Goal: Task Accomplishment & Management: Manage account settings

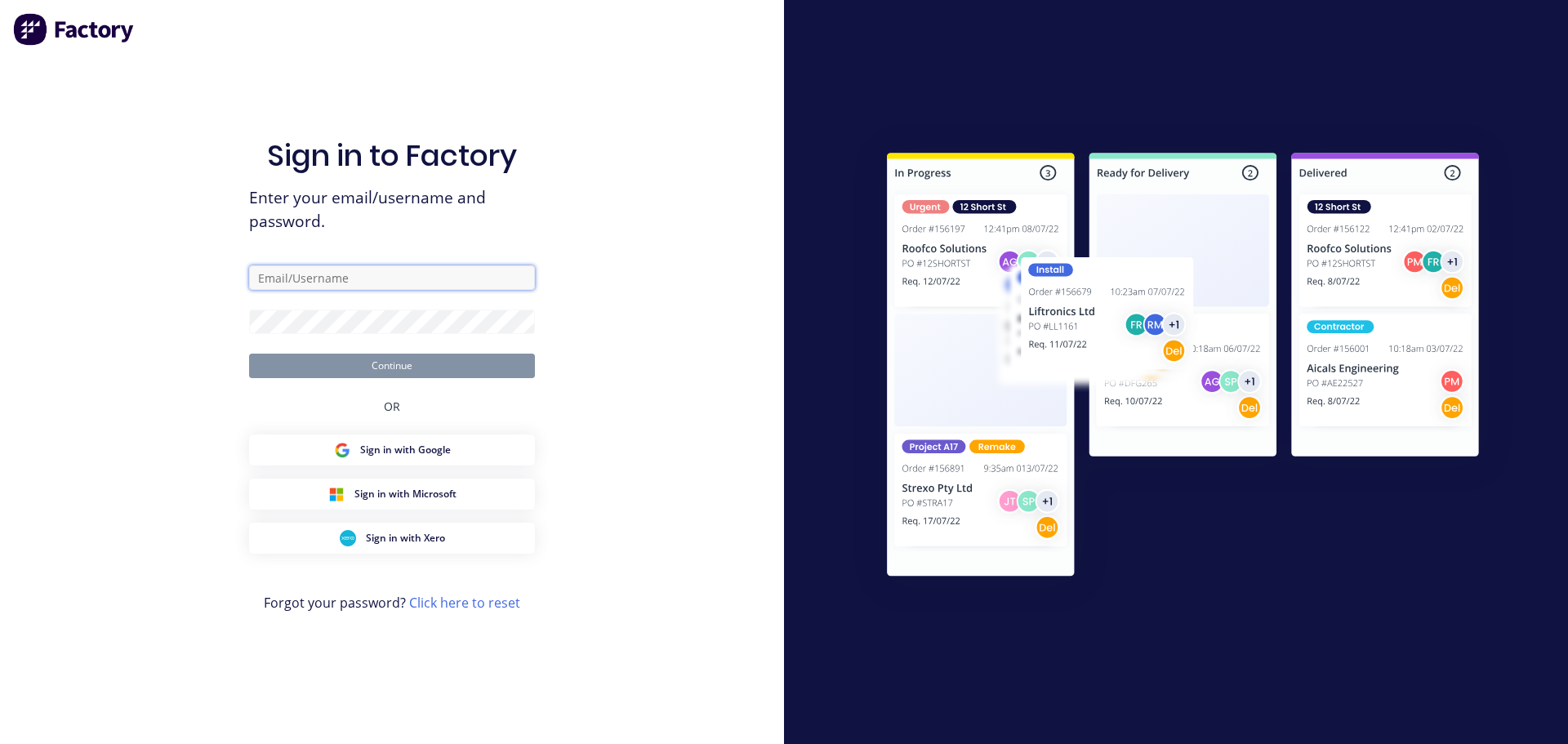
type input "[PERSON_NAME][EMAIL_ADDRESS][DOMAIN_NAME]"
click at [399, 375] on button "Continue" at bounding box center [392, 366] width 286 height 25
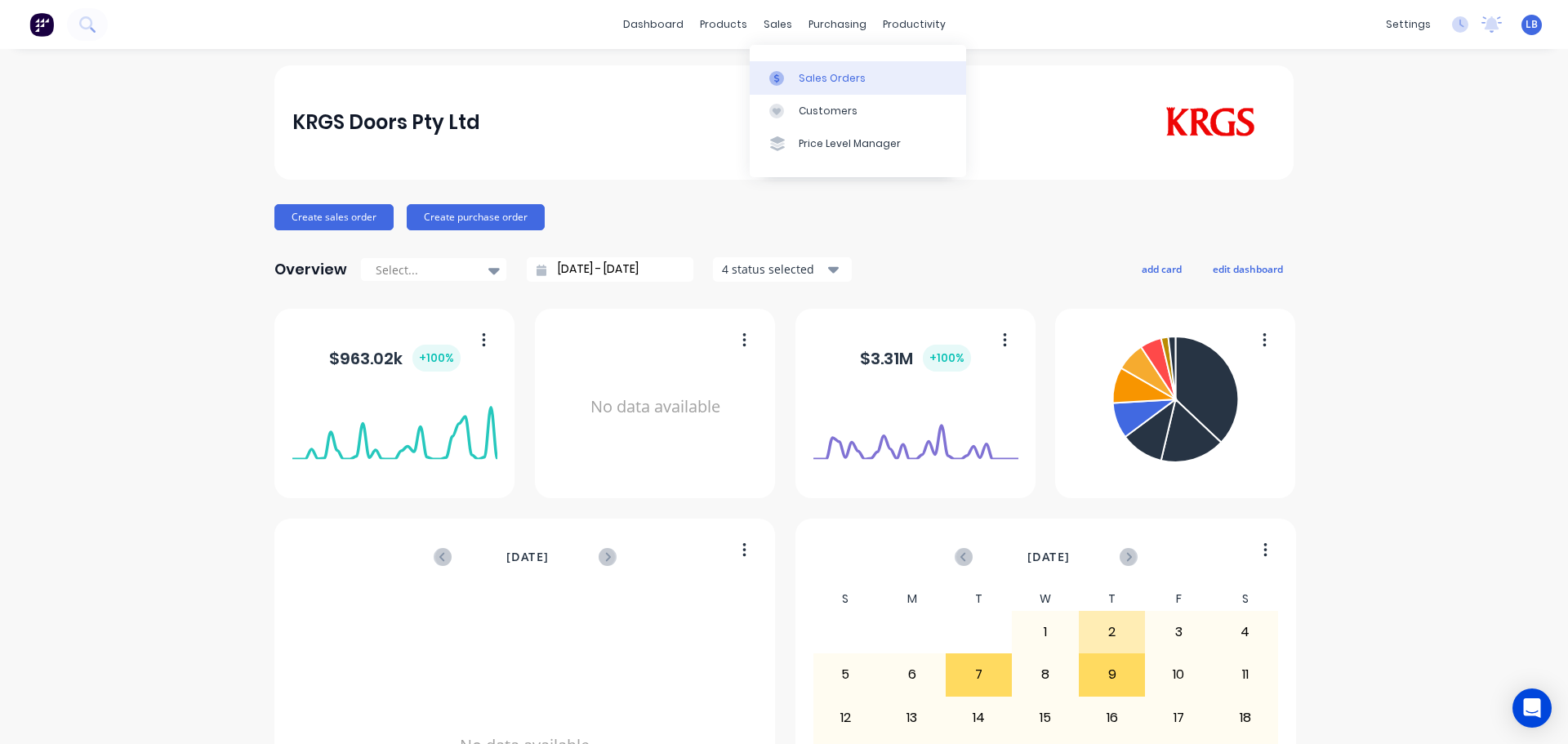
click at [824, 84] on div "Sales Orders" at bounding box center [831, 78] width 67 height 15
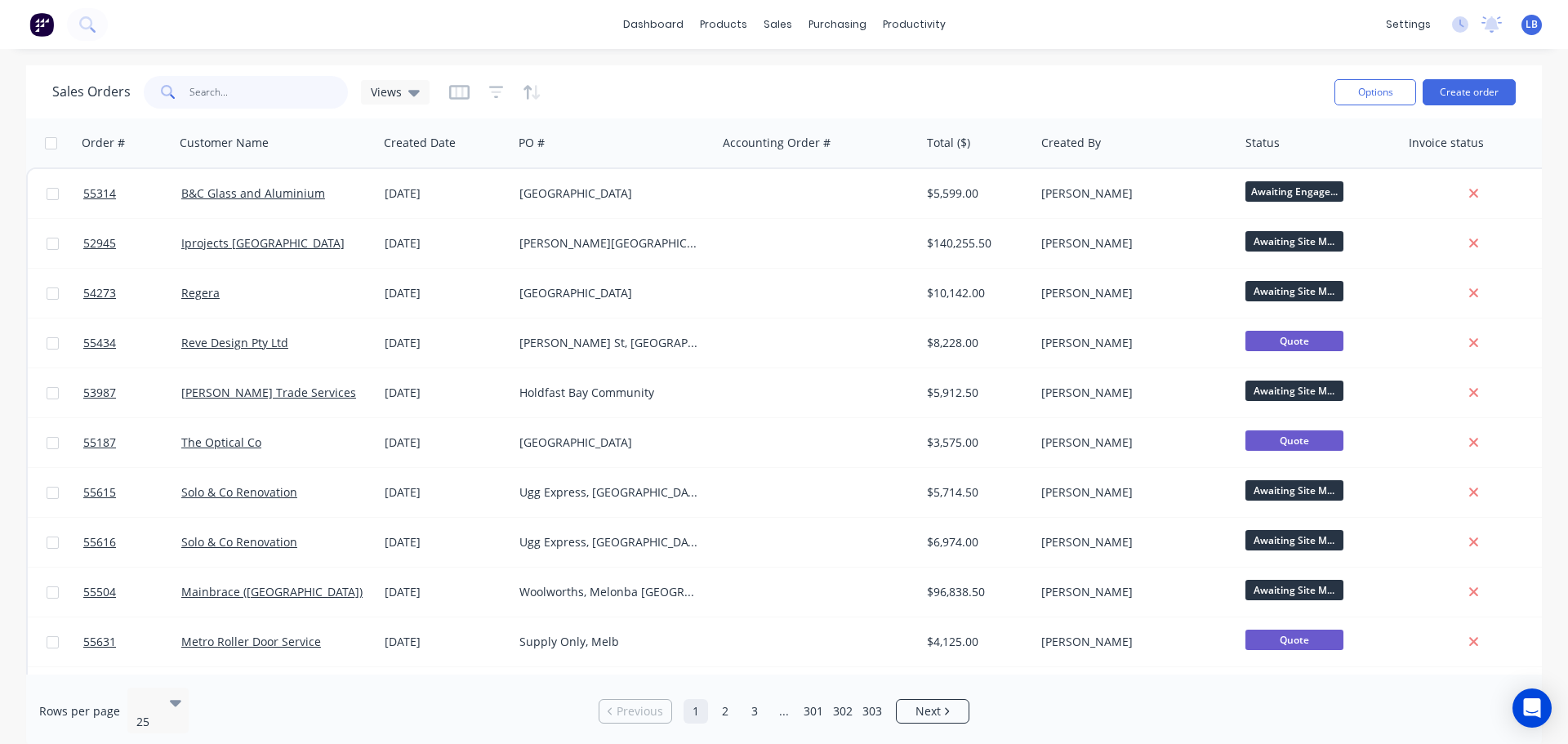
click at [225, 95] on input "text" at bounding box center [268, 92] width 159 height 33
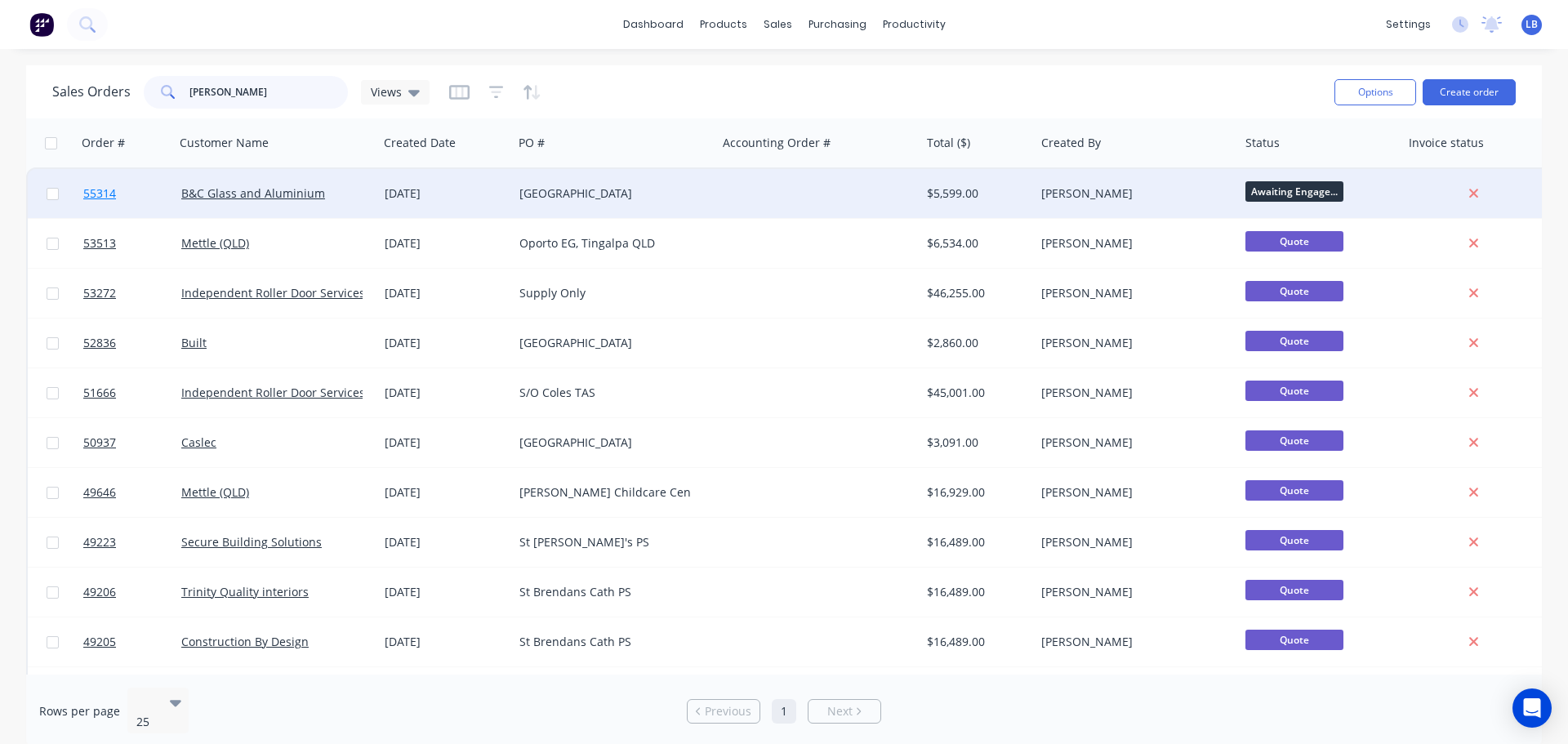
type input "brendan"
click at [116, 191] on span "55314" at bounding box center [100, 193] width 33 height 16
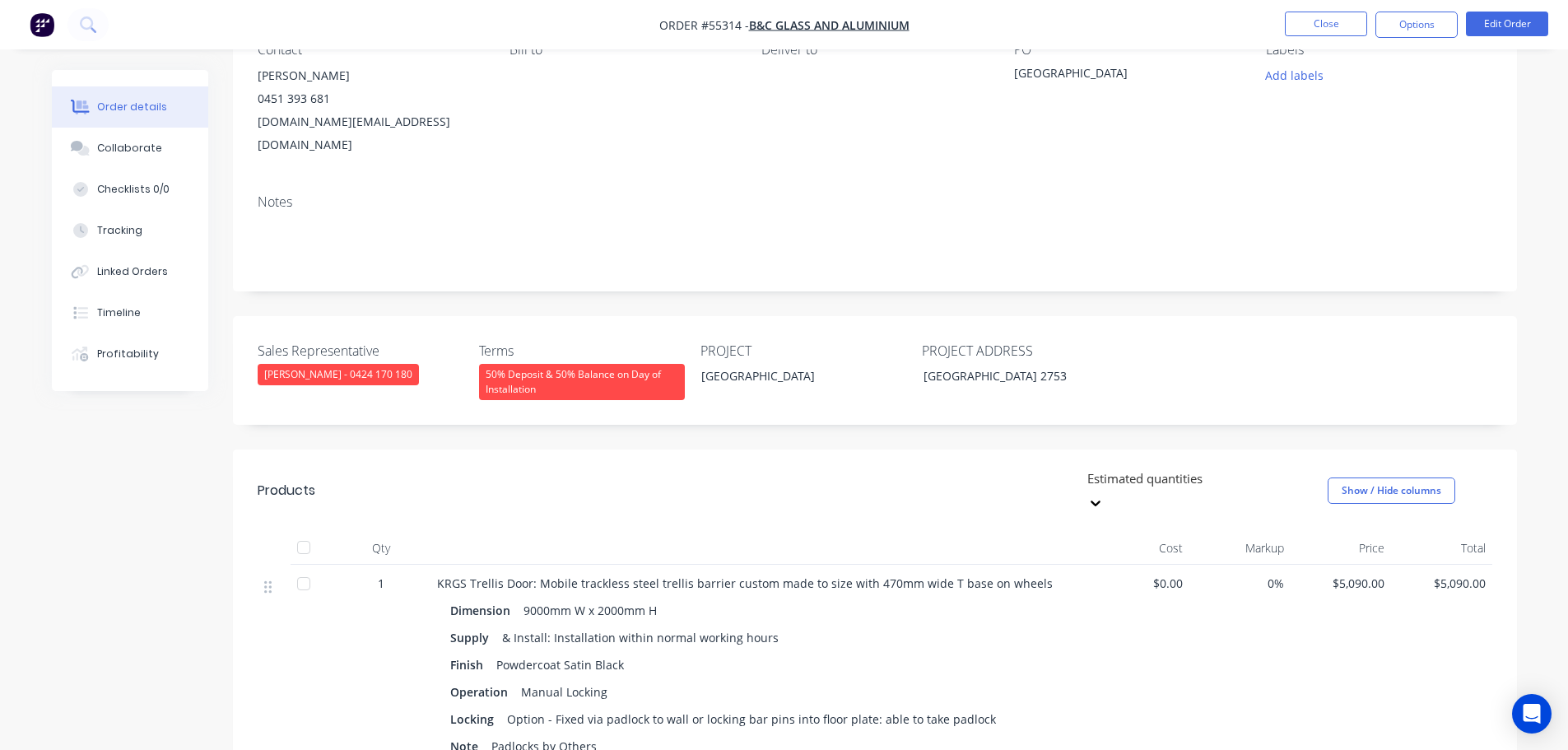
scroll to position [82, 0]
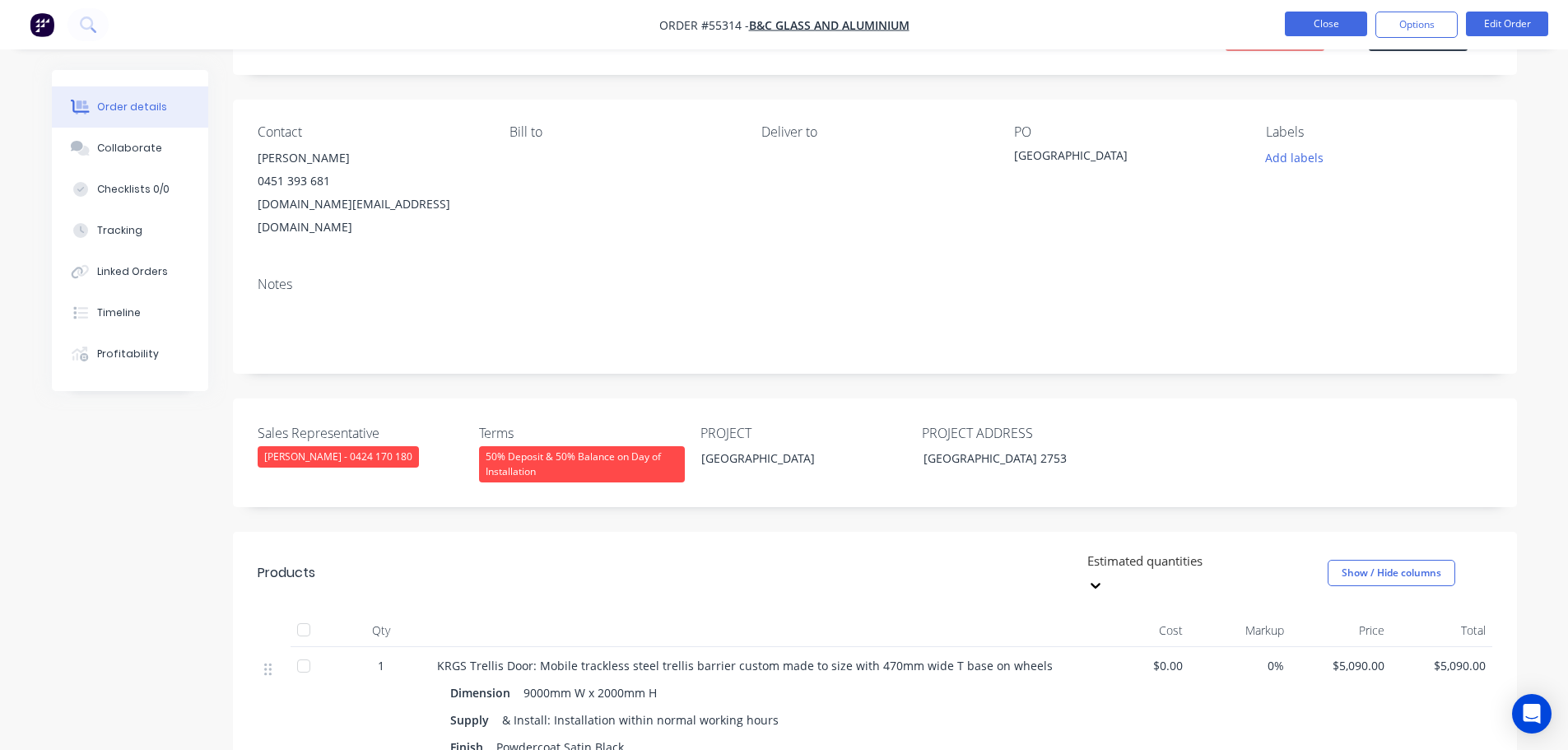
click at [1342, 26] on button "Close" at bounding box center [1326, 24] width 82 height 25
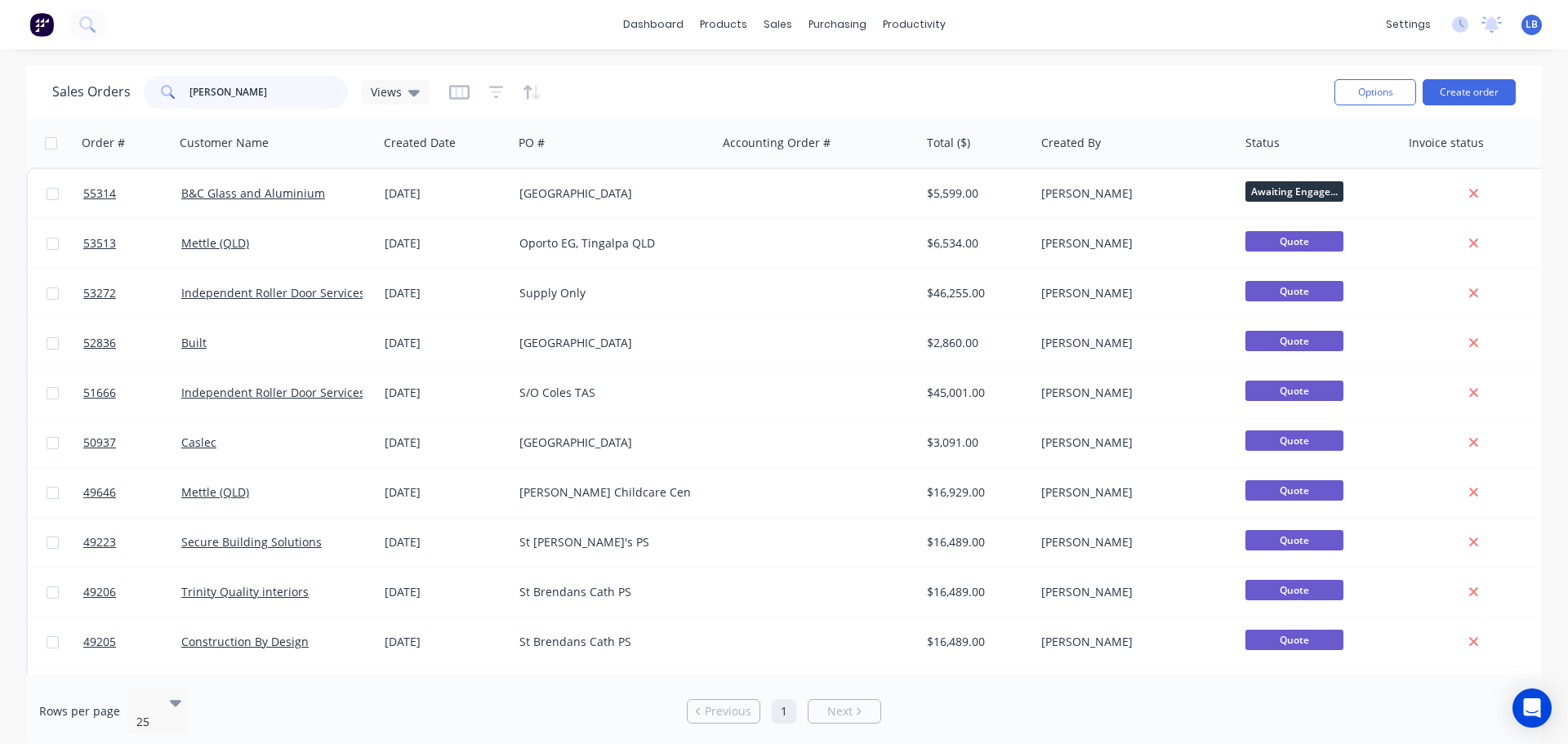
drag, startPoint x: 240, startPoint y: 90, endPoint x: 126, endPoint y: 105, distance: 115.0
click at [126, 105] on div "Sales Orders brendan Views" at bounding box center [241, 92] width 377 height 33
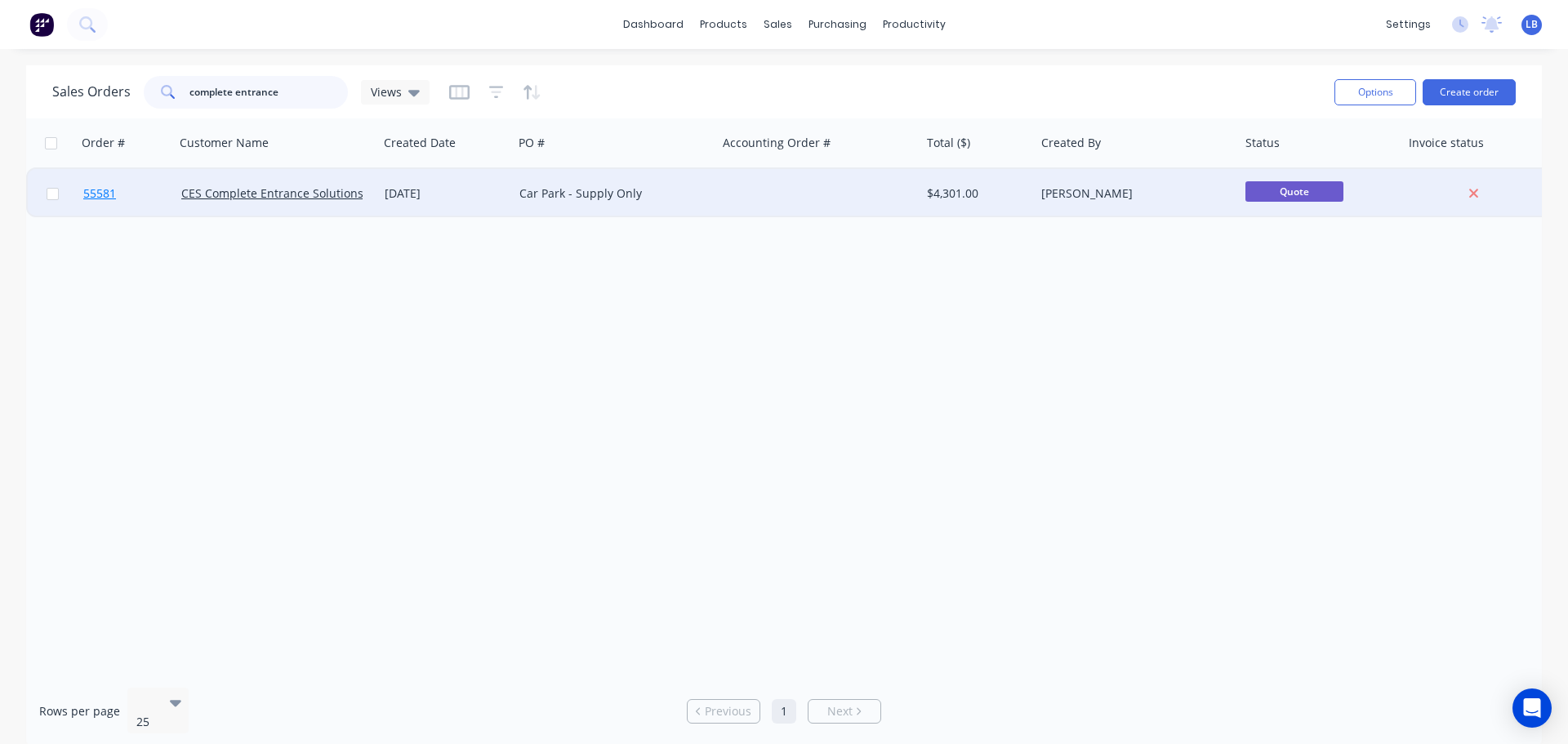
type input "complete entrance"
click at [102, 193] on span "55581" at bounding box center [100, 193] width 33 height 16
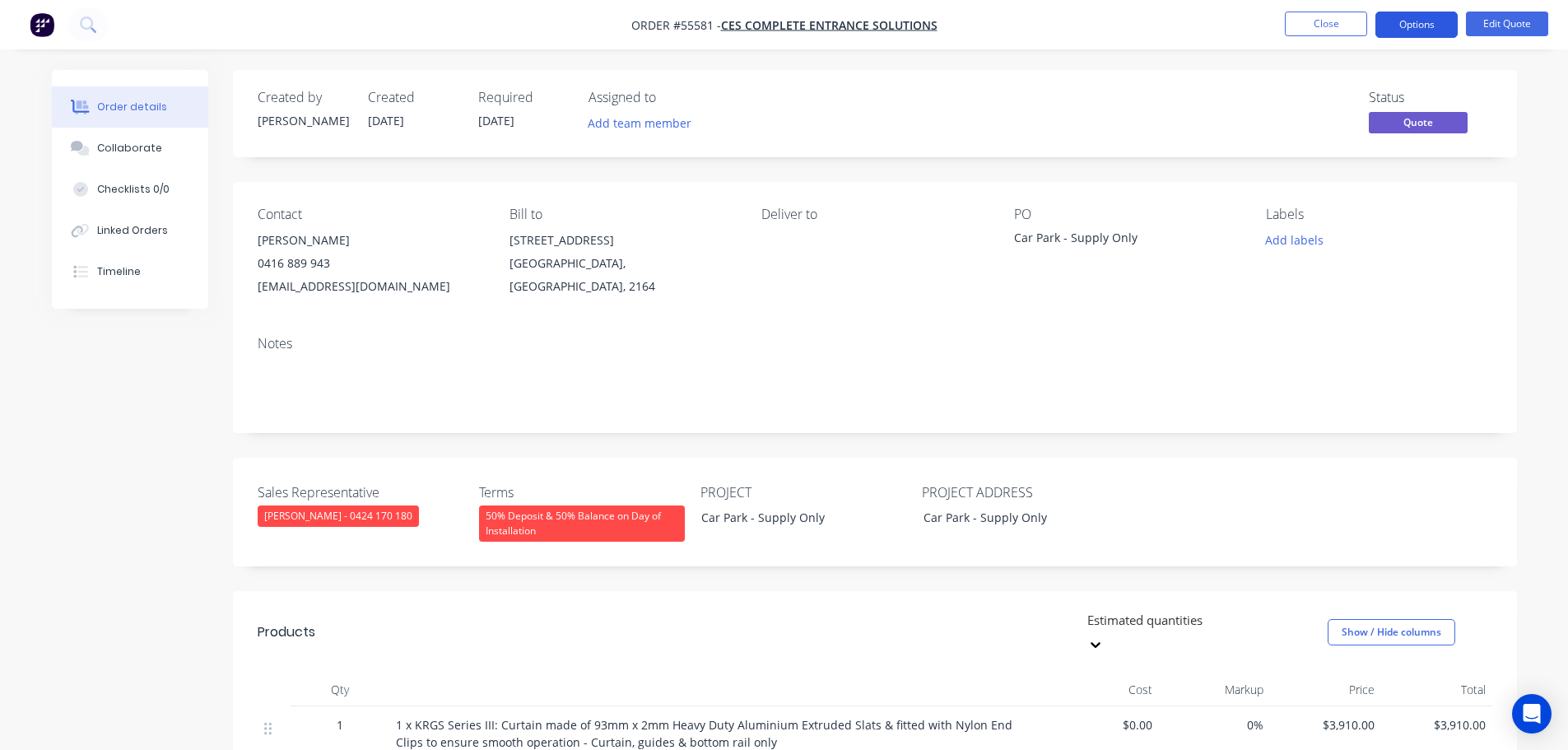
click at [1423, 25] on button "Options" at bounding box center [1416, 25] width 82 height 27
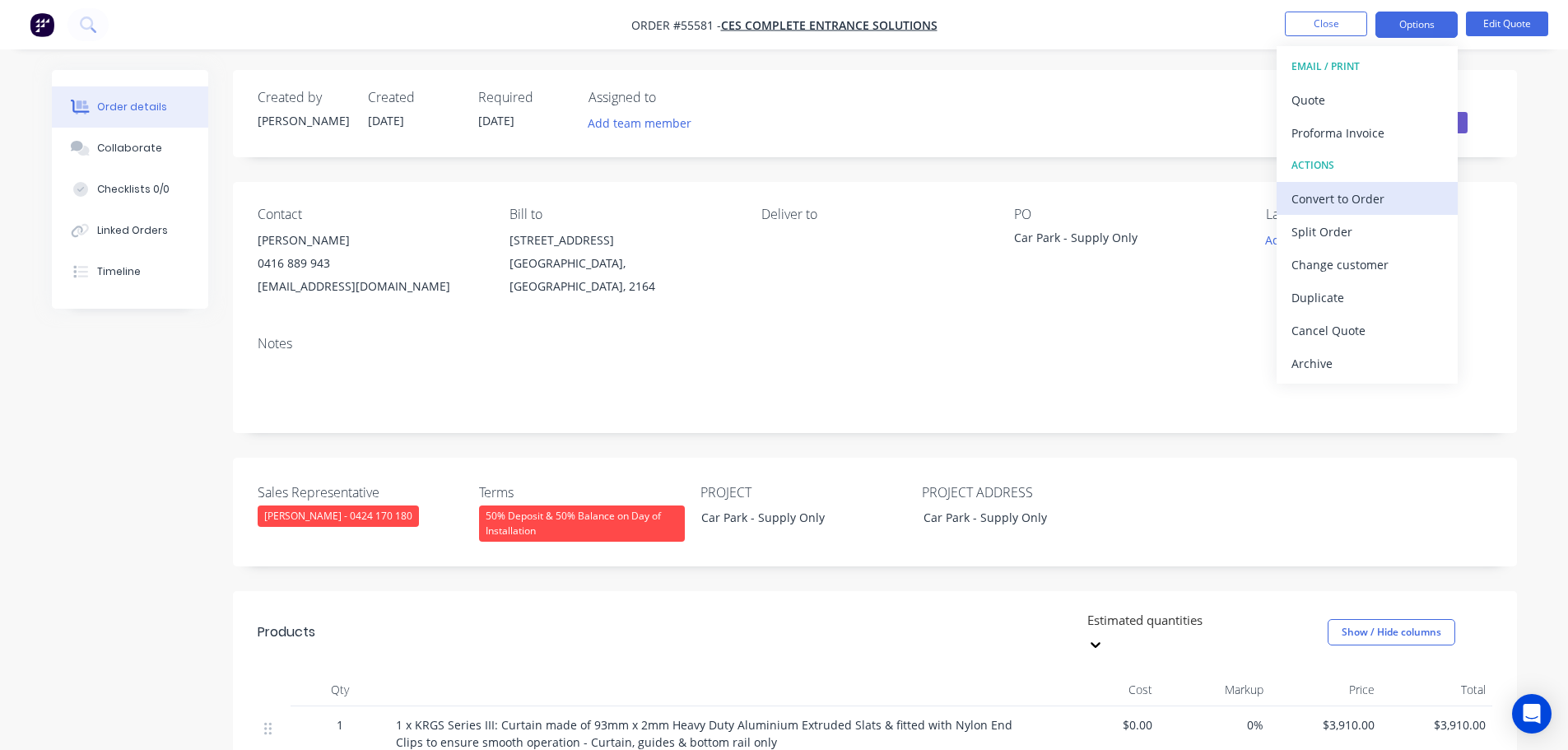
click at [1317, 202] on div "Convert to Order" at bounding box center [1367, 198] width 152 height 24
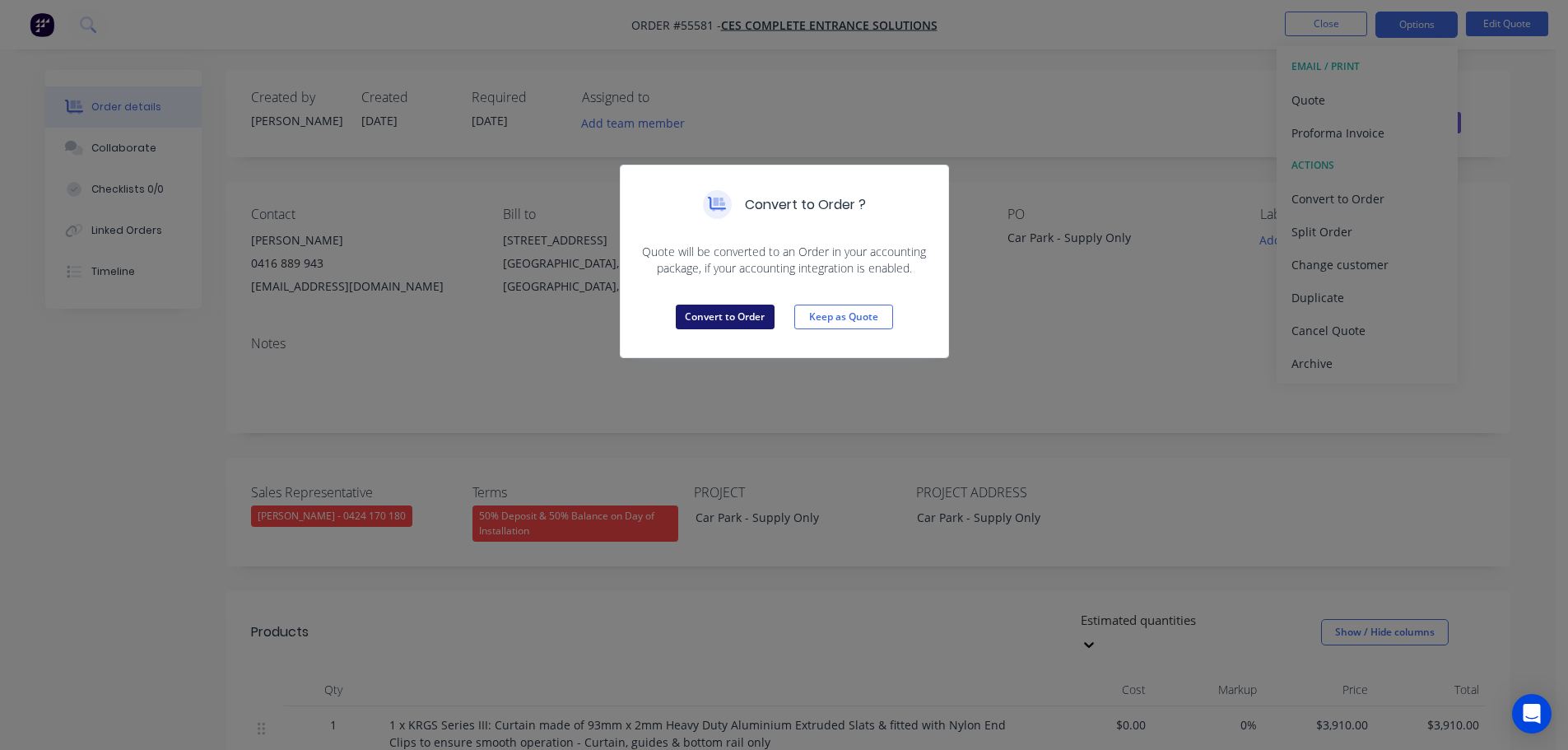
click at [705, 314] on button "Convert to Order" at bounding box center [725, 317] width 99 height 25
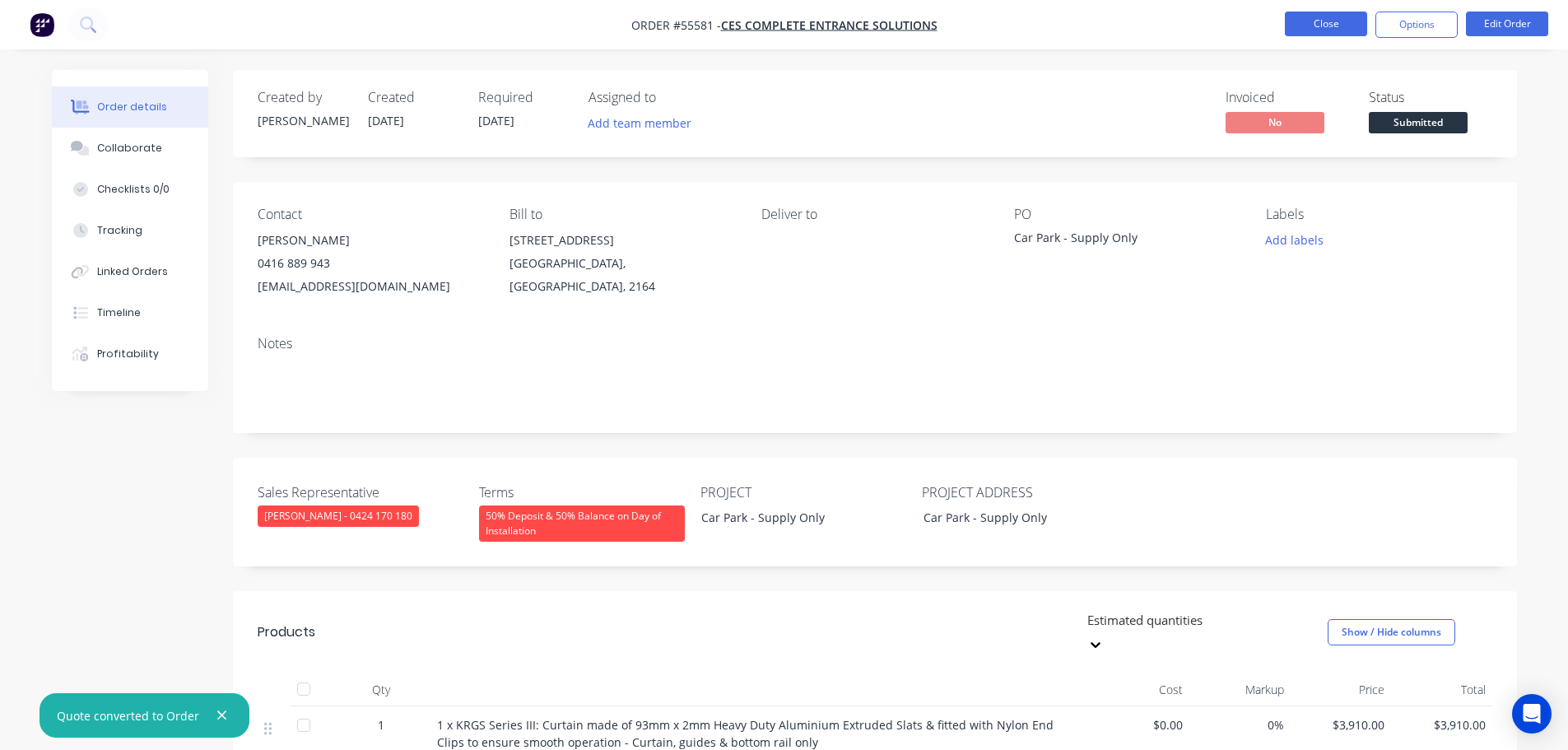
click at [1303, 24] on button "Close" at bounding box center [1326, 24] width 82 height 25
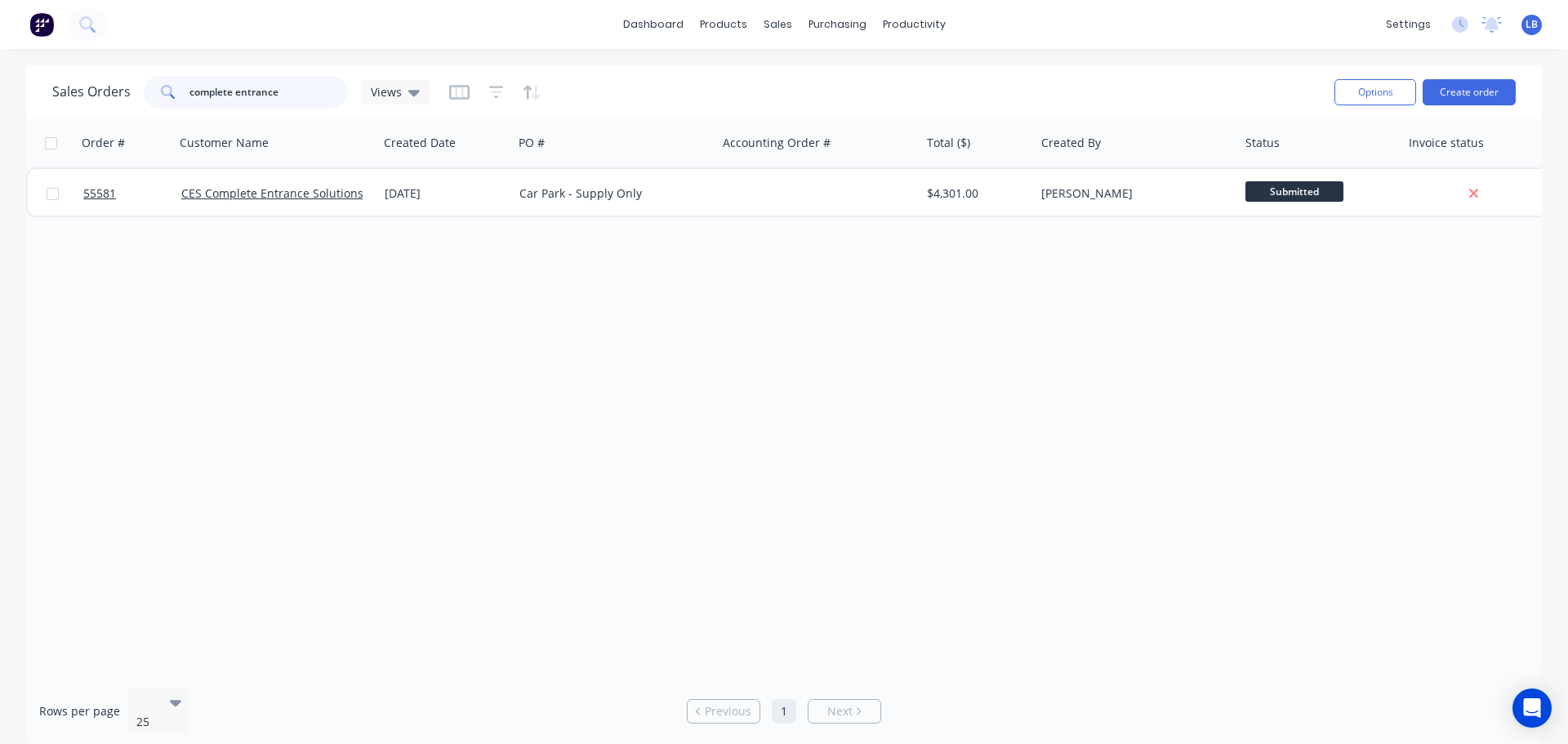
drag, startPoint x: 280, startPoint y: 86, endPoint x: 133, endPoint y: 111, distance: 149.1
click at [133, 111] on div "Sales Orders complete entrance Views" at bounding box center [687, 91] width 1269 height 40
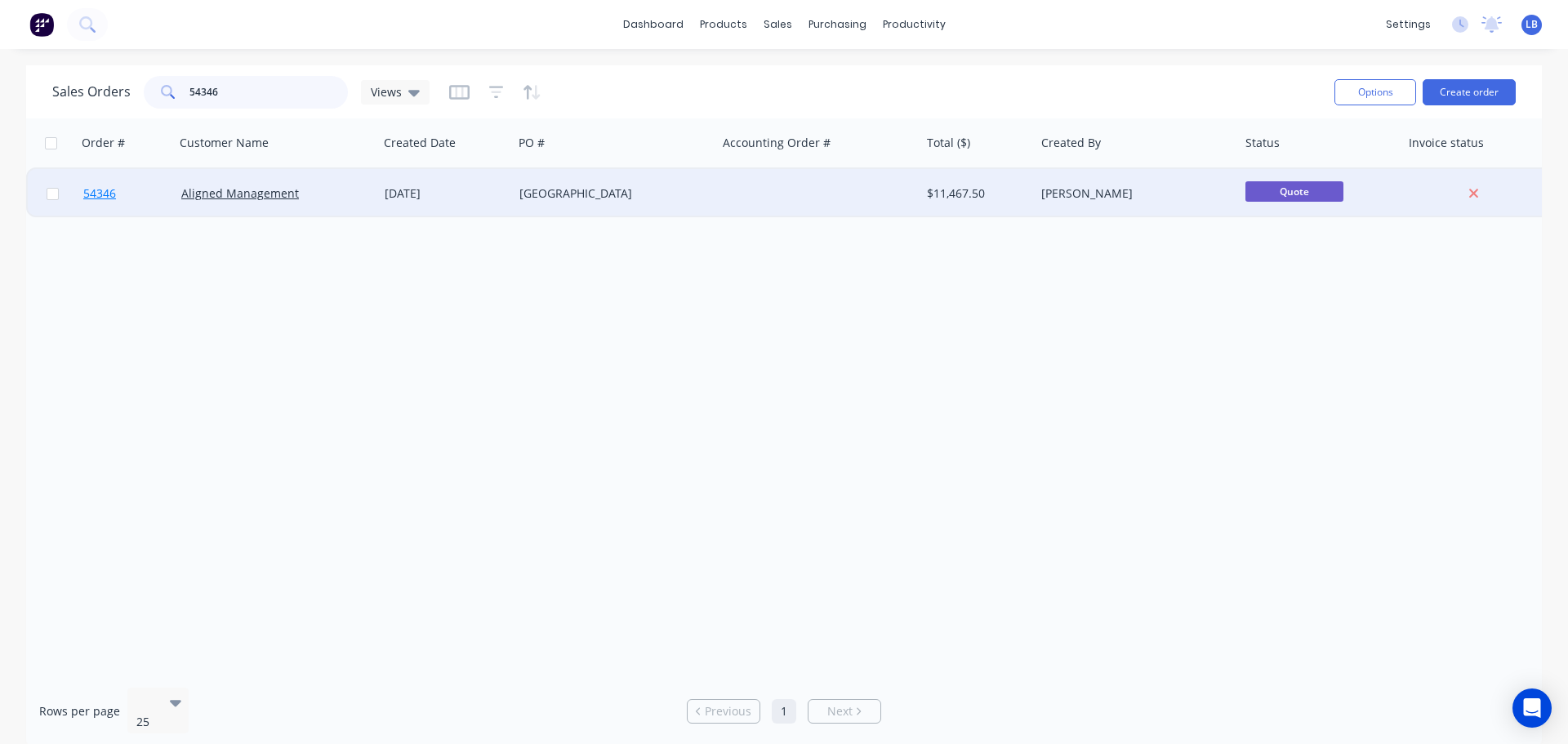
type input "54346"
click at [101, 192] on span "54346" at bounding box center [100, 193] width 33 height 16
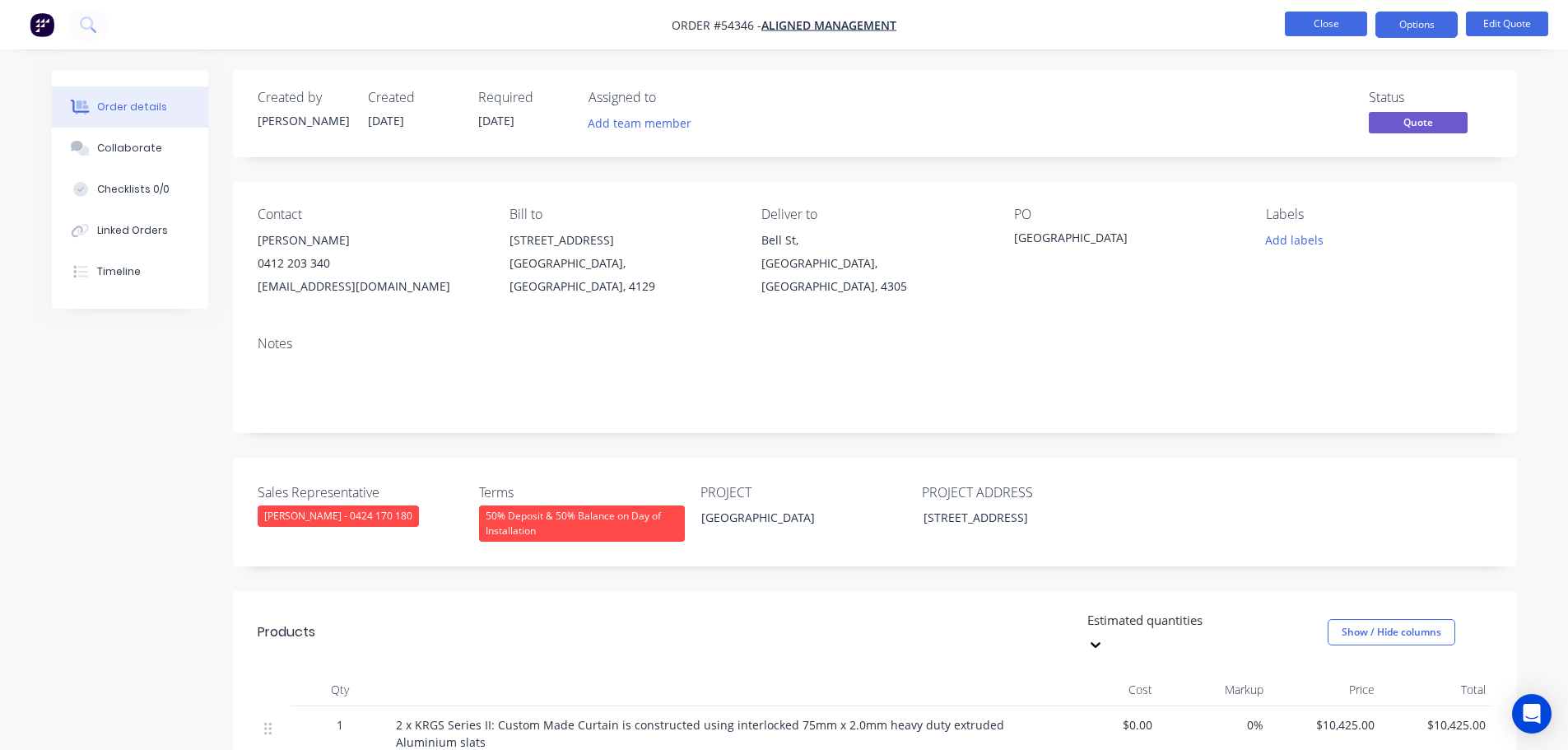
click at [1316, 28] on button "Close" at bounding box center [1326, 24] width 82 height 25
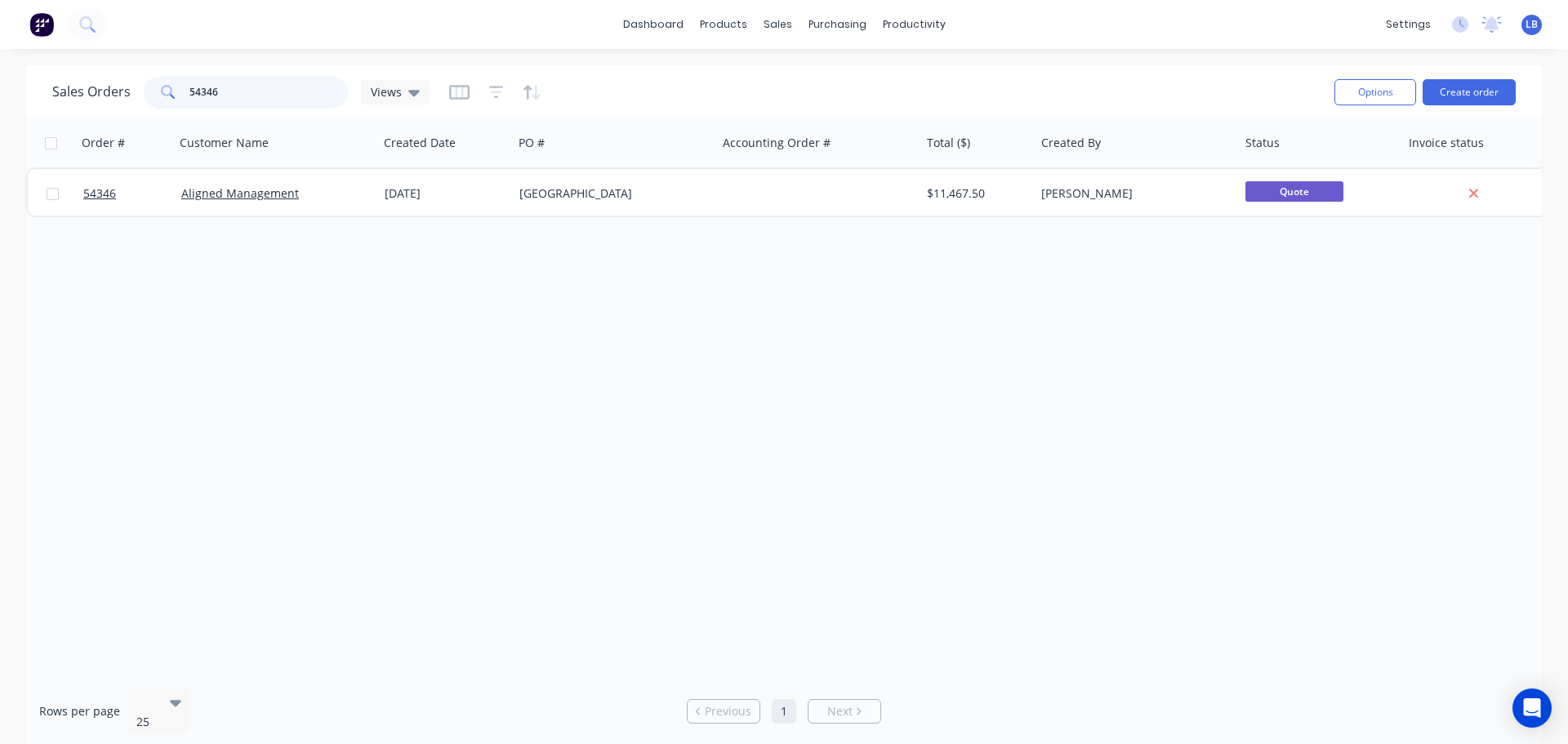
drag, startPoint x: 219, startPoint y: 92, endPoint x: 140, endPoint y: 117, distance: 82.9
click at [140, 117] on div "Sales Orders 54346 Views Options Create order" at bounding box center [784, 91] width 1516 height 53
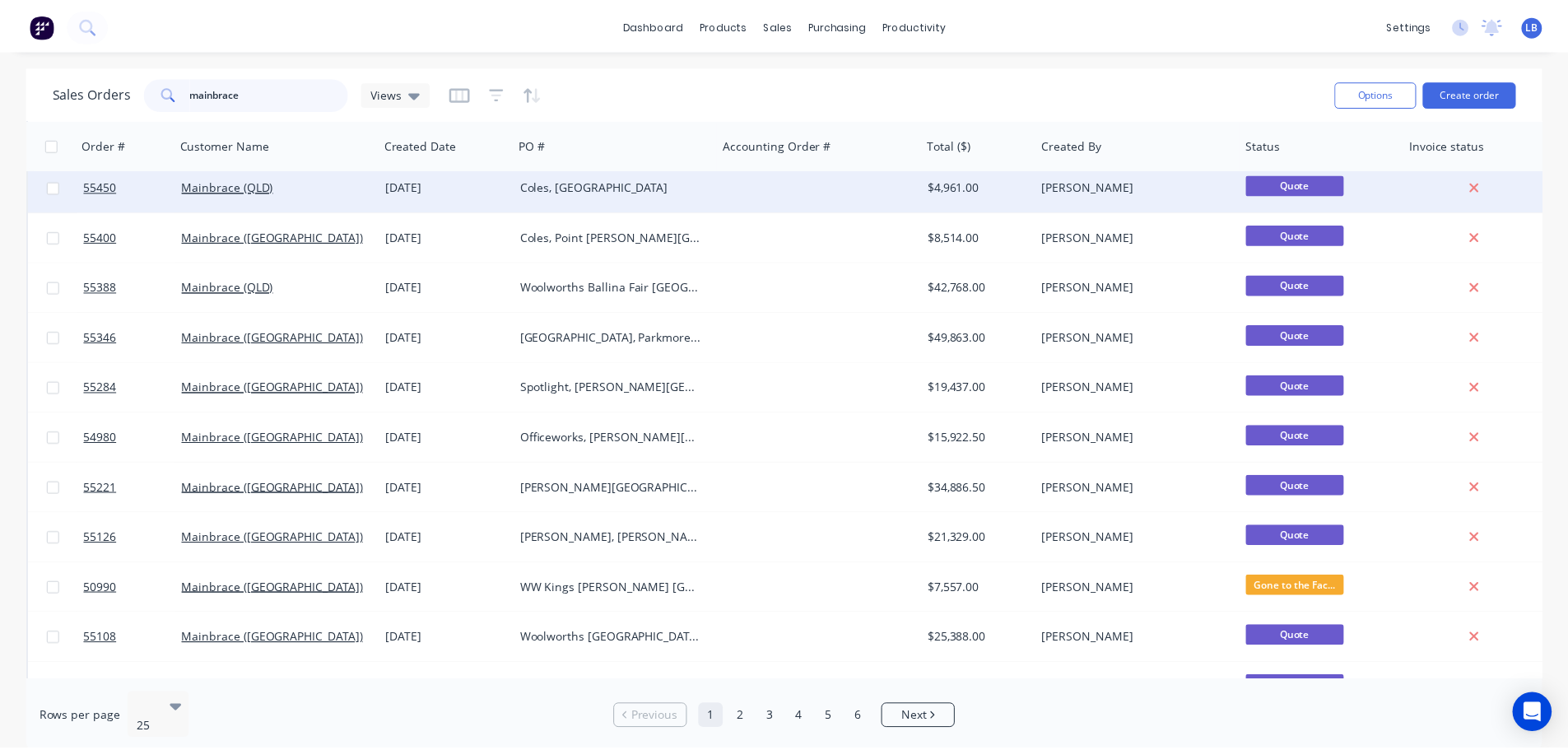
scroll to position [329, 0]
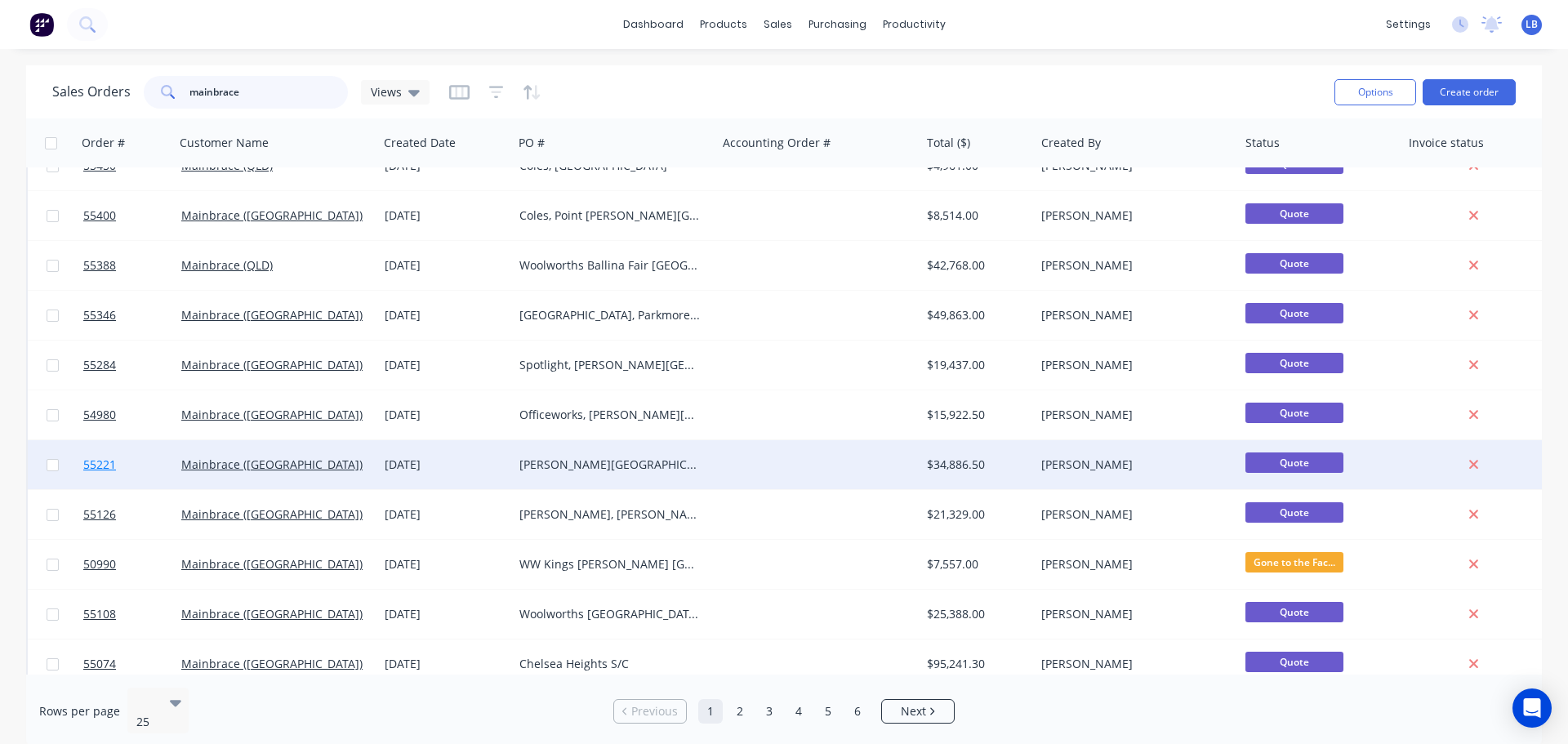
type input "mainbrace"
click at [97, 466] on span "55221" at bounding box center [100, 465] width 33 height 16
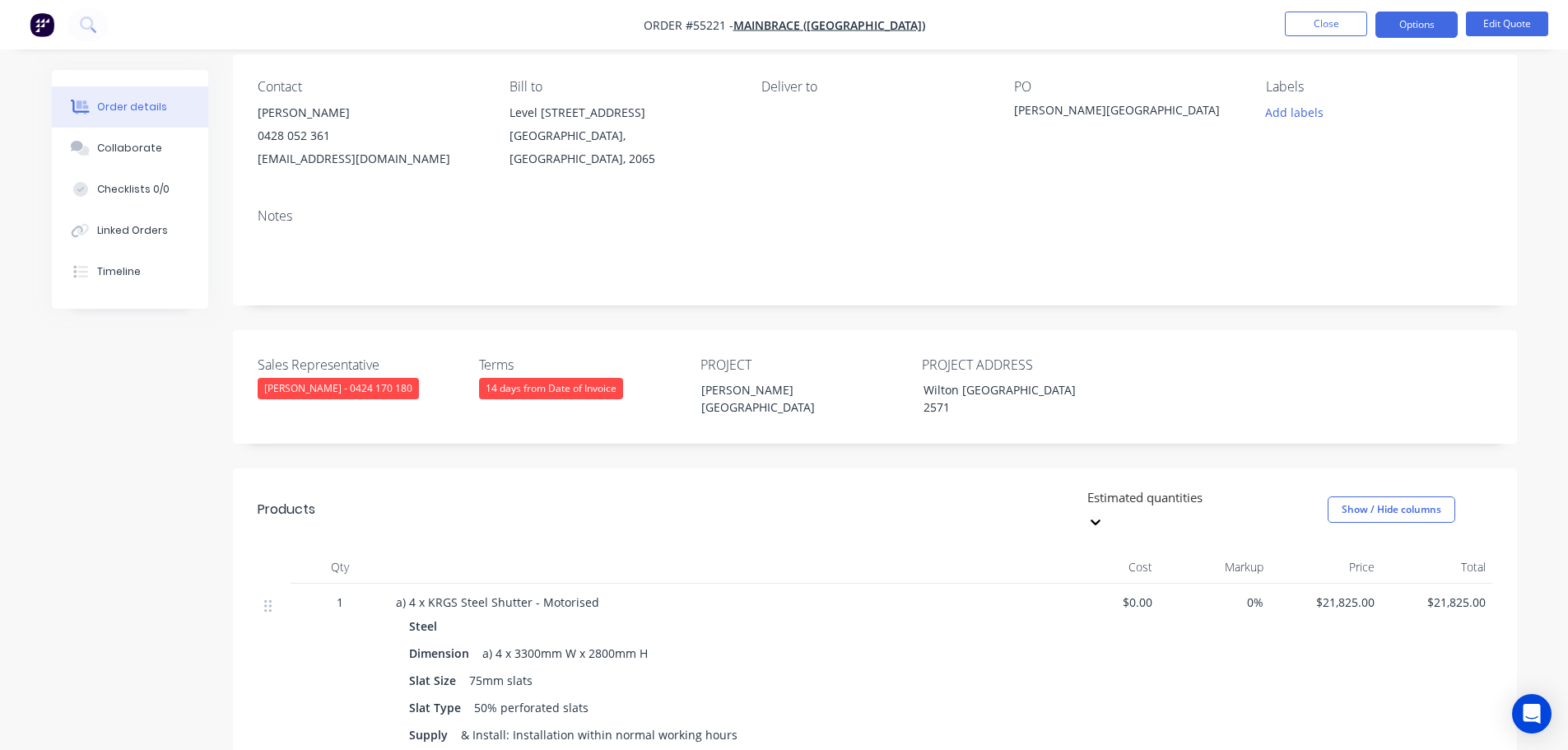
scroll to position [247, 0]
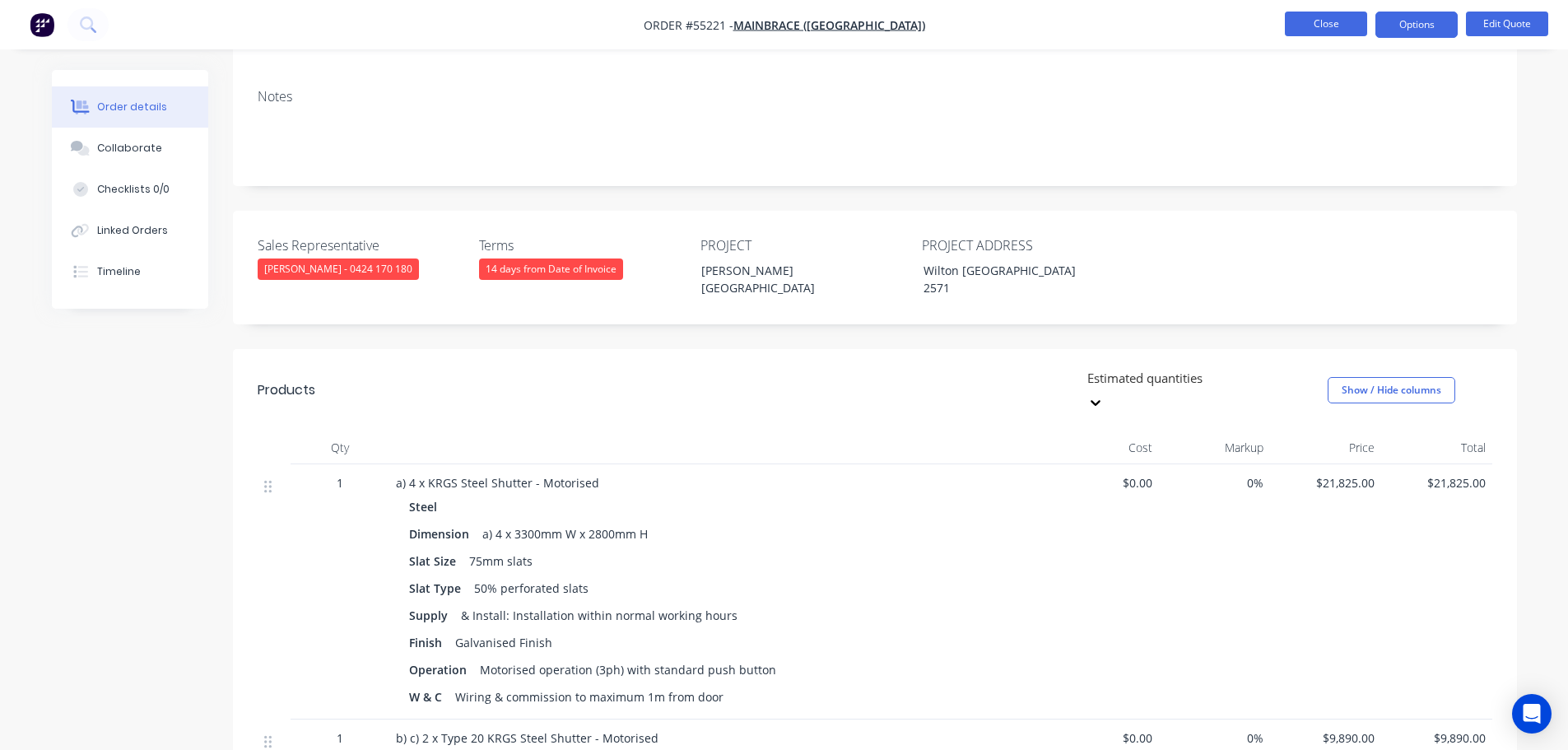
click at [1340, 17] on button "Close" at bounding box center [1326, 24] width 82 height 25
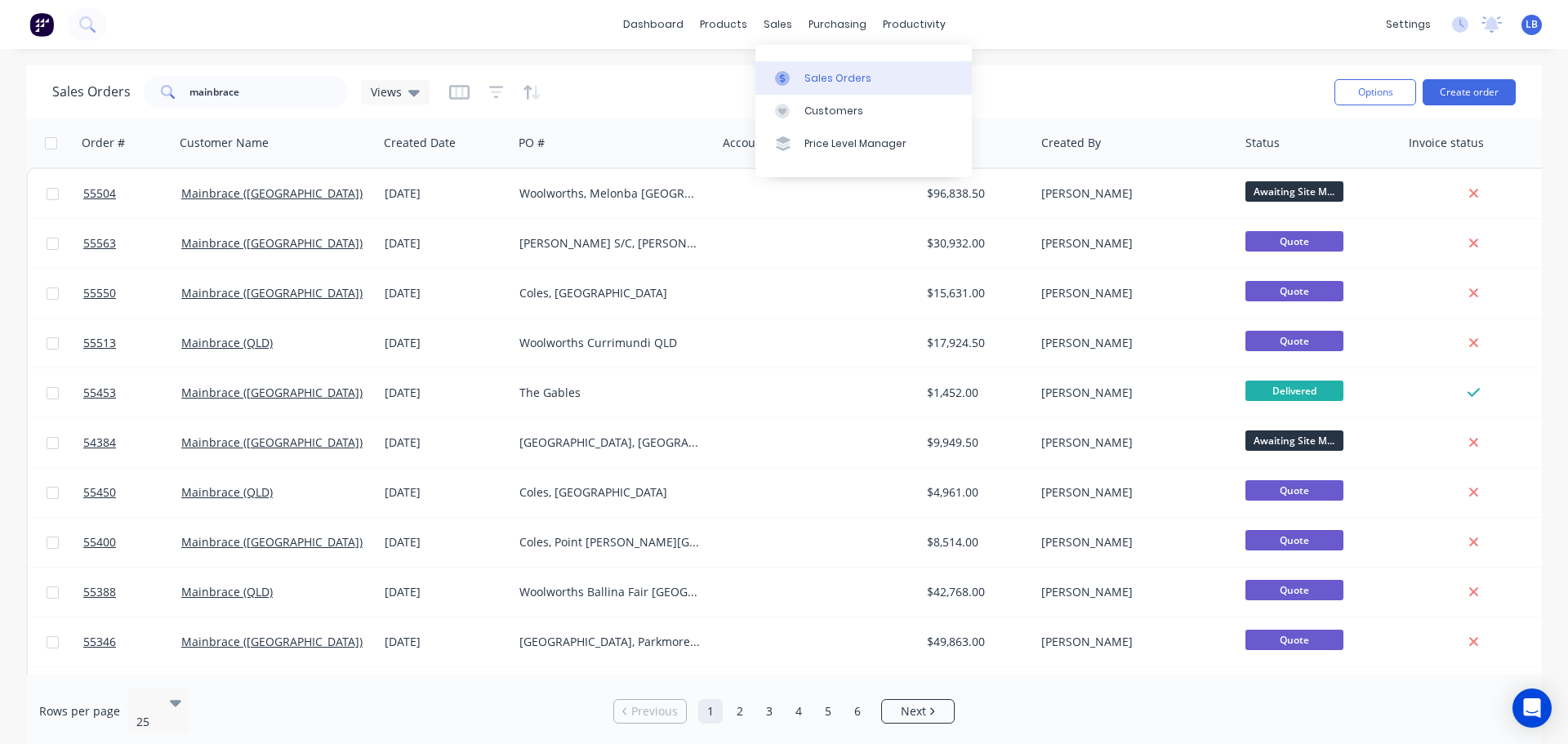
click at [828, 77] on div "Sales Orders" at bounding box center [837, 78] width 67 height 15
drag, startPoint x: 244, startPoint y: 91, endPoint x: 114, endPoint y: 100, distance: 130.3
click at [110, 97] on div "Sales Orders mainbrace Views" at bounding box center [241, 92] width 377 height 33
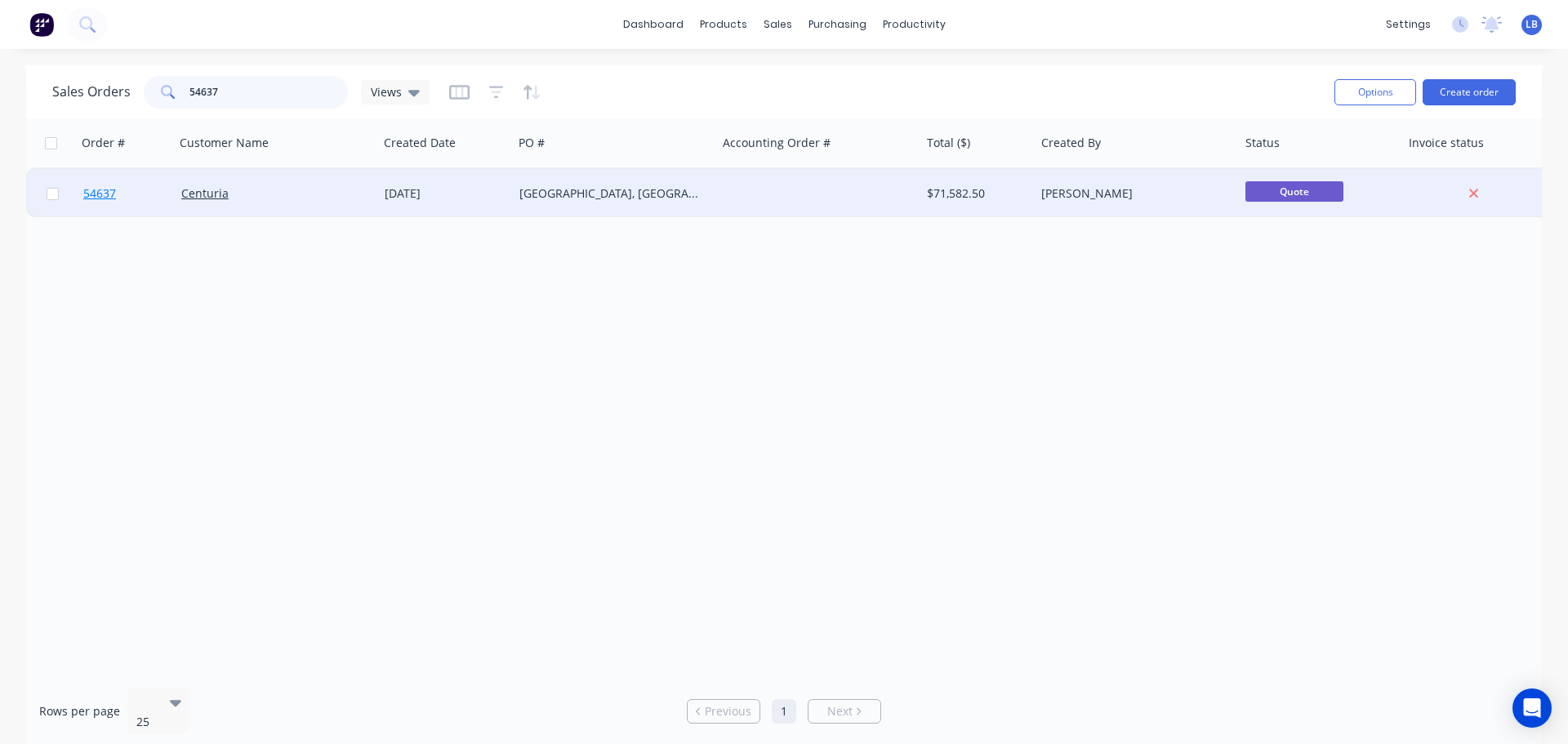
type input "54637"
click at [101, 198] on span "54637" at bounding box center [100, 193] width 33 height 16
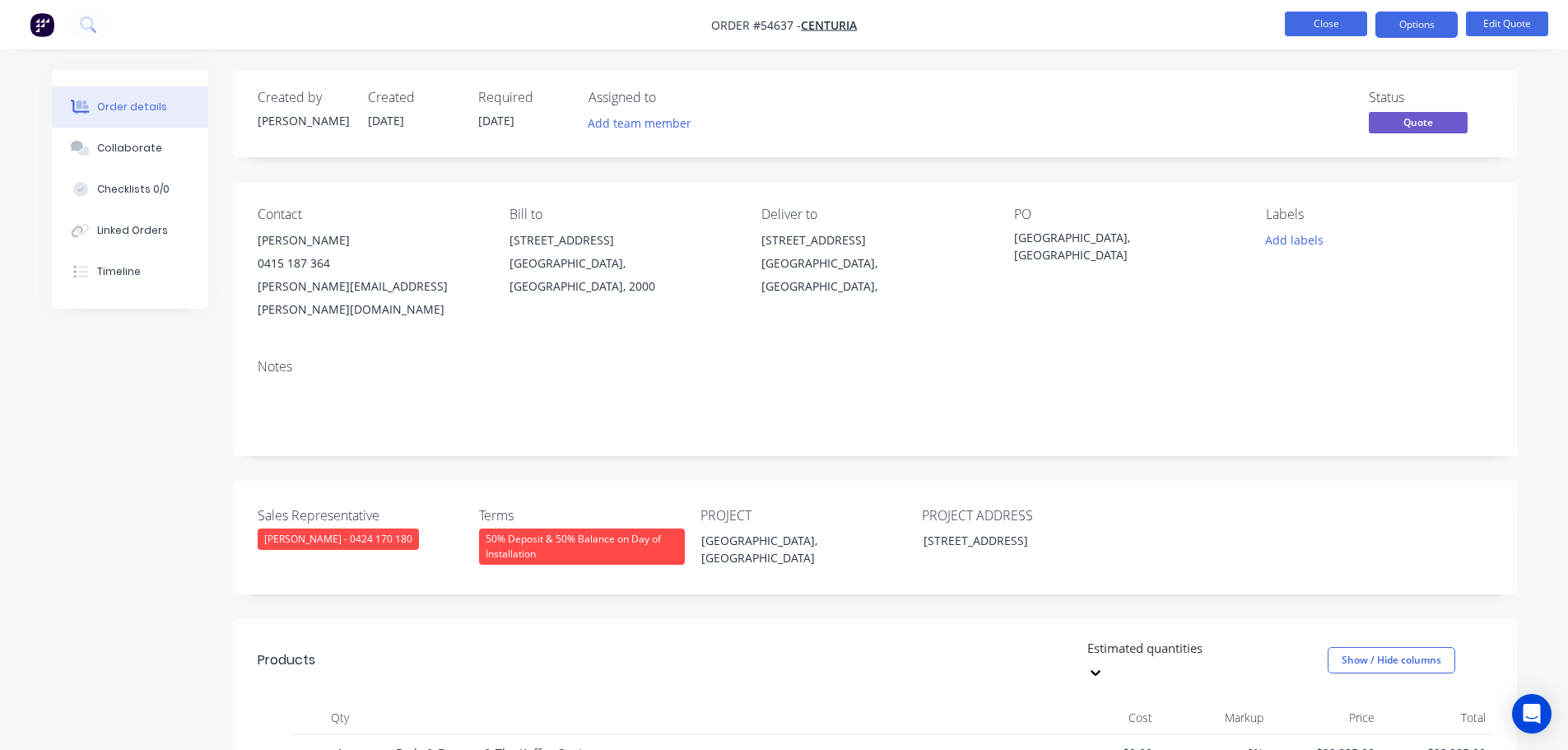
click at [1305, 32] on button "Close" at bounding box center [1326, 24] width 82 height 25
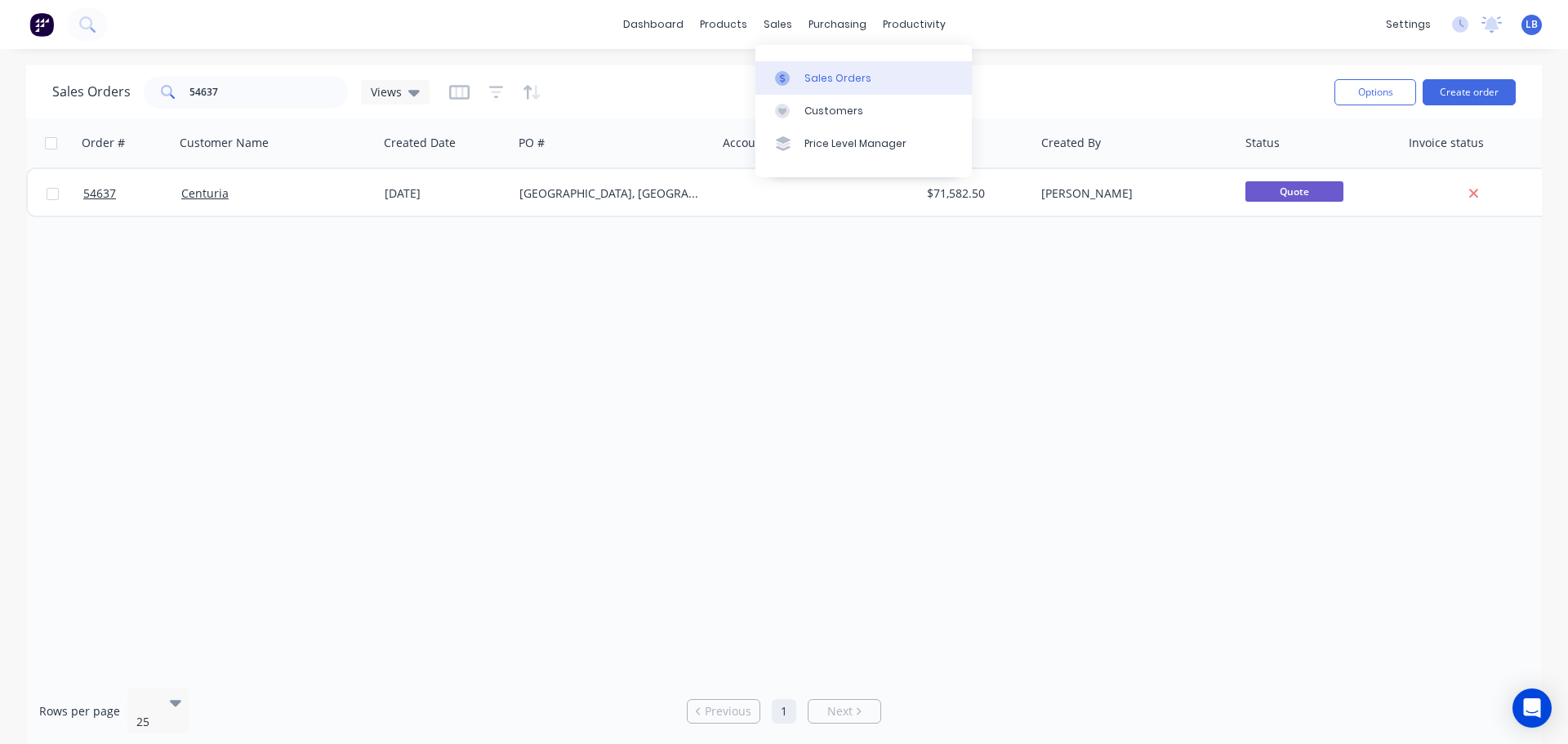
click at [827, 73] on div "Sales Orders" at bounding box center [837, 78] width 67 height 15
click at [835, 111] on div "Customers" at bounding box center [833, 111] width 58 height 15
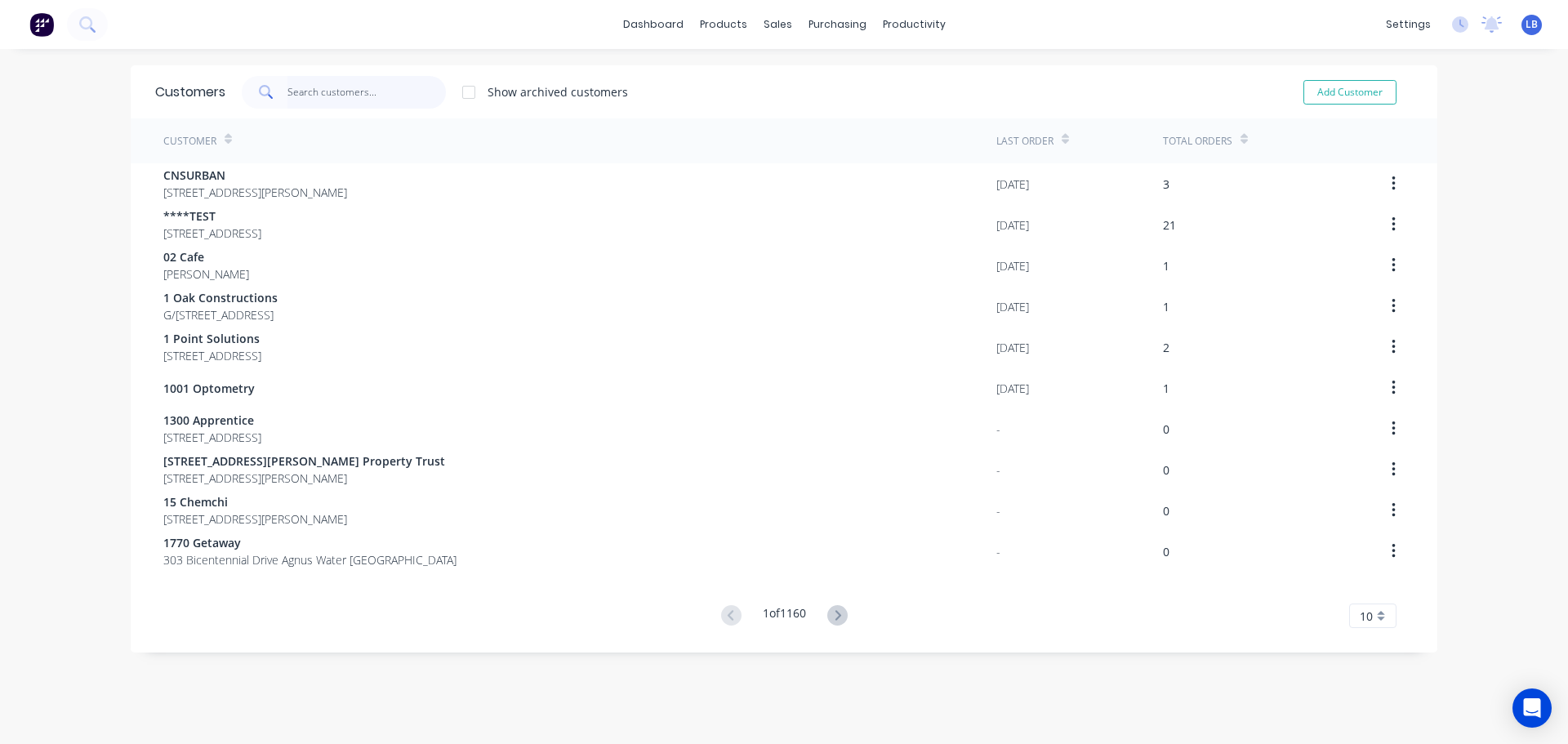
click at [338, 88] on input "text" at bounding box center [366, 92] width 159 height 33
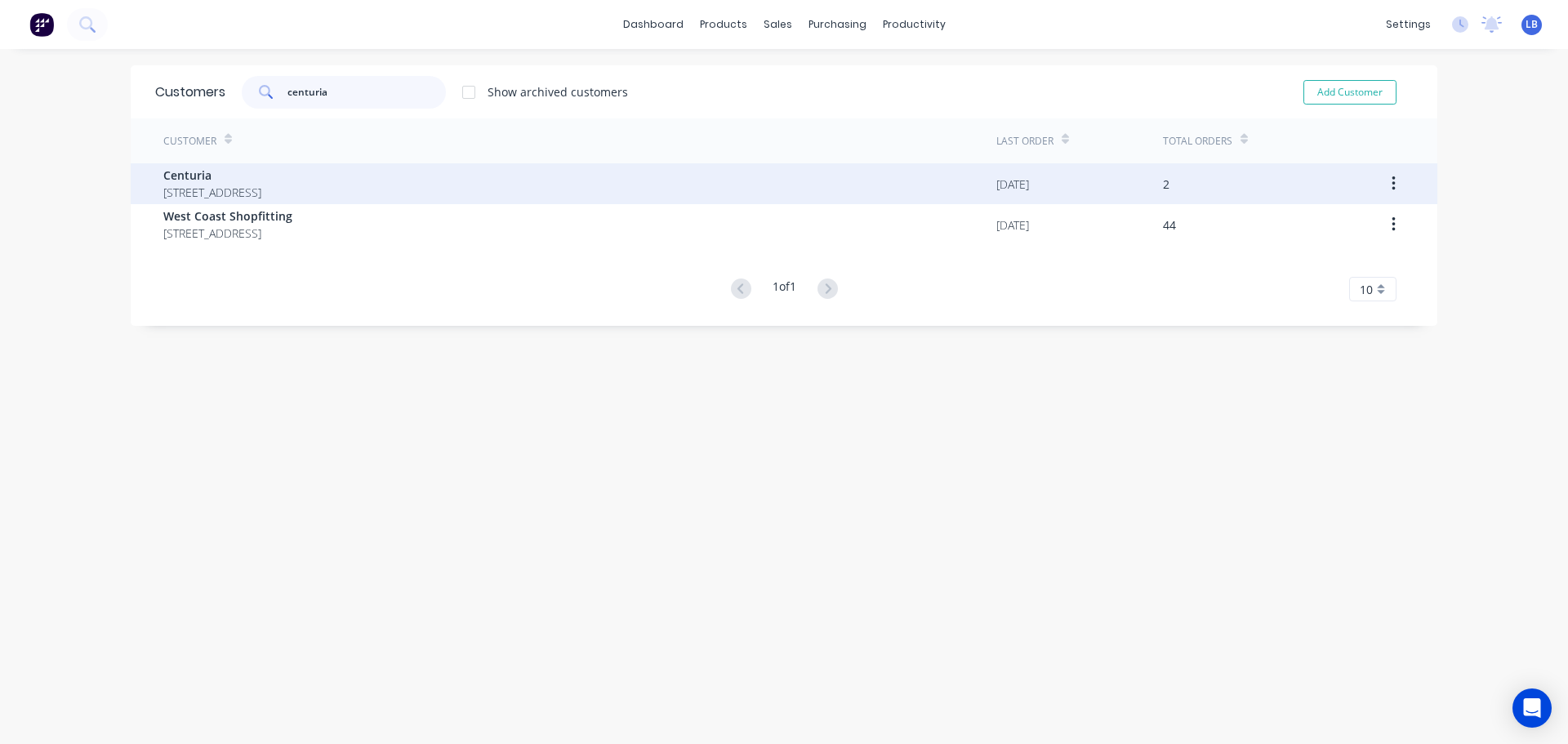
type input "centuria"
click at [188, 176] on span "Centuria" at bounding box center [212, 174] width 98 height 17
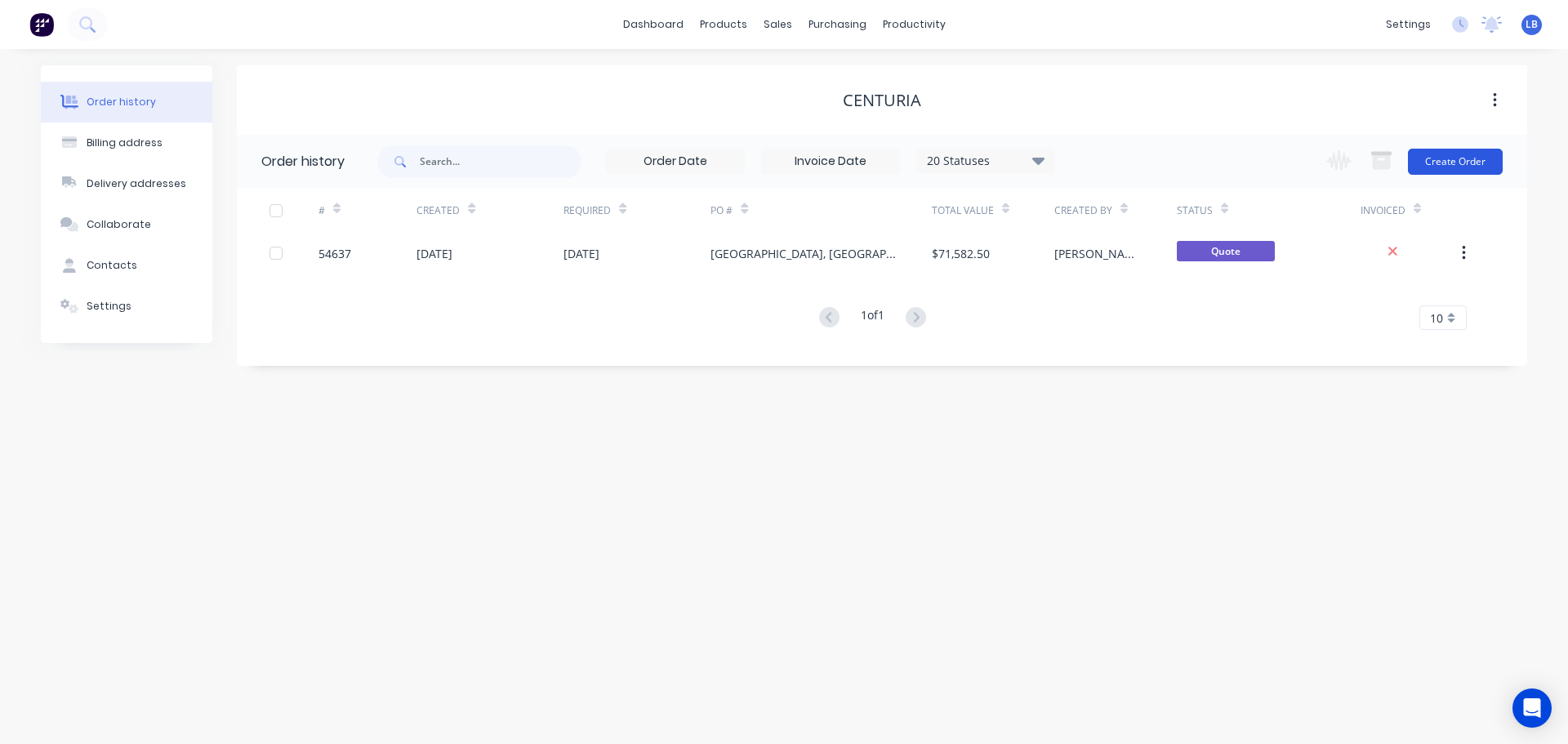
click at [1459, 163] on button "Create Order" at bounding box center [1455, 162] width 95 height 26
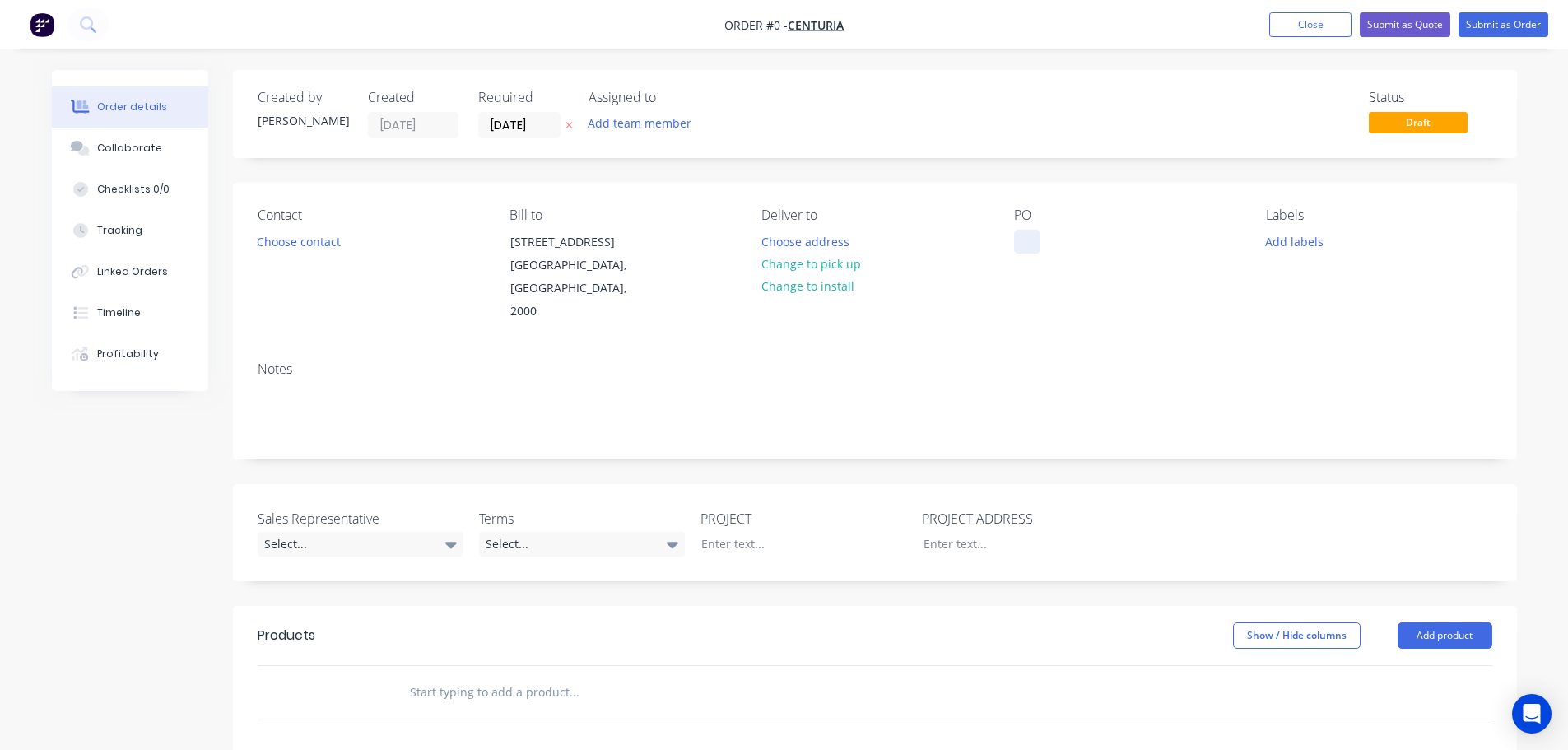
click at [1036, 242] on div at bounding box center [1027, 241] width 27 height 24
click at [324, 246] on div "Order details Collaborate Checklists 0/0 Tracking Linked Orders Timeline Profit…" at bounding box center [785, 605] width 1498 height 1070
click at [324, 246] on button "Choose contact" at bounding box center [299, 241] width 101 height 22
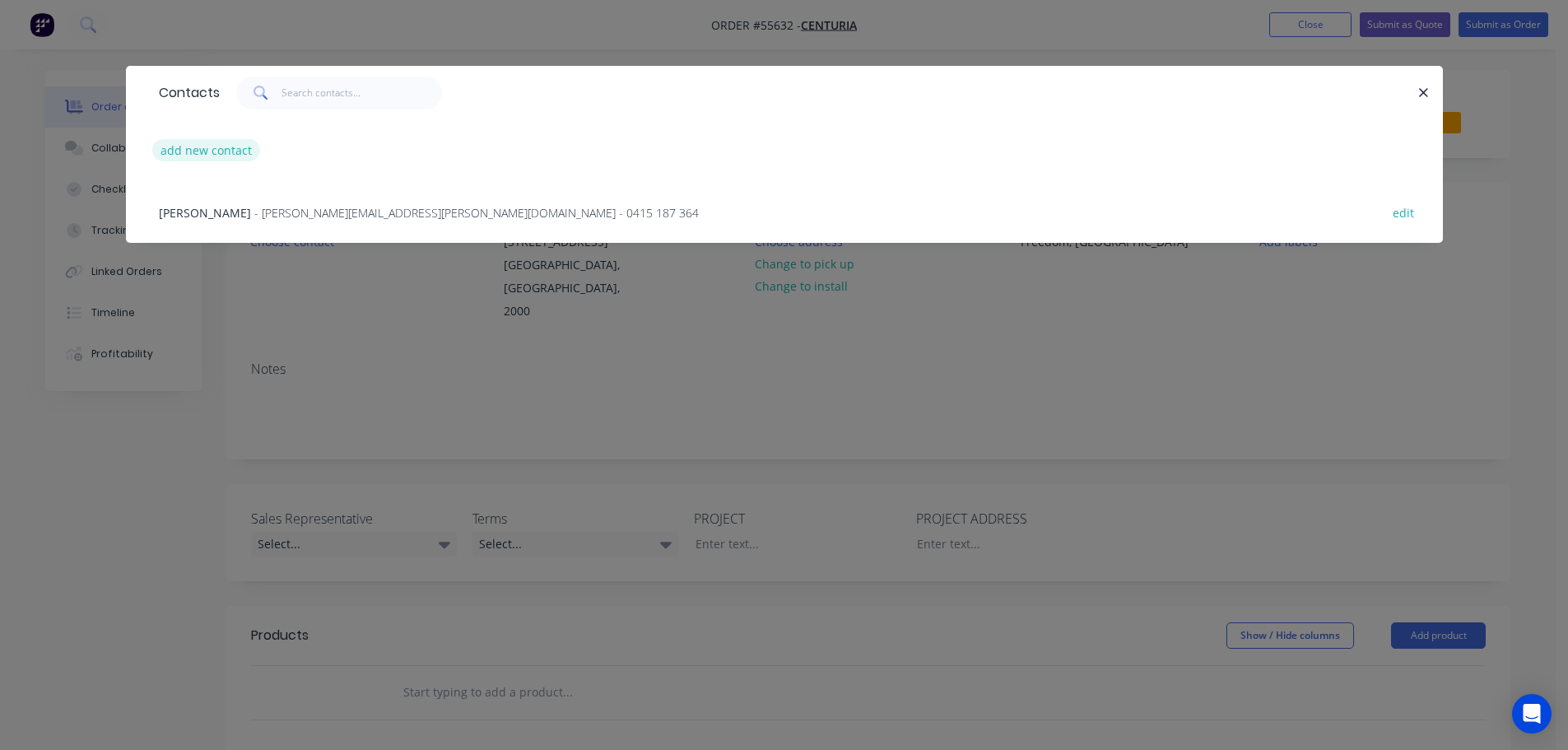
click at [189, 151] on button "add new contact" at bounding box center [207, 150] width 109 height 22
select select "AU"
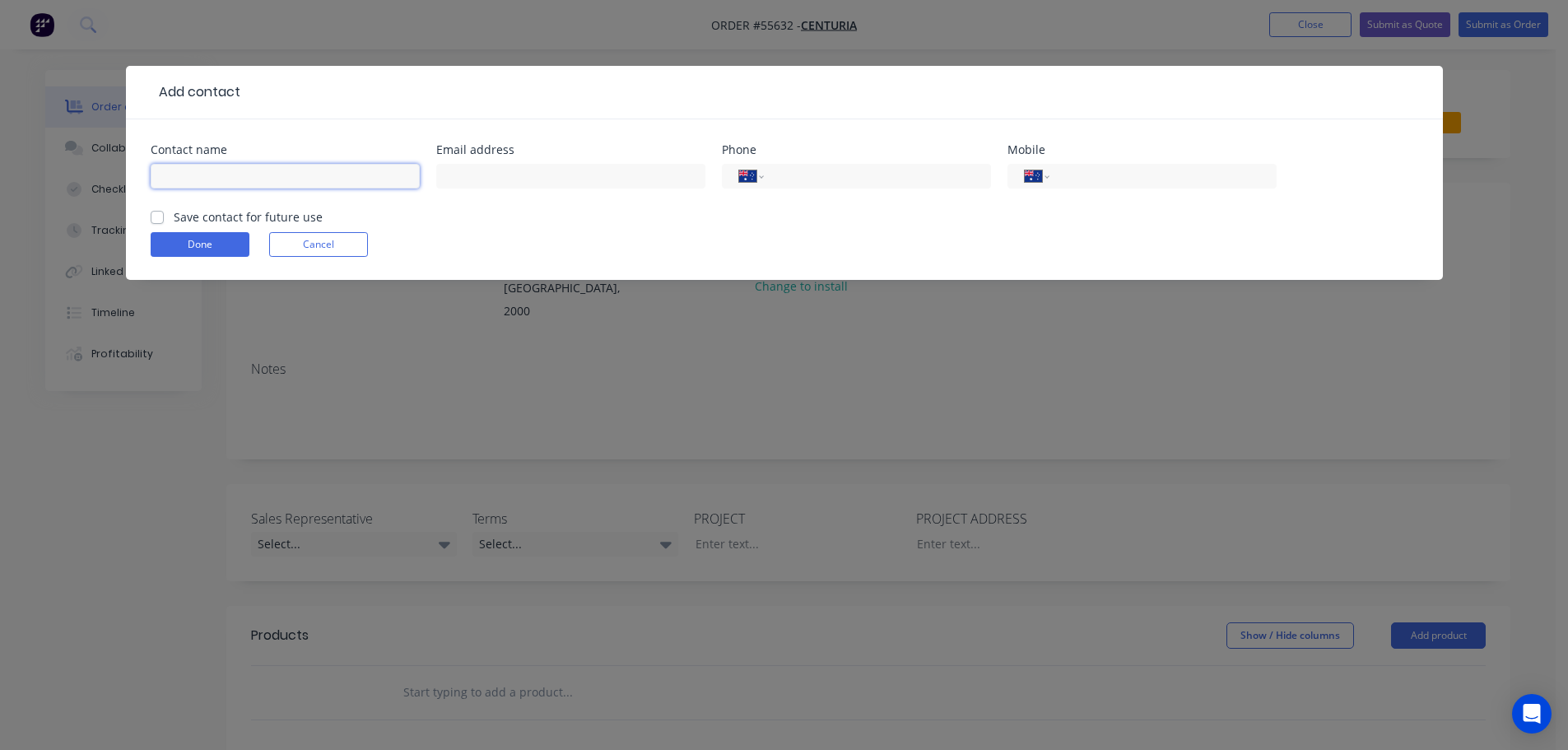
click at [175, 178] on input "text" at bounding box center [285, 176] width 269 height 25
type input "a"
type input "Asoka Hewavitharana"
click at [520, 180] on input "text" at bounding box center [571, 176] width 269 height 25
type input "Asoka.Hewavitharana@centuria.com.au"
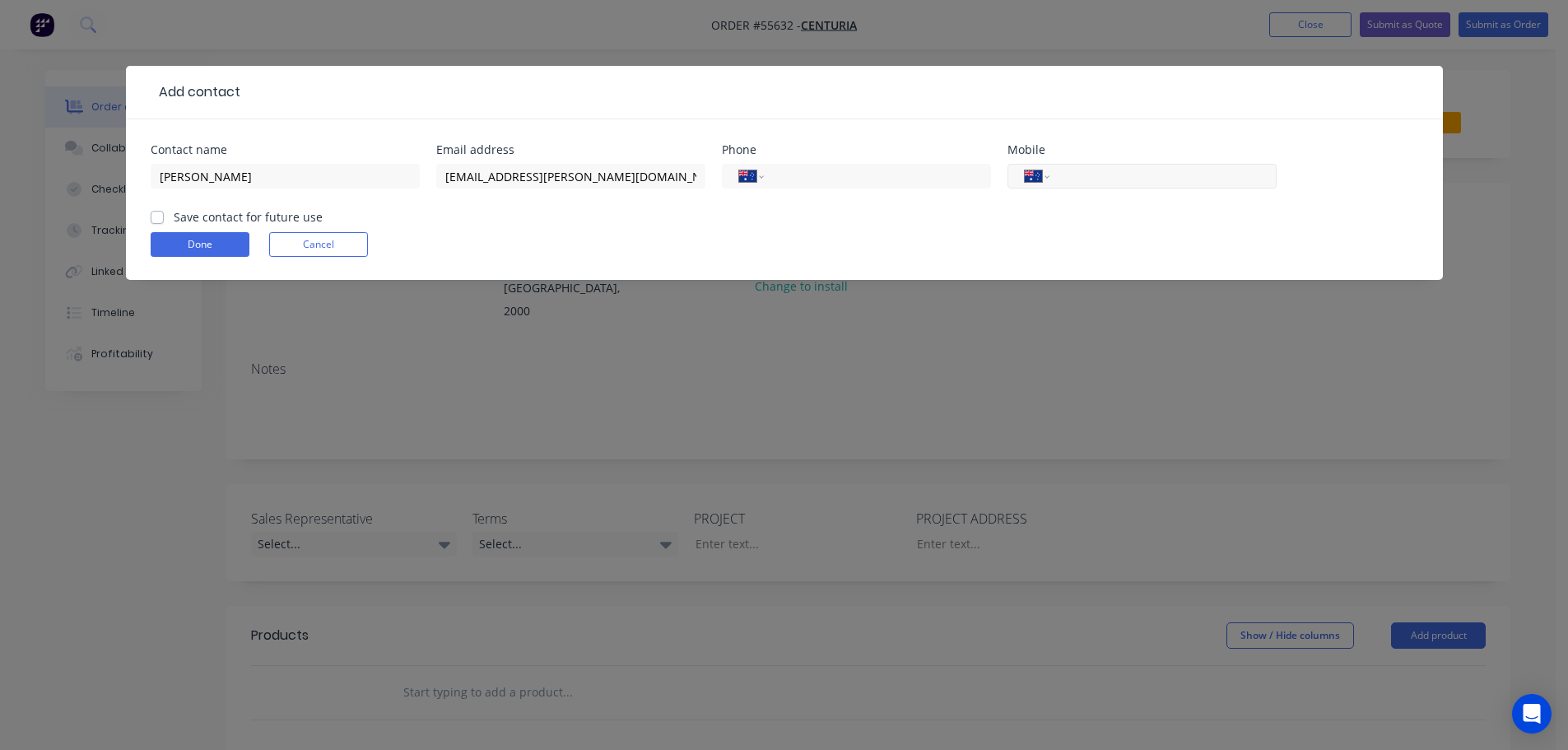
click at [1150, 181] on input "tel" at bounding box center [1160, 176] width 197 height 19
type input "0455 600 911"
click at [173, 219] on label "Save contact for future use" at bounding box center [248, 217] width 149 height 17
click at [153, 219] on input "Save contact for future use" at bounding box center [158, 216] width 13 height 16
checkbox input "true"
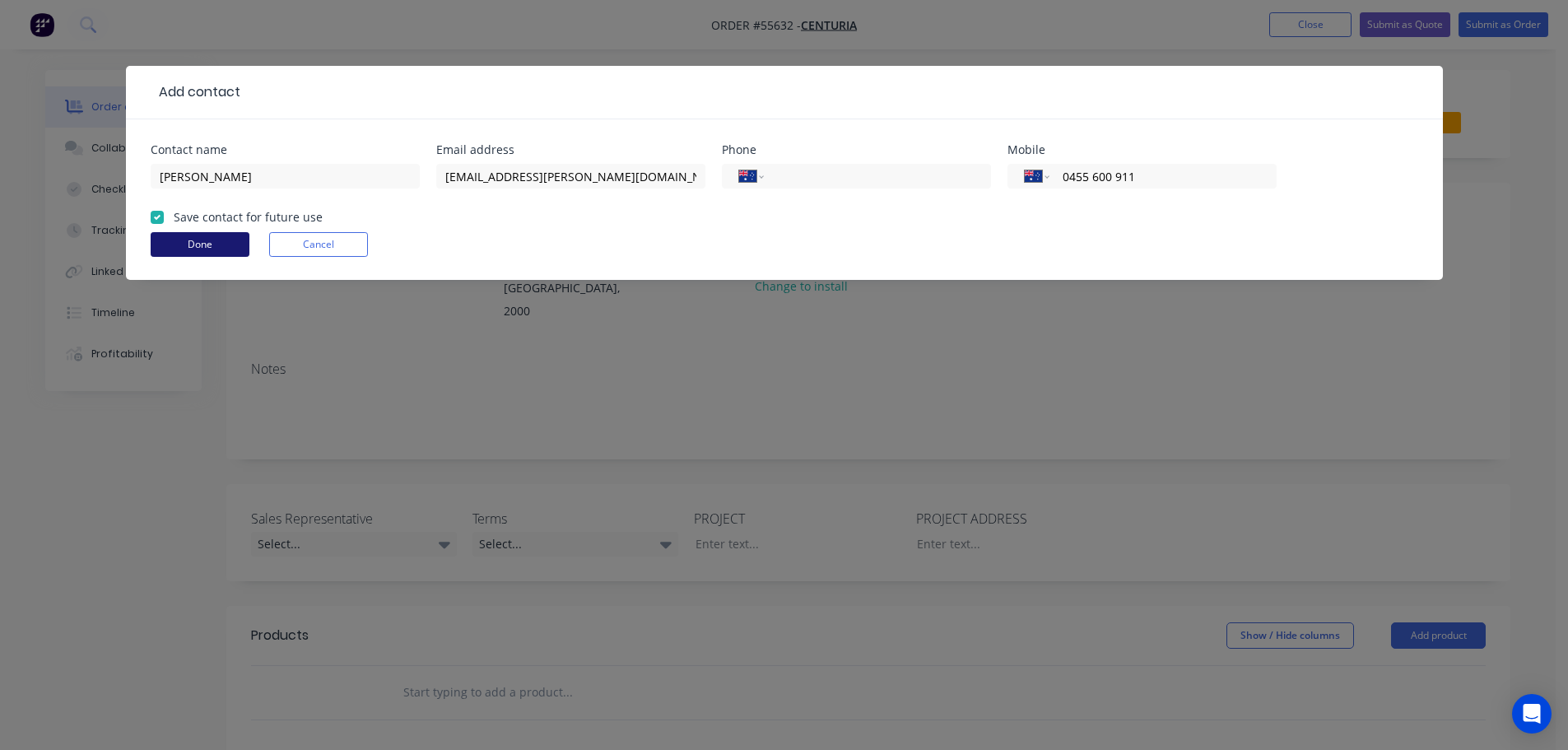
click at [165, 255] on button "Done" at bounding box center [200, 245] width 99 height 25
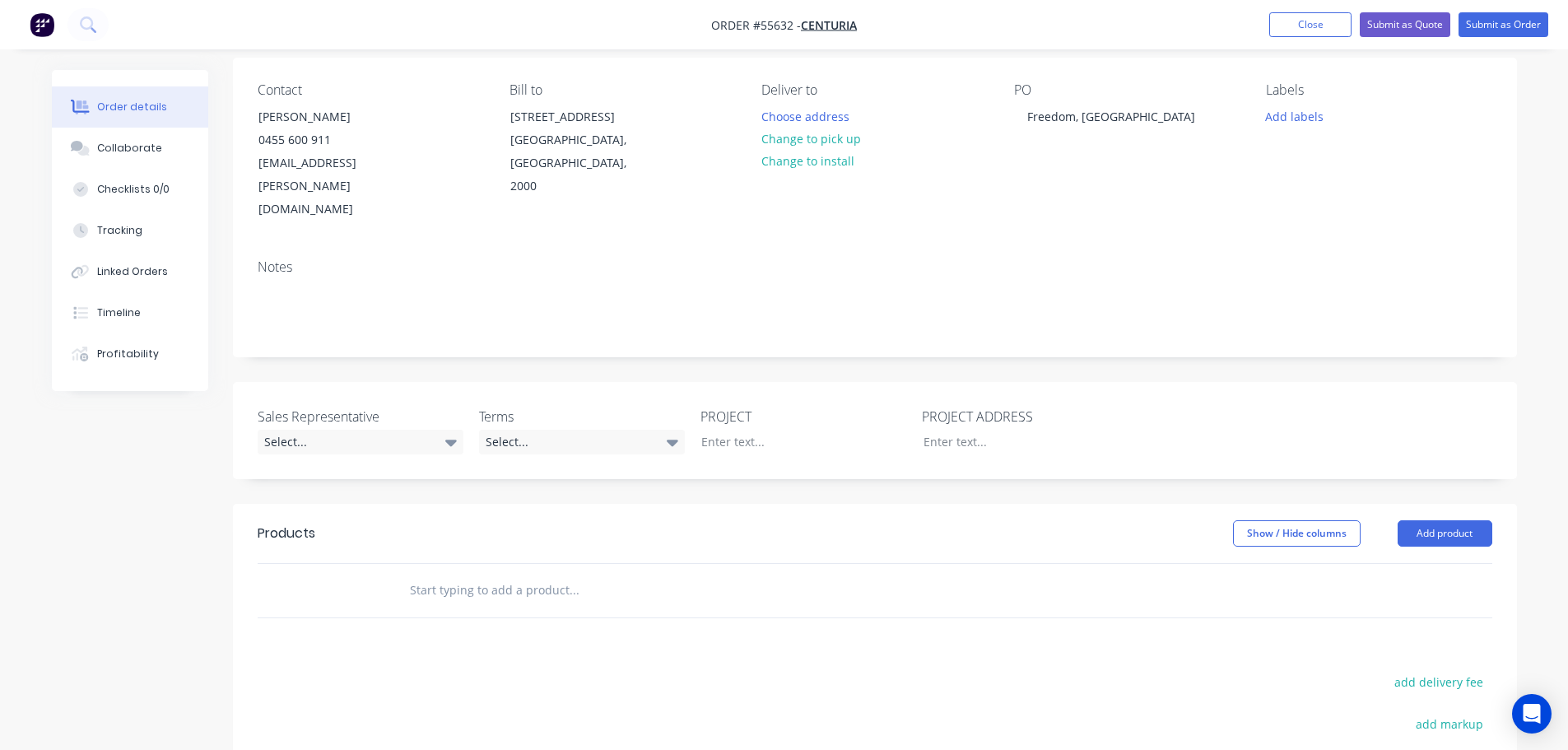
scroll to position [164, 0]
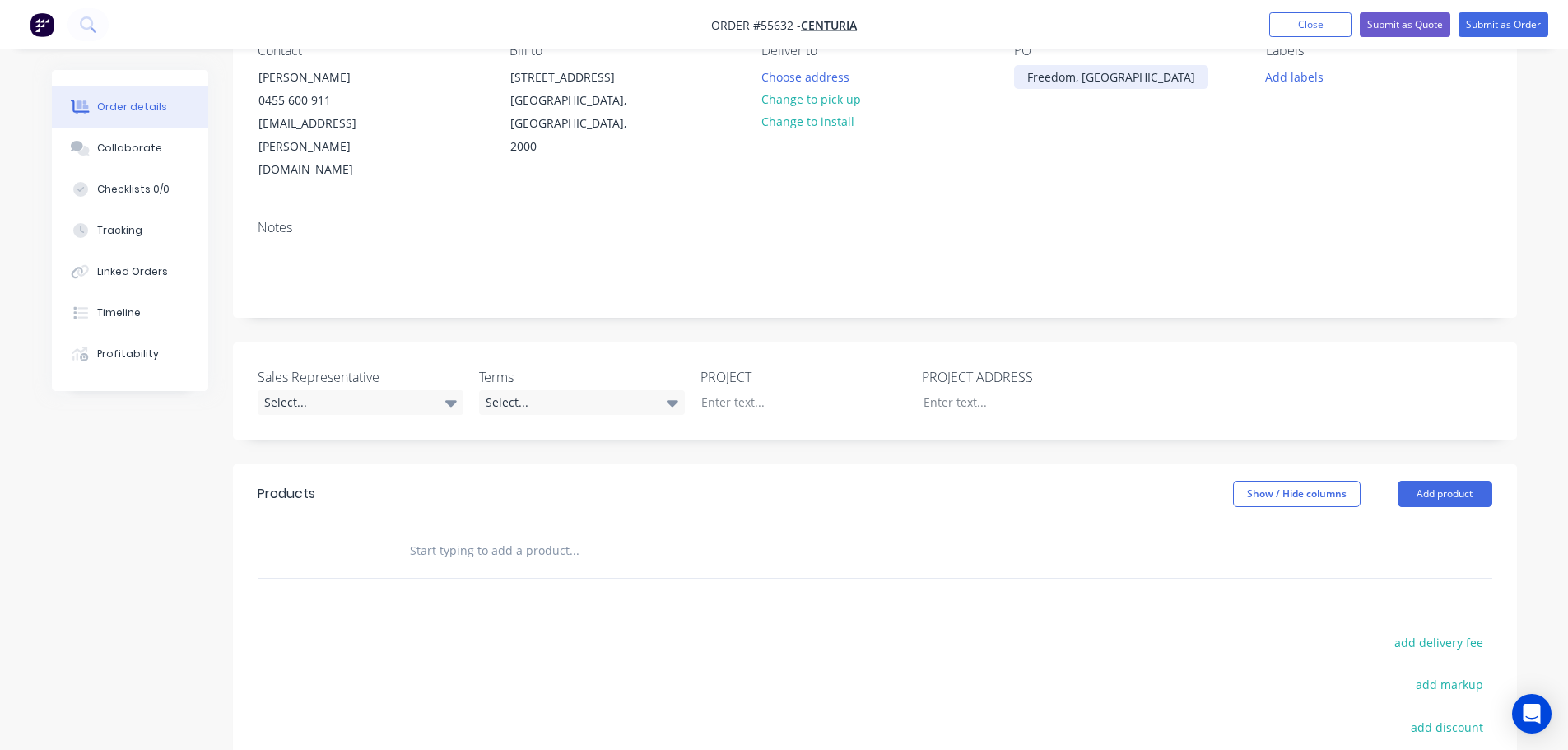
click at [1102, 77] on div "Freedom, Auburn Mega Mall NSW" at bounding box center [1111, 76] width 194 height 24
copy div "Freedom, Auburn Mega Mall NSW"
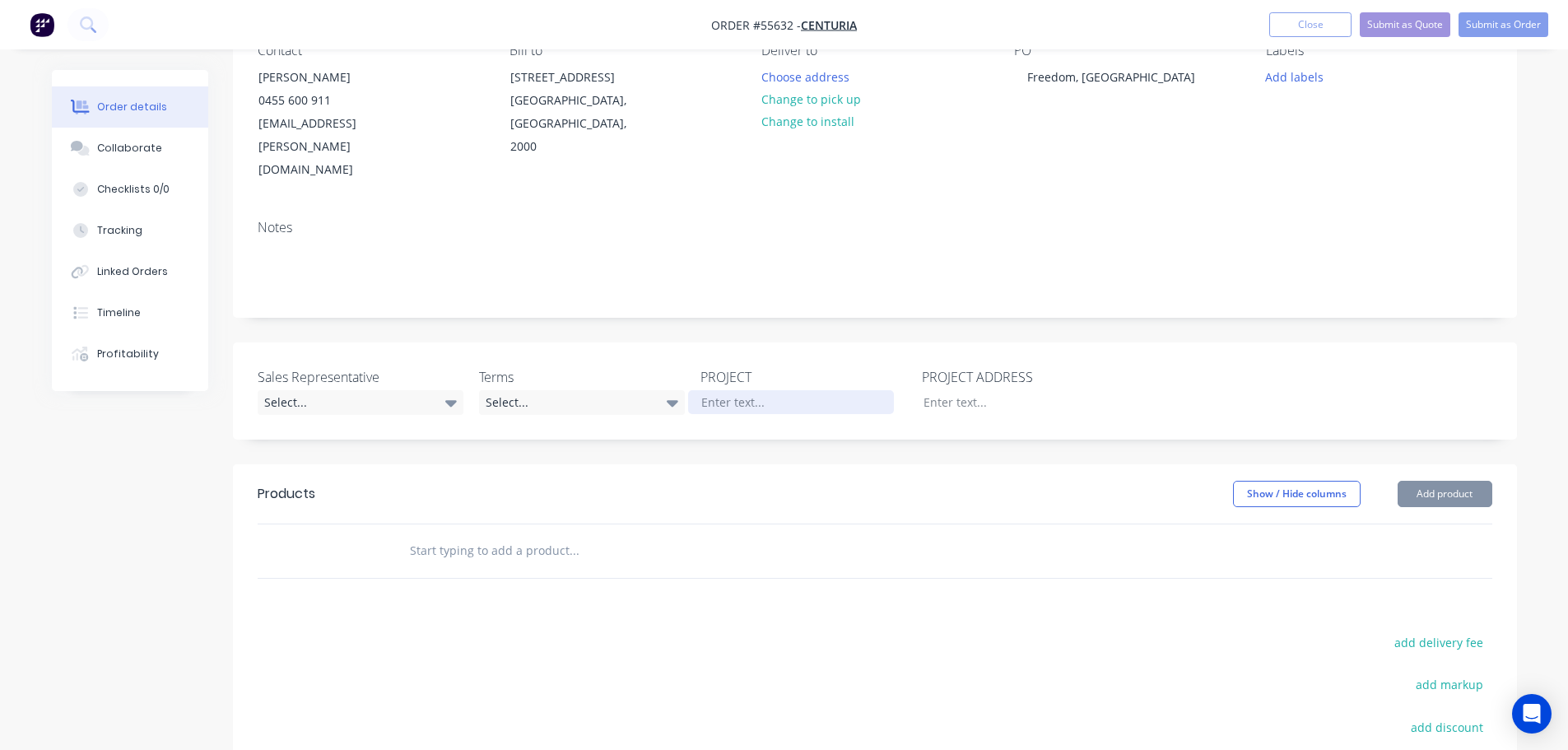
click at [713, 390] on div at bounding box center [791, 402] width 206 height 24
paste div
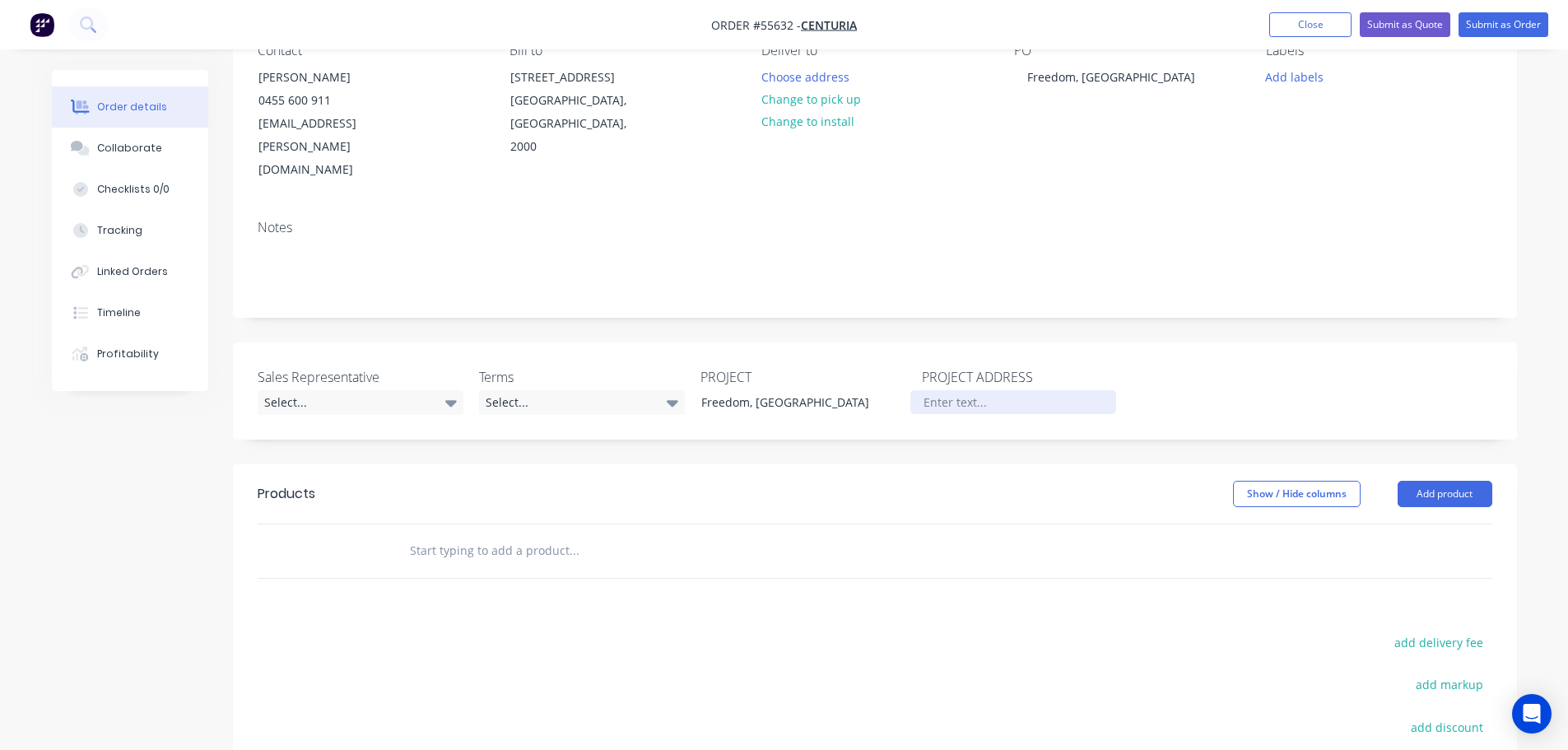
click at [937, 390] on div at bounding box center [1013, 402] width 206 height 24
paste div
click at [282, 390] on div "Select..." at bounding box center [361, 402] width 206 height 25
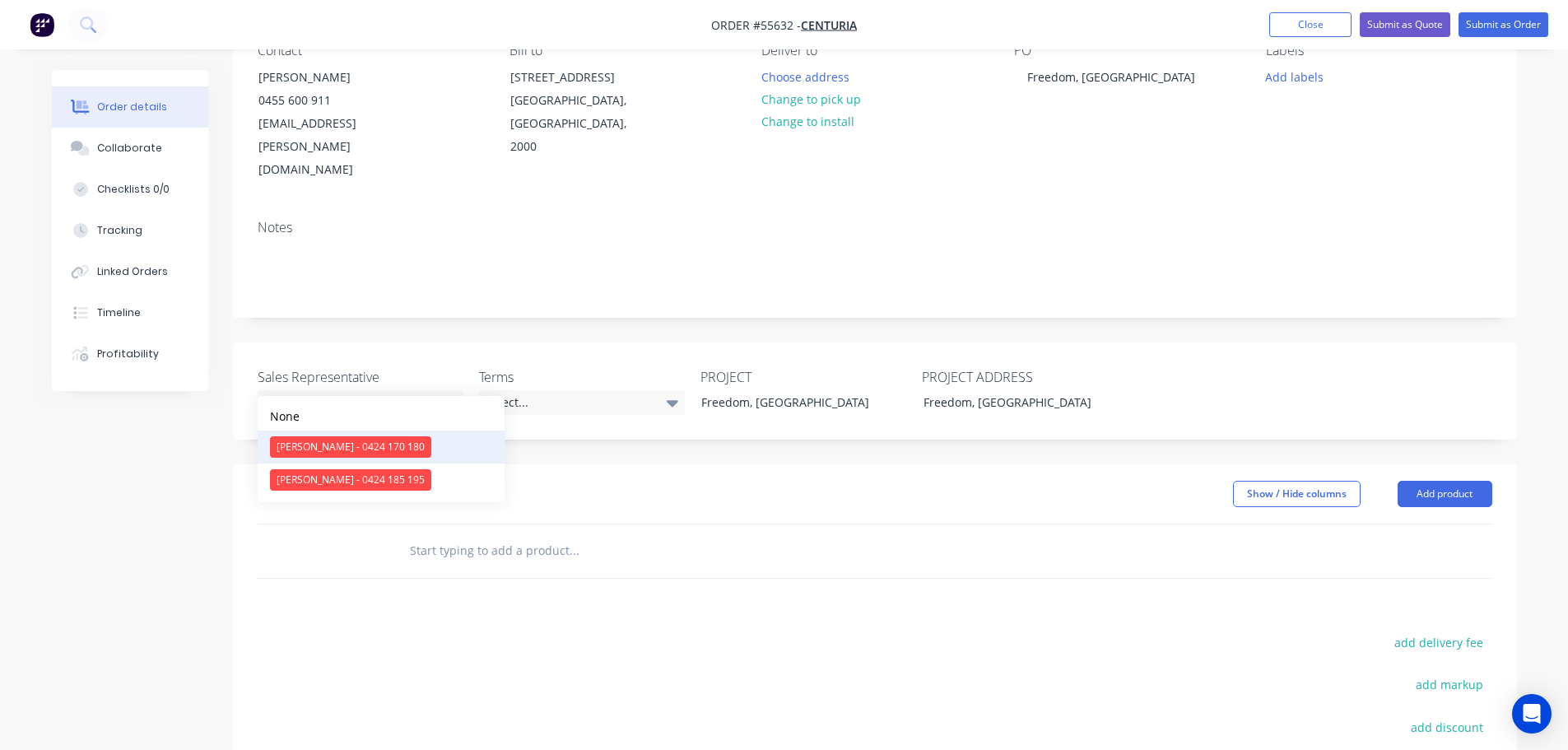
click at [336, 449] on div "Clayton Blackman - 0424 170 180" at bounding box center [350, 447] width 161 height 22
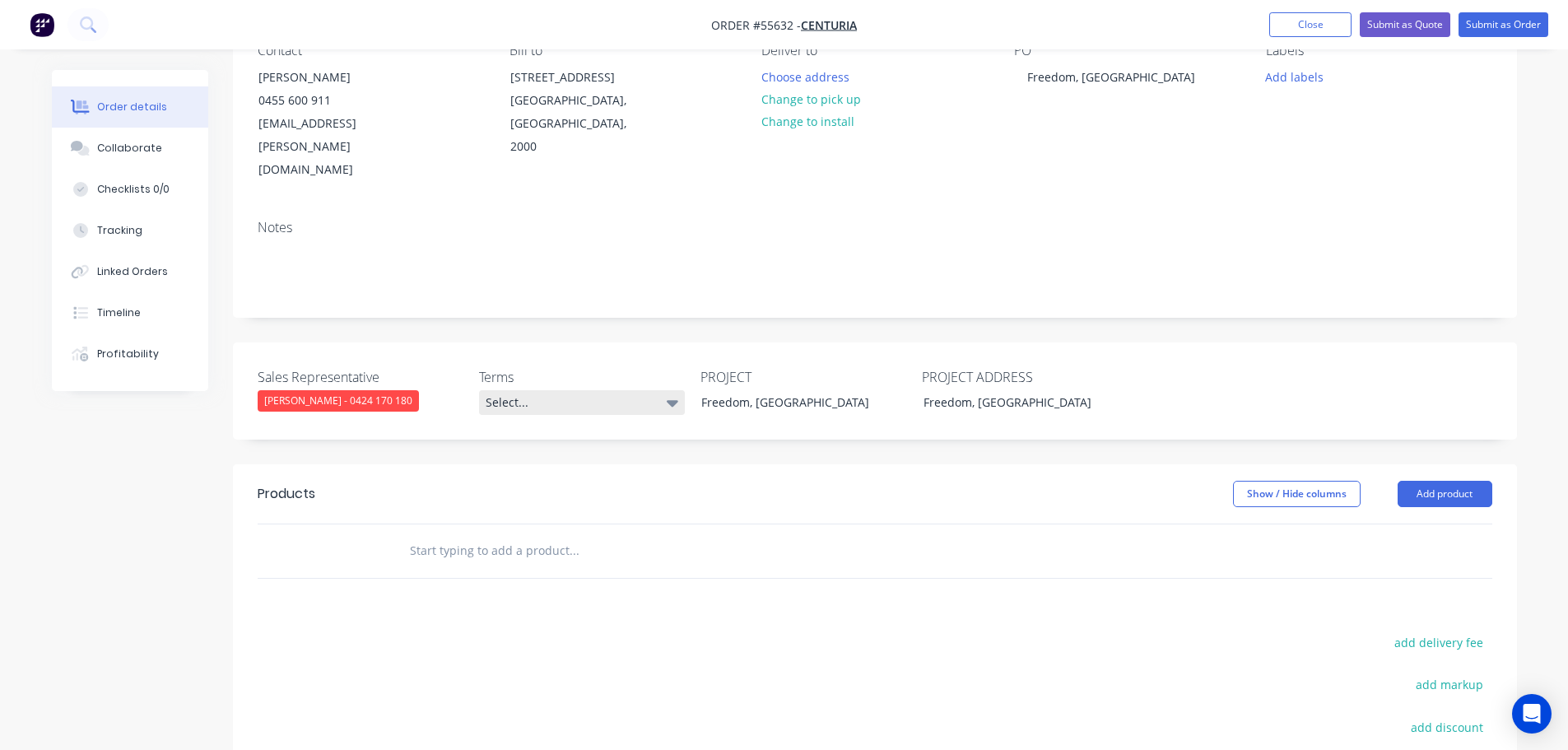
click at [544, 390] on div "Select..." at bounding box center [582, 402] width 206 height 25
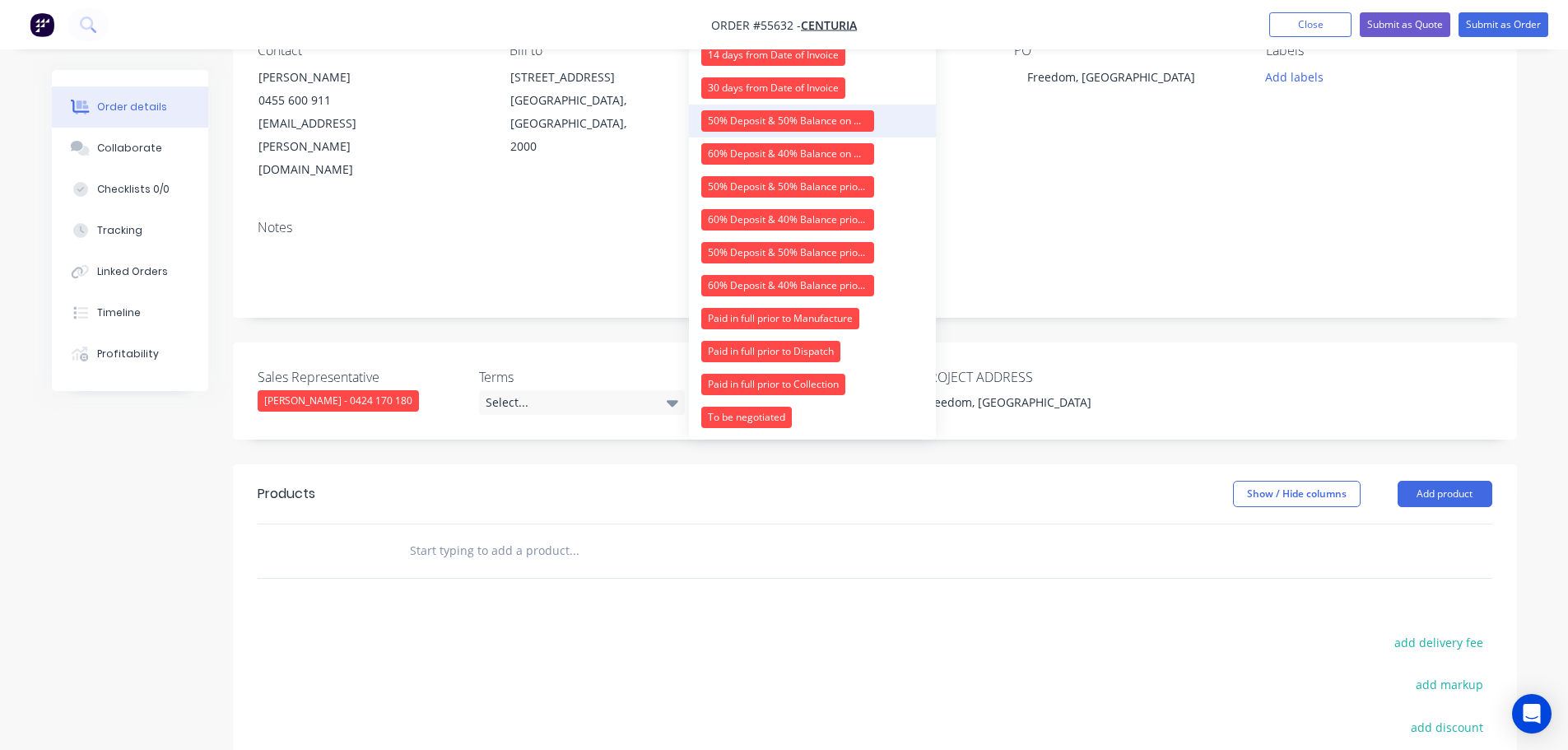
click at [762, 126] on div "50% Deposit & 50% Balance on Day of Installation" at bounding box center [787, 121] width 173 height 22
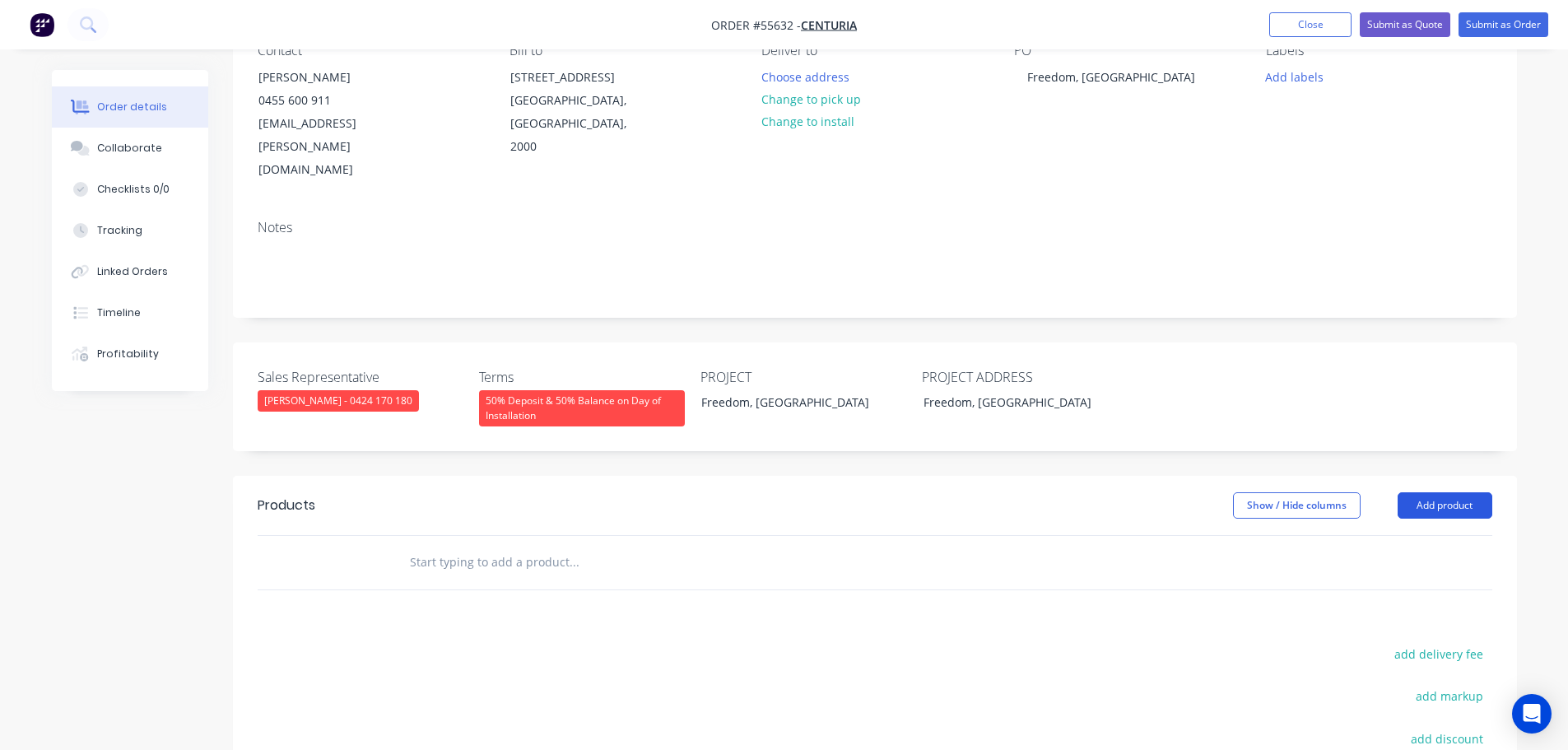
click at [1428, 492] on button "Add product" at bounding box center [1445, 505] width 95 height 27
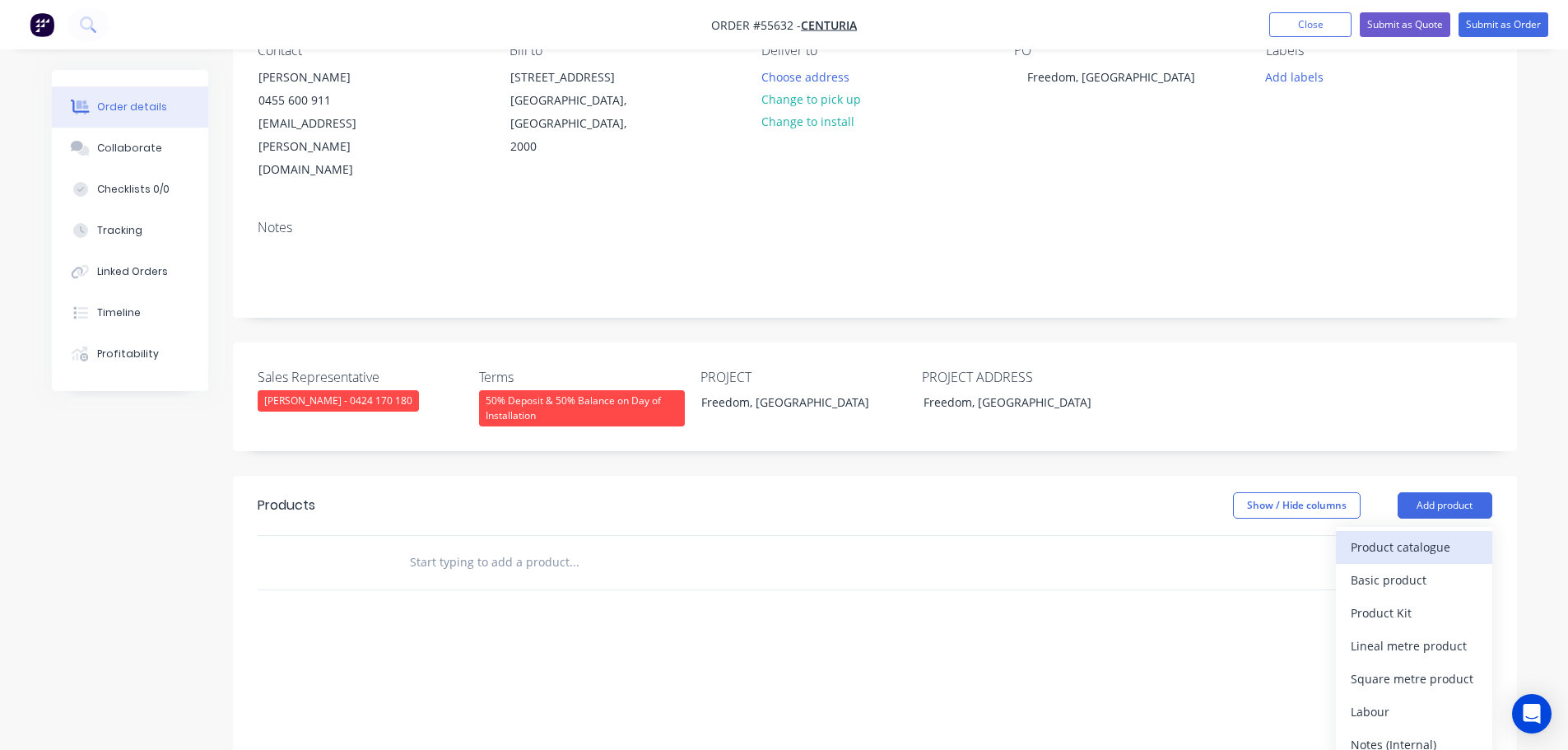
click at [1413, 535] on div "Product catalogue" at bounding box center [1414, 547] width 127 height 24
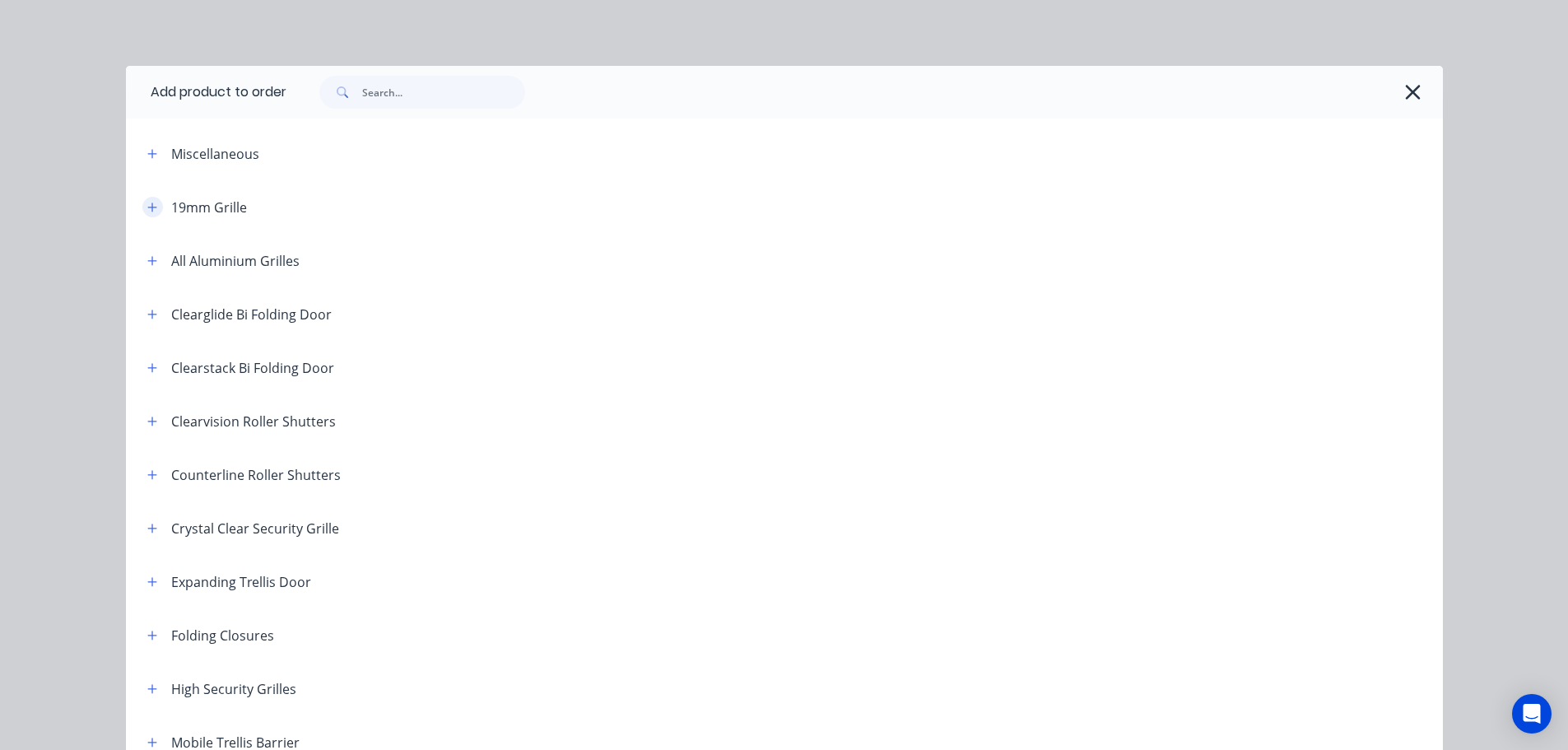
click at [150, 209] on icon "button" at bounding box center [153, 207] width 10 height 12
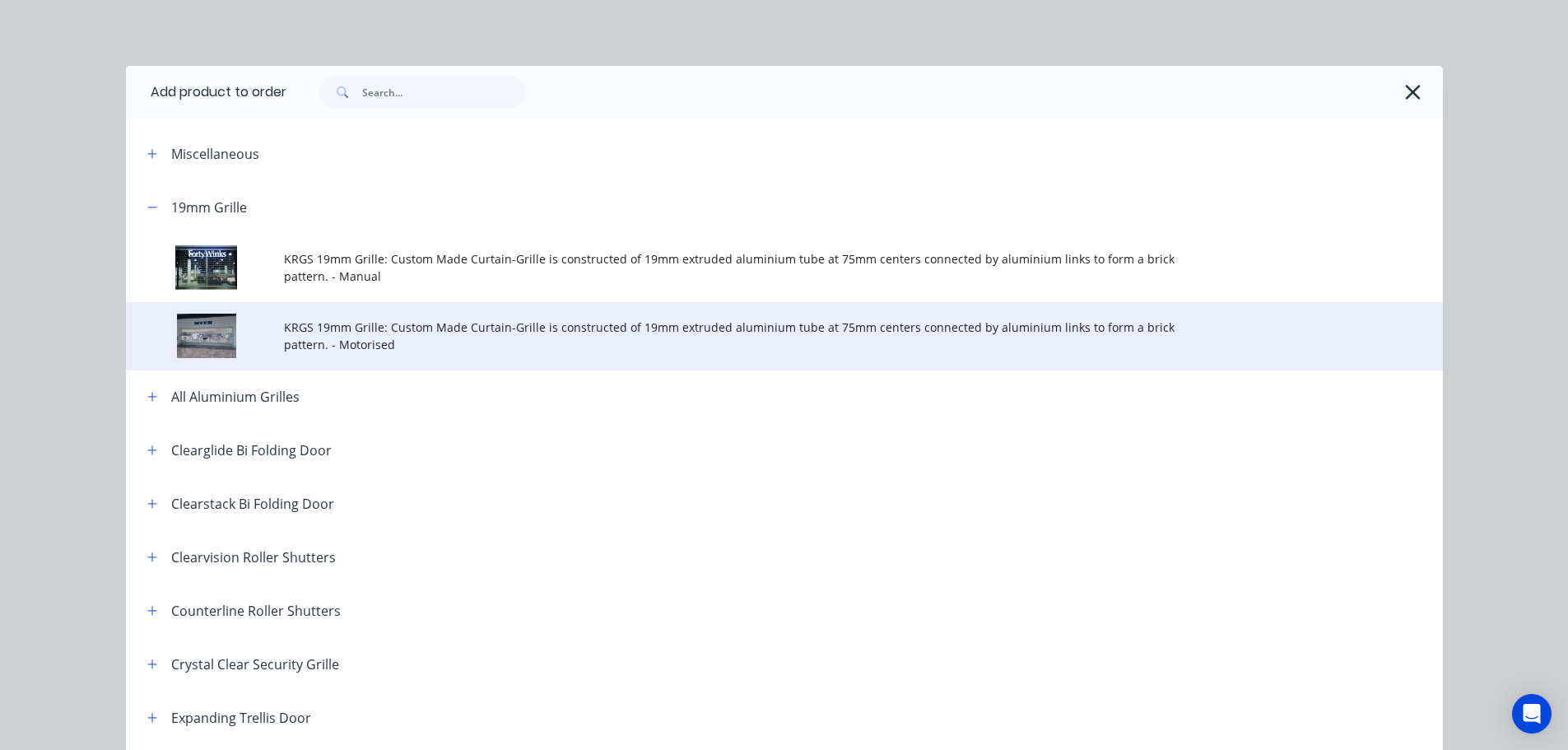
click at [703, 329] on span "KRGS 19mm Grille: Custom Made Curtain-Grille is constructed of 19mm extruded al…" at bounding box center [747, 336] width 927 height 35
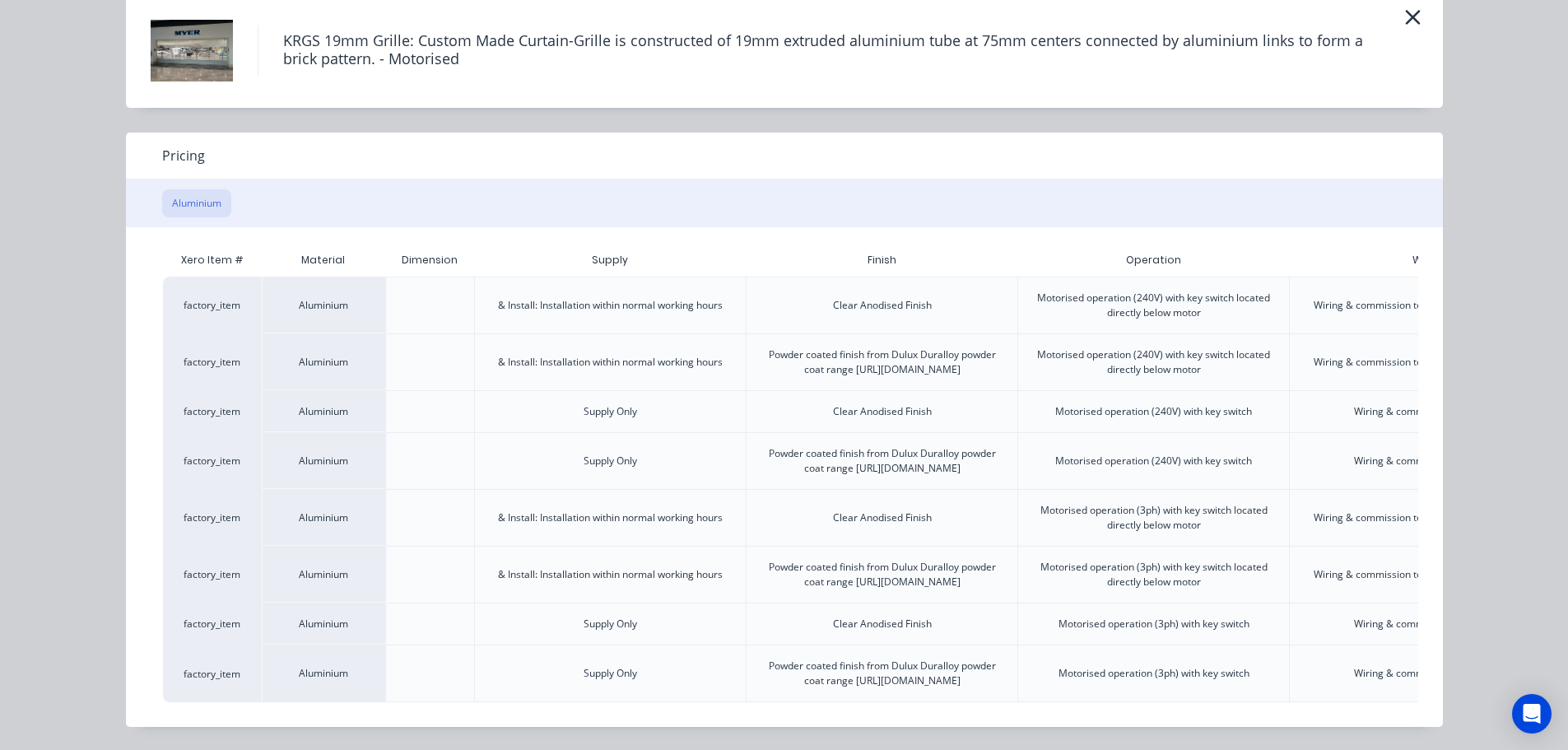
scroll to position [0, 232]
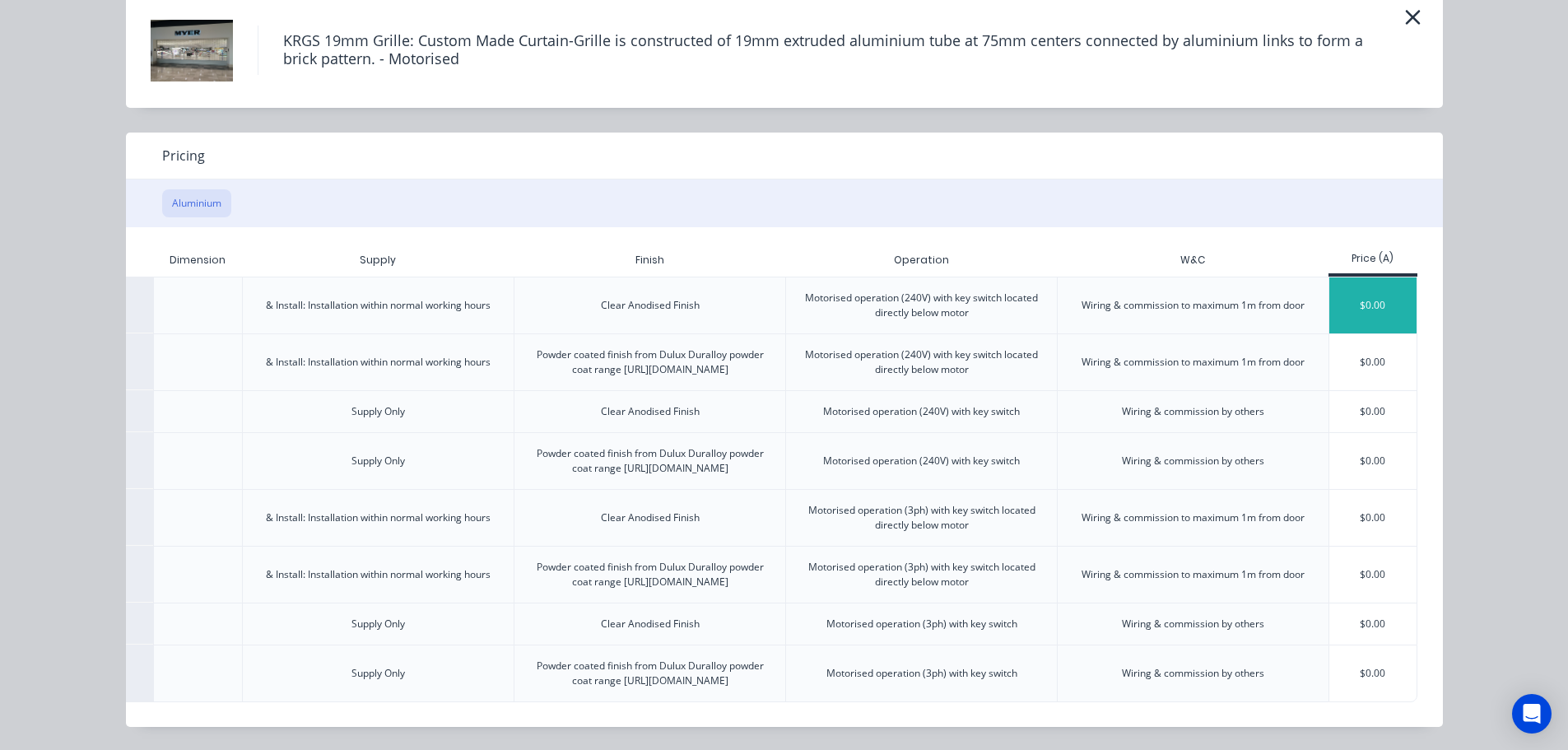
click at [1398, 277] on div "$0.00" at bounding box center [1374, 304] width 88 height 56
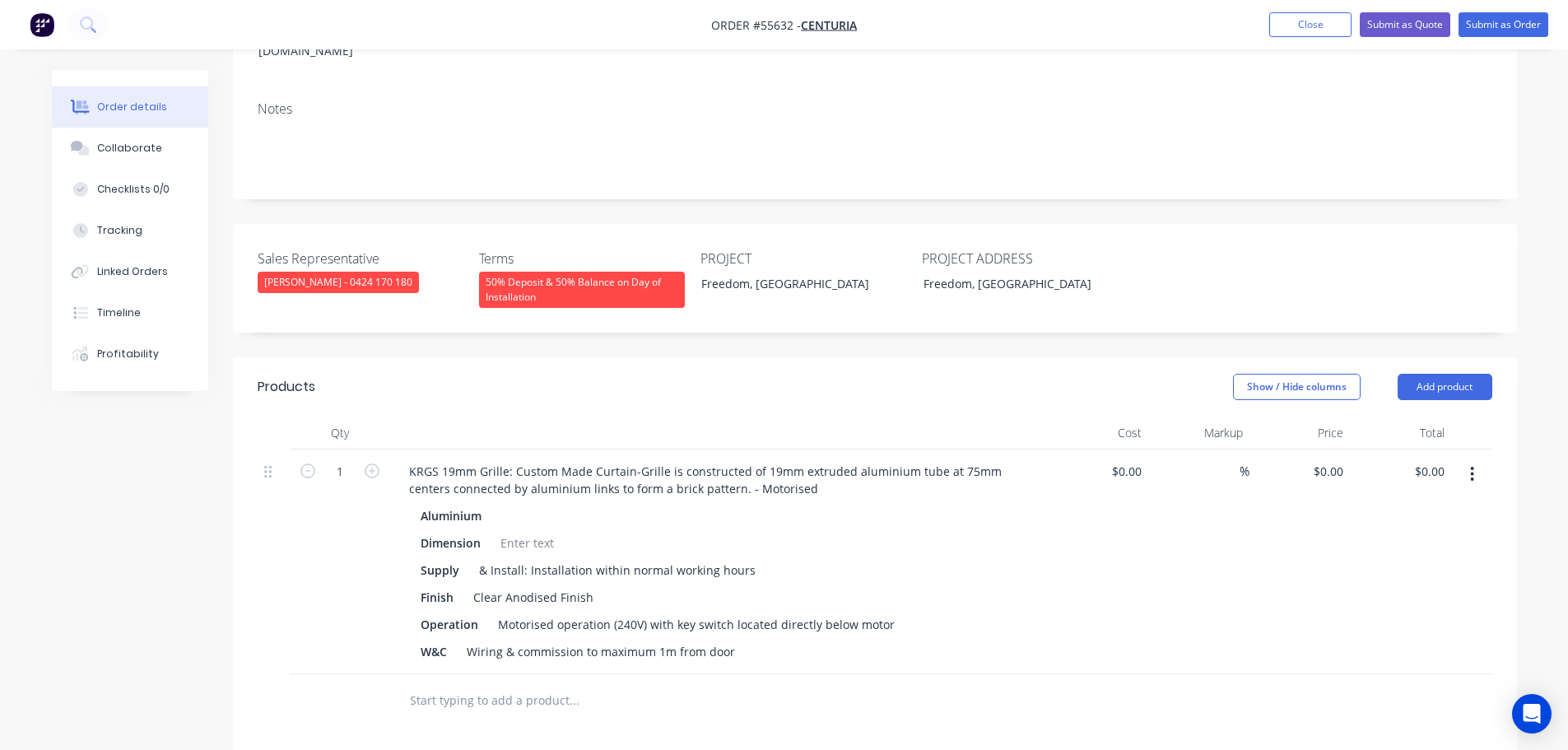
scroll to position [412, 0]
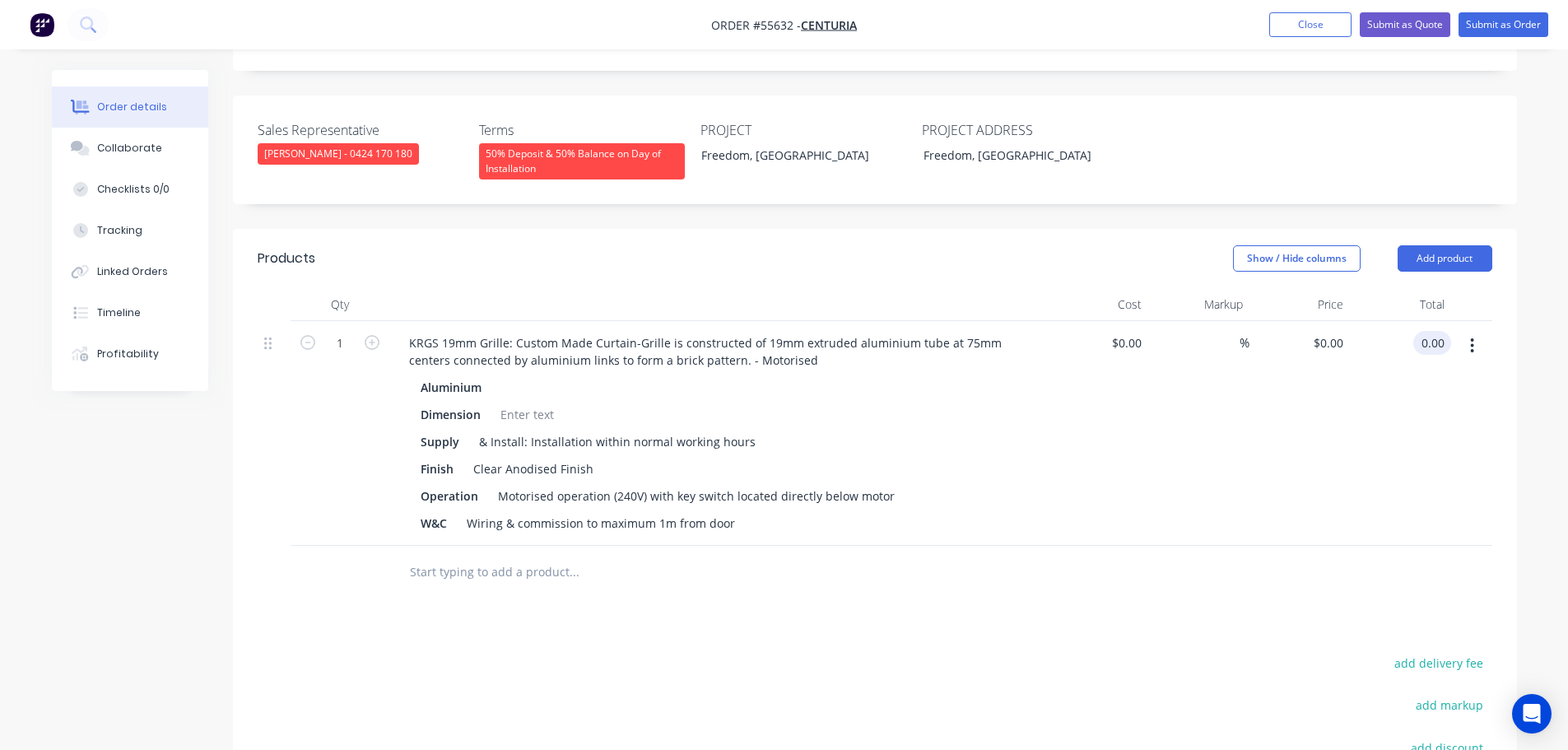
click at [1444, 331] on input "0.00" at bounding box center [1436, 343] width 32 height 24
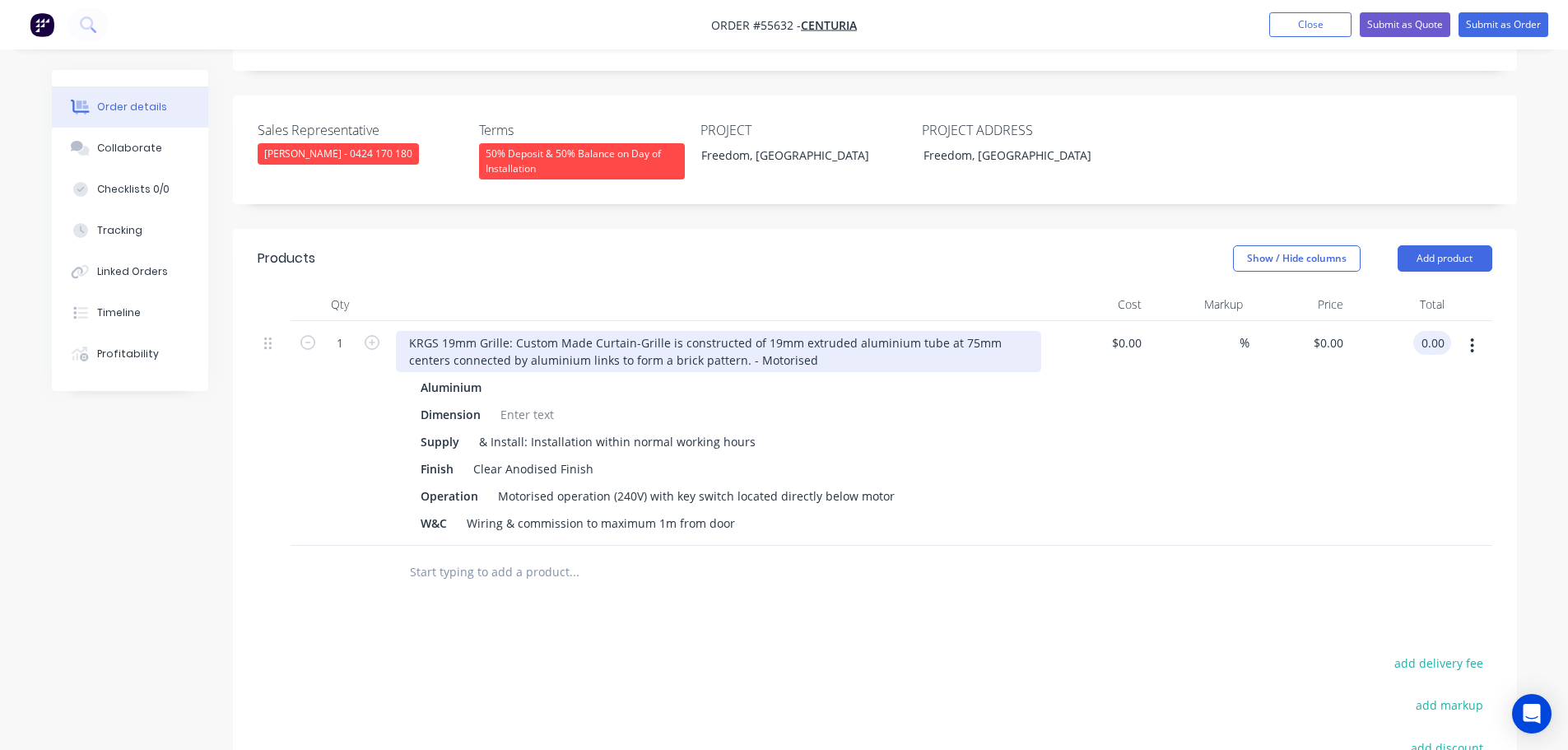
type input "$0.00"
click at [402, 331] on div "KRGS 19mm Grille: Custom Made Curtain-Grille is constructed of 19mm extruded al…" at bounding box center [718, 352] width 645 height 41
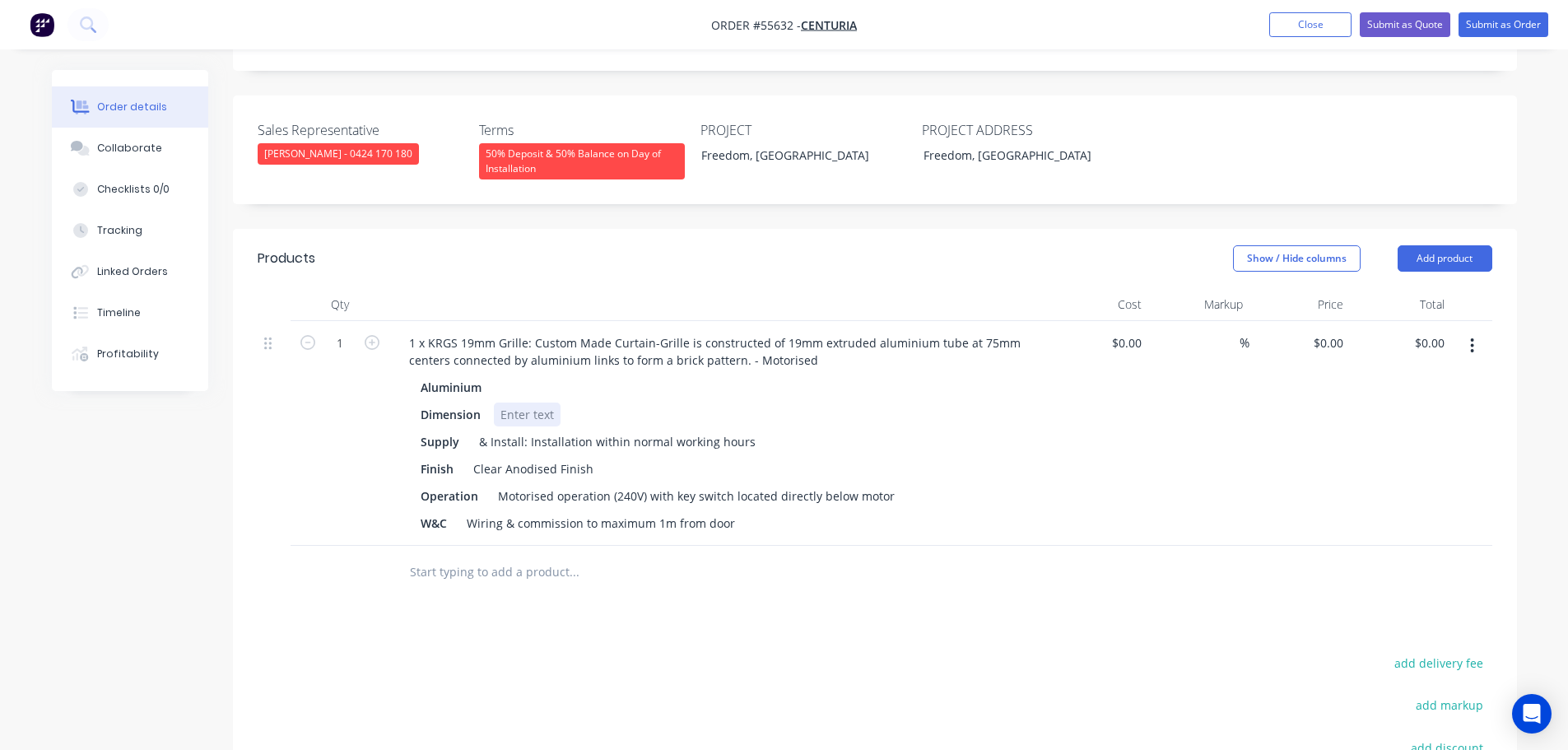
click at [519, 402] on div at bounding box center [527, 414] width 66 height 24
drag, startPoint x: 672, startPoint y: 478, endPoint x: 706, endPoint y: 599, distance: 125.7
click at [674, 485] on div "Motorised operation (240V) with key switch located directly below motor" at bounding box center [696, 495] width 410 height 24
drag, startPoint x: 737, startPoint y: 474, endPoint x: 737, endPoint y: 498, distance: 24.0
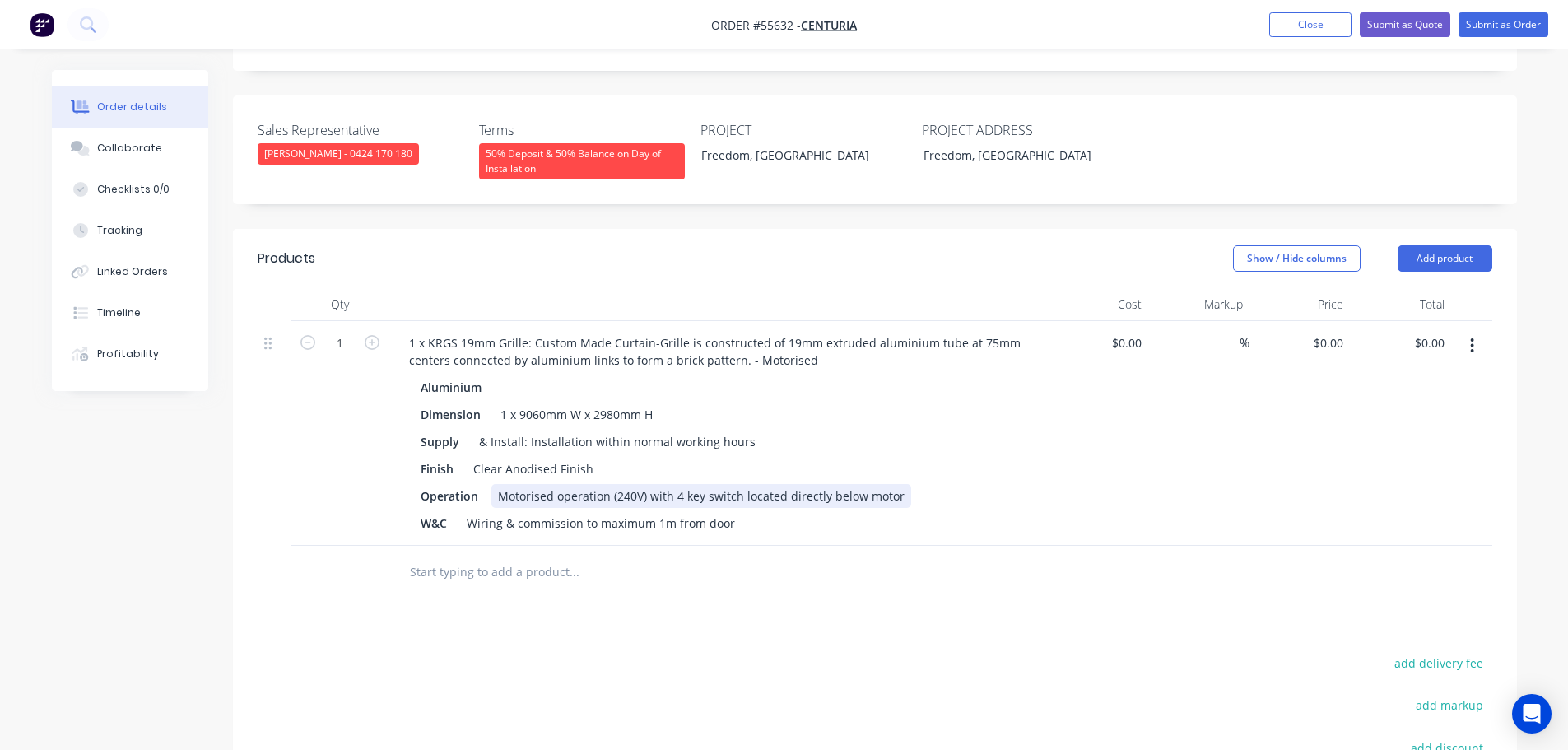
click at [737, 484] on div "Motorised operation (240V) with 4 key switch located directly below motor" at bounding box center [701, 495] width 420 height 24
click at [679, 484] on div "Motorised operation (240V) with 4 key switches located directly below motor" at bounding box center [707, 495] width 432 height 24
click at [1444, 331] on input "0.00" at bounding box center [1433, 343] width 38 height 24
type input "21095"
type input "$21,095.00"
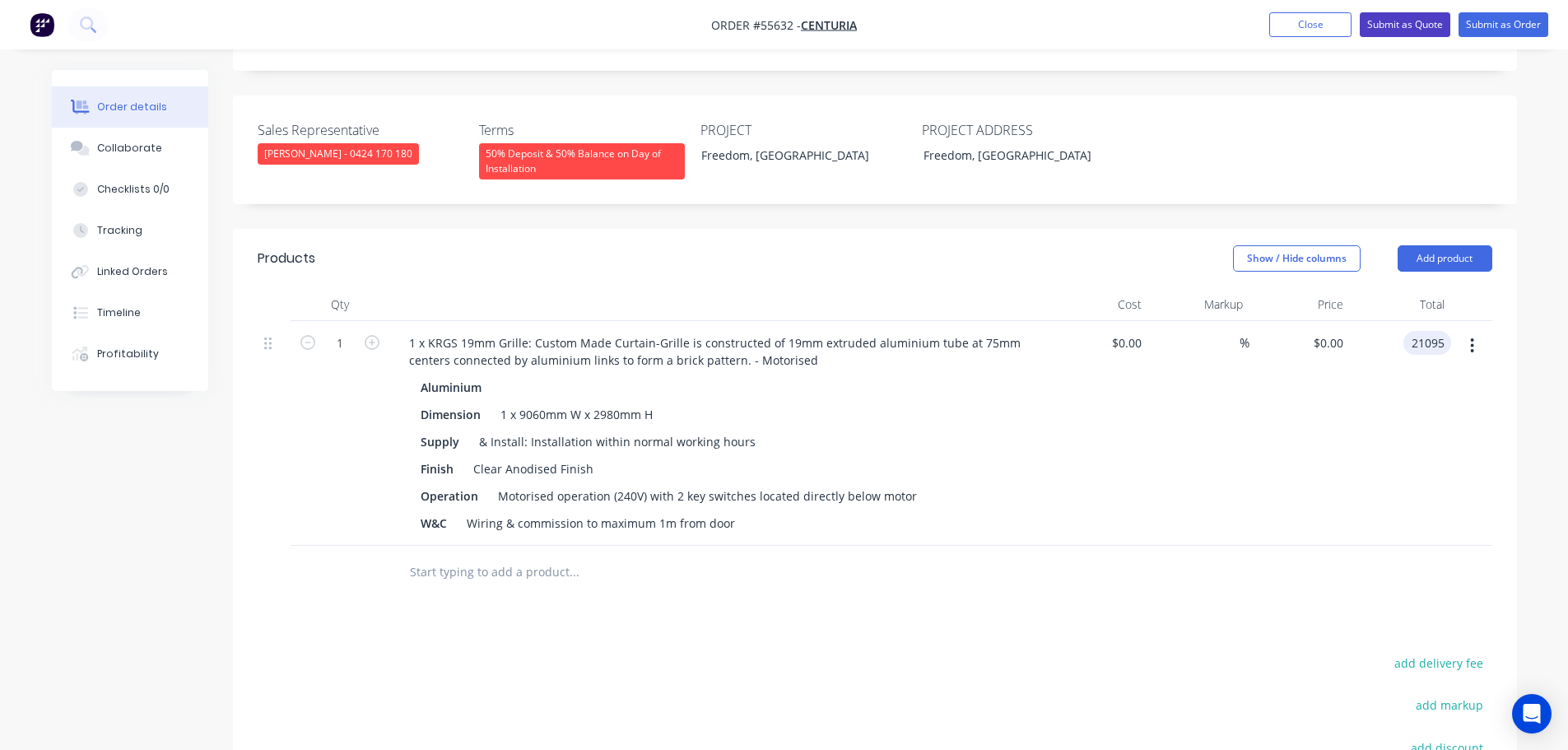
type input "$21,095.00"
click at [1395, 30] on button "Submit as Quote" at bounding box center [1405, 25] width 90 height 25
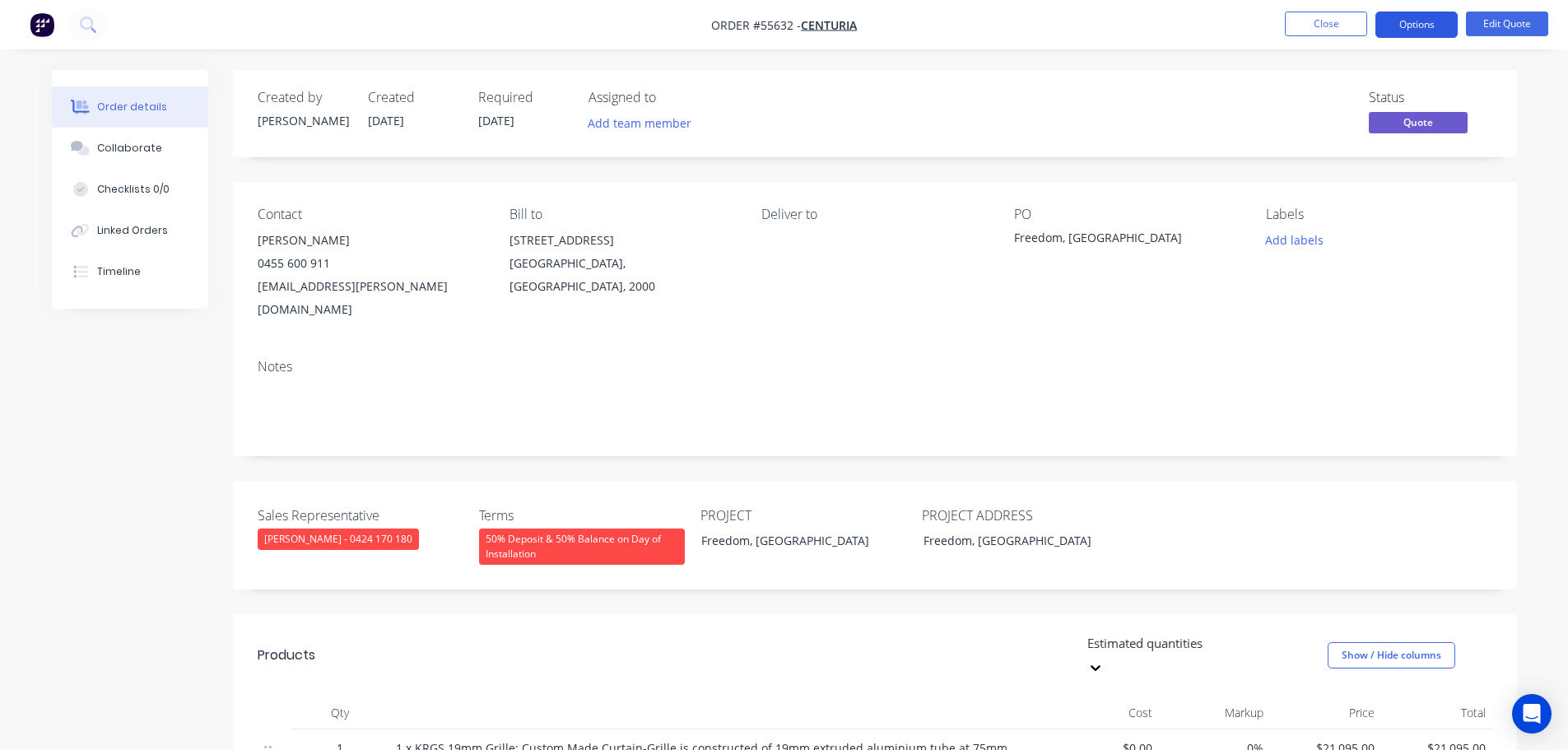
click at [1410, 25] on button "Options" at bounding box center [1416, 25] width 82 height 27
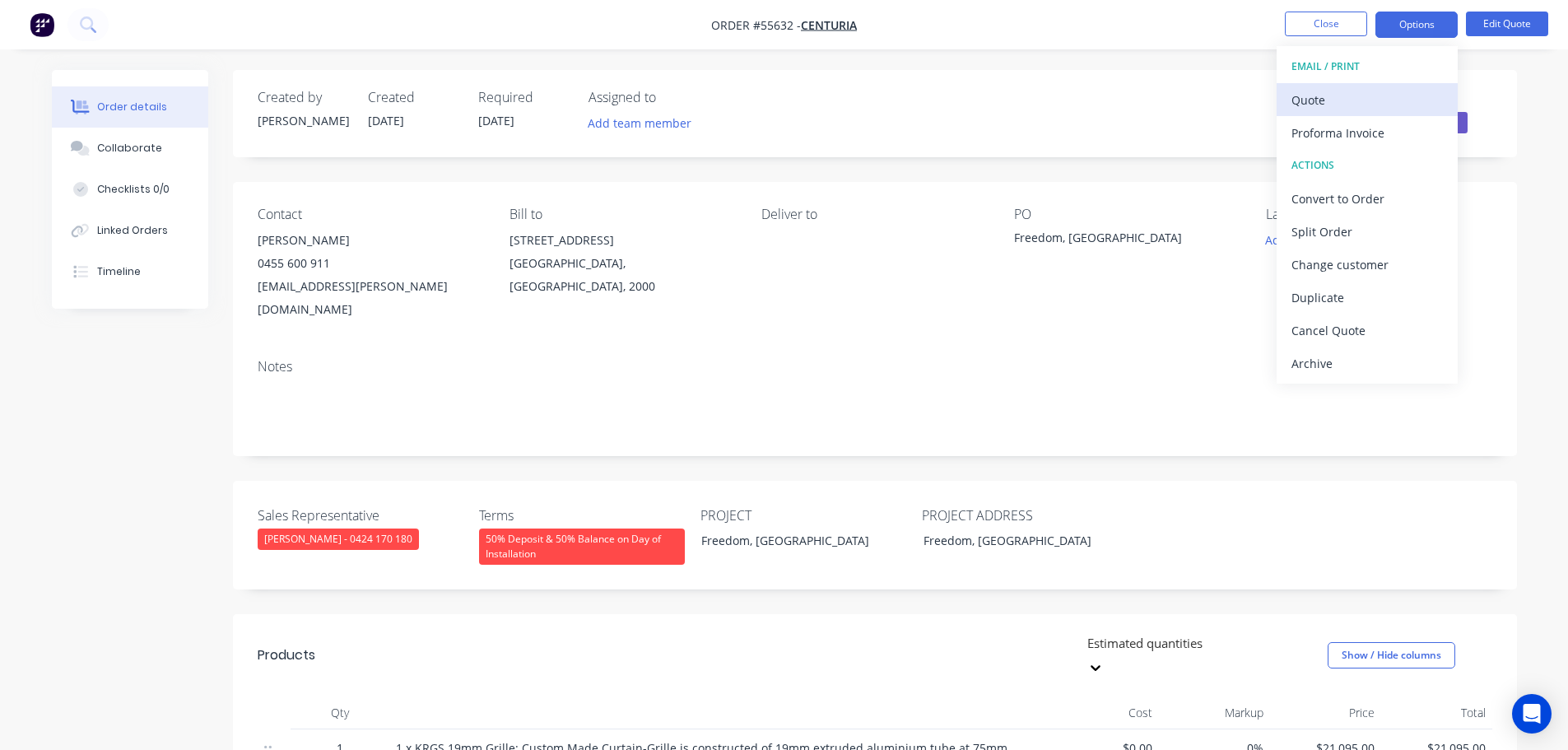
click at [1307, 104] on div "Quote" at bounding box center [1367, 100] width 152 height 24
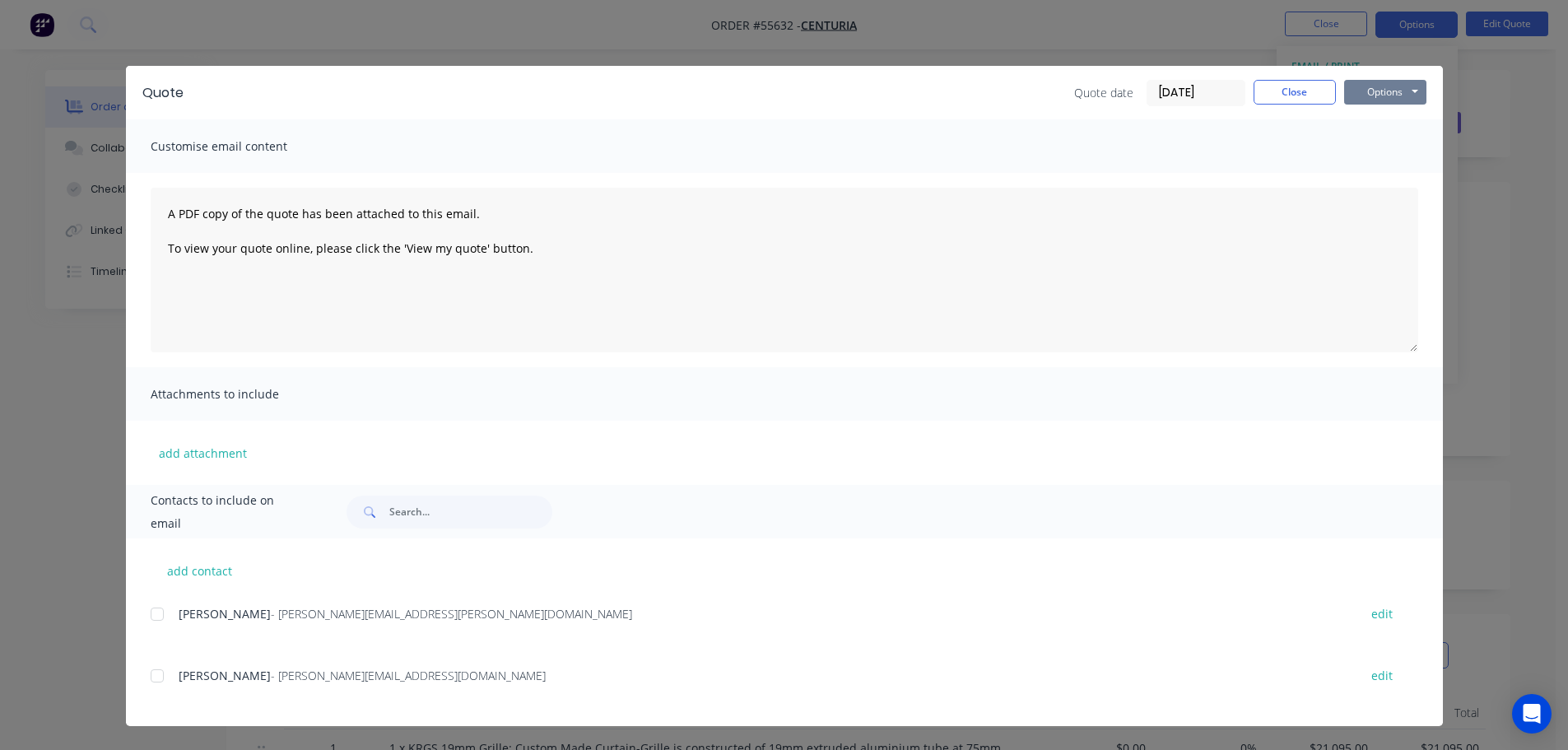
click at [1365, 94] on button "Options" at bounding box center [1385, 92] width 82 height 25
click at [1382, 153] on button "Print" at bounding box center [1396, 149] width 105 height 27
click at [1291, 98] on button "Close" at bounding box center [1294, 92] width 82 height 25
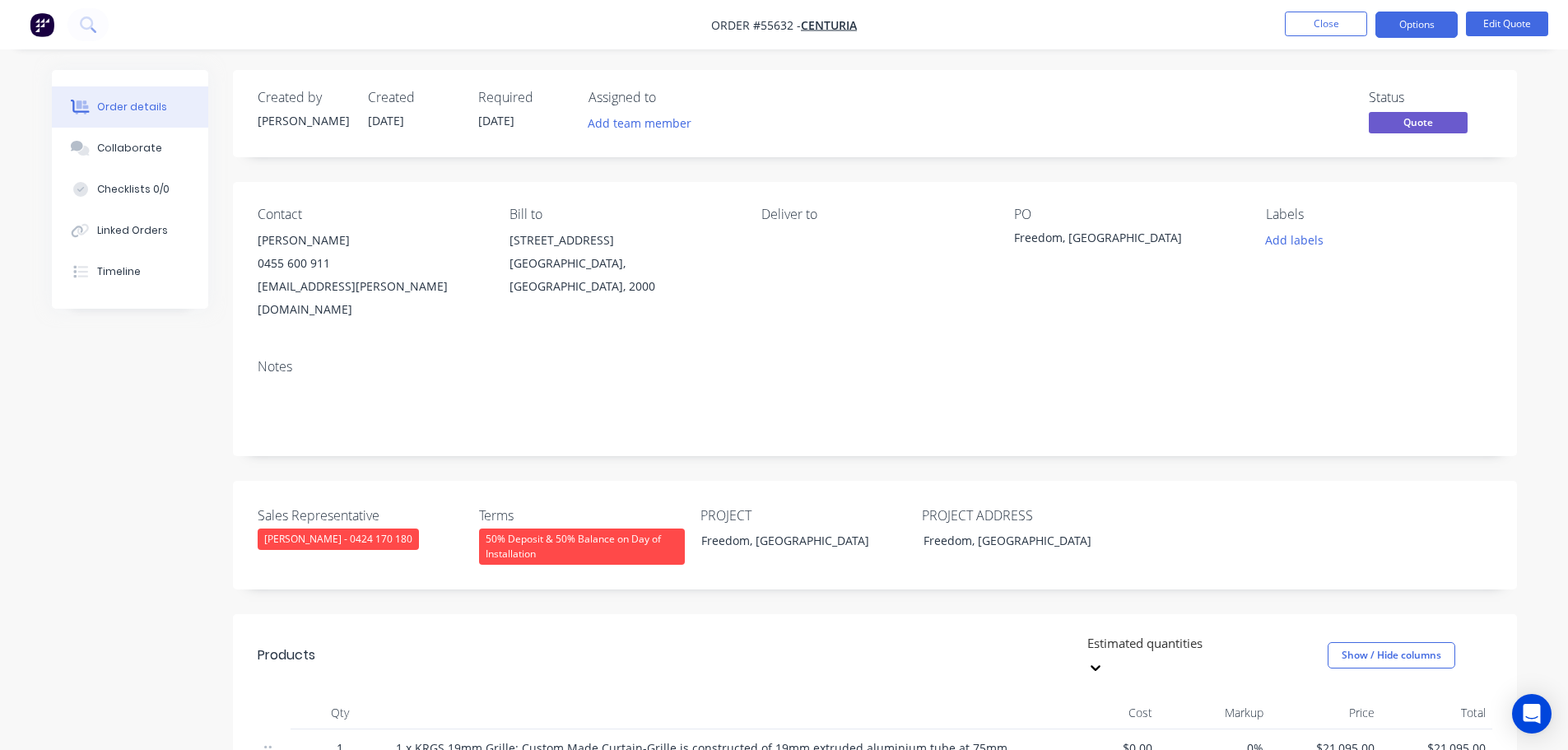
click at [330, 266] on span at bounding box center [330, 263] width 0 height 16
click at [1298, 27] on button "Close" at bounding box center [1326, 24] width 82 height 25
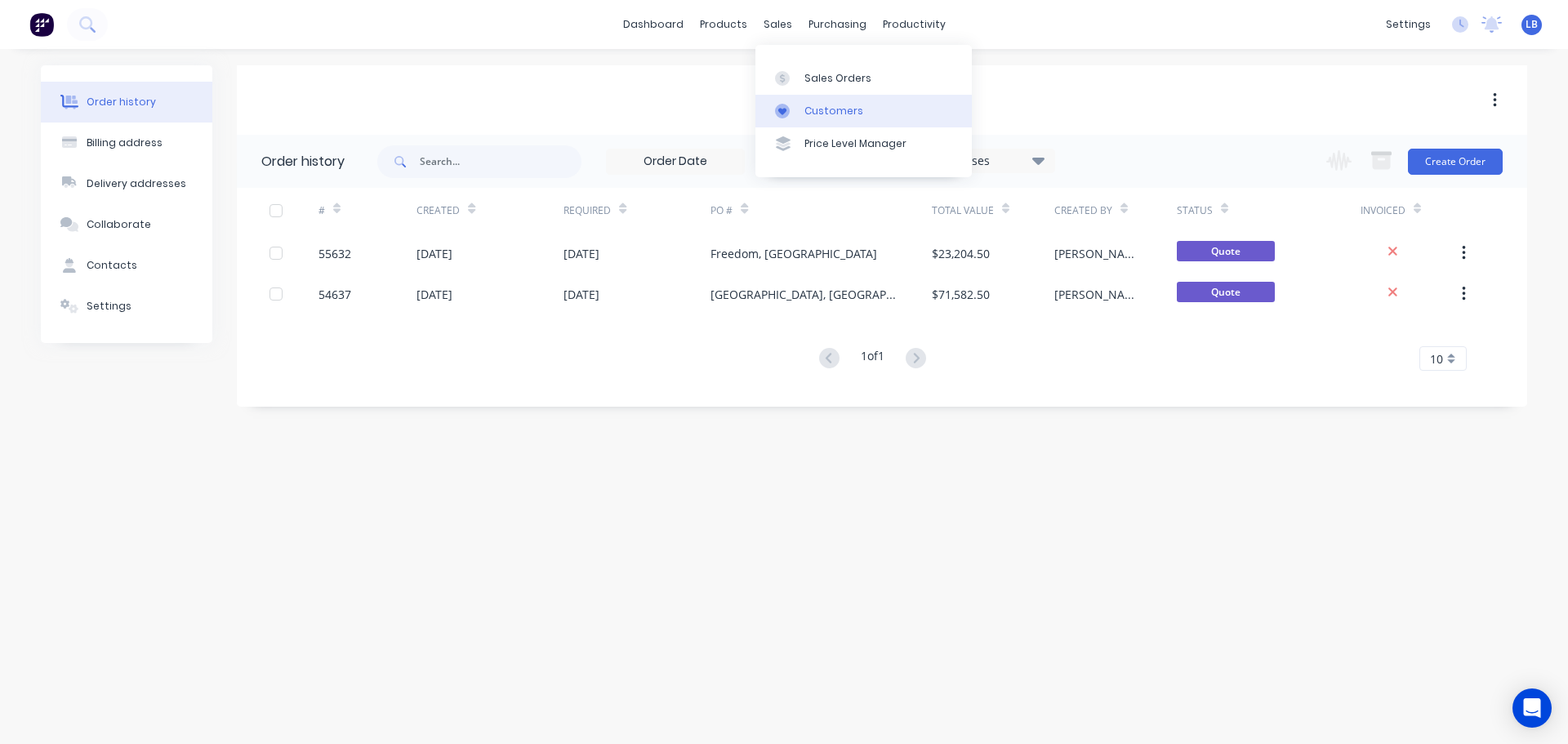
click at [820, 107] on div "Customers" at bounding box center [833, 111] width 58 height 15
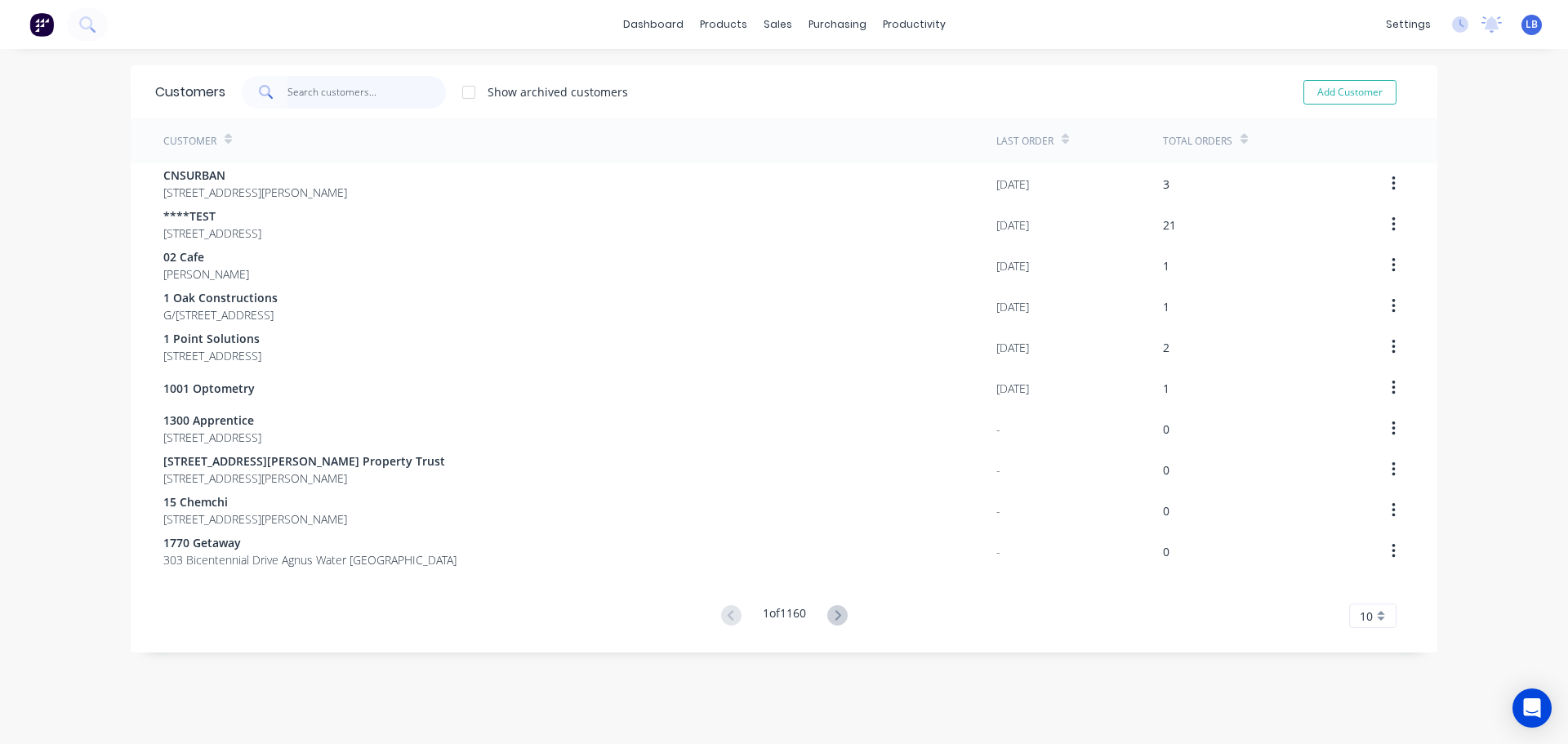
click at [309, 92] on input "text" at bounding box center [366, 92] width 159 height 33
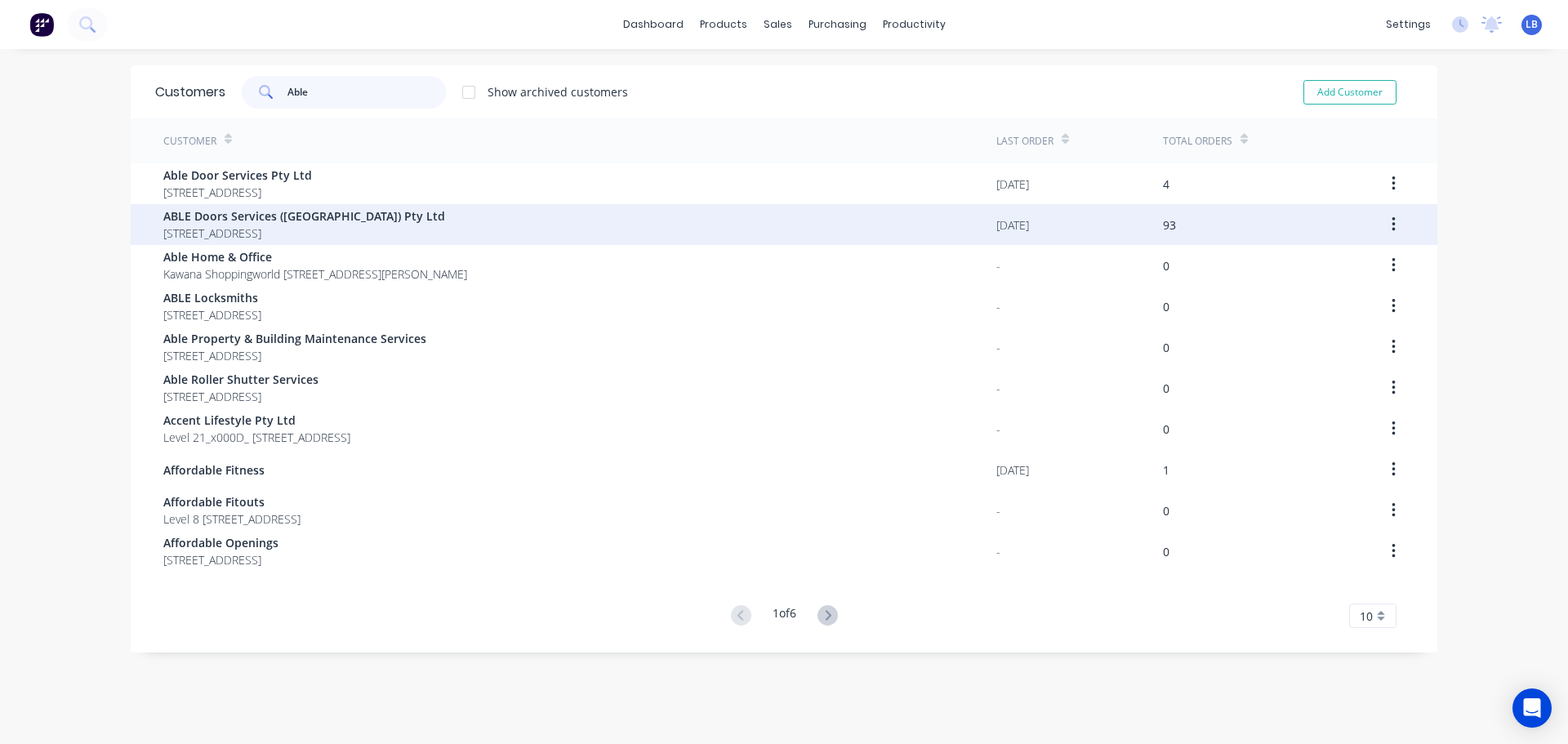
type input "Able"
click at [300, 221] on span "ABLE Doors Services (NSW) Pty Ltd" at bounding box center [304, 216] width 281 height 17
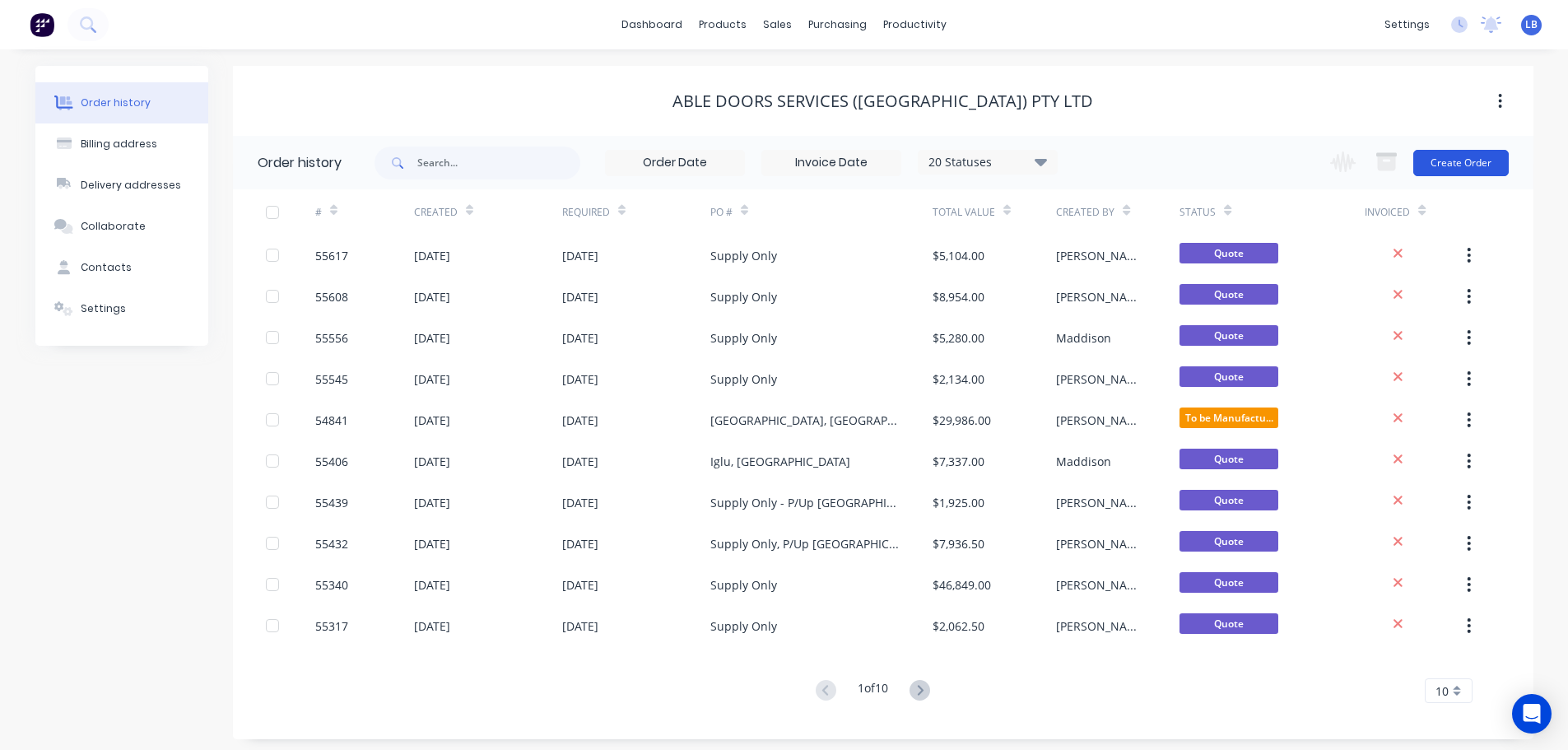
click at [1438, 173] on button "Create Order" at bounding box center [1461, 163] width 95 height 27
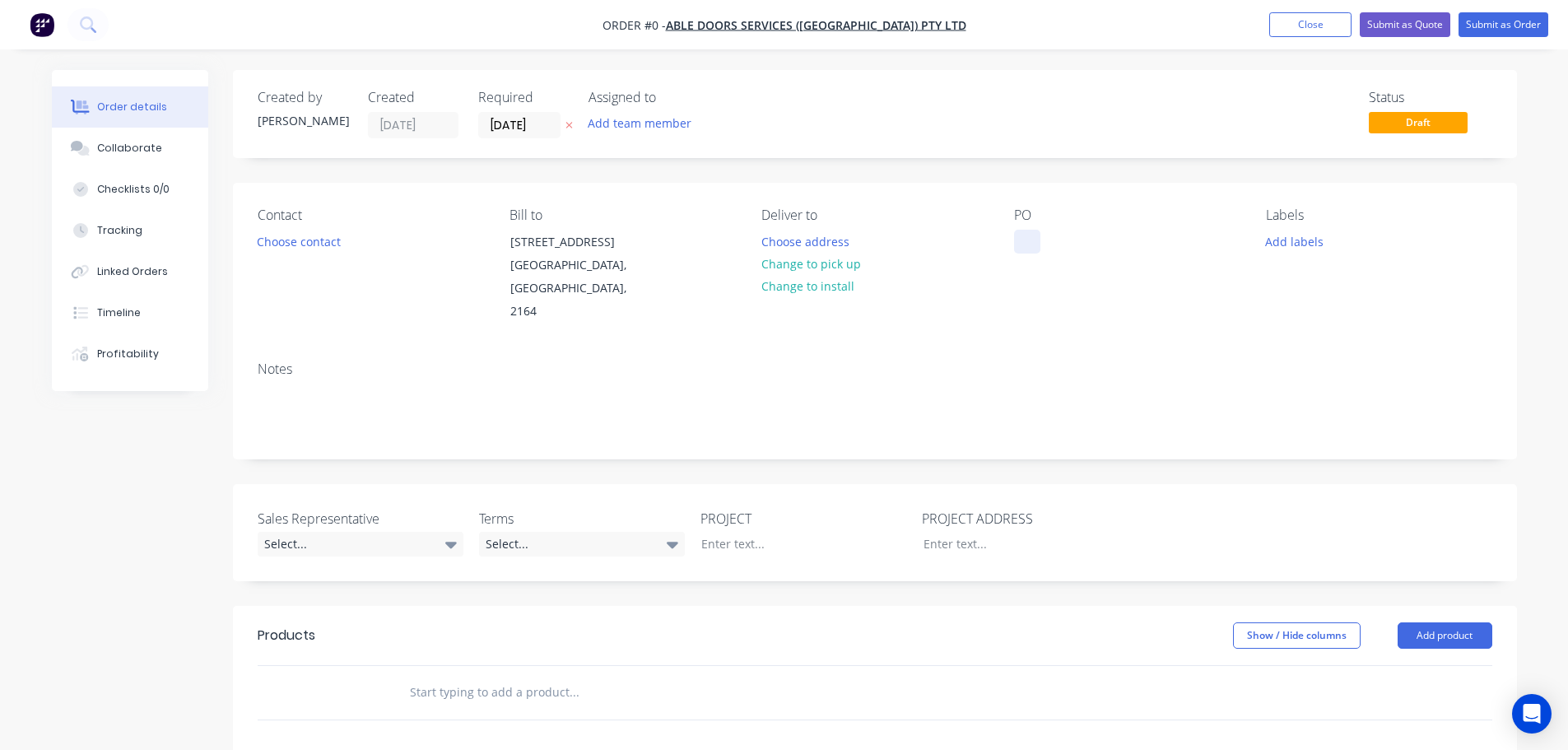
click at [1022, 234] on div at bounding box center [1027, 241] width 27 height 24
click at [1134, 244] on div "Supply Only, P/U Prestons NSW" at bounding box center [1117, 259] width 206 height 58
copy div "Supply Only, P/U Prestons NSW"
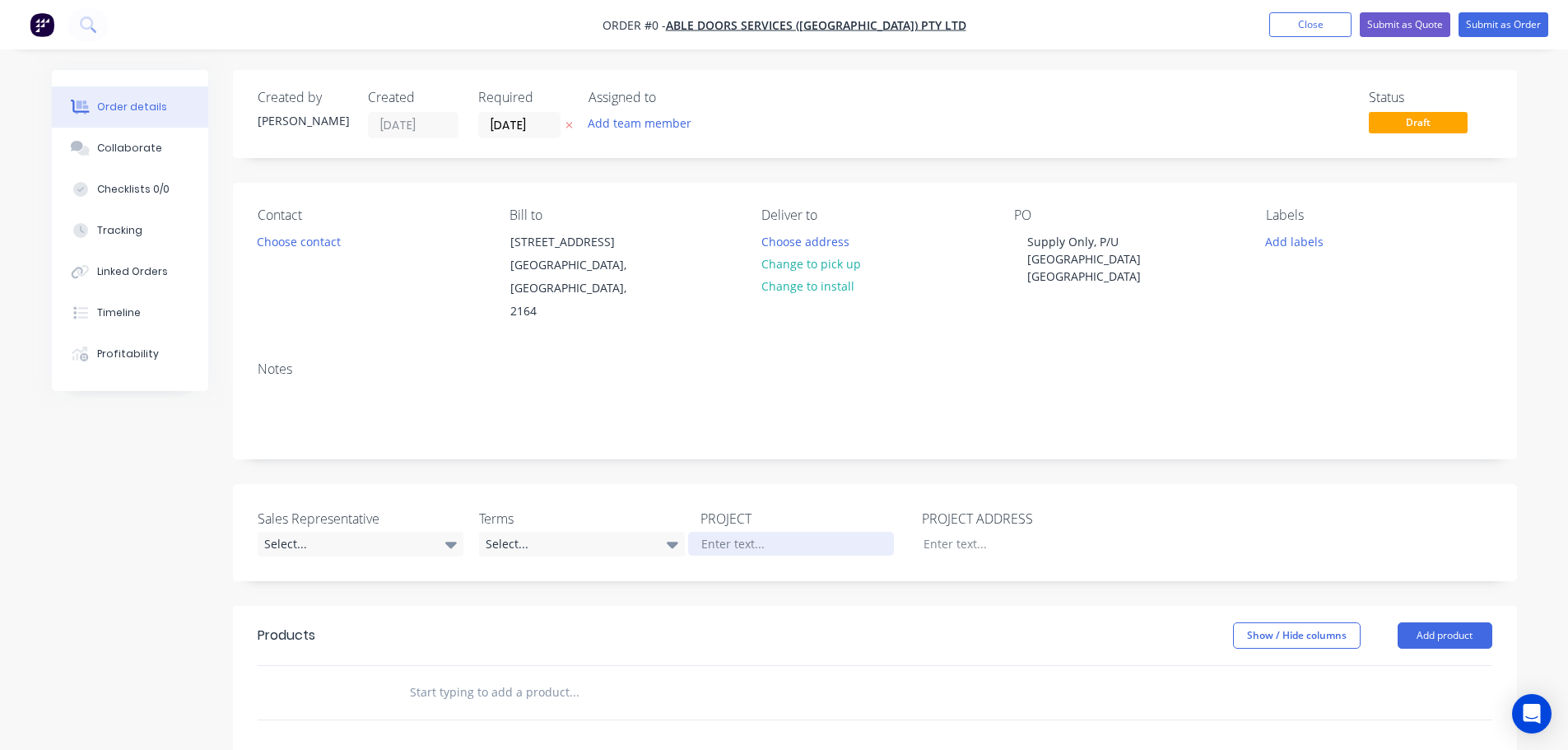
click at [729, 520] on div "Order details Collaborate Checklists 0/0 Tracking Linked Orders Timeline Profit…" at bounding box center [785, 605] width 1498 height 1070
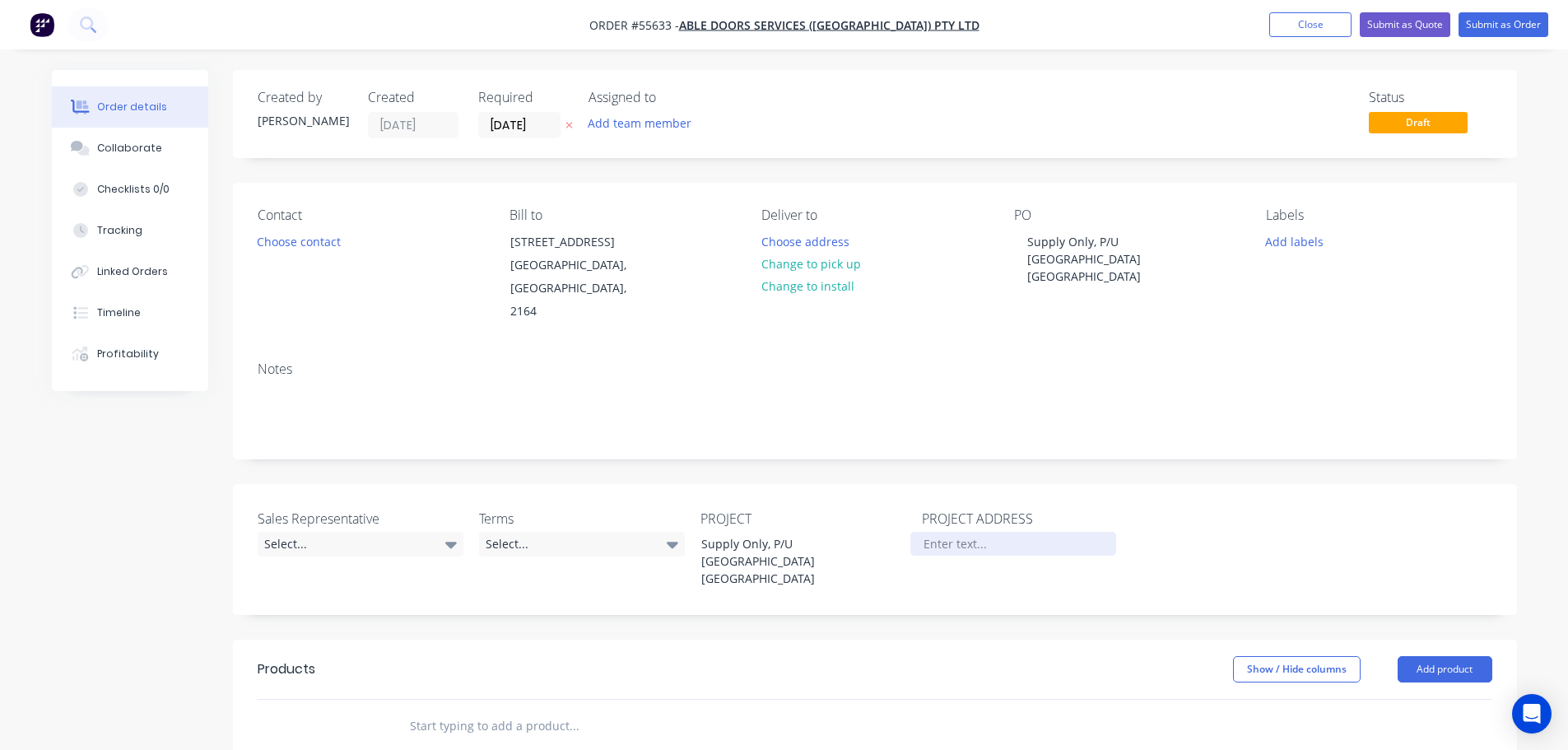
click at [933, 532] on div at bounding box center [1013, 543] width 206 height 24
paste div
click at [320, 246] on button "Choose contact" at bounding box center [299, 241] width 101 height 22
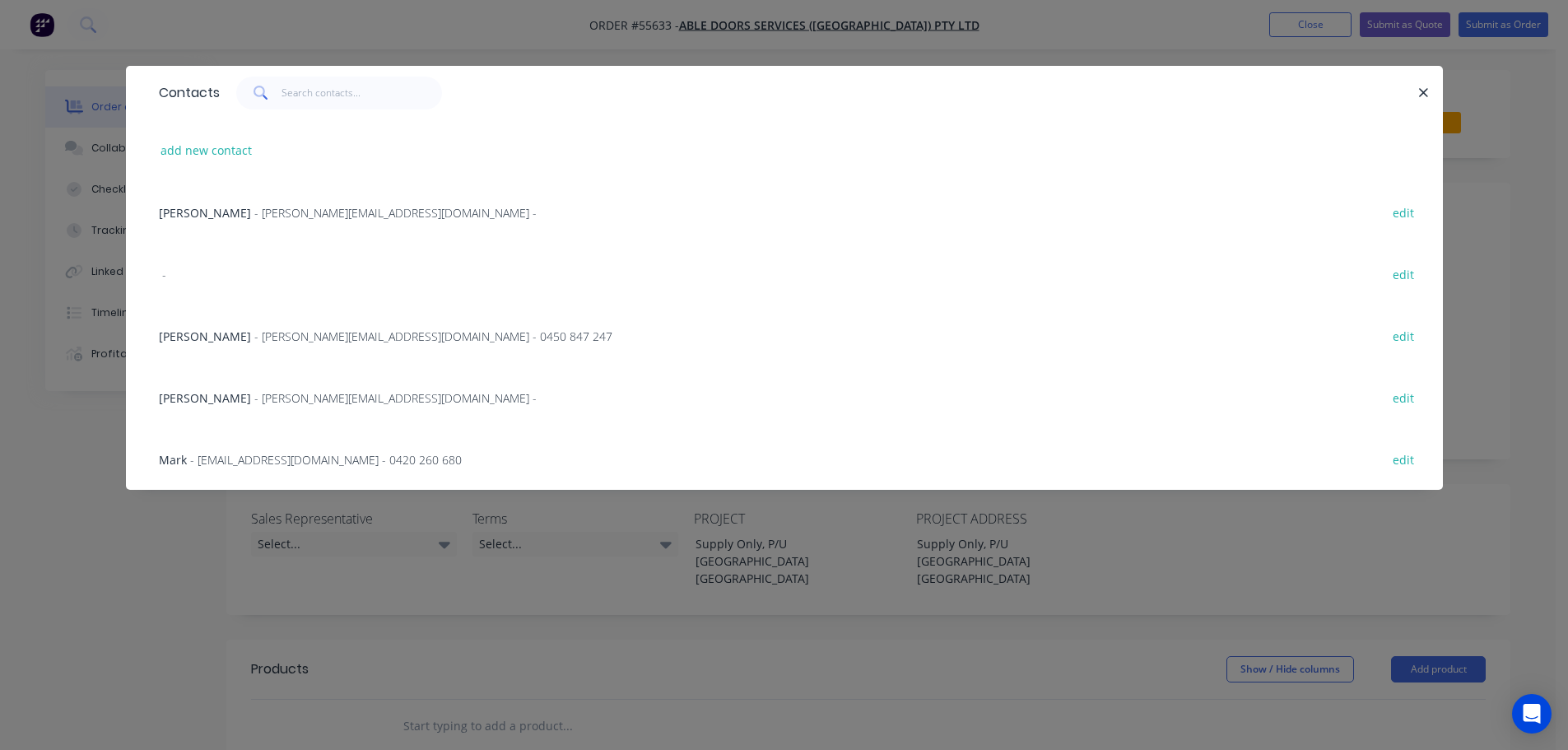
click at [178, 333] on span "Matt" at bounding box center [205, 336] width 92 height 16
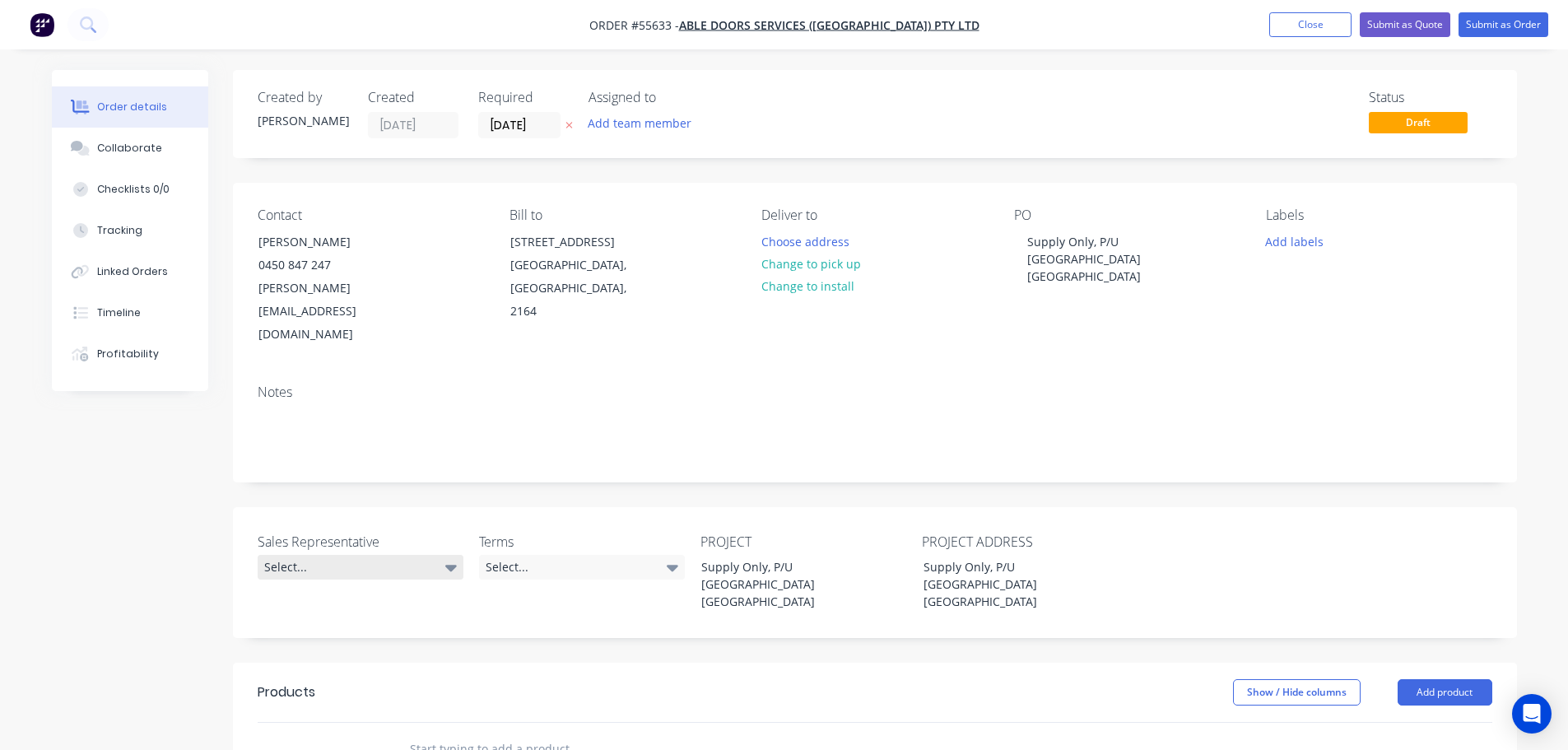
click at [298, 555] on div "Select..." at bounding box center [361, 567] width 206 height 25
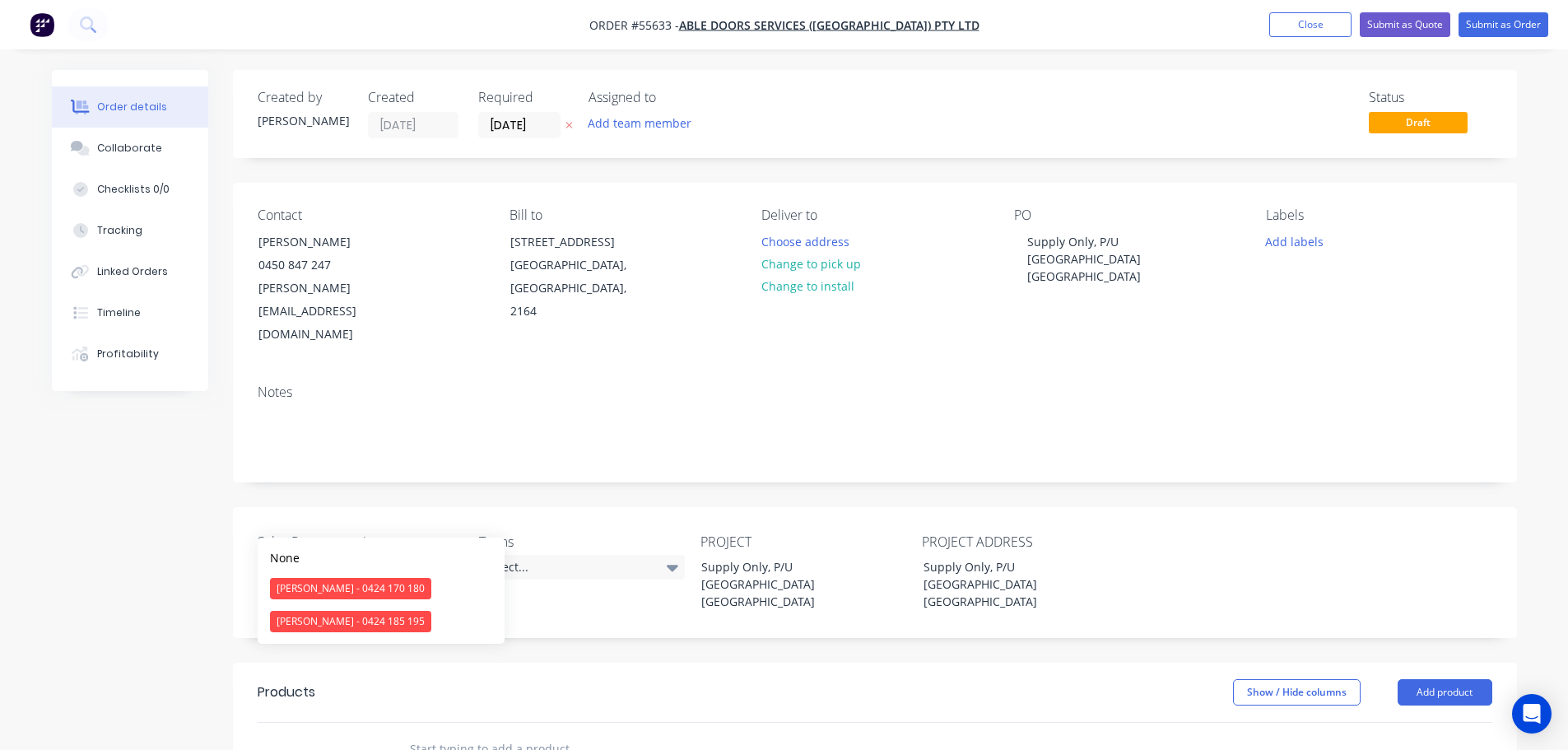
drag, startPoint x: 323, startPoint y: 627, endPoint x: 518, endPoint y: 562, distance: 205.5
click at [329, 626] on div "Drew Blackman - 0424 185 195" at bounding box center [350, 621] width 161 height 22
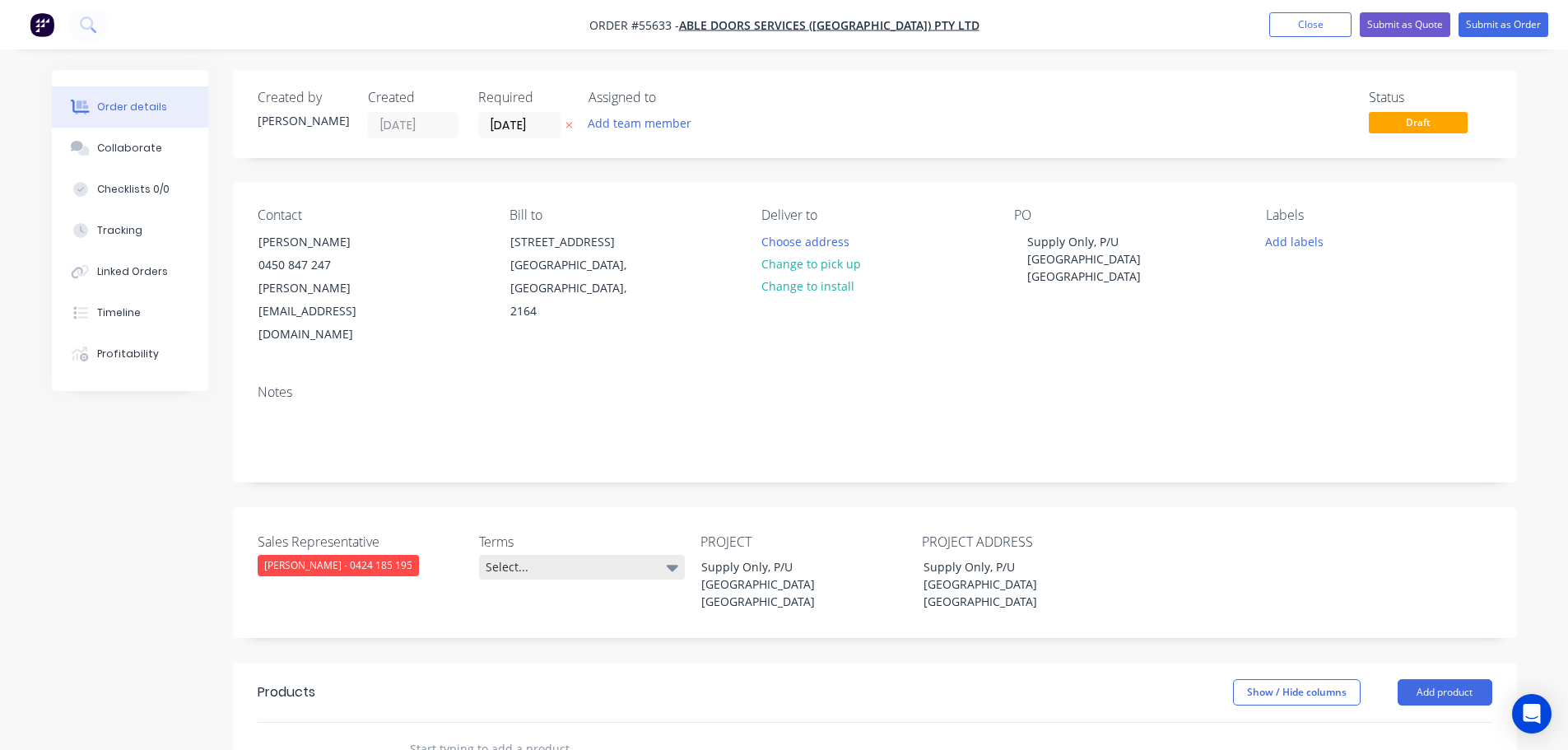
click at [573, 555] on div "Select..." at bounding box center [582, 567] width 206 height 25
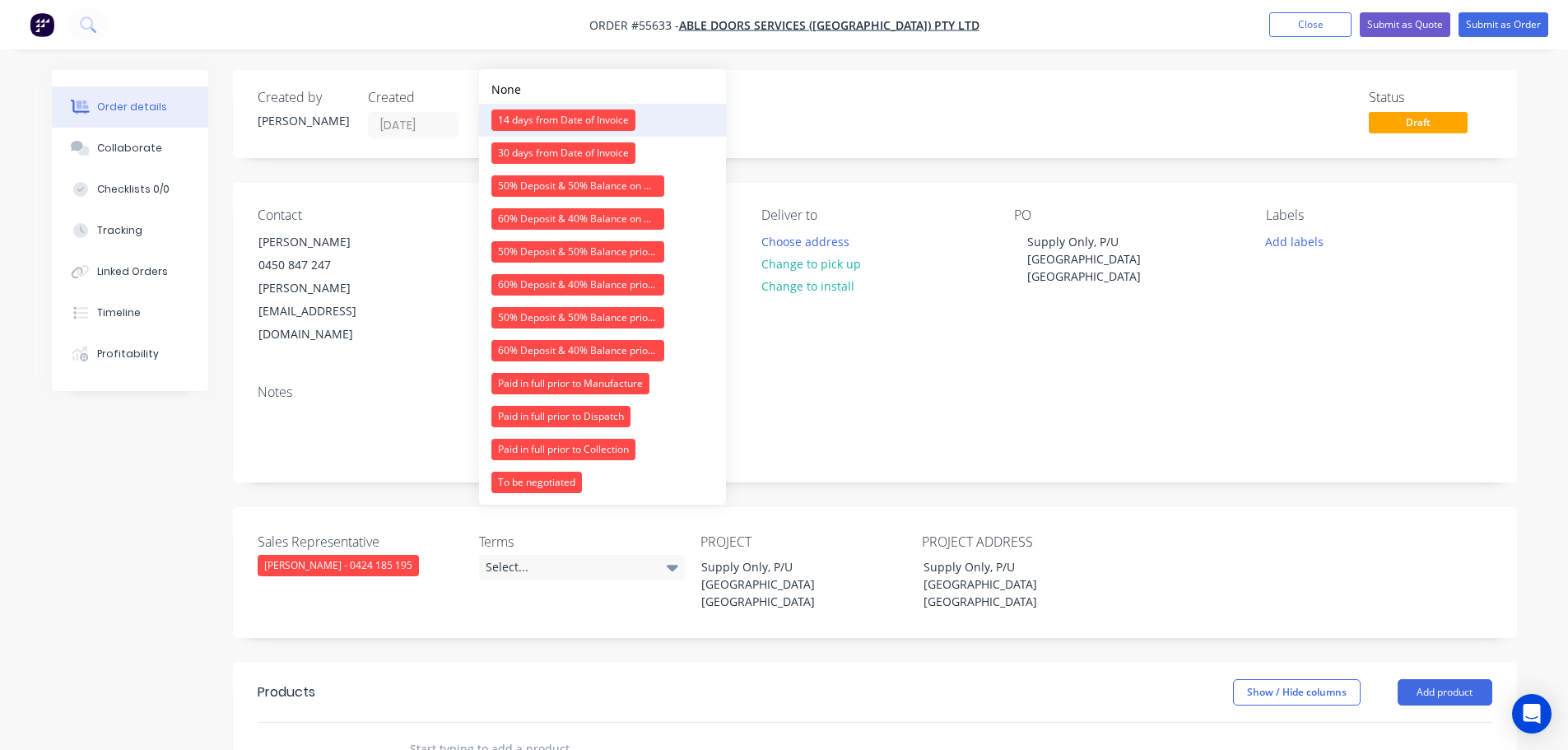
click at [572, 114] on div "14 days from Date of Invoice" at bounding box center [563, 120] width 144 height 22
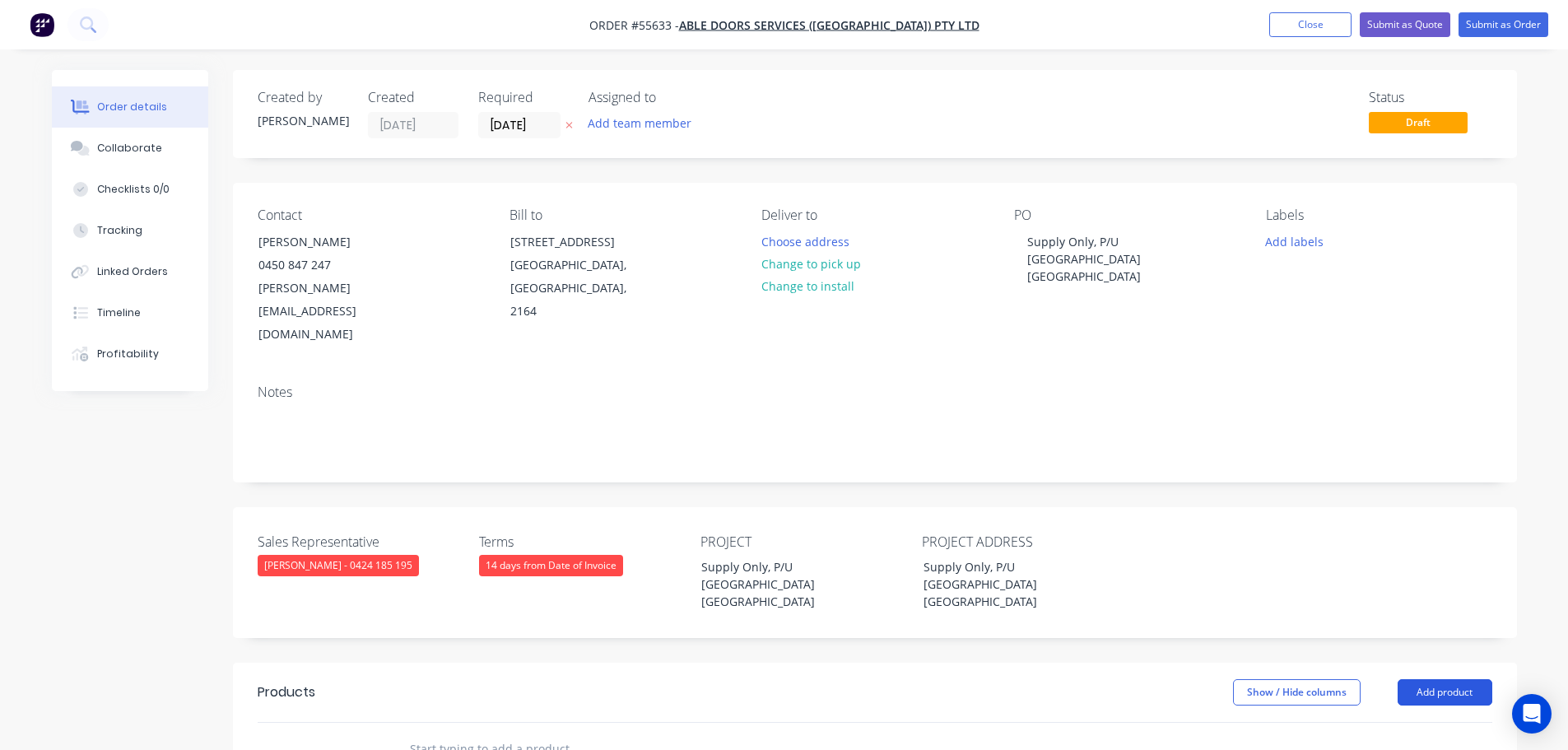
click at [1406, 679] on button "Add product" at bounding box center [1445, 693] width 95 height 27
click at [1377, 722] on div "Product catalogue" at bounding box center [1414, 733] width 127 height 24
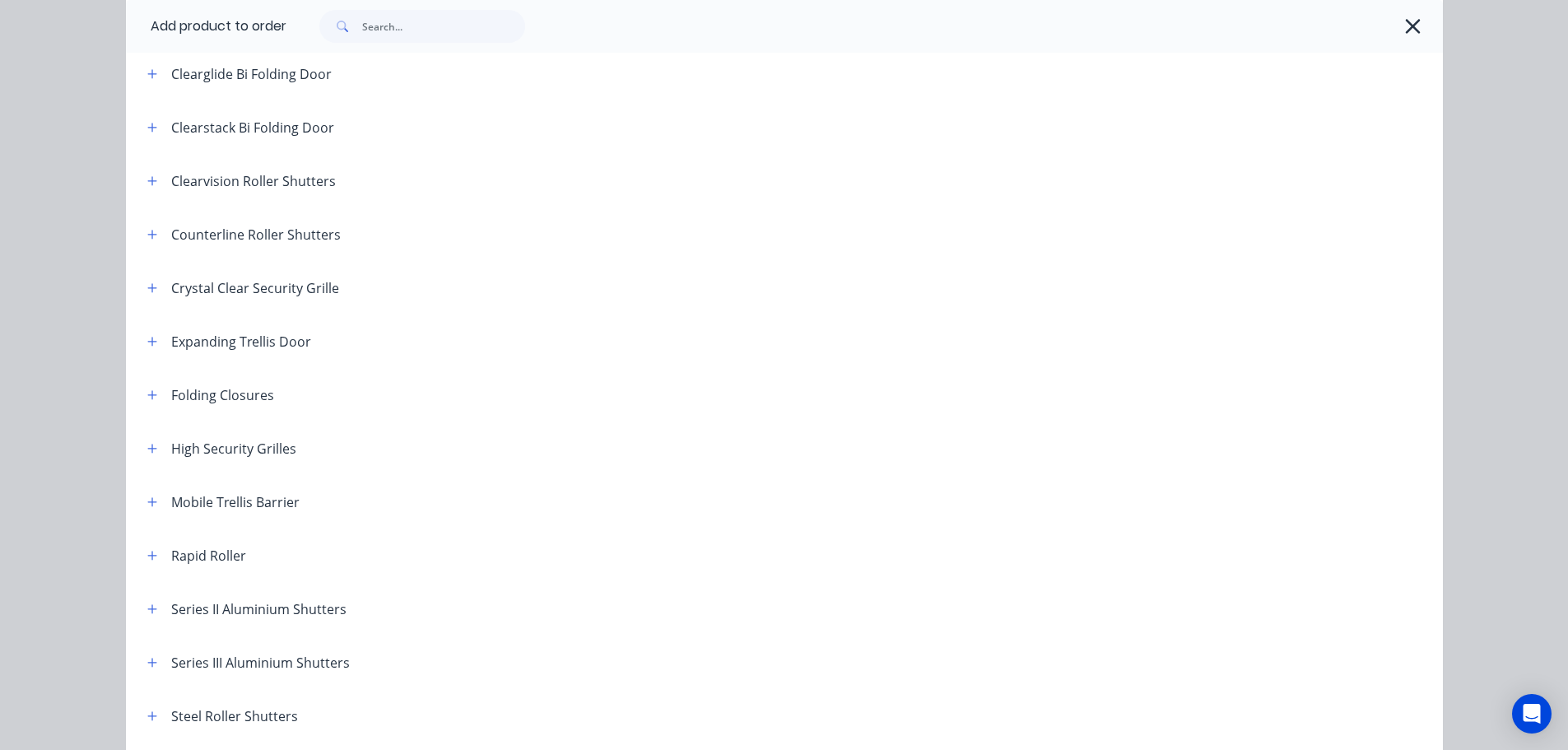
scroll to position [247, 0]
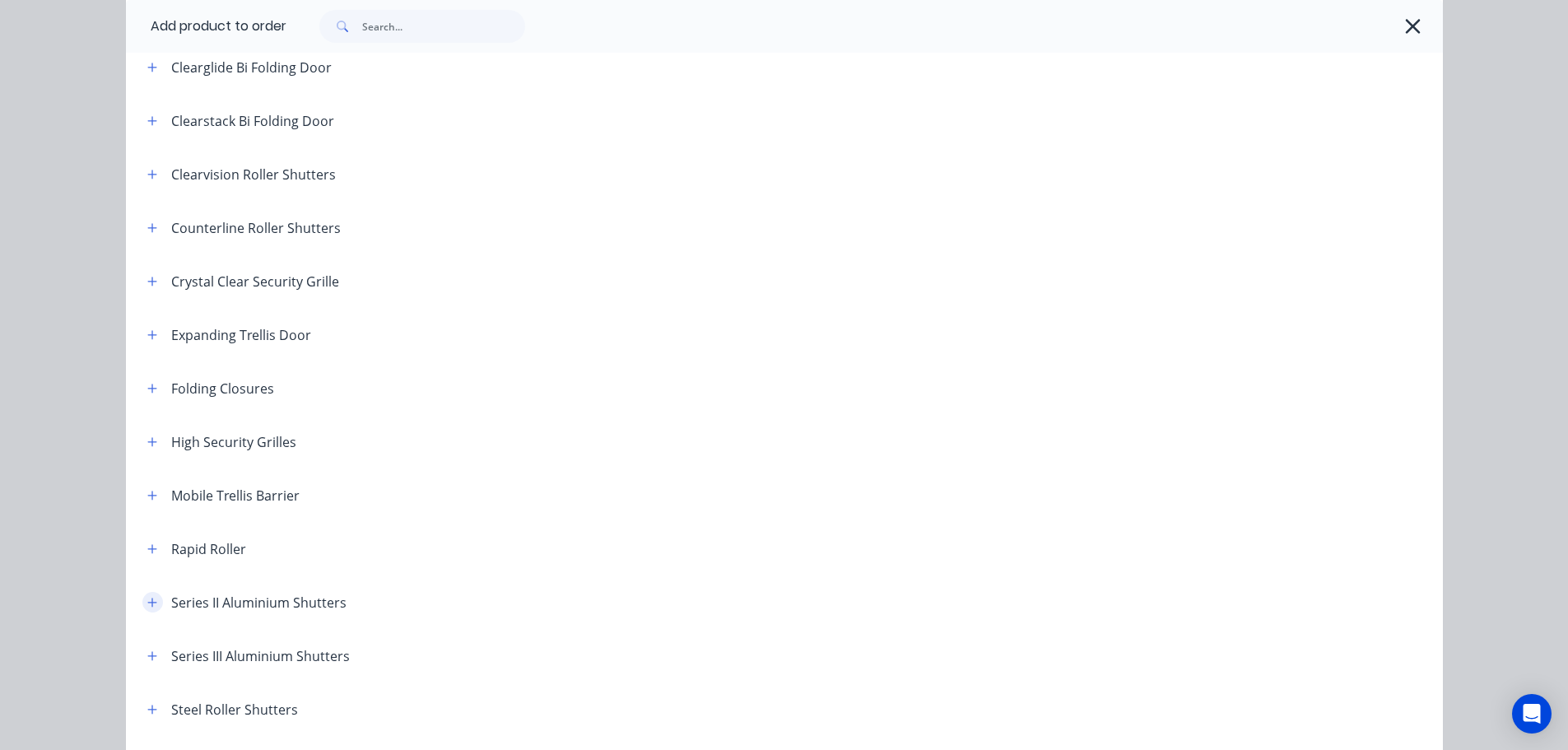
click at [149, 603] on icon "button" at bounding box center [153, 602] width 10 height 12
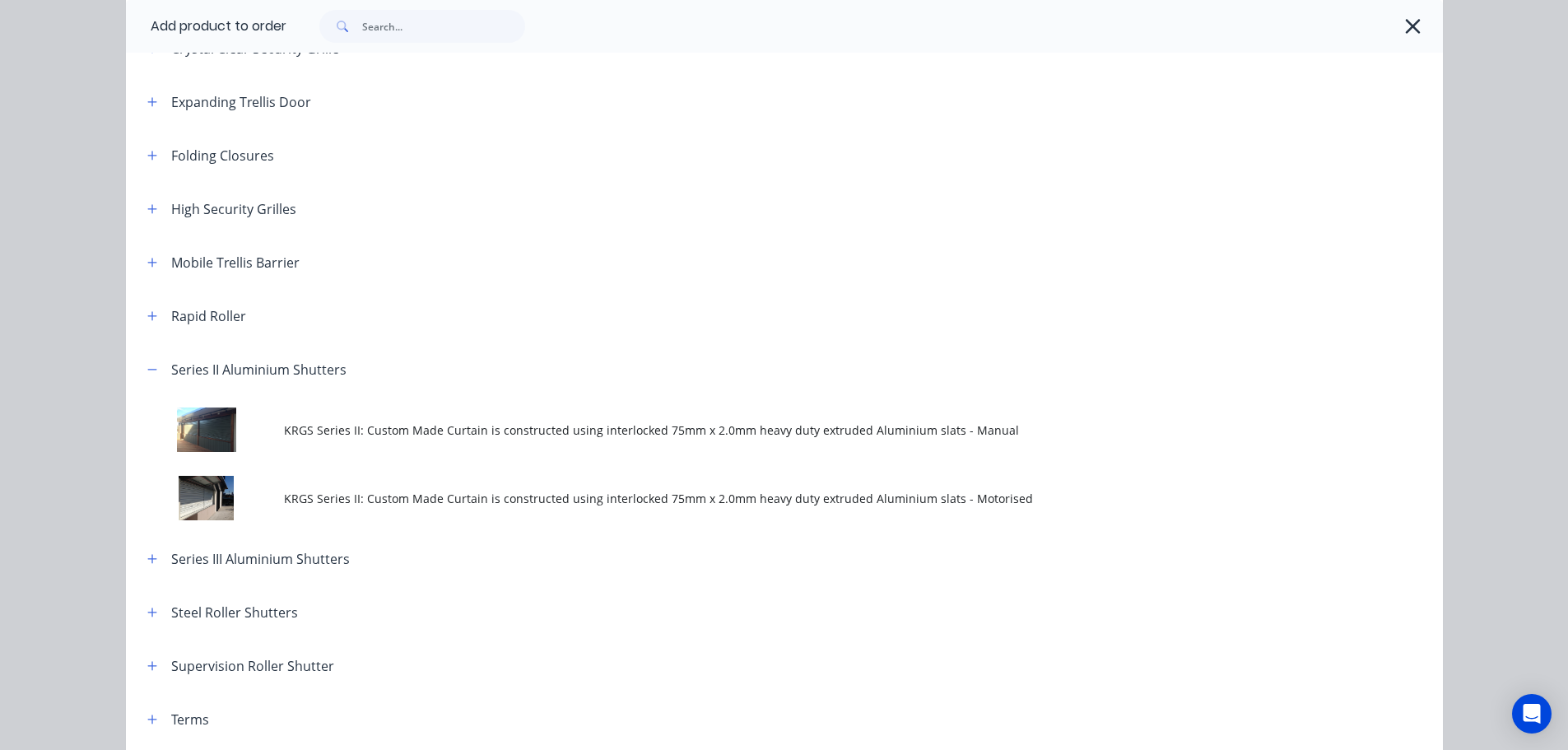
scroll to position [494, 0]
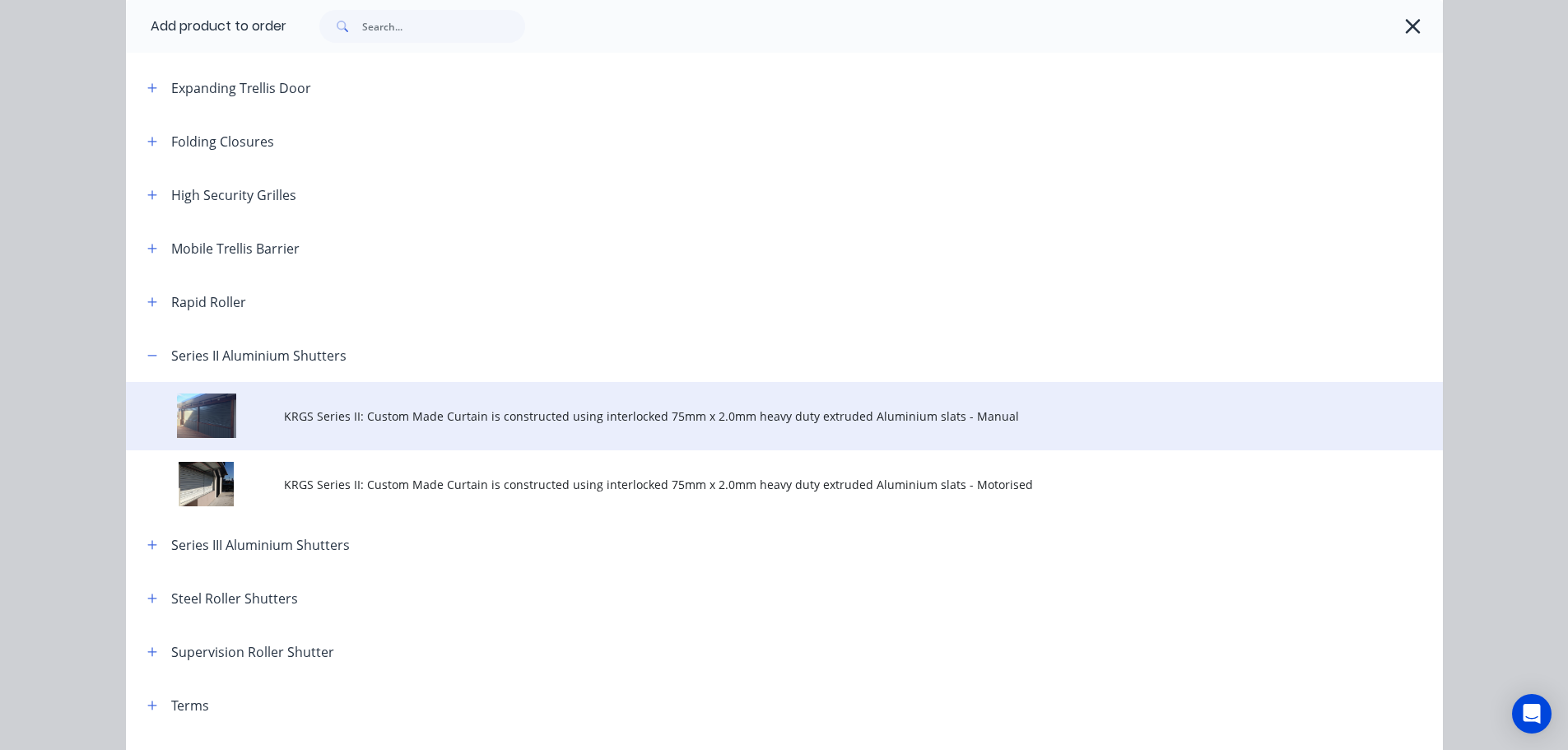
click at [689, 415] on span "KRGS Series II: Custom Made Curtain is constructed using interlocked 75mm x 2.0…" at bounding box center [747, 416] width 927 height 17
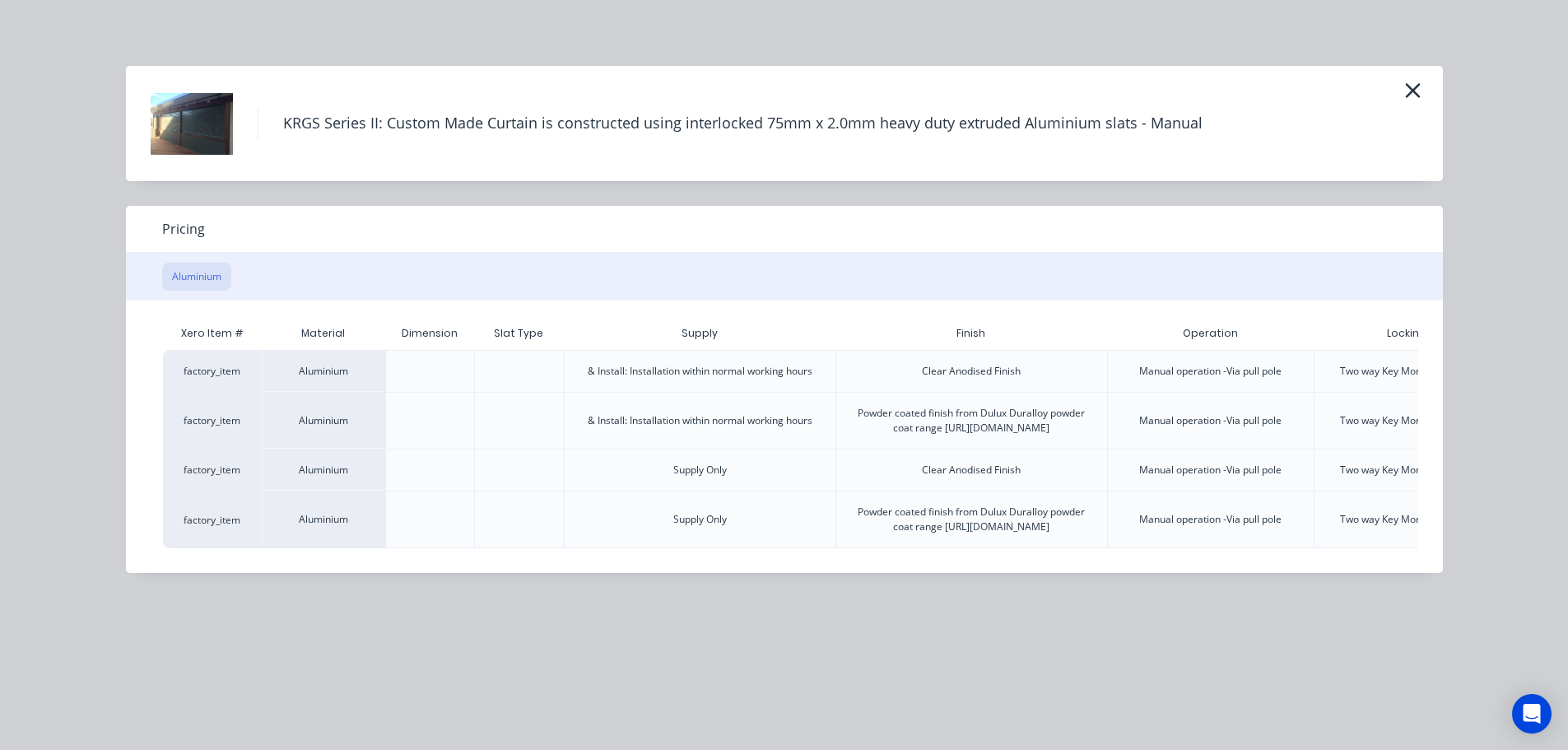
scroll to position [0, 170]
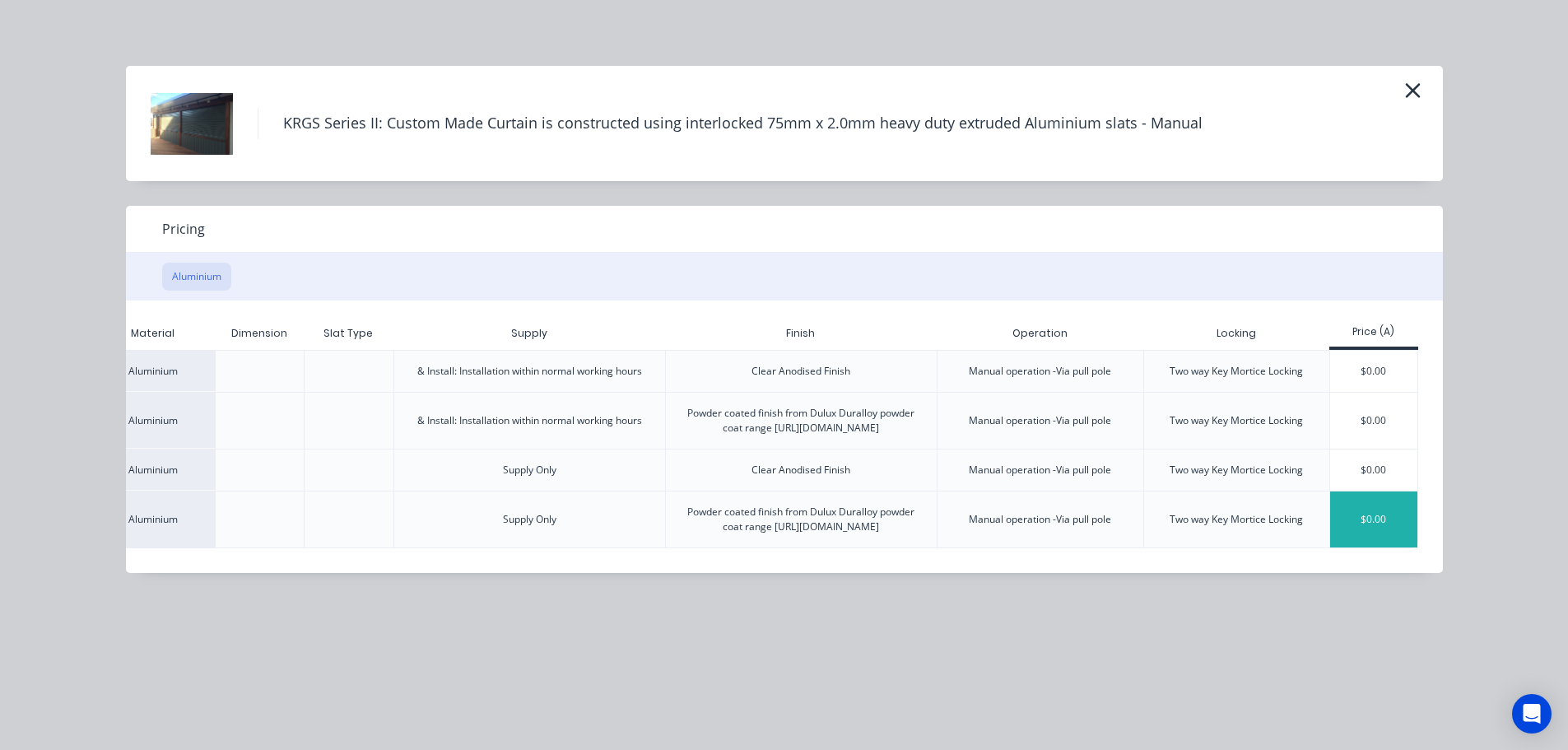
click at [1351, 533] on div "$0.00" at bounding box center [1374, 519] width 88 height 56
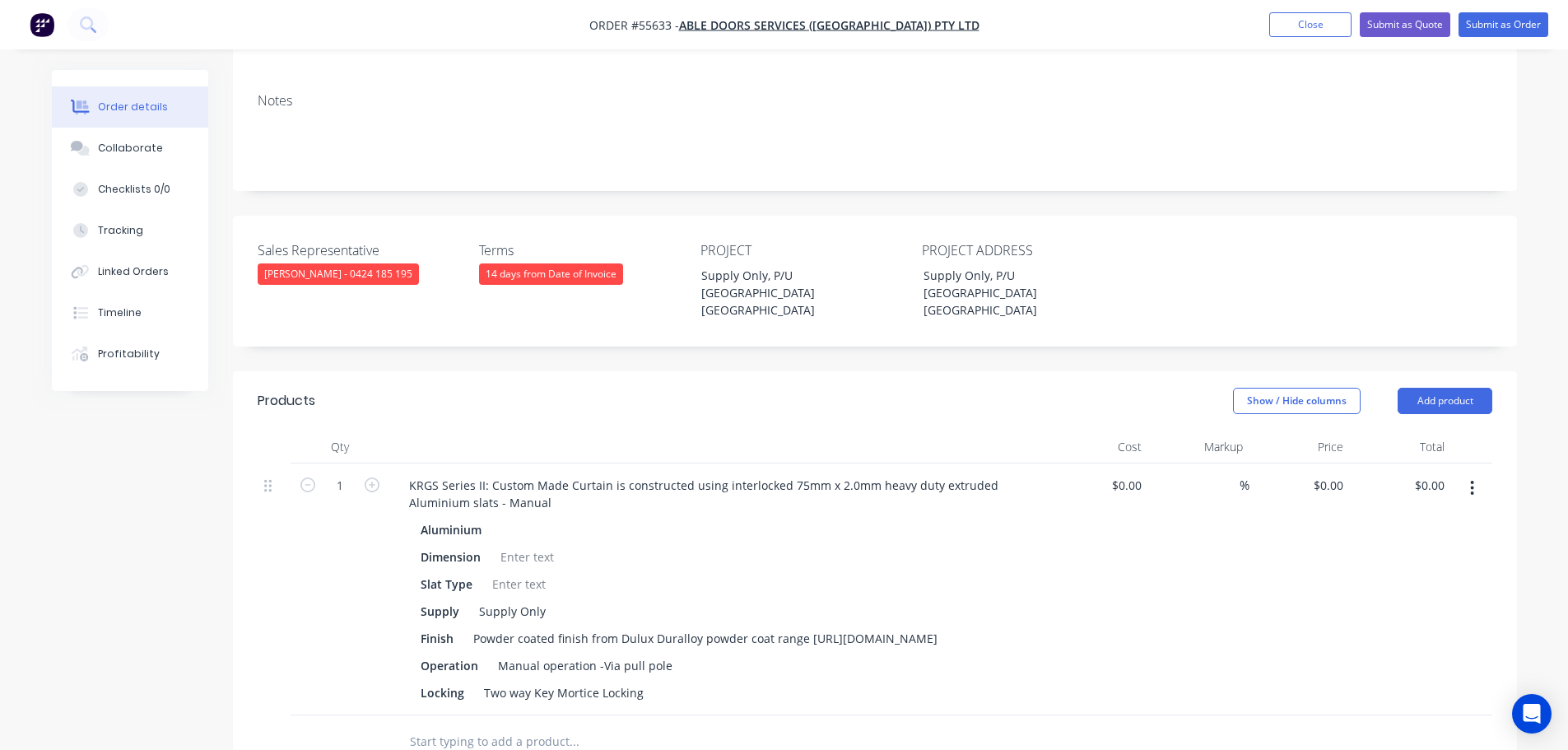
scroll to position [329, 0]
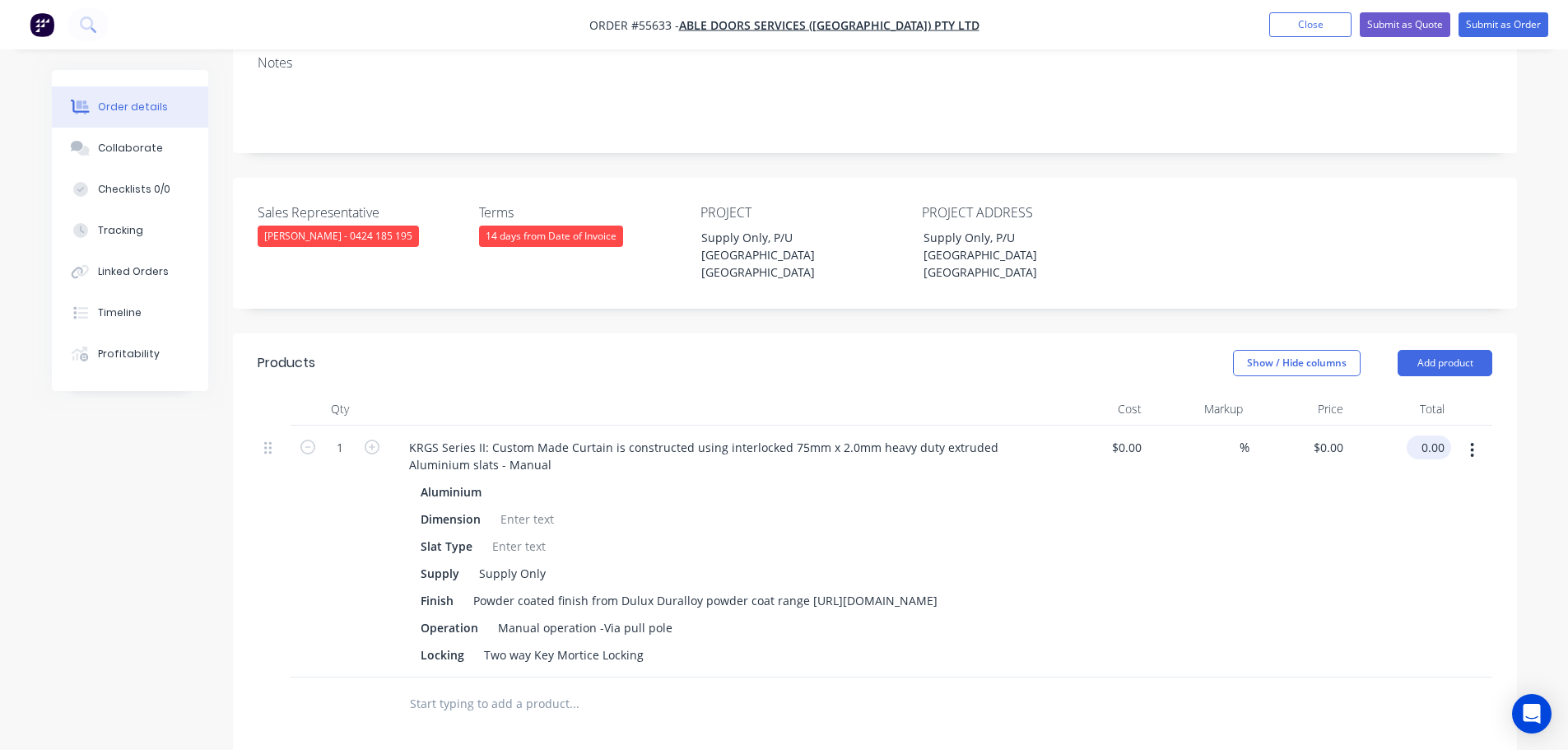
click at [1439, 436] on input "0.00" at bounding box center [1433, 447] width 38 height 24
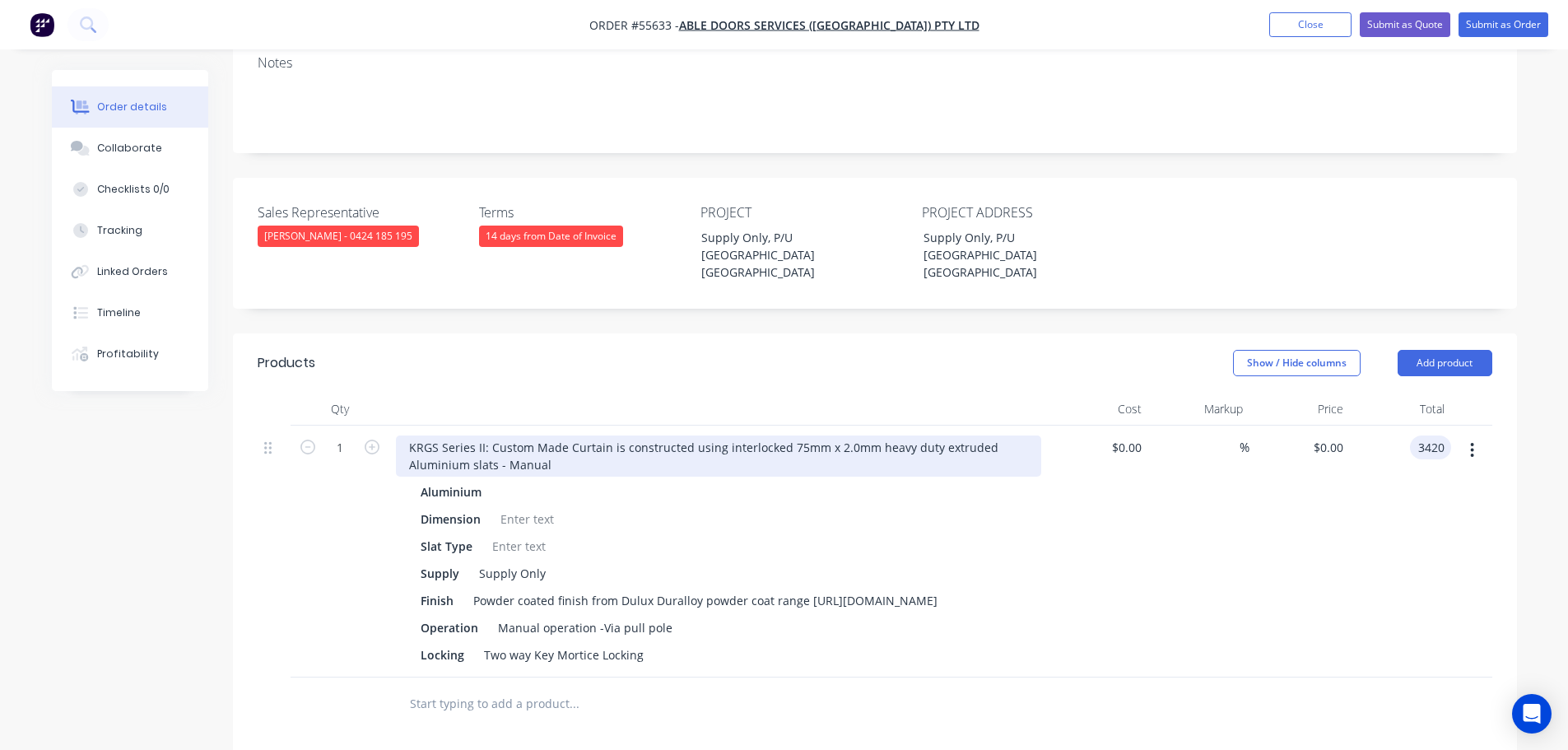
type input "3420"
type input "$3,420.00"
click at [408, 436] on div "KRGS Series II: Custom Made Curtain is constructed using interlocked 75mm x 2.0…" at bounding box center [718, 456] width 645 height 41
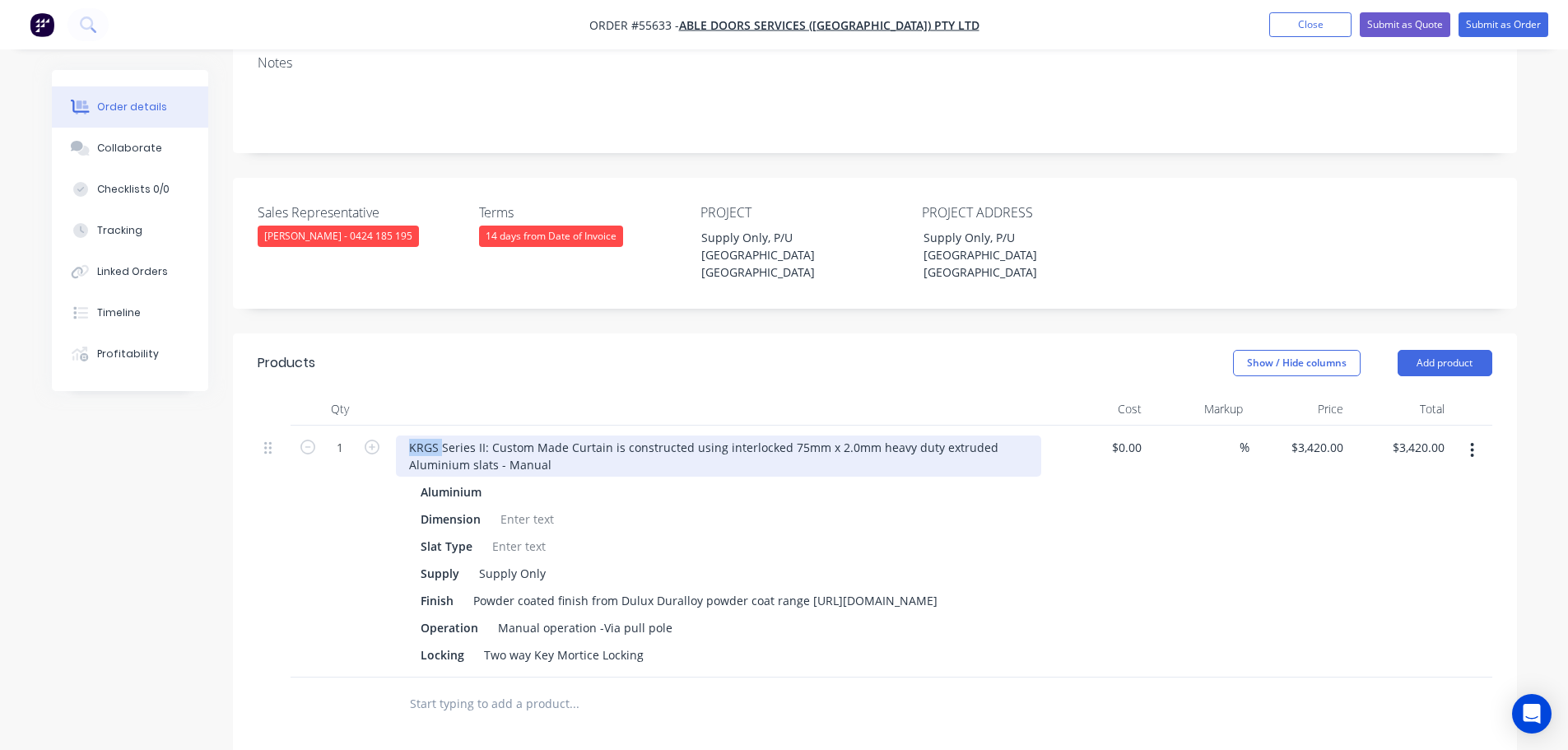
click at [404, 436] on div "KRGS Series II: Custom Made Curtain is constructed using interlocked 75mm x 2.0…" at bounding box center [718, 456] width 645 height 41
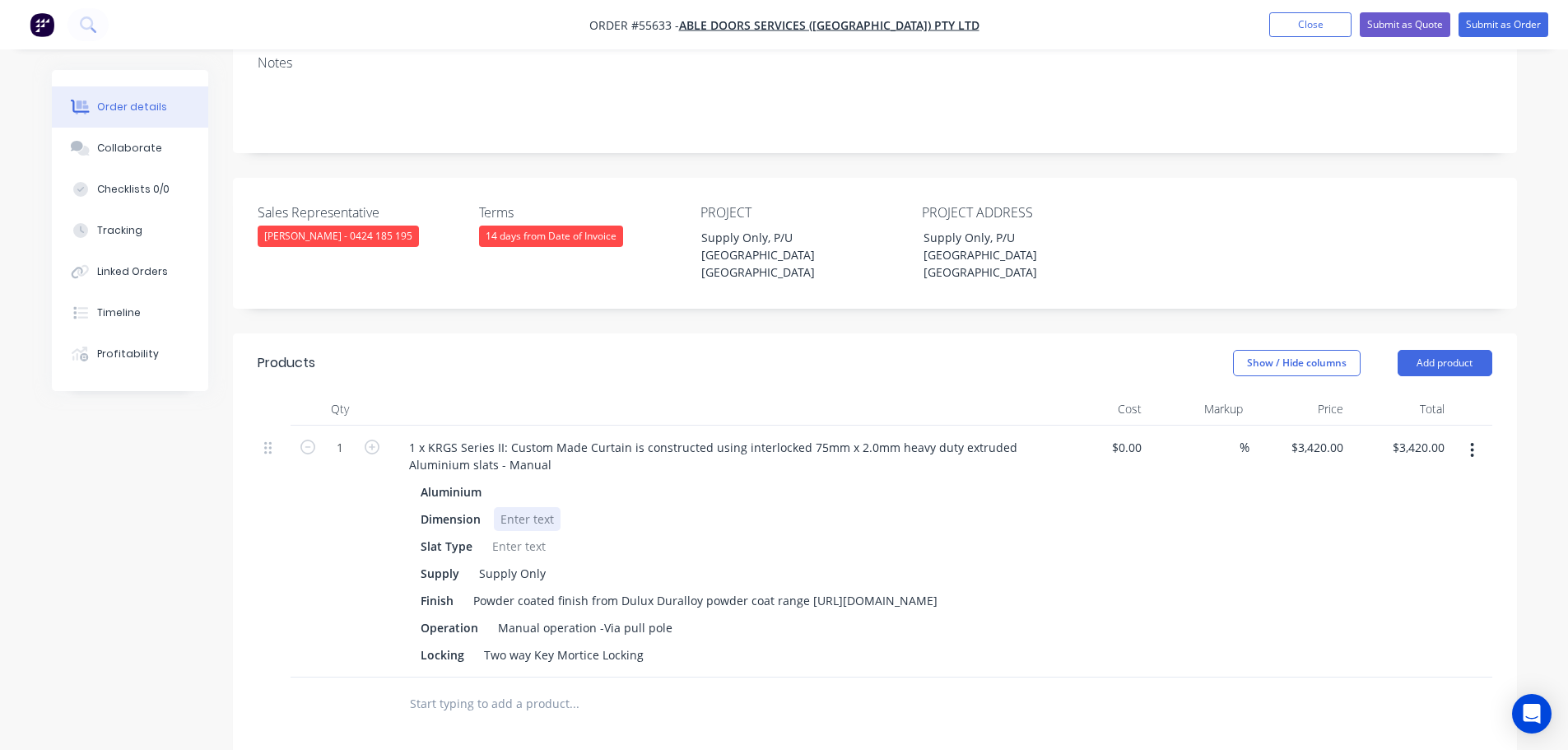
click at [517, 507] on div at bounding box center [527, 519] width 66 height 24
click at [523, 534] on div at bounding box center [519, 546] width 66 height 24
drag, startPoint x: 640, startPoint y: 587, endPoint x: 470, endPoint y: 596, distance: 170.2
click at [470, 643] on div "Locking Two way Key Mortice Locking" at bounding box center [715, 655] width 602 height 24
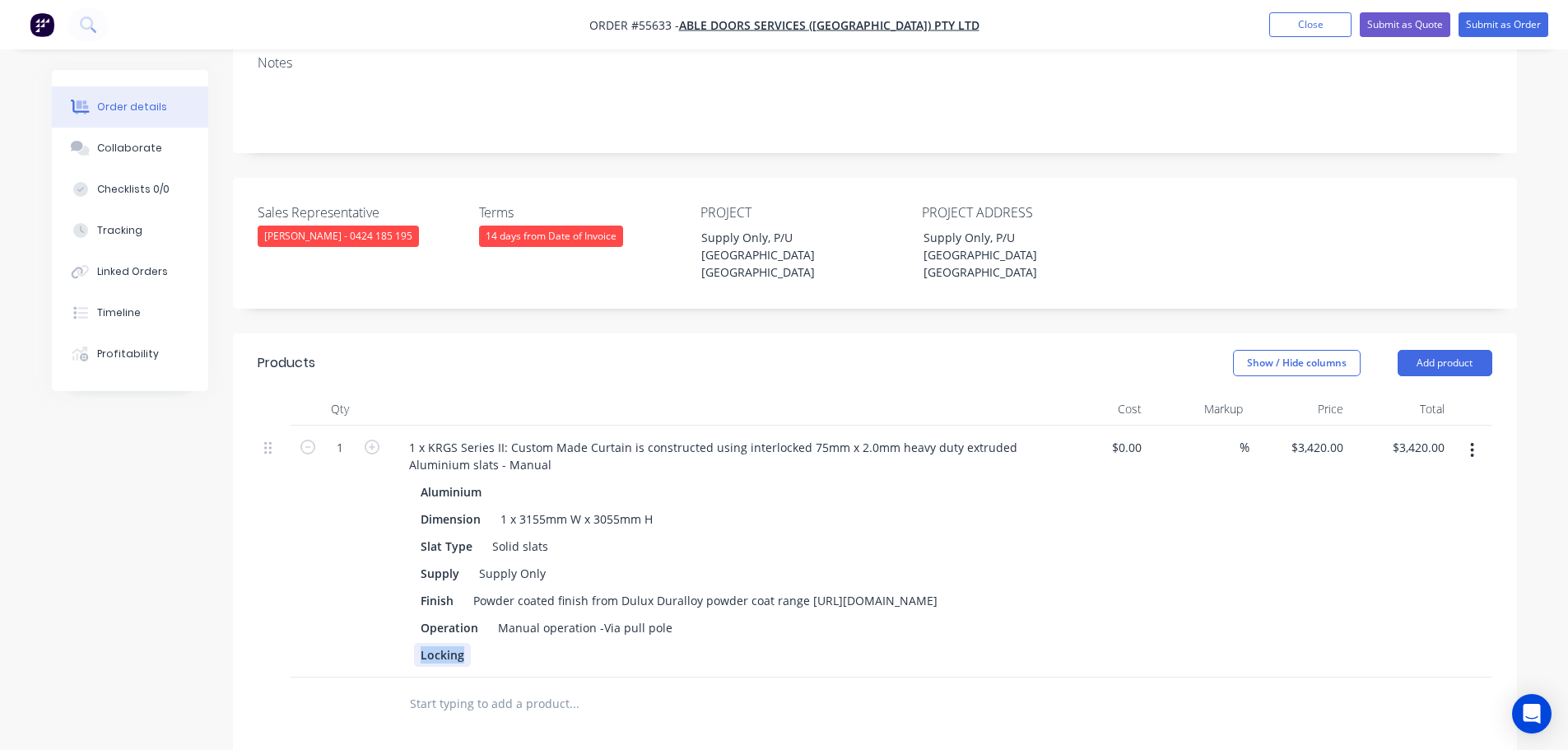
drag, startPoint x: 466, startPoint y: 589, endPoint x: 393, endPoint y: 596, distance: 73.3
click at [393, 596] on div "1 x KRGS Series II: Custom Made Curtain is constructed using interlocked 75mm x…" at bounding box center [718, 552] width 659 height 252
drag, startPoint x: 476, startPoint y: 567, endPoint x: 407, endPoint y: 568, distance: 69.0
click at [407, 568] on div "Aluminium Dimension 1 x 3155mm W x 3055mm H Slat Type Solid slats Supply Supply…" at bounding box center [718, 572] width 645 height 187
drag, startPoint x: 619, startPoint y: 563, endPoint x: 412, endPoint y: 570, distance: 207.1
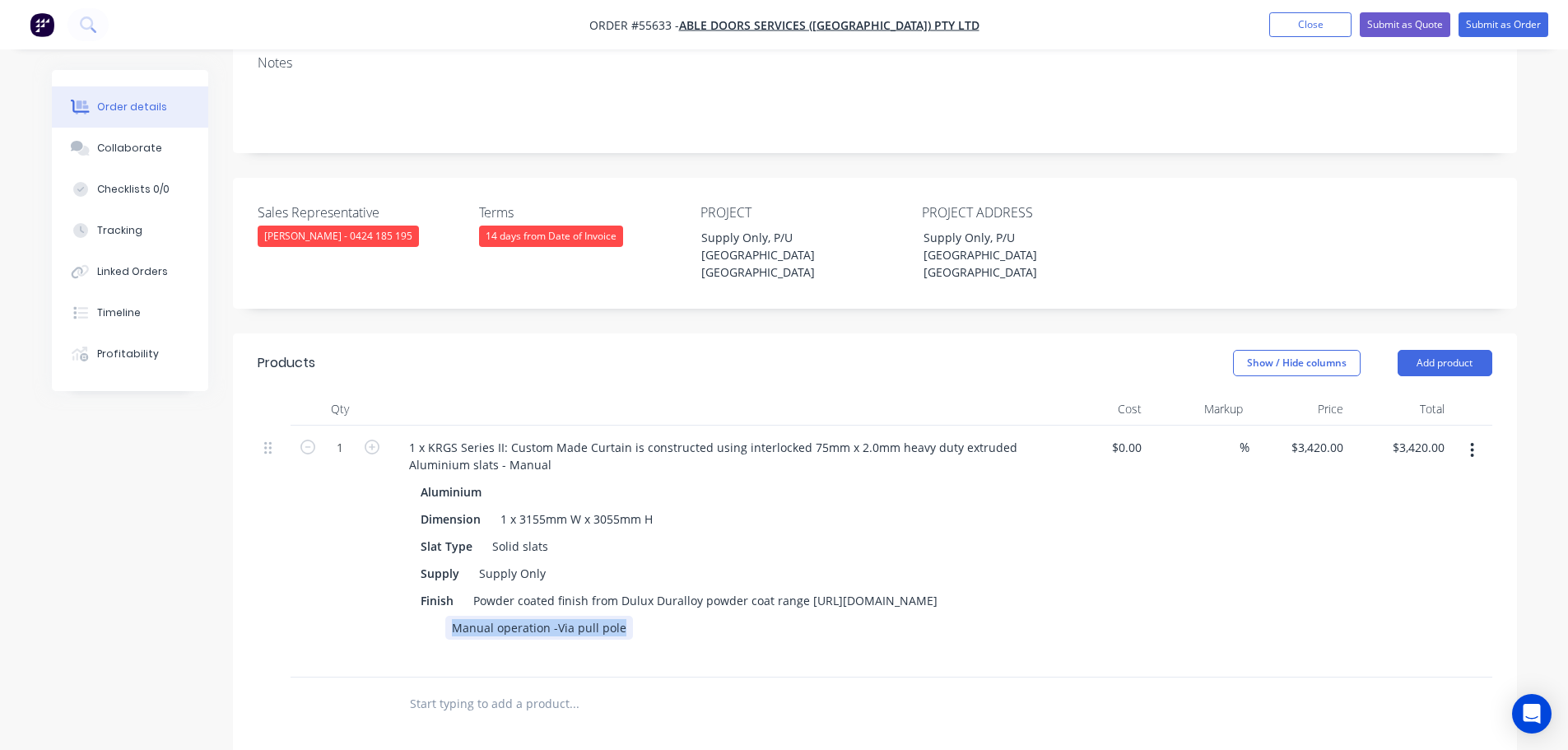
click at [412, 570] on div "Aluminium Dimension 1 x 3155mm W x 3055mm H Slat Type Solid slats Supply Supply…" at bounding box center [718, 572] width 645 height 187
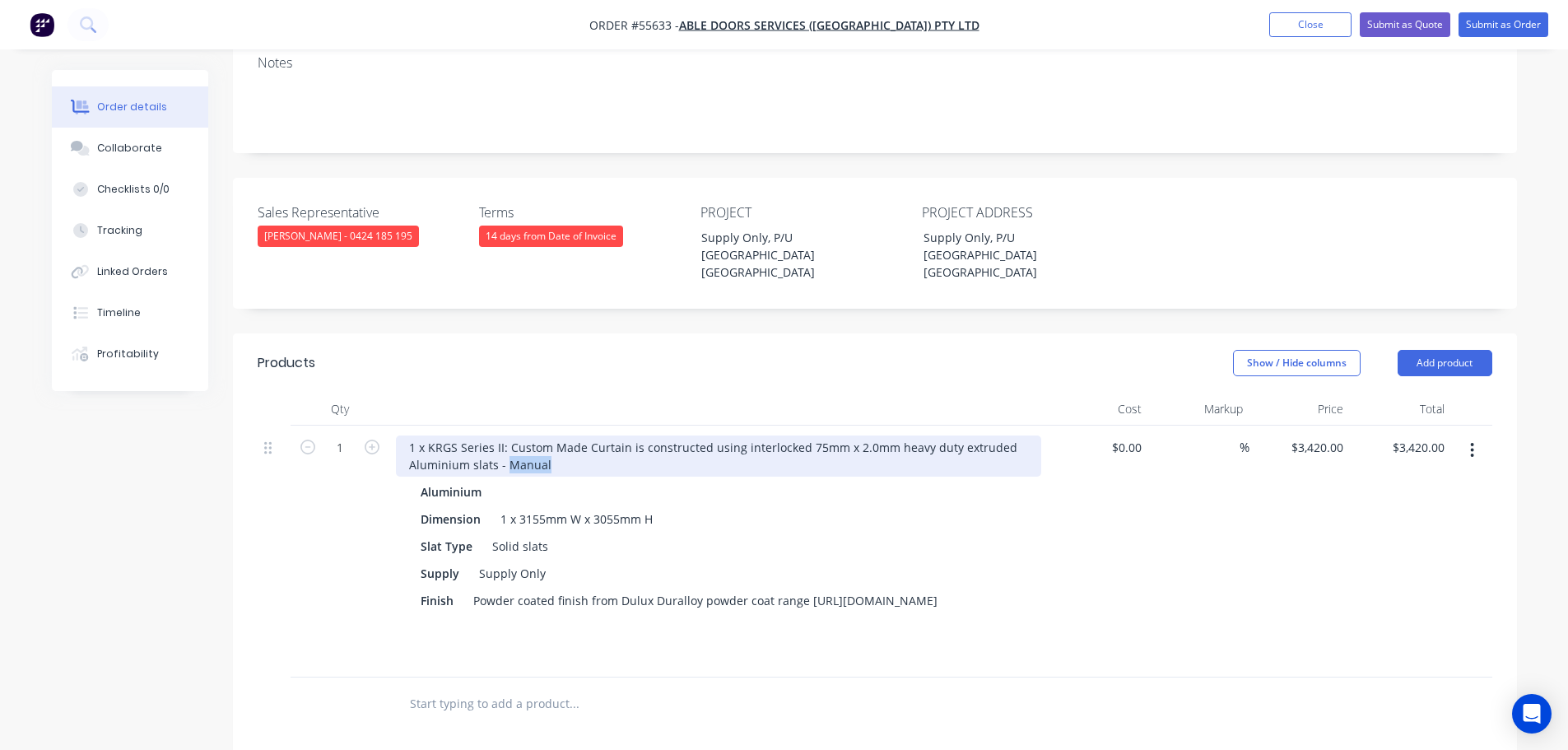
drag, startPoint x: 546, startPoint y: 385, endPoint x: 506, endPoint y: 396, distance: 41.5
click at [506, 426] on div "1 x KRGS Series II: Custom Made Curtain is constructed using interlocked 75mm x…" at bounding box center [718, 552] width 659 height 252
drag, startPoint x: 596, startPoint y: 385, endPoint x: 544, endPoint y: 391, distance: 52.3
click at [544, 436] on div "1 x KRGS Series II: Custom Made Curtain is constructed using interlocked 75mm x…" at bounding box center [718, 456] width 645 height 41
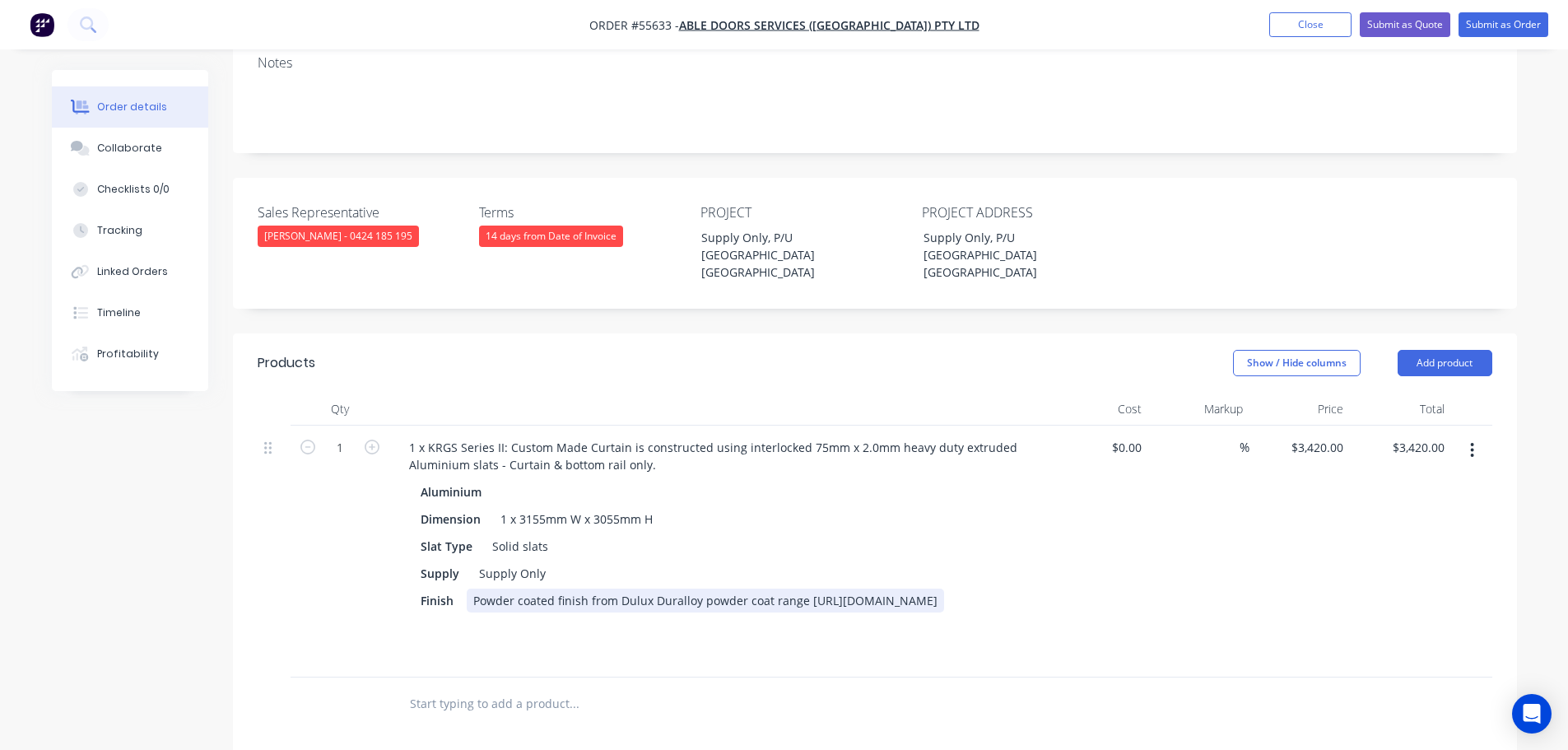
click at [806, 588] on div "Powder coated finish from Dulux Duralloy powder coat range https://duluxpowders…" at bounding box center [706, 600] width 478 height 24
click at [802, 588] on div "Powder coated finish from Dulux Duralloy powder coat range https://duluxpowders…" at bounding box center [706, 600] width 478 height 24
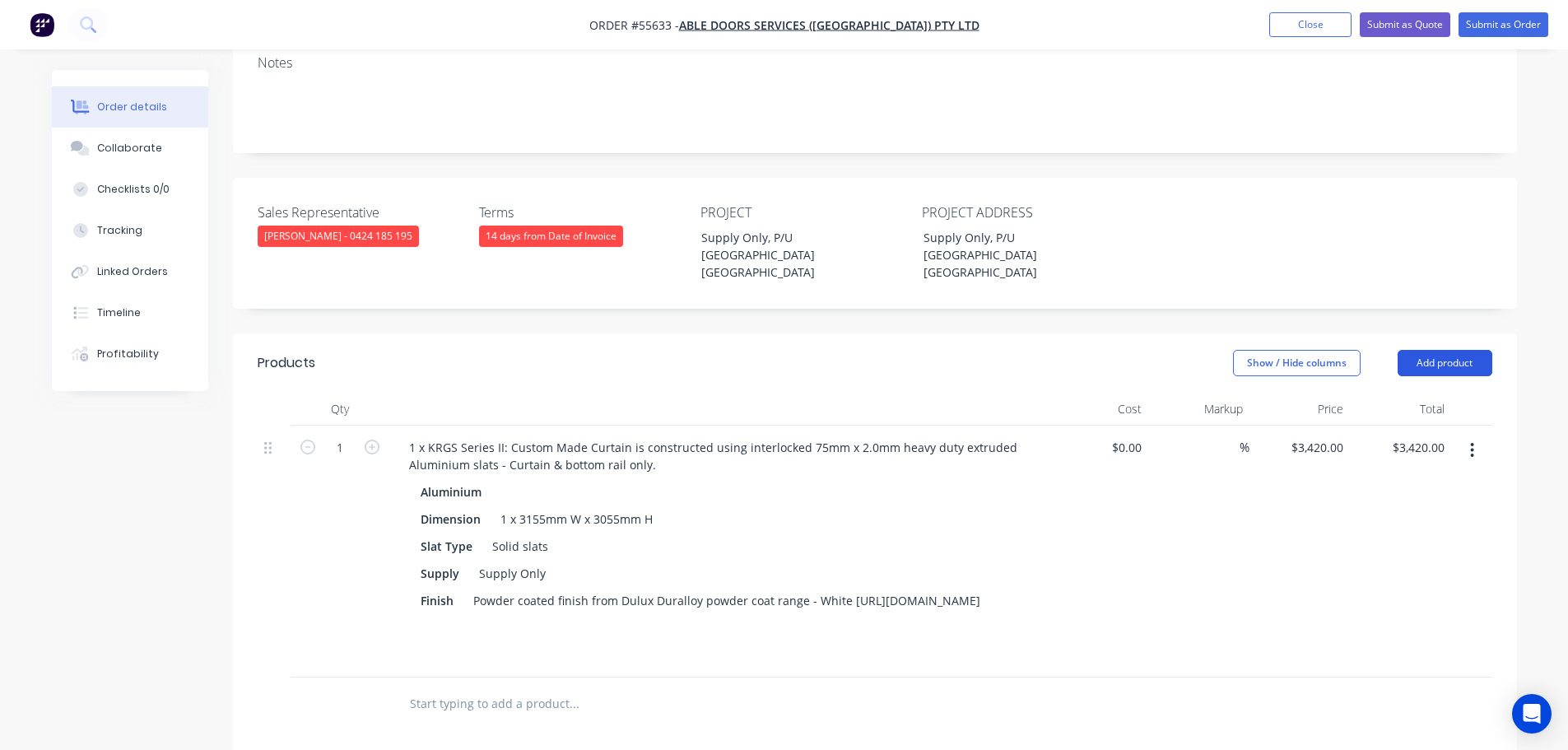
click at [1440, 350] on button "Add product" at bounding box center [1445, 363] width 95 height 27
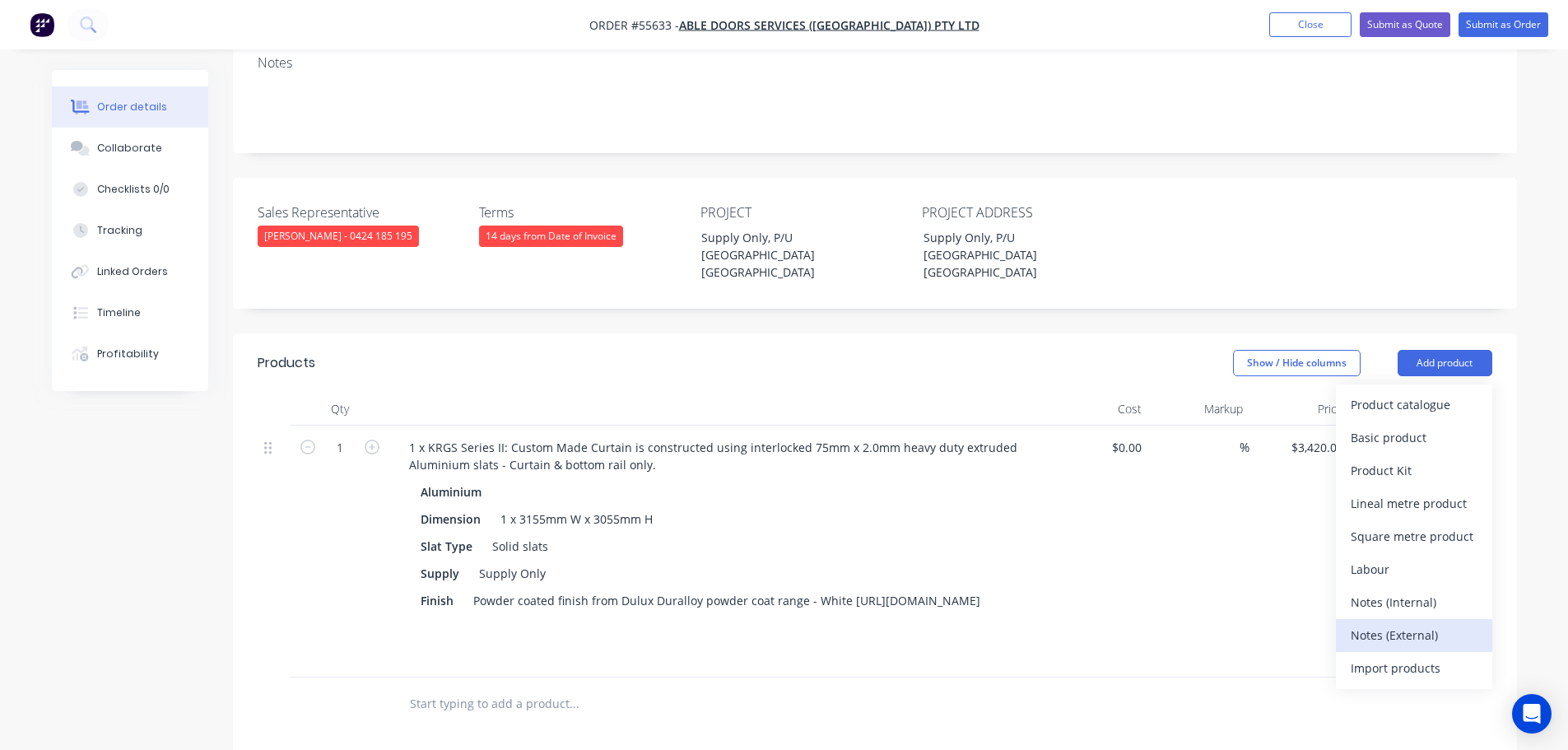
click at [1394, 623] on div "Notes (External)" at bounding box center [1414, 635] width 127 height 24
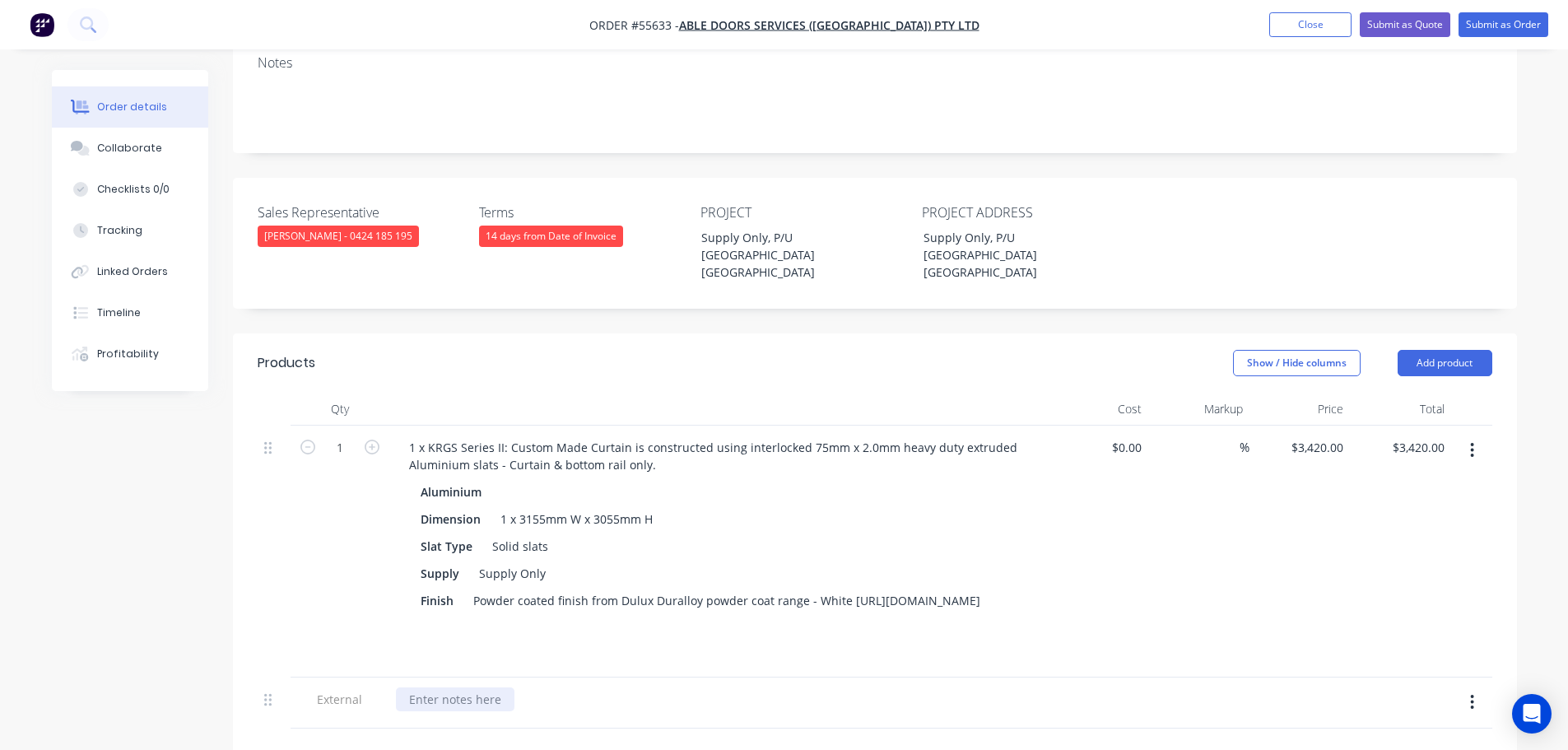
click at [432, 688] on div at bounding box center [455, 699] width 119 height 24
paste div
click at [577, 688] on div "Lead Time – Approximately two weeks from payment of deposit and site measure" at bounding box center [633, 699] width 475 height 24
drag, startPoint x: 854, startPoint y: 637, endPoint x: 390, endPoint y: 664, distance: 464.8
click at [390, 678] on div "Lead Time – Approximately two weeks from payment of deposit and site measure" at bounding box center [718, 704] width 659 height 51
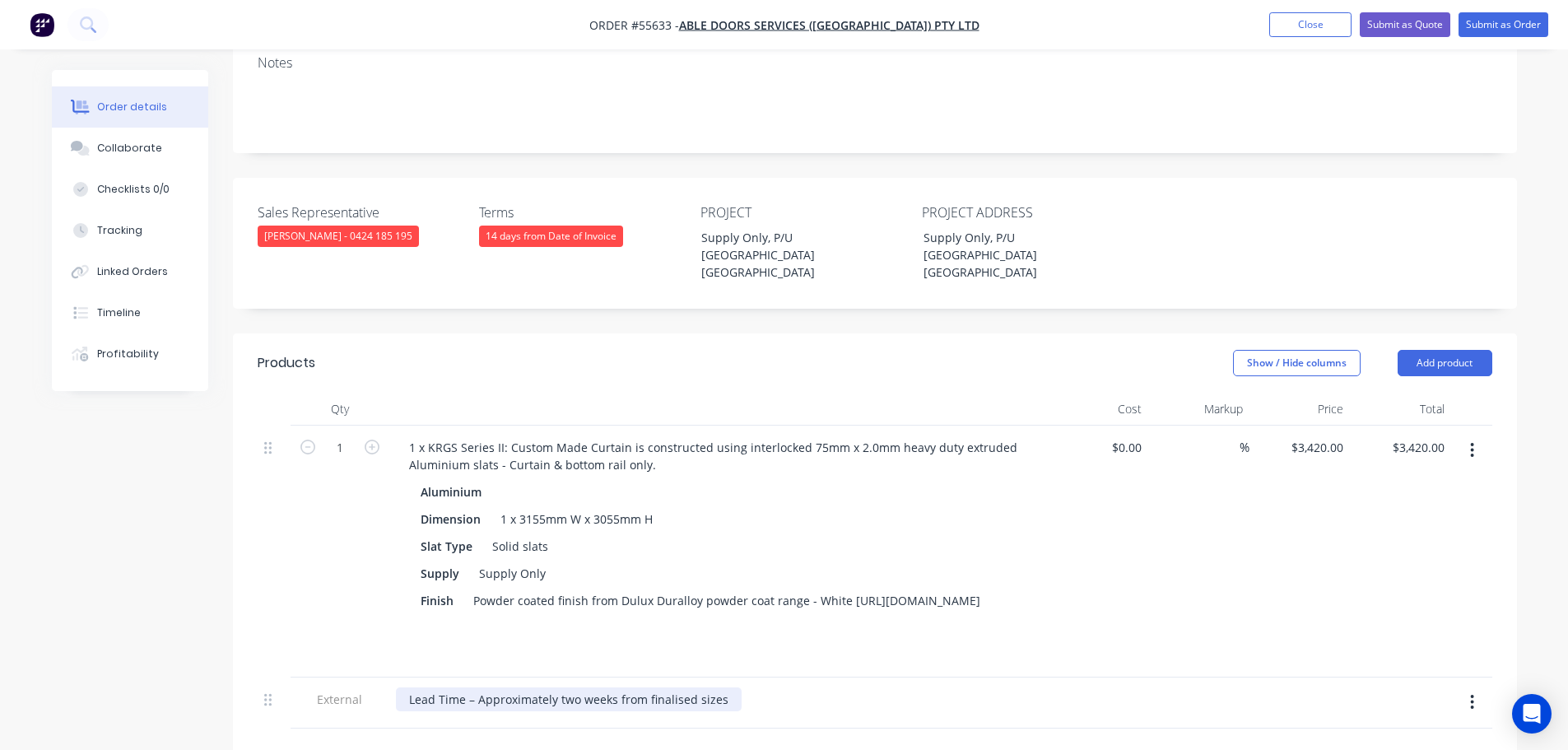
click at [576, 688] on div "Lead Time – Approximately two weeks from finalised sizes" at bounding box center [568, 699] width 346 height 24
click at [577, 688] on div "Lead Time – Approximately two weeks from finalised sizes" at bounding box center [568, 699] width 346 height 24
click at [1382, 32] on button "Submit as Quote" at bounding box center [1405, 25] width 90 height 25
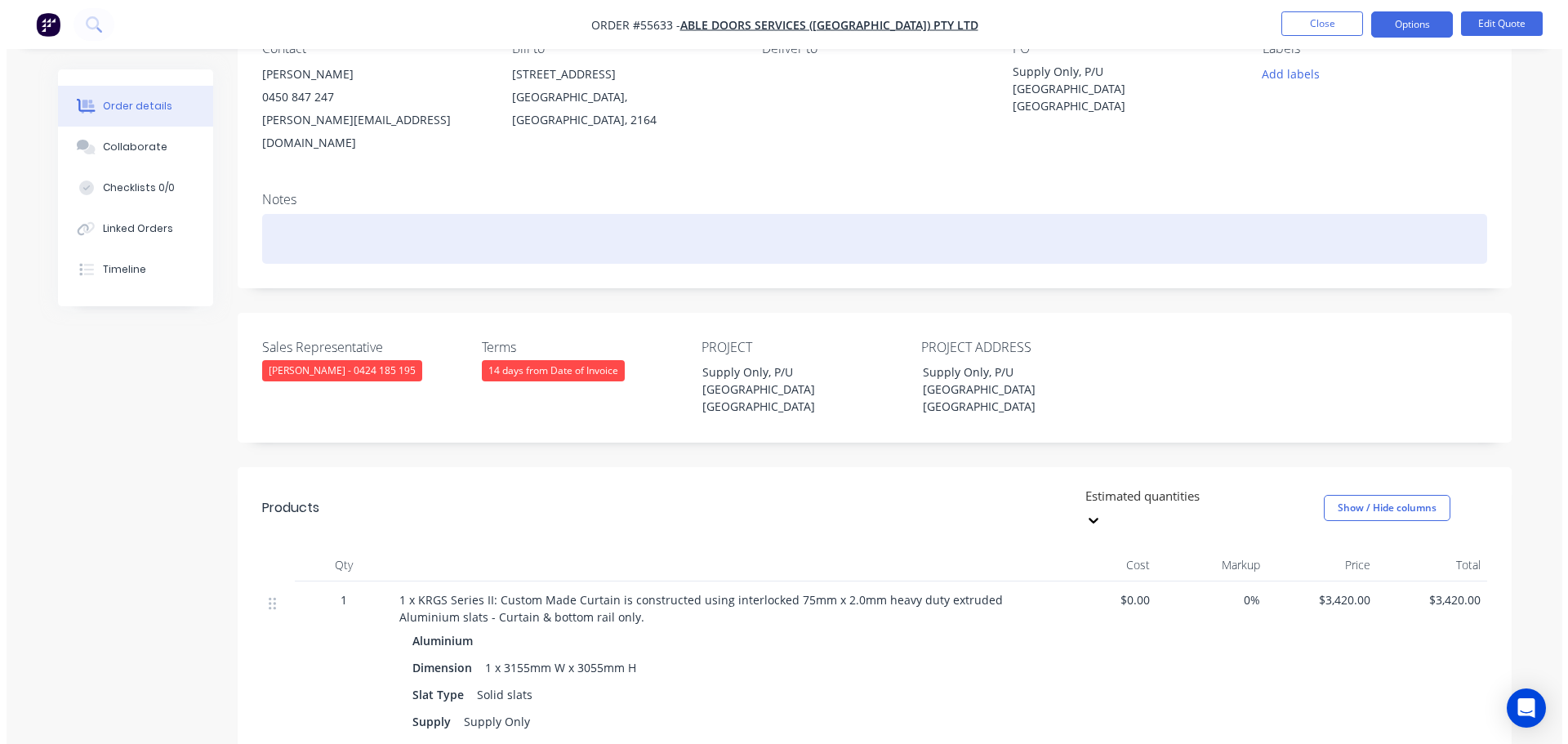
scroll to position [0, 0]
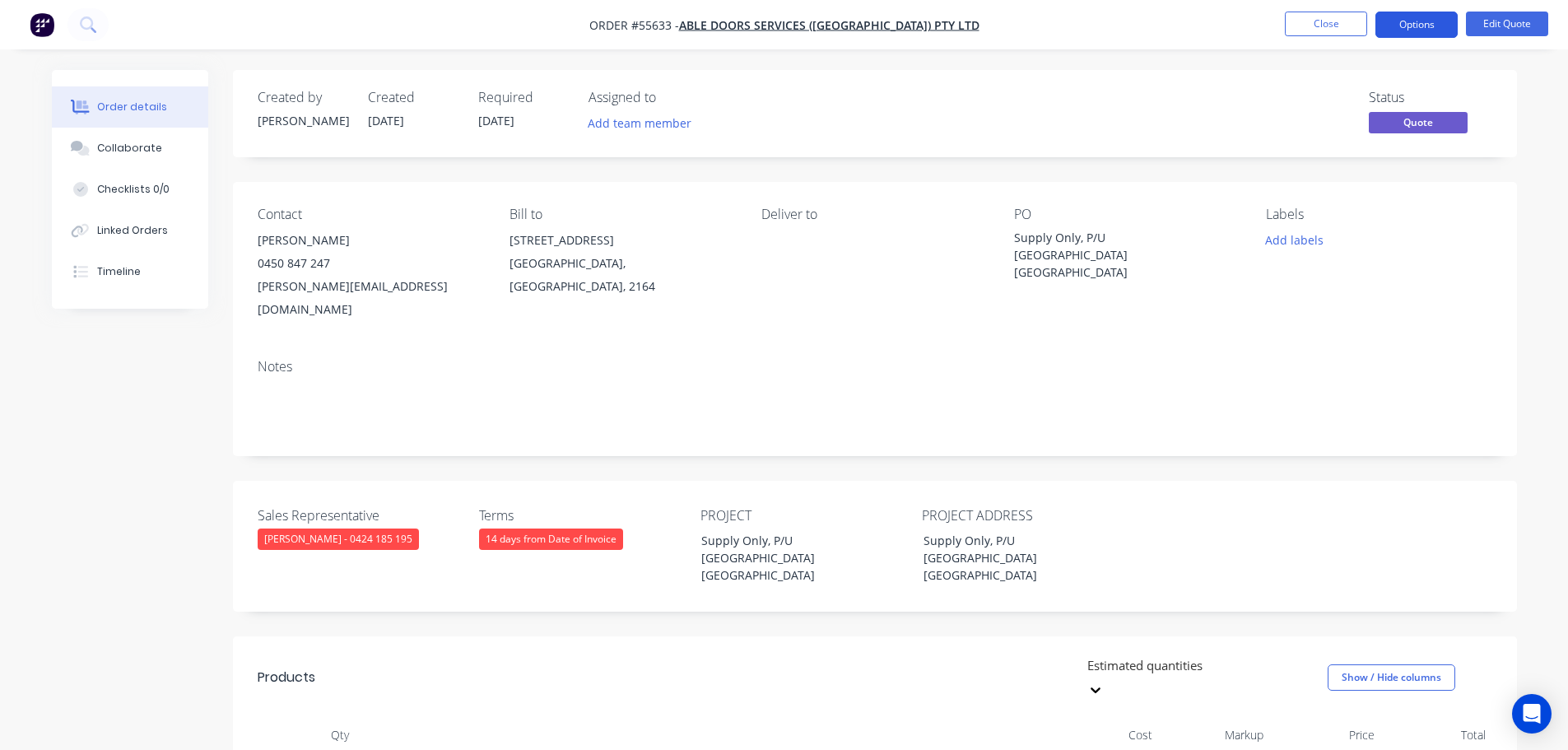
click at [1424, 25] on button "Options" at bounding box center [1416, 25] width 82 height 27
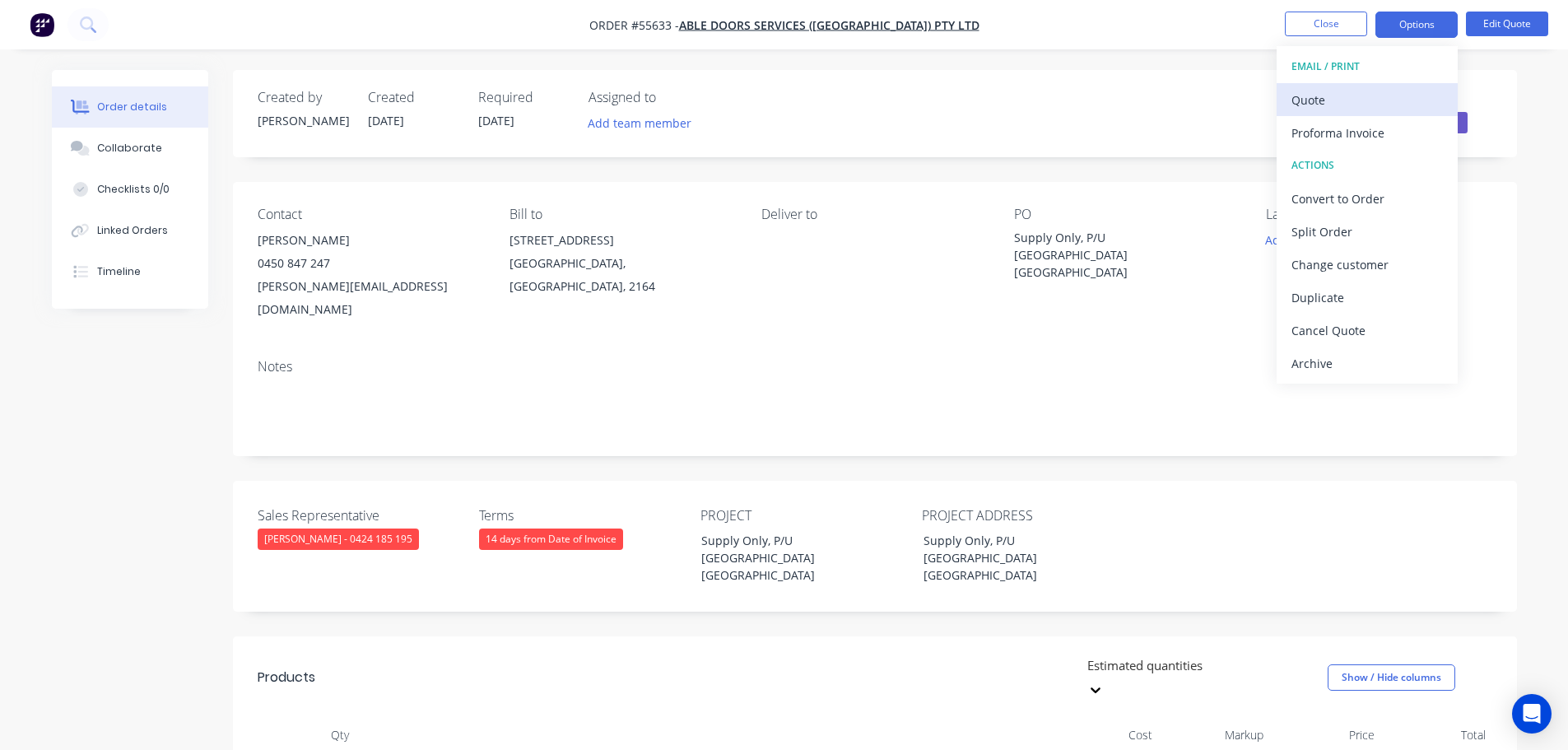
click at [1320, 99] on div "Quote" at bounding box center [1367, 100] width 152 height 24
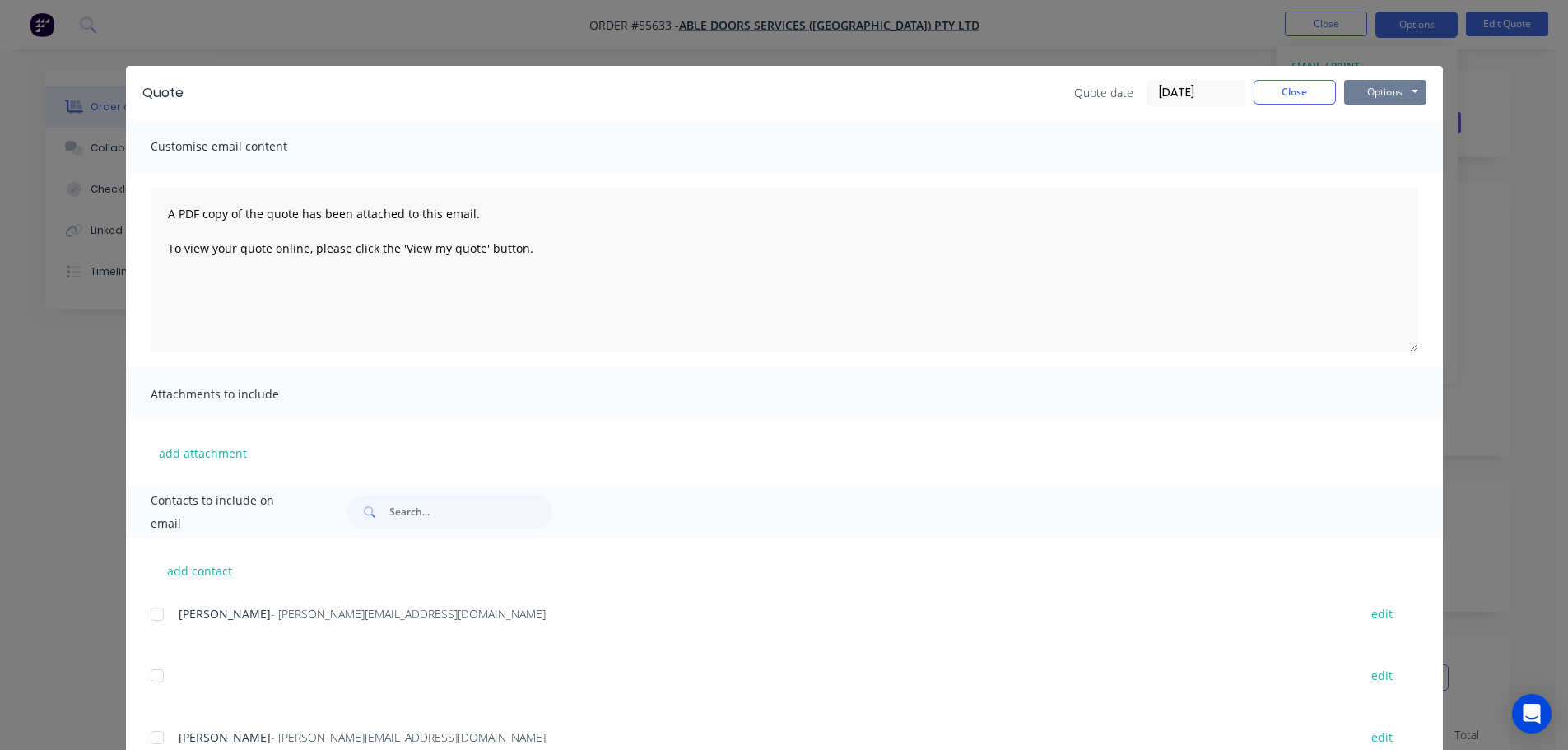
click at [1353, 92] on button "Options" at bounding box center [1385, 92] width 82 height 25
click at [1378, 152] on button "Print" at bounding box center [1396, 149] width 105 height 27
click at [1291, 94] on button "Close" at bounding box center [1294, 92] width 82 height 25
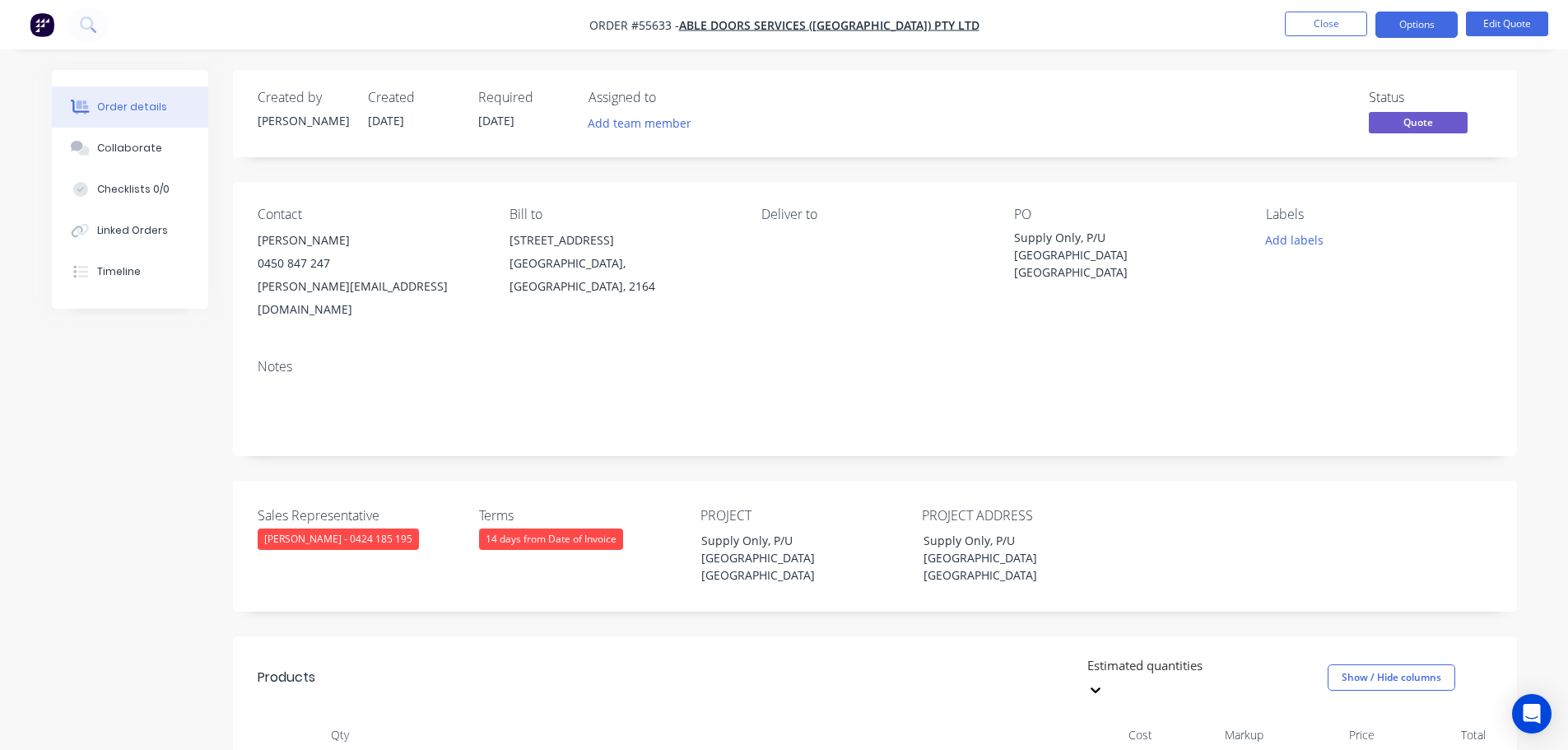
click at [336, 290] on div "matt@abledoors.com.au" at bounding box center [371, 298] width 226 height 46
copy div "matt@abledoors.com.au"
click at [330, 266] on span at bounding box center [330, 263] width 0 height 16
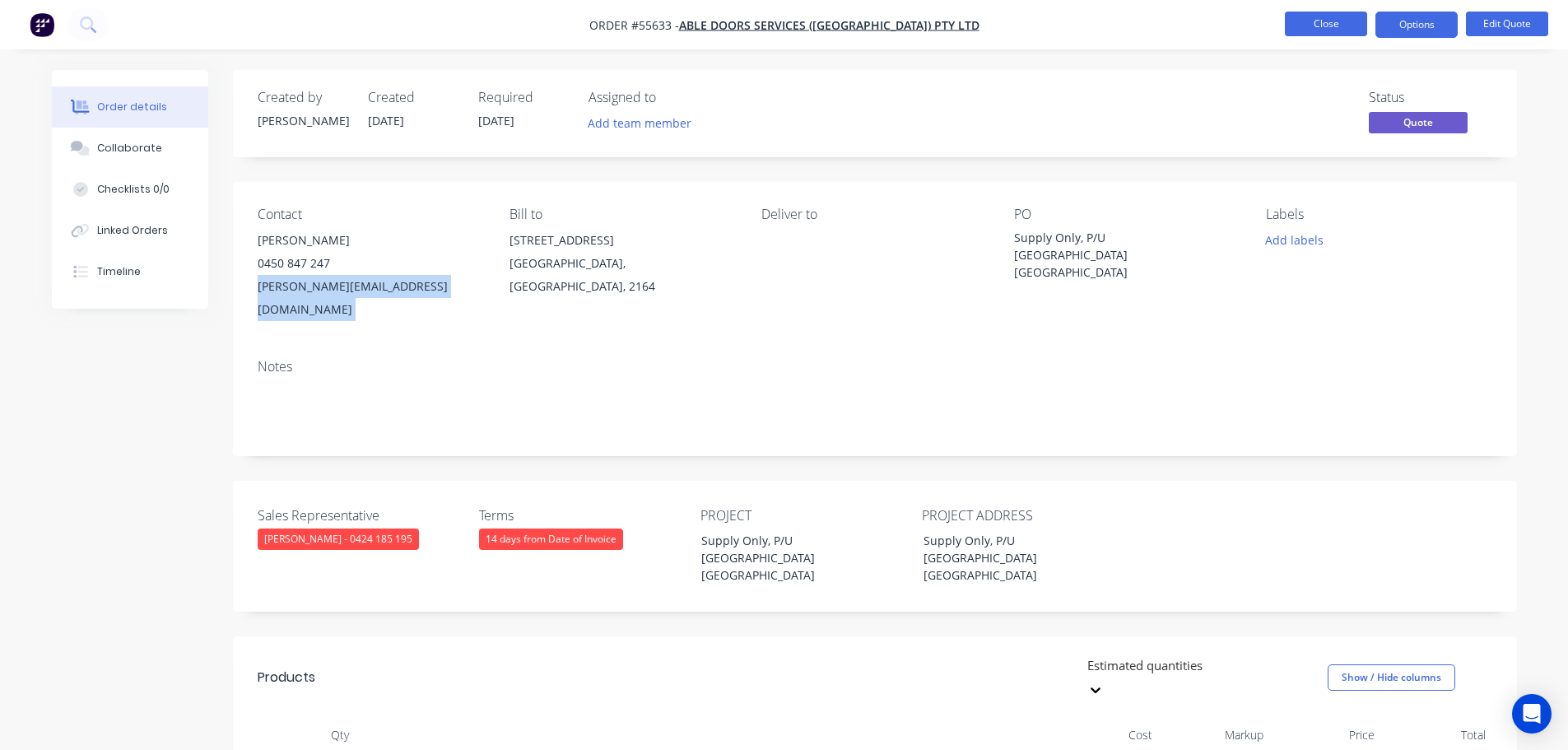
click at [1310, 26] on button "Close" at bounding box center [1326, 24] width 82 height 25
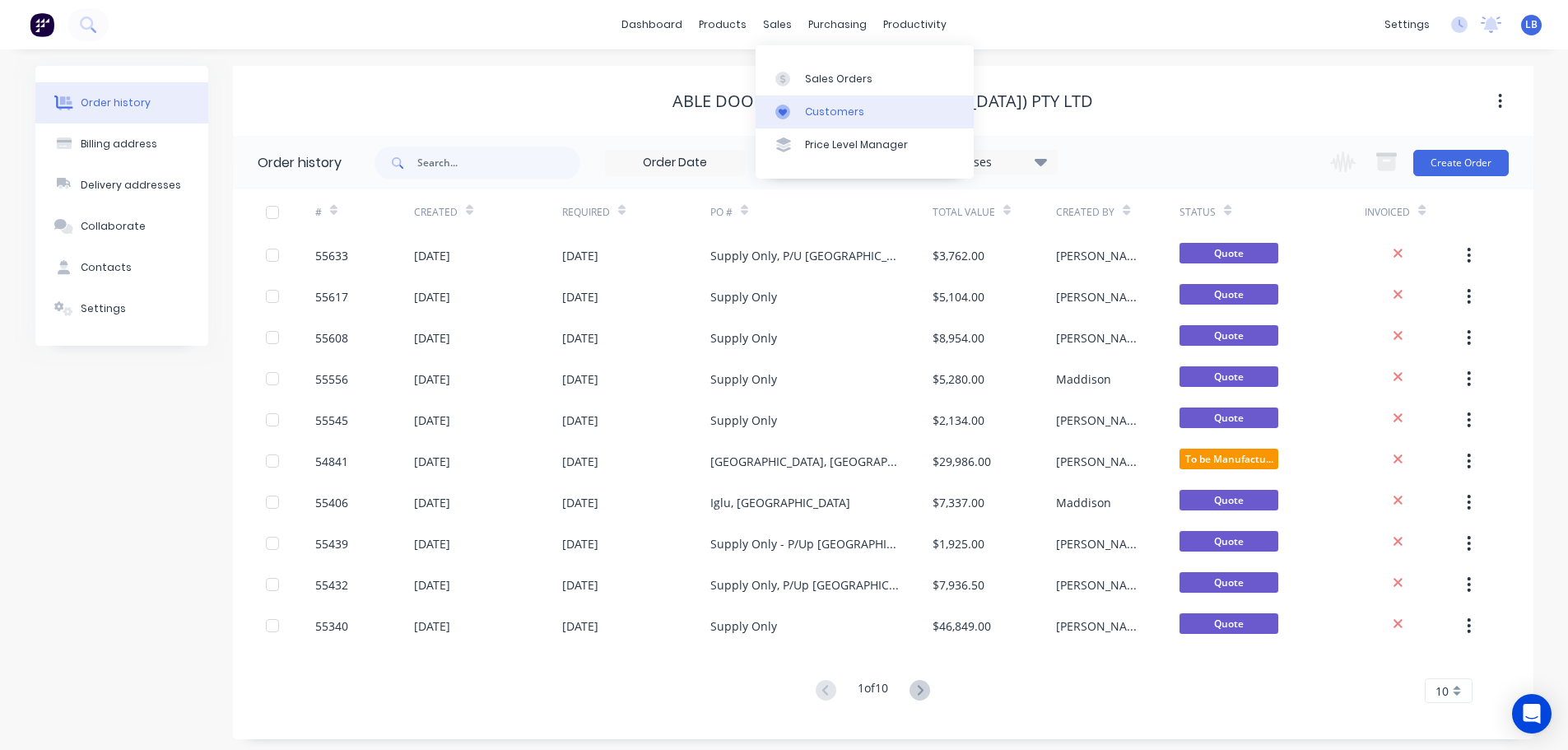
click at [833, 112] on div "Customers" at bounding box center [834, 112] width 59 height 15
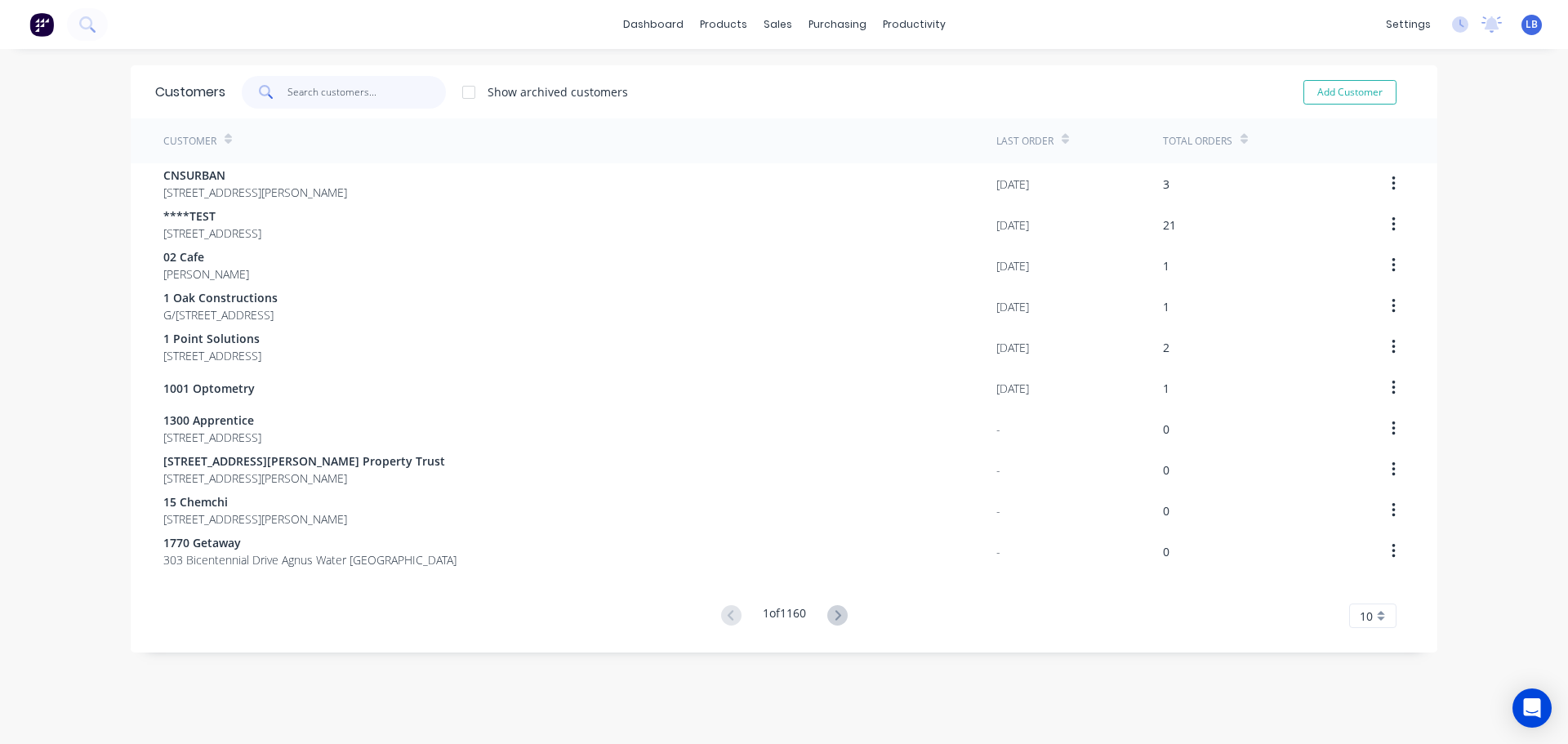
click at [355, 97] on input "text" at bounding box center [366, 92] width 159 height 33
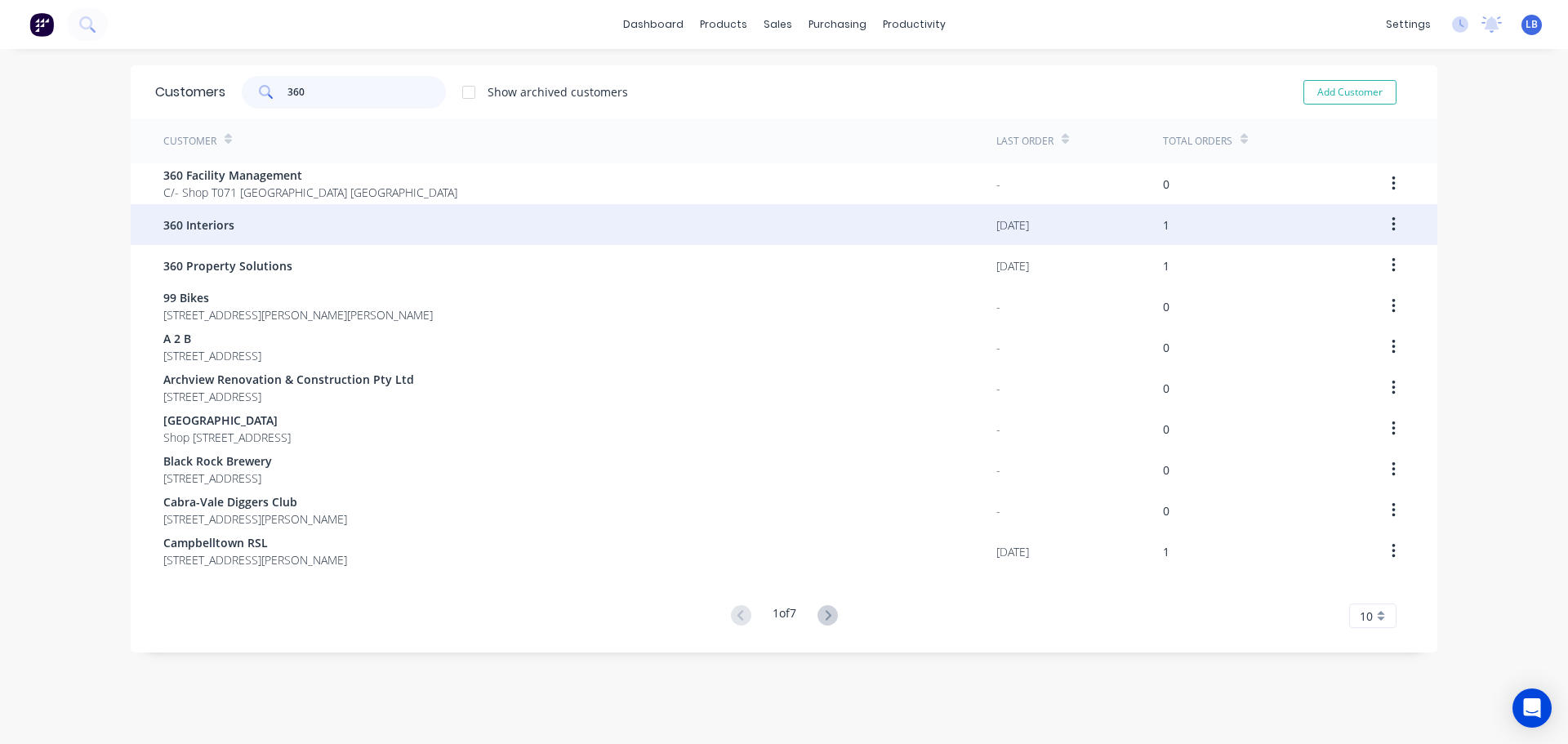
type input "360"
click at [178, 225] on span "360 Interiors" at bounding box center [198, 225] width 71 height 17
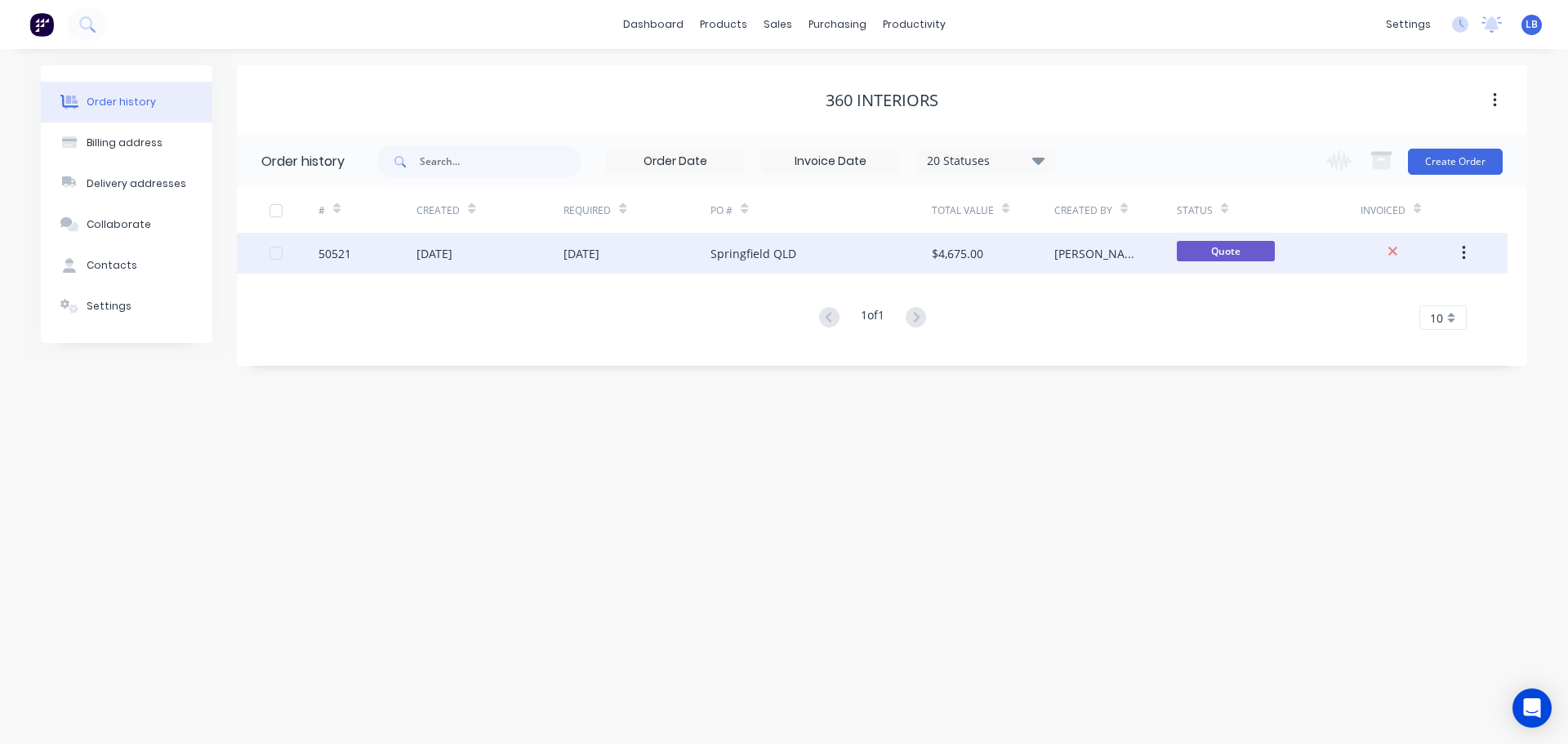
click at [344, 259] on div "50521" at bounding box center [335, 253] width 33 height 17
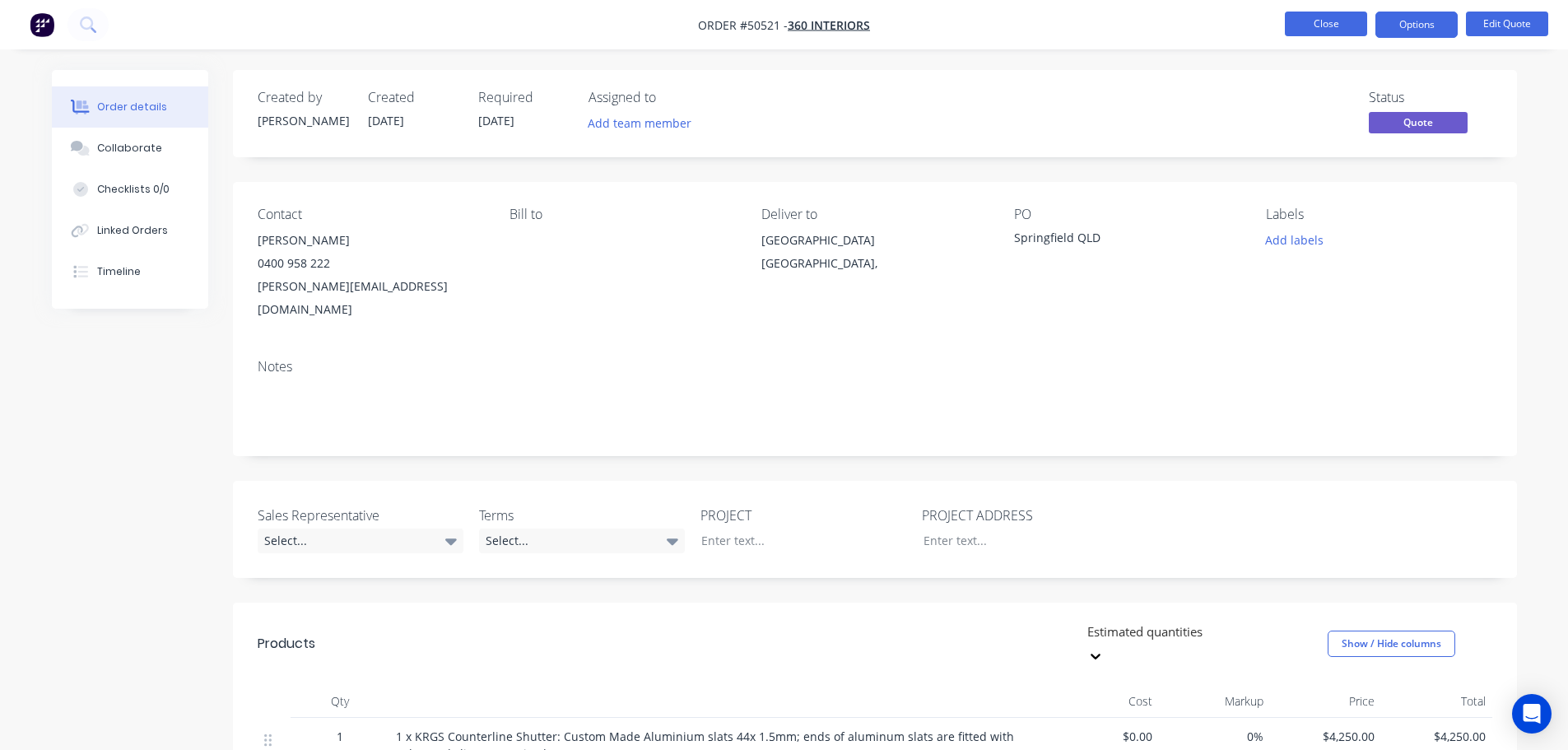
click at [1294, 23] on button "Close" at bounding box center [1326, 24] width 82 height 25
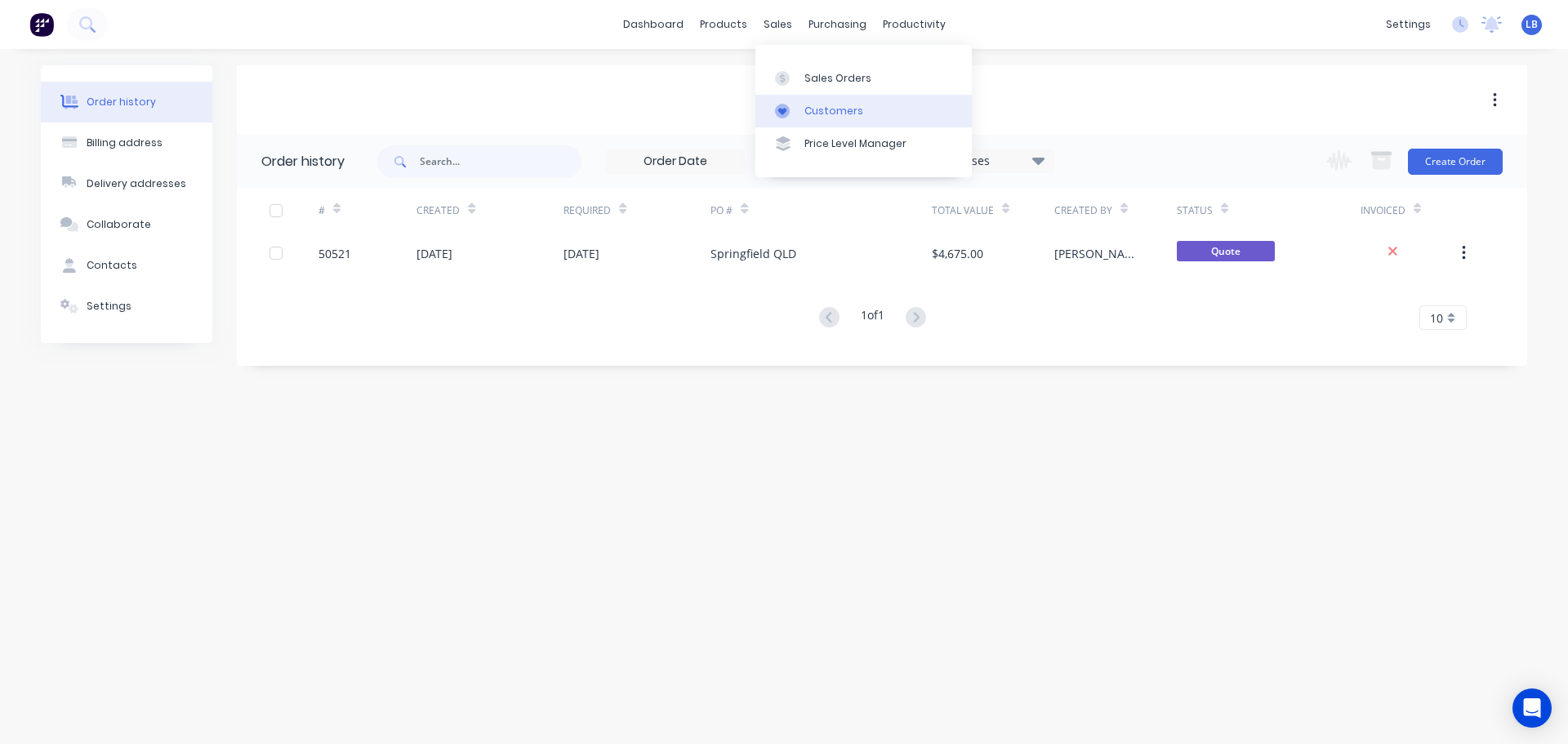
click at [840, 105] on div "Customers" at bounding box center [833, 111] width 58 height 15
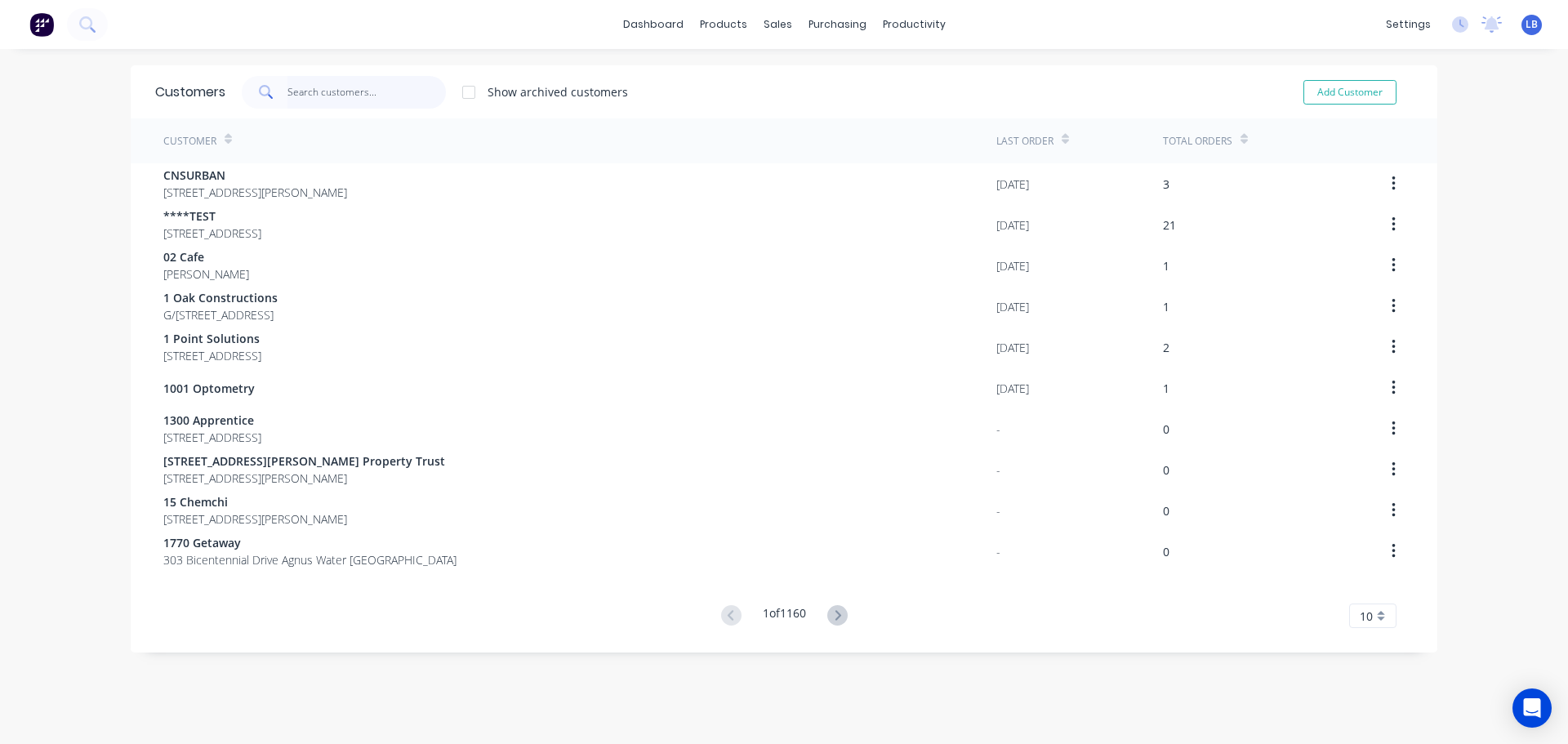
click at [326, 92] on input "text" at bounding box center [366, 92] width 159 height 33
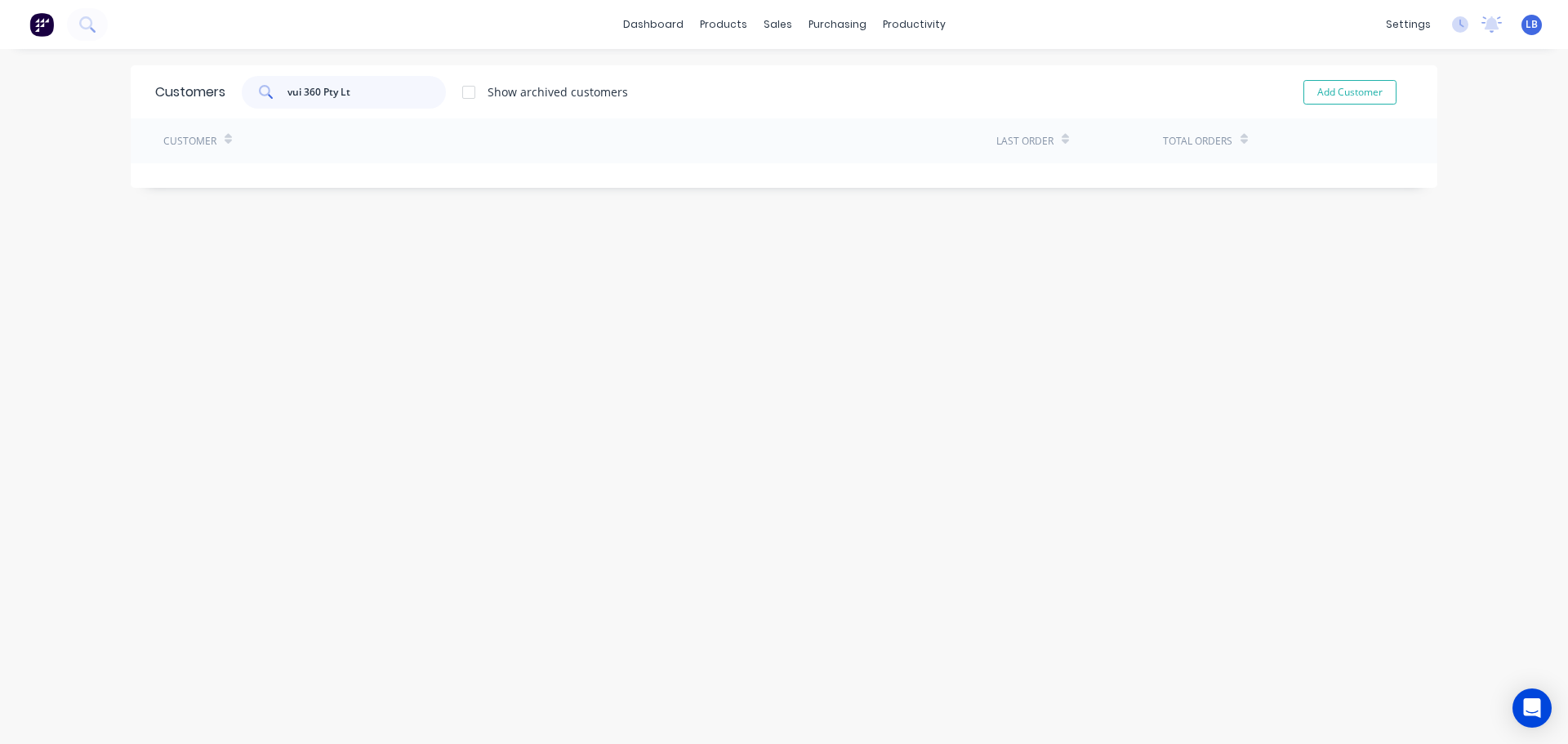
type input "vui 360 Pty Ltd"
drag, startPoint x: 356, startPoint y: 92, endPoint x: 275, endPoint y: 102, distance: 81.6
click at [275, 102] on div "vui 360 Pty Ltd" at bounding box center [344, 92] width 204 height 33
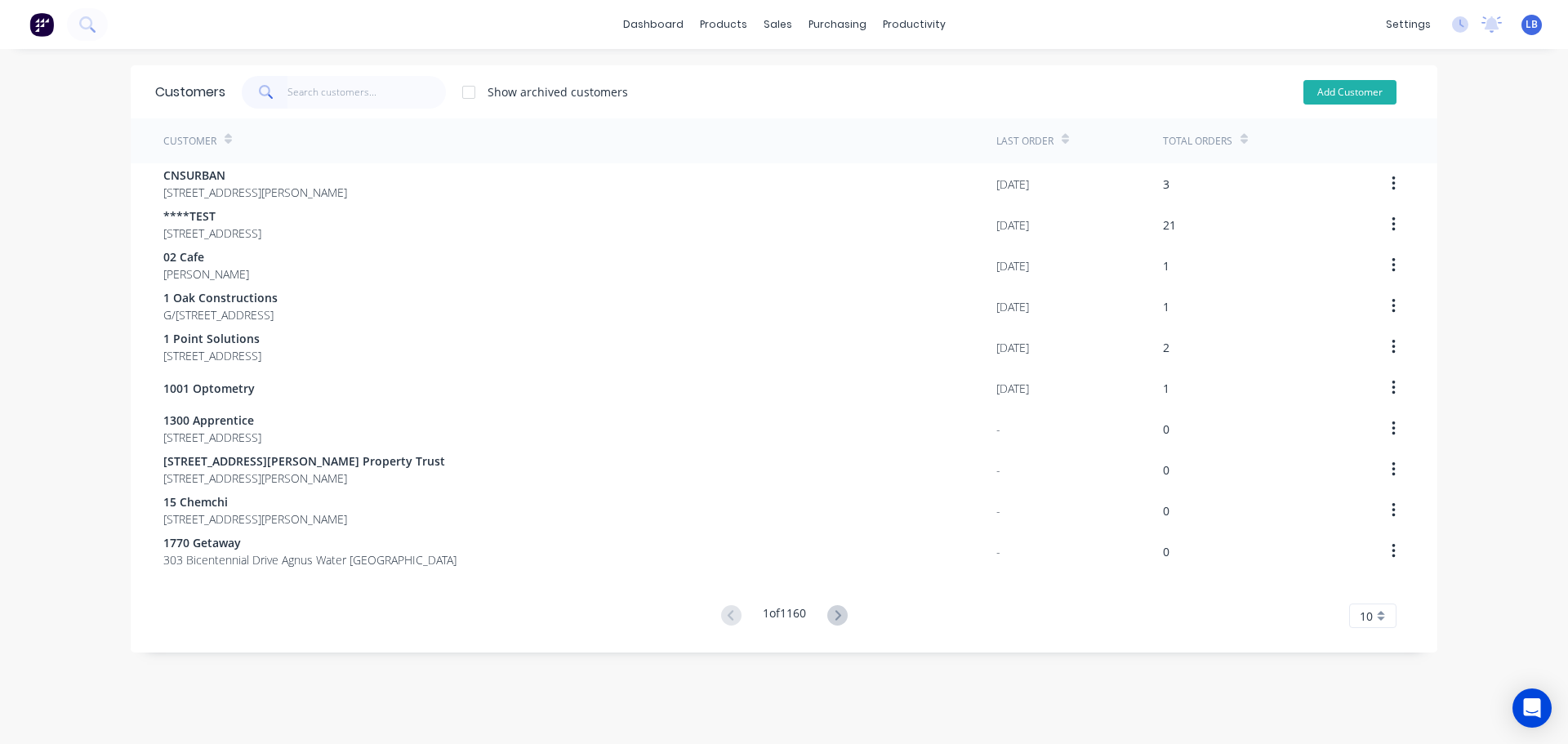
click at [1331, 94] on button "Add Customer" at bounding box center [1350, 92] width 93 height 25
select select "AU"
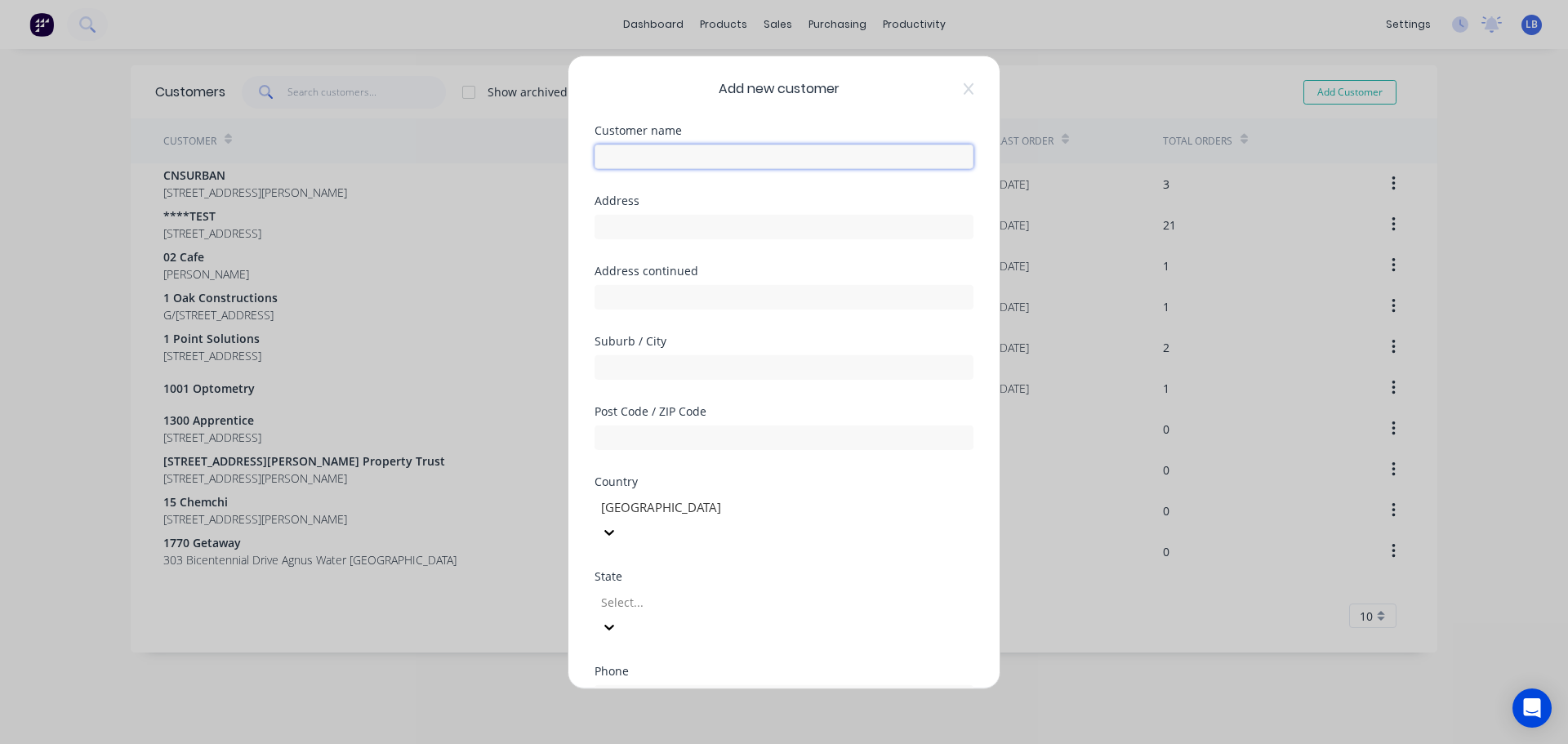
click at [612, 158] on input "text" at bounding box center [784, 156] width 379 height 25
paste input "vui 360 Pty Ltd"
click at [618, 158] on input "vui 360 Pty Ltd" at bounding box center [784, 156] width 379 height 25
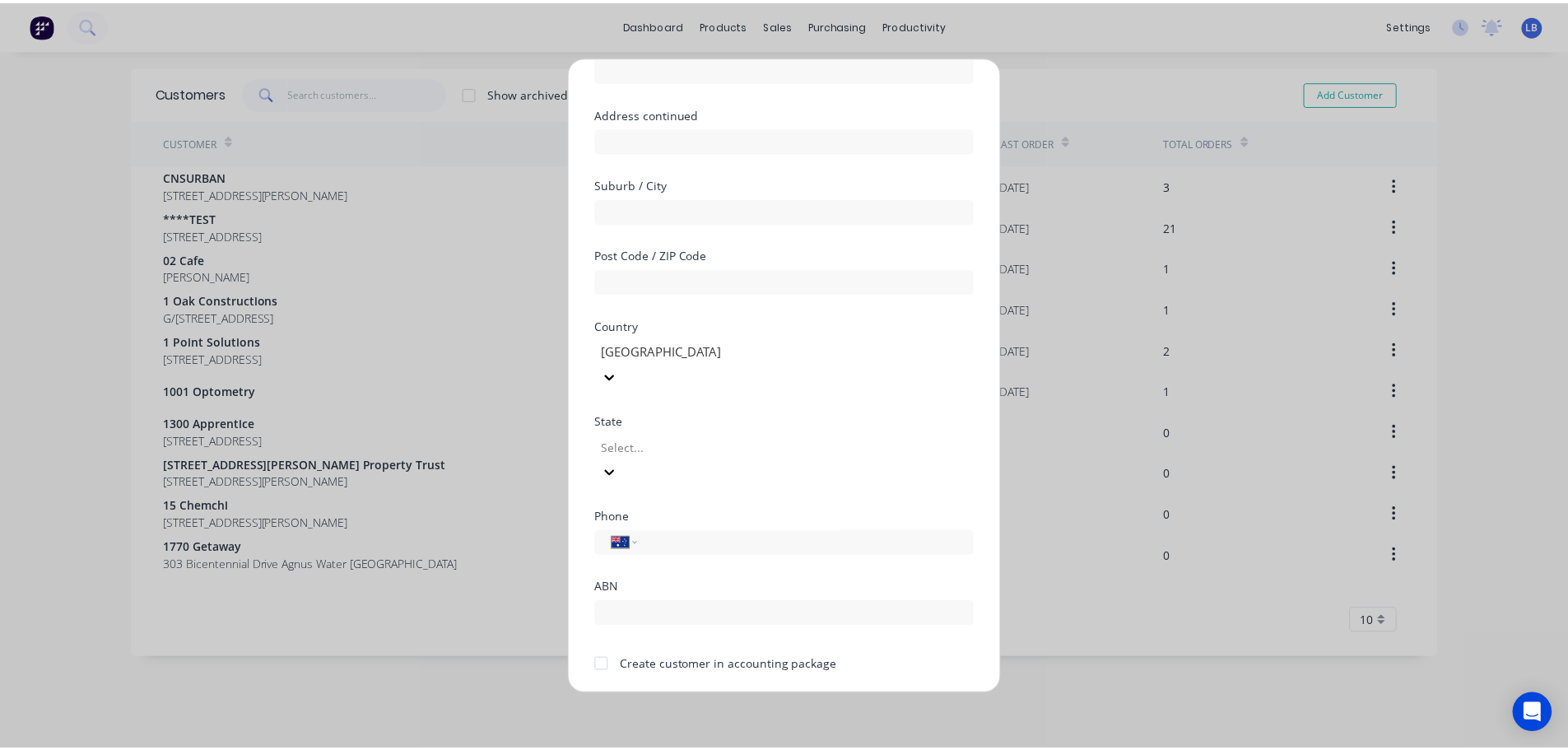
scroll to position [166, 0]
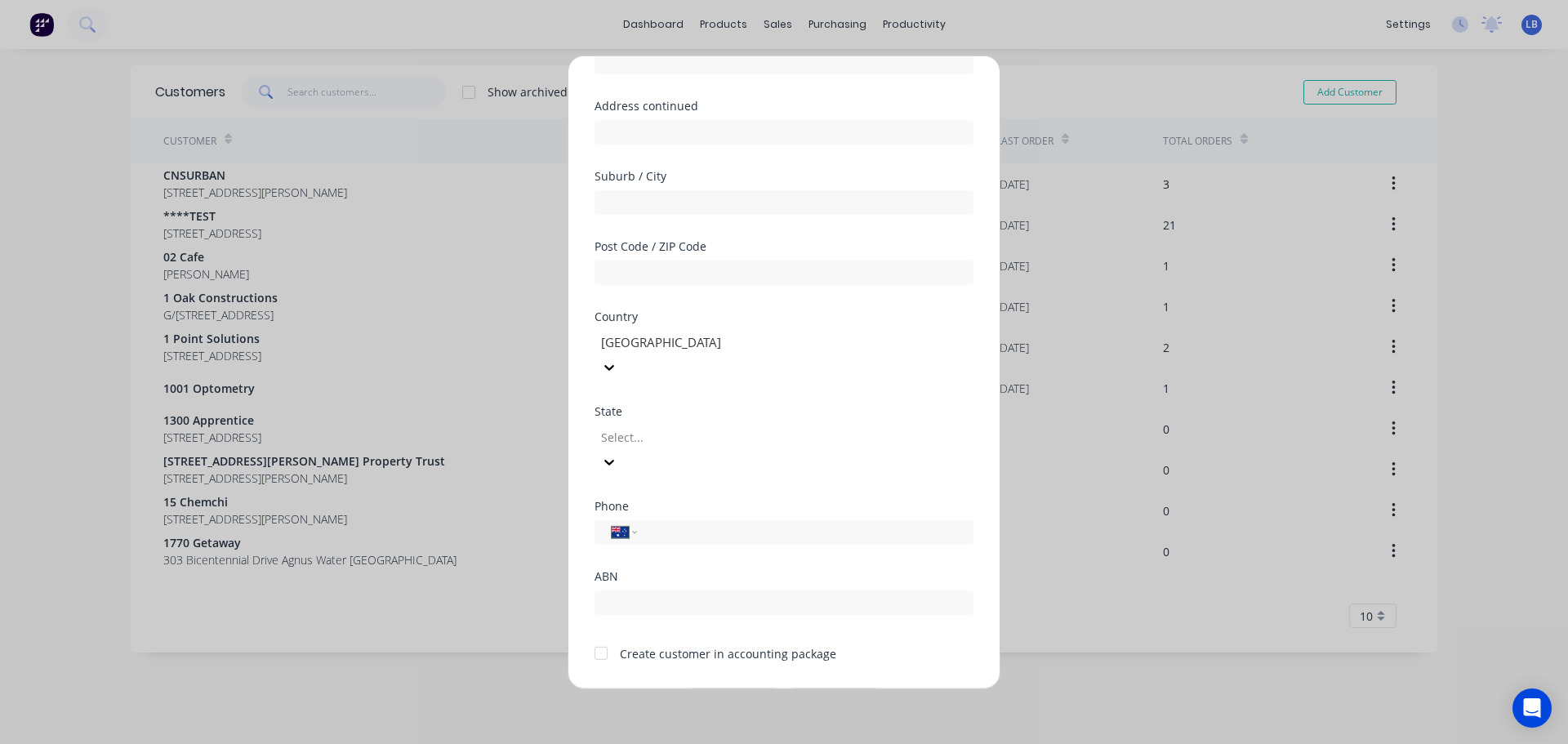
type input "VUI 360 Pty Ltd"
click at [602, 637] on div at bounding box center [601, 653] width 33 height 33
click at [706, 687] on button "Save" at bounding box center [732, 700] width 90 height 26
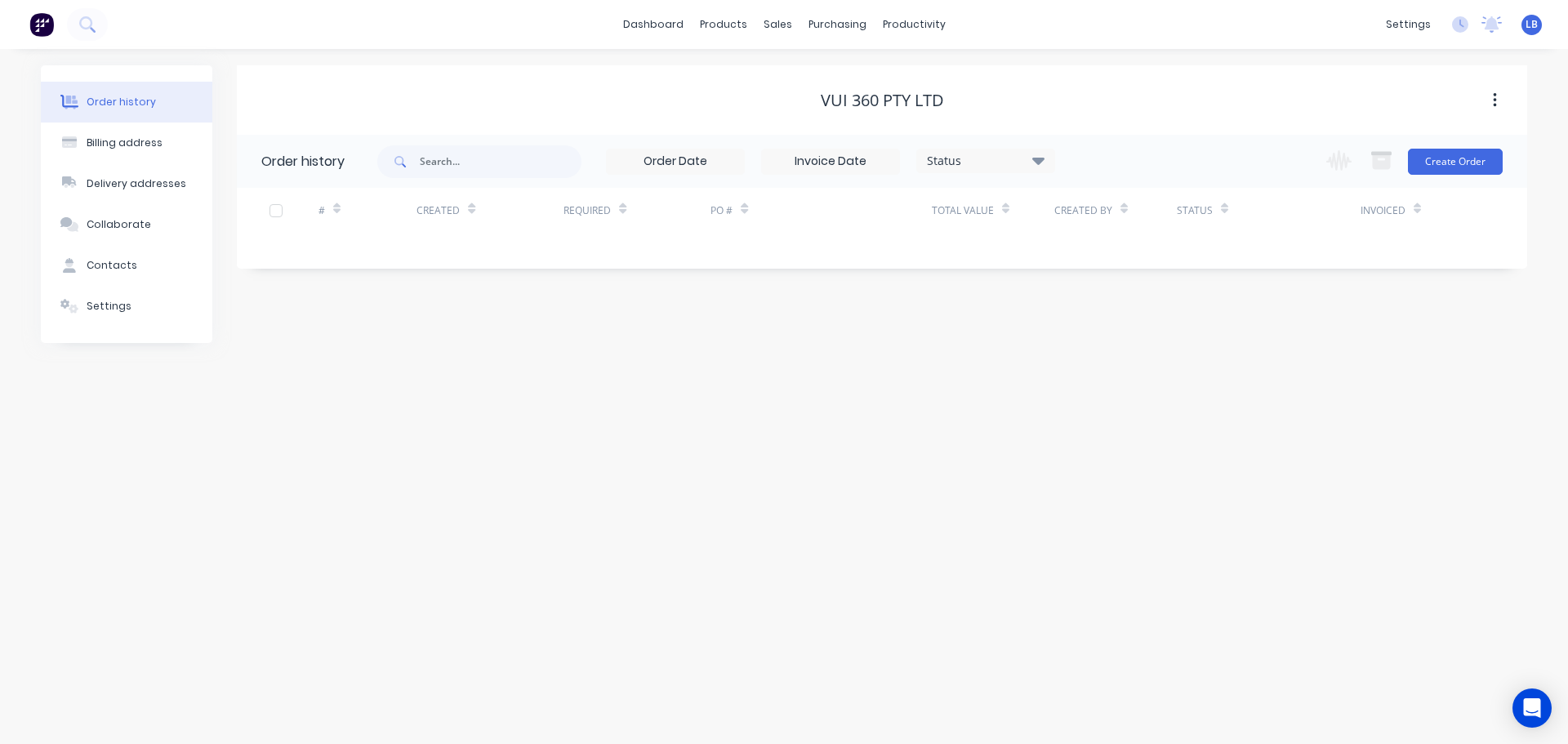
click at [714, 652] on div "Order history Billing address Delivery addresses Collaborate Contacts Settings …" at bounding box center [784, 397] width 1568 height 695
click at [1438, 162] on button "Create Order" at bounding box center [1455, 162] width 95 height 26
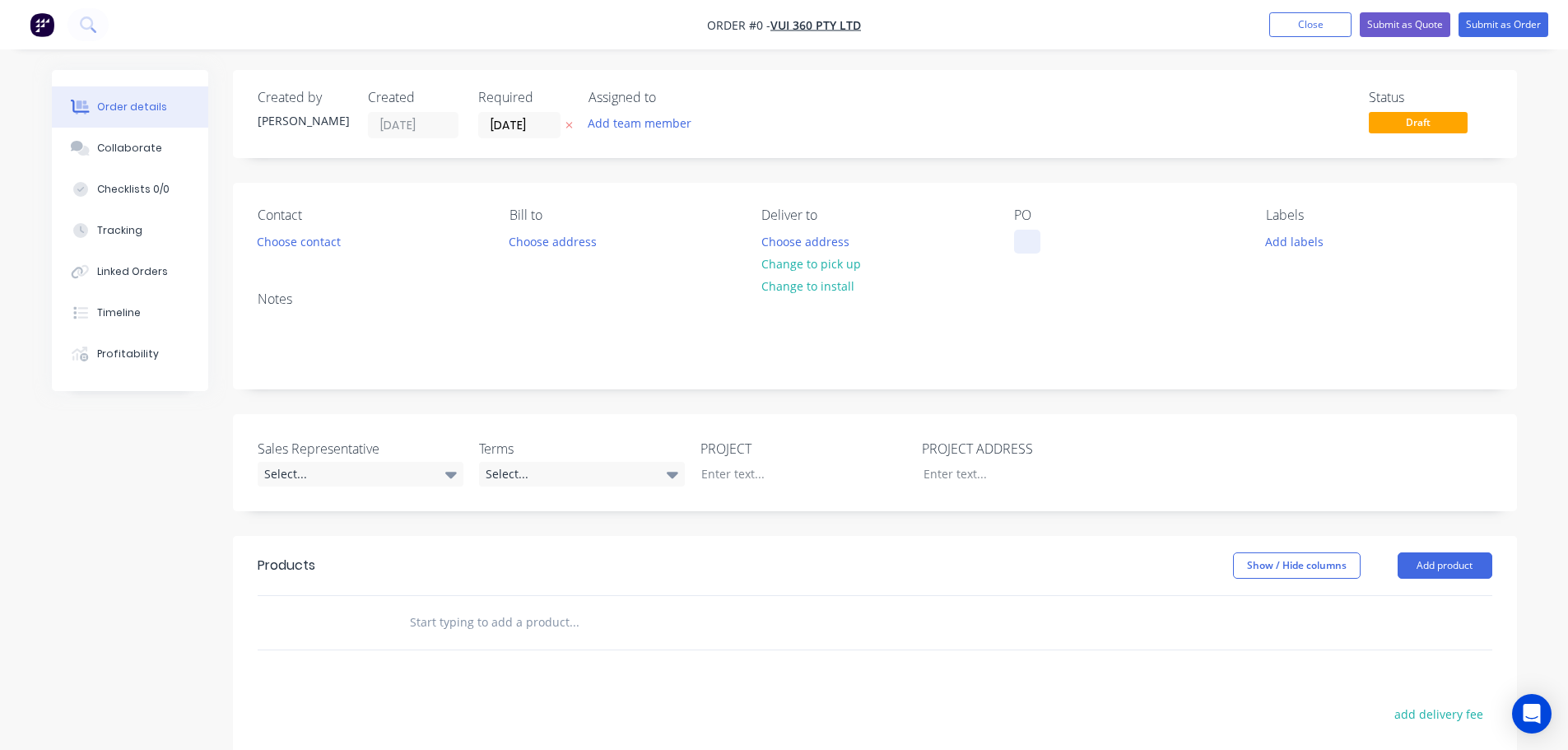
drag, startPoint x: 1017, startPoint y: 232, endPoint x: 1225, endPoint y: 376, distance: 253.0
click at [1018, 234] on div at bounding box center [1027, 241] width 27 height 24
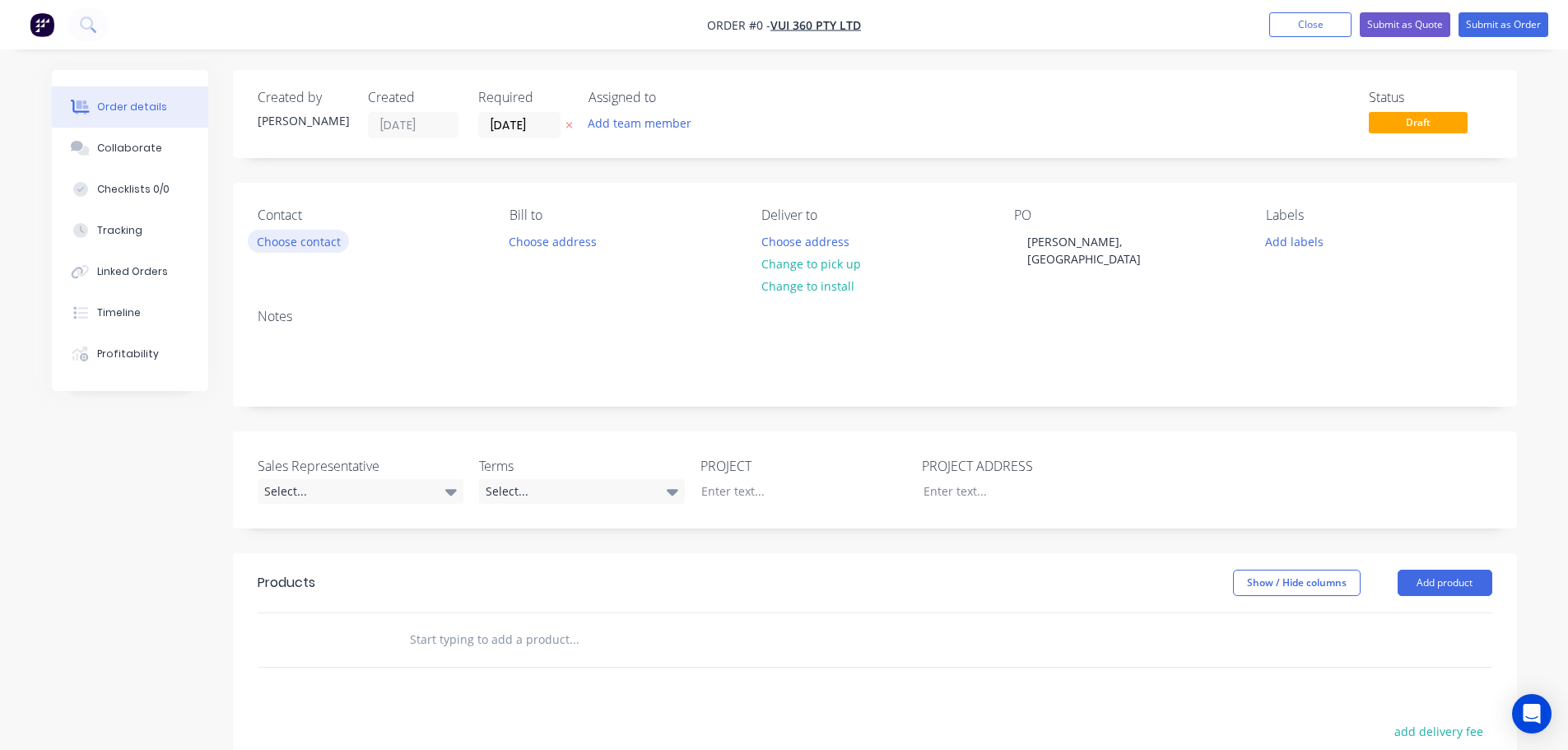
click at [293, 242] on div "Order details Collaborate Checklists 0/0 Tracking Linked Orders Timeline Profit…" at bounding box center [785, 578] width 1498 height 1017
click at [293, 242] on button "Choose contact" at bounding box center [299, 241] width 101 height 22
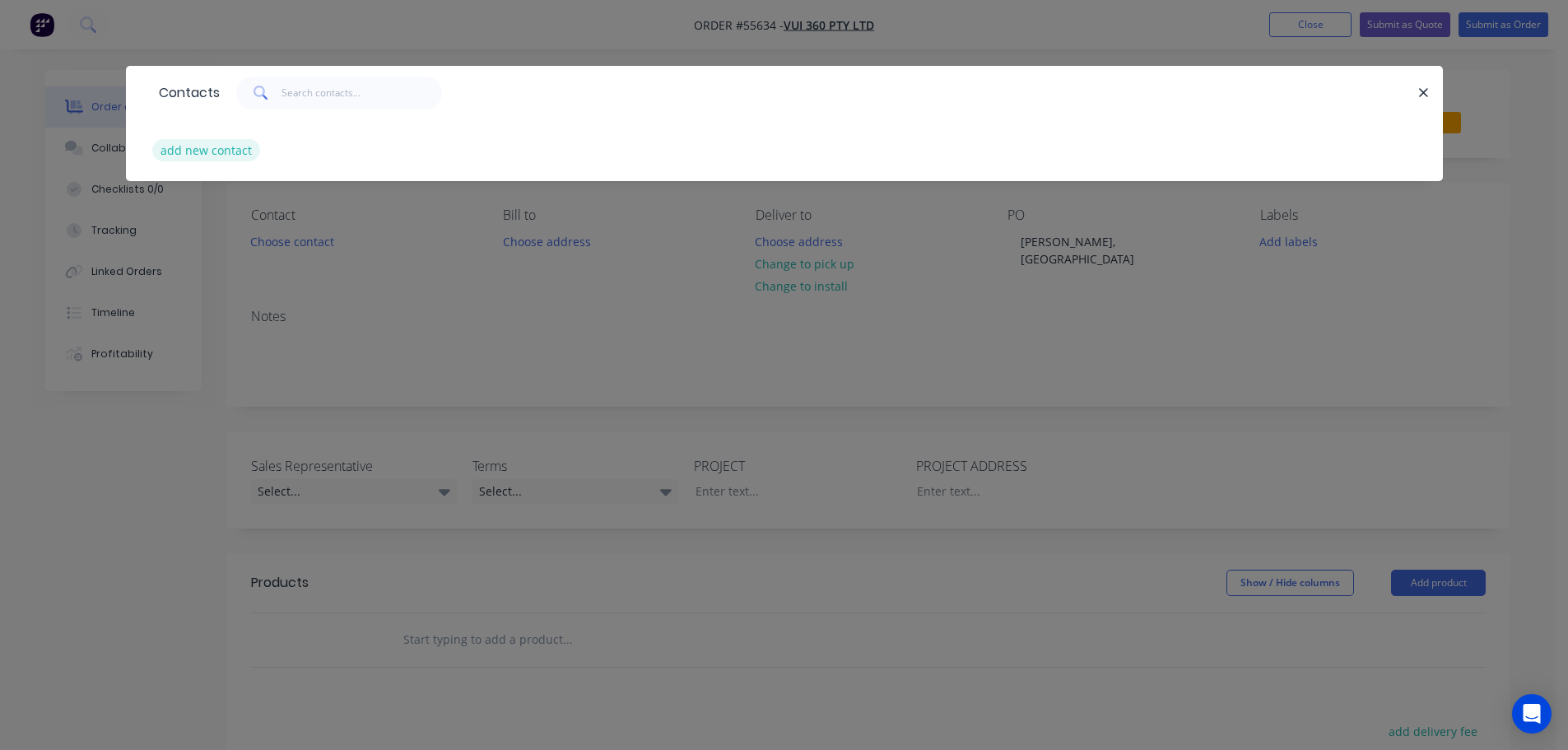
click at [183, 152] on button "add new contact" at bounding box center [207, 150] width 109 height 22
select select "AU"
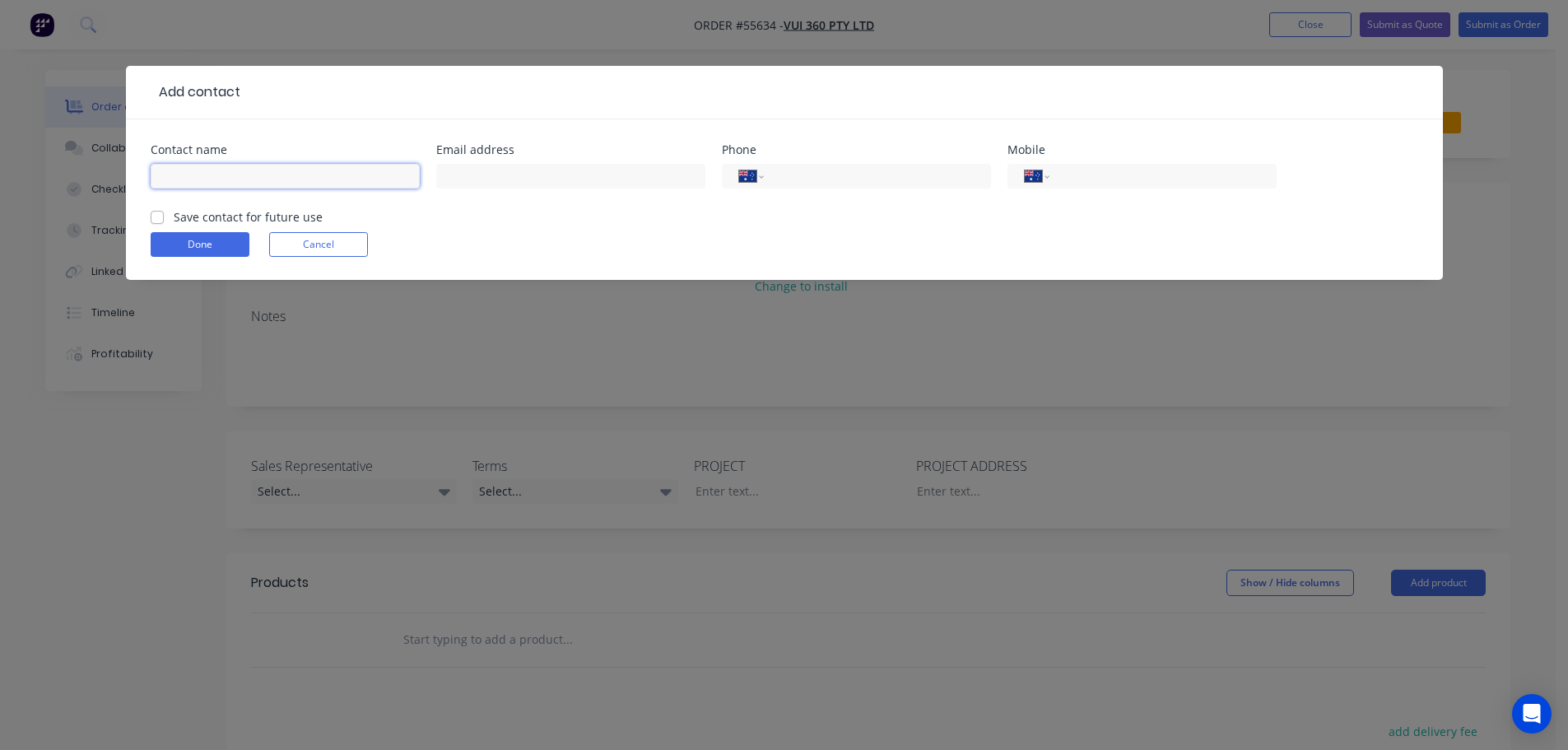
drag, startPoint x: 183, startPoint y: 152, endPoint x: 176, endPoint y: 178, distance: 26.9
click at [176, 178] on input "text" at bounding box center [285, 176] width 269 height 25
type input "Chu"
drag, startPoint x: 455, startPoint y: 171, endPoint x: 458, endPoint y: 217, distance: 46.1
click at [455, 171] on input "text" at bounding box center [571, 176] width 269 height 25
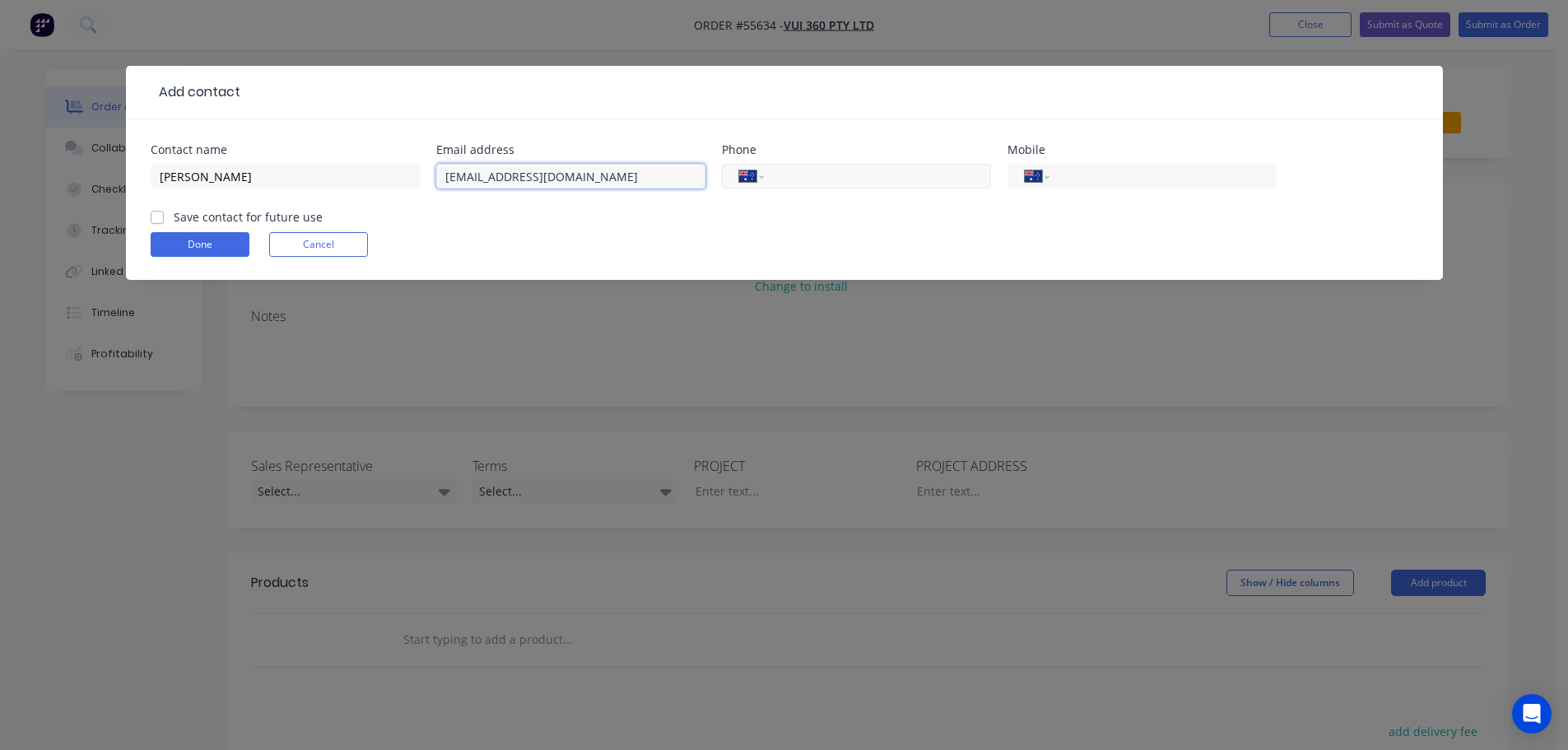
type input "ishopfitting2@gmail.com"
click at [894, 182] on input "tel" at bounding box center [874, 176] width 197 height 19
drag, startPoint x: 1123, startPoint y: 179, endPoint x: 1137, endPoint y: 191, distance: 18.4
click at [1123, 179] on input "tel" at bounding box center [1160, 176] width 197 height 19
type input "0429 663 338"
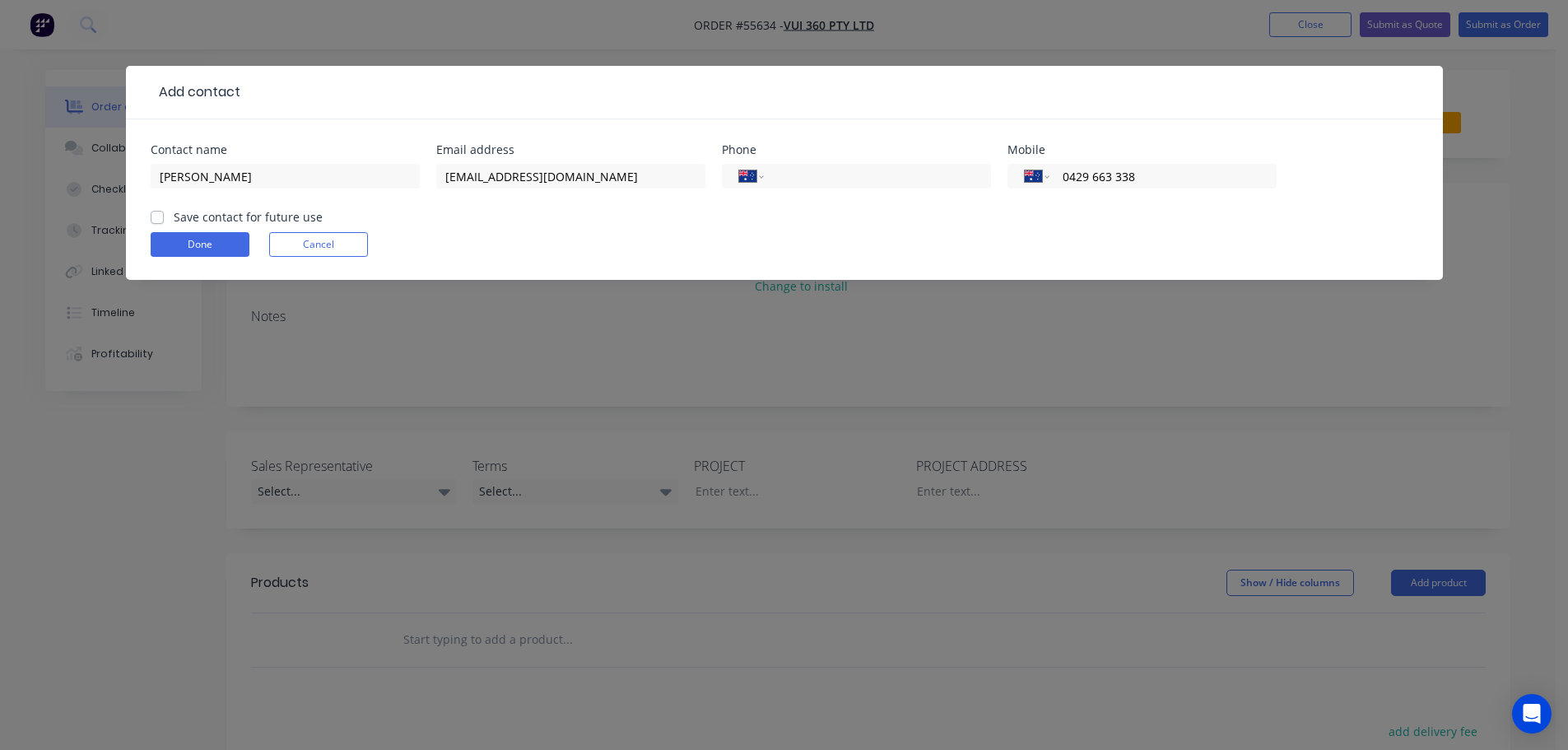
click at [173, 218] on label "Save contact for future use" at bounding box center [248, 217] width 149 height 17
click at [158, 218] on input "Save contact for future use" at bounding box center [158, 216] width 13 height 16
checkbox input "true"
click at [167, 244] on button "Done" at bounding box center [200, 245] width 99 height 25
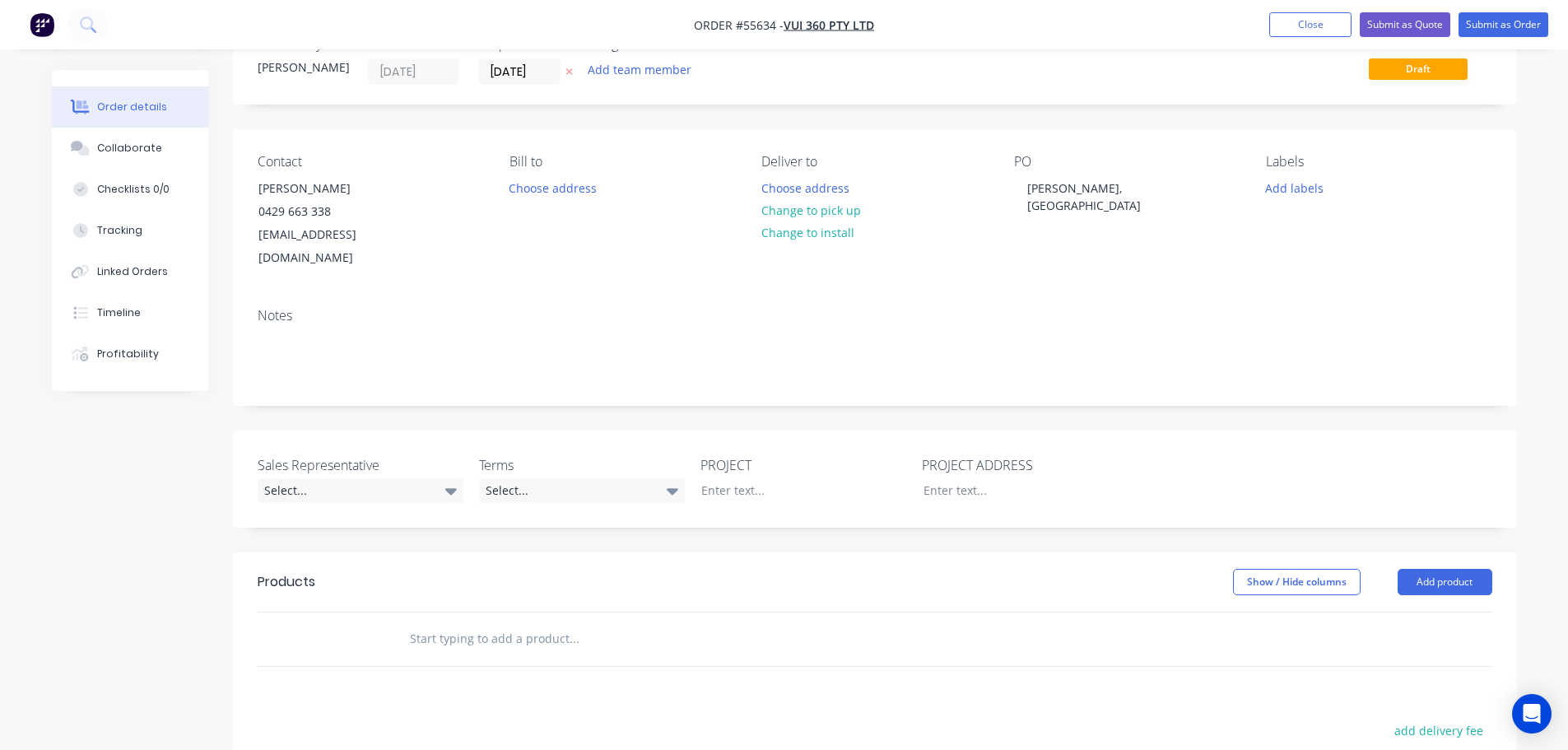
scroll to position [164, 0]
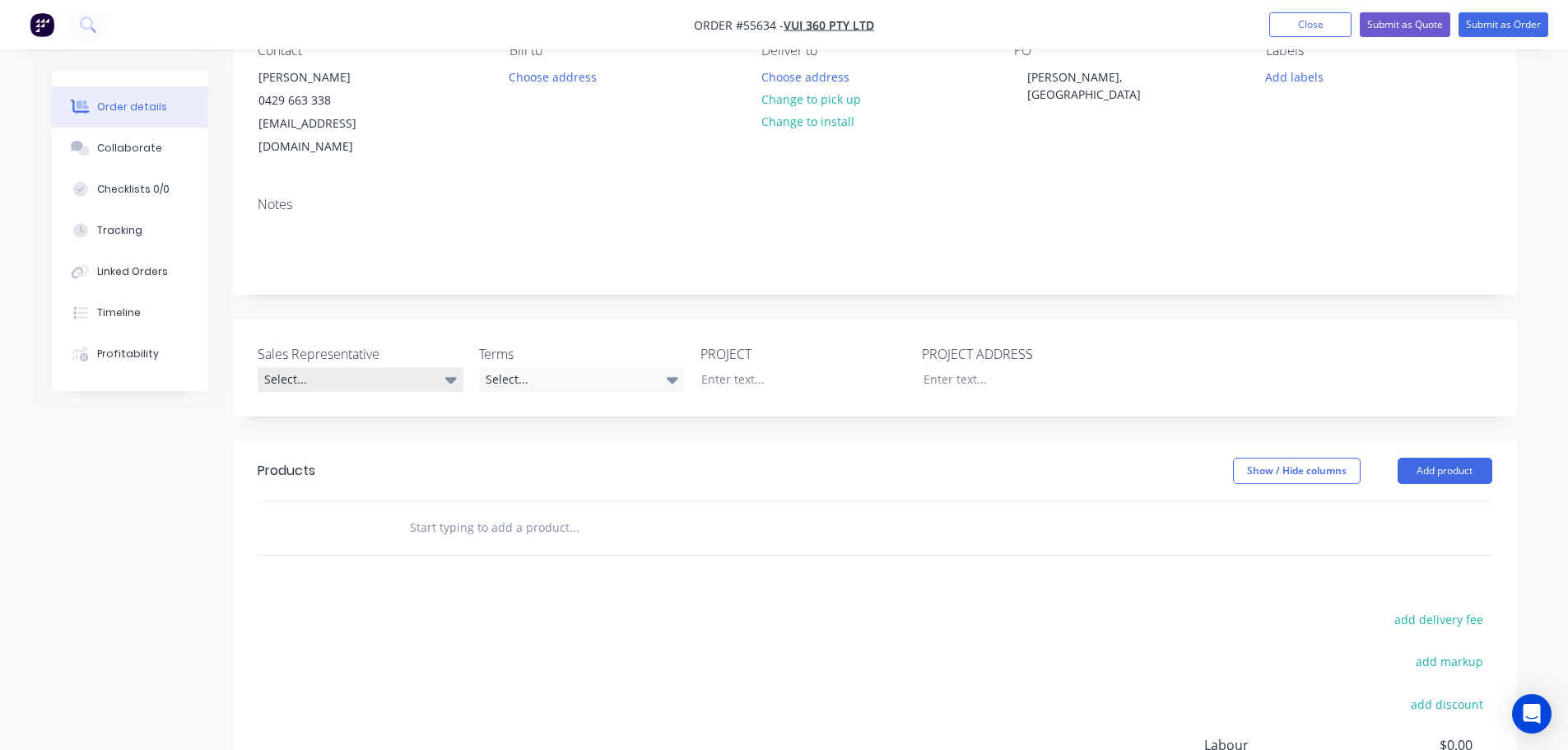
click at [309, 368] on div "Select..." at bounding box center [361, 380] width 206 height 25
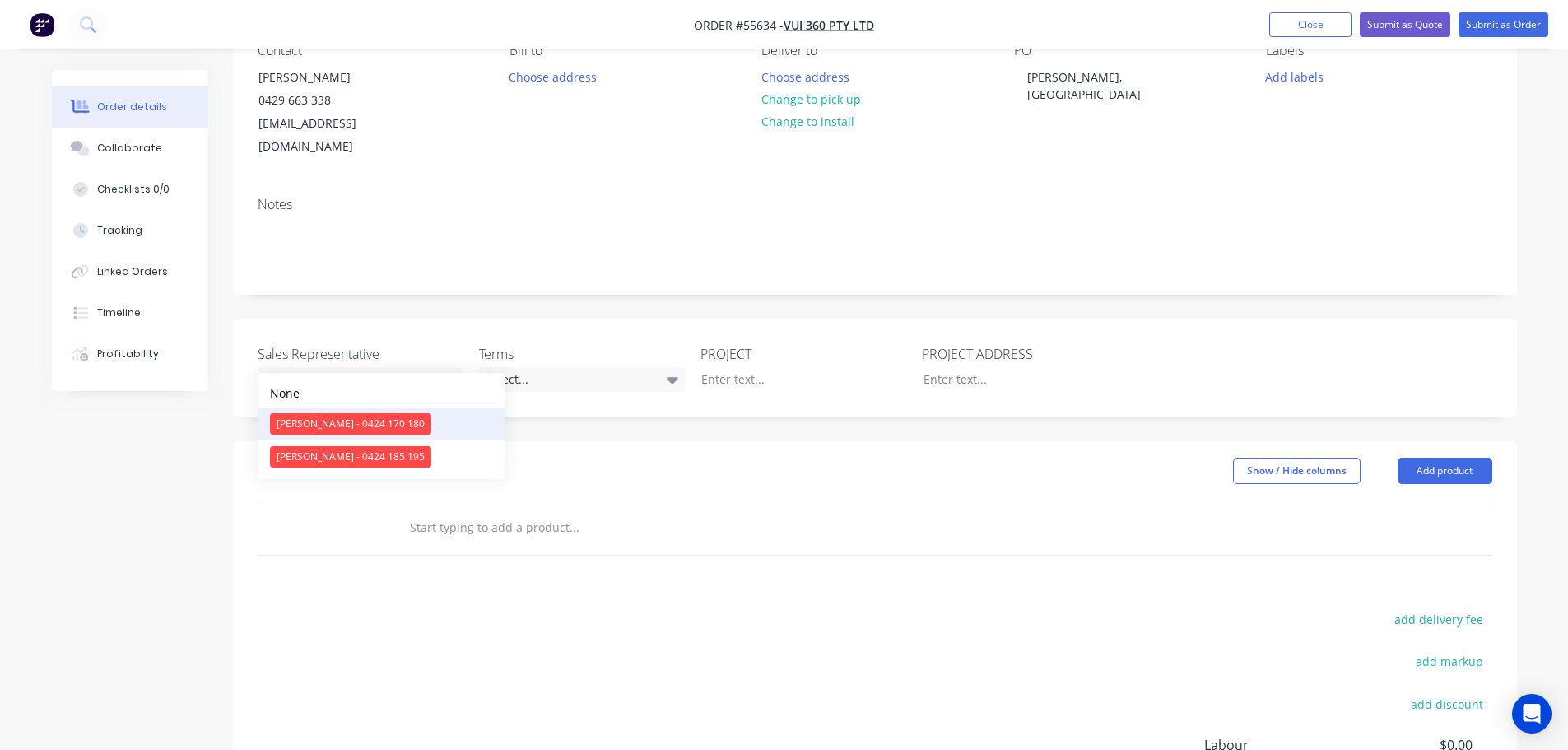
click at [310, 425] on div "Clayton Blackman - 0424 170 180" at bounding box center [350, 424] width 161 height 22
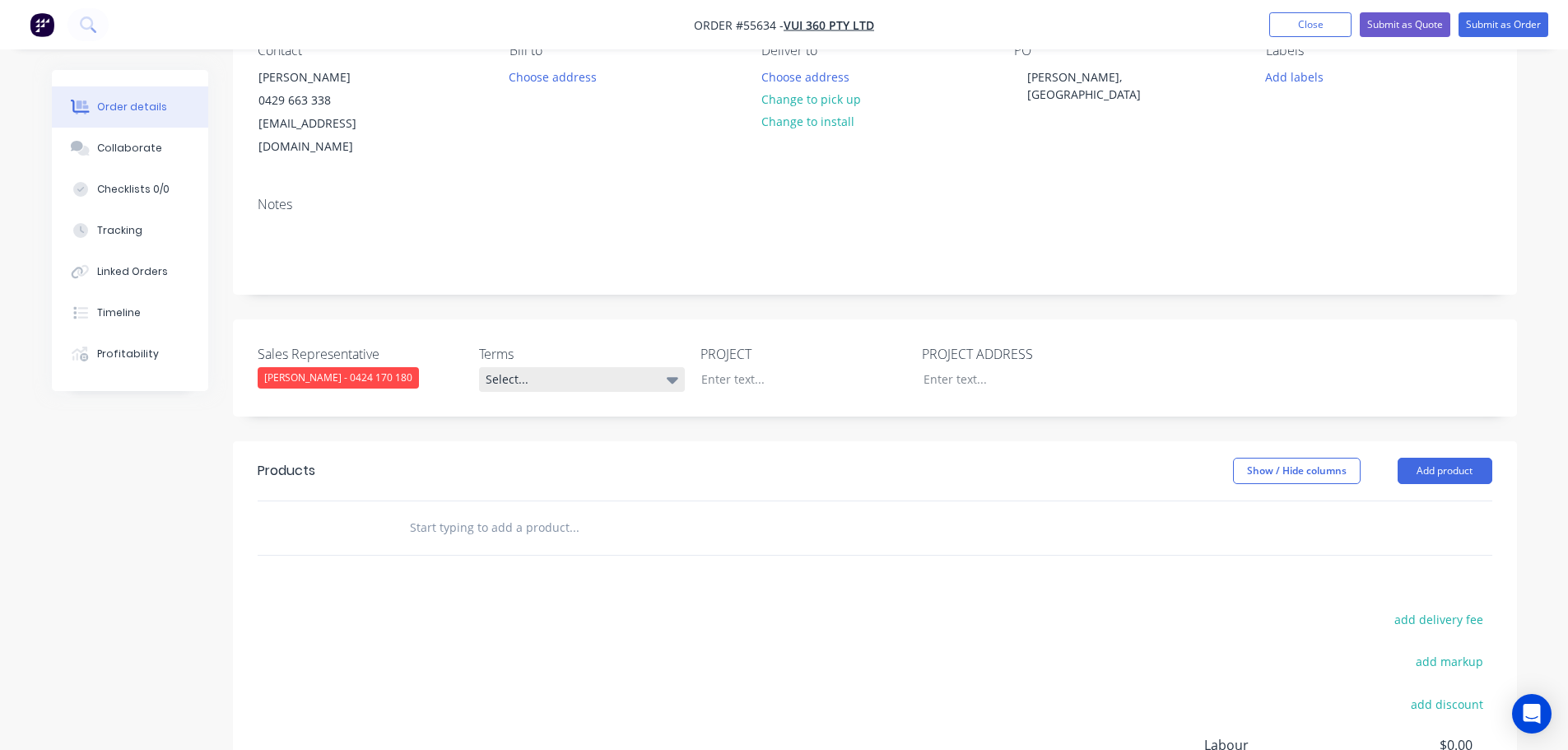
click at [533, 368] on div "Select..." at bounding box center [582, 380] width 206 height 25
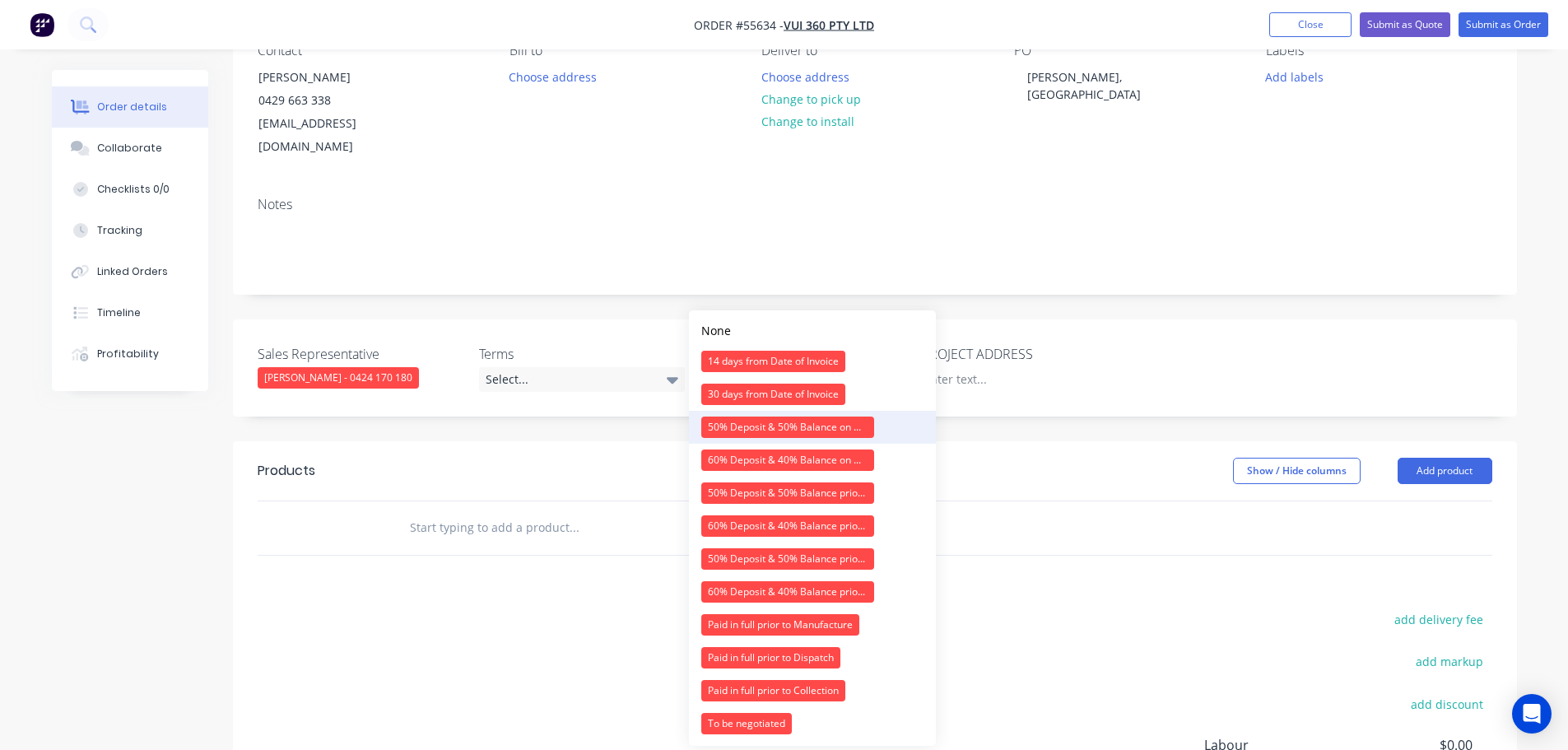
click at [751, 425] on div "50% Deposit & 50% Balance on Day of Installation" at bounding box center [787, 427] width 173 height 22
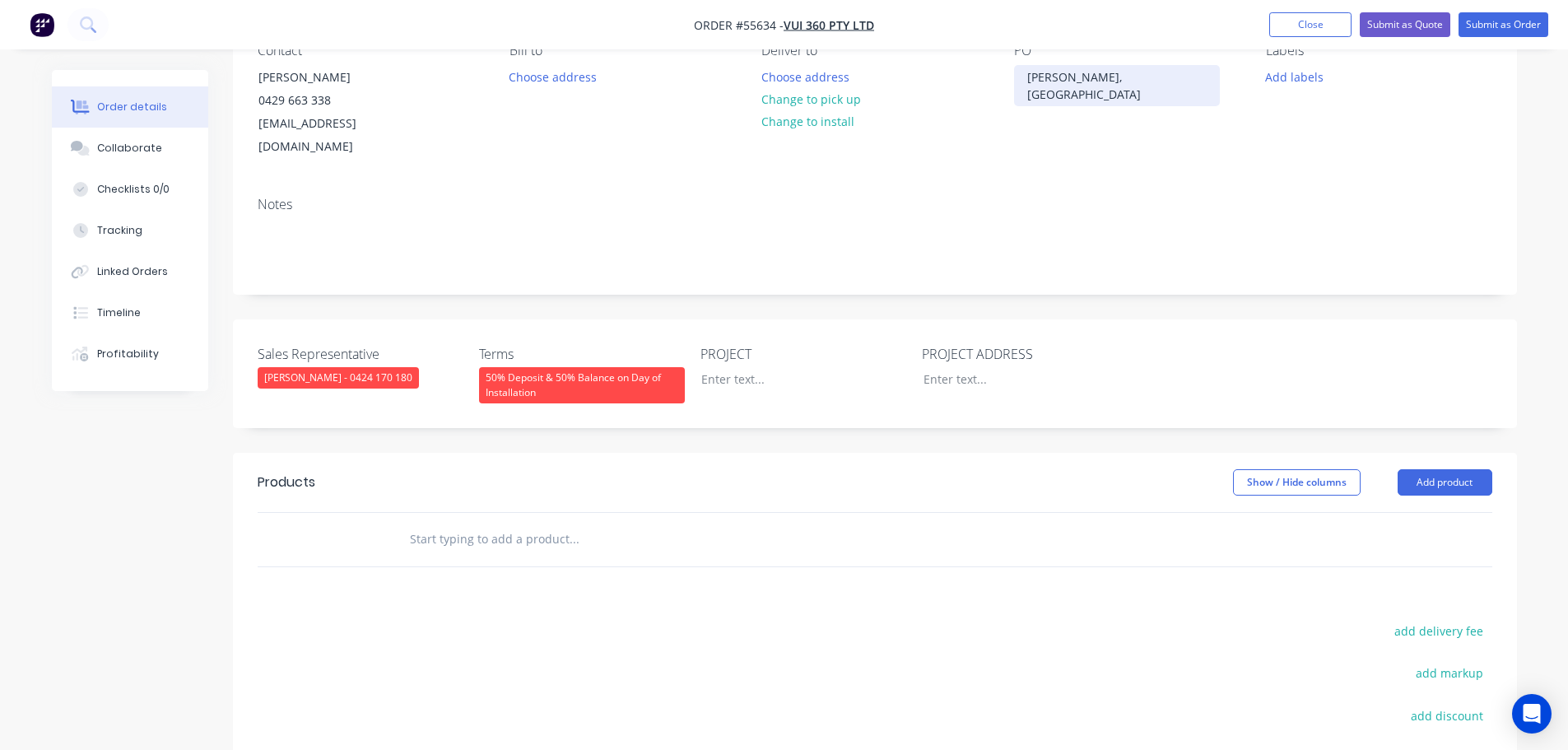
click at [1084, 80] on div "Grace Grocery, Ramlegh Springs Village" at bounding box center [1117, 85] width 206 height 41
copy div "Grace Grocery, Ramlegh Springs Village"
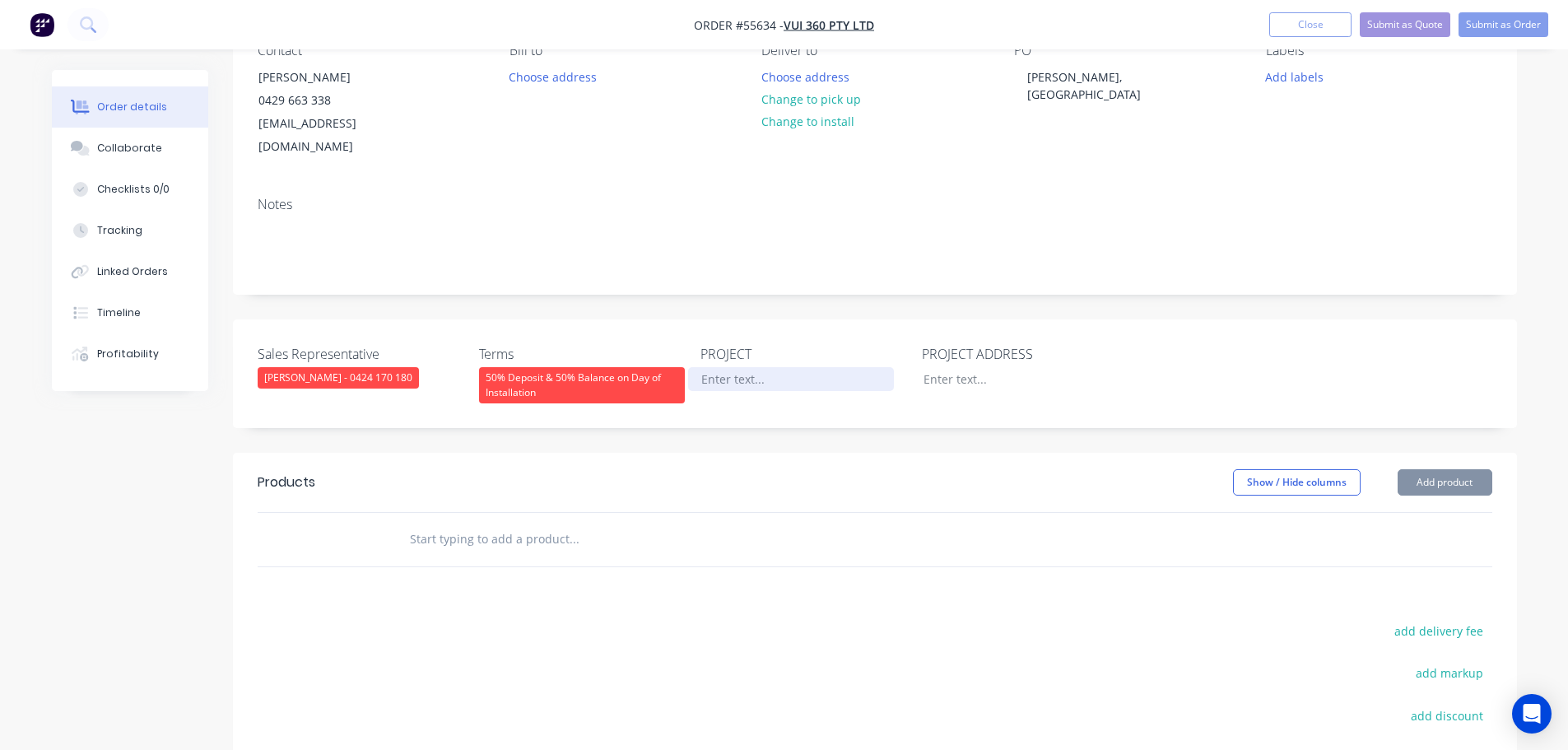
click at [709, 368] on div at bounding box center [791, 379] width 206 height 24
paste div
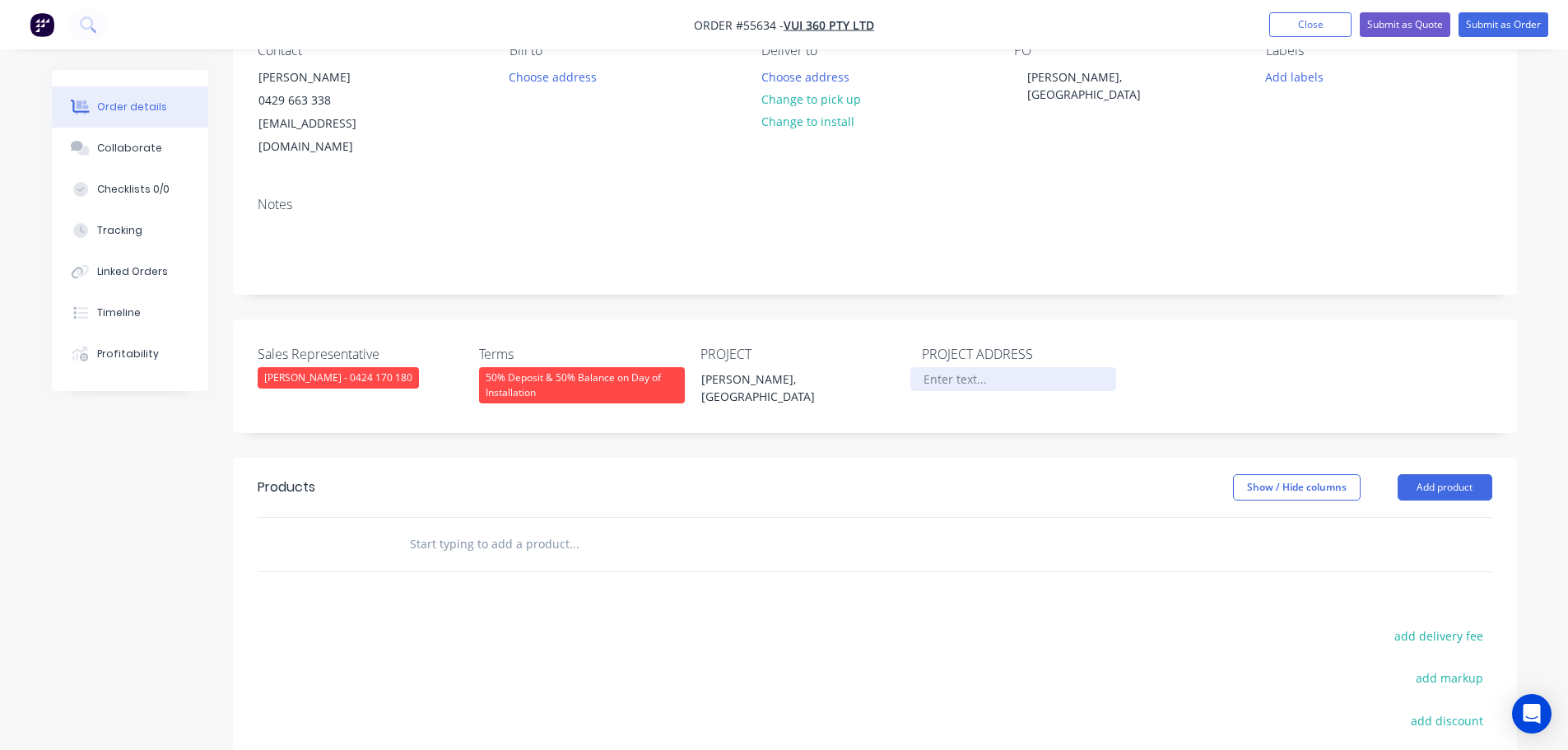
click at [955, 368] on div at bounding box center [1013, 379] width 206 height 24
click at [1421, 475] on button "Add product" at bounding box center [1445, 488] width 95 height 27
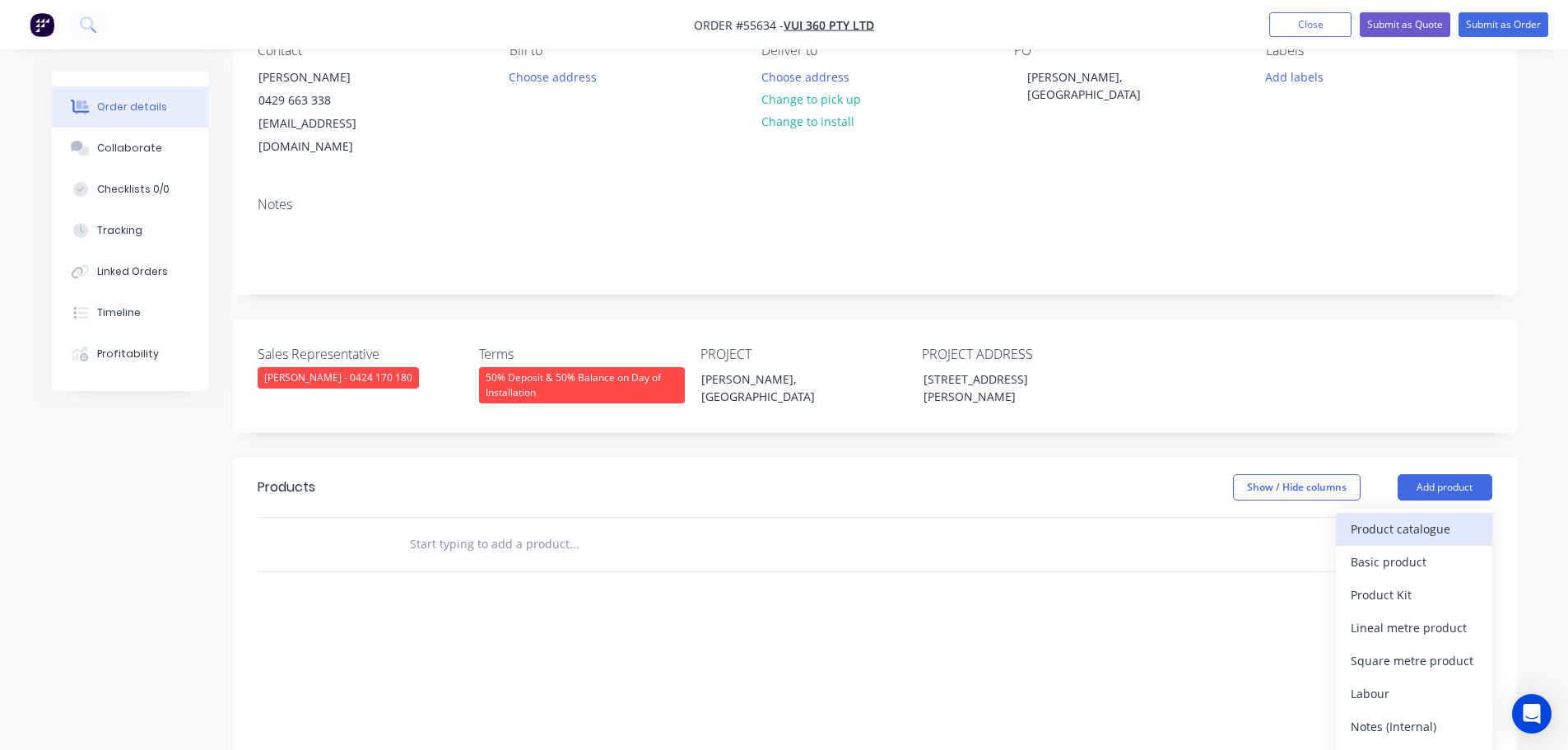
click at [1395, 517] on div "Product catalogue" at bounding box center [1414, 528] width 127 height 24
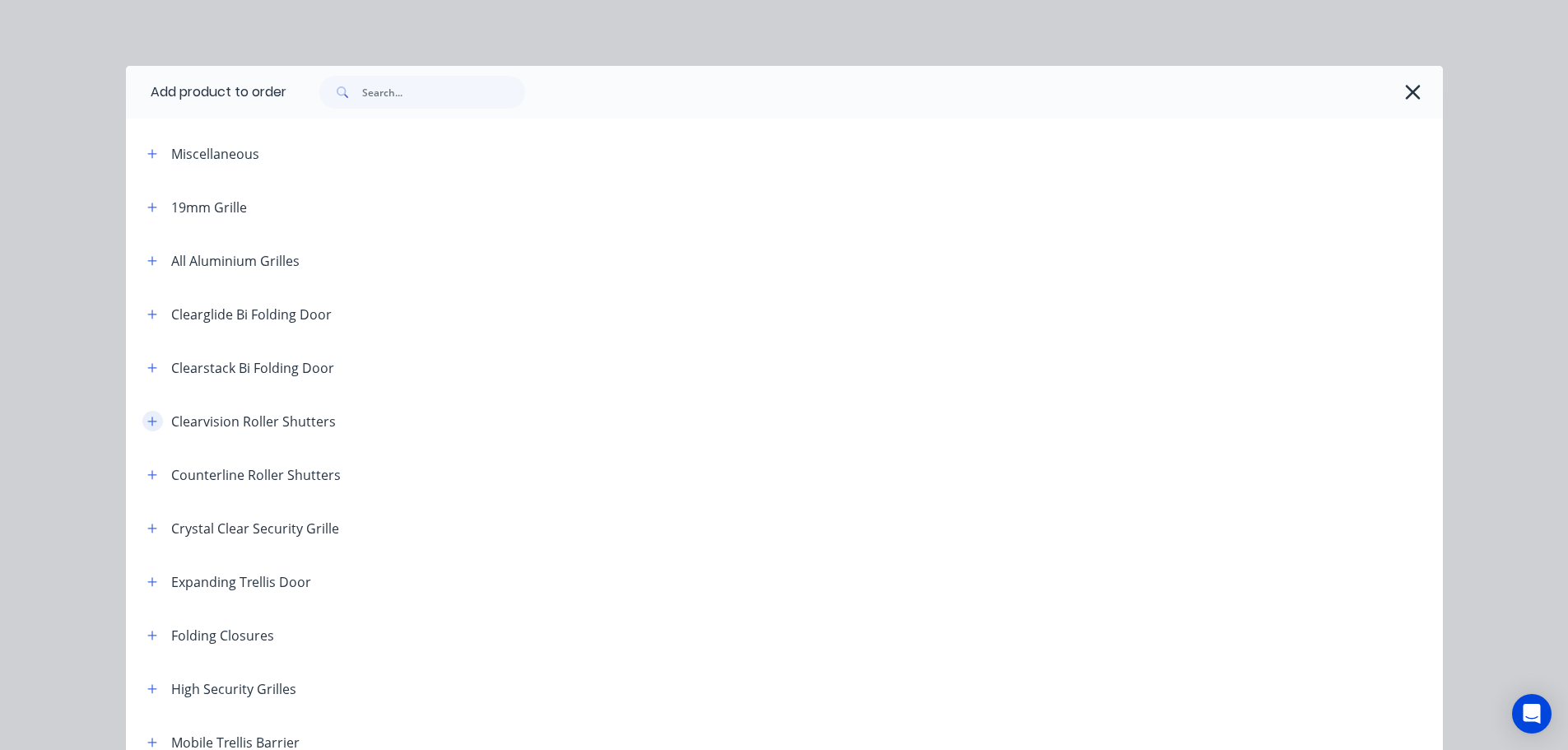
click at [149, 422] on icon "button" at bounding box center [153, 421] width 10 height 12
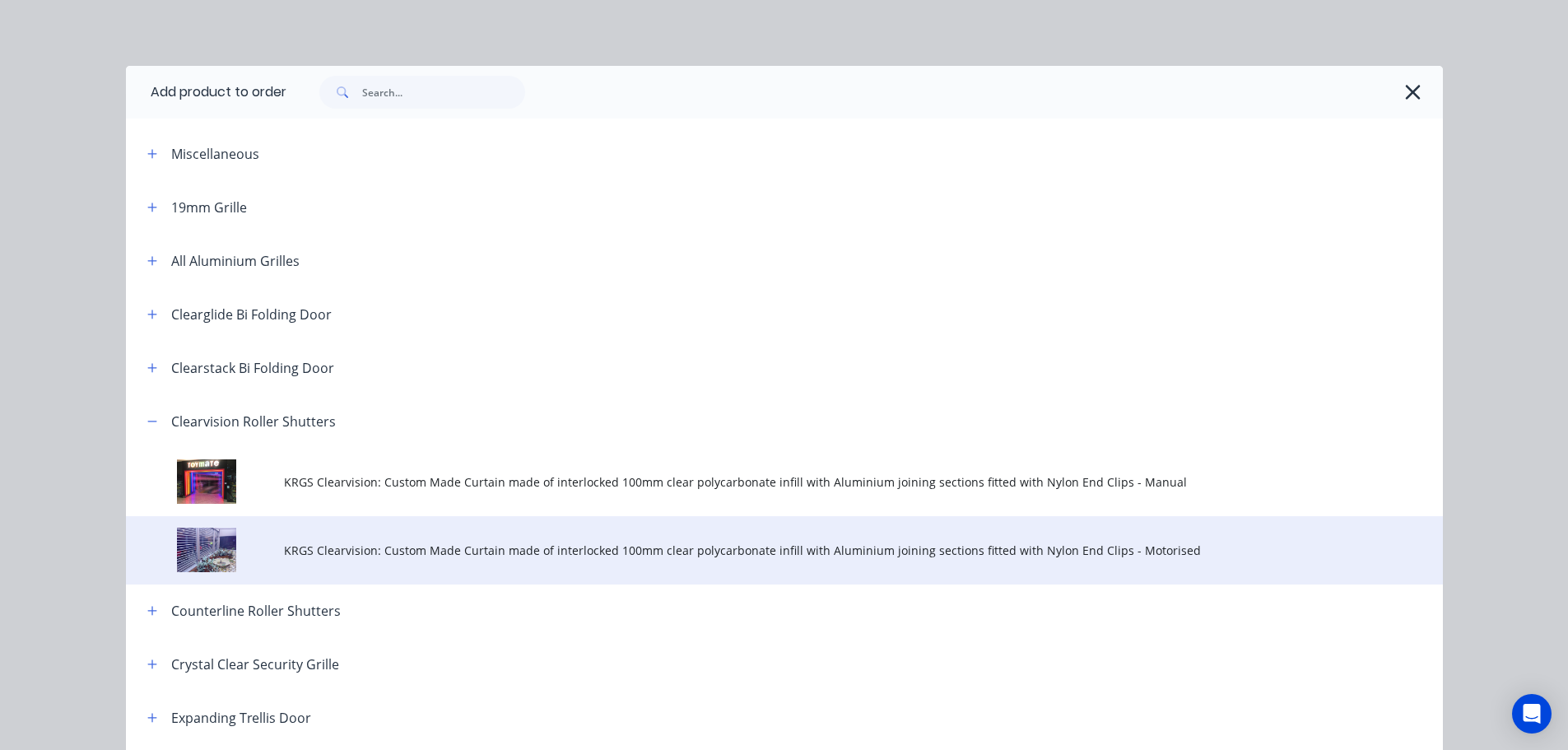
click at [653, 552] on span "KRGS Clearvision: Custom Made Curtain made of interlocked 100mm clear polycarbo…" at bounding box center [747, 550] width 927 height 17
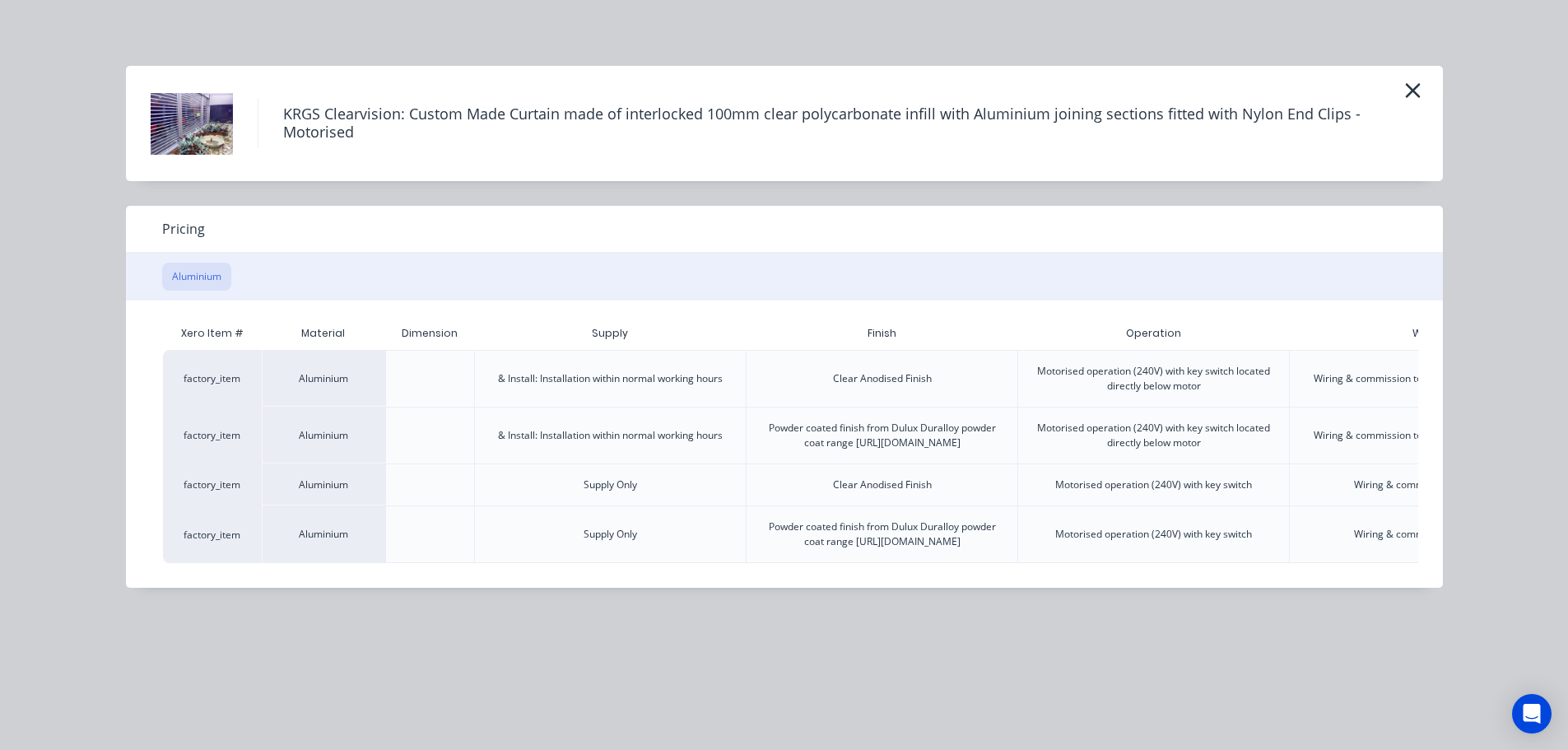
scroll to position [0, 231]
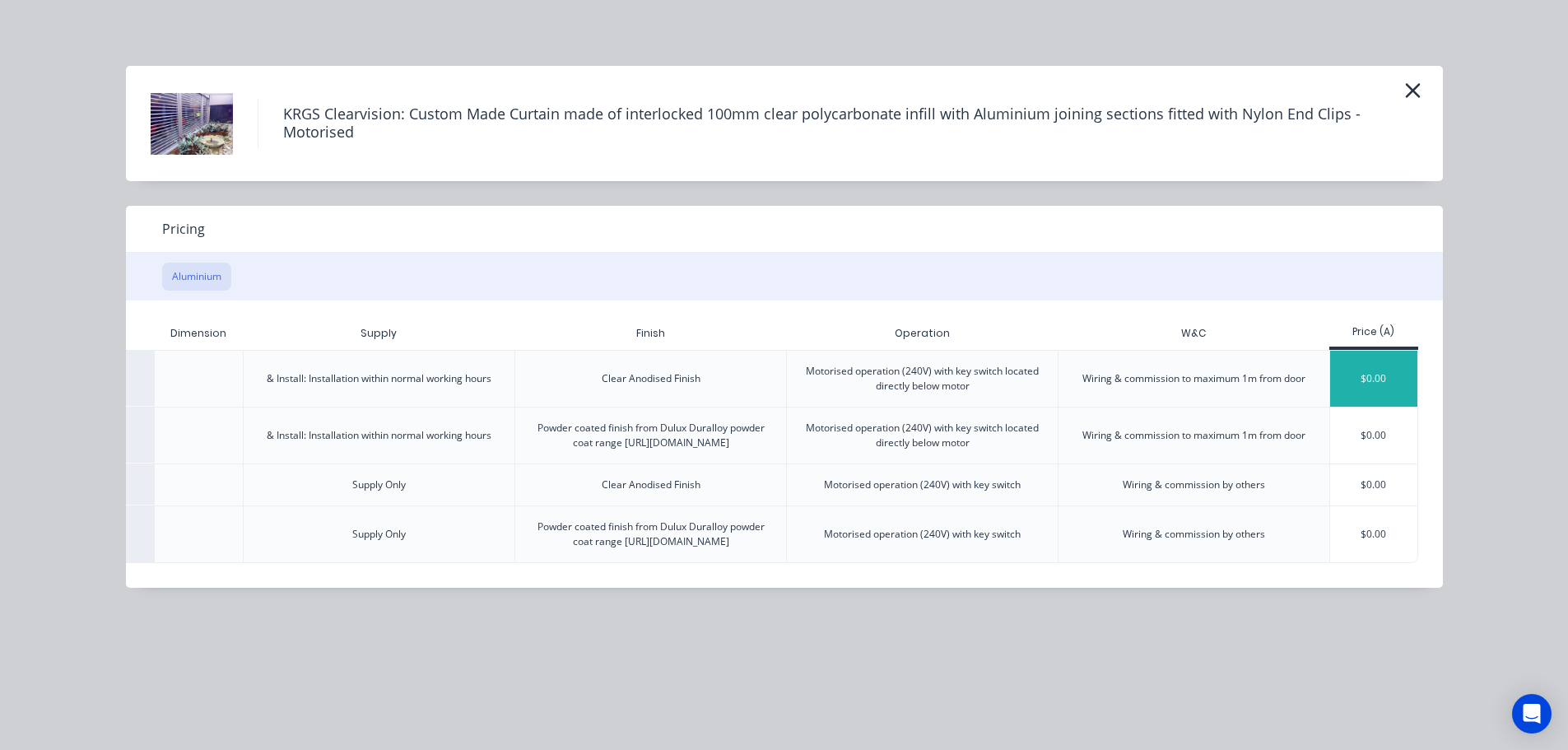
click at [1361, 377] on div "$0.00" at bounding box center [1374, 378] width 88 height 56
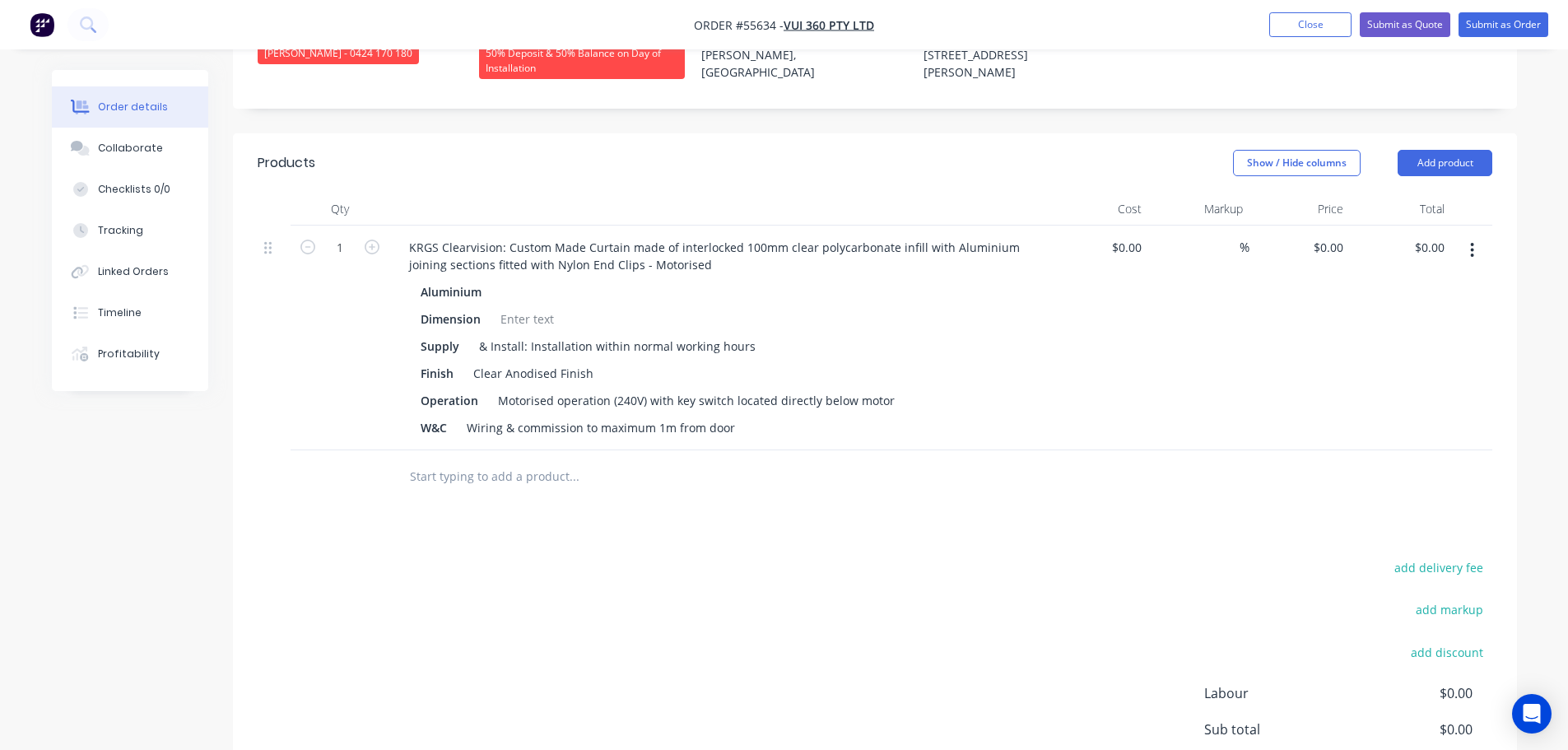
scroll to position [494, 0]
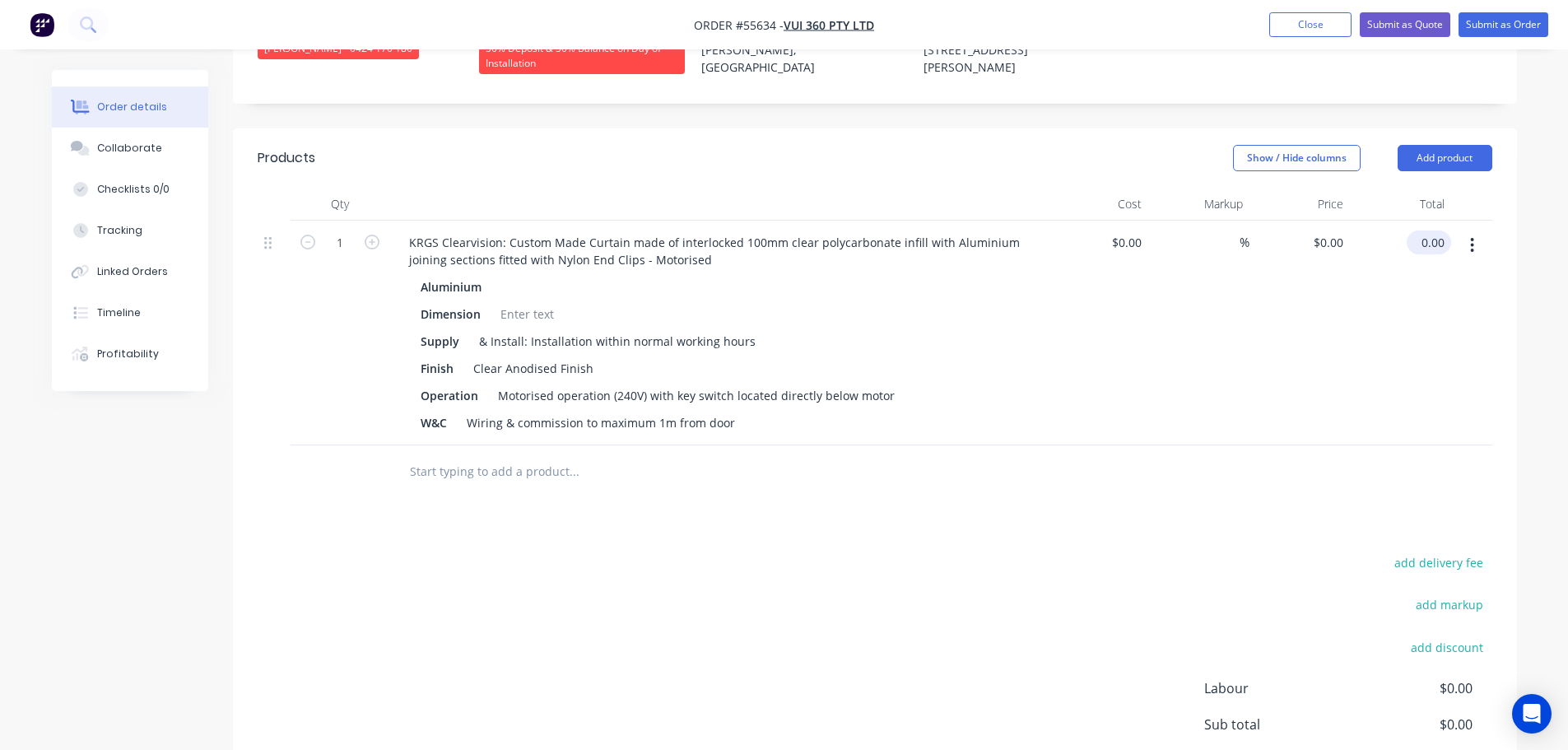
click at [1445, 231] on input "0.00" at bounding box center [1433, 242] width 38 height 24
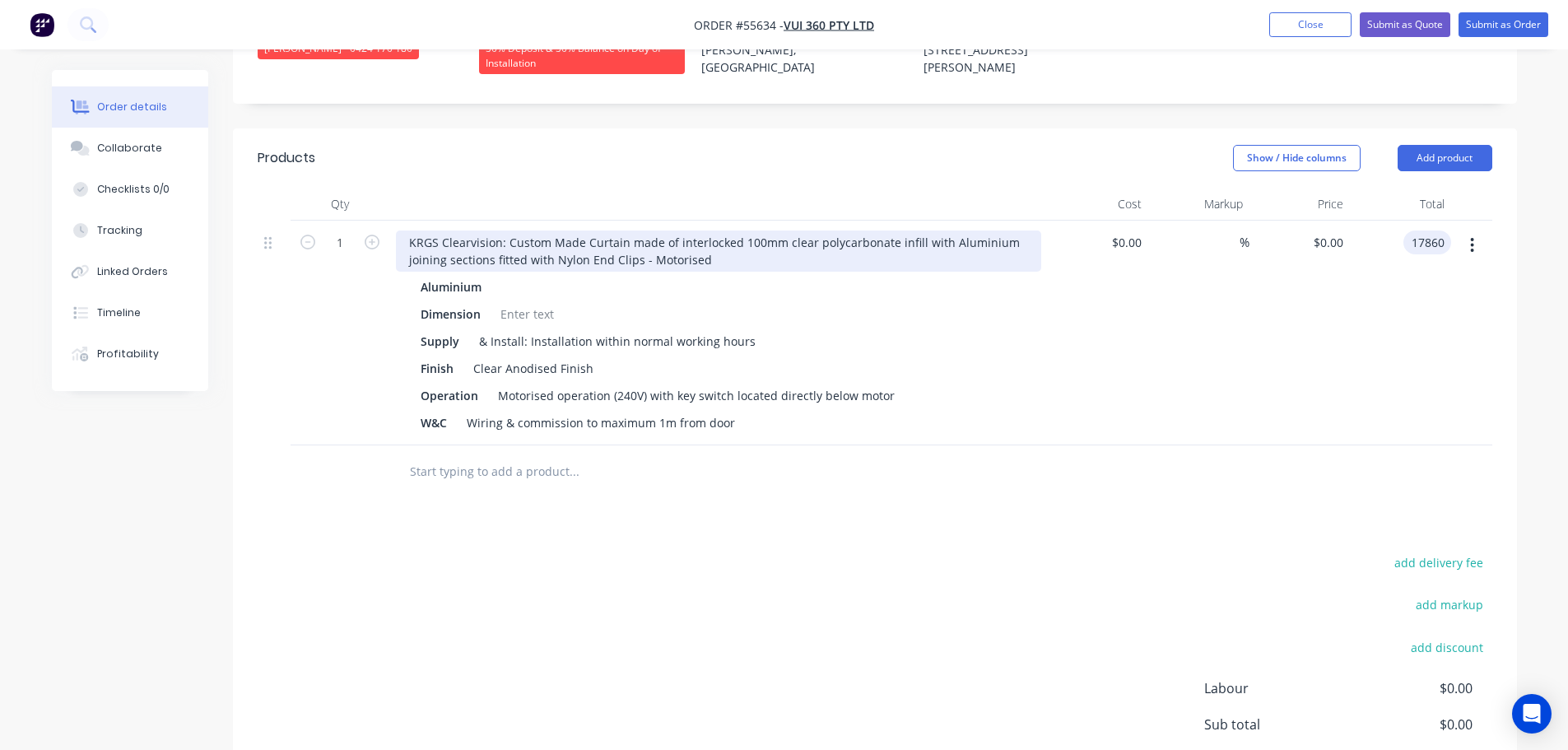
type input "17860"
type input "$17,860.00"
click at [399, 231] on div "KRGS Clearvision: Custom Made Curtain made of interlocked 100mm clear polycarbo…" at bounding box center [718, 251] width 645 height 41
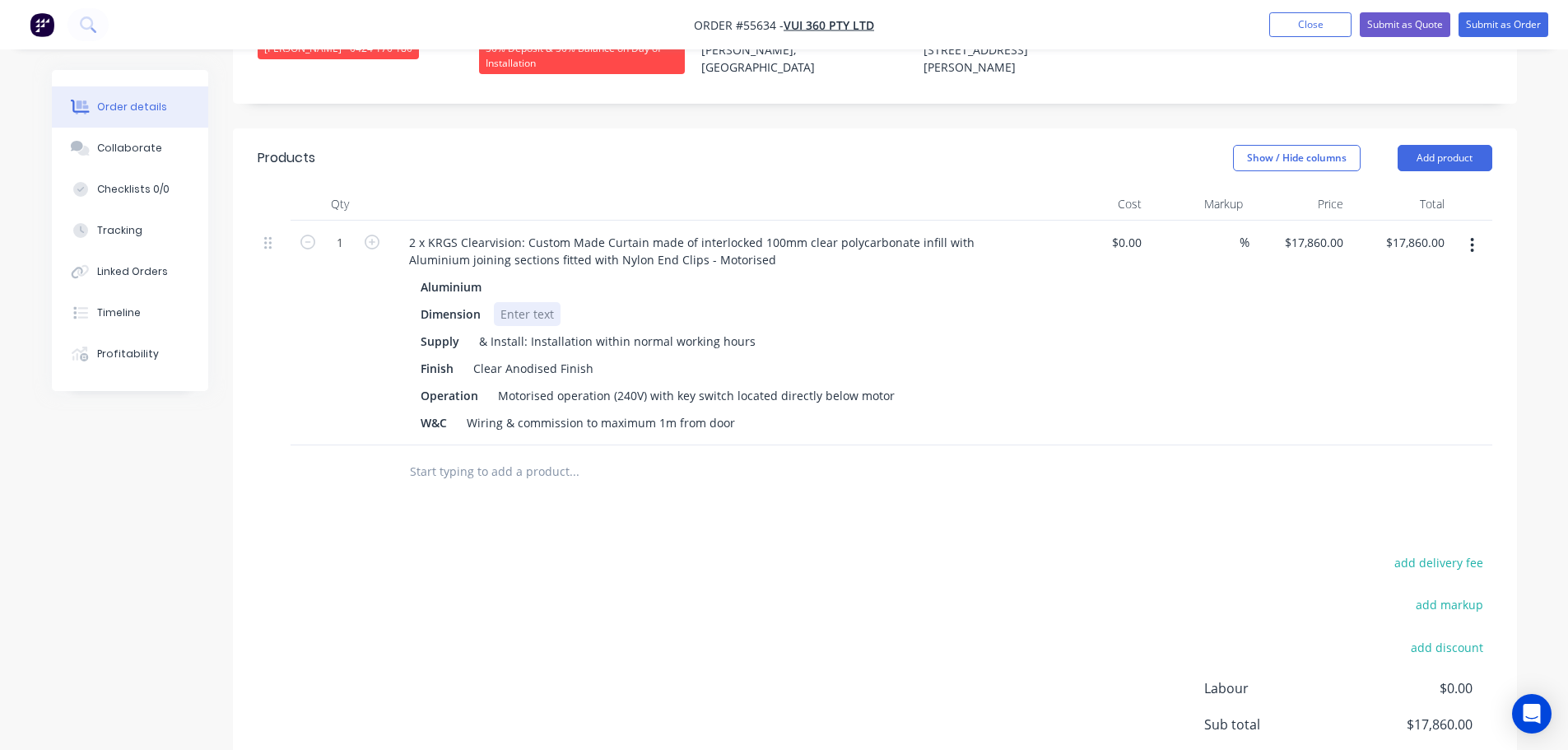
click at [513, 302] on div at bounding box center [527, 314] width 66 height 24
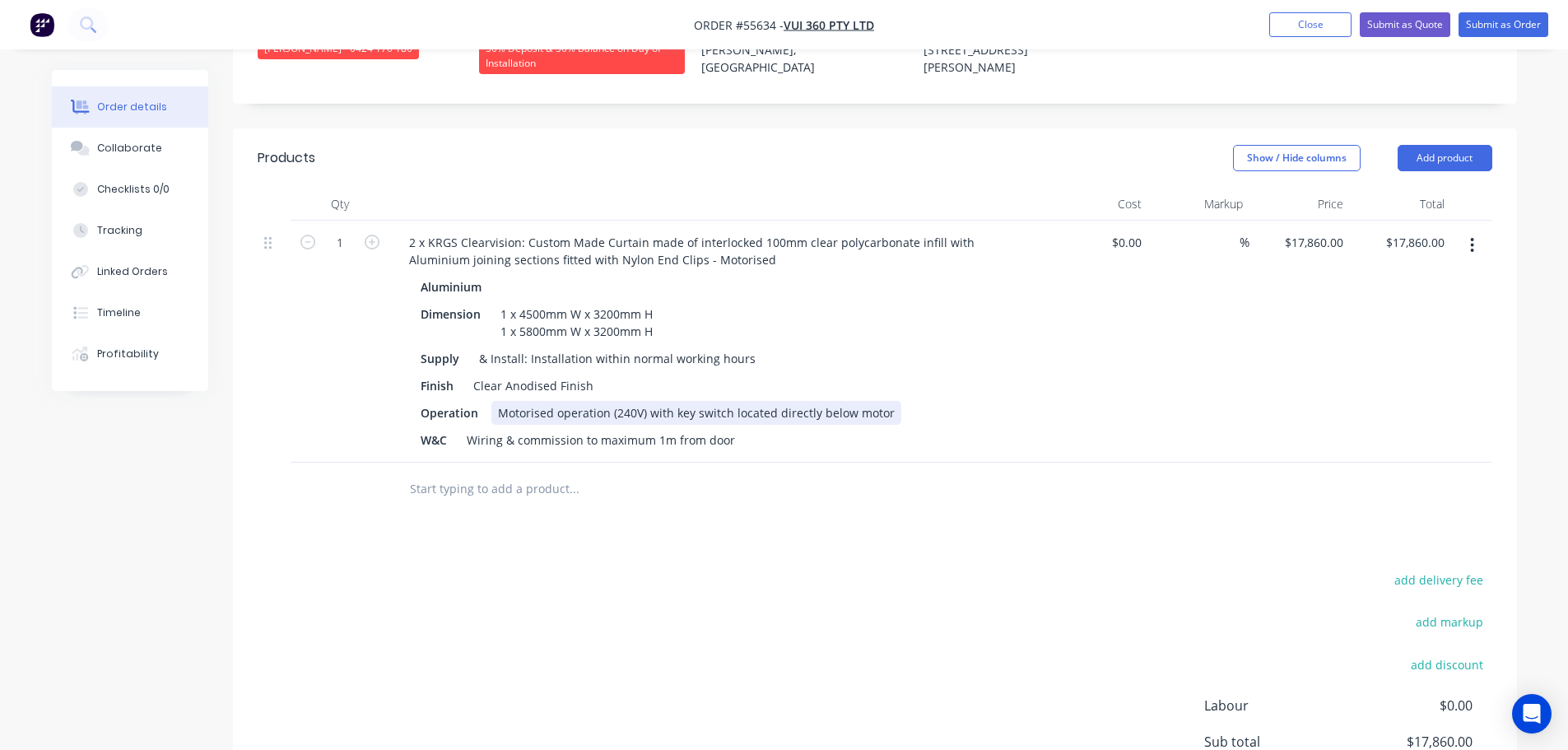
click at [670, 401] on div "Motorised operation (240V) with key switch located directly below motor" at bounding box center [696, 412] width 410 height 24
click at [1393, 23] on button "Submit as Quote" at bounding box center [1405, 25] width 90 height 25
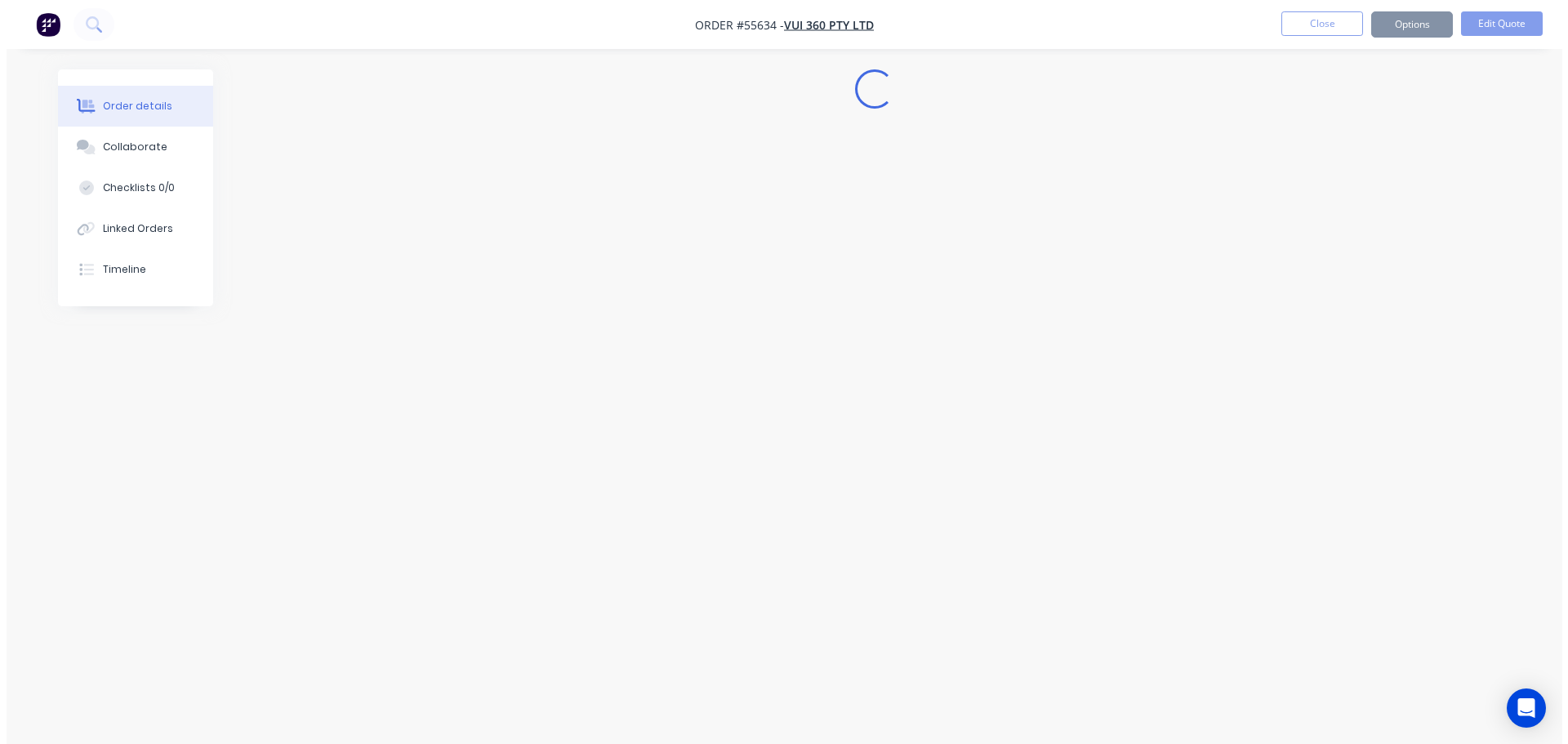
scroll to position [0, 0]
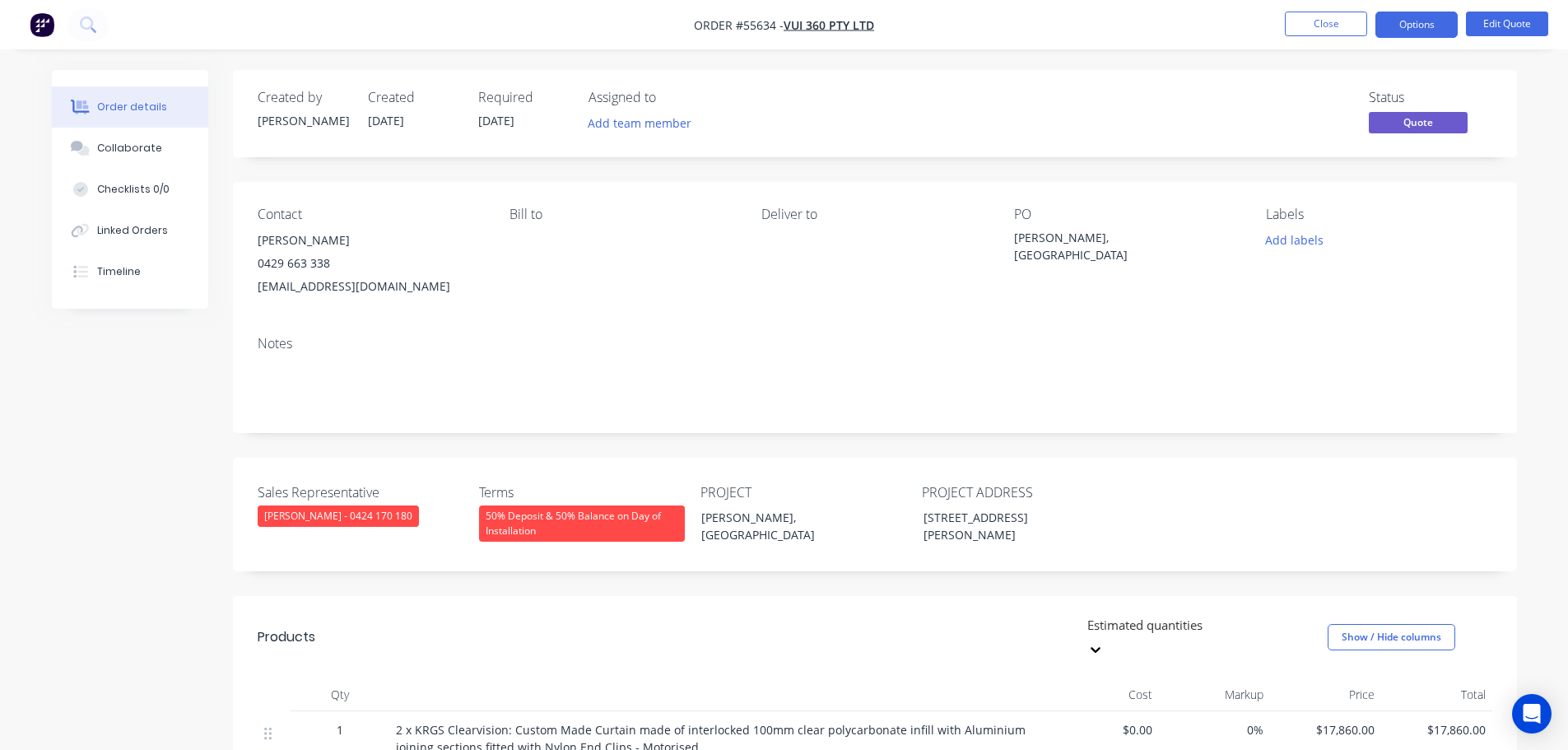
click at [1393, 23] on button "Options" at bounding box center [1416, 25] width 82 height 27
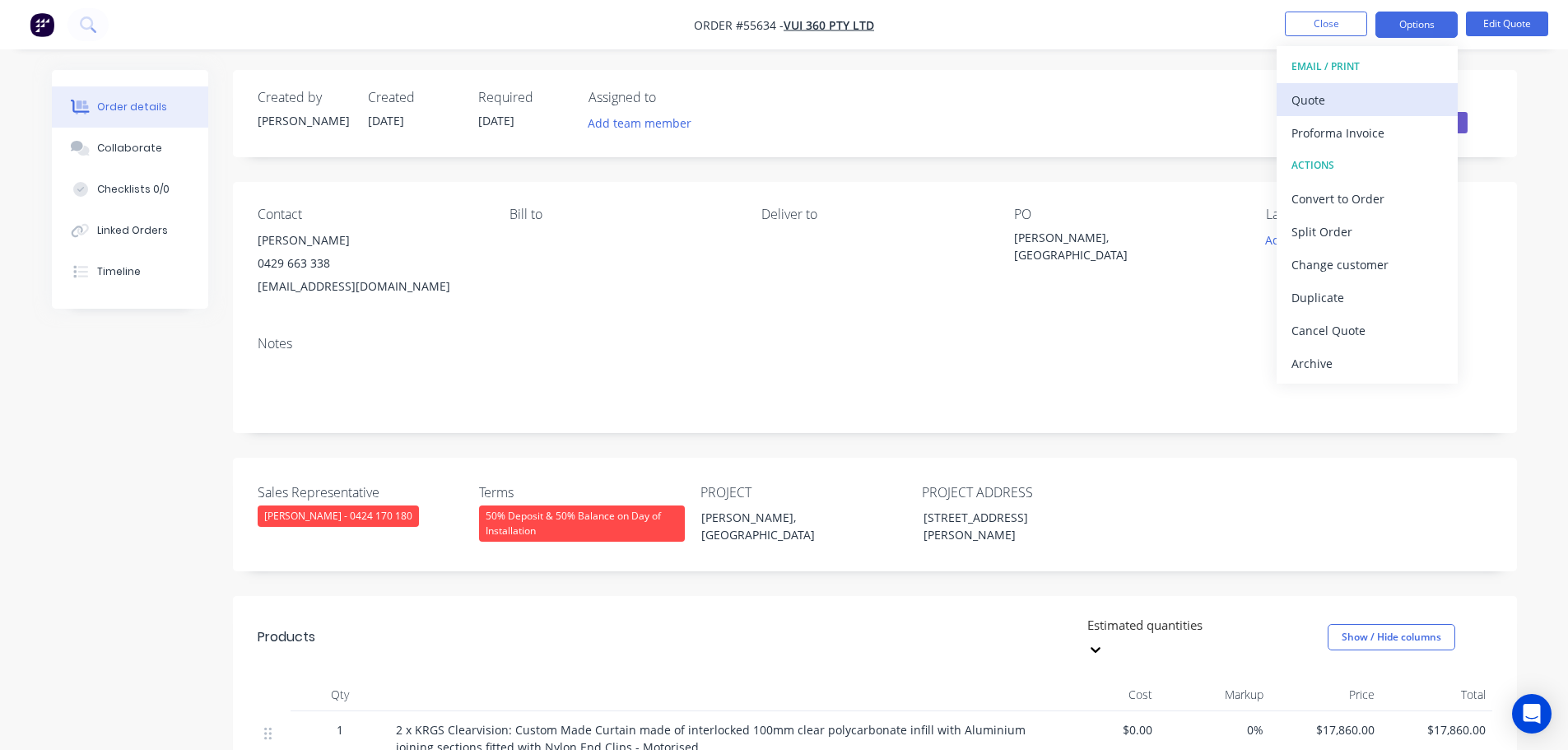
click at [1315, 106] on div "Quote" at bounding box center [1367, 100] width 152 height 24
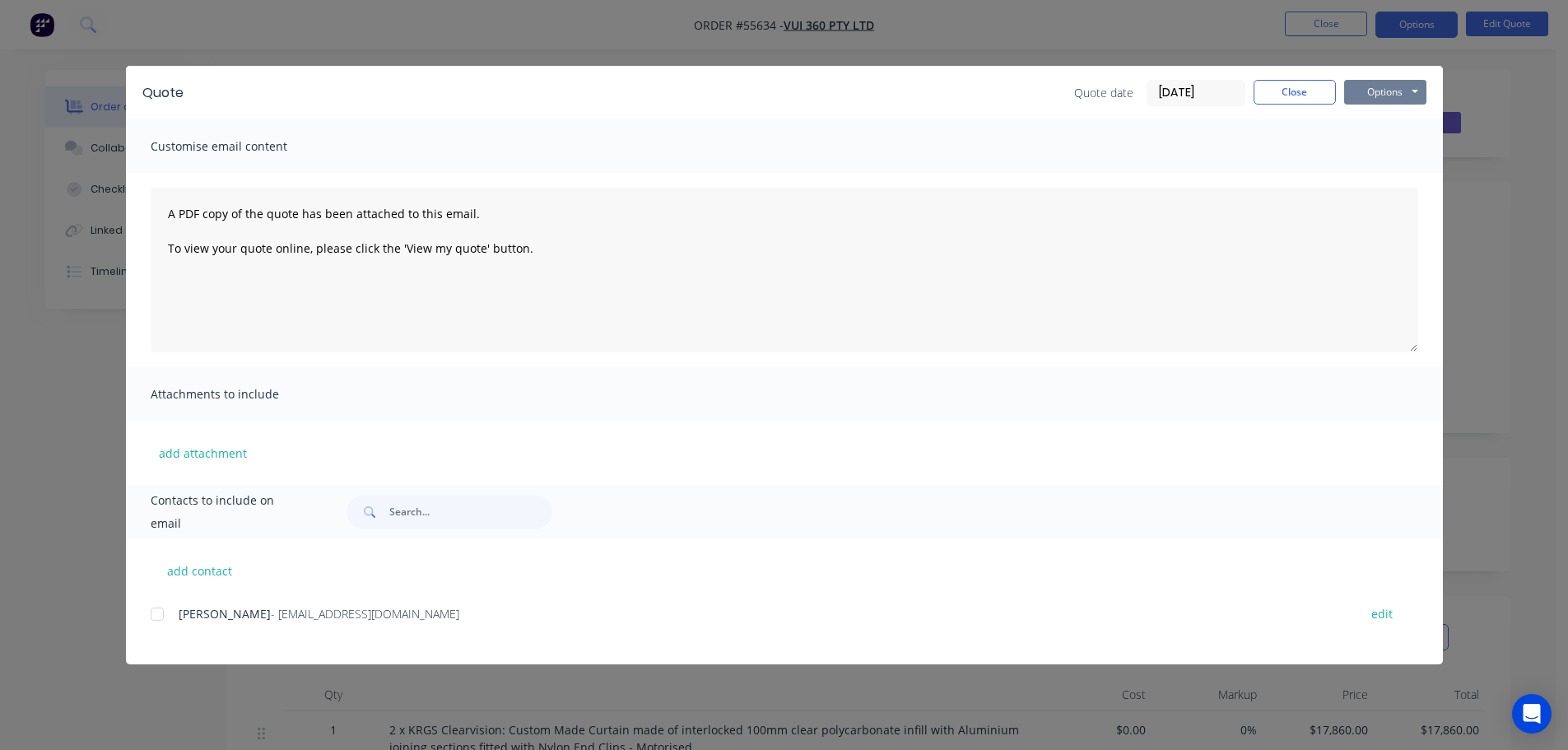
click at [1385, 94] on button "Options" at bounding box center [1385, 92] width 82 height 25
click at [1384, 149] on button "Print" at bounding box center [1396, 149] width 105 height 27
click at [1281, 102] on button "Close" at bounding box center [1294, 92] width 82 height 25
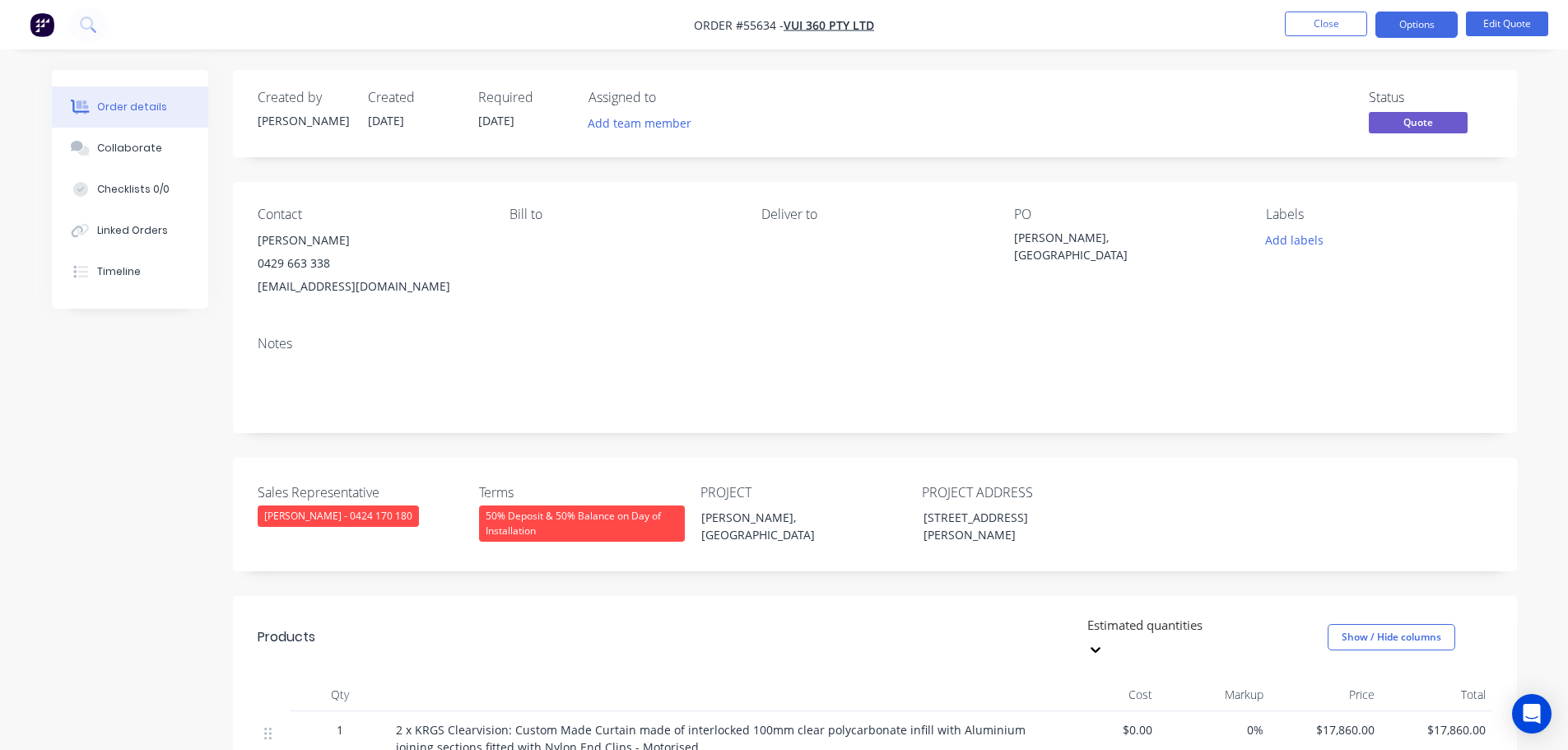
click at [293, 286] on div "ishopfitting2@gmail.com" at bounding box center [371, 286] width 226 height 23
copy div "ishopfitting2@gmail.com"
click at [1099, 242] on div "Grace Grocery, Ramlegh Springs Village" at bounding box center [1117, 246] width 206 height 35
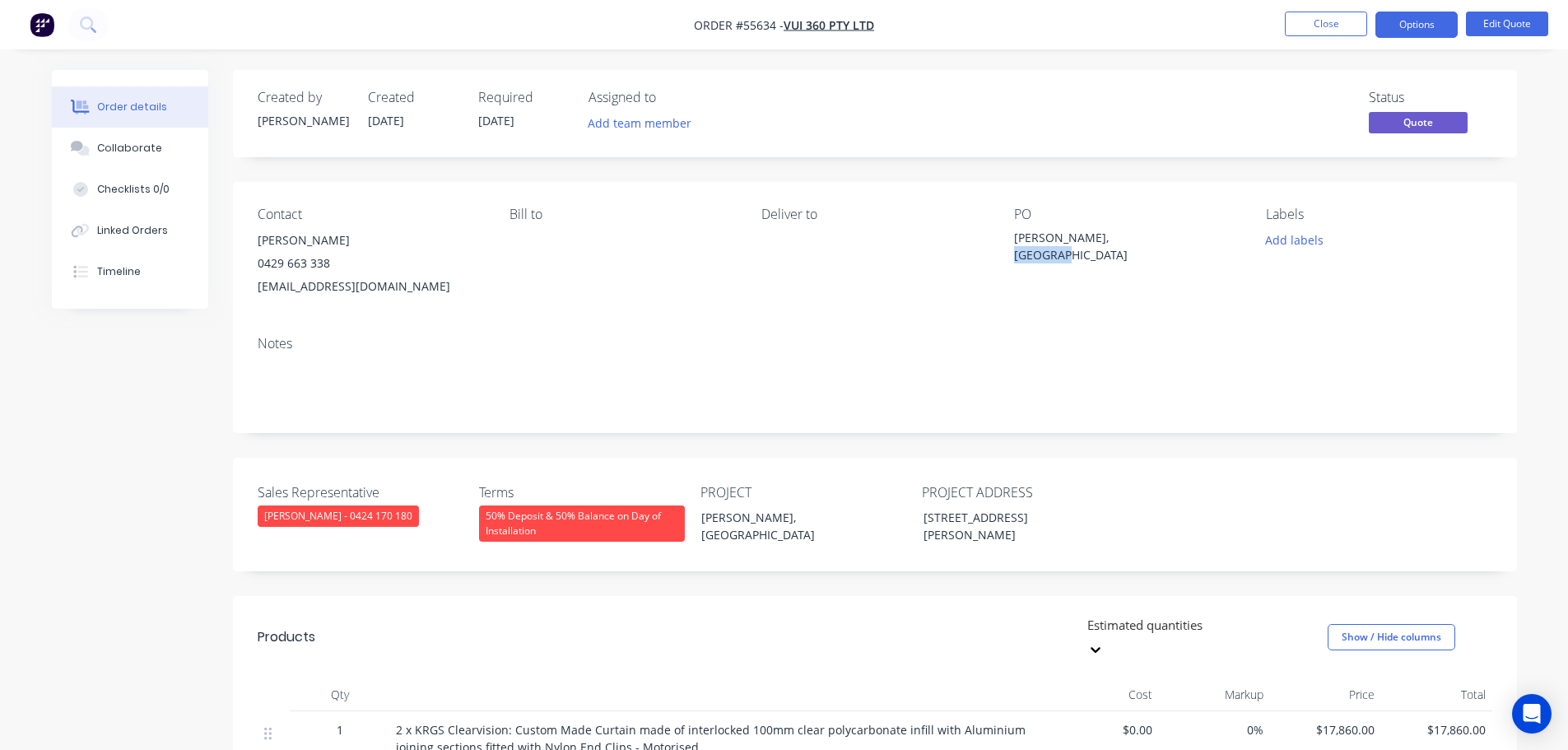
click at [1099, 242] on div "Grace Grocery, Ramlegh Springs Village" at bounding box center [1117, 246] width 206 height 35
copy div "Grace Grocery, Ramlegh Springs Village"
click at [330, 270] on span at bounding box center [330, 263] width 0 height 16
click at [1319, 28] on button "Close" at bounding box center [1326, 24] width 82 height 25
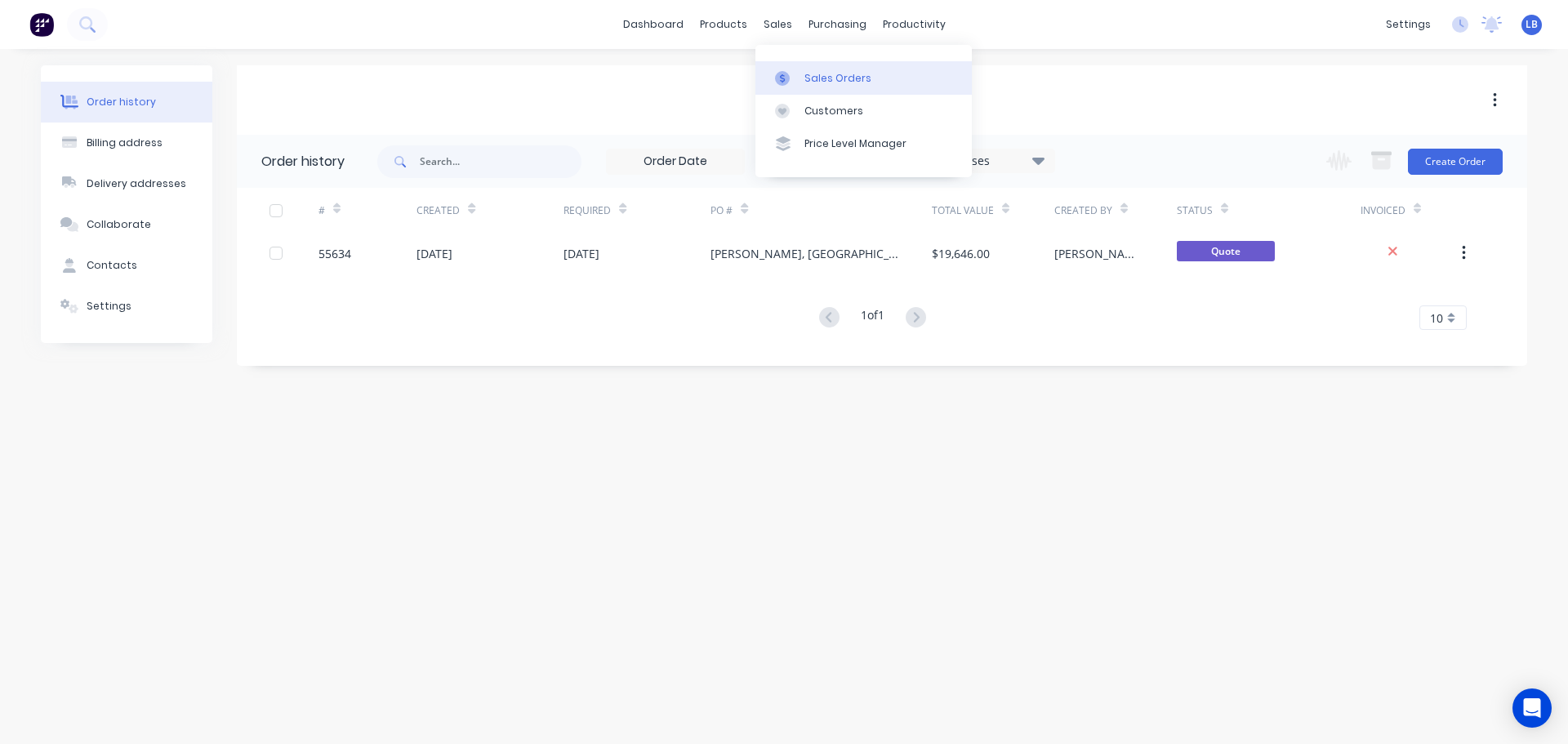
click at [849, 79] on div "Sales Orders" at bounding box center [837, 78] width 67 height 15
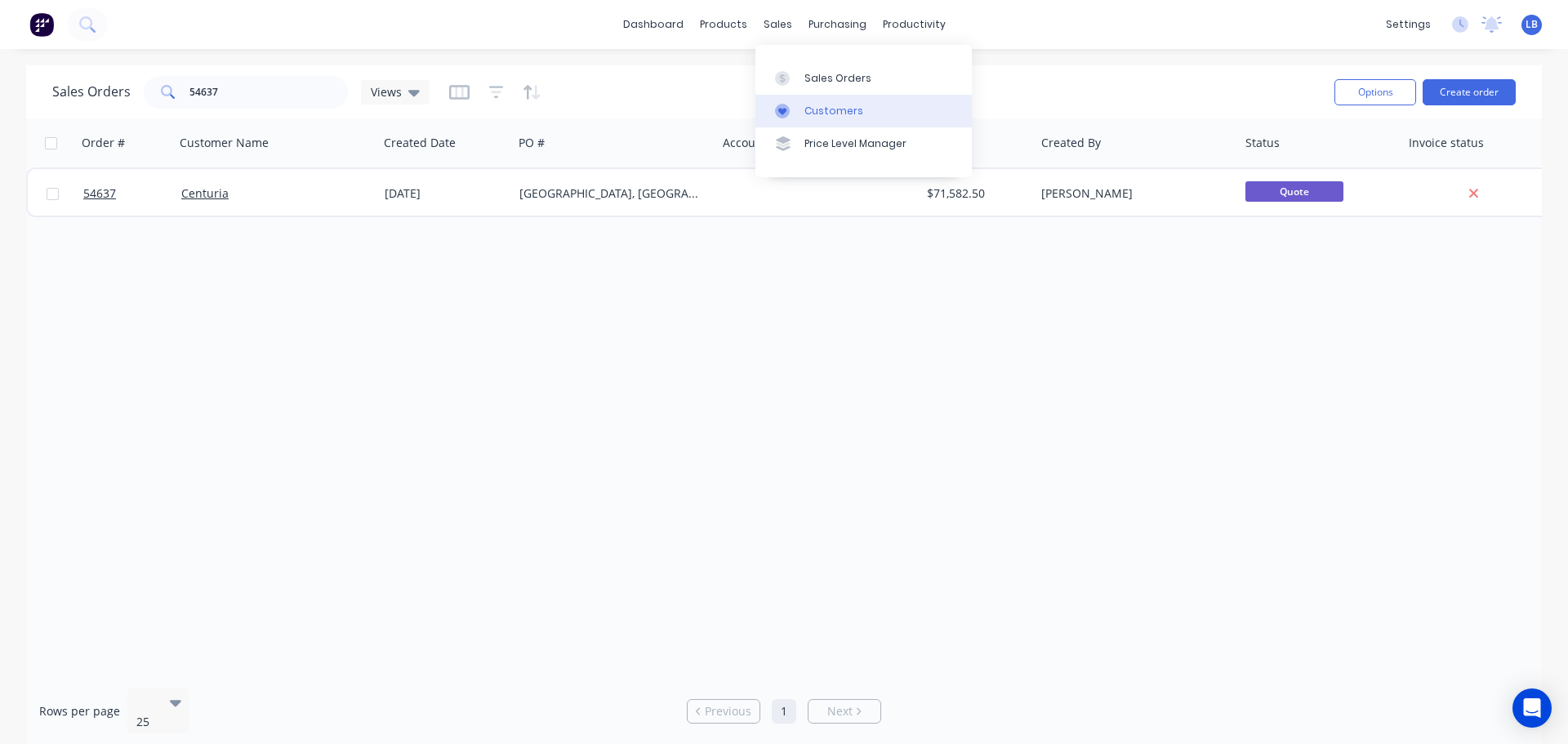
click at [849, 114] on div "Customers" at bounding box center [833, 111] width 58 height 15
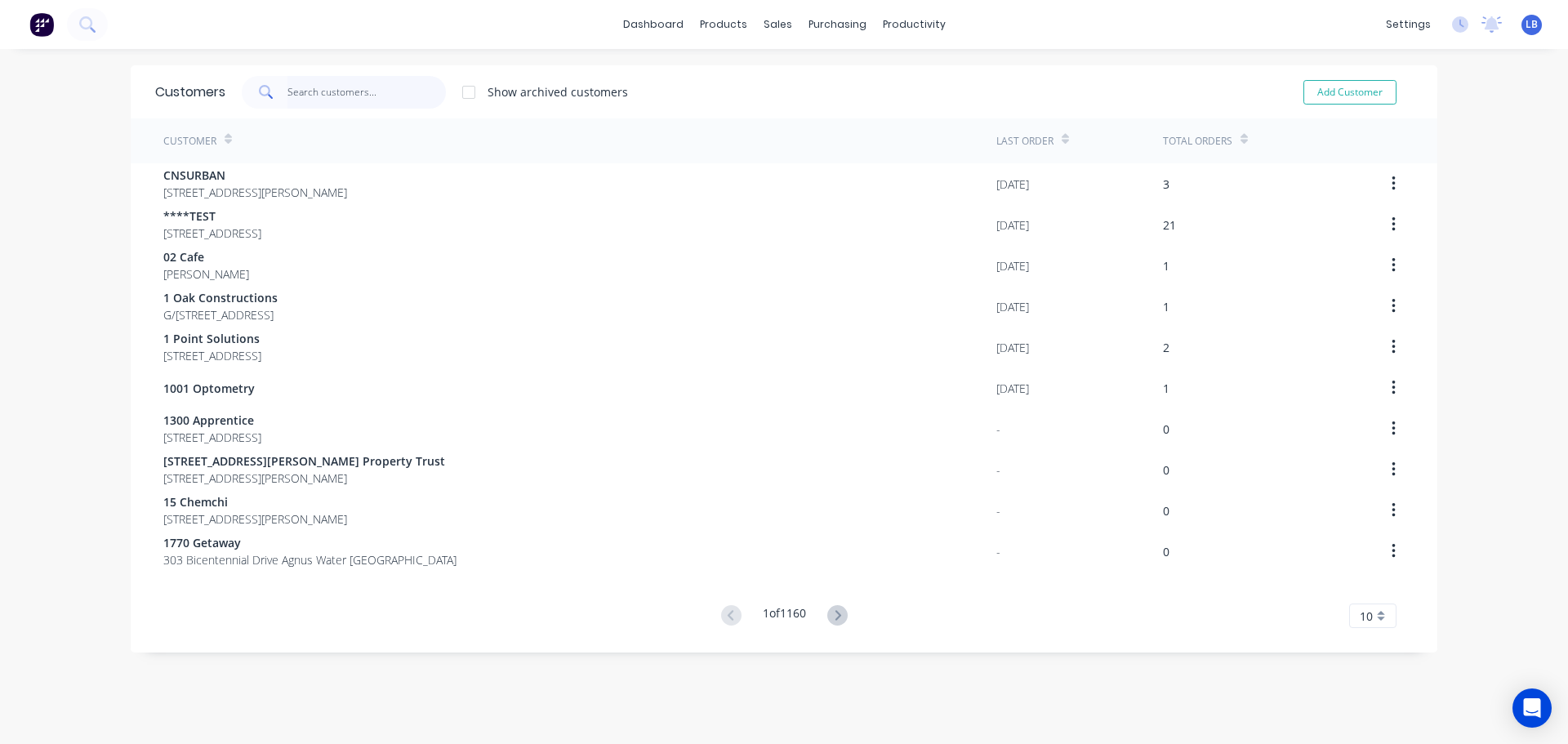
click at [306, 90] on input "text" at bounding box center [366, 92] width 159 height 33
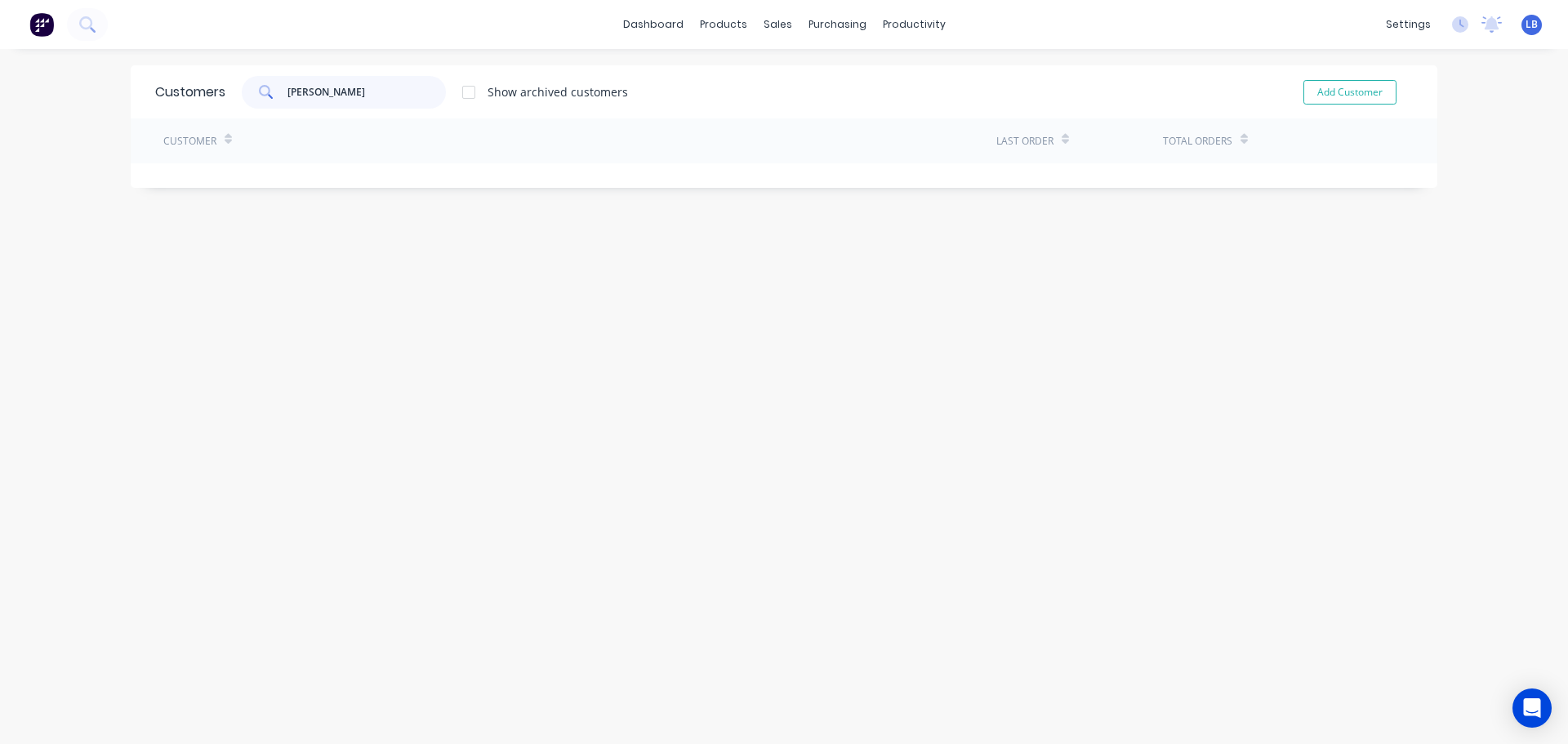
type input "Corey"
drag, startPoint x: 314, startPoint y: 89, endPoint x: 257, endPoint y: 95, distance: 57.3
click at [257, 95] on div "Corey" at bounding box center [344, 92] width 204 height 33
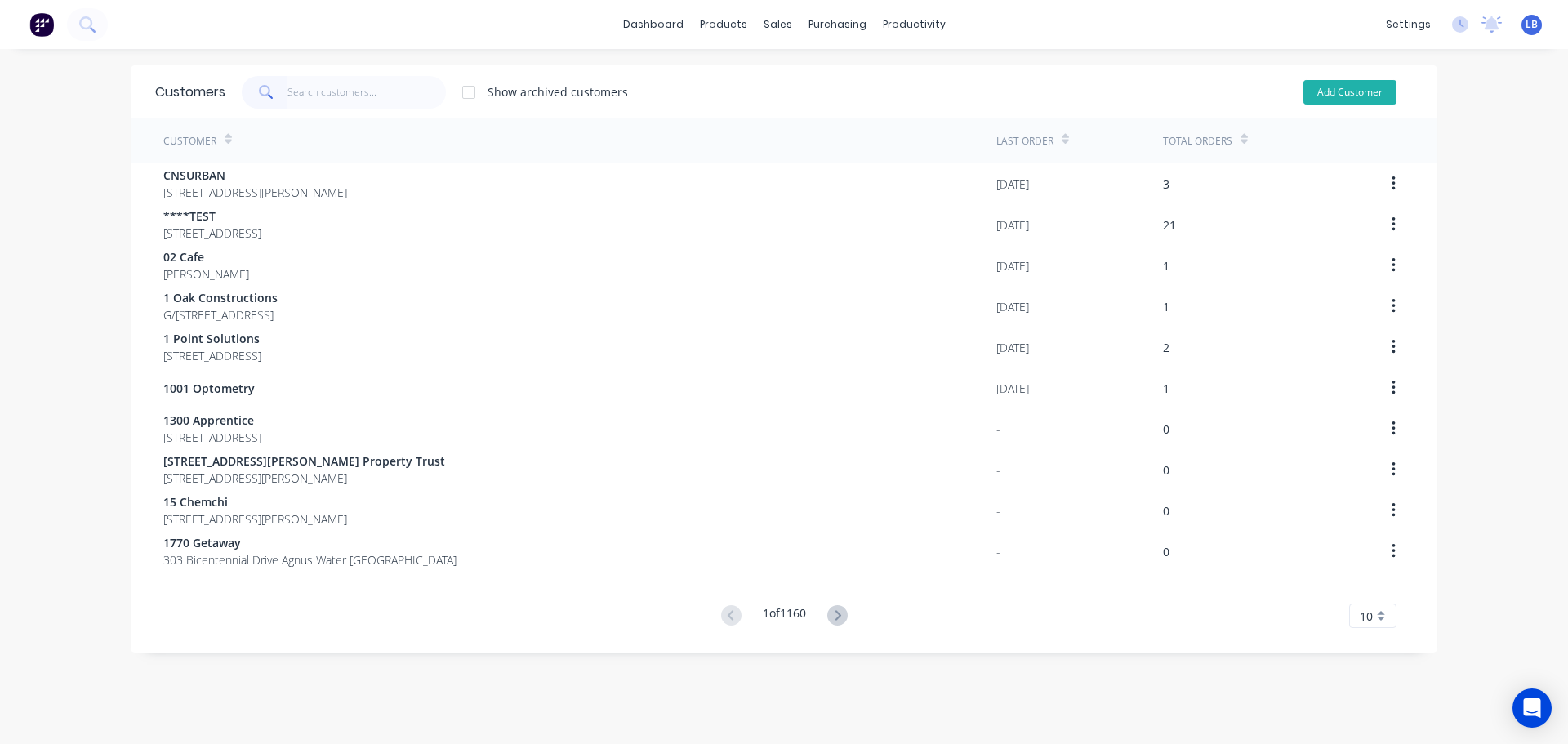
click at [1327, 93] on button "Add Customer" at bounding box center [1350, 92] width 93 height 25
select select "AU"
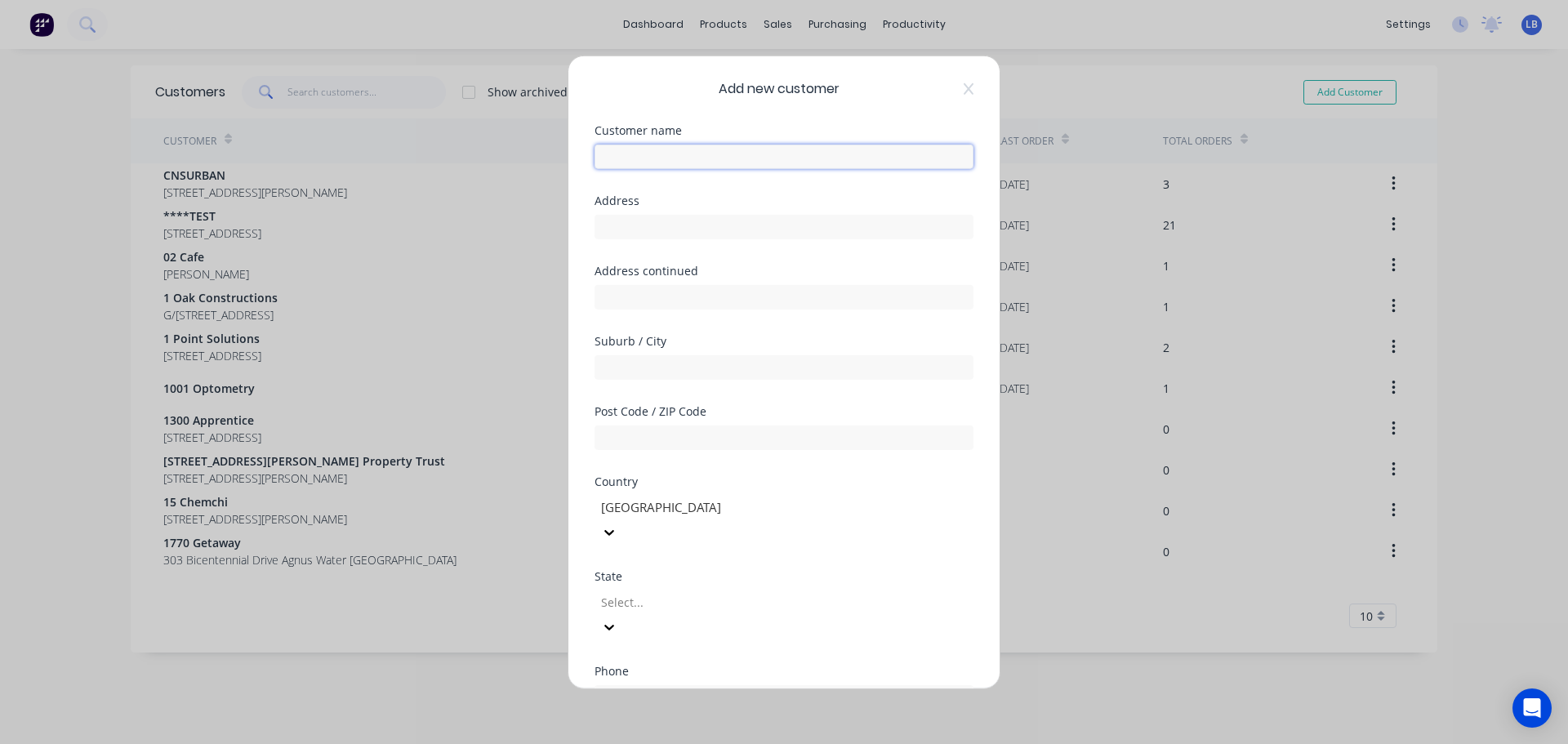
click at [599, 164] on input "text" at bounding box center [784, 156] width 379 height 25
paste input "Corey"
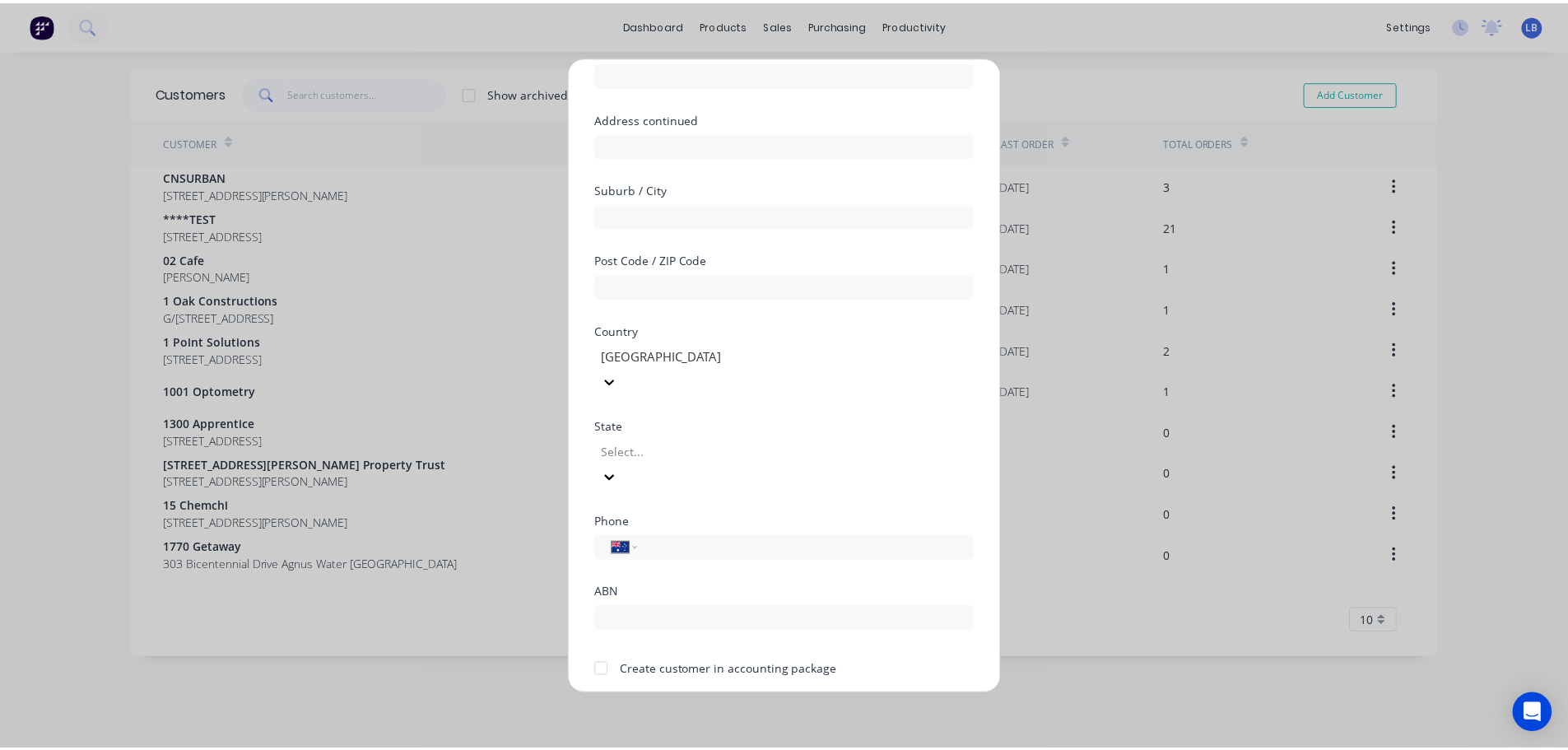
scroll to position [166, 0]
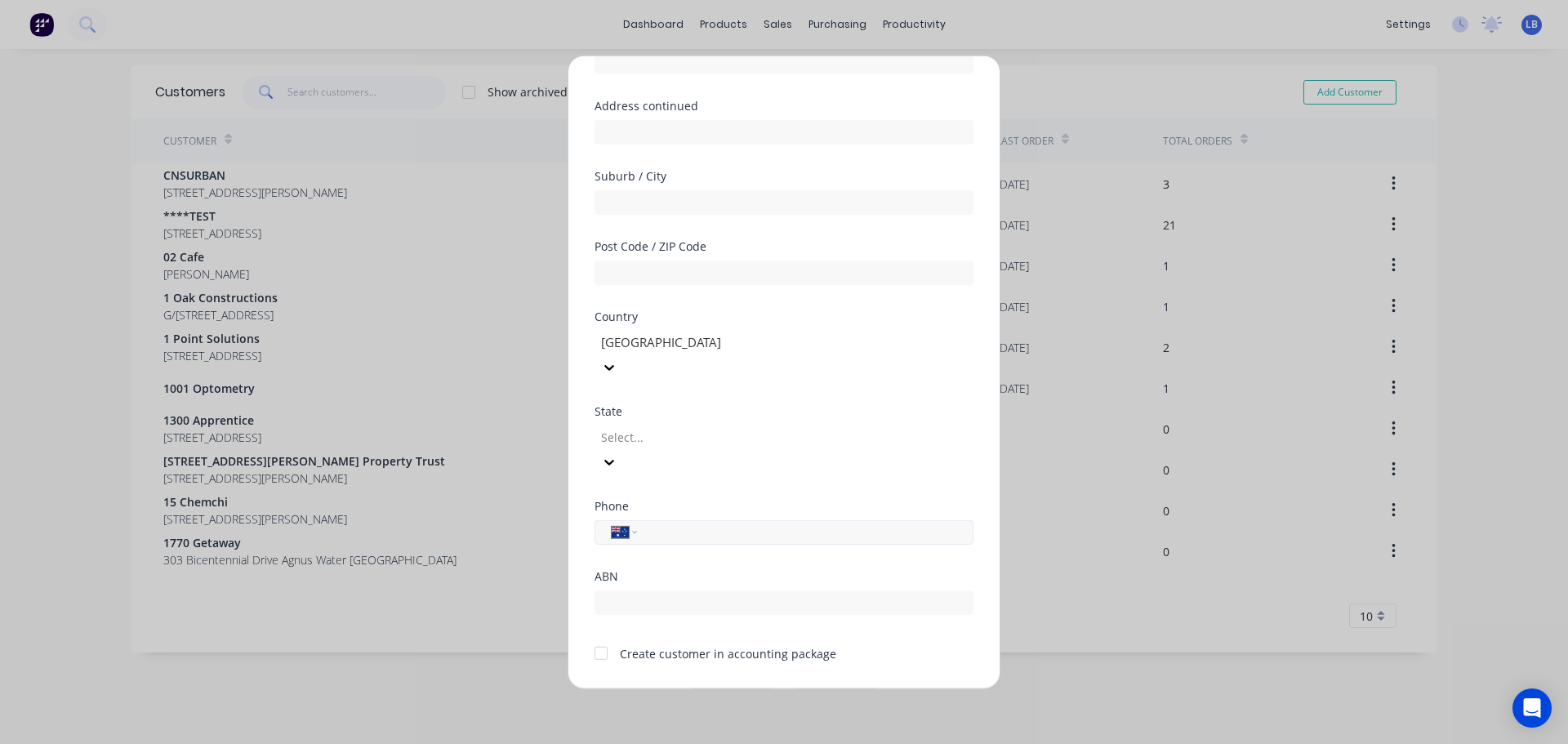
type input "Corey"
click at [686, 523] on input "tel" at bounding box center [803, 532] width 308 height 19
click at [575, 598] on div "Add new customer Customer name Corey Address Address continued Suburb / City Po…" at bounding box center [784, 371] width 431 height 632
click at [600, 637] on div at bounding box center [601, 653] width 33 height 33
click at [700, 687] on button "Save" at bounding box center [732, 700] width 90 height 26
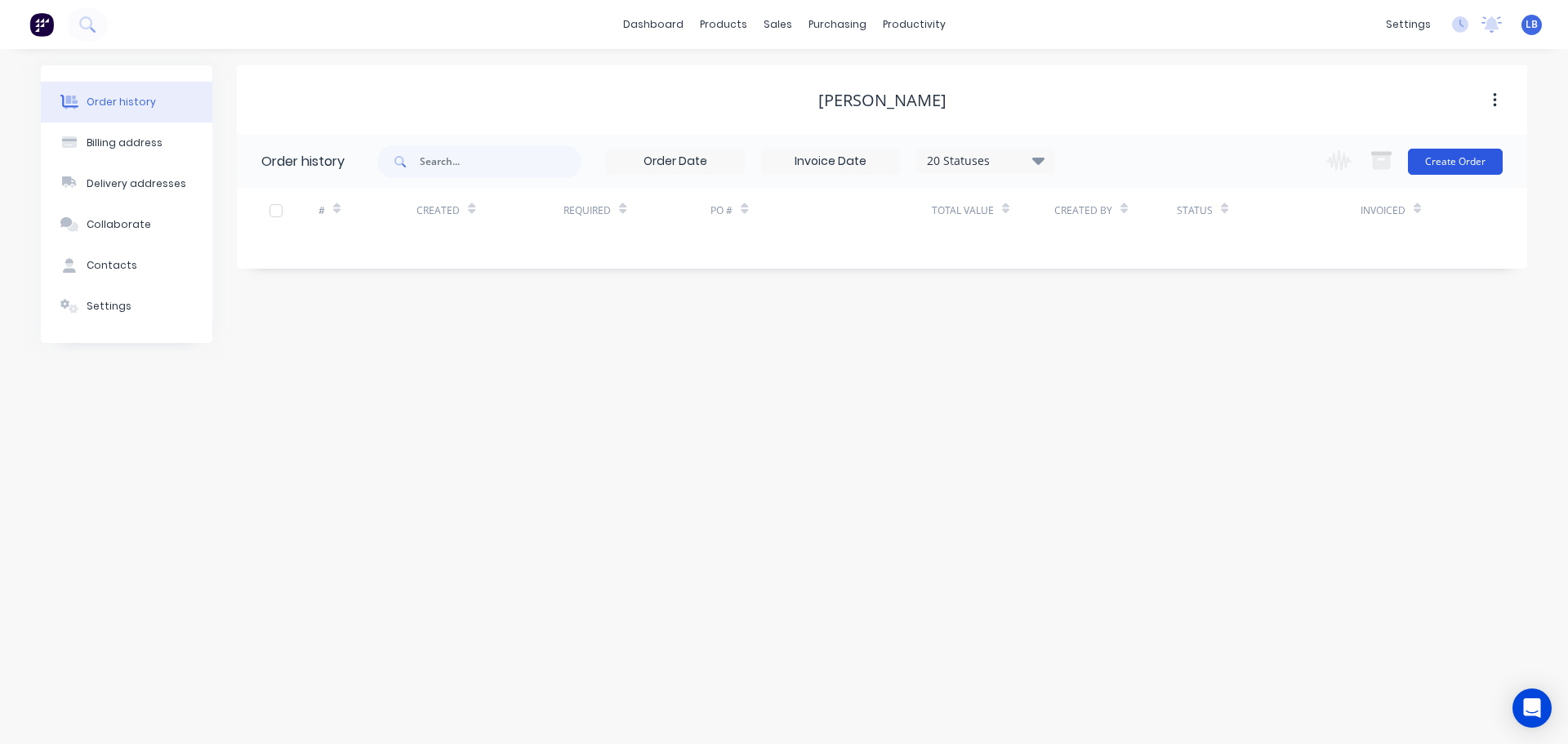
click at [1435, 169] on button "Create Order" at bounding box center [1455, 162] width 95 height 26
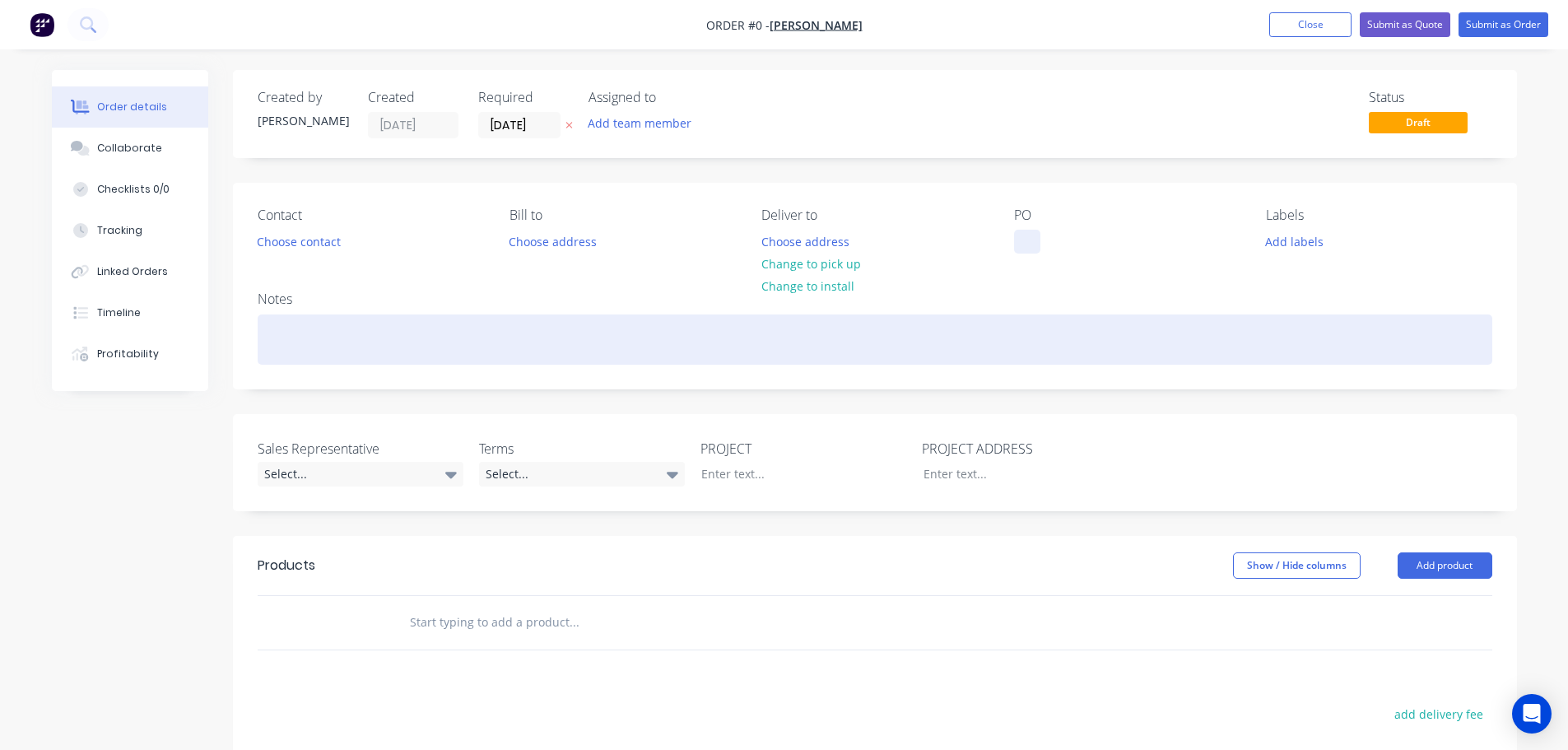
drag, startPoint x: 1015, startPoint y: 233, endPoint x: 1341, endPoint y: 353, distance: 347.4
click at [1015, 235] on div at bounding box center [1027, 241] width 27 height 24
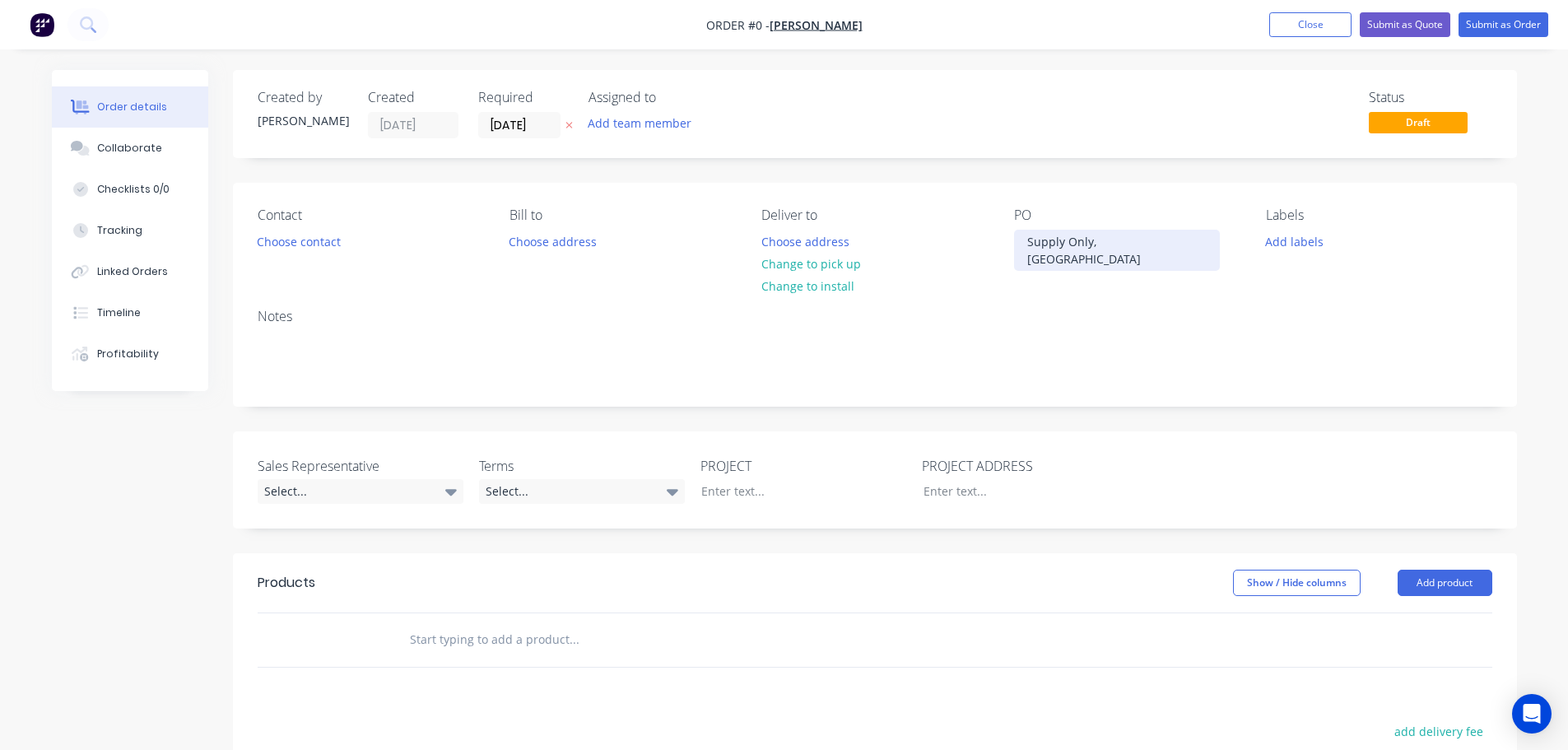
click at [1093, 246] on div "Supply Only, Melbourne" at bounding box center [1117, 251] width 206 height 41
copy div "Supply Only, Melbourne"
click at [732, 475] on div "Order details Collaborate Checklists 0/0 Tracking Linked Orders Timeline Profit…" at bounding box center [785, 578] width 1498 height 1017
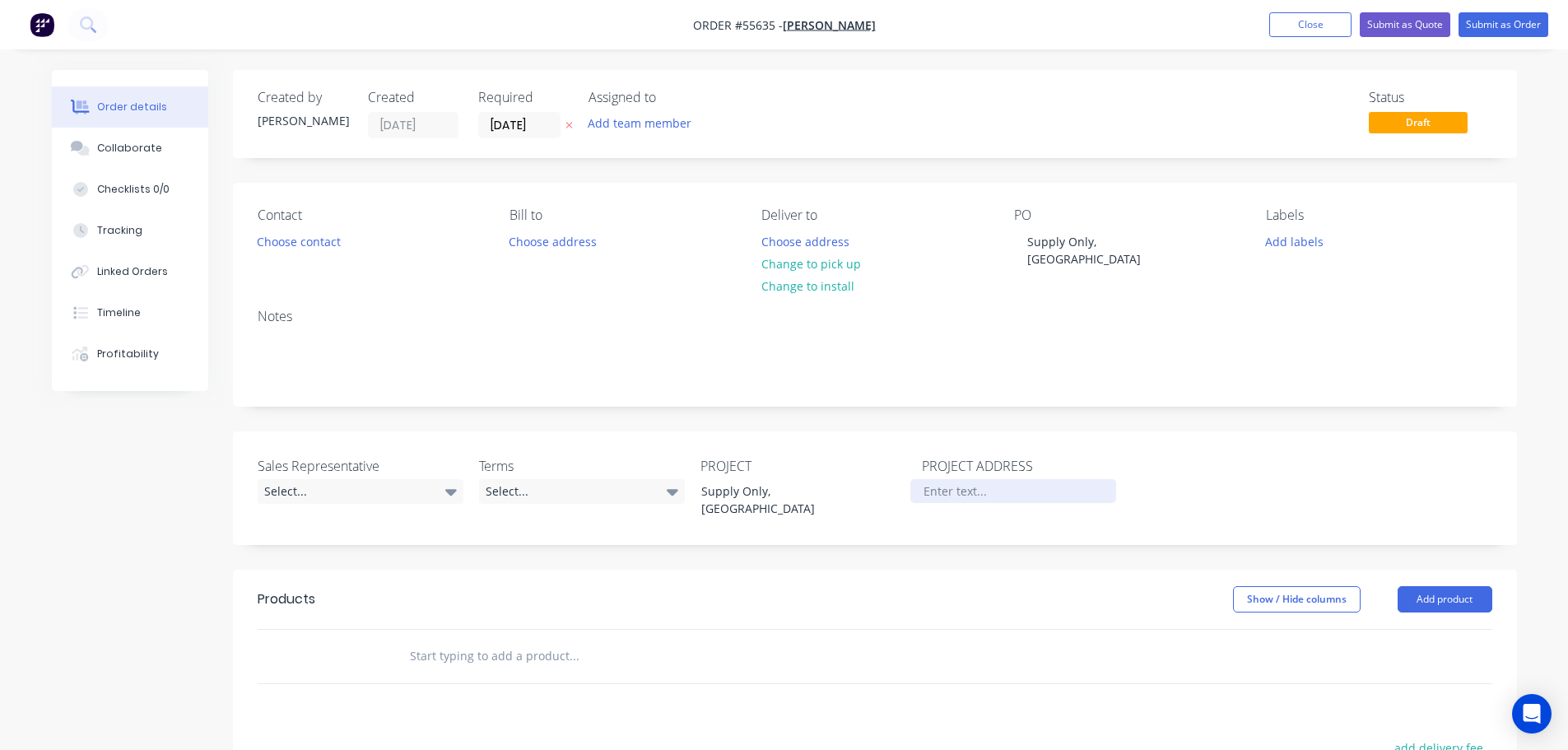
click at [935, 479] on div at bounding box center [1013, 490] width 206 height 24
paste div
drag, startPoint x: 993, startPoint y: 475, endPoint x: 989, endPoint y: 553, distance: 78.1
click at [993, 479] on div "Supply Only, Melbourne" at bounding box center [1013, 499] width 206 height 41
click at [312, 242] on button "Choose contact" at bounding box center [299, 241] width 101 height 22
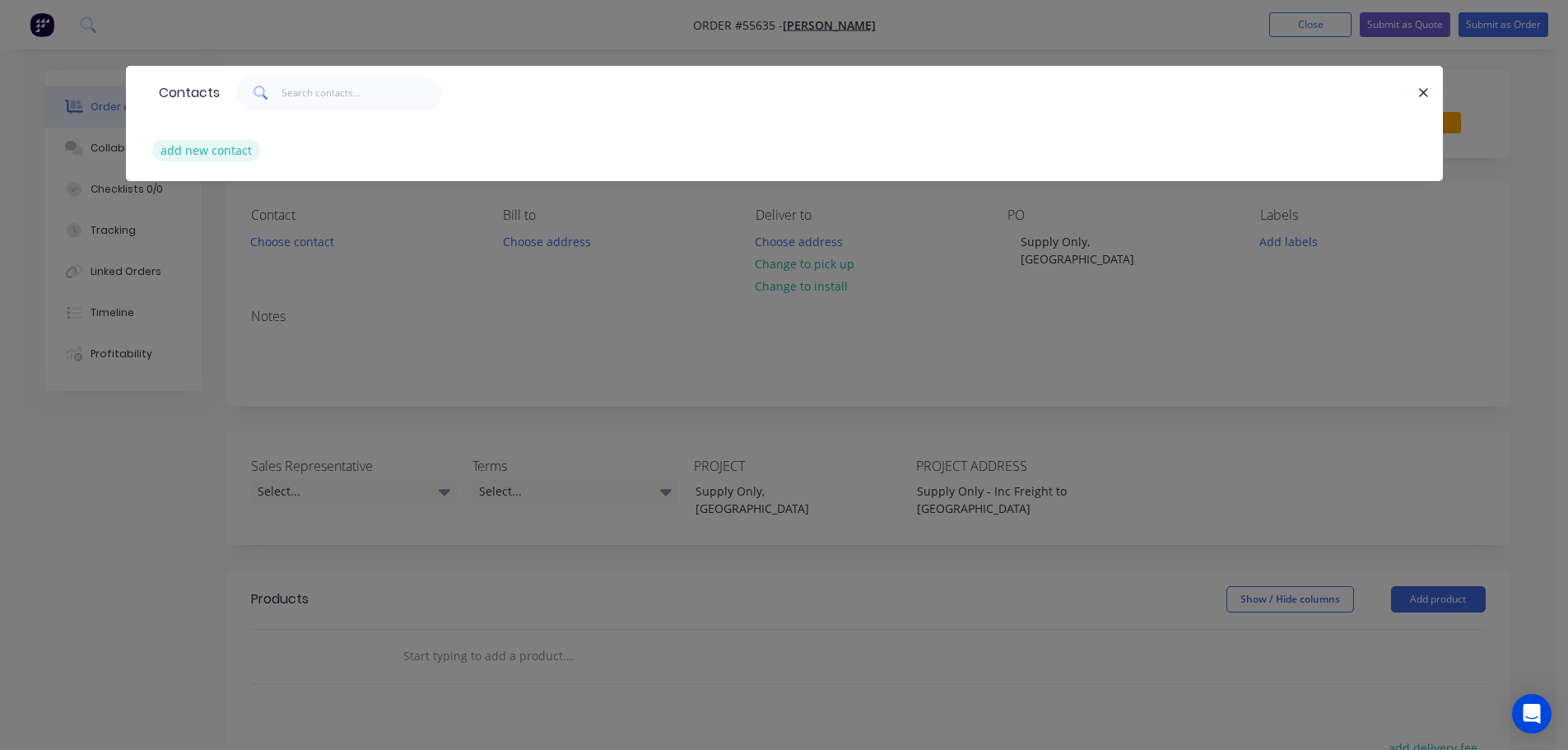
click at [214, 151] on button "add new contact" at bounding box center [207, 150] width 109 height 22
select select "AU"
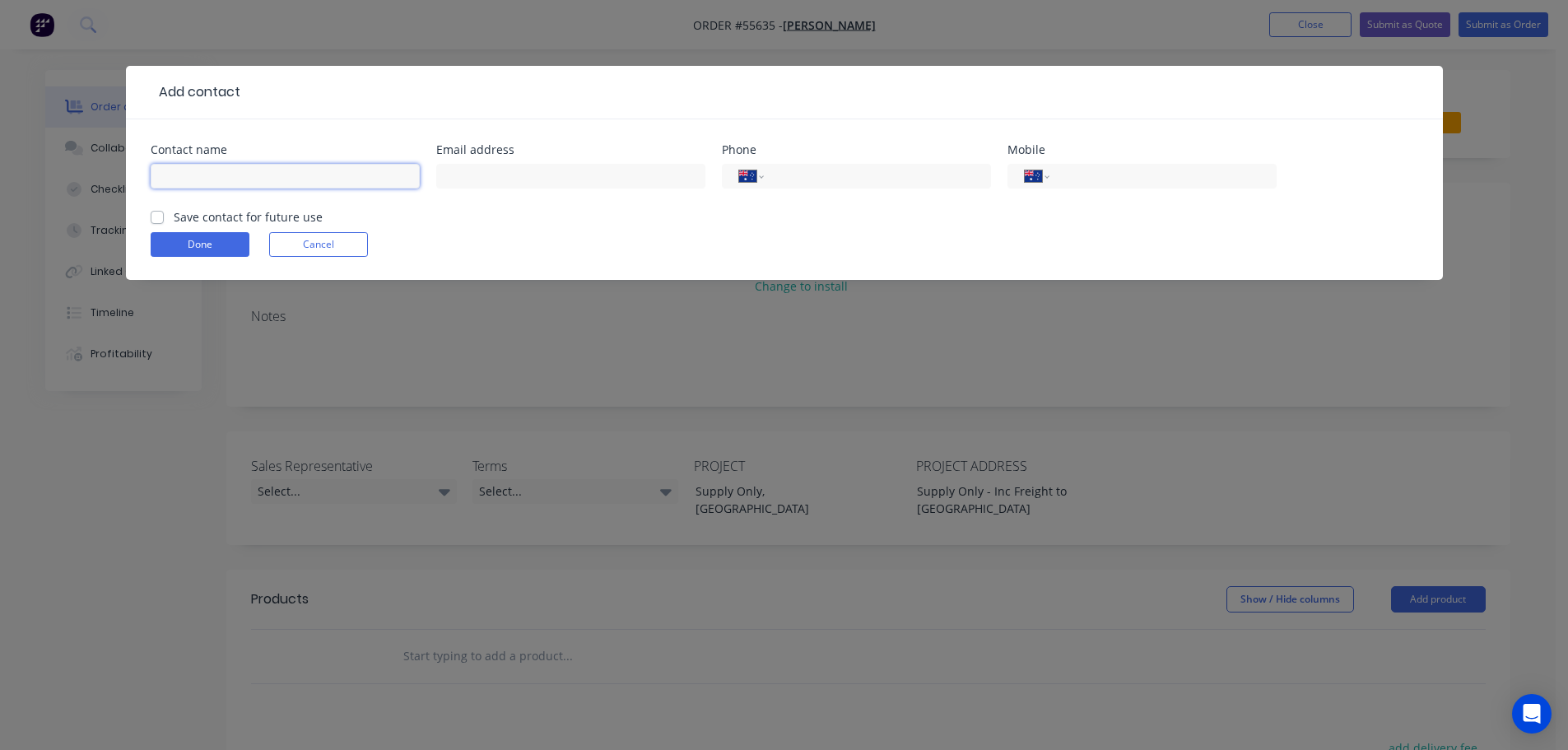
click at [192, 171] on input "text" at bounding box center [285, 176] width 269 height 25
type input "Corey"
click at [485, 169] on input "text" at bounding box center [571, 176] width 269 height 25
type input "coreysculpt@yahoo.com.au"
click at [869, 177] on input "tel" at bounding box center [874, 176] width 197 height 19
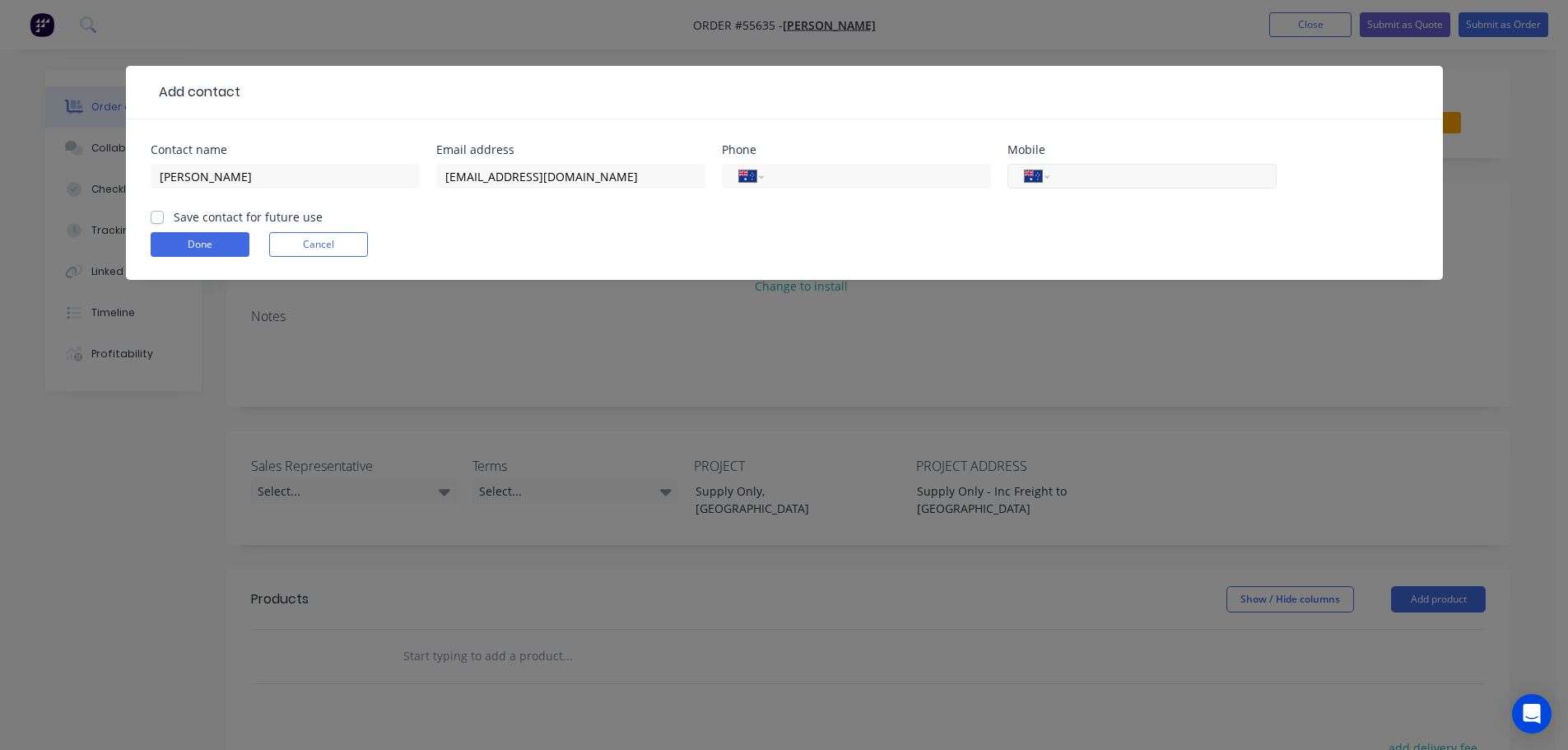
drag, startPoint x: 1138, startPoint y: 168, endPoint x: 1143, endPoint y: 180, distance: 13.0
click at [1138, 168] on input "tel" at bounding box center [1160, 176] width 197 height 19
type input "0424 480 784"
click at [173, 217] on label "Save contact for future use" at bounding box center [248, 217] width 149 height 17
click at [158, 217] on input "Save contact for future use" at bounding box center [158, 216] width 13 height 16
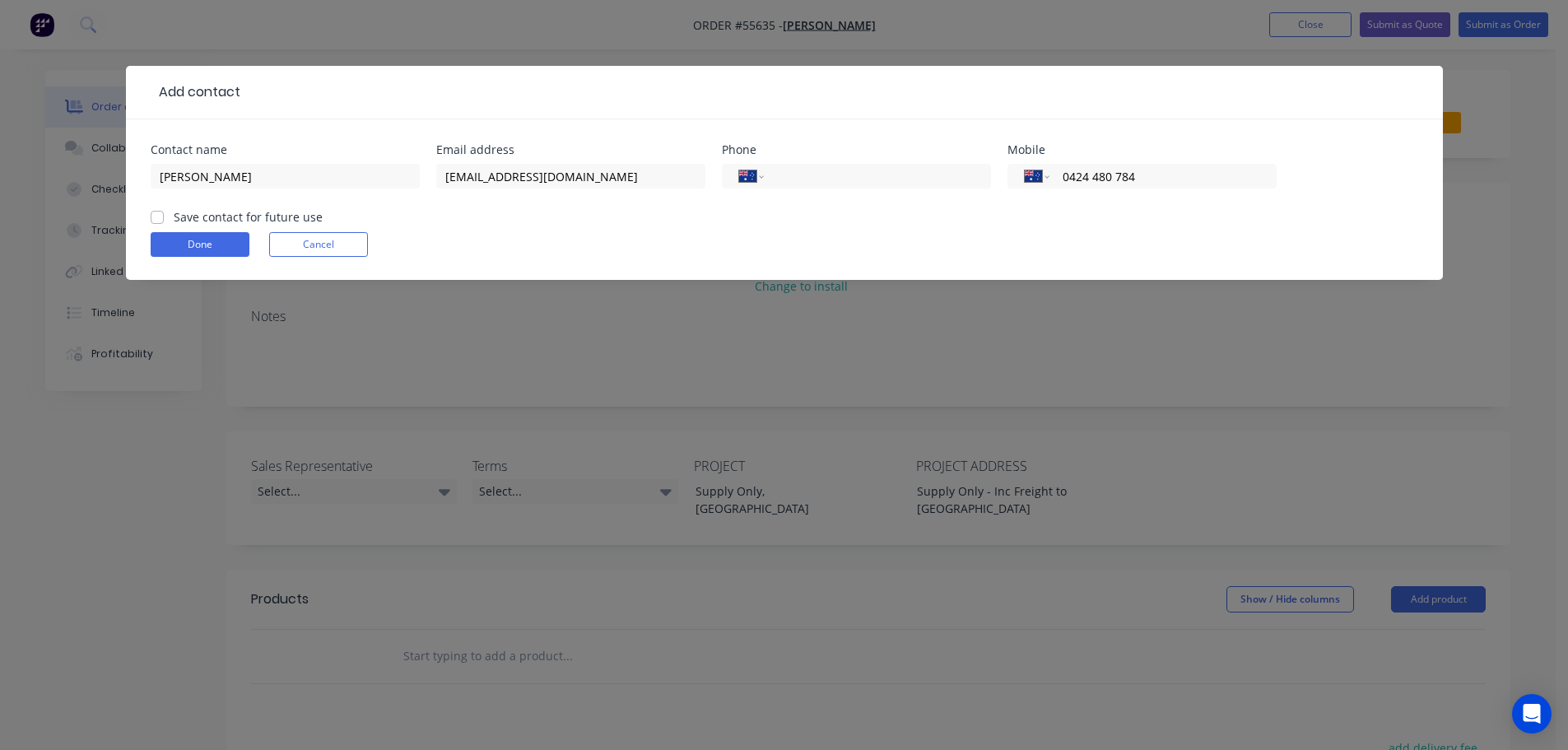
checkbox input "true"
click at [170, 241] on button "Done" at bounding box center [200, 245] width 99 height 25
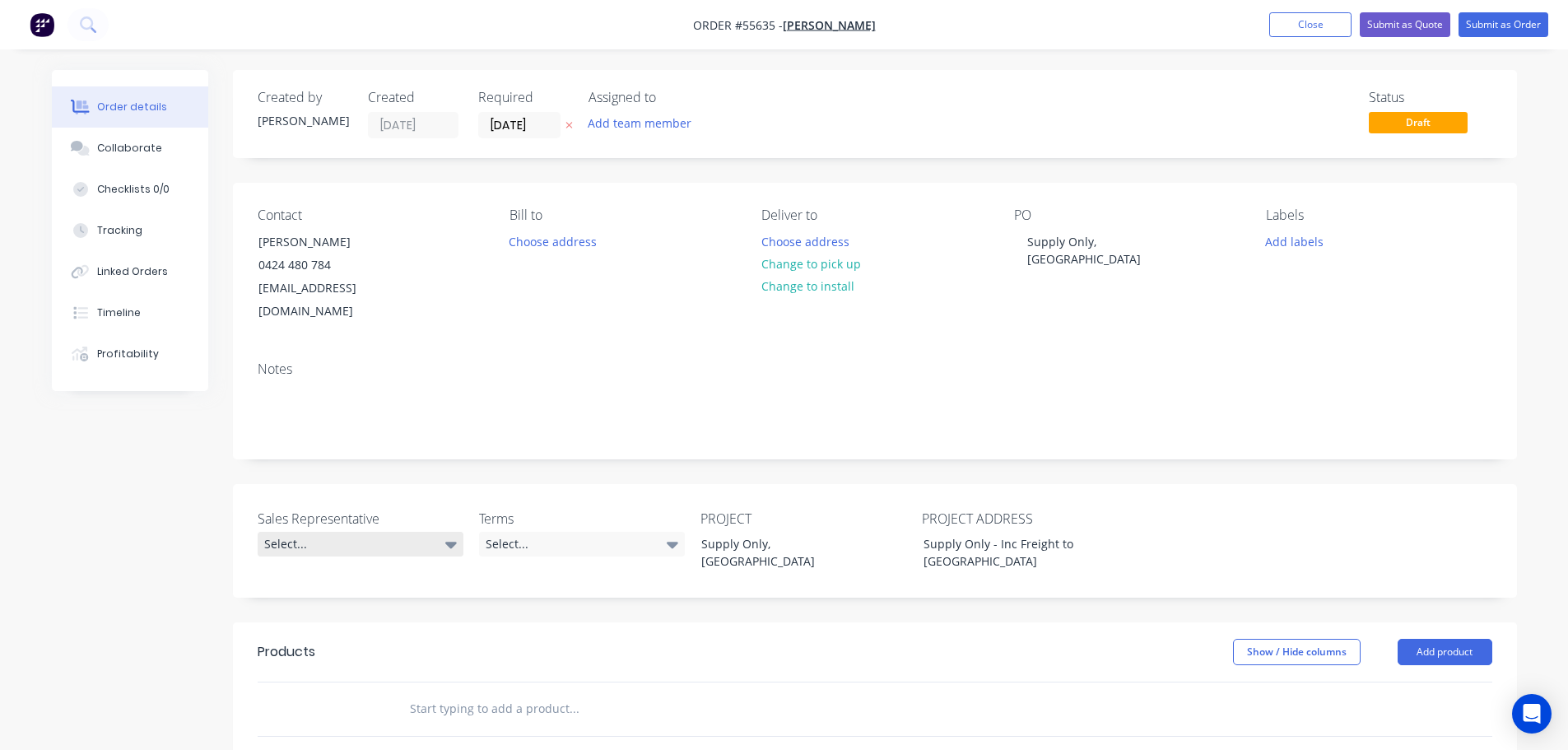
click at [313, 532] on div "Select..." at bounding box center [361, 544] width 206 height 25
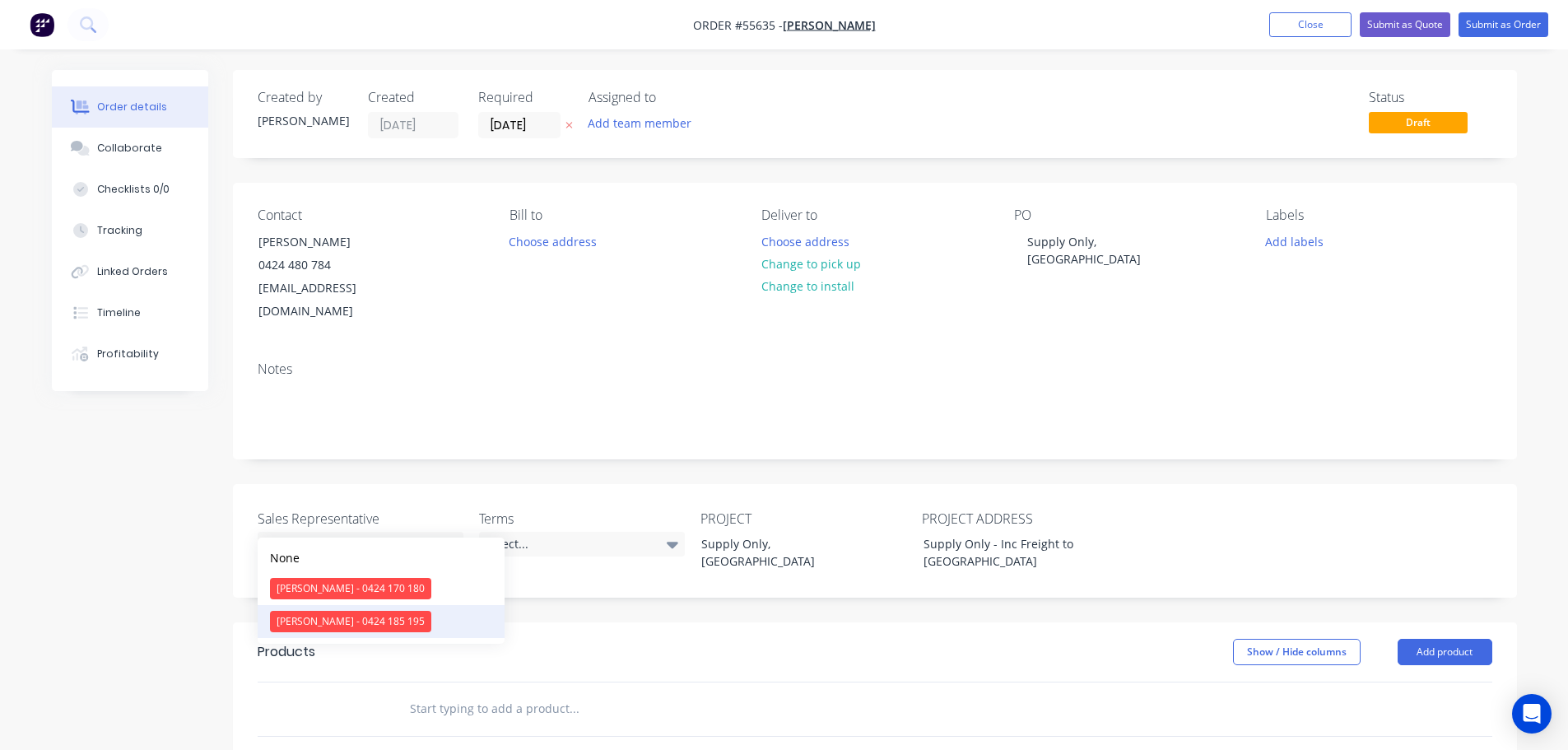
click at [312, 627] on div "Drew Blackman - 0424 185 195" at bounding box center [350, 621] width 161 height 22
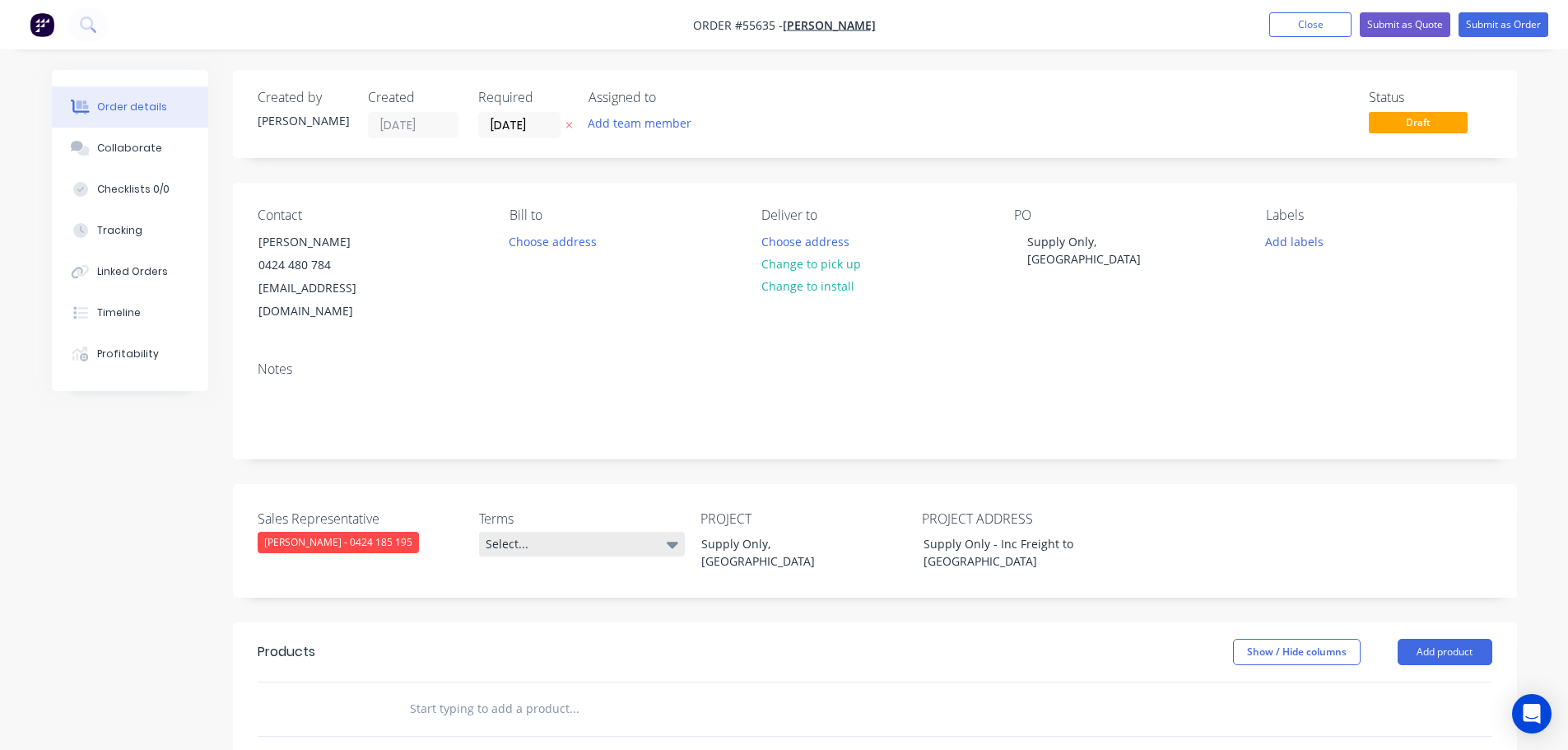
click at [527, 532] on div "Select..." at bounding box center [582, 544] width 206 height 25
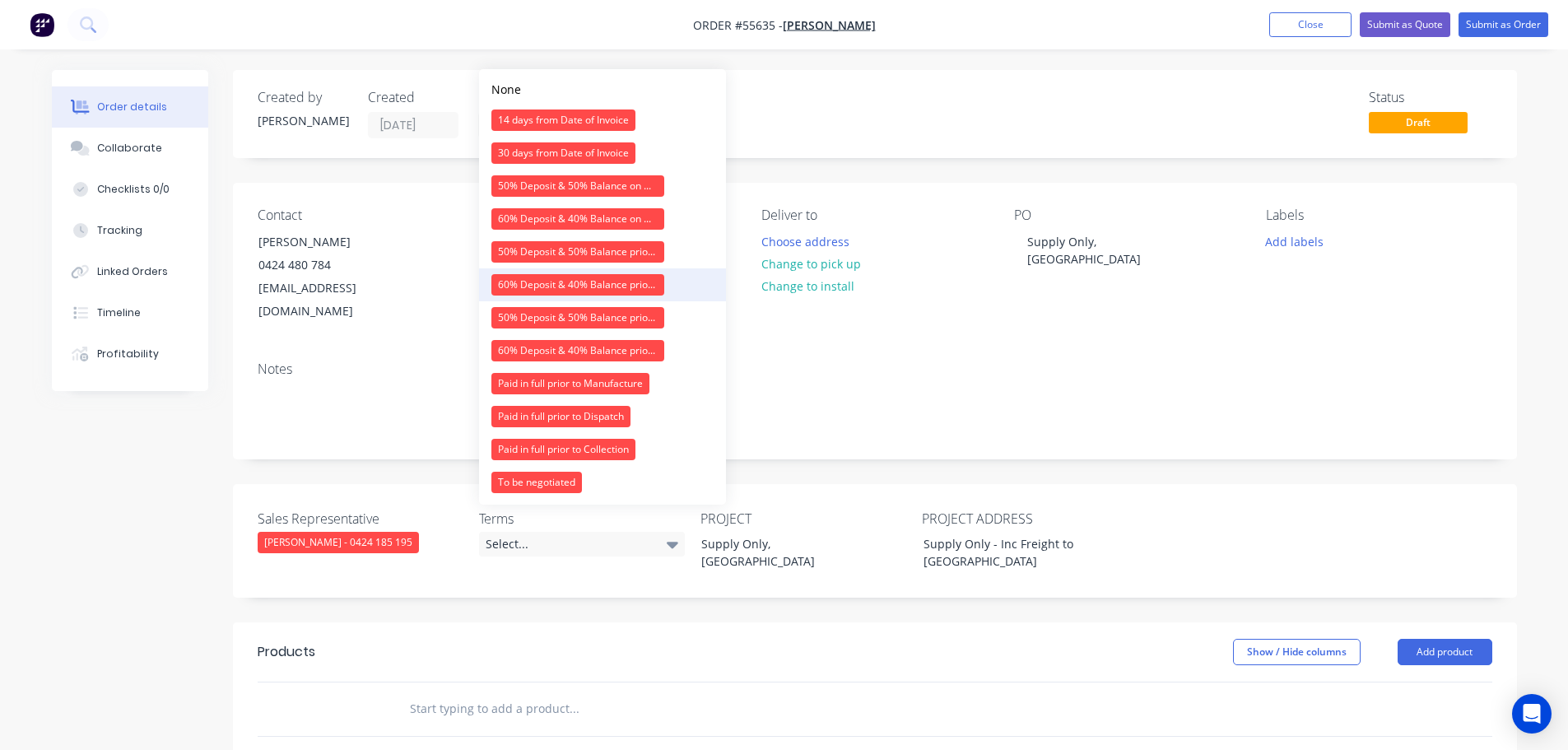
click at [558, 281] on div "60% Deposit & 40% Balance prior to Dispatch" at bounding box center [577, 285] width 173 height 22
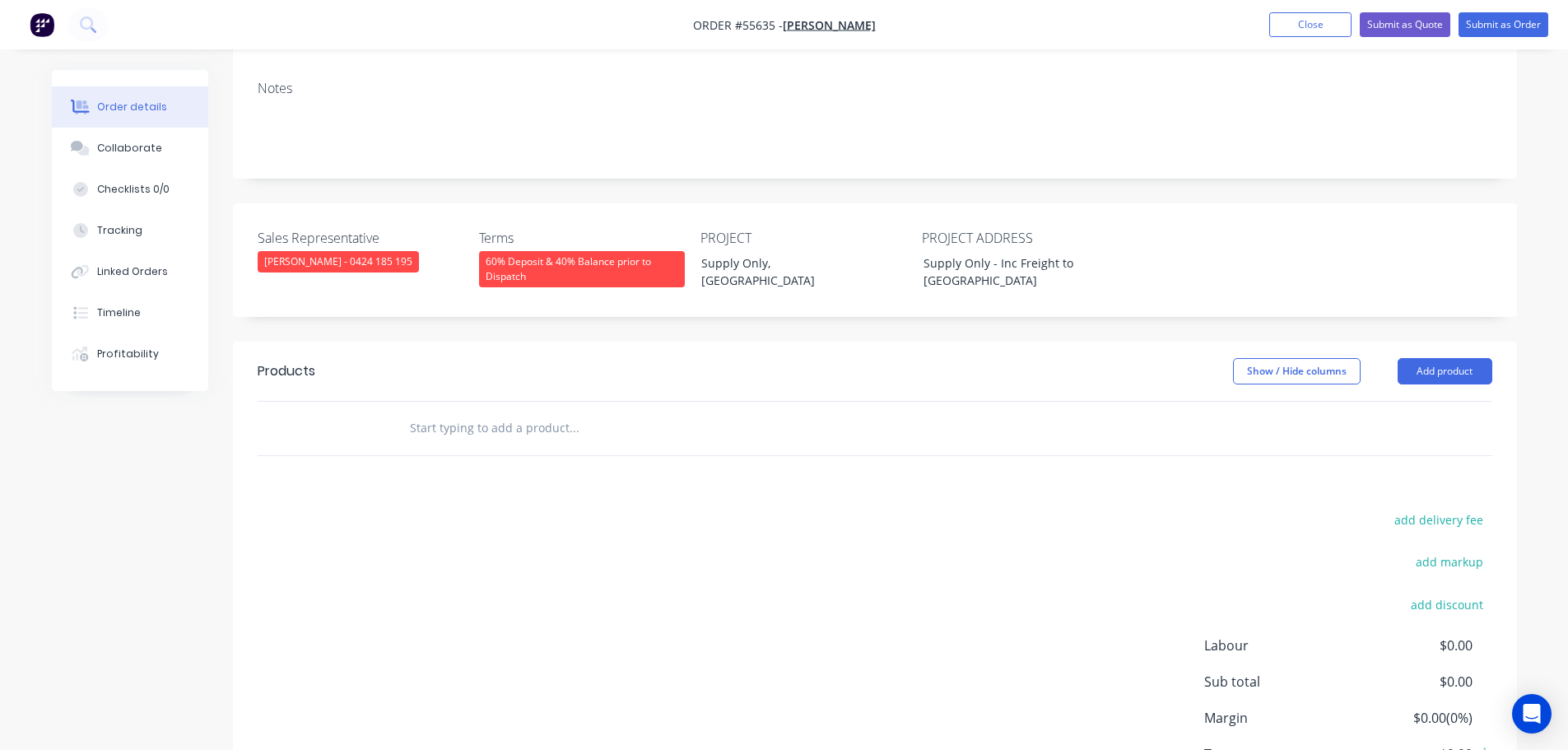
scroll to position [329, 0]
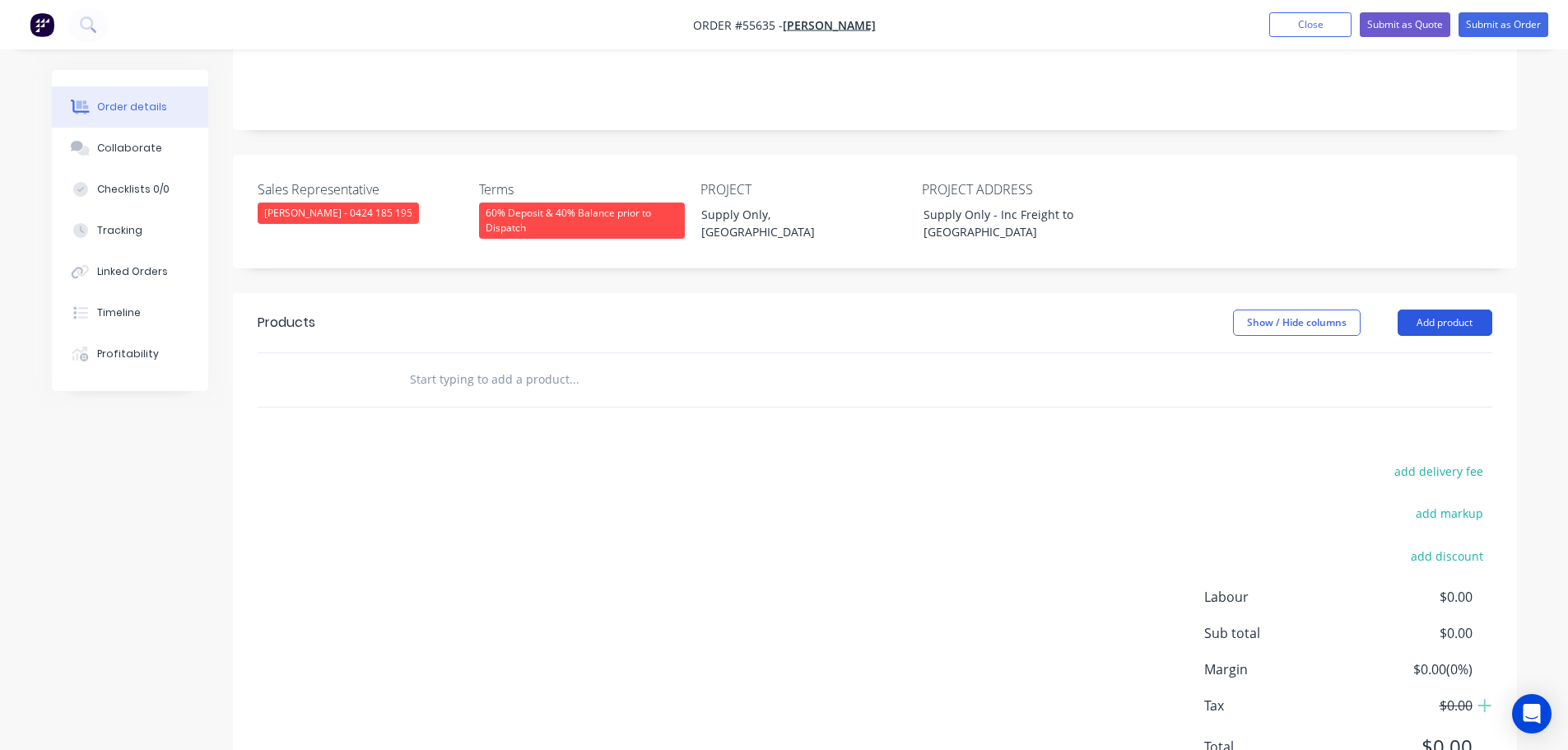
click at [1439, 309] on button "Add product" at bounding box center [1445, 323] width 95 height 27
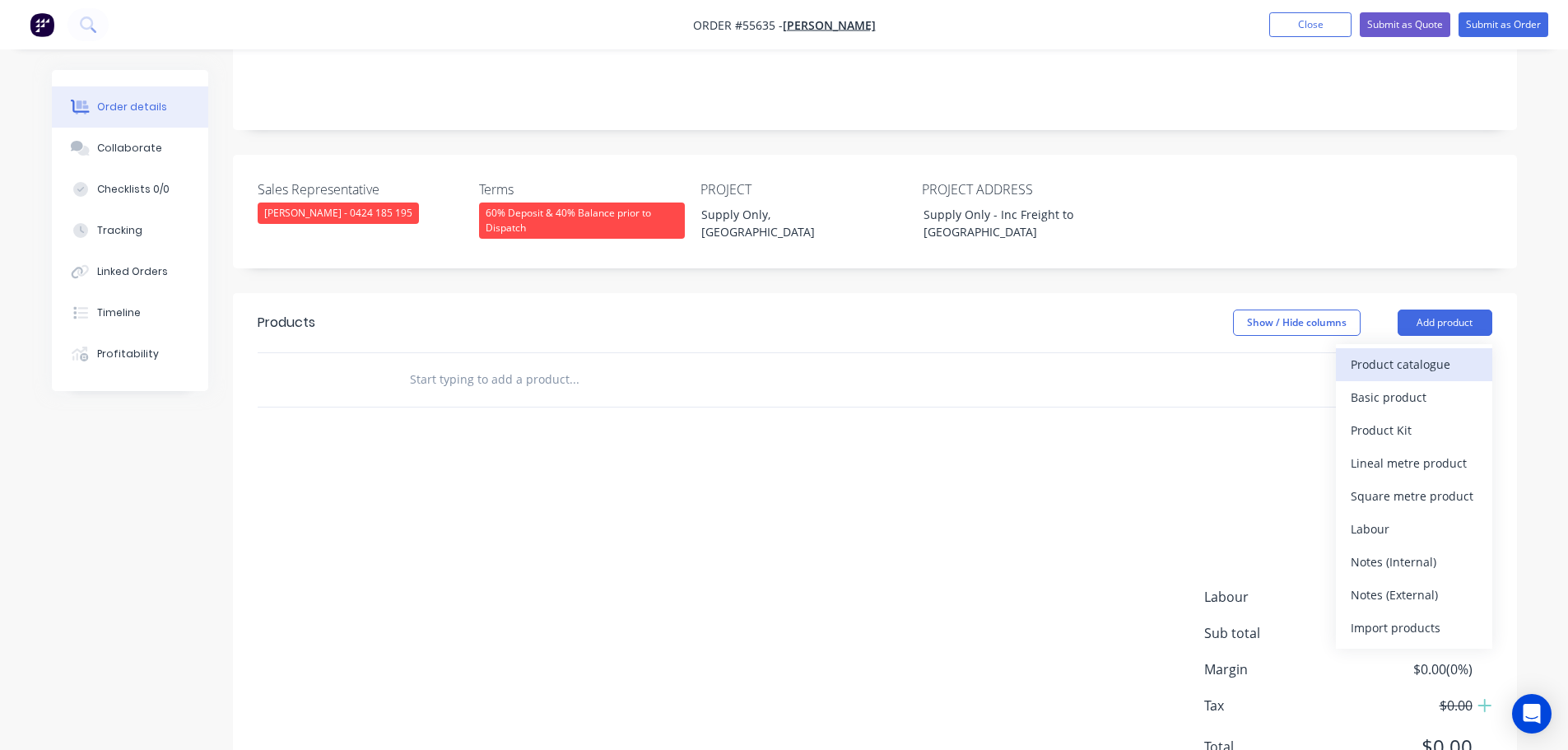
click at [1410, 353] on div "Product catalogue" at bounding box center [1414, 364] width 127 height 24
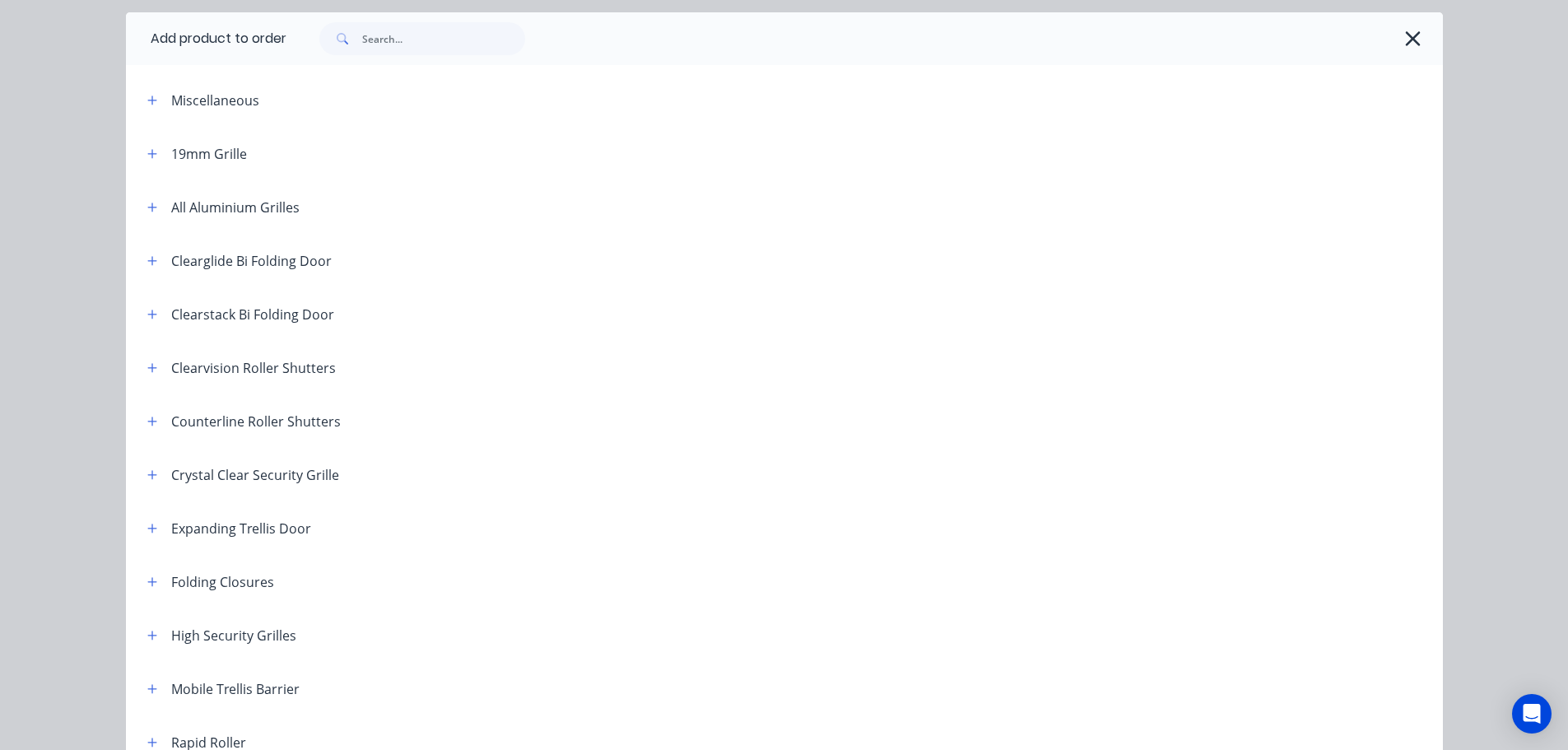
scroll to position [82, 0]
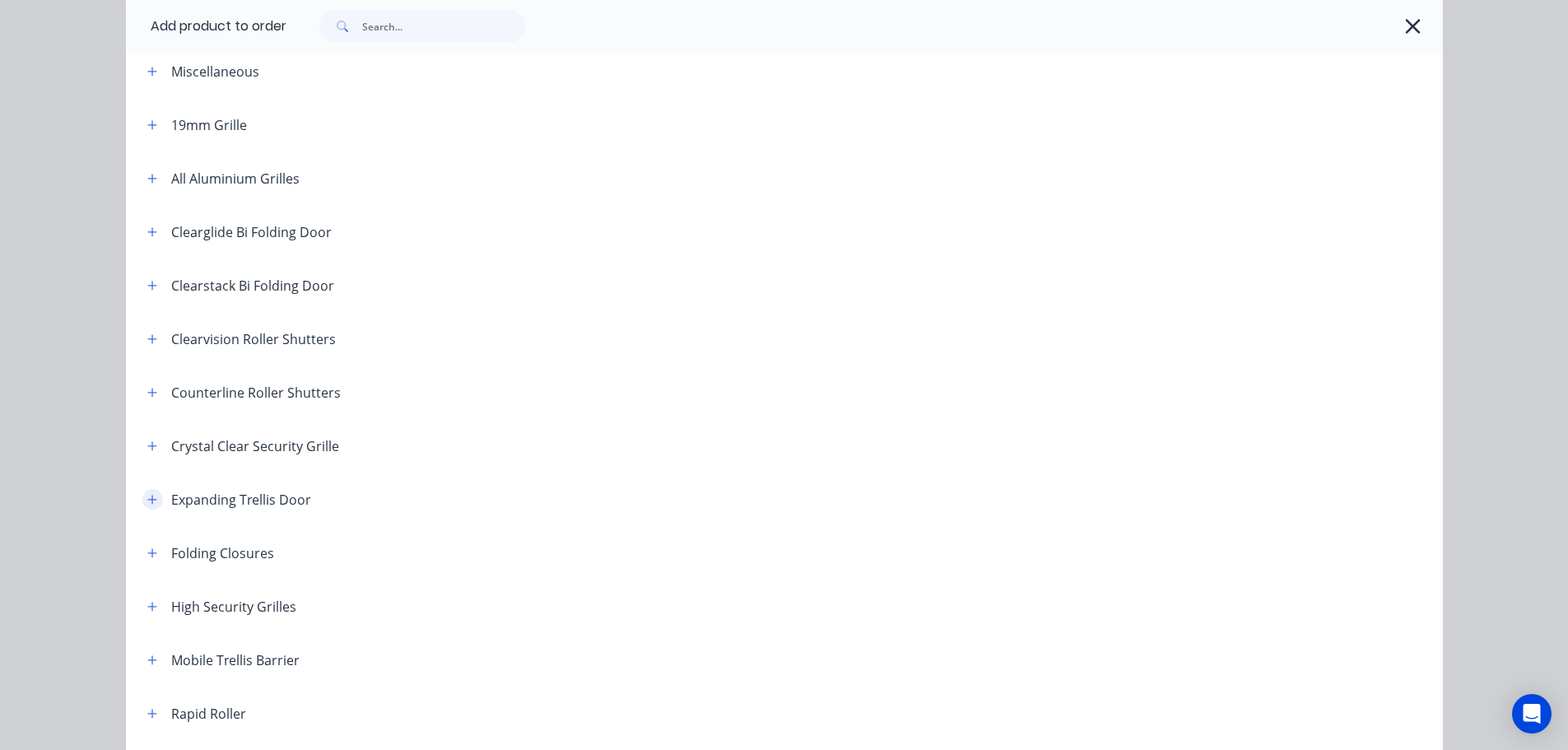
click at [148, 495] on icon "button" at bounding box center [153, 499] width 10 height 12
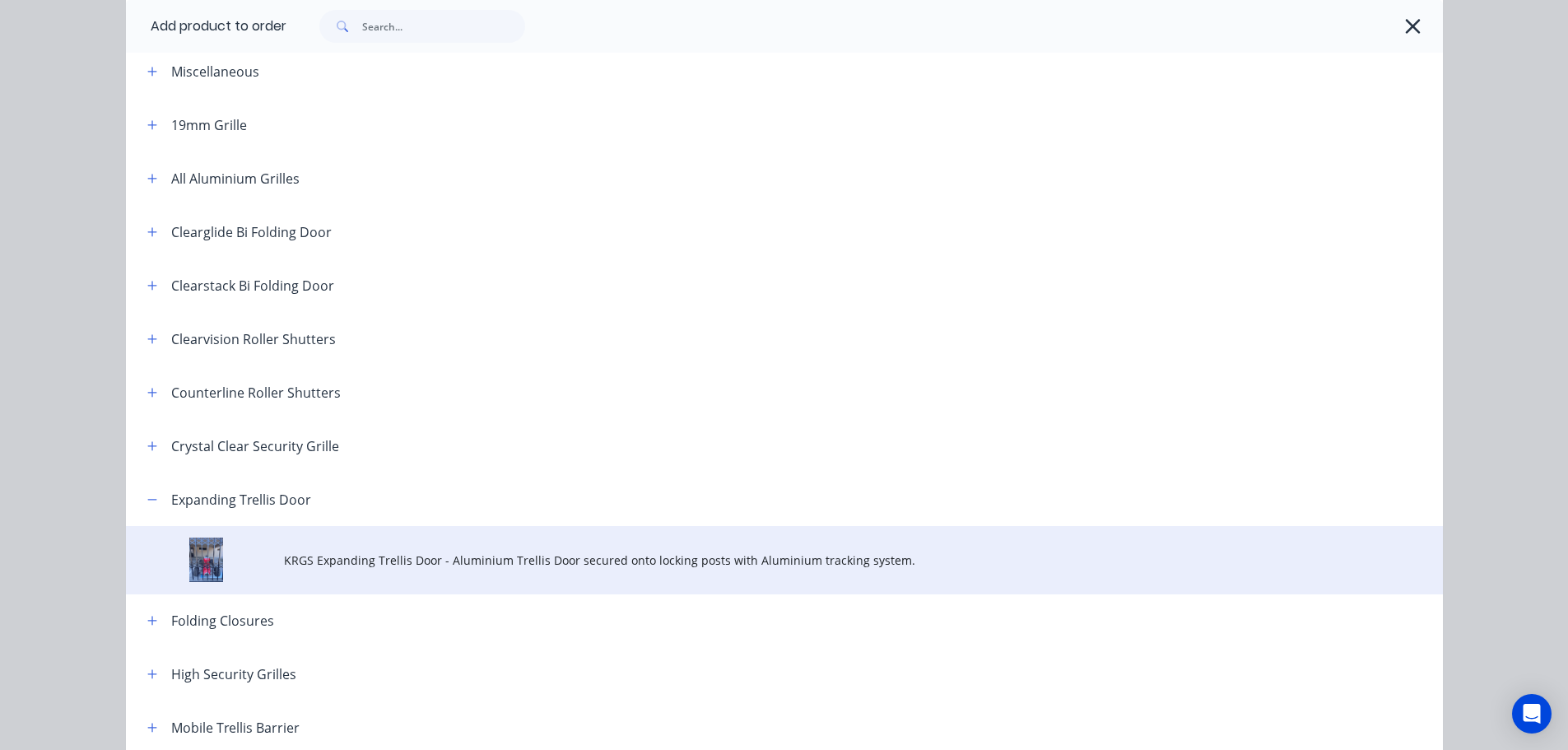
click at [487, 562] on span "KRGS Expanding Trellis Door - Aluminium Trellis Door secured onto locking posts…" at bounding box center [747, 560] width 927 height 17
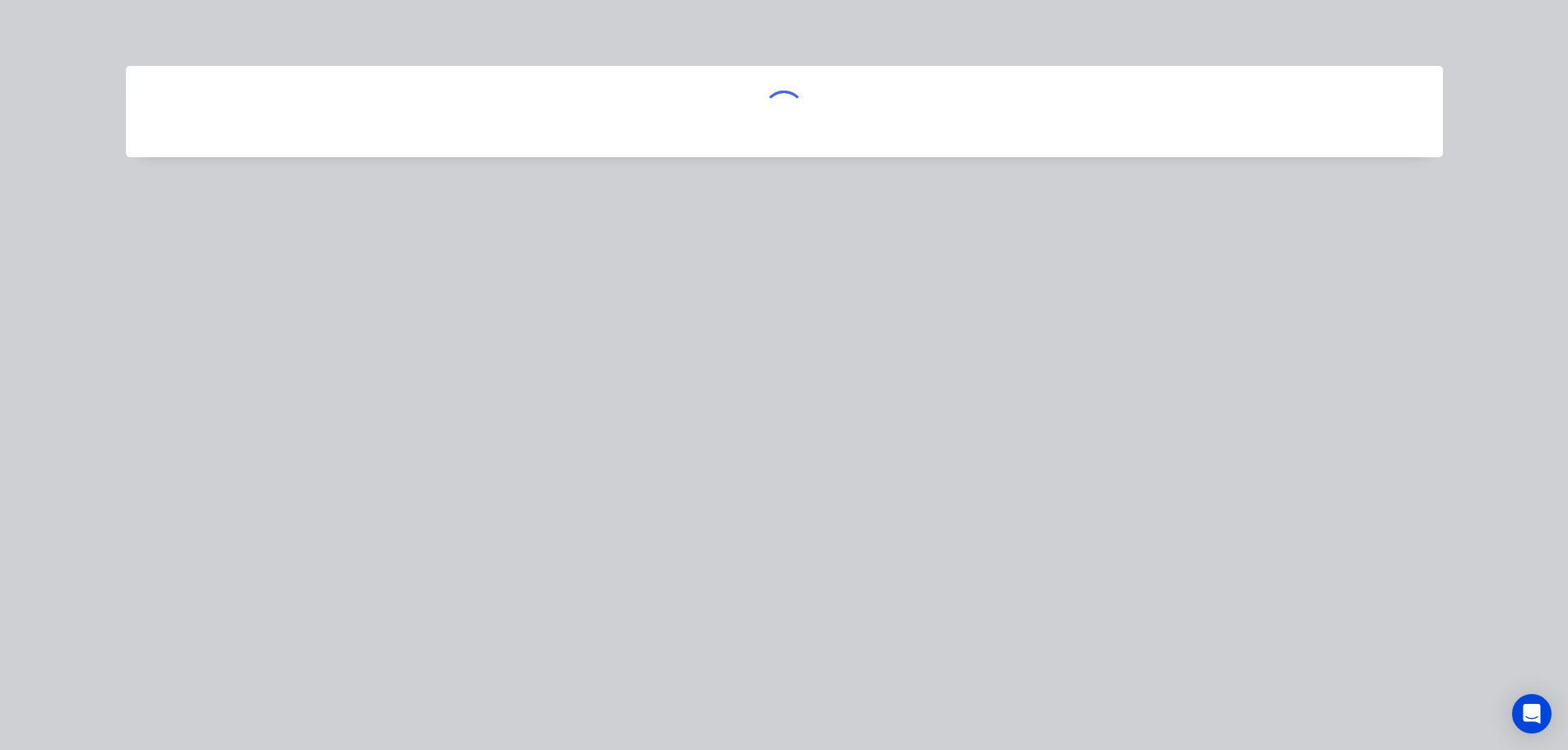
scroll to position [0, 0]
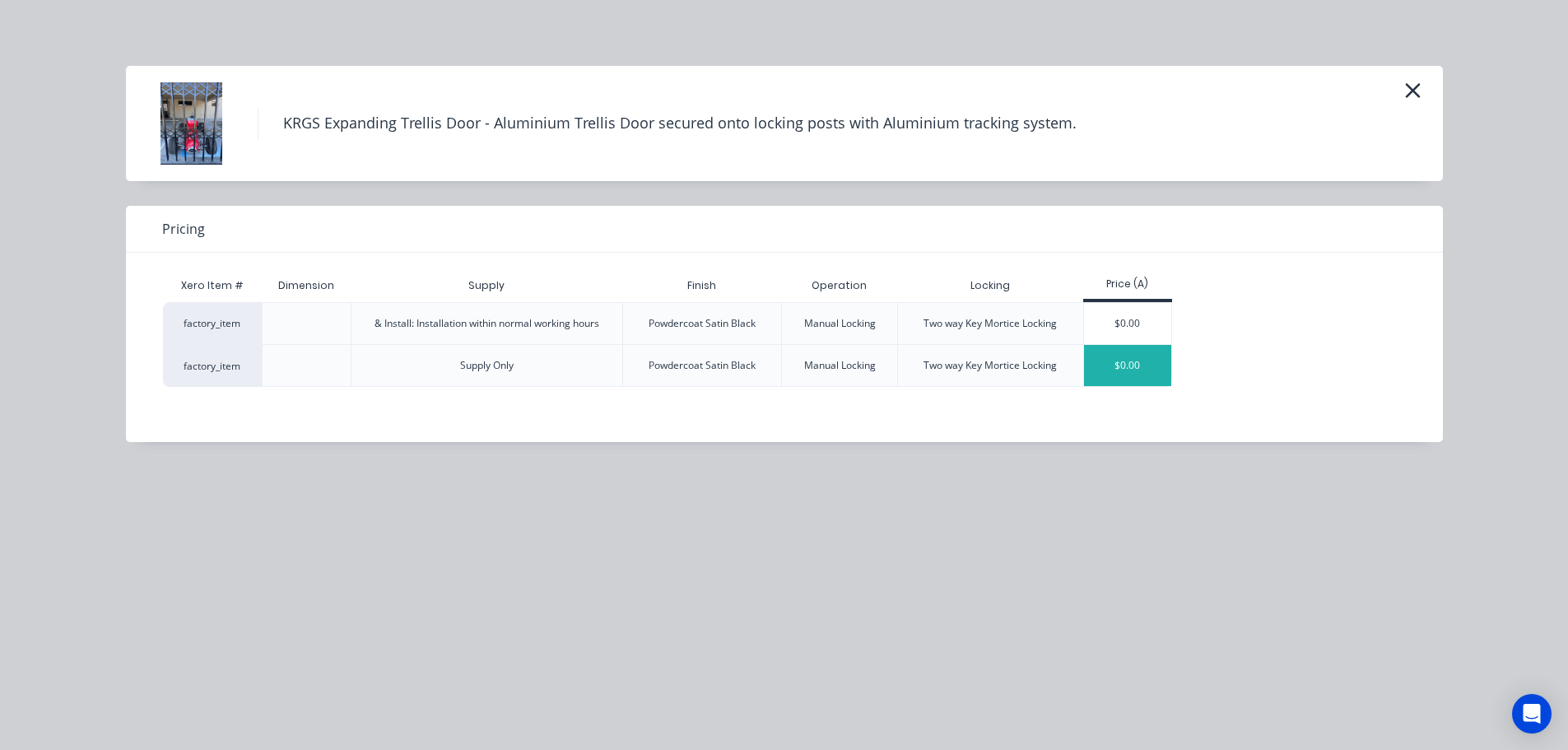
click at [1156, 367] on div "$0.00" at bounding box center [1128, 366] width 88 height 41
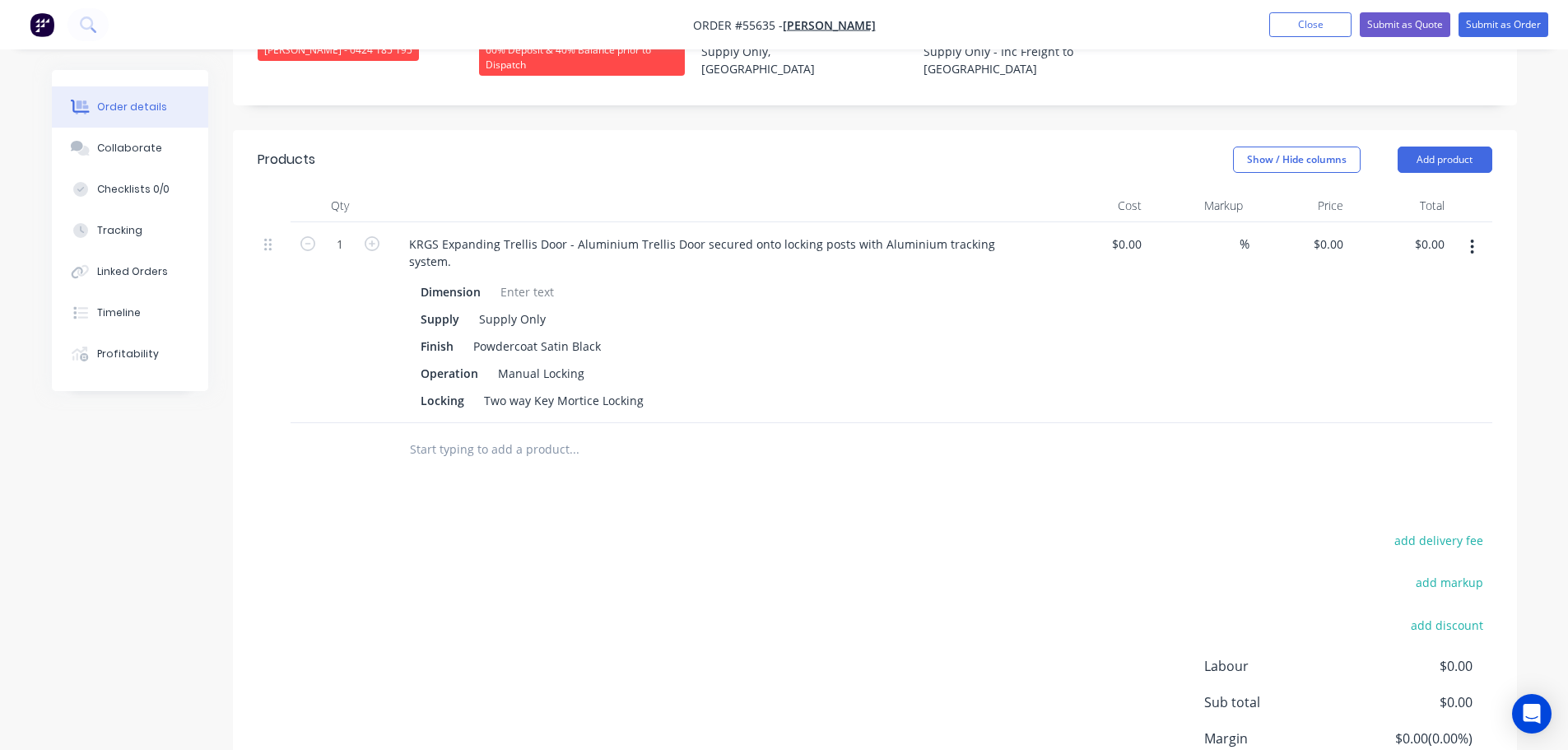
scroll to position [494, 0]
click at [1440, 231] on input "0.00" at bounding box center [1436, 242] width 32 height 24
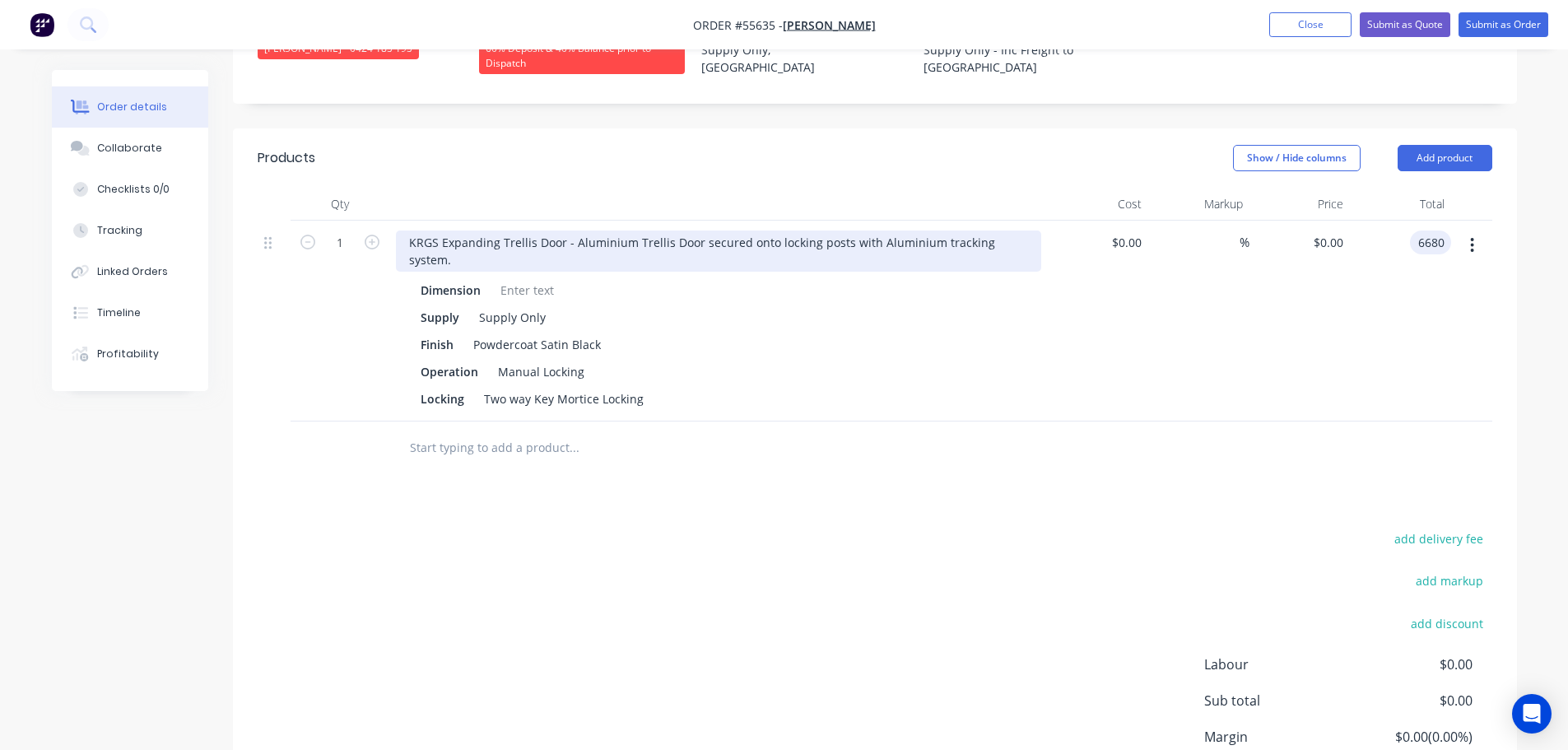
type input "6680"
type input "$6,680.00"
click at [407, 231] on div "KRGS Expanding Trellis Door - Aluminium Trellis Door secured onto locking posts…" at bounding box center [718, 251] width 645 height 41
click at [404, 231] on div "KRGS Expanding Trellis Door - Aluminium Trellis Door secured onto locking posts…" at bounding box center [718, 251] width 645 height 41
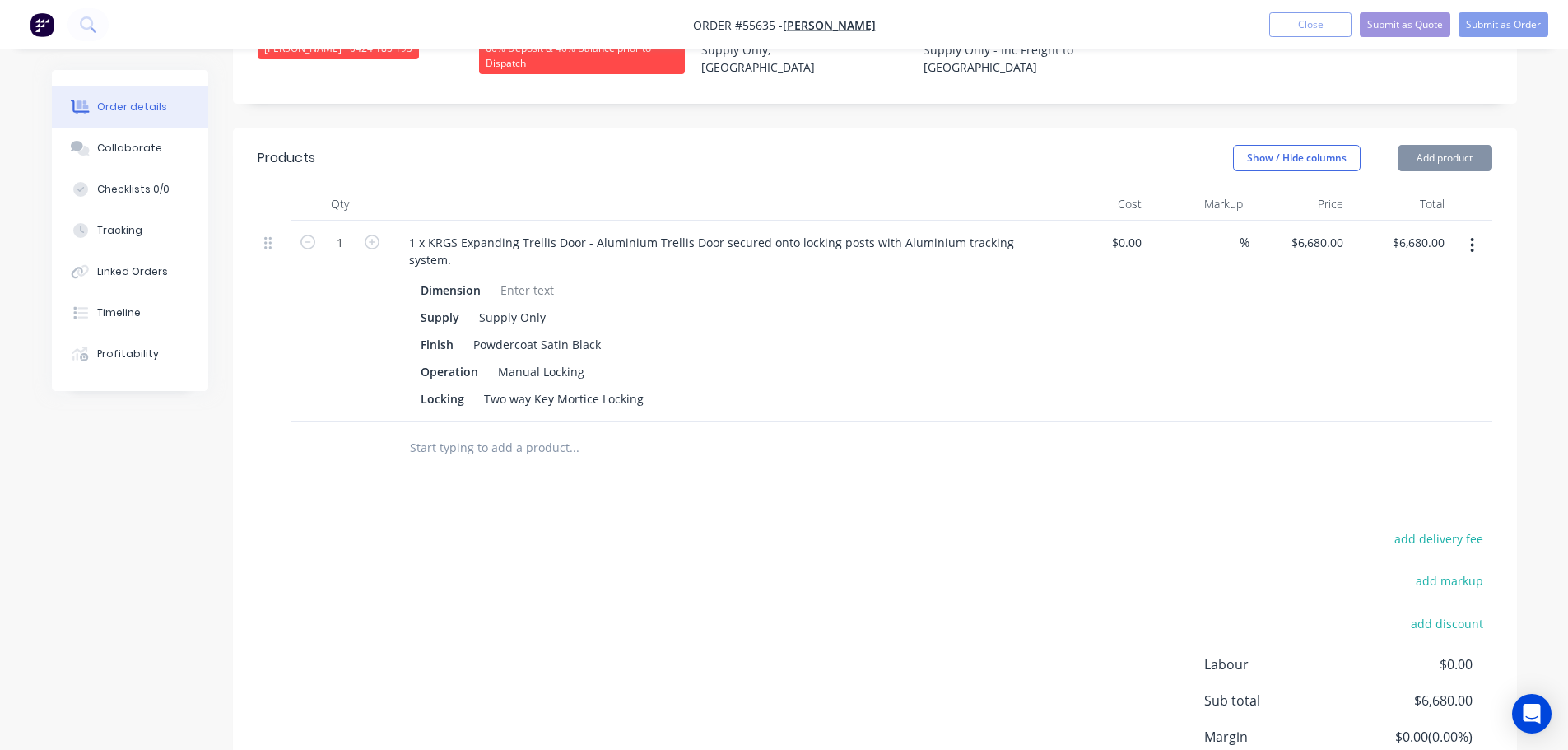
click at [515, 278] on div at bounding box center [527, 290] width 66 height 24
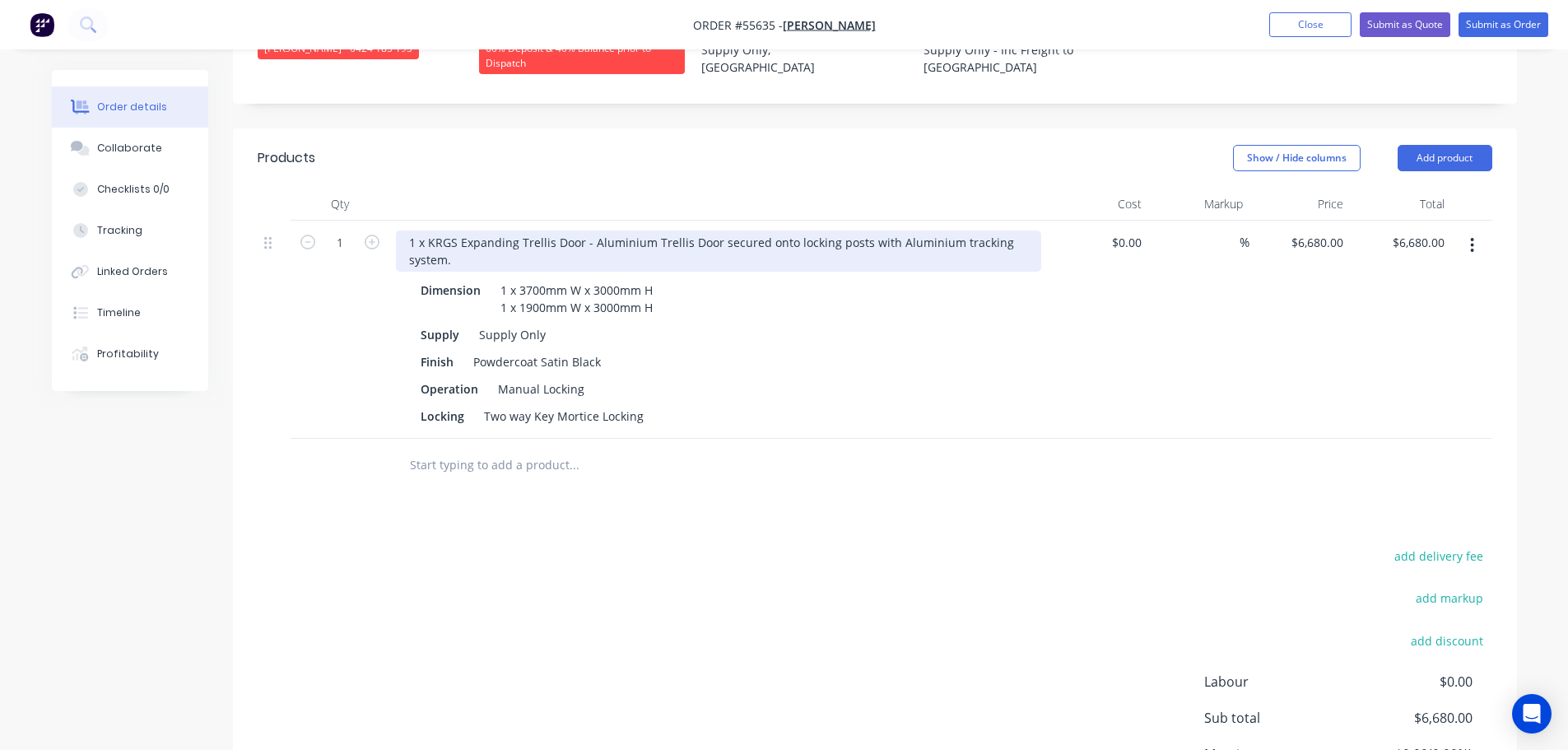
click at [414, 231] on div "1 x KRGS Expanding Trellis Door - Aluminium Trellis Door secured onto locking p…" at bounding box center [718, 251] width 645 height 41
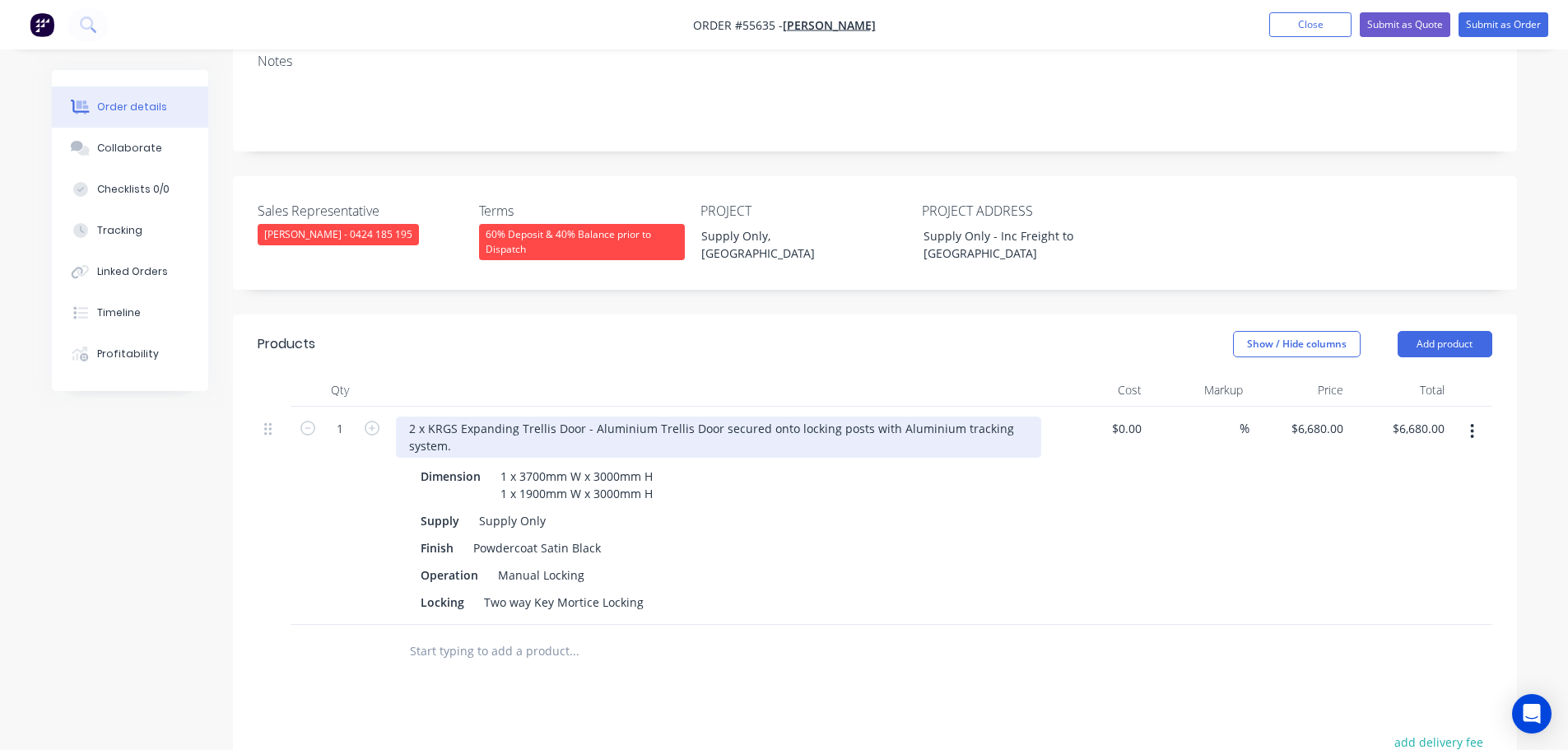
scroll to position [247, 0]
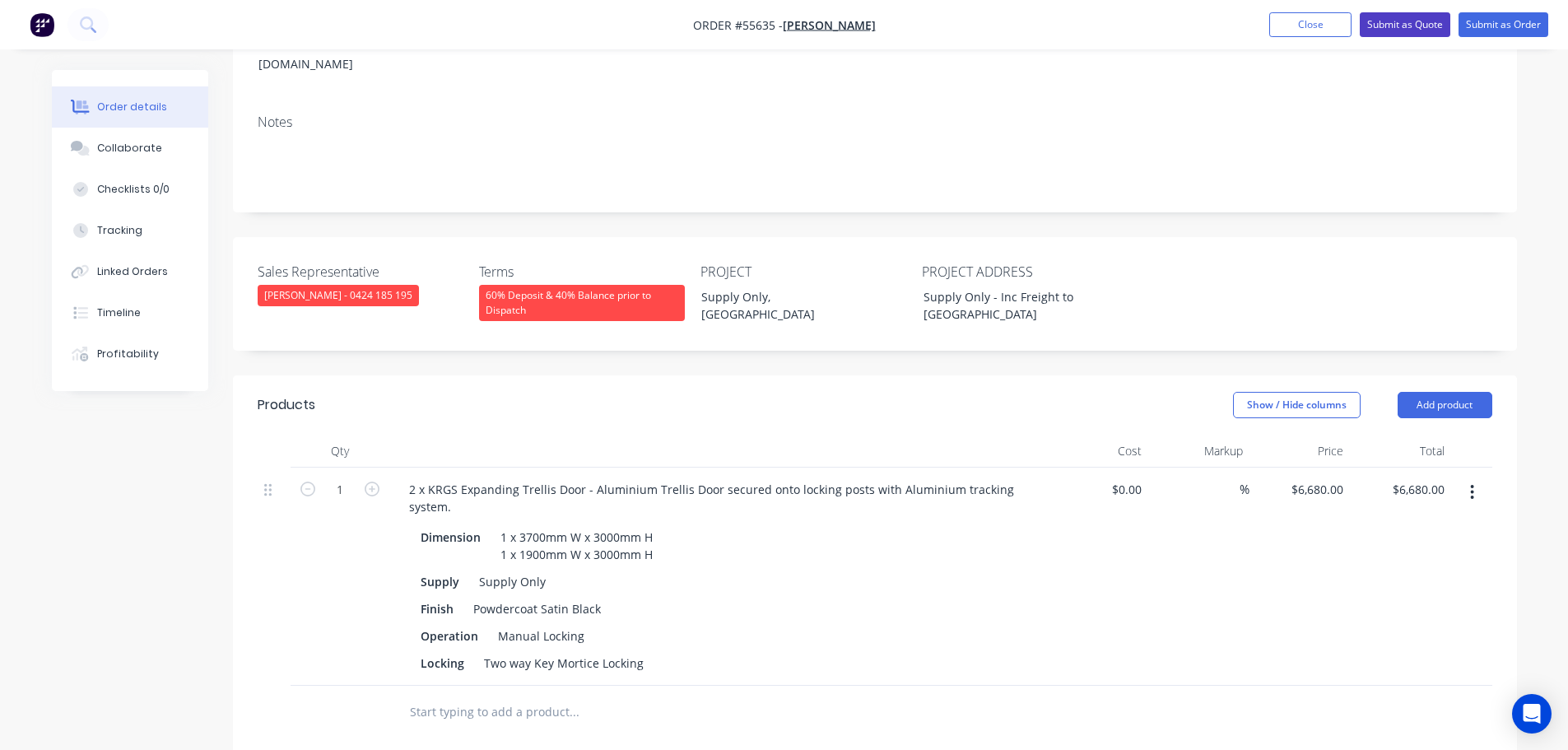
click at [1404, 24] on button "Submit as Quote" at bounding box center [1405, 25] width 90 height 25
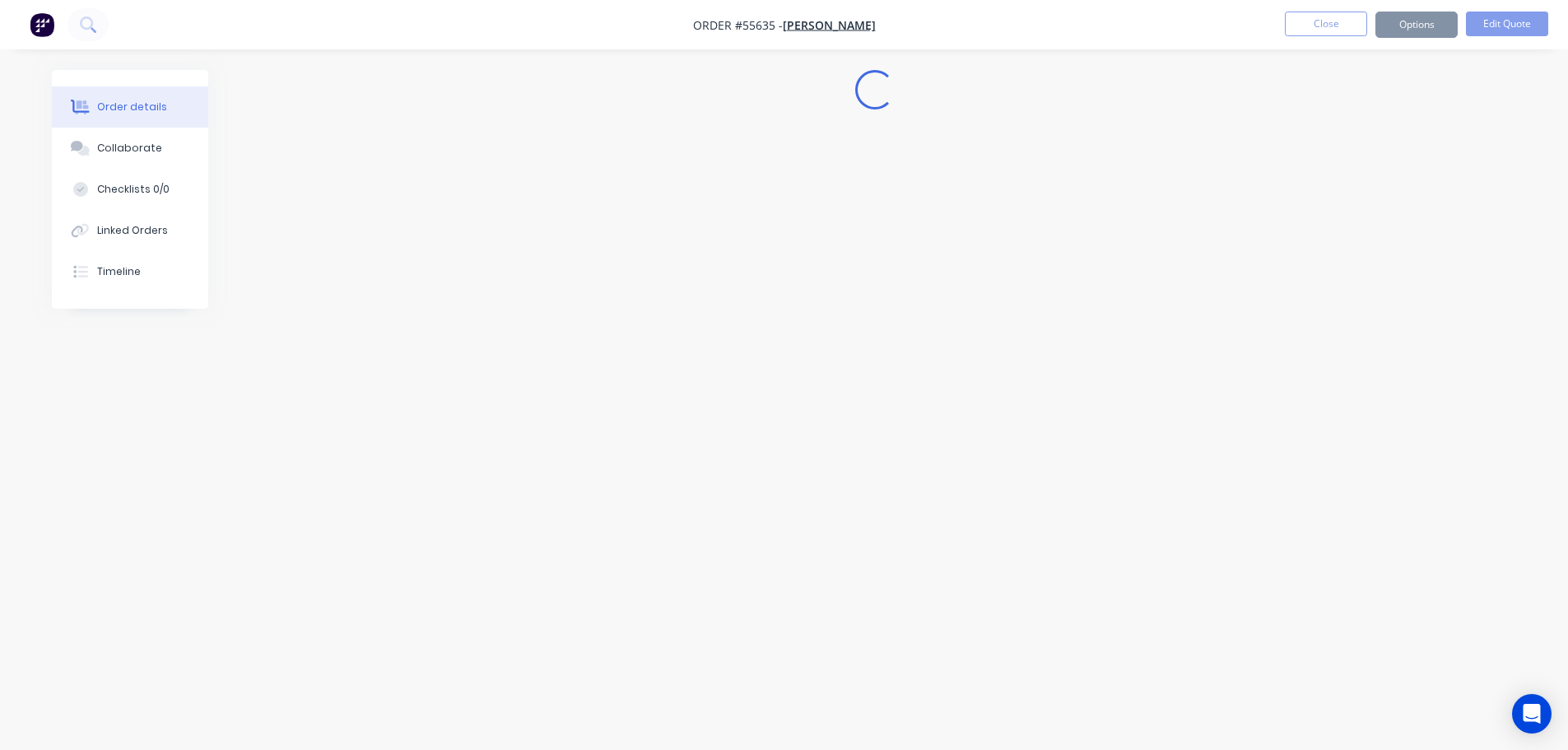
scroll to position [0, 0]
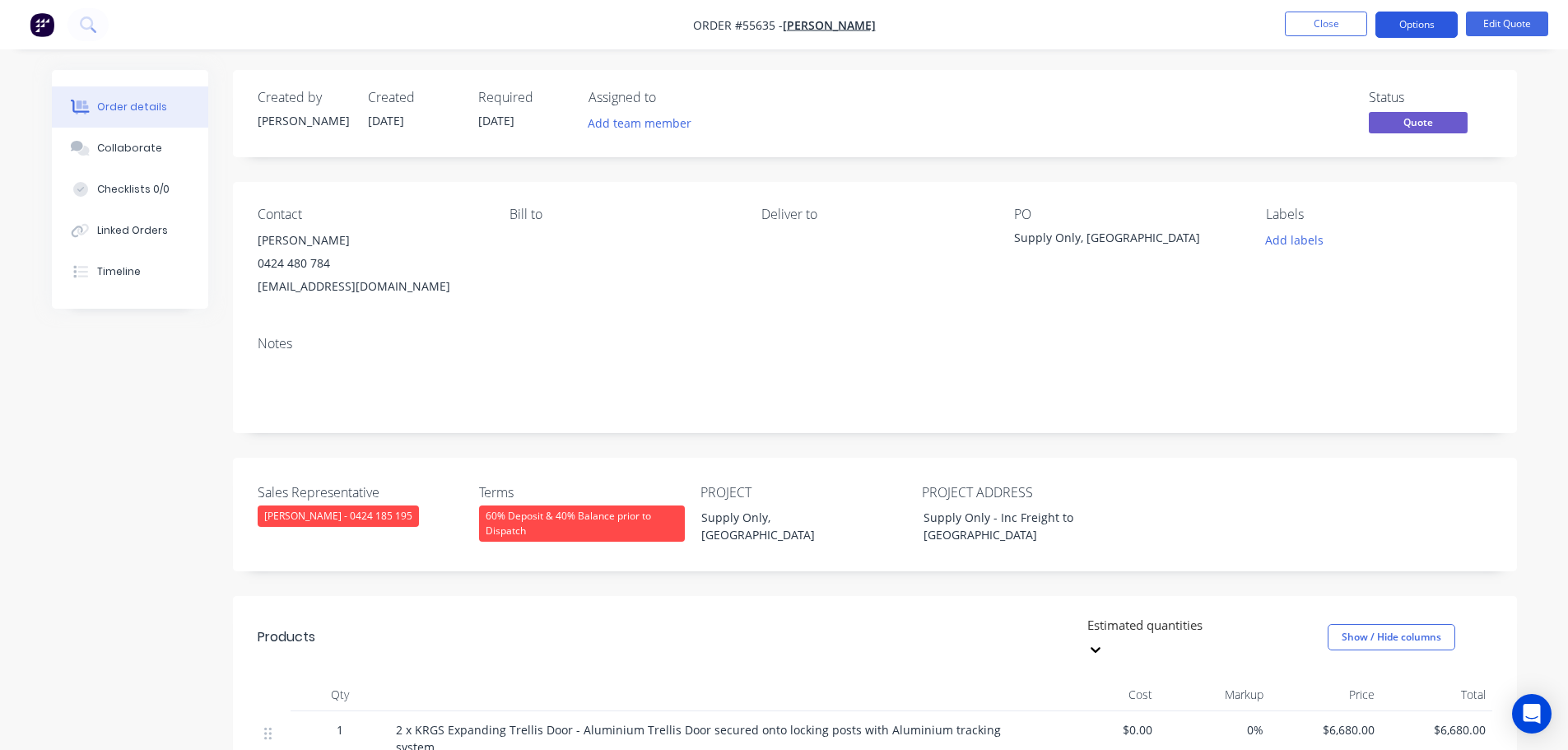
click at [1410, 25] on button "Options" at bounding box center [1416, 25] width 82 height 27
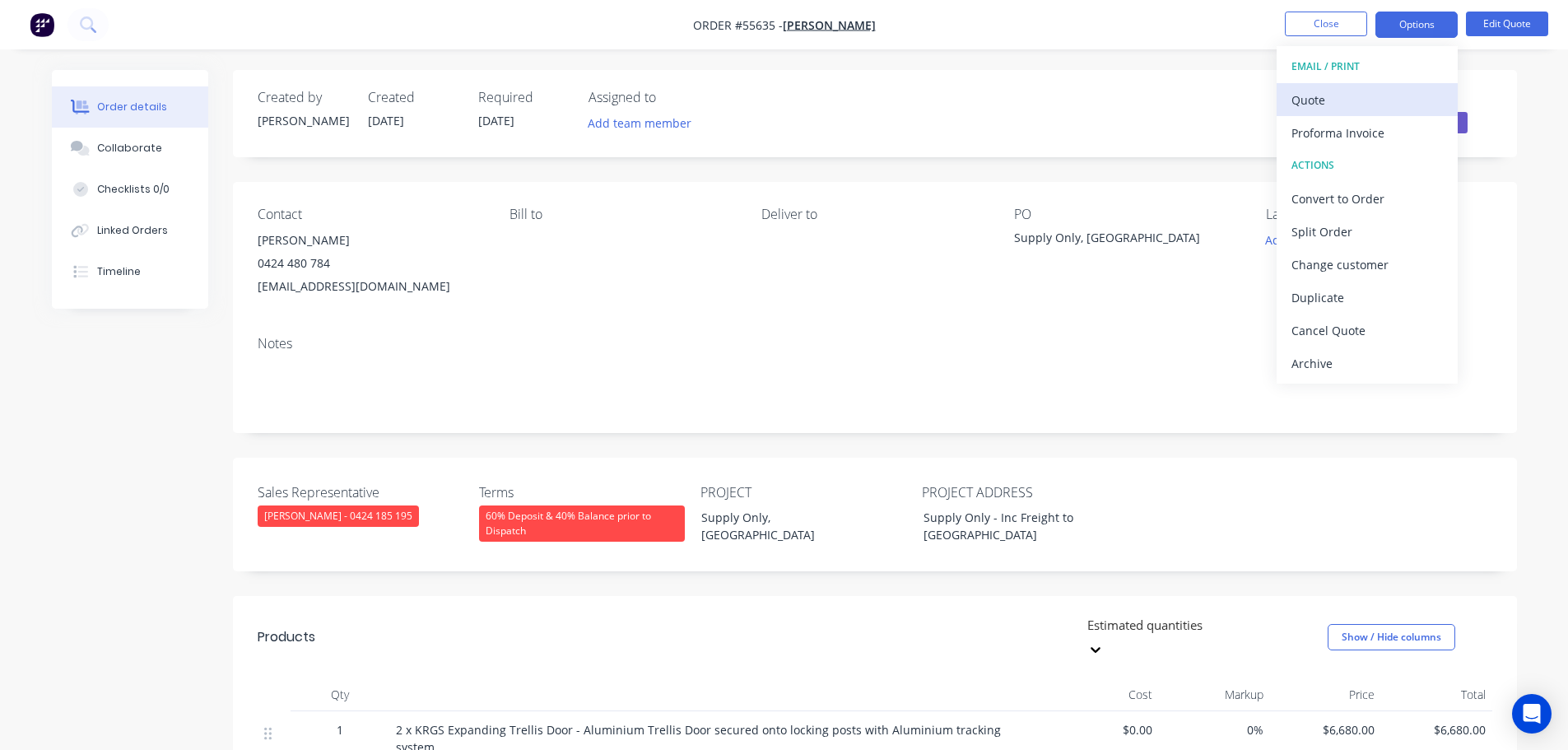
click at [1316, 101] on div "Quote" at bounding box center [1367, 100] width 152 height 24
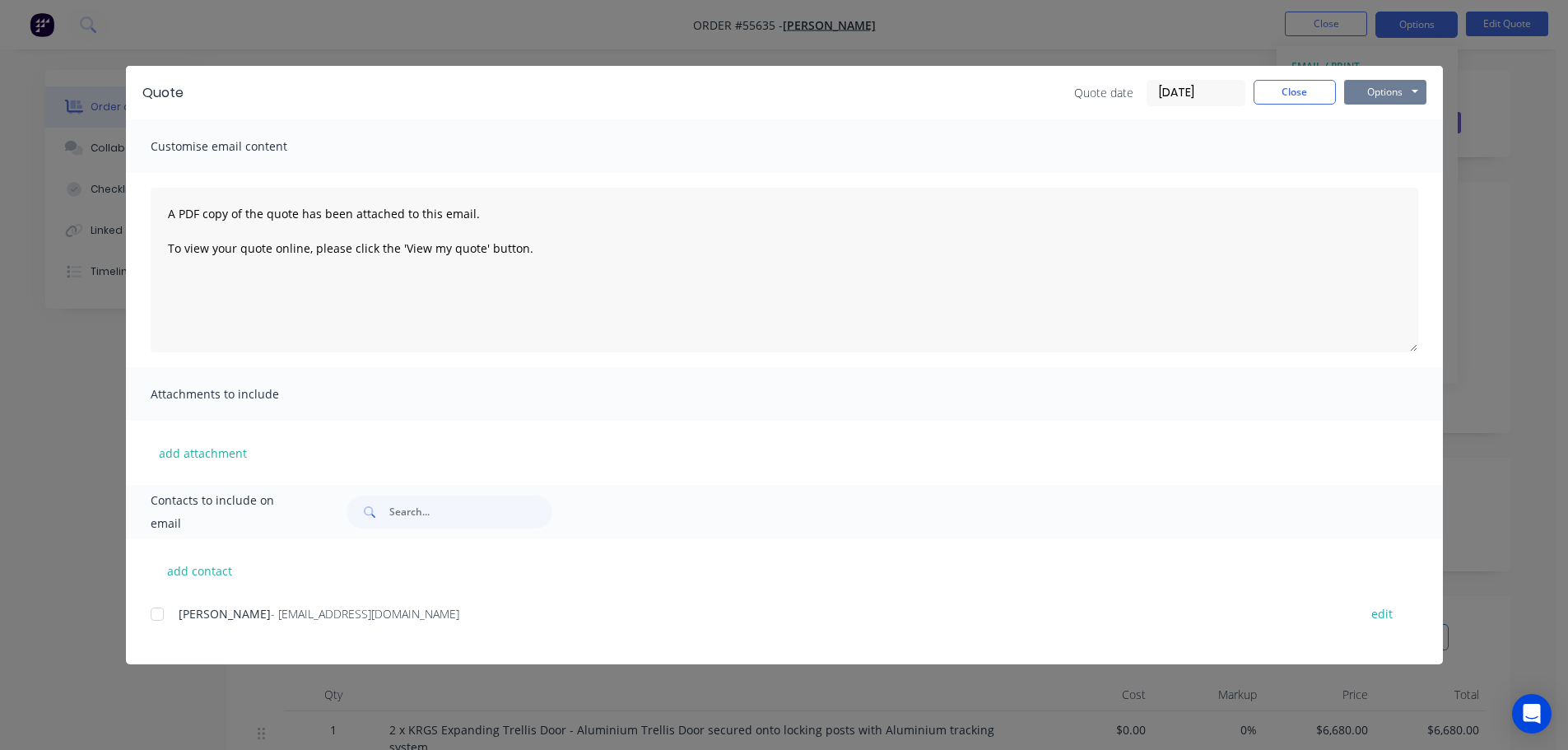
click at [1365, 95] on button "Options" at bounding box center [1385, 92] width 82 height 25
click at [1384, 153] on button "Print" at bounding box center [1396, 149] width 105 height 27
click at [1276, 93] on button "Close" at bounding box center [1294, 92] width 82 height 25
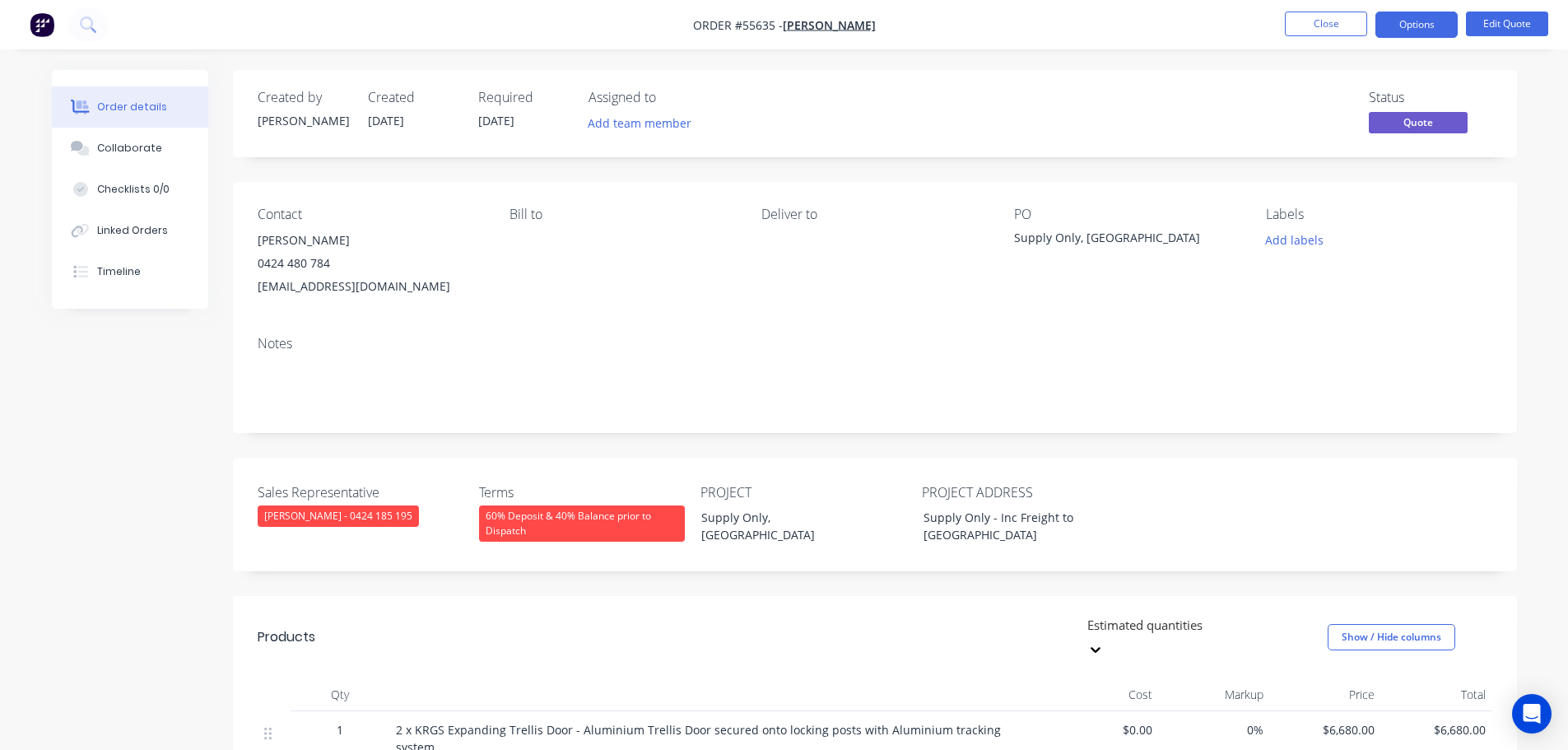
click at [307, 291] on div "coreysculpt@yahoo.com.au" at bounding box center [371, 286] width 226 height 23
copy div "coreysculpt@yahoo.com.au"
click at [1087, 233] on div "Supply Only, Melbourne" at bounding box center [1117, 241] width 206 height 23
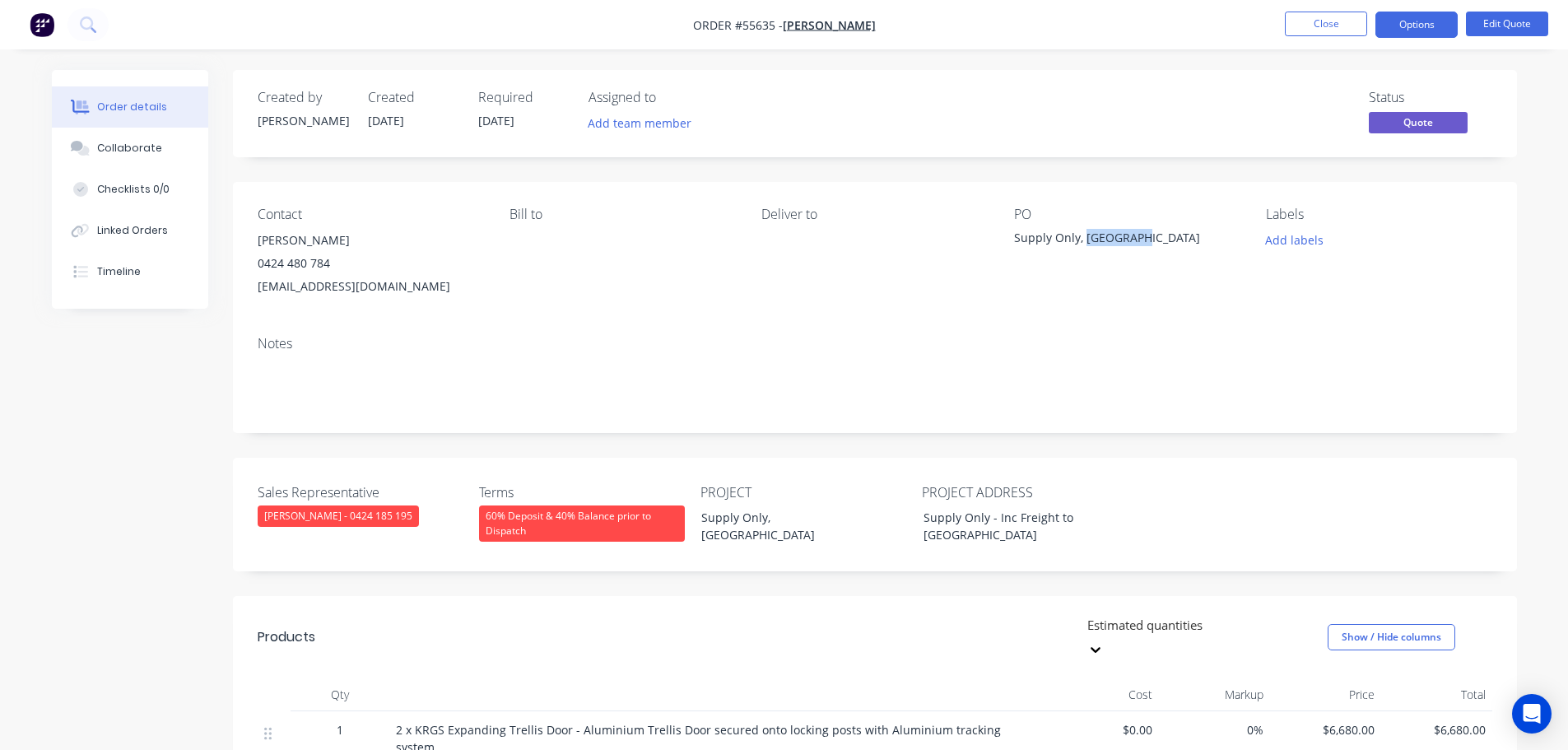
click at [1087, 233] on div "Supply Only, Melbourne" at bounding box center [1117, 241] width 206 height 23
copy div "Supply Only, Melbourne"
click at [330, 266] on span at bounding box center [330, 263] width 0 height 16
click at [1310, 28] on button "Close" at bounding box center [1326, 24] width 82 height 25
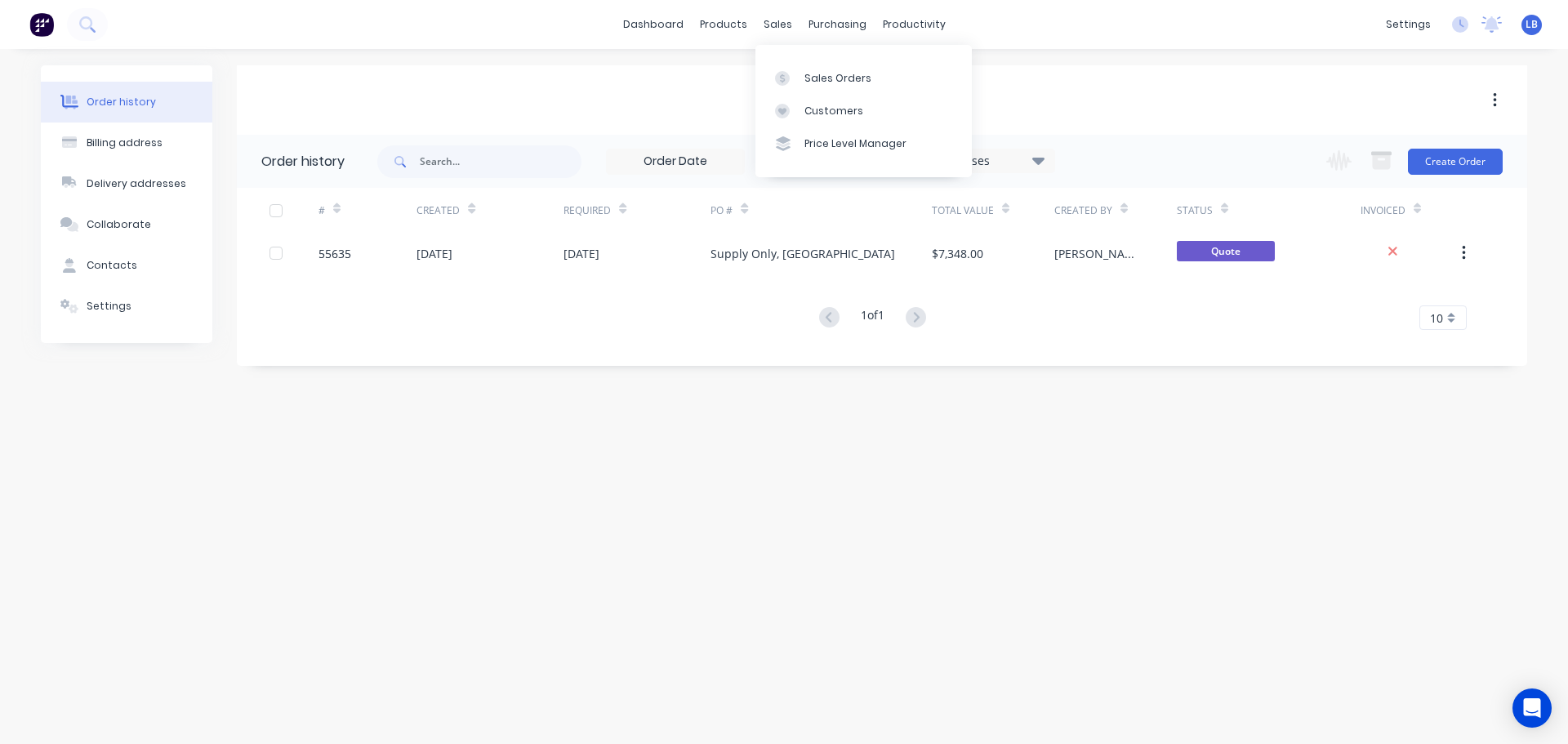
drag, startPoint x: 777, startPoint y: 34, endPoint x: 778, endPoint y: 50, distance: 16.0
click at [778, 50] on body "dashboard products sales purchasing productivity dashboard products Product Cat…" at bounding box center [784, 372] width 1568 height 744
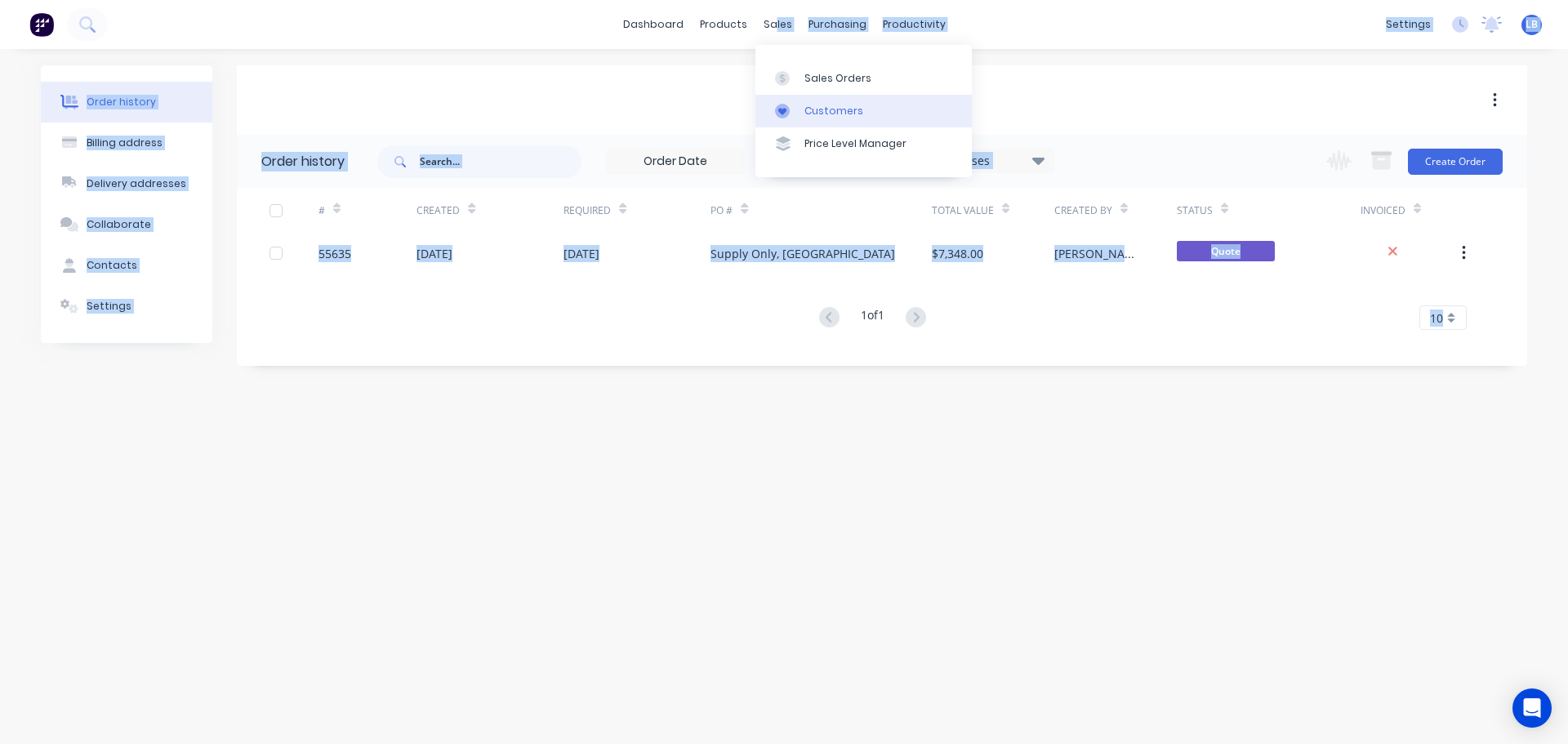
click at [816, 120] on link "Customers" at bounding box center [863, 111] width 216 height 33
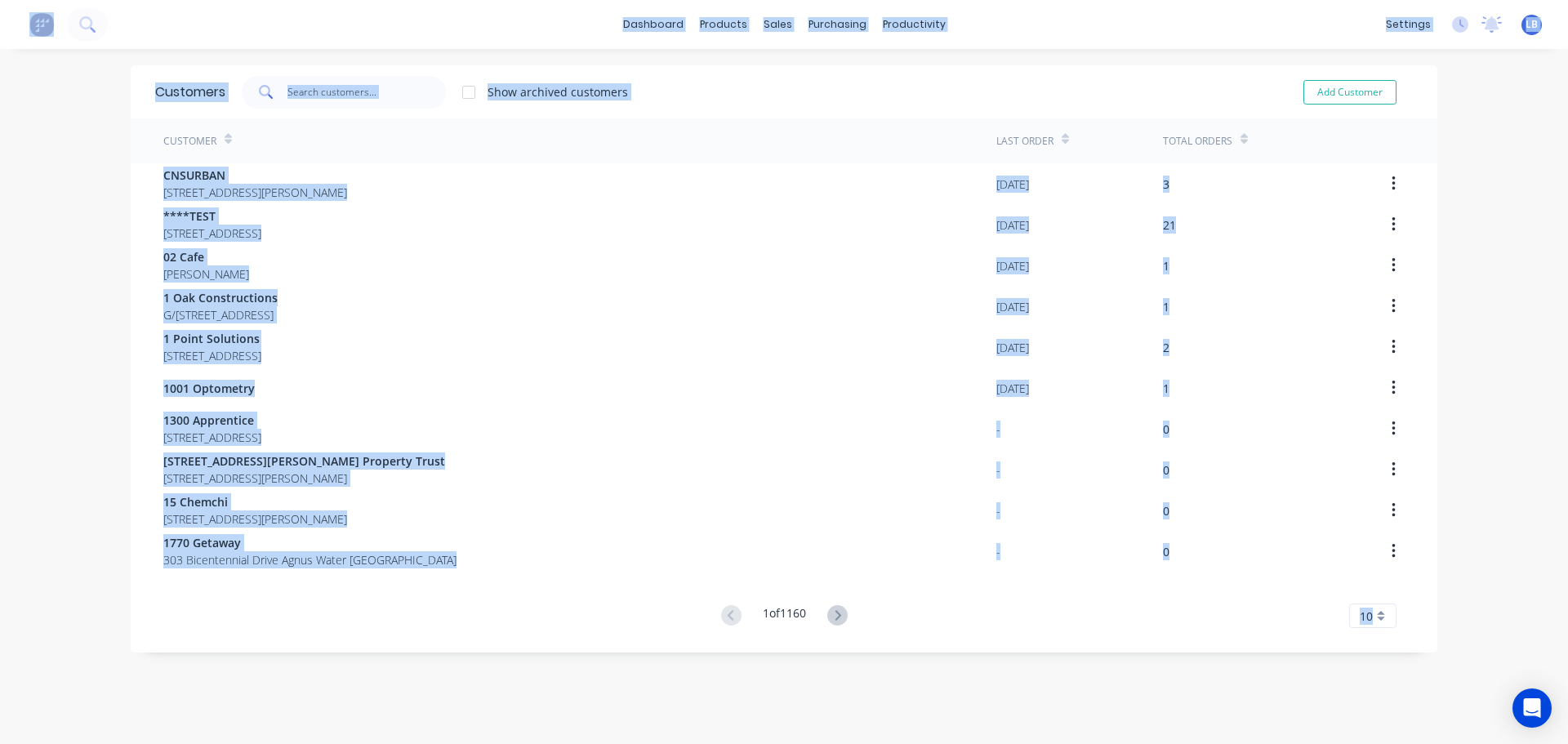
click at [1177, 19] on div "dashboard products sales purchasing productivity dashboard products Product Cat…" at bounding box center [784, 25] width 1568 height 49
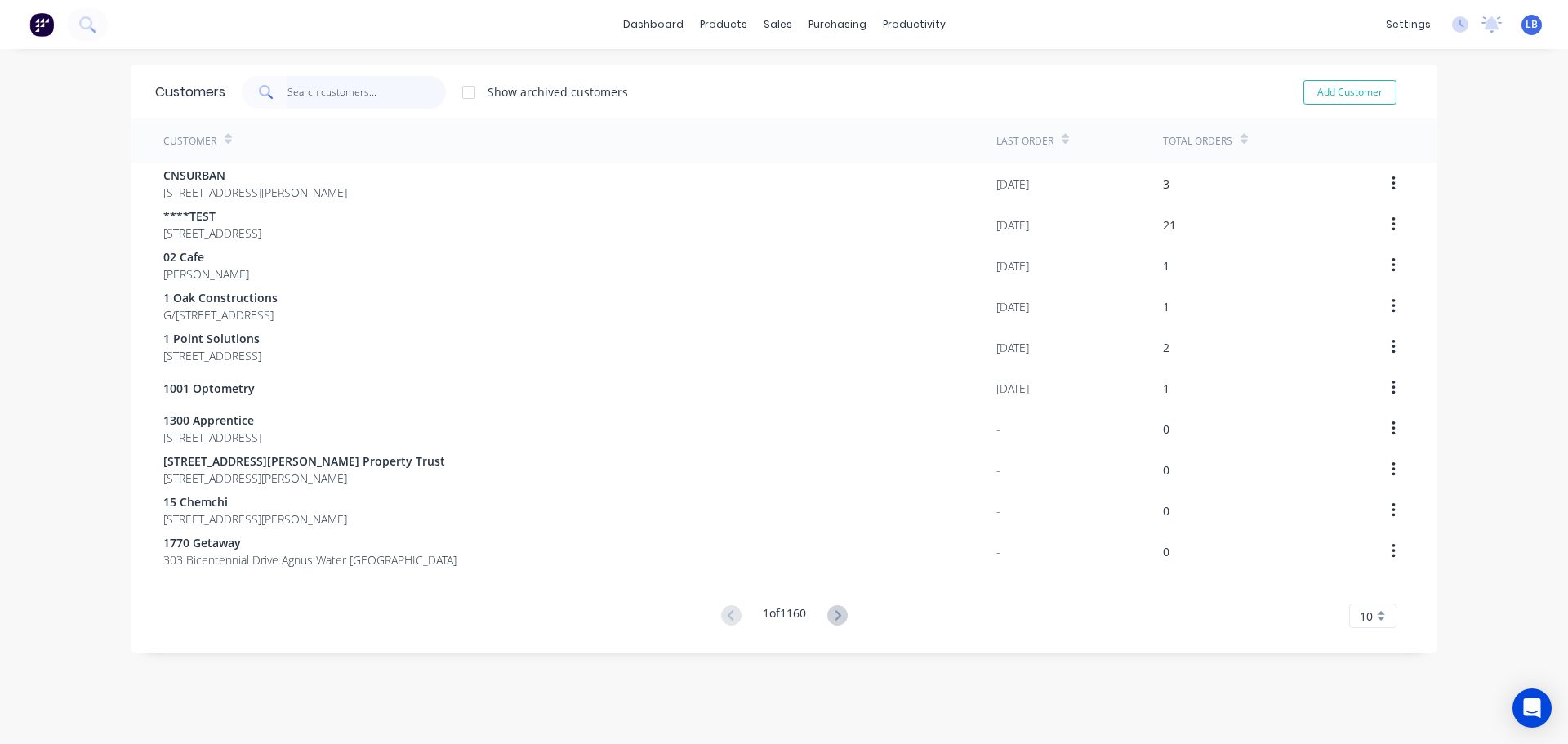
click at [312, 98] on input "text" at bounding box center [366, 92] width 159 height 33
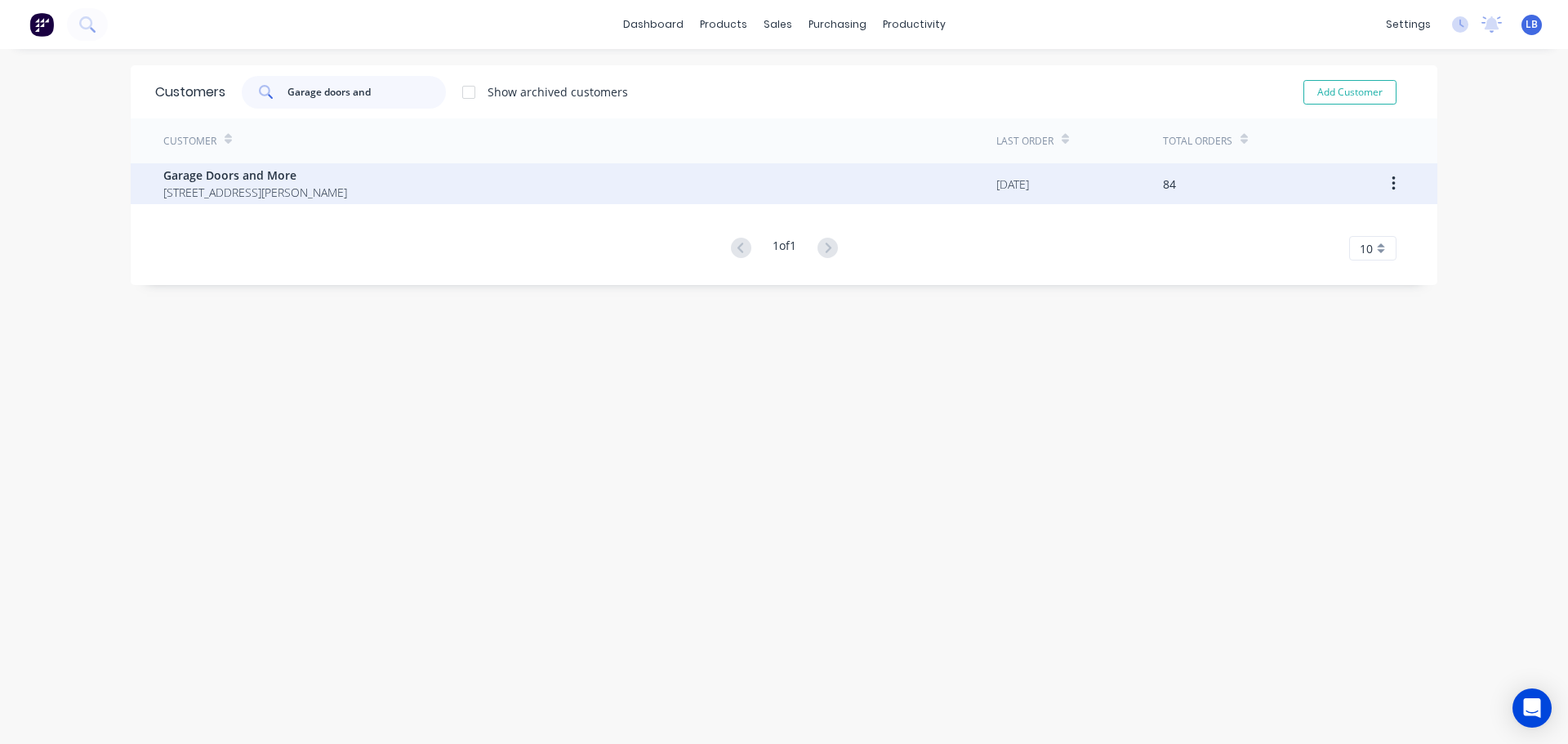
type input "Garage doors and"
click at [242, 179] on span "Garage Doors and More" at bounding box center [254, 174] width 184 height 17
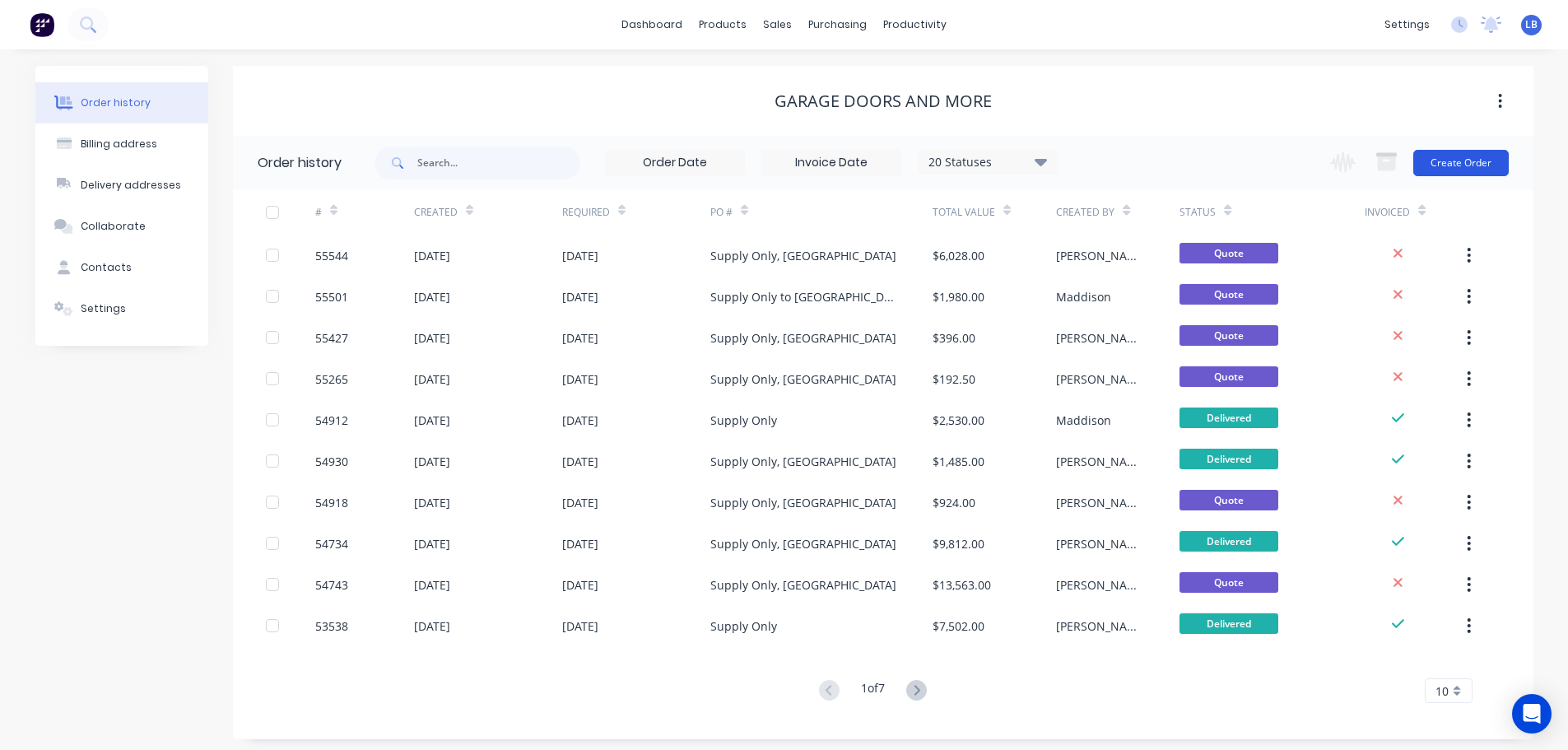
click at [1455, 158] on button "Create Order" at bounding box center [1461, 163] width 95 height 27
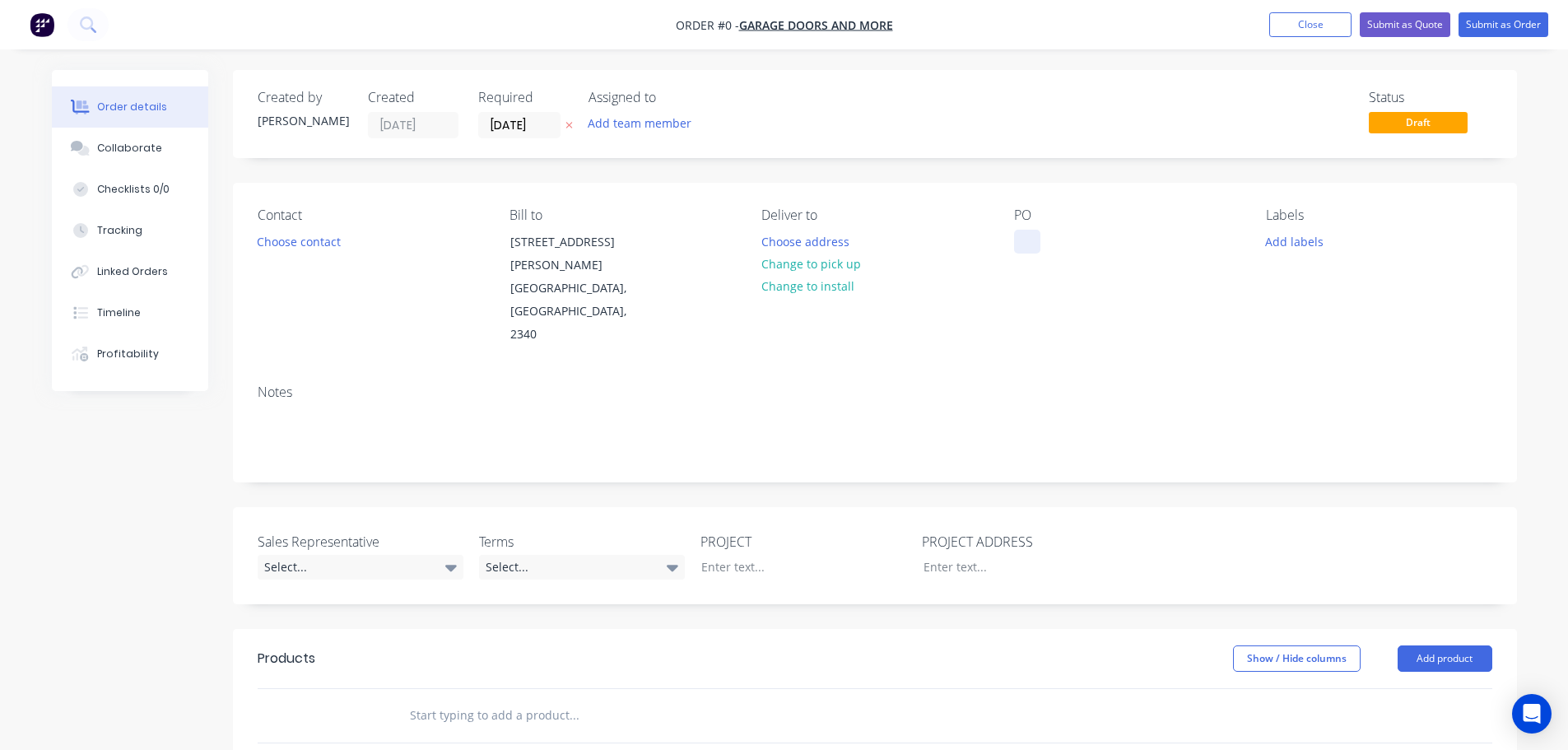
click at [1031, 234] on div at bounding box center [1027, 241] width 27 height 24
click at [1287, 34] on button "Close" at bounding box center [1310, 25] width 82 height 25
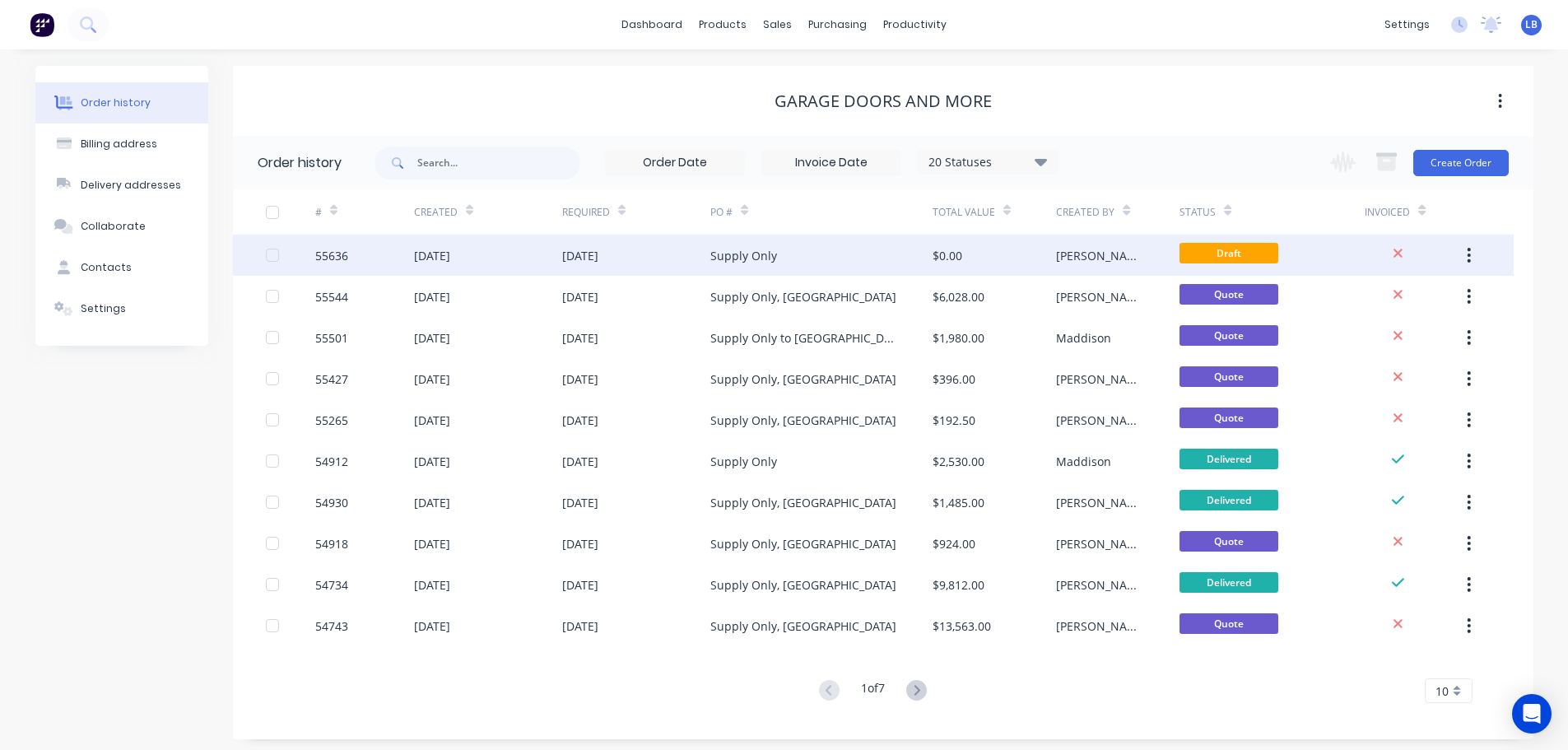
click at [317, 265] on div "55636" at bounding box center [364, 256] width 99 height 41
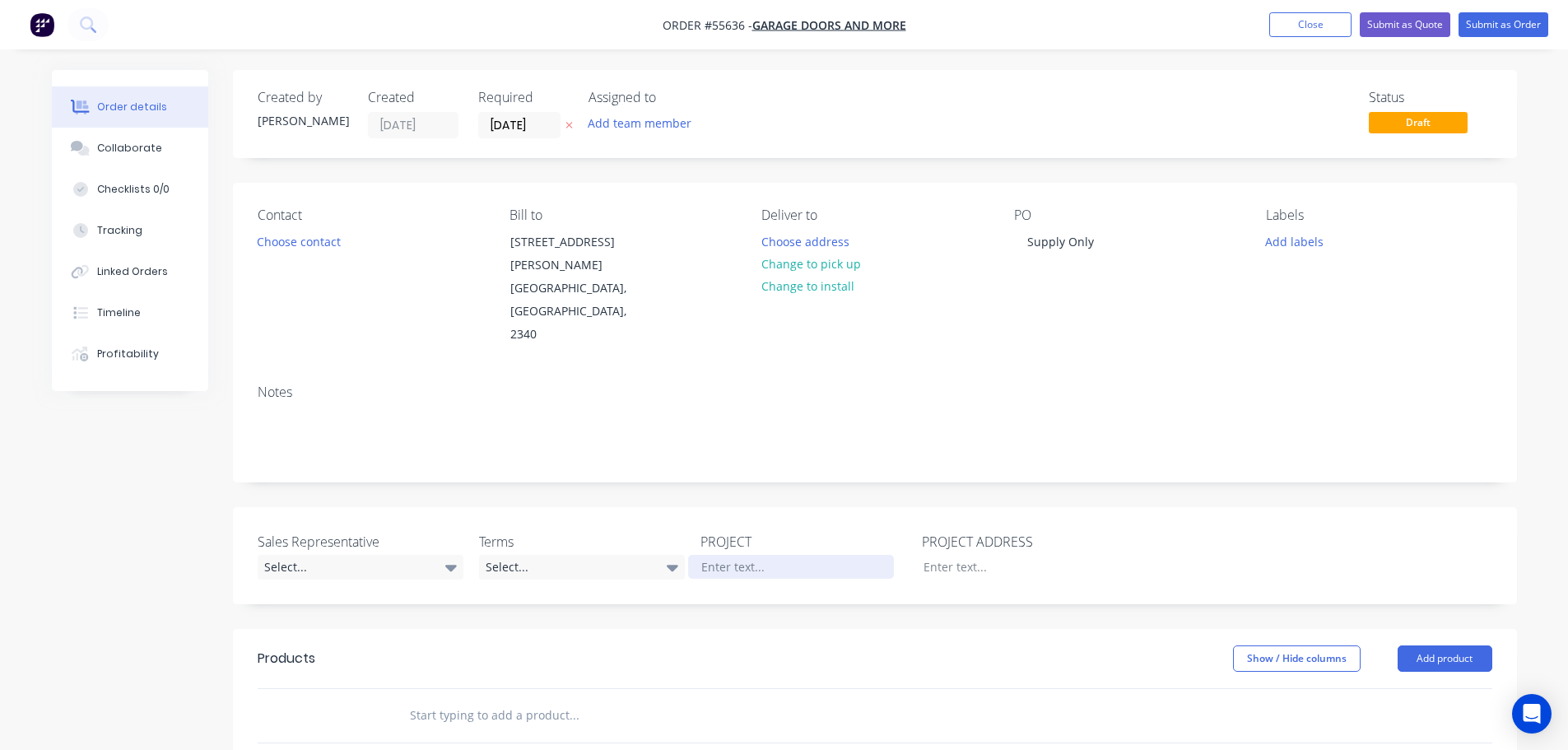
click at [718, 555] on div at bounding box center [791, 567] width 206 height 24
click at [778, 555] on div "Supply Only - Inc Freight" at bounding box center [791, 567] width 206 height 24
copy div "Supply Only - Inc Freight"
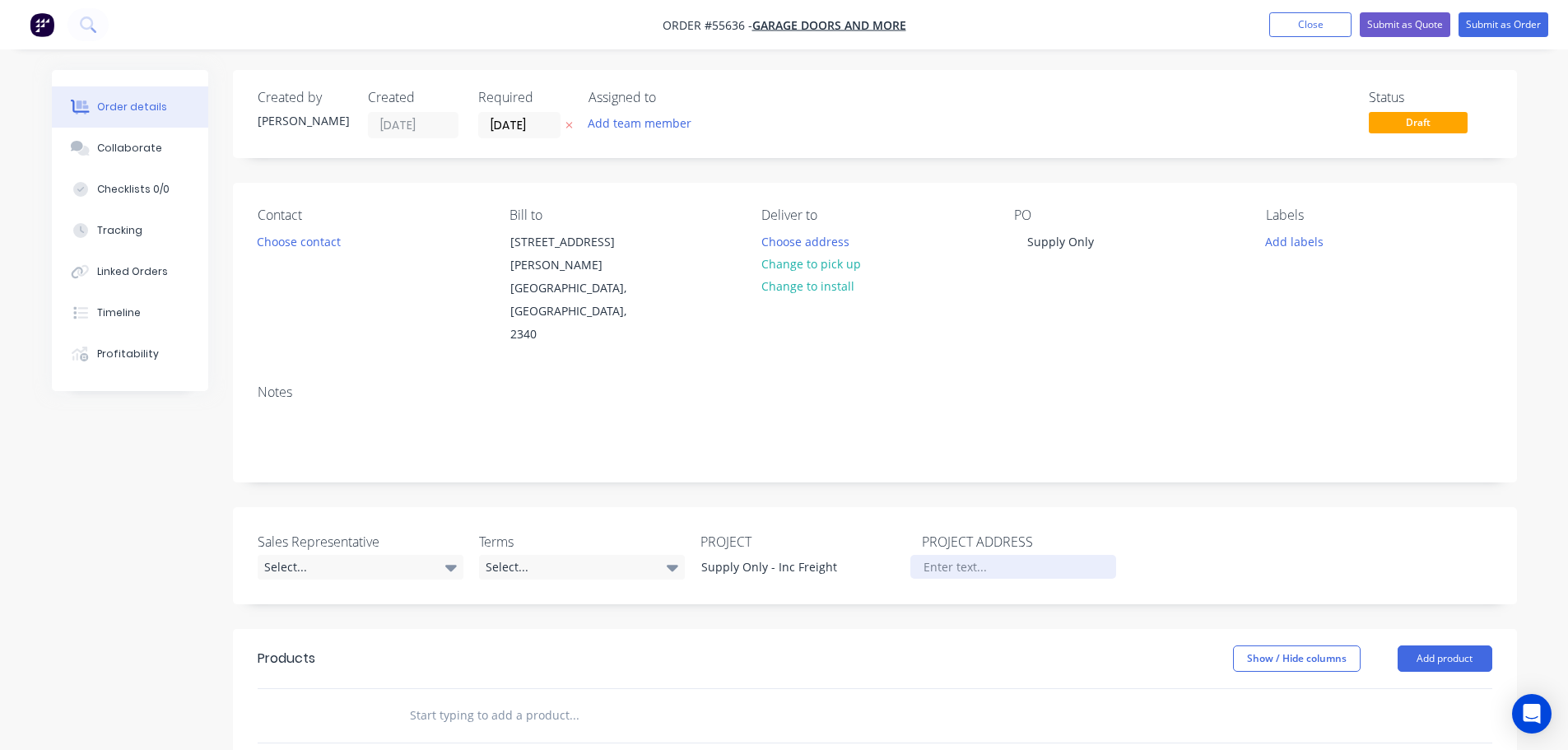
click at [942, 555] on div at bounding box center [1013, 567] width 206 height 24
paste div
click at [311, 241] on button "Choose contact" at bounding box center [299, 241] width 101 height 22
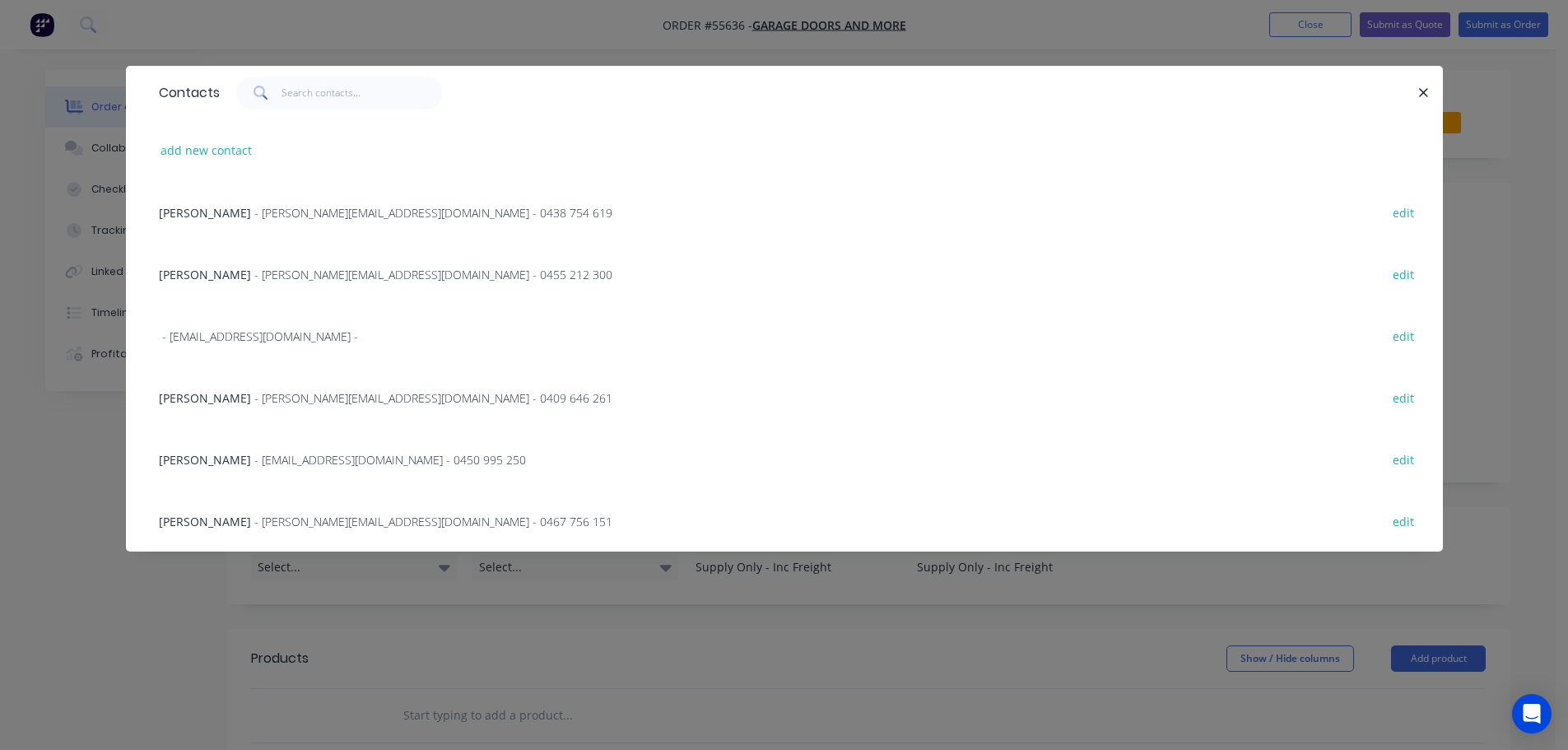
click at [201, 401] on div "Andrew - Andrew@garagedoorsandmore.com.au - 0409 646 261" at bounding box center [386, 397] width 454 height 17
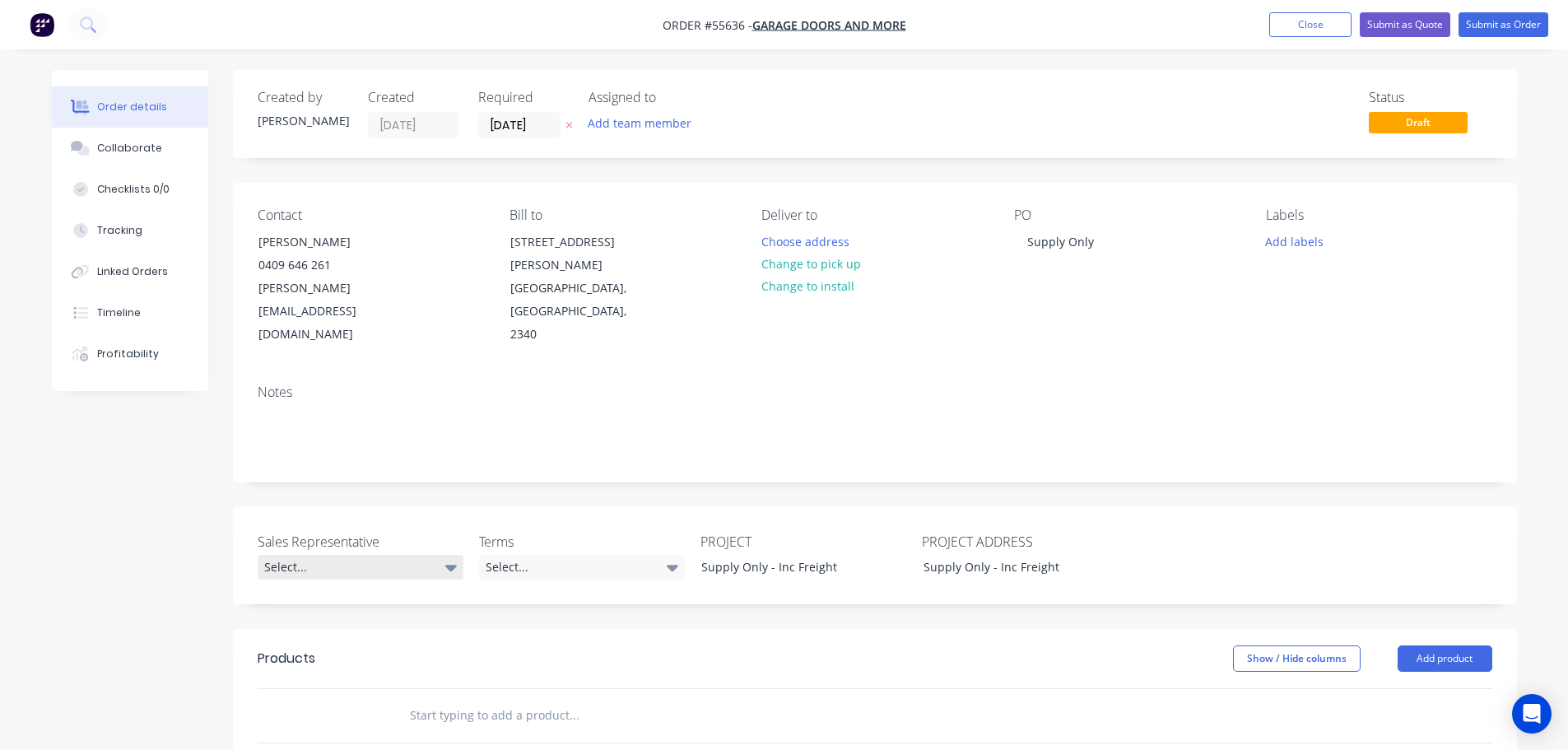
click at [272, 555] on div "Select..." at bounding box center [361, 567] width 206 height 25
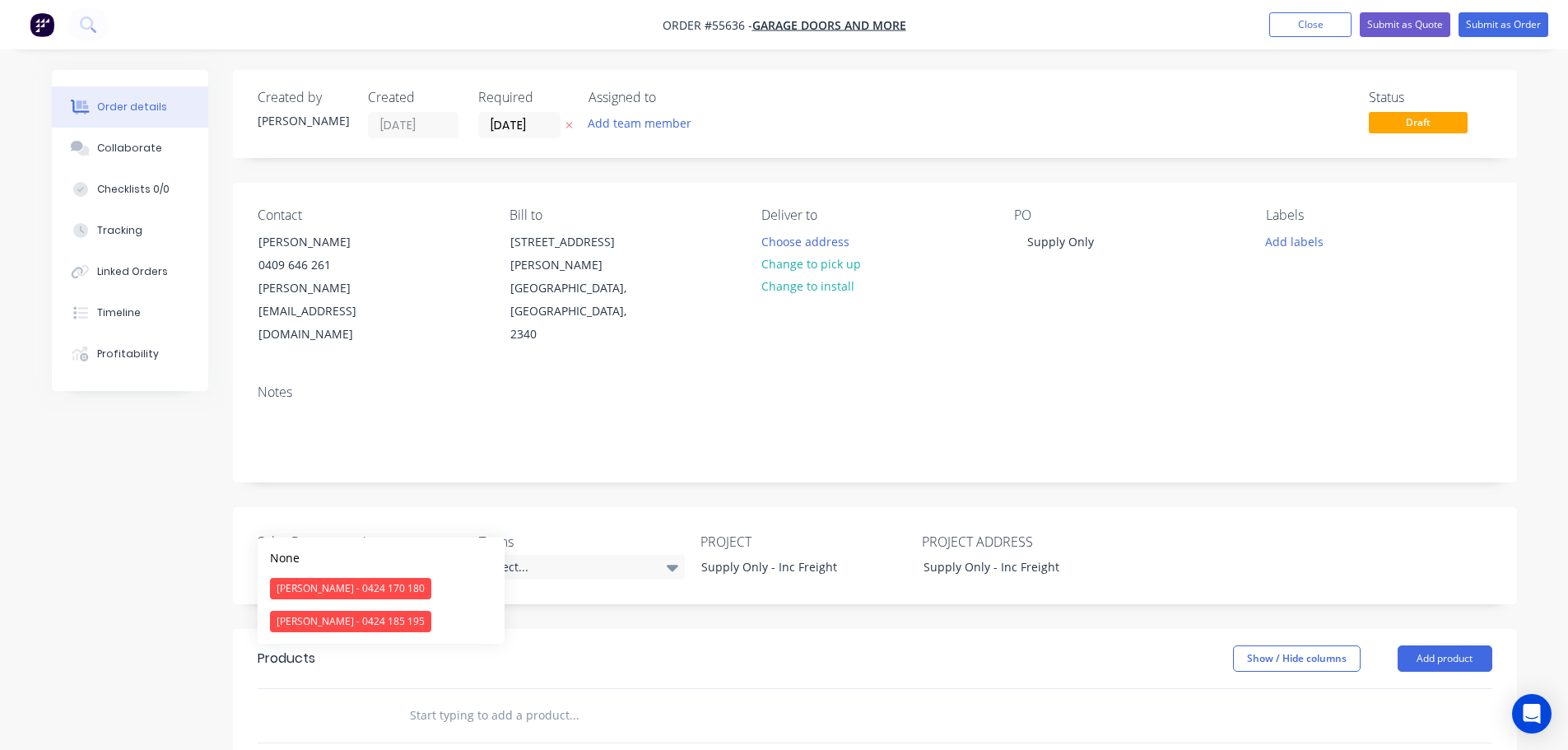
drag, startPoint x: 309, startPoint y: 625, endPoint x: 497, endPoint y: 556, distance: 200.3
click at [317, 620] on div "Drew Blackman - 0424 185 195" at bounding box center [350, 621] width 161 height 22
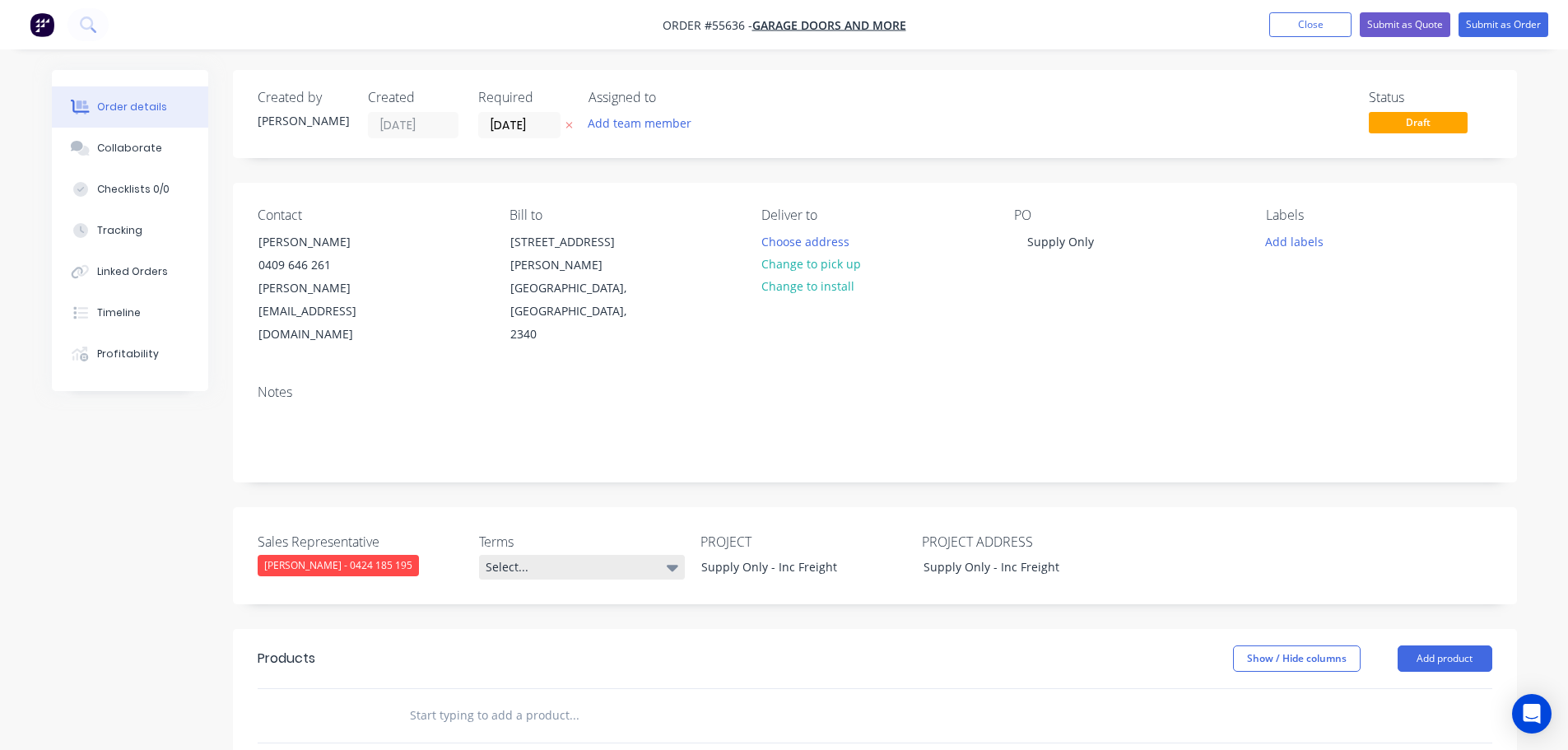
click at [573, 555] on div "Select..." at bounding box center [582, 567] width 206 height 25
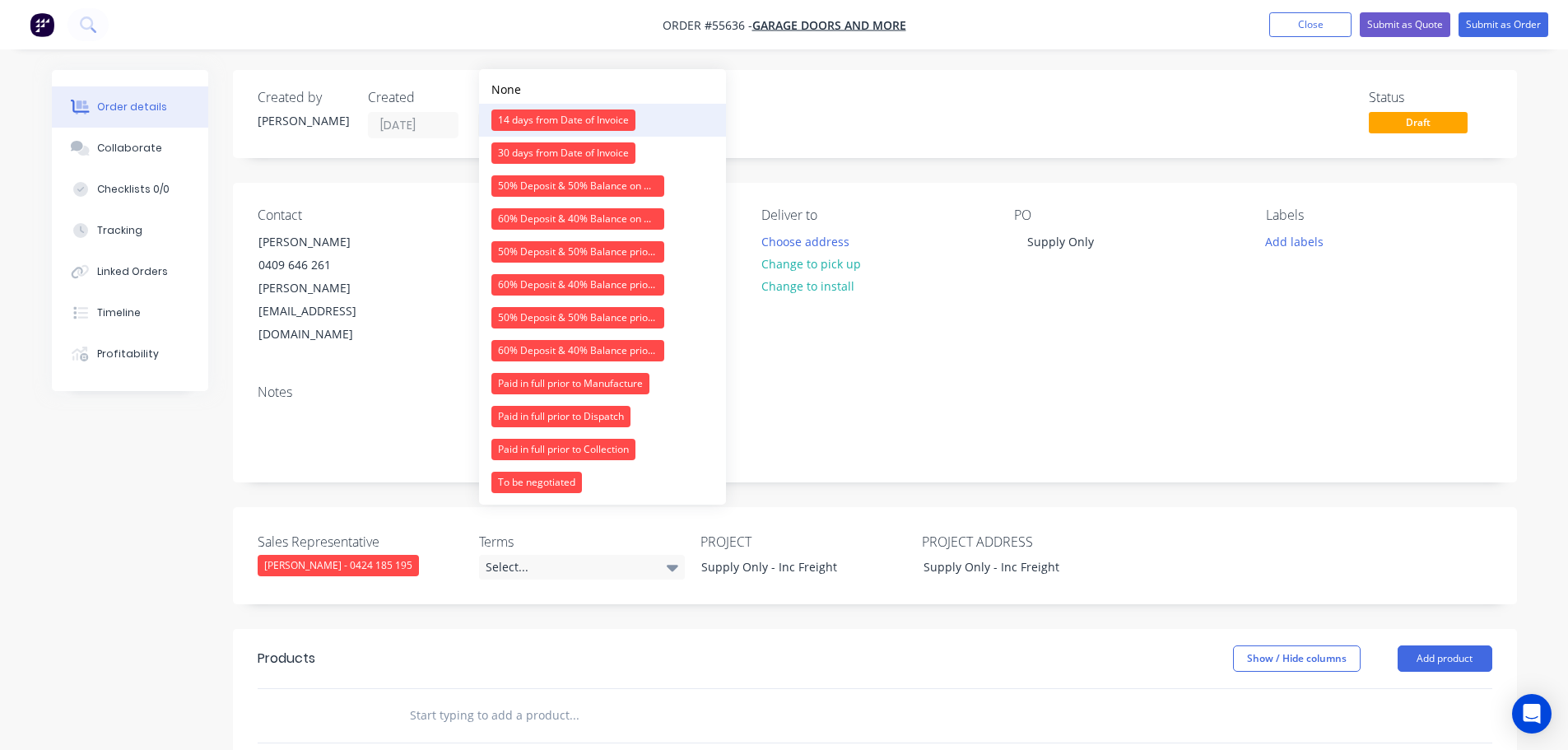
click at [577, 124] on div "14 days from Date of Invoice" at bounding box center [563, 120] width 144 height 22
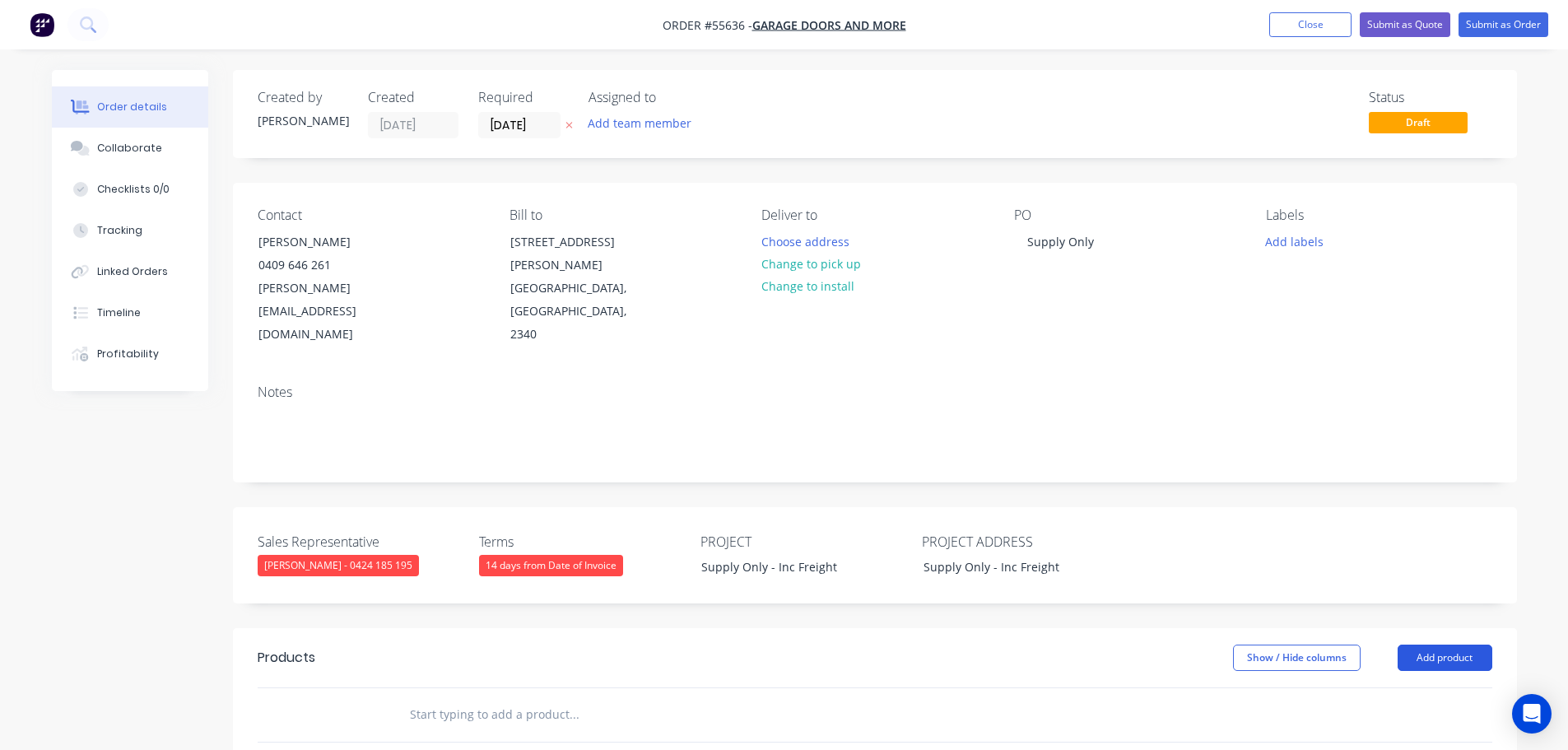
click at [1414, 645] on button "Add product" at bounding box center [1445, 658] width 95 height 27
click at [1403, 688] on div "Product catalogue" at bounding box center [1414, 699] width 127 height 24
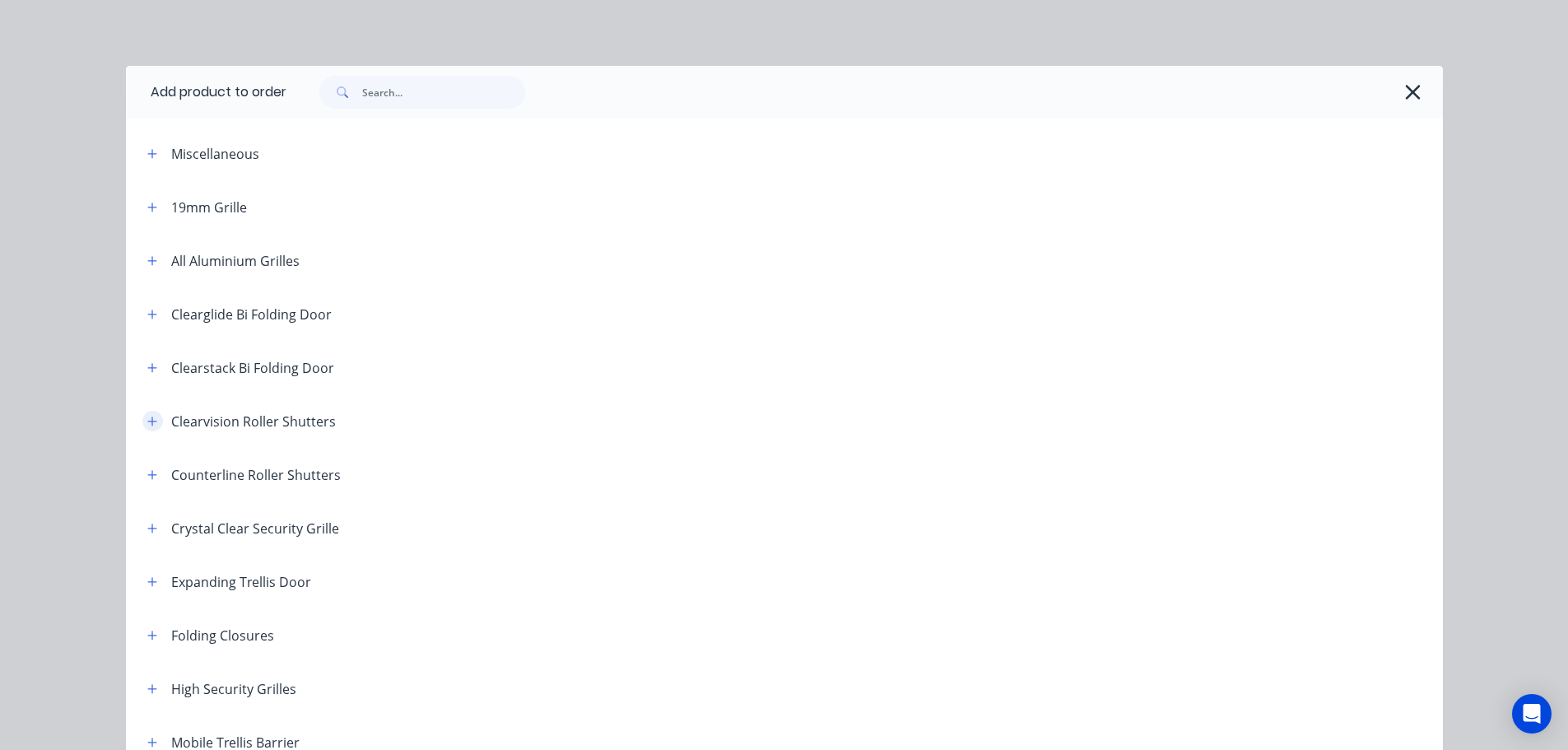
click at [148, 417] on icon "button" at bounding box center [153, 421] width 10 height 12
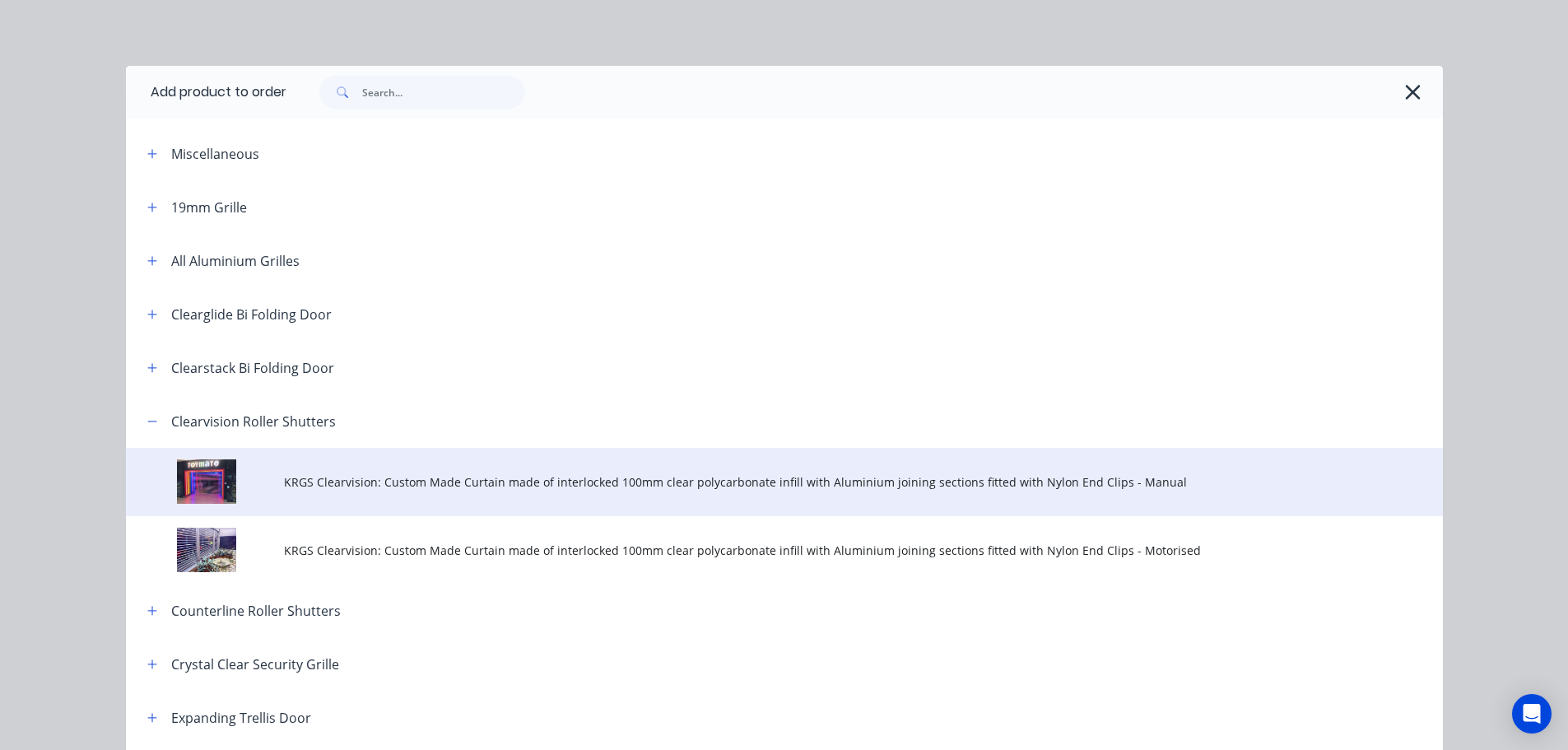
scroll to position [82, 0]
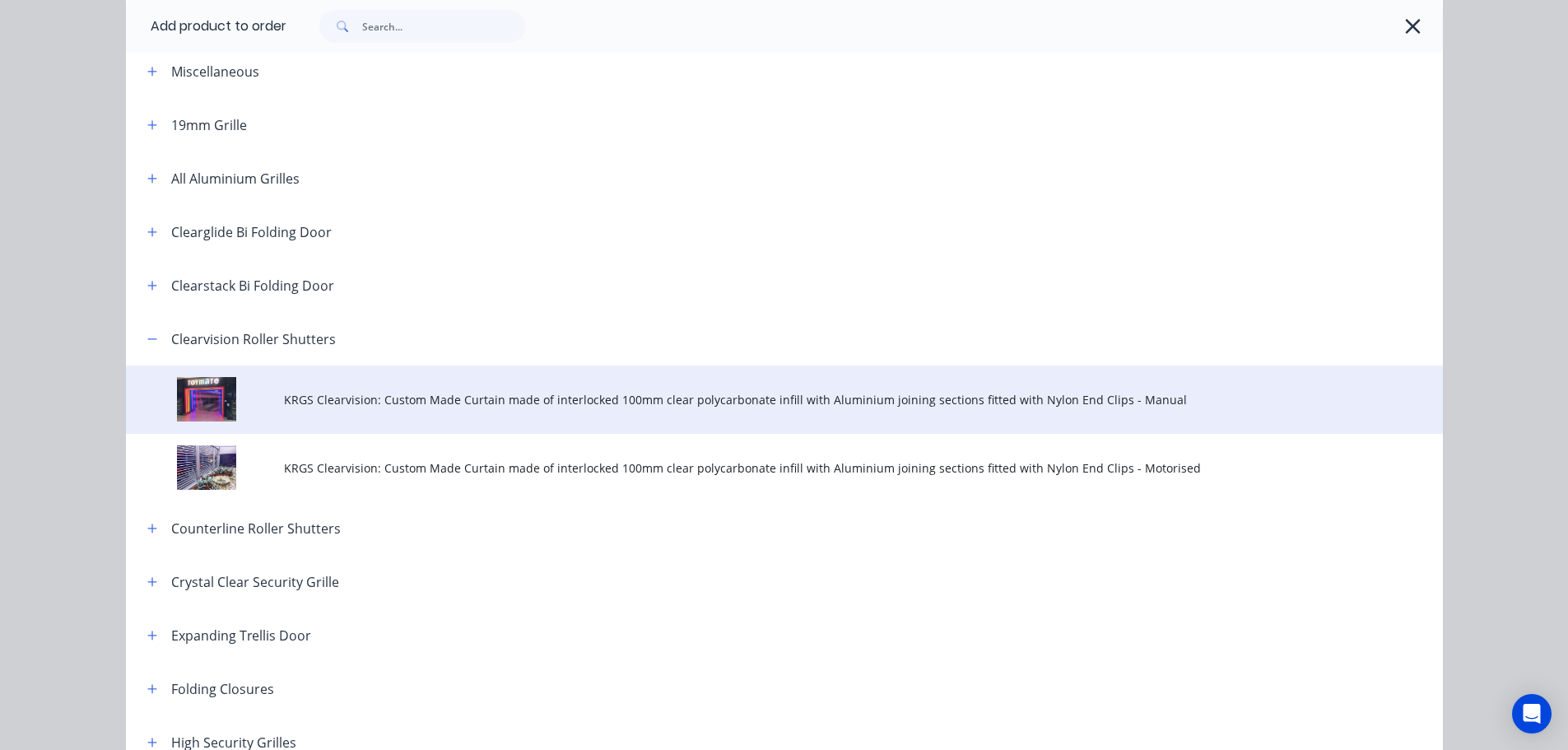
click at [493, 387] on td "KRGS Clearvision: Custom Made Curtain made of interlocked 100mm clear polycarbo…" at bounding box center [863, 400] width 1159 height 68
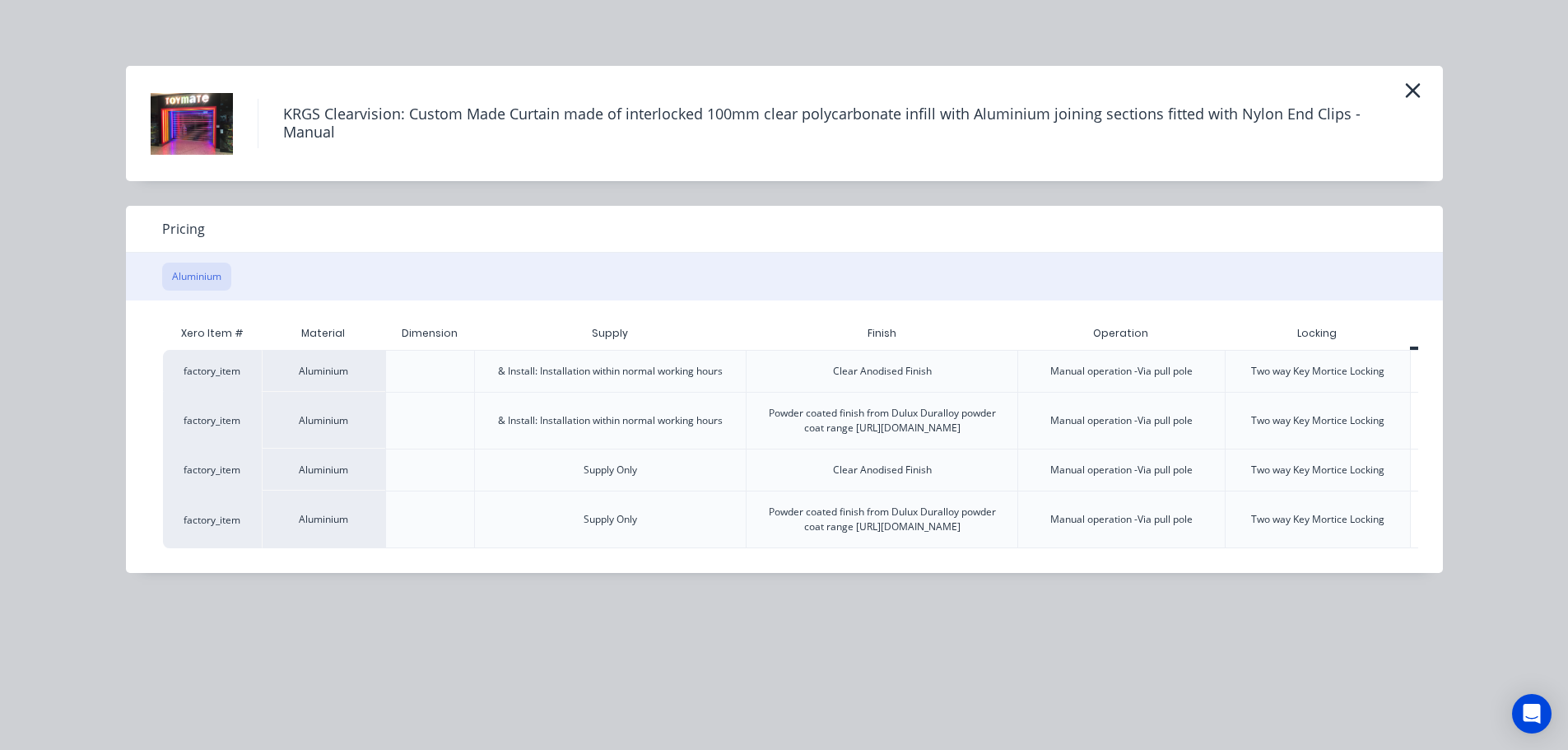
scroll to position [0, 81]
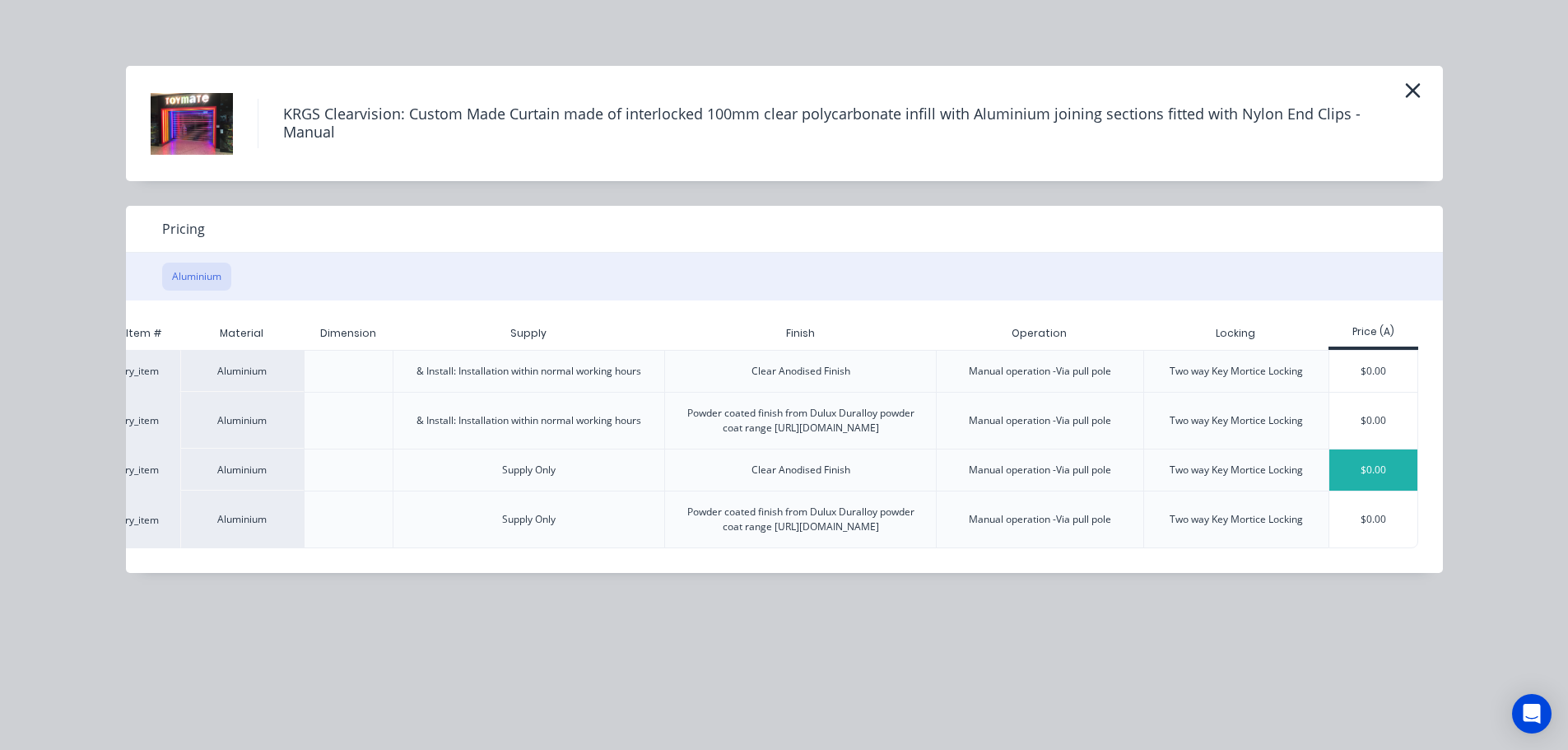
click at [1393, 488] on div "$0.00" at bounding box center [1374, 470] width 88 height 41
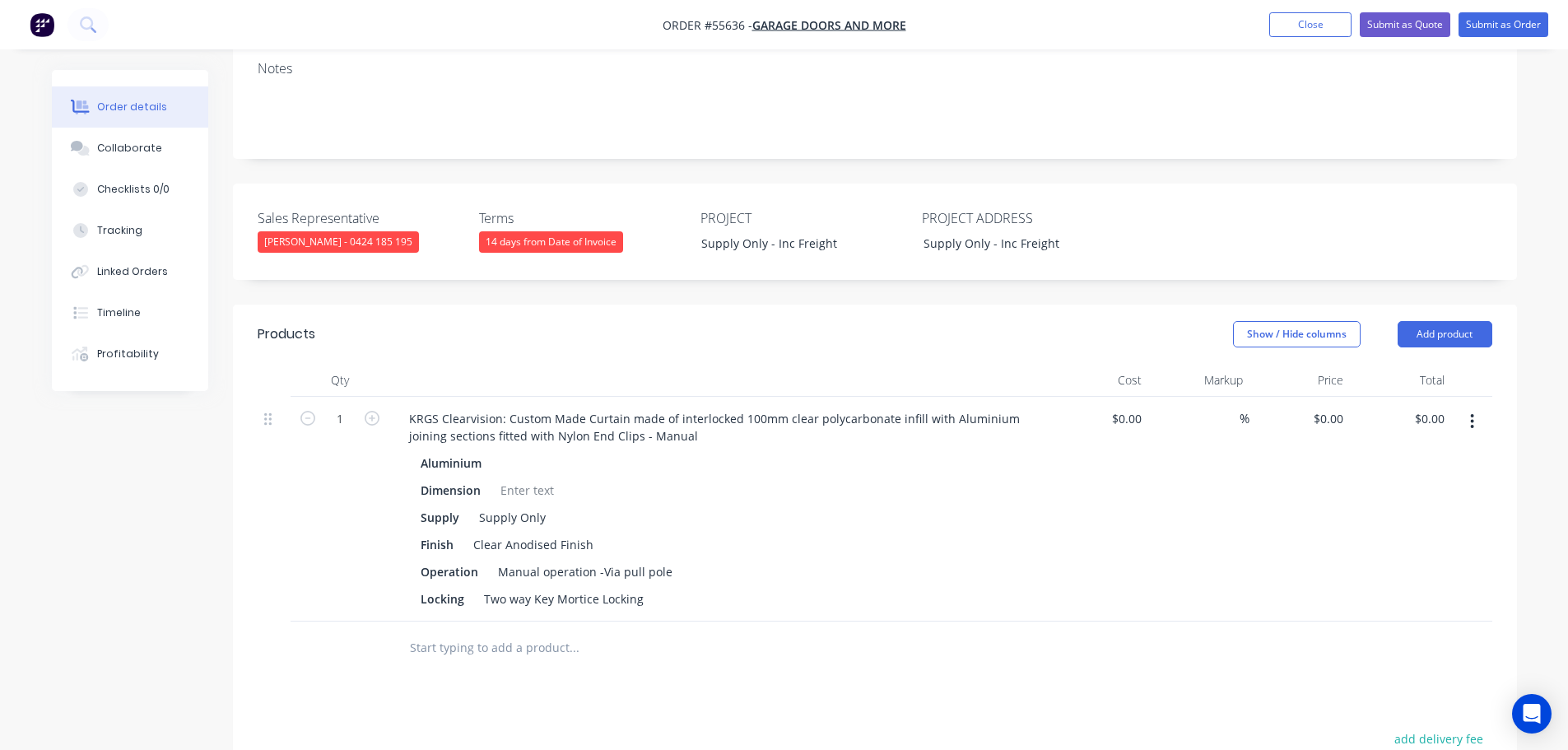
scroll to position [329, 0]
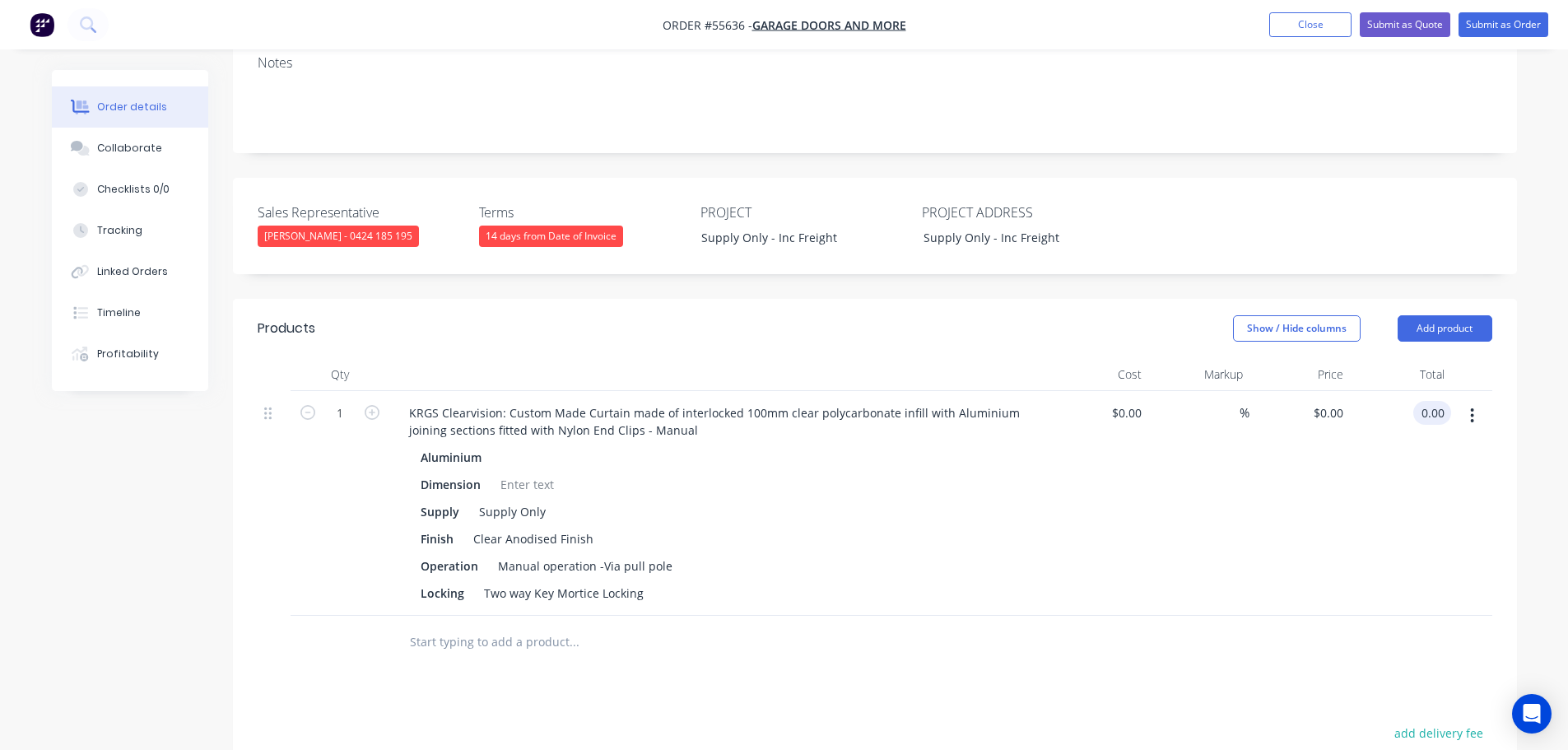
click at [1446, 401] on input "0.00" at bounding box center [1436, 412] width 32 height 24
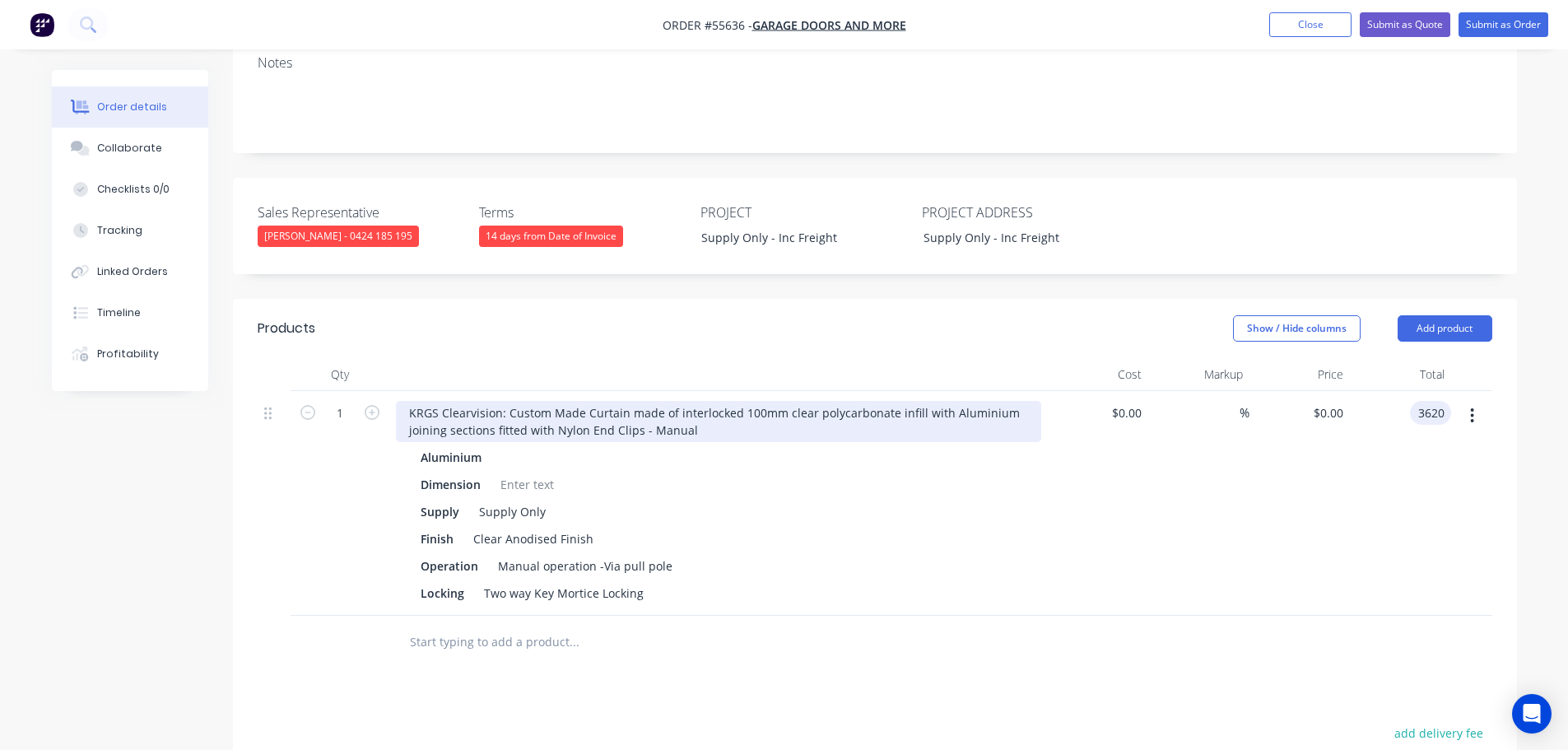
type input "3620"
type input "$3,620.00"
click at [402, 401] on div "KRGS Clearvision: Custom Made Curtain made of interlocked 100mm clear polycarbo…" at bounding box center [718, 421] width 645 height 41
click at [403, 401] on div "KRGS Clearvision: Custom Made Curtain made of interlocked 100mm clear polycarbo…" at bounding box center [718, 421] width 645 height 41
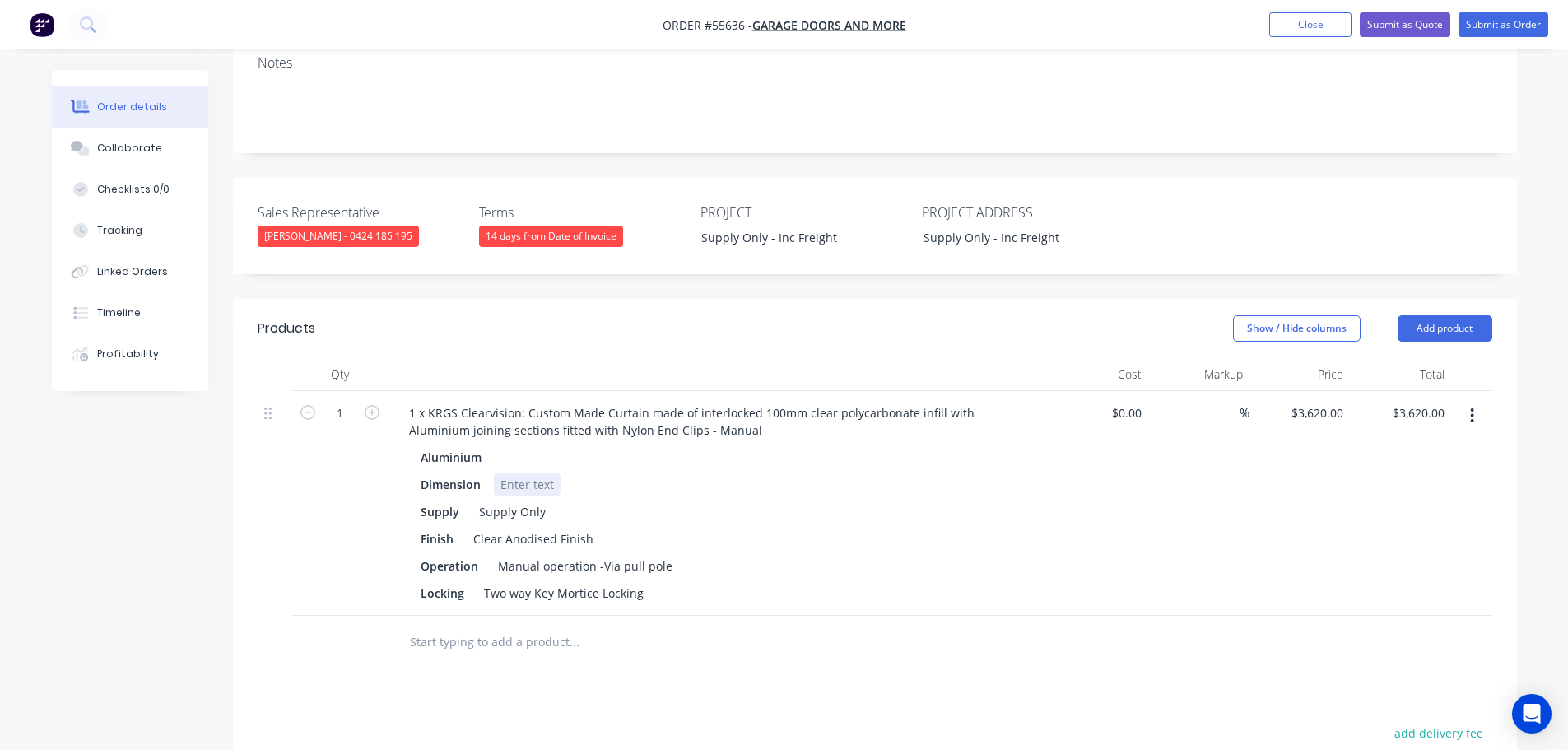
click at [519, 473] on div at bounding box center [527, 485] width 66 height 24
click at [1434, 315] on button "Add product" at bounding box center [1445, 329] width 95 height 27
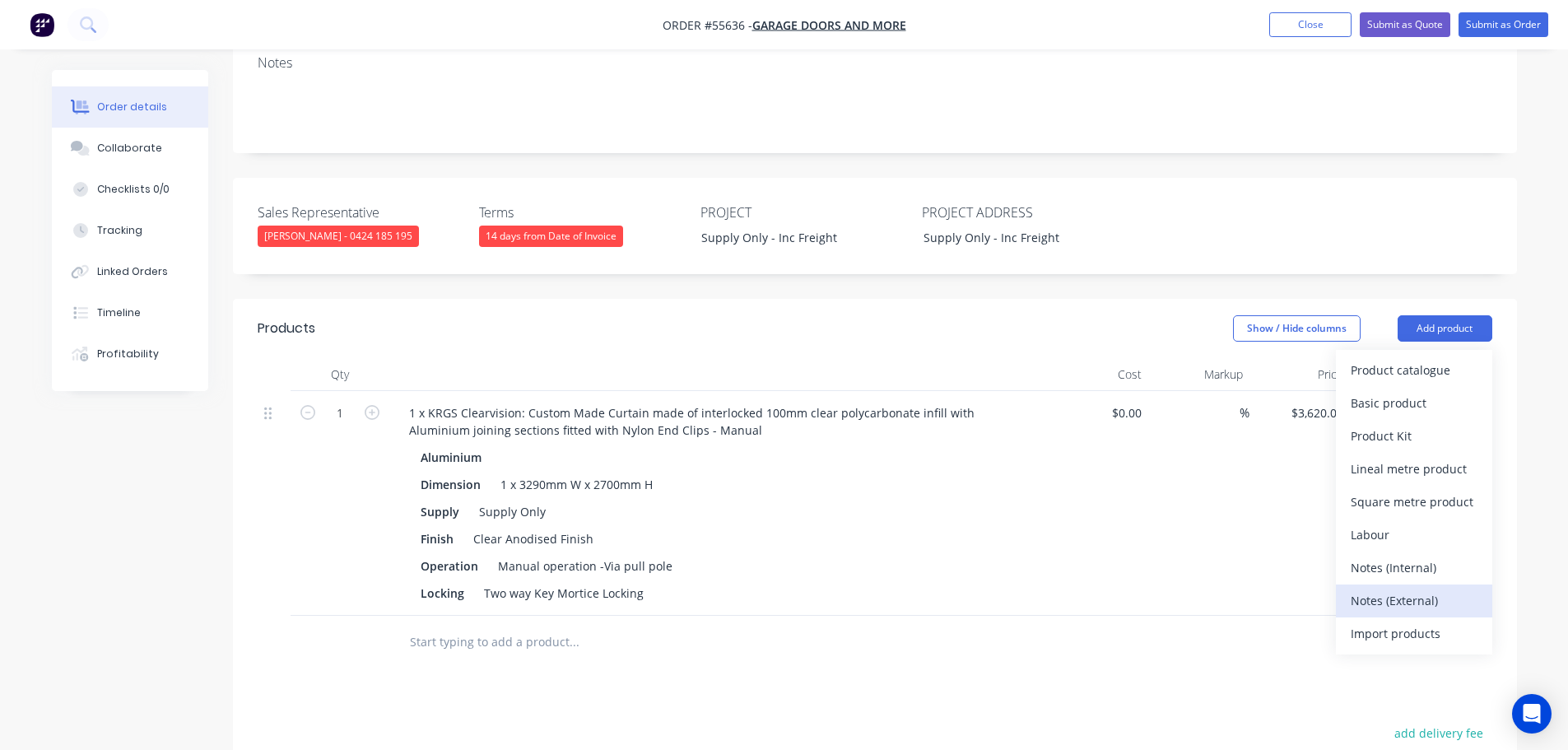
click at [1376, 588] on div "Notes (External)" at bounding box center [1414, 600] width 127 height 24
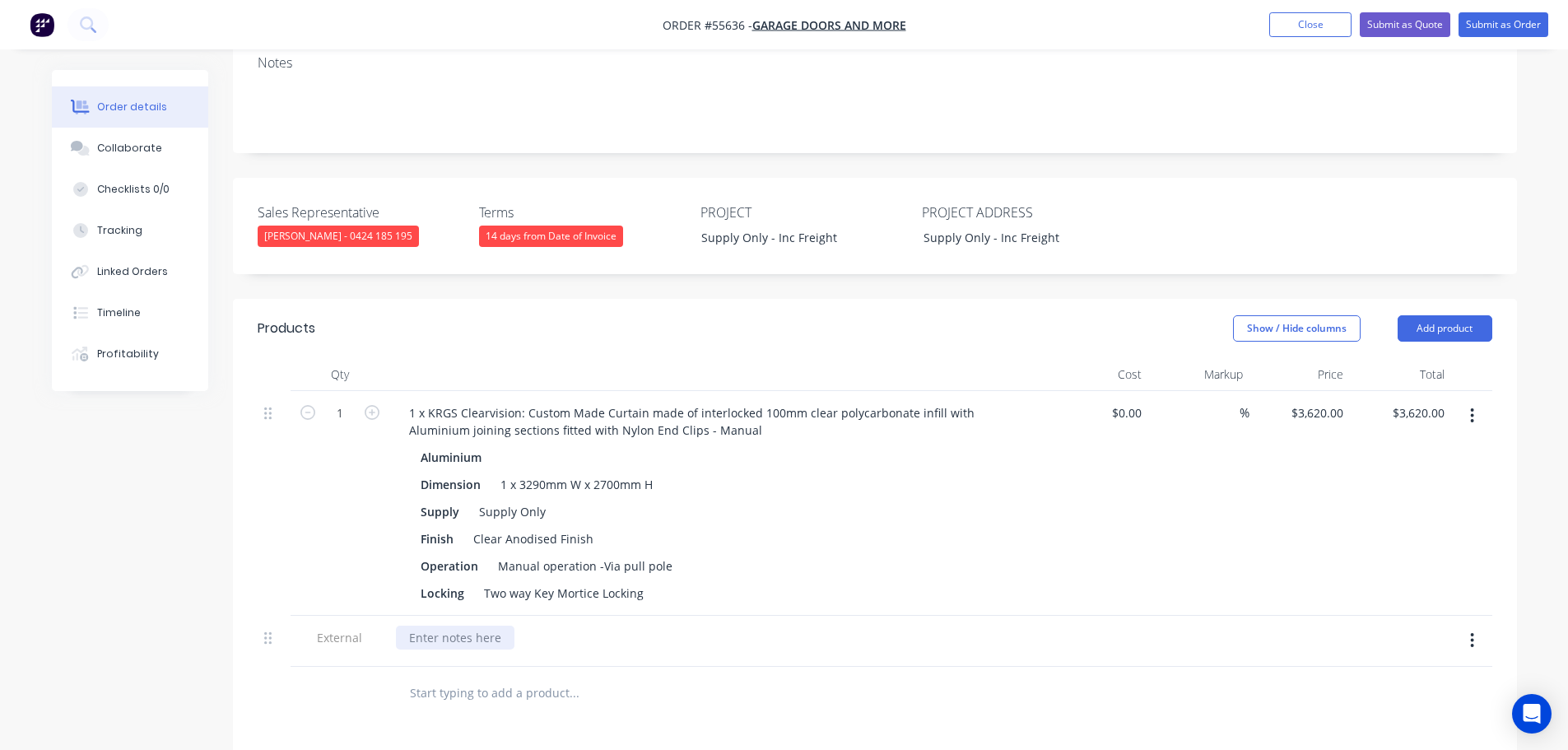
click at [431, 626] on div at bounding box center [455, 637] width 119 height 24
click at [598, 626] on div "E/O option for Motorised operation @ an additional $1,150.00 + GST" at bounding box center [596, 637] width 400 height 24
drag, startPoint x: 874, startPoint y: 592, endPoint x: 869, endPoint y: 641, distance: 49.3
click at [874, 626] on div "E/O option for Motorised operation & 2 Key switches @ an additional $1,150.00 +…" at bounding box center [643, 637] width 495 height 24
click at [1385, 34] on button "Submit as Quote" at bounding box center [1405, 25] width 90 height 25
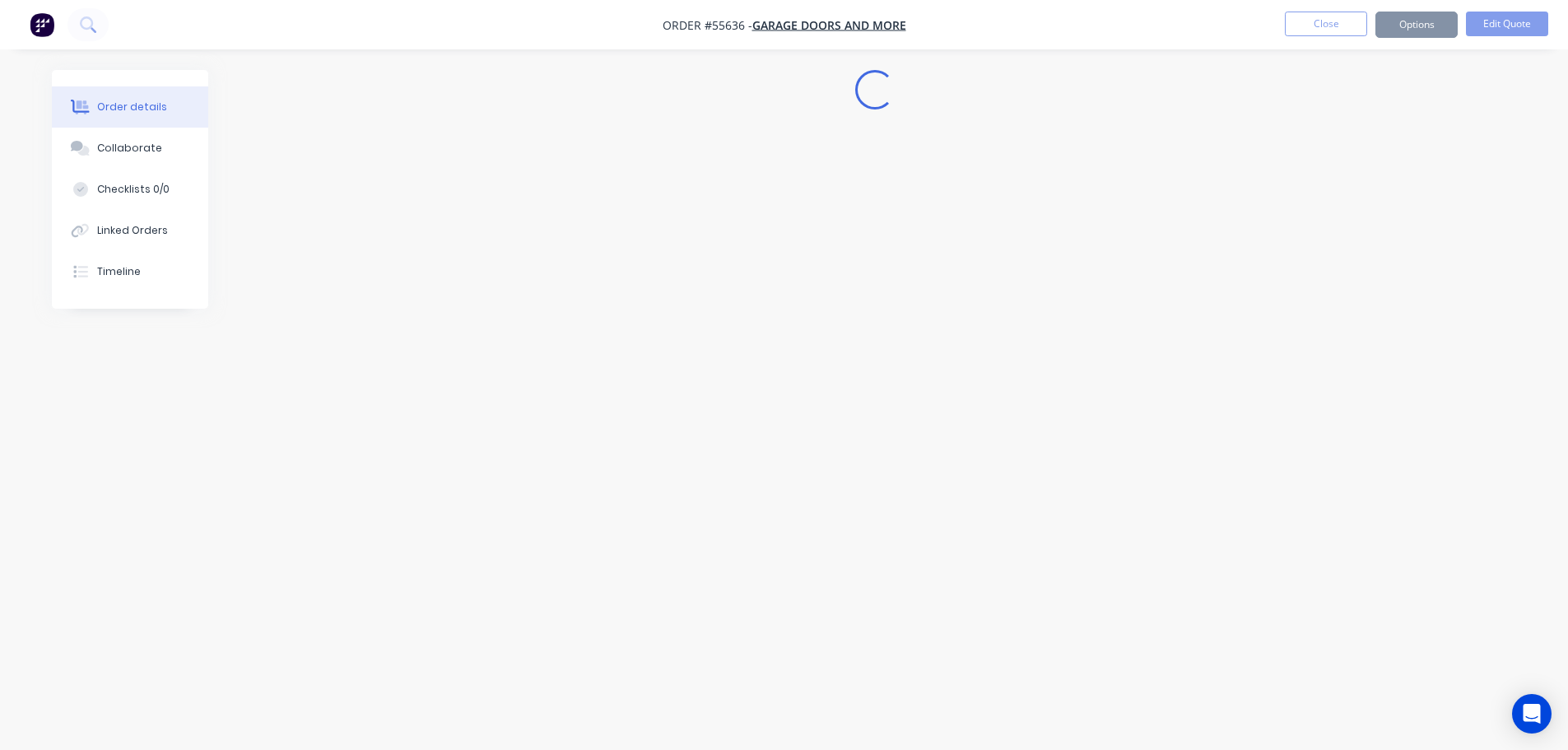
scroll to position [0, 0]
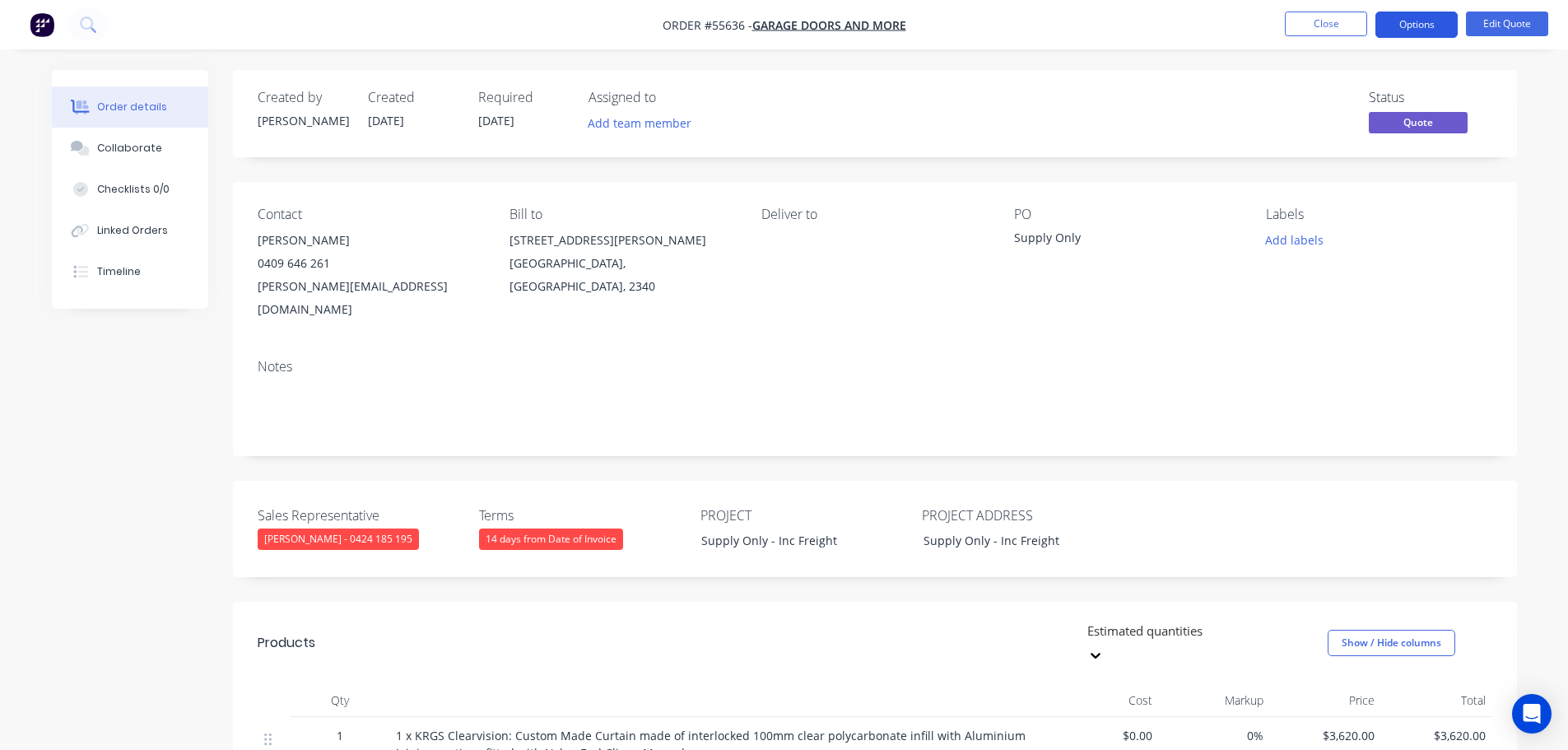
click at [1395, 25] on button "Options" at bounding box center [1416, 25] width 82 height 27
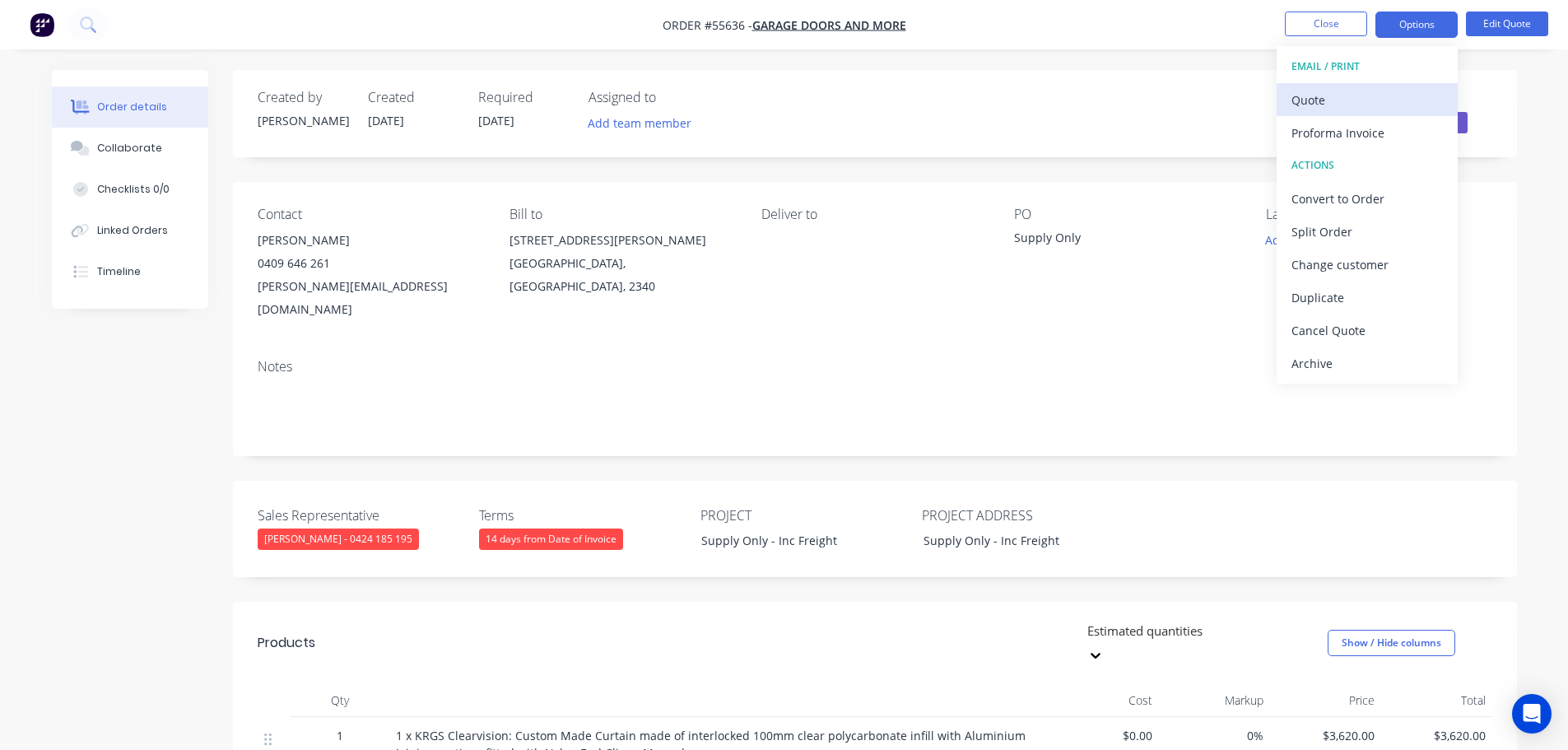
click at [1320, 100] on div "Quote" at bounding box center [1367, 100] width 152 height 24
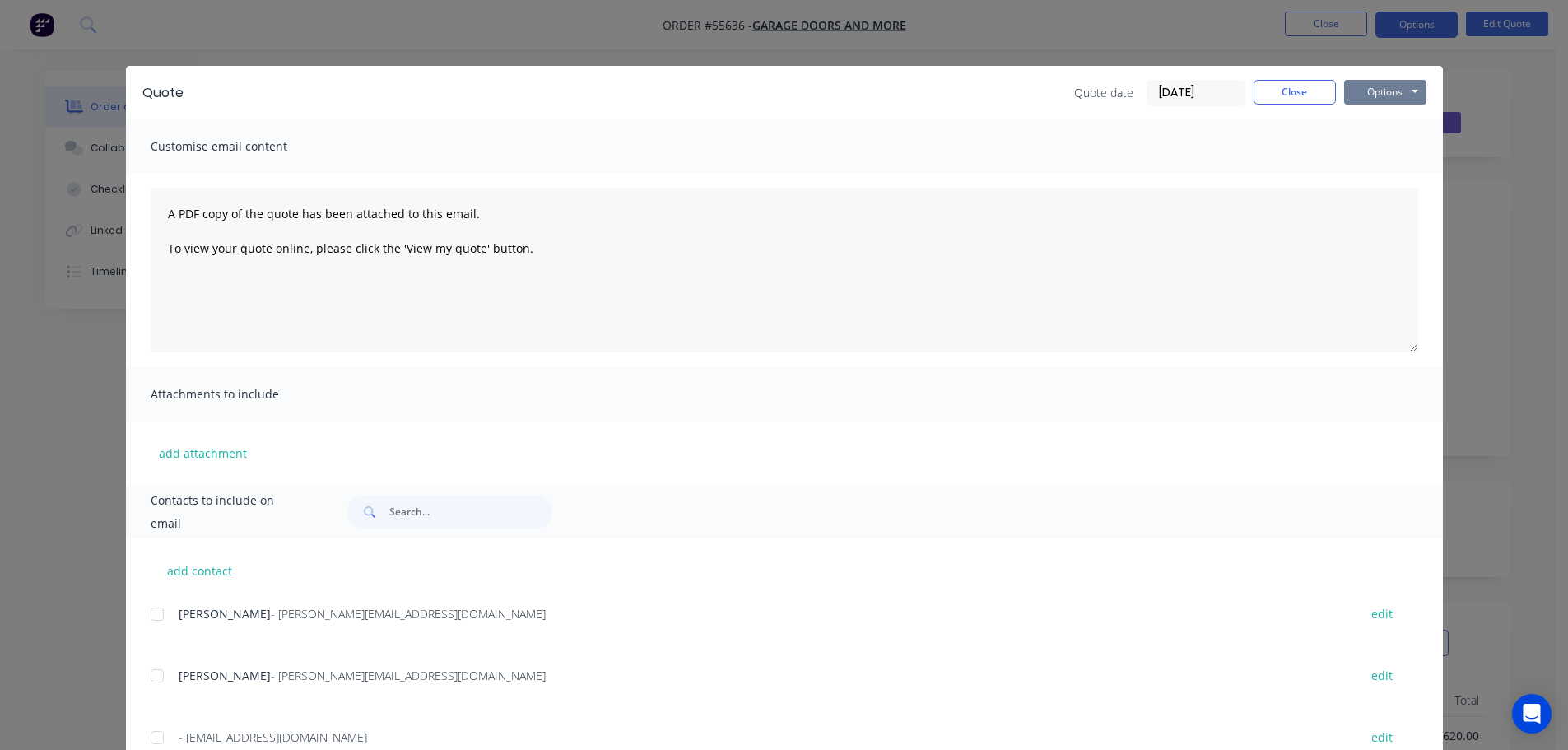
click at [1361, 97] on button "Options" at bounding box center [1385, 92] width 82 height 25
click at [1381, 146] on button "Print" at bounding box center [1396, 149] width 105 height 27
click at [1278, 95] on button "Close" at bounding box center [1294, 92] width 82 height 25
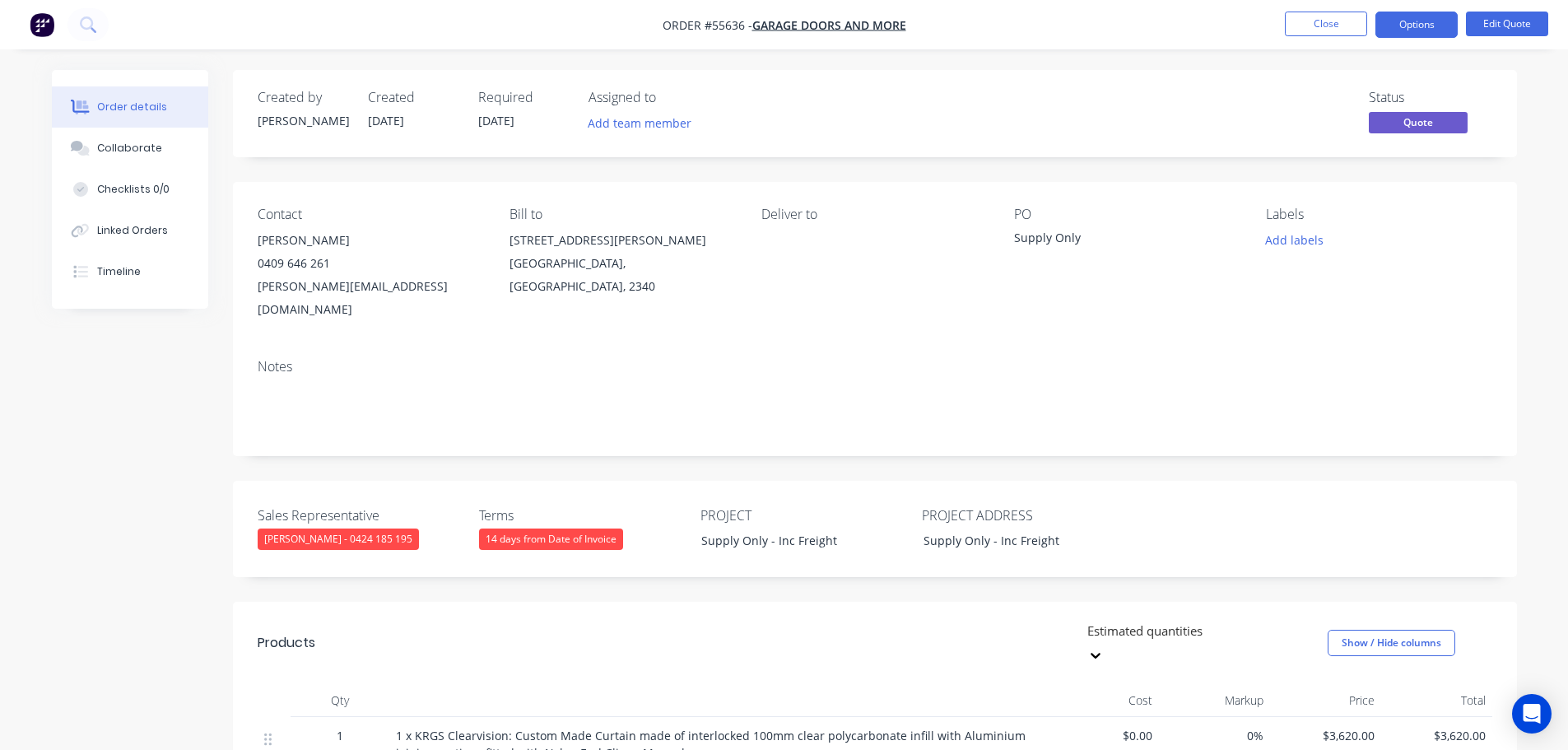
click at [363, 287] on div "Andrew@garagedoorsandmore.com.au" at bounding box center [371, 298] width 226 height 46
click at [1048, 237] on div "Supply Only" at bounding box center [1117, 241] width 206 height 23
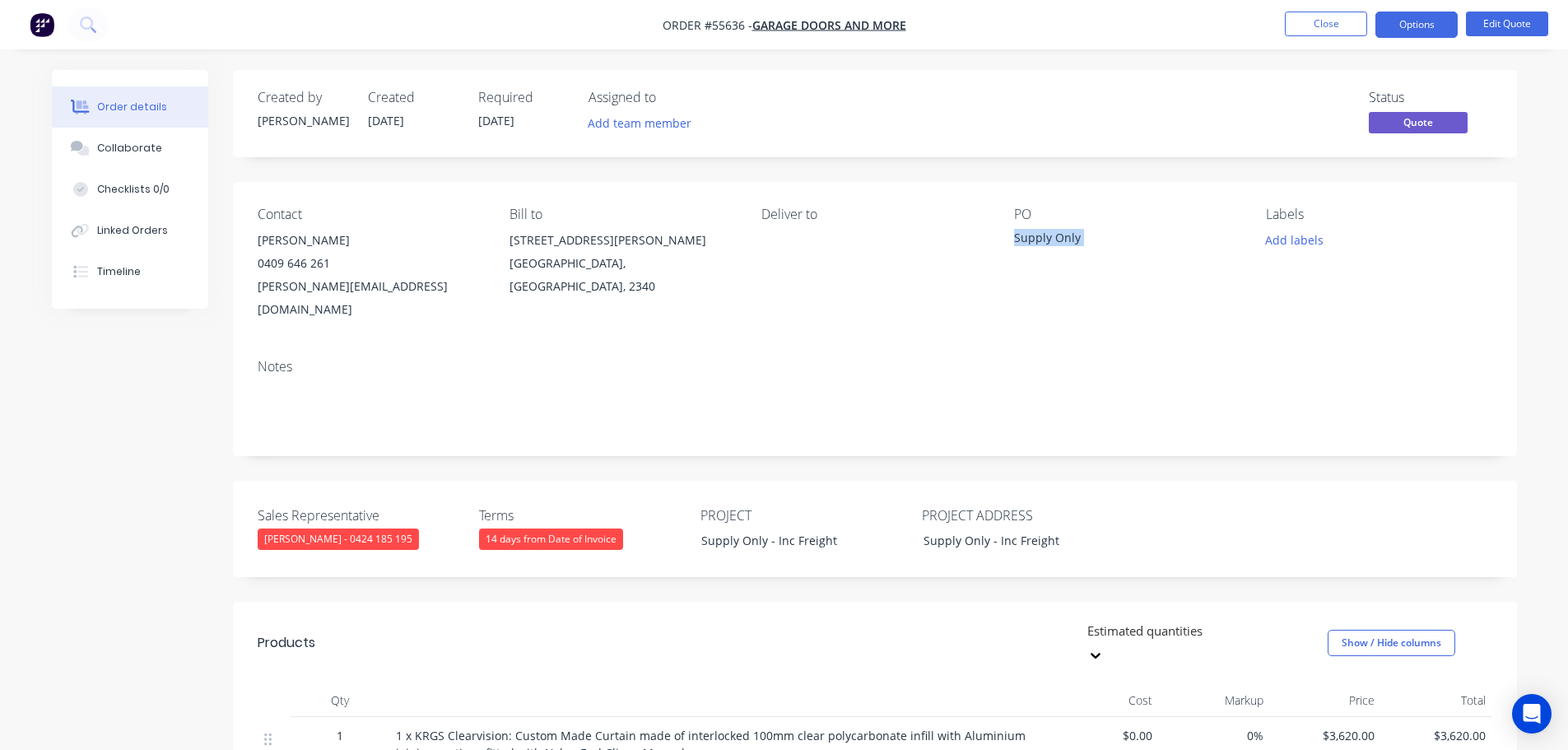
click at [1048, 237] on div "Supply Only" at bounding box center [1117, 241] width 206 height 23
click at [330, 266] on span at bounding box center [330, 263] width 0 height 16
click at [1337, 17] on button "Close" at bounding box center [1326, 24] width 82 height 25
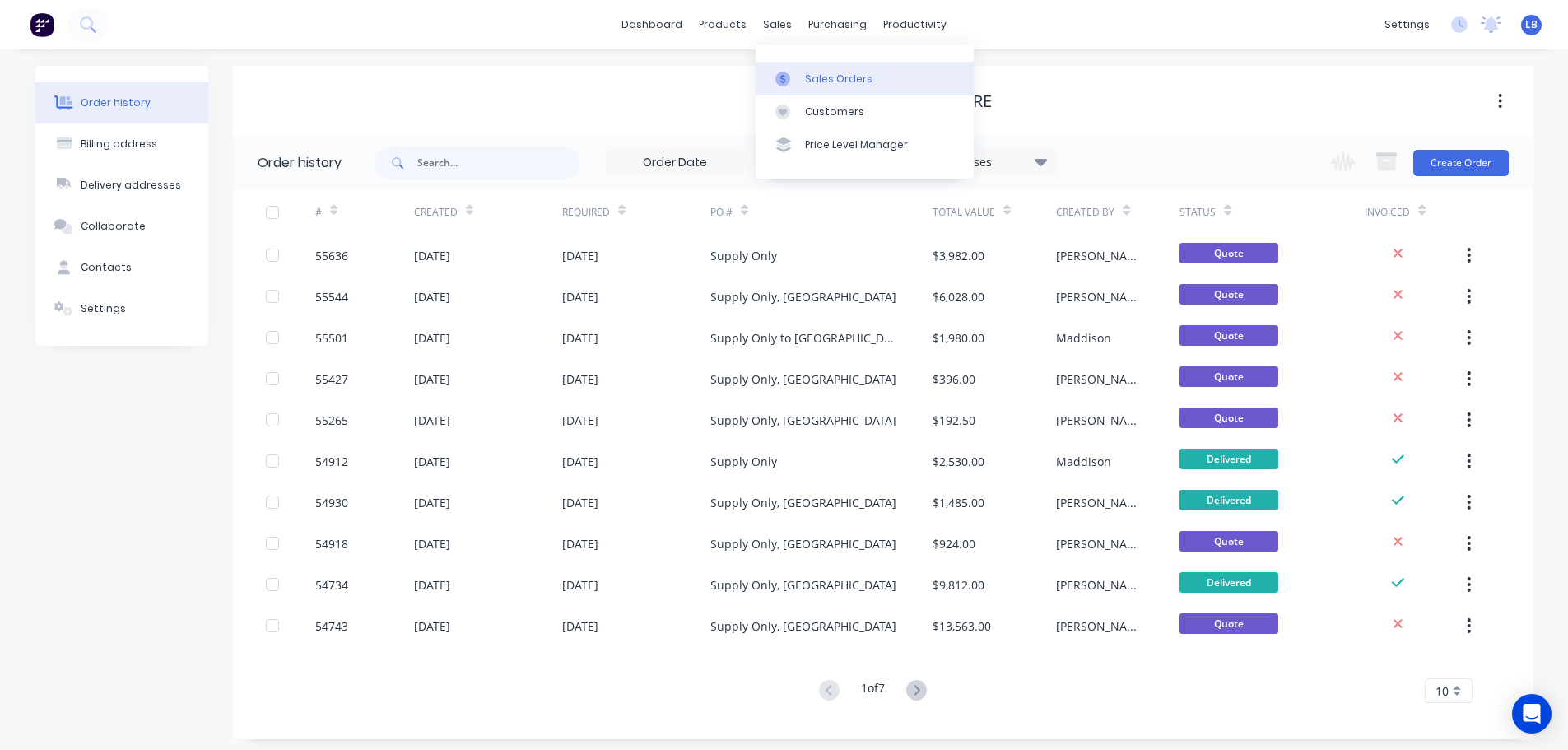
click at [831, 76] on div "Sales Orders" at bounding box center [838, 79] width 67 height 15
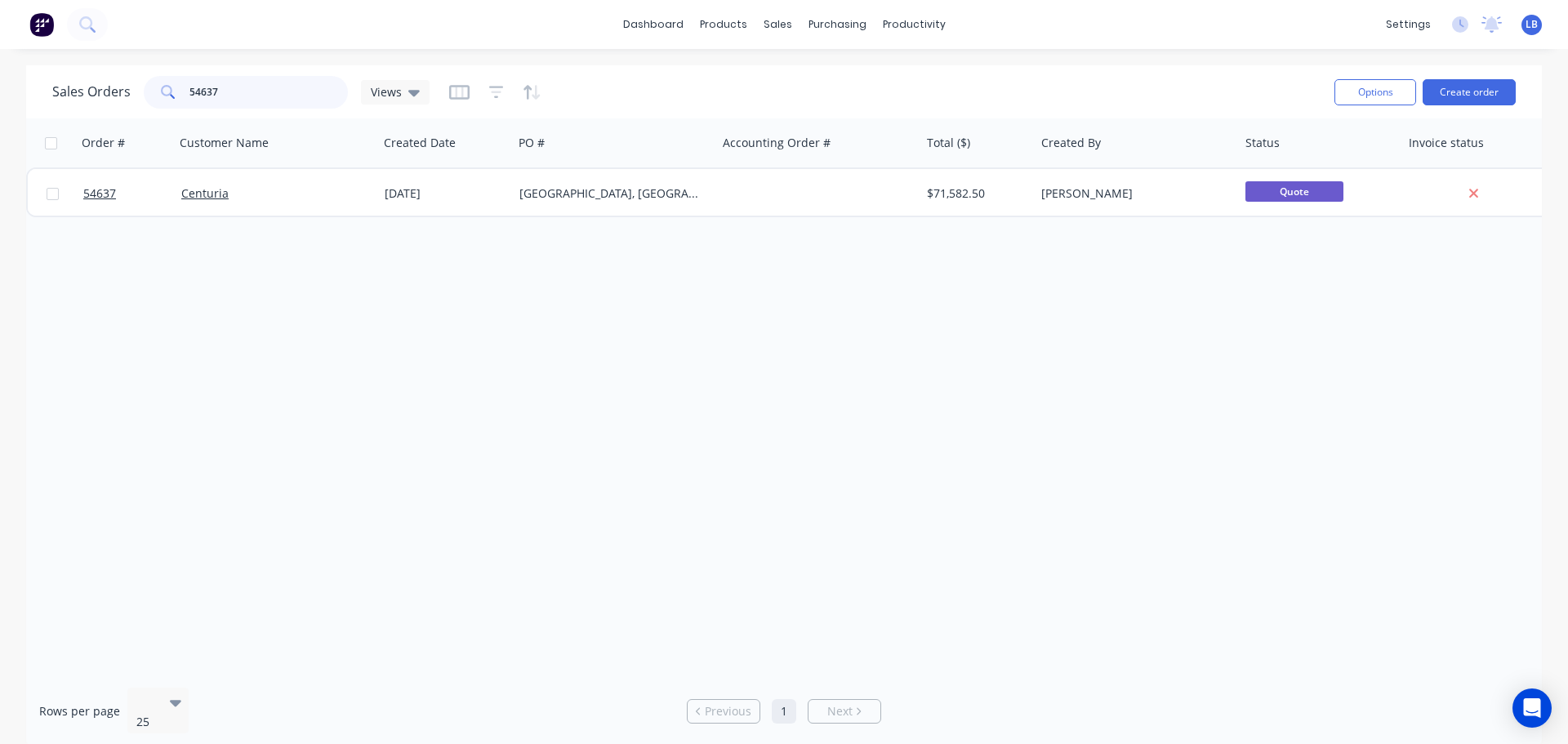
drag, startPoint x: 217, startPoint y: 87, endPoint x: 137, endPoint y: 114, distance: 84.4
click at [137, 114] on div "Sales Orders 54637 Views Options Create order" at bounding box center [784, 91] width 1516 height 53
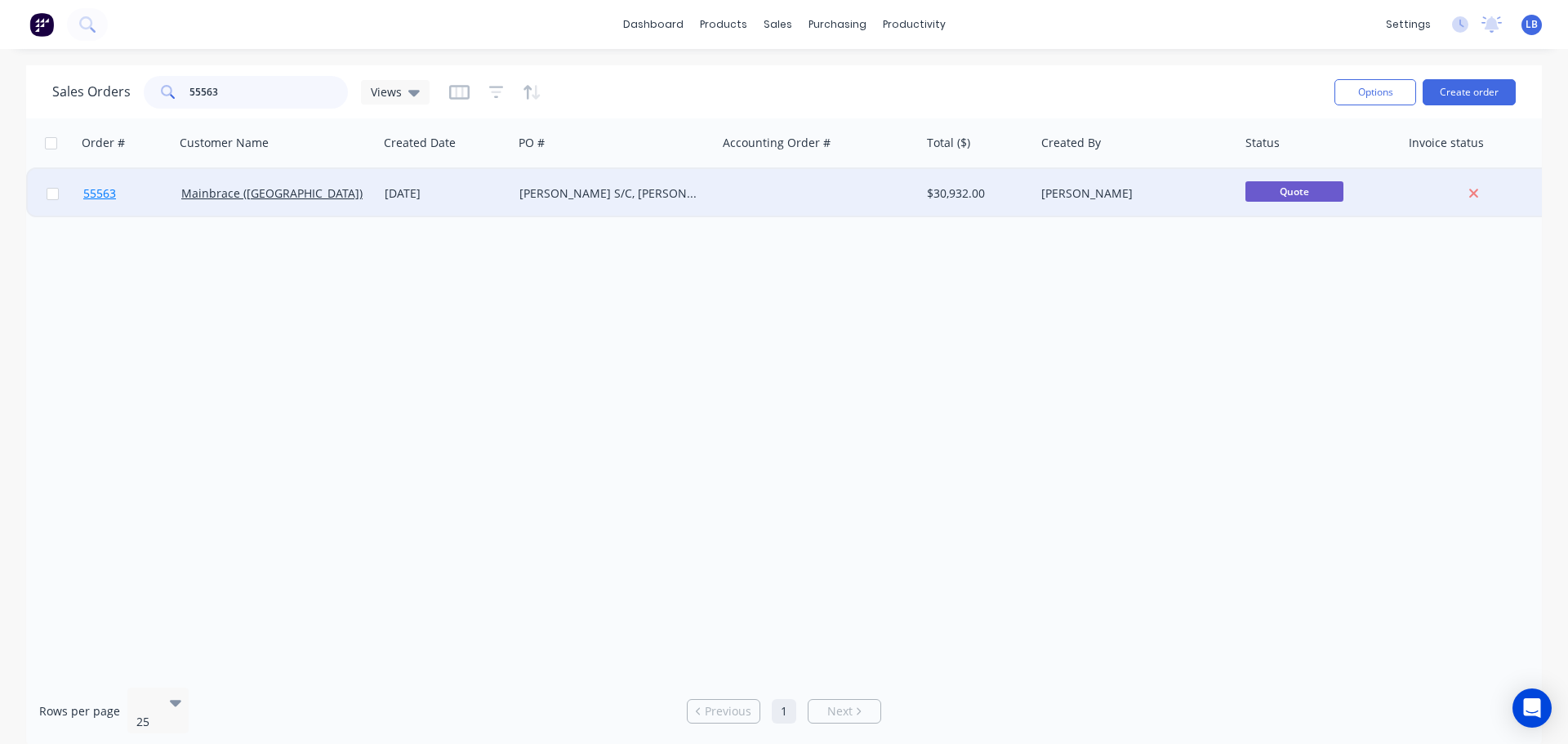
type input "55563"
click at [95, 193] on span "55563" at bounding box center [100, 193] width 33 height 16
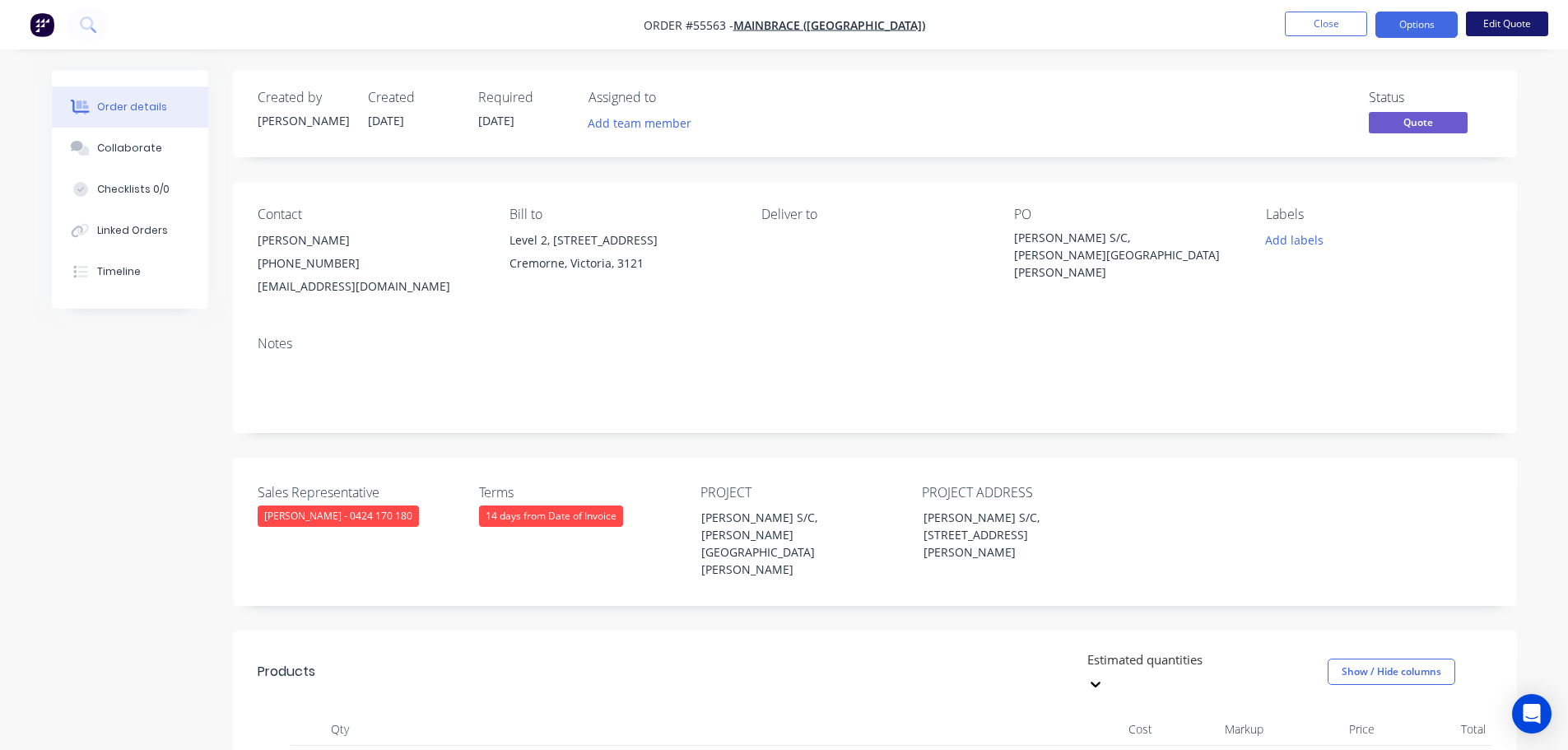
click at [1496, 17] on button "Edit Quote" at bounding box center [1507, 24] width 82 height 25
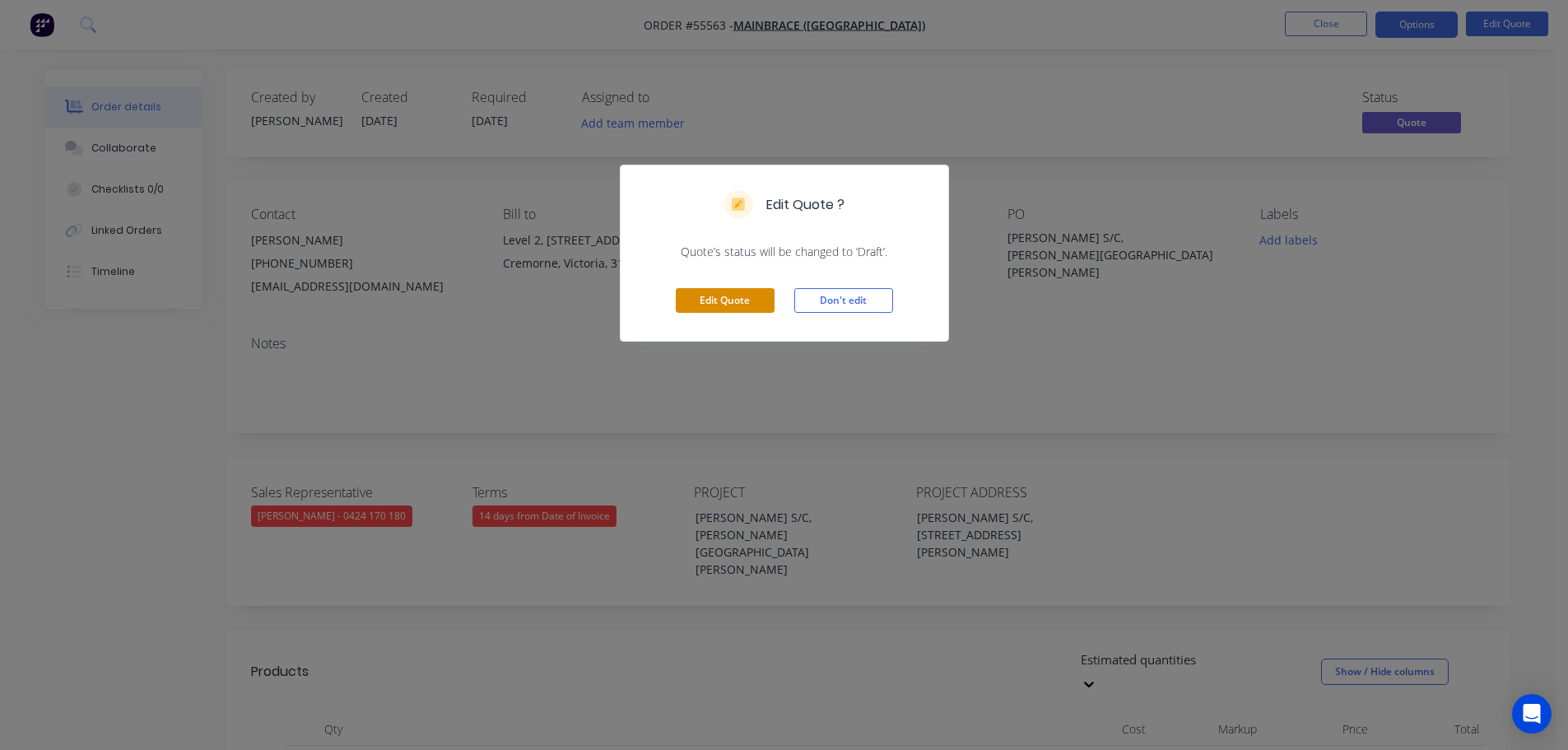
click at [717, 303] on button "Edit Quote" at bounding box center [725, 300] width 99 height 25
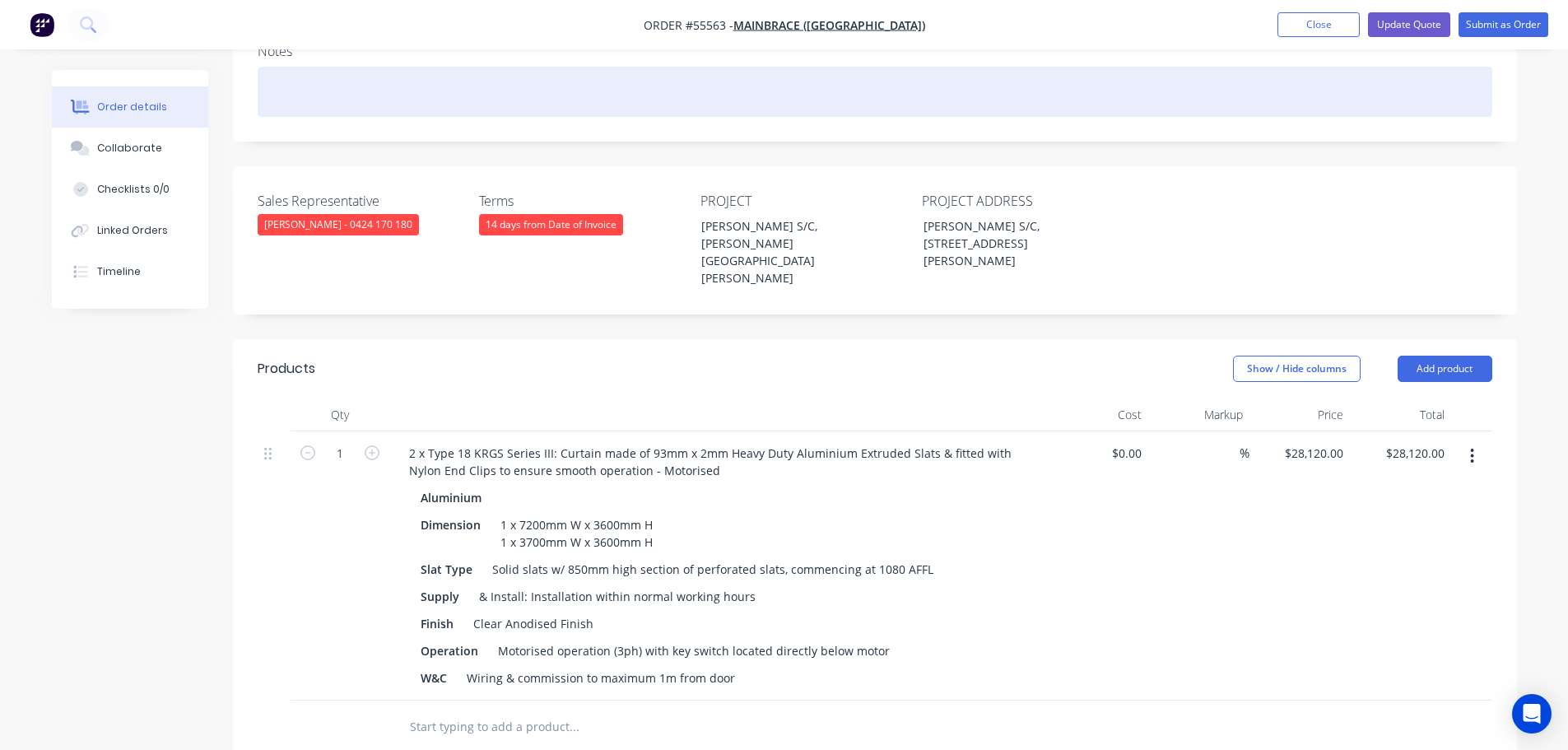
scroll to position [329, 0]
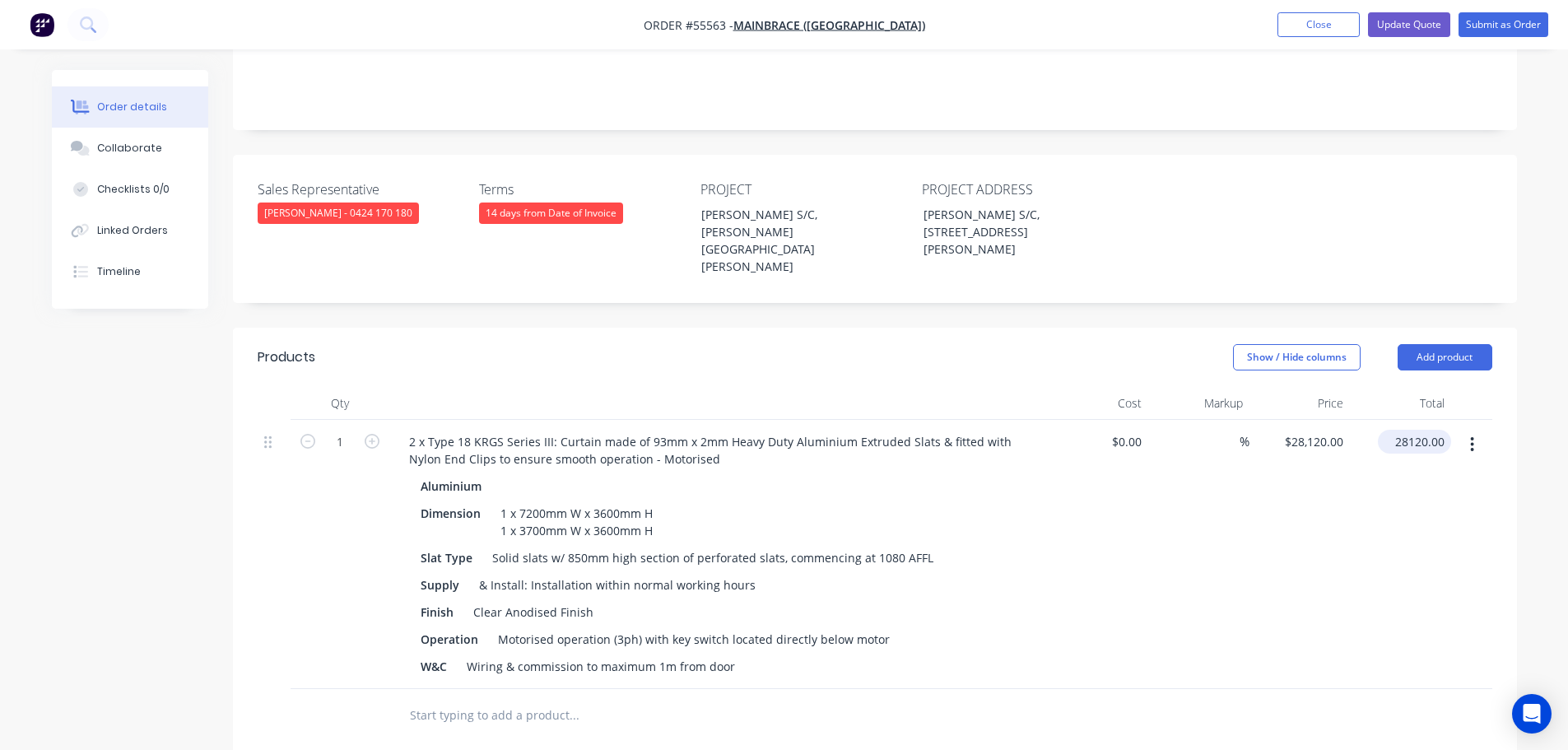
click at [1427, 430] on input "28120.00" at bounding box center [1418, 441] width 66 height 24
type input "29170"
type input "$29,170.00"
click at [623, 573] on div "& Install: Installation within normal working hours" at bounding box center [617, 585] width 290 height 24
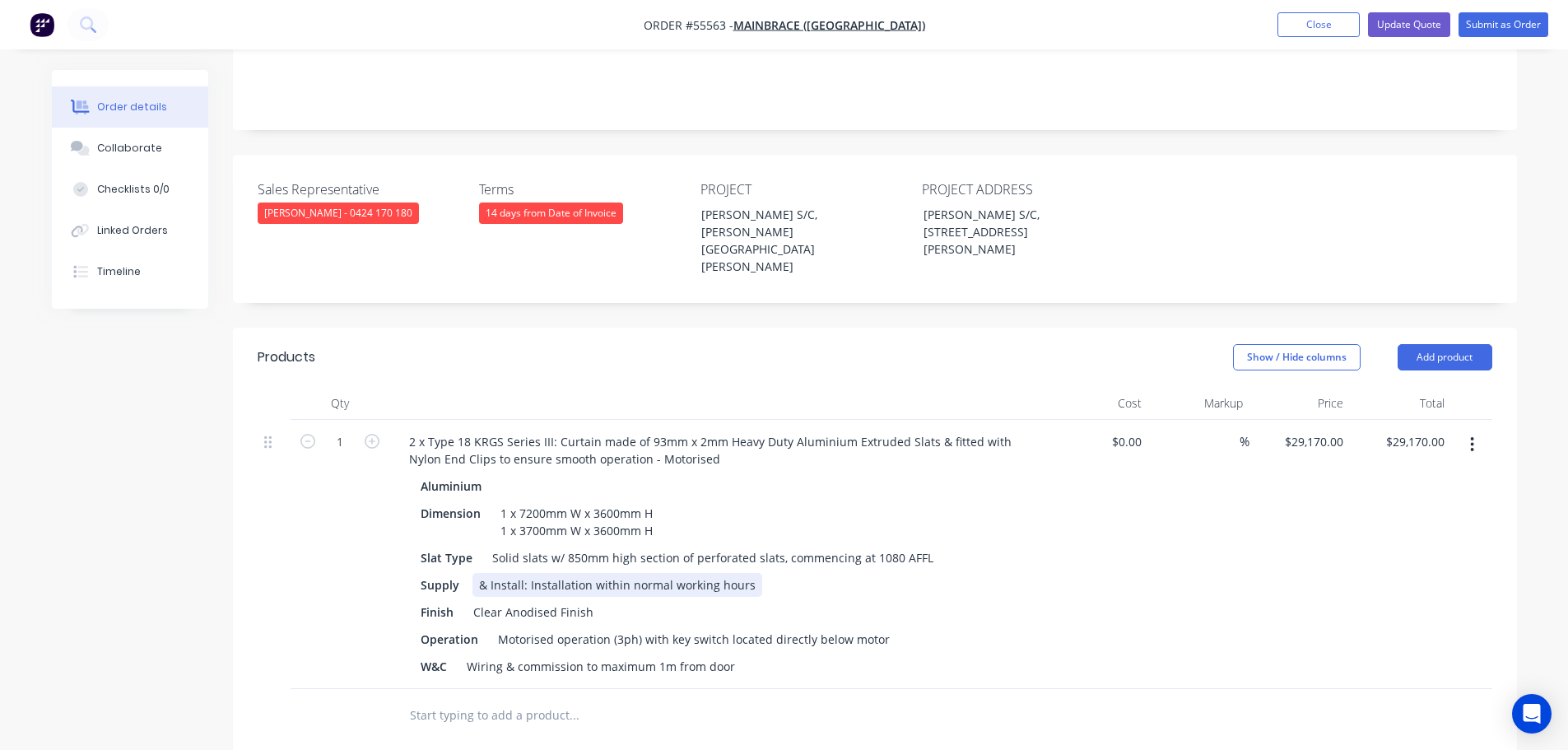
click at [624, 573] on div "& Install: Installation within normal working hours" at bounding box center [617, 585] width 290 height 24
click at [749, 573] on div "& Install: Installation AFTER normal working hours" at bounding box center [617, 585] width 289 height 24
click at [1407, 30] on button "Update Quote" at bounding box center [1409, 25] width 82 height 25
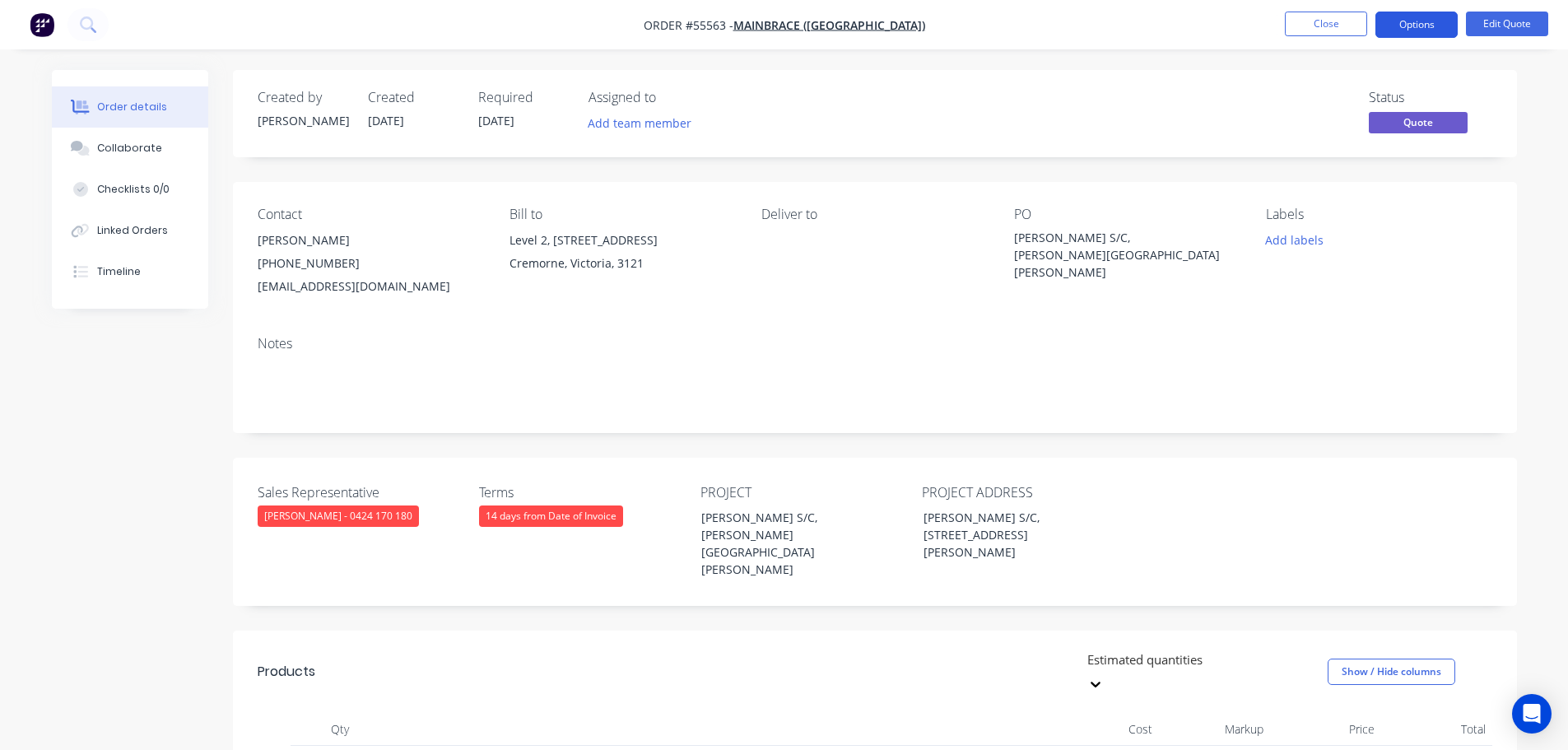
click at [1410, 17] on button "Options" at bounding box center [1416, 25] width 82 height 27
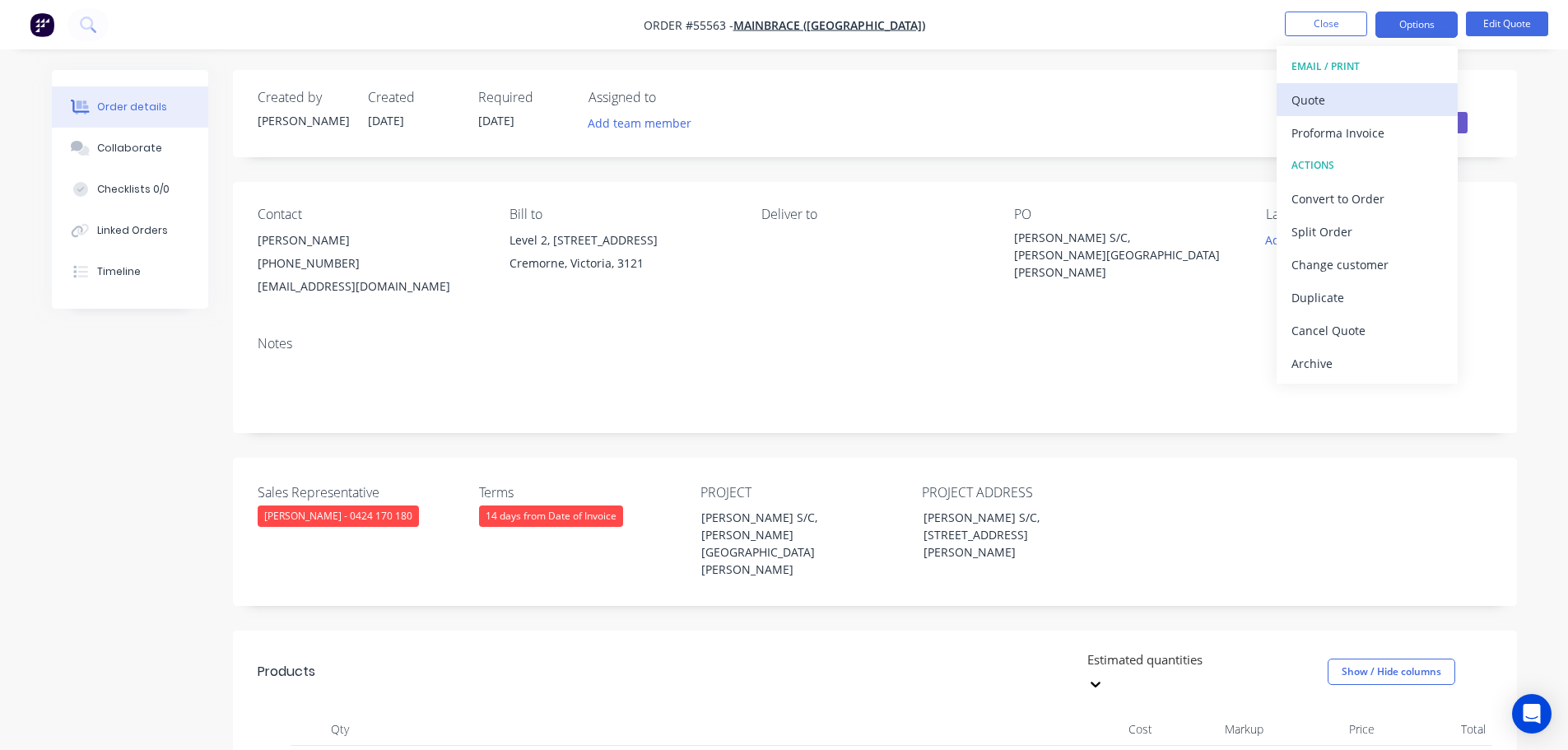
click at [1327, 99] on div "Quote" at bounding box center [1367, 100] width 152 height 24
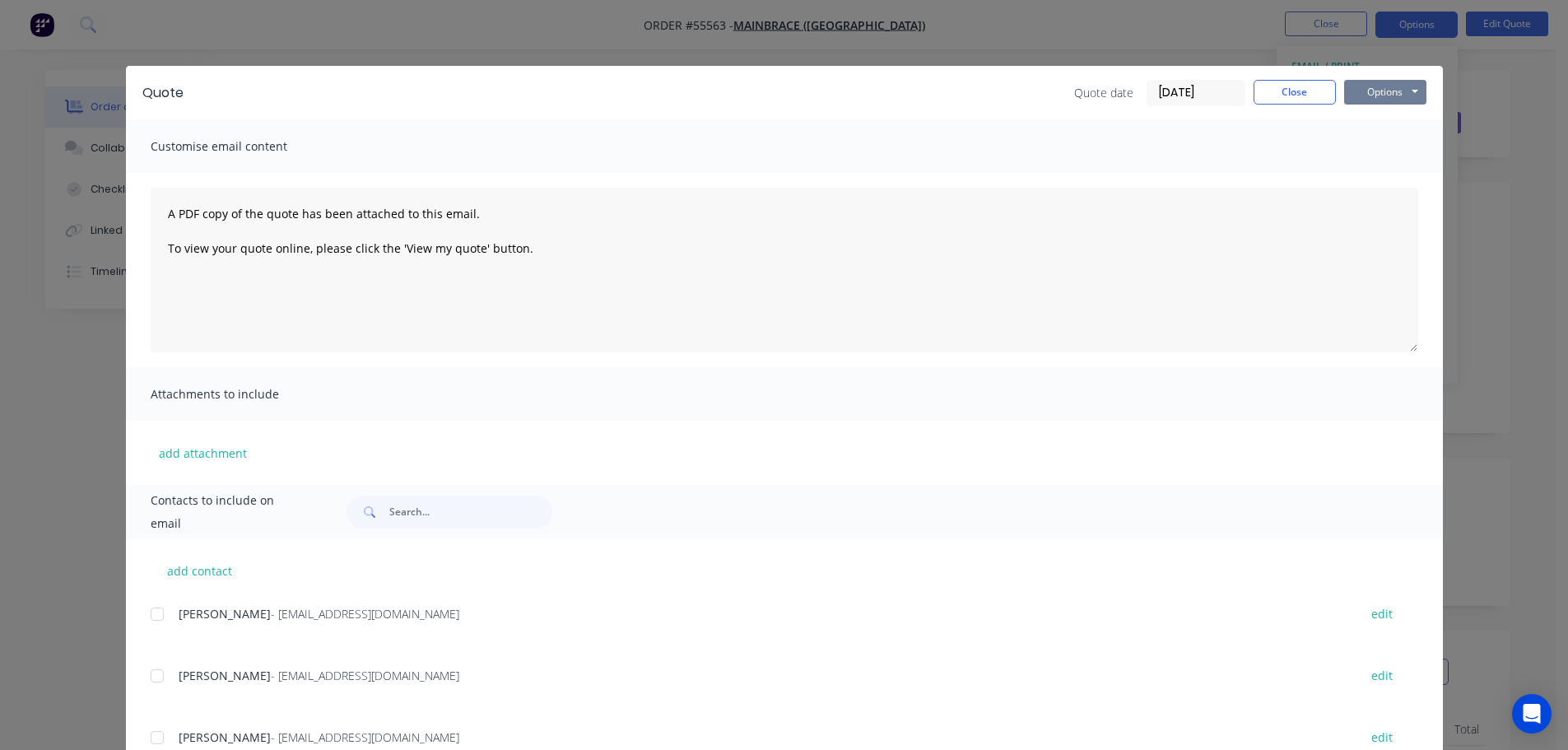
click at [1368, 98] on button "Options" at bounding box center [1385, 92] width 82 height 25
click at [1371, 148] on button "Print" at bounding box center [1396, 149] width 105 height 27
click at [1287, 98] on button "Close" at bounding box center [1294, 92] width 82 height 25
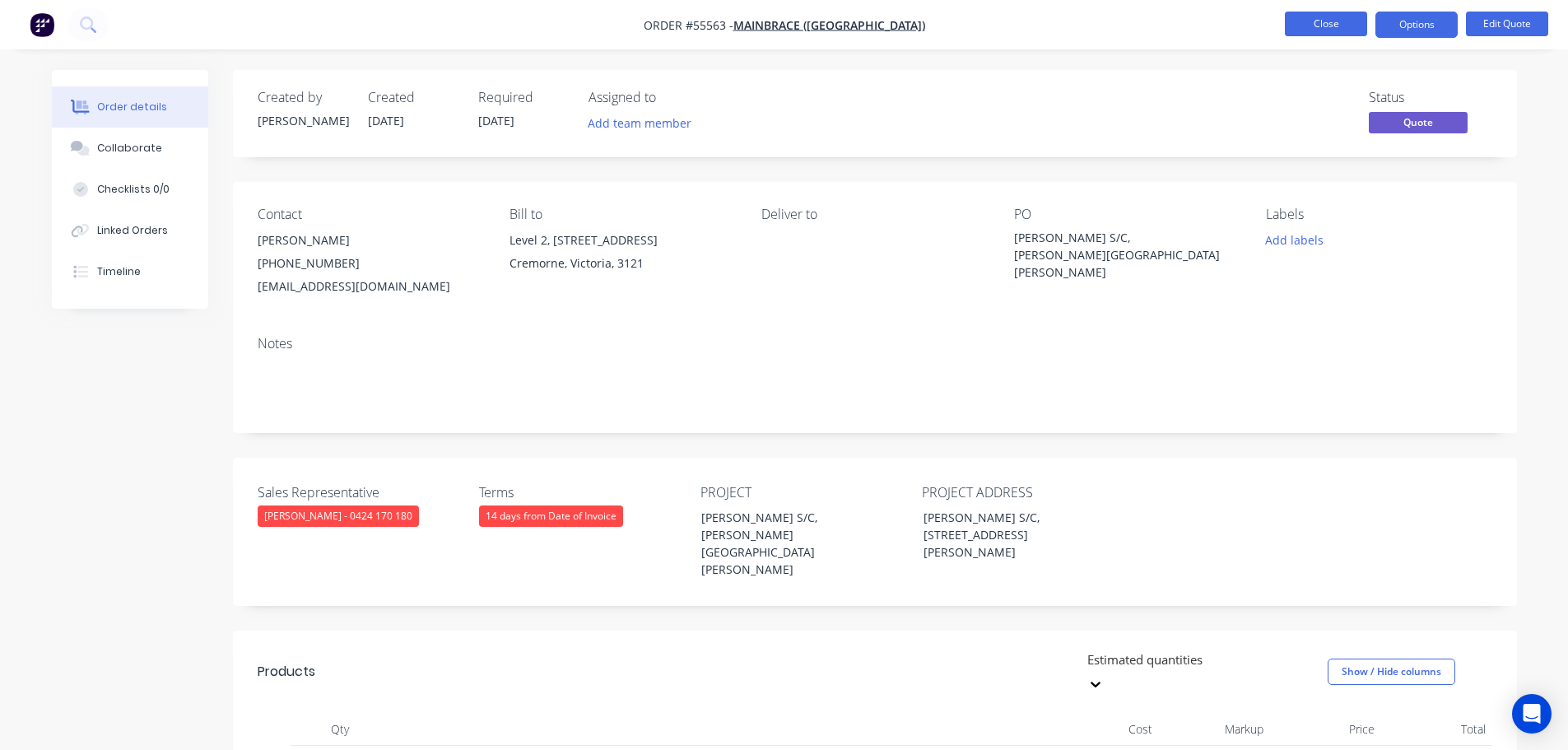
click at [1329, 23] on button "Close" at bounding box center [1326, 24] width 82 height 25
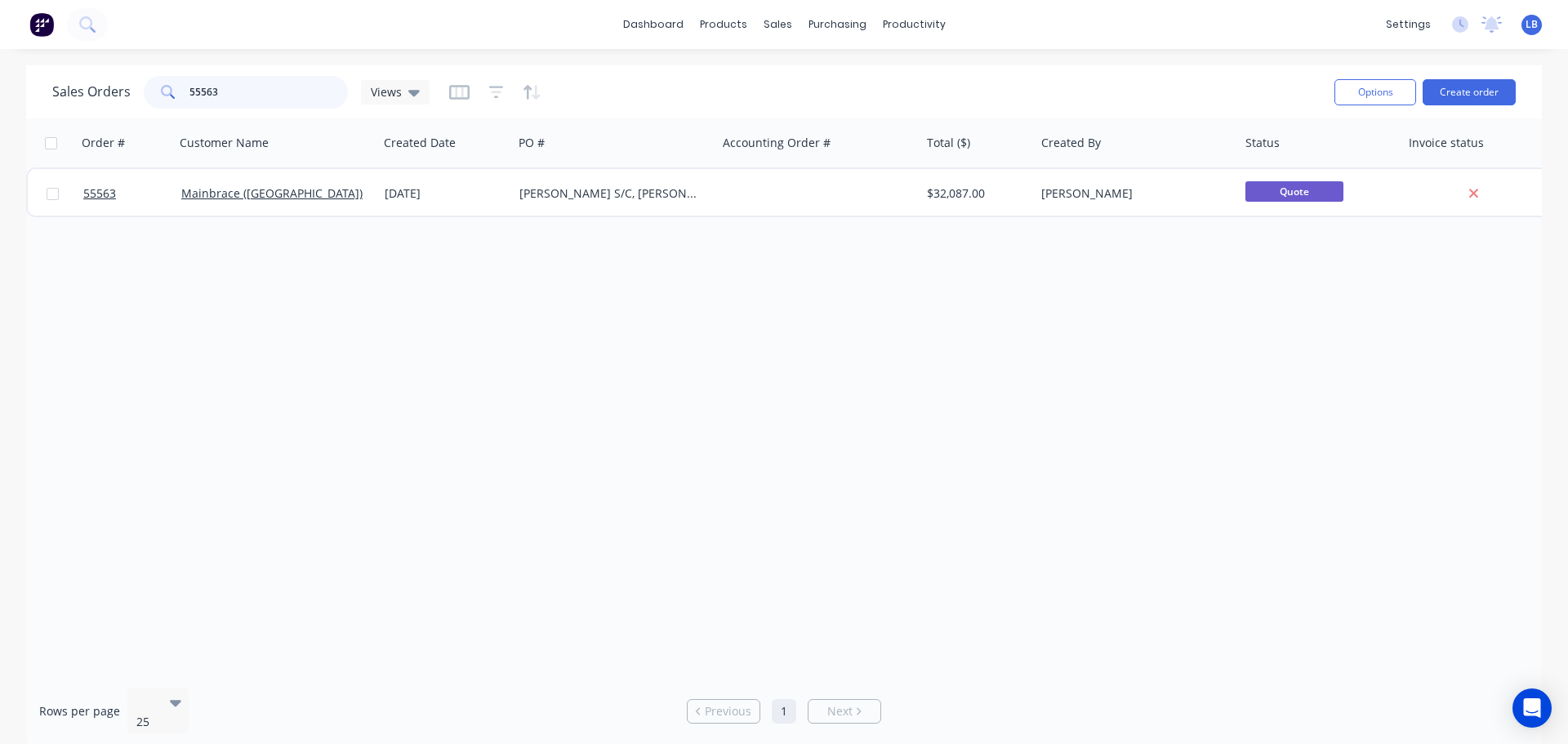
drag, startPoint x: 217, startPoint y: 91, endPoint x: 133, endPoint y: 99, distance: 84.4
click at [140, 100] on div "Sales Orders 55563 Views" at bounding box center [241, 92] width 377 height 33
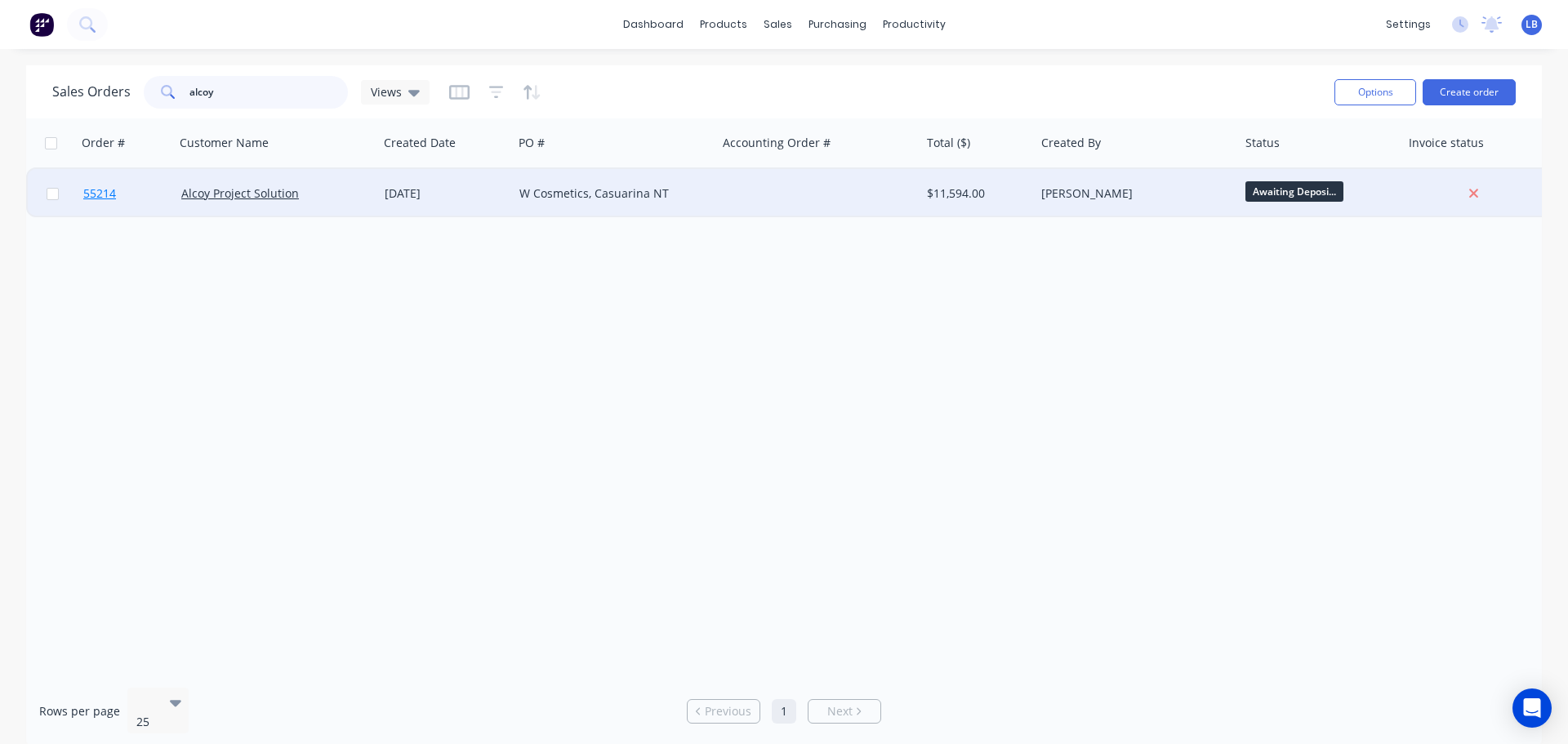
type input "alcoy"
click at [106, 194] on span "55214" at bounding box center [100, 193] width 33 height 16
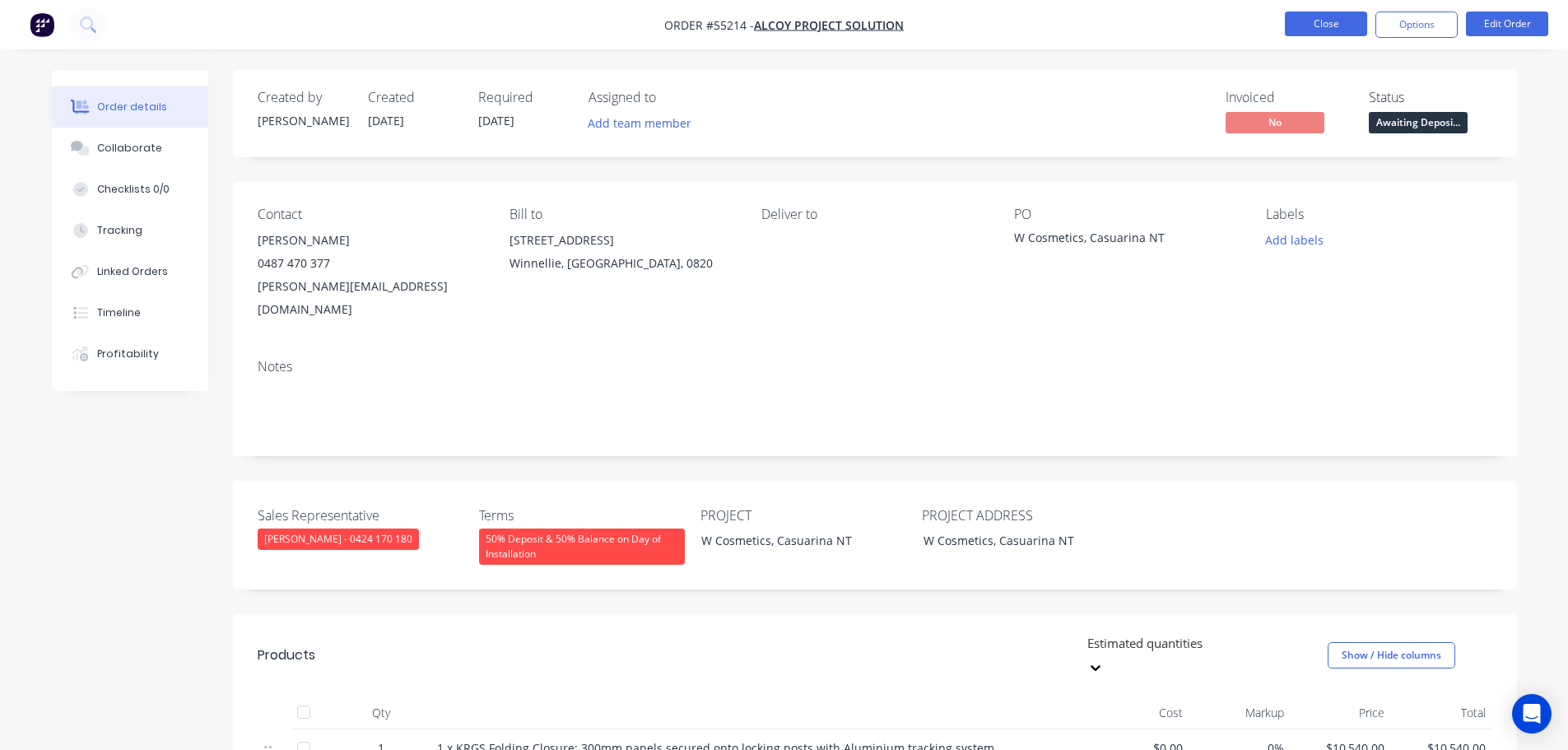
click at [1299, 20] on button "Close" at bounding box center [1326, 24] width 82 height 25
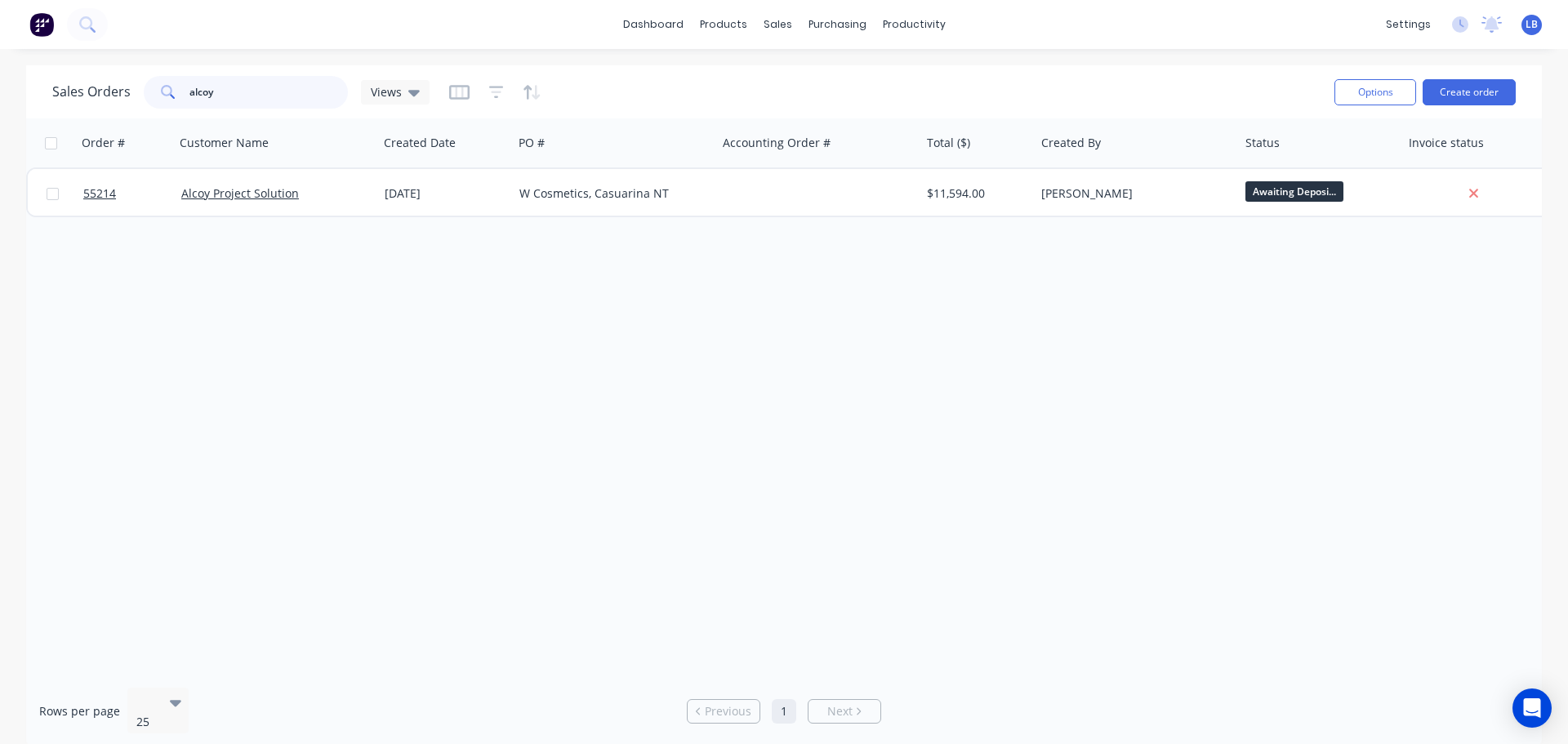
drag, startPoint x: 216, startPoint y: 91, endPoint x: 117, endPoint y: 114, distance: 101.6
click at [117, 114] on div "Sales Orders alcoy Views Options Create order" at bounding box center [784, 91] width 1516 height 53
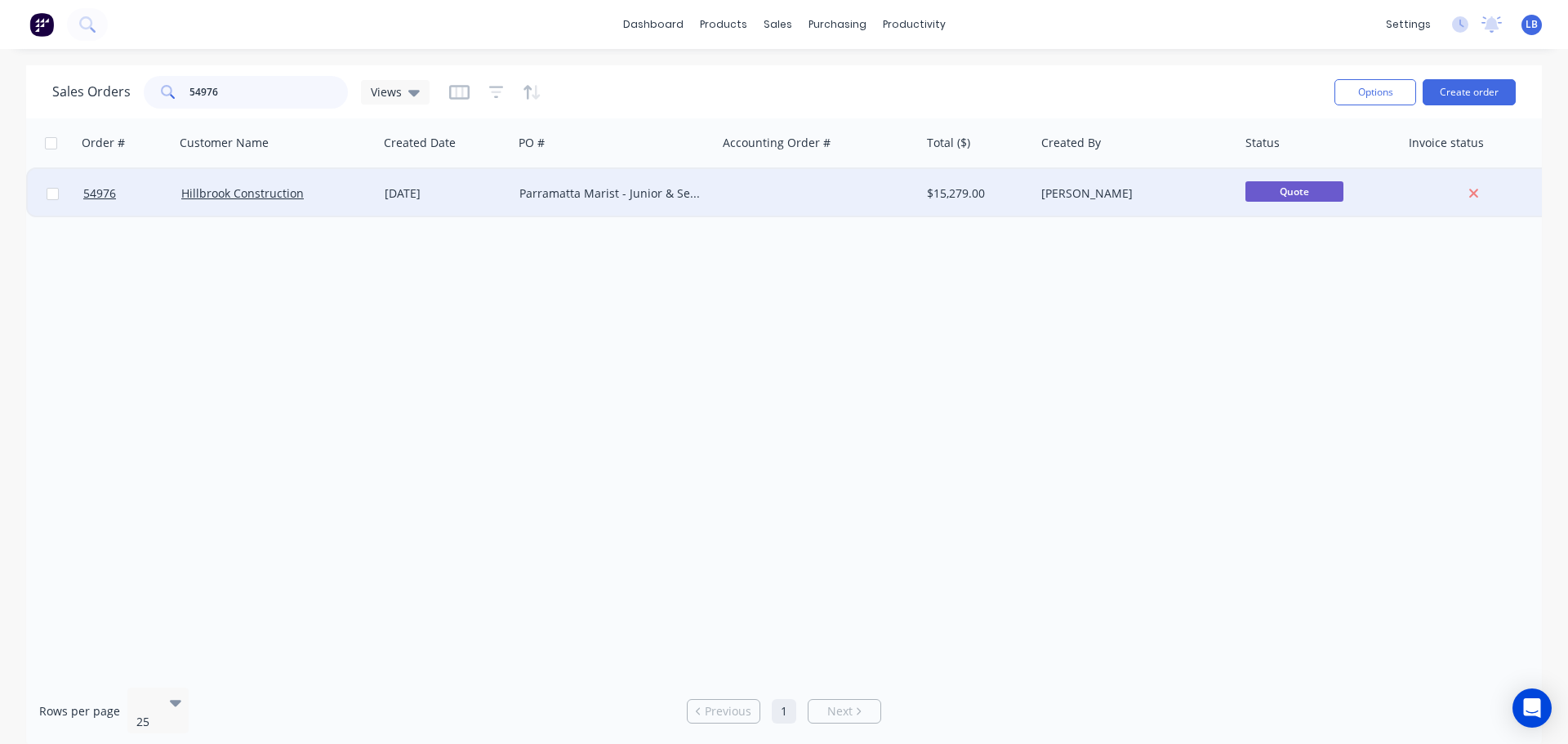
type input "54976"
click at [81, 195] on div at bounding box center [125, 193] width 98 height 49
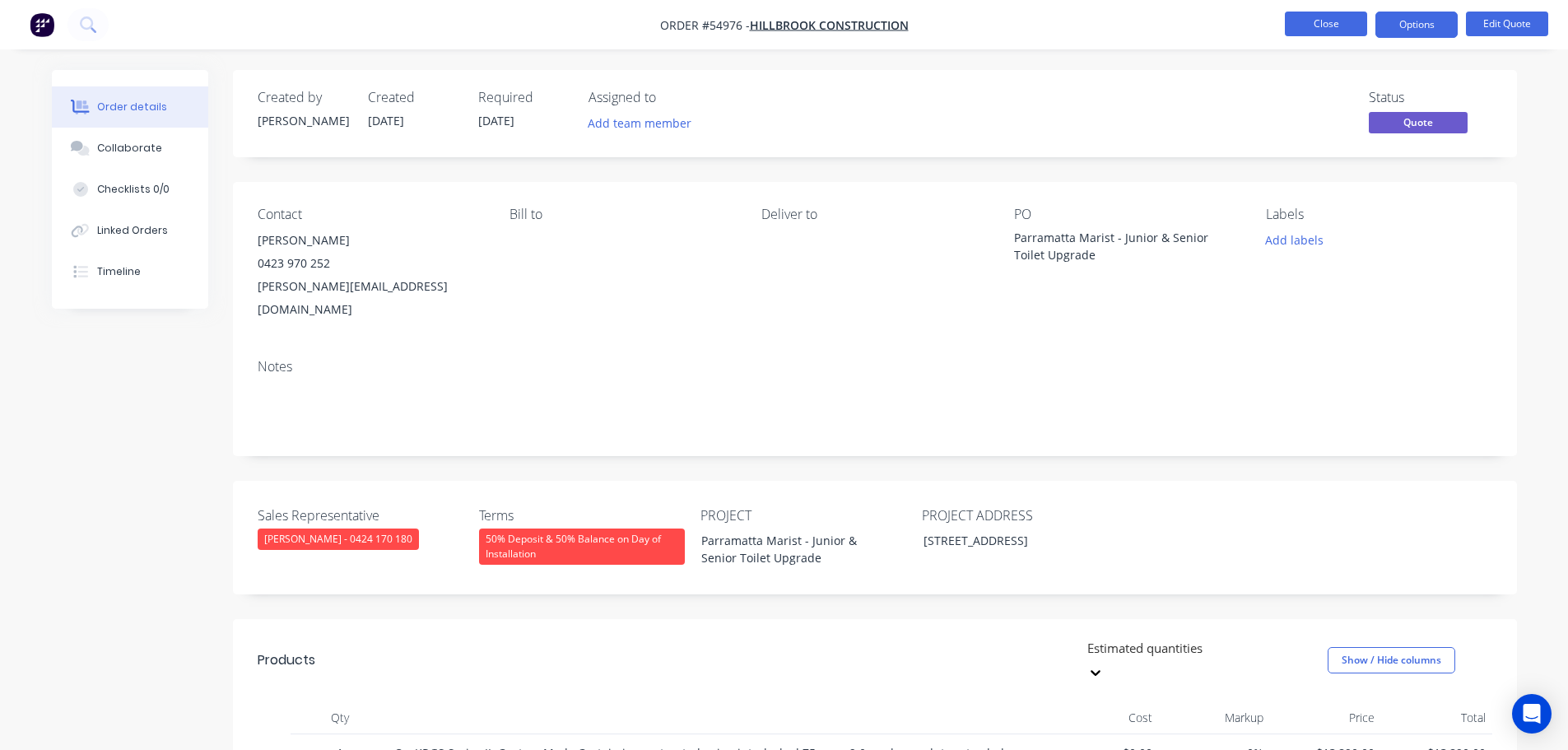
click at [1294, 27] on button "Close" at bounding box center [1326, 24] width 82 height 25
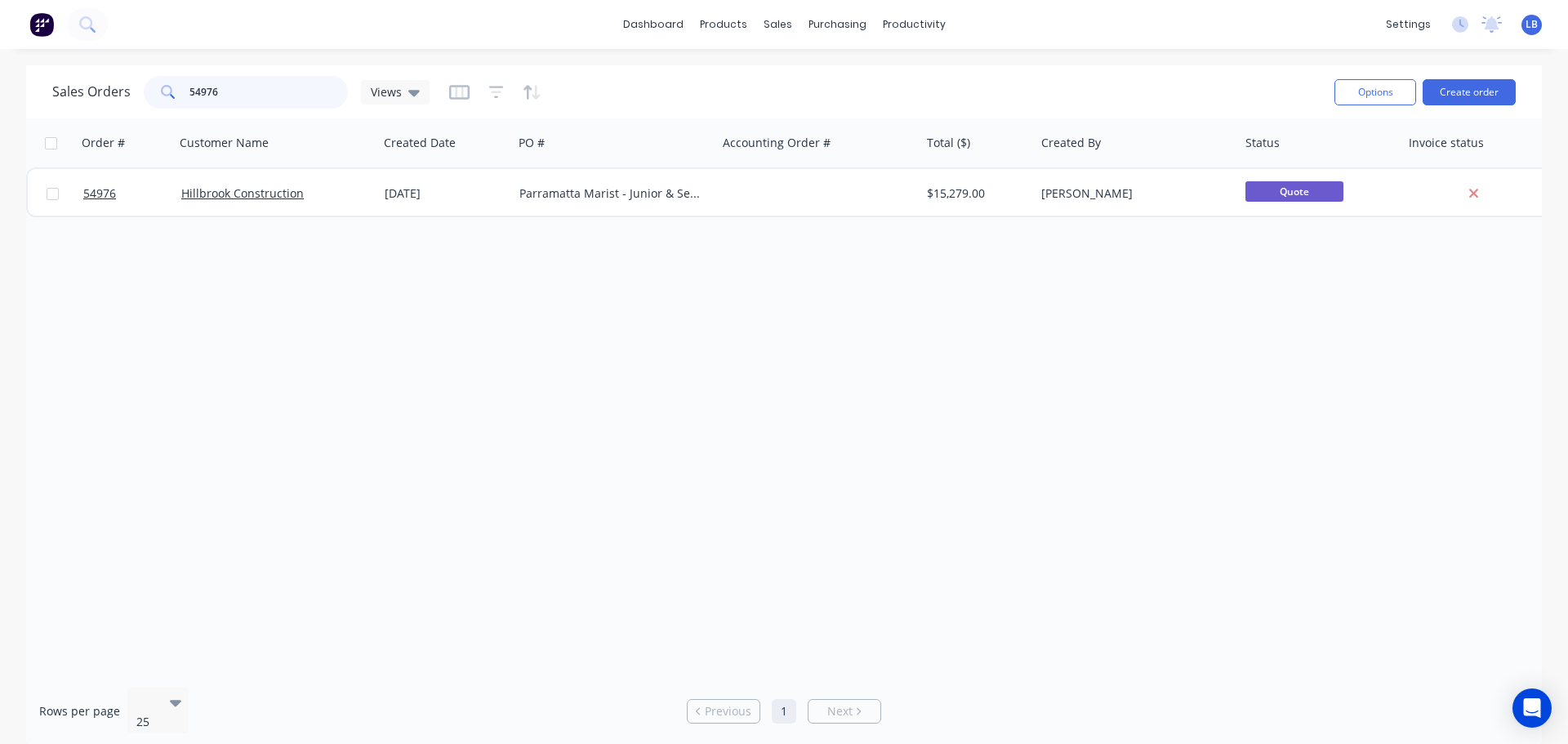
drag, startPoint x: 240, startPoint y: 91, endPoint x: 167, endPoint y: 108, distance: 75.0
click at [167, 108] on div "54976" at bounding box center [246, 92] width 204 height 33
click at [825, 106] on div "Customers" at bounding box center [833, 111] width 58 height 15
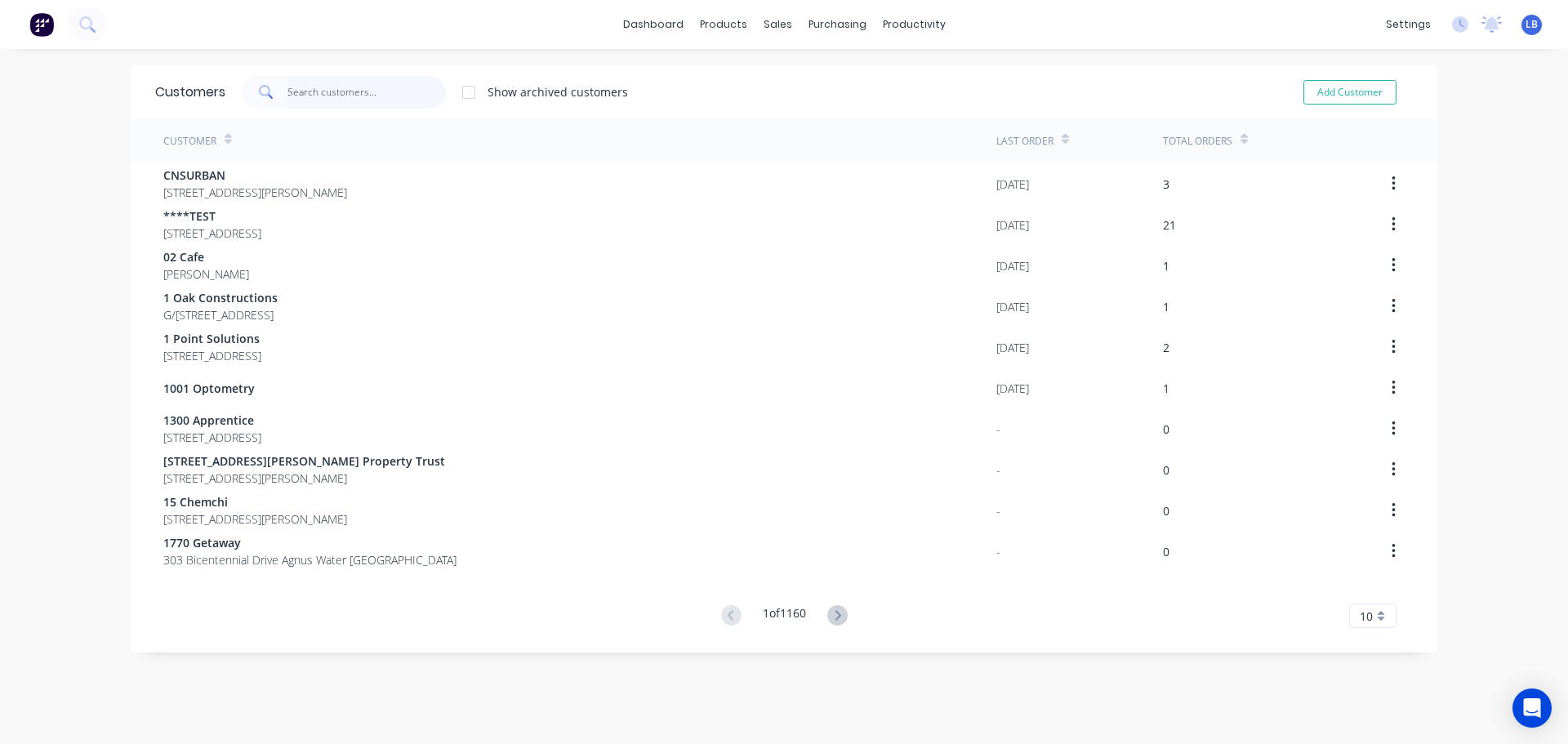
click at [363, 97] on input "text" at bounding box center [366, 92] width 159 height 33
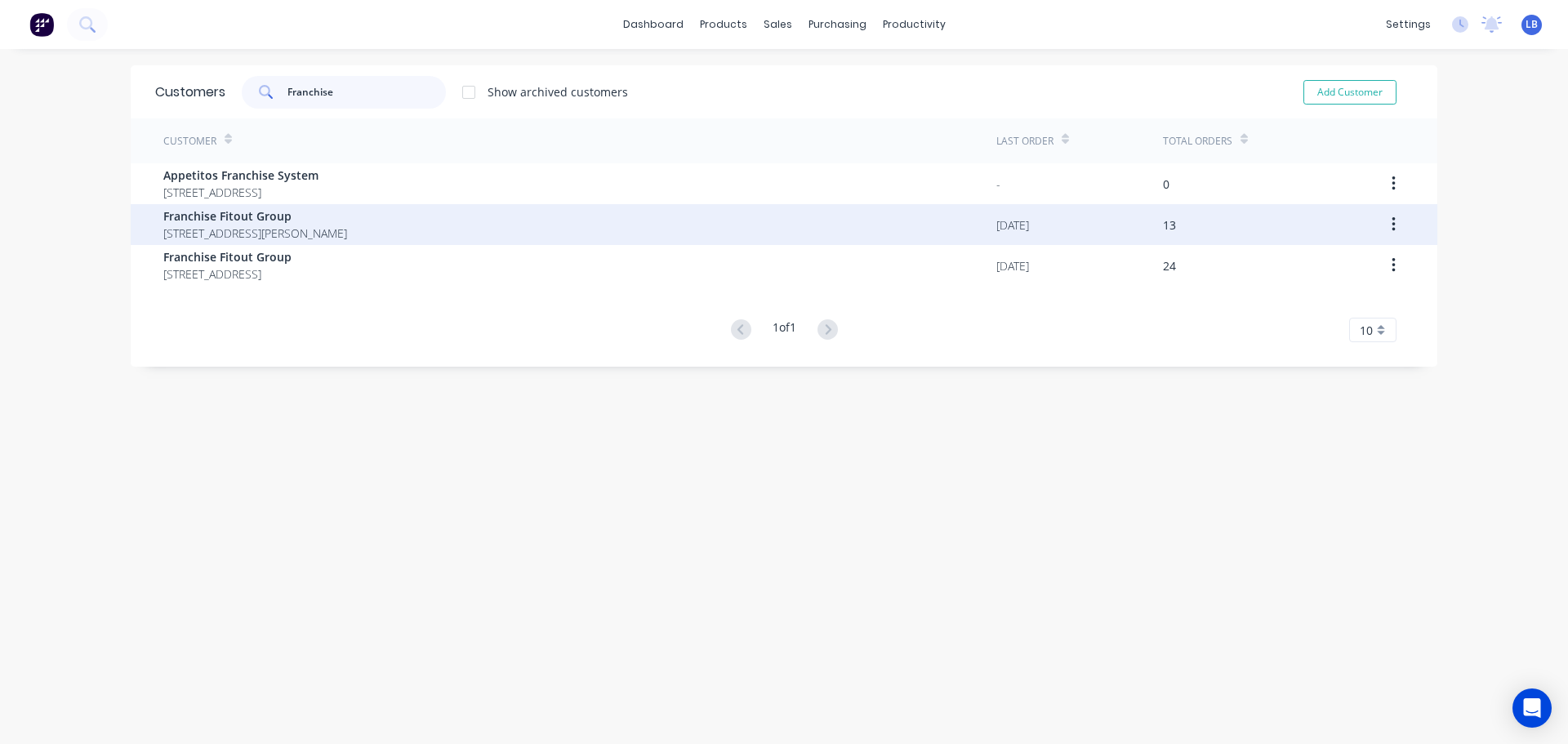
type input "Franchise"
click at [215, 235] on span "1/129 Coreen Ave Penrith New South Wales 2750" at bounding box center [254, 233] width 184 height 17
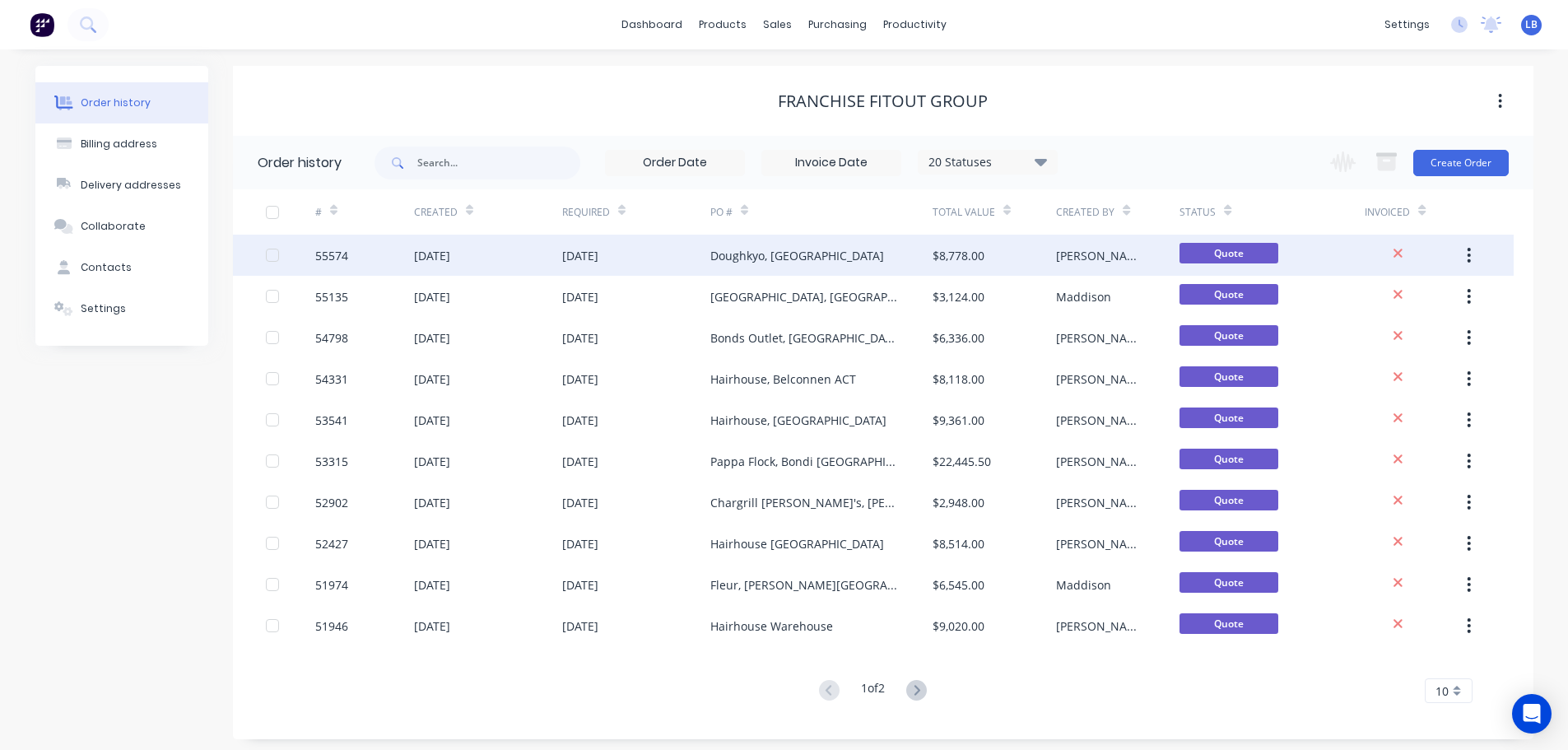
click at [329, 259] on div "55574" at bounding box center [332, 256] width 33 height 17
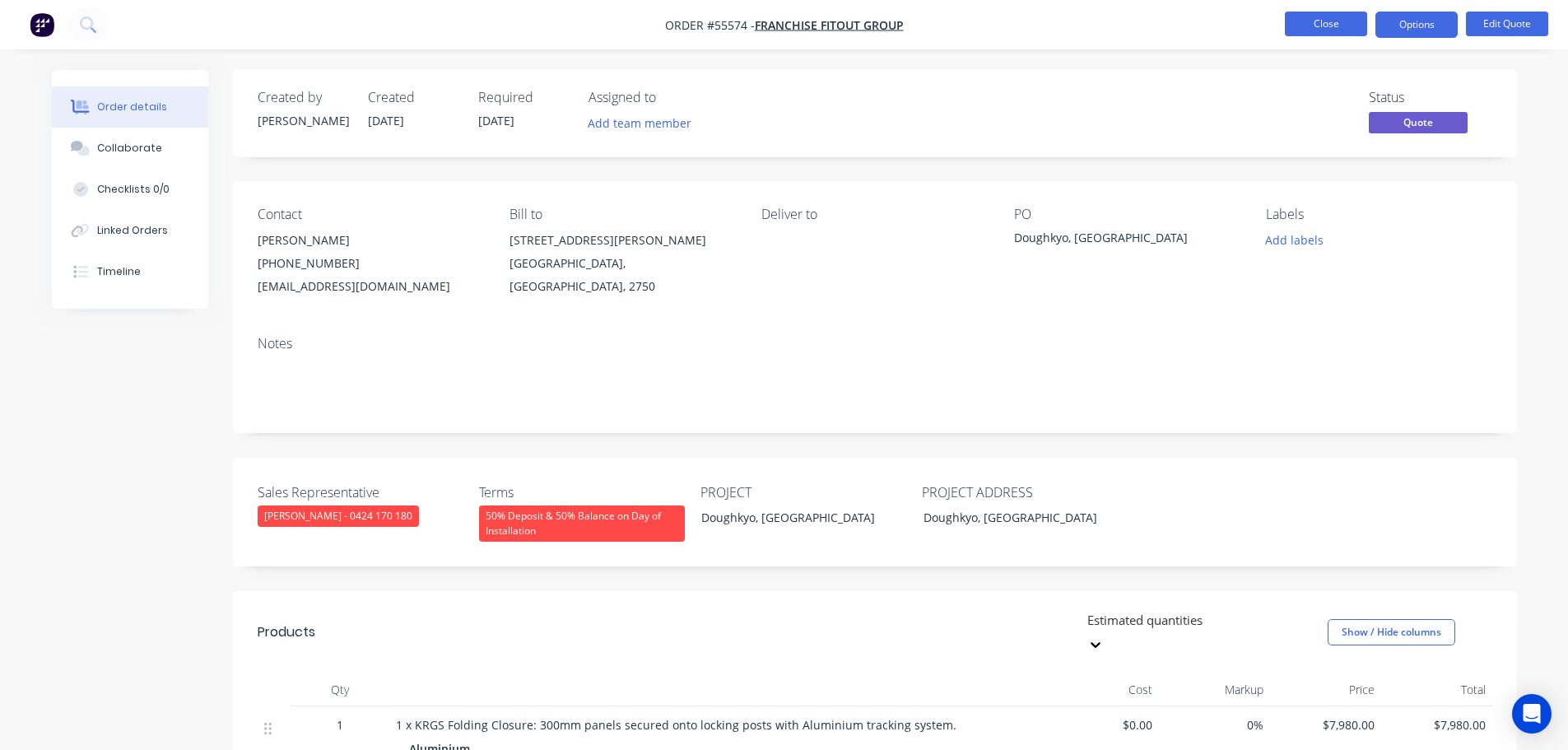
click at [1293, 26] on button "Close" at bounding box center [1326, 24] width 82 height 25
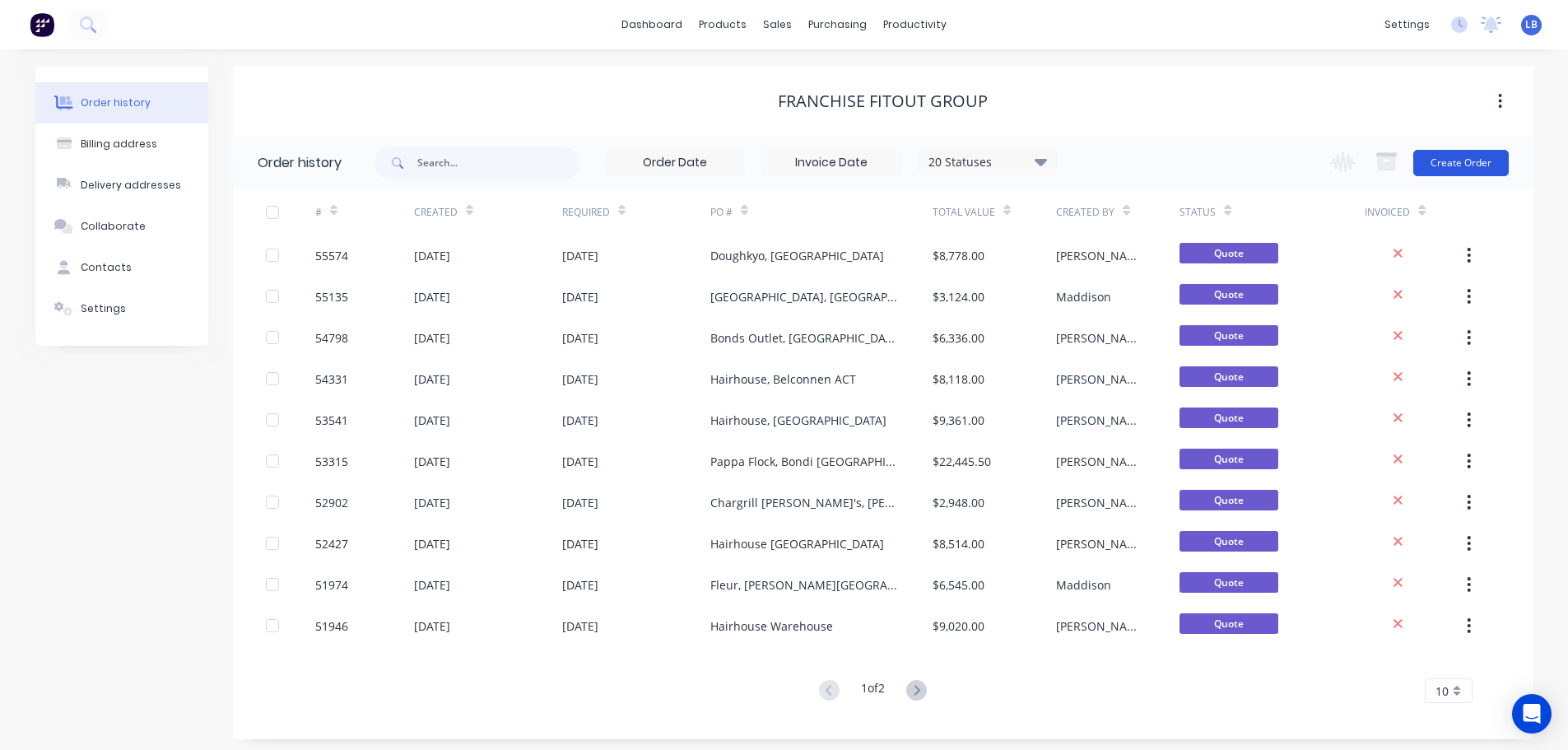
click at [1469, 157] on button "Create Order" at bounding box center [1461, 163] width 95 height 27
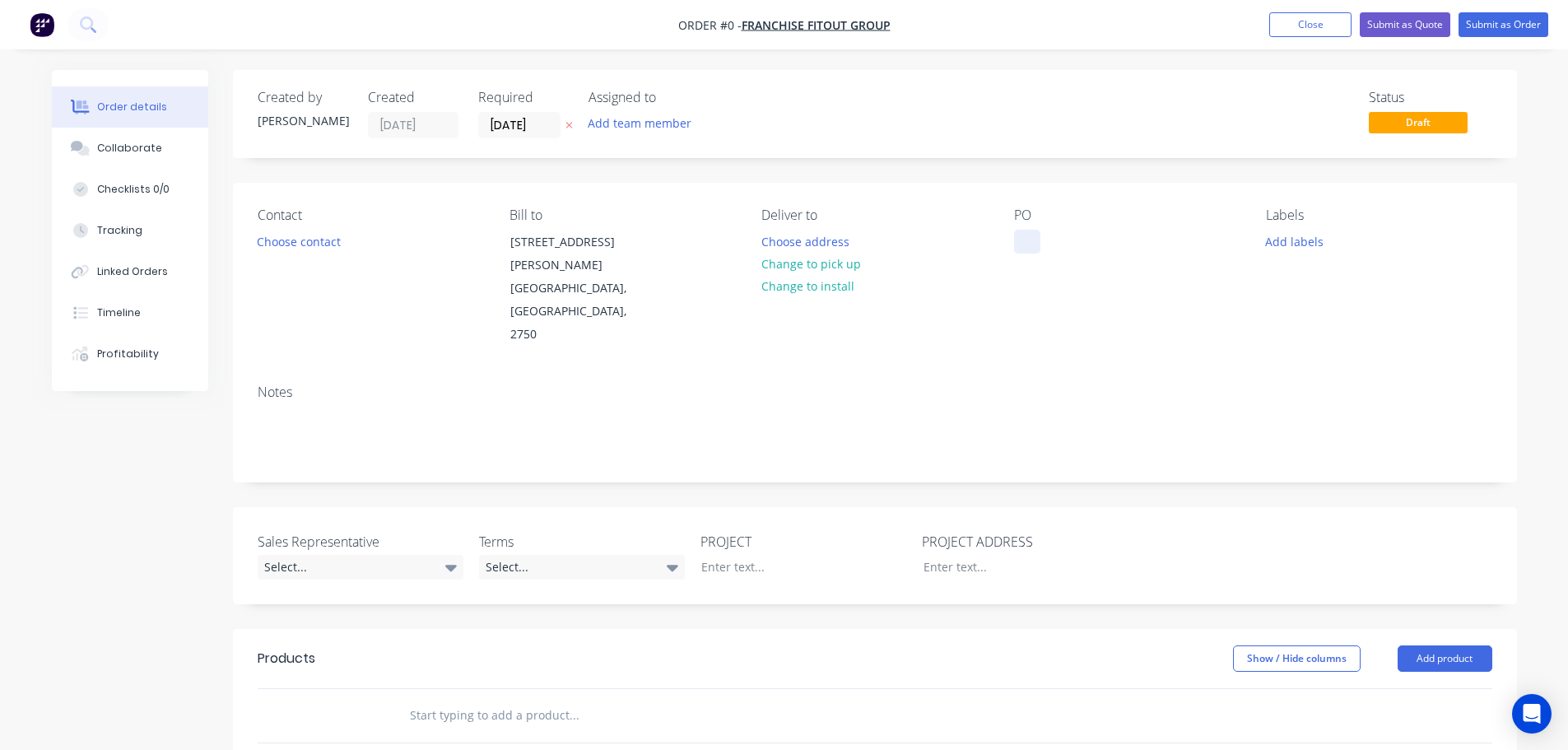
click at [1025, 238] on div at bounding box center [1027, 241] width 27 height 24
click at [1294, 29] on button "Close" at bounding box center [1310, 25] width 82 height 25
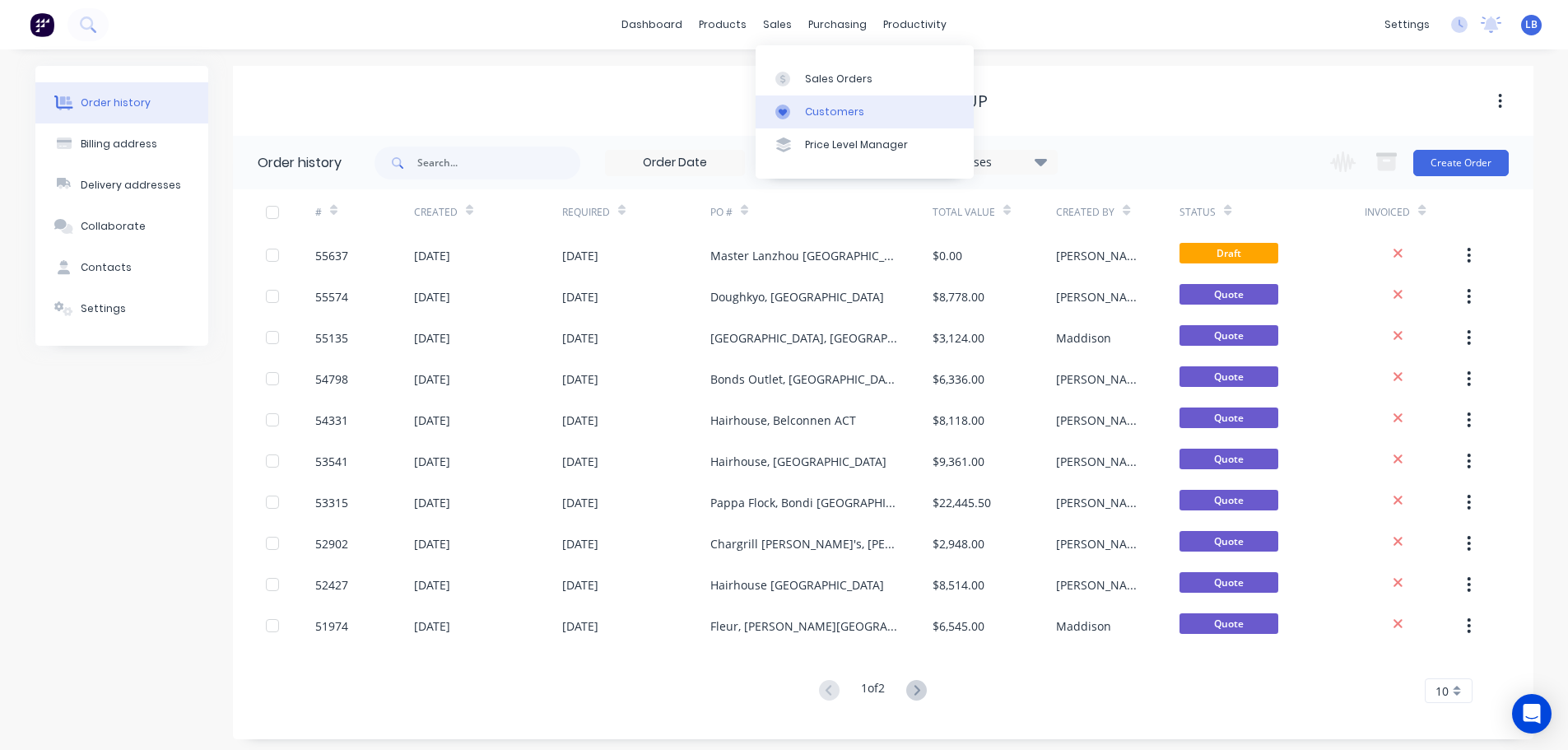
click at [835, 110] on div "Customers" at bounding box center [834, 112] width 59 height 15
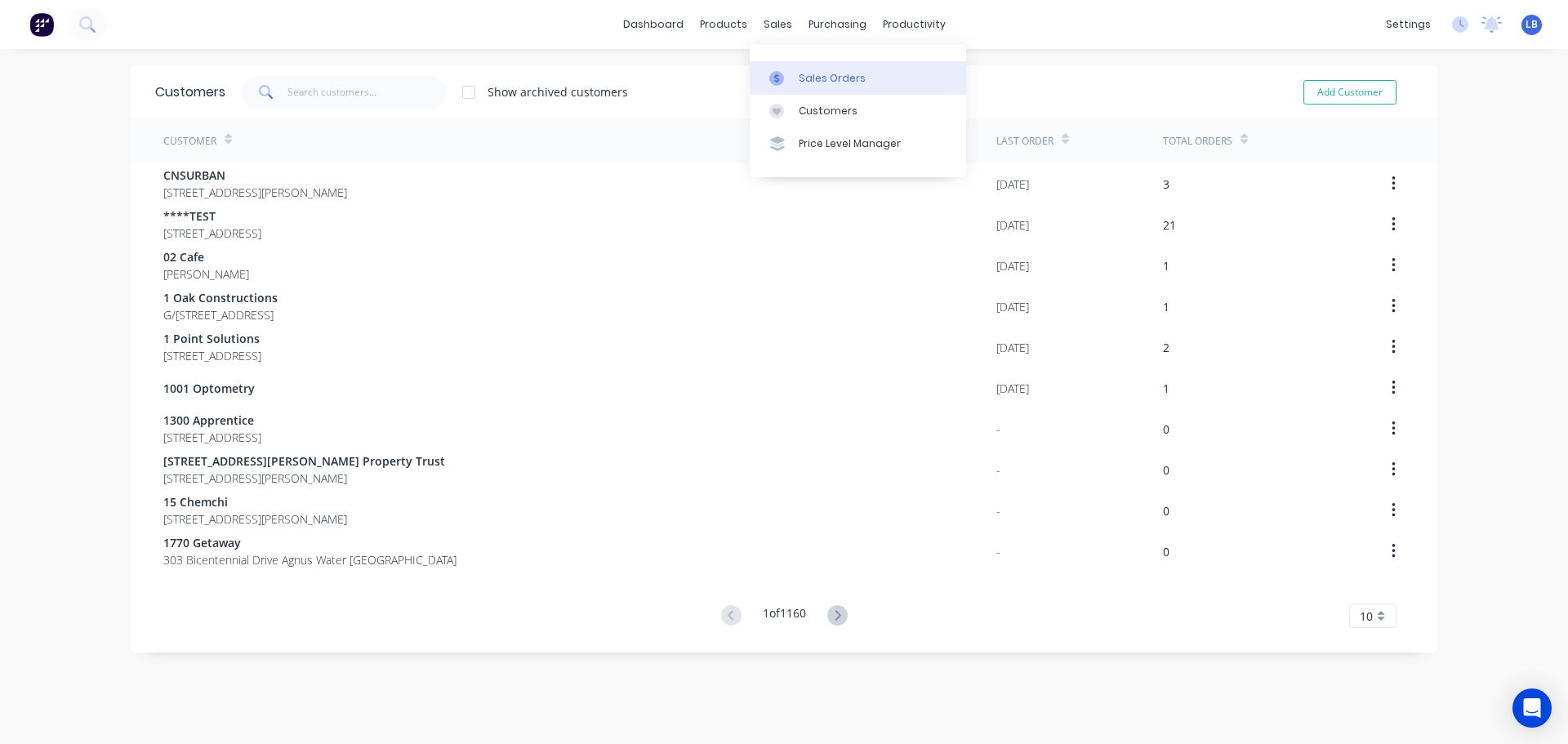
click at [834, 77] on div "Sales Orders" at bounding box center [831, 78] width 67 height 15
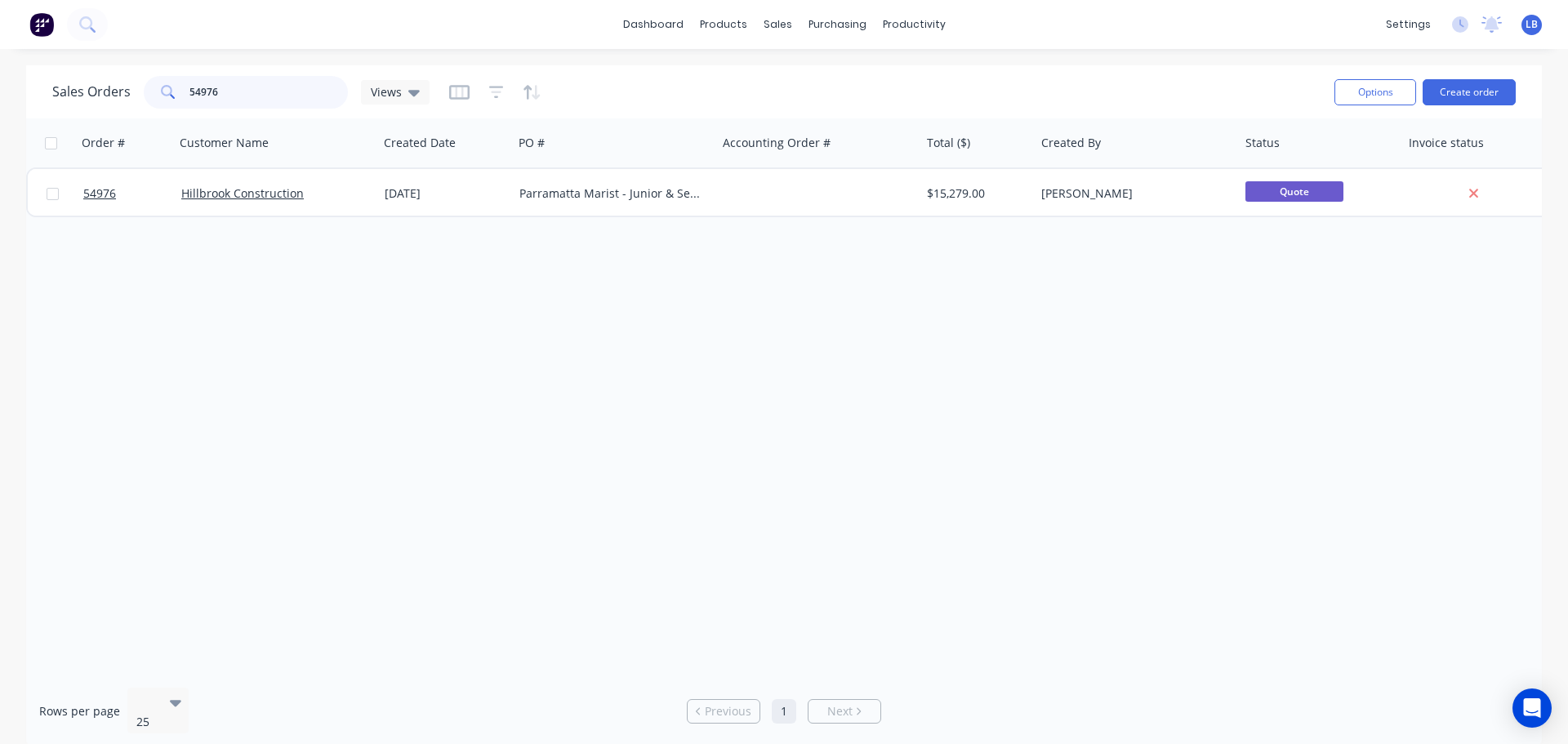
drag, startPoint x: 226, startPoint y: 86, endPoint x: 123, endPoint y: 113, distance: 106.5
click at [123, 113] on div "Sales Orders 54976 Views Options Create order" at bounding box center [784, 91] width 1516 height 53
type input "54976"
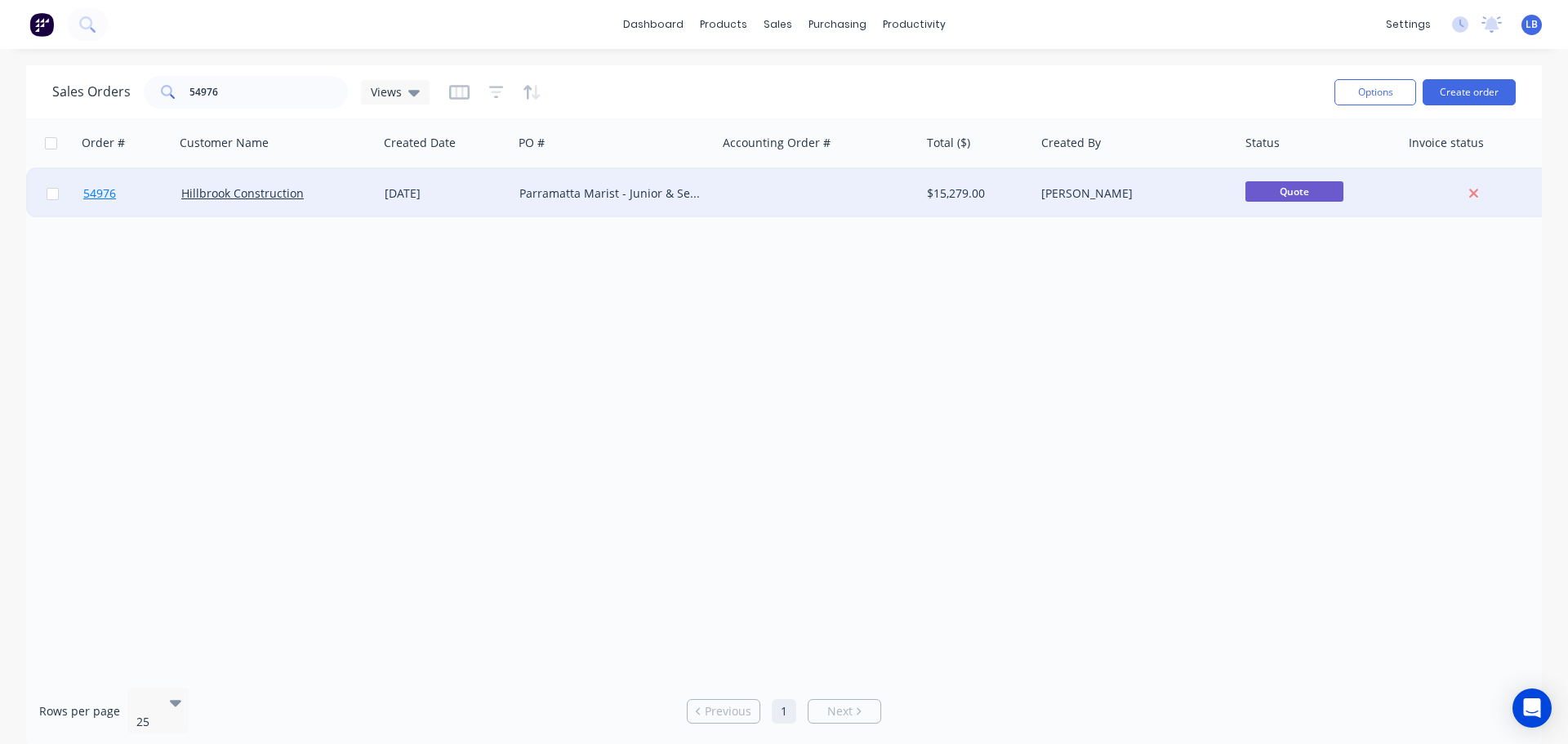
click at [100, 195] on span "54976" at bounding box center [100, 193] width 33 height 16
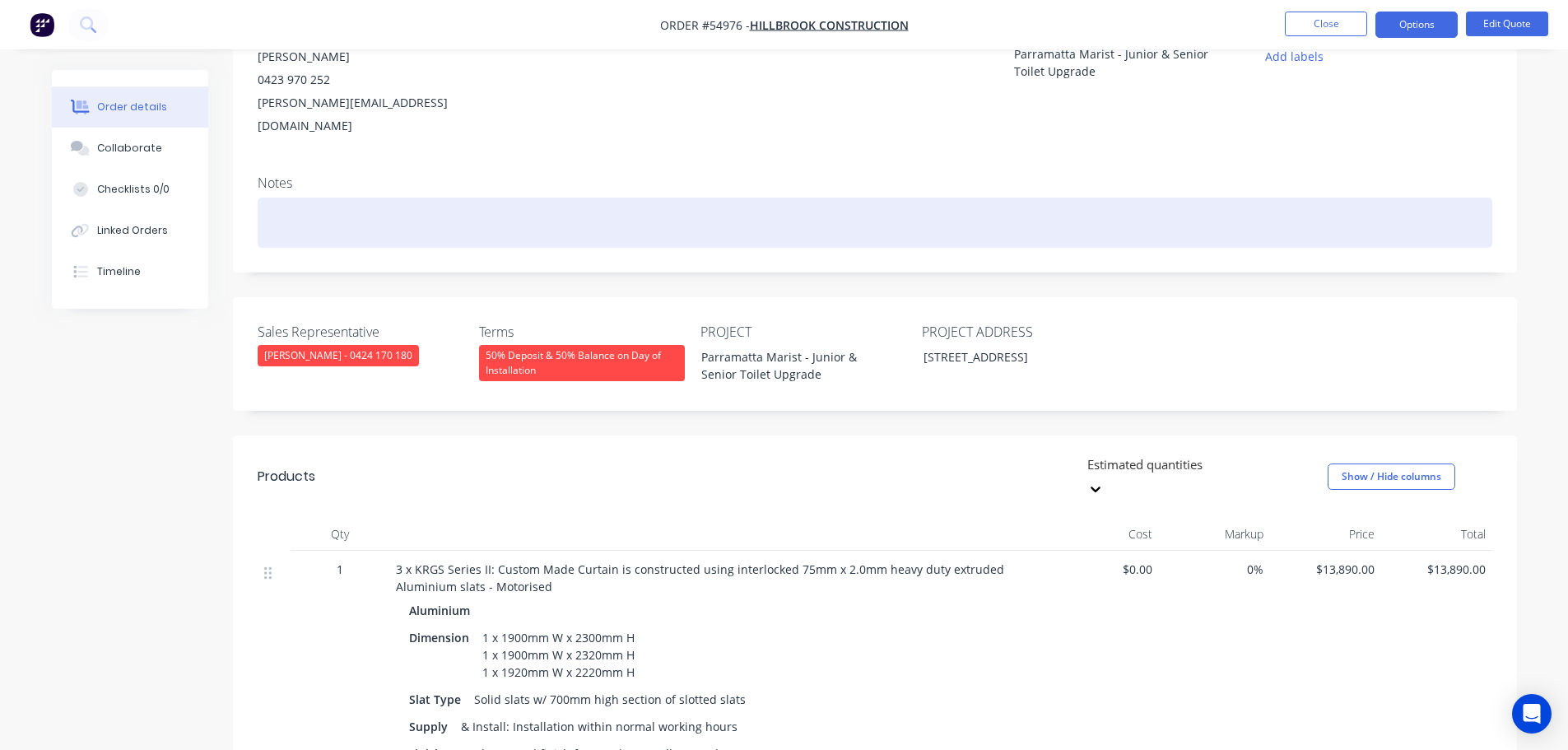
scroll to position [247, 0]
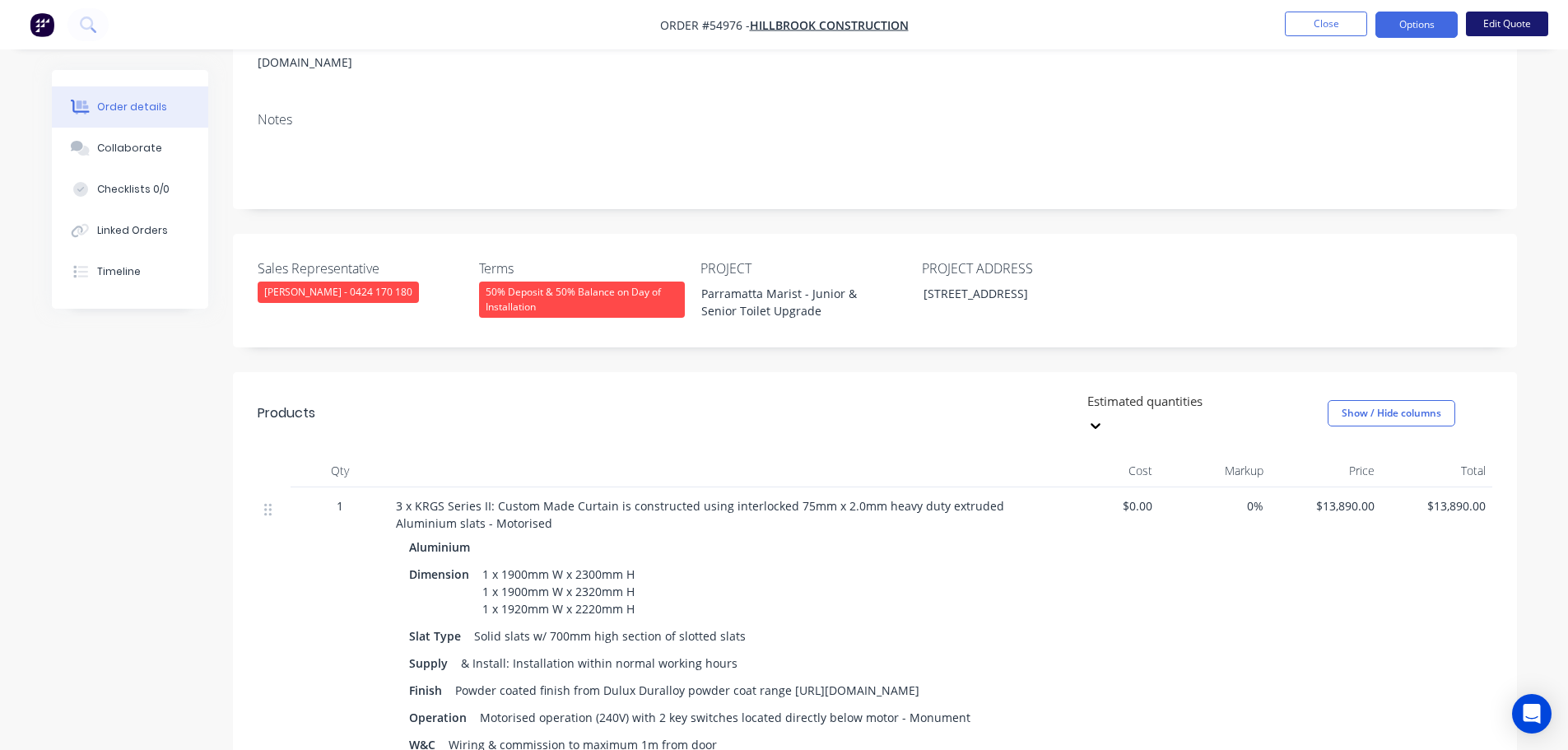
click at [1494, 29] on button "Edit Quote" at bounding box center [1507, 24] width 82 height 25
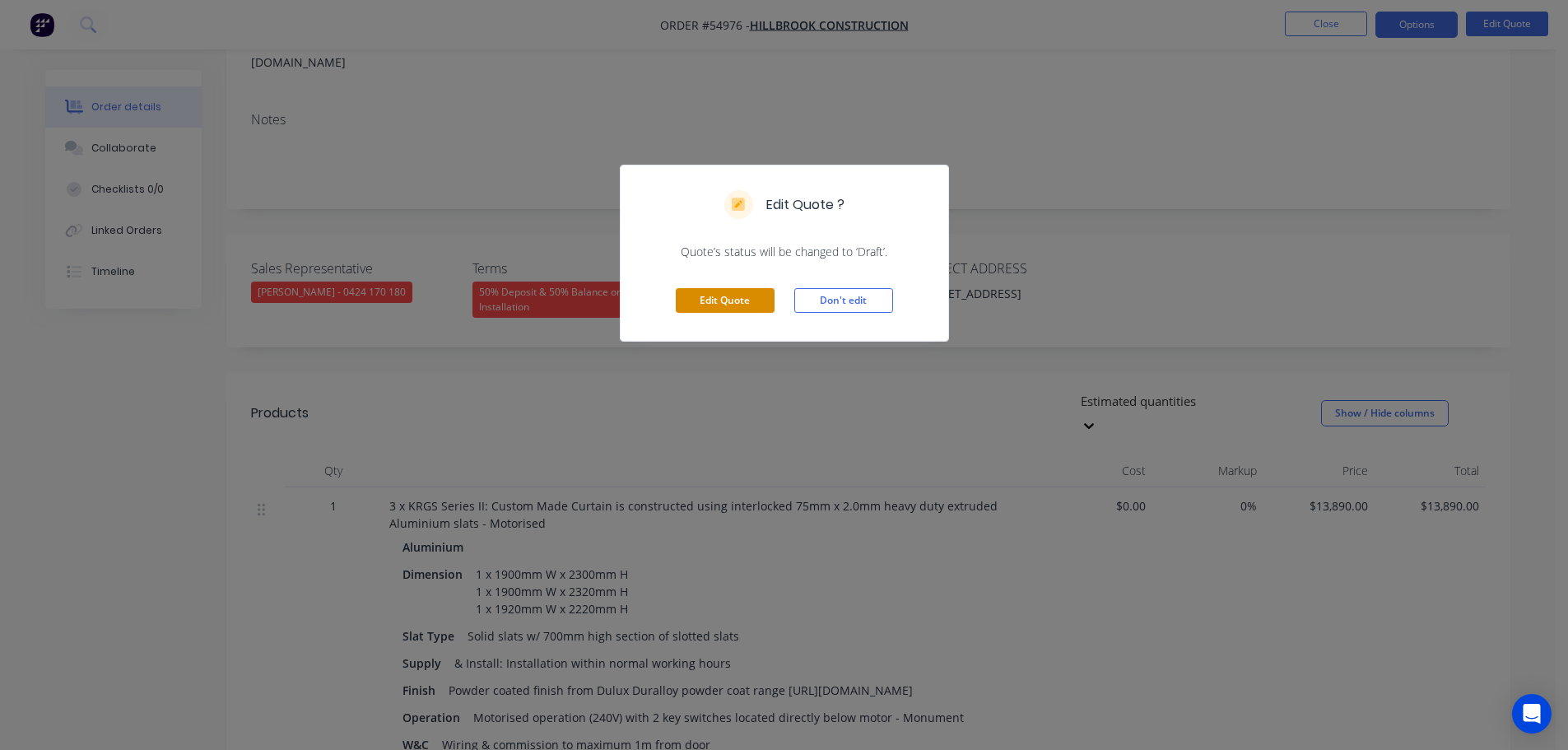
click at [744, 299] on button "Edit Quote" at bounding box center [725, 300] width 99 height 25
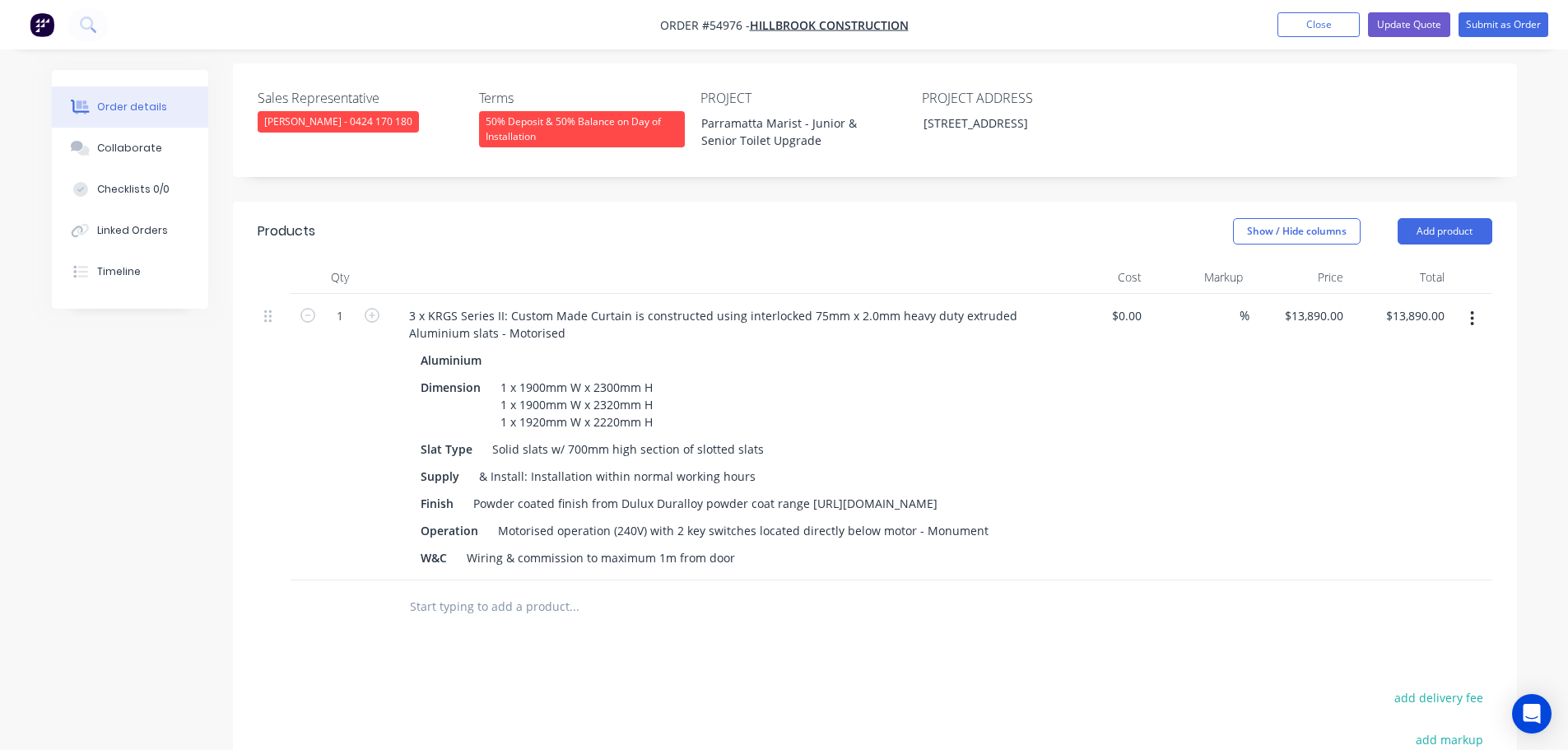
scroll to position [494, 0]
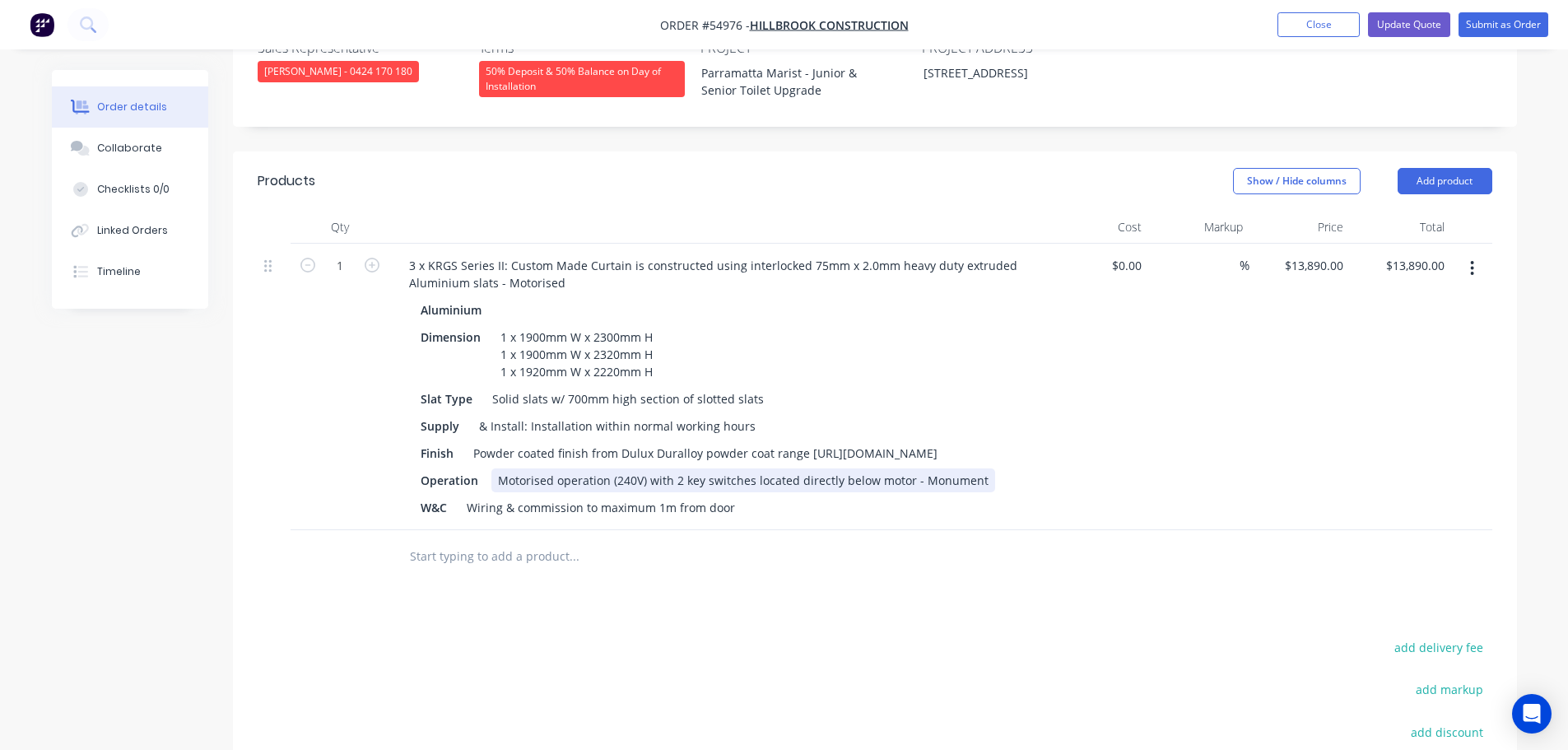
click at [679, 469] on div "Motorised operation (240V) with 2 key switches located directly below motor - M…" at bounding box center [743, 480] width 504 height 24
click at [1407, 26] on button "Update Quote" at bounding box center [1409, 25] width 82 height 25
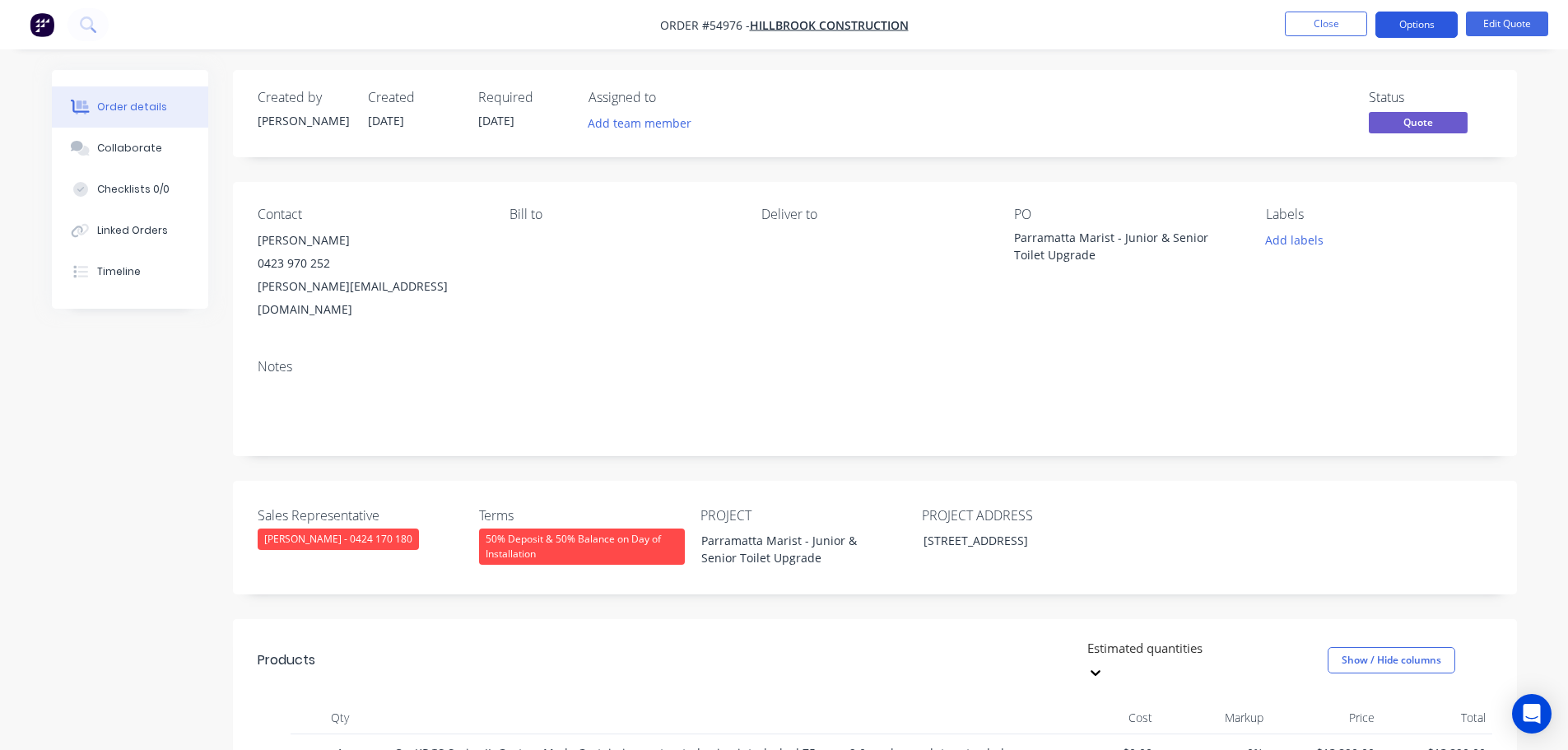
click at [1406, 28] on button "Options" at bounding box center [1416, 25] width 82 height 27
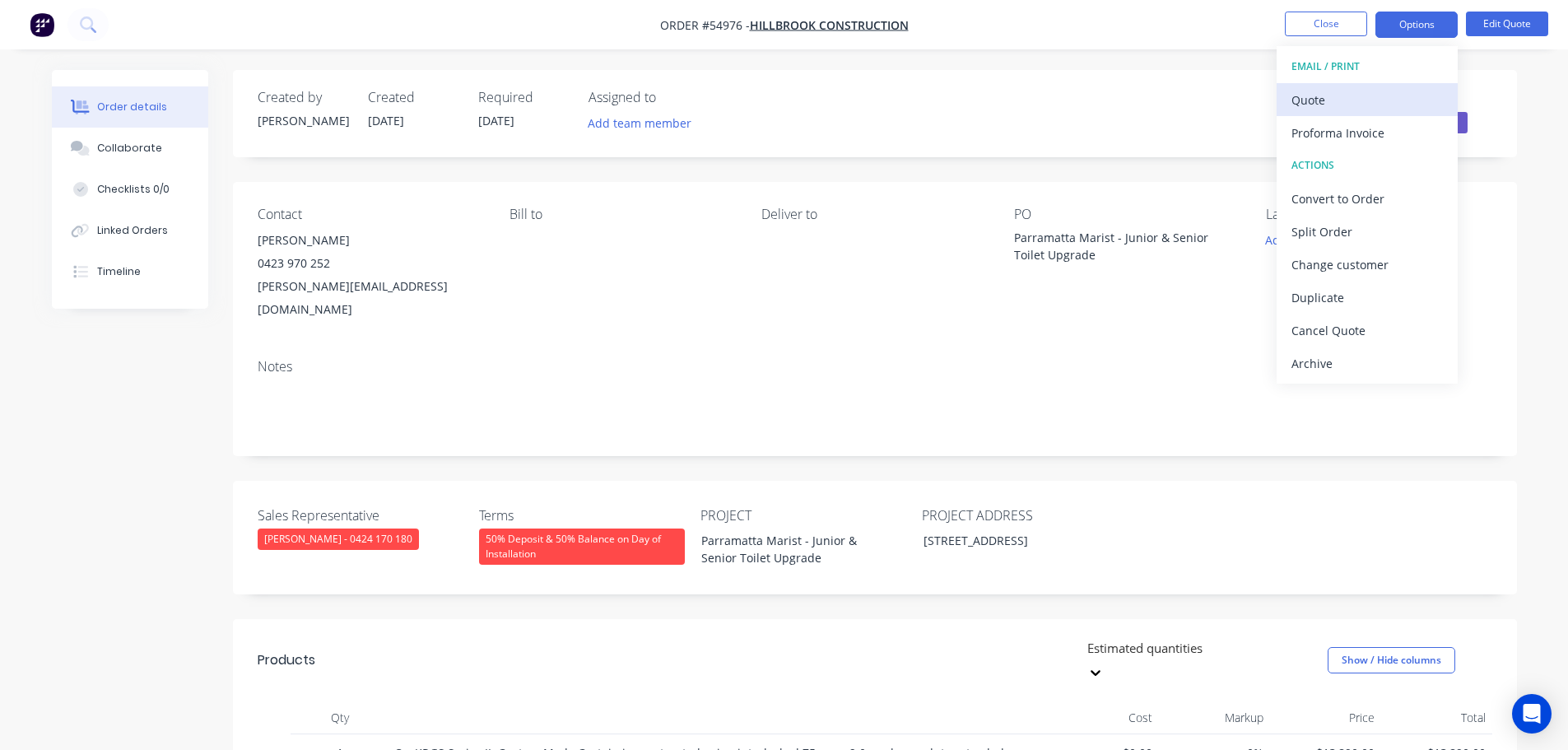
click at [1324, 104] on div "Quote" at bounding box center [1367, 100] width 152 height 24
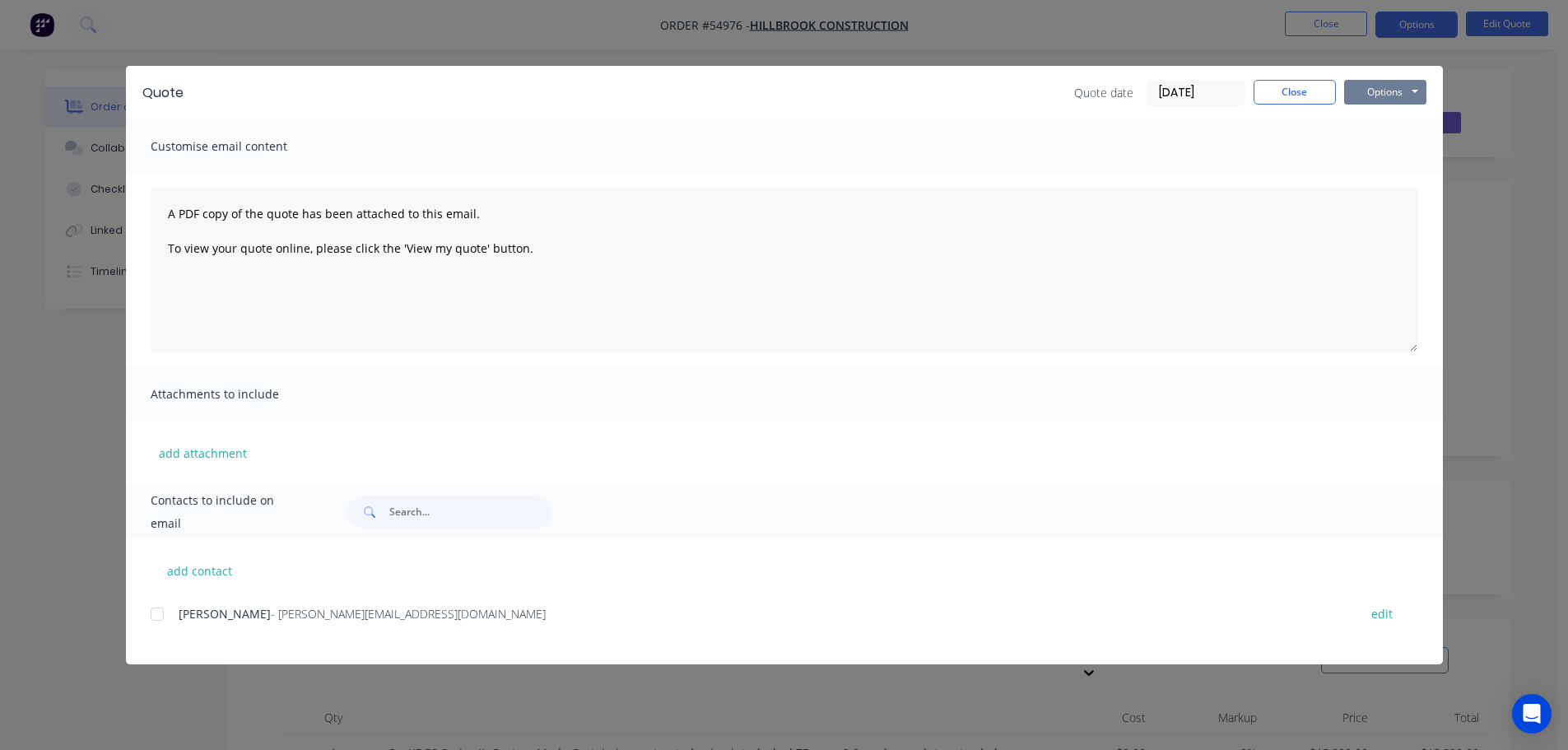
click at [1365, 91] on button "Options" at bounding box center [1385, 92] width 82 height 25
click at [1381, 155] on button "Print" at bounding box center [1396, 149] width 105 height 27
click at [1312, 91] on button "Close" at bounding box center [1294, 92] width 82 height 25
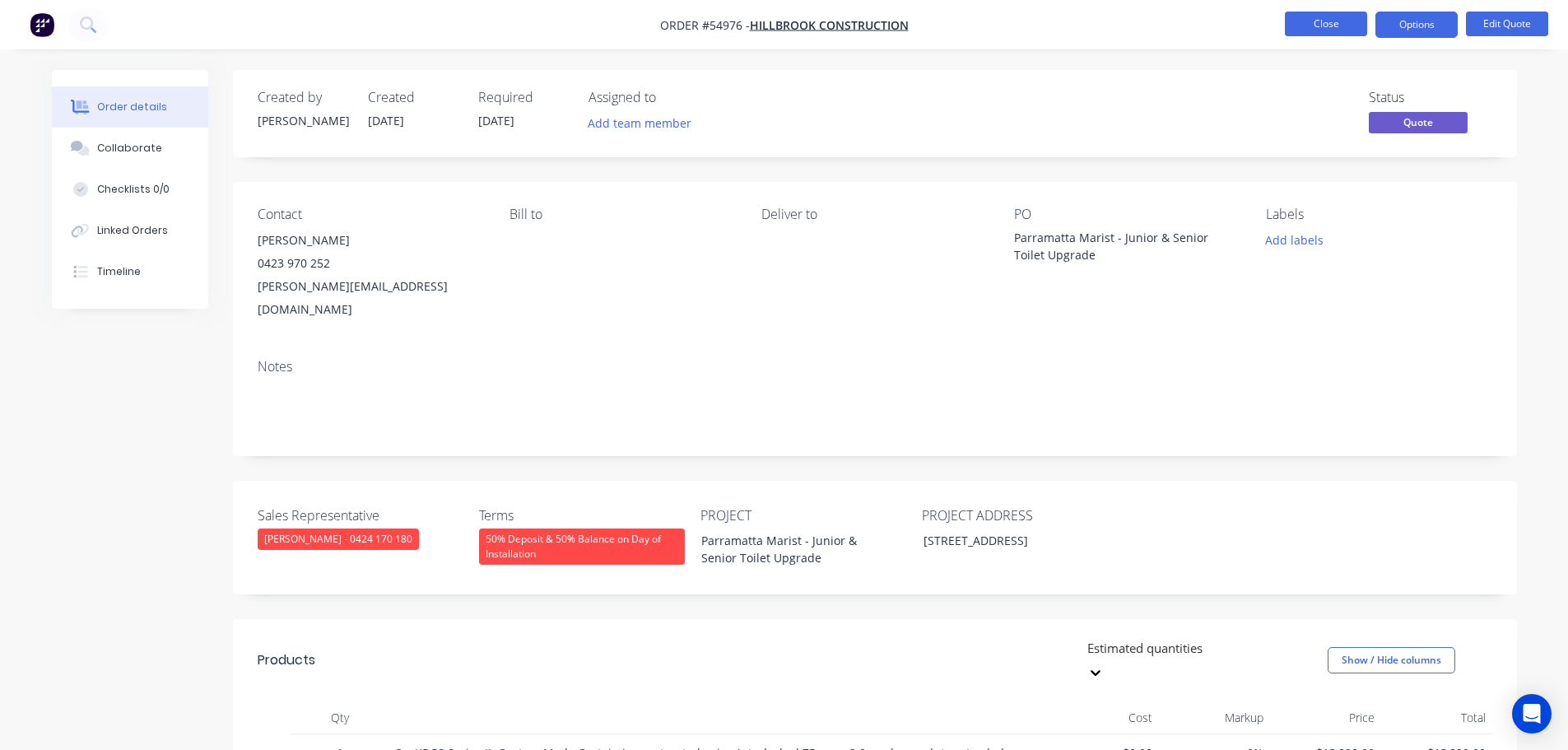
click at [1307, 29] on button "Close" at bounding box center [1326, 24] width 82 height 25
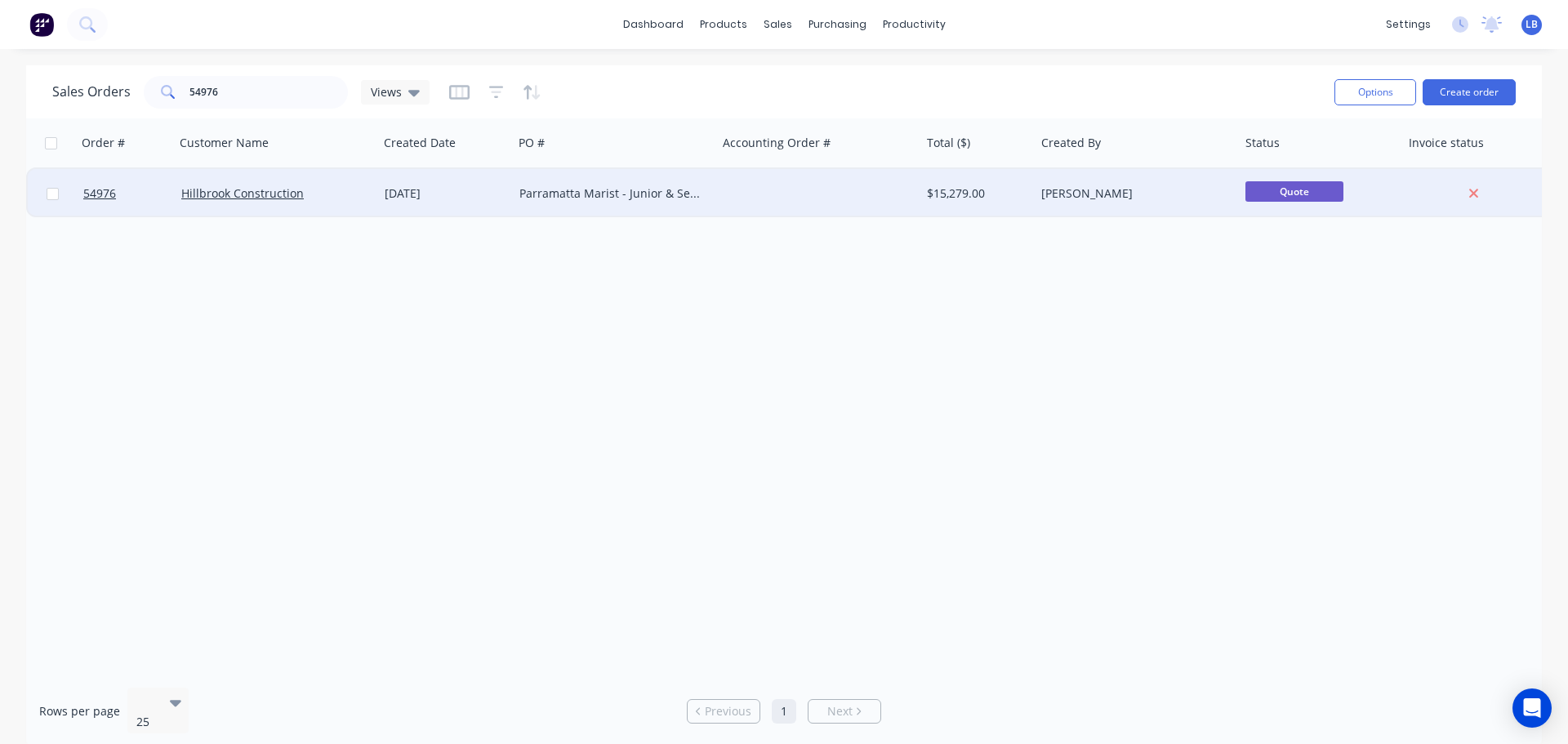
click at [1266, 198] on span "Quote" at bounding box center [1294, 191] width 98 height 21
click at [99, 192] on span "54976" at bounding box center [100, 193] width 33 height 16
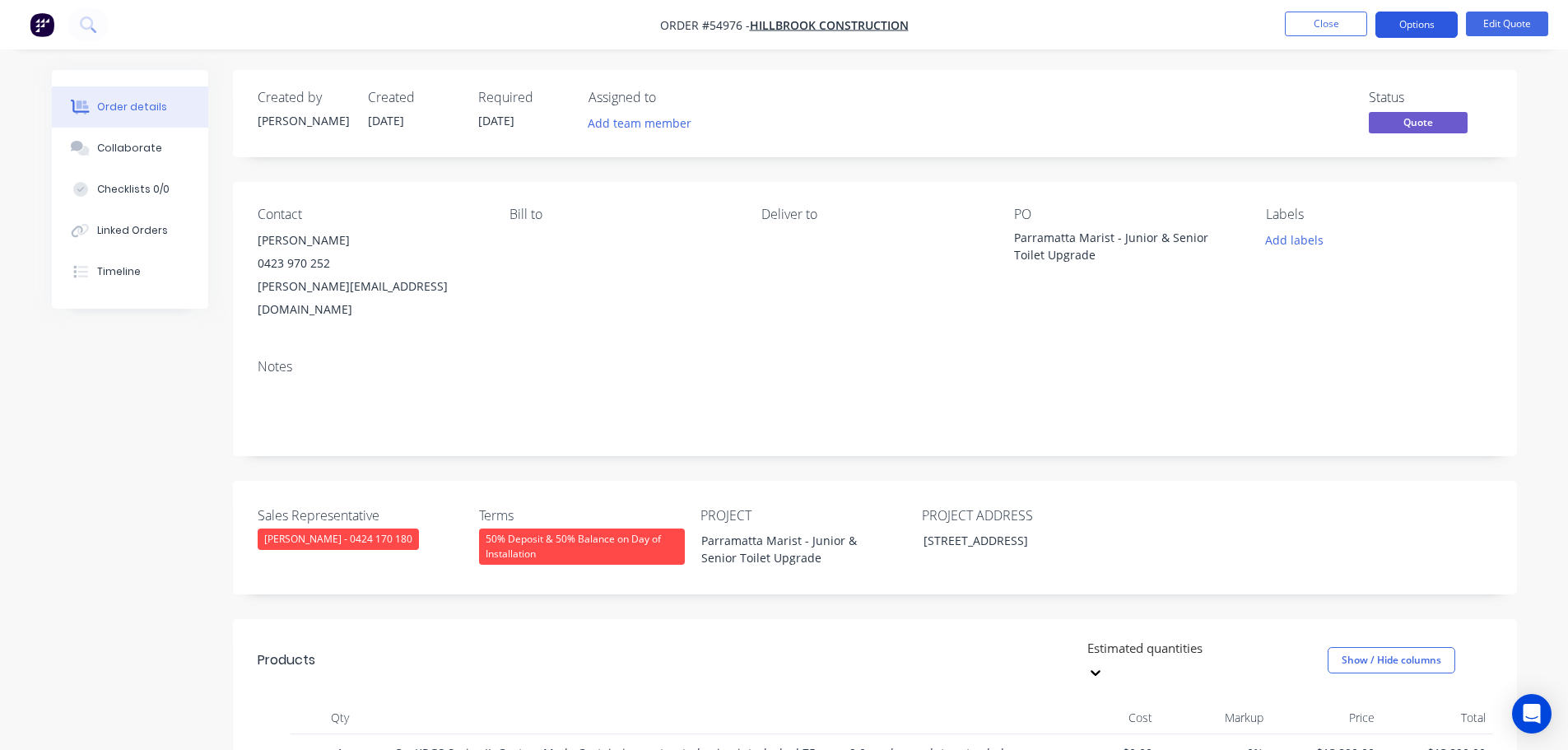
click at [1401, 30] on button "Options" at bounding box center [1416, 25] width 82 height 27
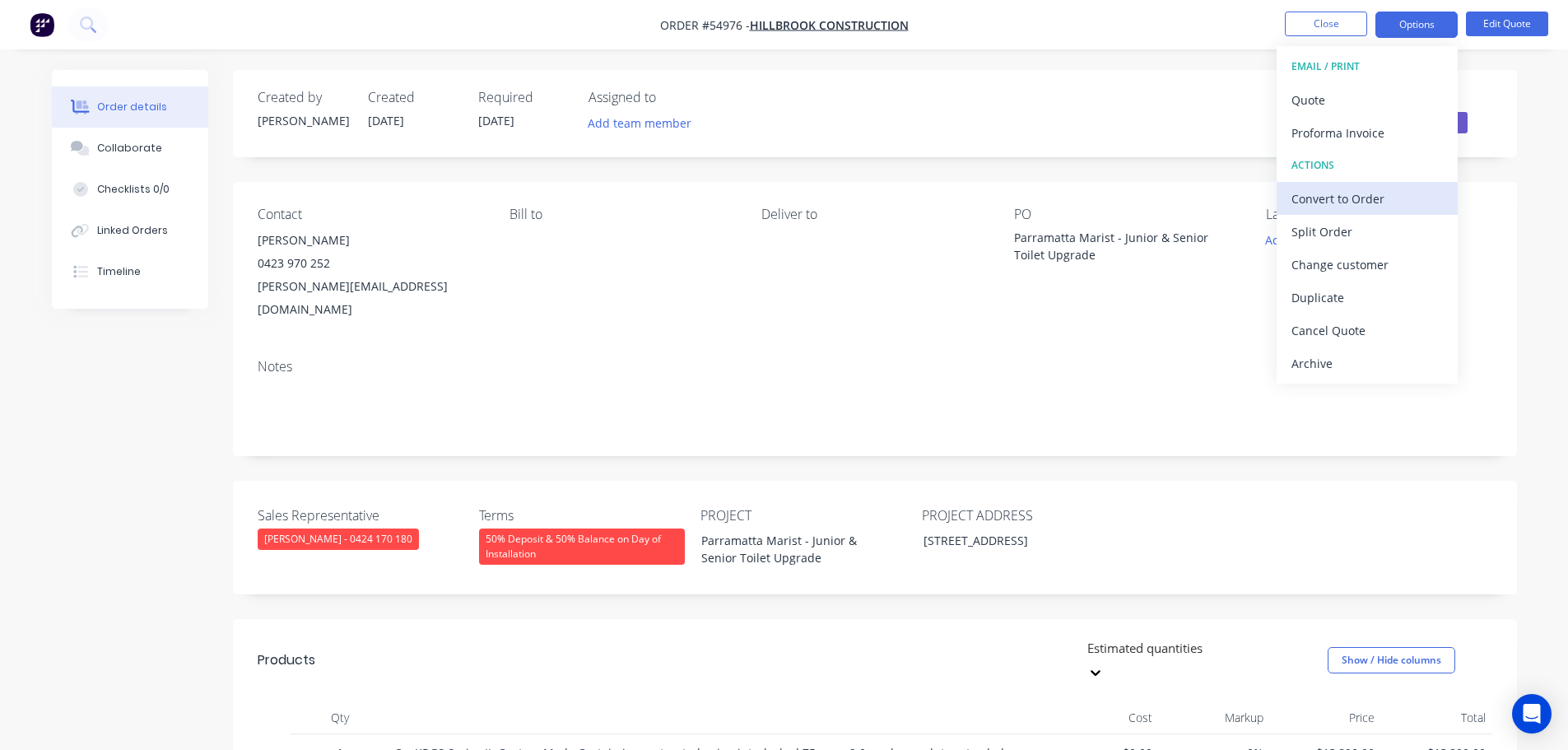
click at [1321, 197] on div "Convert to Order" at bounding box center [1367, 198] width 152 height 24
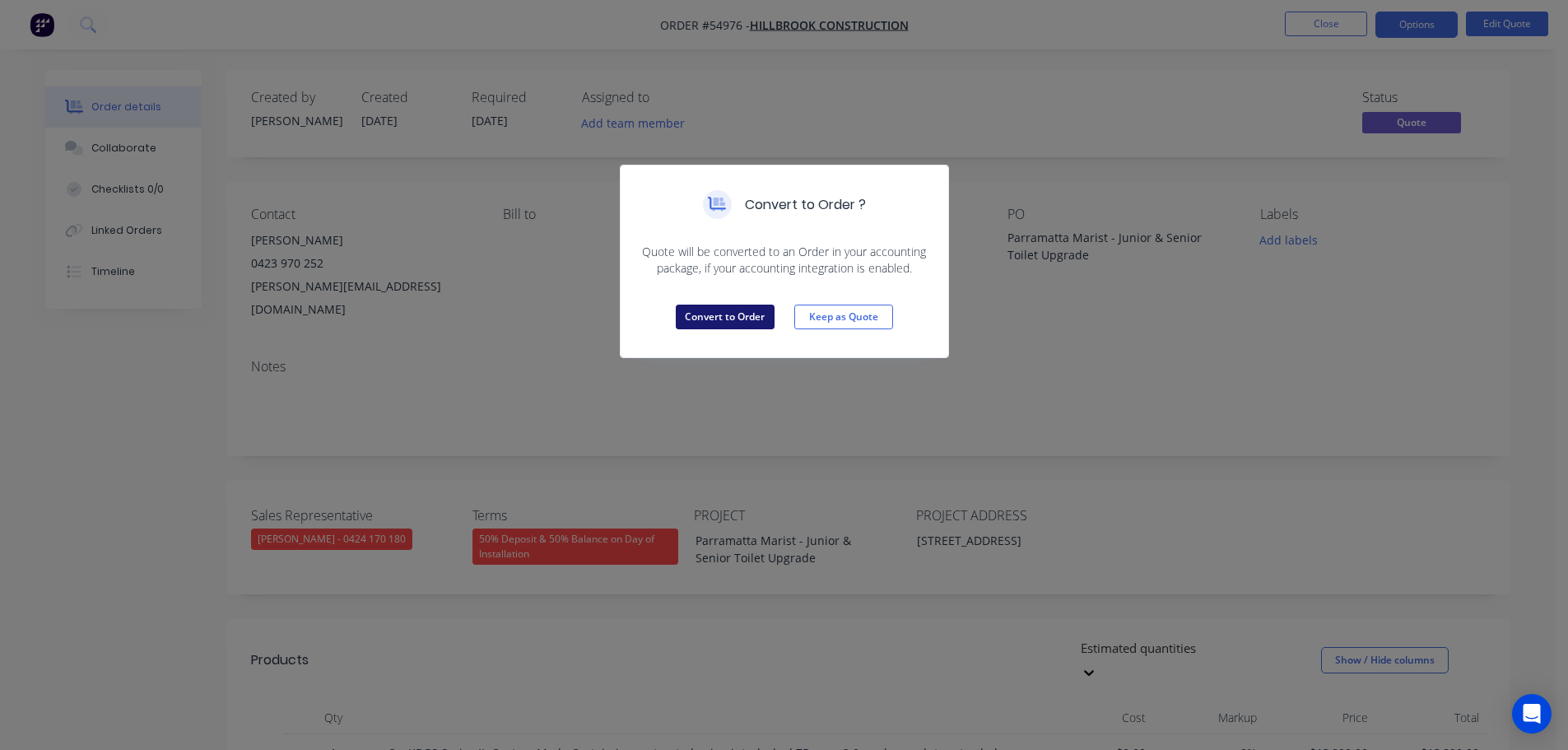
click at [736, 308] on button "Convert to Order" at bounding box center [725, 317] width 99 height 25
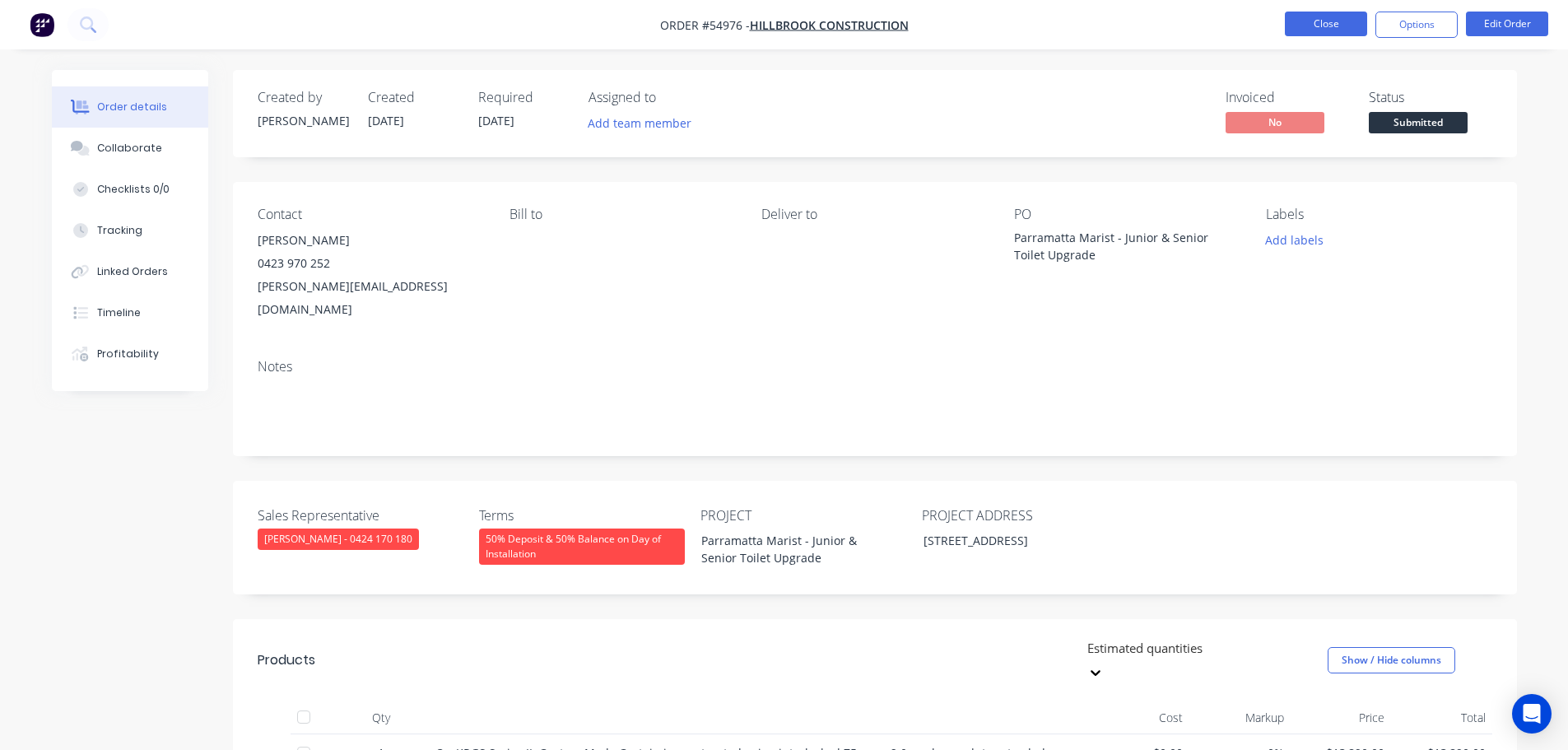
click at [1325, 26] on button "Close" at bounding box center [1326, 24] width 82 height 25
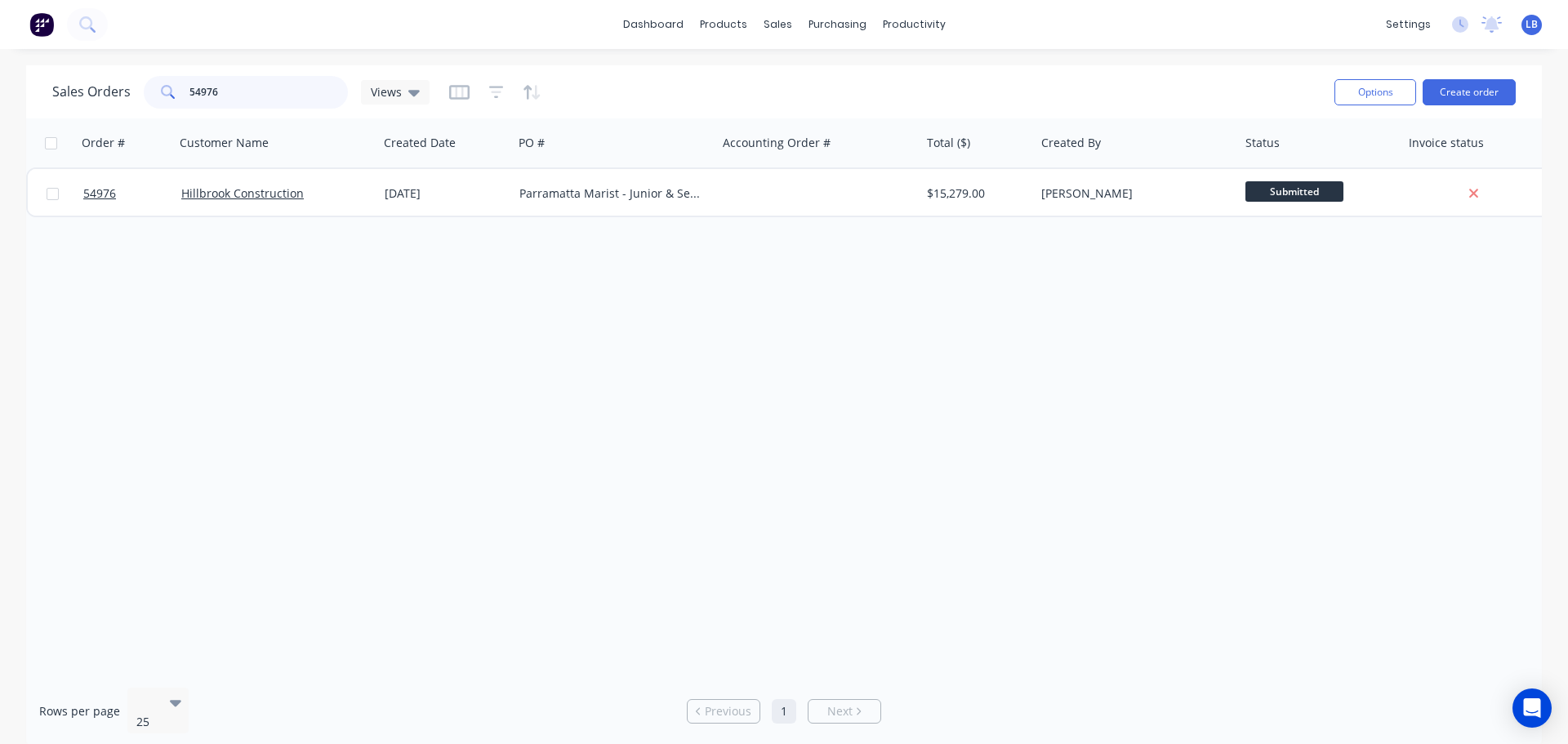
drag, startPoint x: 222, startPoint y: 88, endPoint x: 120, endPoint y: 118, distance: 106.3
click at [121, 118] on div "Sales Orders 54976 Views Options Create order" at bounding box center [784, 91] width 1516 height 53
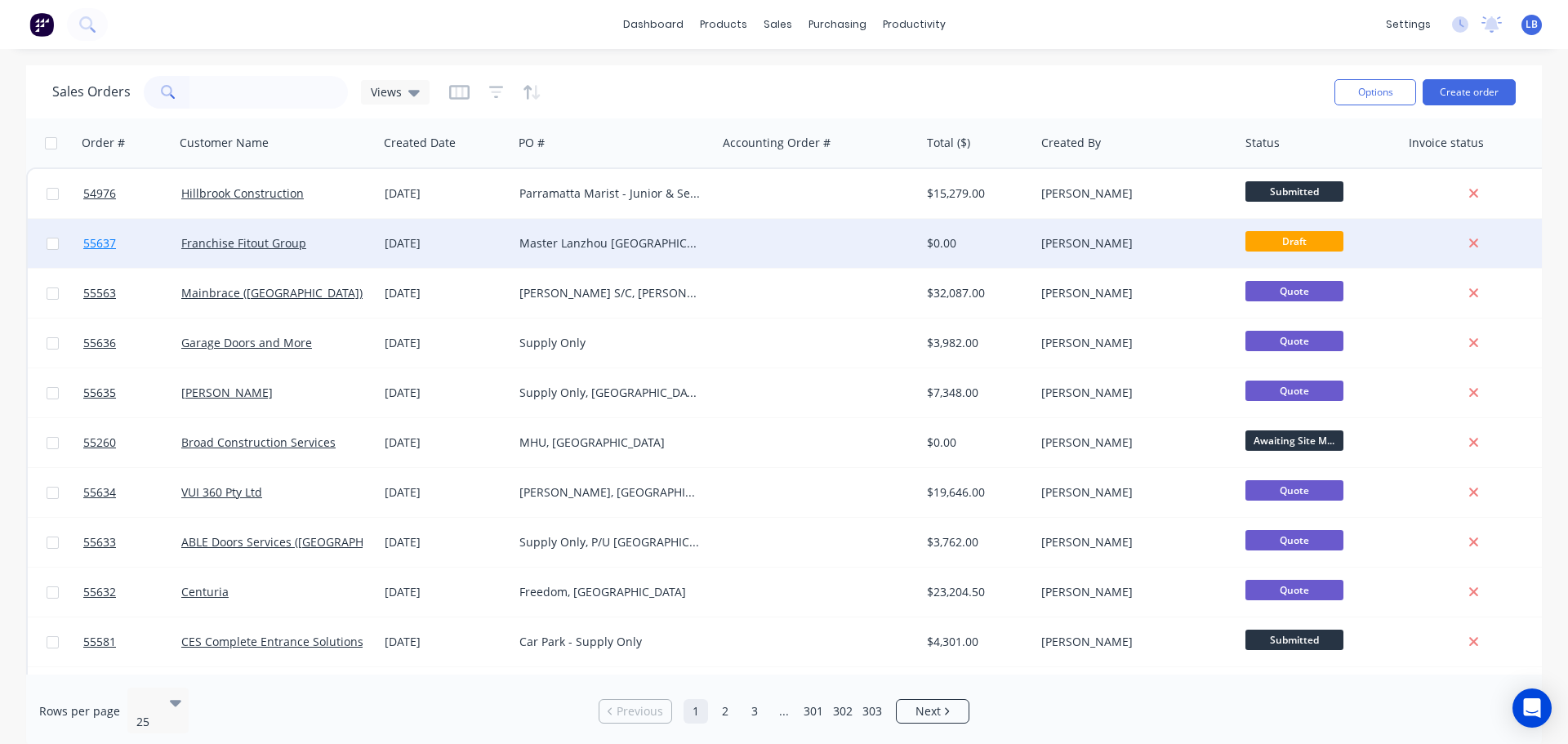
click at [110, 243] on span "55637" at bounding box center [100, 244] width 33 height 16
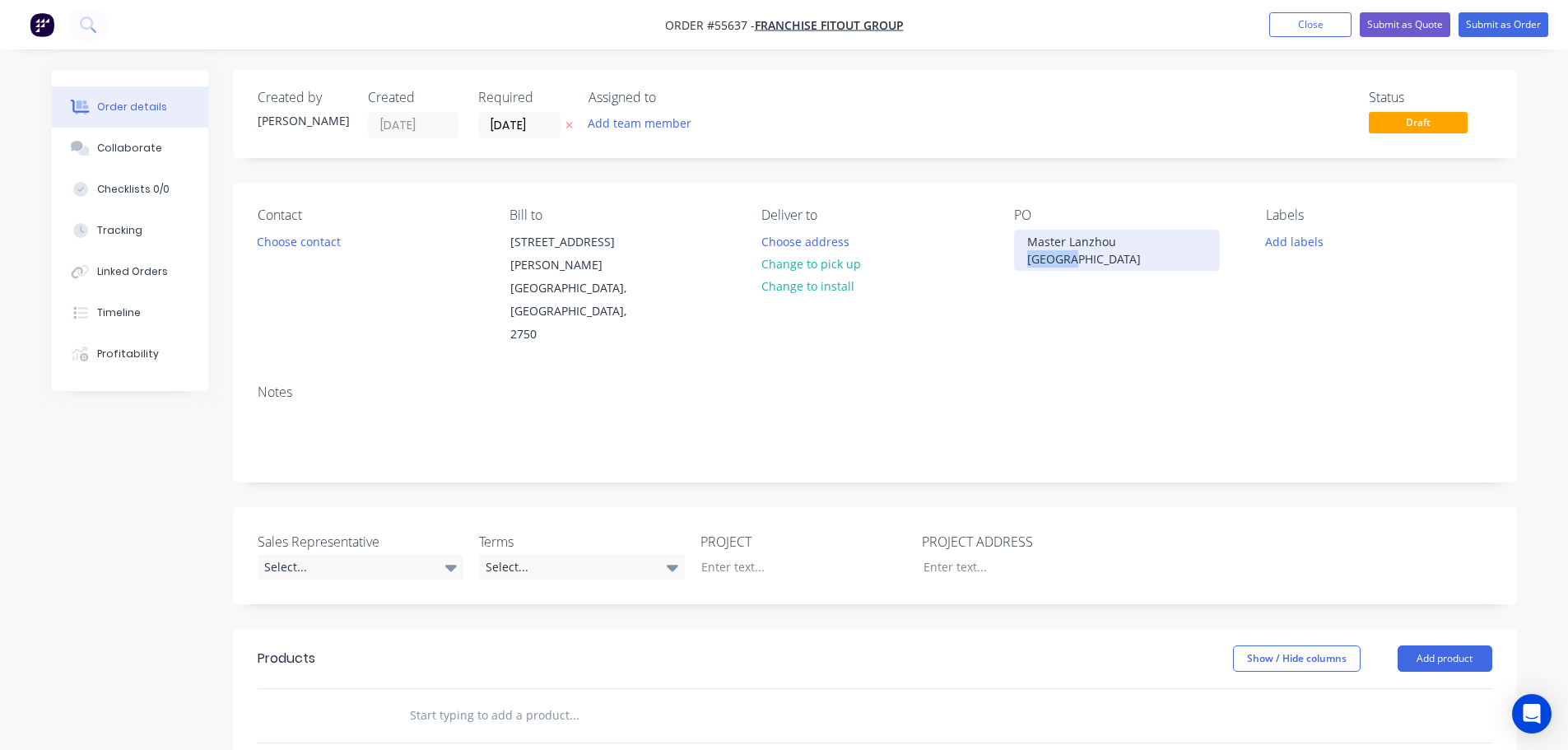
drag, startPoint x: 1168, startPoint y: 238, endPoint x: 1118, endPoint y: 262, distance: 55.5
click at [1118, 262] on div "PO Master Lanzhou Lanzhou" at bounding box center [1127, 277] width 226 height 139
click at [1095, 241] on div "Master Lanzhou Beef Noodle, Marina Square NSW" at bounding box center [1117, 251] width 206 height 41
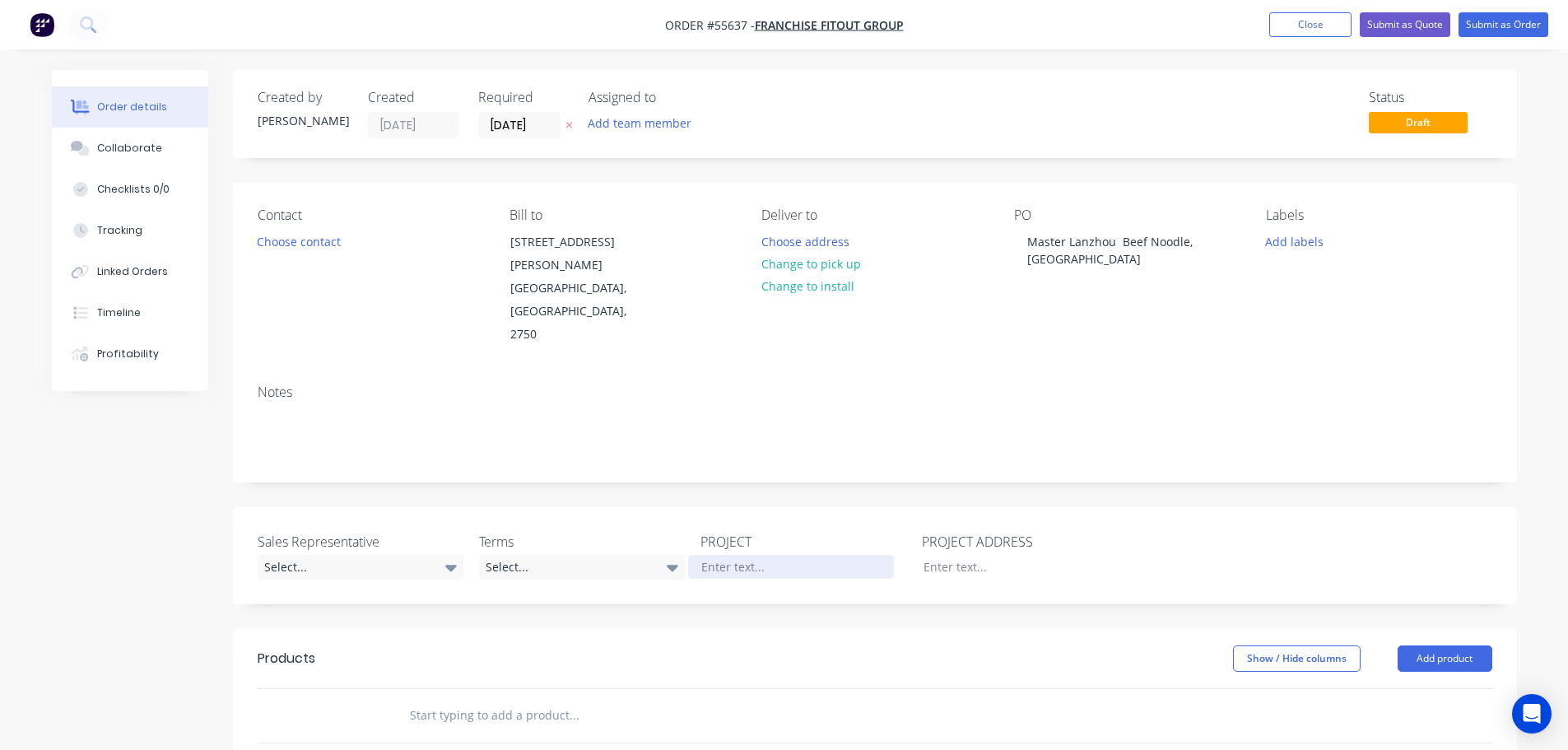
click at [728, 555] on div at bounding box center [791, 567] width 206 height 24
paste div
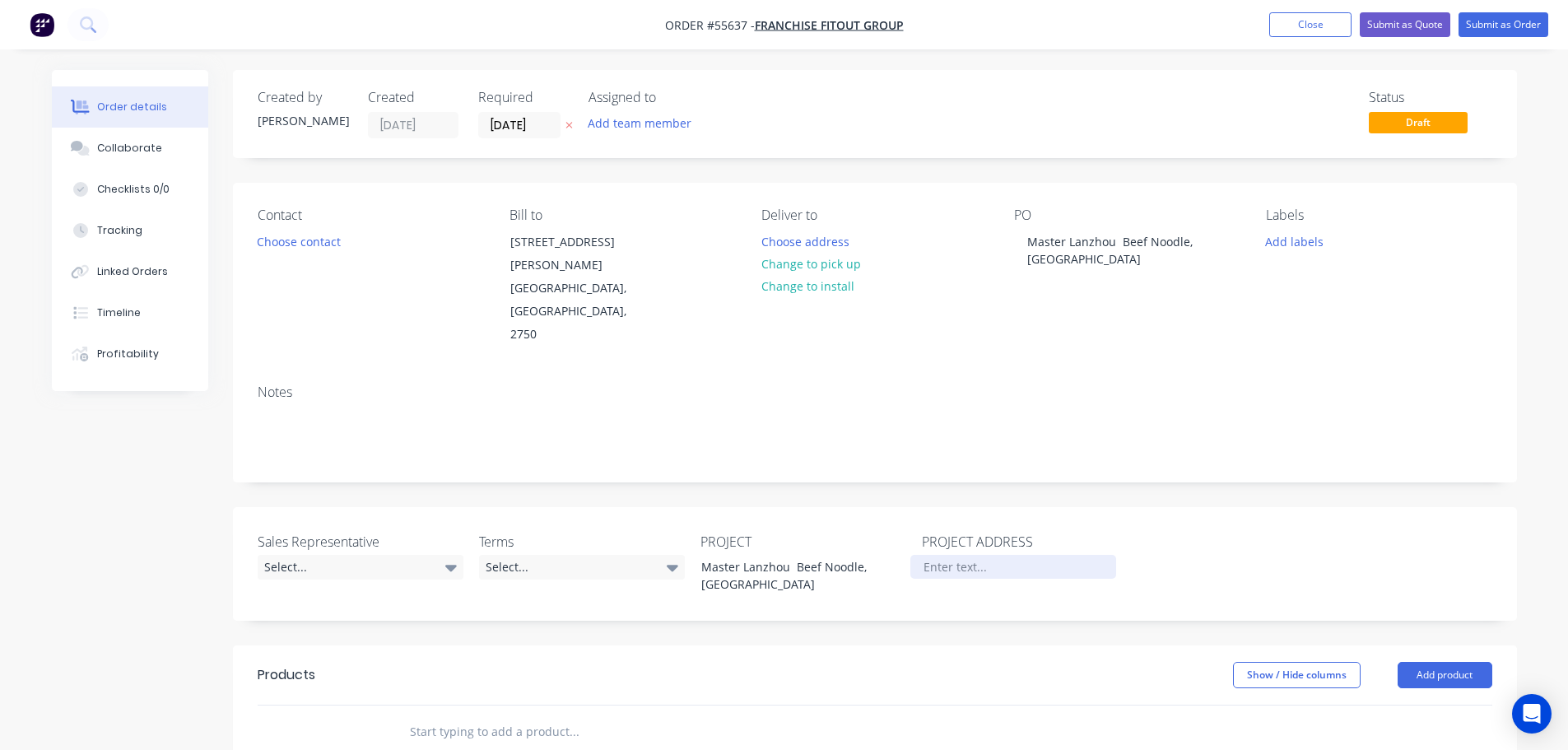
click at [943, 555] on div at bounding box center [1013, 567] width 206 height 24
click at [1048, 555] on div "Shop RT304, Marina SQuare" at bounding box center [1013, 567] width 206 height 24
click at [1075, 555] on div "Shop RT304, Marina Square" at bounding box center [1013, 576] width 206 height 41
click at [315, 245] on button "Choose contact" at bounding box center [299, 241] width 101 height 22
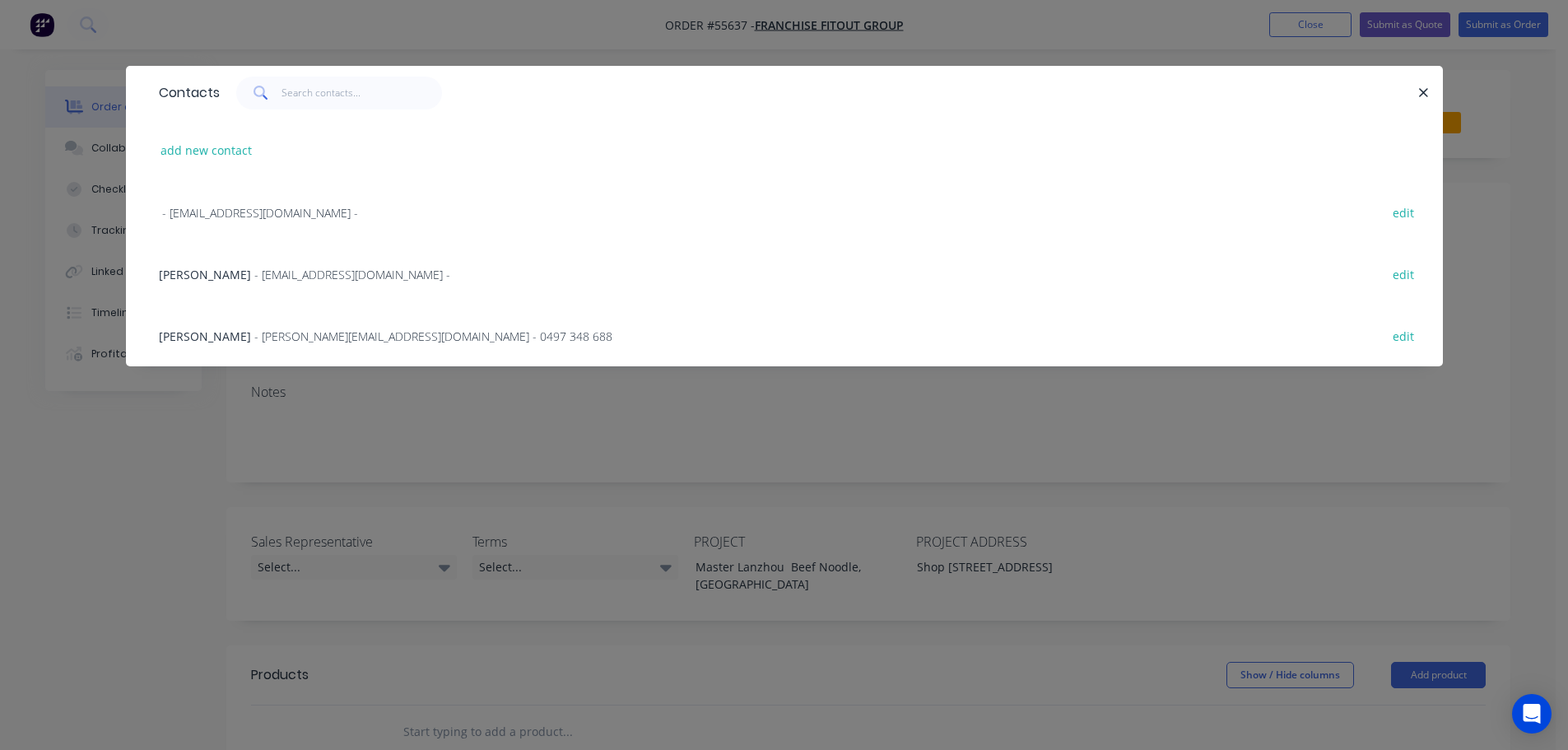
click at [192, 279] on span "Louane Ranillo" at bounding box center [205, 274] width 92 height 16
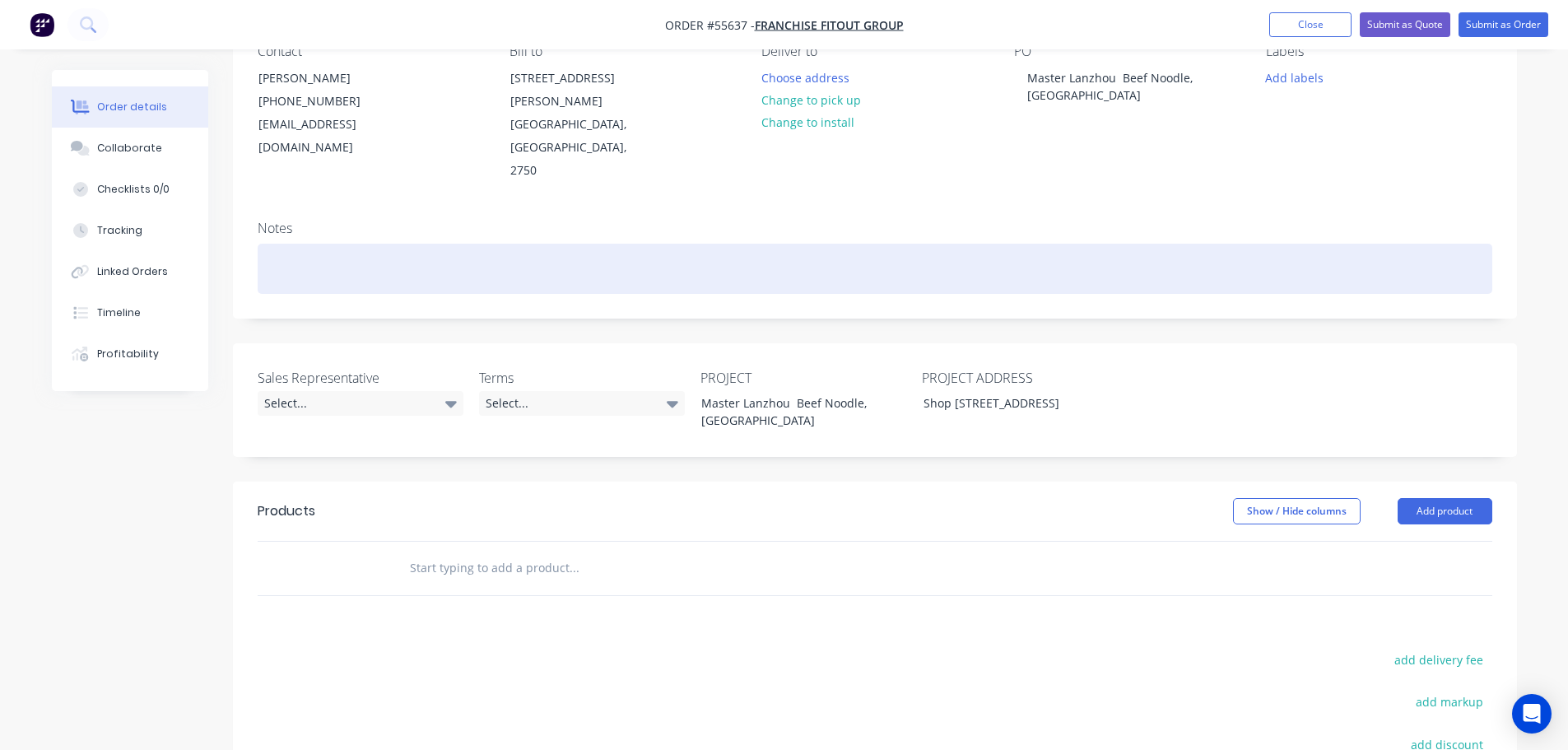
scroll to position [164, 0]
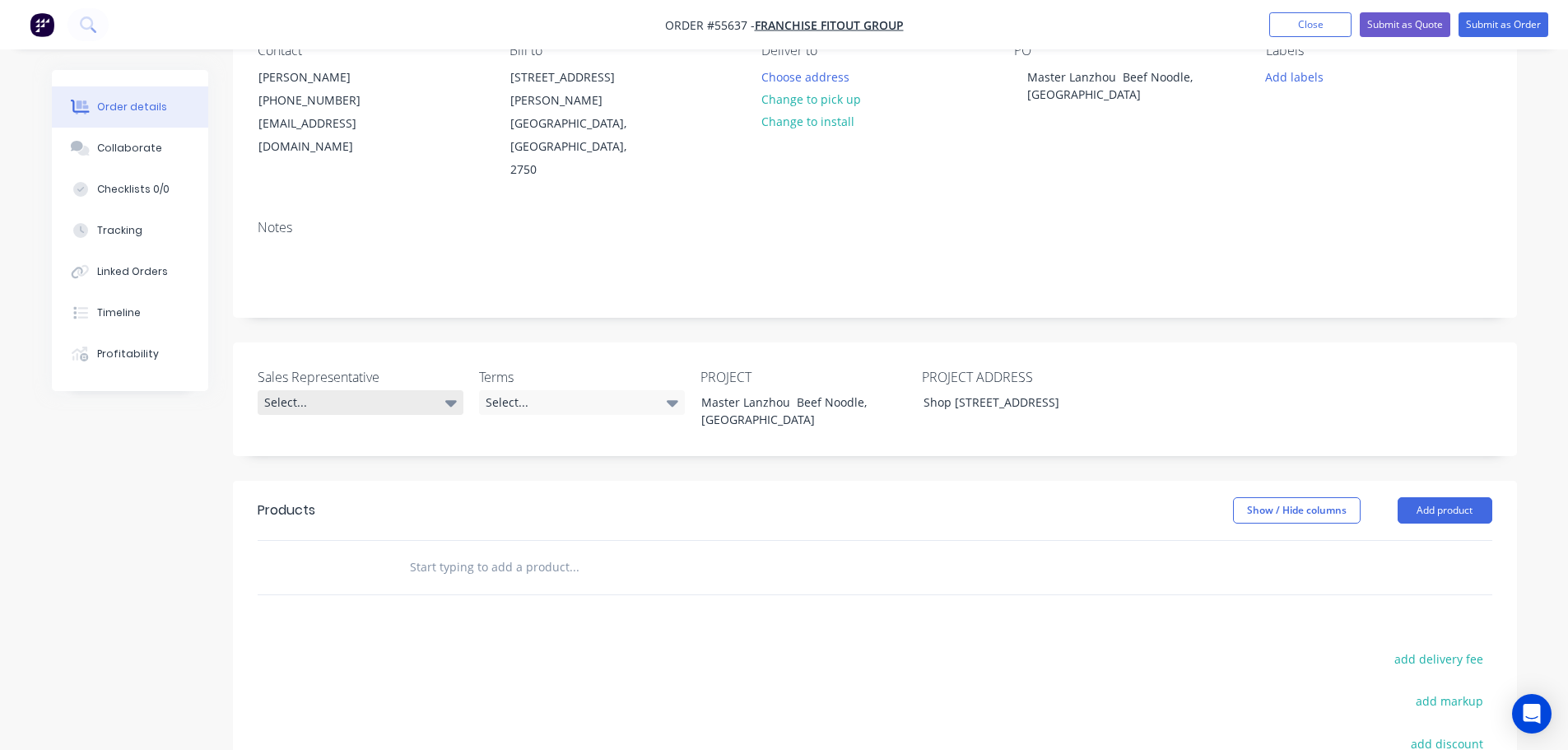
click at [305, 390] on div "Select..." at bounding box center [361, 402] width 206 height 25
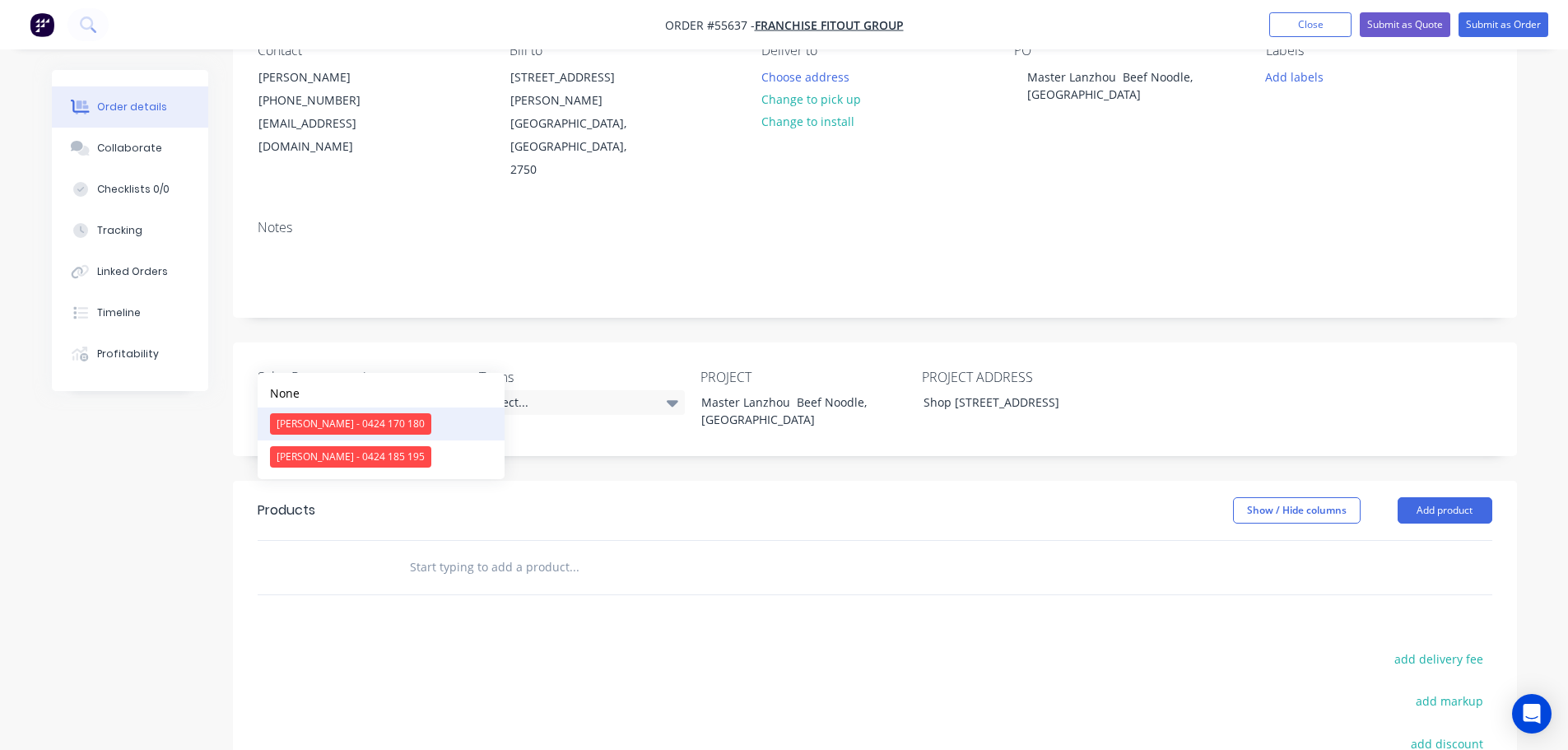
click at [318, 426] on div "Clayton Blackman - 0424 170 180" at bounding box center [350, 424] width 161 height 22
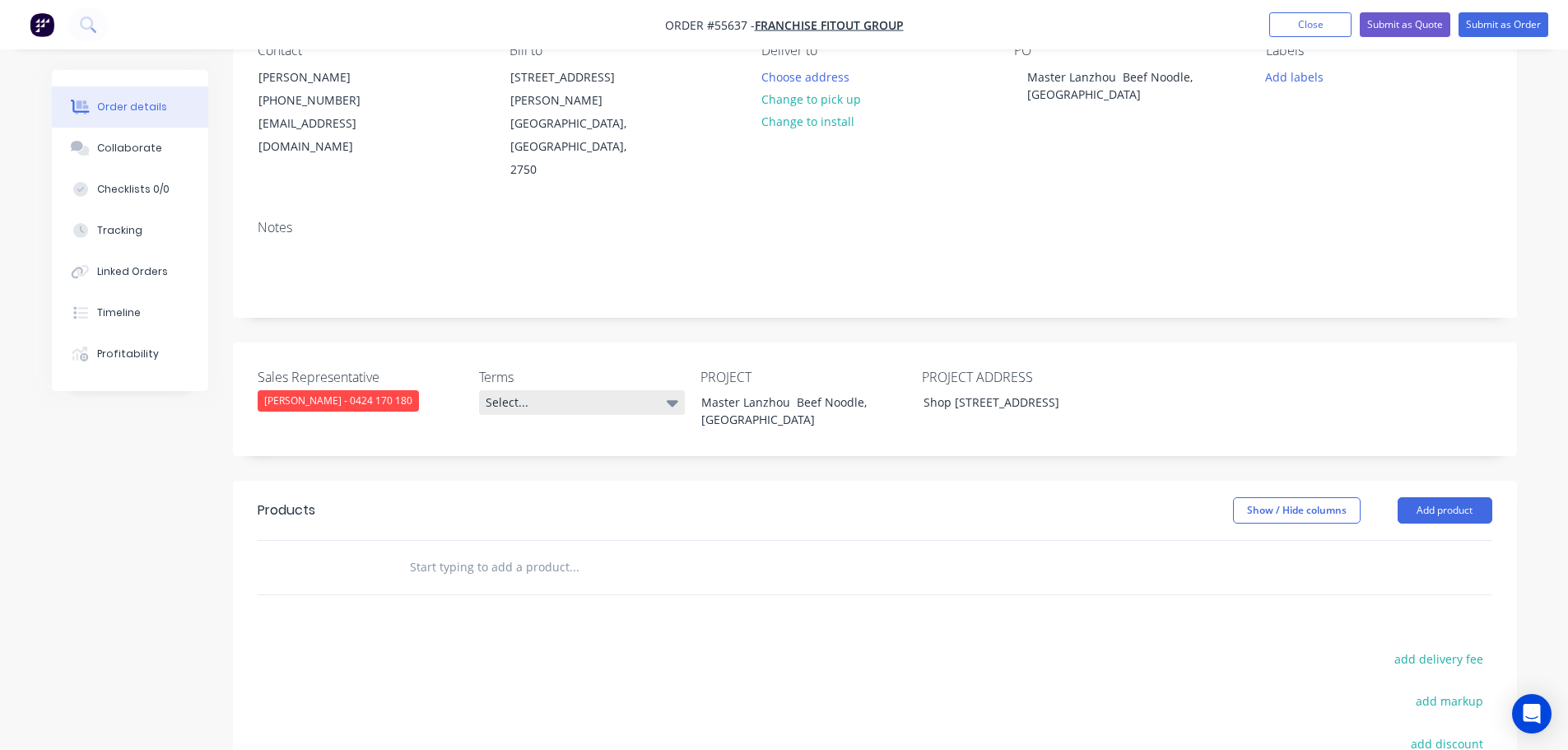
click at [617, 390] on div "Select..." at bounding box center [582, 402] width 206 height 25
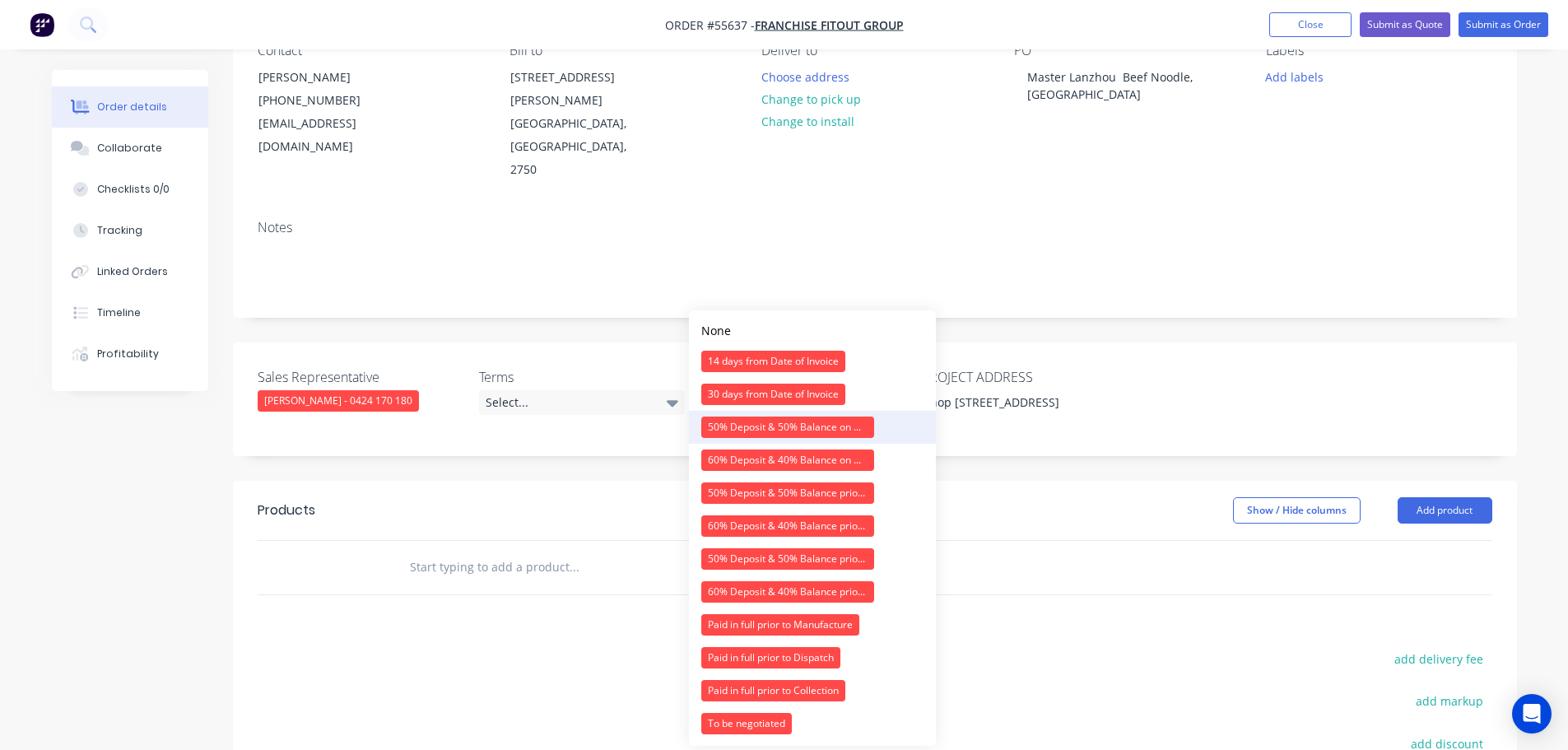
click at [730, 436] on div "50% Deposit & 50% Balance on Day of Installation" at bounding box center [787, 427] width 173 height 22
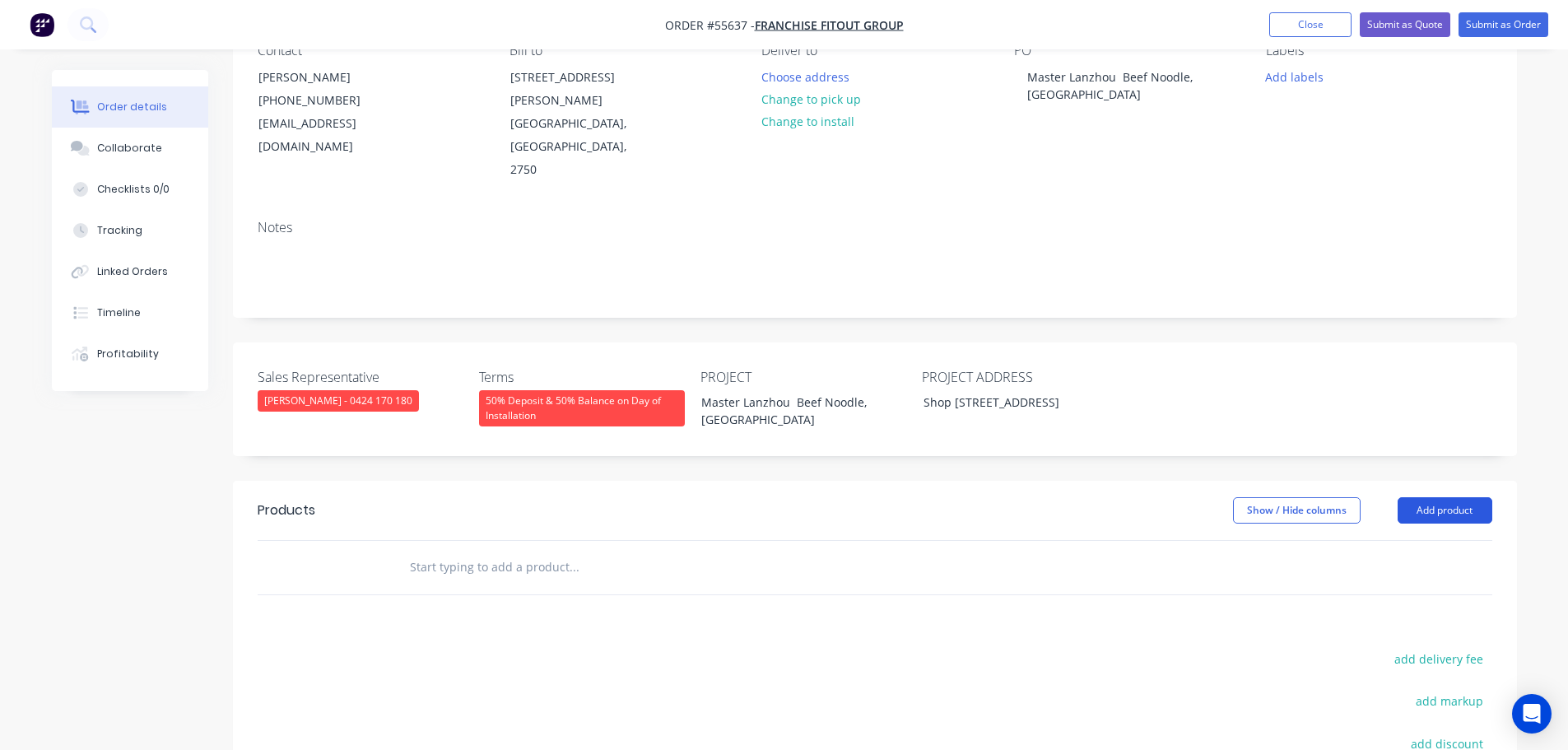
click at [1463, 497] on button "Add product" at bounding box center [1445, 510] width 95 height 27
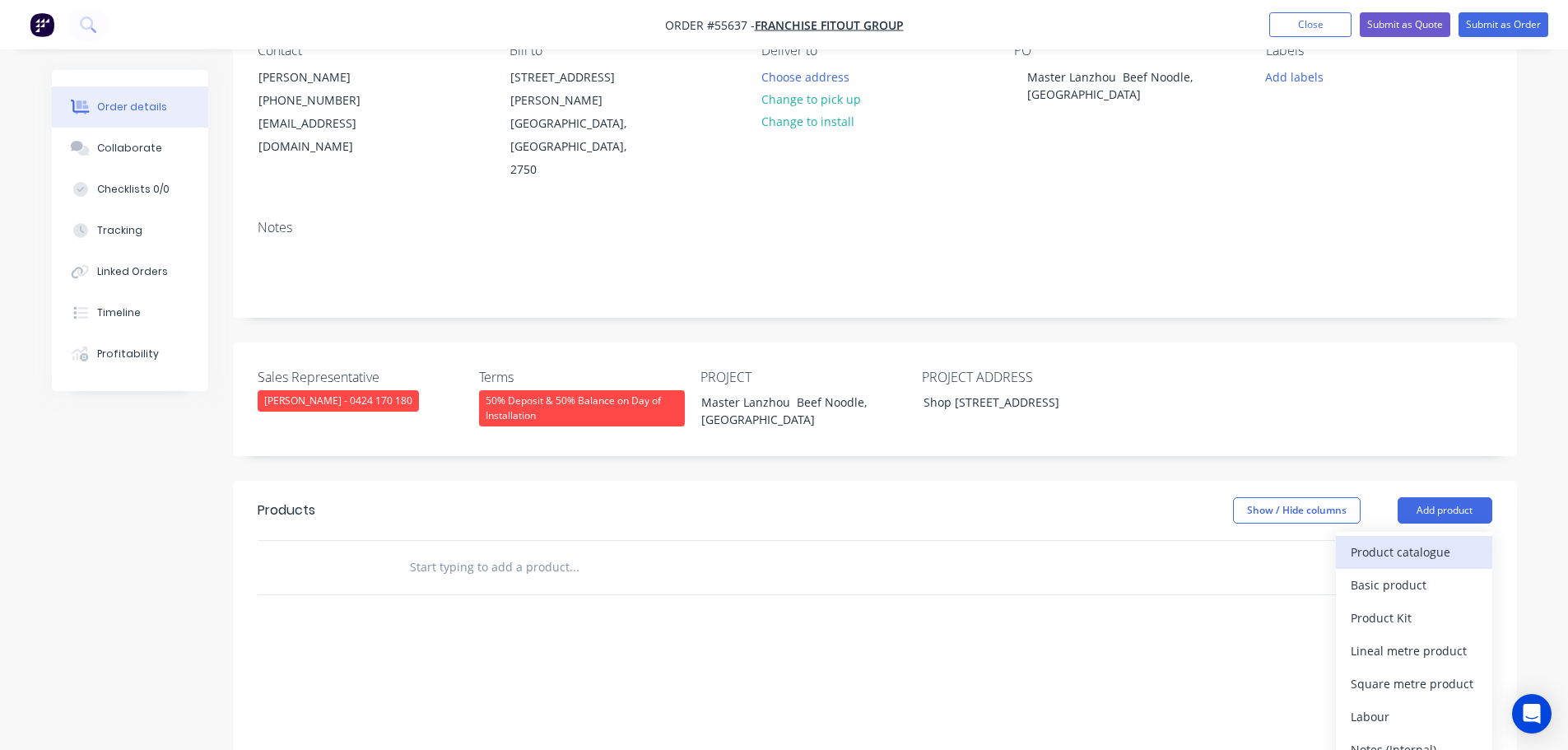
click at [1406, 540] on div "Product catalogue" at bounding box center [1414, 552] width 127 height 24
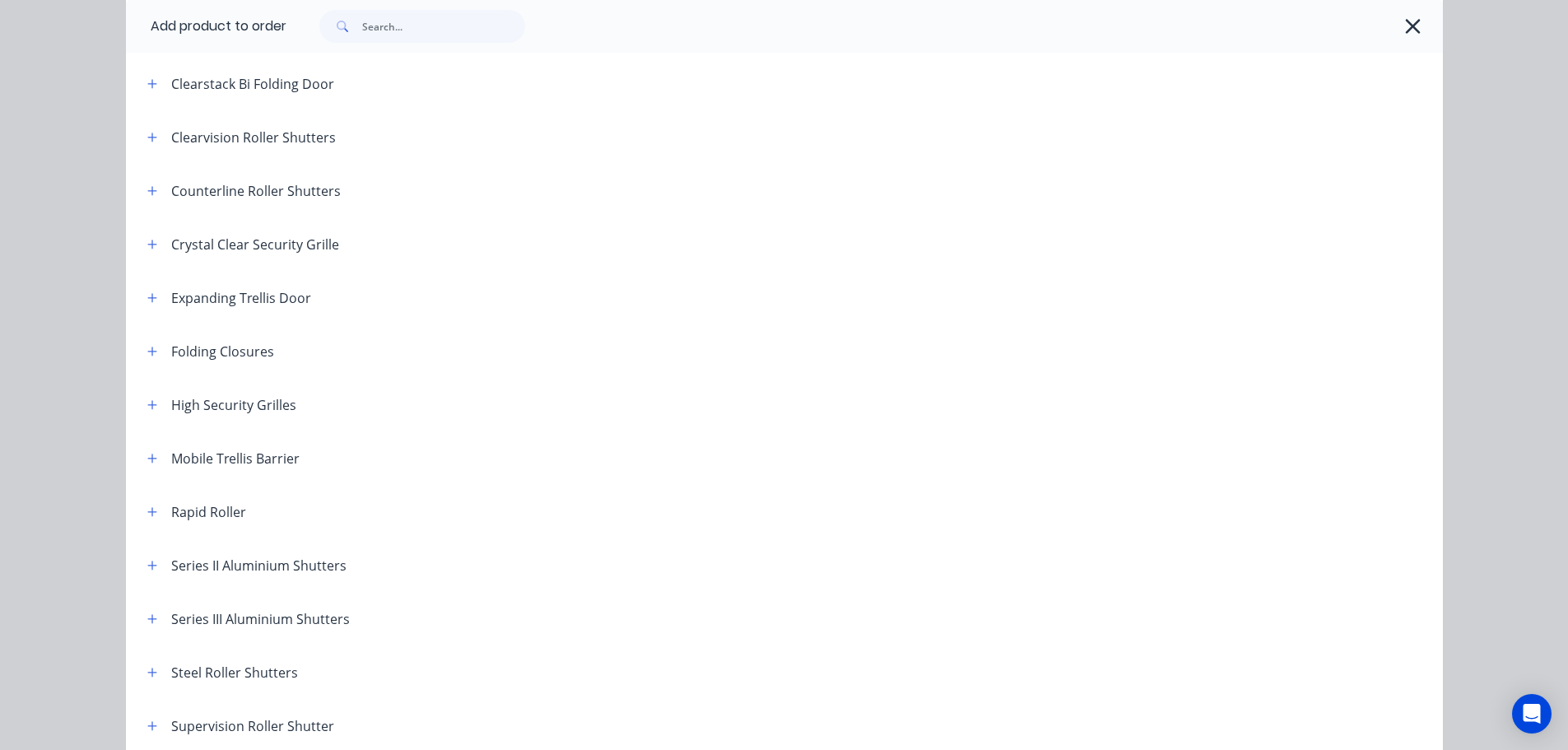
scroll to position [329, 0]
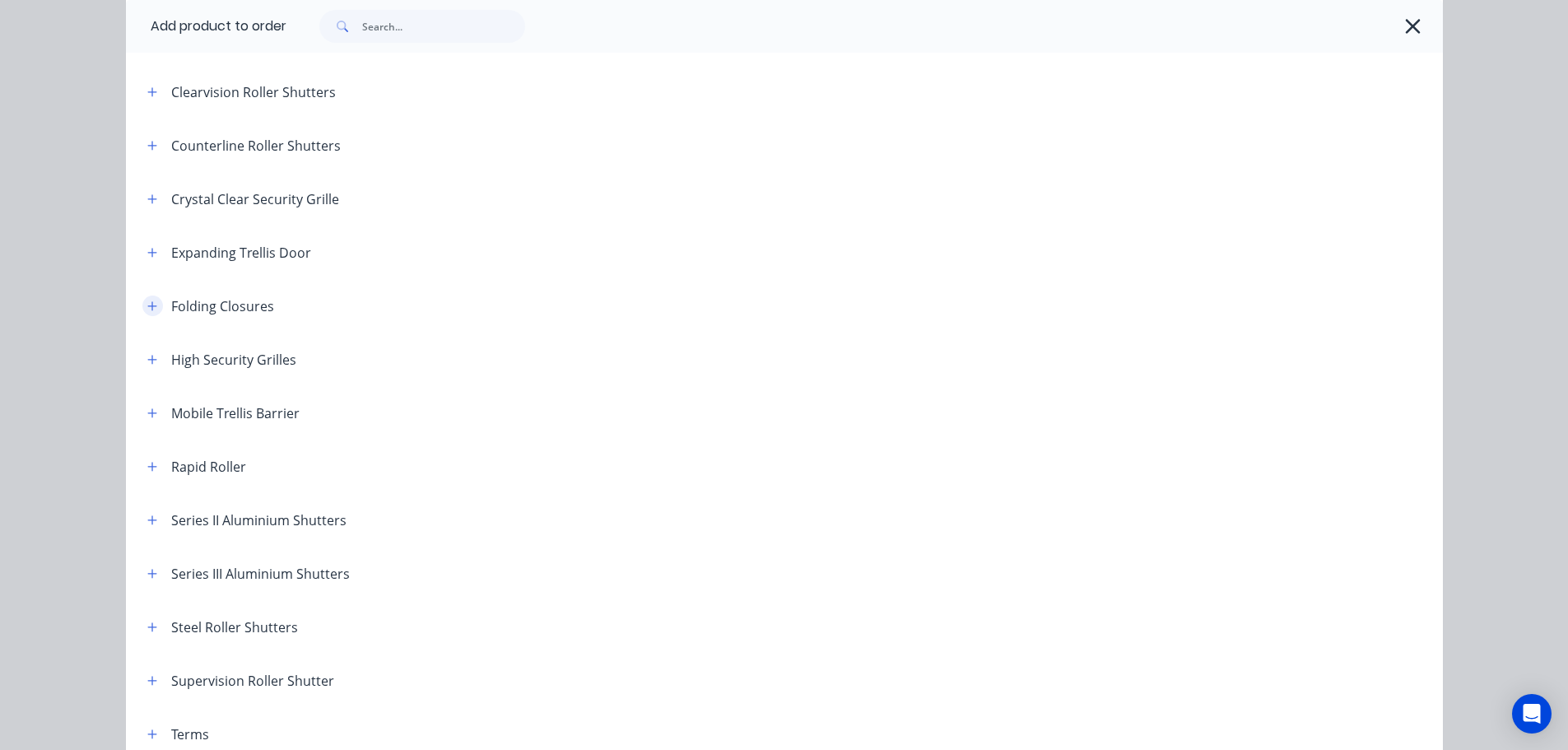
click at [148, 304] on icon "button" at bounding box center [153, 306] width 10 height 12
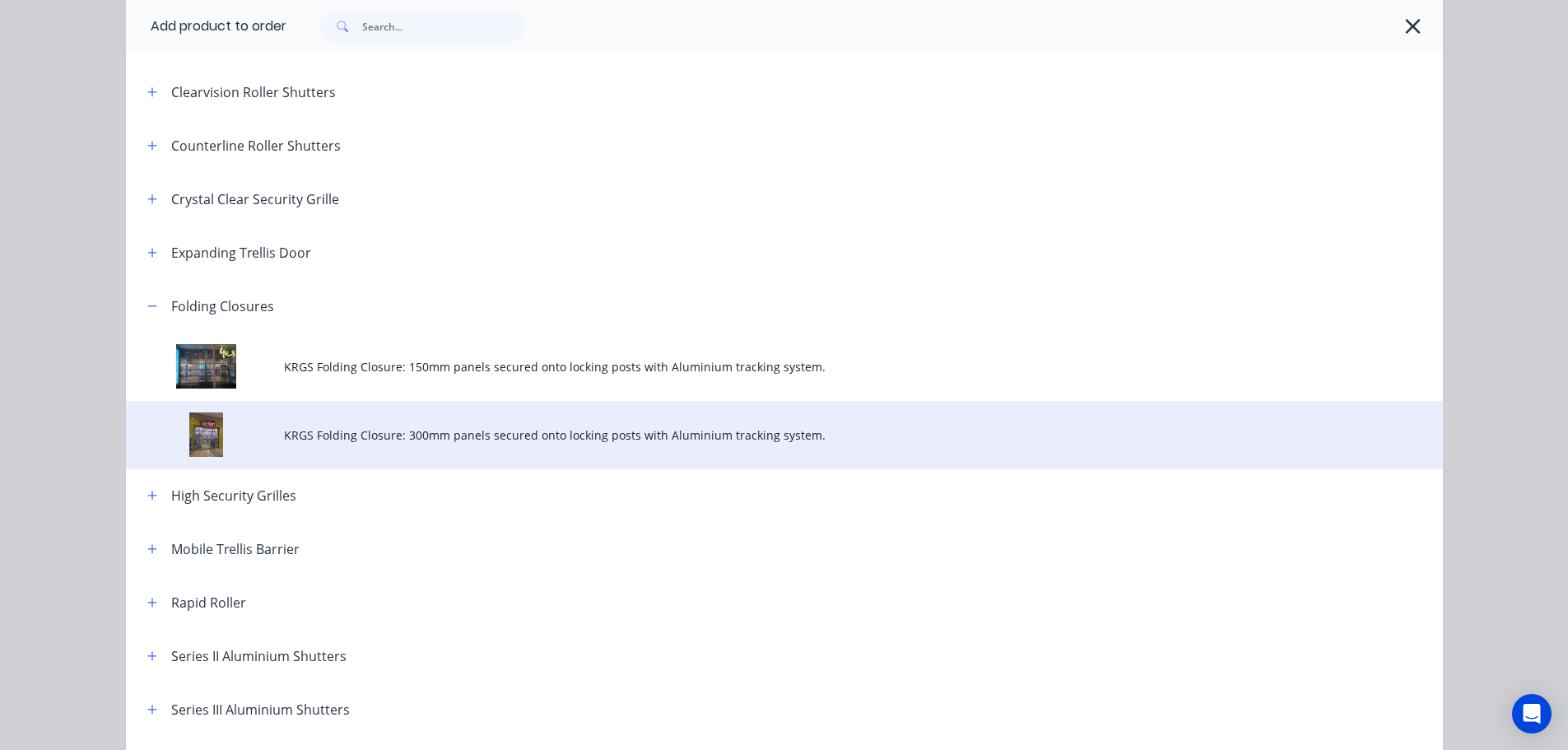
click at [580, 437] on span "KRGS Folding Closure: 300mm panels secured onto locking posts with Aluminium tr…" at bounding box center [747, 435] width 927 height 17
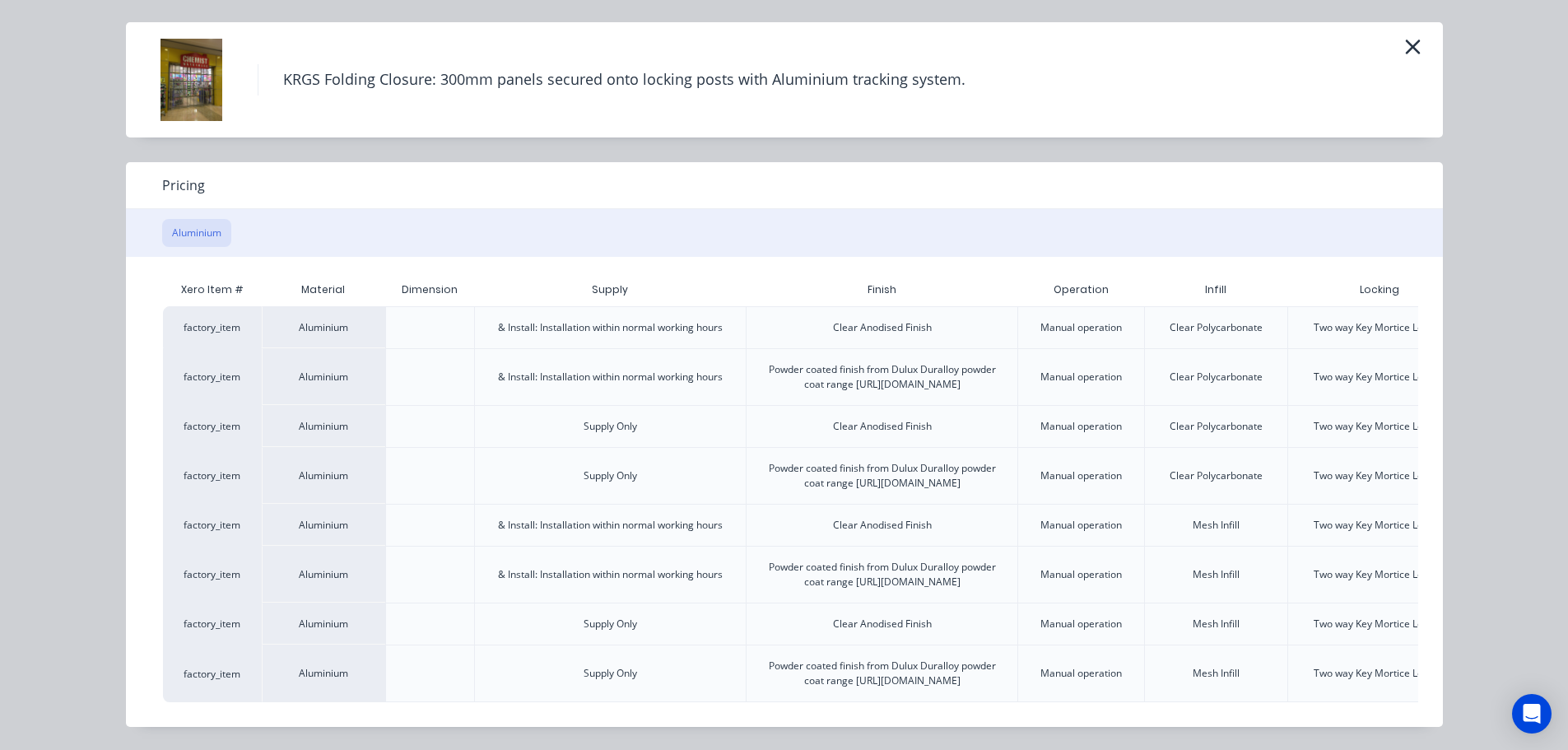
scroll to position [0, 144]
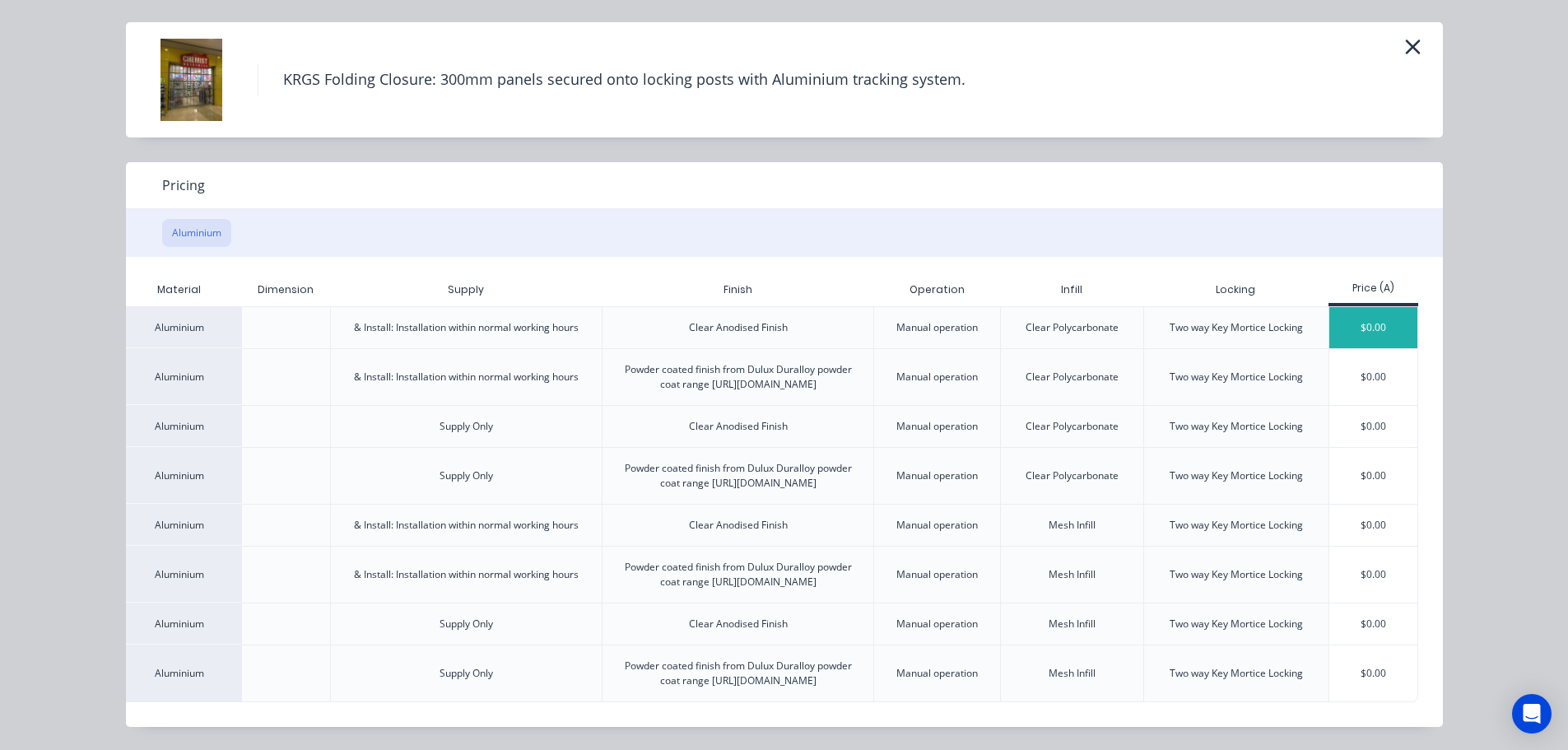
click at [1361, 307] on div "$0.00" at bounding box center [1374, 328] width 88 height 41
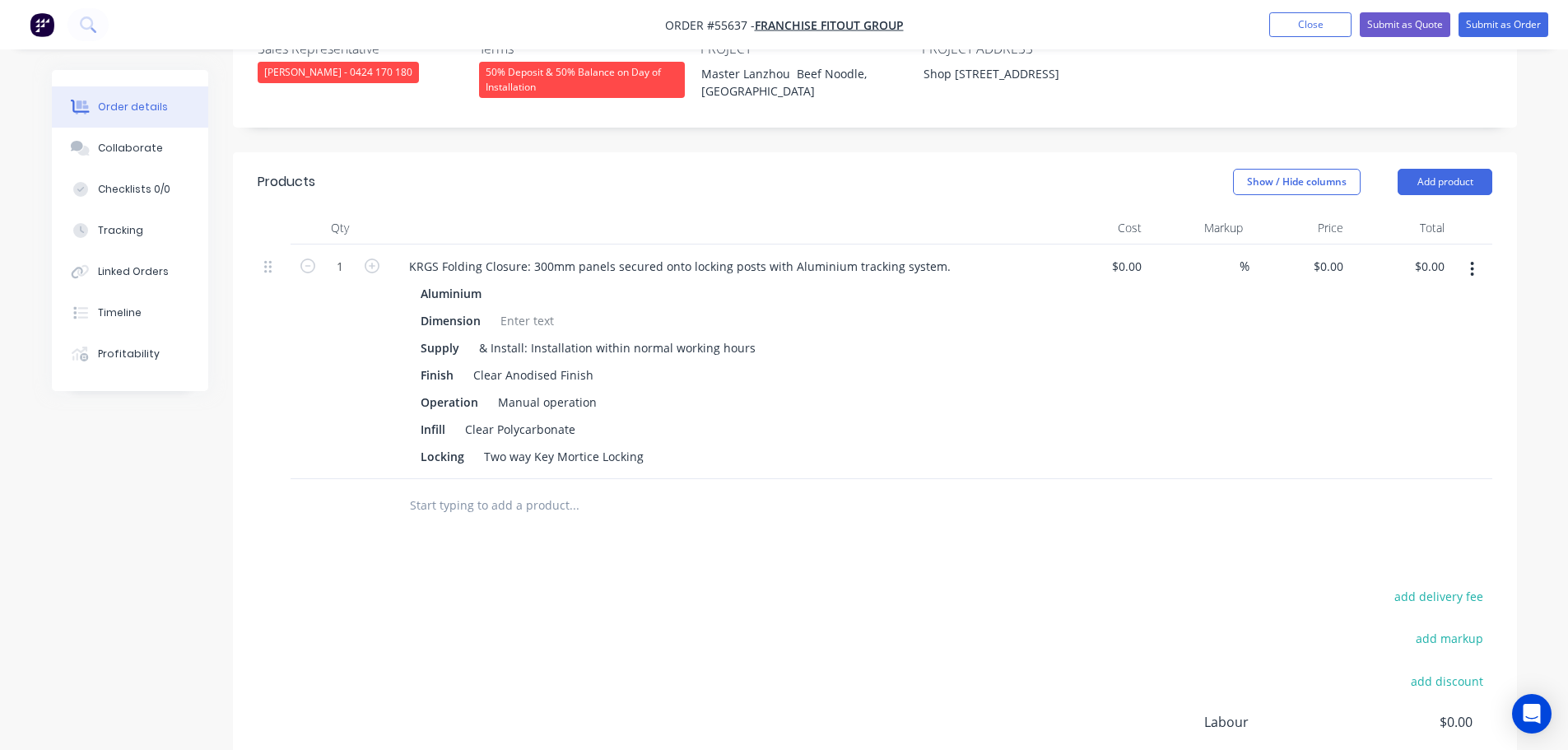
scroll to position [494, 0]
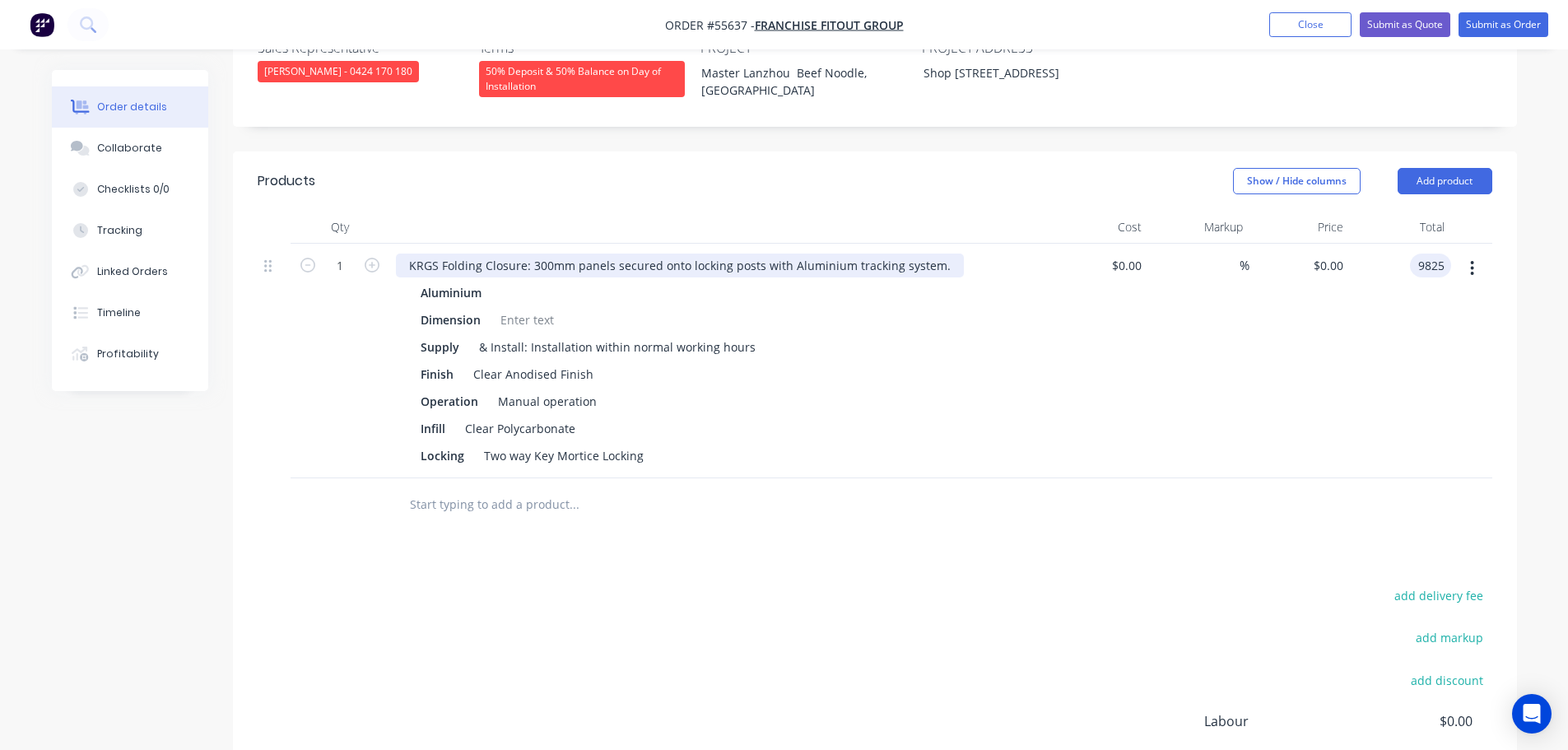
type input "9825"
type input "$9,825.00"
click at [397, 254] on div "KRGS Folding Closure: 300mm panels secured onto locking posts with Aluminium tr…" at bounding box center [679, 265] width 568 height 24
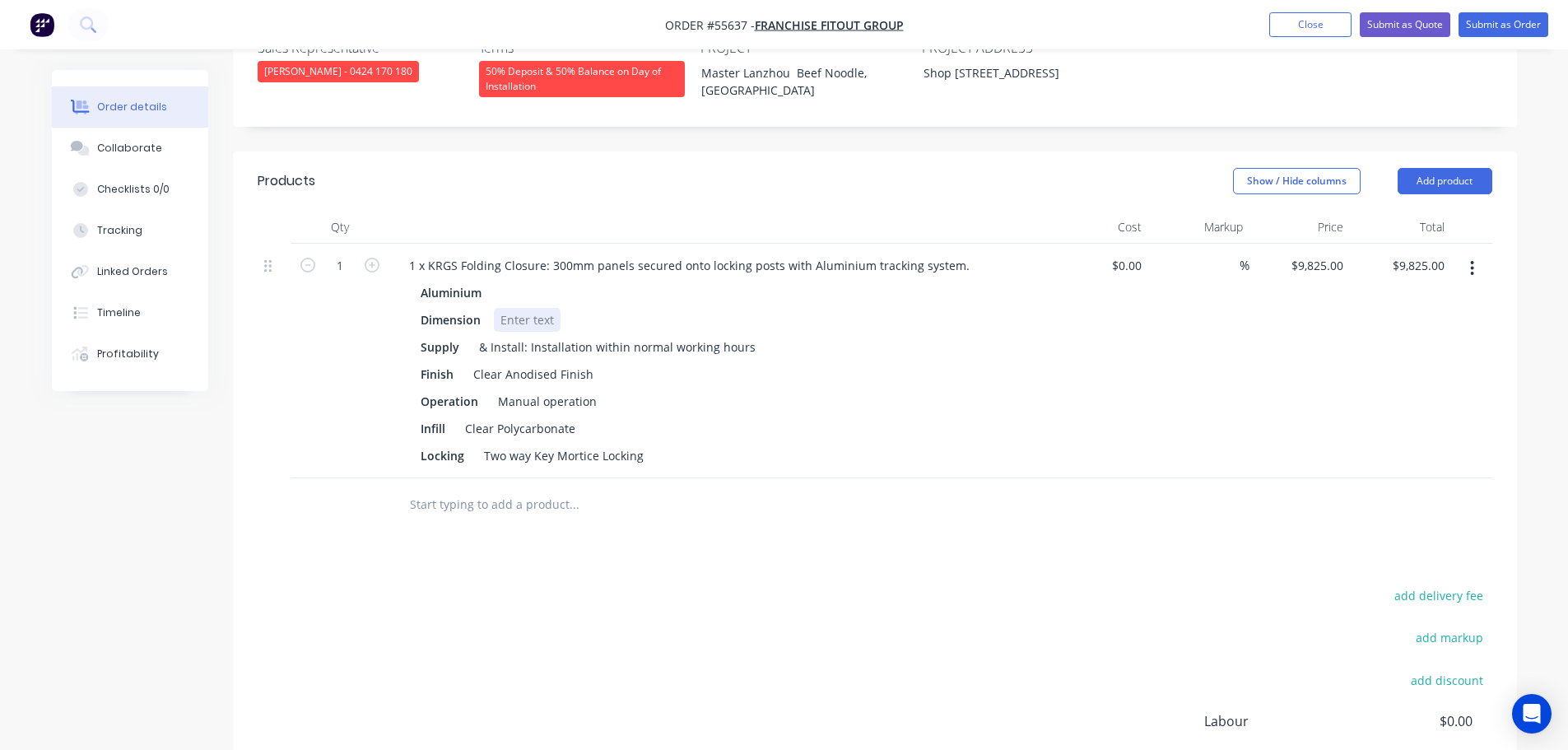
click at [518, 308] on div at bounding box center [527, 319] width 66 height 24
click at [1379, 25] on button "Submit as Quote" at bounding box center [1405, 25] width 90 height 25
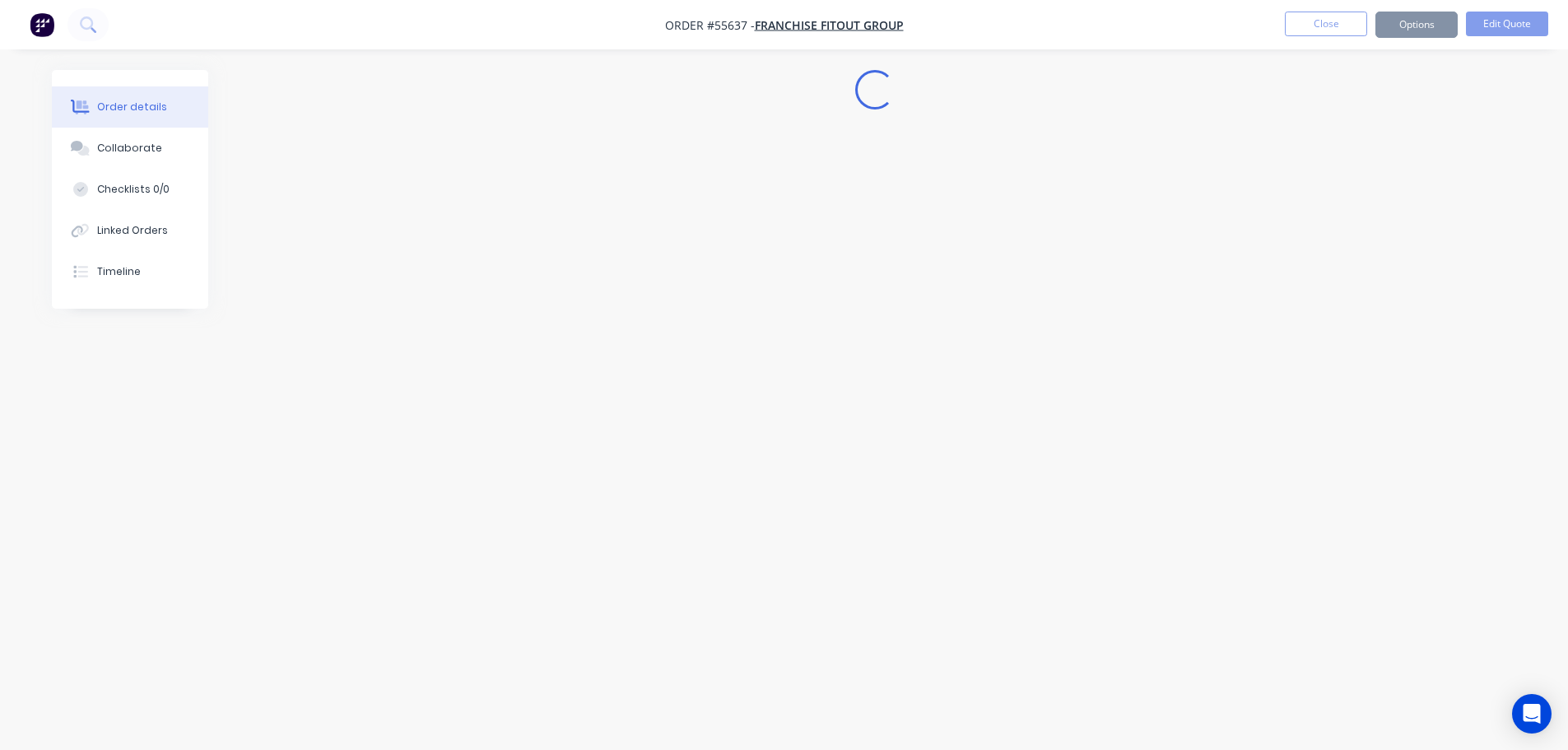
scroll to position [0, 0]
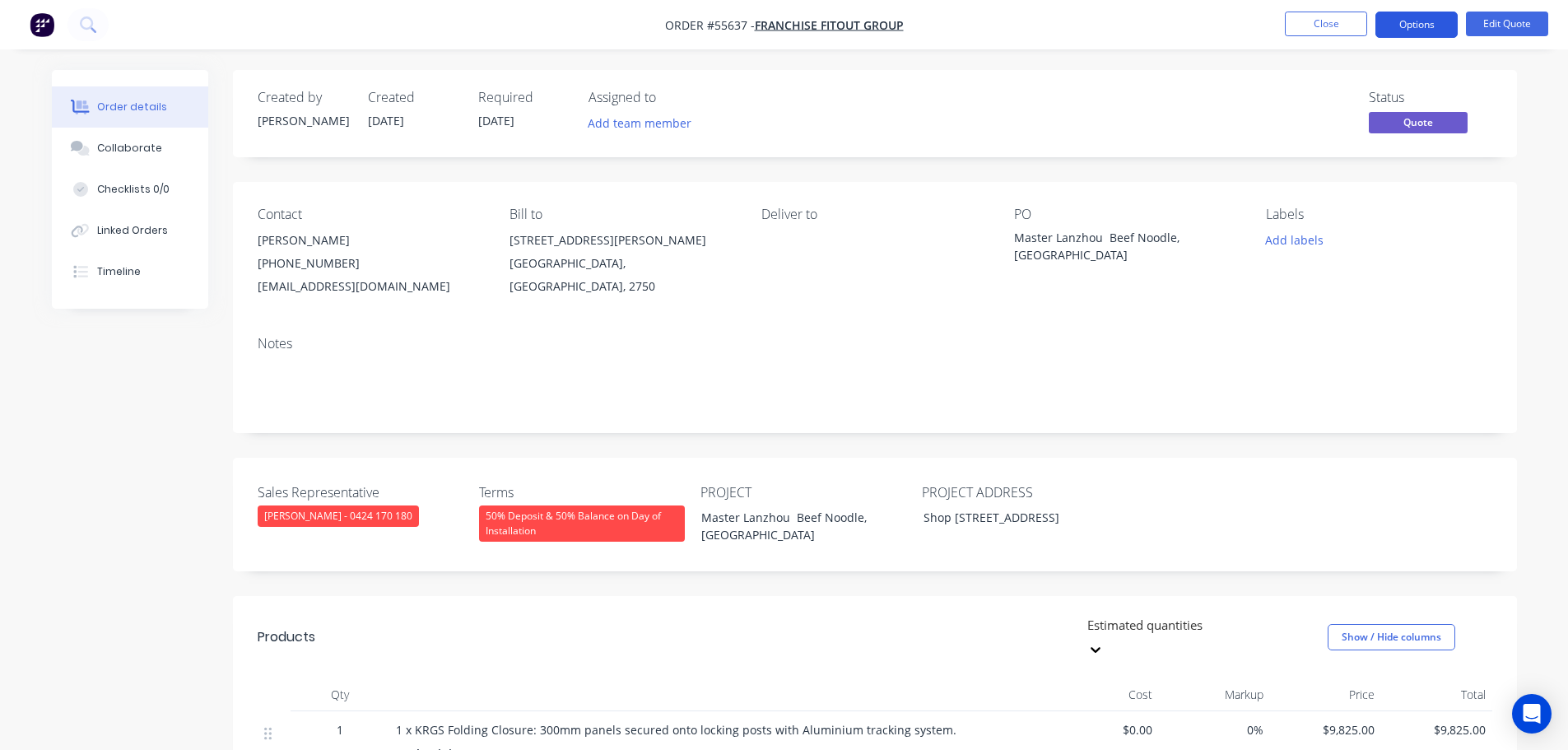
click at [1403, 27] on button "Options" at bounding box center [1416, 25] width 82 height 27
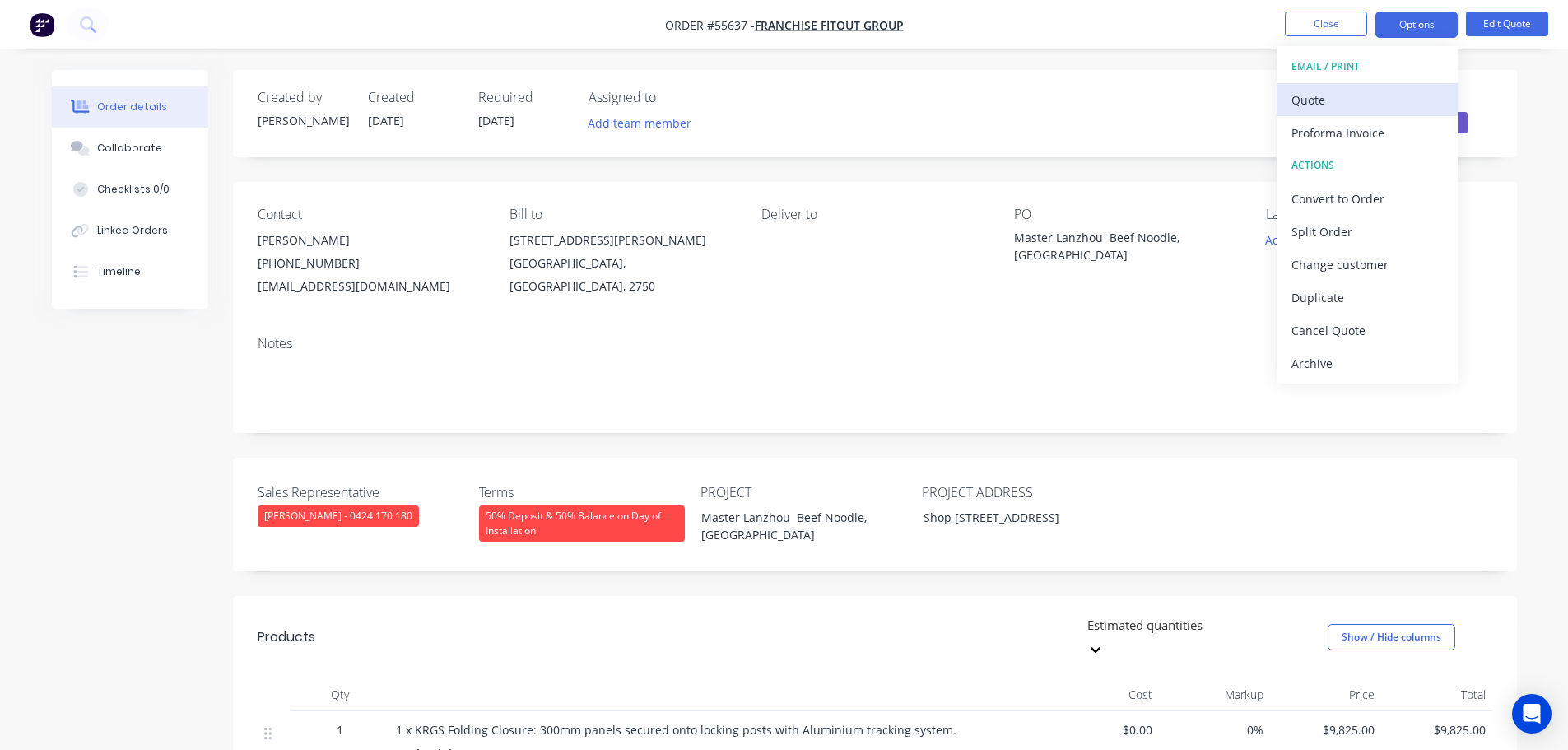
click at [1304, 111] on div "Quote" at bounding box center [1367, 100] width 152 height 24
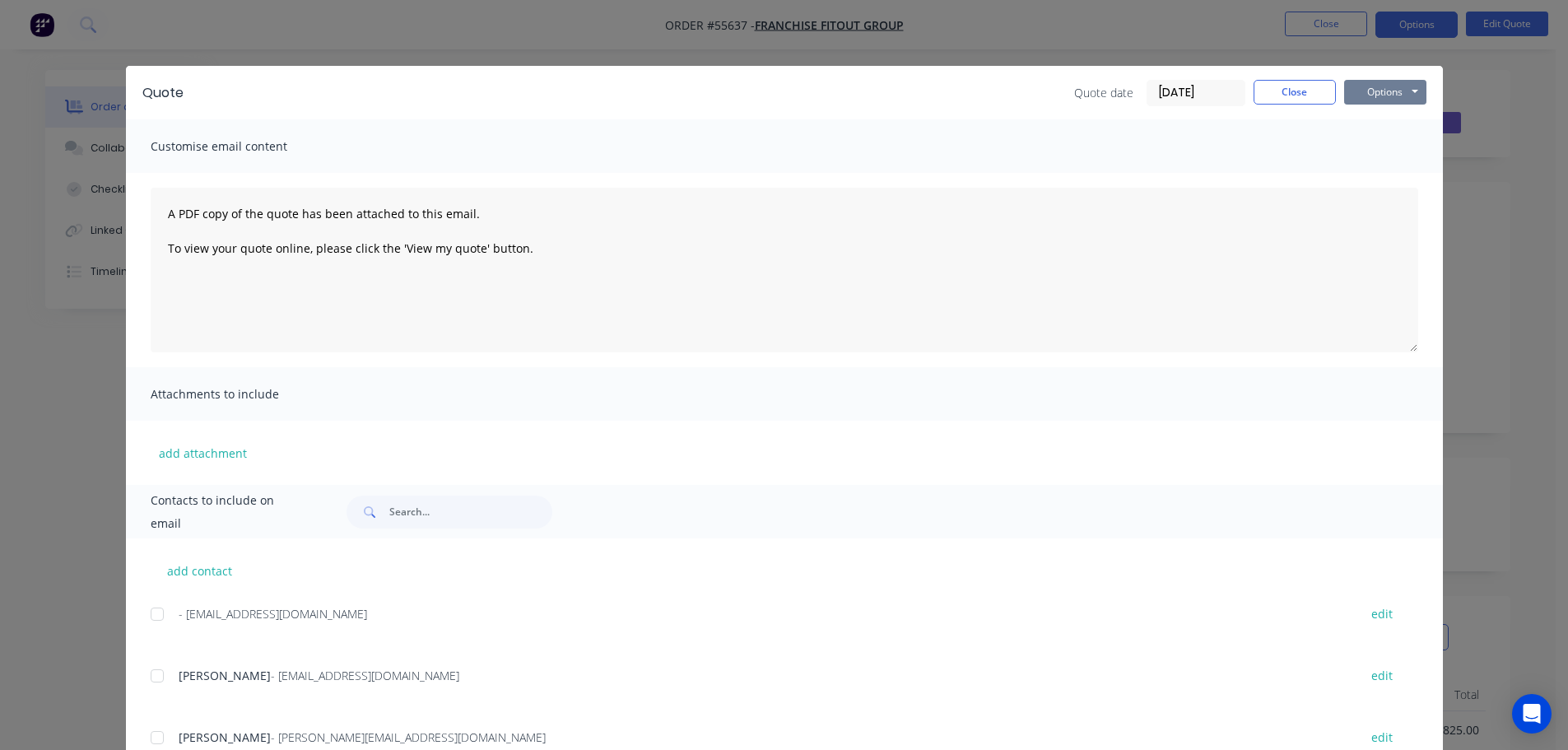
click at [1371, 99] on button "Options" at bounding box center [1385, 92] width 82 height 25
click at [1371, 148] on button "Print" at bounding box center [1396, 149] width 105 height 27
click at [1293, 93] on button "Close" at bounding box center [1294, 92] width 82 height 25
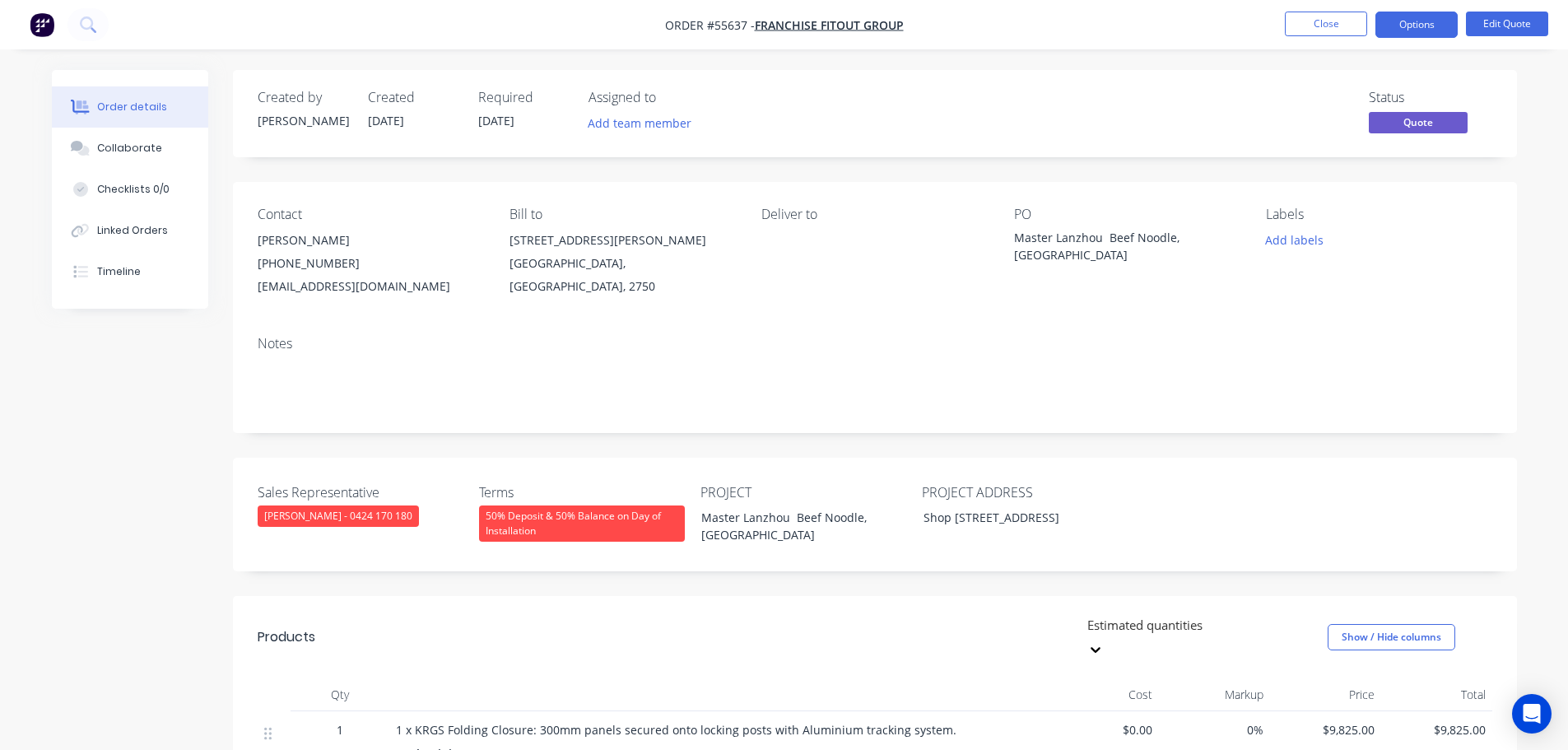
click at [386, 285] on div "estimating@franchisefitoutgroup.com.au" at bounding box center [371, 286] width 226 height 23
click at [1140, 245] on div "Master Lanzhou Beef Noodle, Marina Square NSW" at bounding box center [1117, 246] width 206 height 35
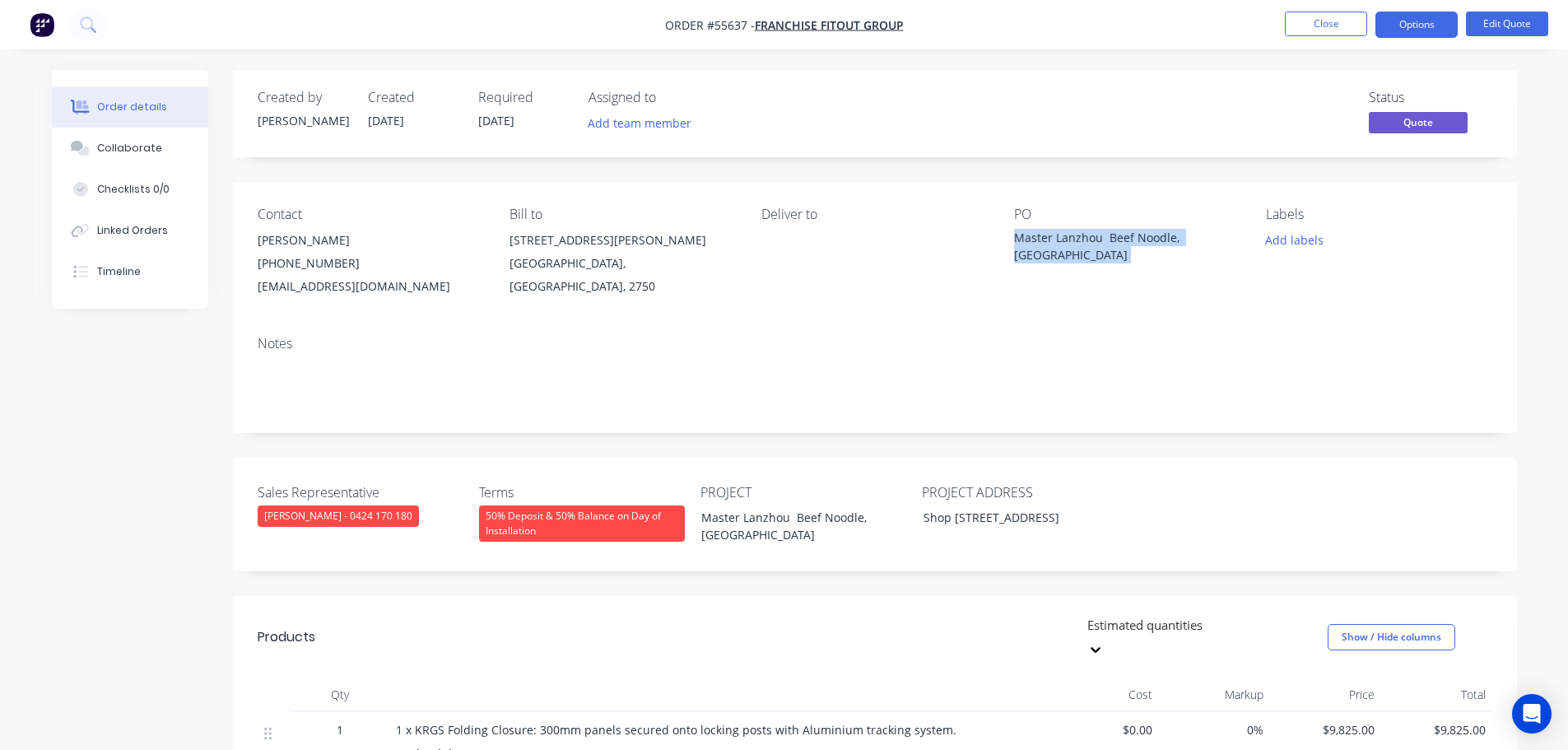
click at [1140, 245] on div "Master Lanzhou Beef Noodle, Marina Square NSW" at bounding box center [1117, 246] width 206 height 35
click at [1302, 21] on button "Close" at bounding box center [1326, 24] width 82 height 25
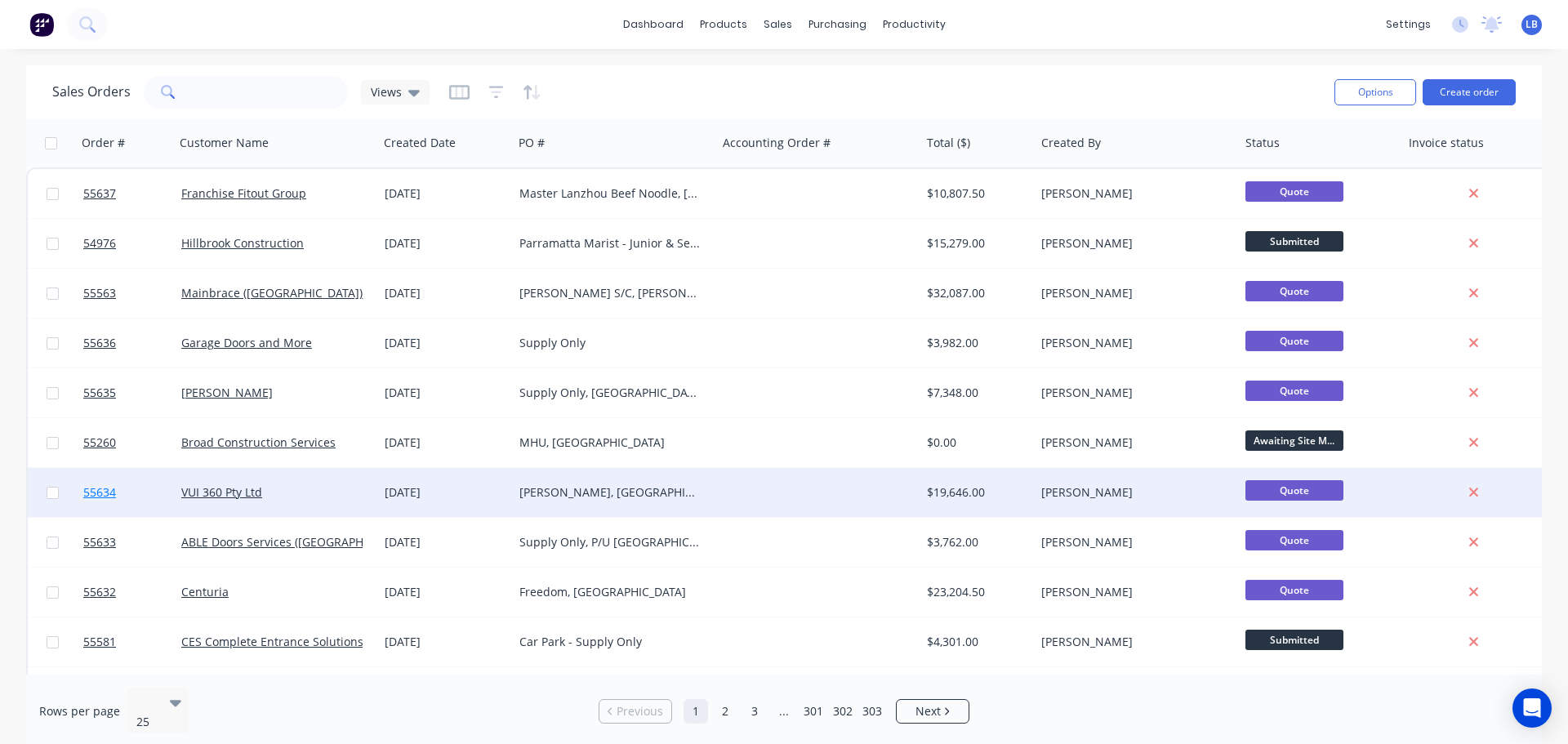
click at [92, 485] on span "55634" at bounding box center [100, 492] width 33 height 16
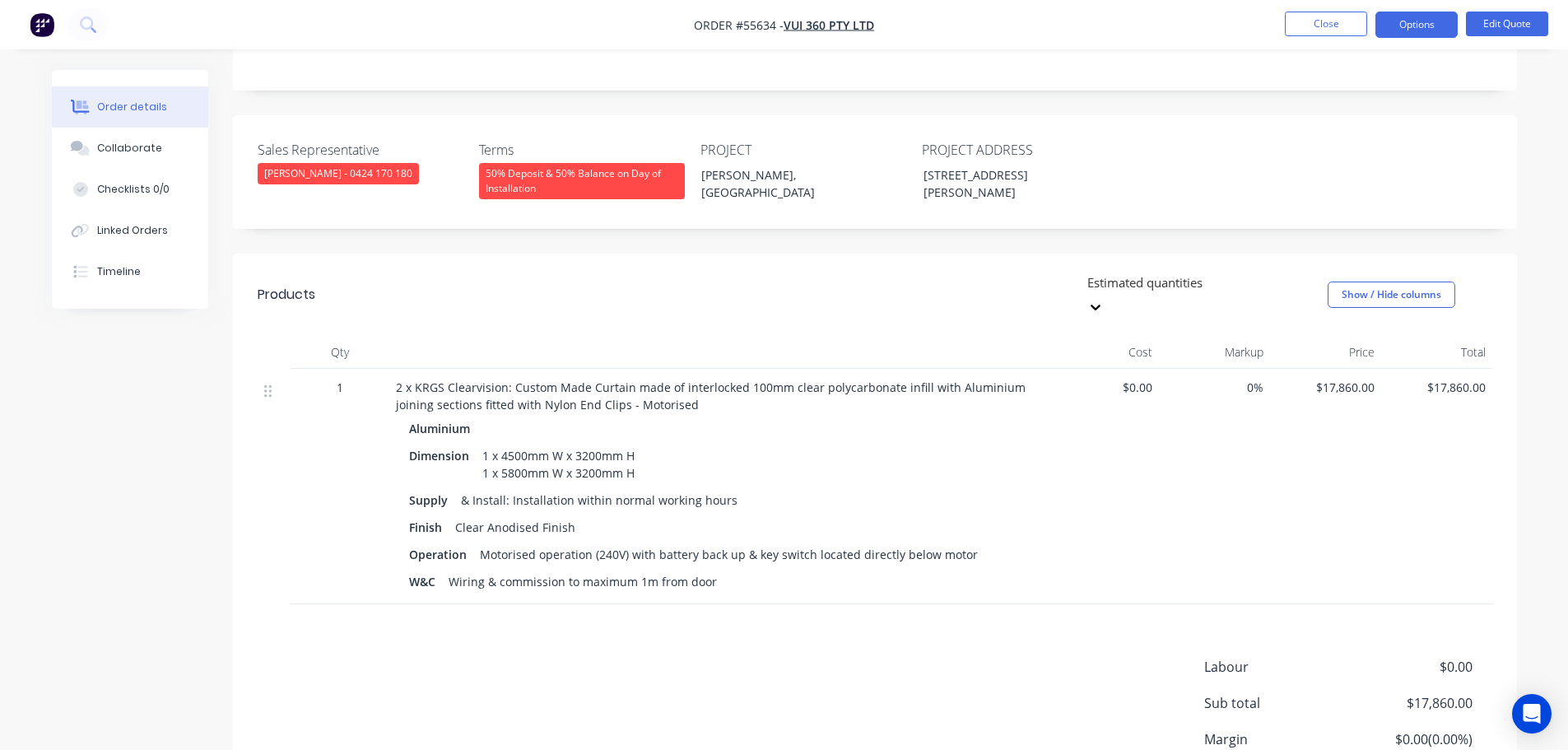
scroll to position [220, 0]
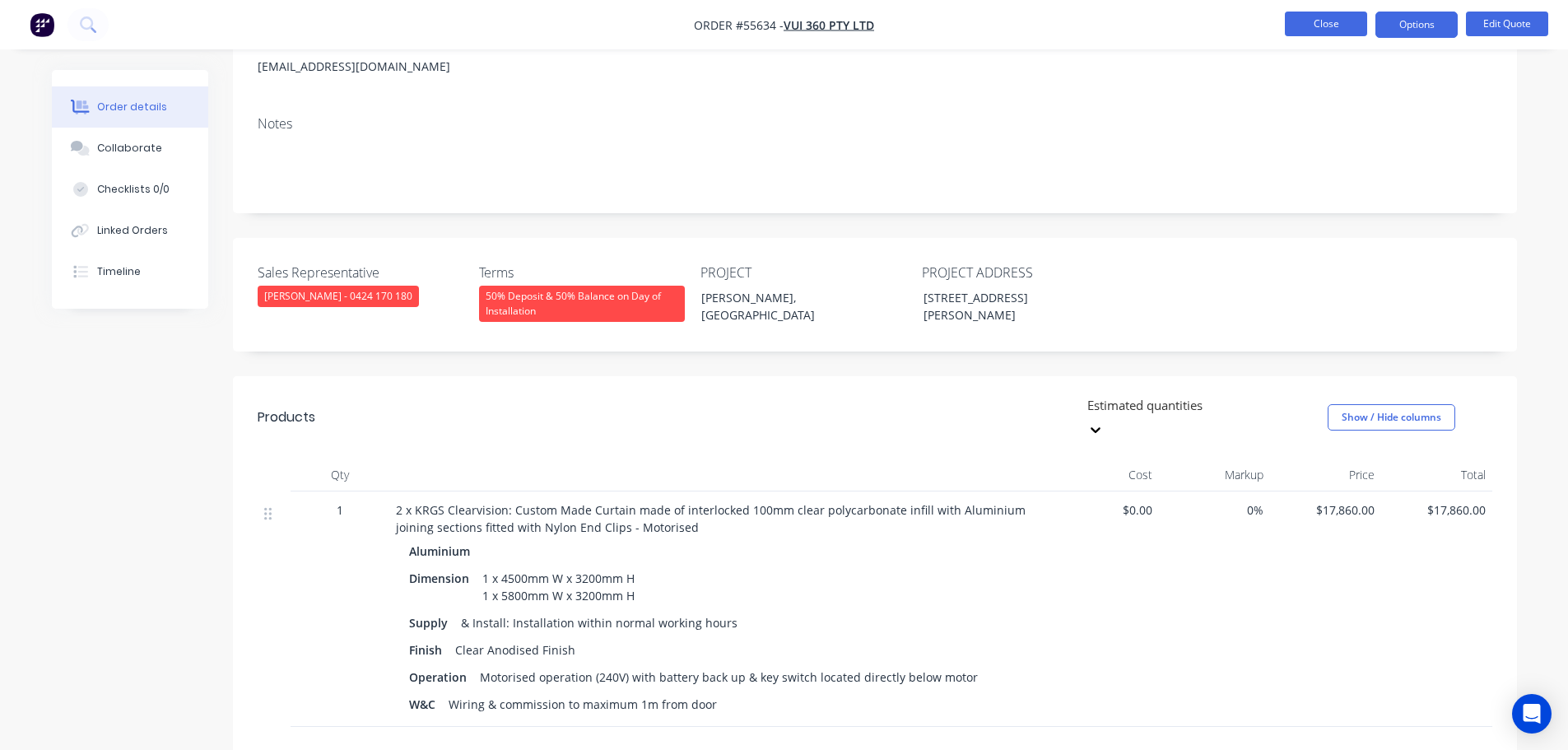
click at [1317, 25] on button "Close" at bounding box center [1326, 24] width 82 height 25
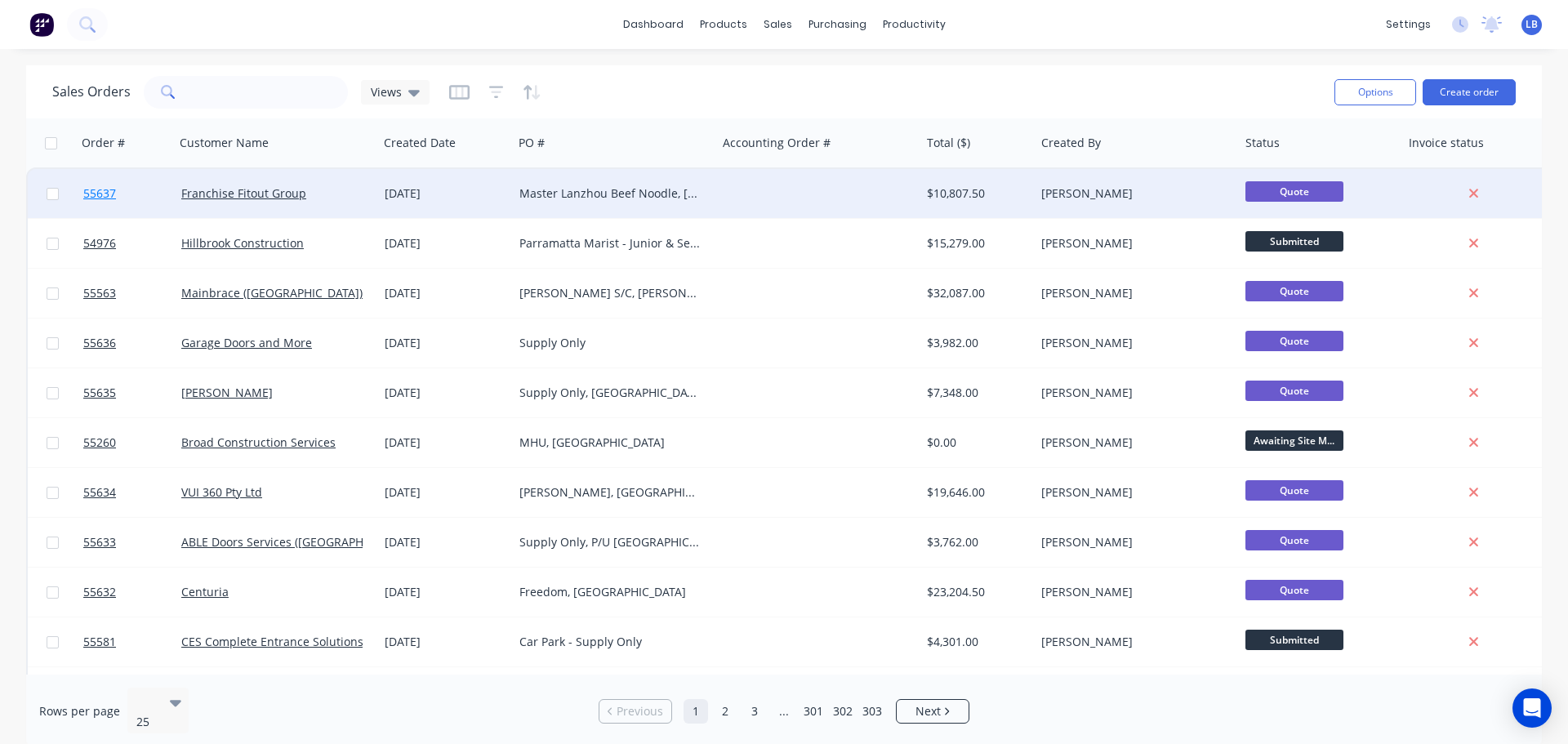
click at [93, 190] on span "55637" at bounding box center [100, 193] width 33 height 16
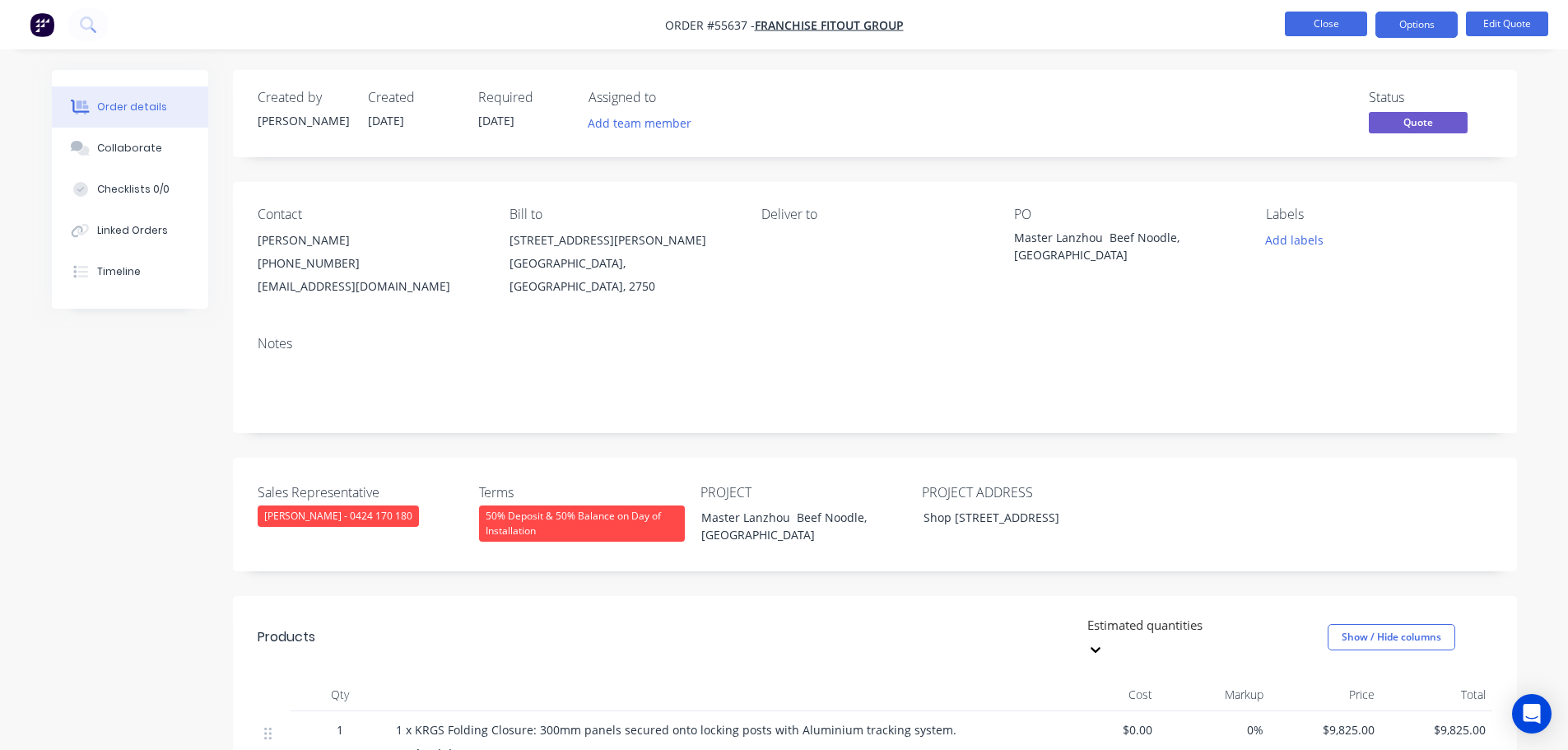
click at [1327, 22] on button "Close" at bounding box center [1326, 24] width 82 height 25
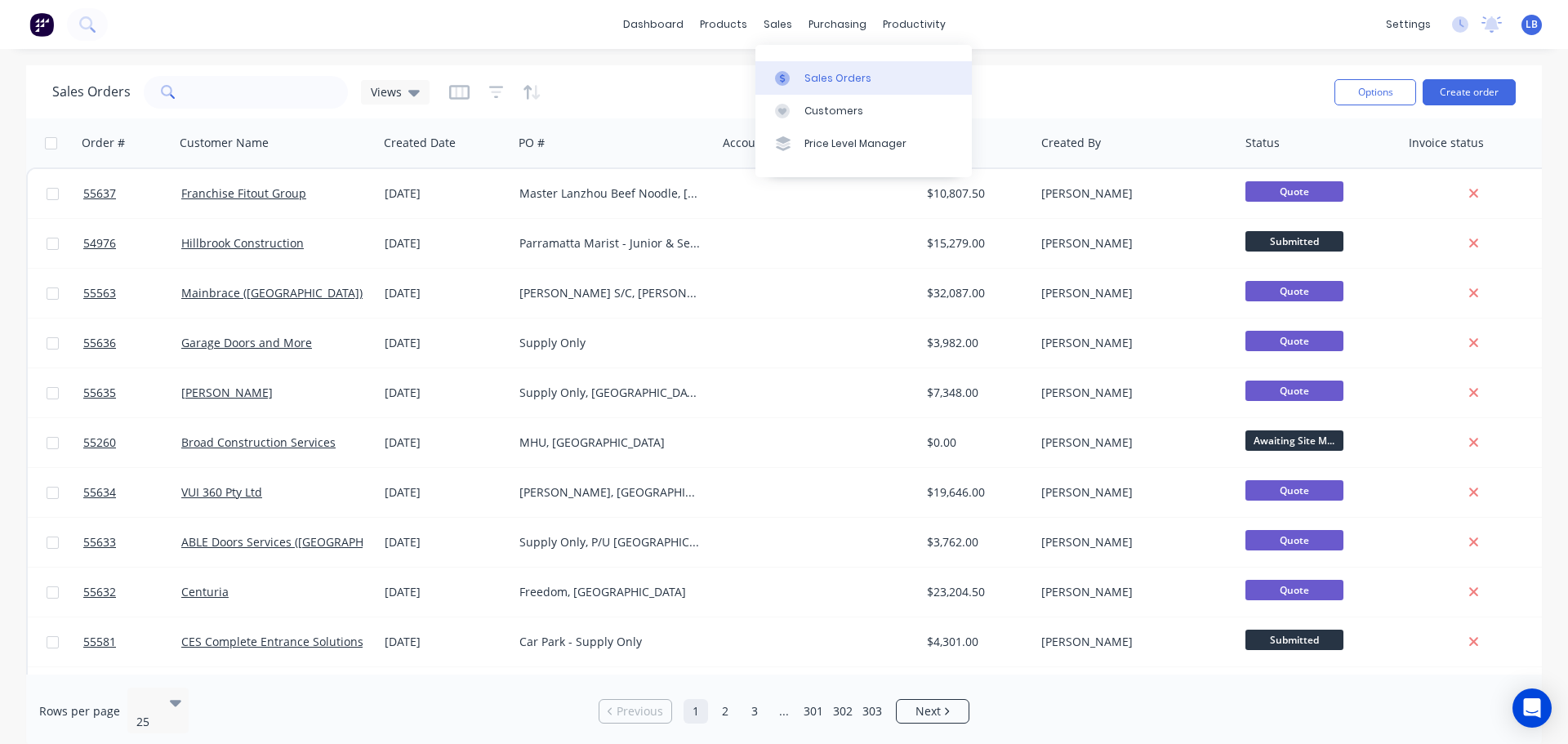
click at [842, 83] on div "Sales Orders" at bounding box center [837, 78] width 67 height 15
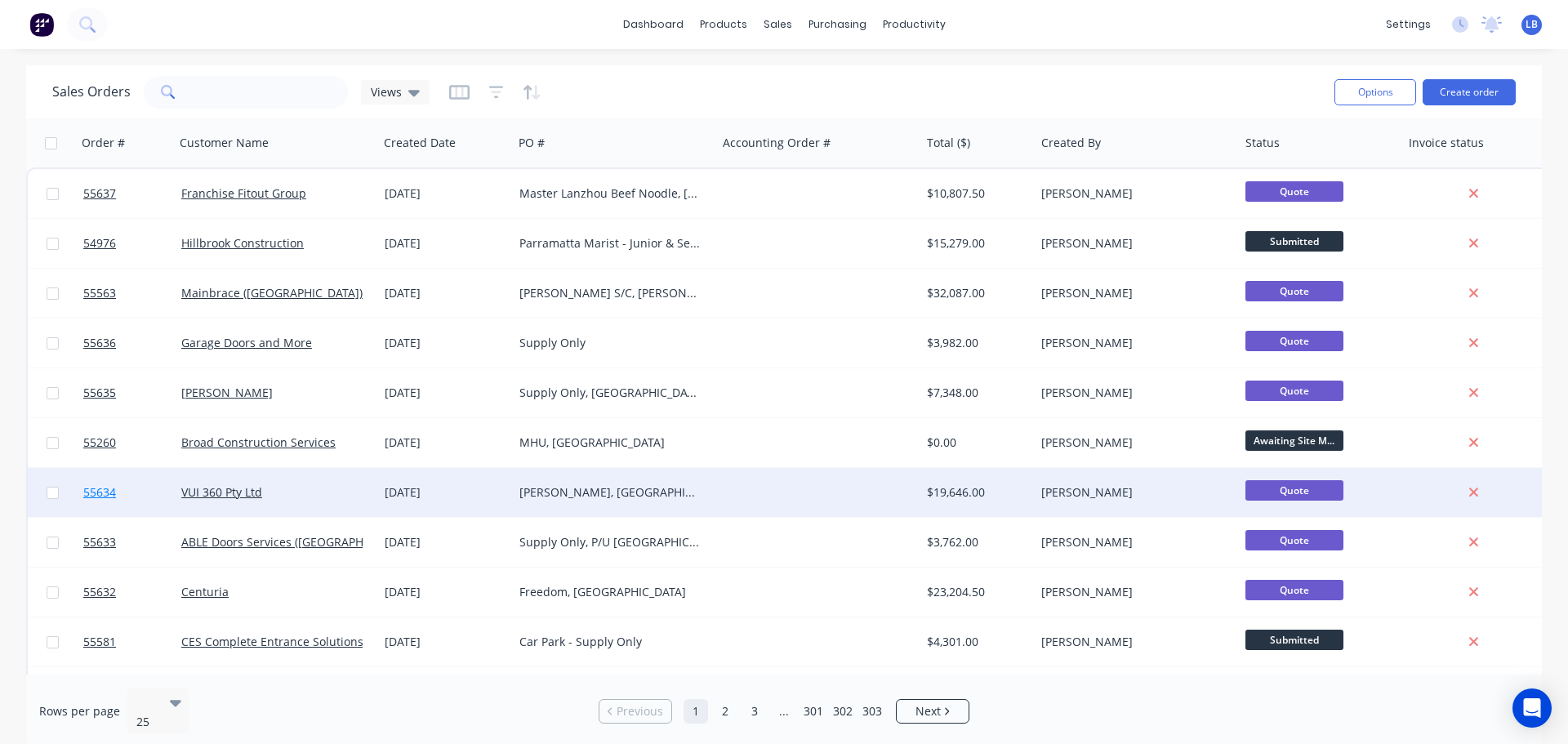
click at [91, 487] on span "55634" at bounding box center [100, 492] width 33 height 16
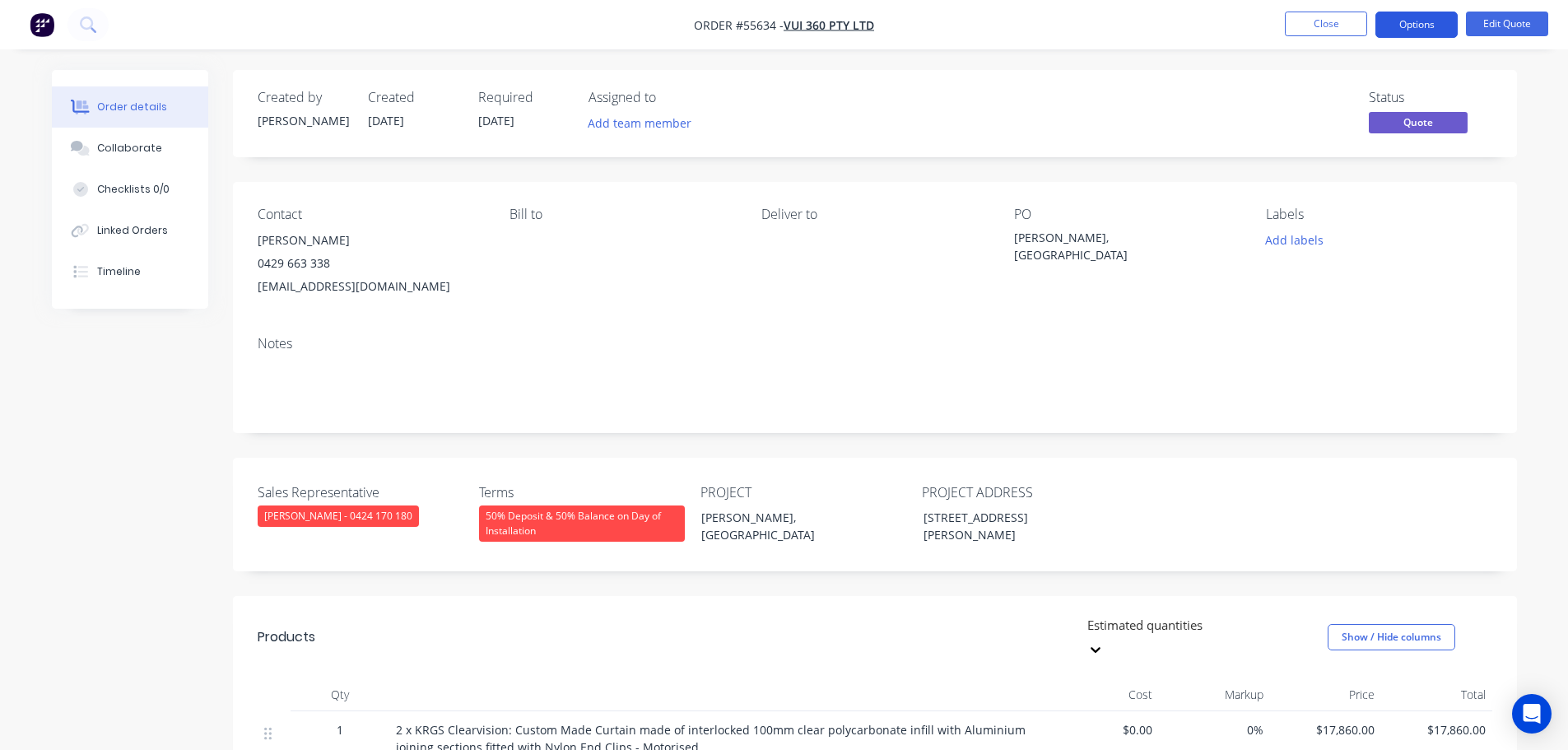
click at [1437, 25] on button "Options" at bounding box center [1416, 25] width 82 height 27
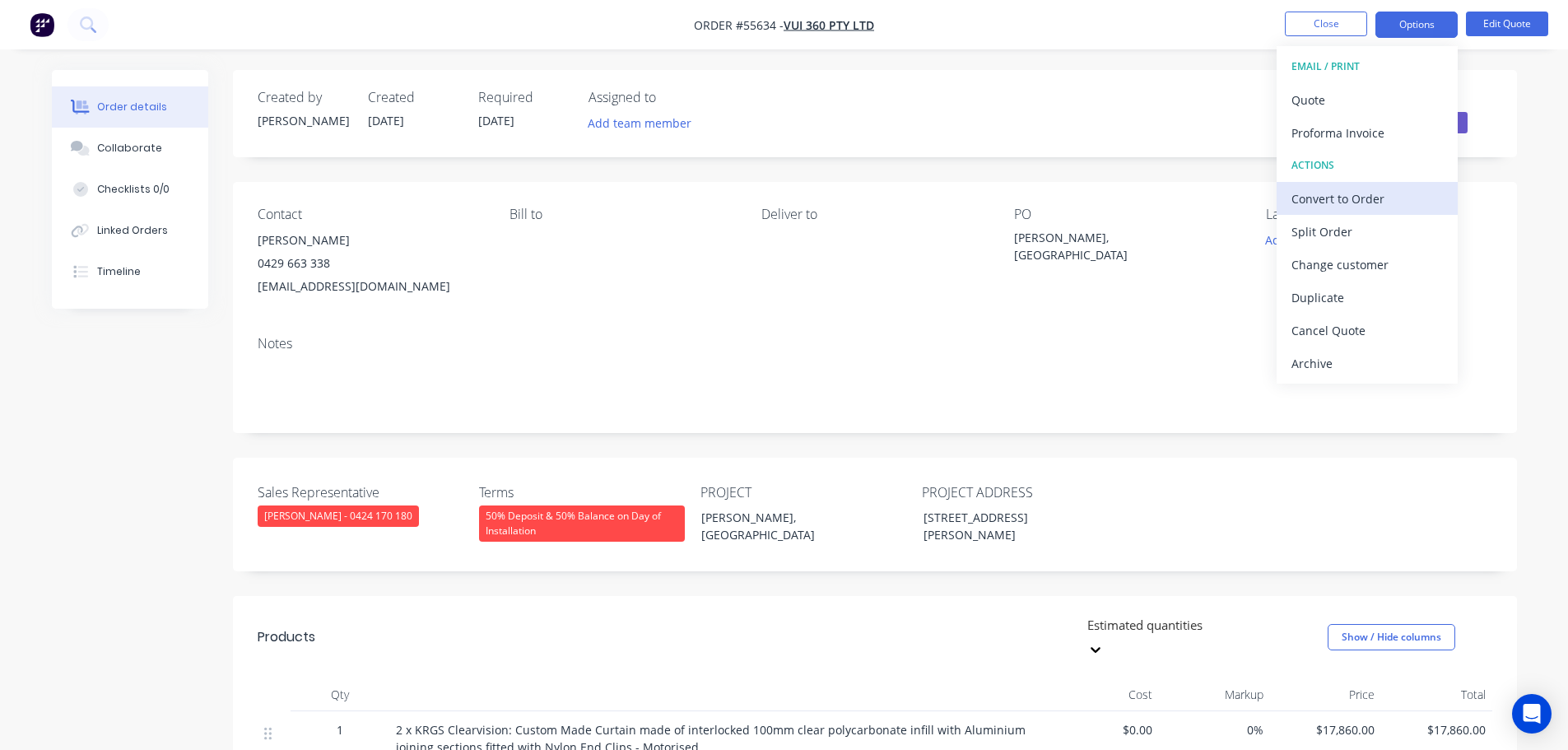
click at [1319, 197] on div "Convert to Order" at bounding box center [1367, 198] width 152 height 24
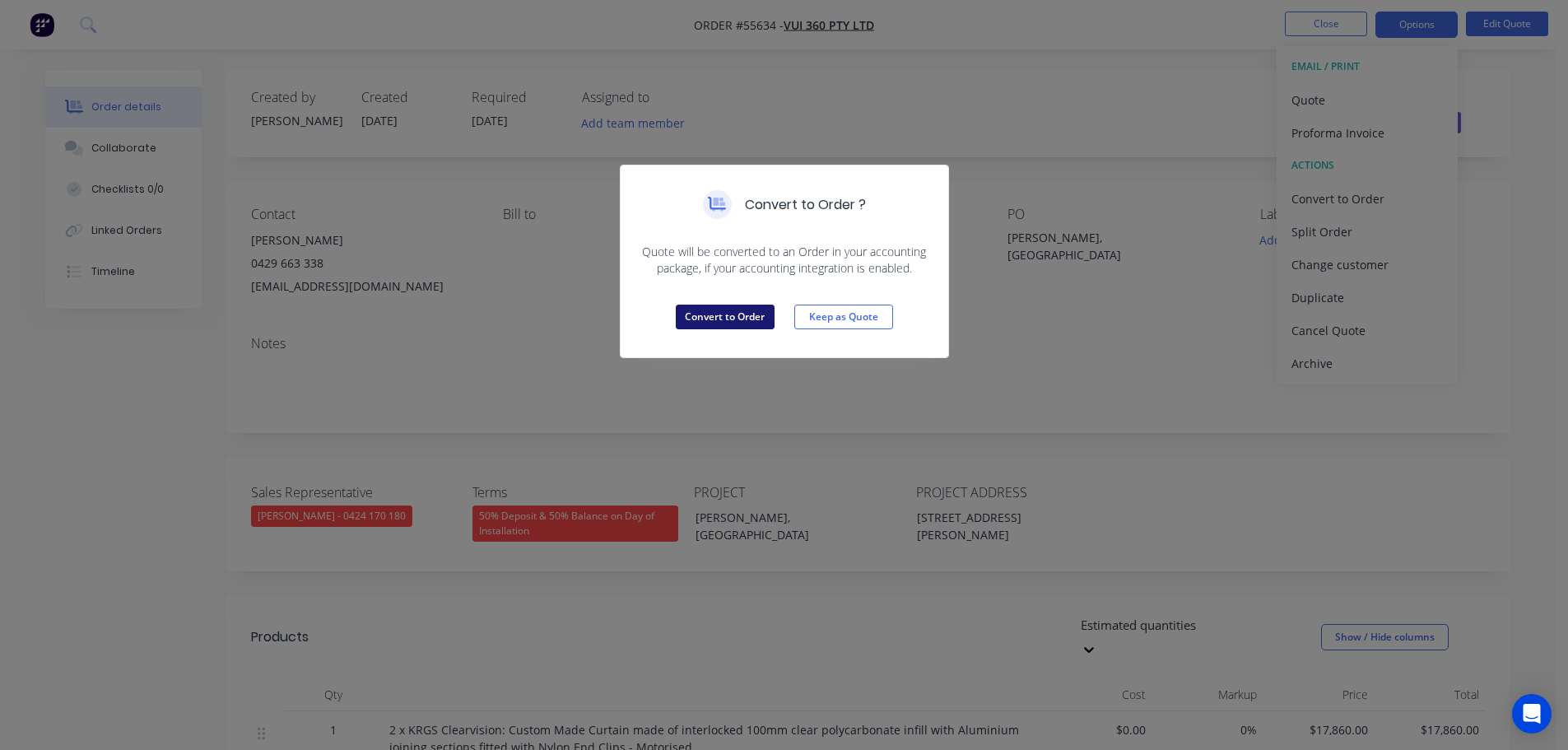
click at [720, 315] on button "Convert to Order" at bounding box center [725, 317] width 99 height 25
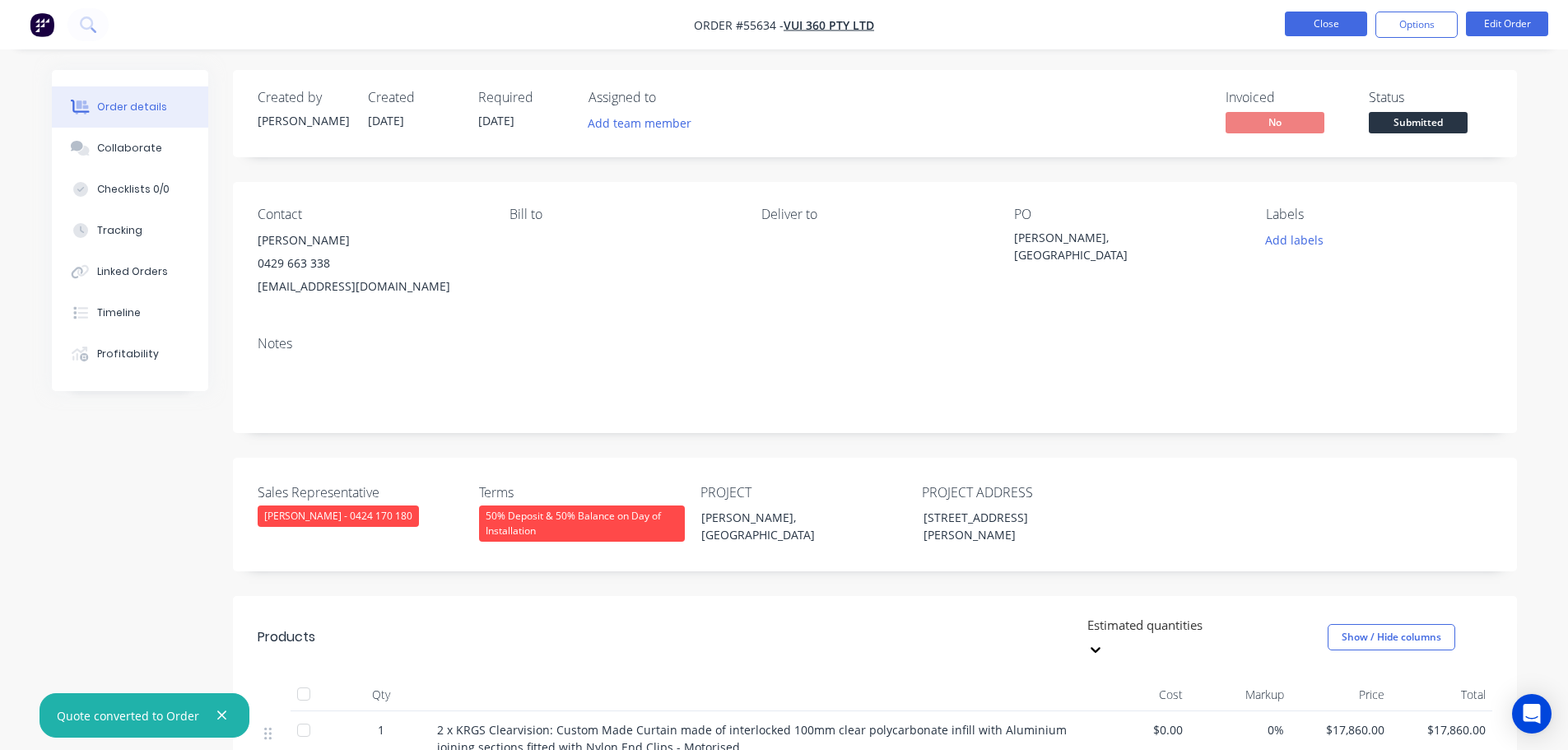
click at [1326, 28] on button "Close" at bounding box center [1326, 24] width 82 height 25
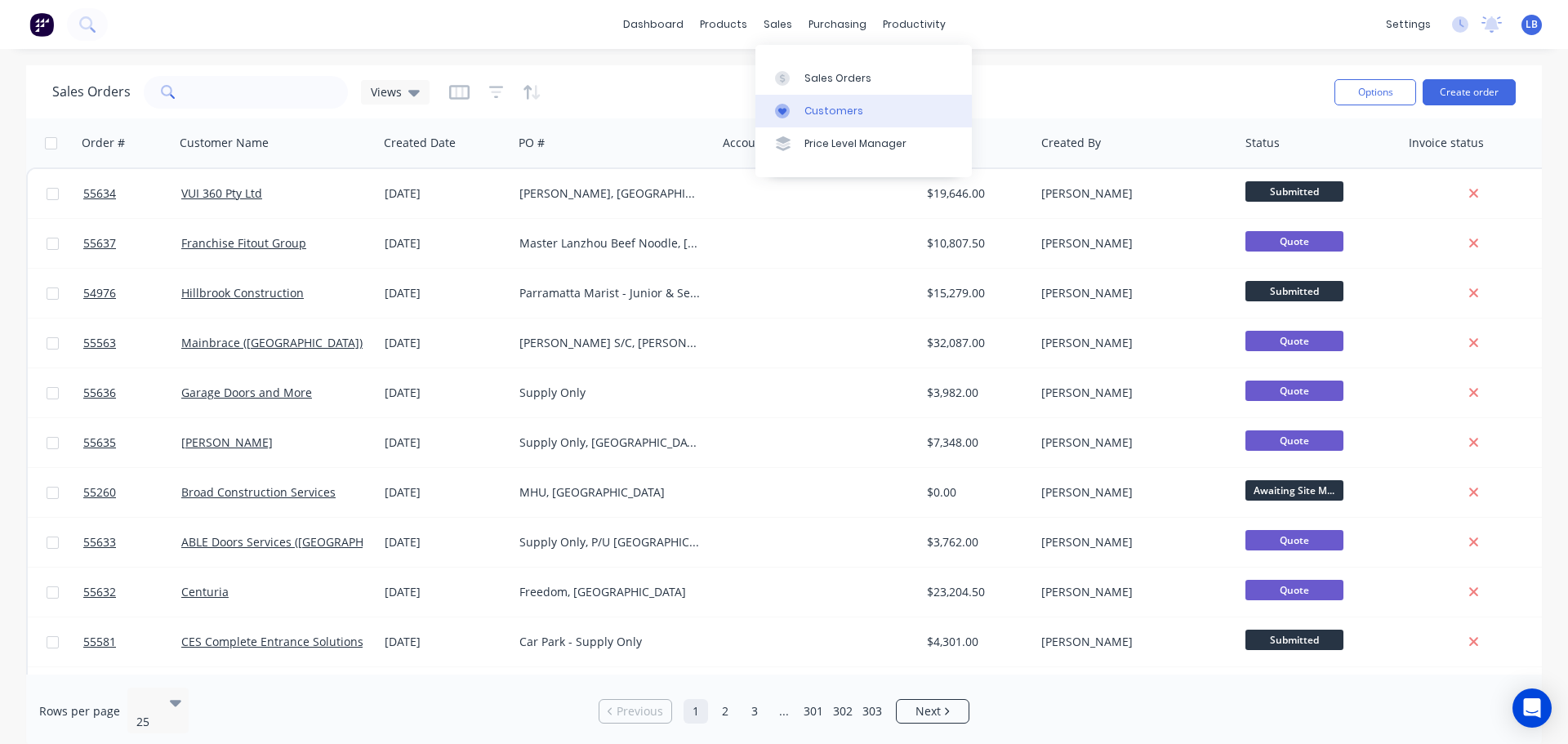
click at [846, 107] on div "Customers" at bounding box center [833, 111] width 58 height 15
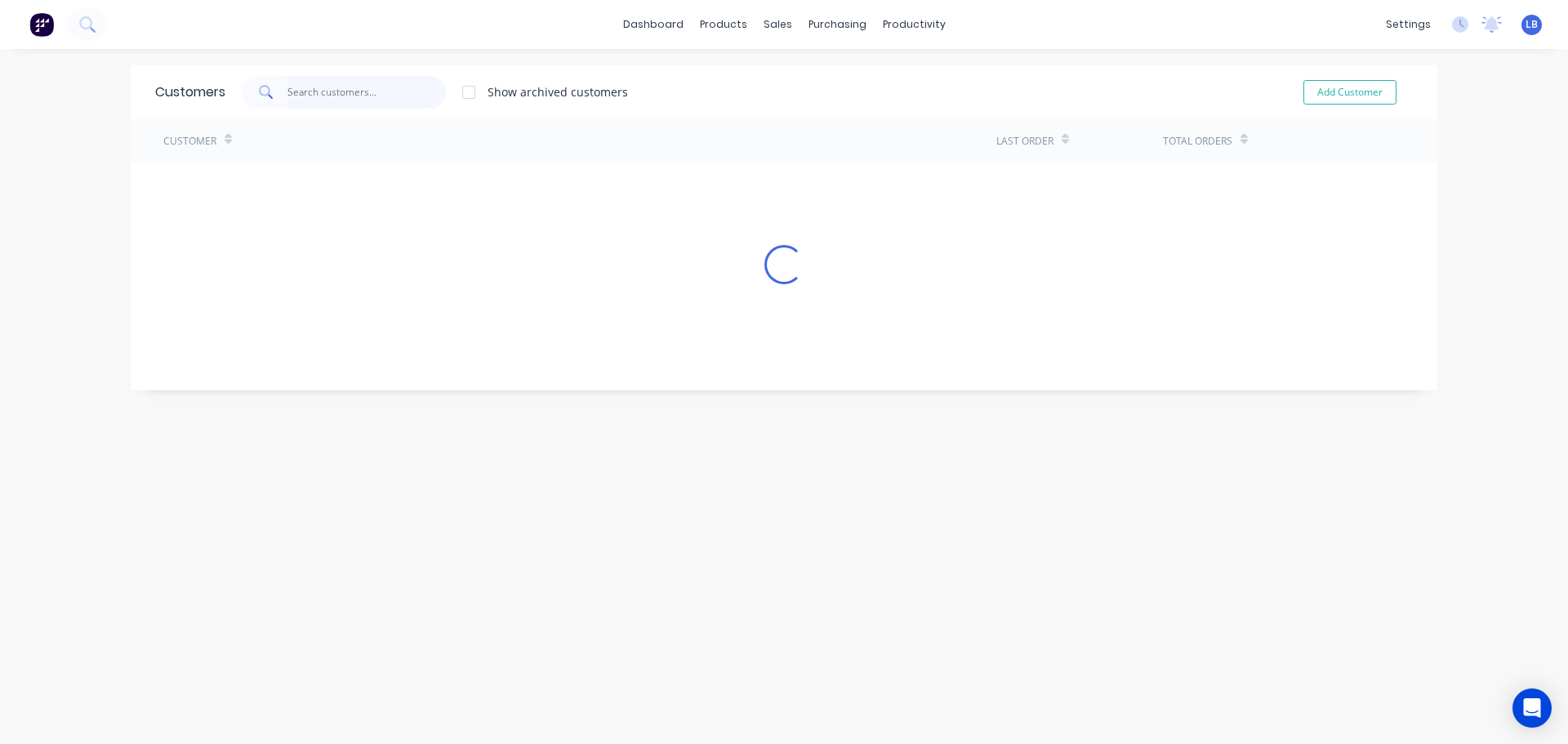
click at [309, 81] on input "text" at bounding box center [366, 92] width 159 height 33
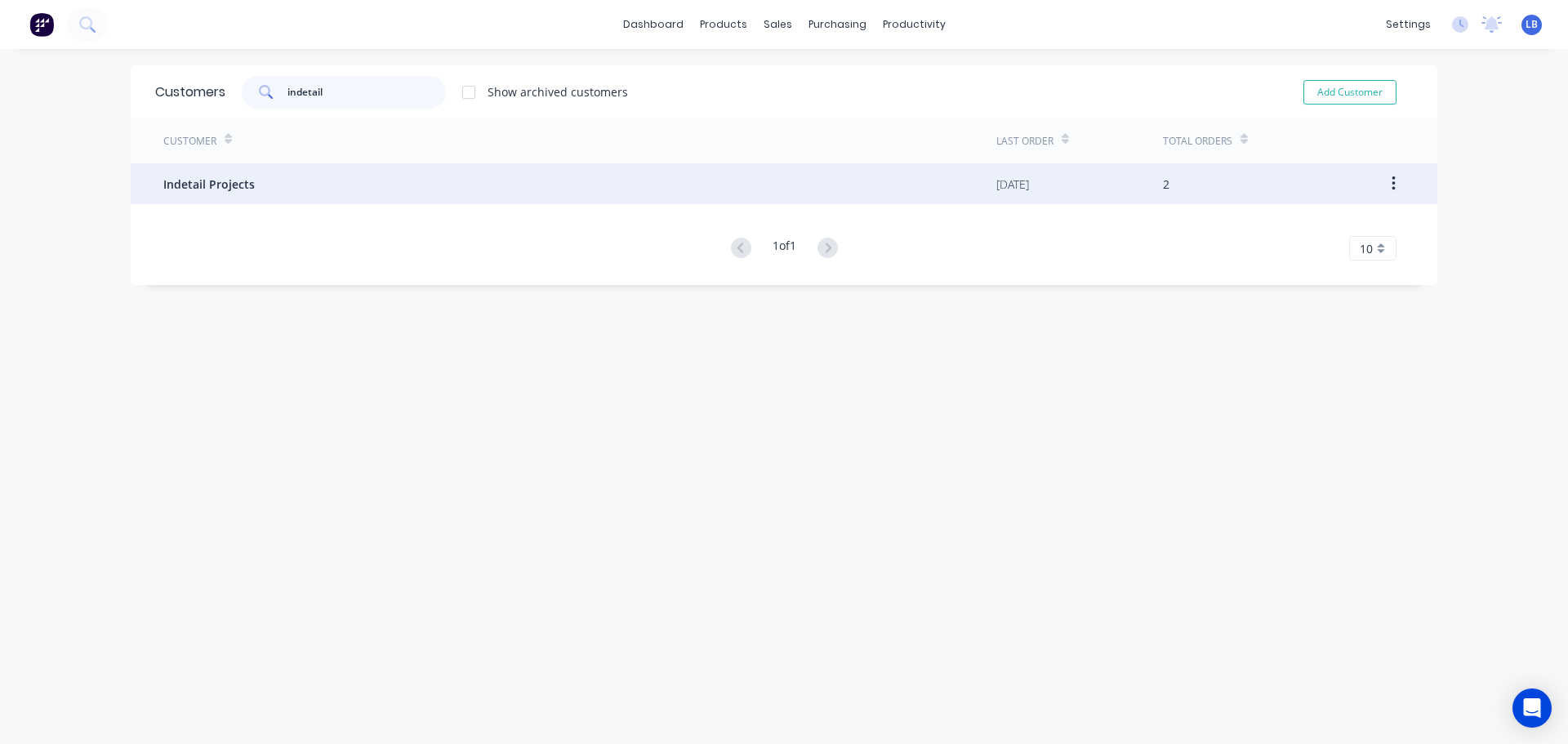
type input "indetail"
click at [229, 188] on span "Indetail Projects" at bounding box center [208, 184] width 91 height 17
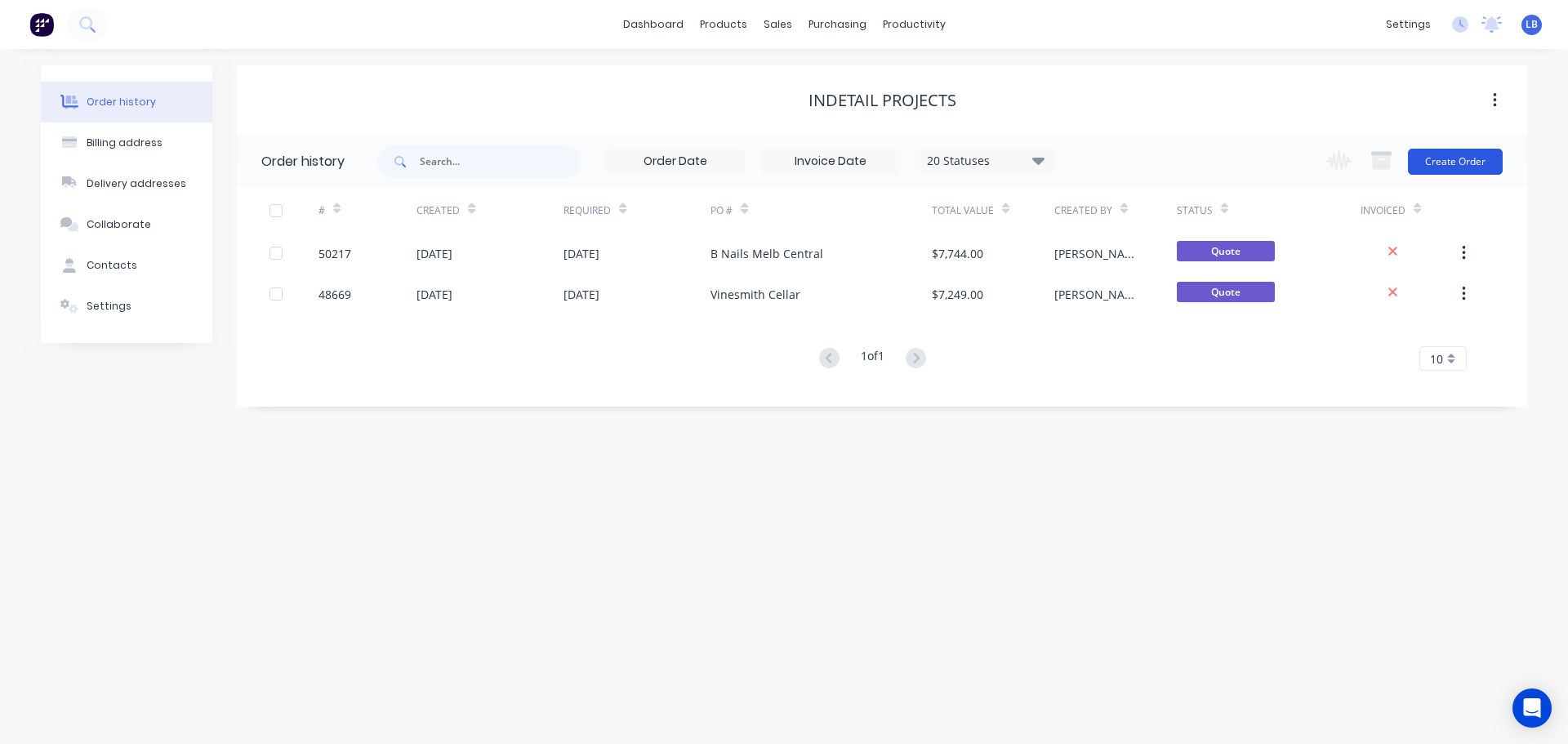
click at [1479, 165] on button "Create Order" at bounding box center [1455, 162] width 95 height 26
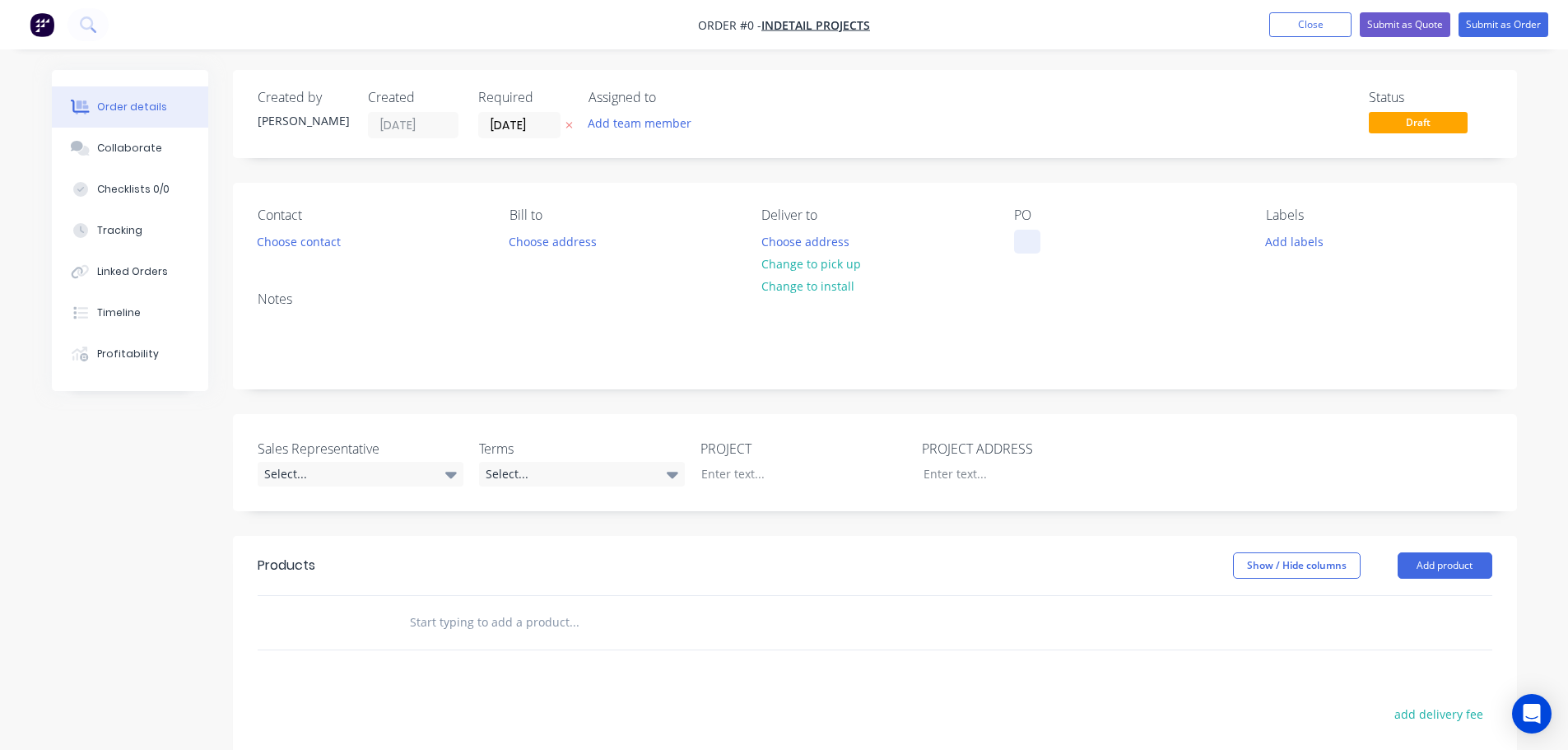
click at [1015, 239] on div at bounding box center [1027, 241] width 27 height 24
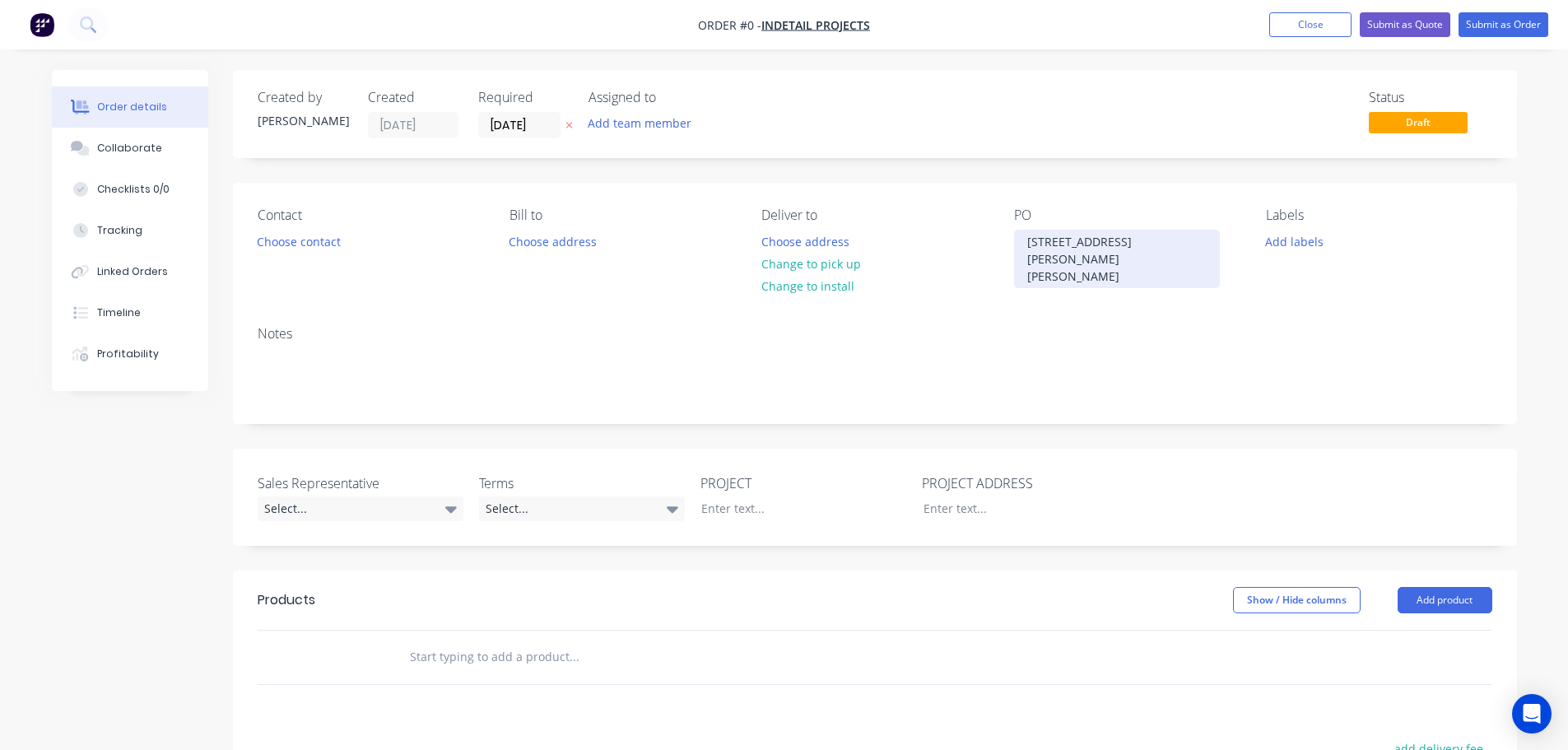
click at [1076, 243] on div "25106 Cobbs Lane - Bennetts Lane, Melbourne" at bounding box center [1117, 259] width 206 height 58
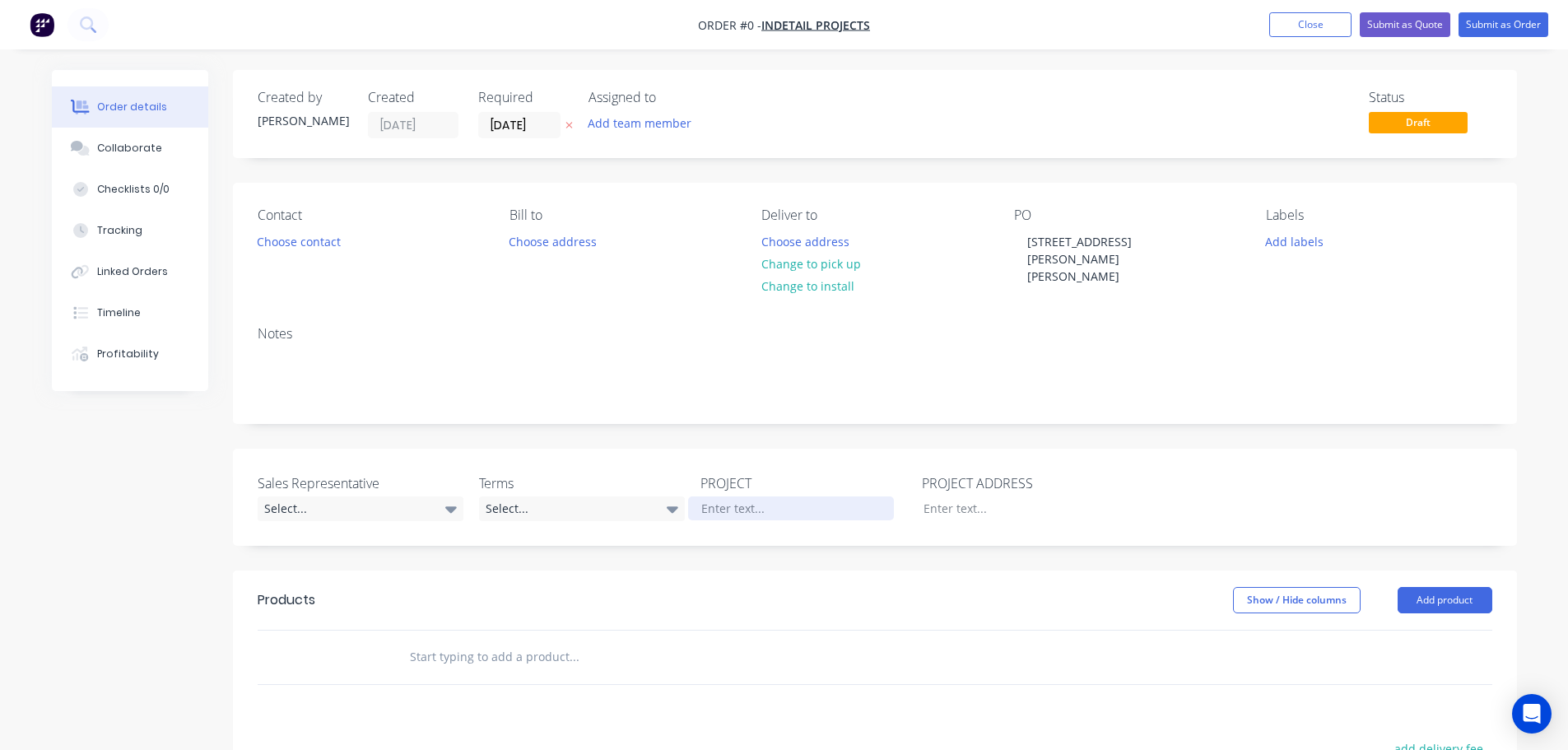
click at [723, 492] on div "Order details Collaborate Checklists 0/0 Tracking Linked Orders Timeline Profit…" at bounding box center [785, 587] width 1498 height 1035
click at [713, 496] on div at bounding box center [791, 508] width 206 height 24
paste div
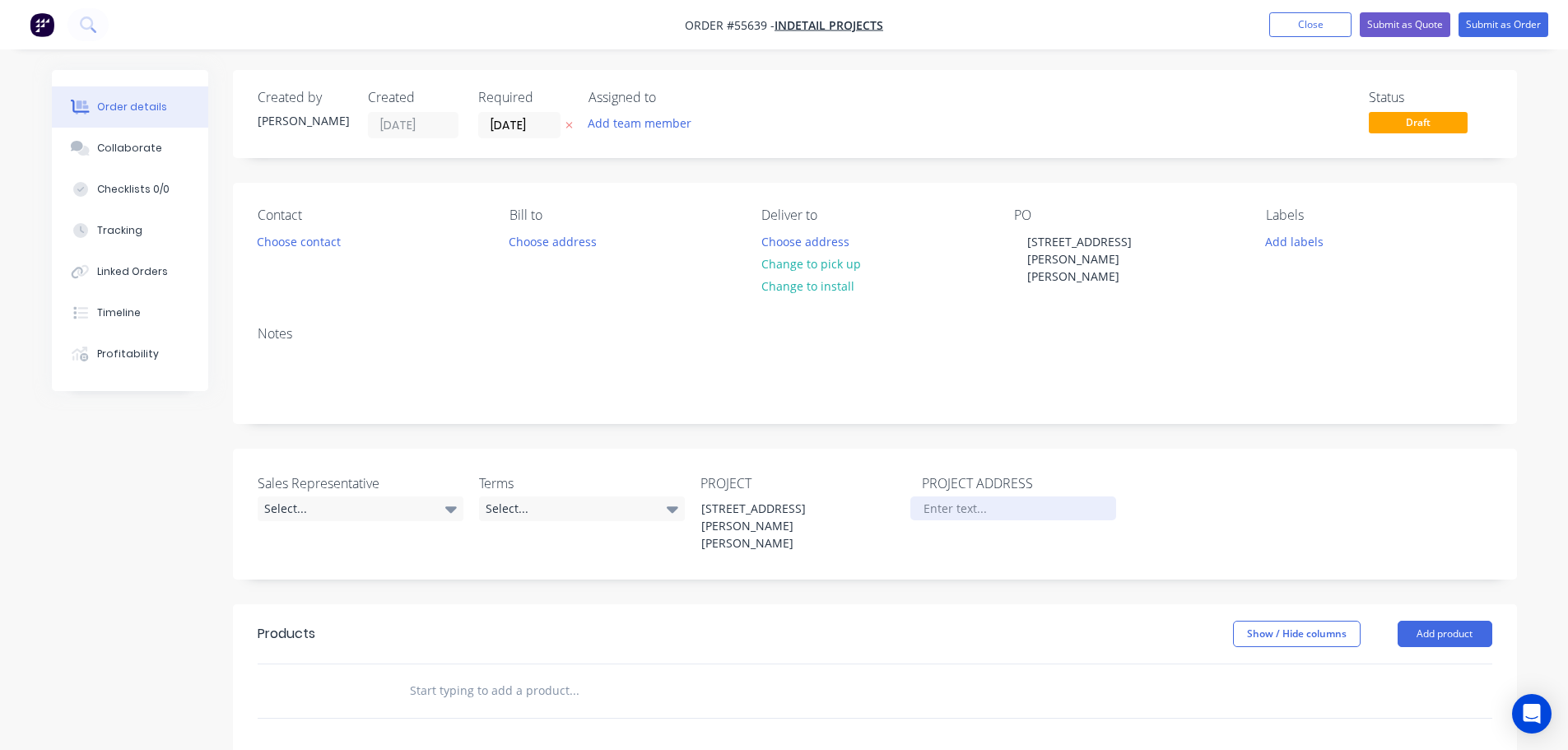
click at [929, 496] on div at bounding box center [1013, 508] width 206 height 24
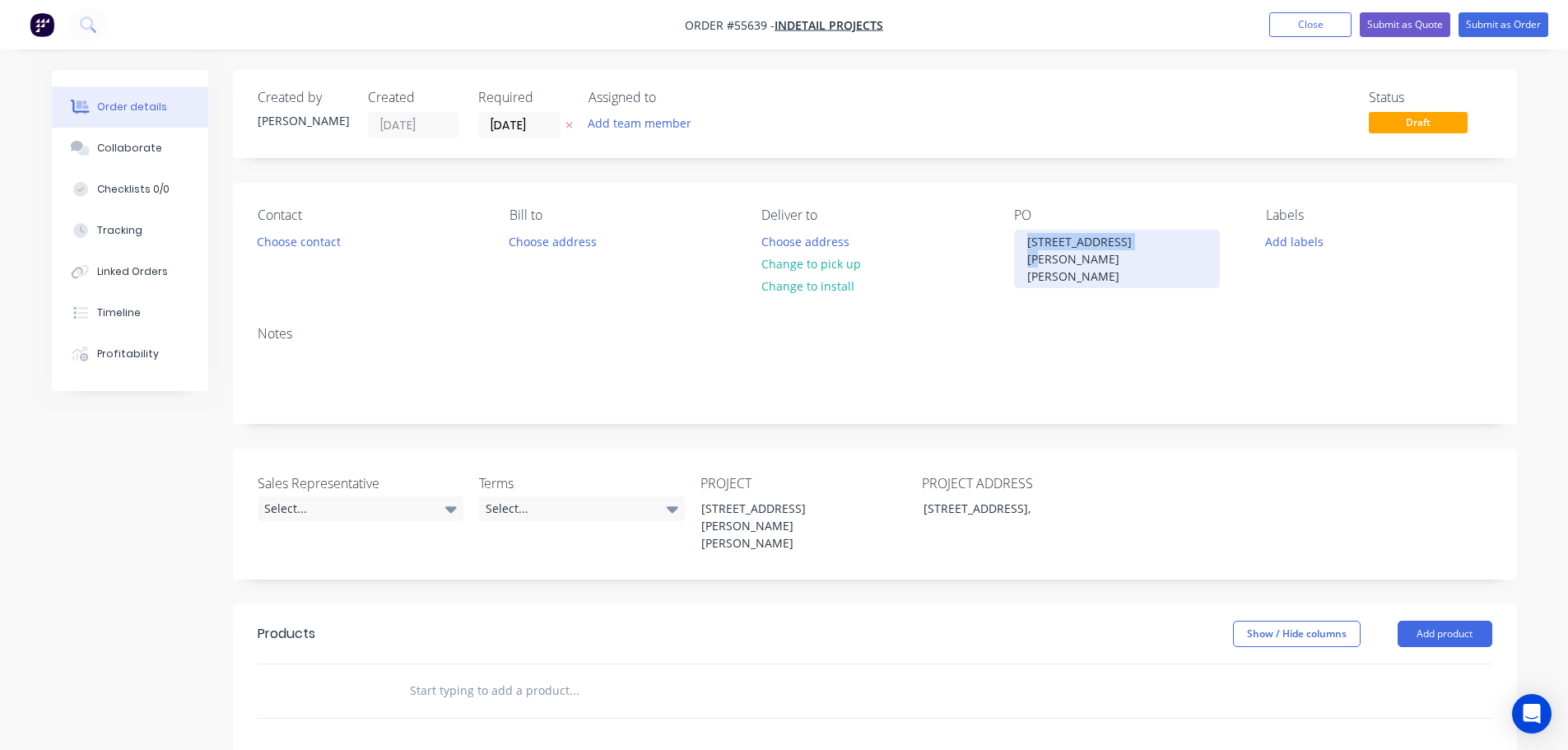
drag, startPoint x: 1133, startPoint y: 240, endPoint x: 1026, endPoint y: 243, distance: 107.0
click at [1026, 243] on div "25106 Cobbs Lane - Bennetts Lane, Melbourne" at bounding box center [1117, 259] width 206 height 58
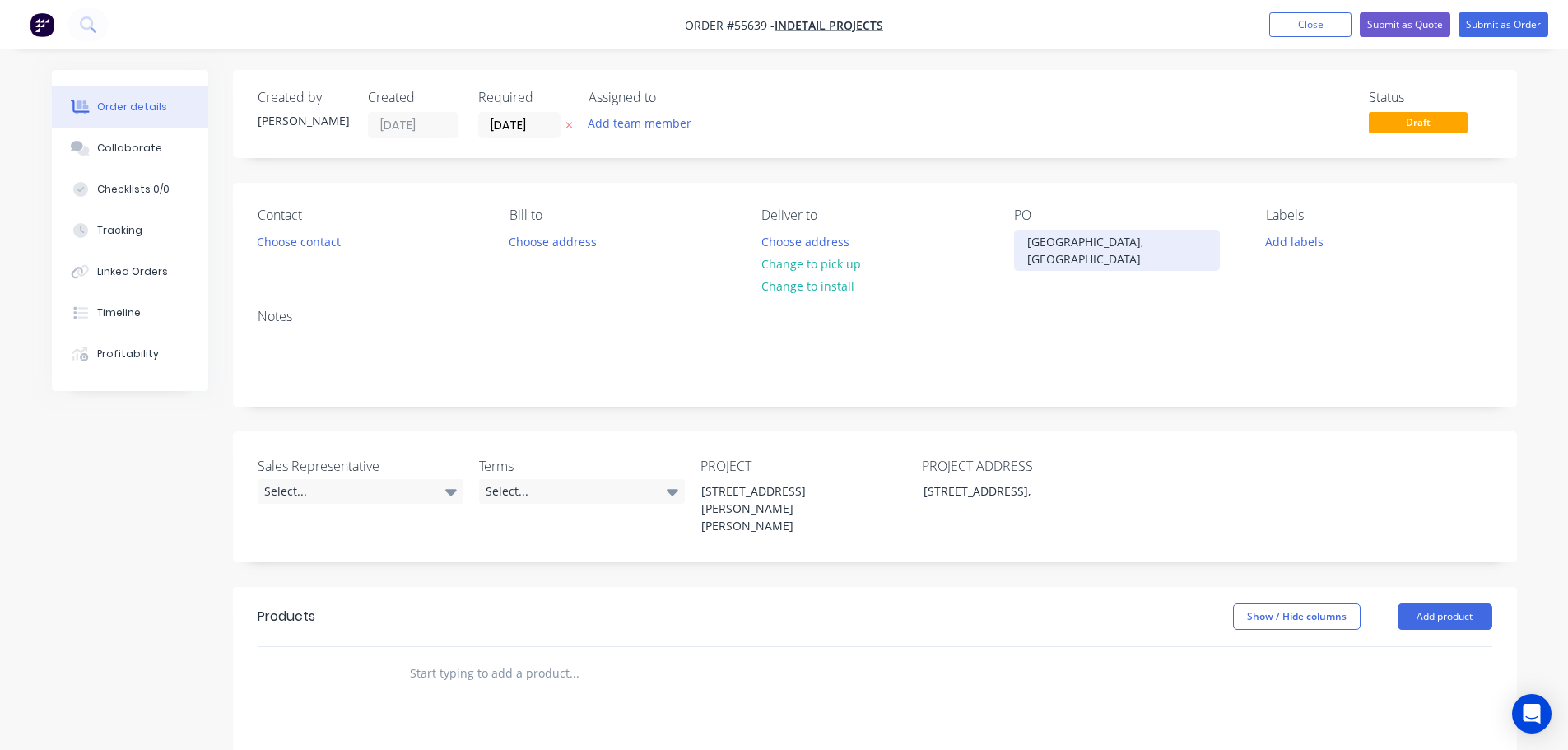
drag, startPoint x: 1034, startPoint y: 237, endPoint x: 1030, endPoint y: 274, distance: 37.2
click at [1034, 242] on div "Bennetts Lane, Melbourne" at bounding box center [1117, 251] width 206 height 41
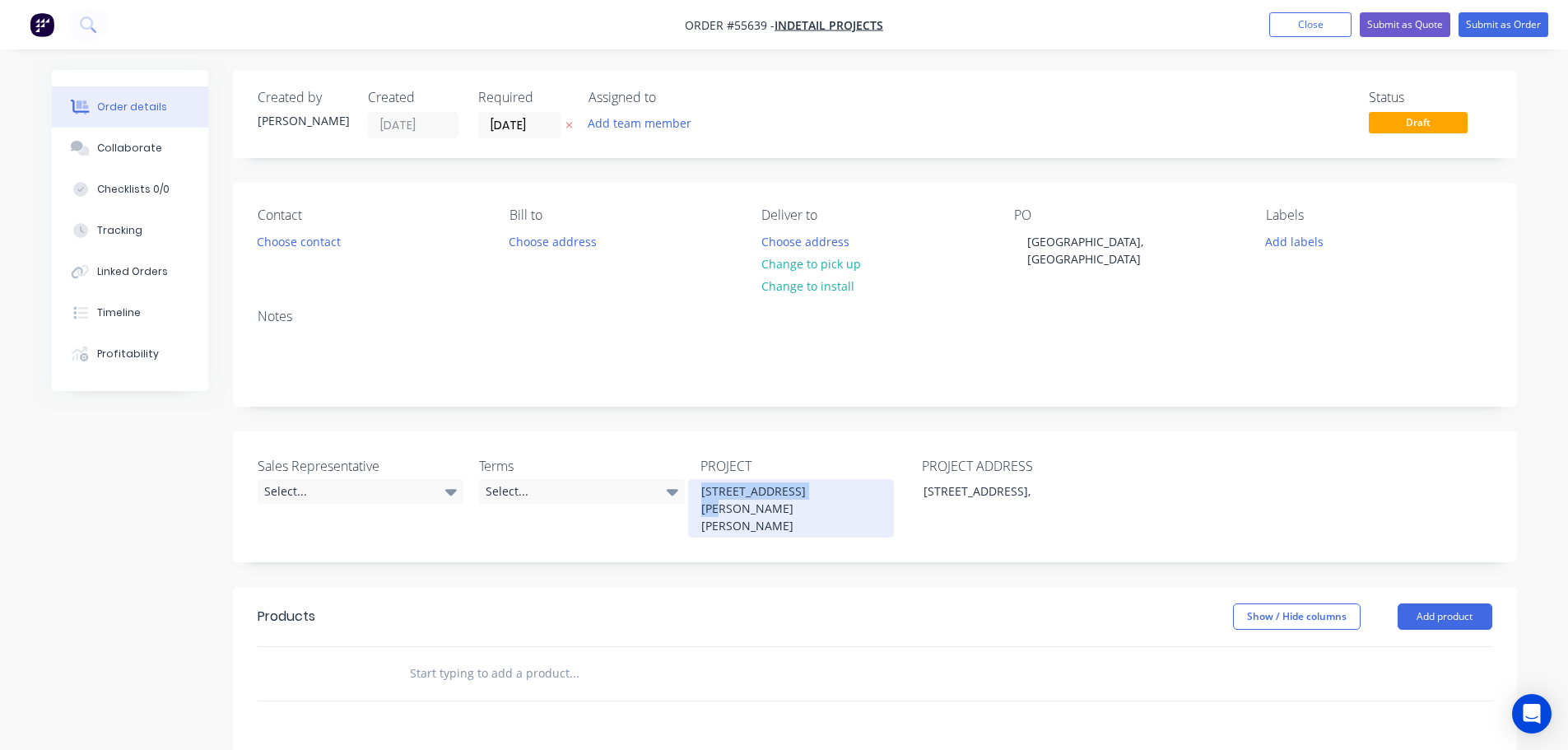
drag, startPoint x: 811, startPoint y: 474, endPoint x: 688, endPoint y: 472, distance: 123.0
click at [688, 472] on div "Sales Representative Select... Terms Select... PROJECT 25106 Cobbs Lane - Benne…" at bounding box center [875, 497] width 1284 height 131
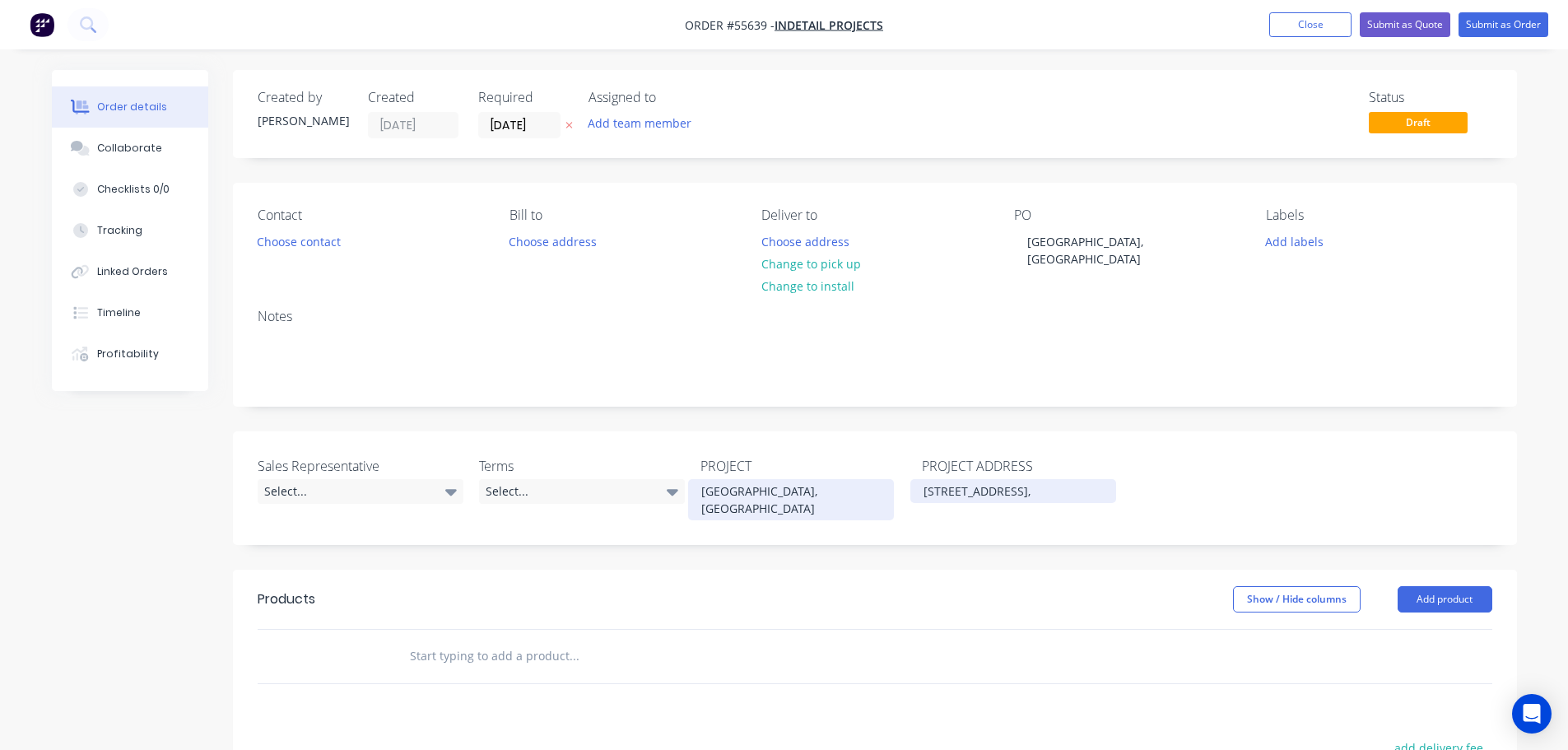
drag, startPoint x: 1067, startPoint y: 474, endPoint x: 883, endPoint y: 483, distance: 184.2
click at [883, 483] on div "Sales Representative Select... Terms Select... PROJECT Bennetts Lane, Melbourne…" at bounding box center [875, 488] width 1284 height 114
drag, startPoint x: 849, startPoint y: 475, endPoint x: 699, endPoint y: 479, distance: 150.1
click at [699, 479] on div "Bennetts Lane, Melbourne" at bounding box center [791, 499] width 206 height 41
click at [928, 479] on div at bounding box center [1013, 490] width 206 height 24
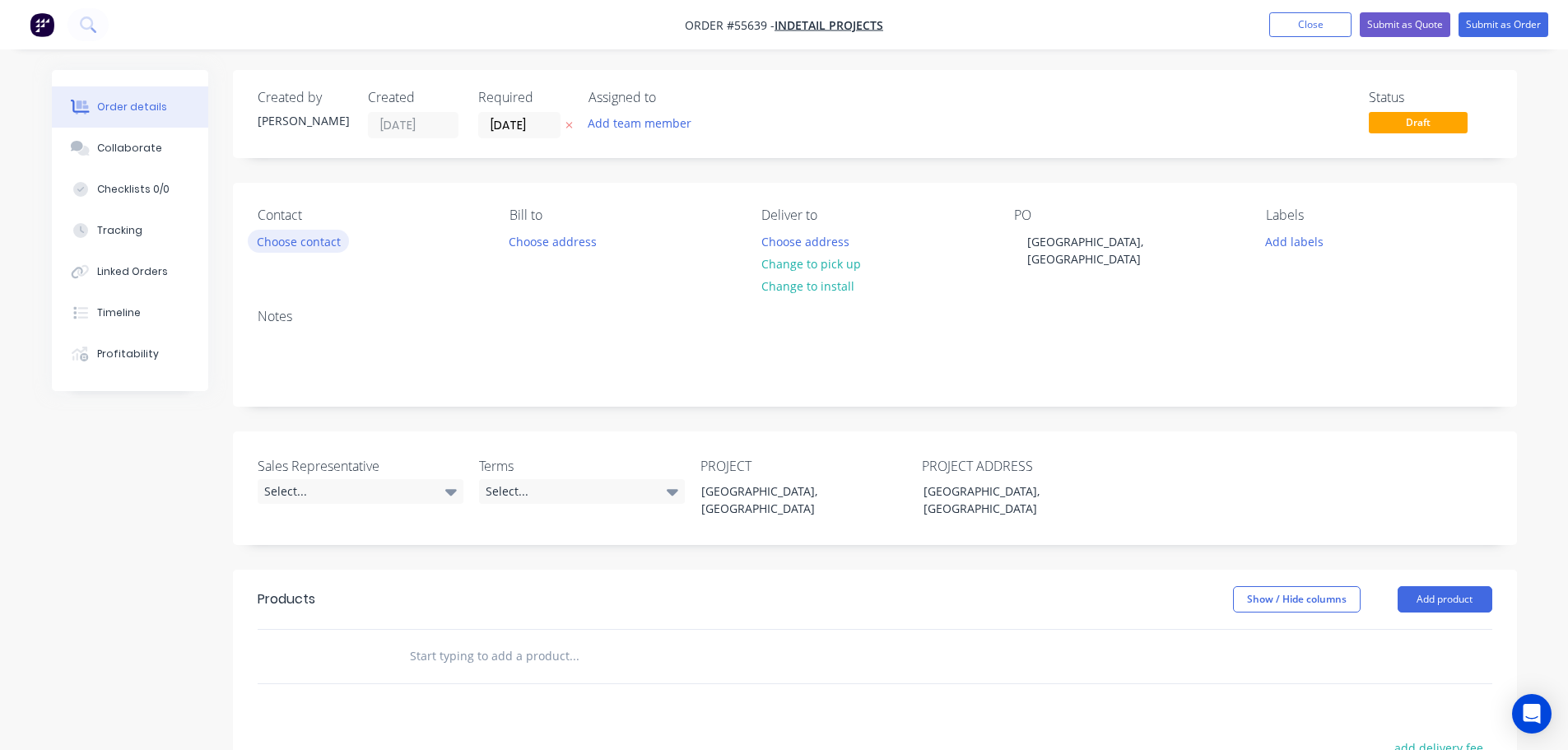
click at [322, 244] on button "Choose contact" at bounding box center [299, 241] width 101 height 22
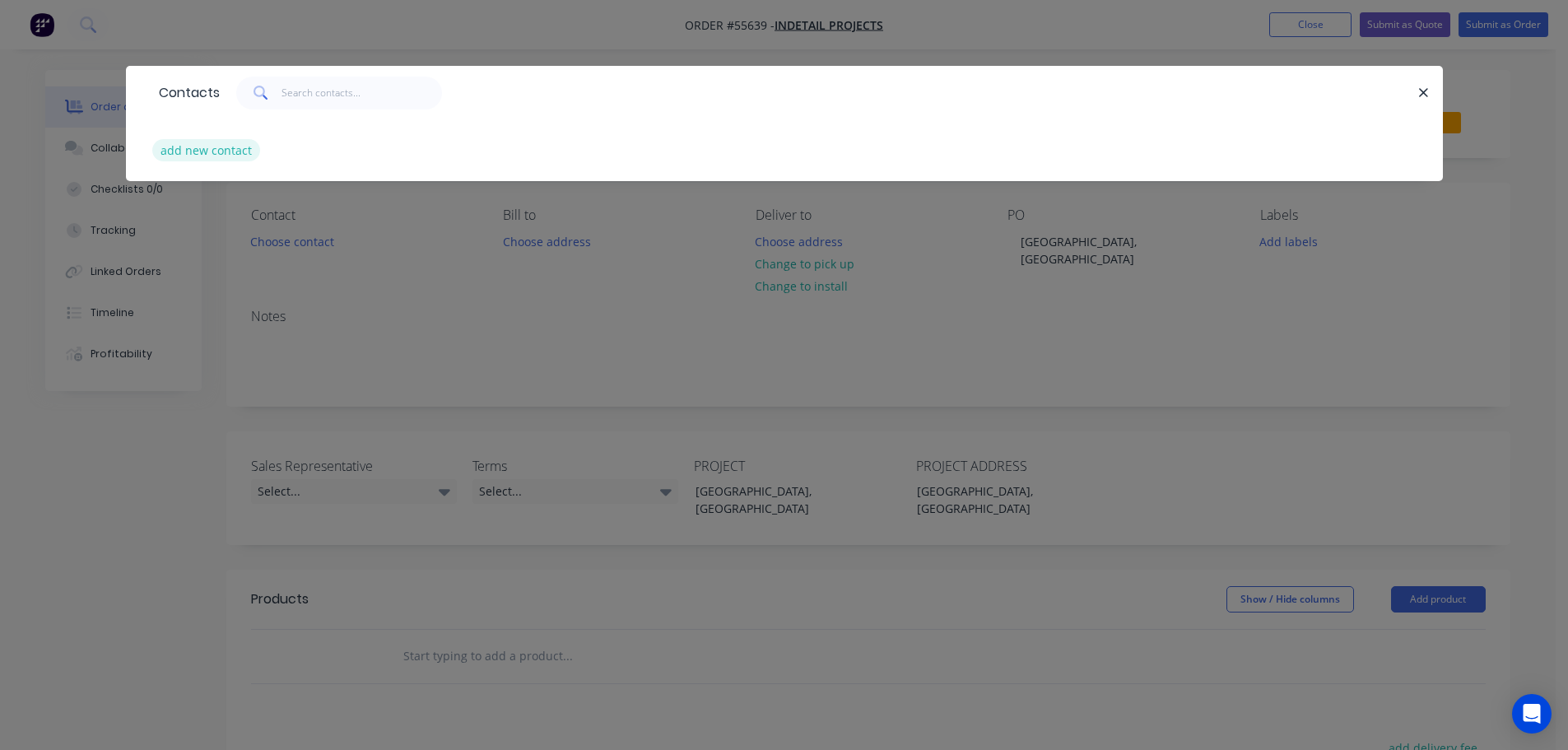
click at [221, 148] on button "add new contact" at bounding box center [207, 150] width 109 height 22
select select "AU"
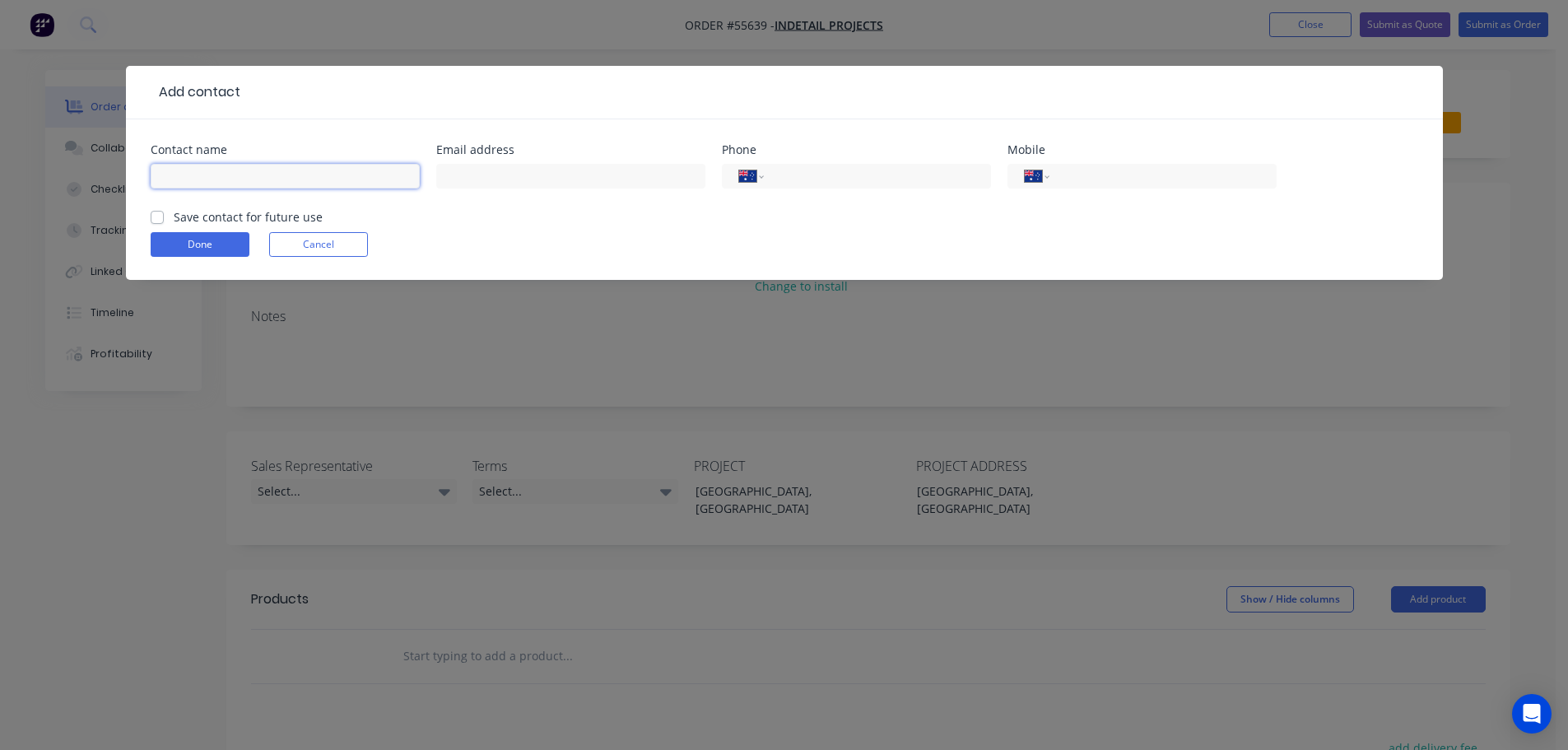
click at [203, 173] on input "text" at bounding box center [285, 176] width 269 height 25
type input "Steve Dawson"
type input "sdawson@indetailprojects.com.au"
click at [793, 174] on input "tel" at bounding box center [874, 176] width 197 height 19
type input "0448 564 441"
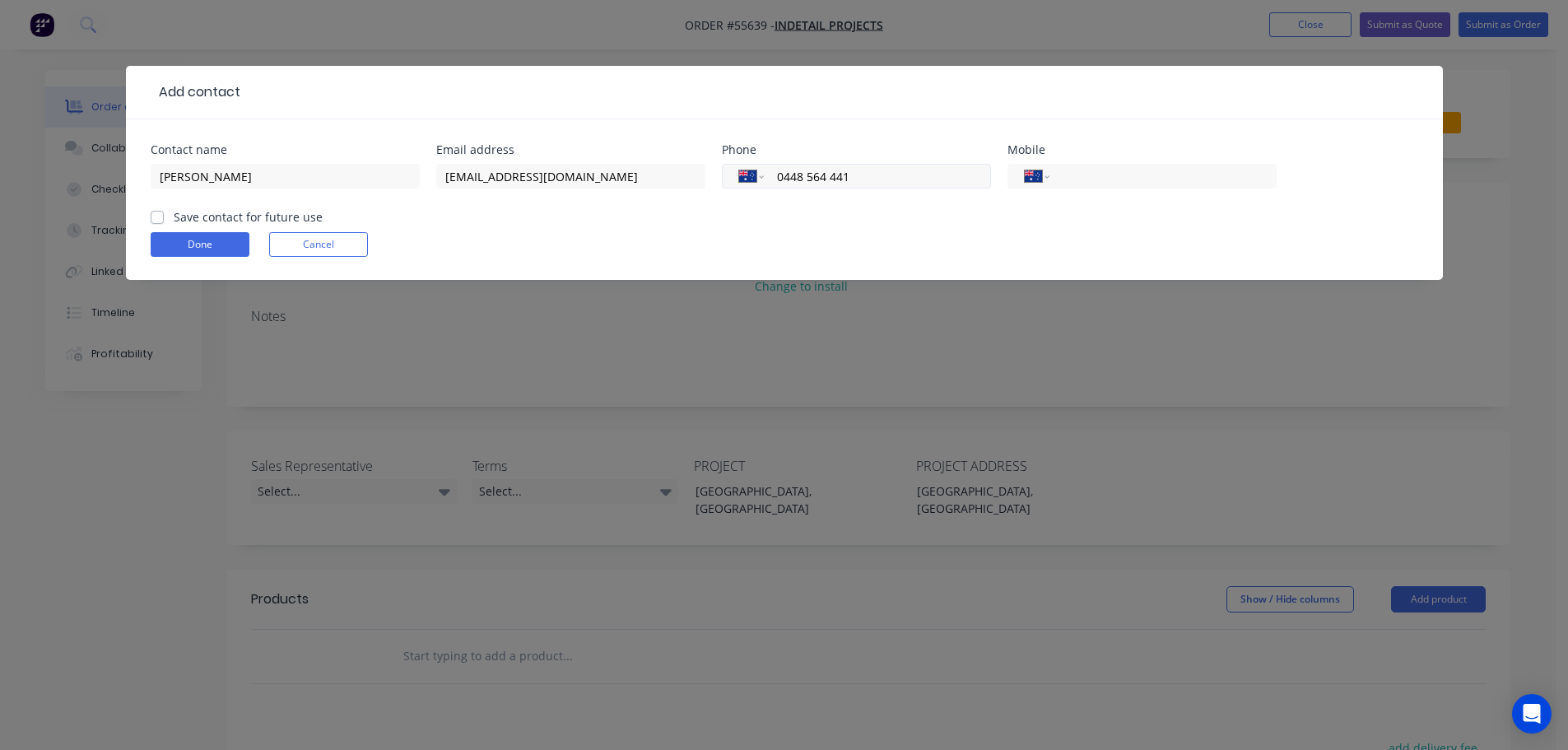
drag, startPoint x: 857, startPoint y: 175, endPoint x: 777, endPoint y: 181, distance: 80.2
click at [777, 181] on input "0448 564 441" at bounding box center [874, 176] width 197 height 19
click at [1074, 177] on input "tel" at bounding box center [1160, 176] width 197 height 19
paste input "0448 564 441"
type input "0448 564 441"
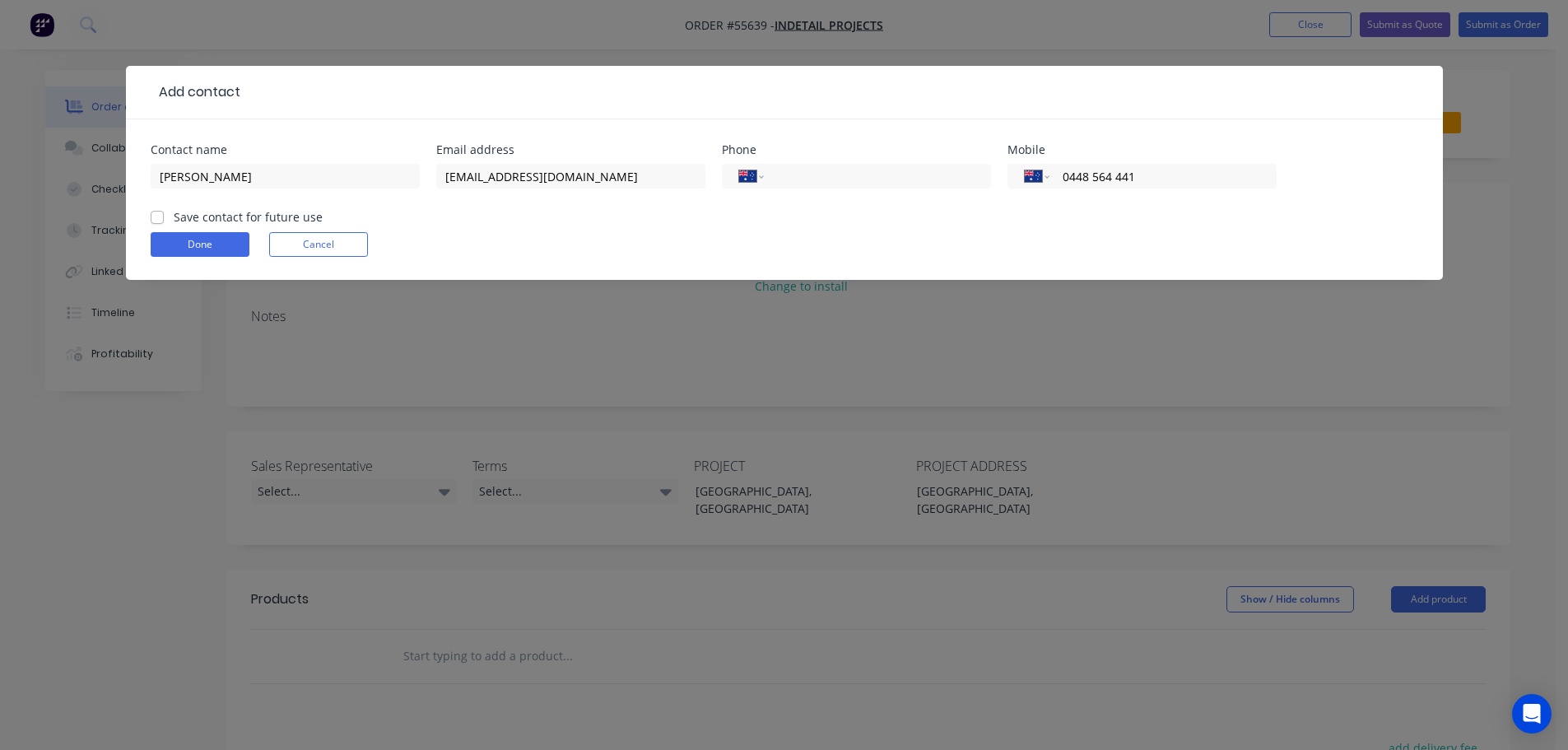
click at [173, 216] on label "Save contact for future use" at bounding box center [248, 217] width 149 height 17
click at [158, 216] on input "Save contact for future use" at bounding box center [158, 216] width 13 height 16
checkbox input "true"
click at [178, 236] on button "Done" at bounding box center [200, 245] width 99 height 25
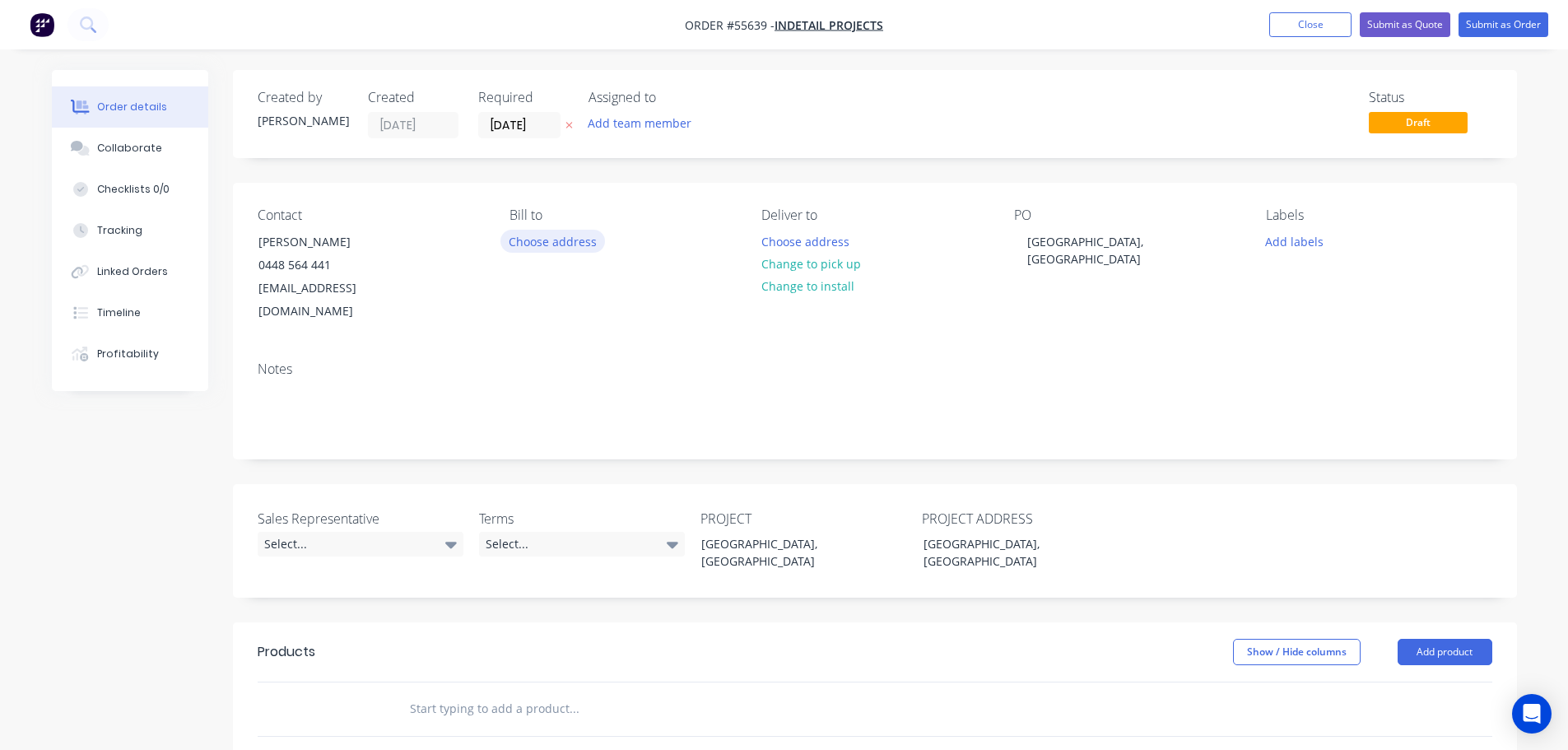
click at [562, 242] on button "Choose address" at bounding box center [553, 241] width 105 height 22
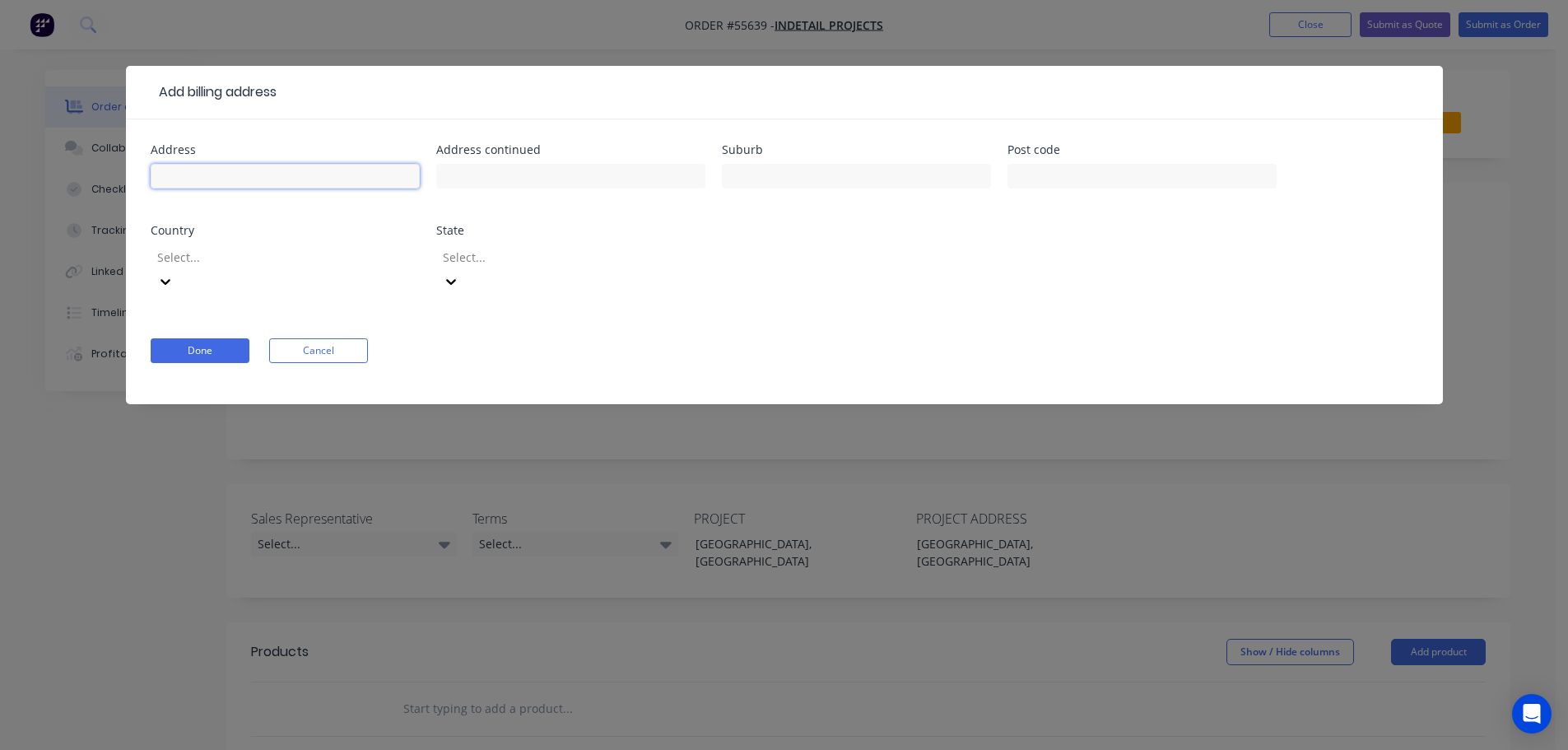
drag, startPoint x: 173, startPoint y: 177, endPoint x: 167, endPoint y: 189, distance: 13.4
click at [173, 177] on input "text" at bounding box center [285, 176] width 269 height 25
type input "41 William Angliss Drive,"
click at [747, 165] on input "text" at bounding box center [856, 176] width 269 height 25
type input "Laverton North"
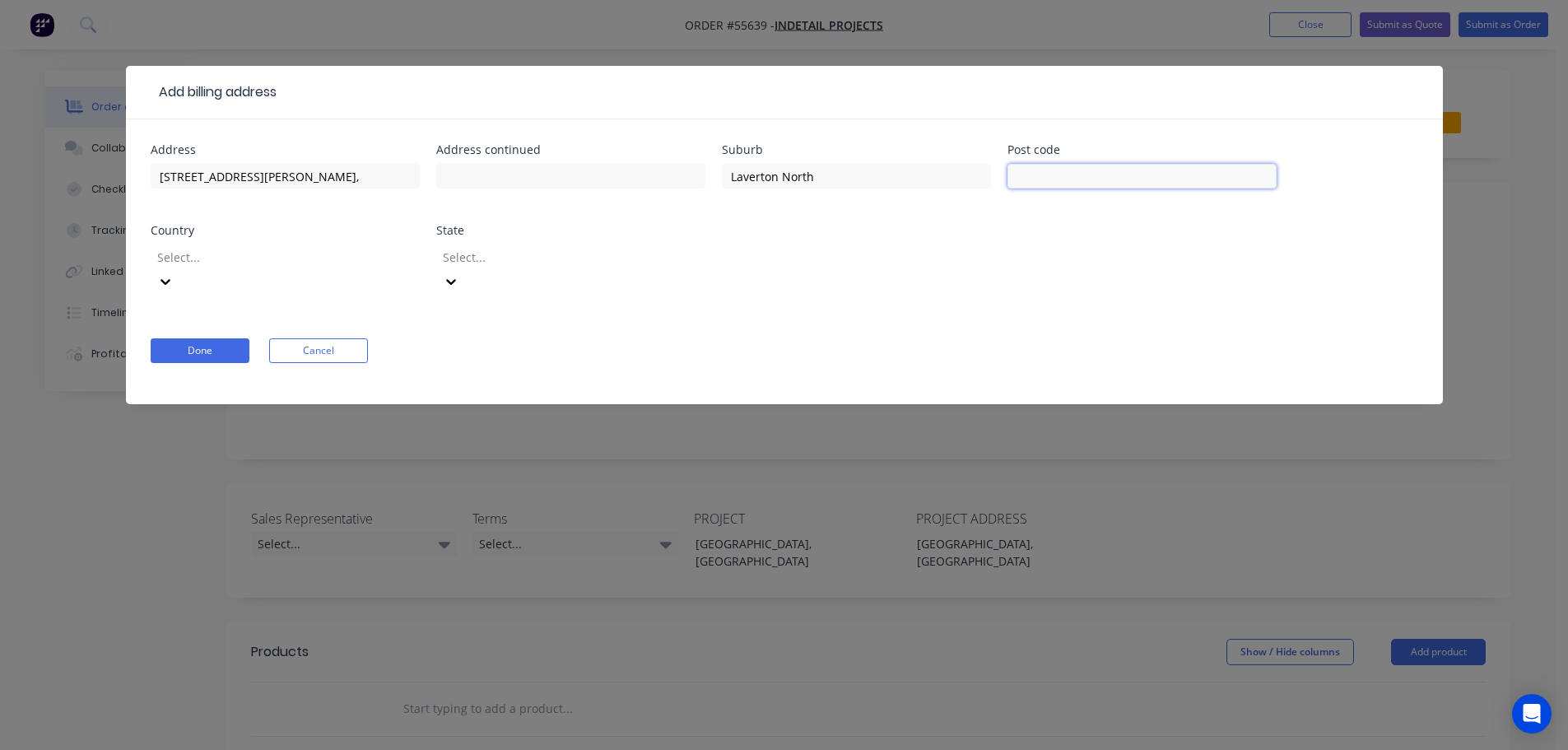
drag, startPoint x: 1043, startPoint y: 178, endPoint x: 1016, endPoint y: 230, distance: 58.6
click at [1043, 178] on input "text" at bounding box center [1142, 176] width 269 height 25
type input "3026"
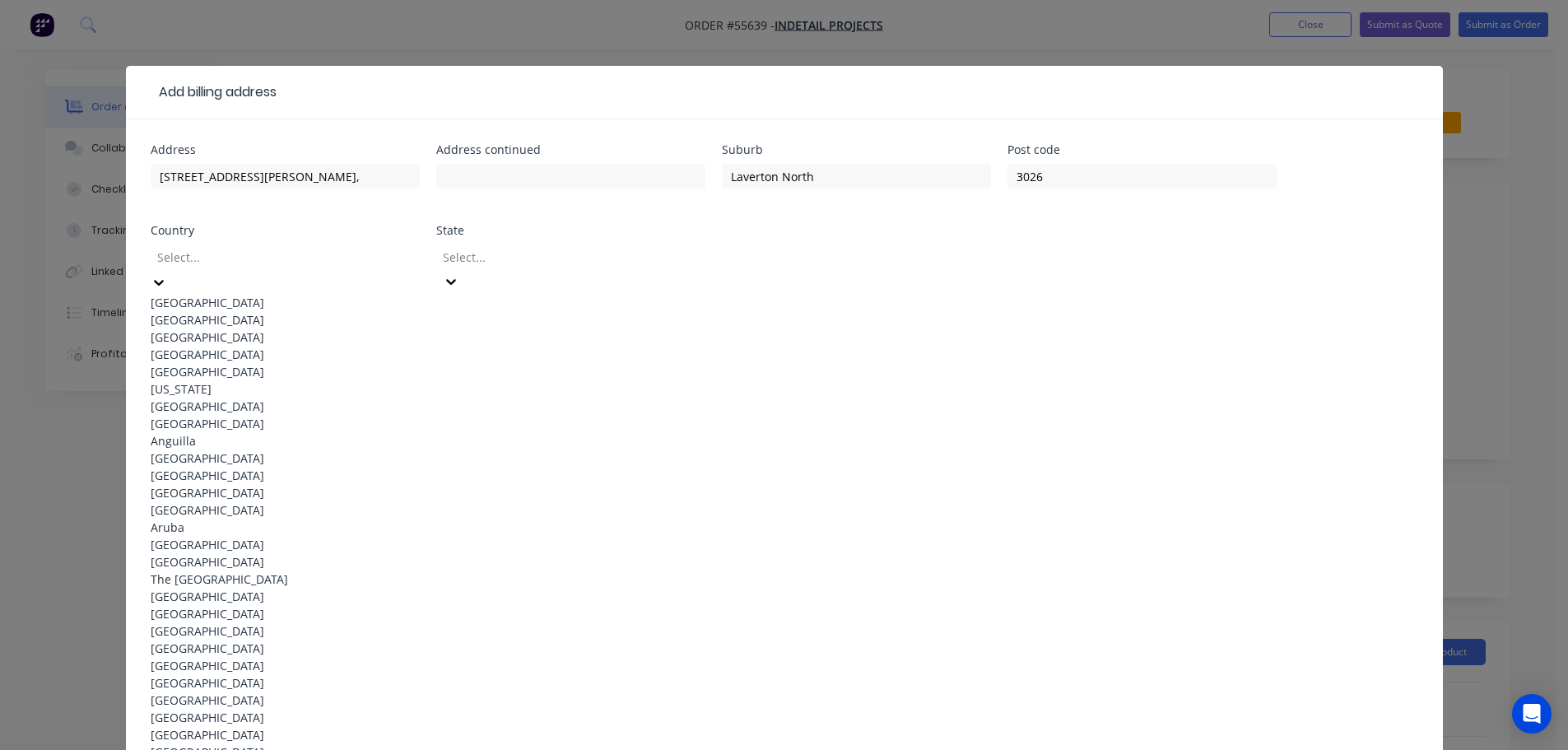
click at [187, 257] on div at bounding box center [275, 257] width 237 height 21
click at [189, 296] on div "Australia" at bounding box center [285, 302] width 269 height 17
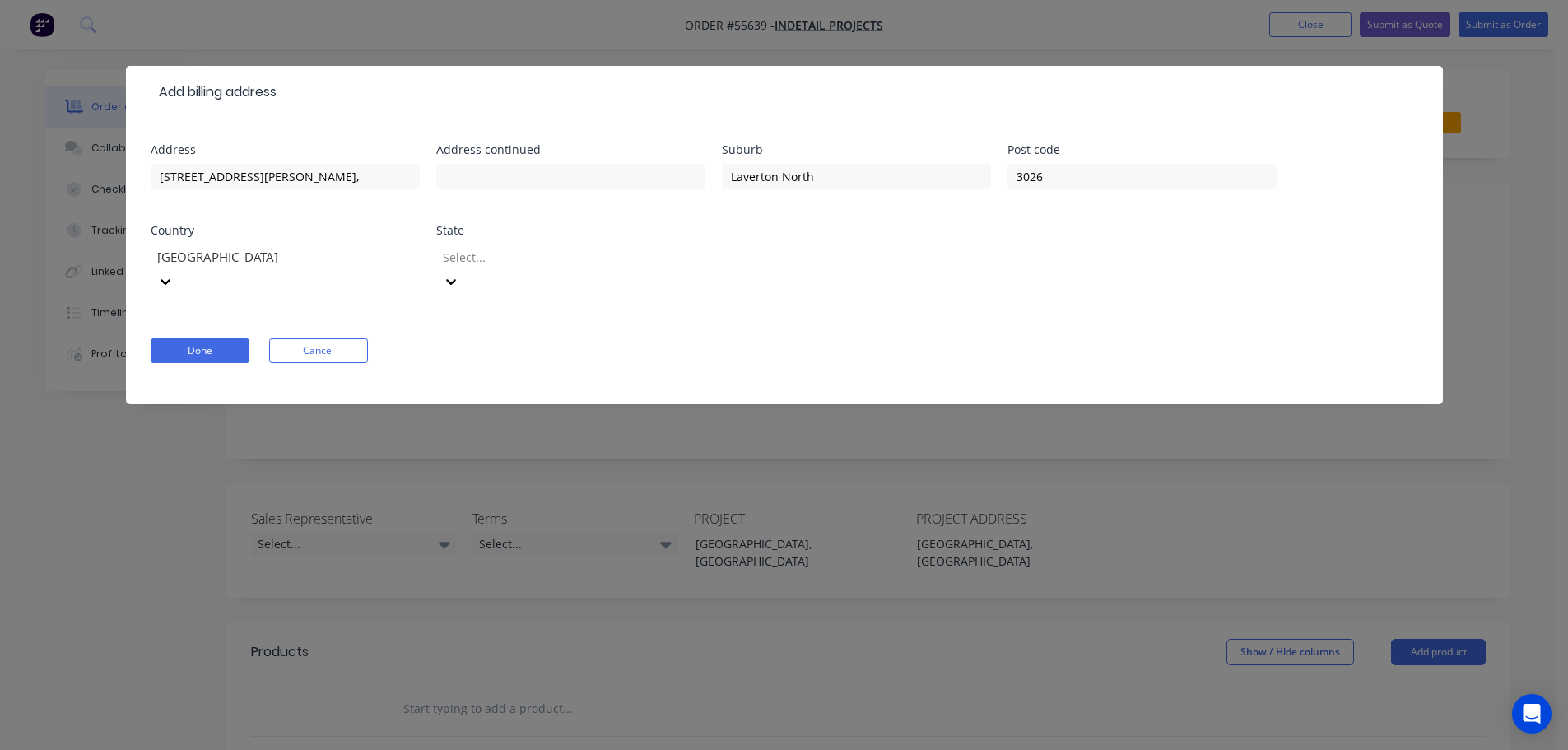
click at [499, 256] on div at bounding box center [560, 257] width 237 height 21
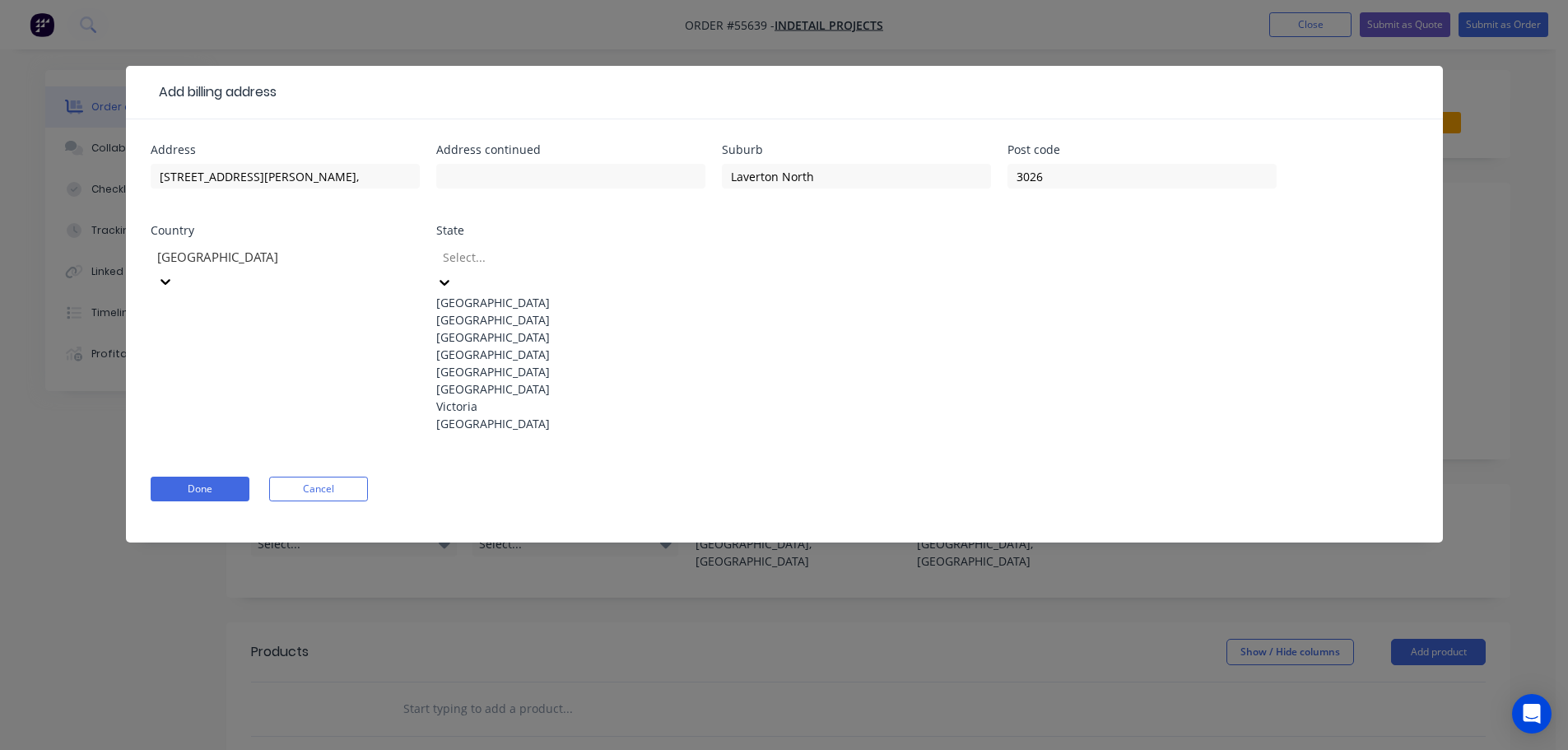
click at [479, 415] on div "Victoria" at bounding box center [571, 406] width 269 height 17
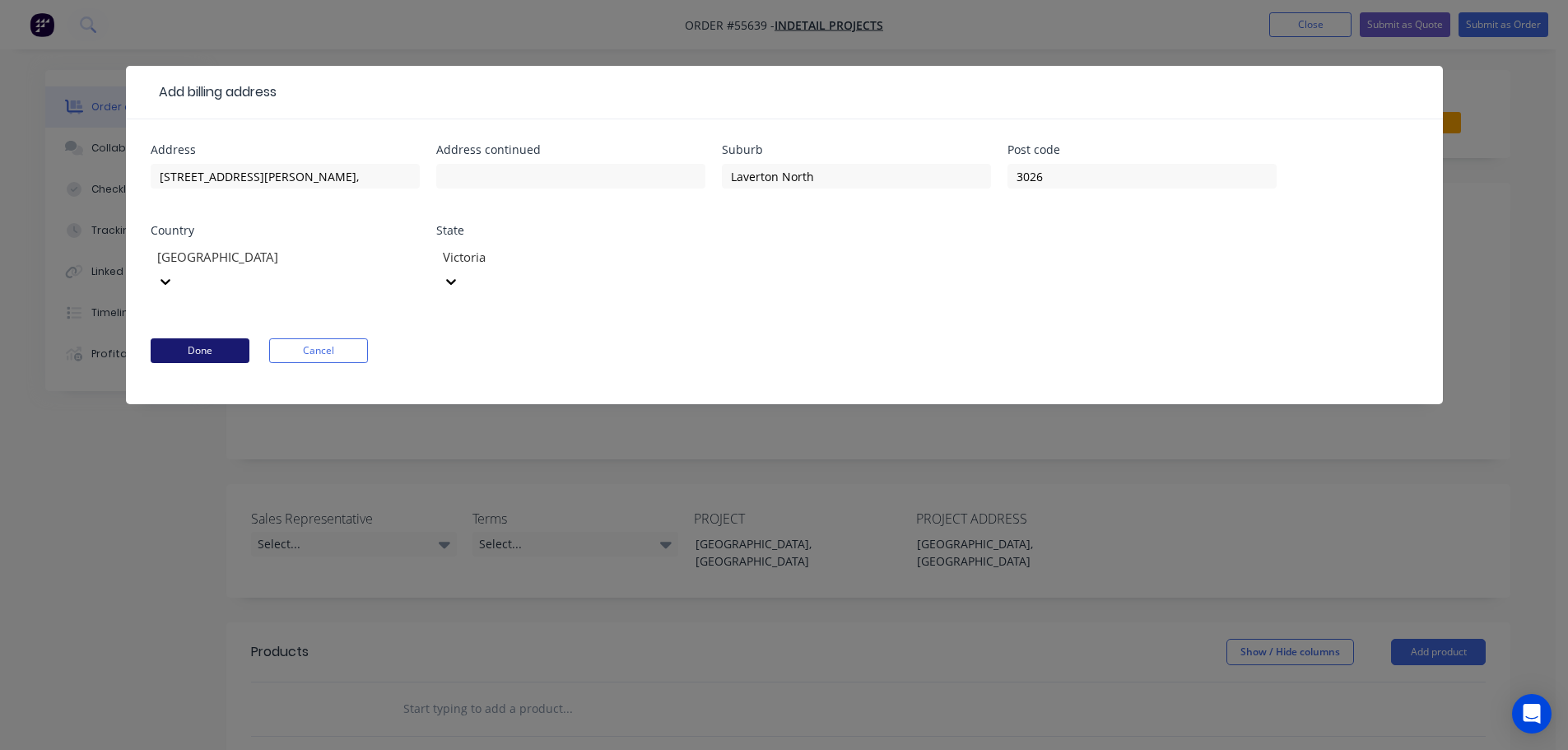
click at [197, 338] on button "Done" at bounding box center [200, 351] width 99 height 25
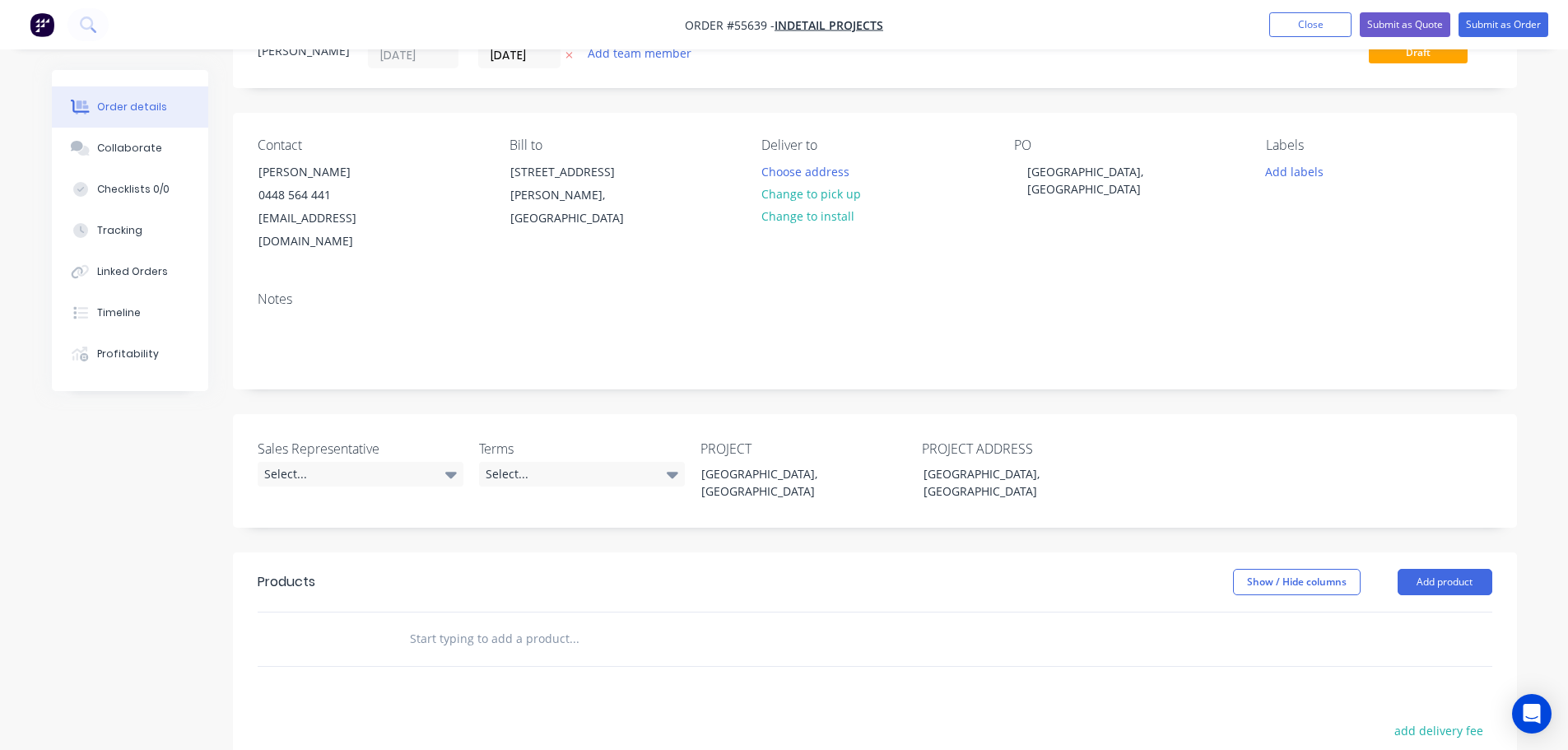
scroll to position [164, 0]
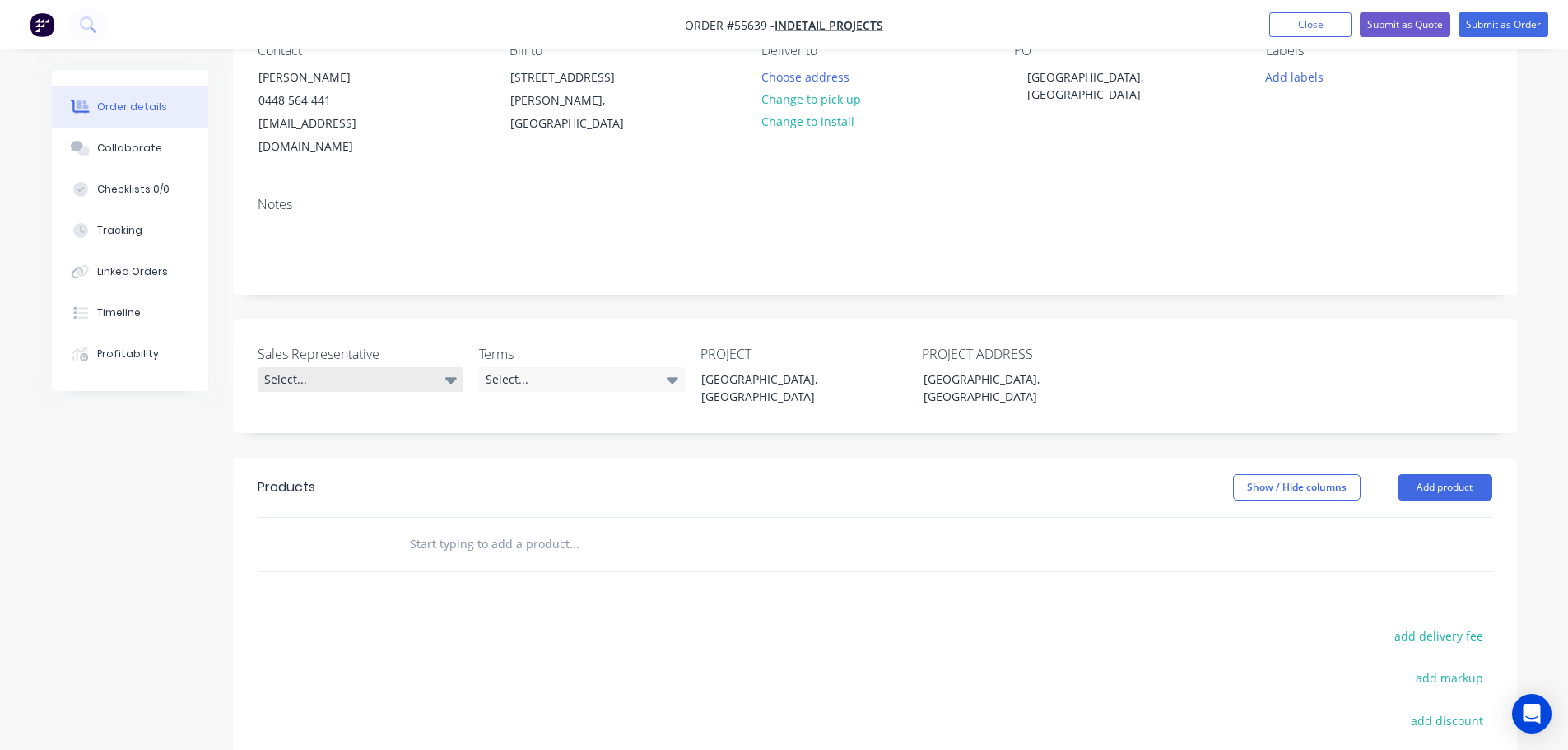
click at [305, 368] on div "Select..." at bounding box center [361, 380] width 206 height 25
drag, startPoint x: 335, startPoint y: 424, endPoint x: 348, endPoint y: 424, distance: 13.0
click at [336, 424] on div "Clayton Blackman - 0424 170 180" at bounding box center [350, 424] width 161 height 22
click at [510, 368] on div "Select..." at bounding box center [582, 380] width 206 height 25
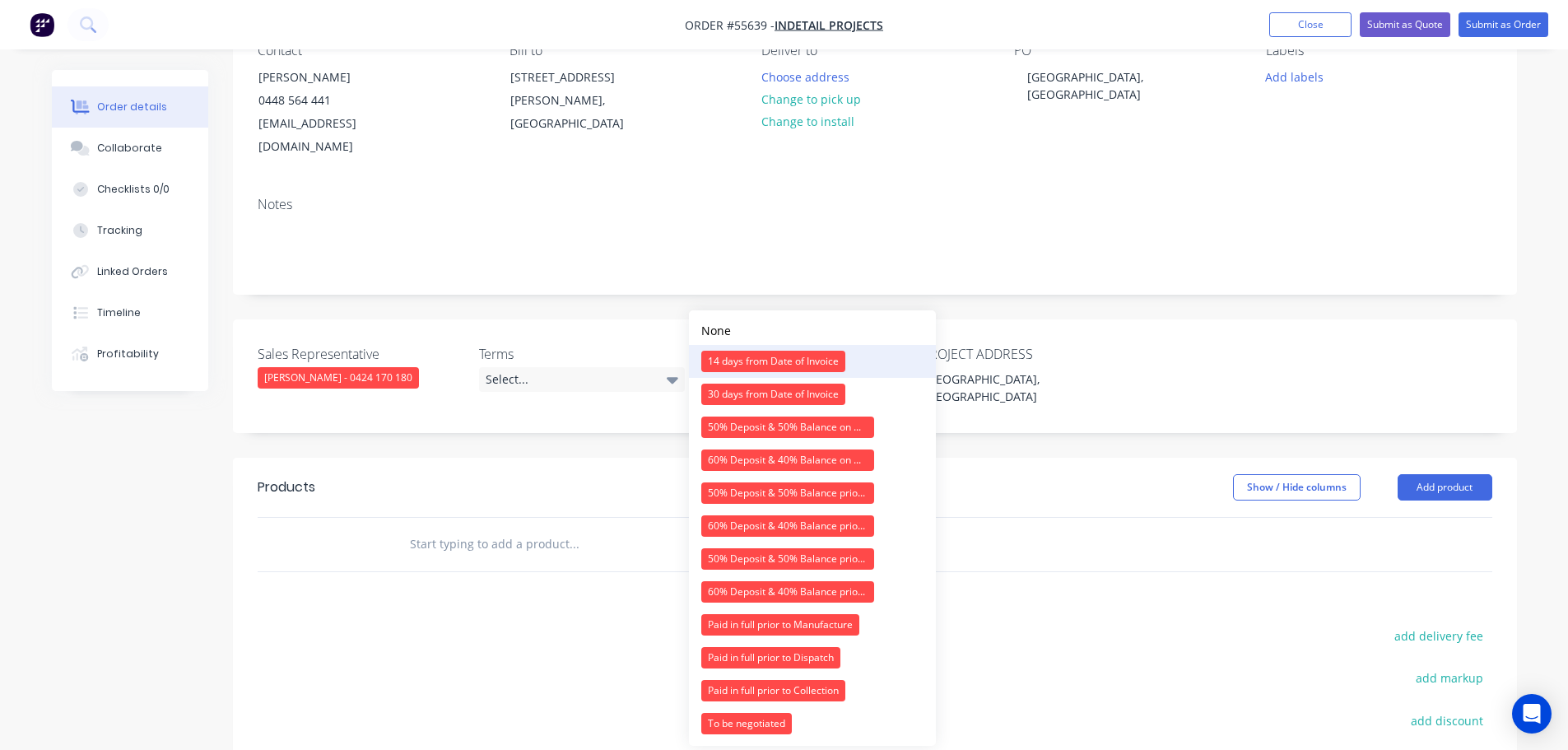
click at [756, 357] on div "14 days from Date of Invoice" at bounding box center [773, 362] width 144 height 22
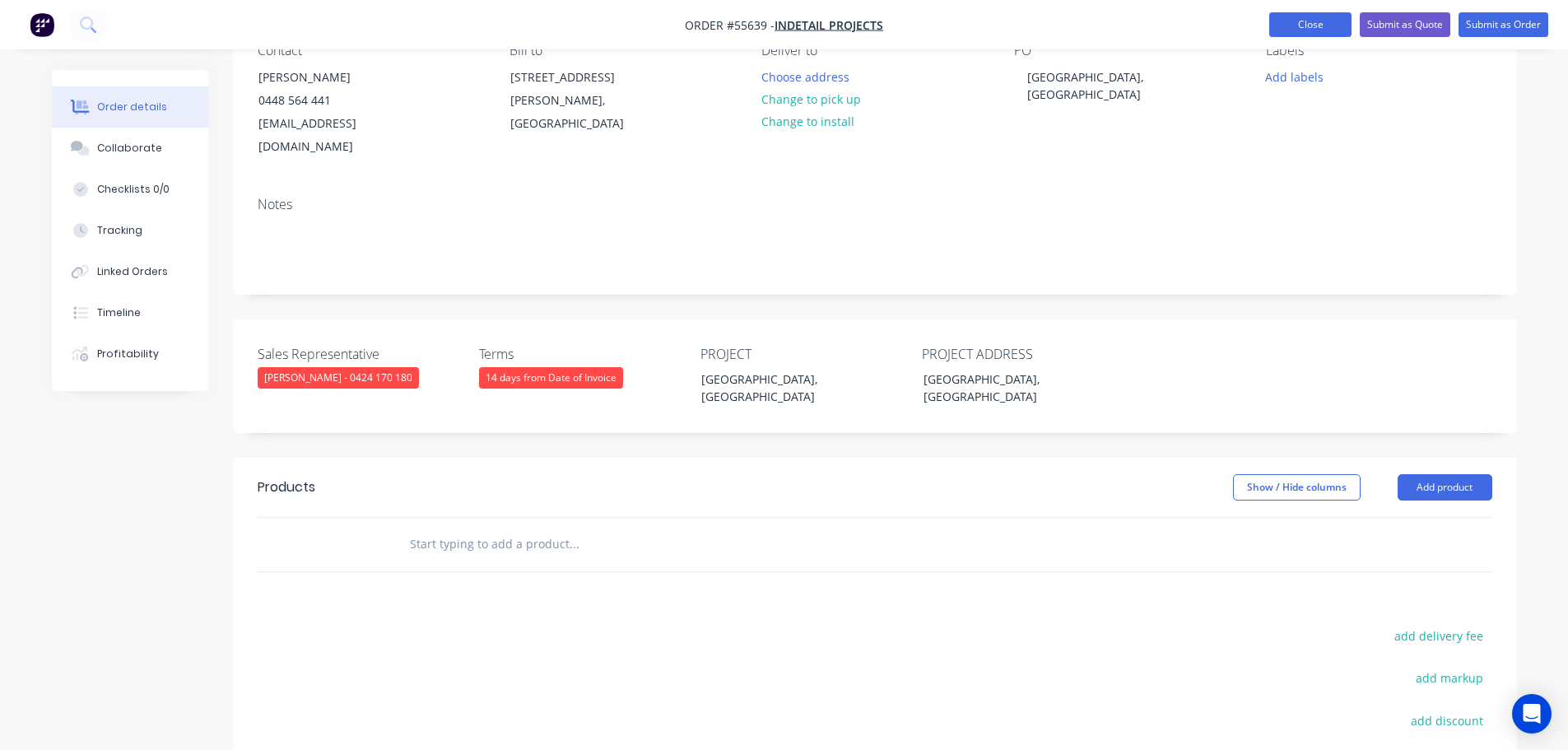
click at [1290, 26] on button "Close" at bounding box center [1310, 25] width 82 height 25
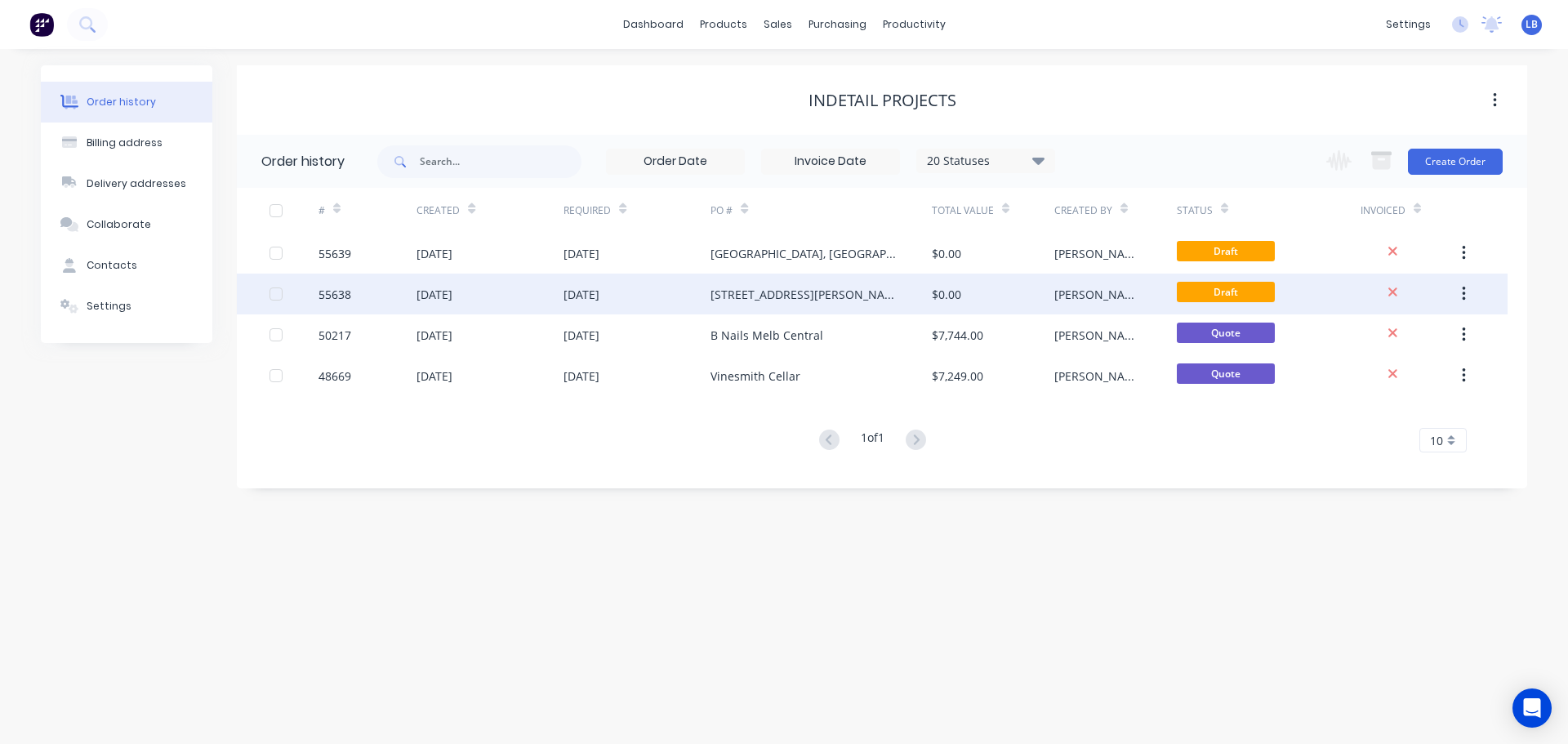
click at [1466, 295] on button "button" at bounding box center [1463, 294] width 39 height 30
click at [1361, 336] on div "Archive" at bounding box center [1405, 337] width 126 height 24
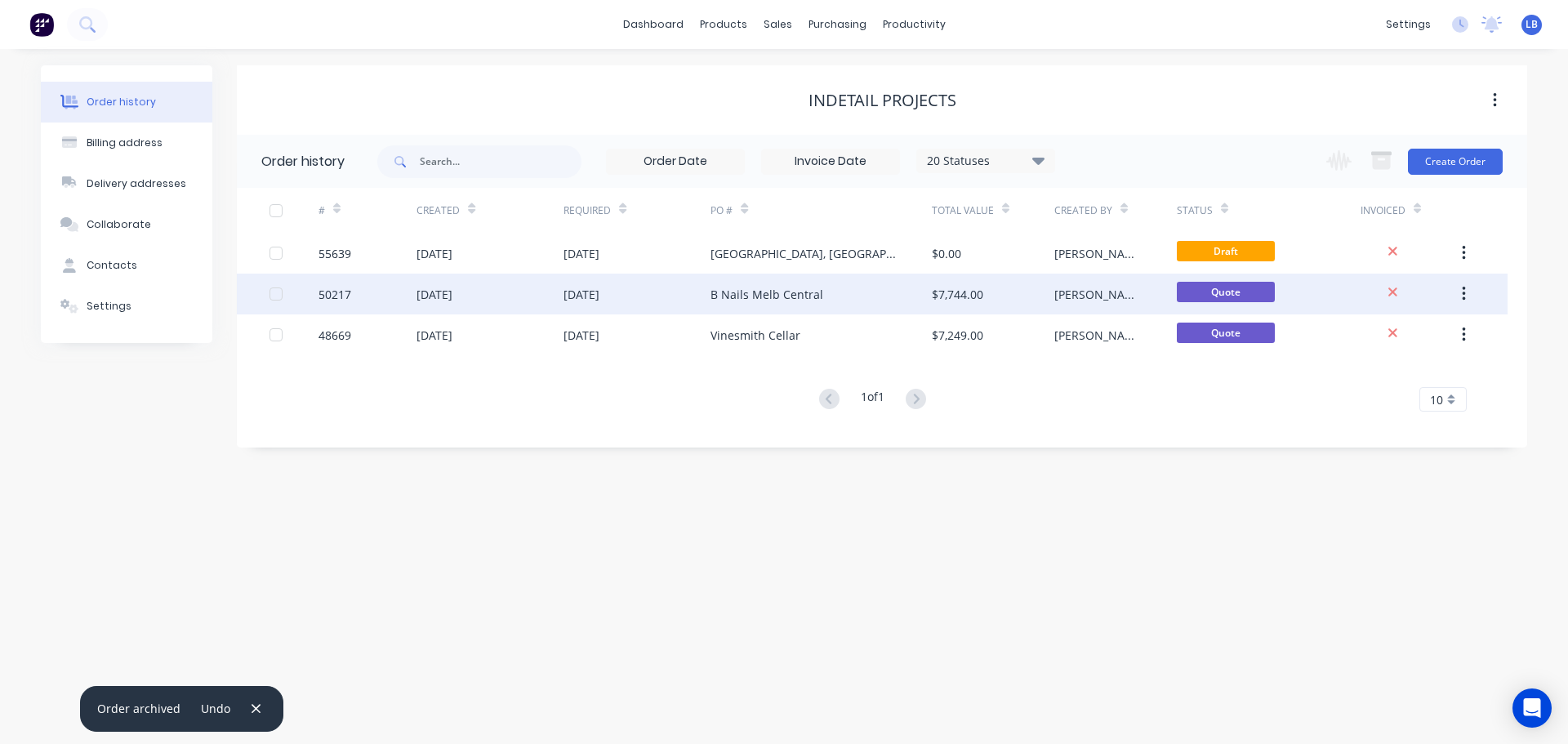
click at [335, 295] on div "50217" at bounding box center [335, 294] width 33 height 17
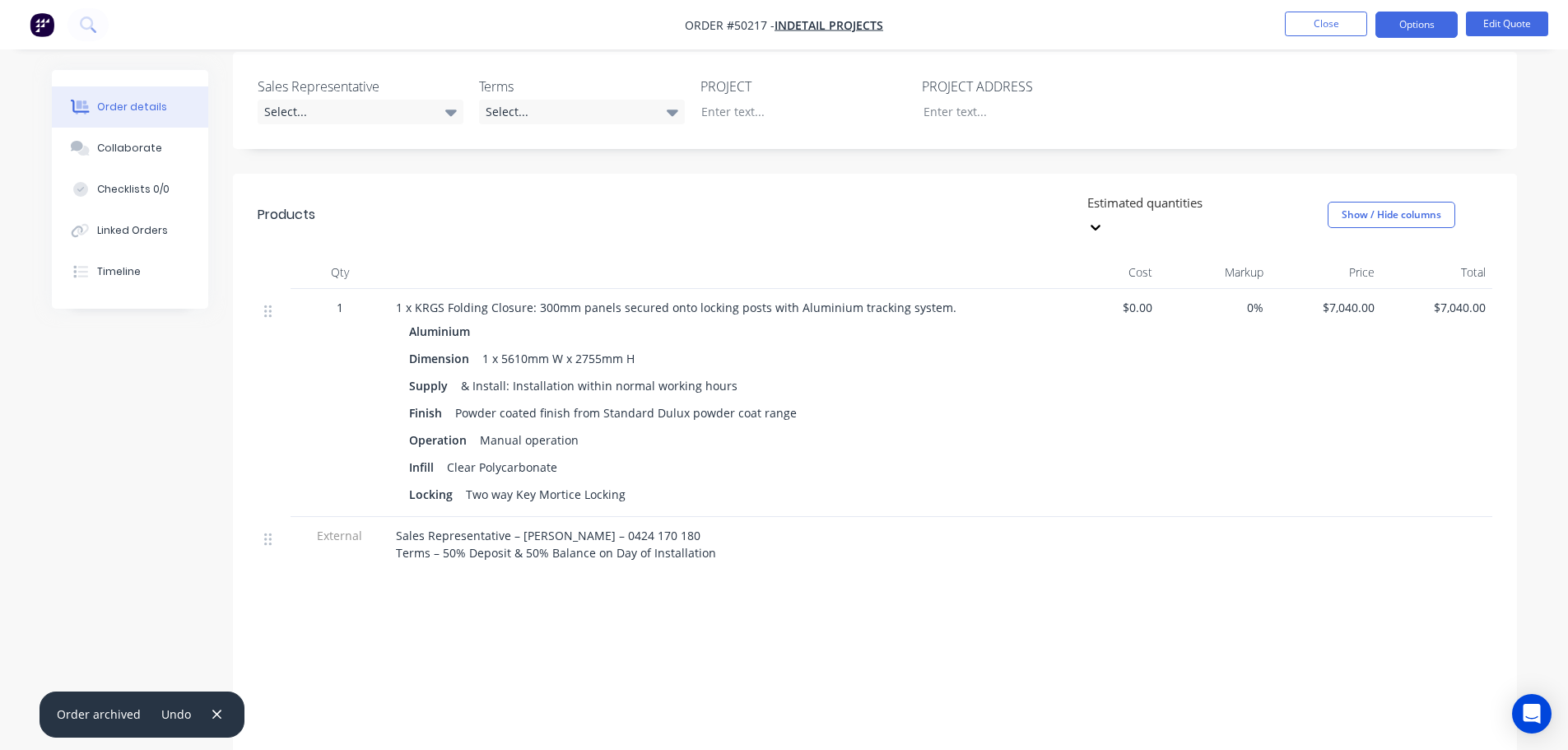
scroll to position [412, 0]
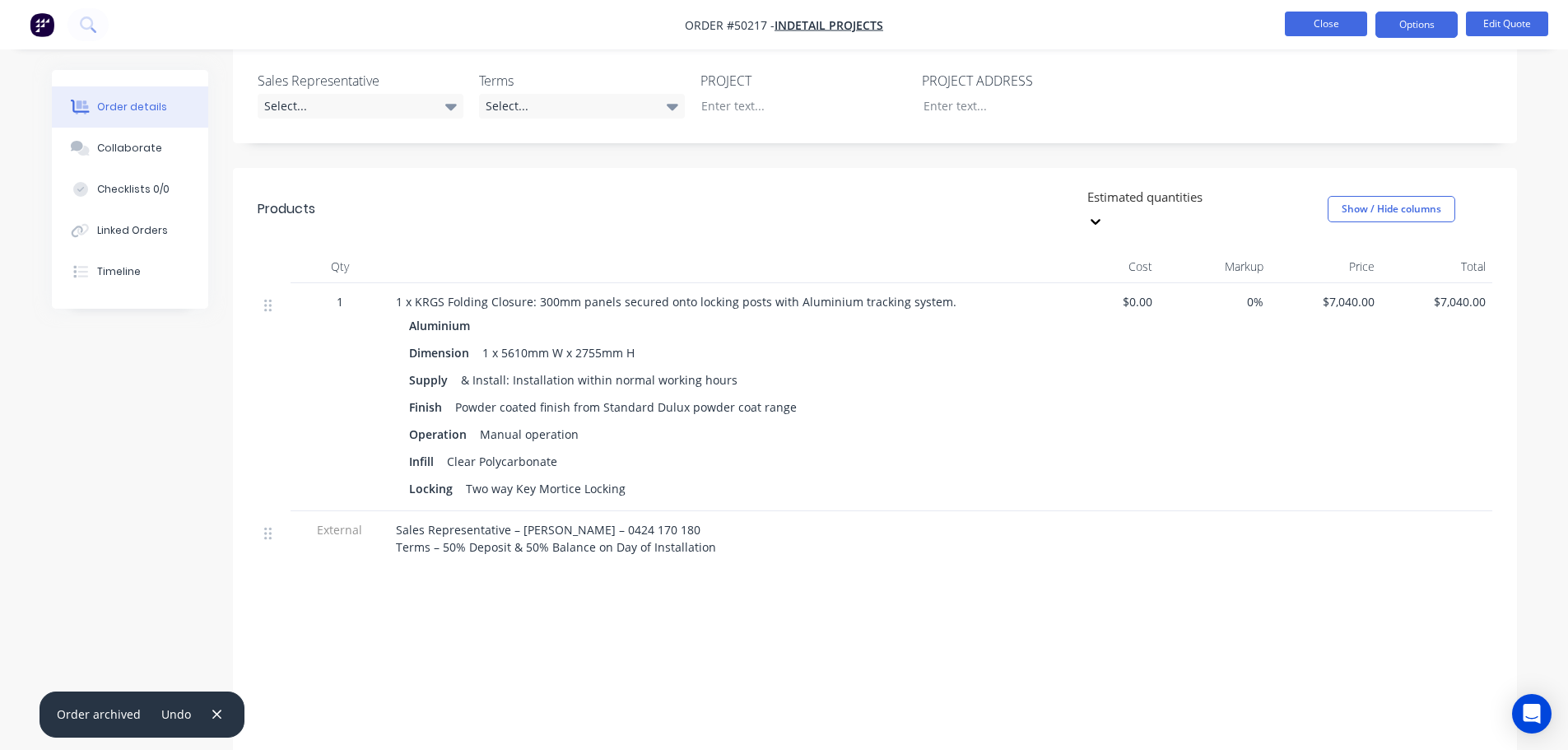
click at [1329, 29] on button "Close" at bounding box center [1326, 24] width 82 height 25
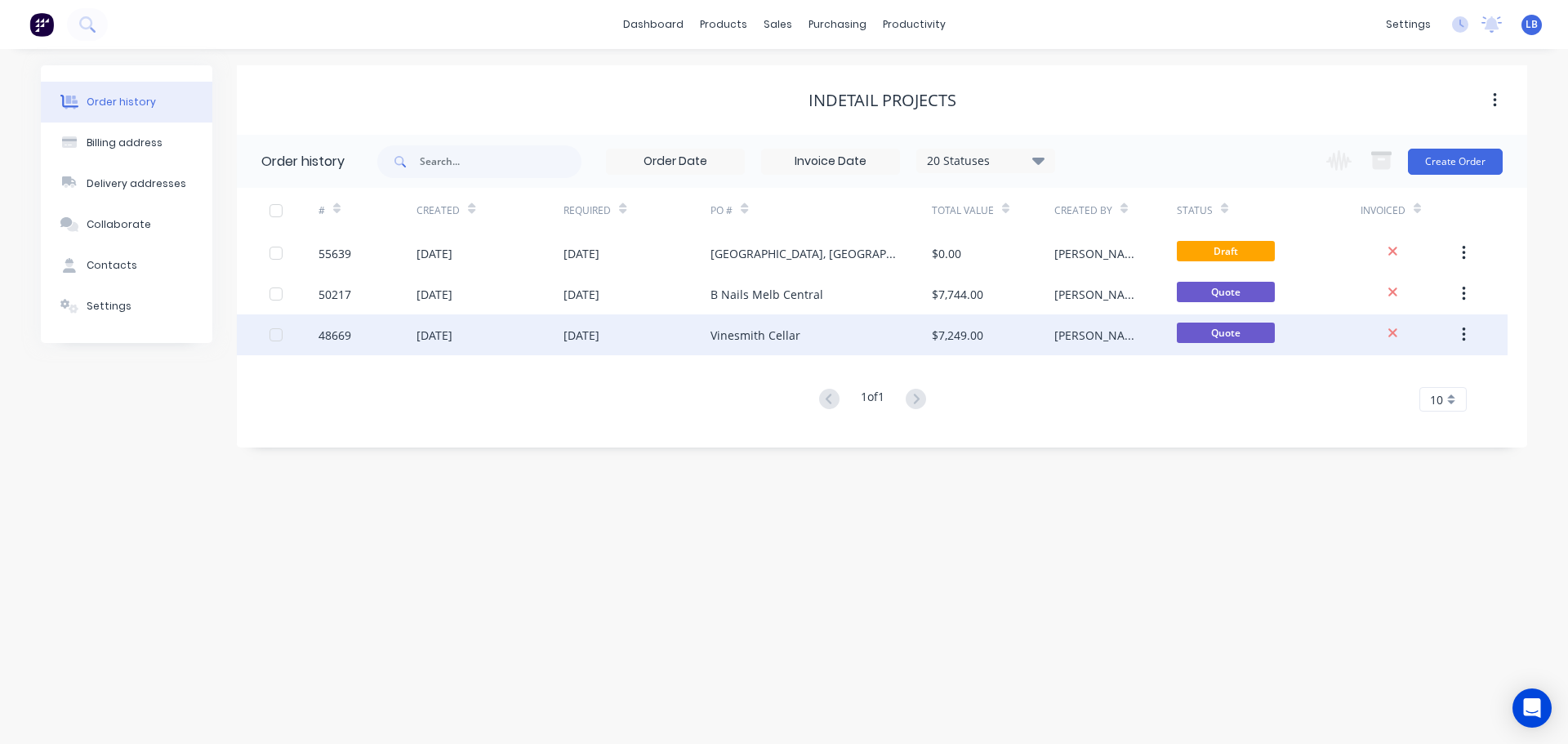
click at [333, 337] on div "48669" at bounding box center [335, 335] width 33 height 17
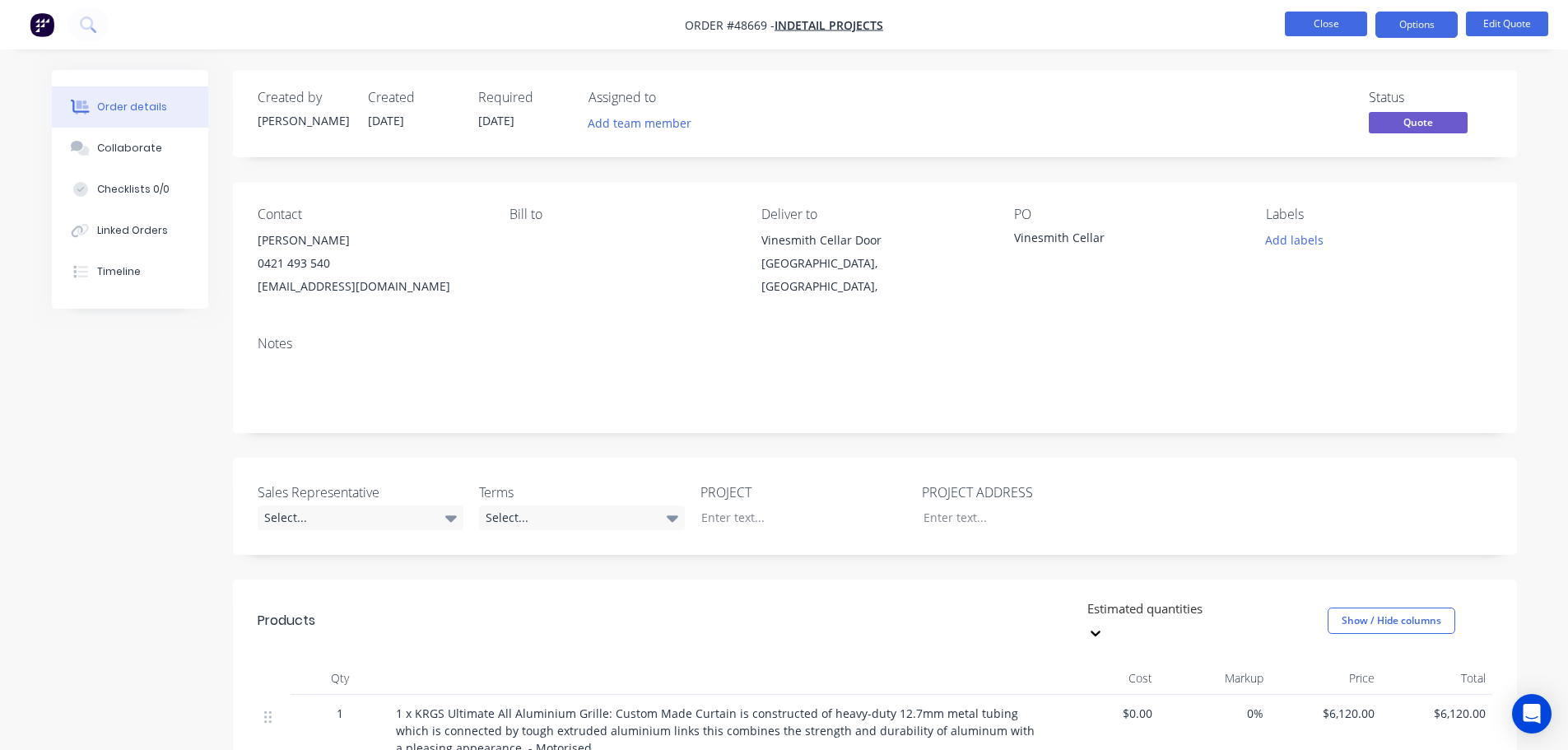
click at [1317, 27] on button "Close" at bounding box center [1326, 24] width 82 height 25
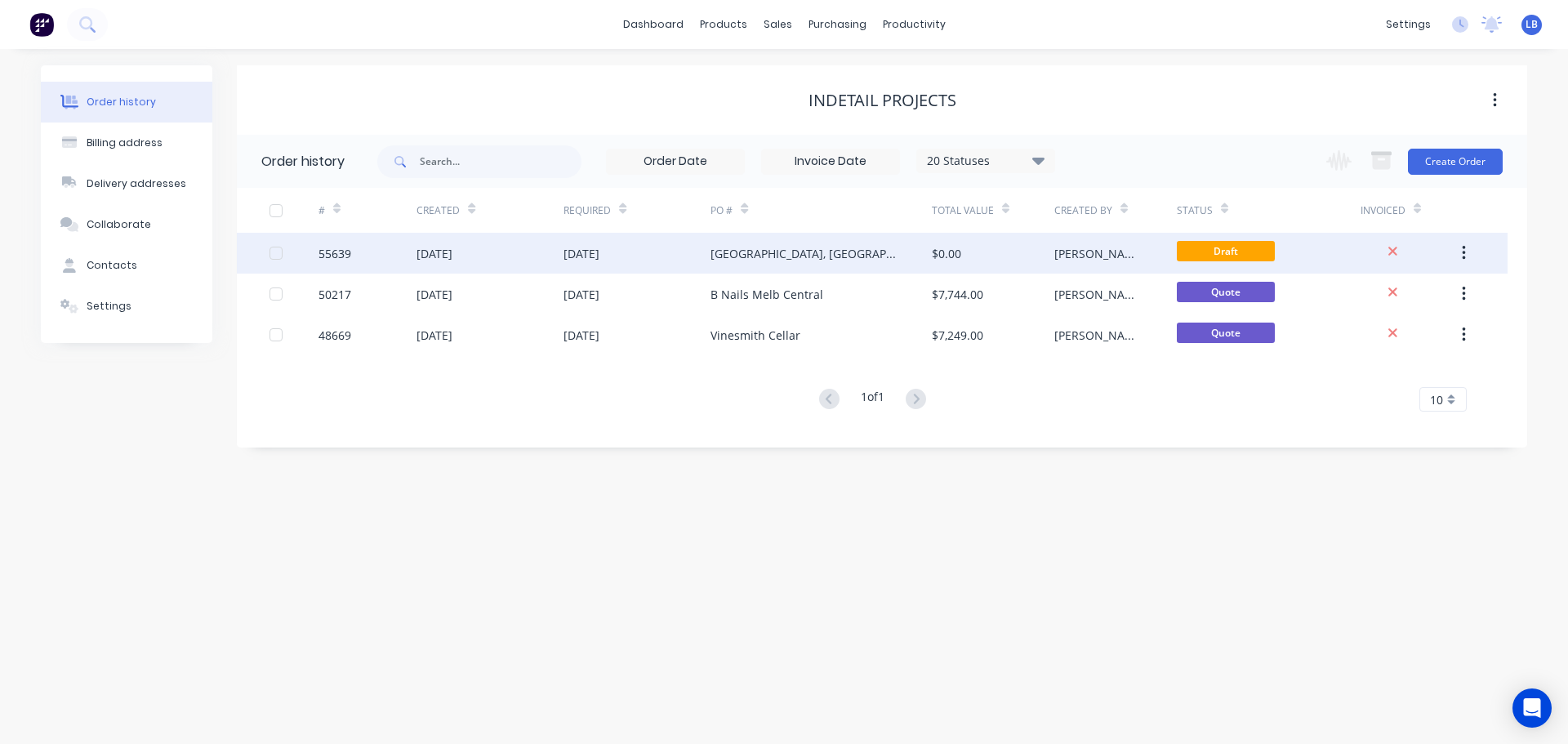
click at [331, 249] on div "55639" at bounding box center [335, 253] width 33 height 17
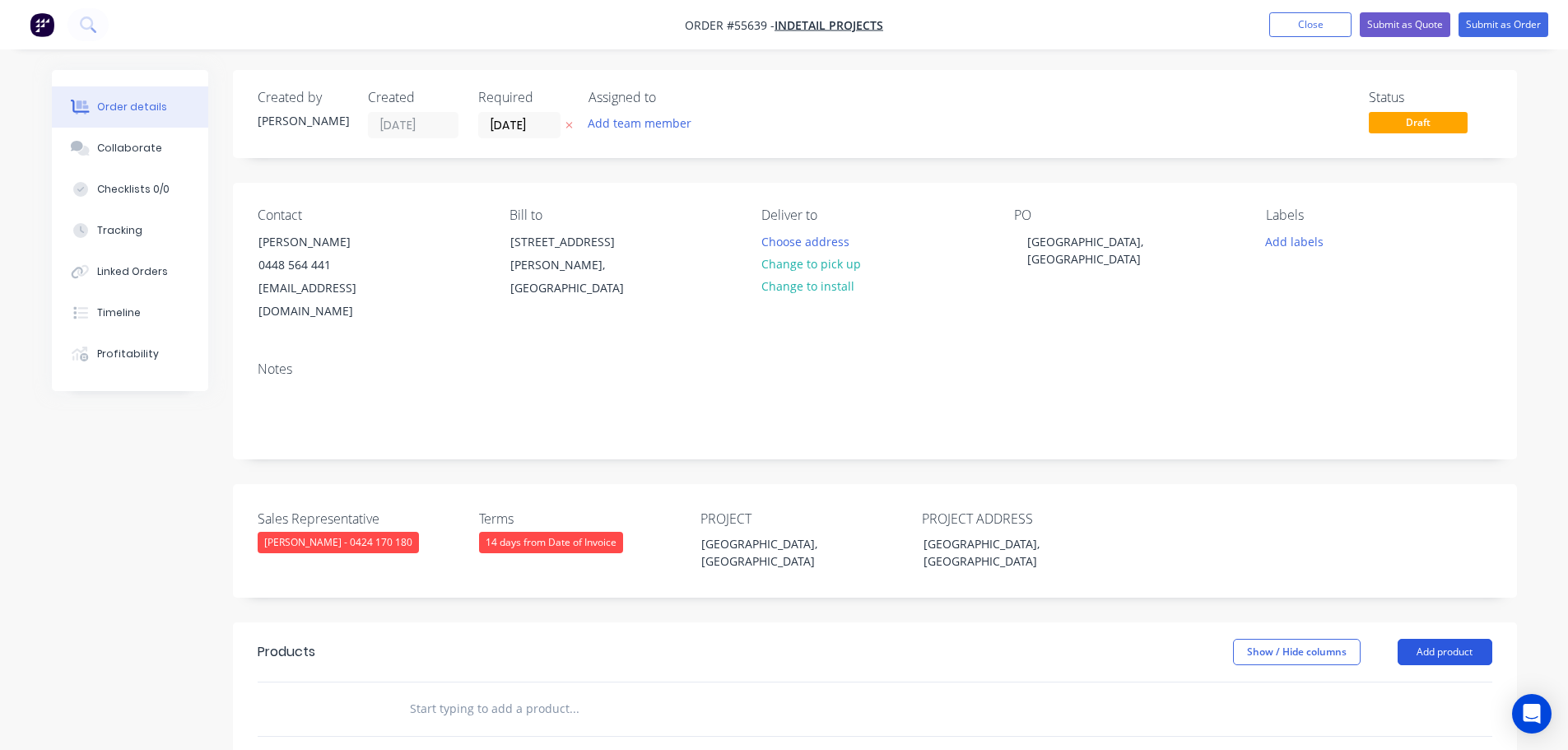
click at [1437, 639] on button "Add product" at bounding box center [1445, 652] width 95 height 27
click at [1408, 682] on div "Product catalogue" at bounding box center [1414, 694] width 127 height 24
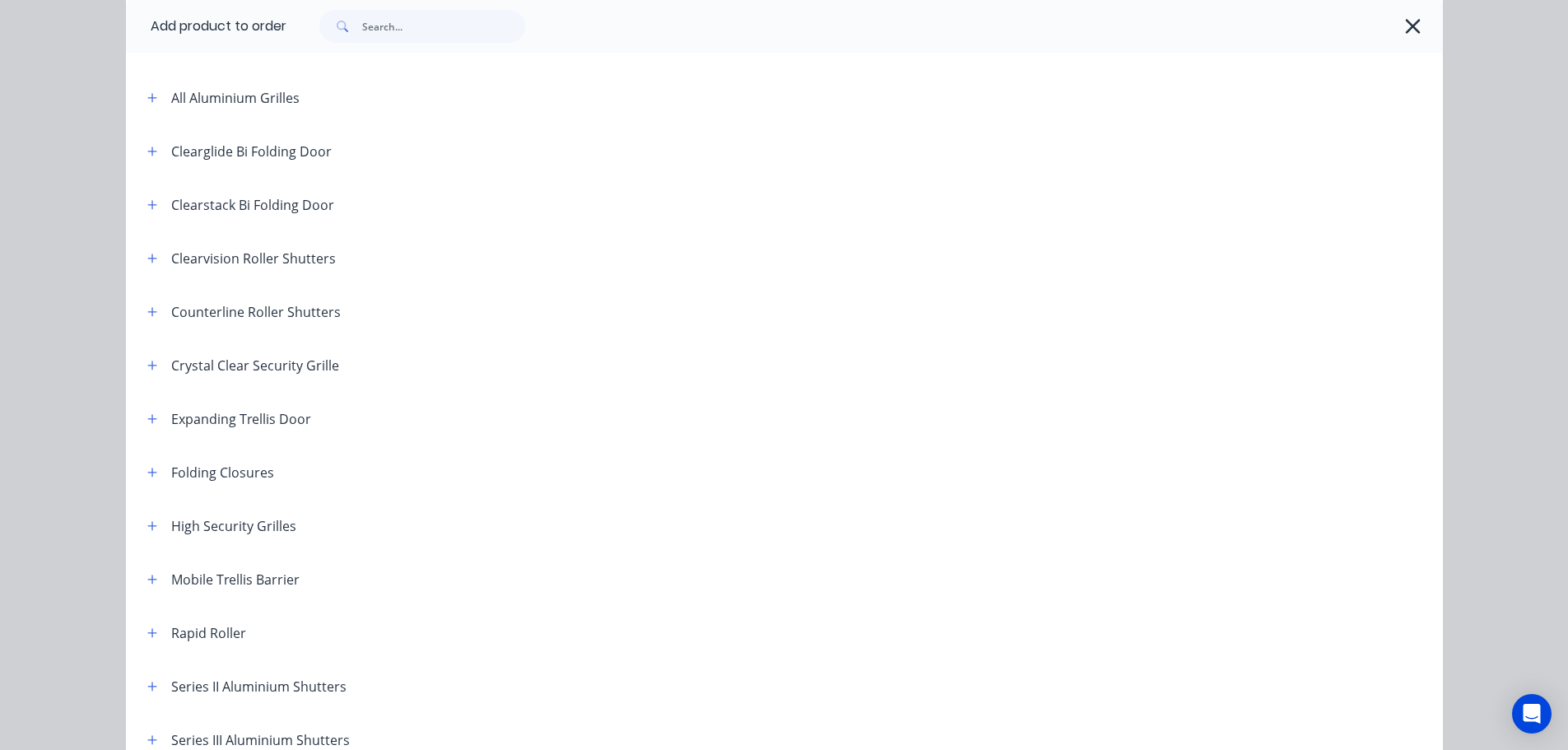
scroll to position [164, 0]
click at [149, 470] on icon "button" at bounding box center [153, 471] width 10 height 12
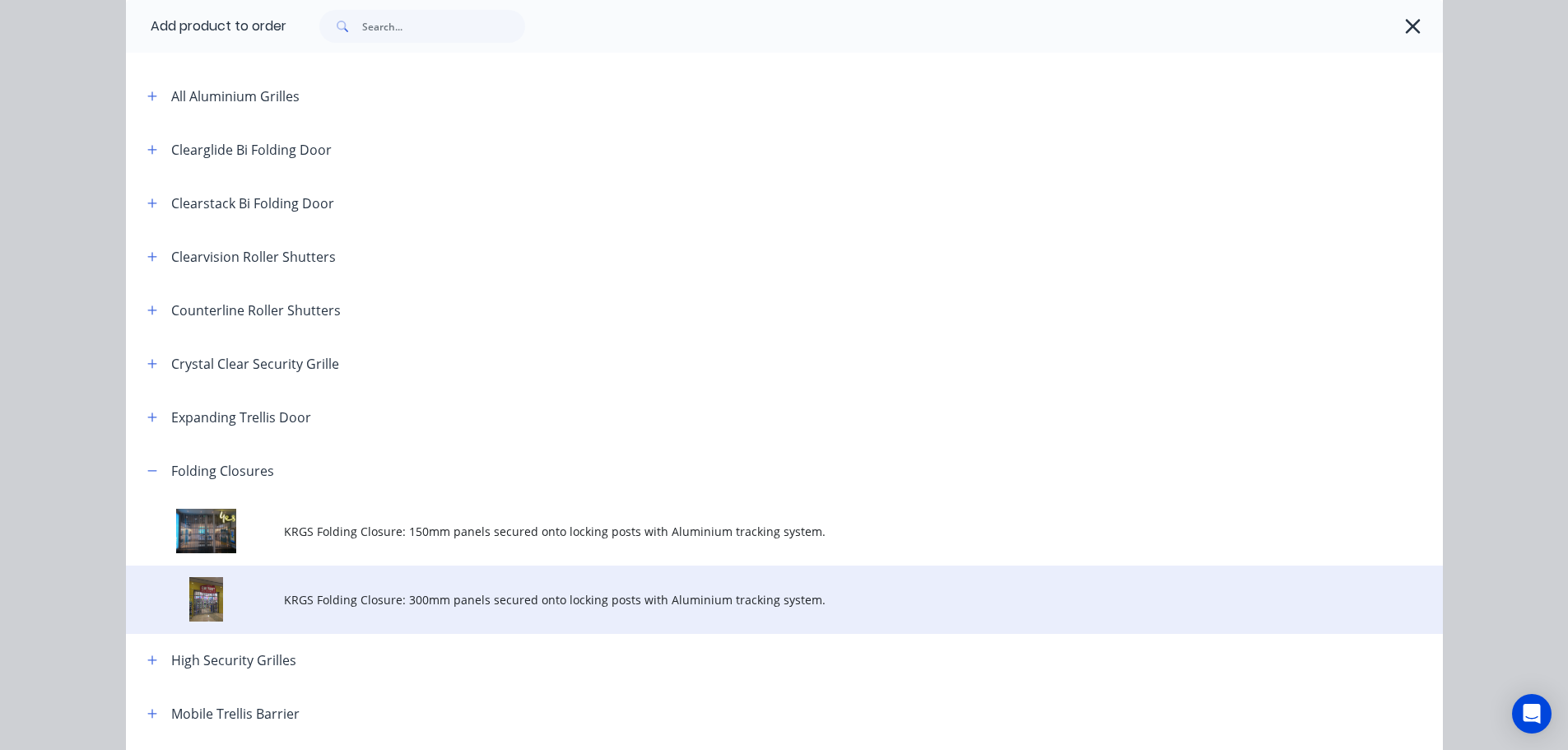
click at [567, 606] on span "KRGS Folding Closure: 300mm panels secured onto locking posts with Aluminium tr…" at bounding box center [747, 599] width 927 height 17
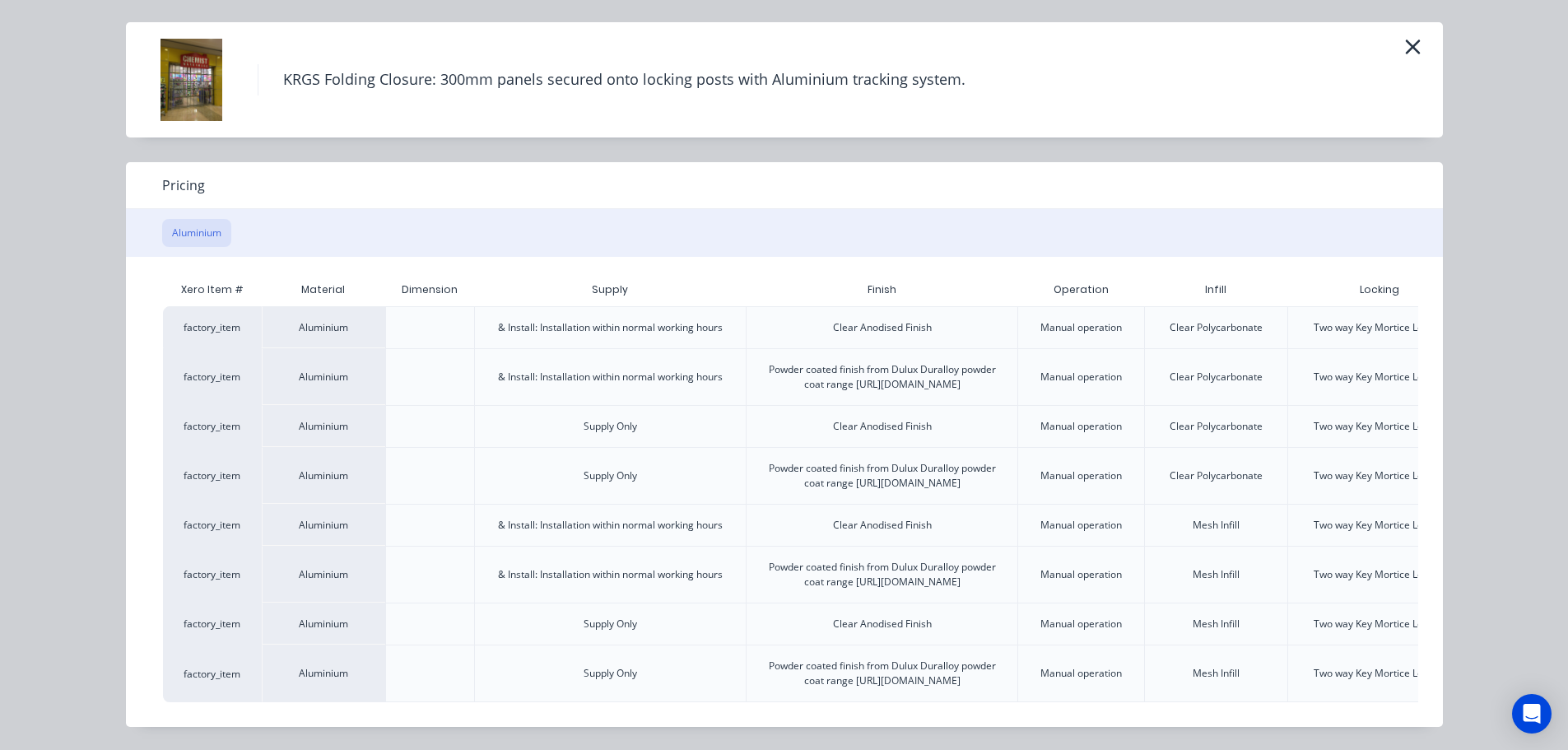
scroll to position [0, 144]
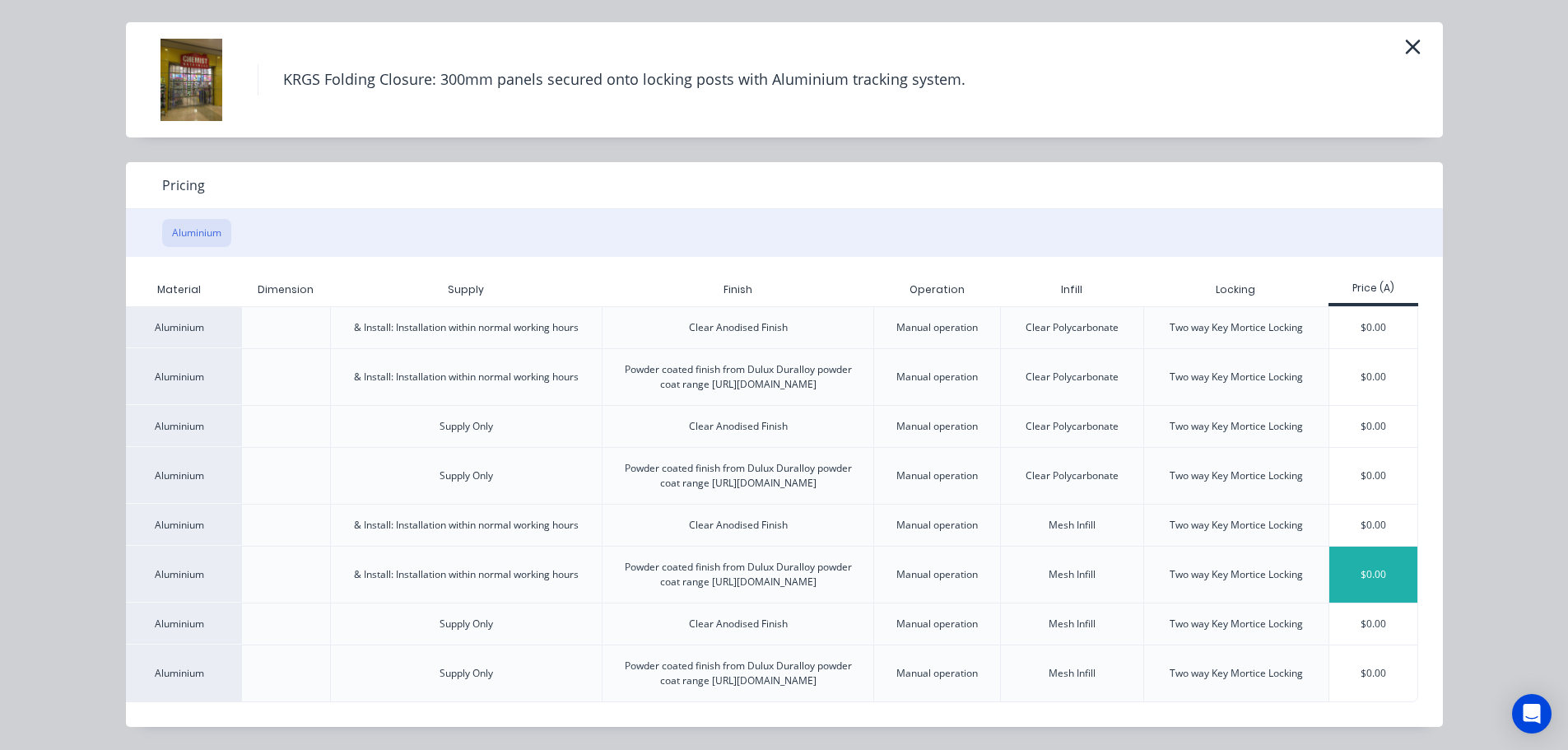
click at [1366, 547] on div "$0.00" at bounding box center [1374, 574] width 88 height 56
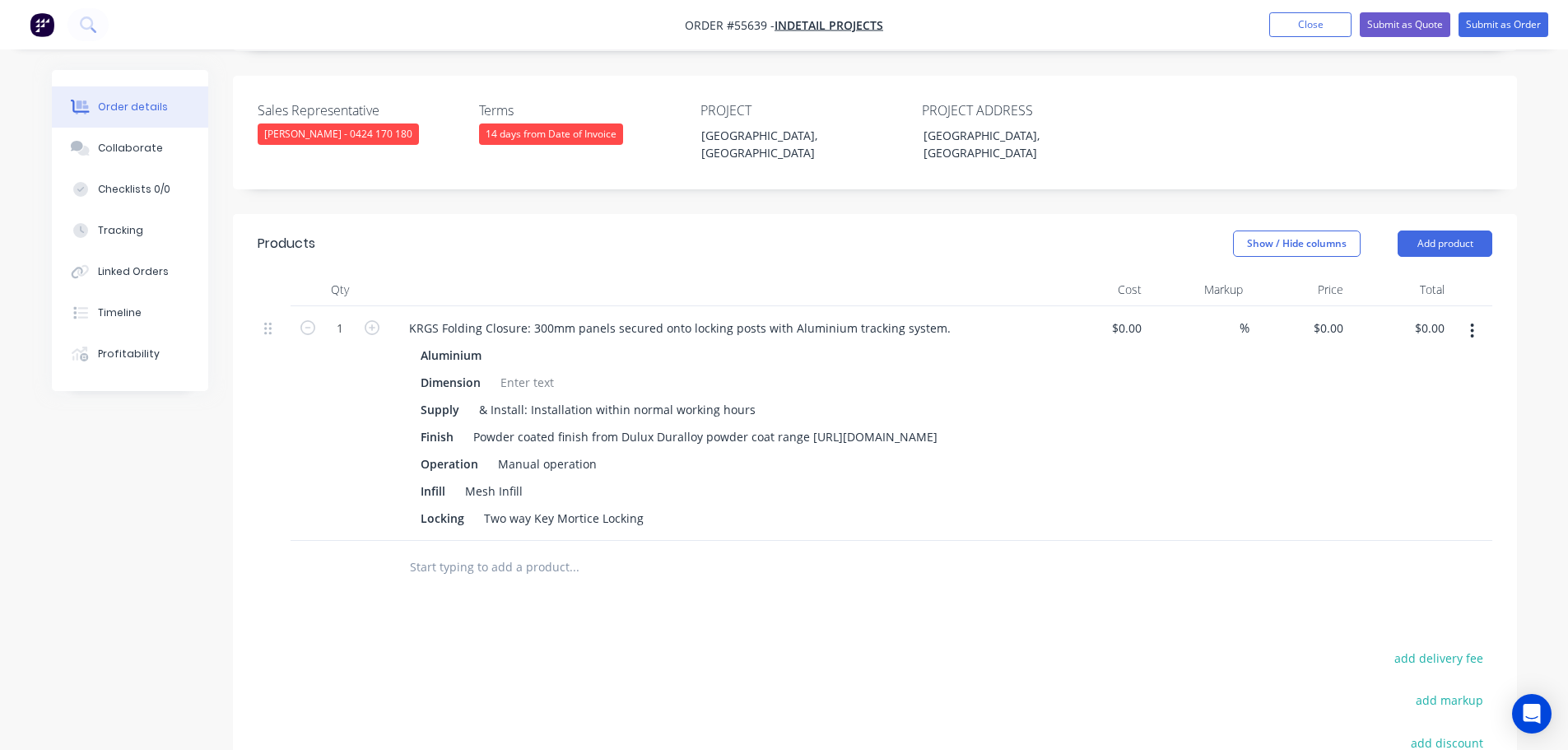
scroll to position [412, 0]
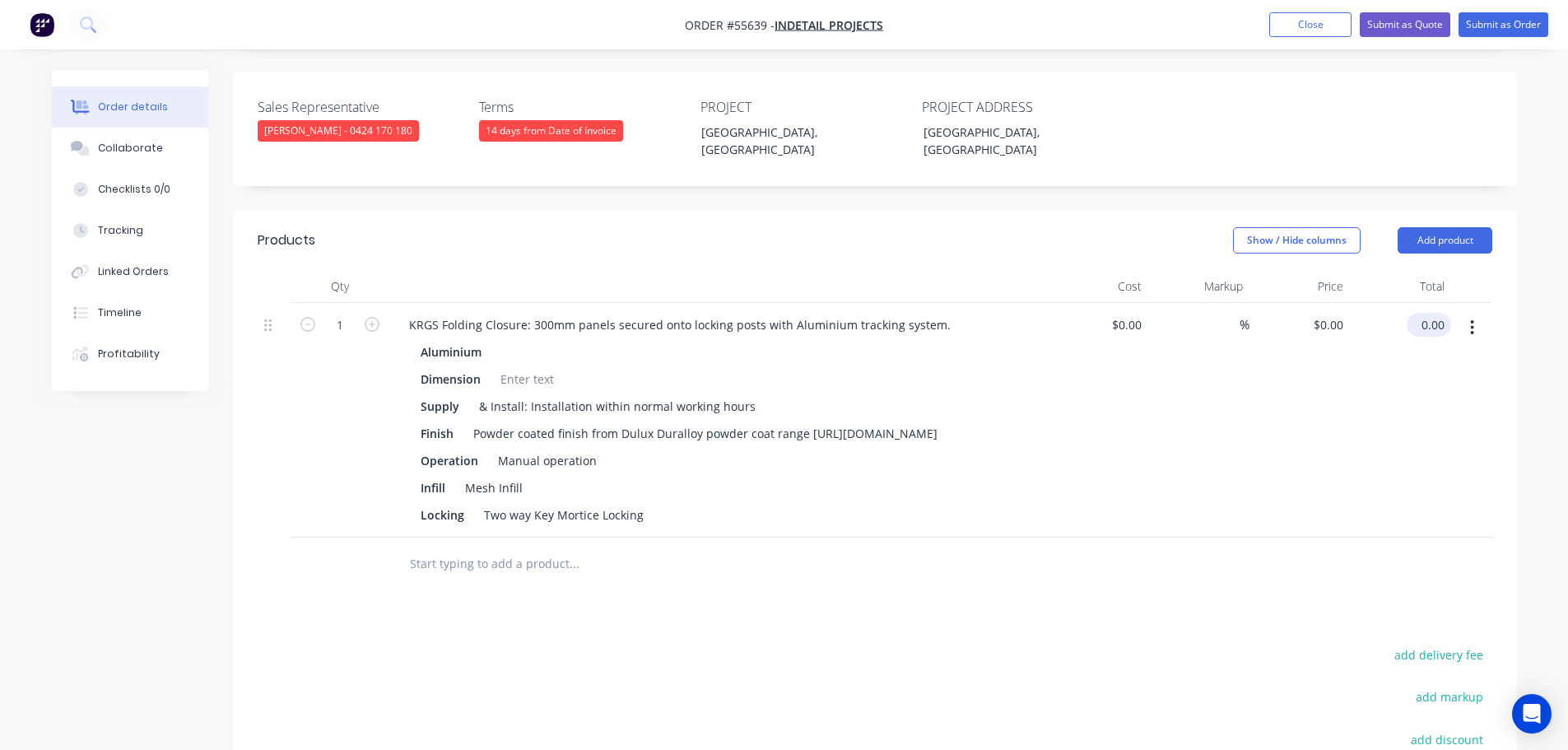
click at [1442, 313] on input "0.00" at bounding box center [1433, 324] width 38 height 24
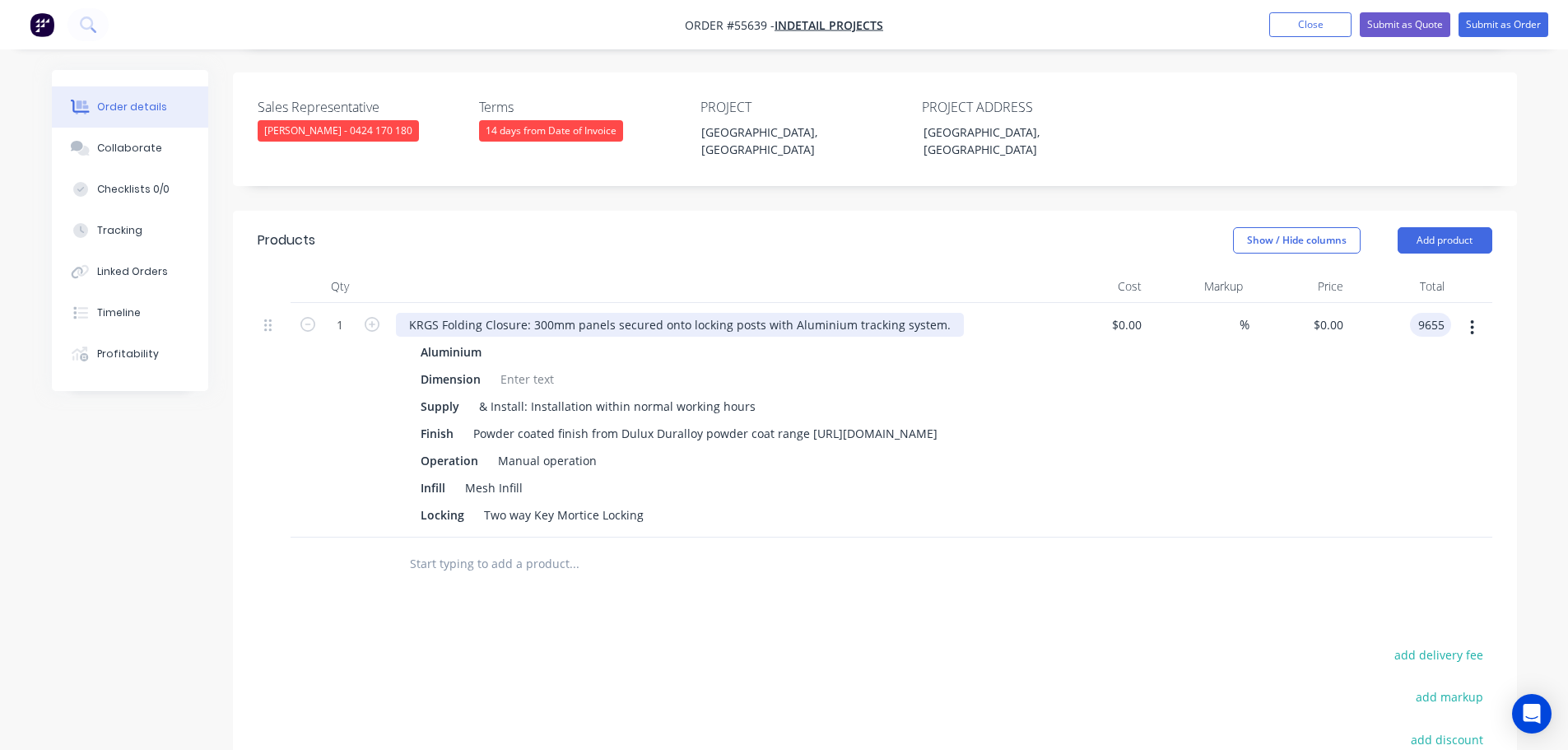
type input "9655"
type input "$9,655.00"
click at [400, 313] on div "KRGS Folding Closure: 300mm panels secured onto locking posts with Aluminium tr…" at bounding box center [679, 324] width 568 height 24
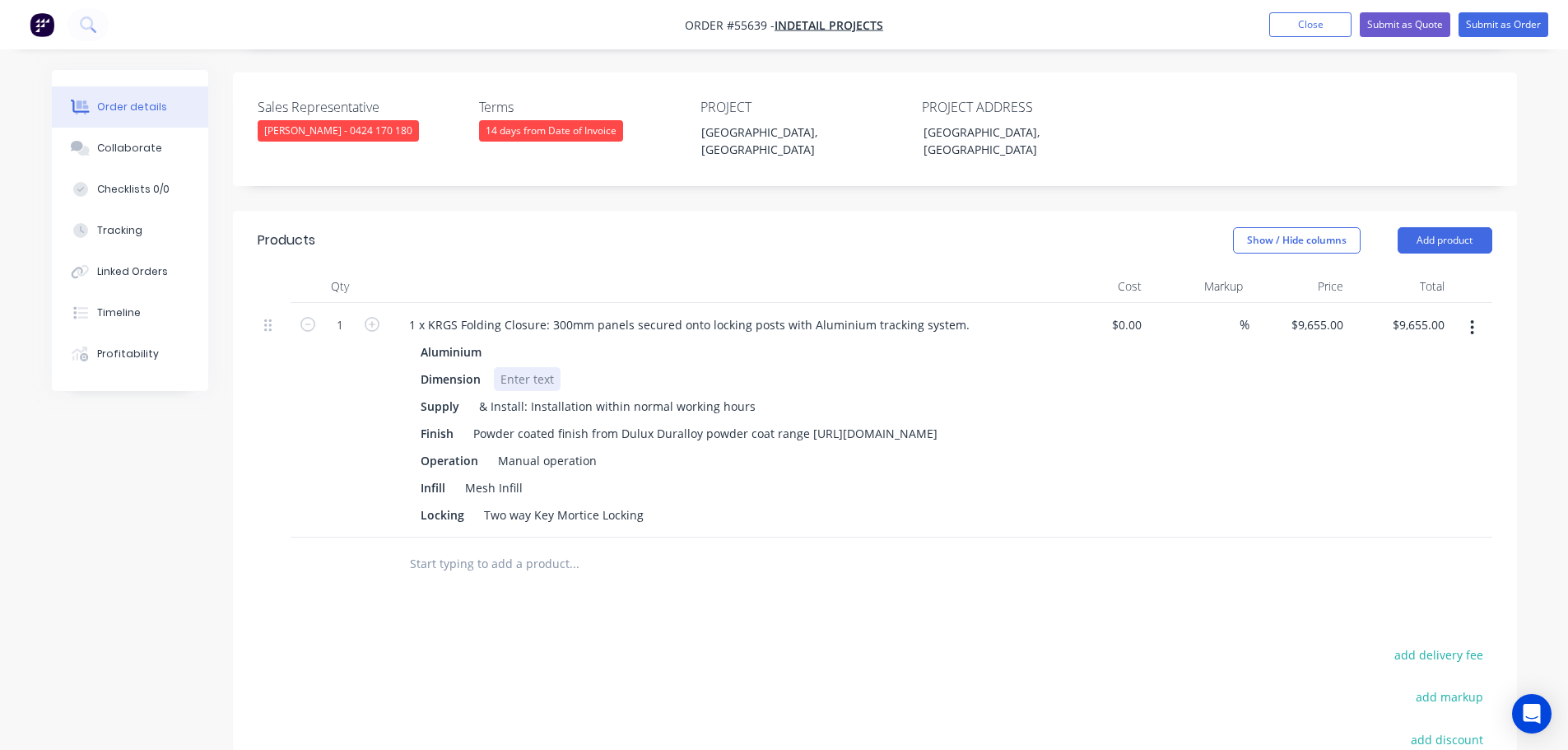
click at [516, 368] on div at bounding box center [527, 379] width 66 height 24
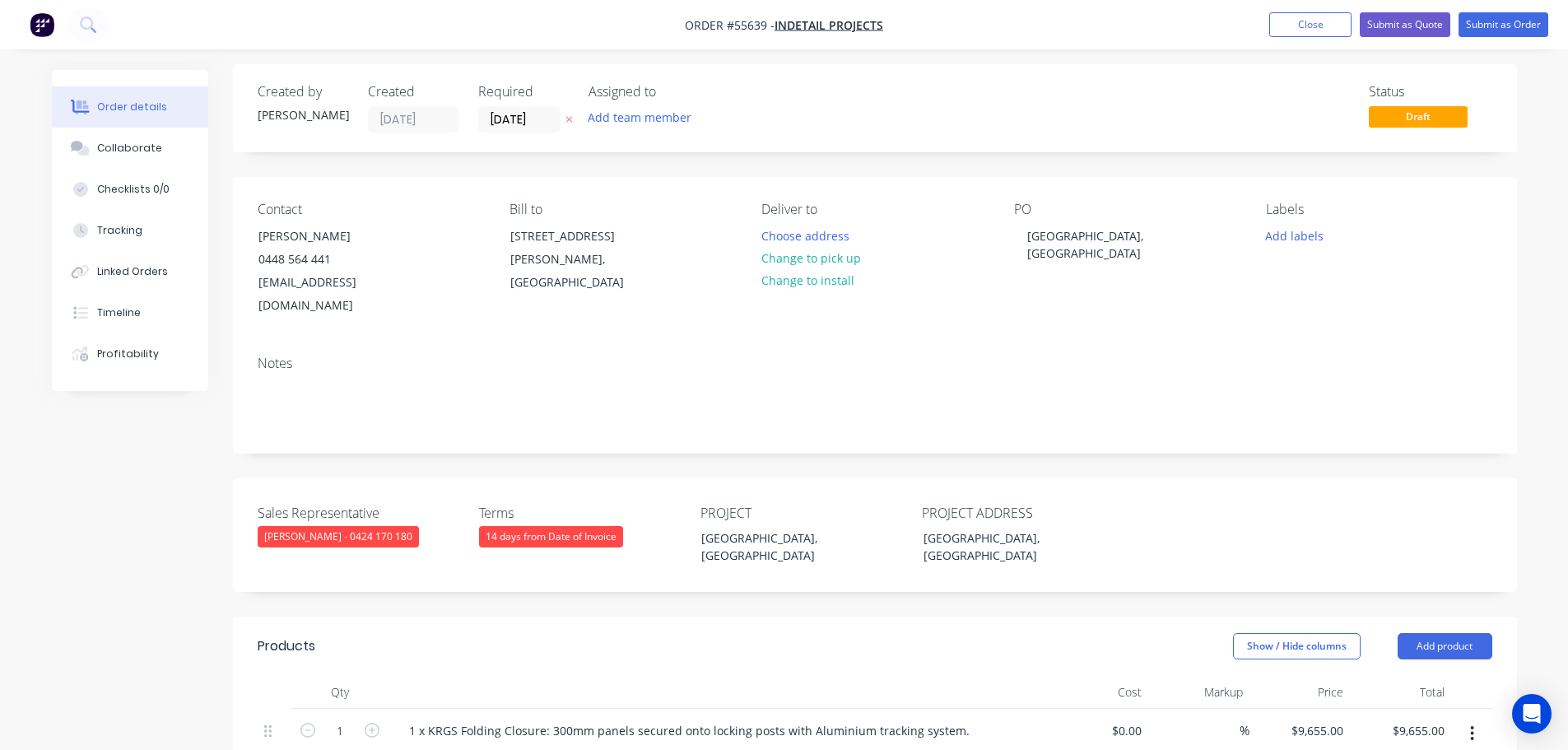
scroll to position [0, 0]
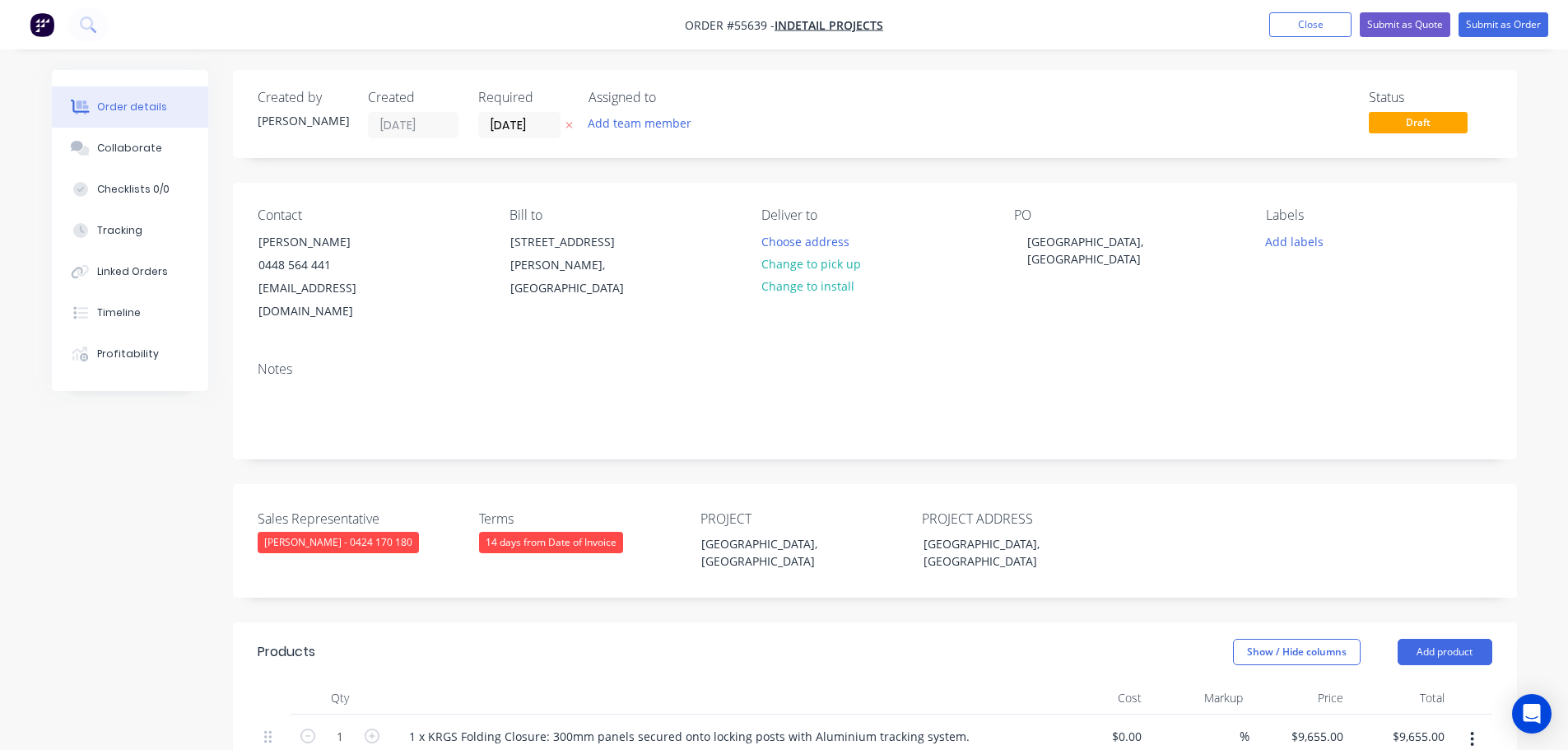
click at [521, 532] on div "14 days from Date of Invoice" at bounding box center [551, 543] width 144 height 22
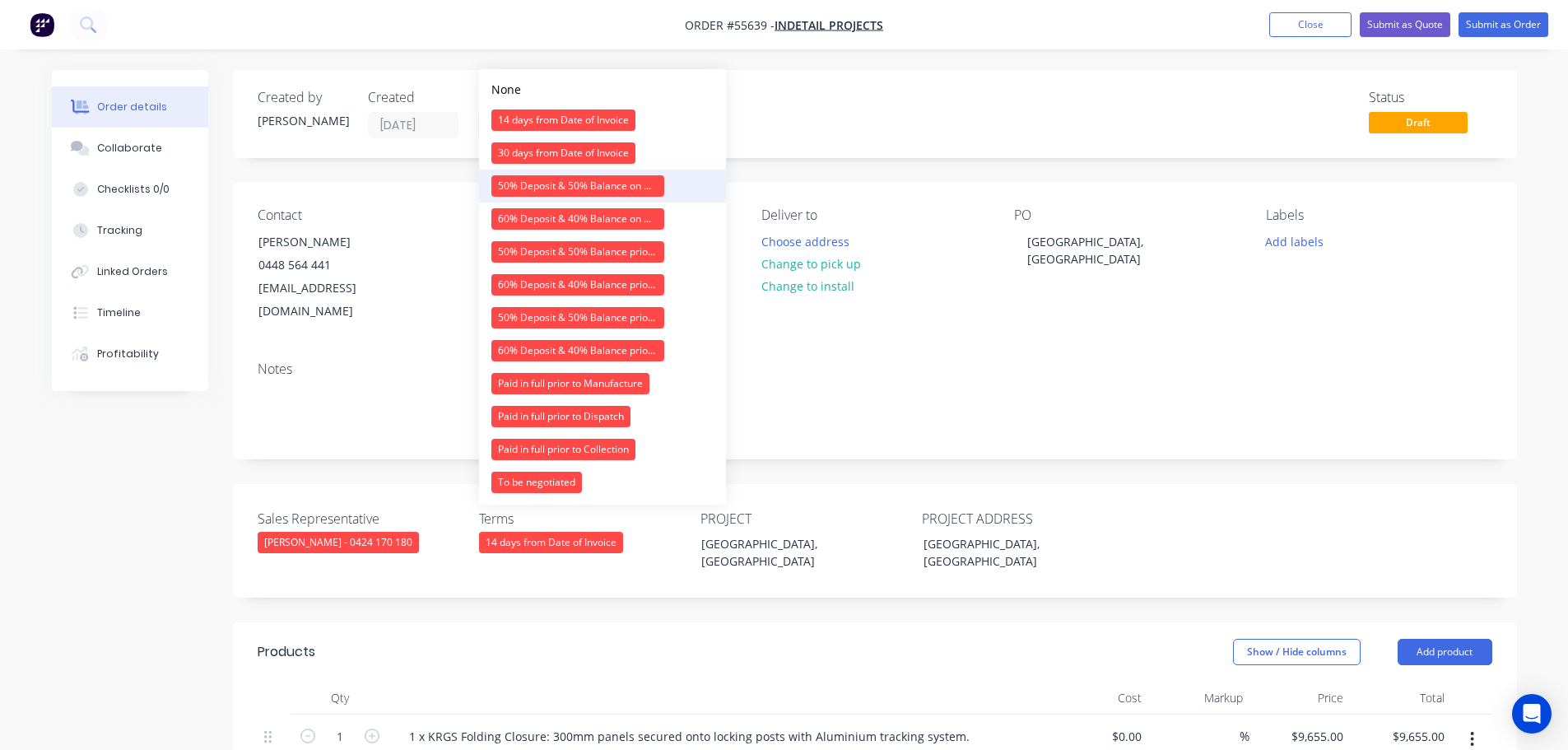
click at [527, 187] on div "50% Deposit & 50% Balance on Day of Installation" at bounding box center [577, 186] width 173 height 22
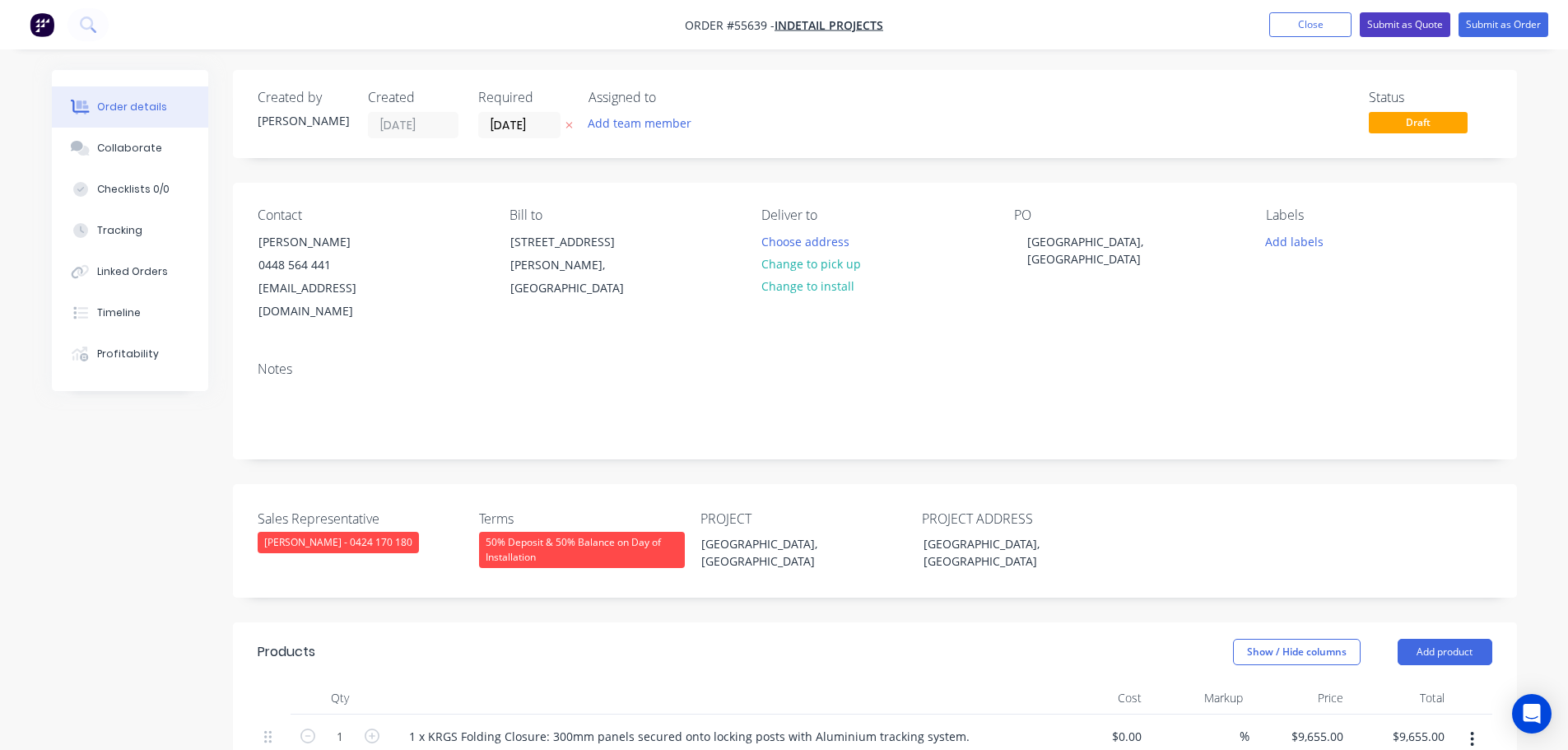
click at [1413, 17] on button "Submit as Quote" at bounding box center [1405, 25] width 90 height 25
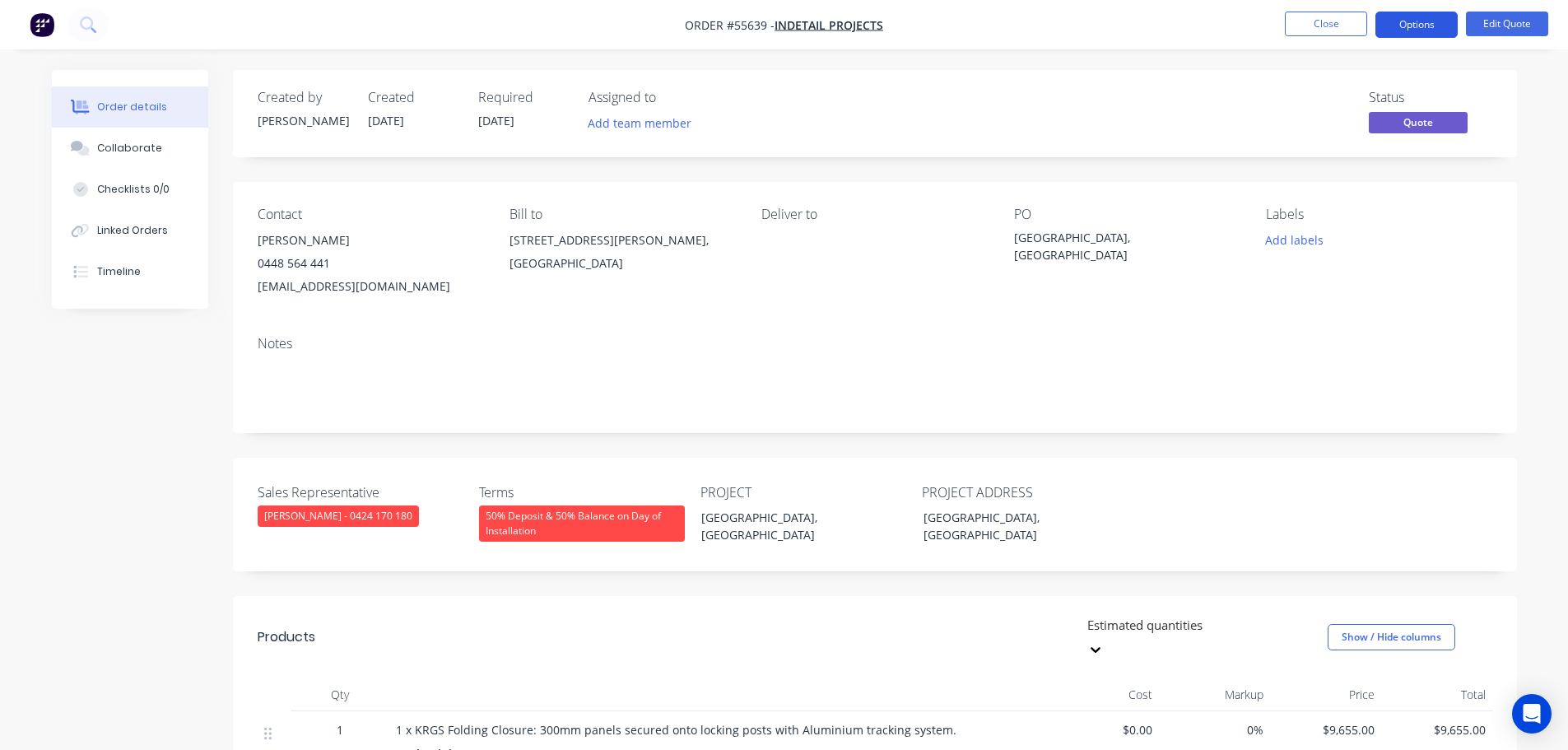
click at [1414, 27] on button "Options" at bounding box center [1416, 25] width 82 height 27
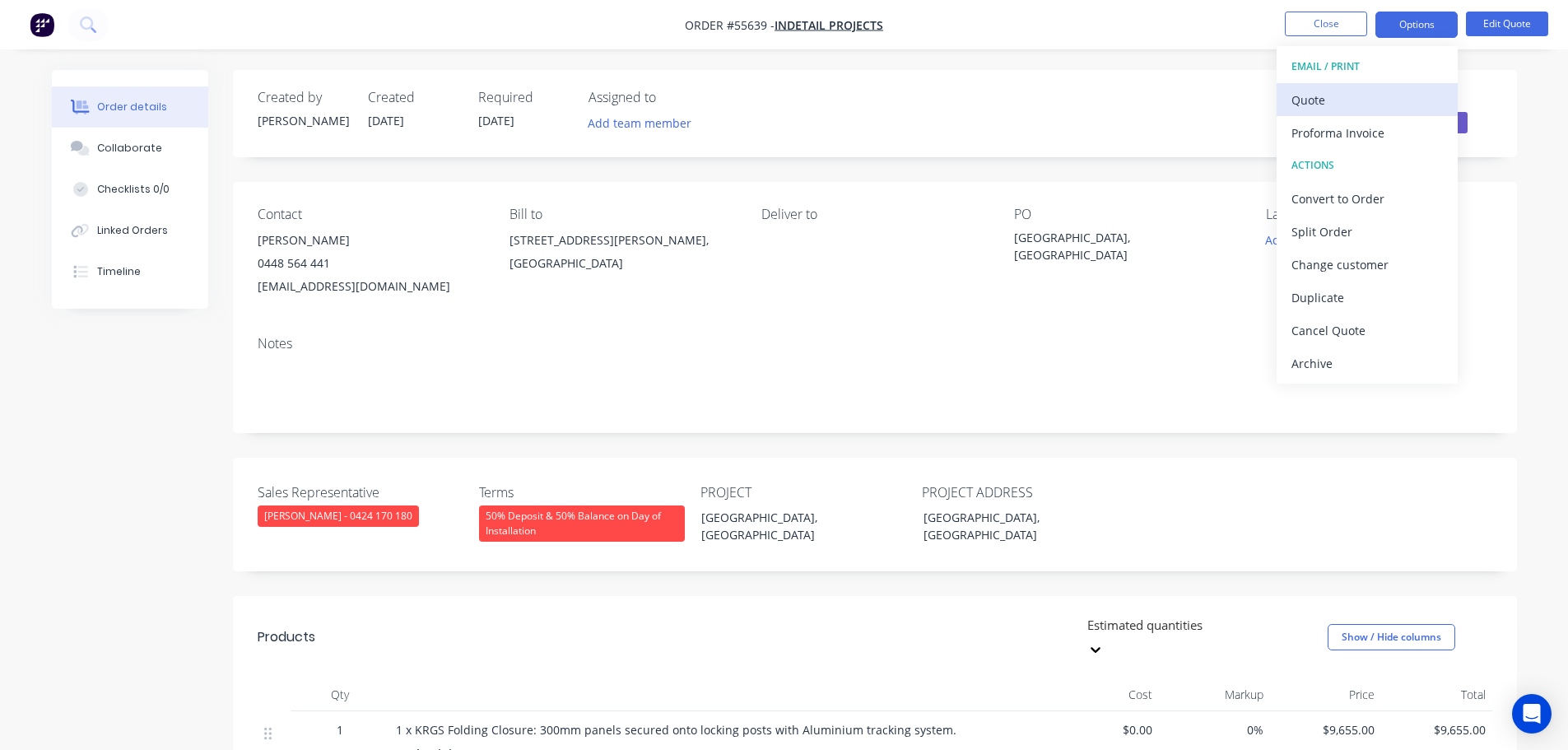
click at [1305, 99] on div "Quote" at bounding box center [1367, 100] width 152 height 24
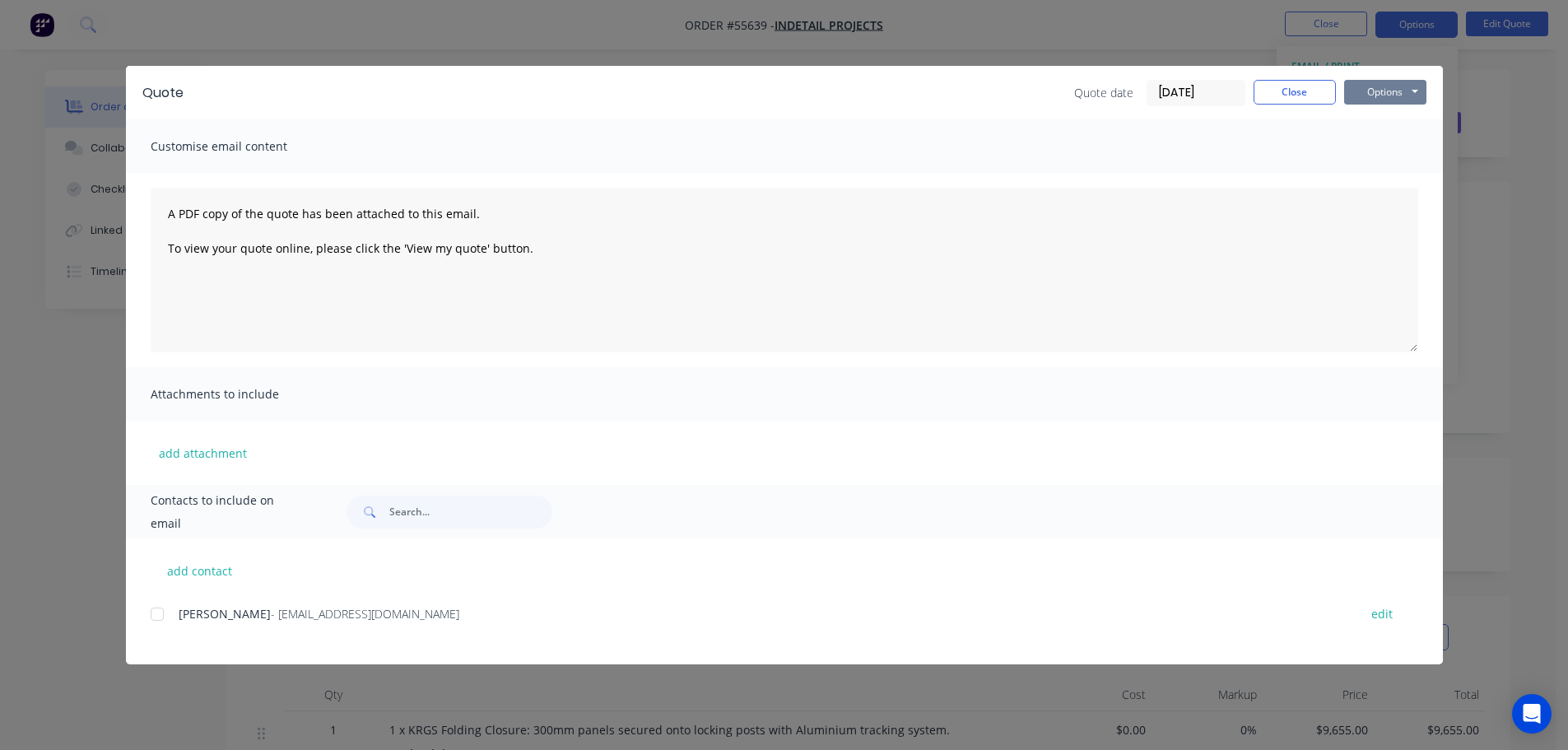
click at [1372, 94] on button "Options" at bounding box center [1385, 92] width 82 height 25
click at [1394, 151] on button "Print" at bounding box center [1396, 149] width 105 height 27
click at [1288, 88] on button "Close" at bounding box center [1294, 92] width 82 height 25
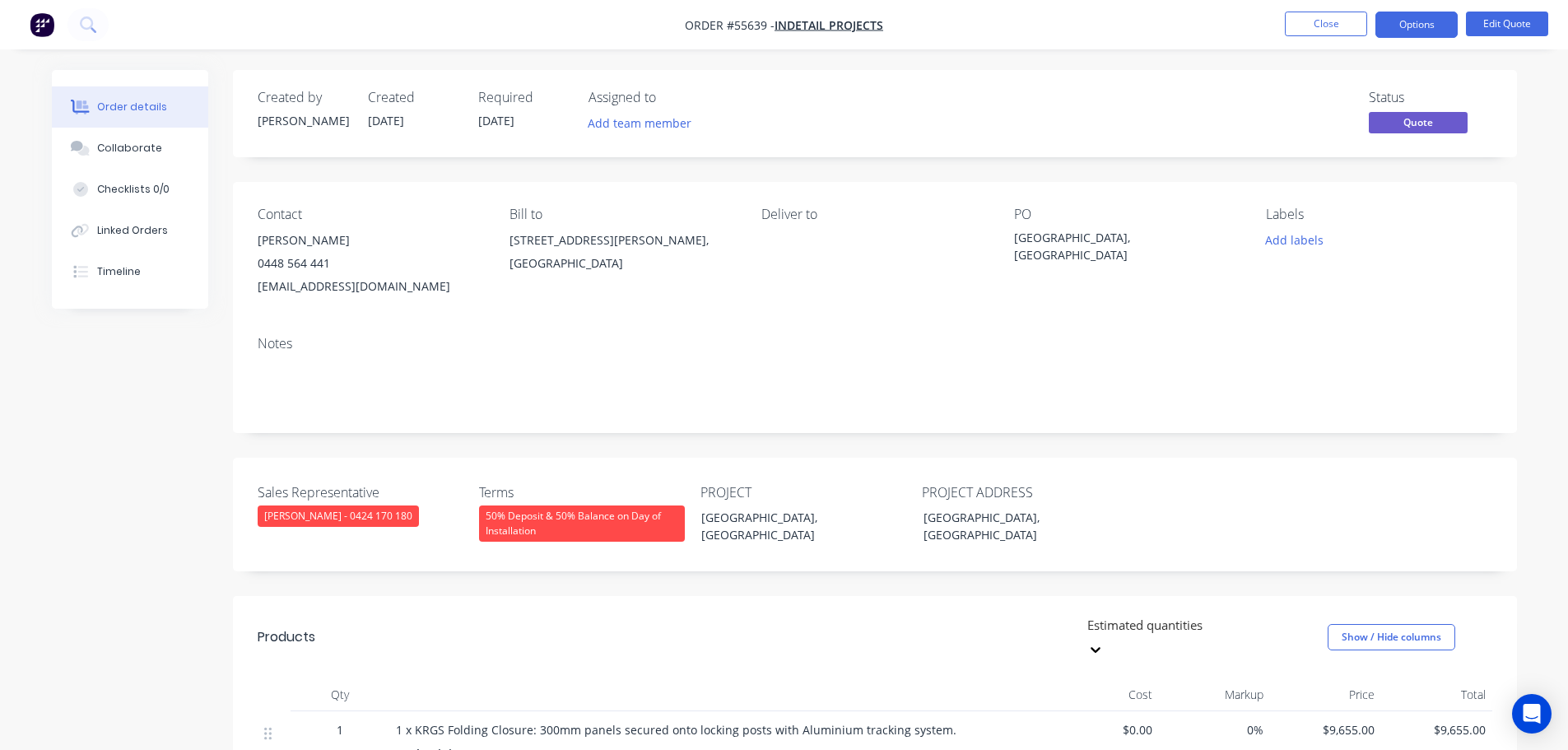
click at [329, 285] on div "sdawson@indetailprojects.com.au" at bounding box center [371, 286] width 226 height 23
click at [1096, 241] on div "Bennetts Lane, Melbourne" at bounding box center [1117, 246] width 206 height 35
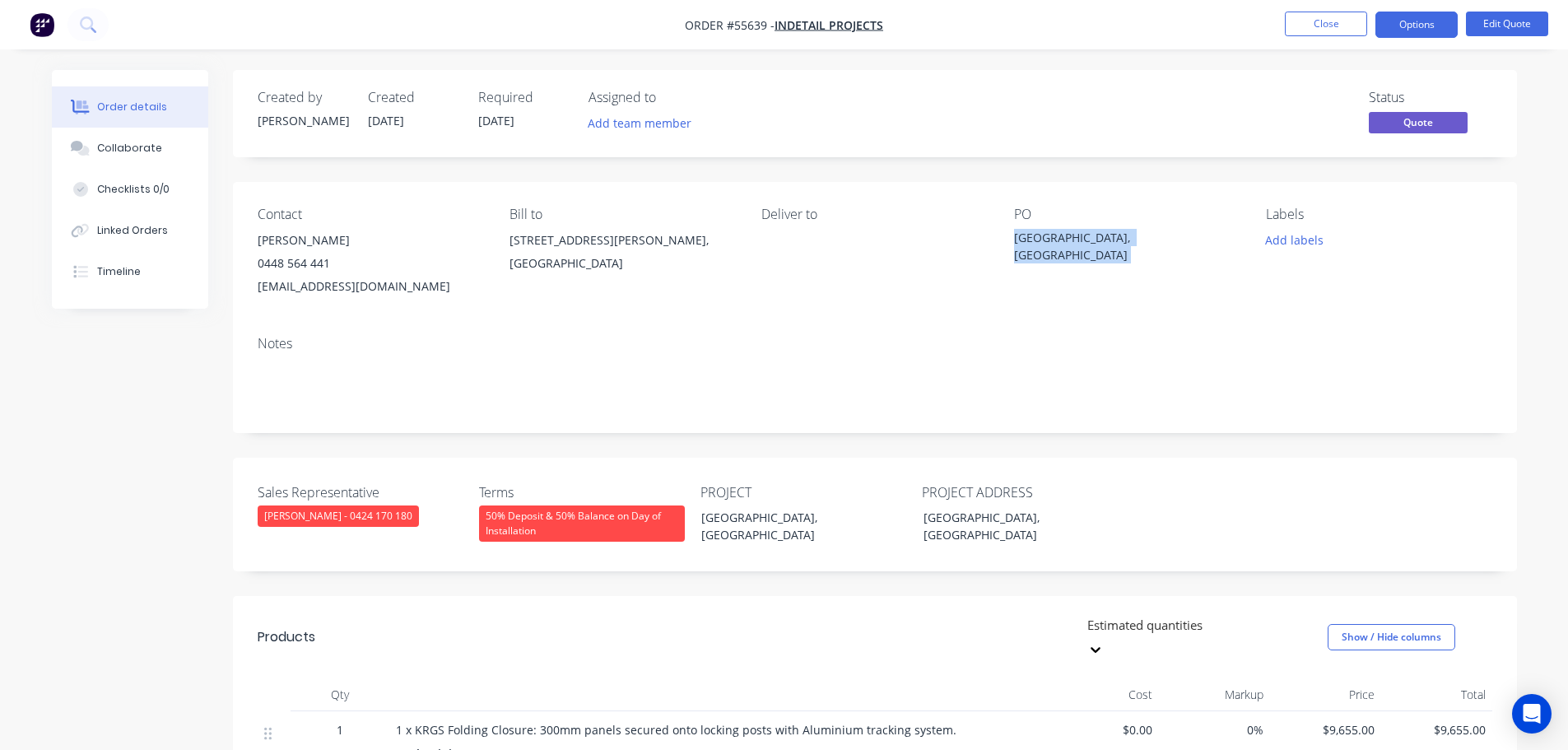
click at [1096, 241] on div "Bennetts Lane, Melbourne" at bounding box center [1117, 246] width 206 height 35
click at [1292, 30] on button "Close" at bounding box center [1326, 24] width 82 height 25
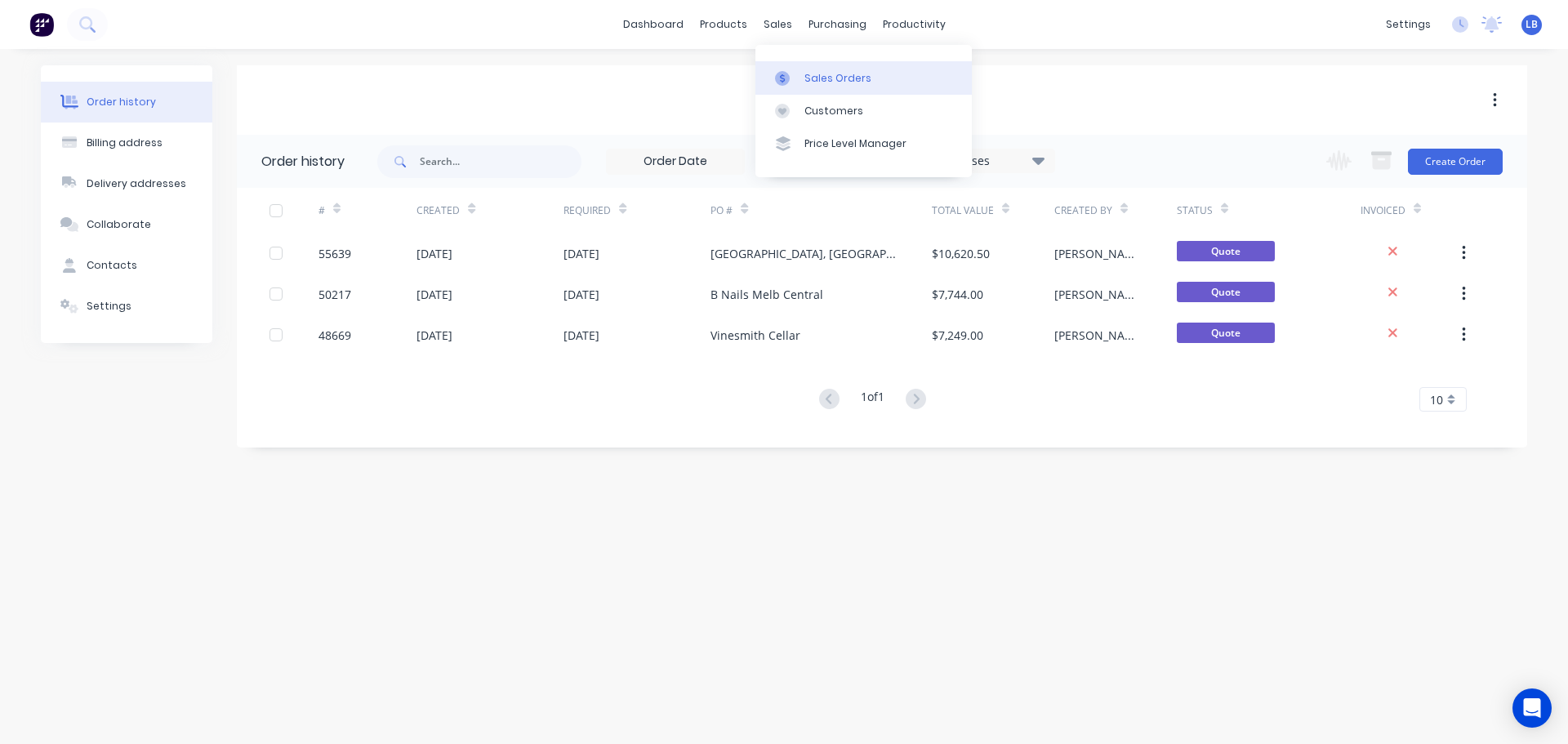
click at [829, 89] on link "Sales Orders" at bounding box center [863, 77] width 216 height 33
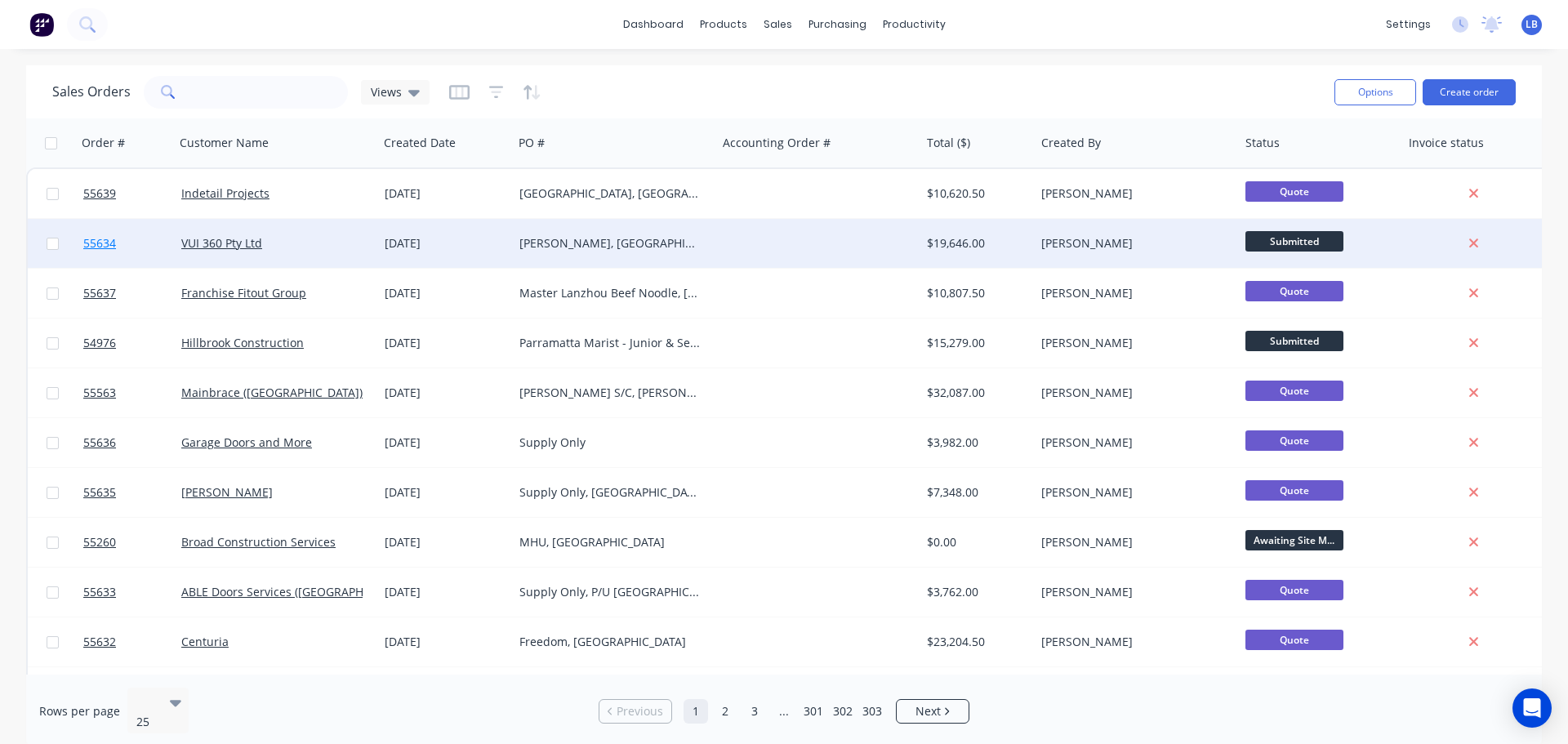
click at [105, 248] on span "55634" at bounding box center [100, 244] width 33 height 16
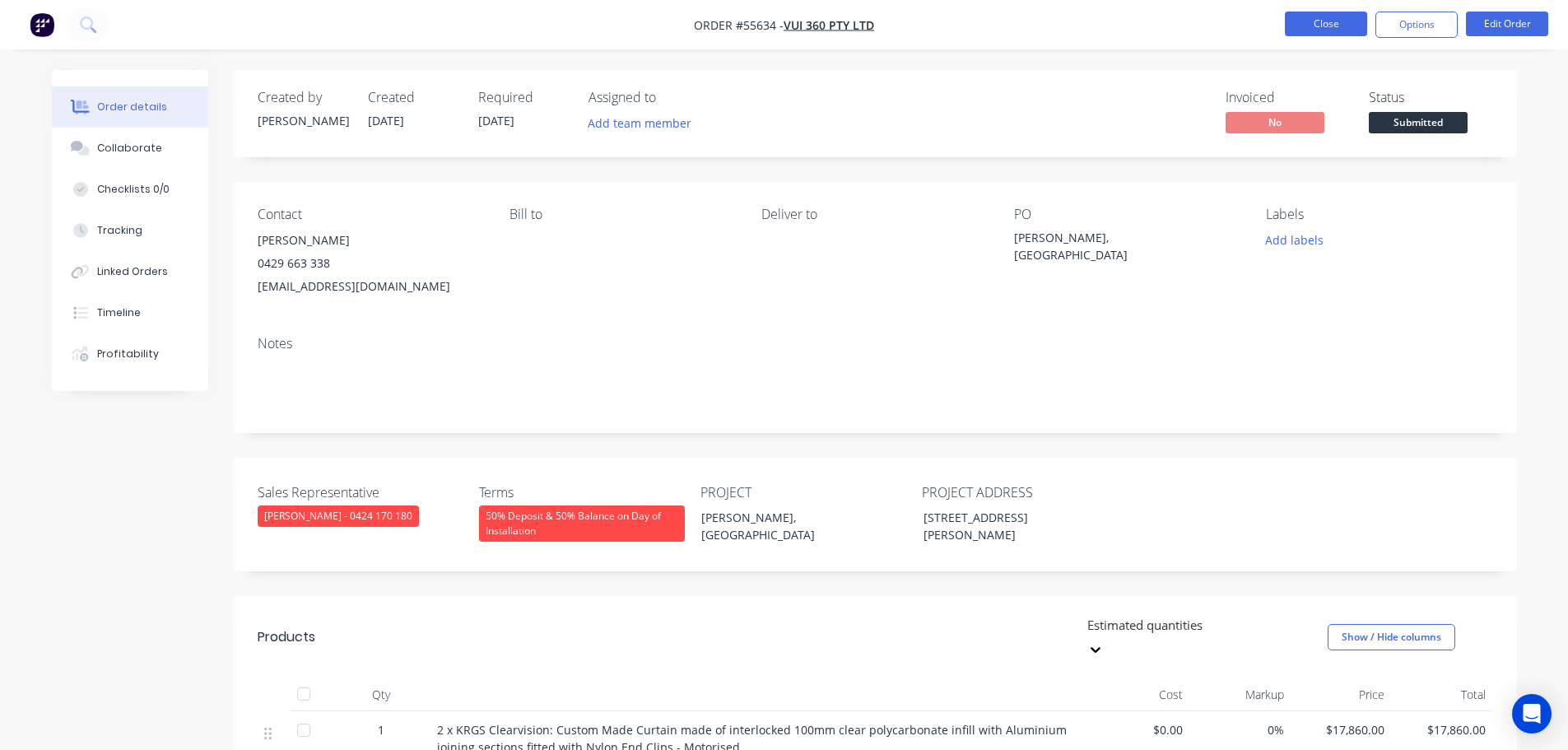
click at [1300, 17] on button "Close" at bounding box center [1326, 24] width 82 height 25
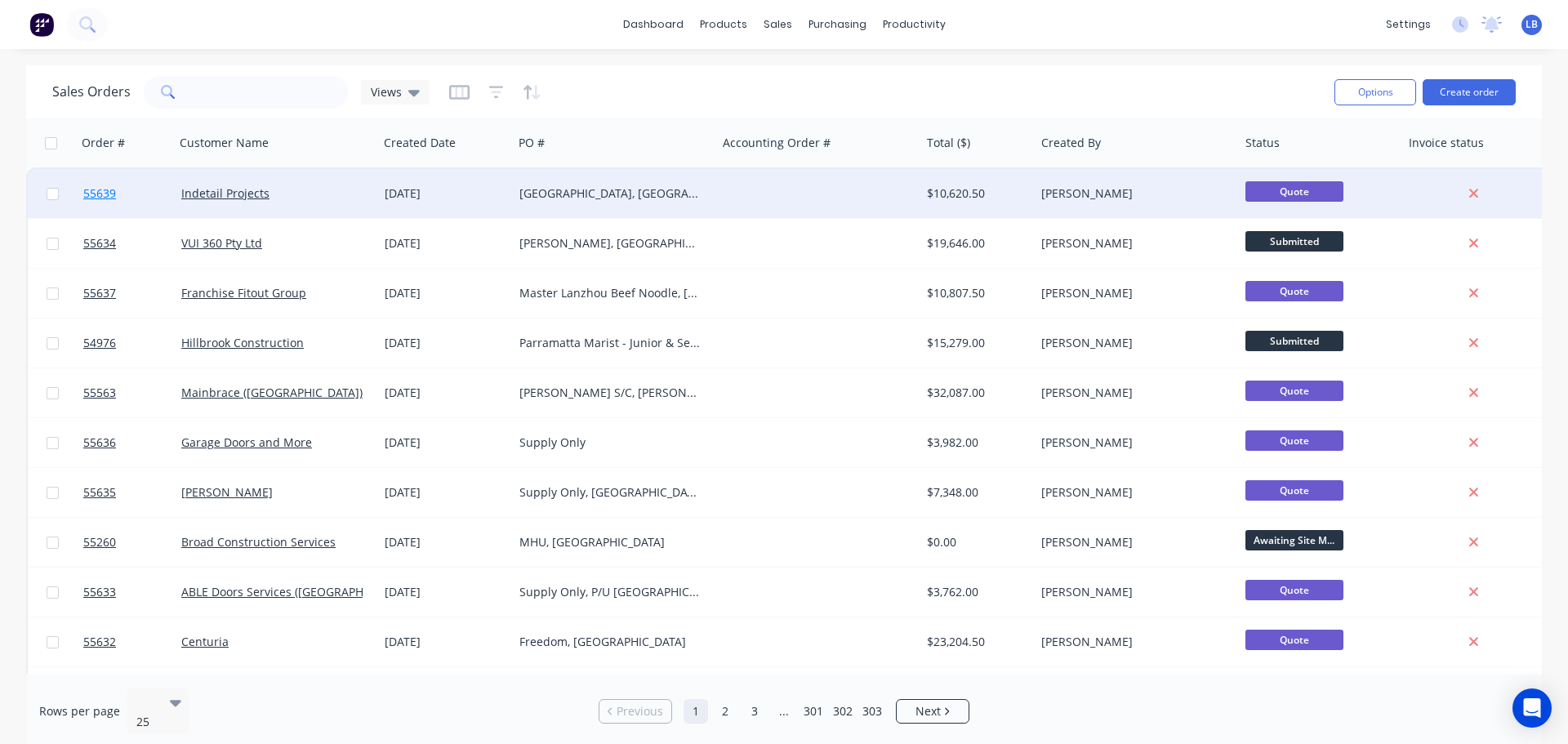
click at [112, 193] on span "55639" at bounding box center [100, 193] width 33 height 16
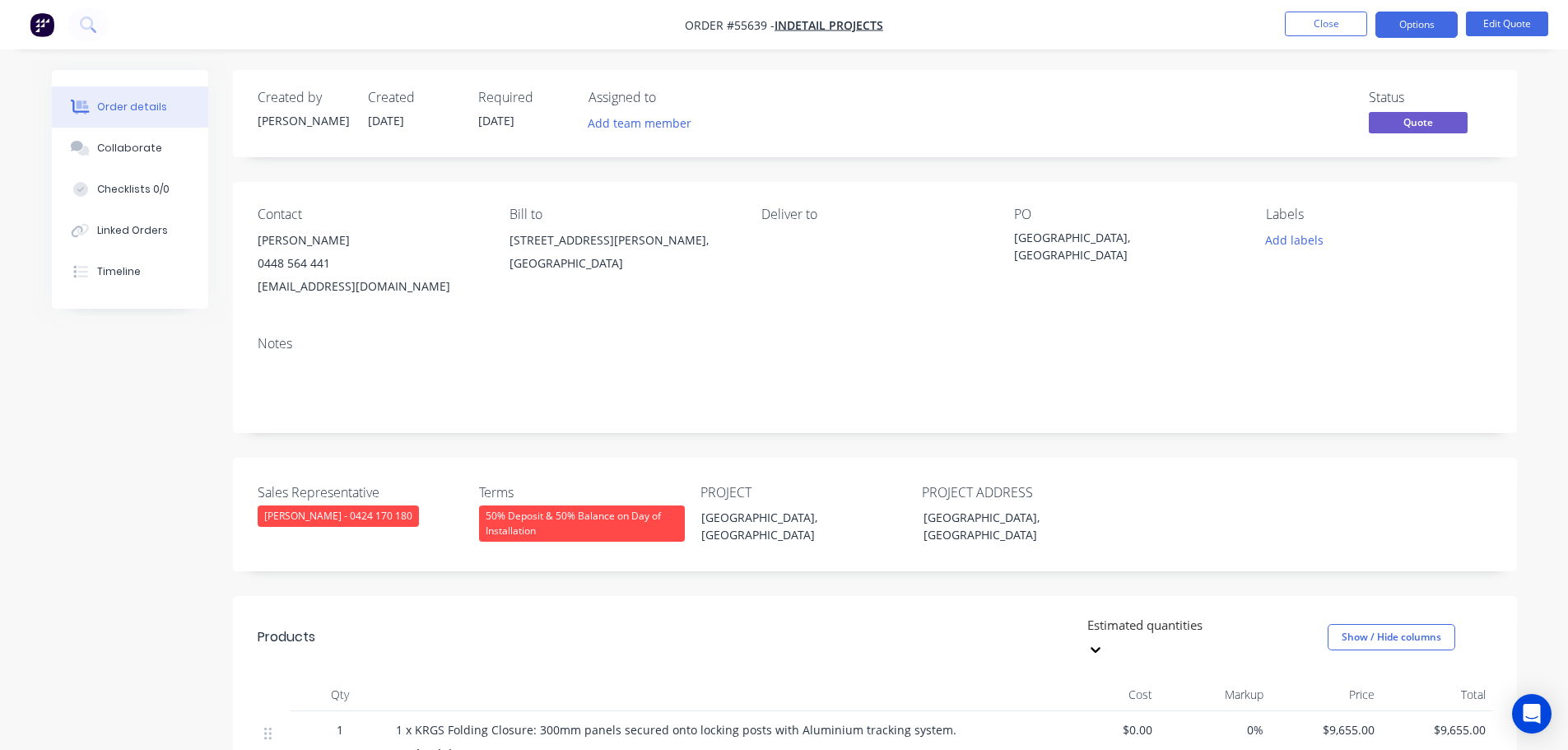
click at [330, 265] on span at bounding box center [330, 263] width 0 height 16
click at [1341, 22] on button "Close" at bounding box center [1326, 24] width 82 height 25
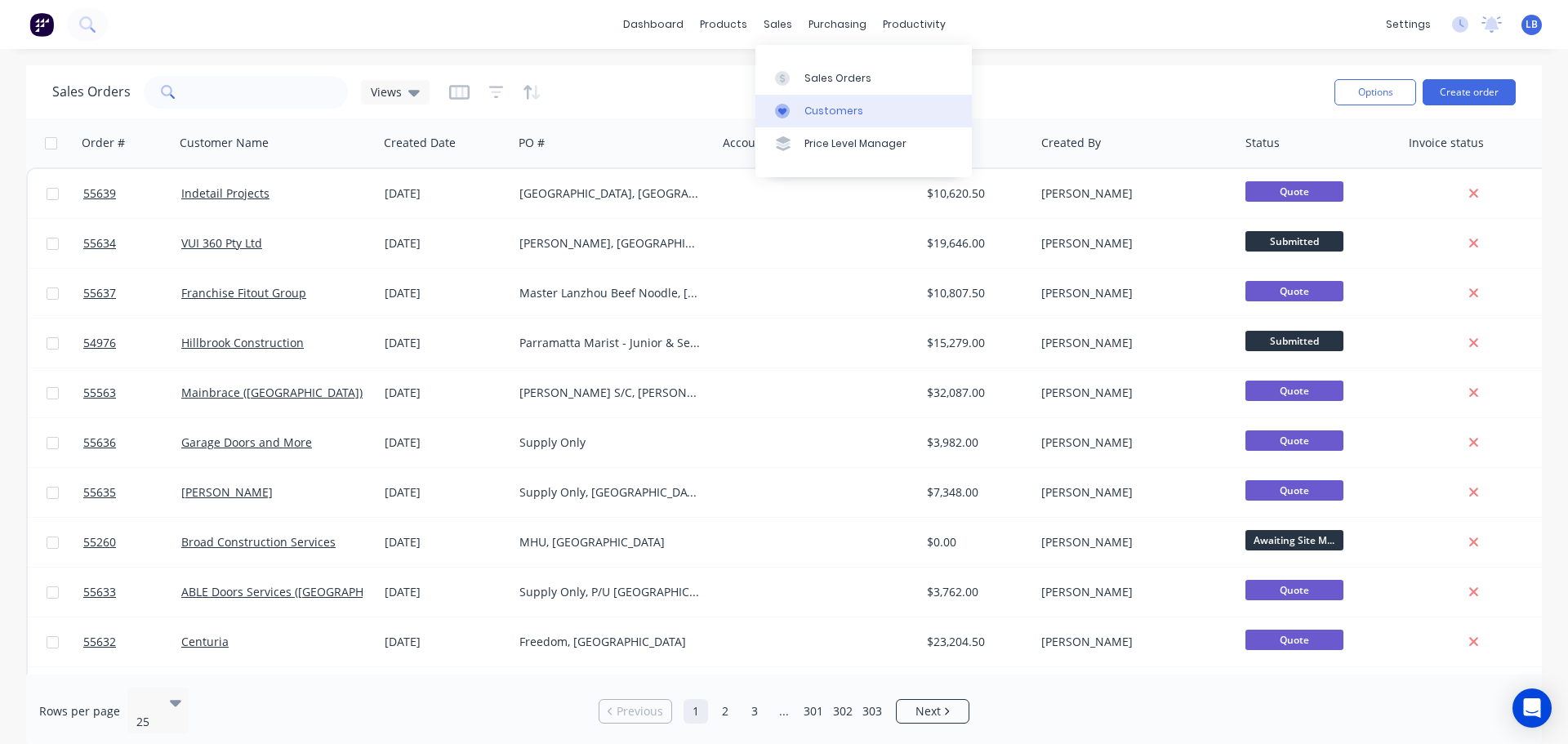
click at [829, 108] on div "Customers" at bounding box center [833, 111] width 58 height 15
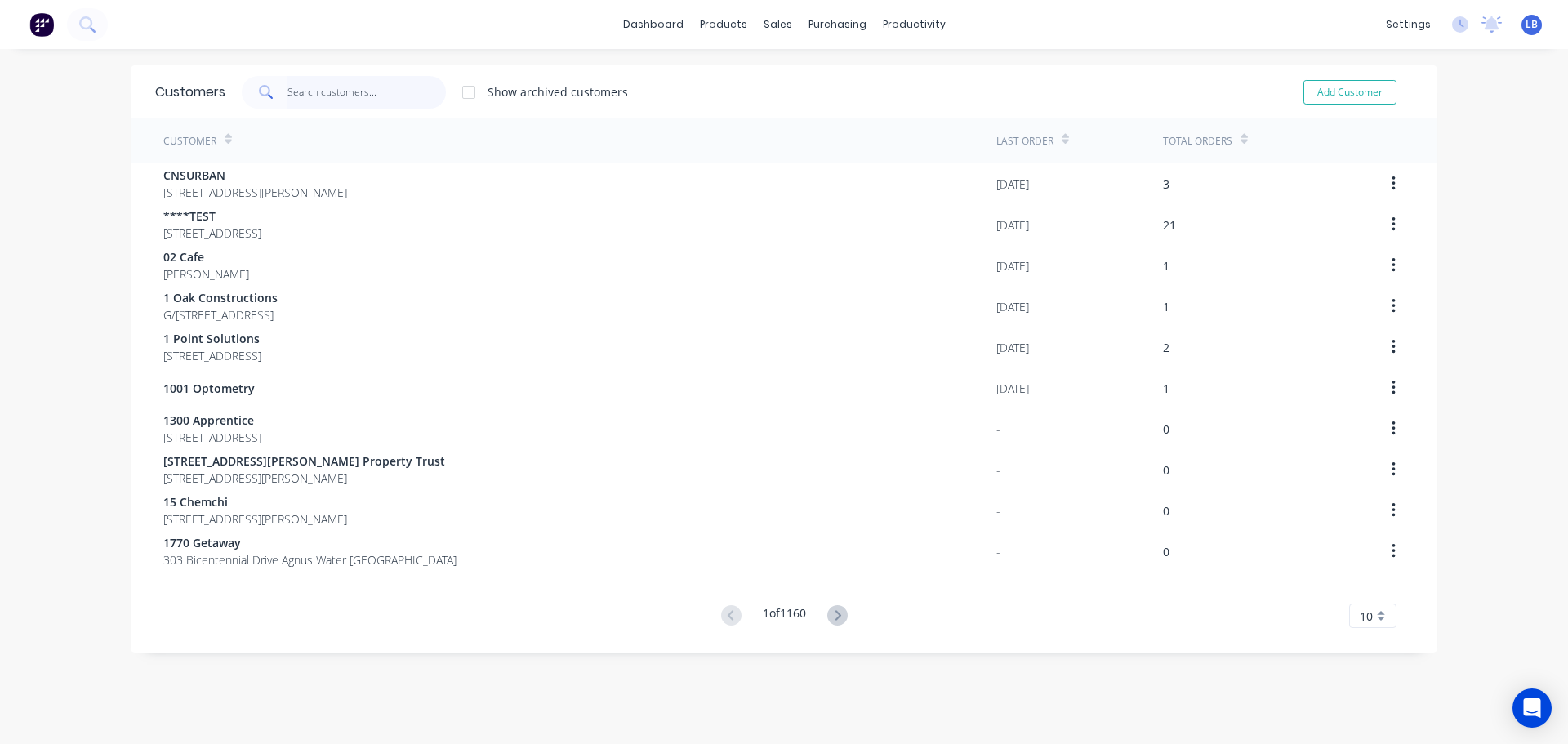
click at [305, 92] on input "text" at bounding box center [366, 92] width 159 height 33
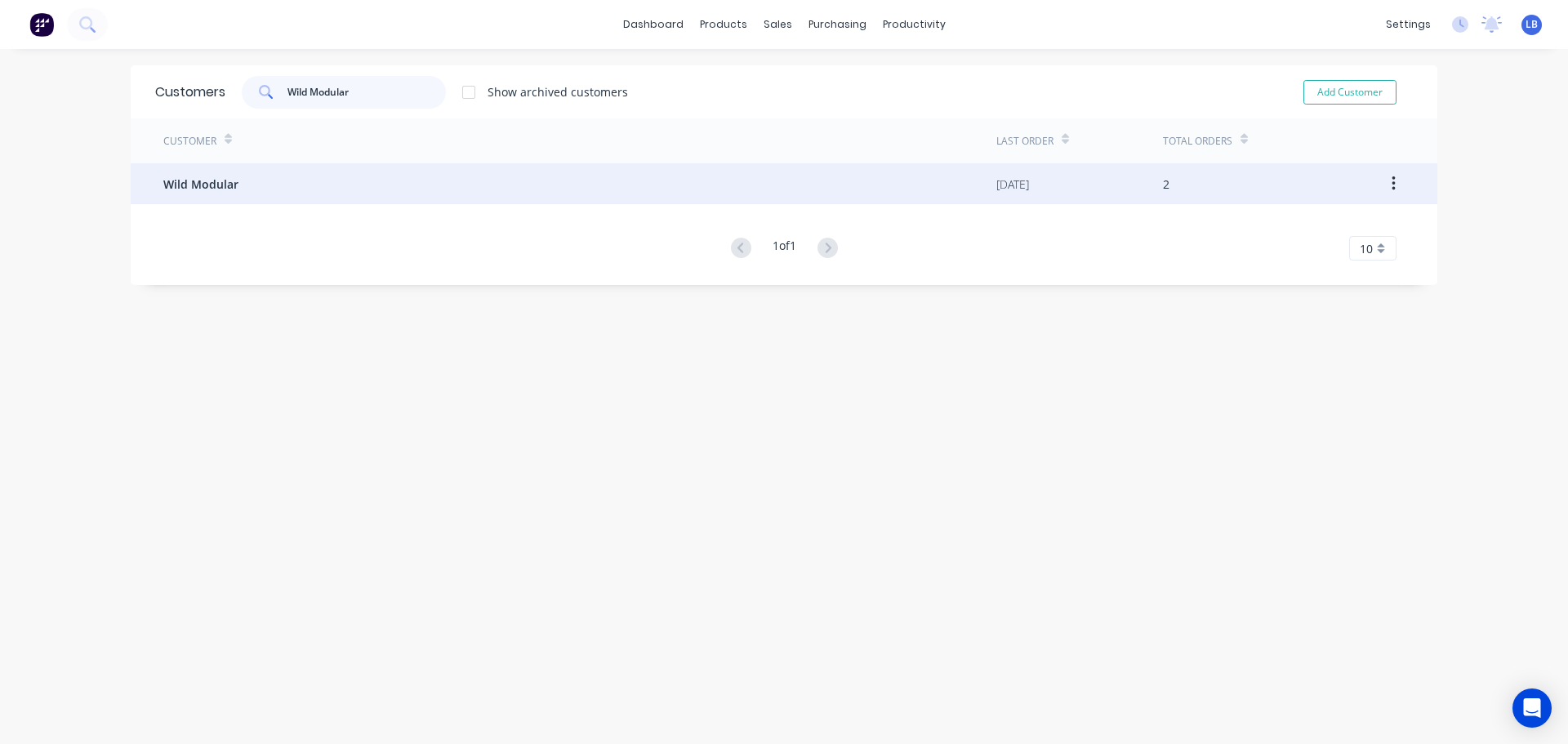
type input "Wild Modular"
click at [187, 184] on span "Wild Modular" at bounding box center [200, 184] width 75 height 17
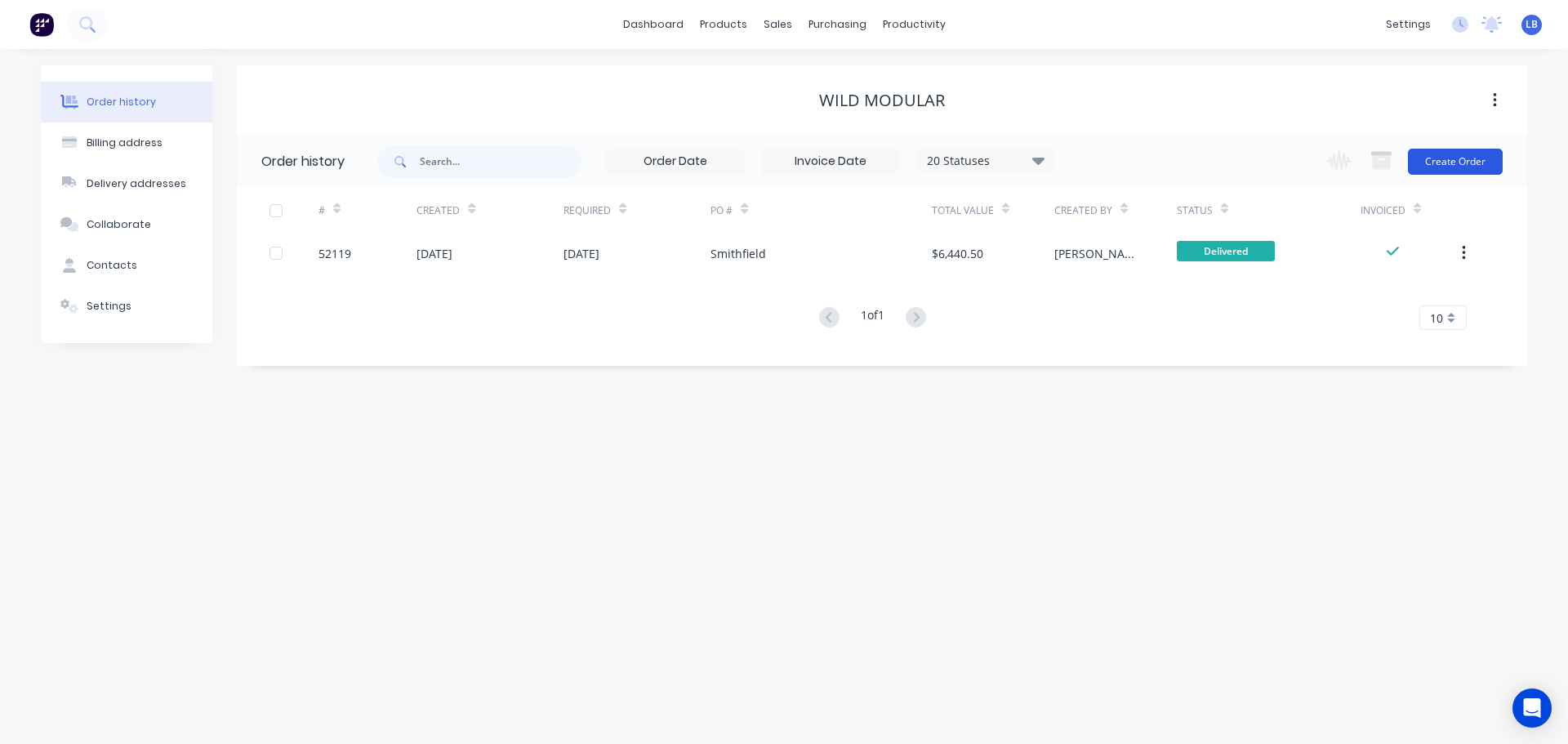
click at [1448, 163] on button "Create Order" at bounding box center [1455, 162] width 95 height 26
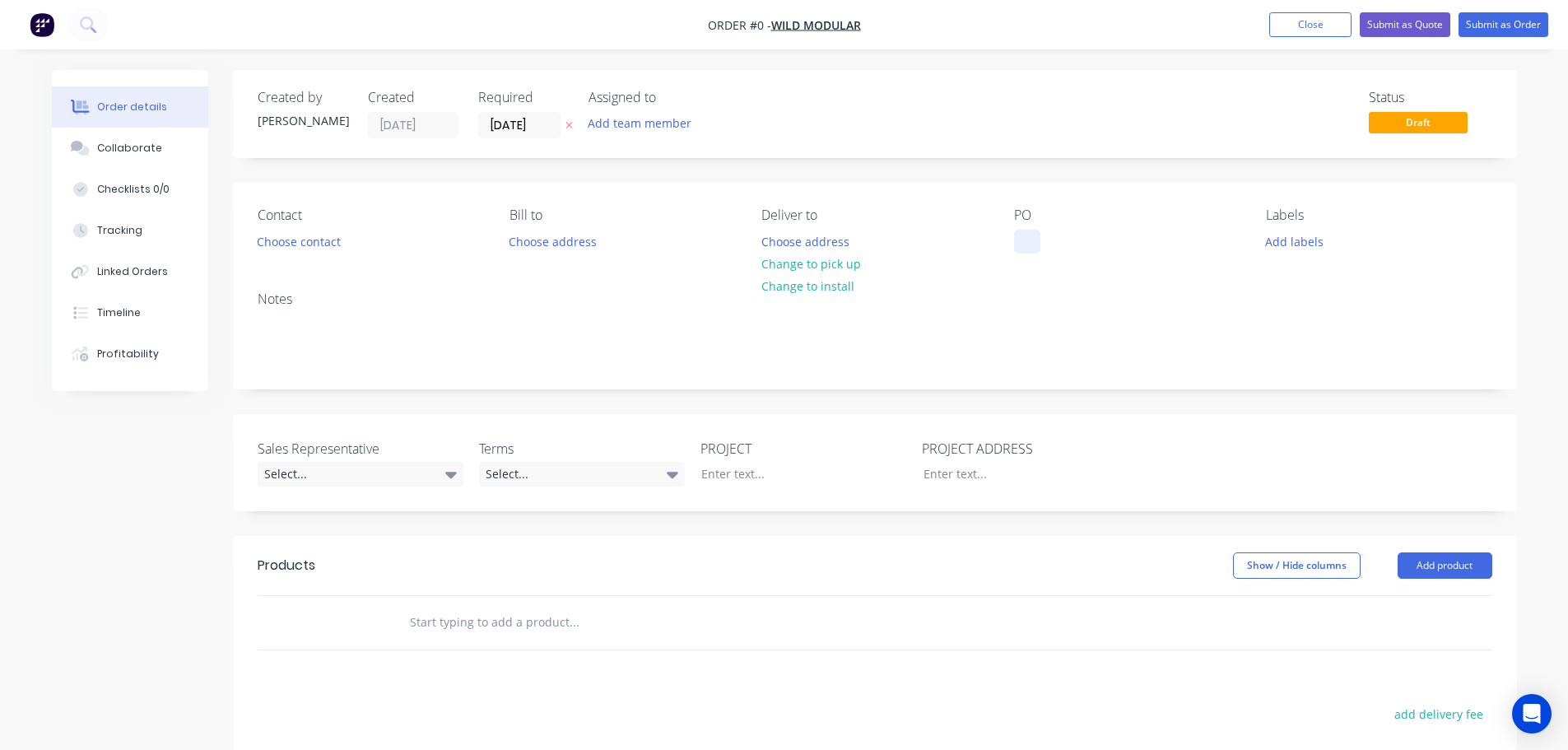
click at [1032, 234] on div at bounding box center [1027, 241] width 27 height 24
click at [1108, 243] on div "Wetherill Park" at bounding box center [1083, 241] width 140 height 24
click at [1066, 240] on div "Wetherill Park NSW" at bounding box center [1083, 241] width 140 height 24
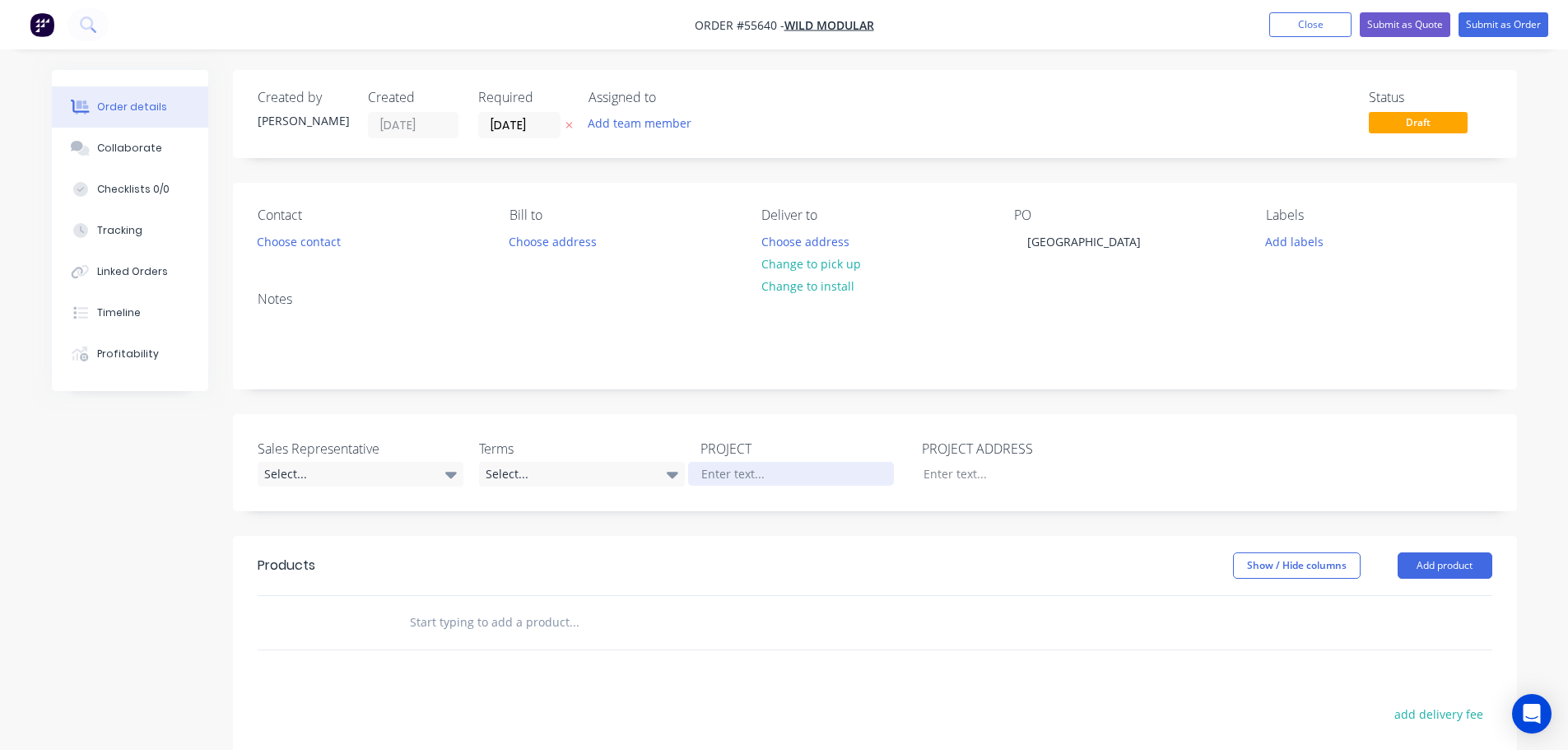
click at [713, 471] on div at bounding box center [791, 474] width 206 height 24
paste div
click at [941, 476] on div at bounding box center [1013, 474] width 206 height 24
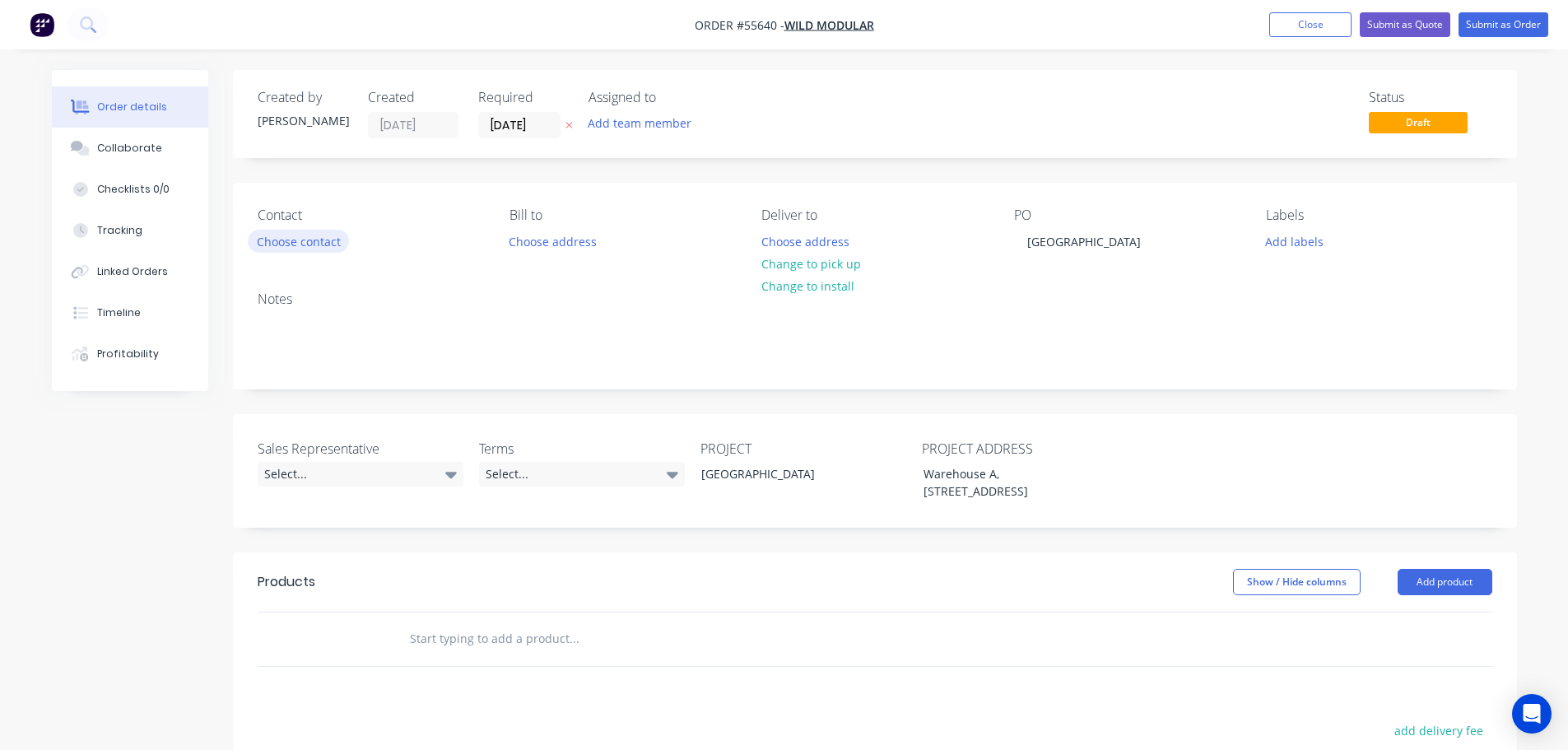
click at [296, 243] on button "Choose contact" at bounding box center [299, 241] width 101 height 22
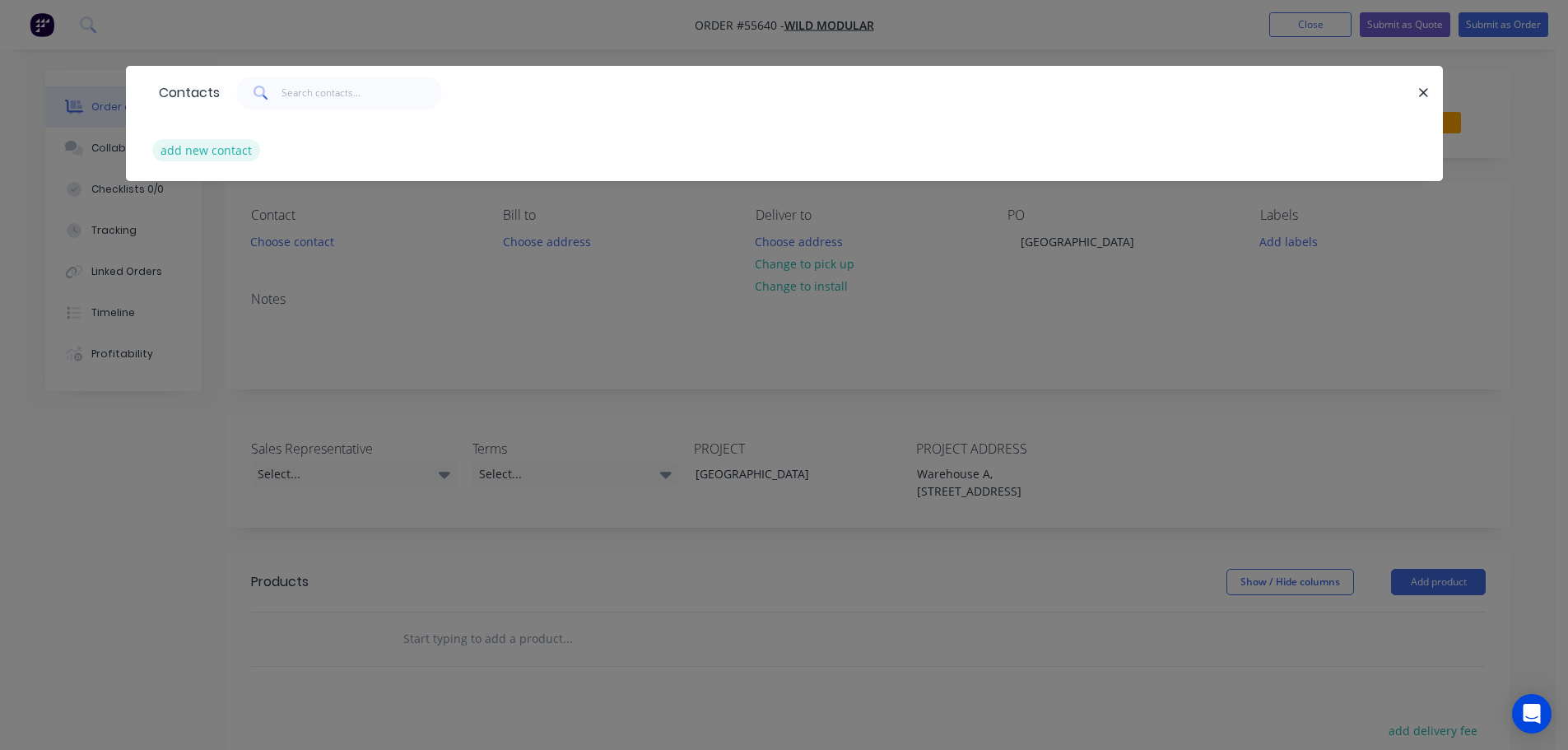
click at [205, 151] on button "add new contact" at bounding box center [207, 150] width 109 height 22
select select "AU"
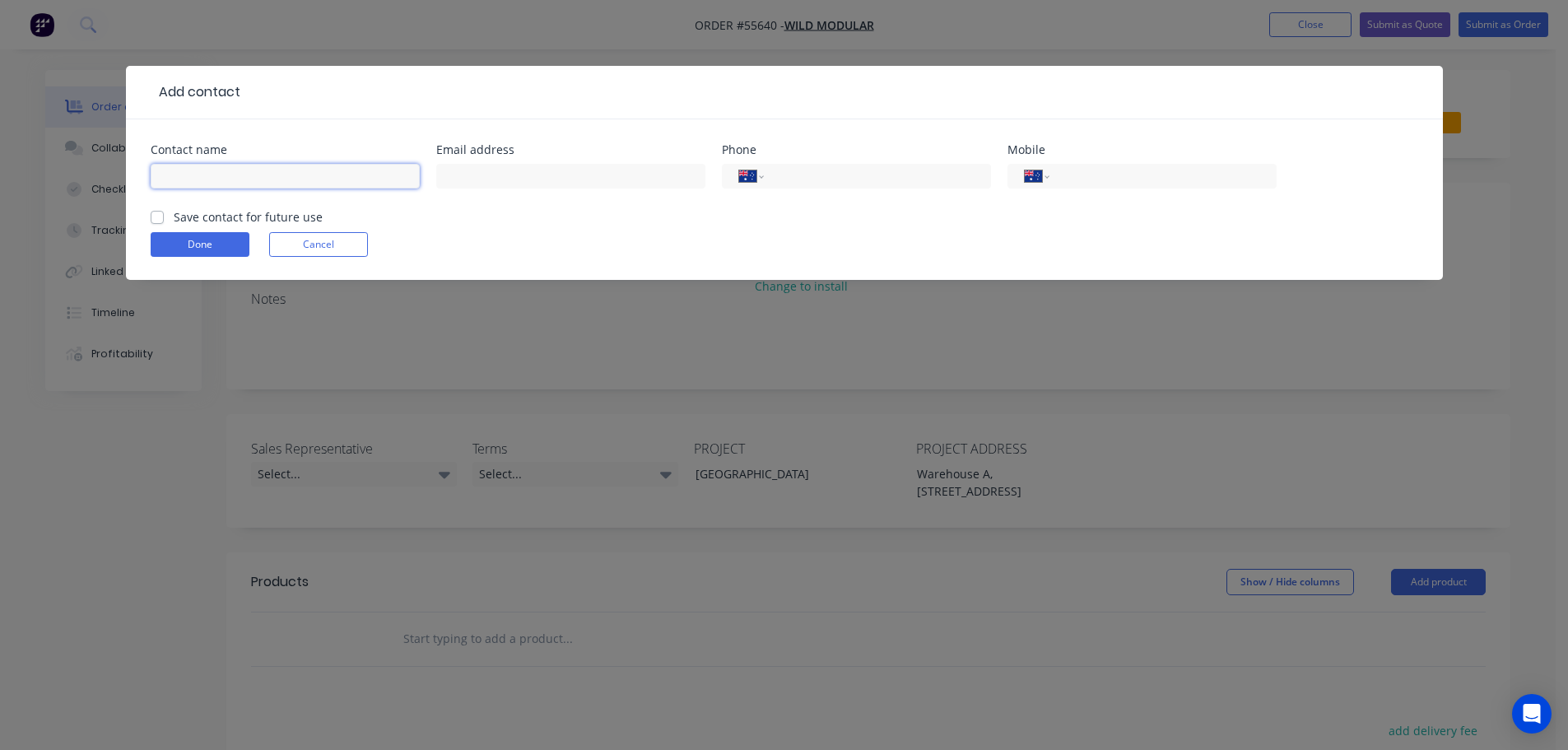
click at [173, 172] on input "text" at bounding box center [285, 176] width 269 height 25
type input "Justin Henderson"
click at [493, 166] on input "text" at bounding box center [571, 176] width 269 height 25
type input "justin@wildmodular.com.au"
drag, startPoint x: 847, startPoint y: 176, endPoint x: 828, endPoint y: 212, distance: 40.7
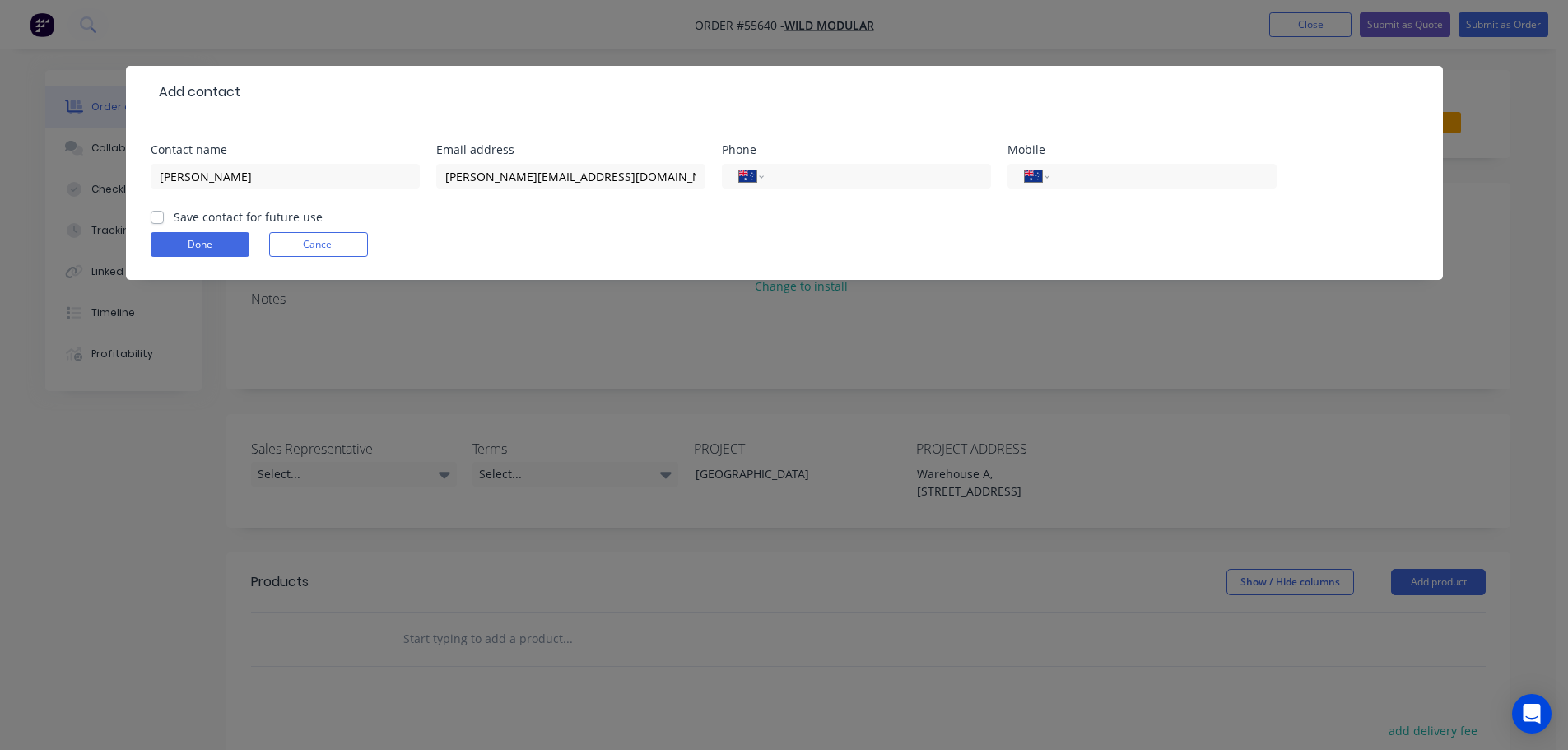
click at [847, 176] on input "tel" at bounding box center [874, 176] width 197 height 19
click at [1159, 167] on input "tel" at bounding box center [1160, 176] width 197 height 19
type input "0401 374 714"
click at [173, 221] on label "Save contact for future use" at bounding box center [248, 217] width 149 height 17
click at [154, 221] on input "Save contact for future use" at bounding box center [158, 216] width 13 height 16
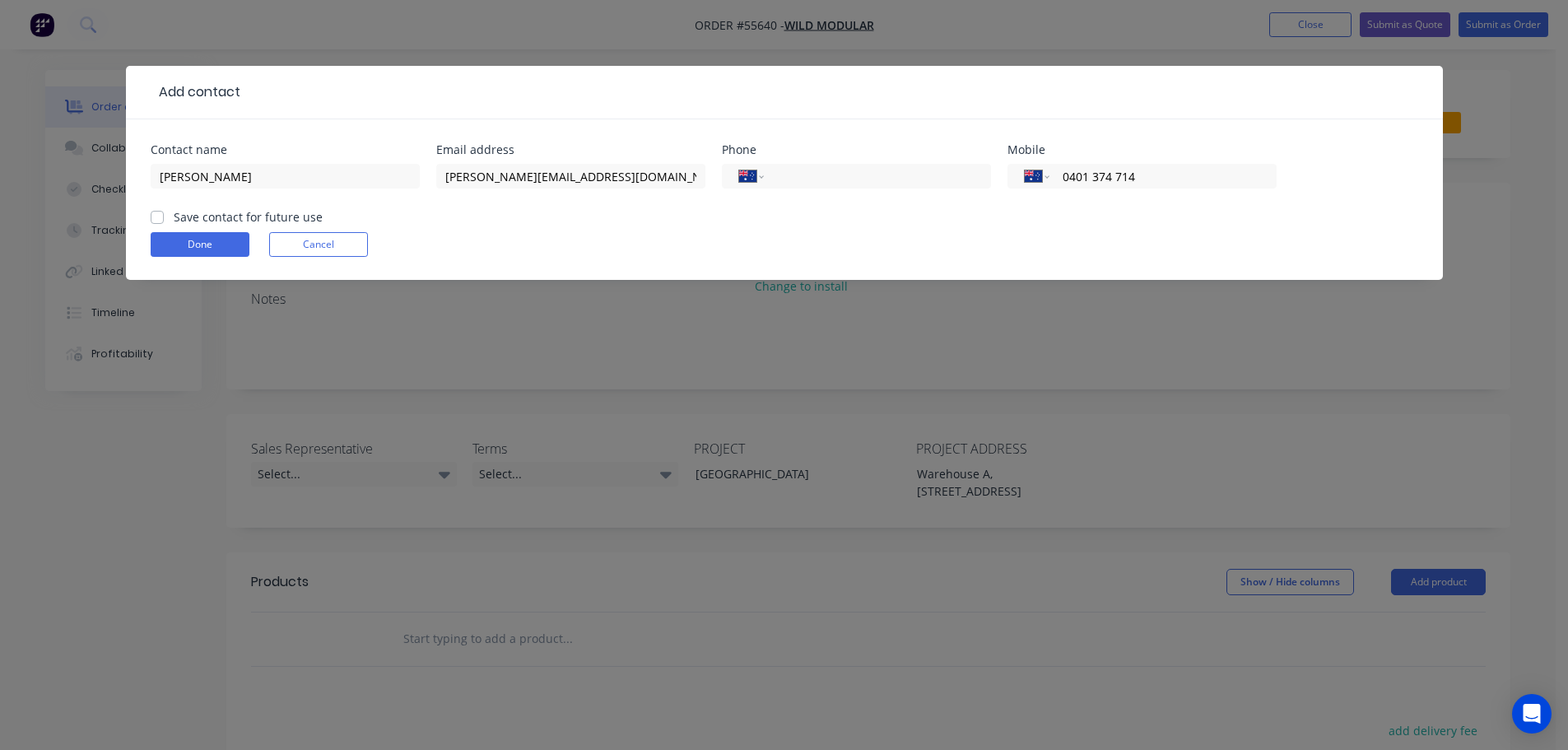
checkbox input "true"
click at [183, 239] on button "Done" at bounding box center [200, 245] width 99 height 25
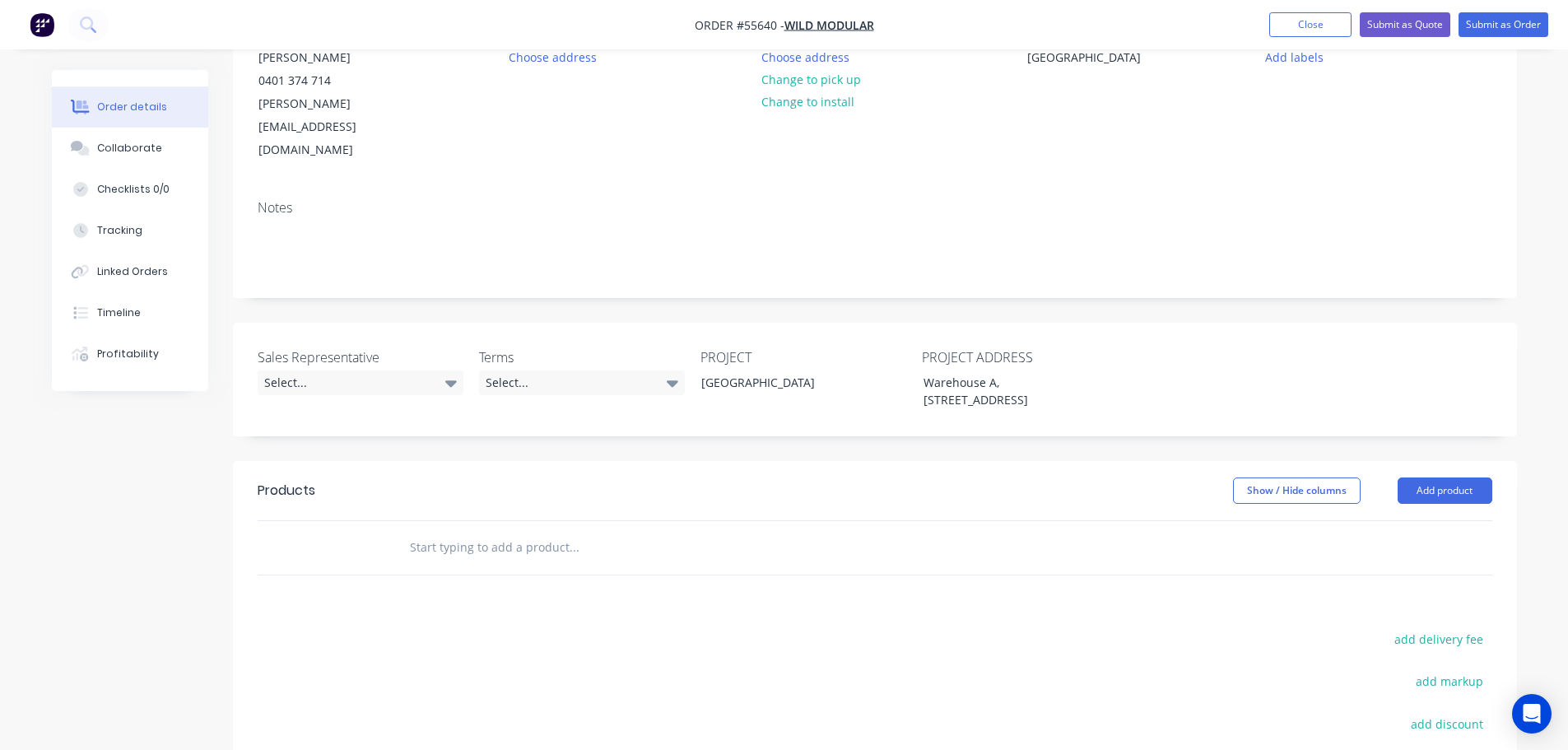
scroll to position [247, 0]
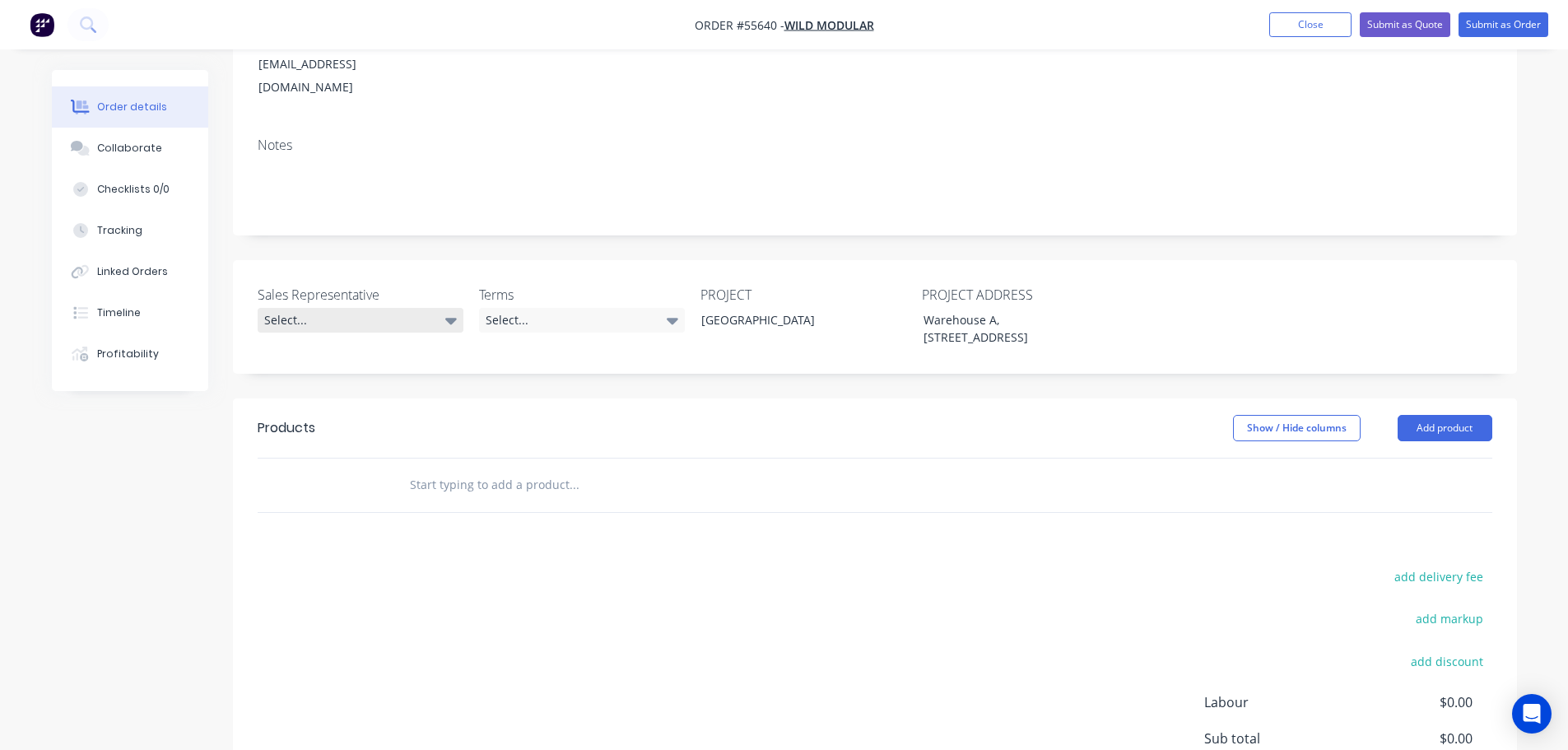
click at [300, 308] on div "Select..." at bounding box center [361, 320] width 206 height 25
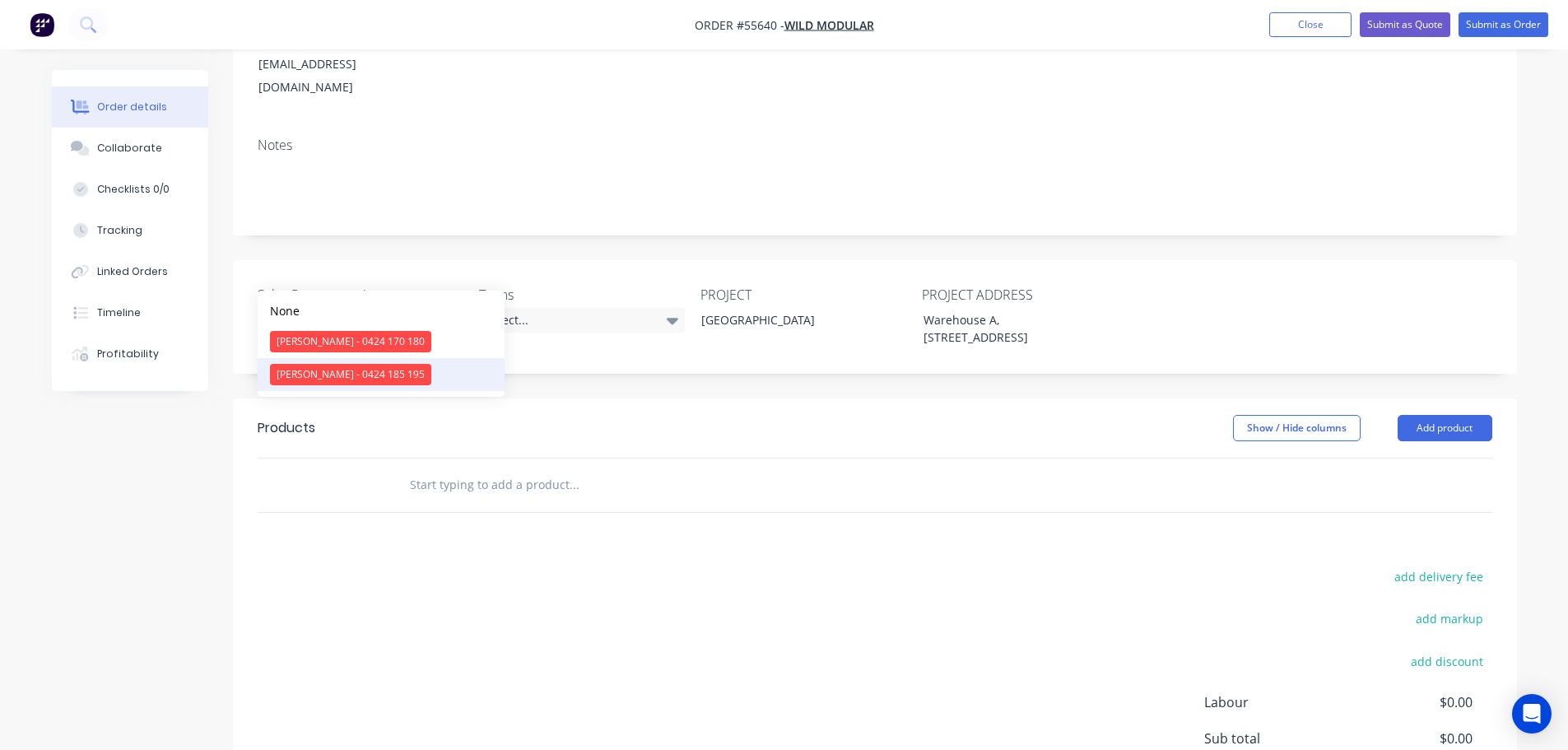
click at [321, 375] on div "Drew Blackman - 0424 185 195" at bounding box center [350, 375] width 161 height 22
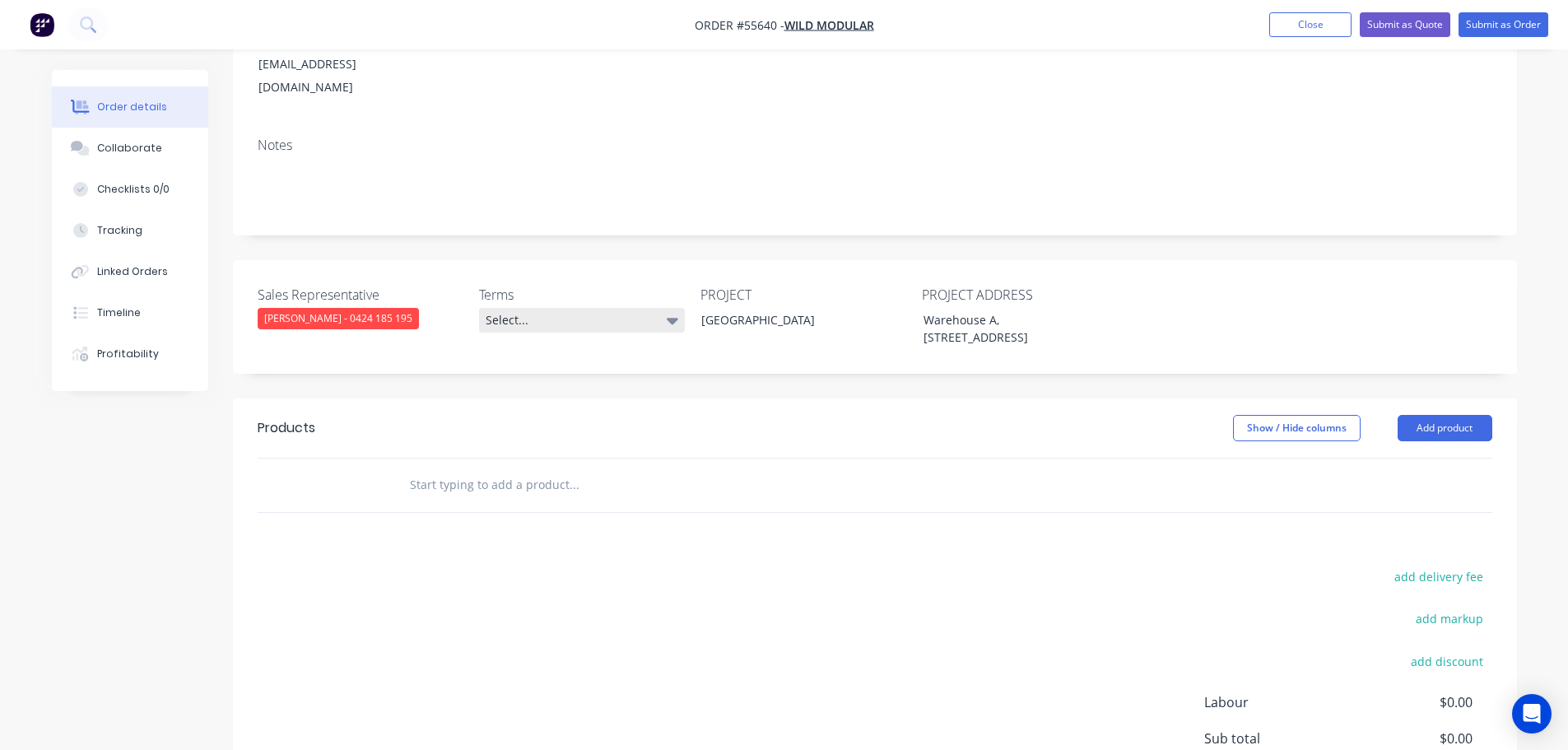
click at [563, 308] on div "Select..." at bounding box center [582, 320] width 206 height 25
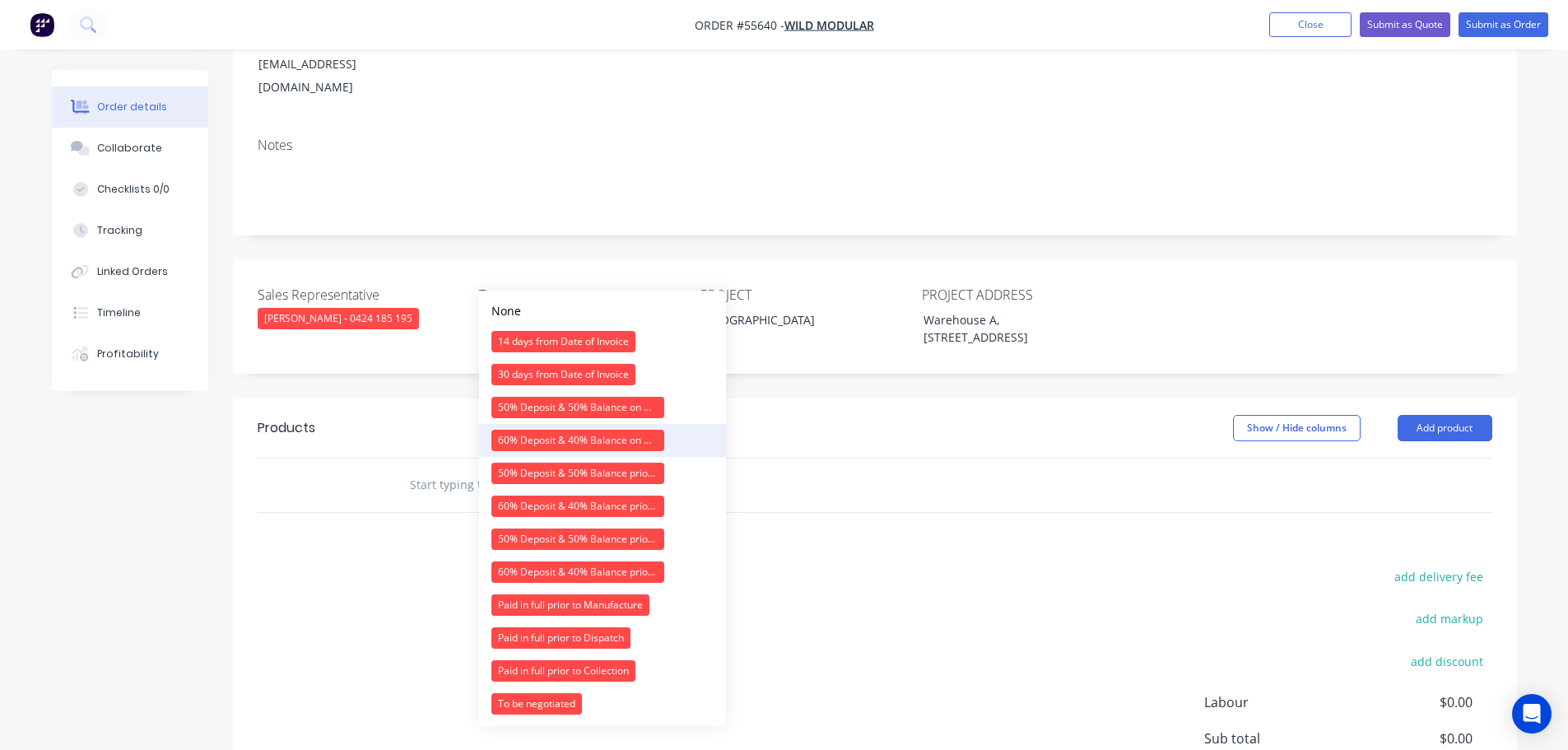
click at [565, 440] on div "60% Deposit & 40% Balance on Day of Installation" at bounding box center [577, 441] width 173 height 22
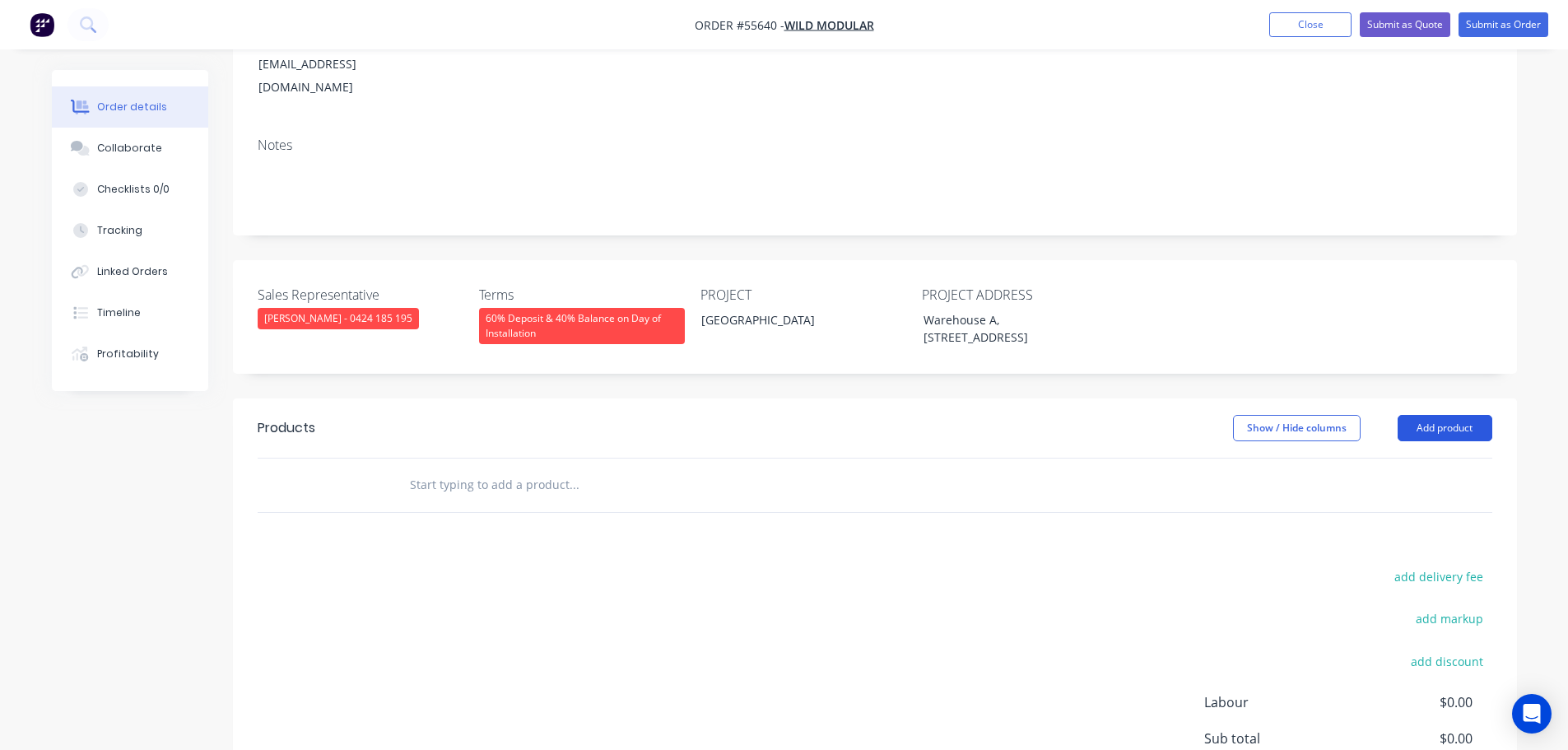
click at [1428, 415] on button "Add product" at bounding box center [1445, 428] width 95 height 27
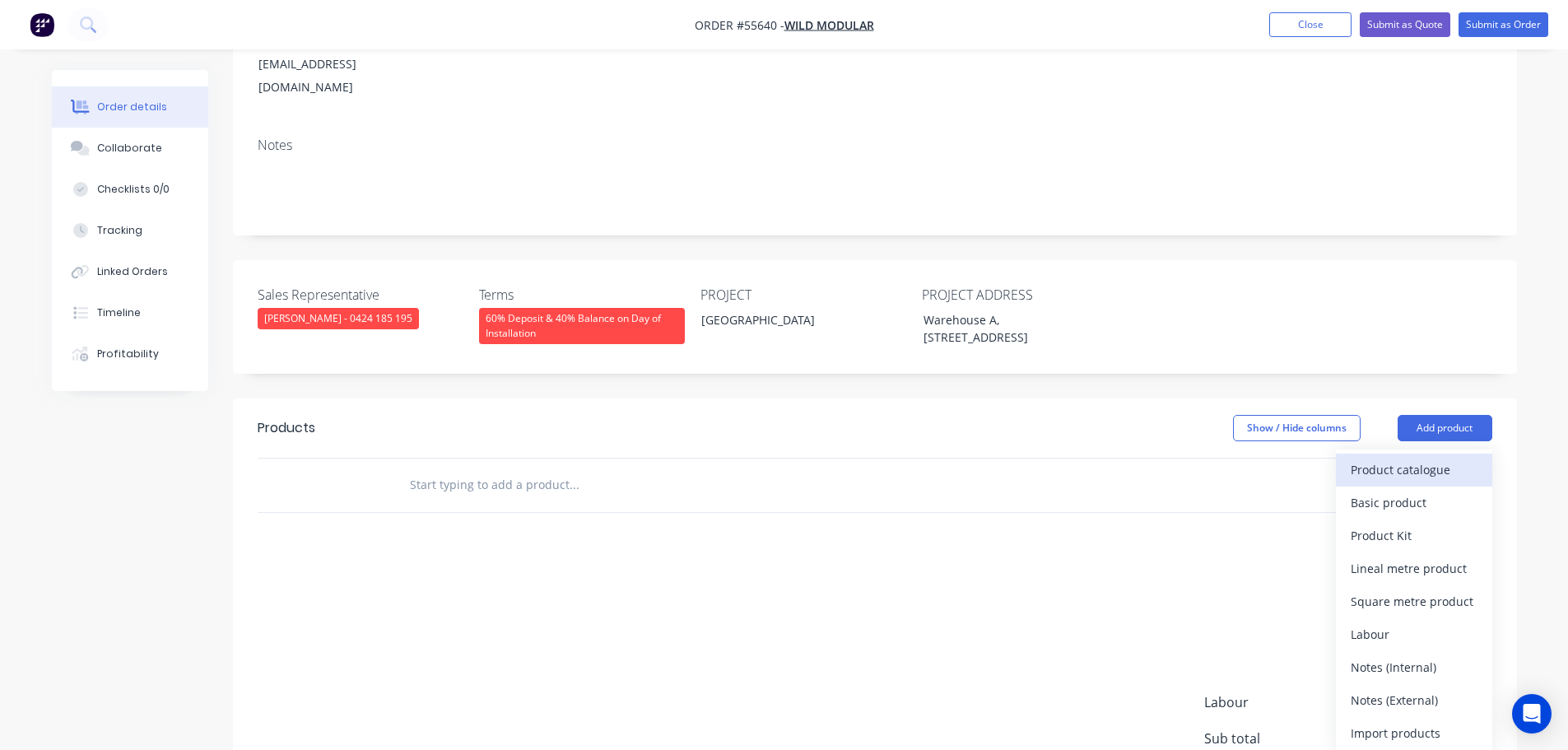
click at [1372, 458] on div "Product catalogue" at bounding box center [1414, 470] width 127 height 24
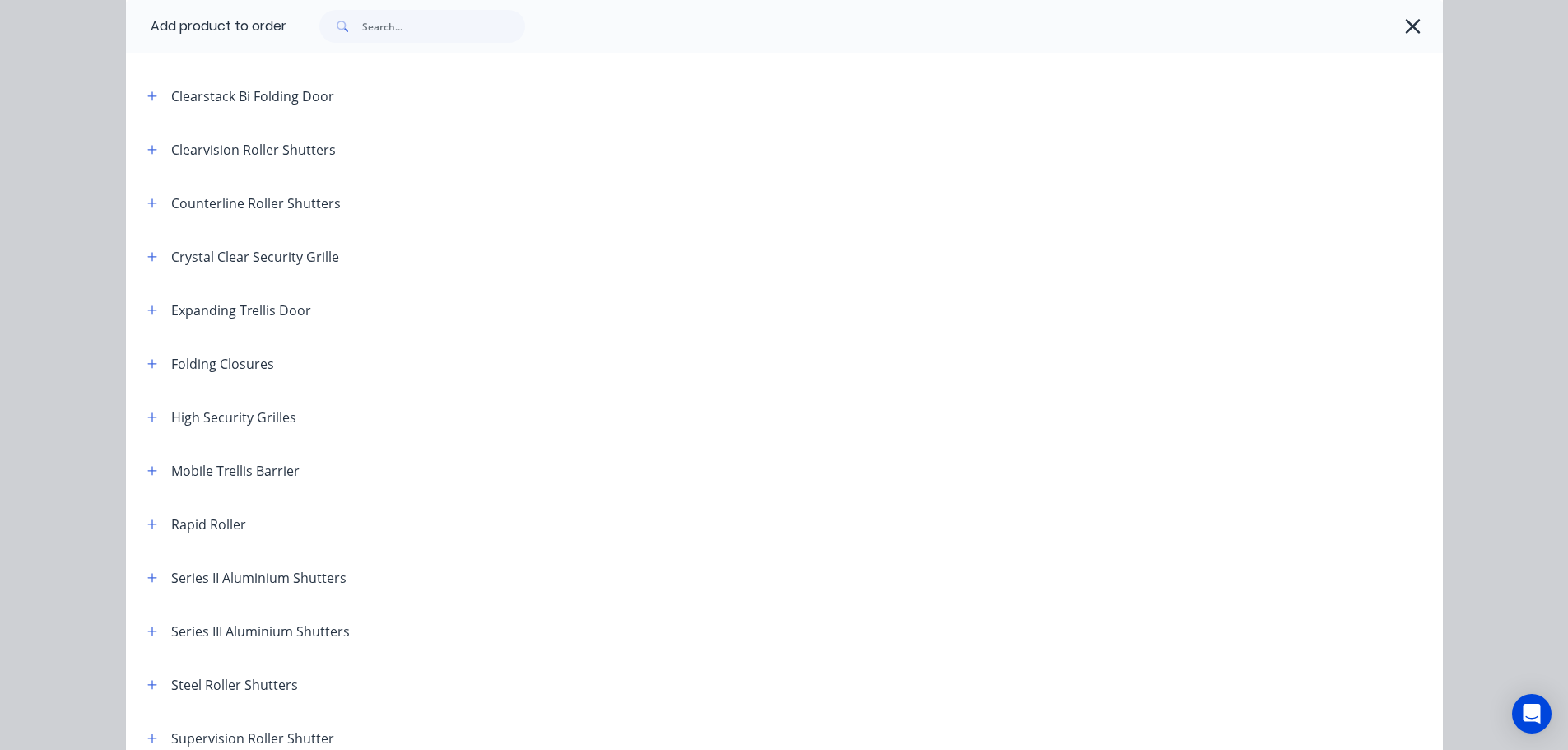
scroll to position [329, 0]
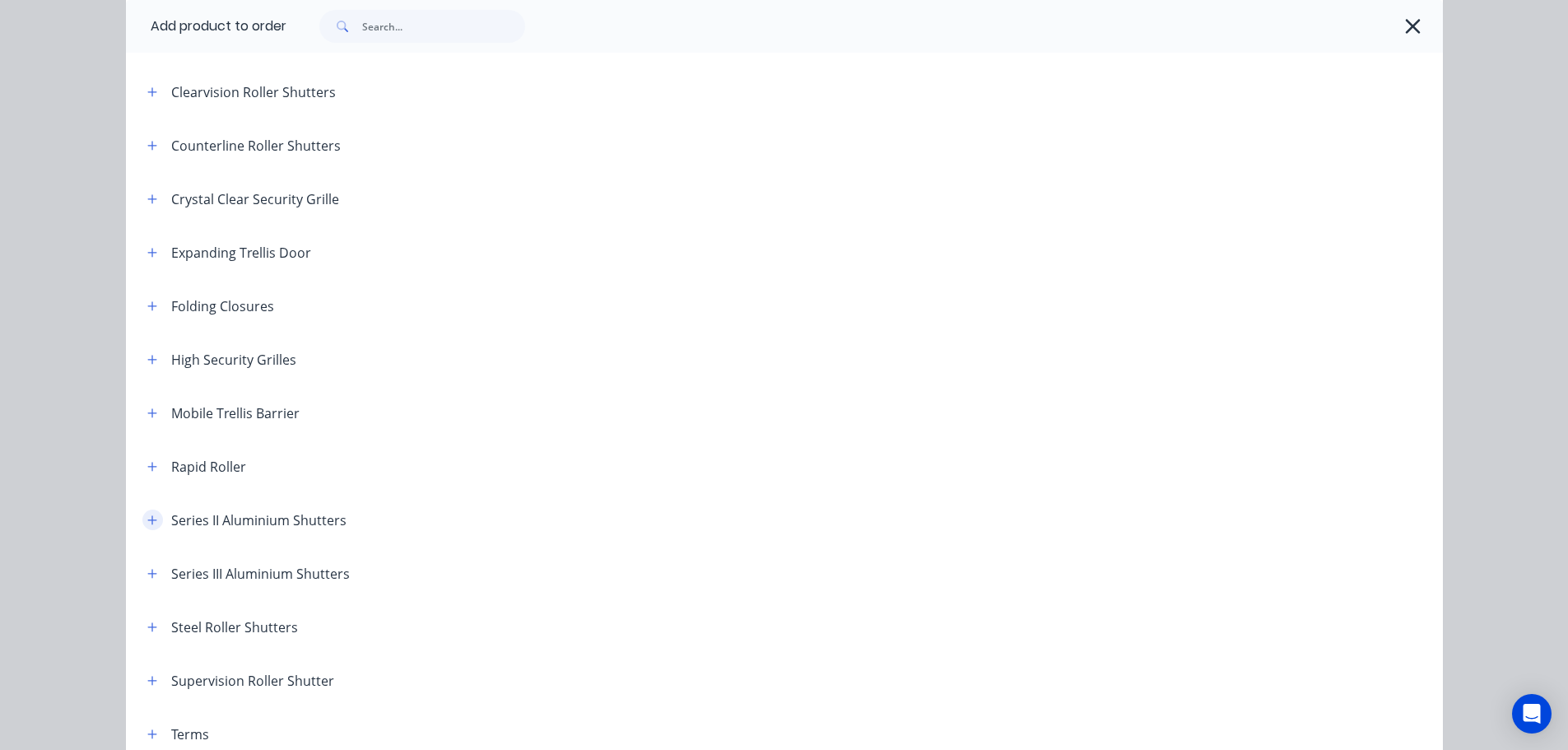
click at [148, 519] on icon "button" at bounding box center [153, 520] width 10 height 12
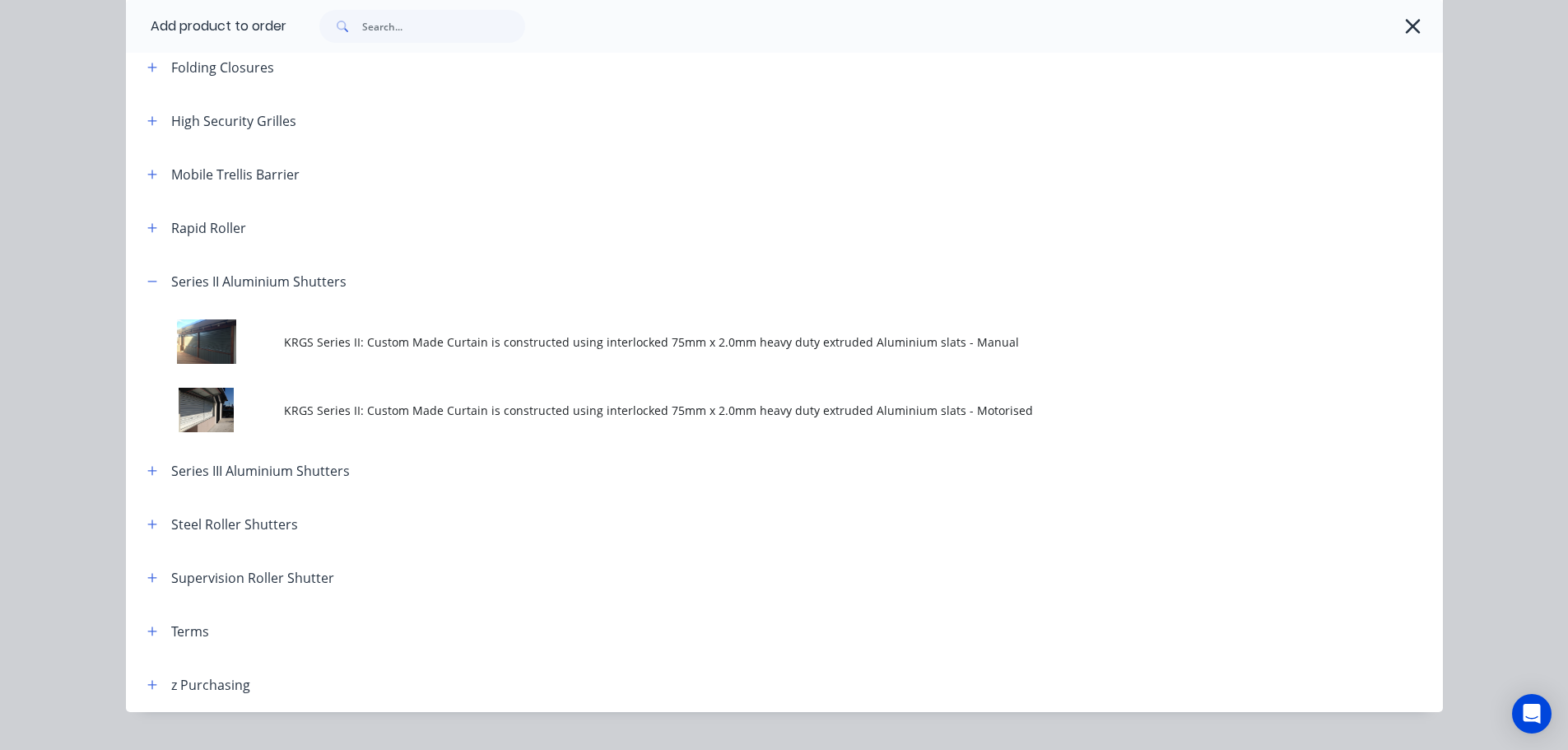
scroll to position [577, 0]
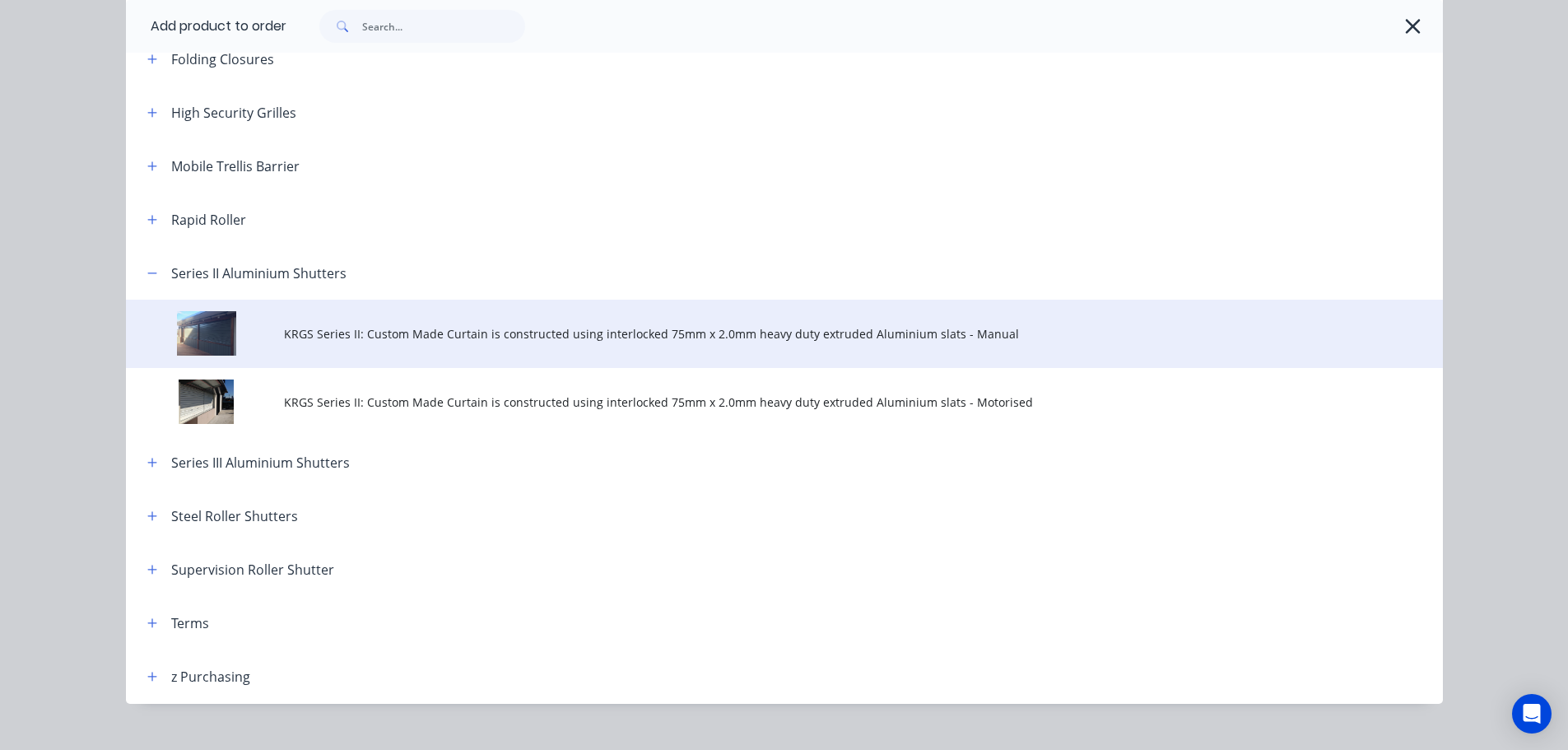
click at [629, 336] on span "KRGS Series II: Custom Made Curtain is constructed using interlocked 75mm x 2.0…" at bounding box center [747, 334] width 927 height 17
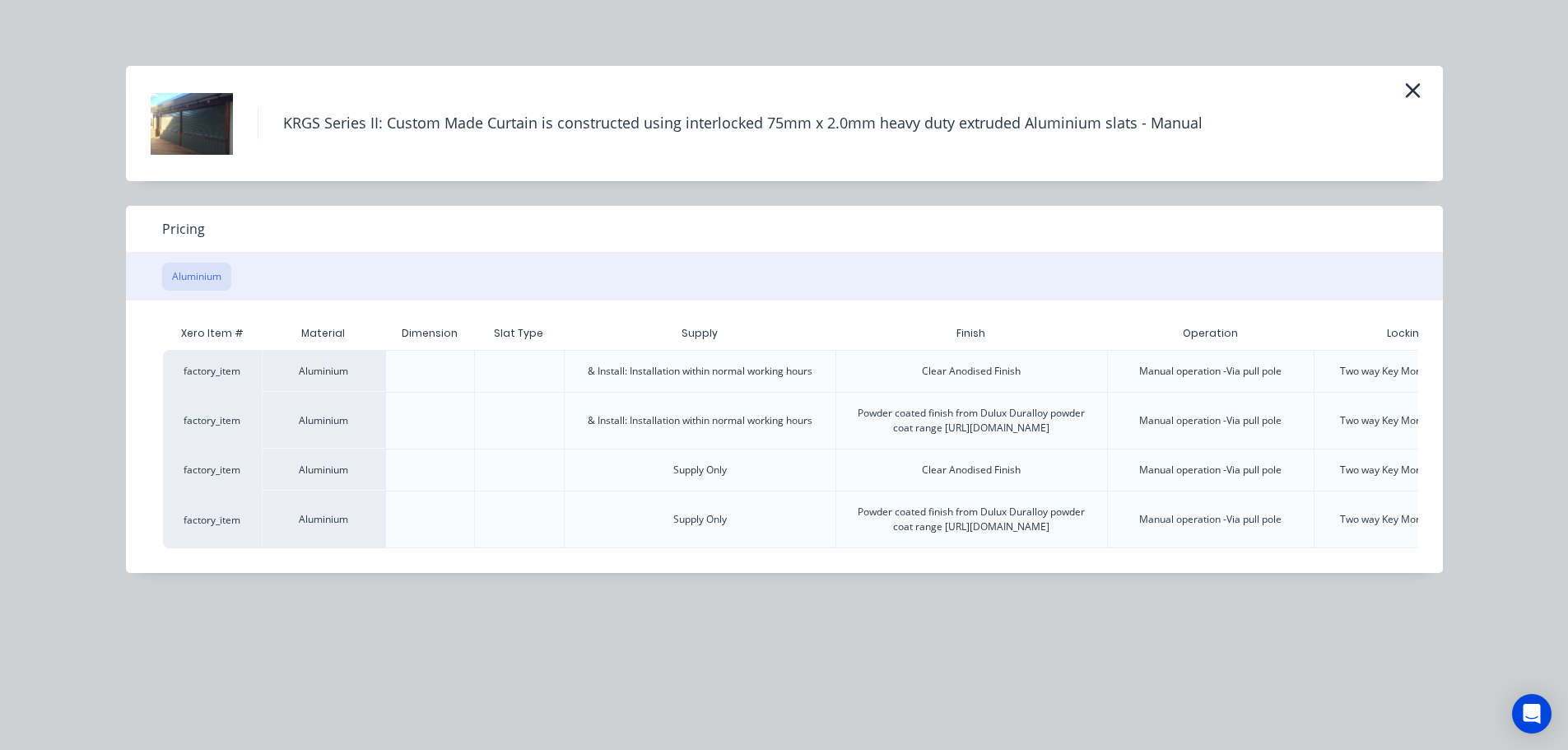
scroll to position [0, 170]
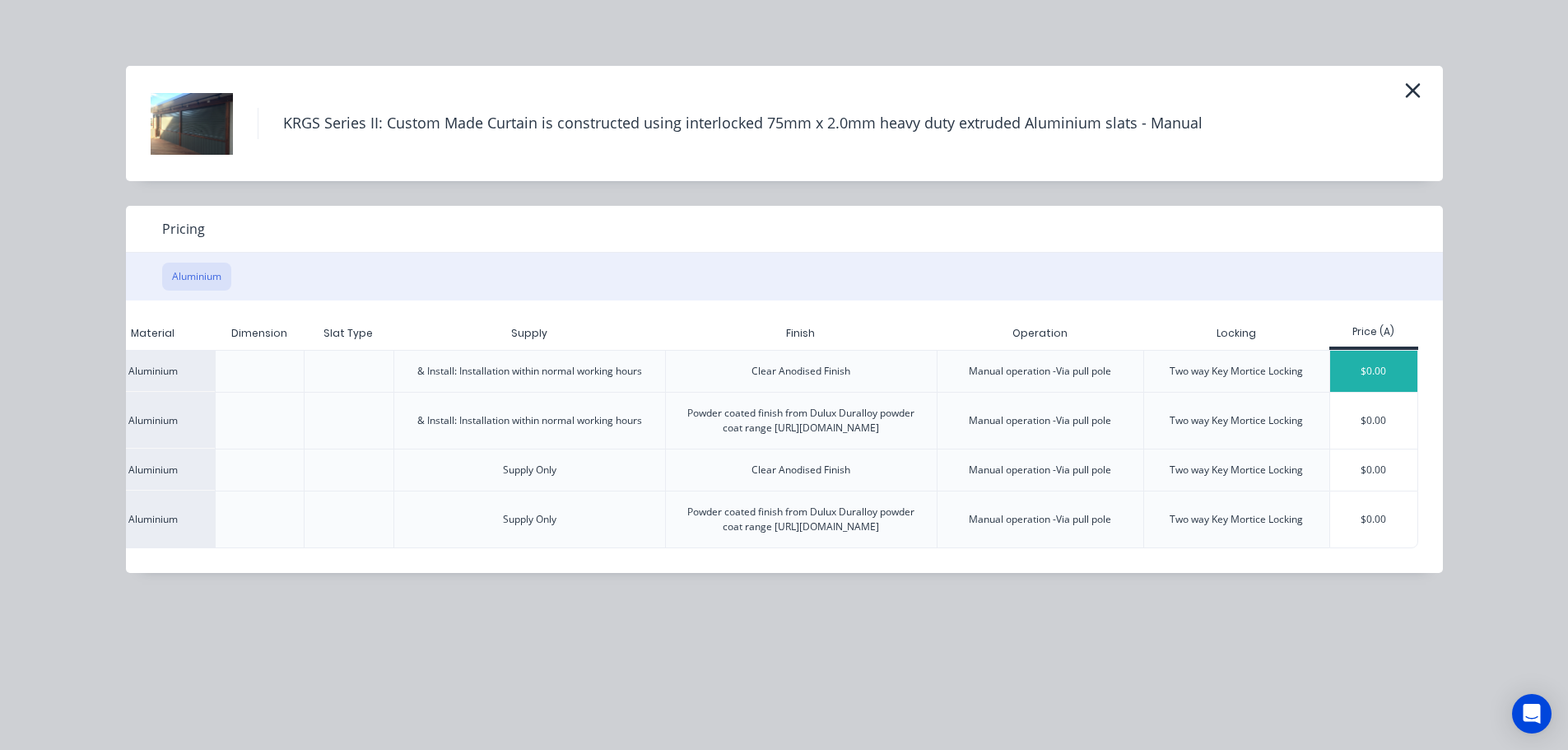
click at [1410, 379] on div "$0.00" at bounding box center [1374, 372] width 88 height 41
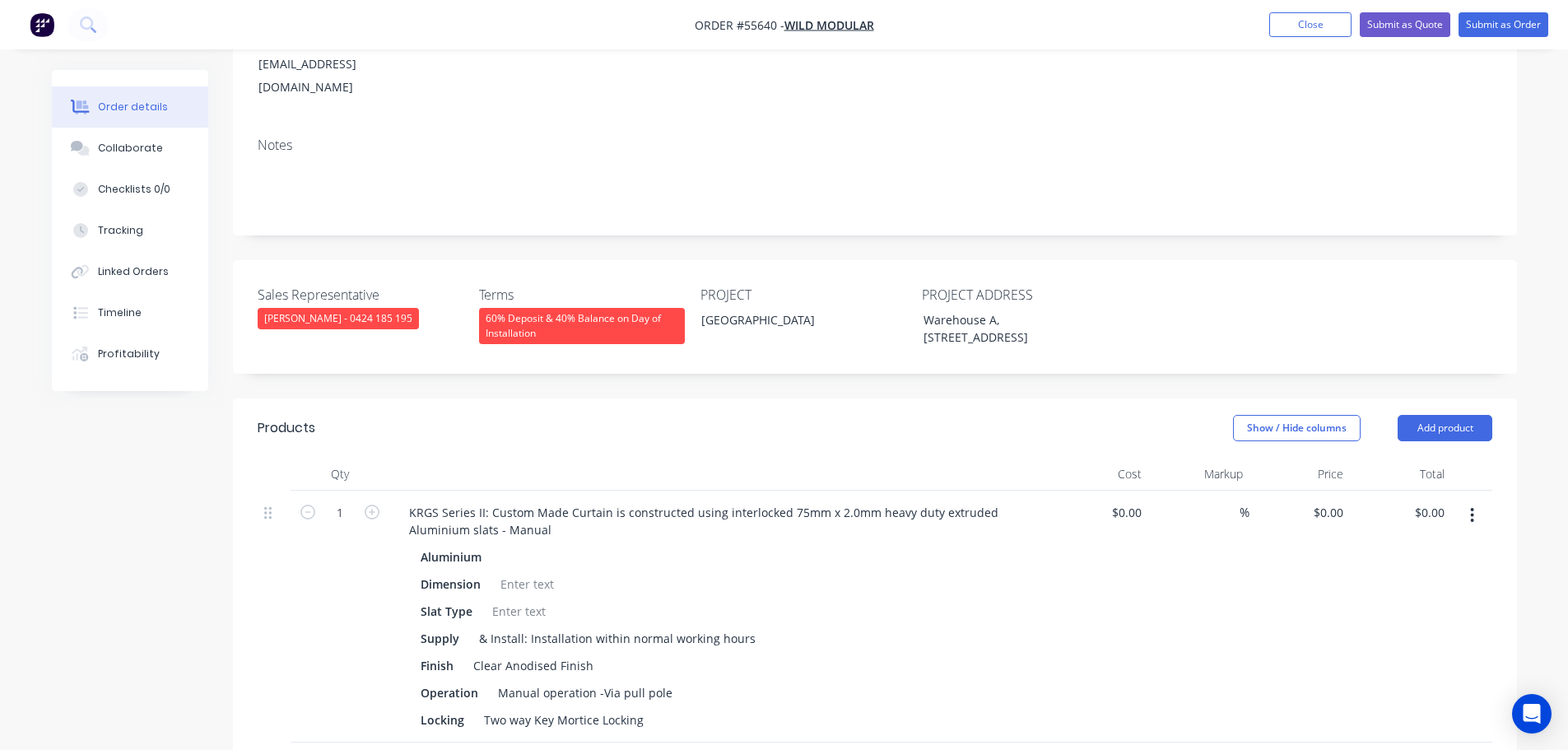
scroll to position [494, 0]
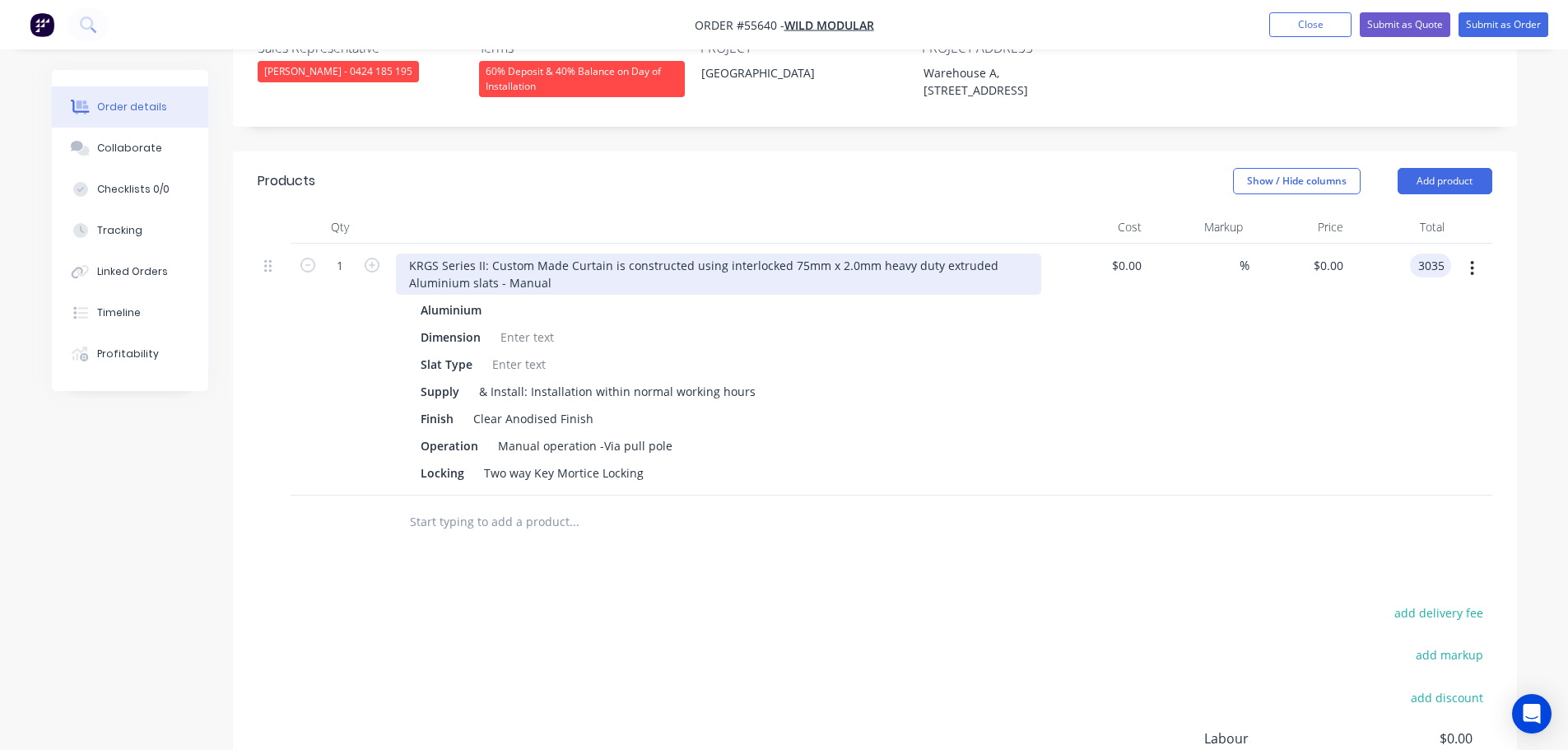
type input "3035"
type input "$3,035.00"
click at [407, 254] on div "KRGS Series II: Custom Made Curtain is constructed using interlocked 75mm x 2.0…" at bounding box center [718, 275] width 645 height 41
click at [406, 254] on div "KRGS Series II: Custom Made Curtain is constructed using interlocked 75mm x 2.0…" at bounding box center [718, 275] width 645 height 41
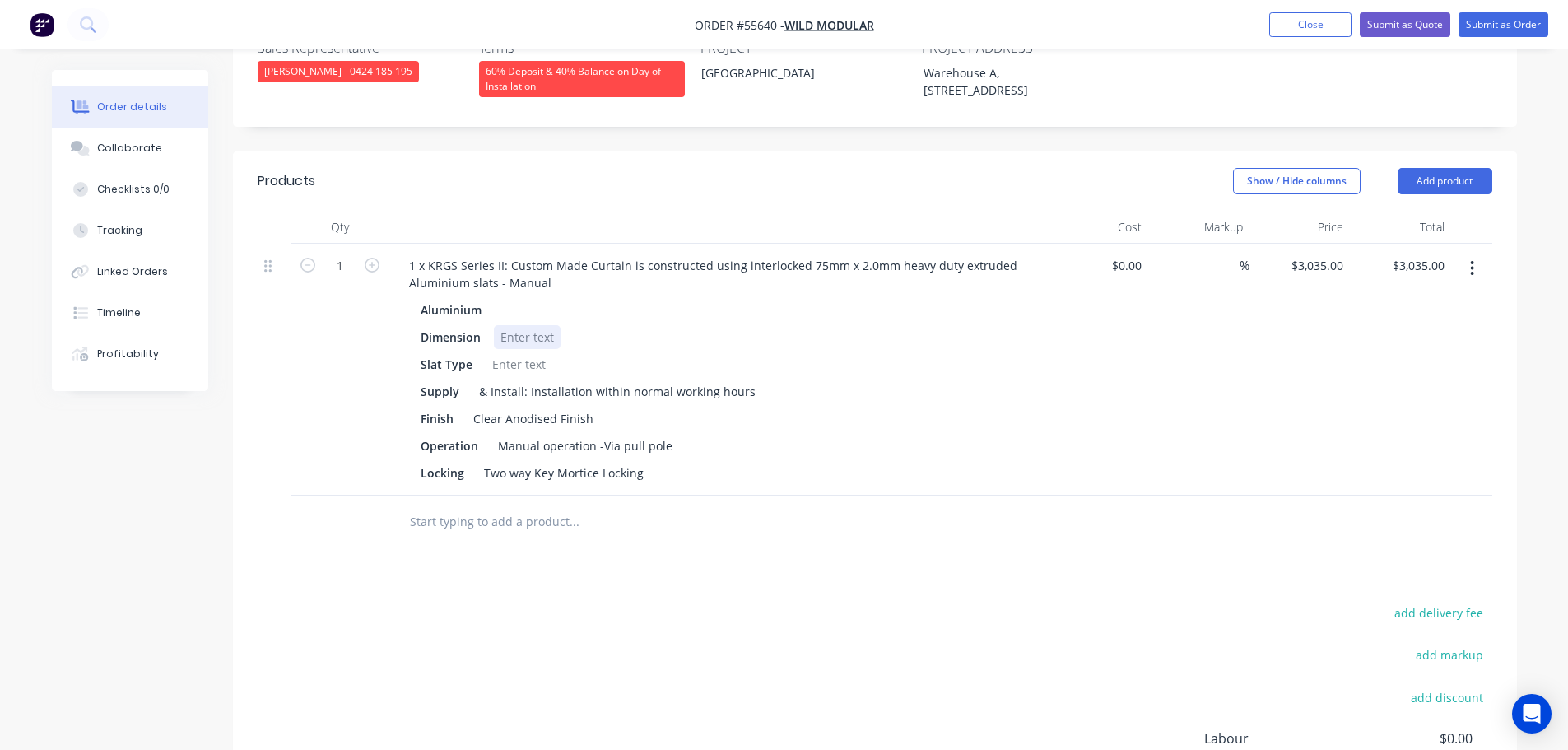
click at [516, 325] on div at bounding box center [527, 337] width 66 height 24
click at [522, 353] on div at bounding box center [519, 364] width 66 height 24
click at [1433, 168] on button "Add product" at bounding box center [1445, 181] width 95 height 27
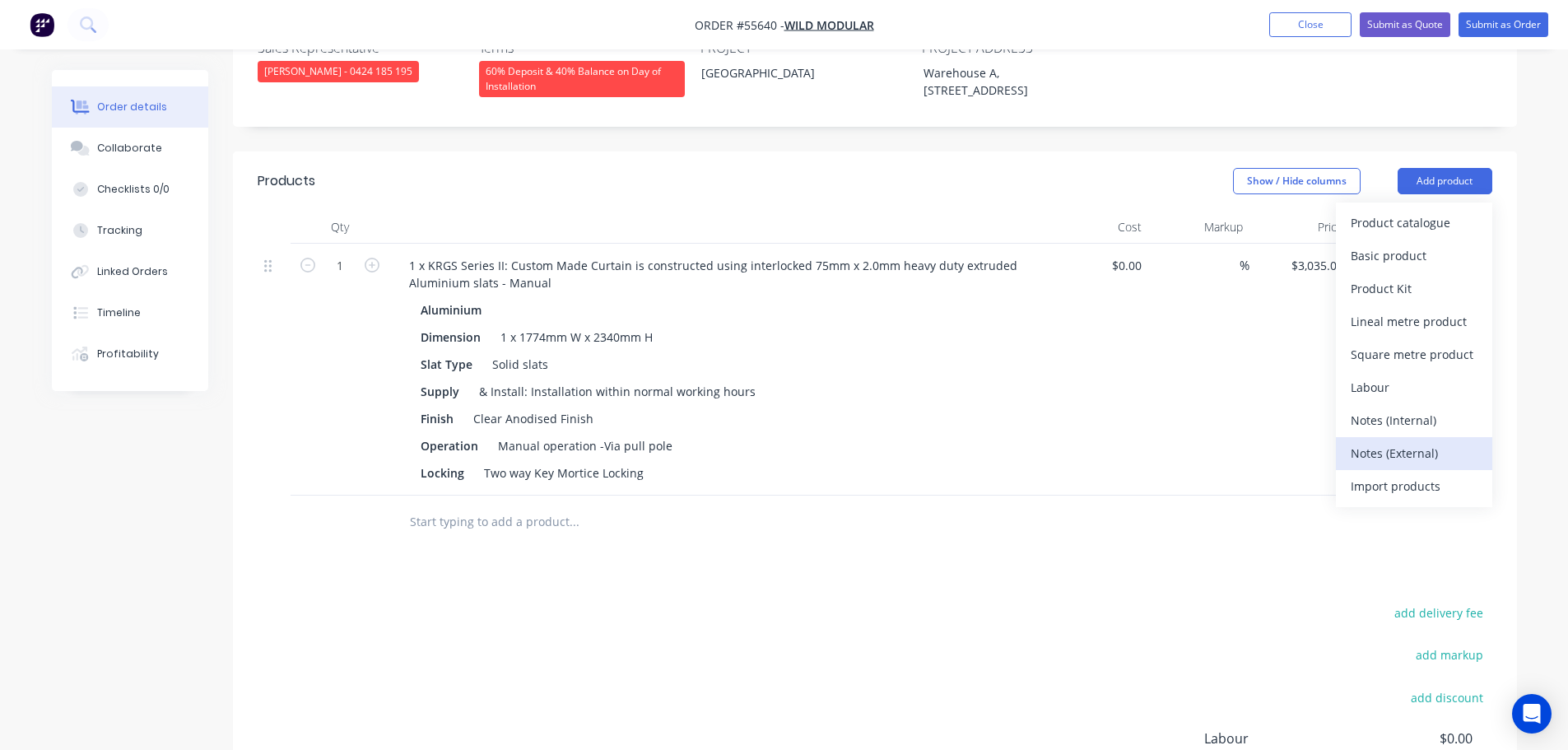
click at [1388, 441] on div "Notes (External)" at bounding box center [1414, 453] width 127 height 24
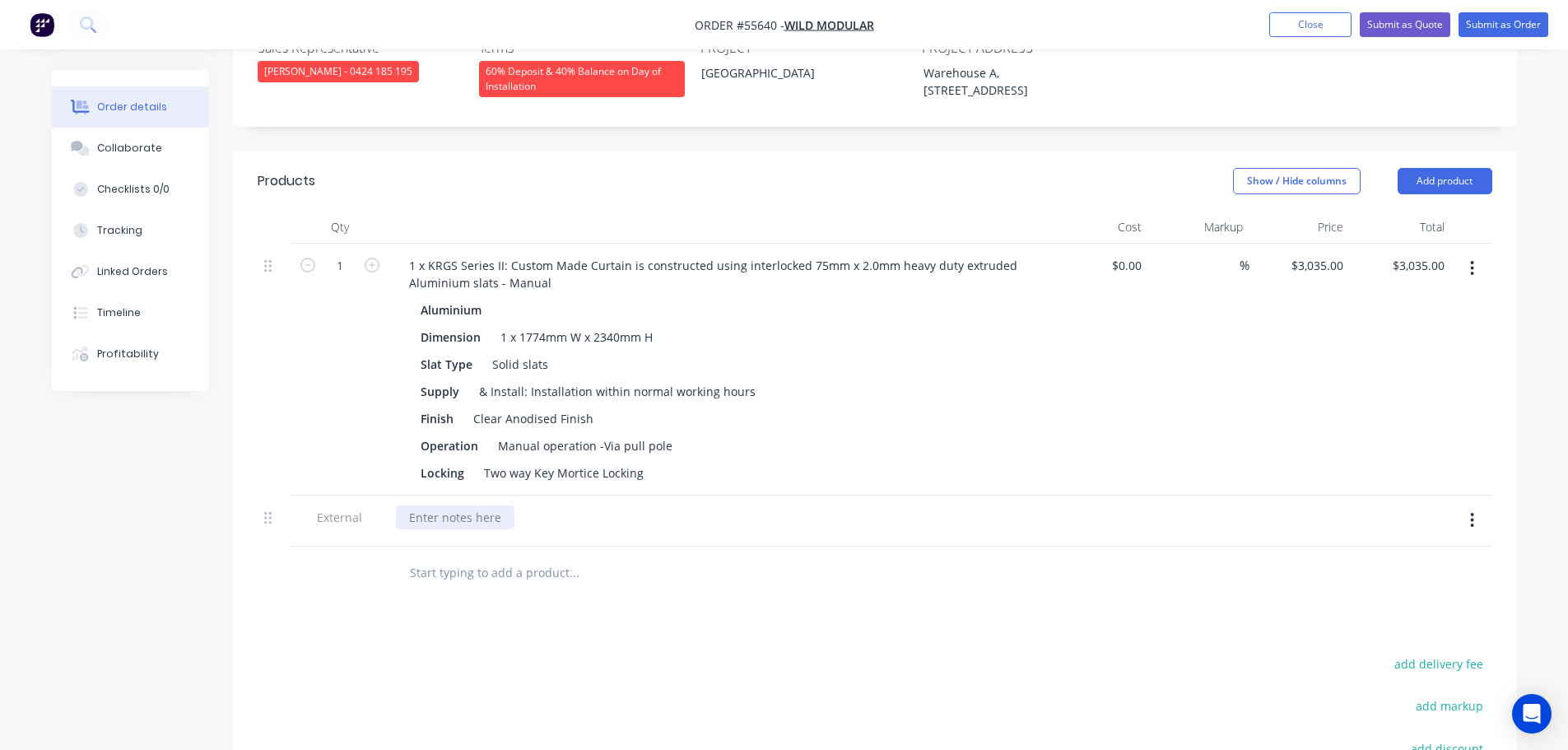
click at [426, 505] on div at bounding box center [455, 517] width 119 height 24
click at [501, 505] on div "E/O option for" at bounding box center [718, 517] width 645 height 24
click at [491, 505] on div "E/O option for" at bounding box center [447, 517] width 104 height 24
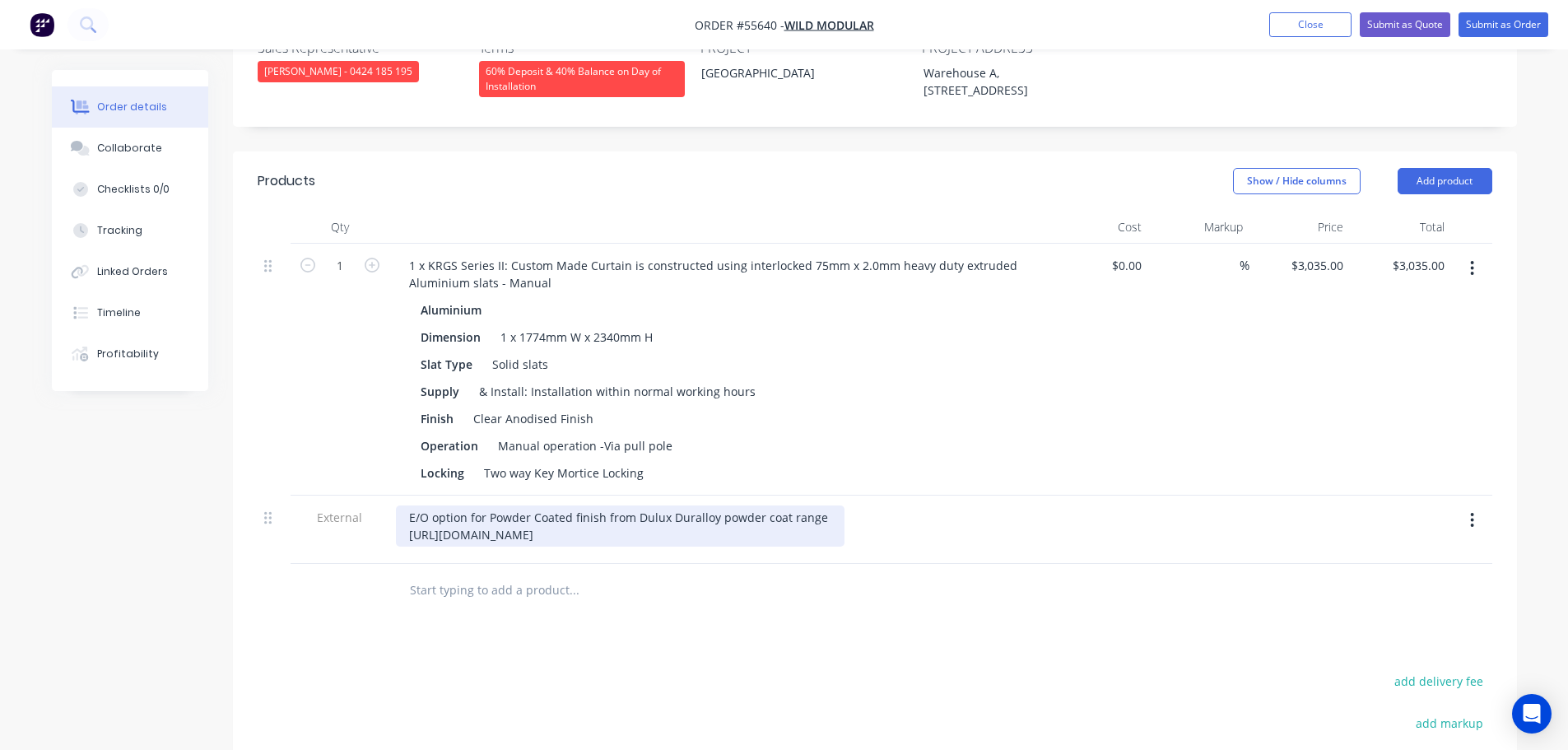
click at [824, 505] on div "E/O option for Powder Coated finish from Dulux Duralloy powder coat range https…" at bounding box center [620, 526] width 449 height 41
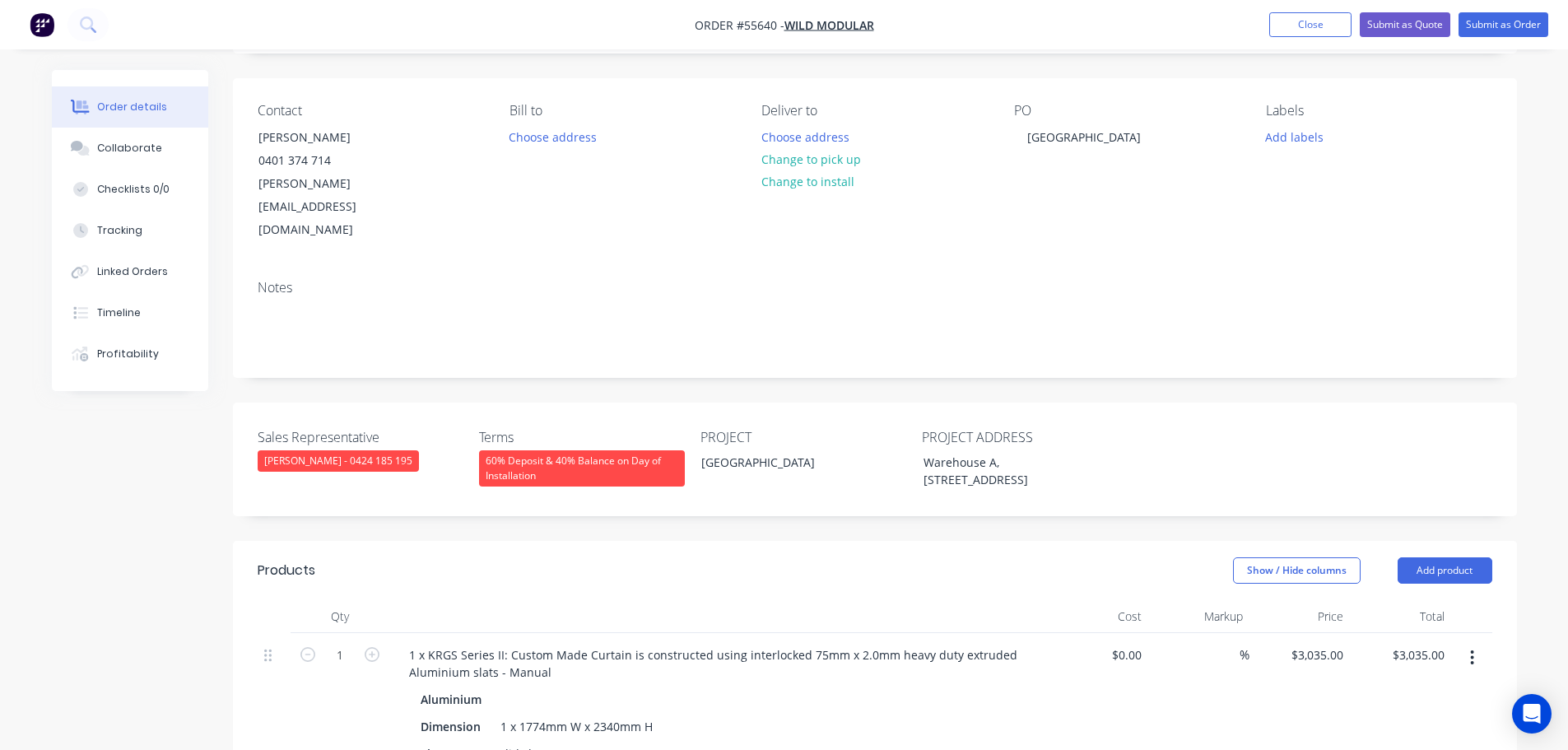
scroll to position [82, 0]
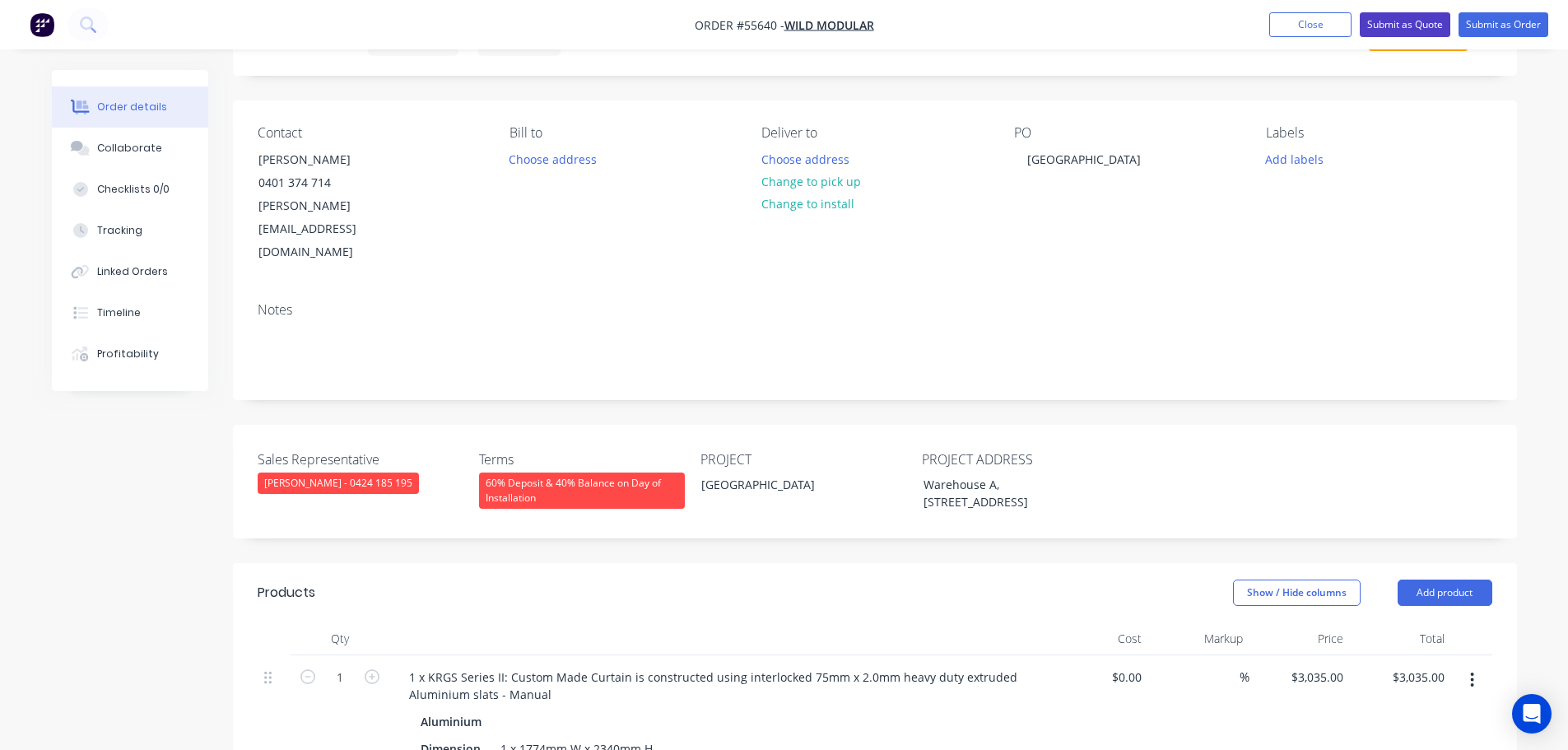
click at [1410, 22] on button "Submit as Quote" at bounding box center [1405, 25] width 90 height 25
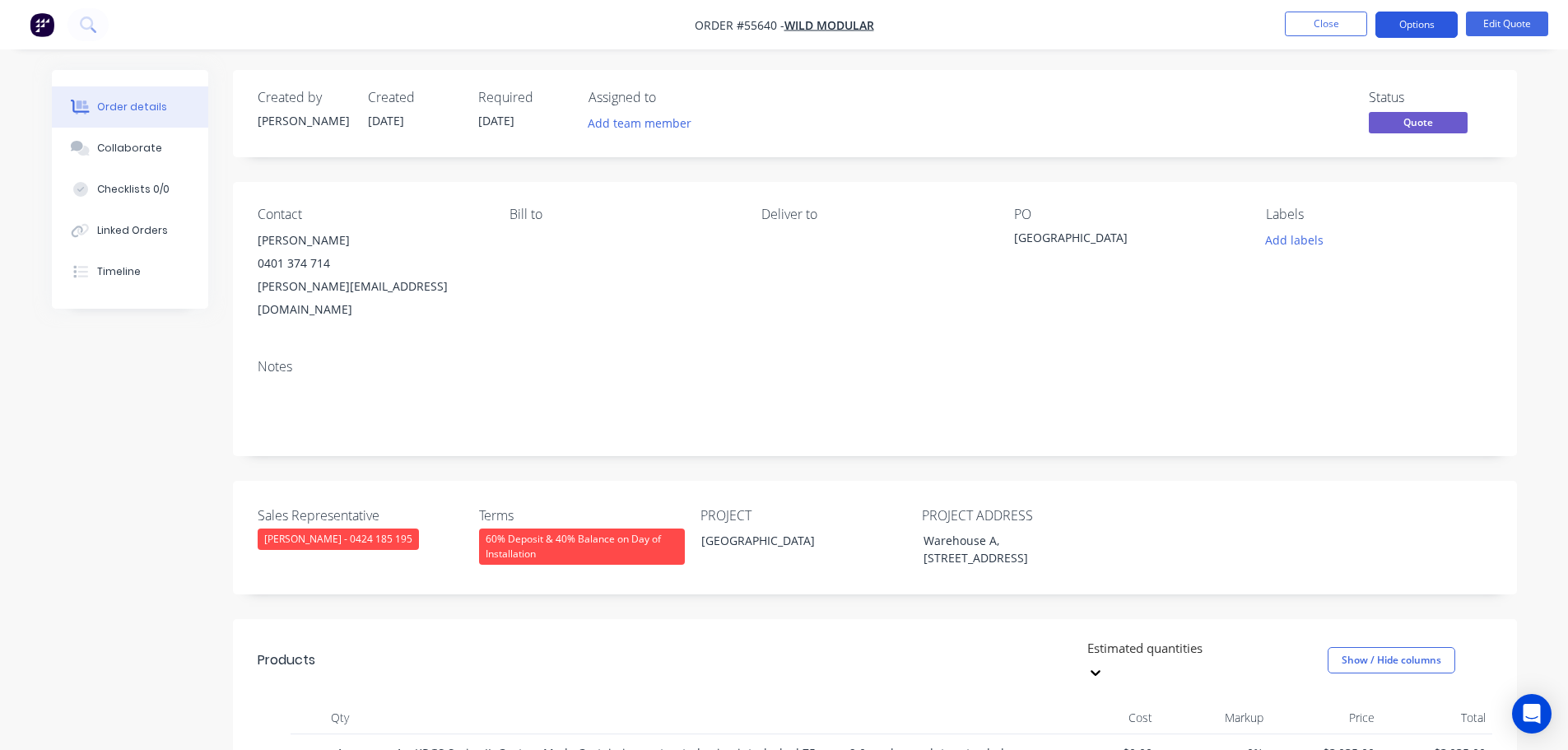
click at [1405, 27] on button "Options" at bounding box center [1416, 25] width 82 height 27
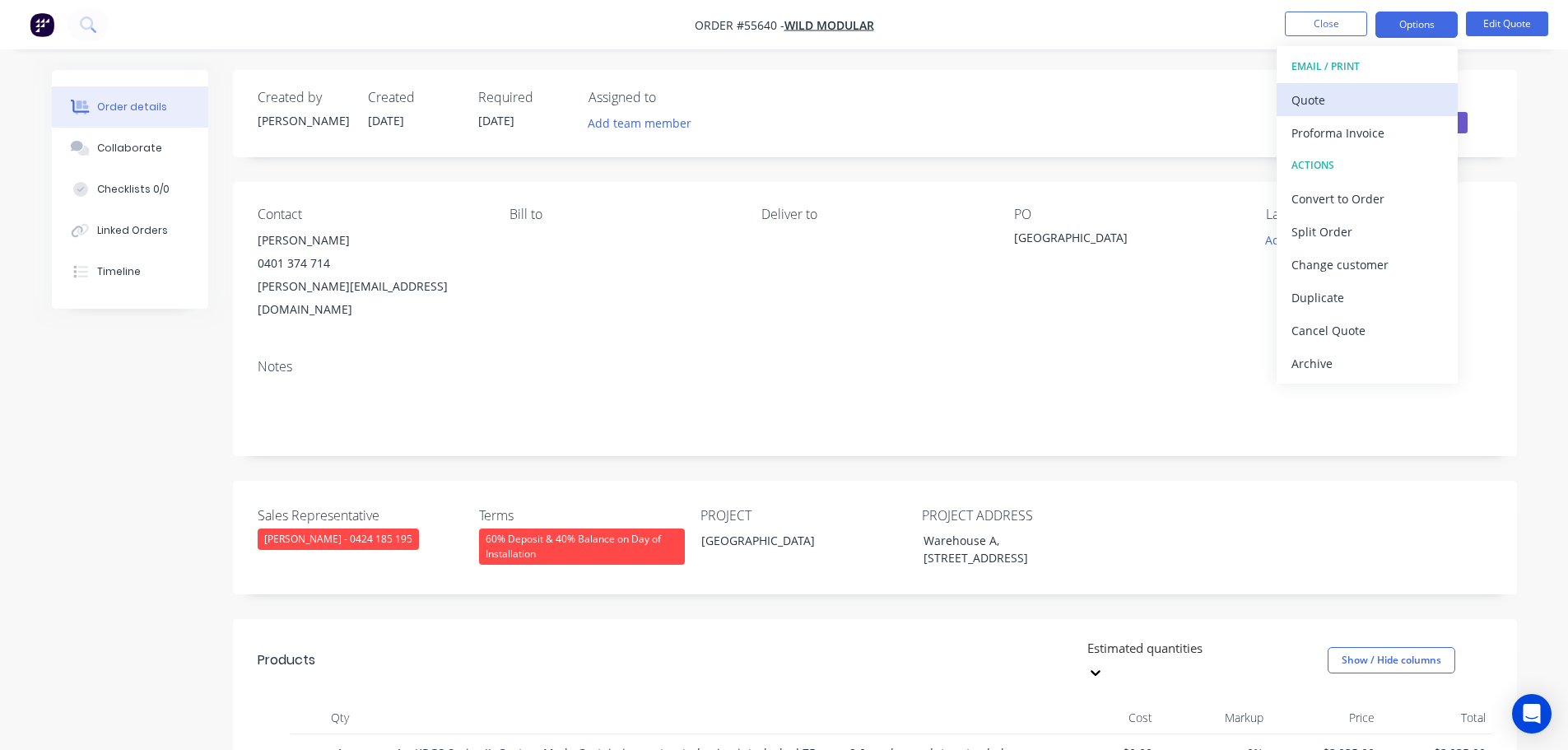
click at [1322, 96] on div "Quote" at bounding box center [1367, 100] width 152 height 24
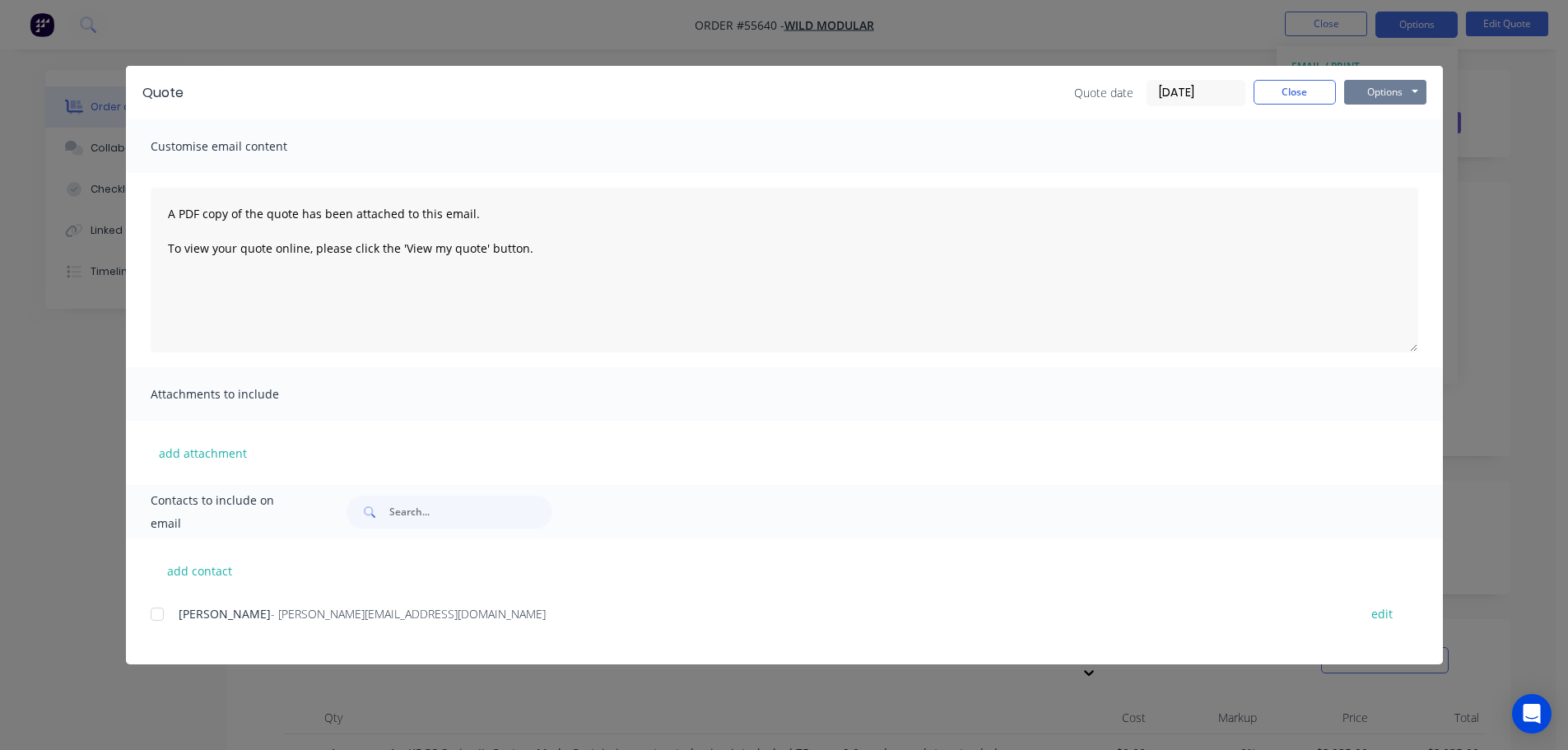
click at [1355, 98] on button "Options" at bounding box center [1385, 92] width 82 height 25
click at [1373, 151] on button "Print" at bounding box center [1396, 149] width 105 height 27
click at [1289, 89] on button "Close" at bounding box center [1294, 92] width 82 height 25
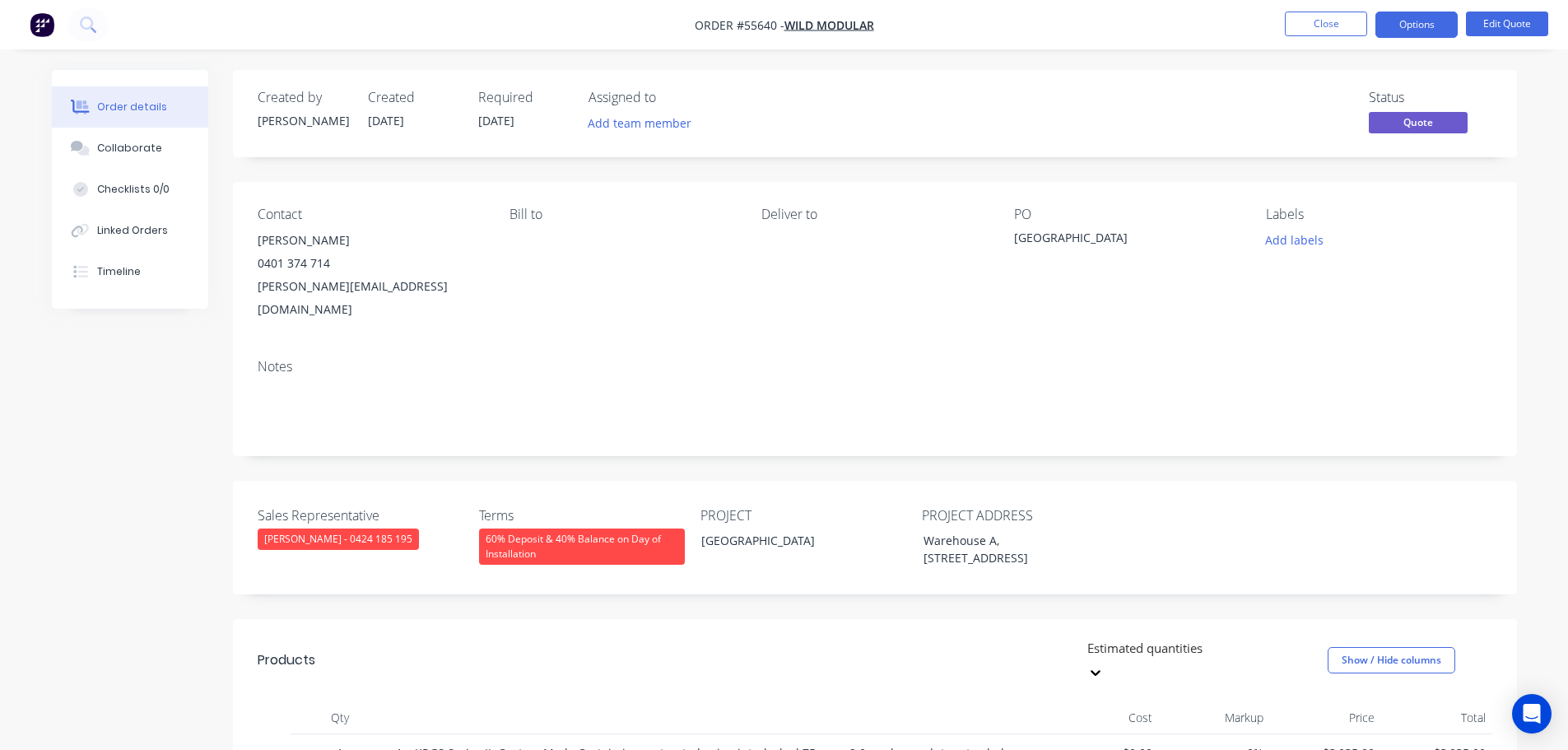
click at [304, 283] on div "justin@wildmodular.com.au" at bounding box center [371, 298] width 226 height 46
click at [1072, 241] on div "Wetherill Park NSW" at bounding box center [1117, 241] width 206 height 23
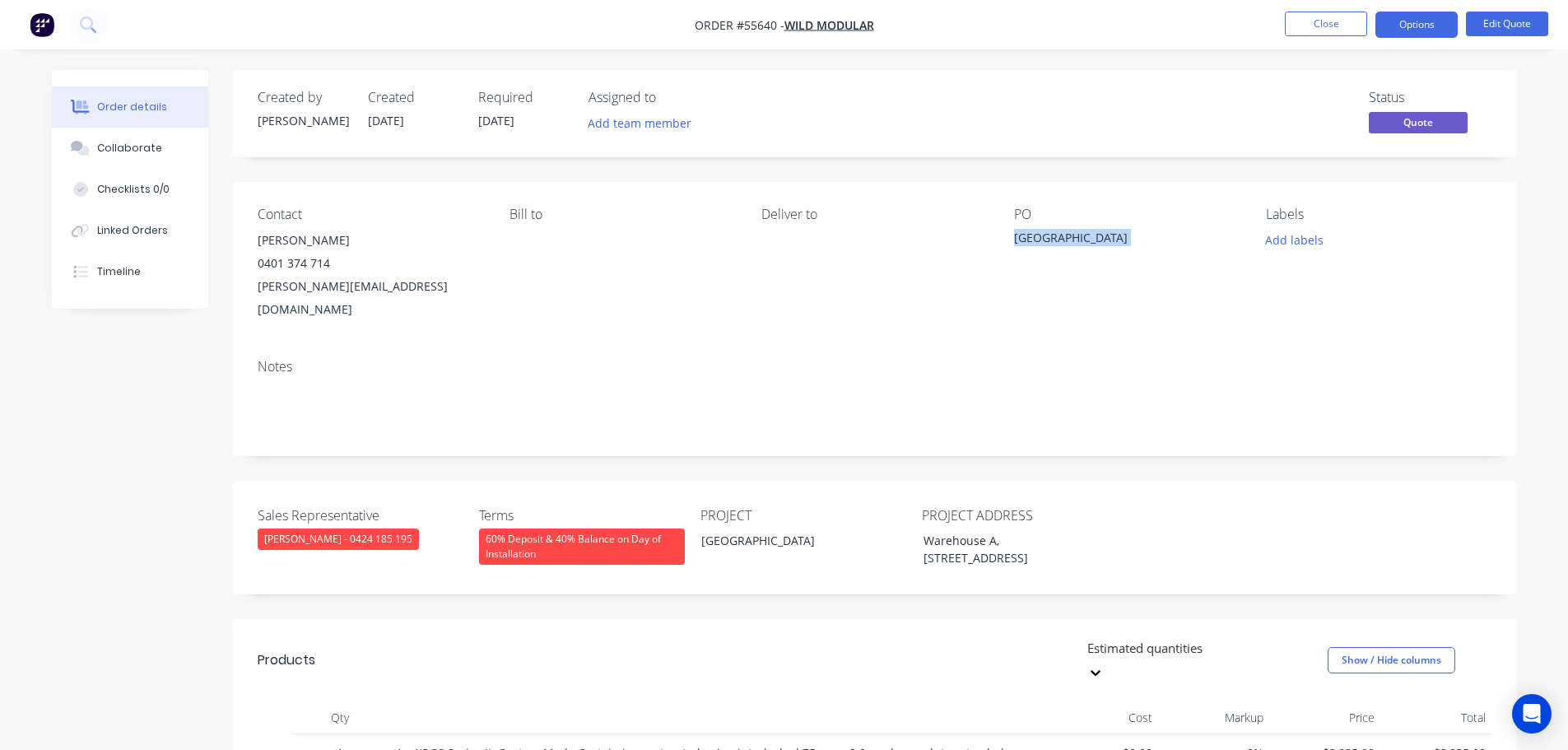
click at [1072, 241] on div "Wetherill Park NSW" at bounding box center [1117, 241] width 206 height 23
click at [330, 265] on span at bounding box center [330, 263] width 0 height 16
click at [1314, 23] on button "Close" at bounding box center [1326, 24] width 82 height 25
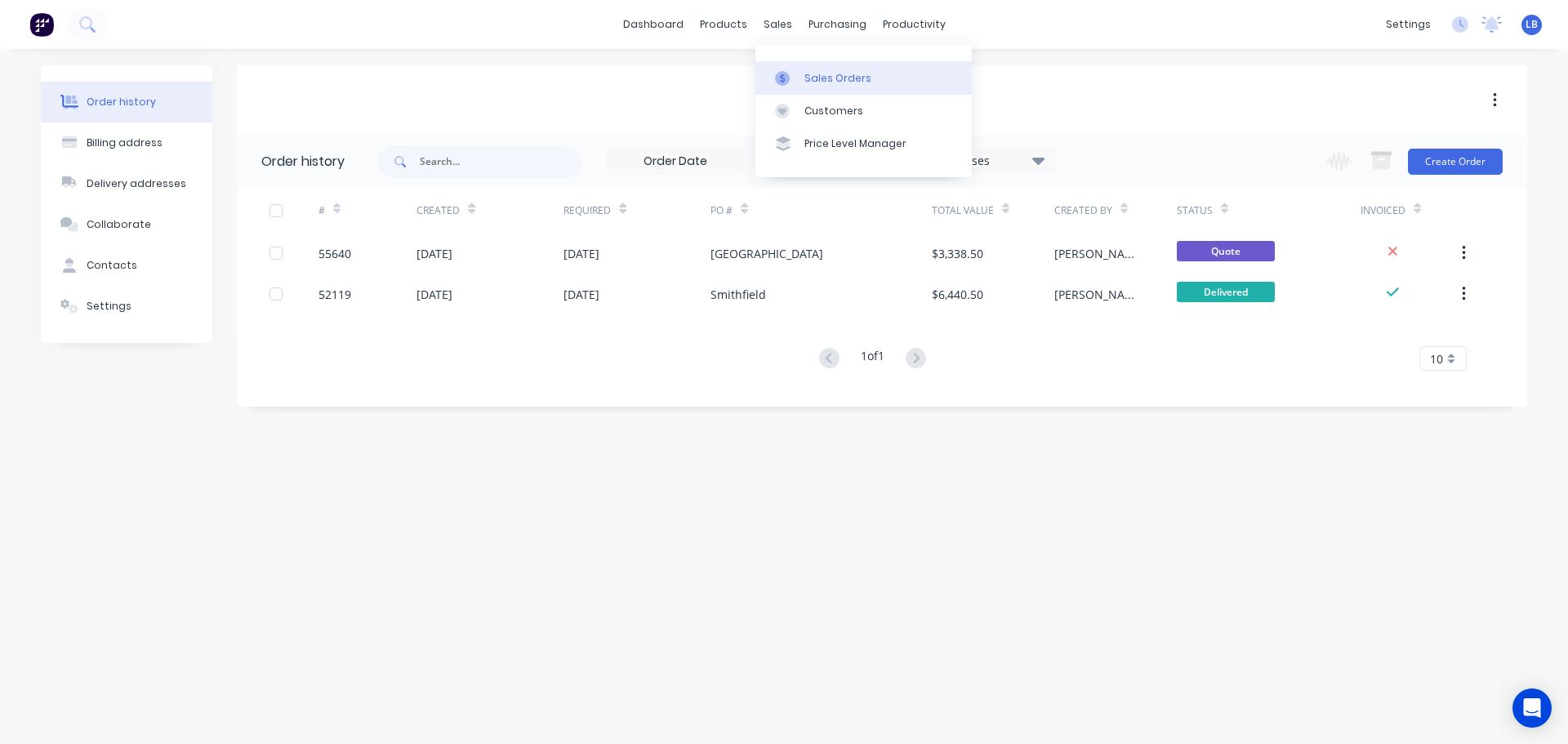
click at [828, 82] on div "Sales Orders" at bounding box center [837, 78] width 67 height 15
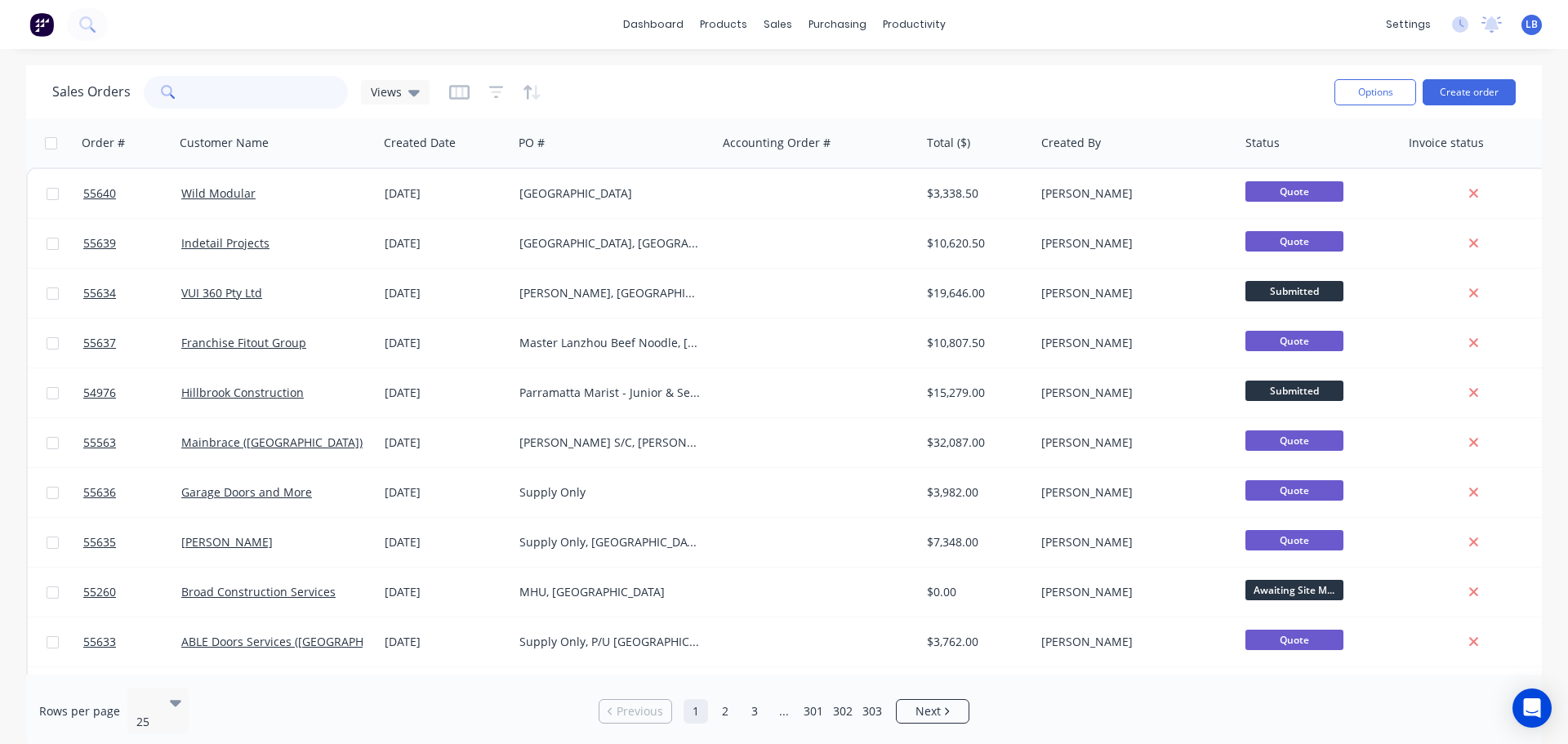
click at [217, 88] on input "text" at bounding box center [268, 92] width 159 height 33
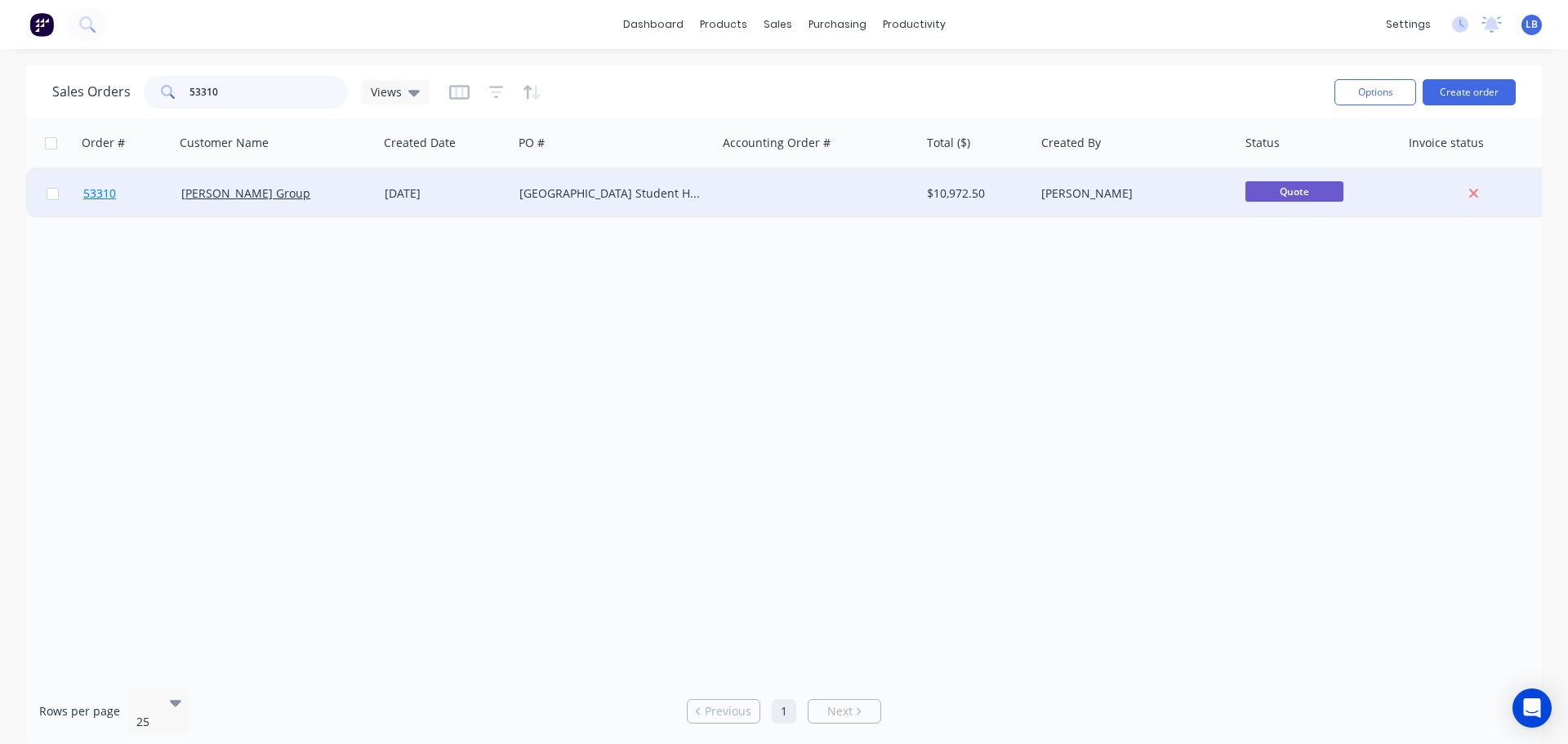
type input "53310"
click at [91, 191] on span "53310" at bounding box center [100, 193] width 33 height 16
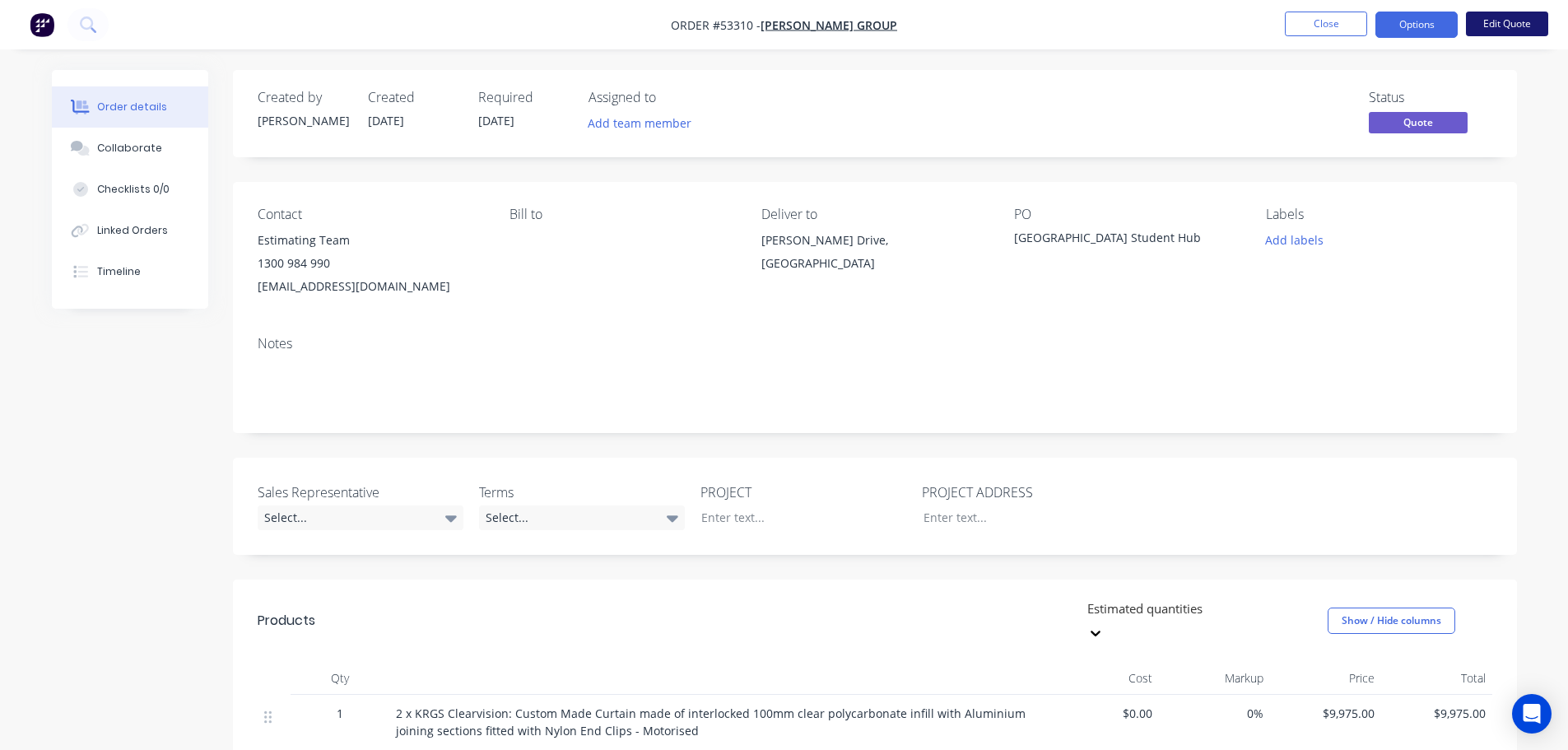
click at [1524, 18] on button "Edit Quote" at bounding box center [1507, 24] width 82 height 25
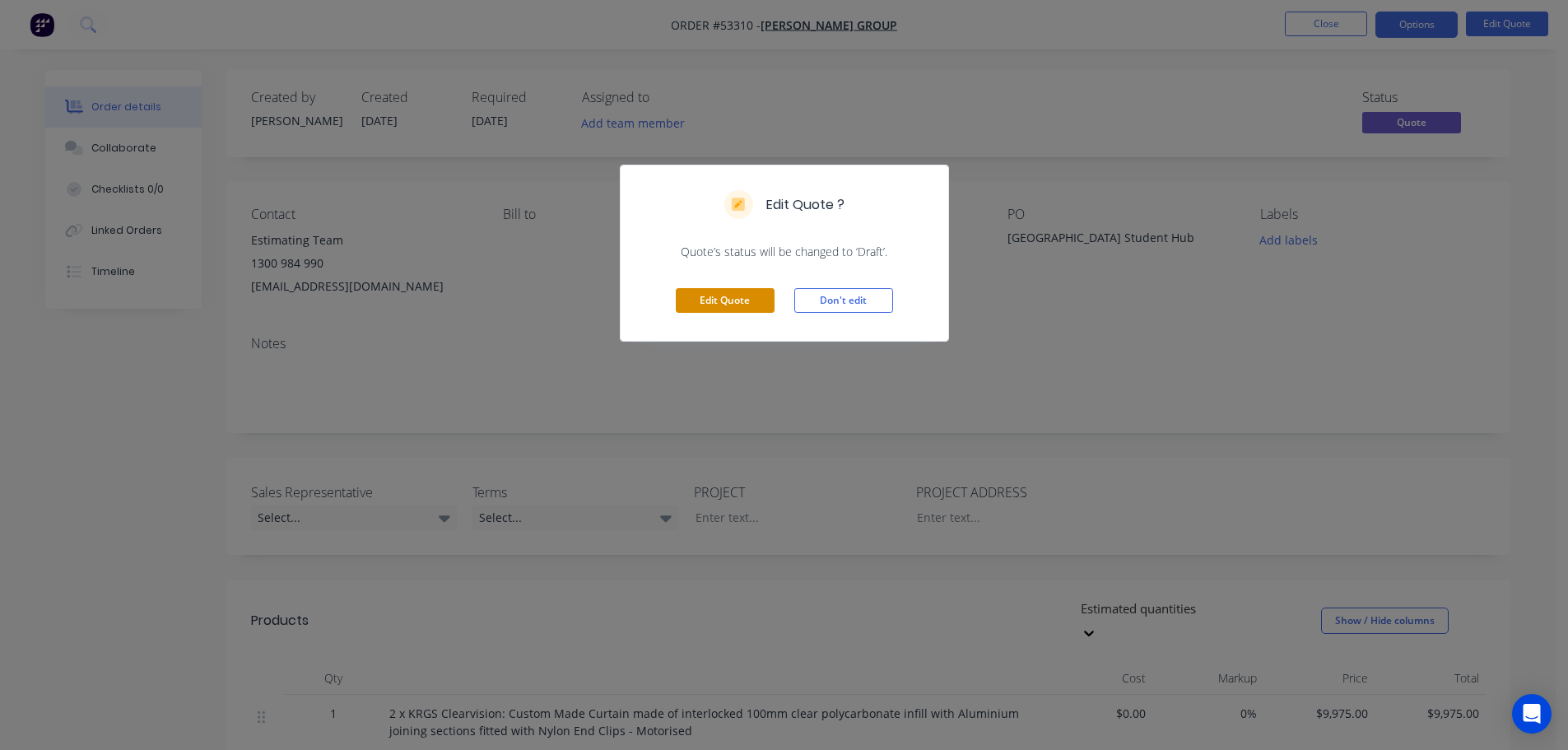
click at [704, 301] on button "Edit Quote" at bounding box center [725, 300] width 99 height 25
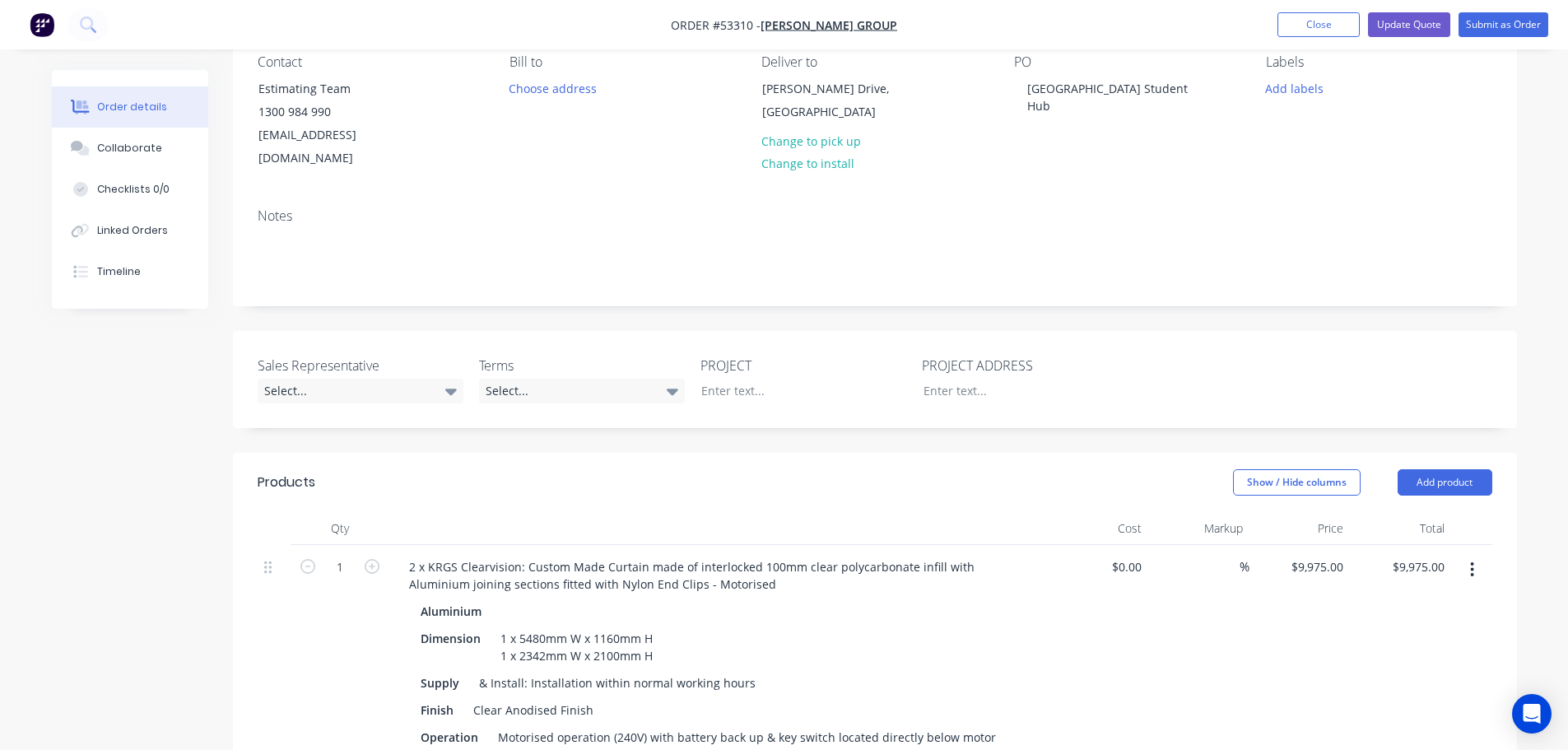
scroll to position [164, 0]
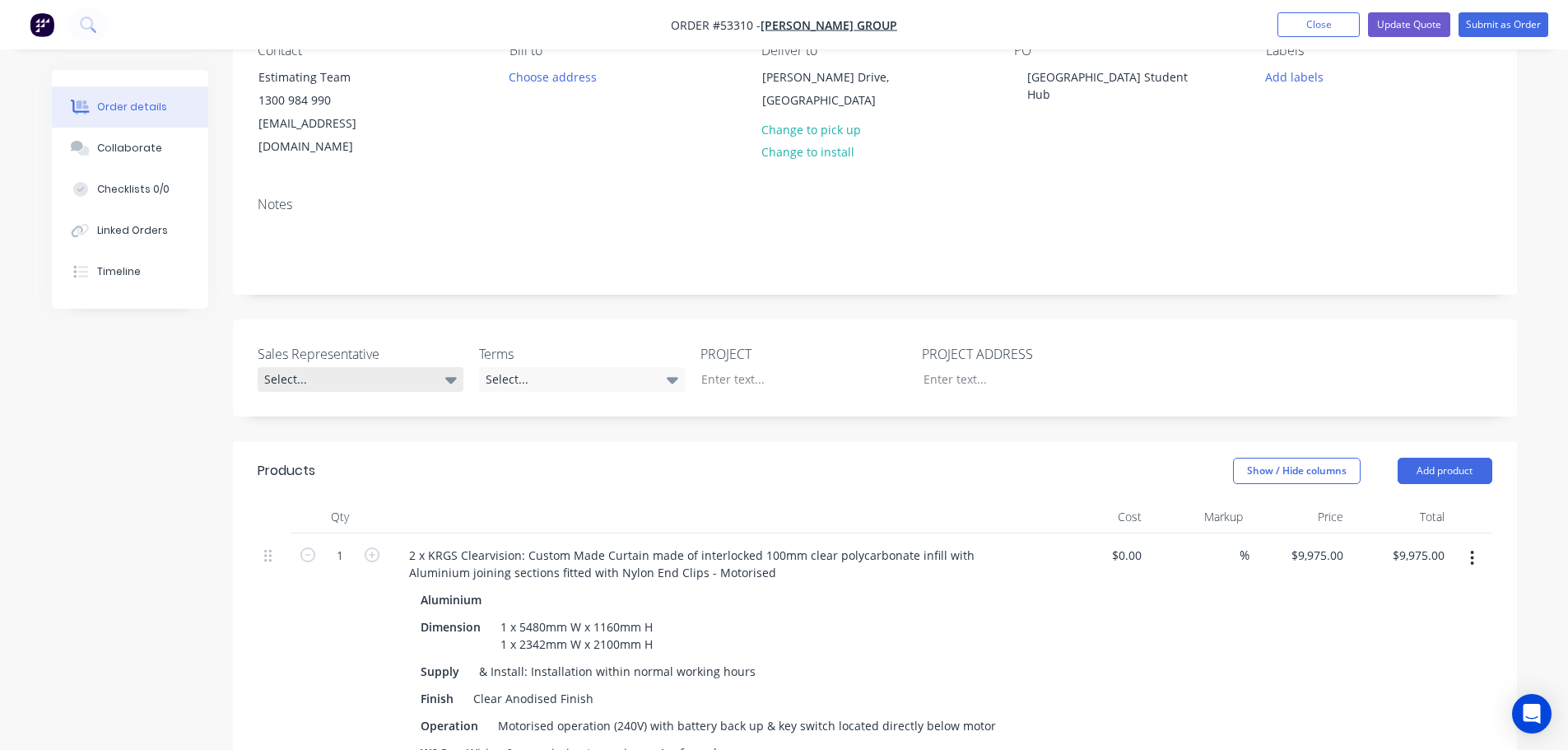
click at [345, 368] on div "Select..." at bounding box center [361, 380] width 206 height 25
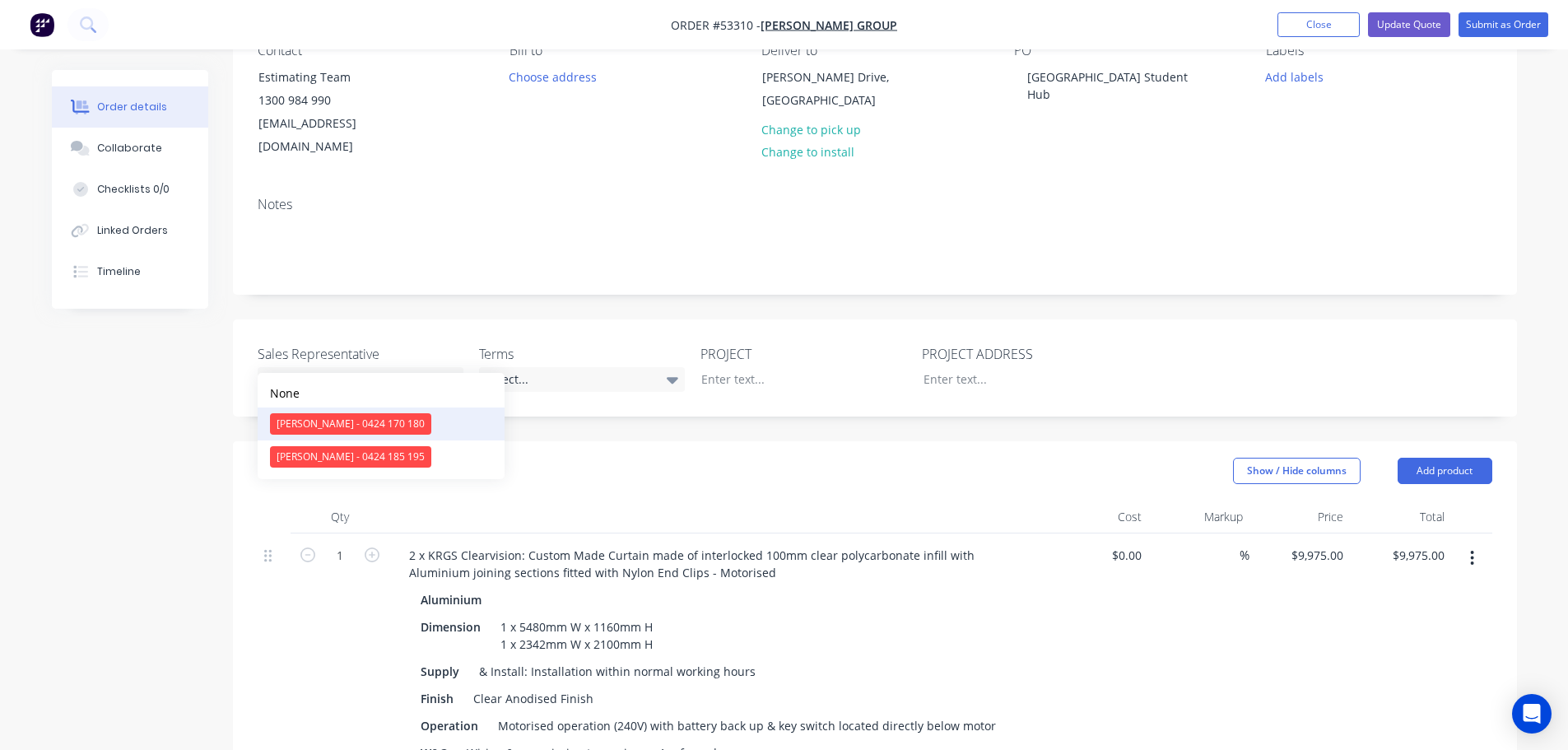
click at [350, 423] on div "Clayton Blackman - 0424 170 180" at bounding box center [350, 424] width 161 height 22
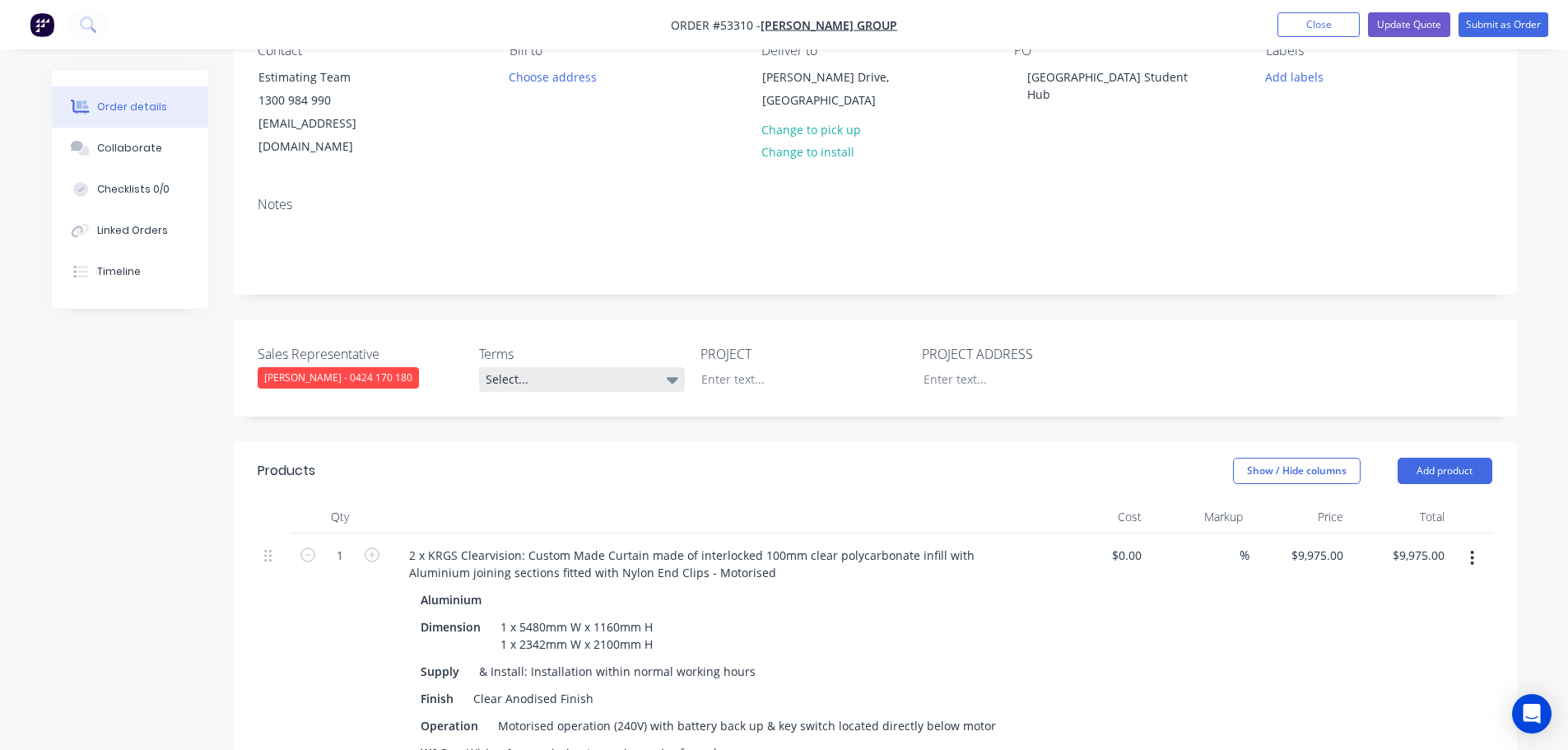
click at [625, 368] on div "Select..." at bounding box center [582, 380] width 206 height 25
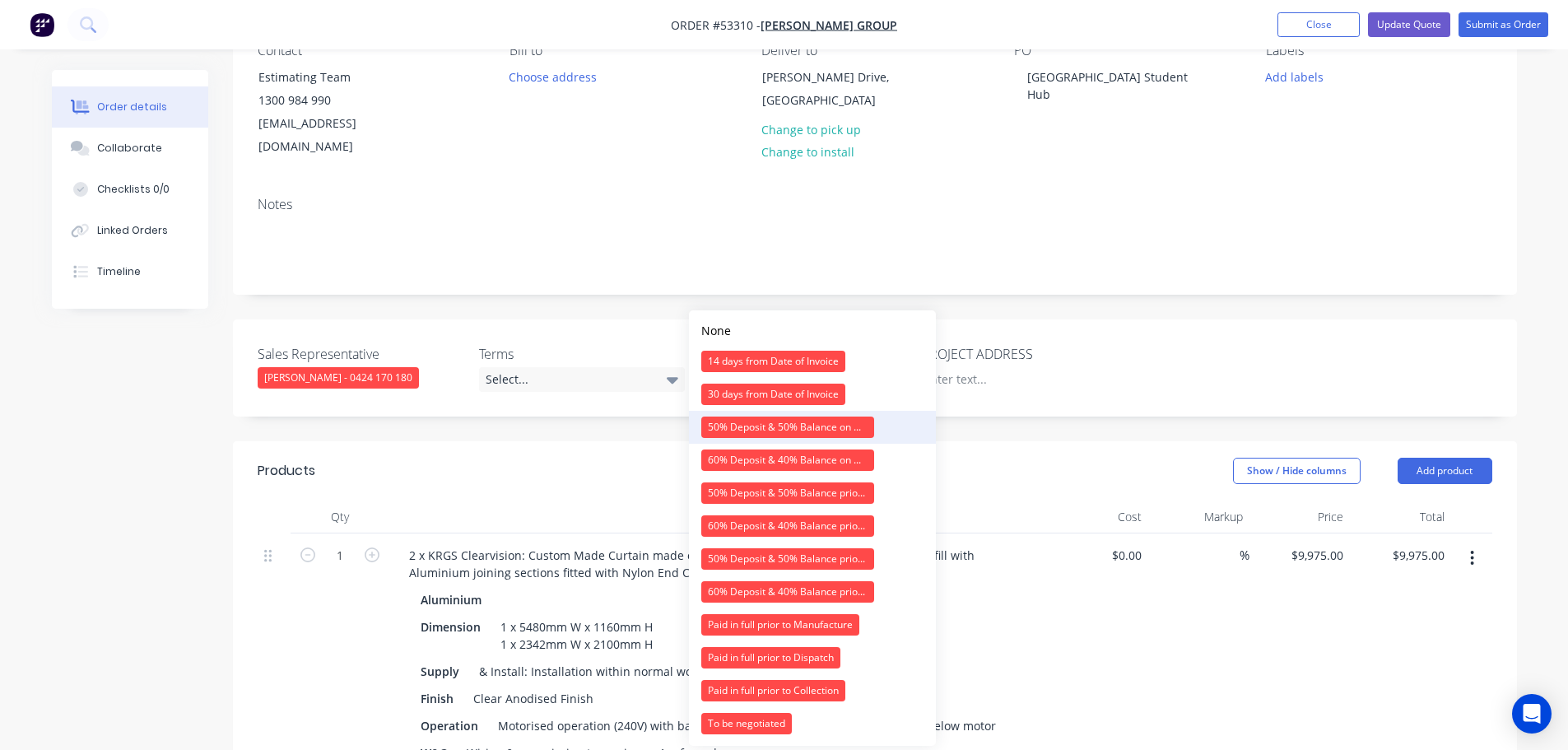
click at [754, 424] on div "50% Deposit & 50% Balance on Day of Installation" at bounding box center [787, 427] width 173 height 22
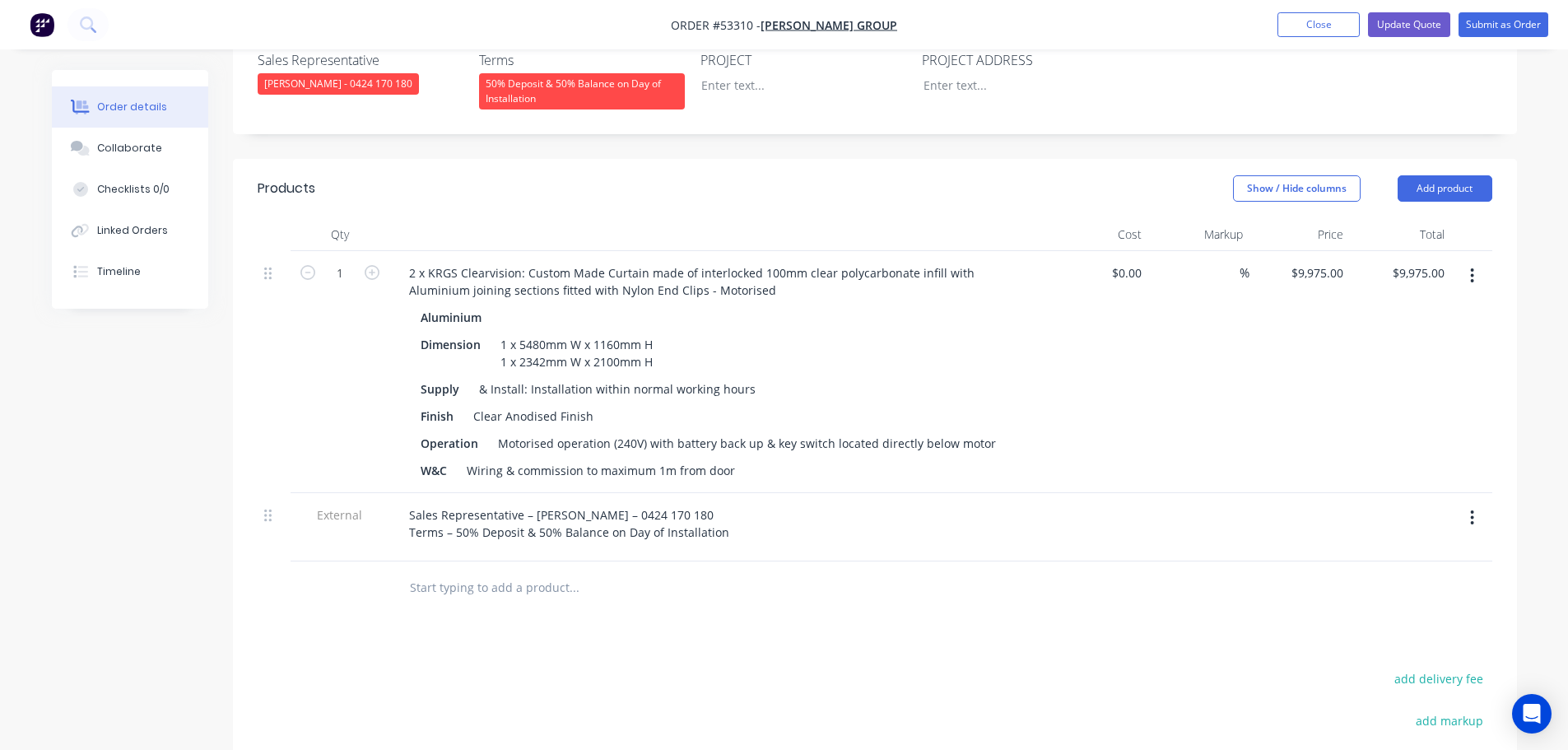
scroll to position [494, 0]
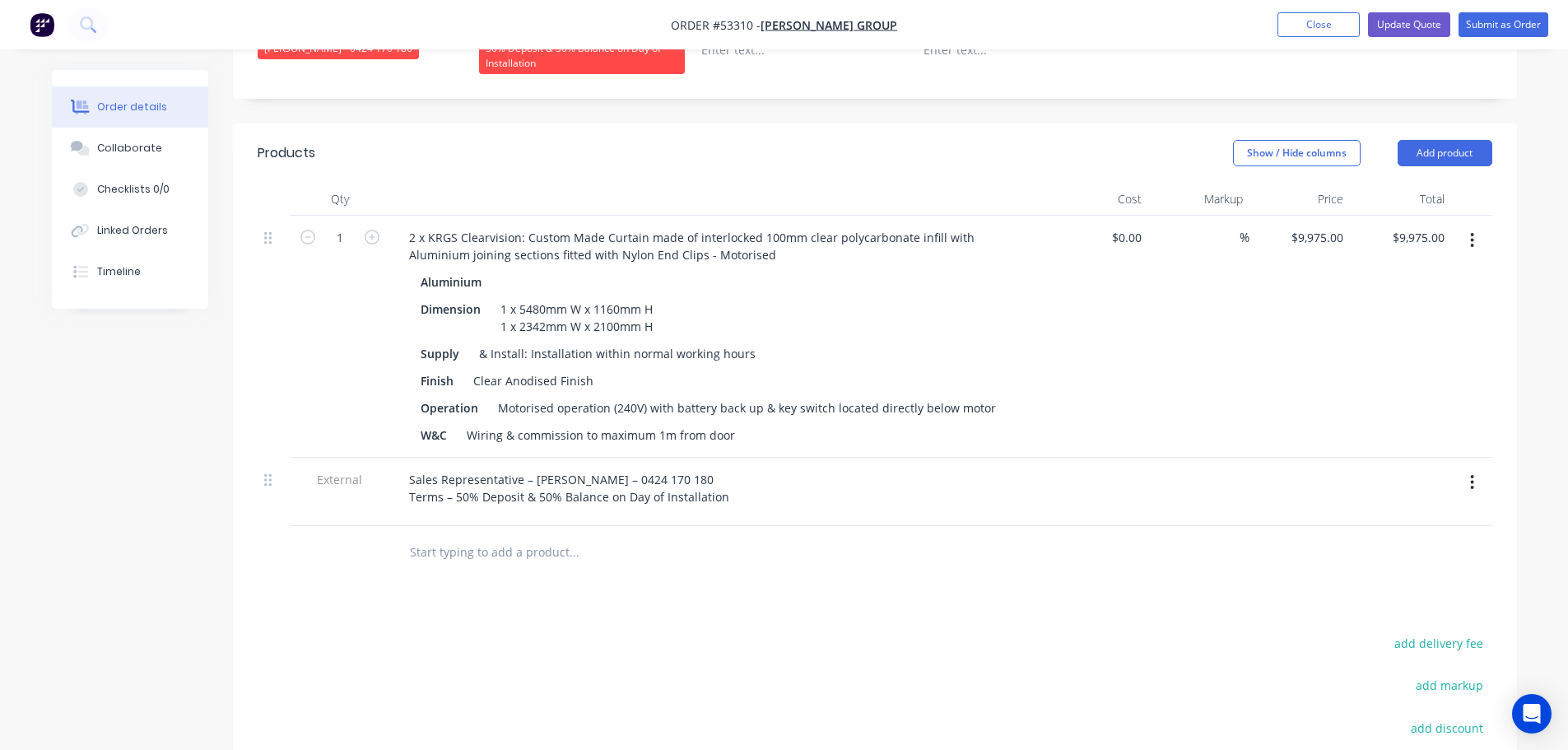
click at [1472, 474] on icon "button" at bounding box center [1472, 483] width 4 height 18
click at [1366, 547] on div "Delete" at bounding box center [1414, 558] width 127 height 24
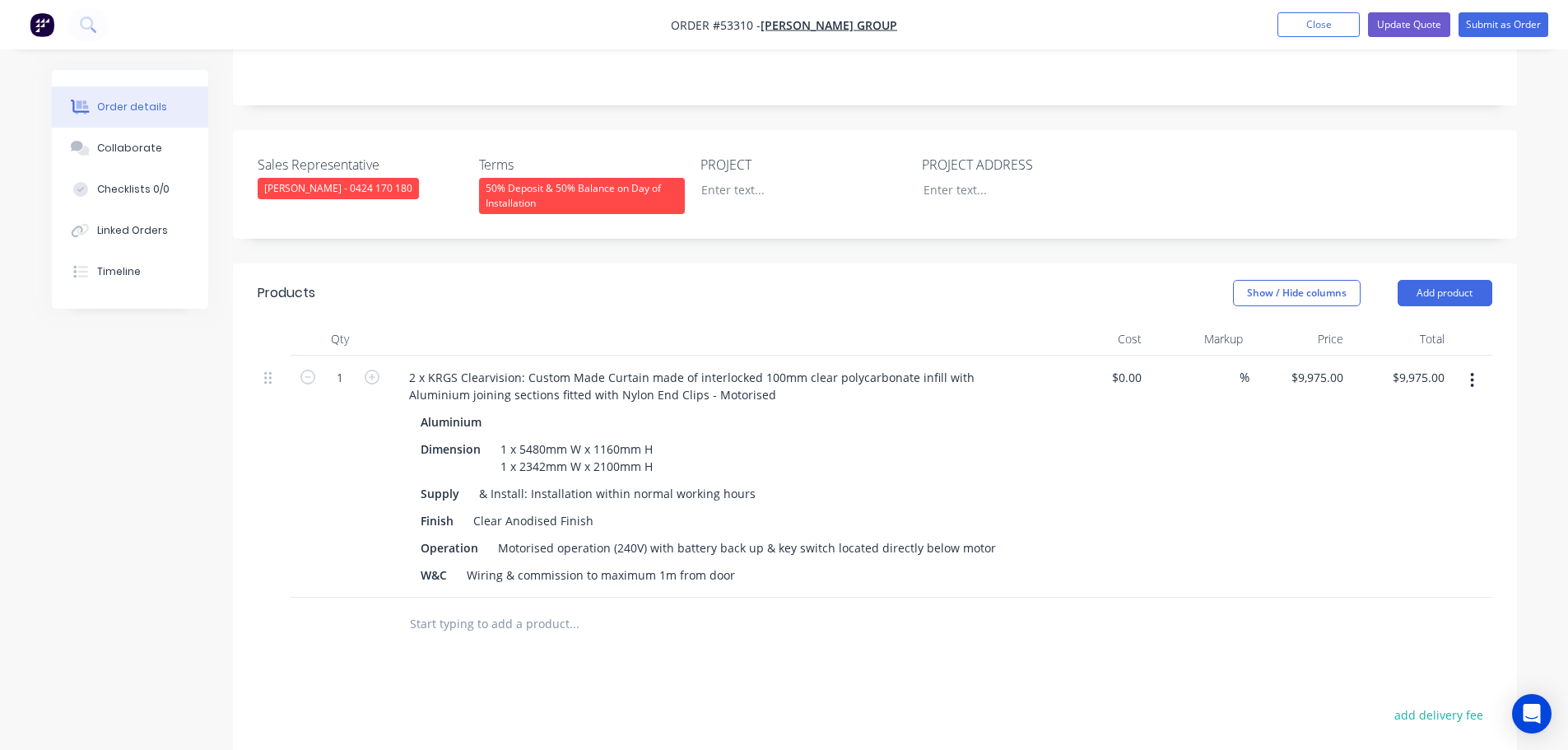
scroll to position [329, 0]
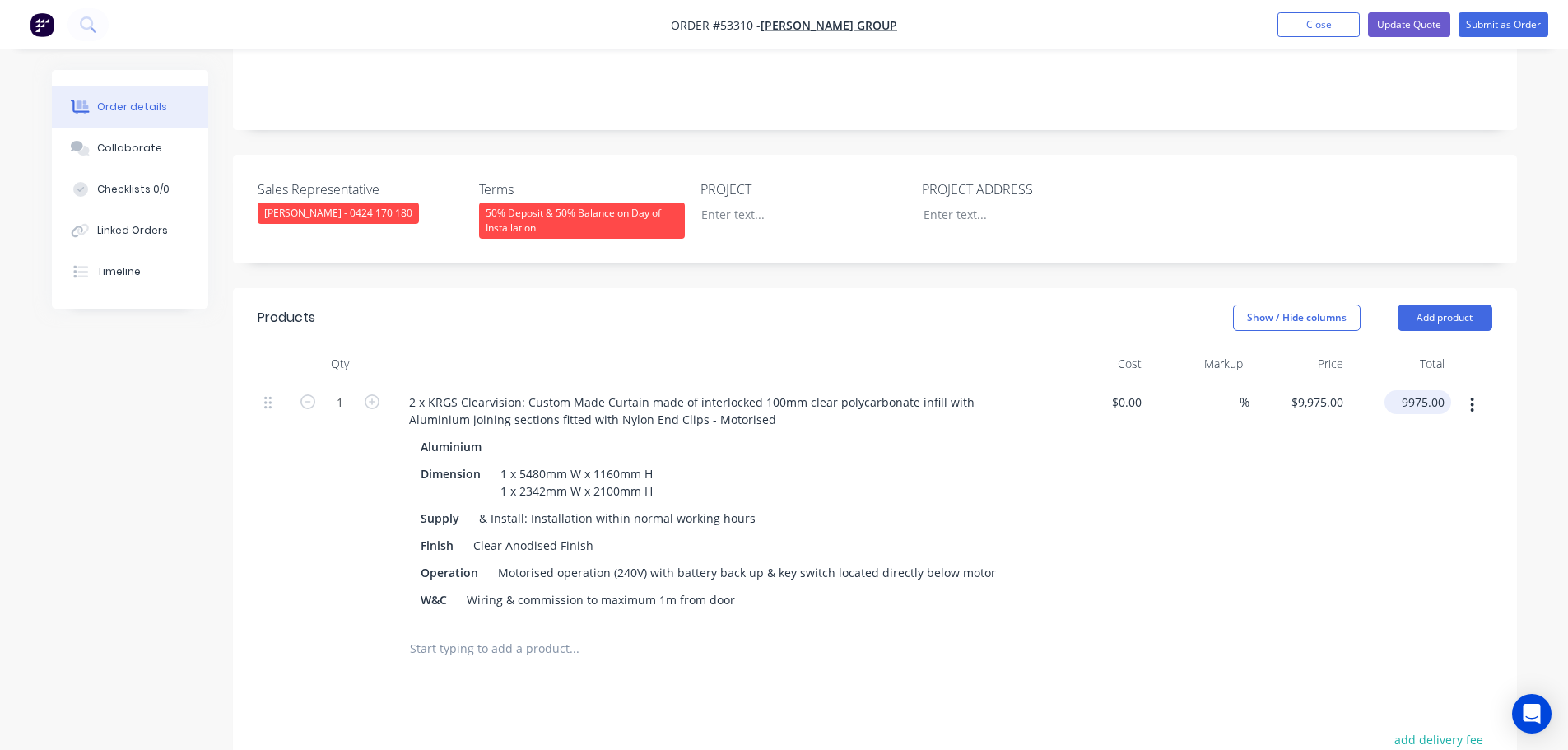
click at [1430, 390] on input "9975.00" at bounding box center [1421, 402] width 60 height 24
type input "11290"
type input "$11,290.00"
click at [586, 533] on div "Clear Anodised Finish" at bounding box center [533, 545] width 134 height 24
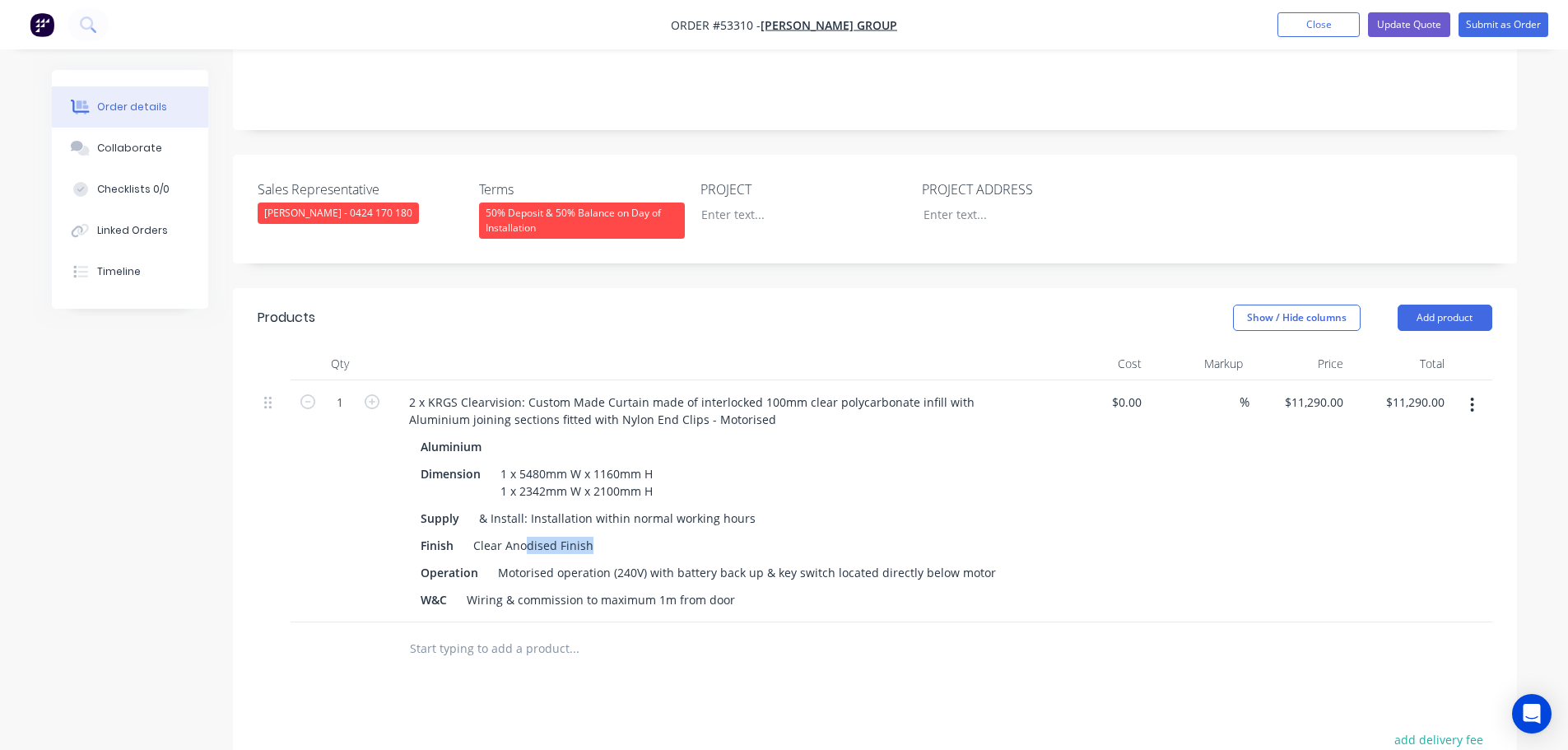
click at [599, 533] on div "Finish Clear Anodised Finish" at bounding box center [715, 545] width 602 height 24
drag, startPoint x: 582, startPoint y: 522, endPoint x: 470, endPoint y: 526, distance: 112.1
click at [470, 533] on div "Clear Anodised Finish" at bounding box center [533, 545] width 134 height 24
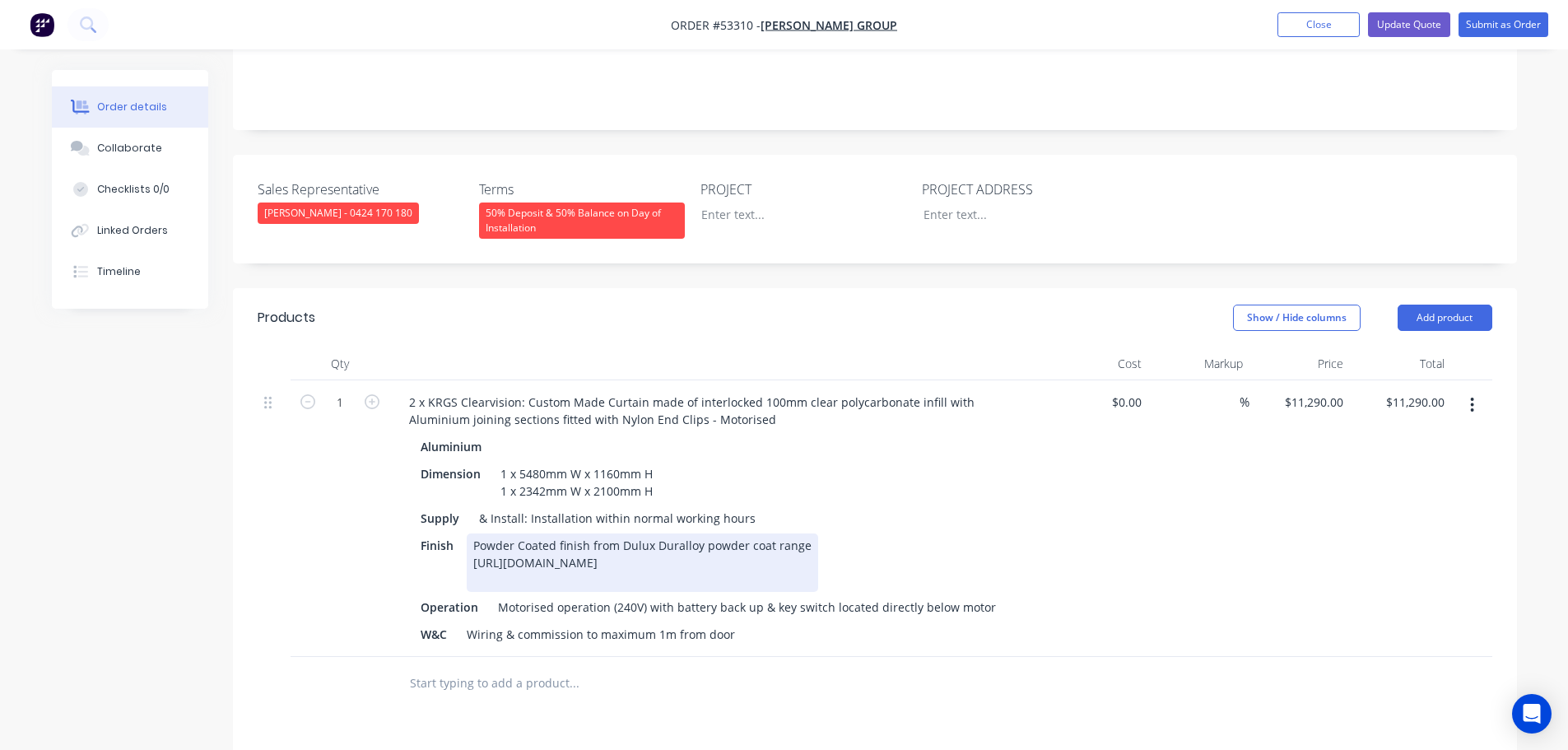
click at [821, 533] on div "Finish Powder Coated finish from Dulux Duralloy powder coat range https://dulux…" at bounding box center [715, 562] width 602 height 58
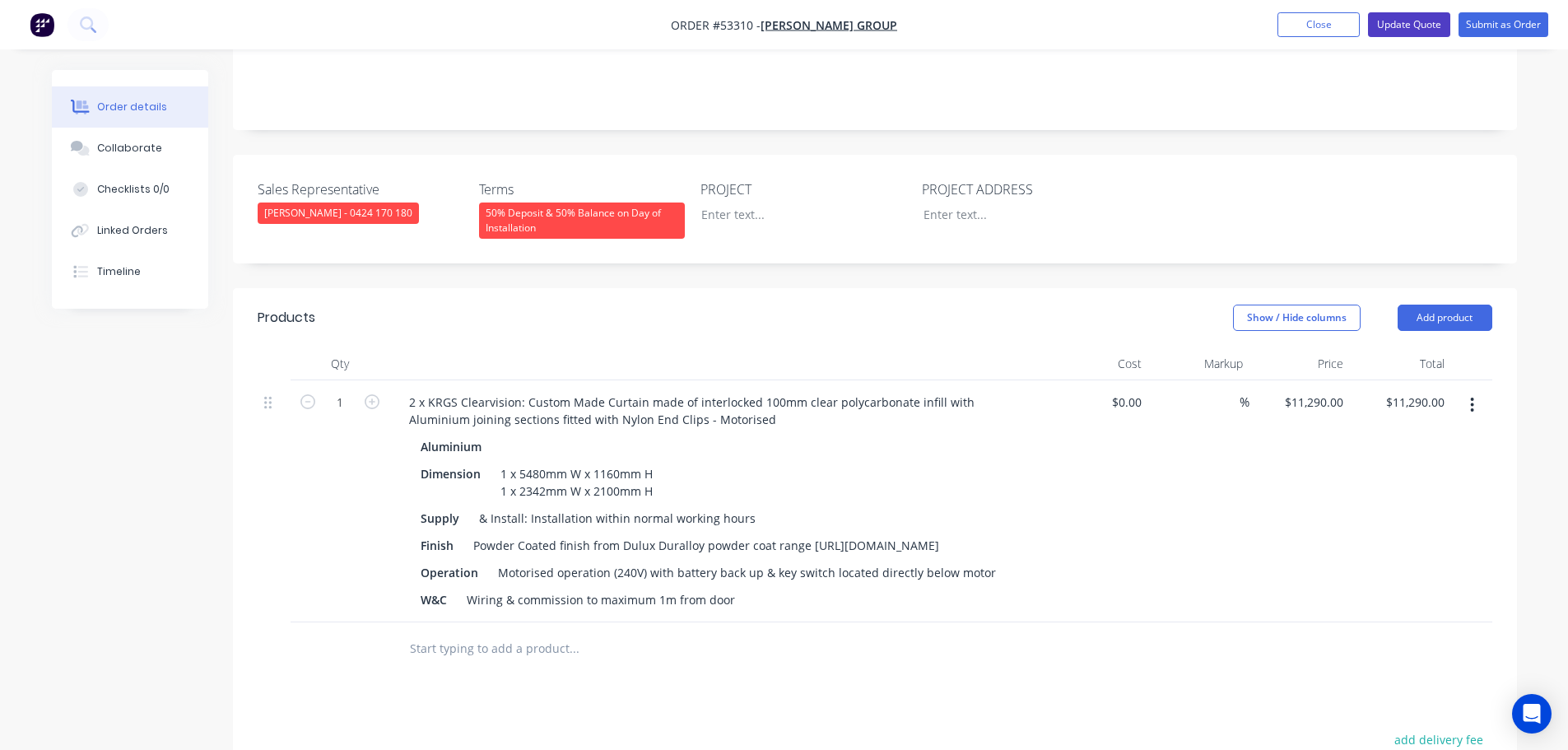
click at [1429, 20] on button "Update Quote" at bounding box center [1409, 25] width 82 height 25
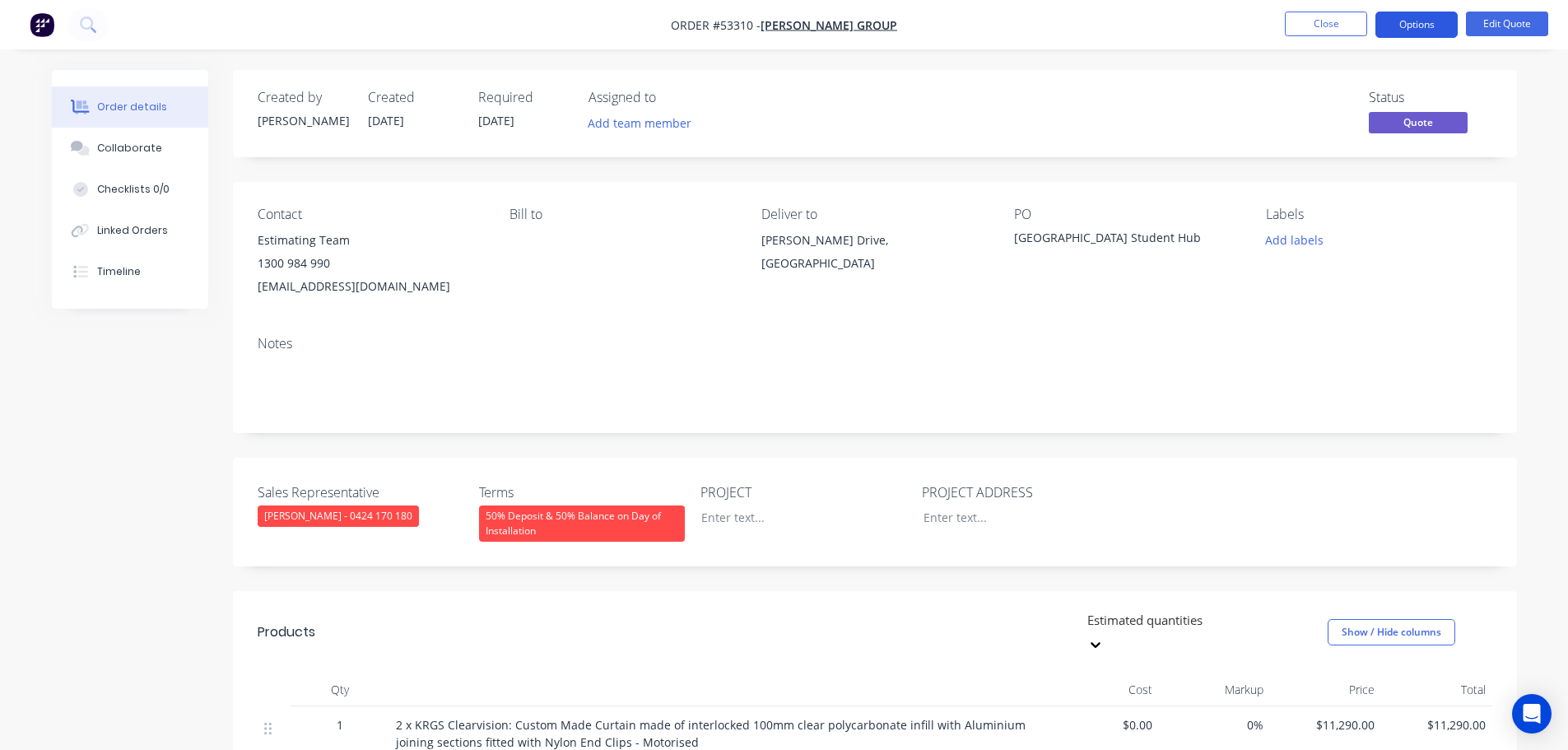
click at [1419, 26] on button "Options" at bounding box center [1416, 25] width 82 height 27
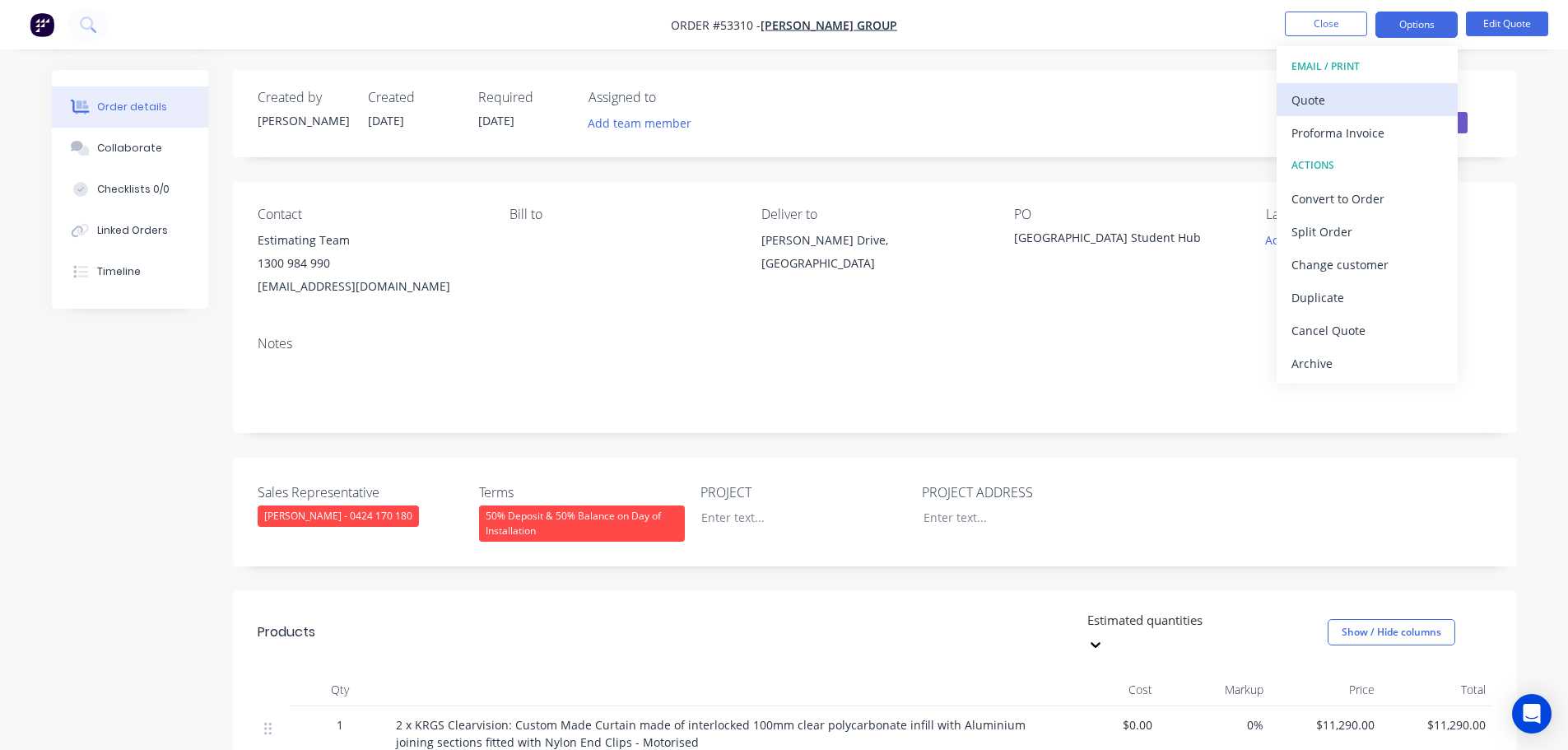
click at [1315, 102] on div "Quote" at bounding box center [1367, 100] width 152 height 24
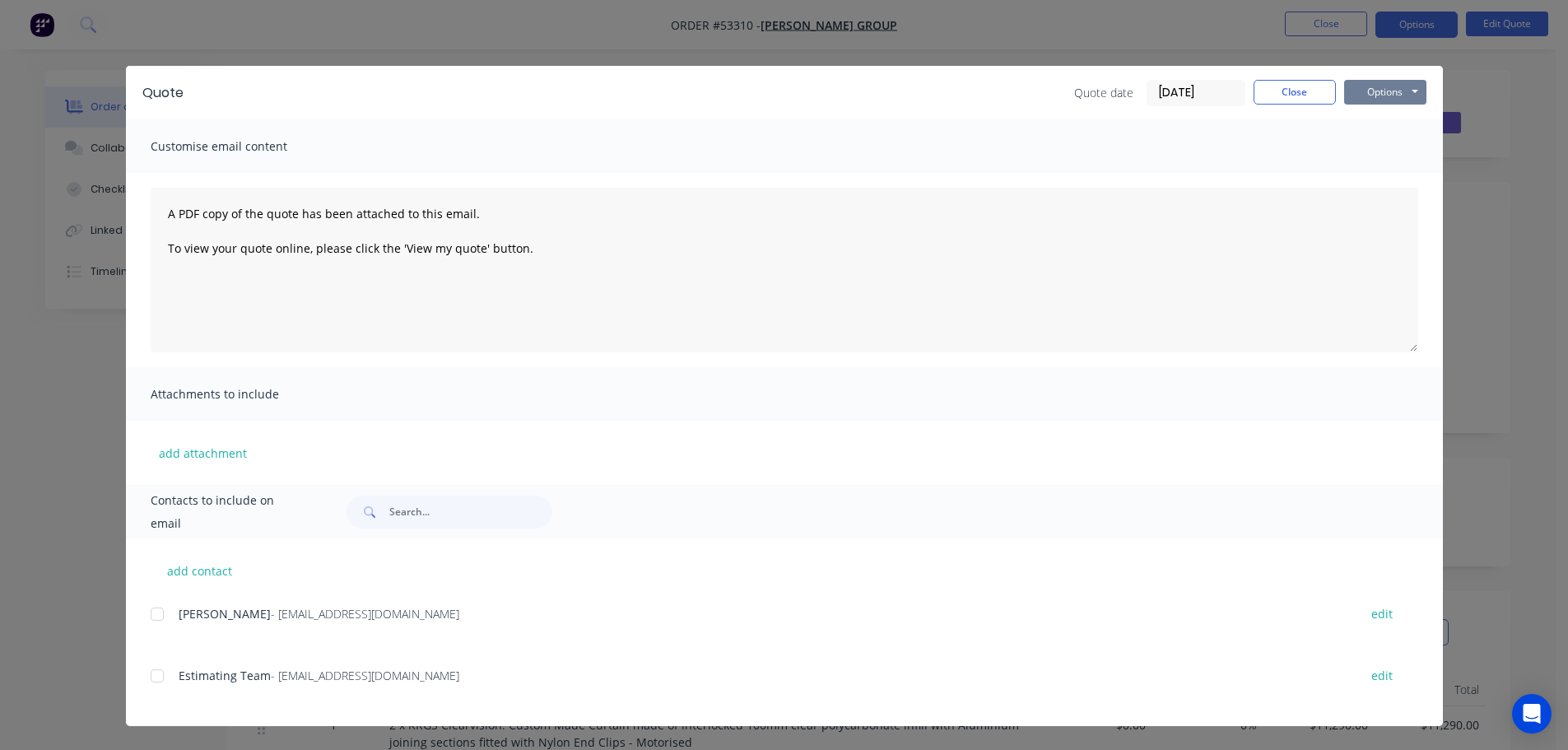
click at [1368, 100] on button "Options" at bounding box center [1385, 92] width 82 height 25
click at [1393, 158] on button "Print" at bounding box center [1396, 149] width 105 height 27
click at [1307, 93] on button "Close" at bounding box center [1294, 92] width 82 height 25
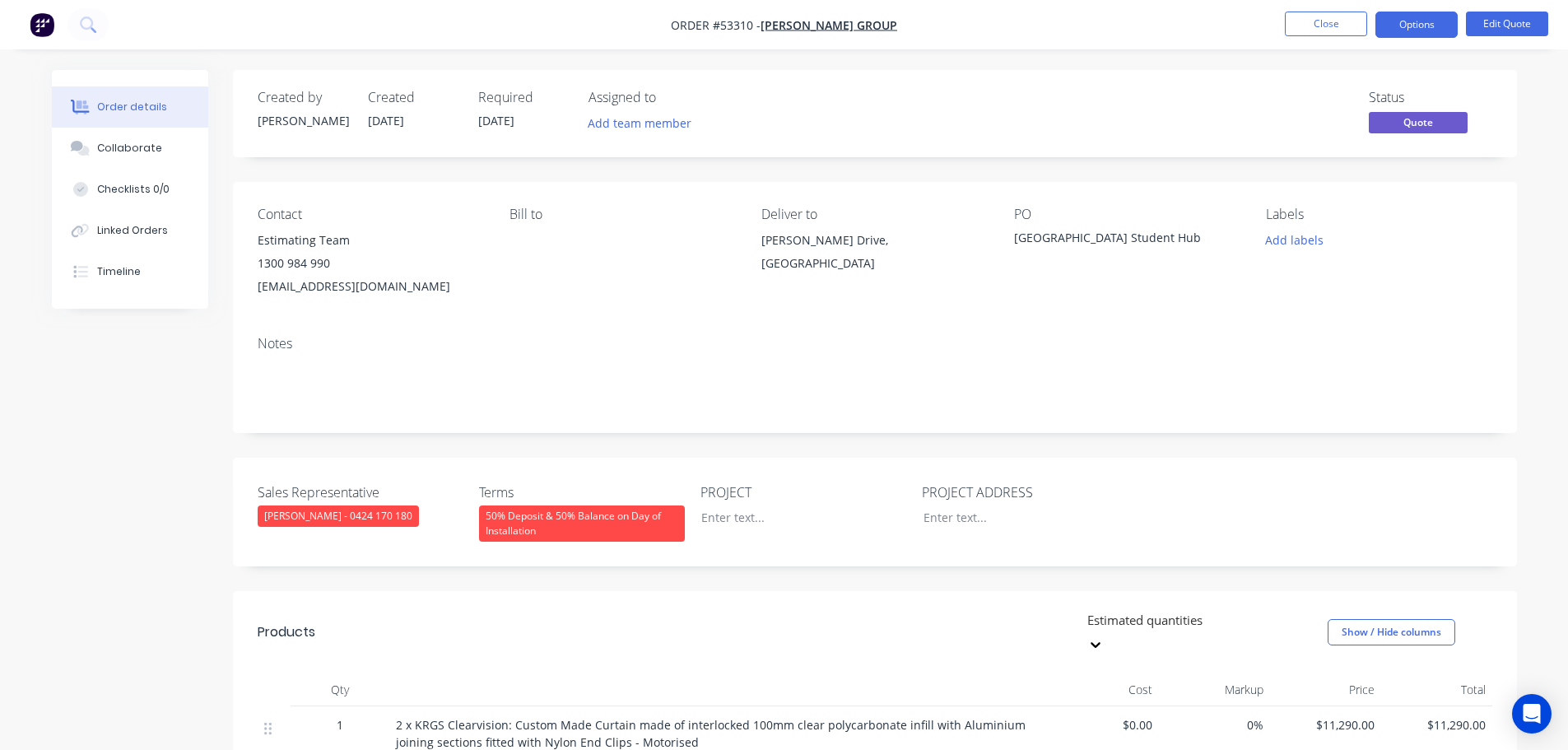
click at [335, 290] on div "estimating@jardongroup.com.au" at bounding box center [371, 286] width 226 height 23
click at [1070, 233] on div "Nazareth College Student Hub" at bounding box center [1117, 241] width 206 height 23
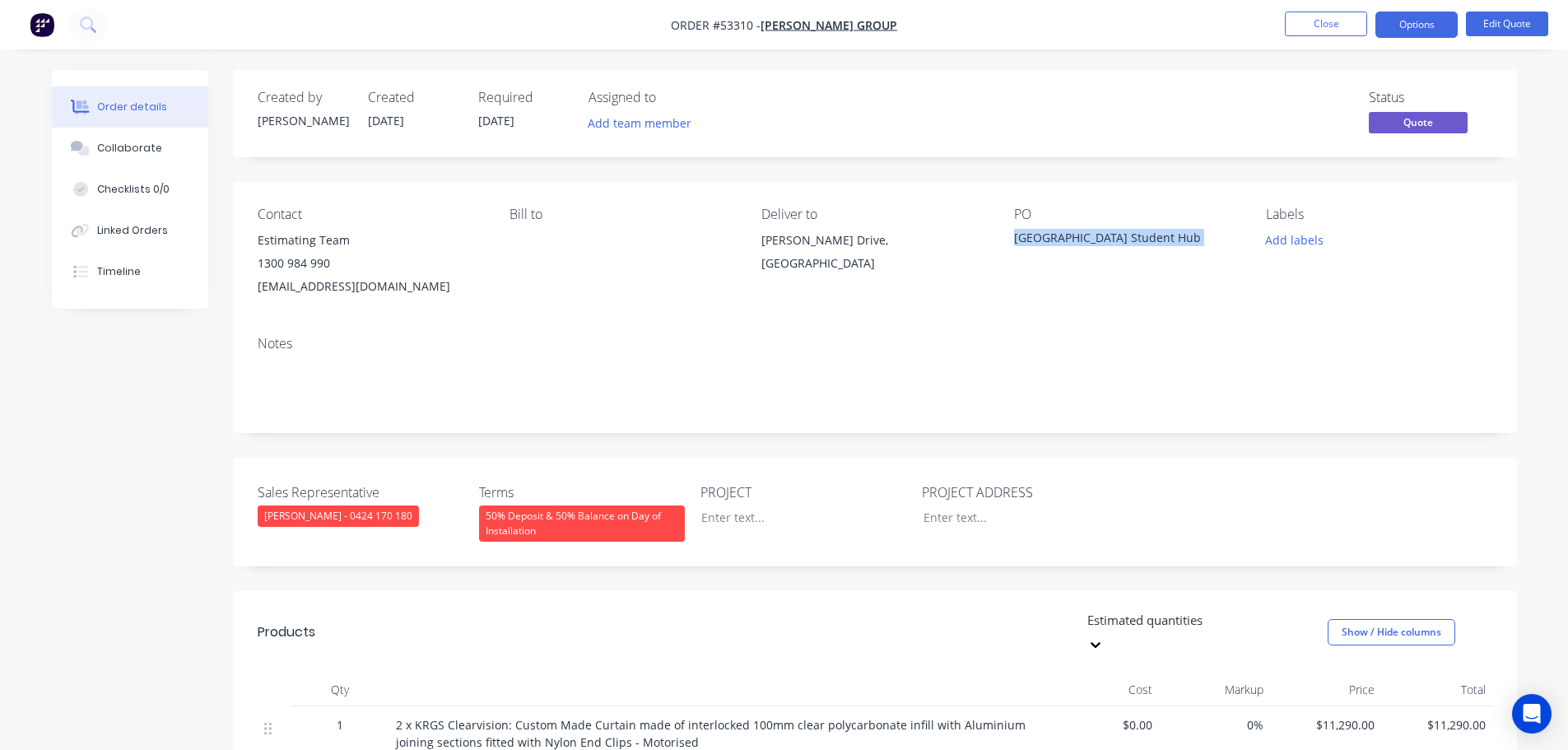
click at [1070, 233] on div "Nazareth College Student Hub" at bounding box center [1117, 241] width 206 height 23
click at [1324, 27] on button "Close" at bounding box center [1326, 24] width 82 height 25
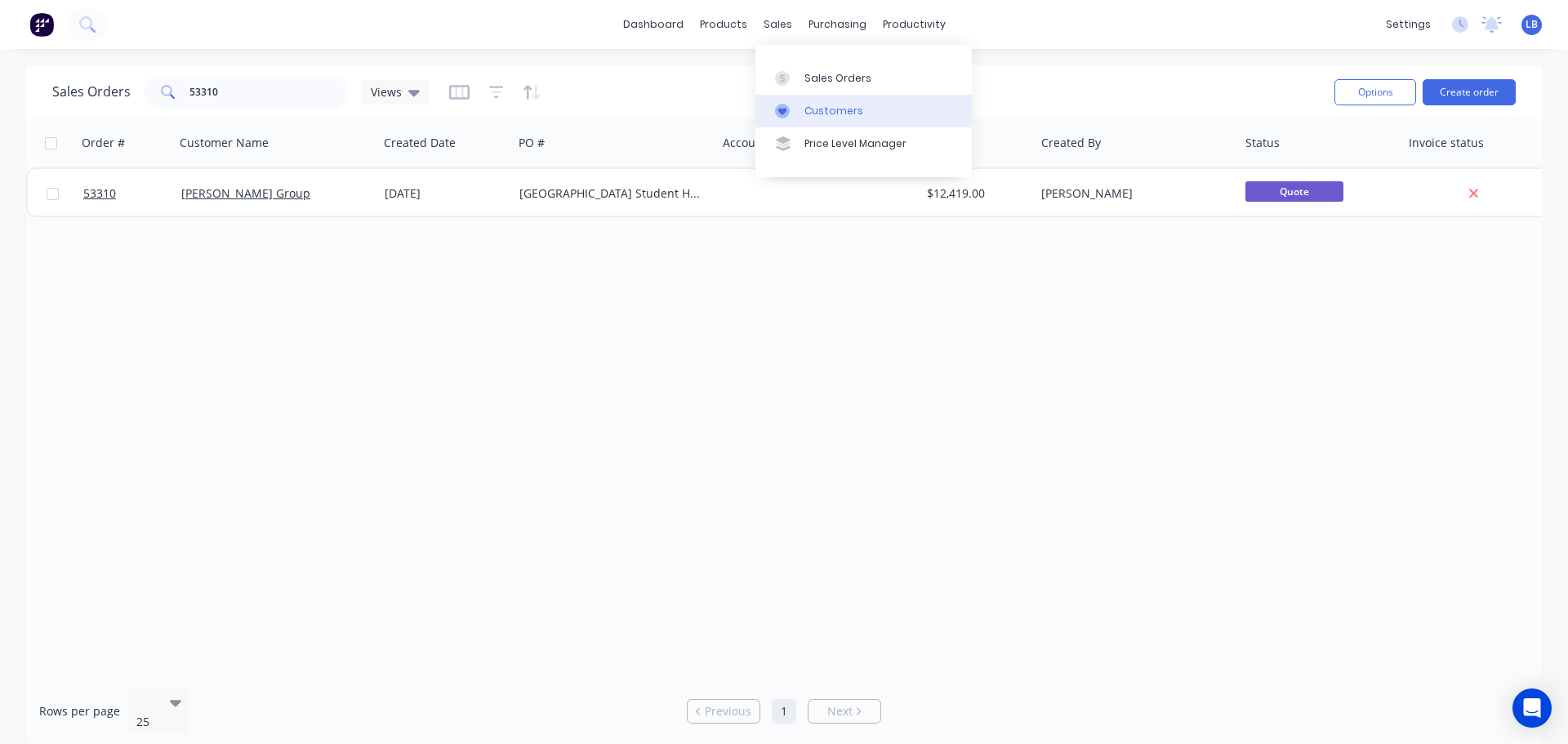
click at [826, 109] on div "Customers" at bounding box center [833, 111] width 58 height 15
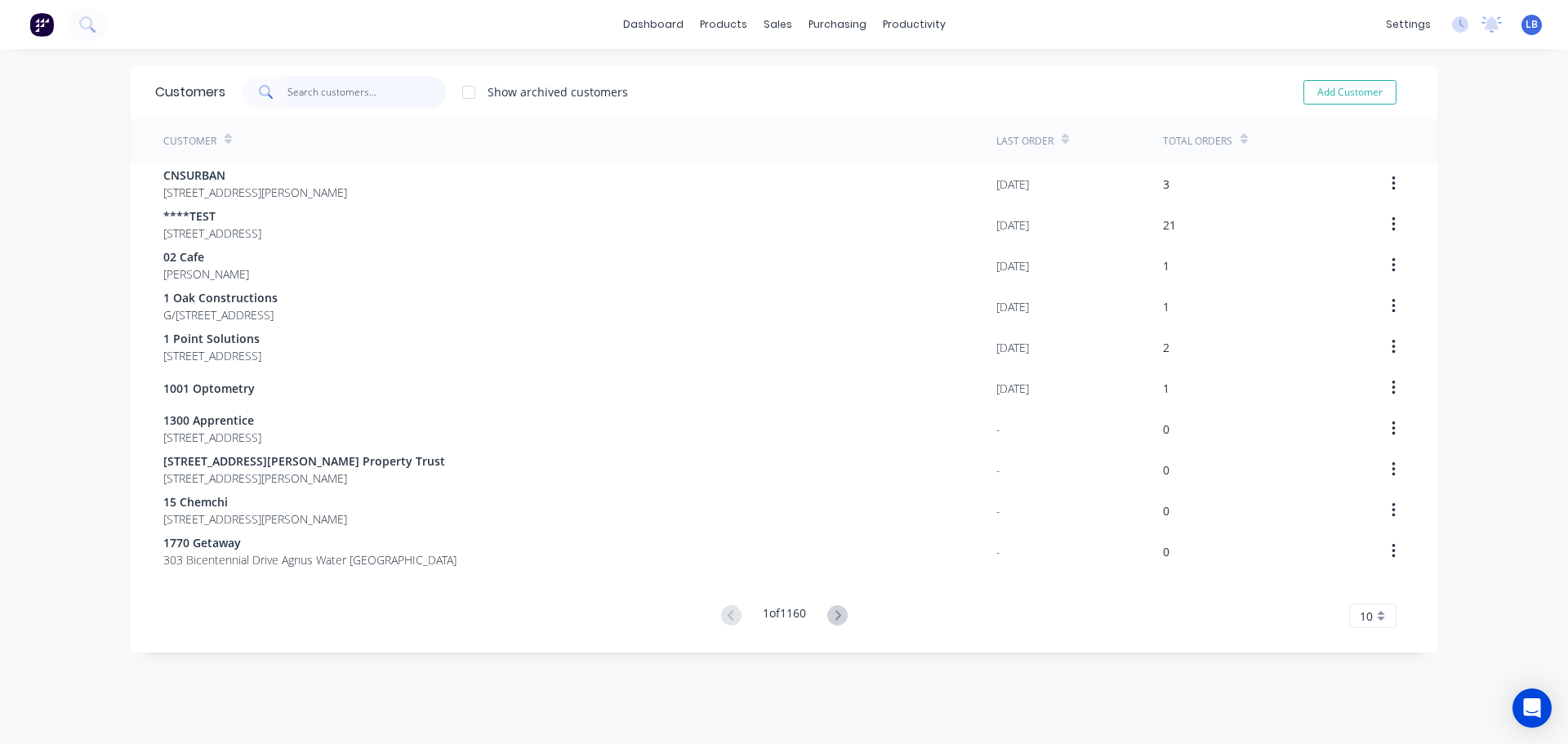
click at [336, 90] on input "text" at bounding box center [366, 92] width 159 height 33
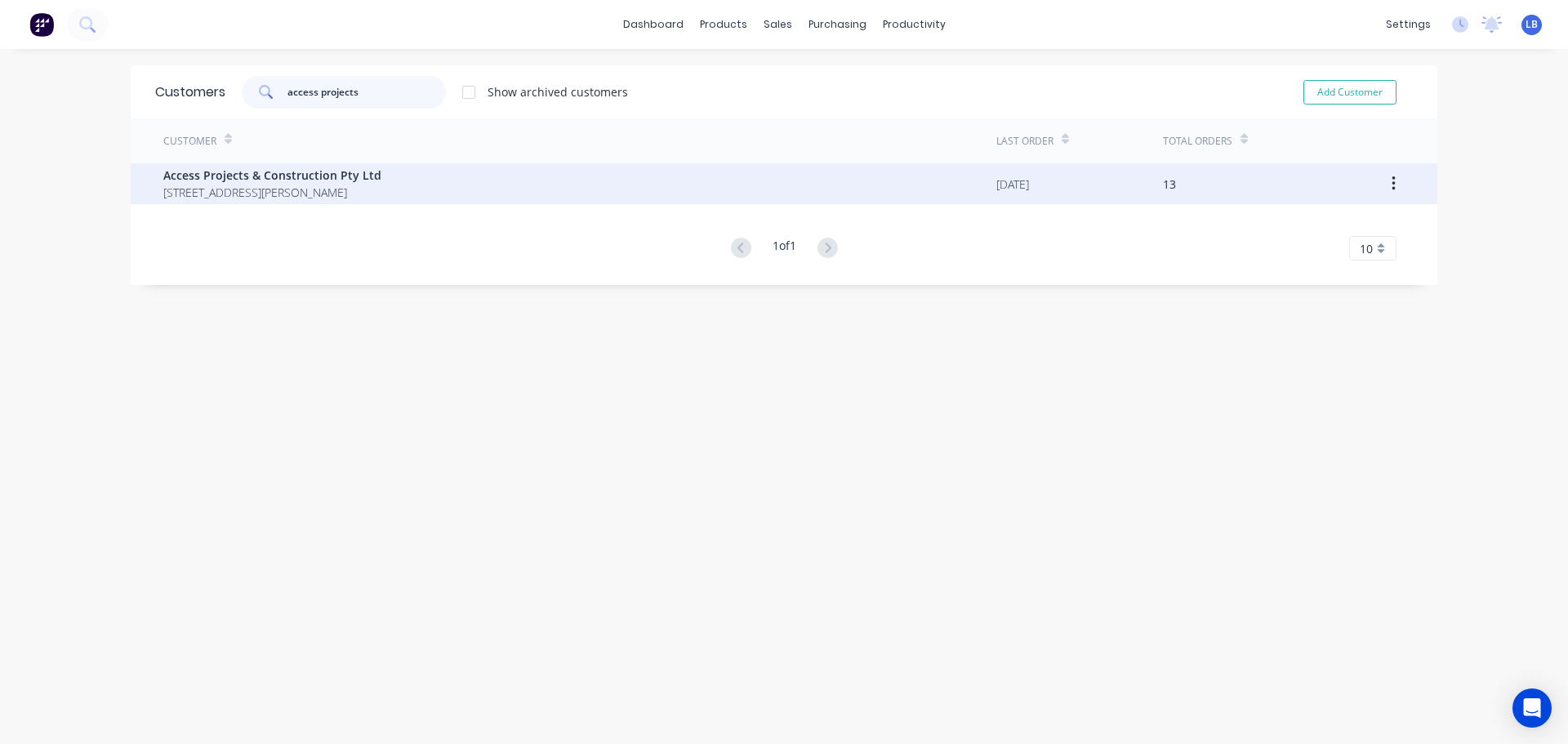
type input "access projects"
click at [324, 176] on span "Access Projects & Construction Pty Ltd" at bounding box center [272, 174] width 218 height 17
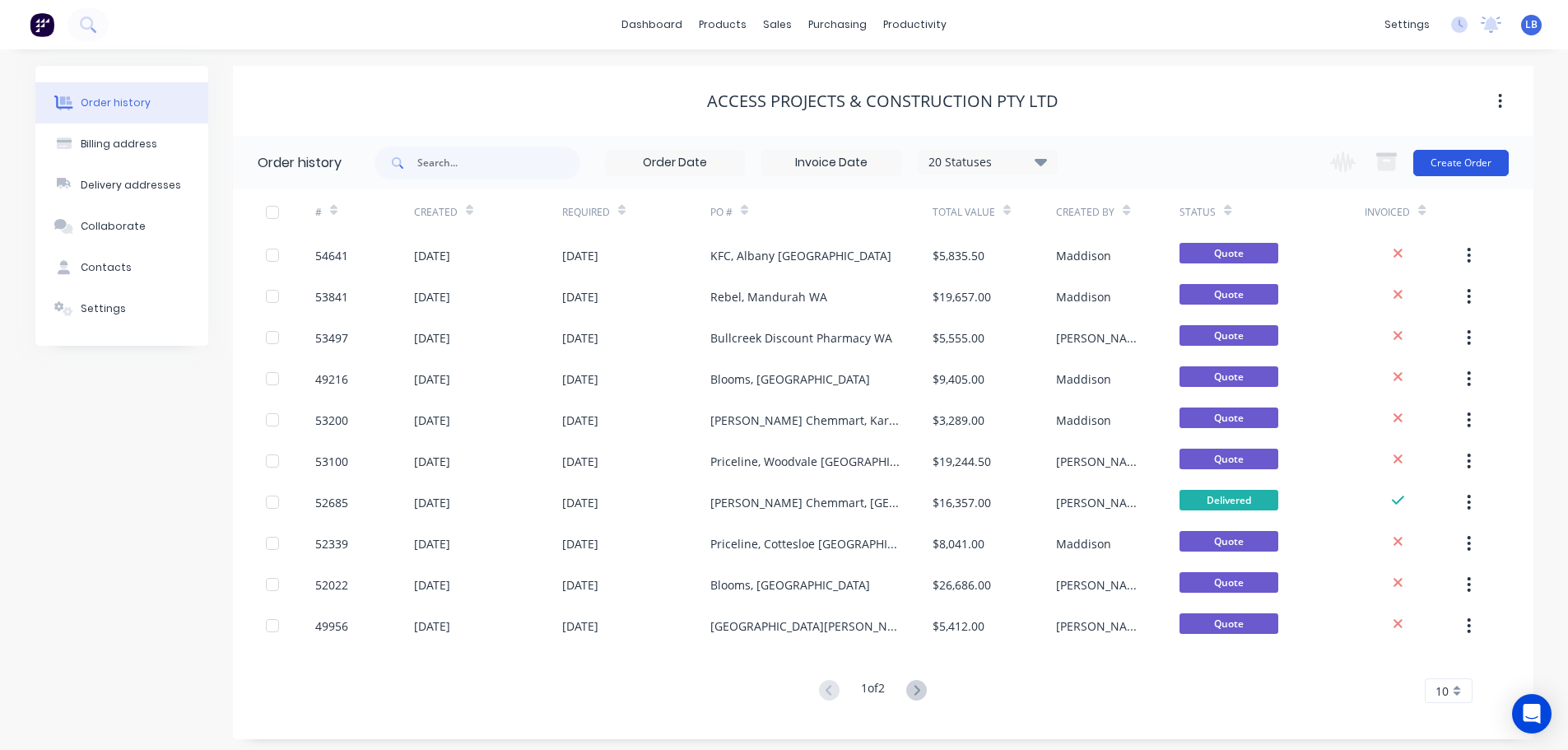
click at [1436, 164] on button "Create Order" at bounding box center [1461, 163] width 95 height 27
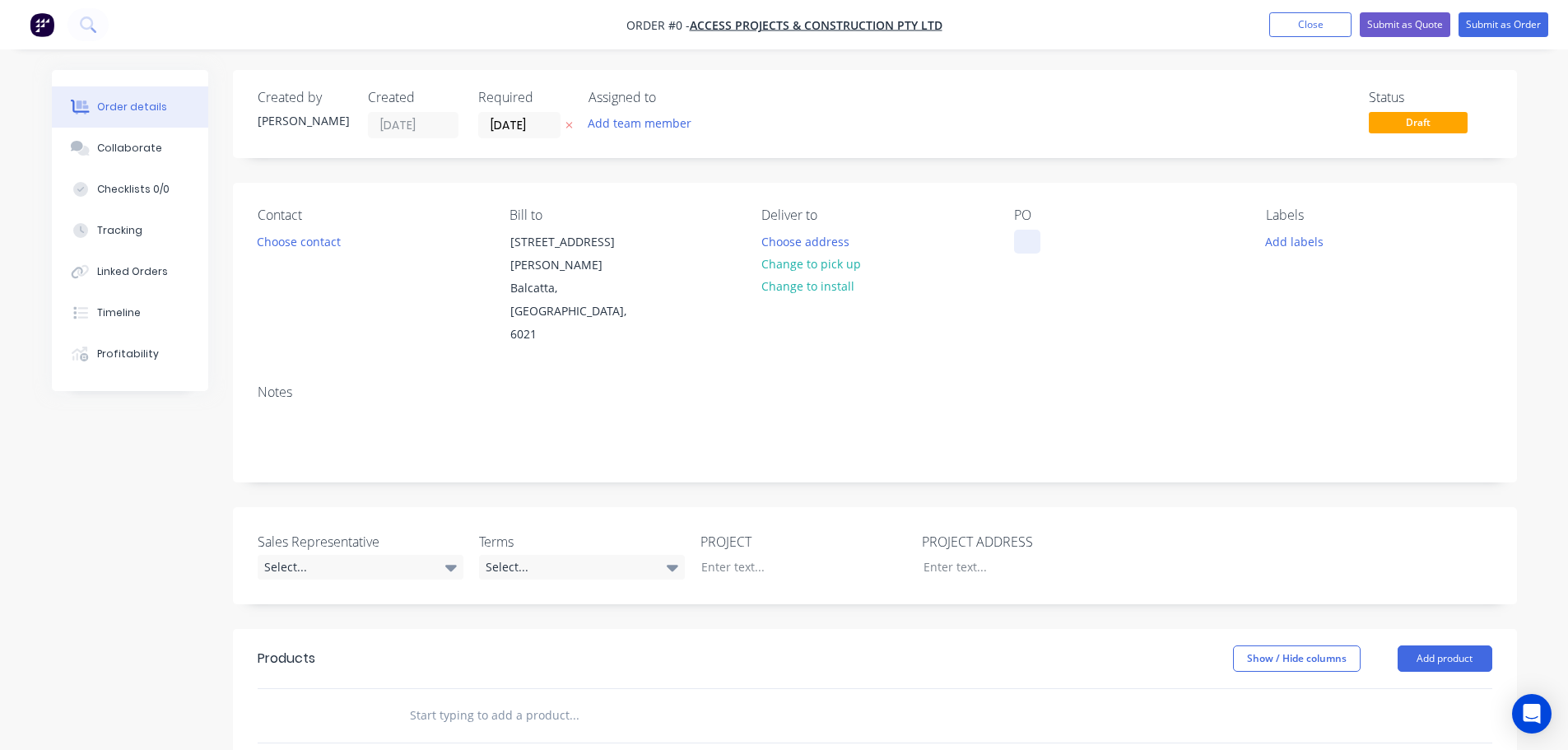
drag, startPoint x: 1025, startPoint y: 231, endPoint x: 1244, endPoint y: 347, distance: 247.8
click at [1024, 235] on div at bounding box center [1027, 241] width 27 height 24
click at [314, 246] on div "Order details Collaborate Checklists 0/0 Tracking Linked Orders Timeline Profit…" at bounding box center [785, 616] width 1498 height 1093
click at [314, 246] on button "Choose contact" at bounding box center [299, 241] width 101 height 22
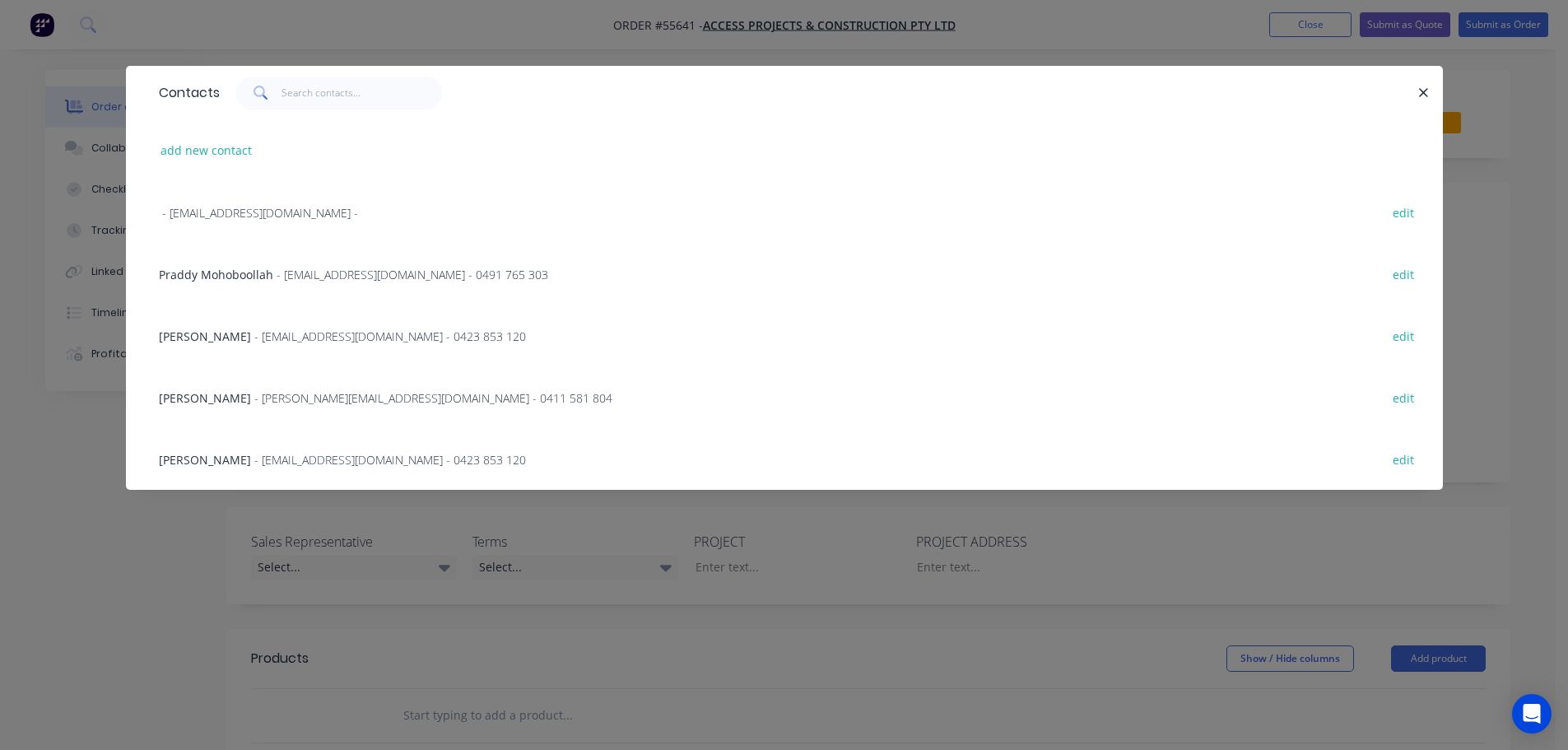
click at [245, 280] on span "Praddy Mohoboollah" at bounding box center [217, 274] width 114 height 16
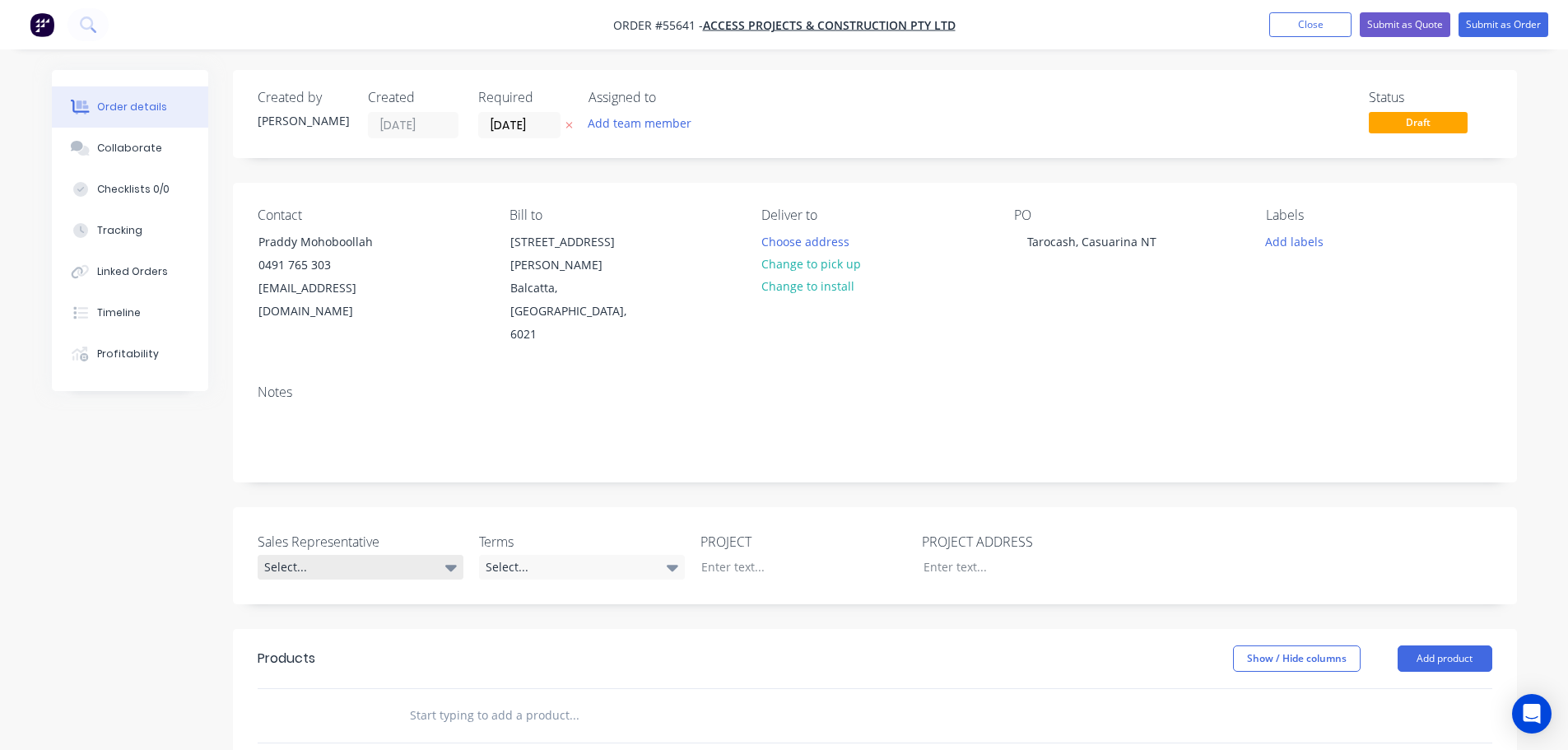
click at [287, 555] on div "Select..." at bounding box center [361, 567] width 206 height 25
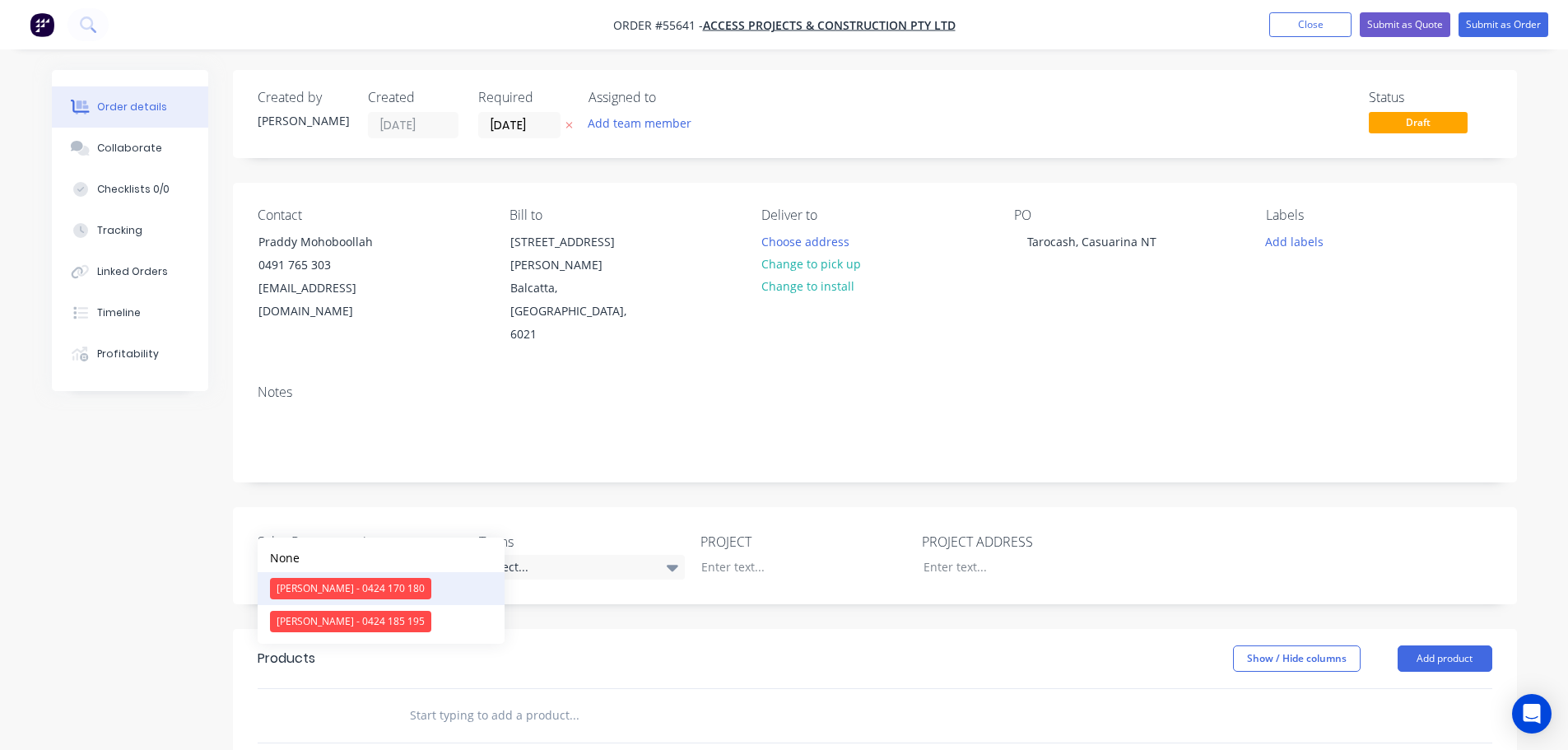
click at [343, 586] on div "Clayton Blackman - 0424 170 180" at bounding box center [350, 589] width 161 height 22
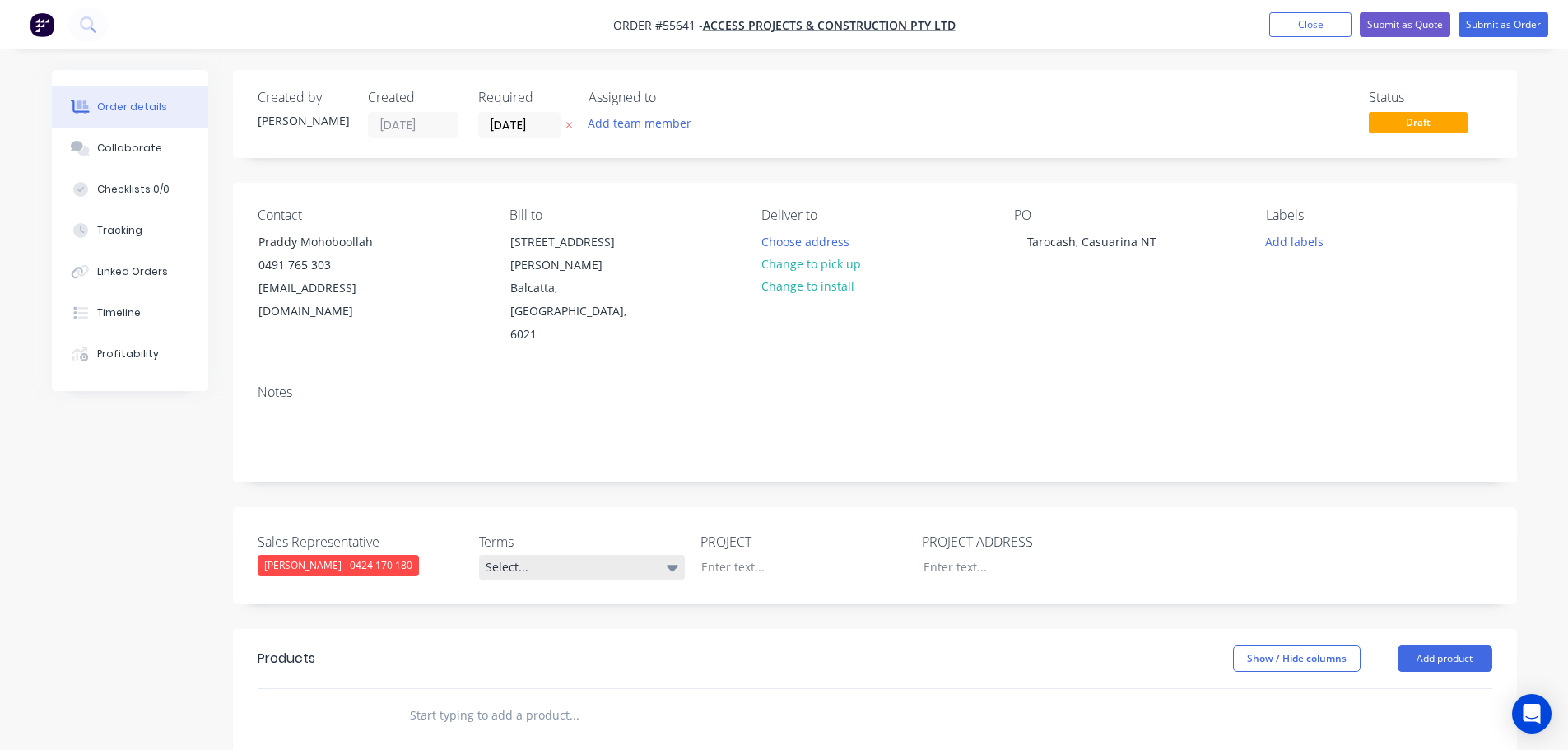
click at [567, 555] on div "Select..." at bounding box center [582, 567] width 206 height 25
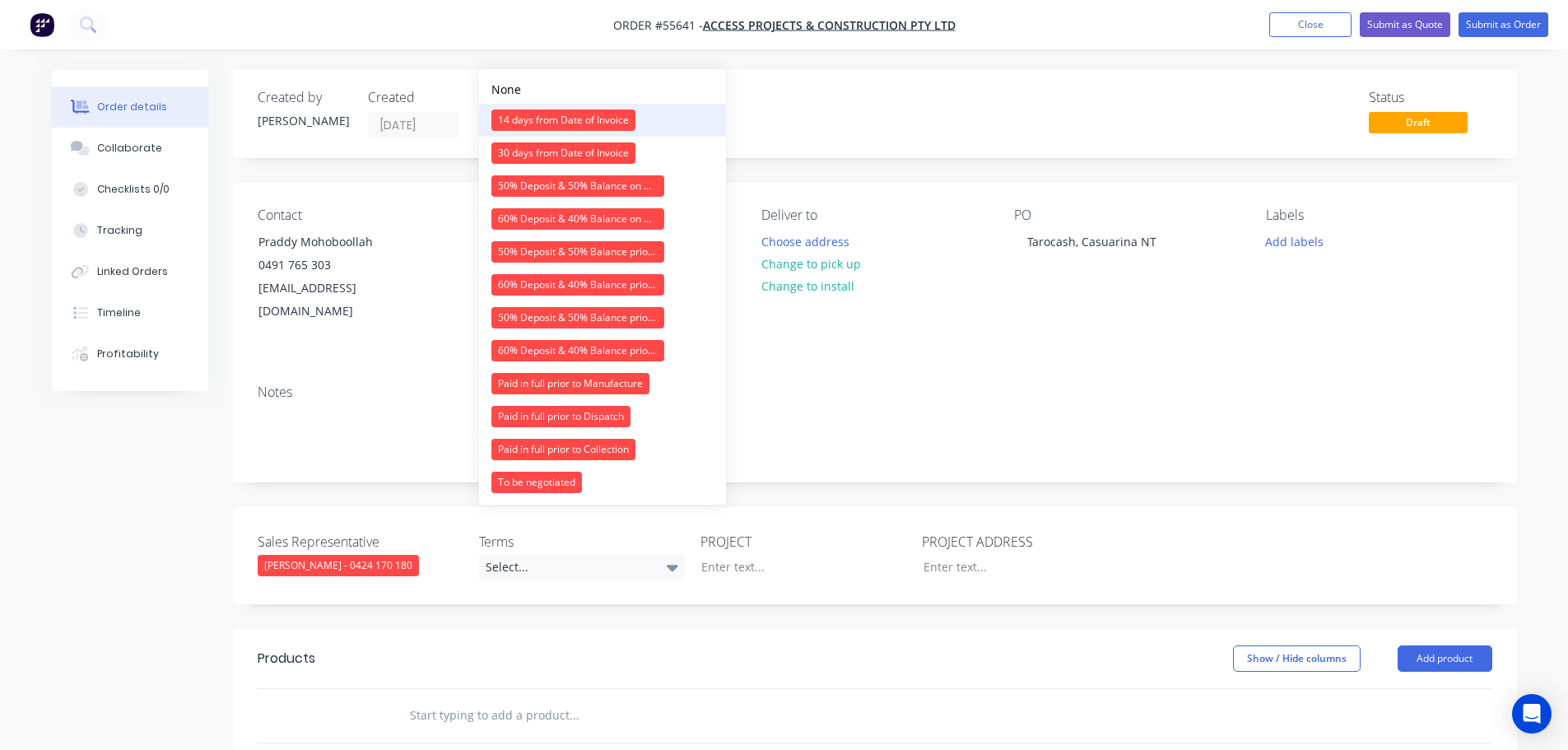
click at [570, 119] on div "14 days from Date of Invoice" at bounding box center [563, 120] width 144 height 22
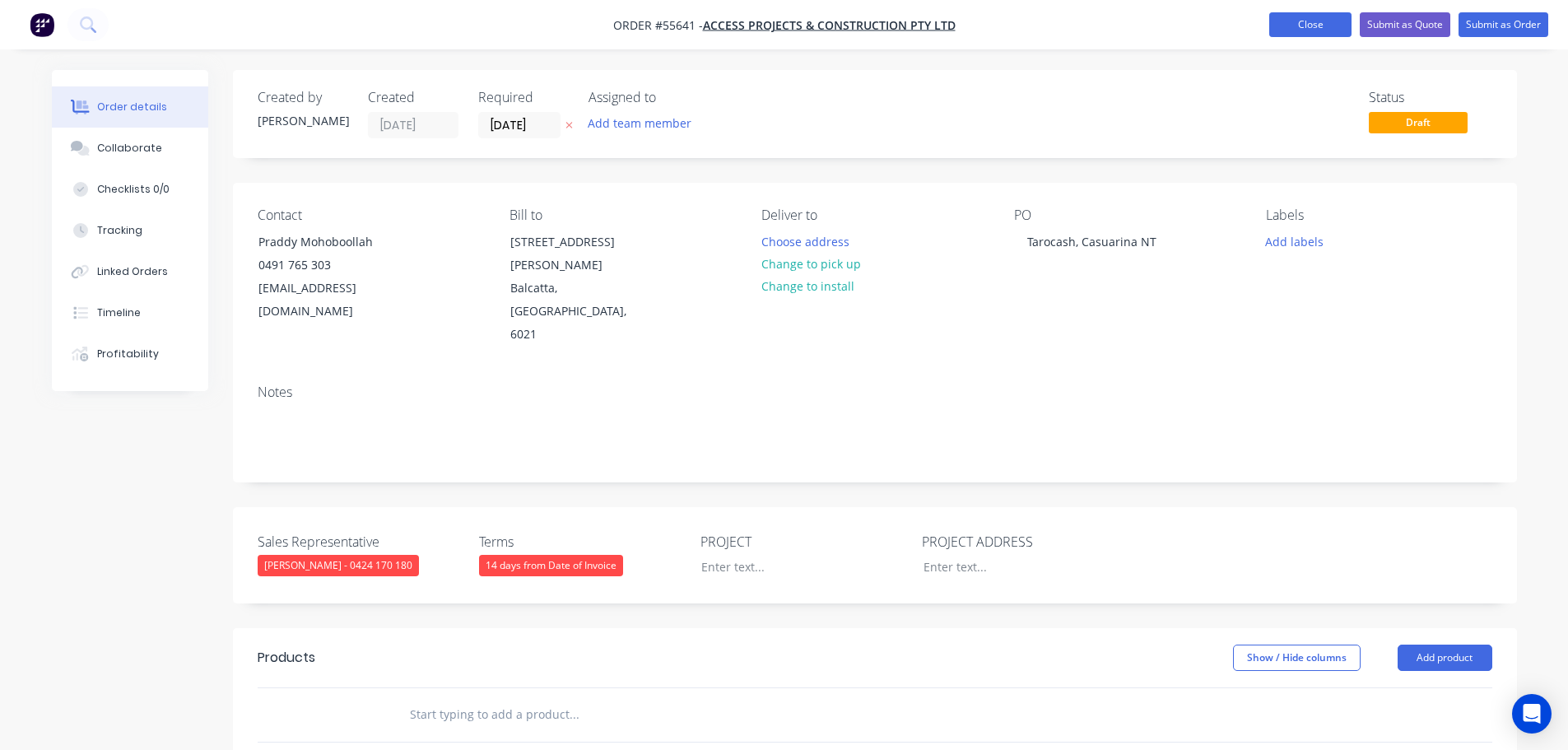
click at [1291, 22] on button "Close" at bounding box center [1310, 25] width 82 height 25
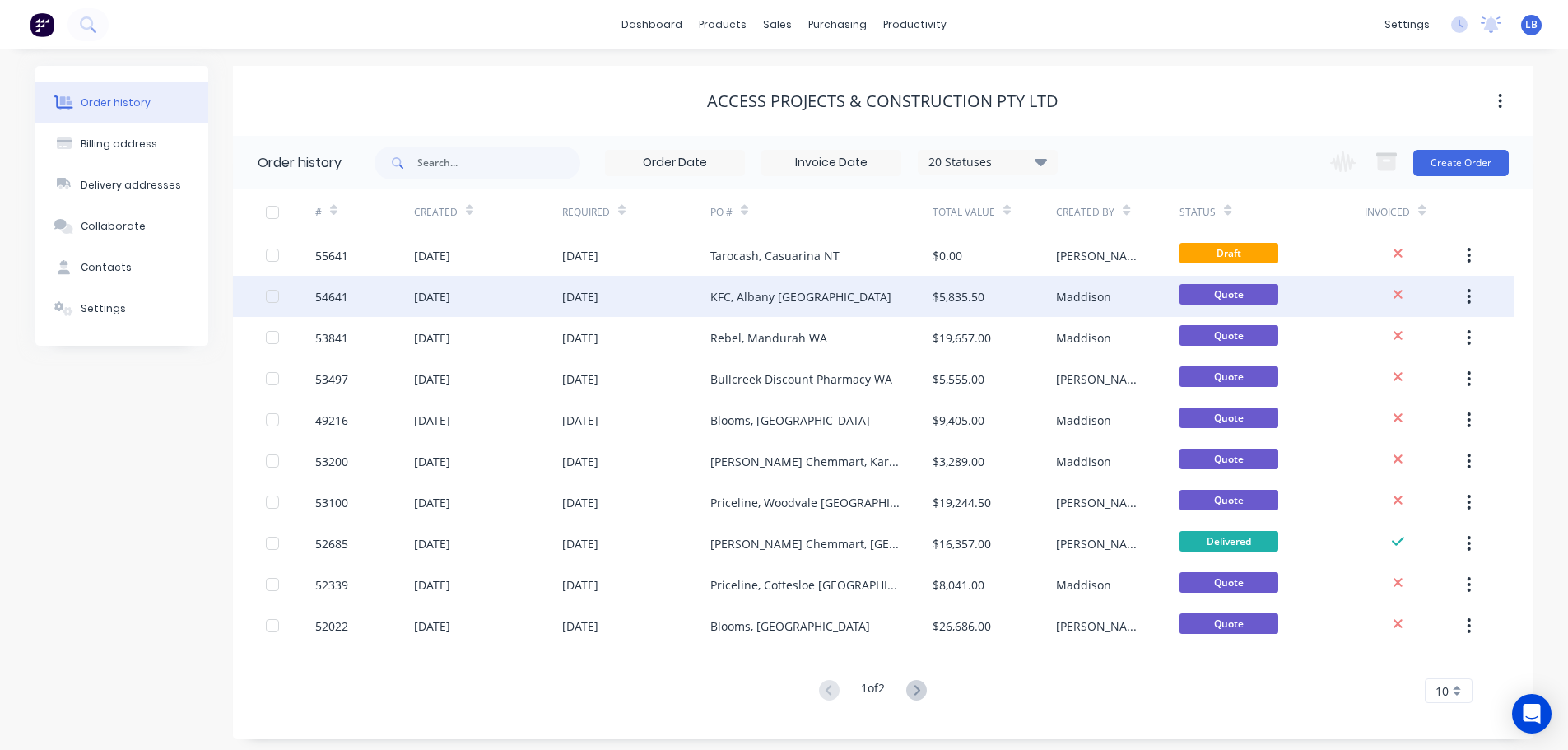
click at [338, 298] on div "54641" at bounding box center [332, 296] width 33 height 17
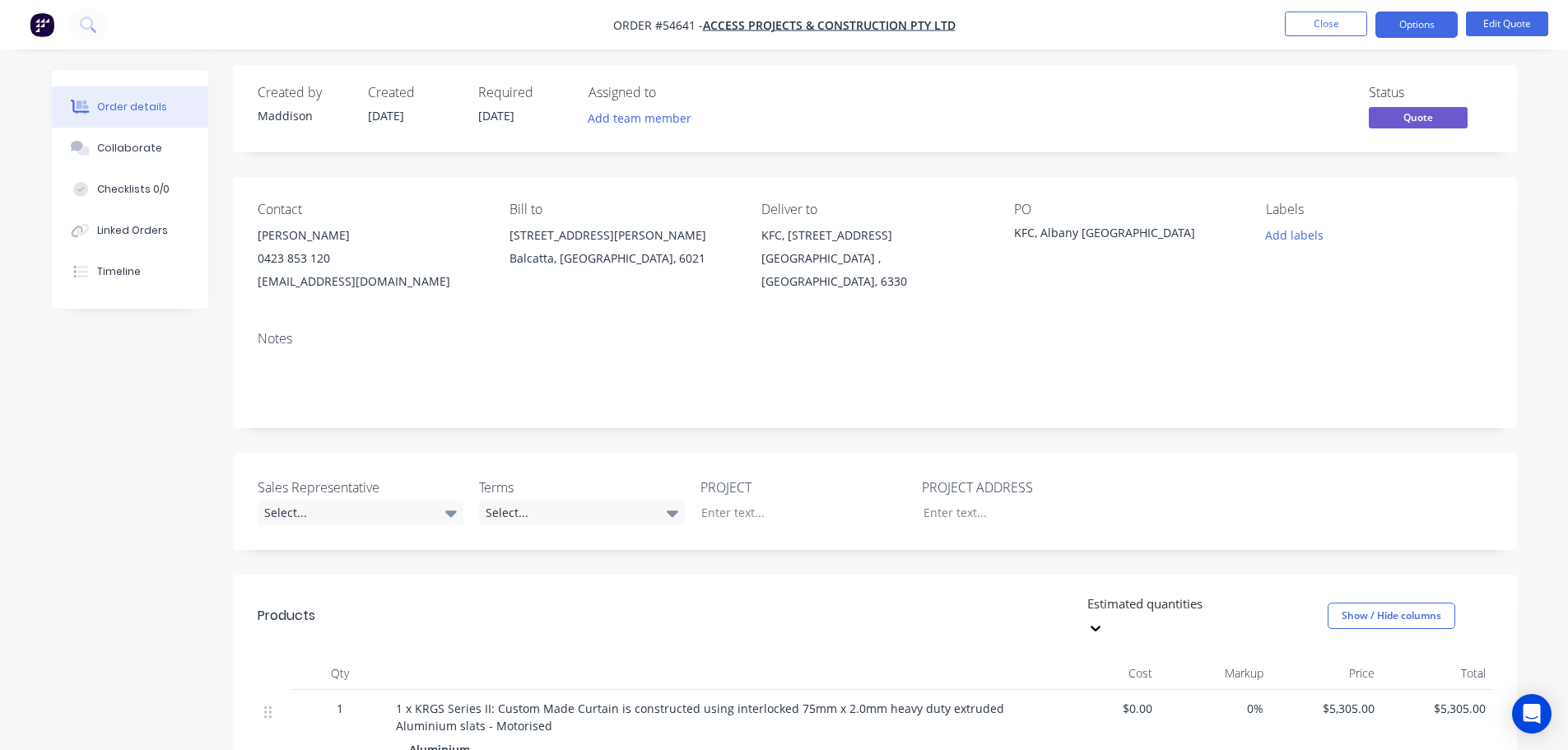
scroll to position [329, 0]
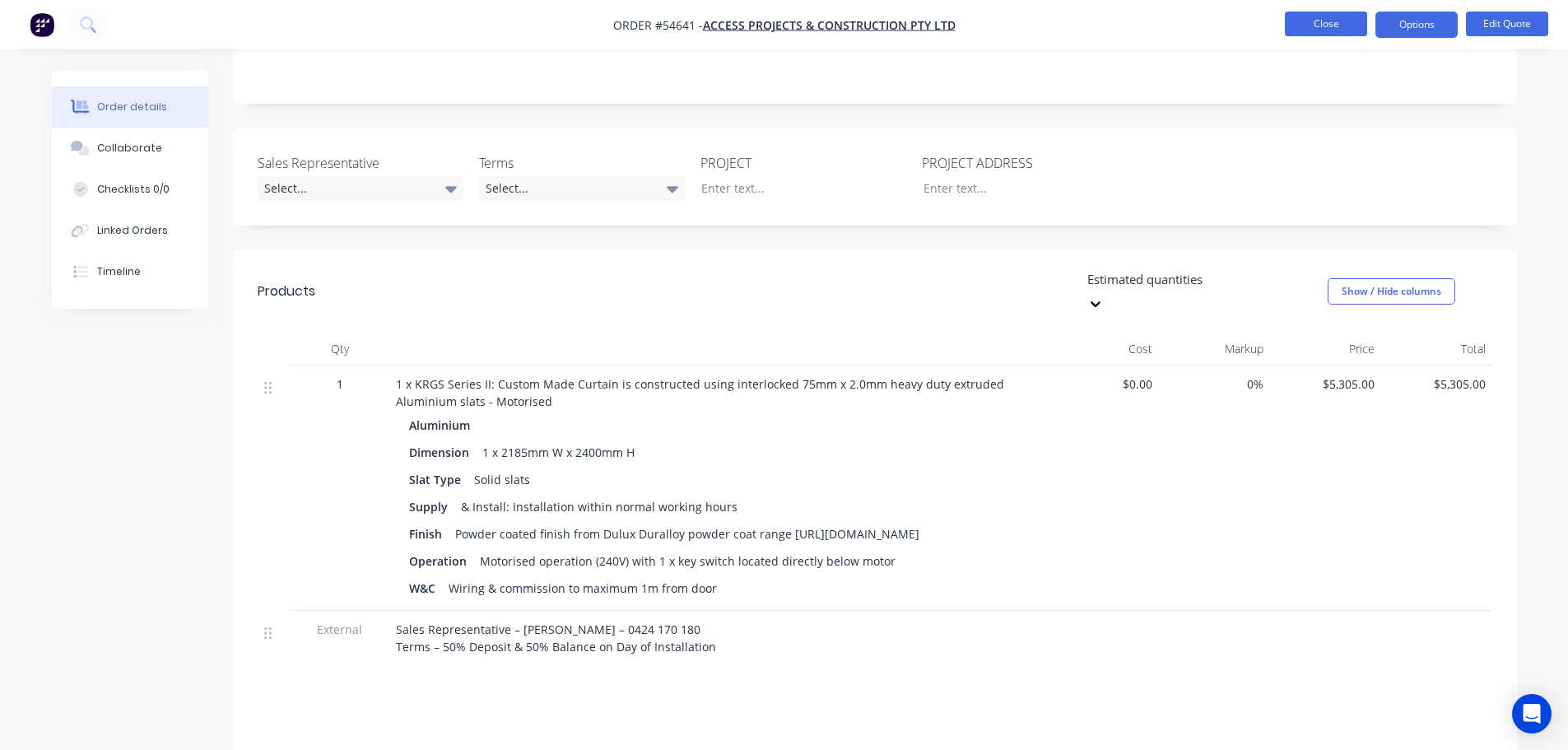
click at [1328, 27] on button "Close" at bounding box center [1326, 24] width 82 height 25
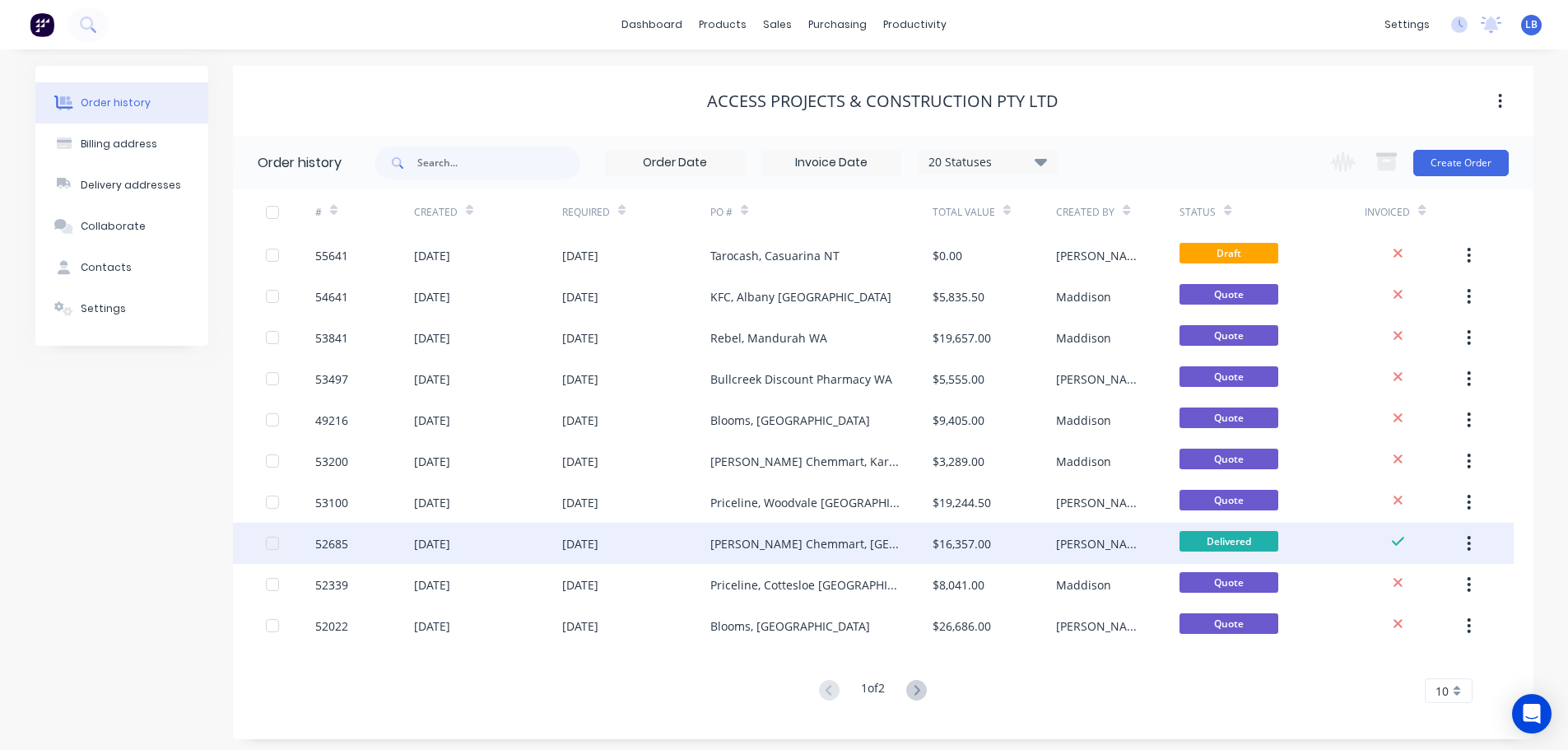
click at [334, 542] on div "52685" at bounding box center [332, 543] width 33 height 17
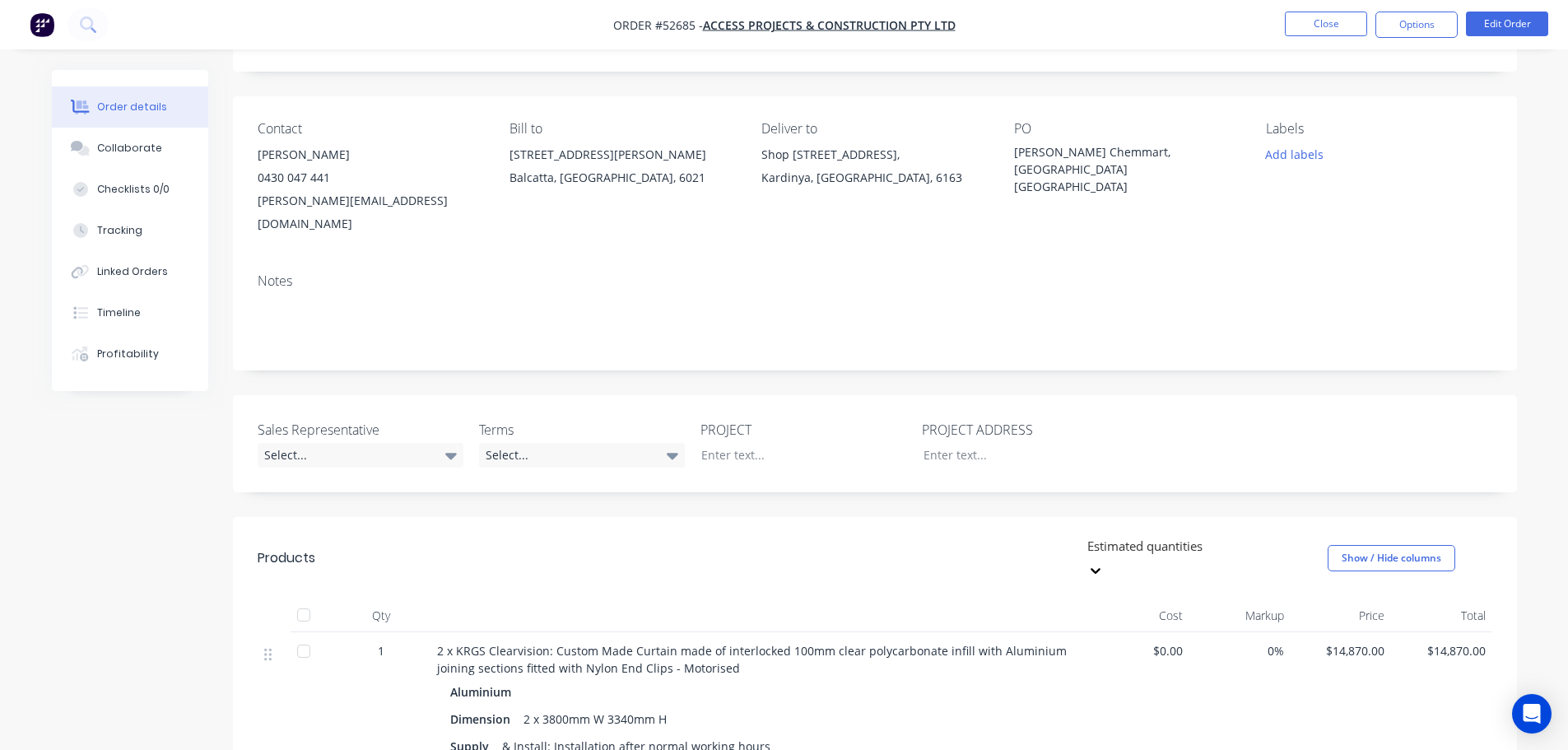
scroll to position [412, 0]
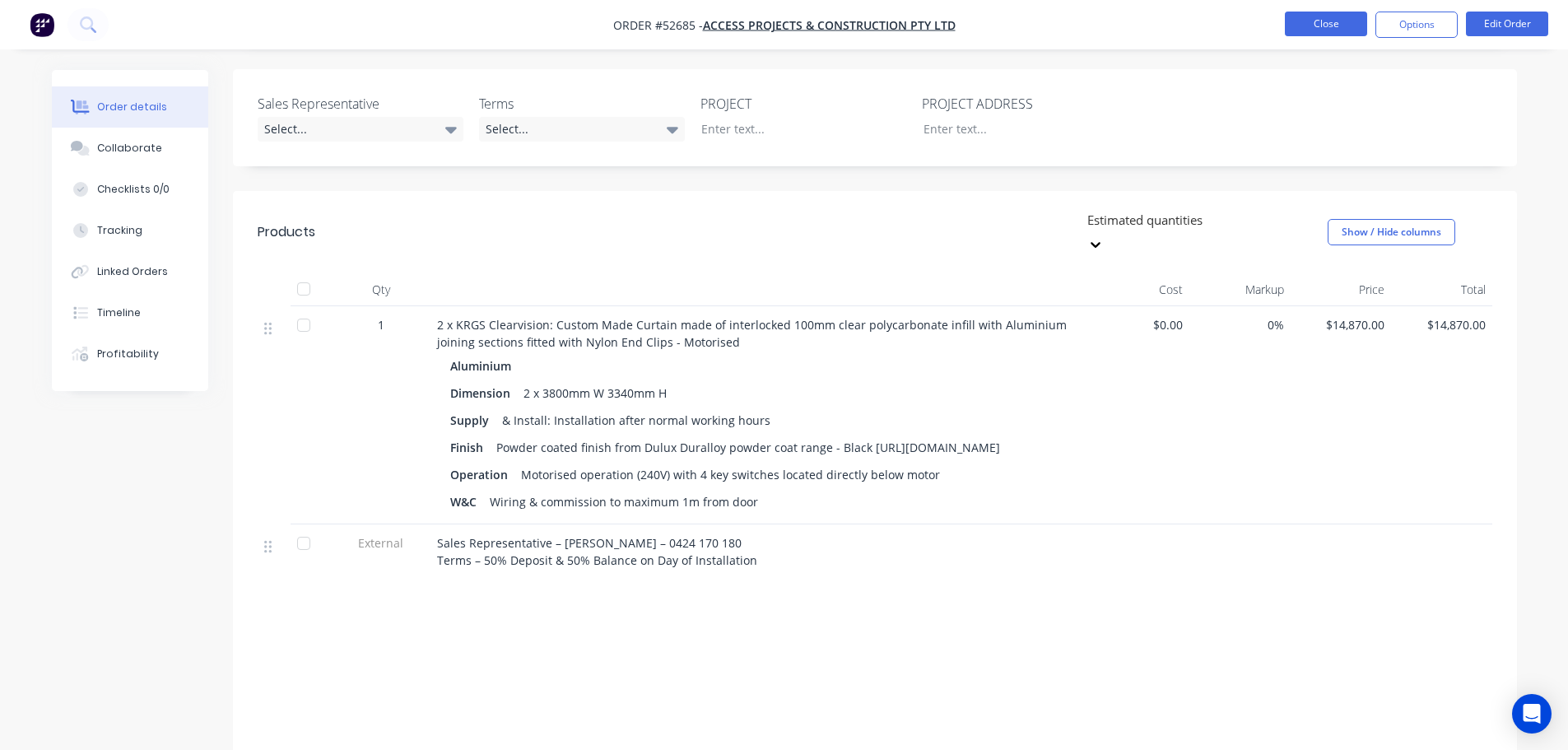
click at [1316, 25] on button "Close" at bounding box center [1326, 24] width 82 height 25
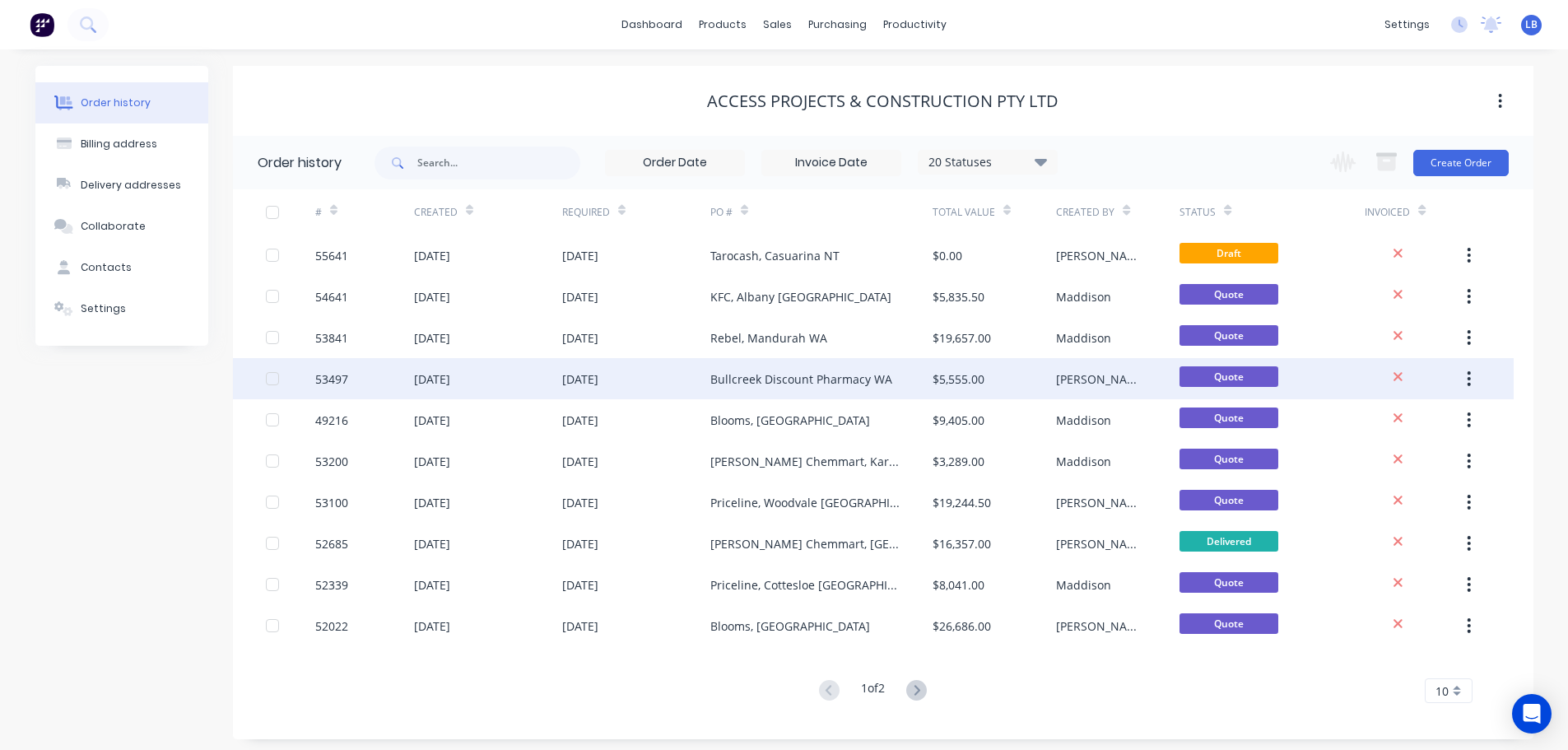
click at [331, 385] on div "53497" at bounding box center [332, 379] width 33 height 17
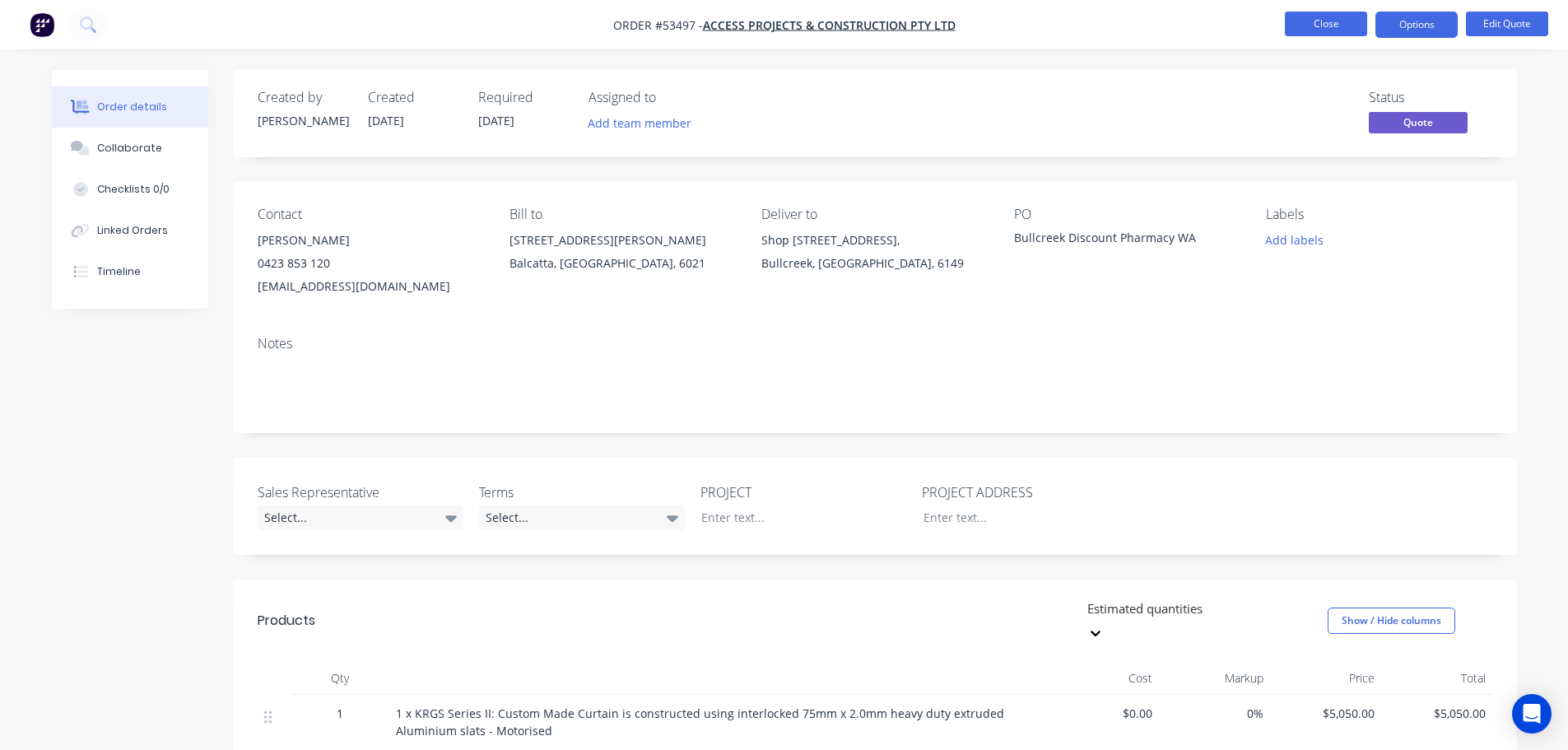
click at [1332, 32] on button "Close" at bounding box center [1326, 24] width 82 height 25
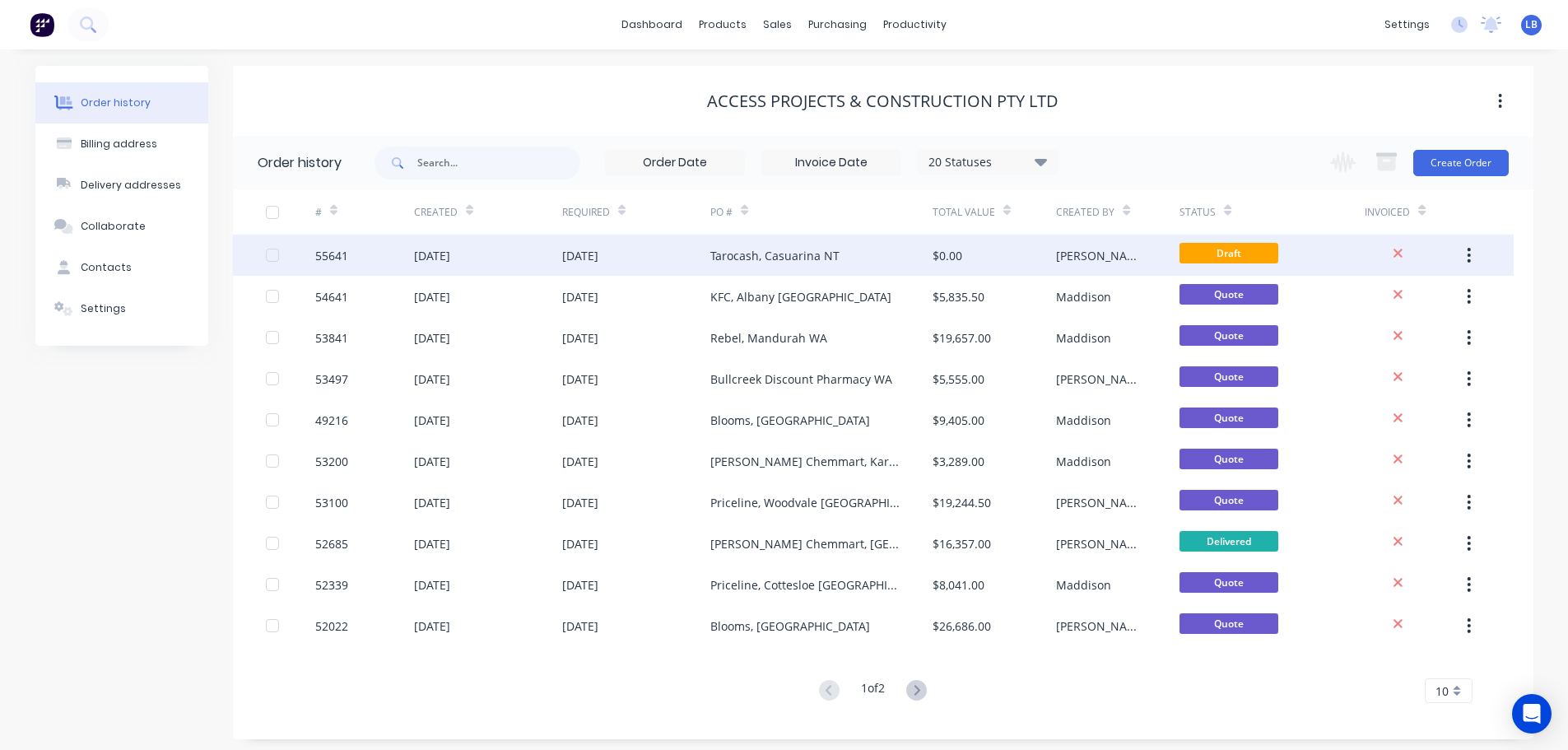
click at [339, 261] on div "55641" at bounding box center [332, 256] width 33 height 17
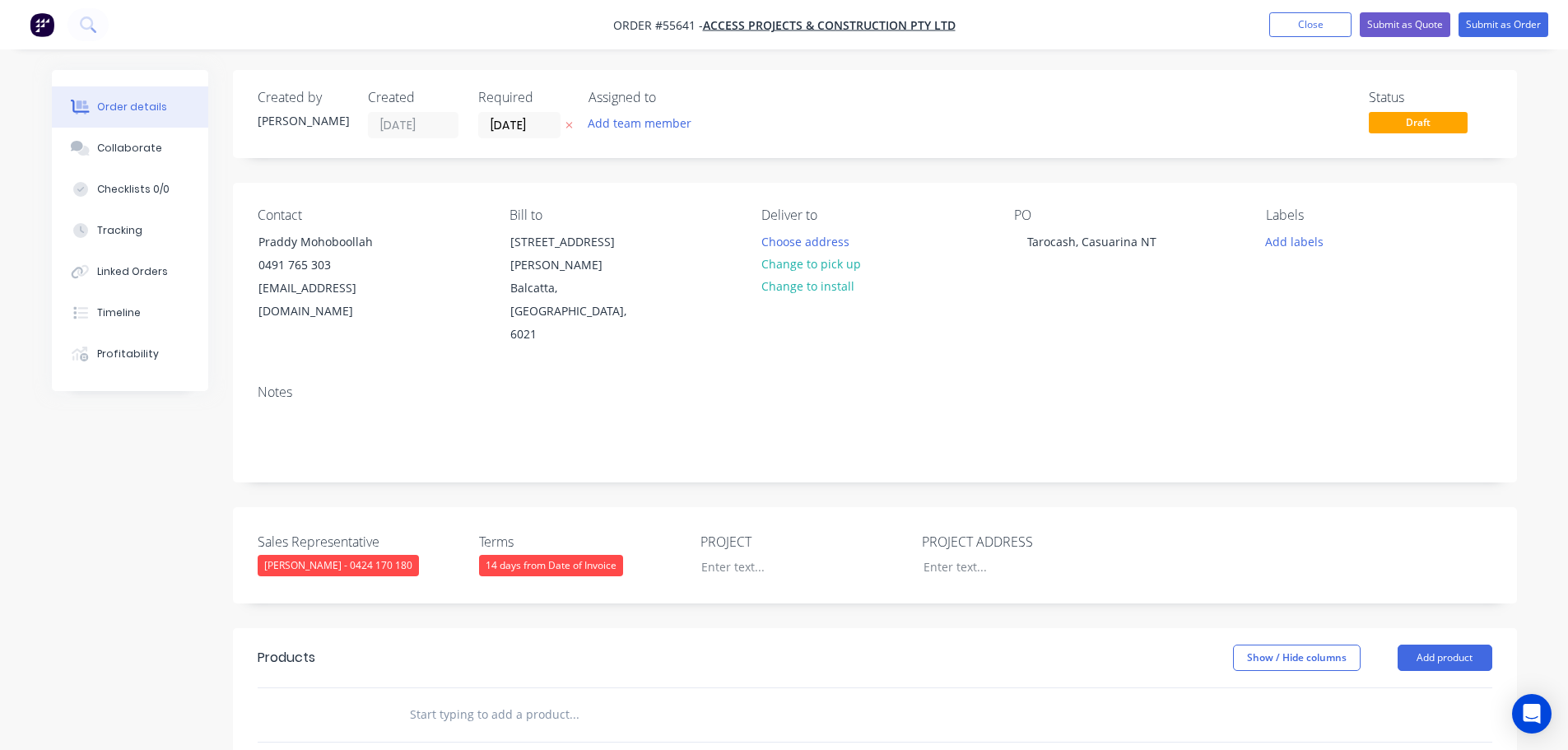
click at [539, 555] on div "14 days from Date of Invoice" at bounding box center [551, 566] width 144 height 22
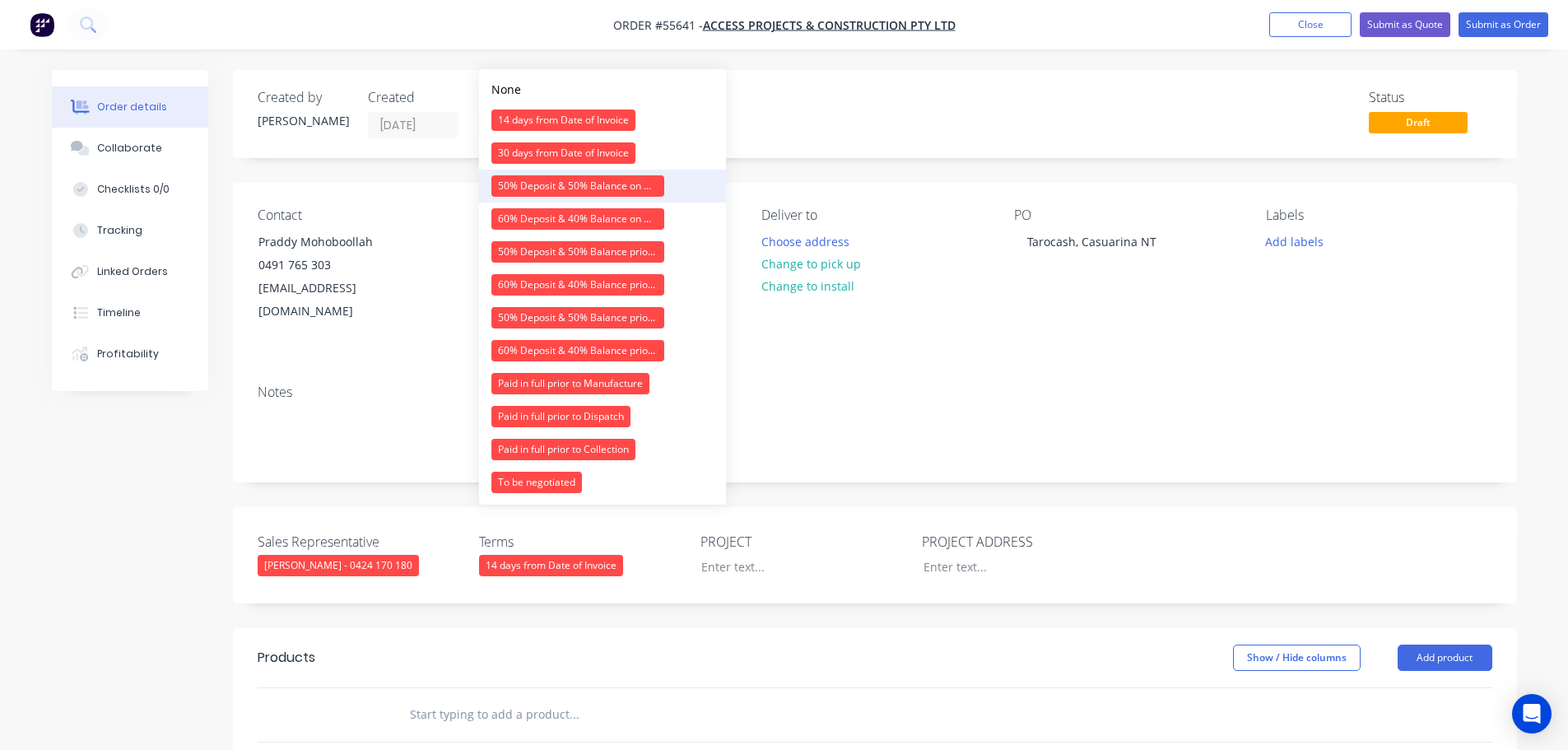
click at [559, 189] on div "50% Deposit & 50% Balance on Day of Installation" at bounding box center [577, 186] width 173 height 22
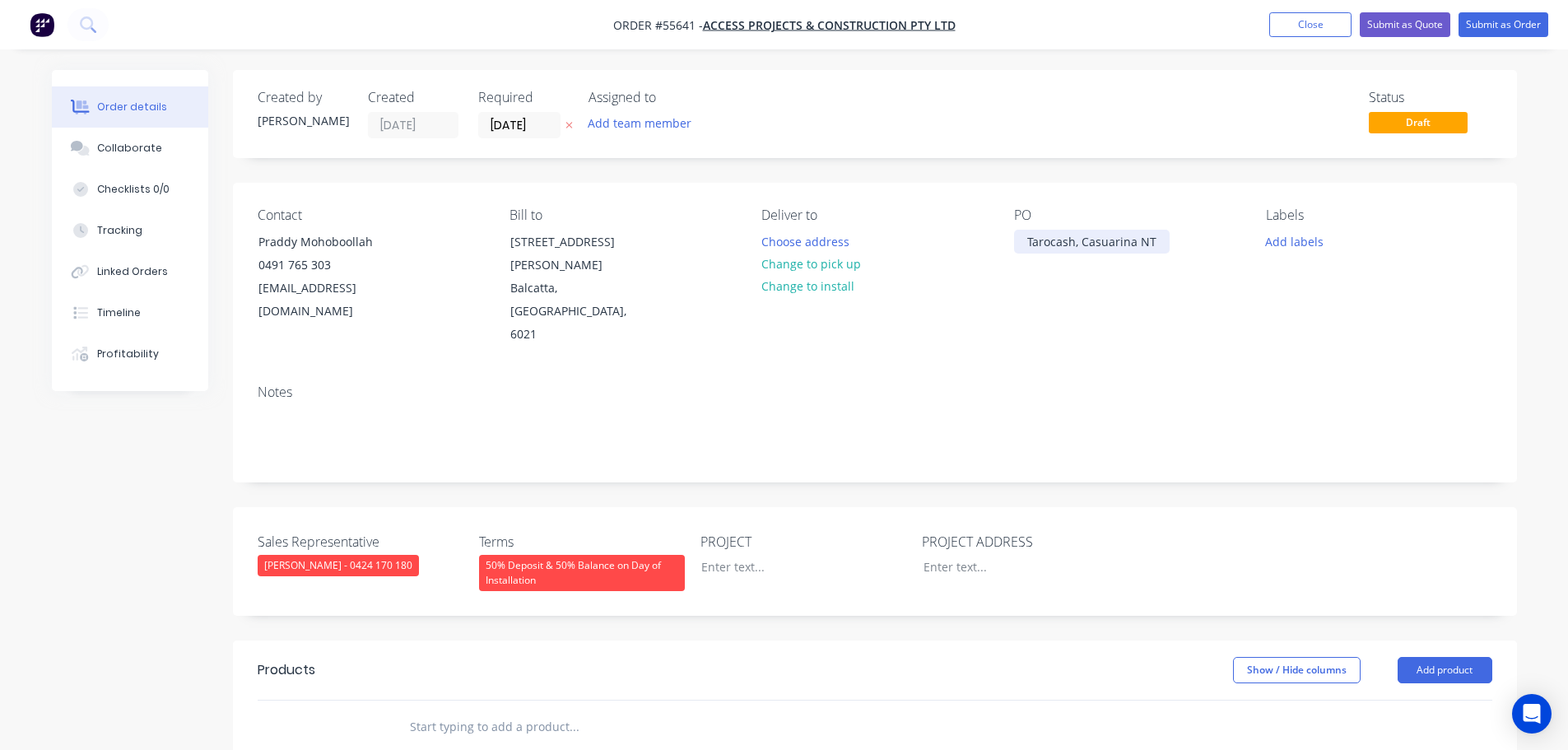
click at [1081, 241] on div "Tarocash, Casuarina NT" at bounding box center [1092, 241] width 156 height 24
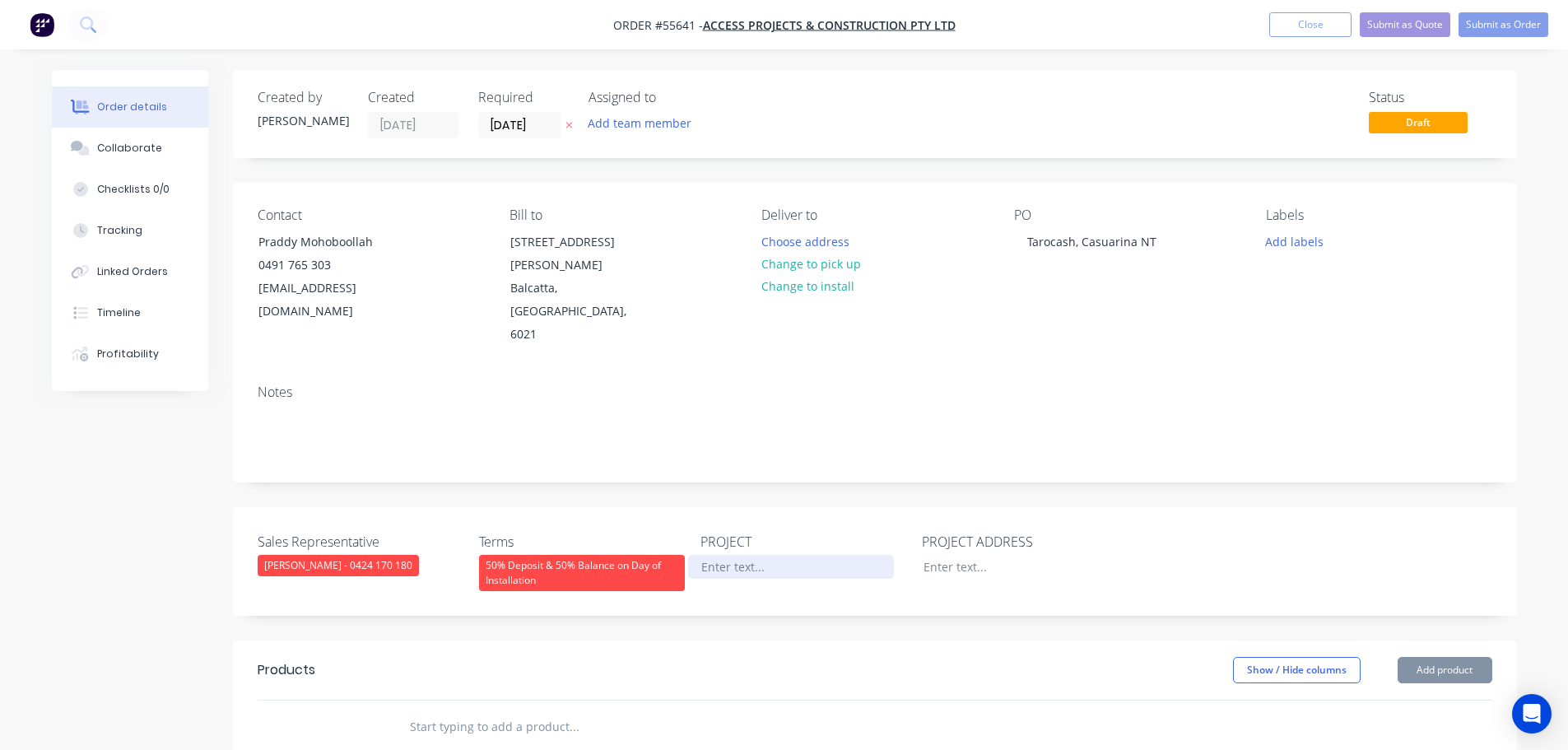
click at [727, 555] on div at bounding box center [791, 567] width 206 height 24
paste div
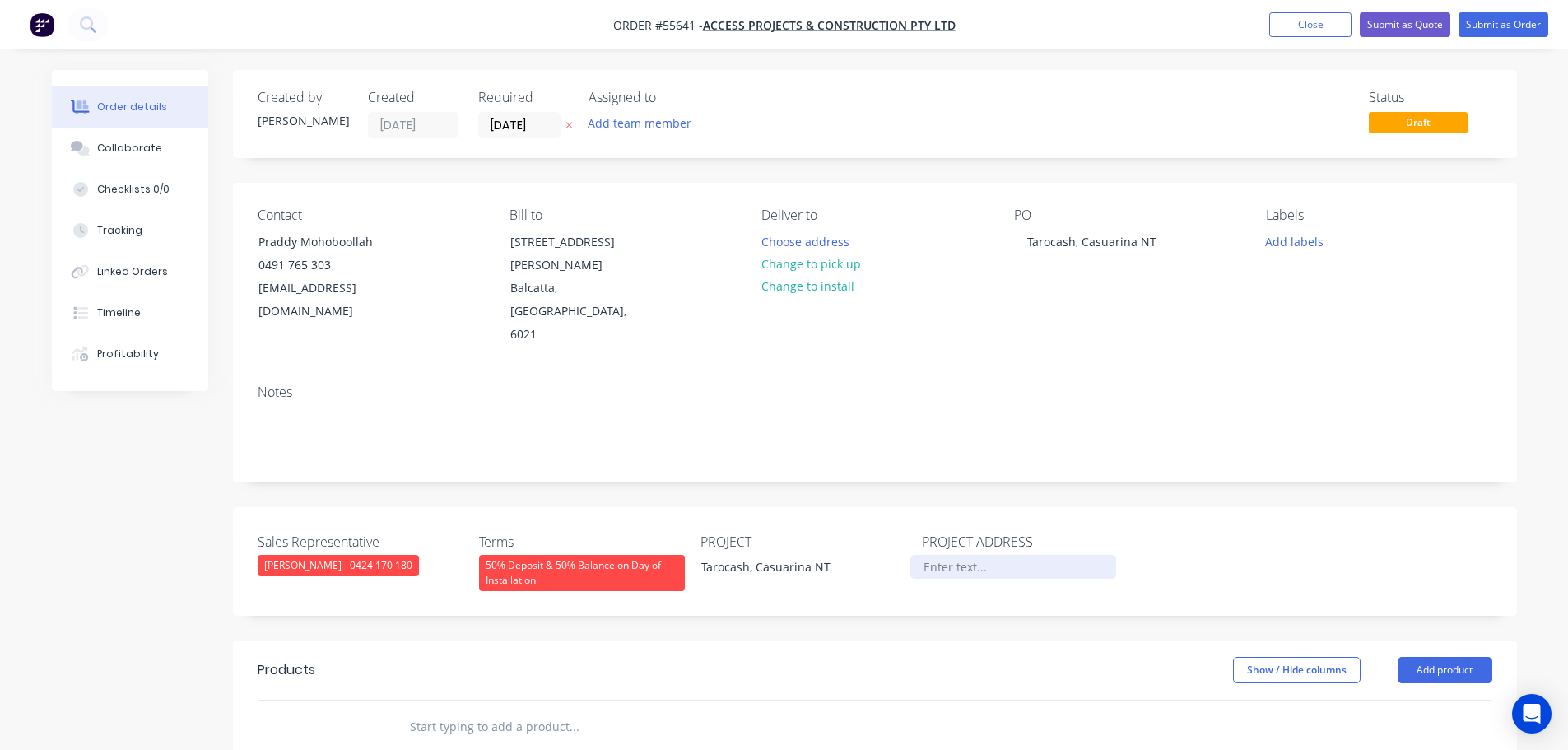
click at [936, 555] on div at bounding box center [1013, 567] width 206 height 24
paste div
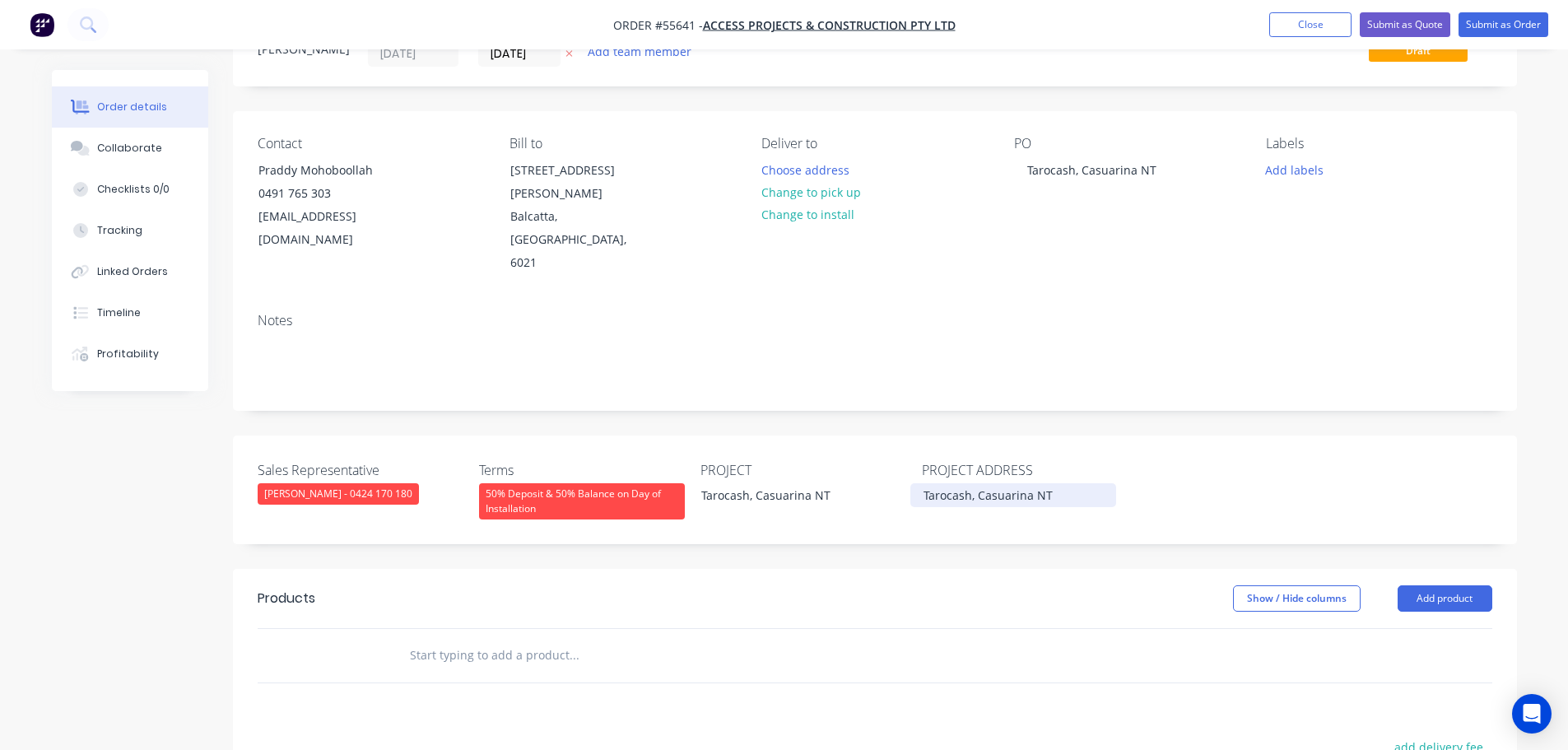
scroll to position [247, 0]
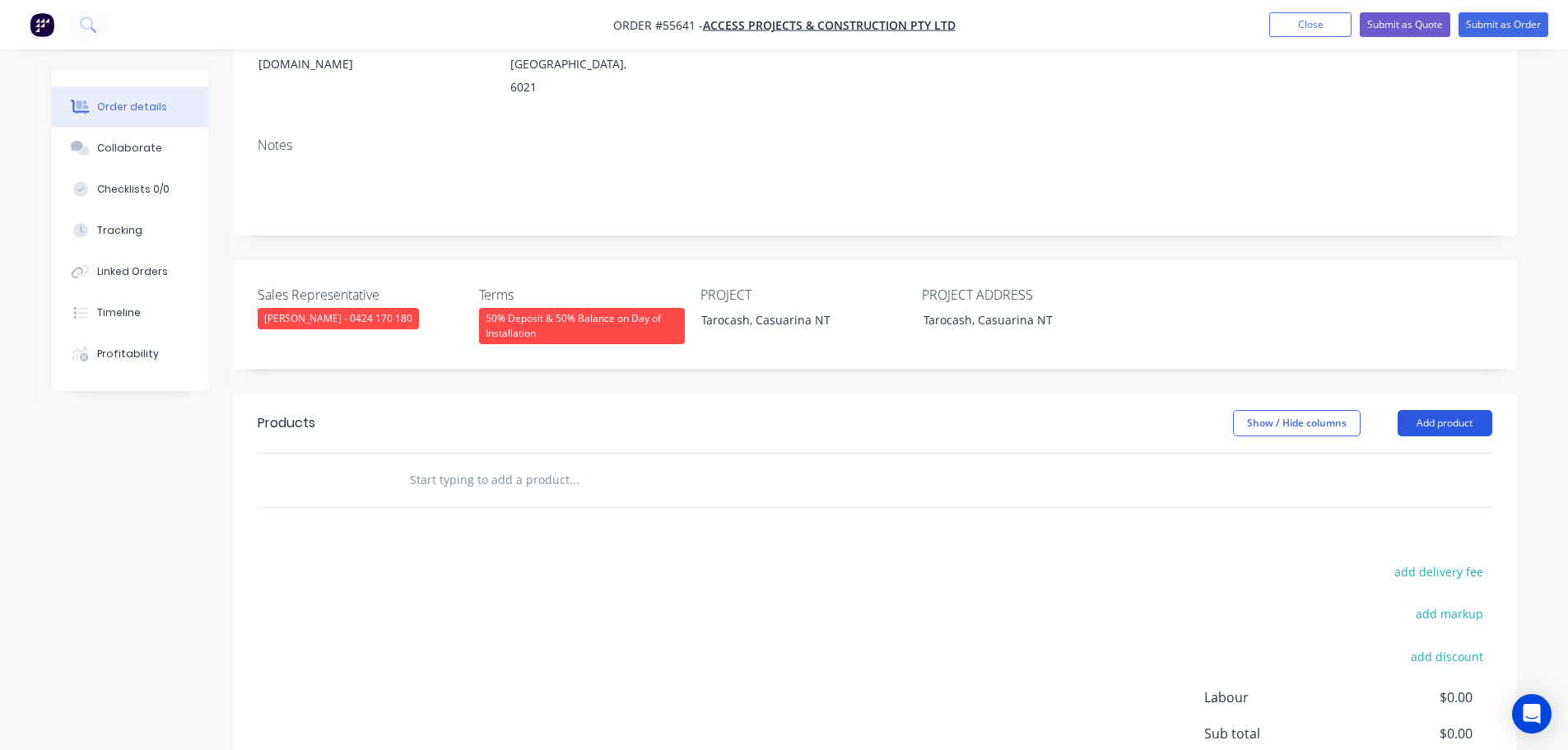
click at [1434, 410] on button "Add product" at bounding box center [1445, 423] width 95 height 27
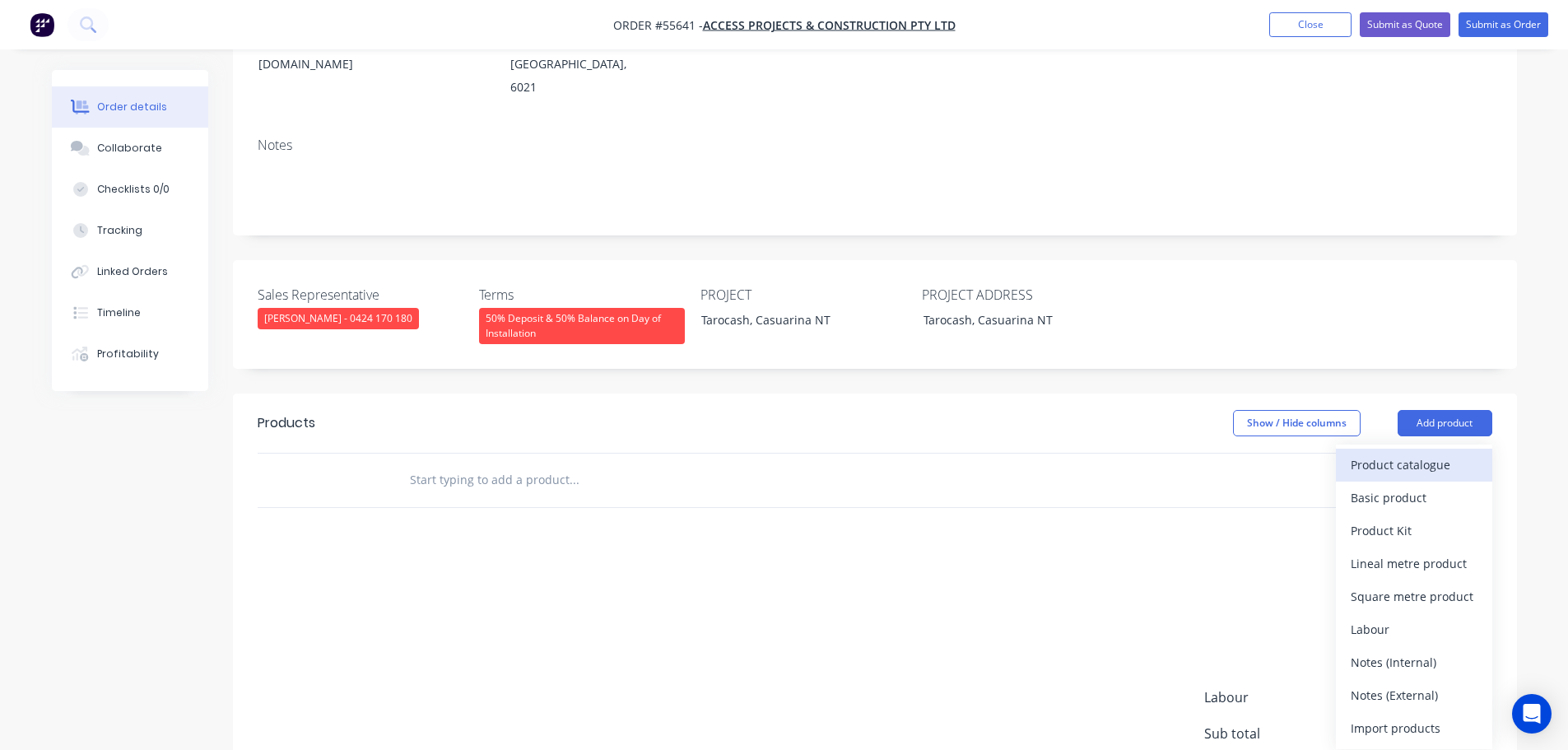
click at [1395, 453] on div "Product catalogue" at bounding box center [1414, 465] width 127 height 24
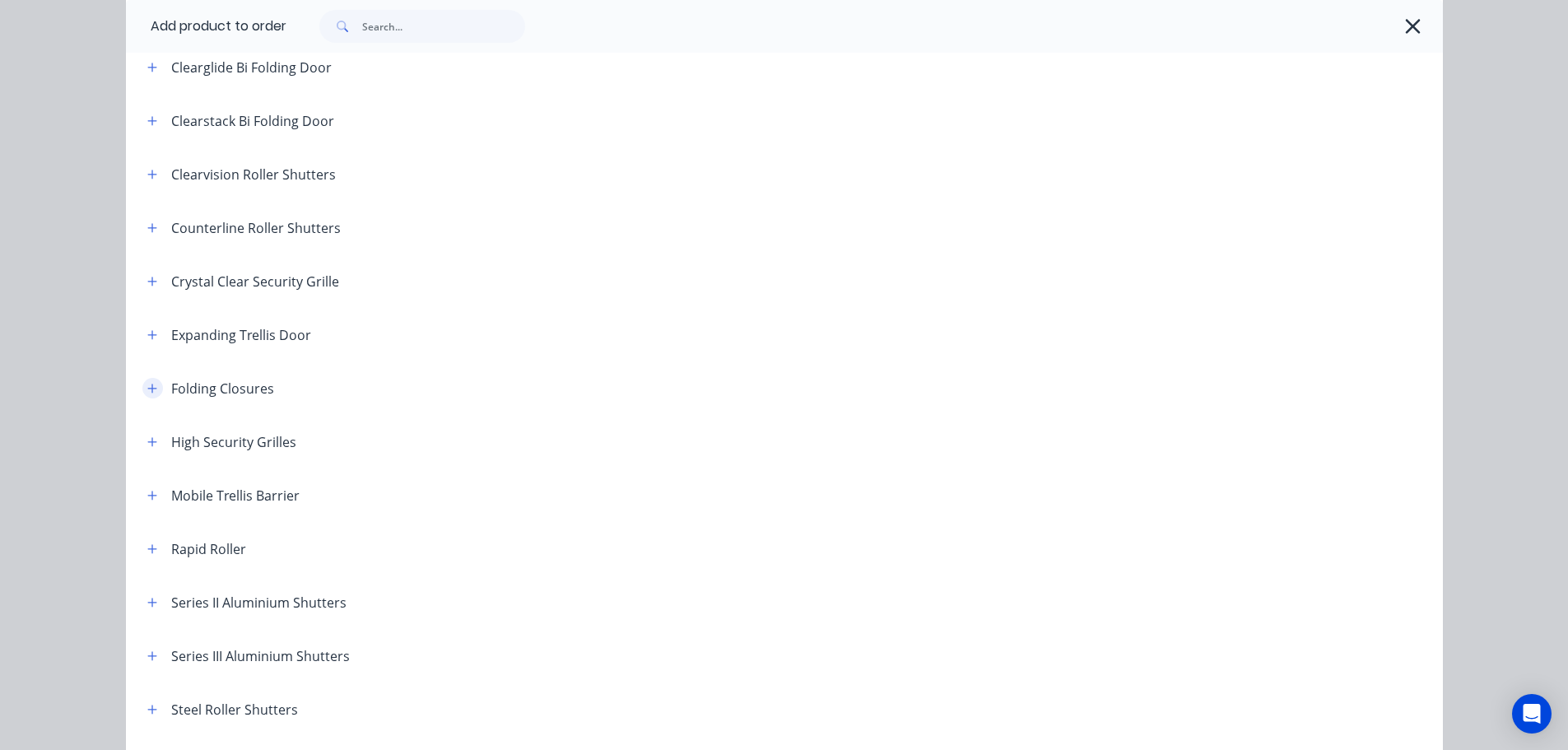
click at [148, 385] on icon "button" at bounding box center [153, 388] width 10 height 12
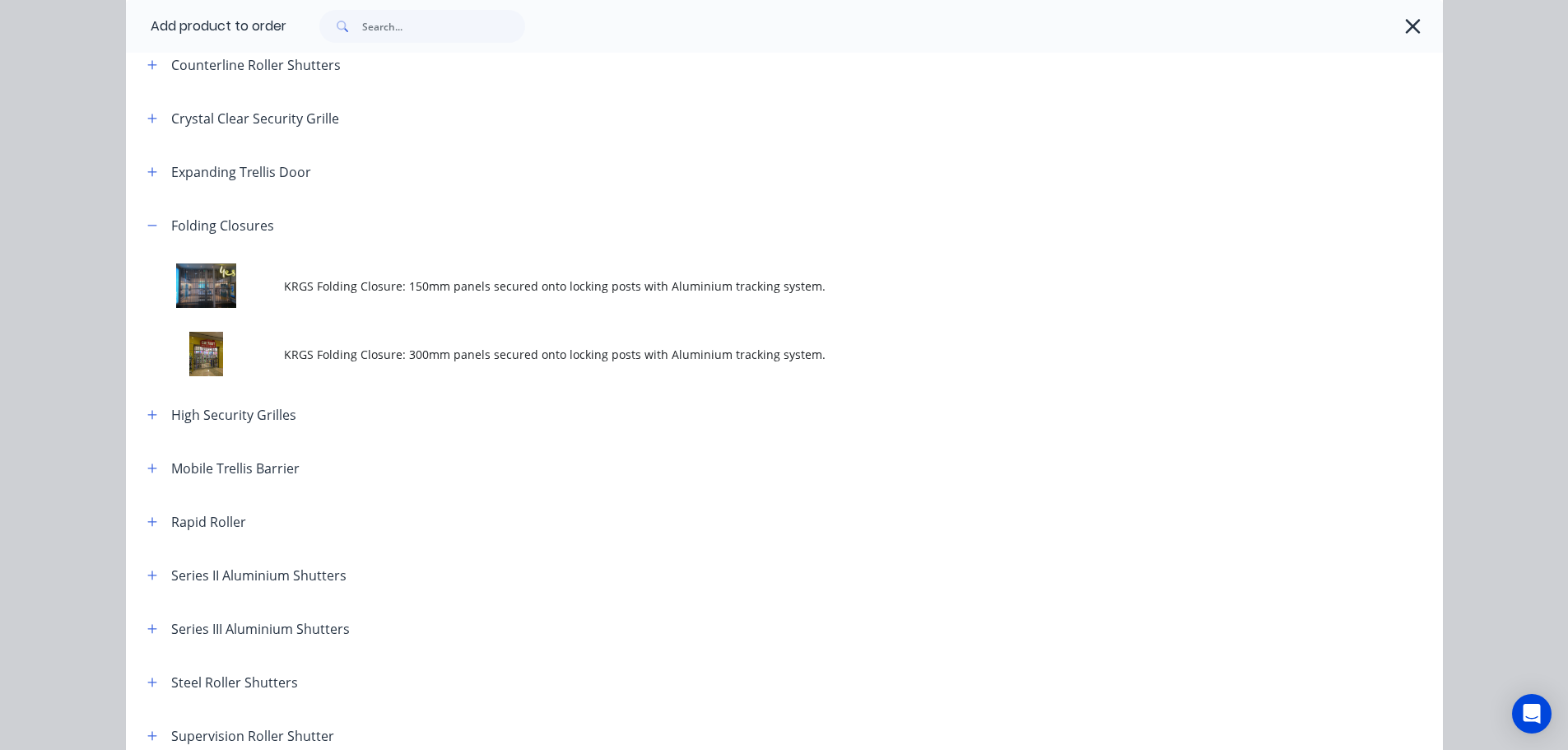
scroll to position [412, 0]
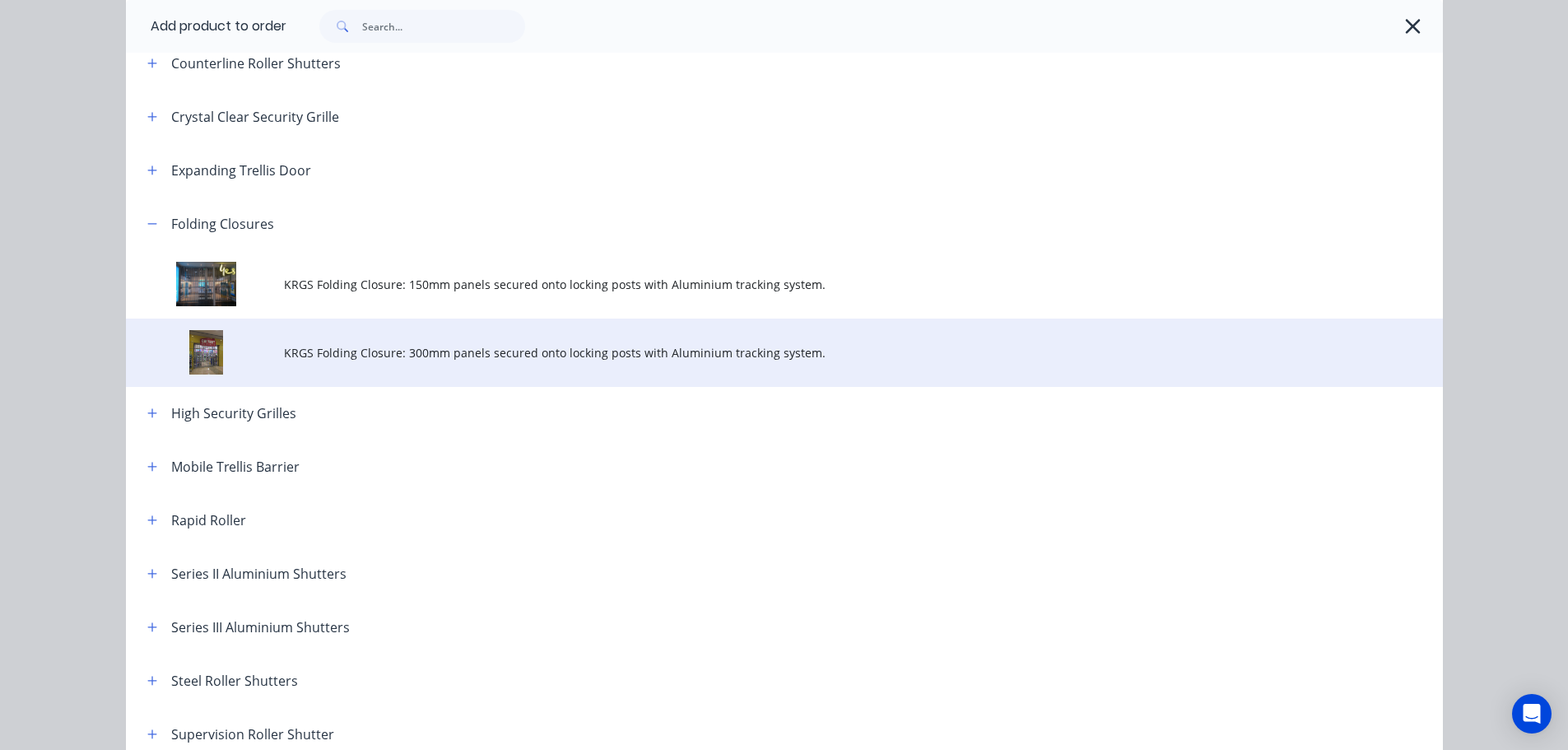
click at [587, 362] on td "KRGS Folding Closure: 300mm panels secured onto locking posts with Aluminium tr…" at bounding box center [863, 353] width 1159 height 68
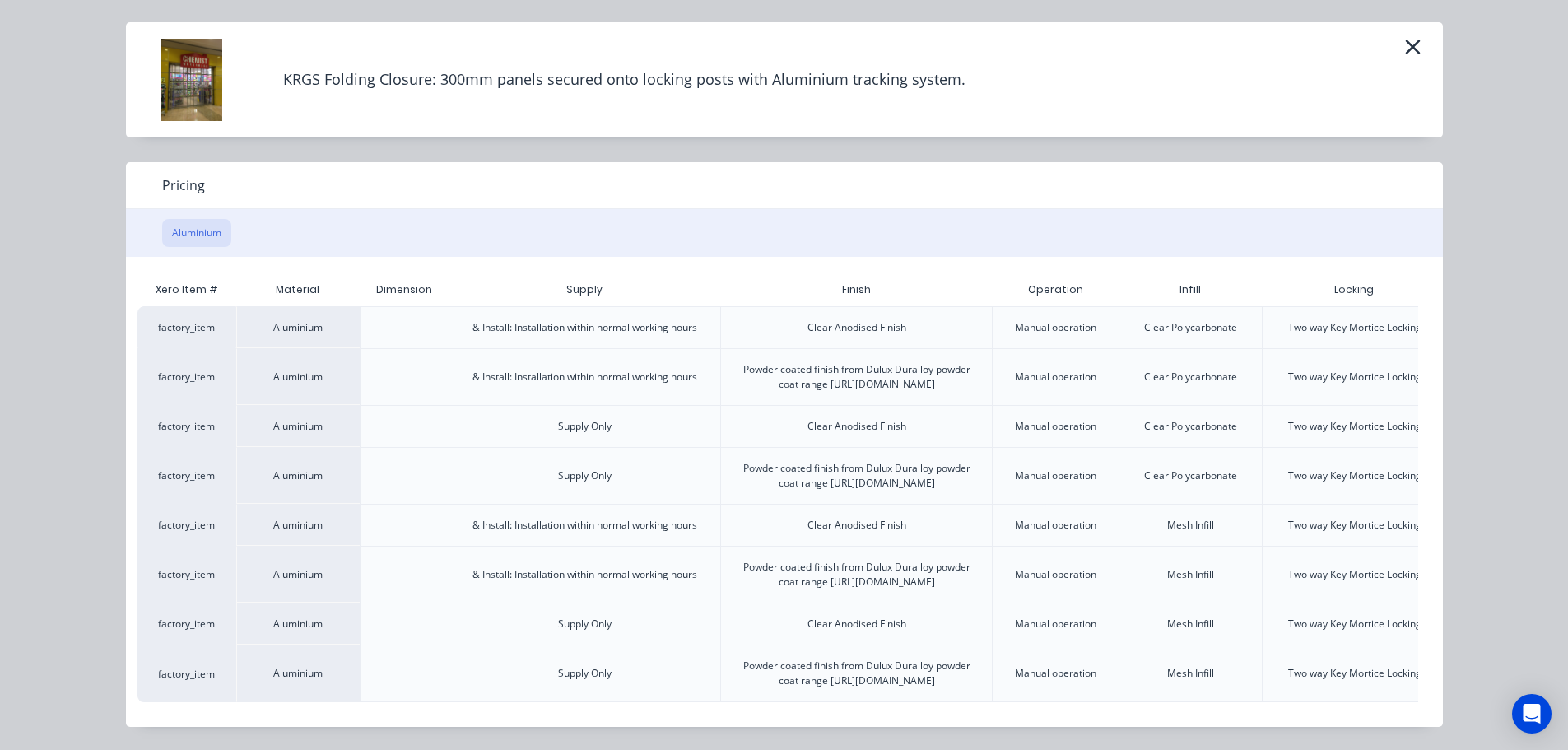
scroll to position [0, 144]
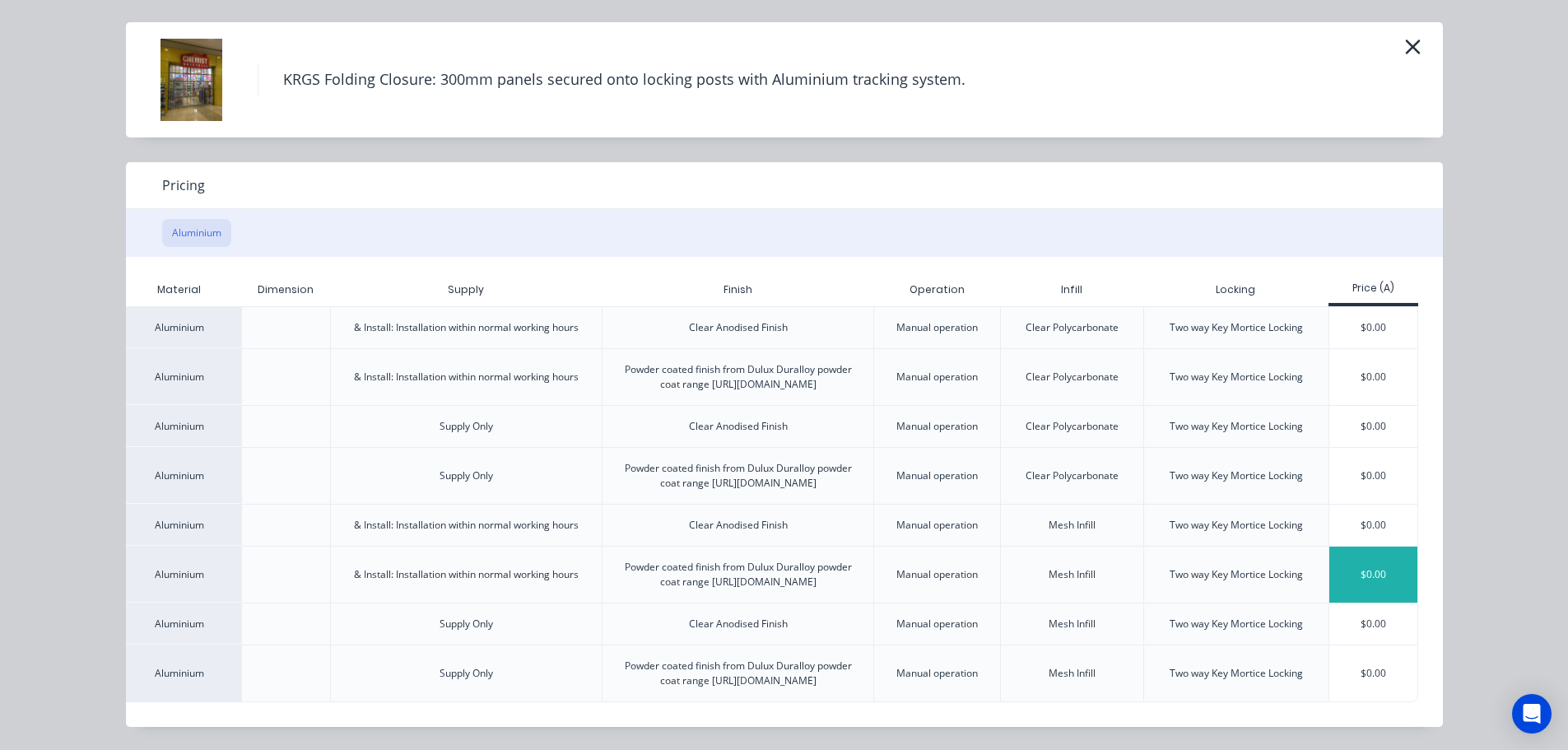
click at [1356, 547] on div "$0.00" at bounding box center [1374, 574] width 88 height 56
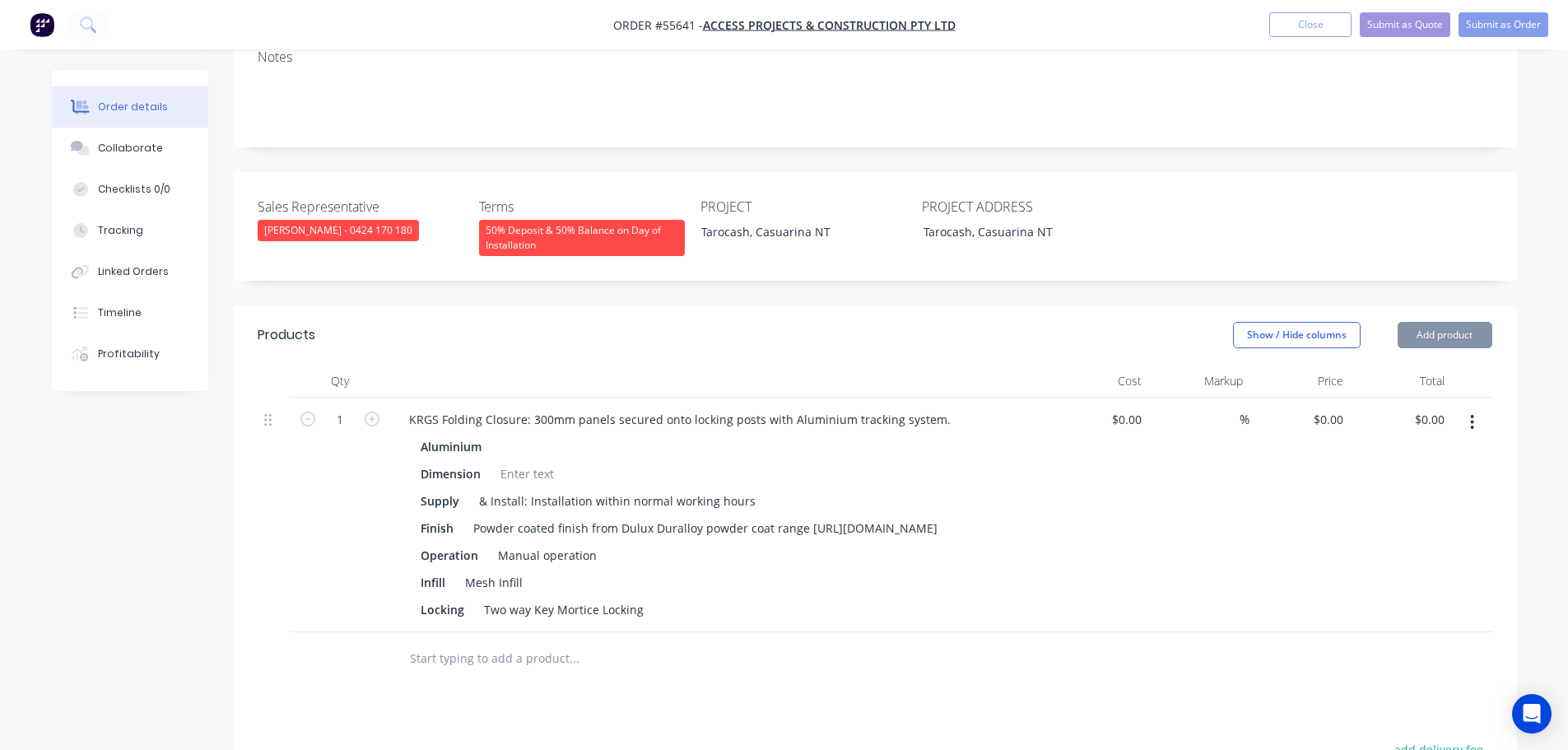
scroll to position [494, 0]
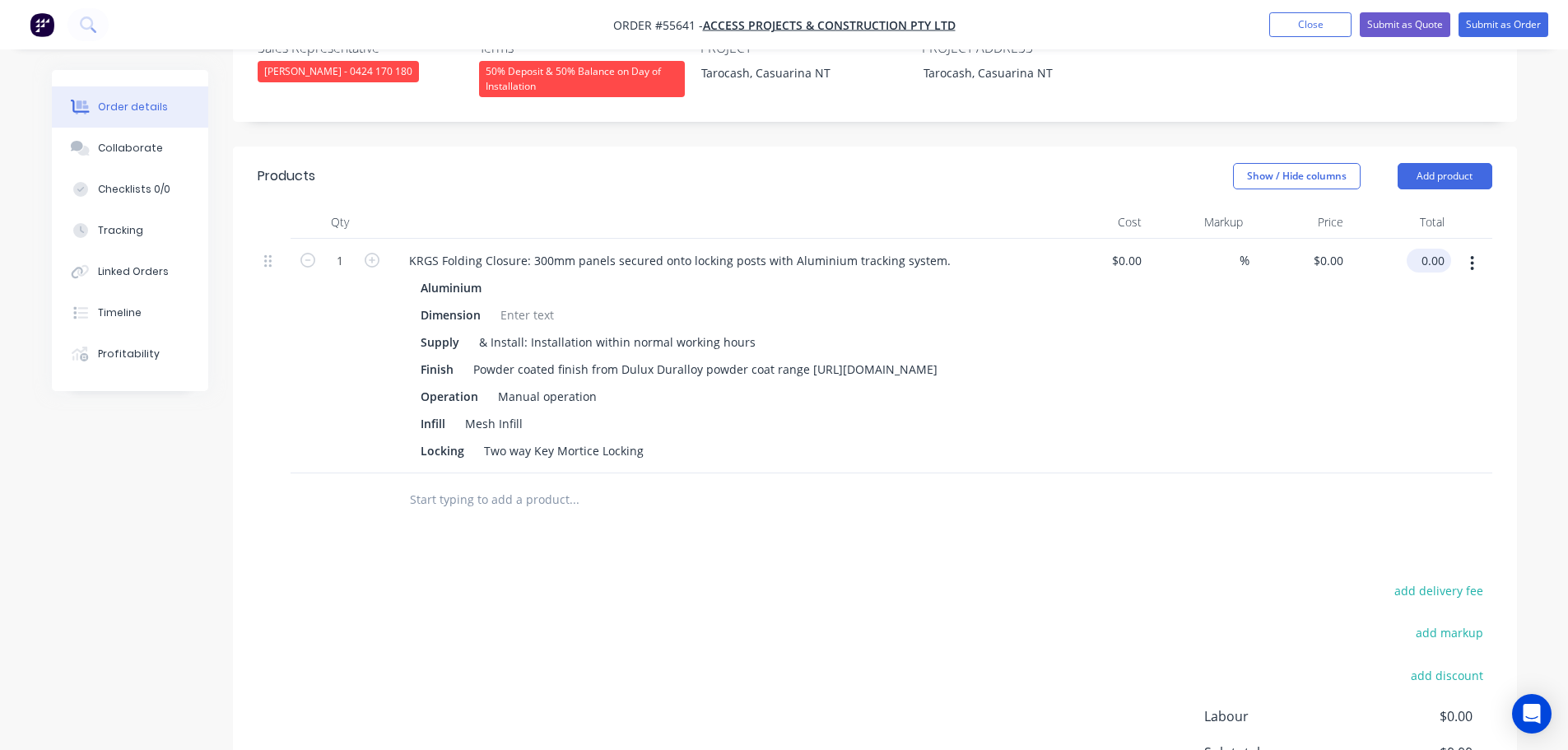
click at [1440, 249] on input "0.00" at bounding box center [1433, 261] width 38 height 24
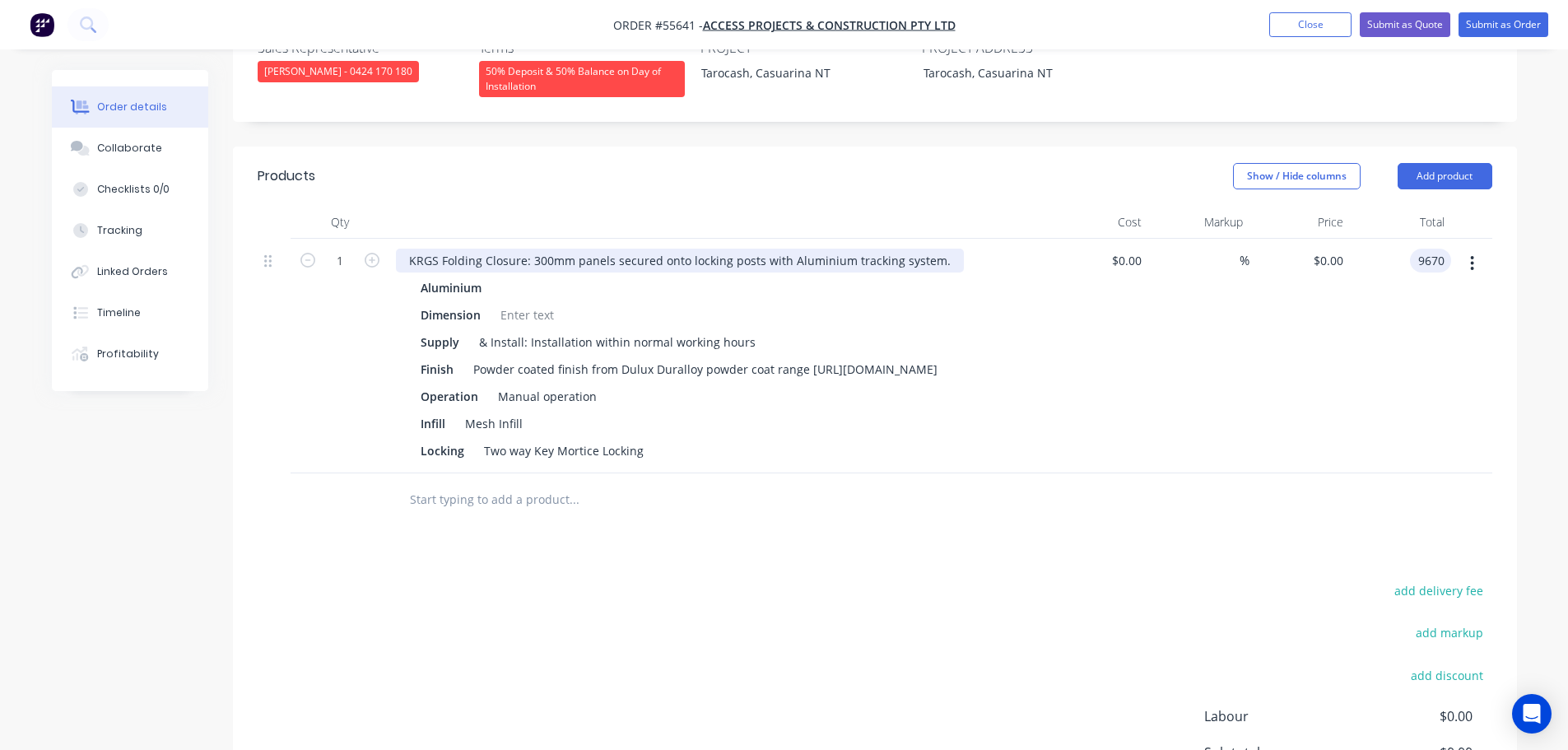
type input "9670"
type input "$9,670.00"
click at [399, 249] on div "KRGS Folding Closure: 300mm panels secured onto locking posts with Aluminium tr…" at bounding box center [679, 261] width 568 height 24
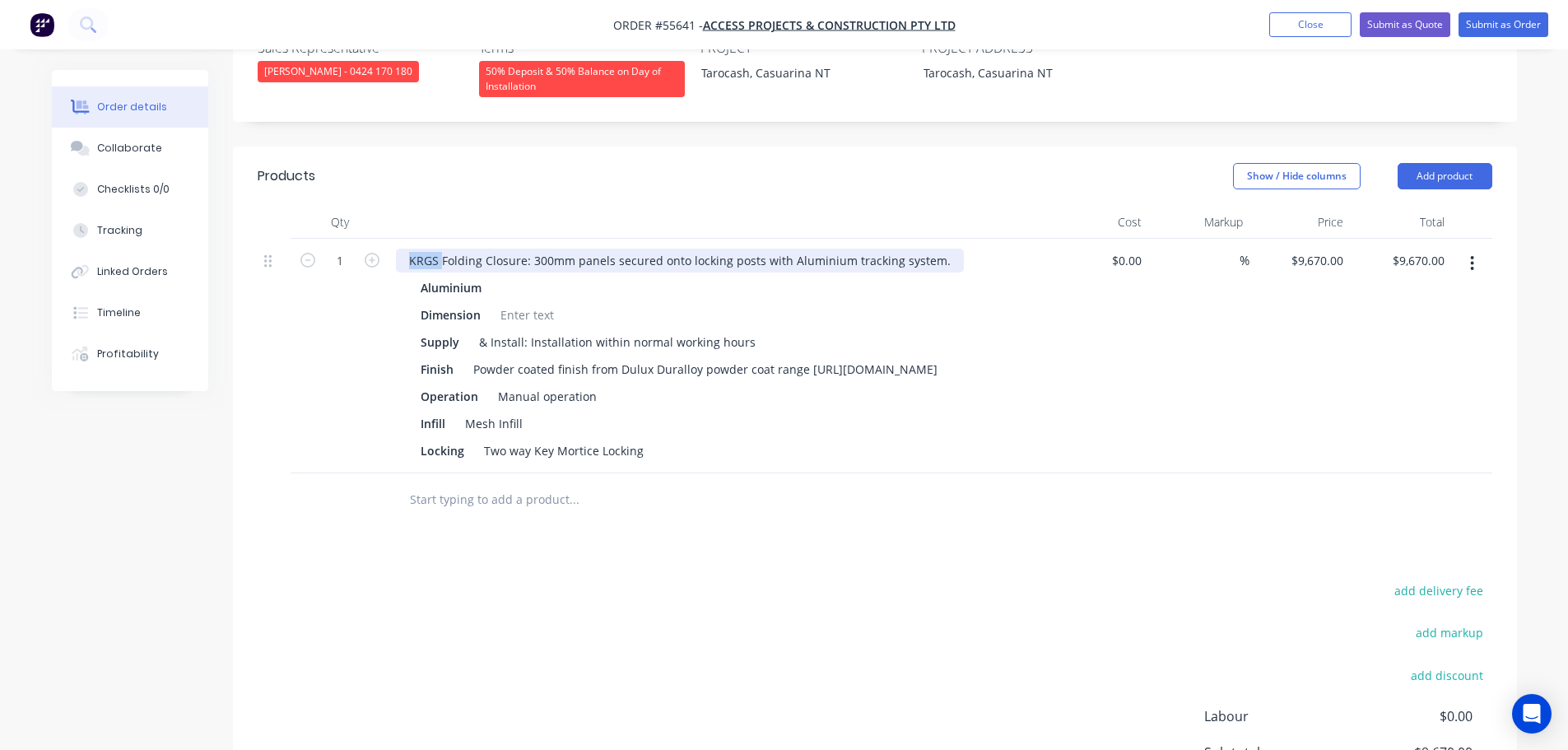
click at [402, 249] on div "KRGS Folding Closure: 300mm panels secured onto locking posts with Aluminium tr…" at bounding box center [679, 261] width 568 height 24
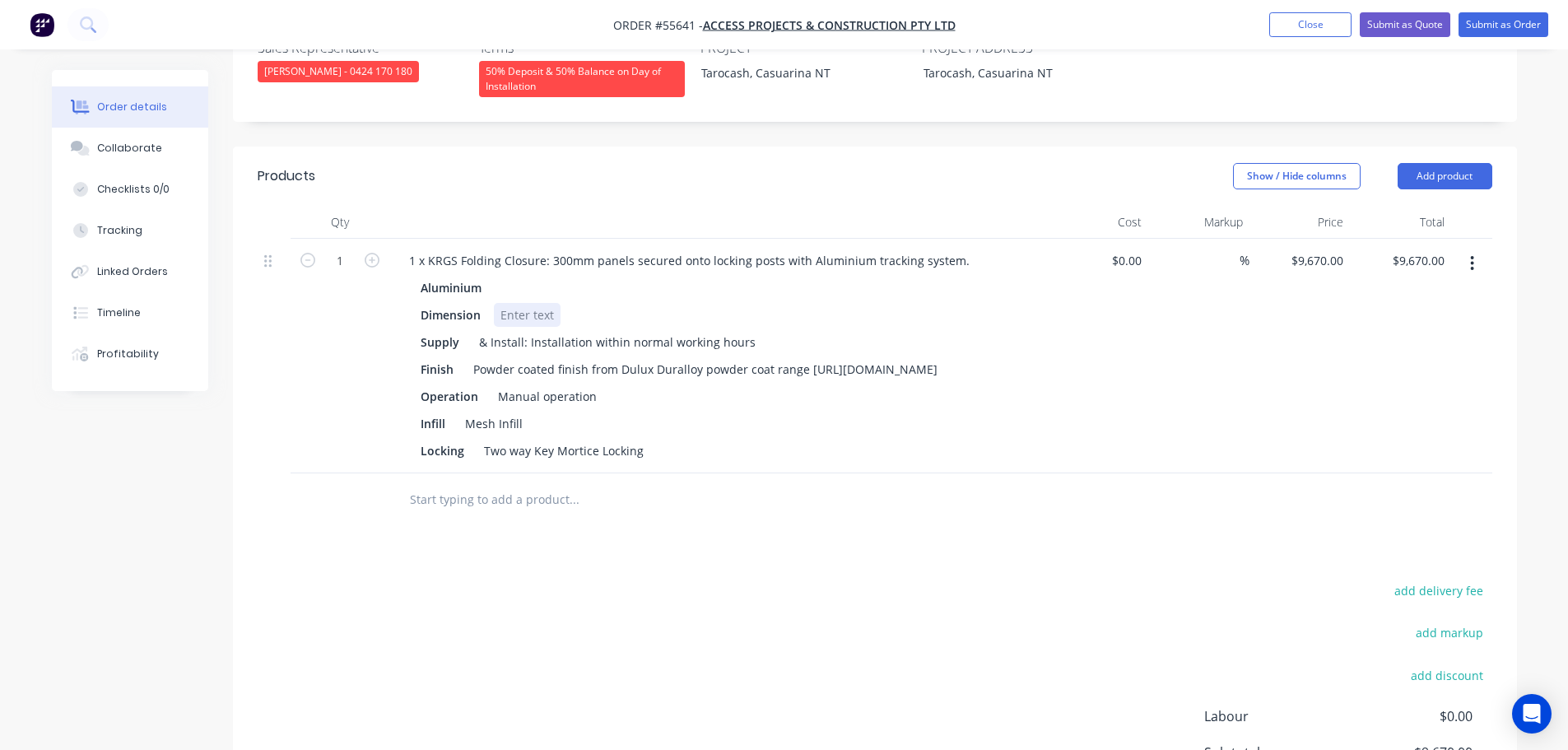
click at [515, 303] on div at bounding box center [527, 314] width 66 height 24
click at [804, 358] on div "Powder coated finish from Dulux Duralloy powder coat range https://duluxpowders…" at bounding box center [706, 369] width 478 height 24
click at [1421, 19] on button "Submit as Quote" at bounding box center [1405, 25] width 90 height 25
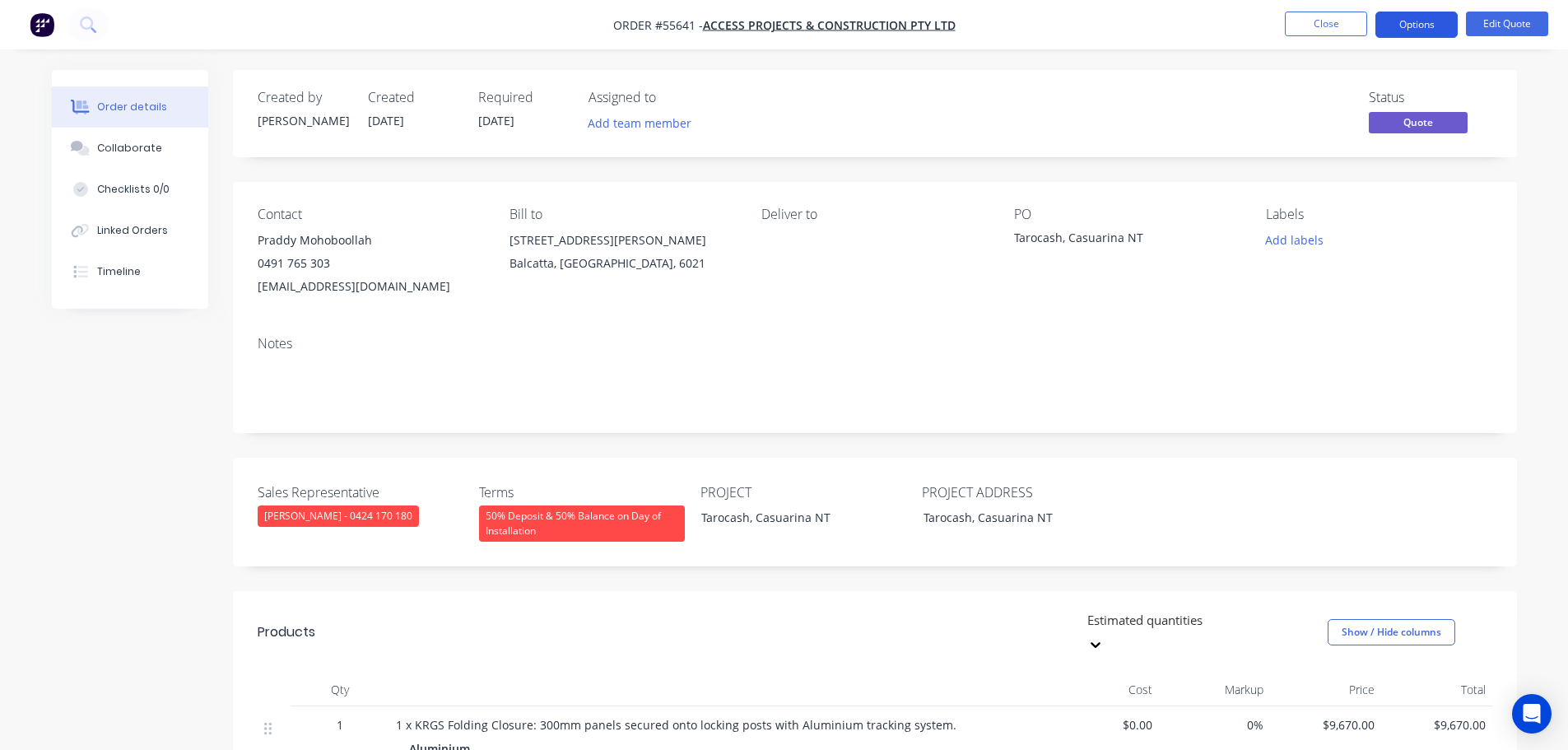
click at [1419, 22] on button "Options" at bounding box center [1416, 25] width 82 height 27
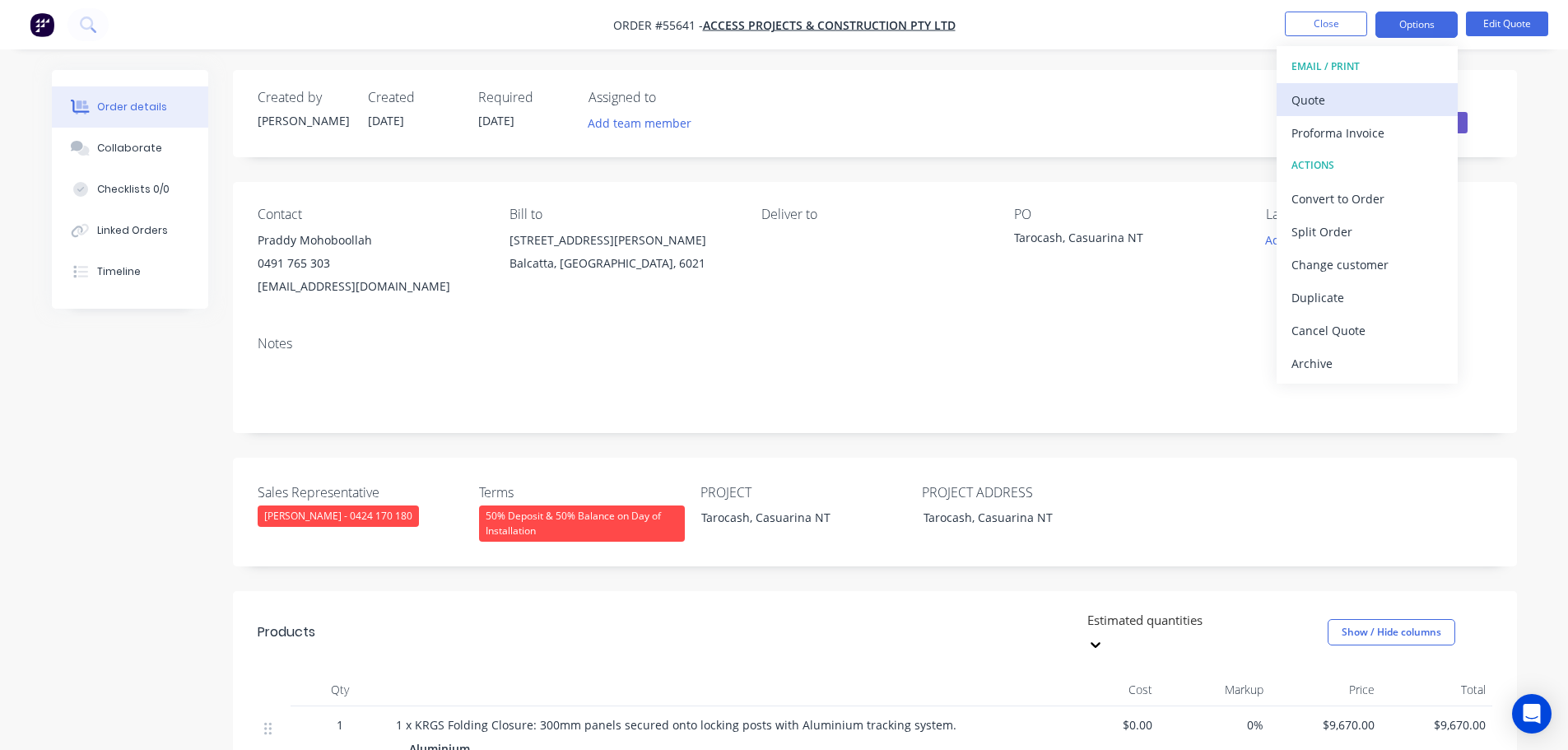
click at [1310, 102] on div "Quote" at bounding box center [1367, 100] width 152 height 24
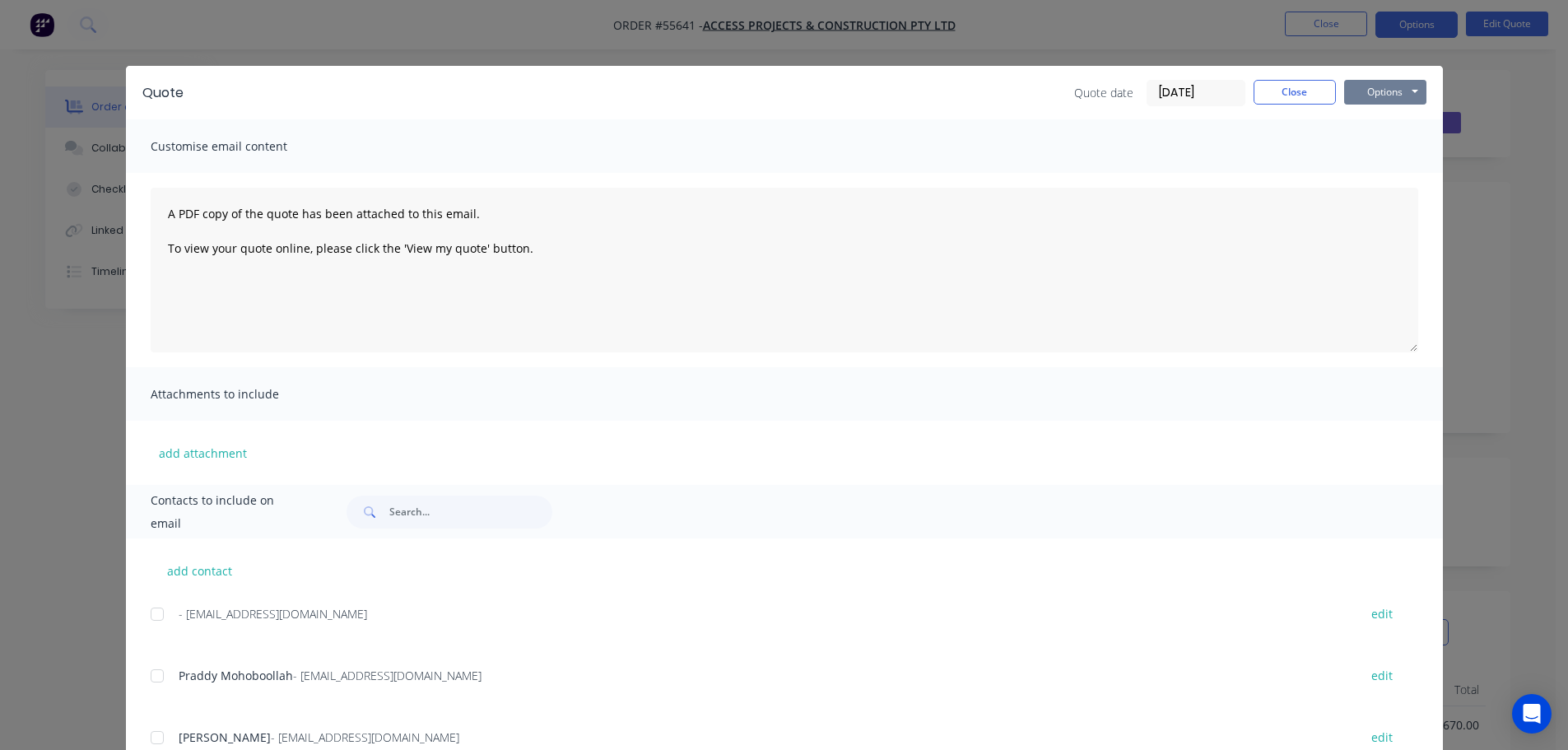
click at [1373, 90] on button "Options" at bounding box center [1385, 92] width 82 height 25
click at [1369, 147] on button "Print" at bounding box center [1396, 149] width 105 height 27
click at [1264, 95] on button "Close" at bounding box center [1294, 92] width 82 height 25
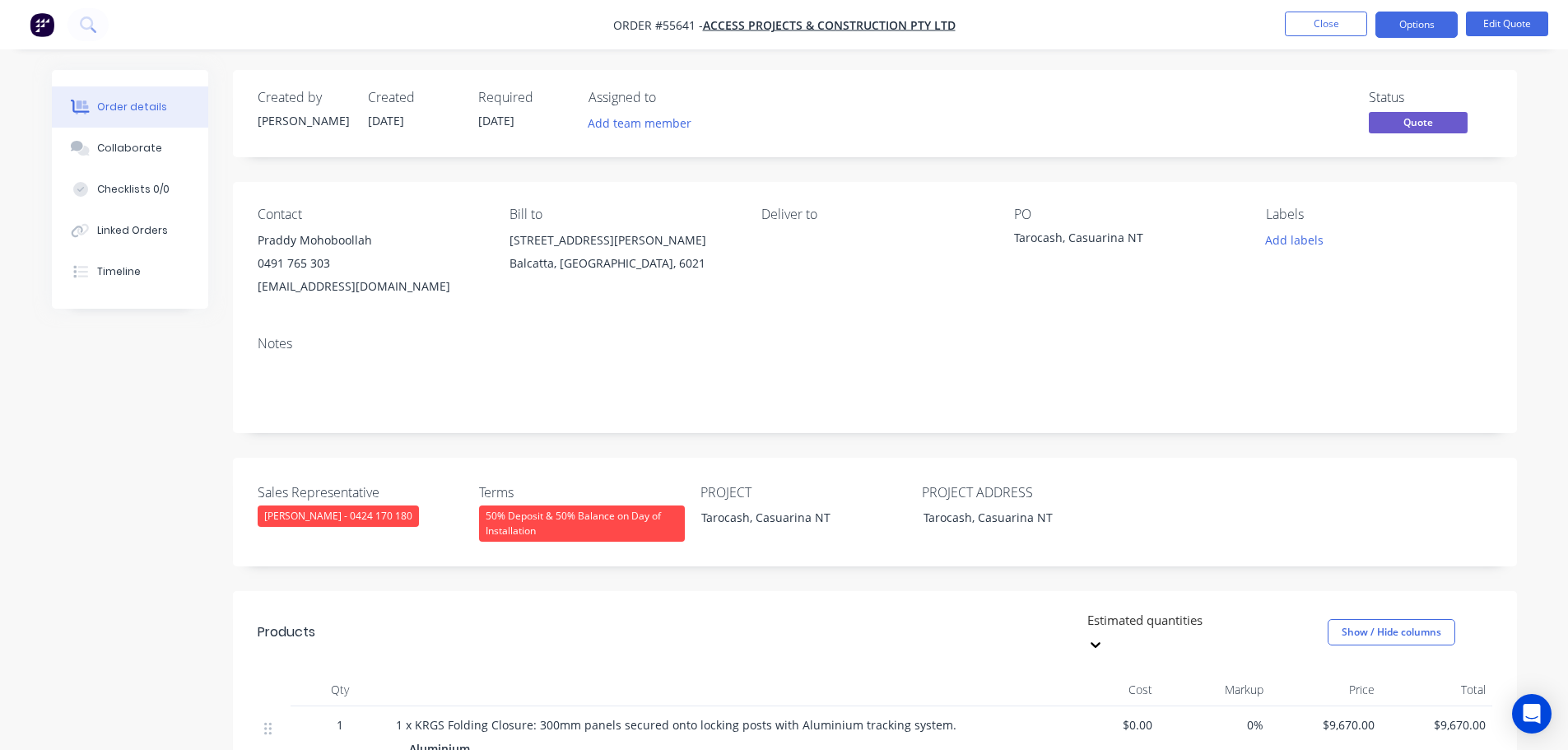
click at [314, 288] on div "praddy@accessprojects.com.au" at bounding box center [371, 286] width 226 height 23
click at [1102, 239] on div "Tarocash, Casuarina NT" at bounding box center [1117, 241] width 206 height 23
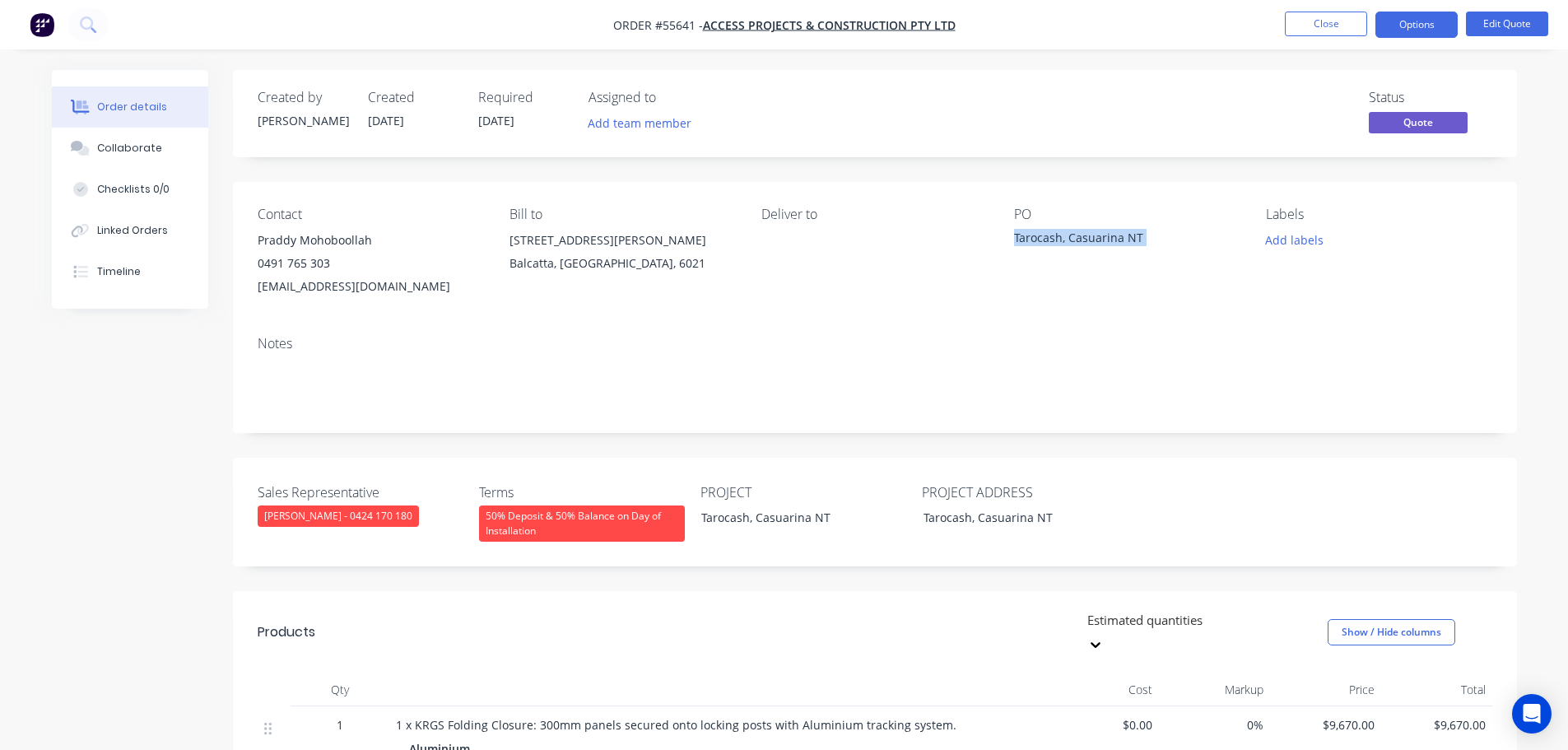
click at [1102, 239] on div "Tarocash, Casuarina NT" at bounding box center [1117, 241] width 206 height 23
click at [330, 265] on span at bounding box center [330, 263] width 0 height 16
click at [1293, 26] on button "Close" at bounding box center [1326, 24] width 82 height 25
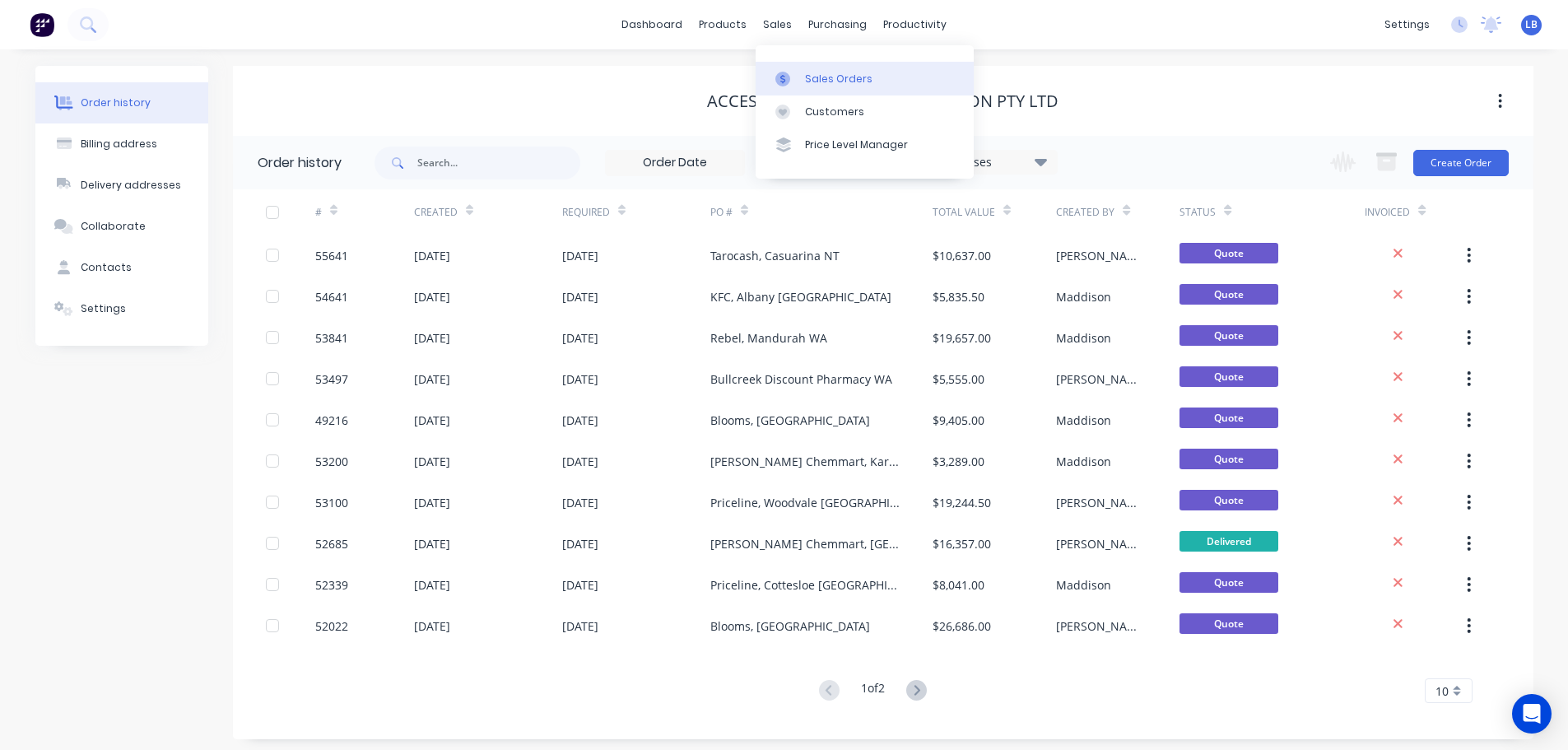
click at [842, 81] on div "Sales Orders" at bounding box center [838, 79] width 67 height 15
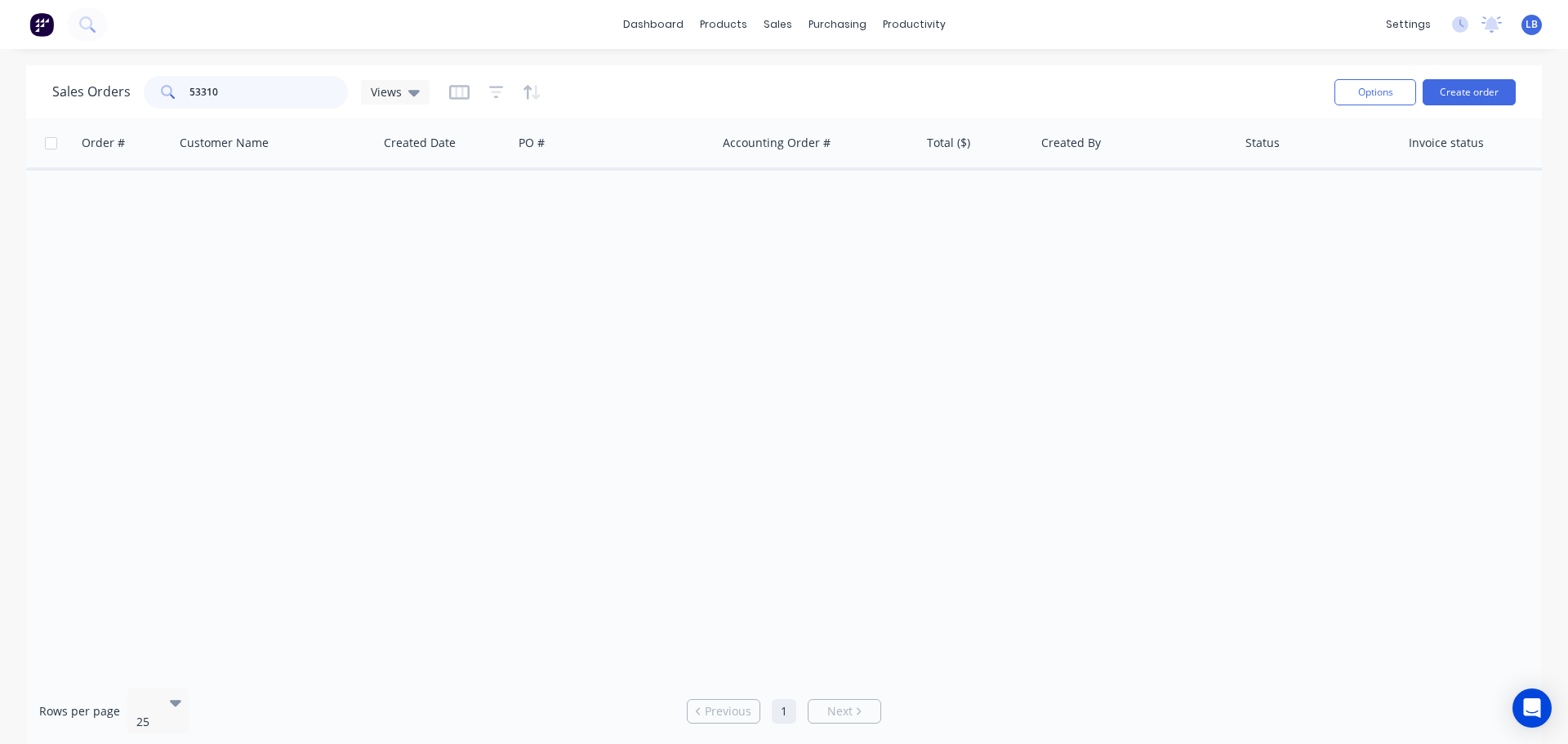
drag, startPoint x: 240, startPoint y: 95, endPoint x: 137, endPoint y: 95, distance: 103.0
click at [137, 95] on div "Sales Orders 53310 Views" at bounding box center [241, 92] width 377 height 33
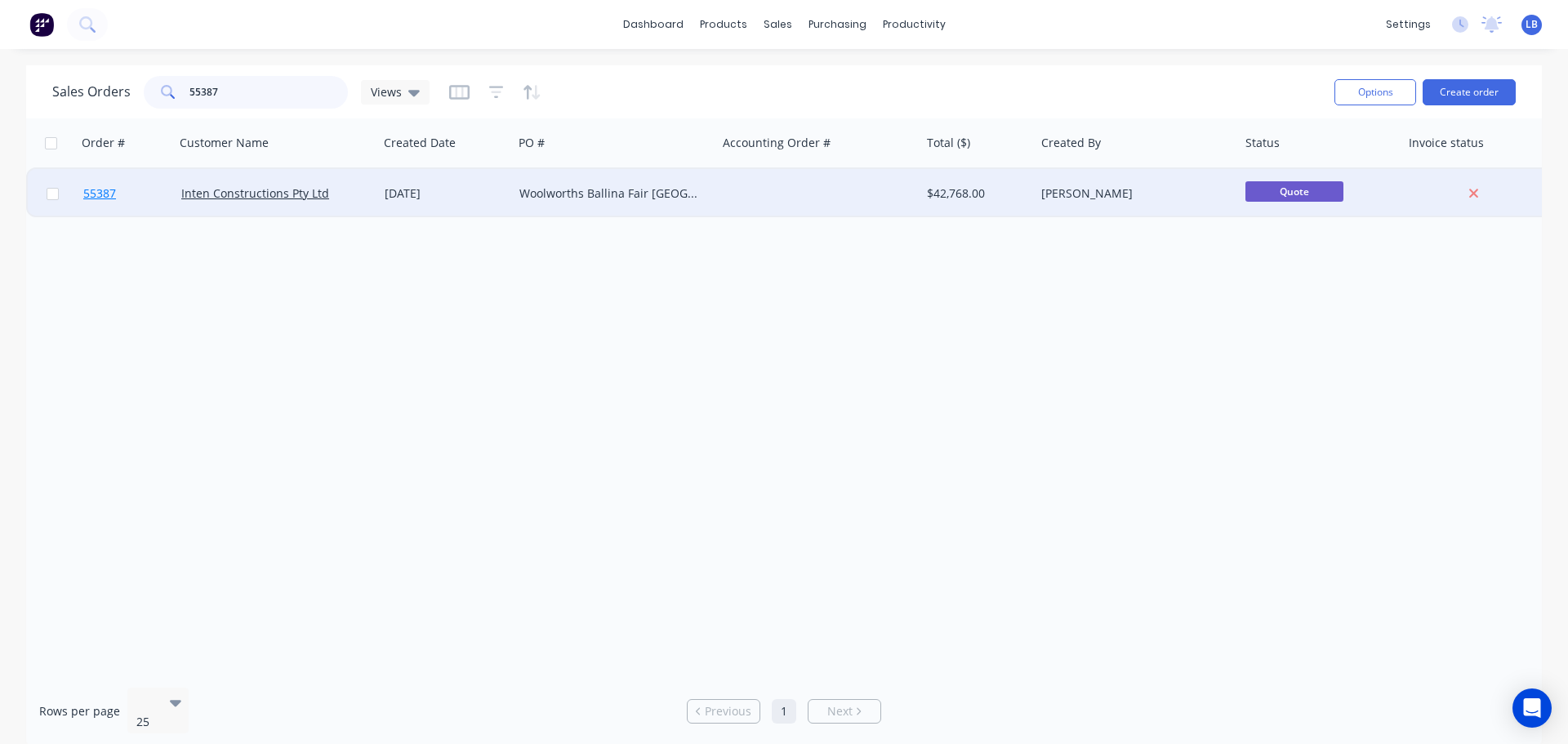
type input "55387"
click at [114, 192] on span "55387" at bounding box center [100, 193] width 33 height 16
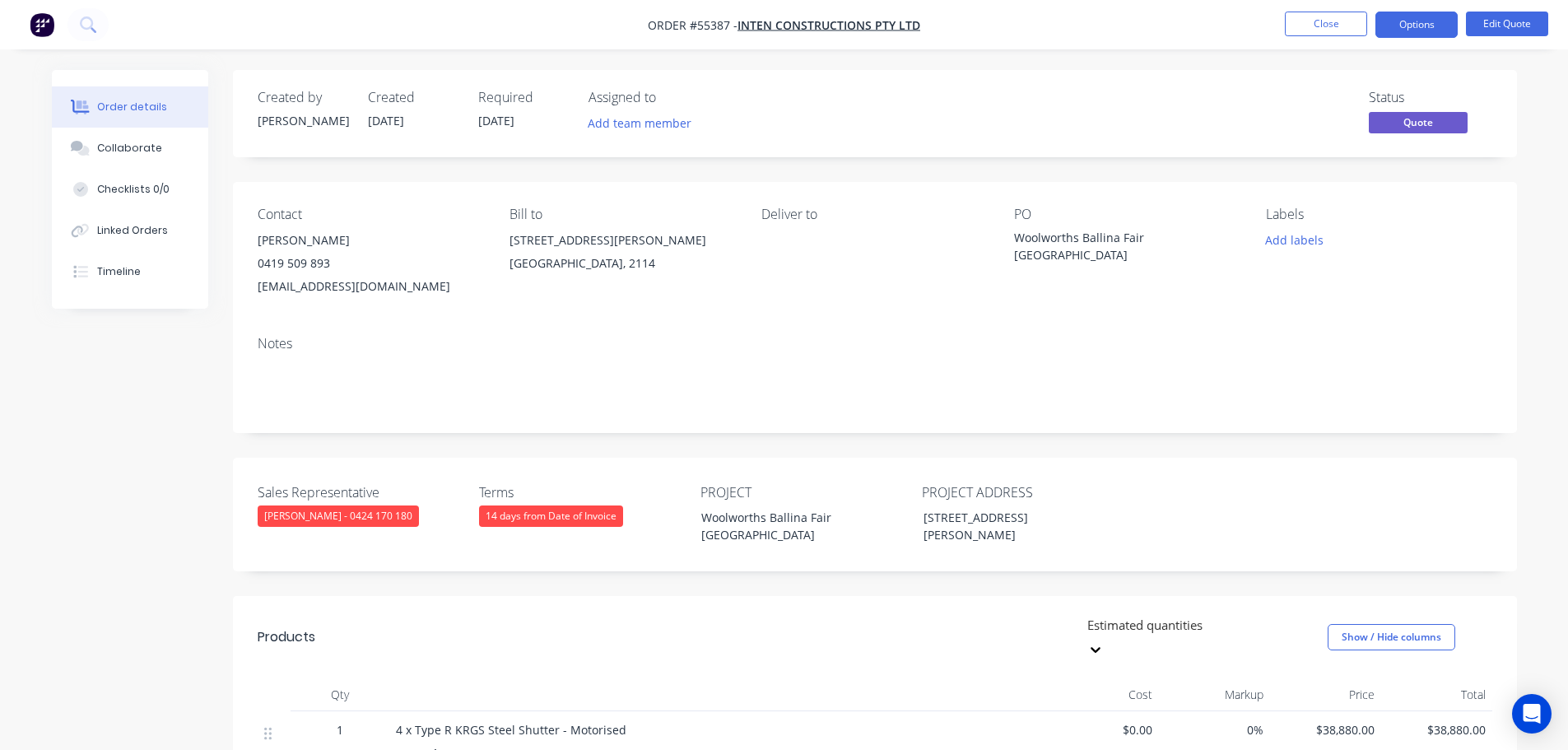
click at [1496, 7] on nav "Order #55387 - Inten Constructions Pty Ltd Close Options Edit Quote" at bounding box center [784, 25] width 1568 height 50
click at [1488, 23] on button "Edit Quote" at bounding box center [1507, 24] width 82 height 25
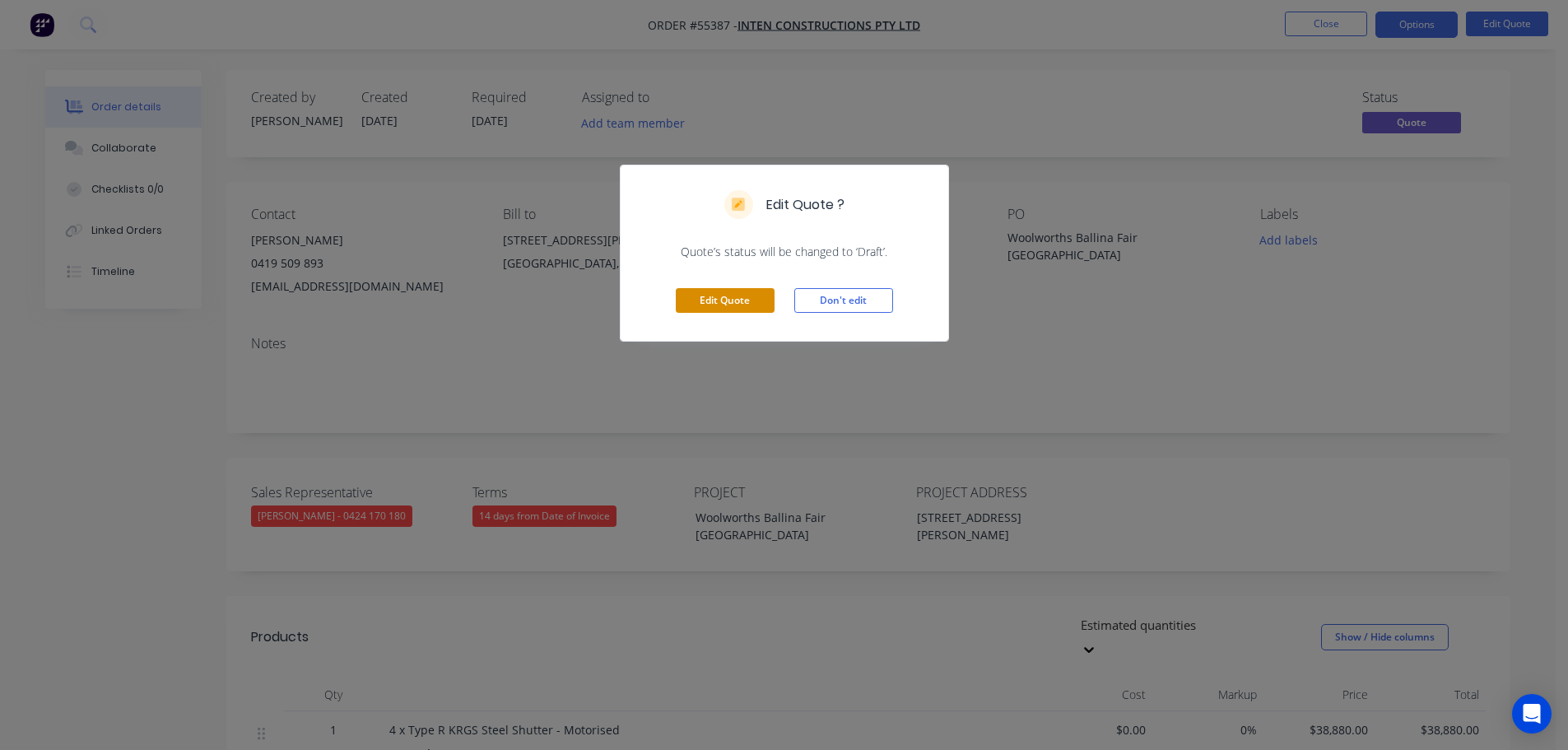
click at [737, 304] on button "Edit Quote" at bounding box center [725, 300] width 99 height 25
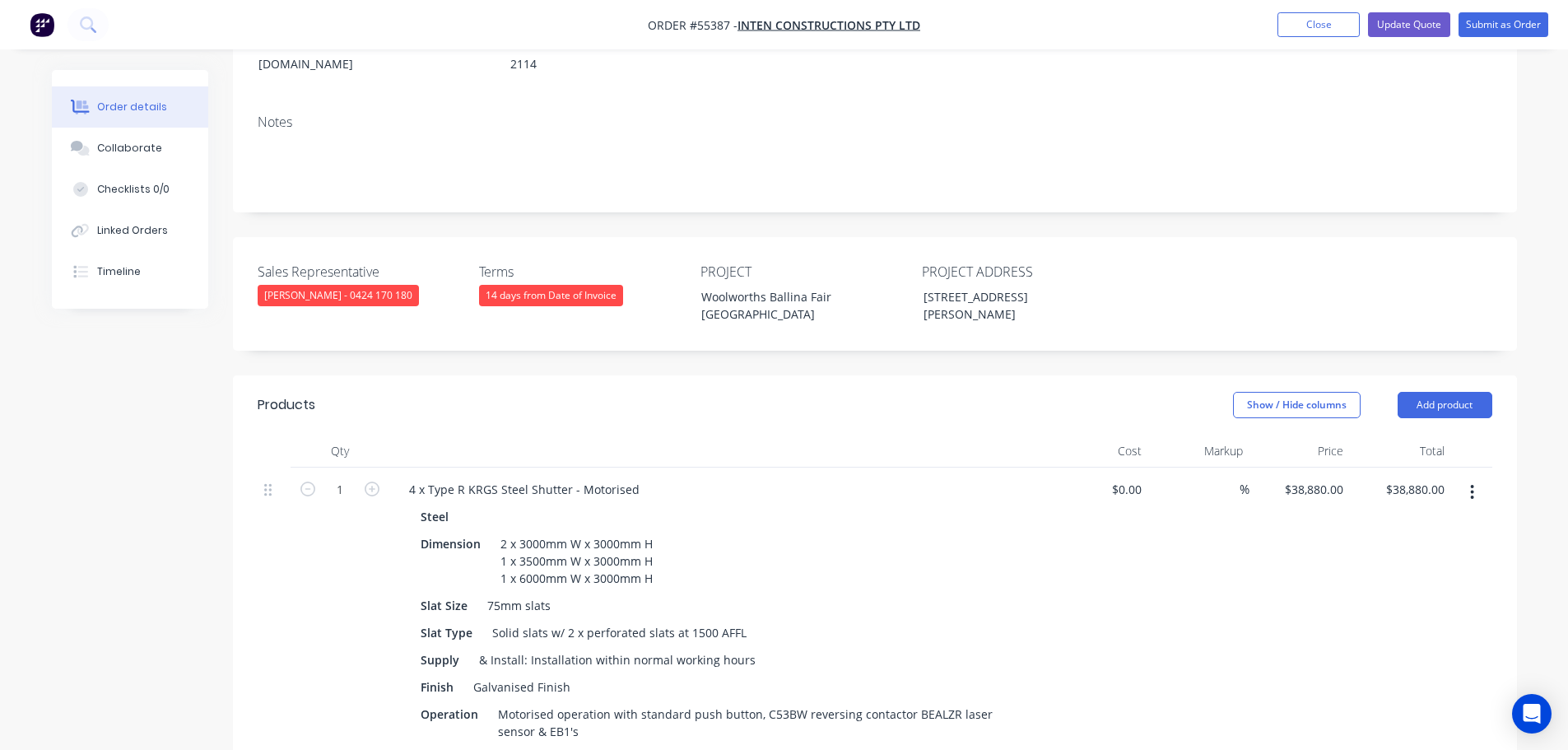
scroll to position [329, 0]
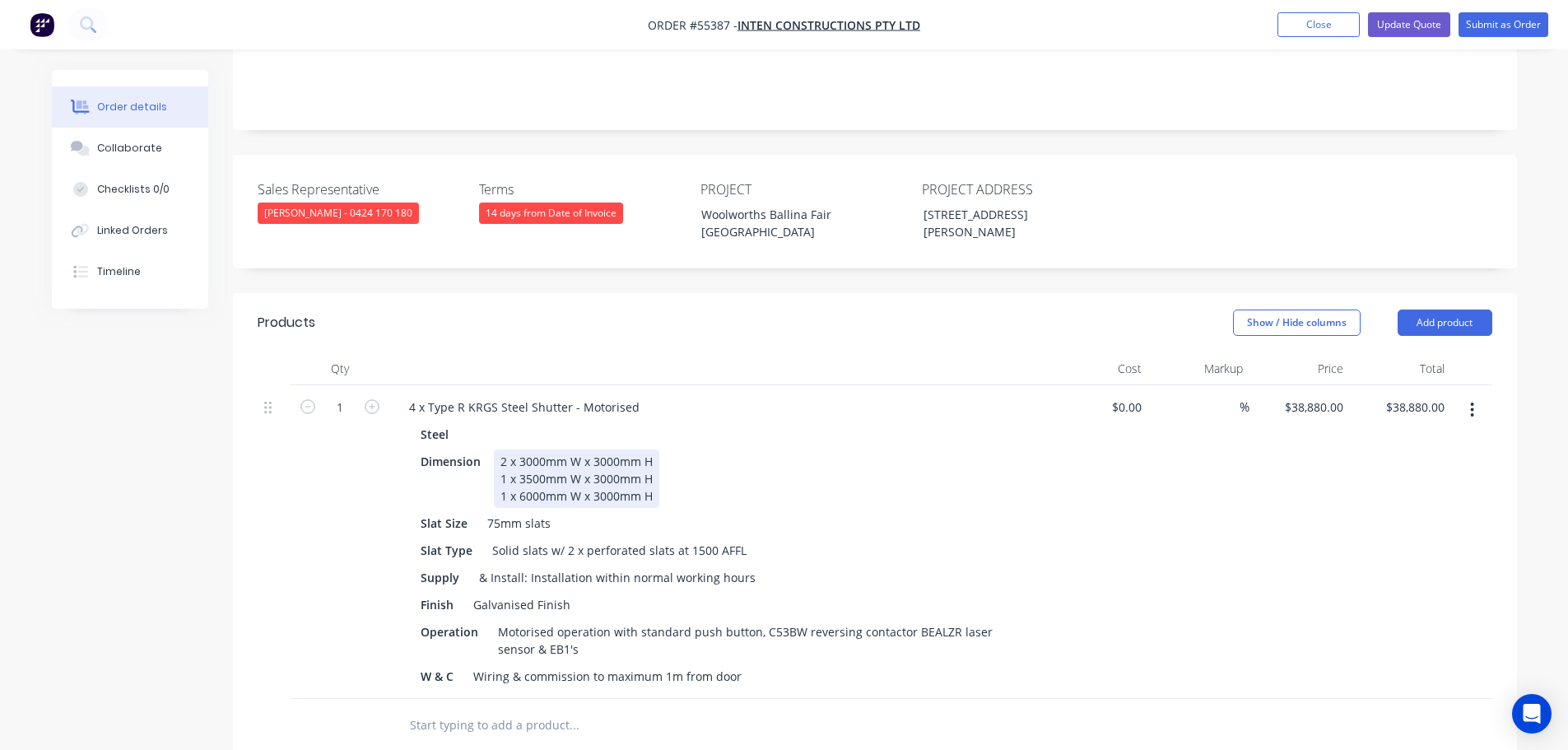
click at [531, 450] on div "2 x 3000mm W x 3000mm H 1 x 3500mm W x 3000mm H 1 x 6000mm W x 3000mm H" at bounding box center [576, 479] width 165 height 58
drag, startPoint x: 603, startPoint y: 437, endPoint x: 621, endPoint y: 533, distance: 97.7
click at [603, 450] on div "2 x 2100mm W x 3000mm H 1 x 3500mm W x 3000mm H 1 x 6000mm W x 3000mm H" at bounding box center [576, 479] width 165 height 58
click at [684, 511] on div "Slat Size 75mm slats" at bounding box center [715, 523] width 602 height 24
click at [605, 450] on div "2 x 2100mm W x 3000mm H 1 x 3500mm W x 3000mm H 1 x 6000mm W x 3000mm H" at bounding box center [576, 479] width 165 height 58
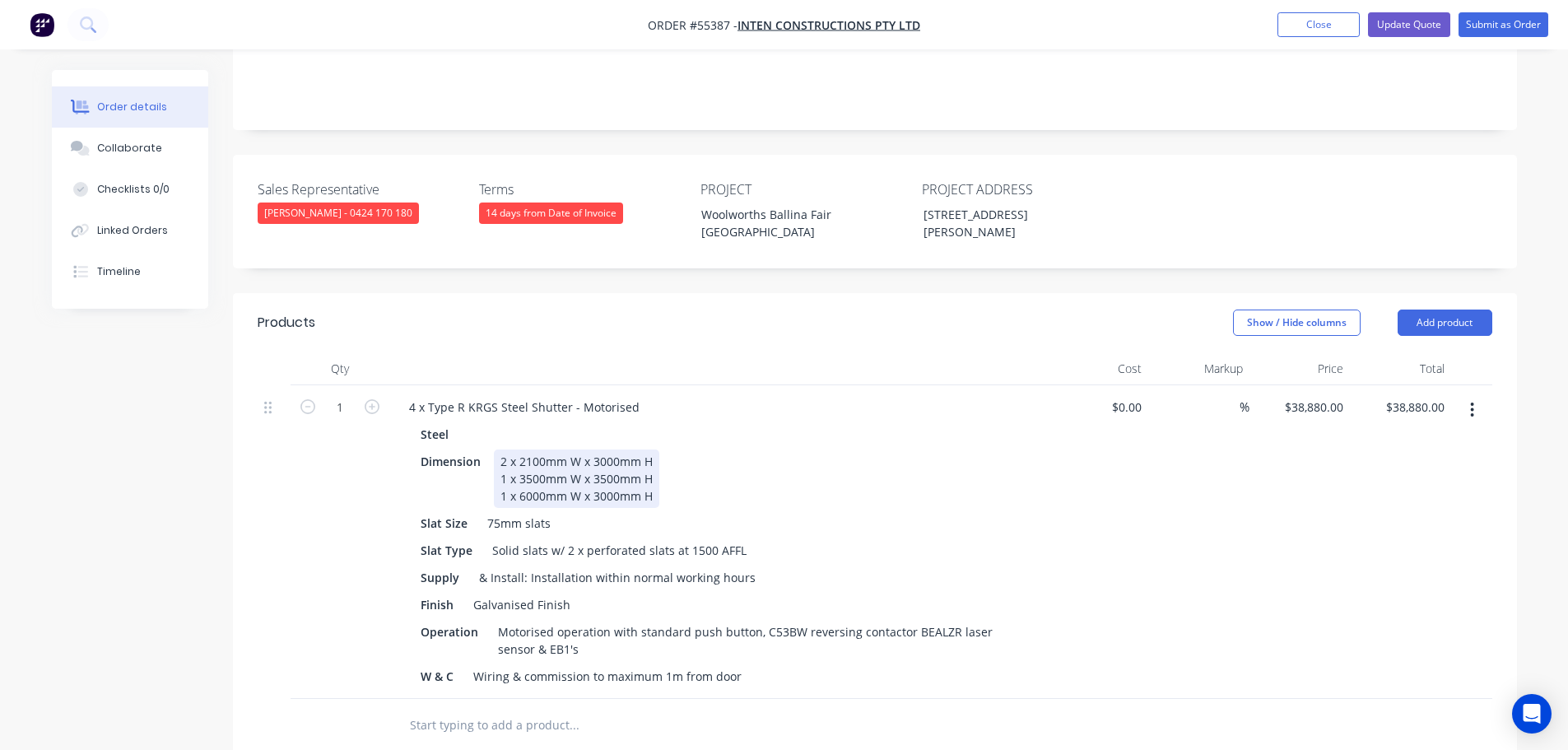
click at [604, 458] on div "2 x 2100mm W x 3000mm H 1 x 3500mm W x 3500mm H 1 x 6000mm W x 3000mm H" at bounding box center [576, 479] width 165 height 58
click at [672, 455] on div "Dimension 2 x 2100mm W x 3000mm H 1 x 3500mm W x 3500mm H 1 x 6000mm W x 3500mm…" at bounding box center [715, 479] width 602 height 58
click at [1418, 29] on button "Update Quote" at bounding box center [1409, 25] width 82 height 25
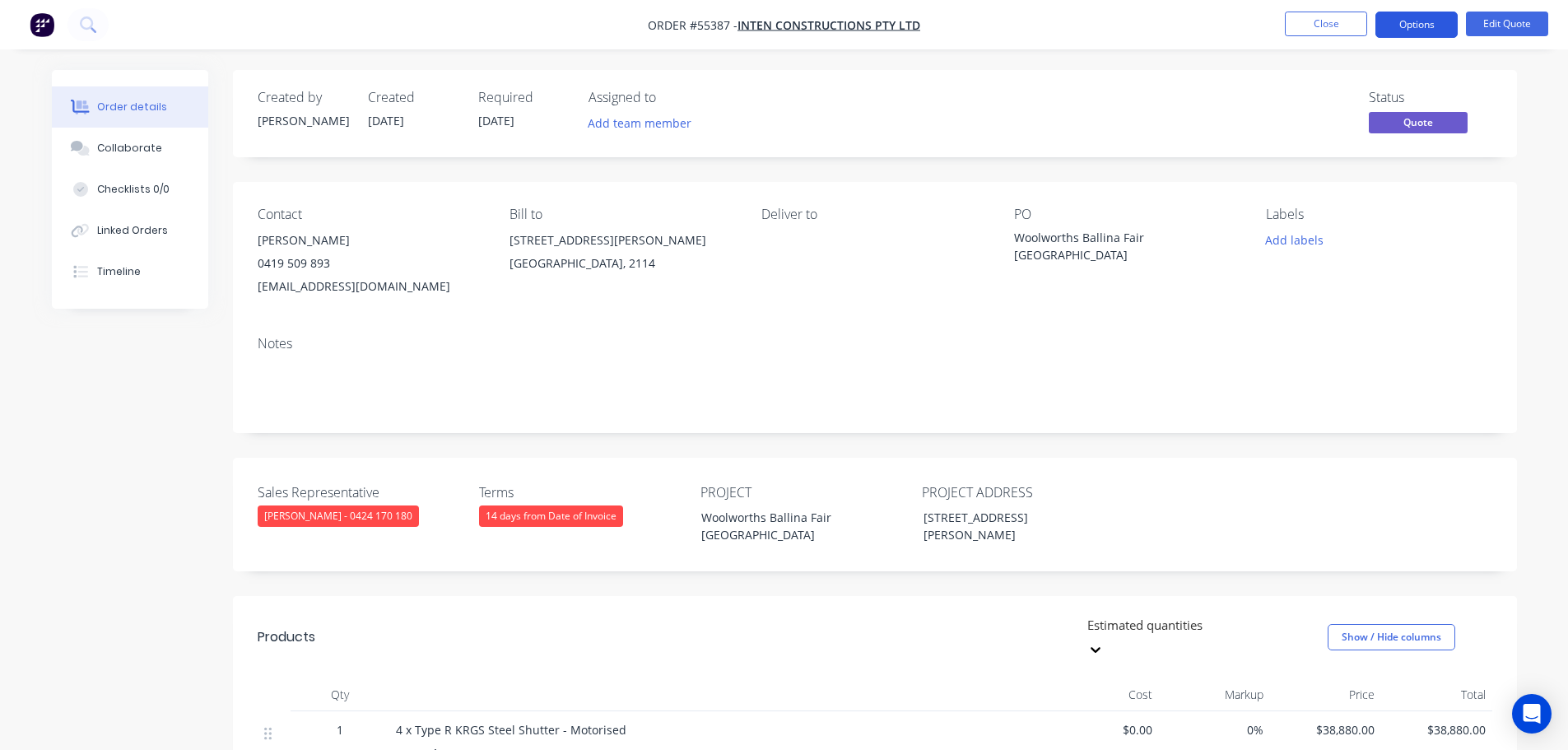
click at [1409, 28] on button "Options" at bounding box center [1416, 25] width 82 height 27
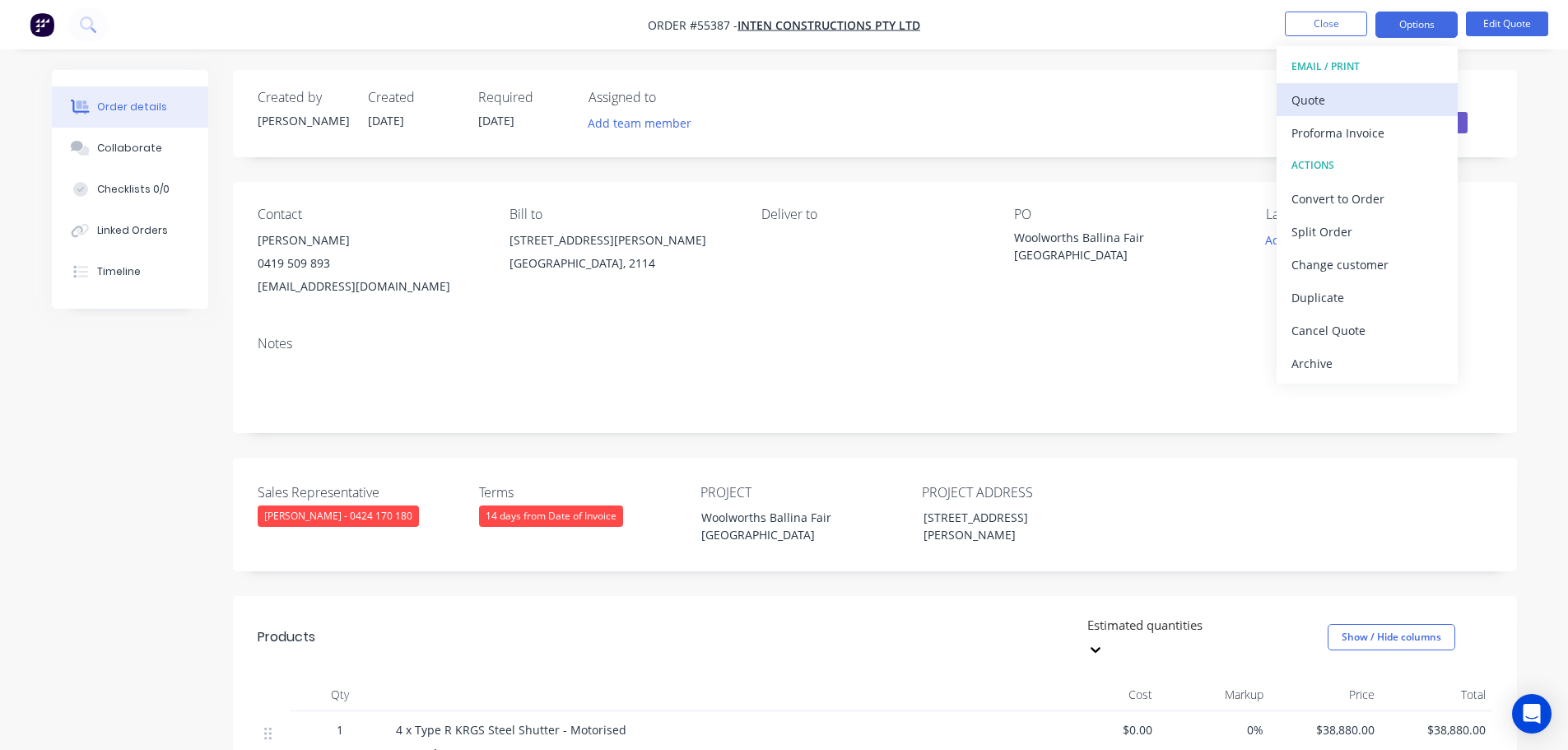
click at [1309, 103] on div "Quote" at bounding box center [1367, 100] width 152 height 24
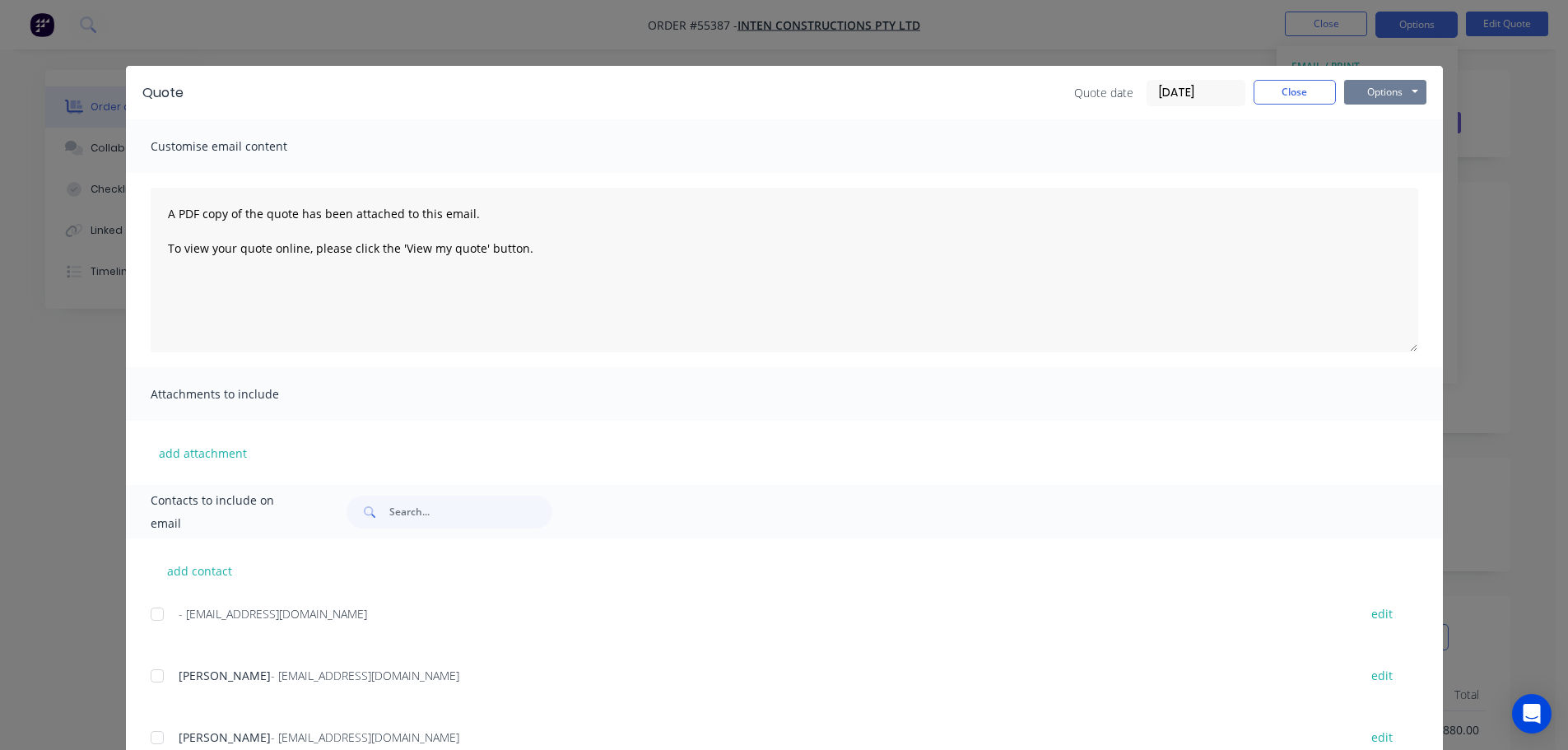
click at [1371, 93] on button "Options" at bounding box center [1385, 92] width 82 height 25
click at [1372, 149] on button "Print" at bounding box center [1396, 149] width 105 height 27
click at [1259, 90] on button "Close" at bounding box center [1294, 92] width 82 height 25
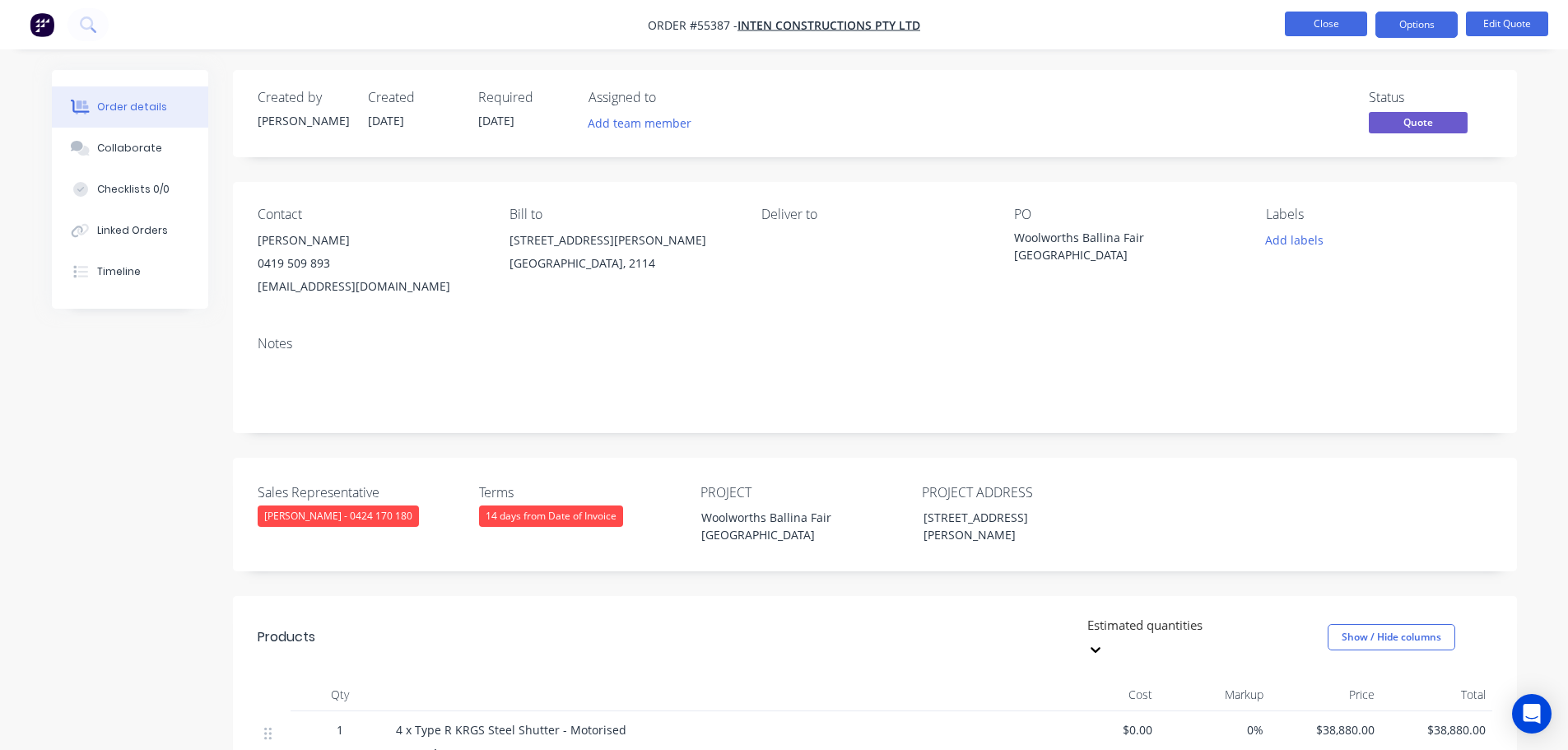
click at [1312, 27] on button "Close" at bounding box center [1326, 24] width 82 height 25
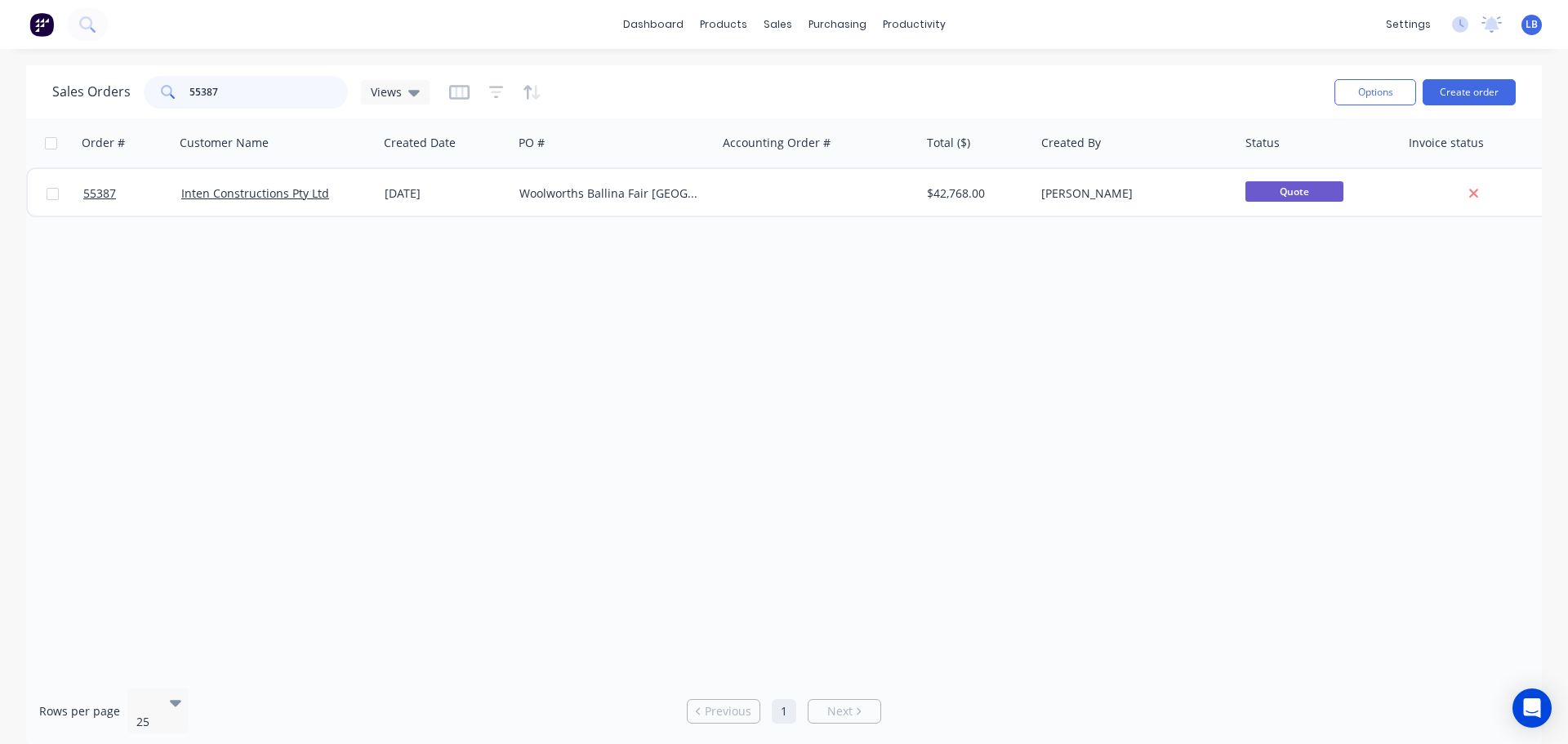
drag, startPoint x: 222, startPoint y: 89, endPoint x: 129, endPoint y: 93, distance: 93.1
click at [129, 93] on div "Sales Orders 55387 Views" at bounding box center [241, 92] width 377 height 33
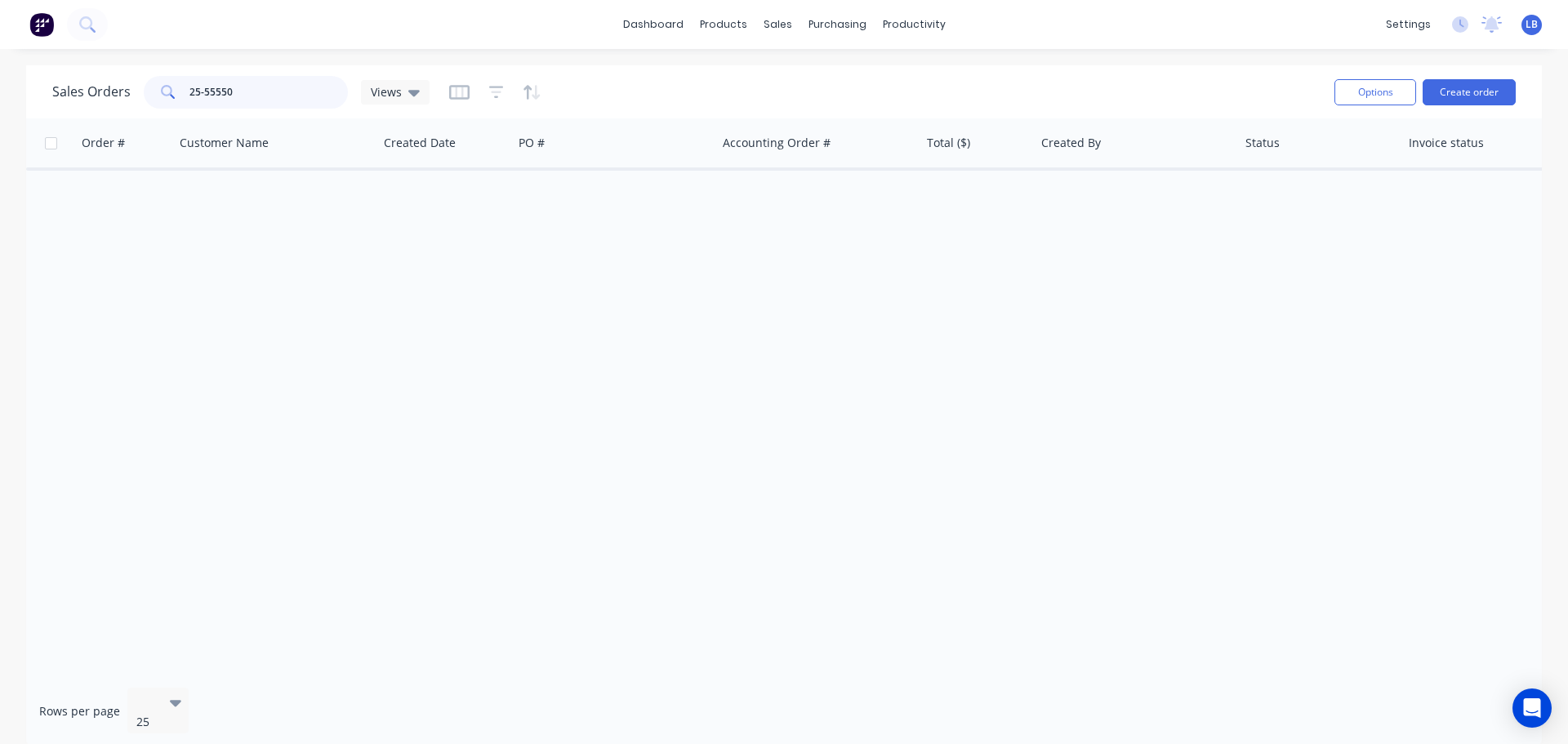
click at [203, 92] on input "25-55550" at bounding box center [268, 92] width 159 height 33
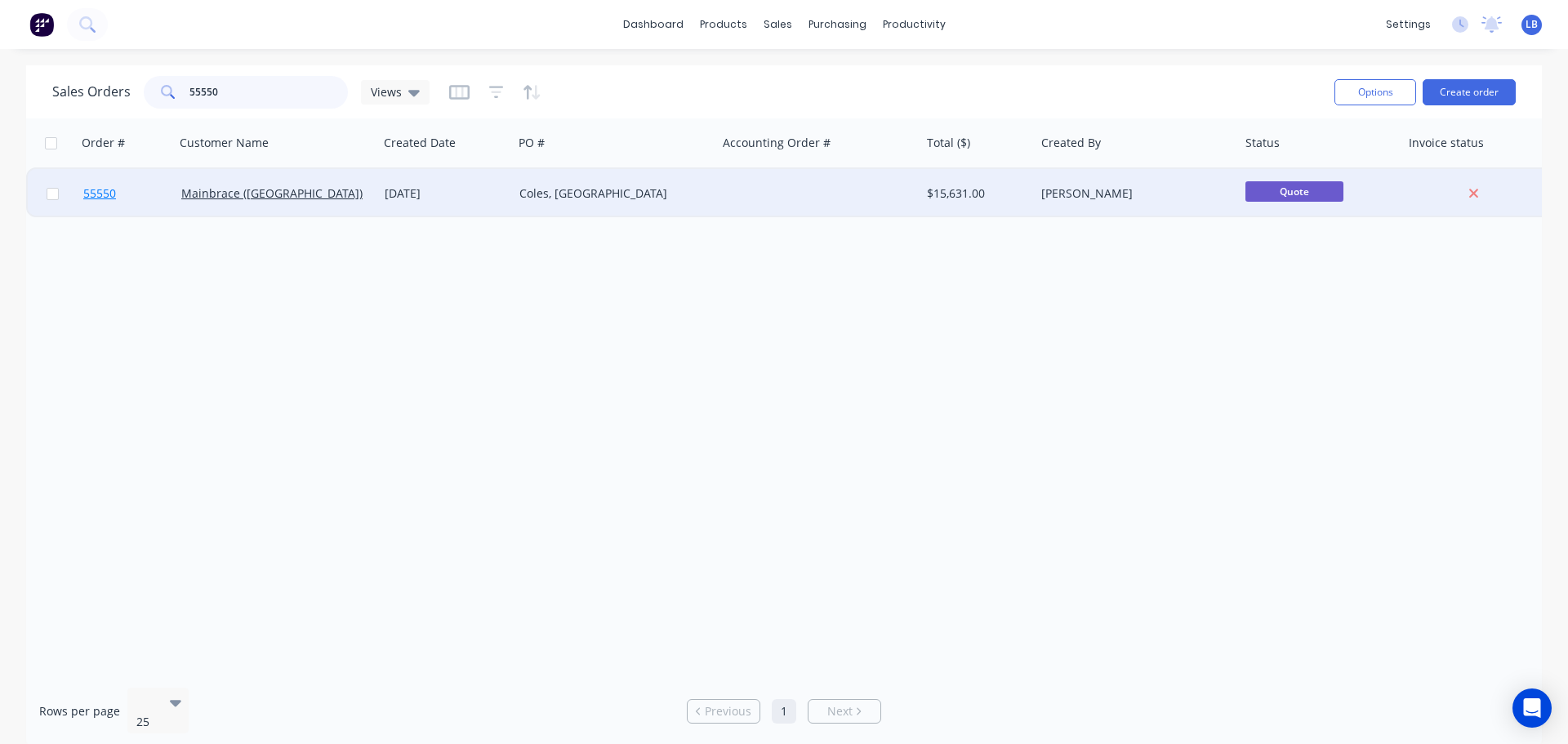
type input "55550"
click at [105, 193] on span "55550" at bounding box center [100, 193] width 33 height 16
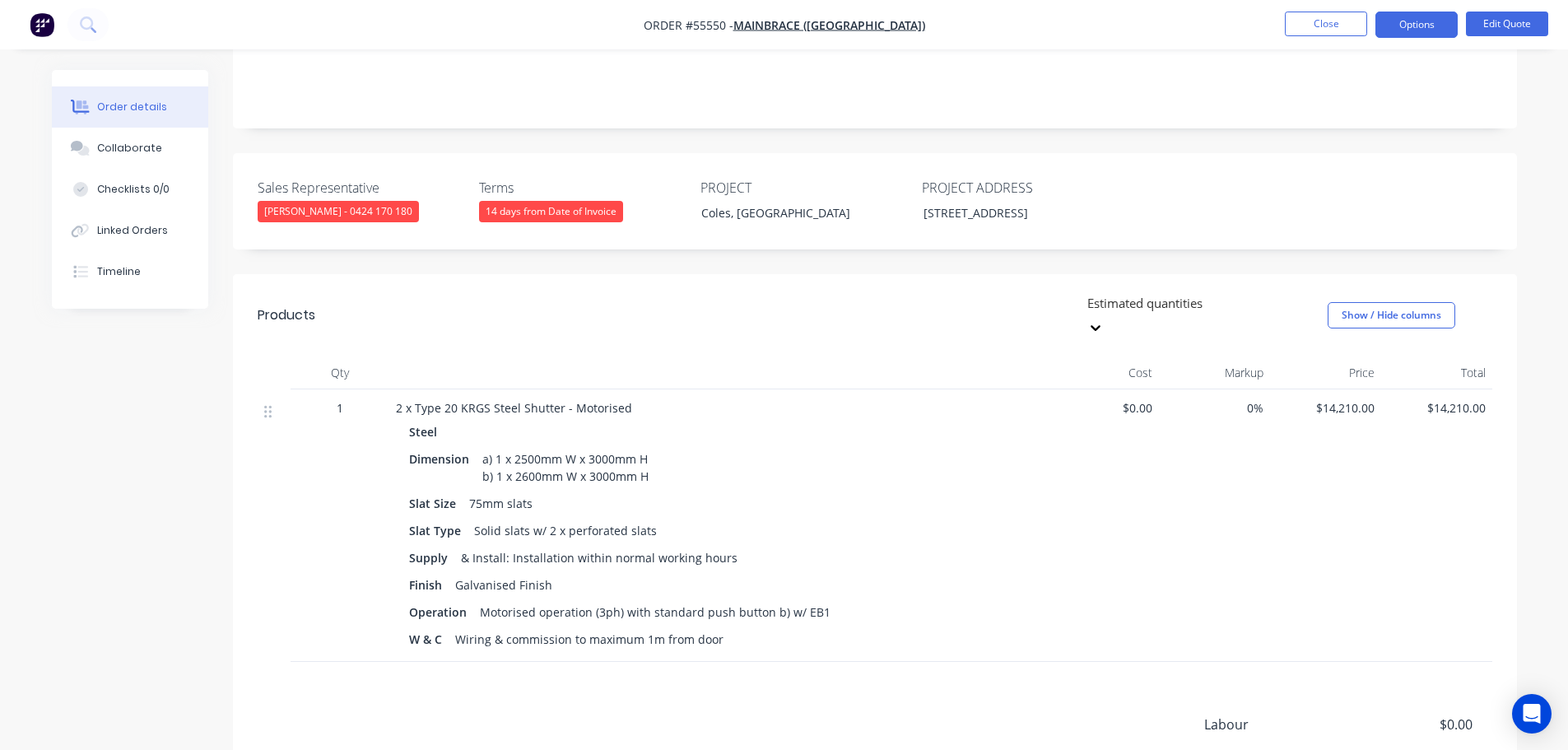
scroll to position [412, 0]
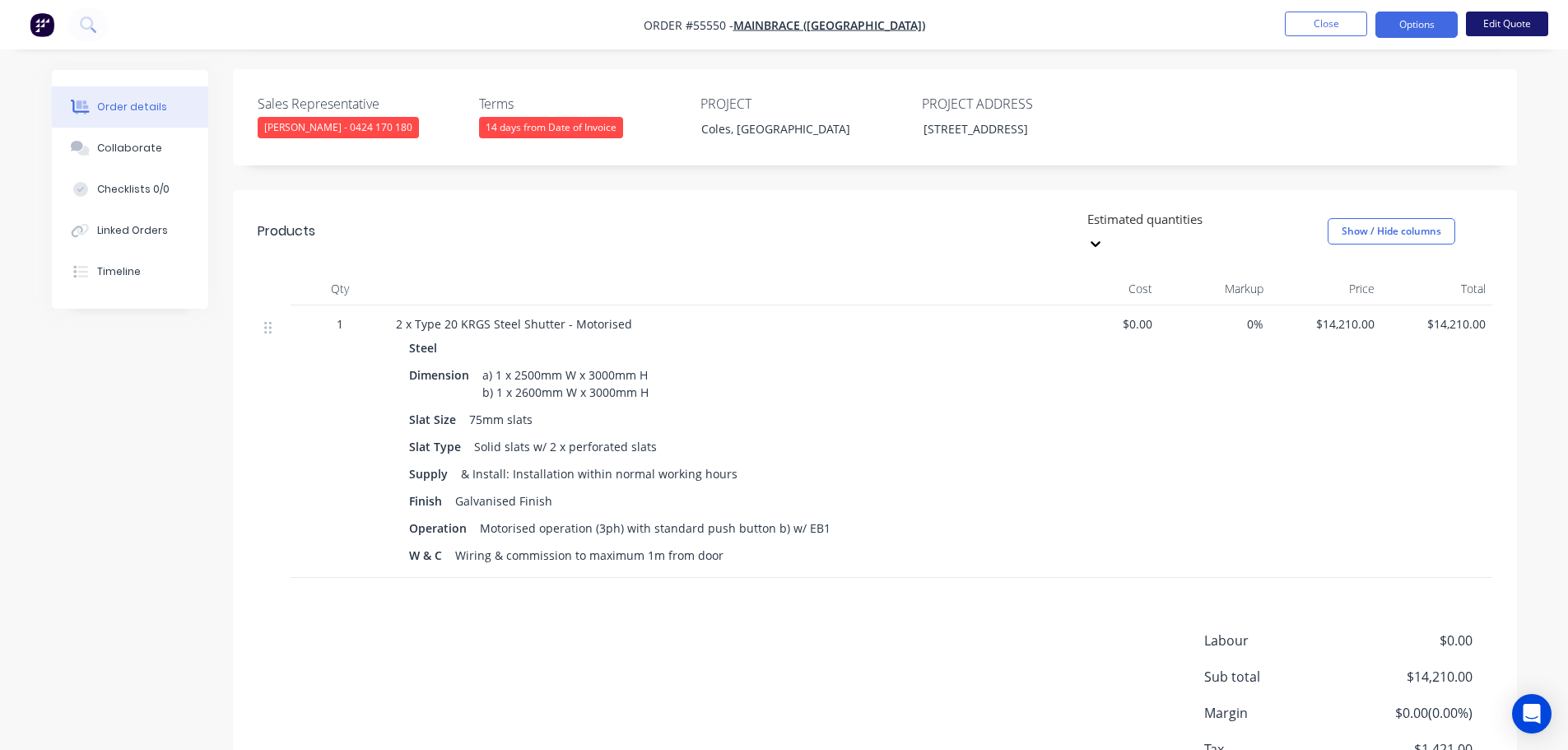
click at [1527, 22] on button "Edit Quote" at bounding box center [1507, 24] width 82 height 25
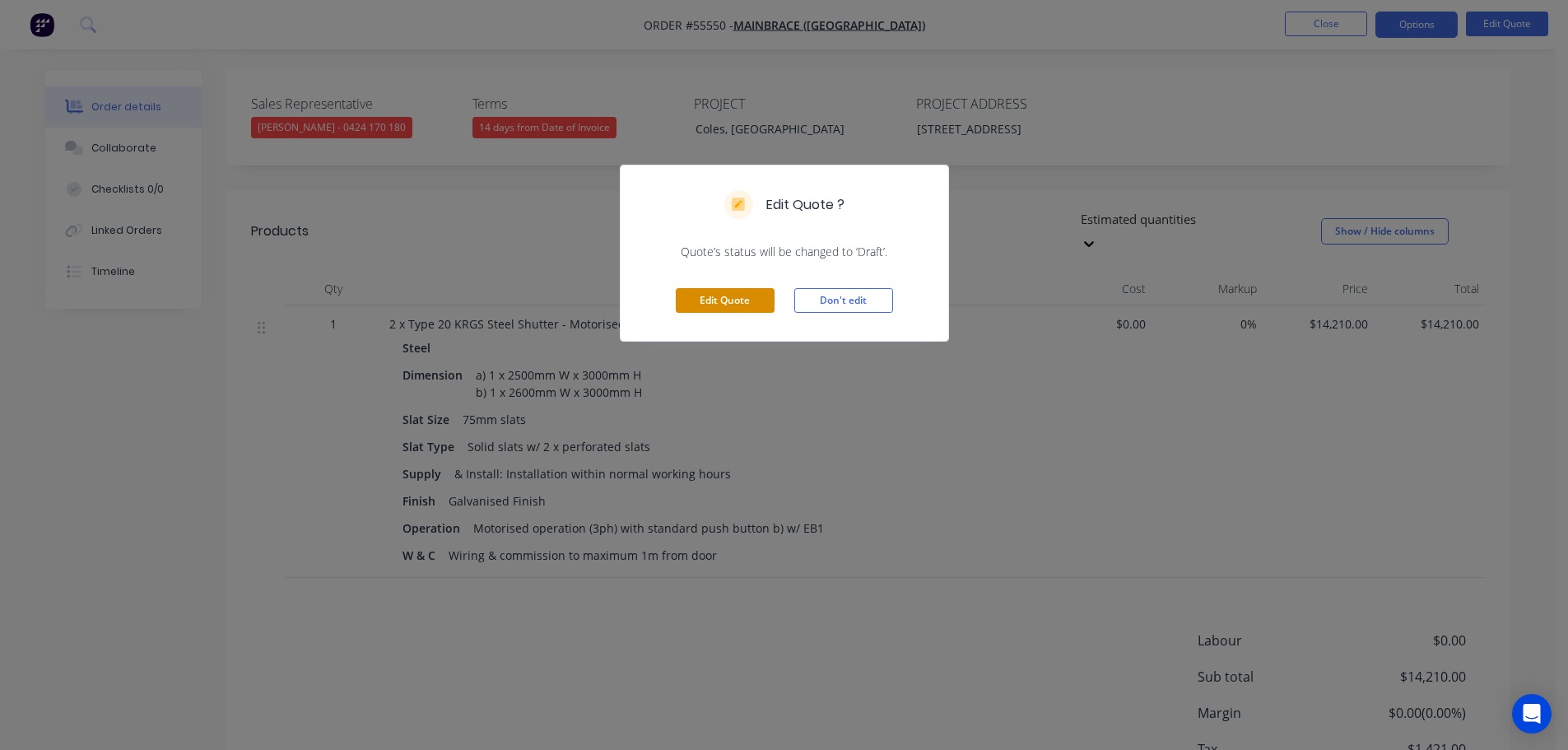
click at [683, 303] on button "Edit Quote" at bounding box center [725, 300] width 99 height 25
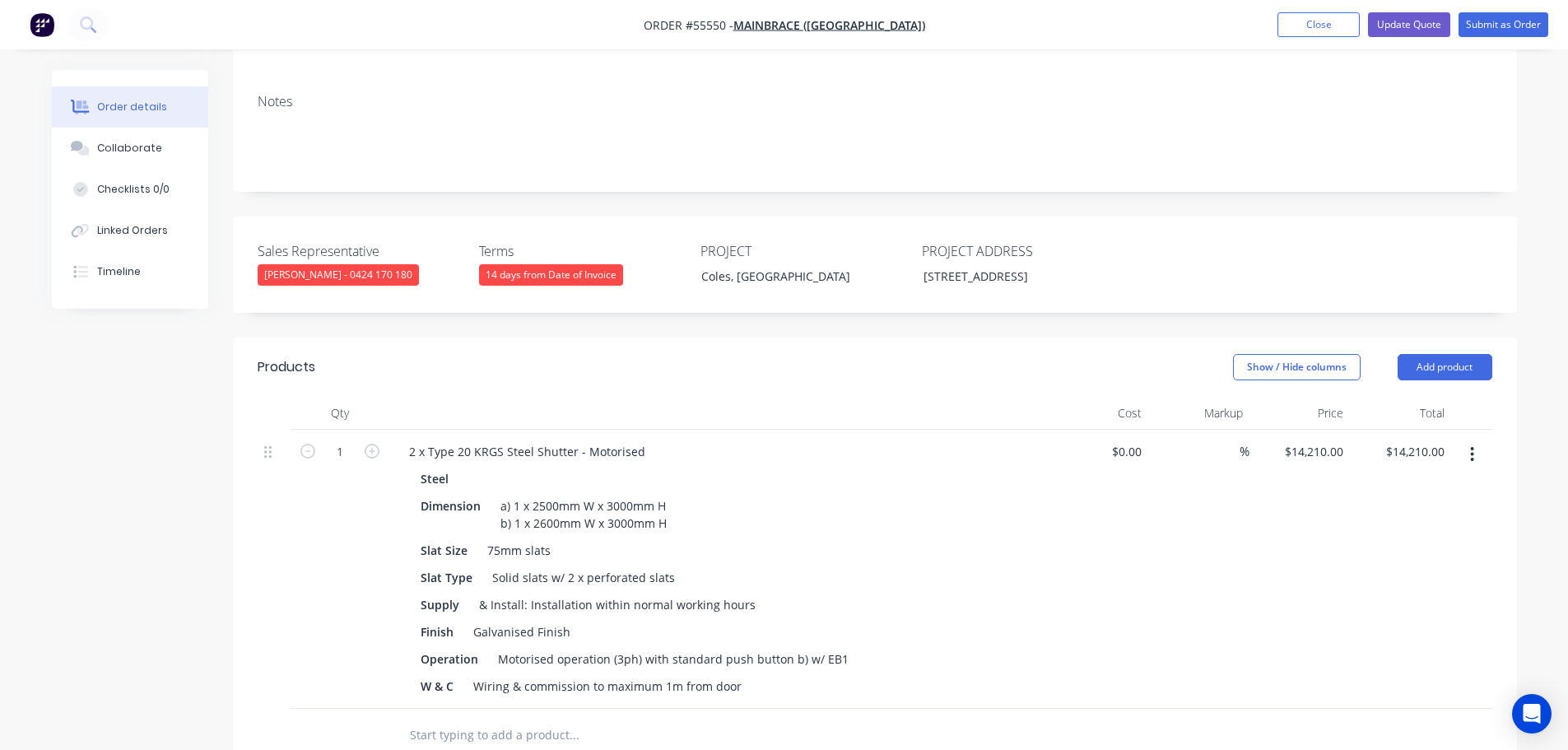
scroll to position [329, 0]
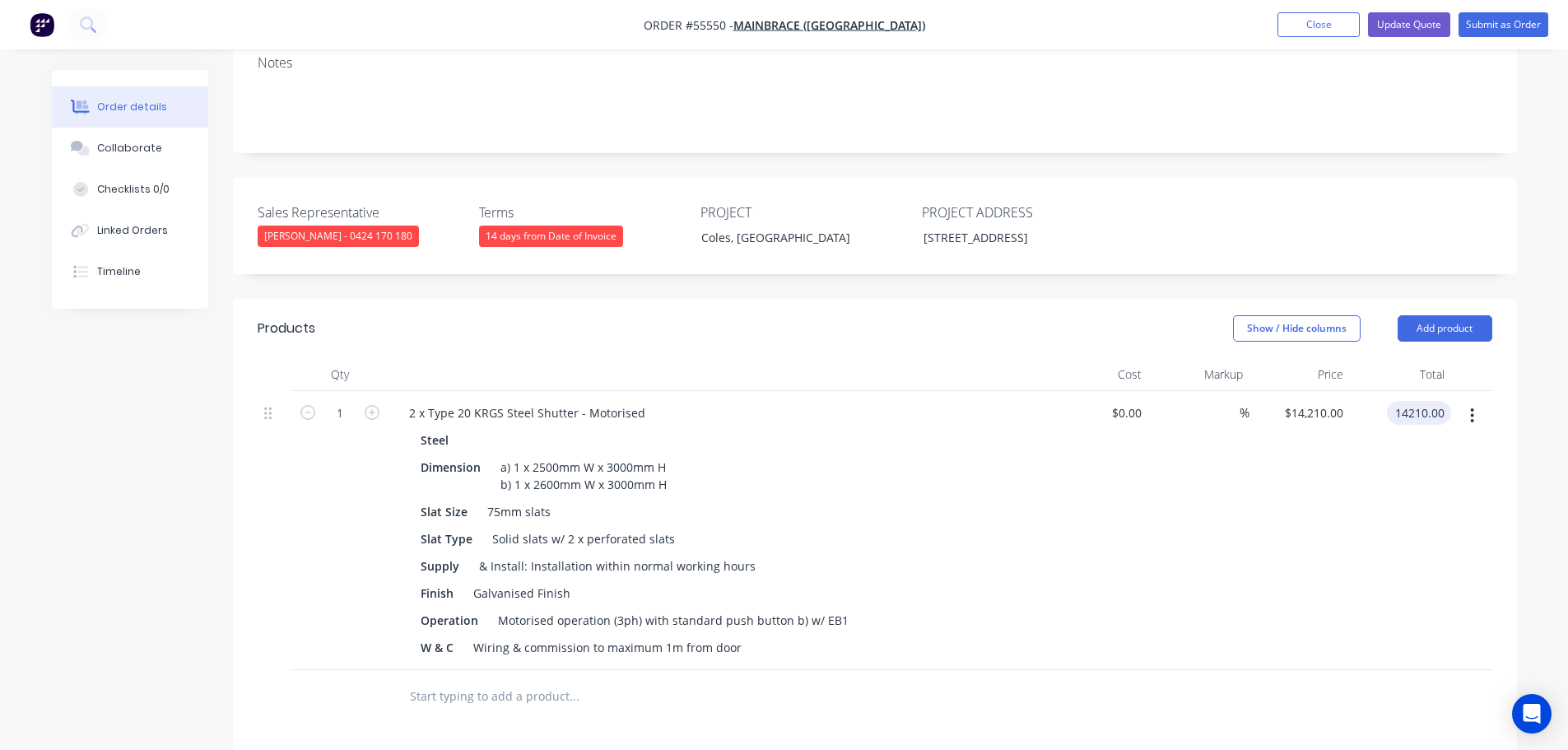
click at [1413, 401] on input "14210.00" at bounding box center [1422, 412] width 57 height 24
type input "$14,210.00"
click at [1264, 516] on div "$14,210.00 $14,210.00" at bounding box center [1300, 530] width 101 height 279
click at [1415, 315] on button "Add product" at bounding box center [1445, 329] width 95 height 27
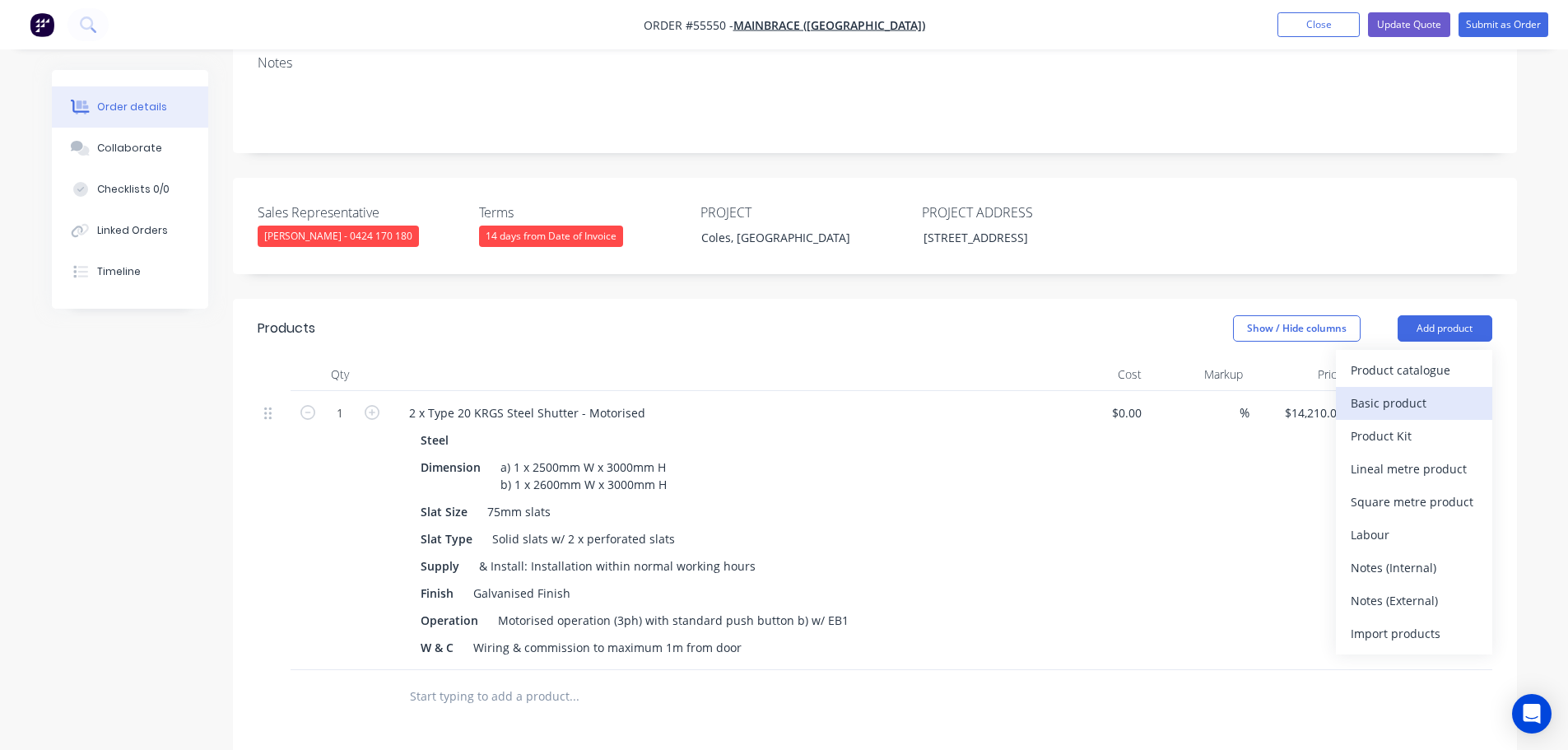
click at [1393, 391] on div "Basic product" at bounding box center [1414, 402] width 127 height 24
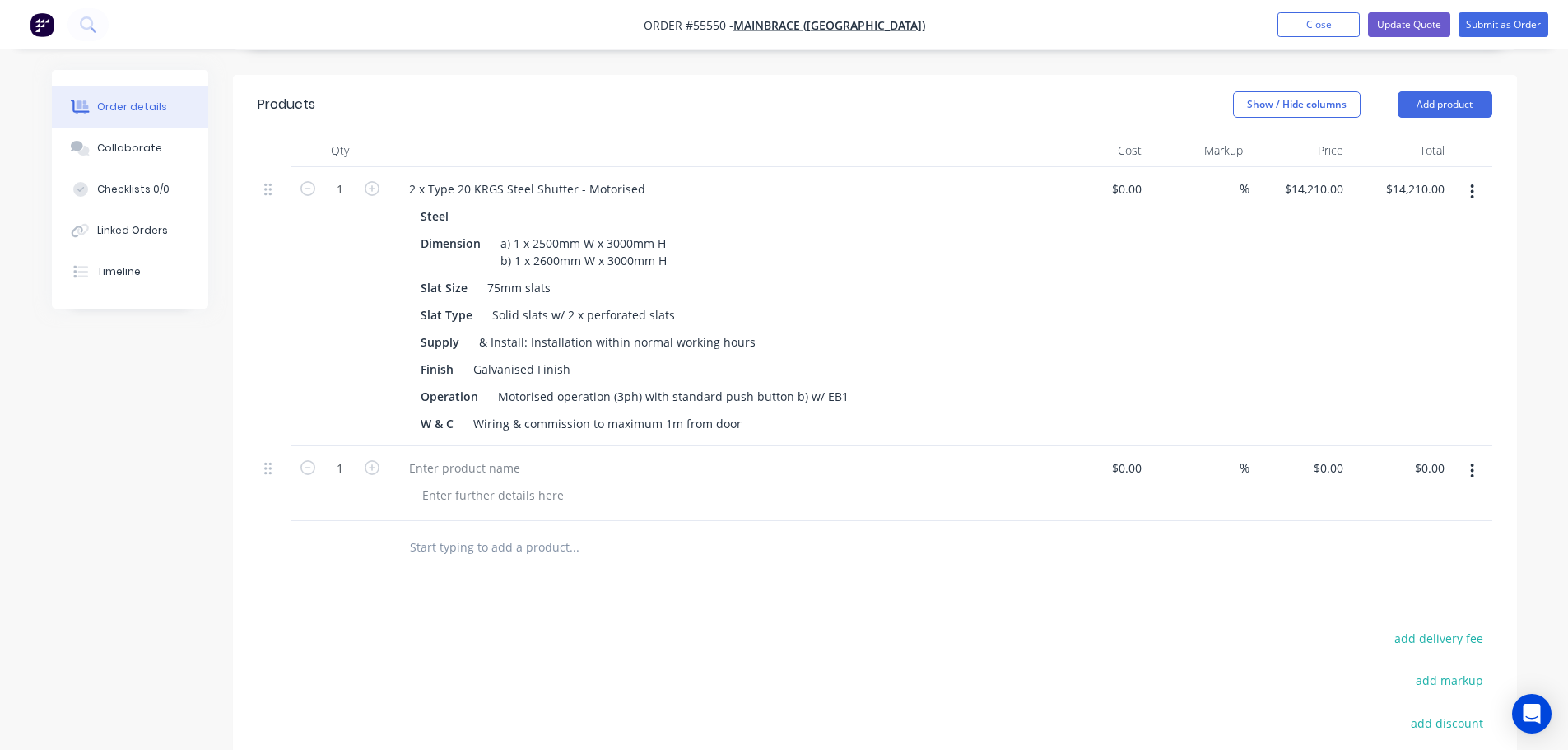
scroll to position [577, 0]
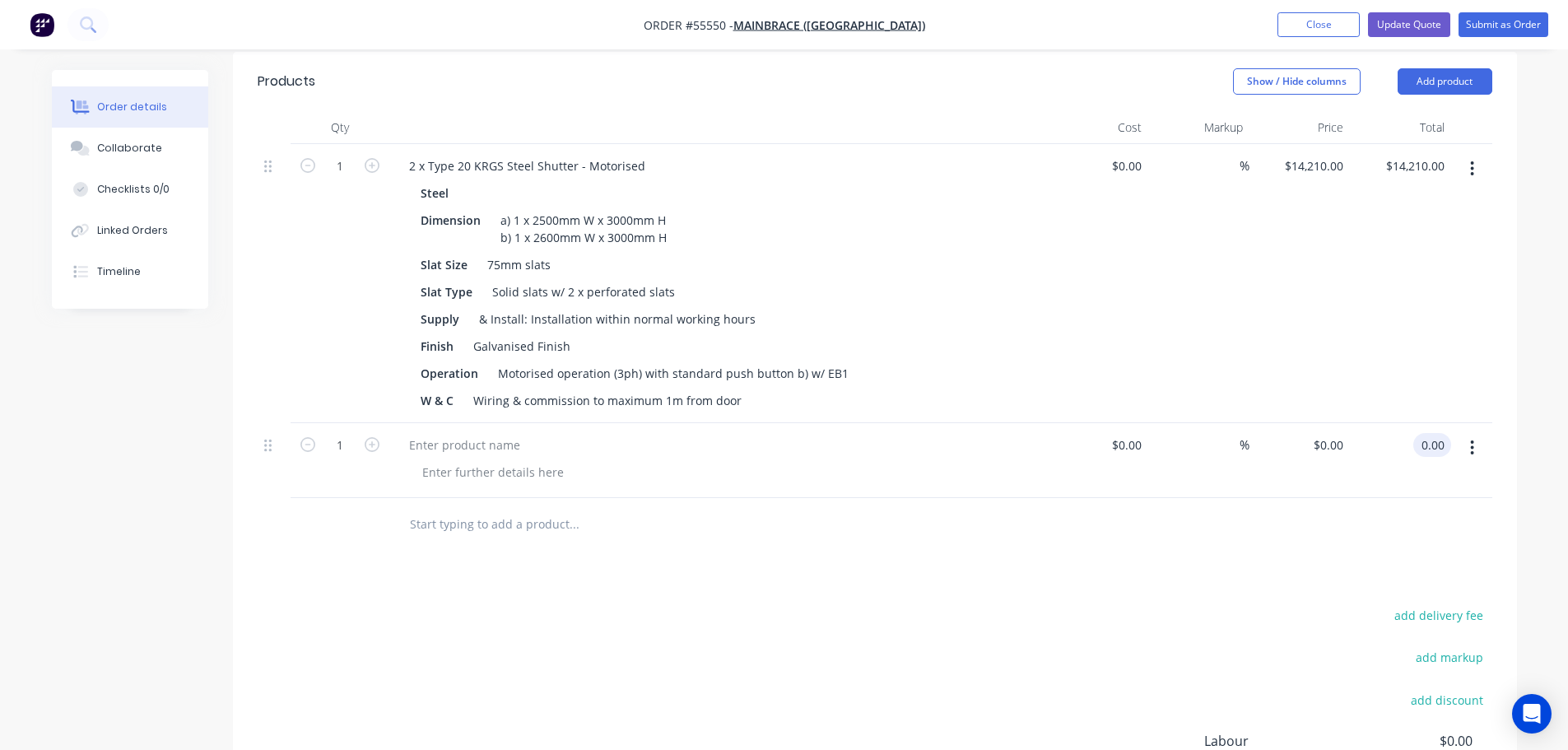
click at [1434, 433] on input "0.00" at bounding box center [1436, 445] width 32 height 24
type input "35700"
type input "$35,700.00"
click at [414, 433] on div at bounding box center [465, 445] width 138 height 24
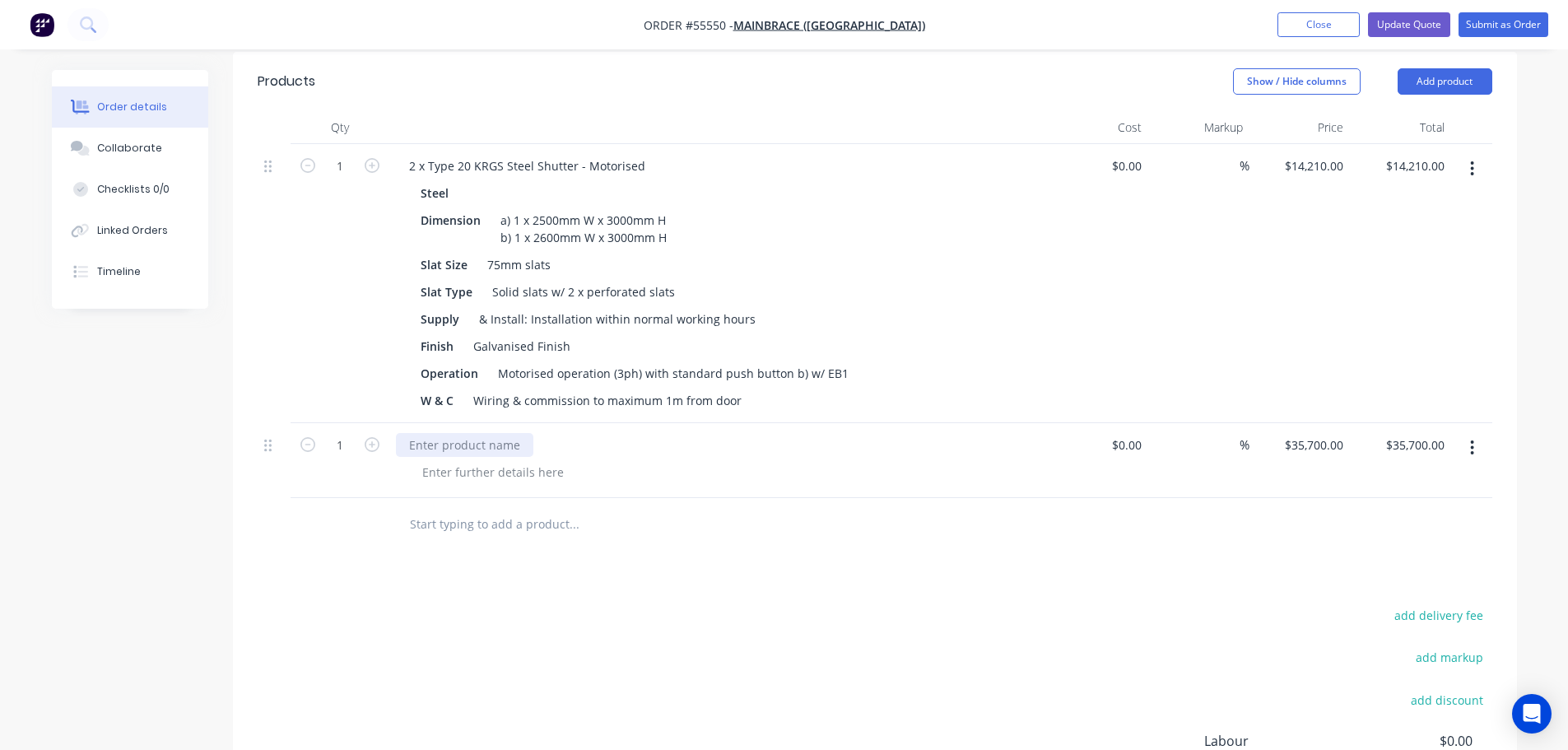
click at [410, 433] on div at bounding box center [465, 445] width 138 height 24
drag, startPoint x: 638, startPoint y: 137, endPoint x: 597, endPoint y: 163, distance: 48.5
click at [418, 154] on div "2 x Type 20 KRGS Steel Shutter - Motorised" at bounding box center [527, 166] width 263 height 24
click at [694, 181] on div "Steel" at bounding box center [718, 192] width 596 height 24
drag, startPoint x: 640, startPoint y: 135, endPoint x: 399, endPoint y: 141, distance: 241.1
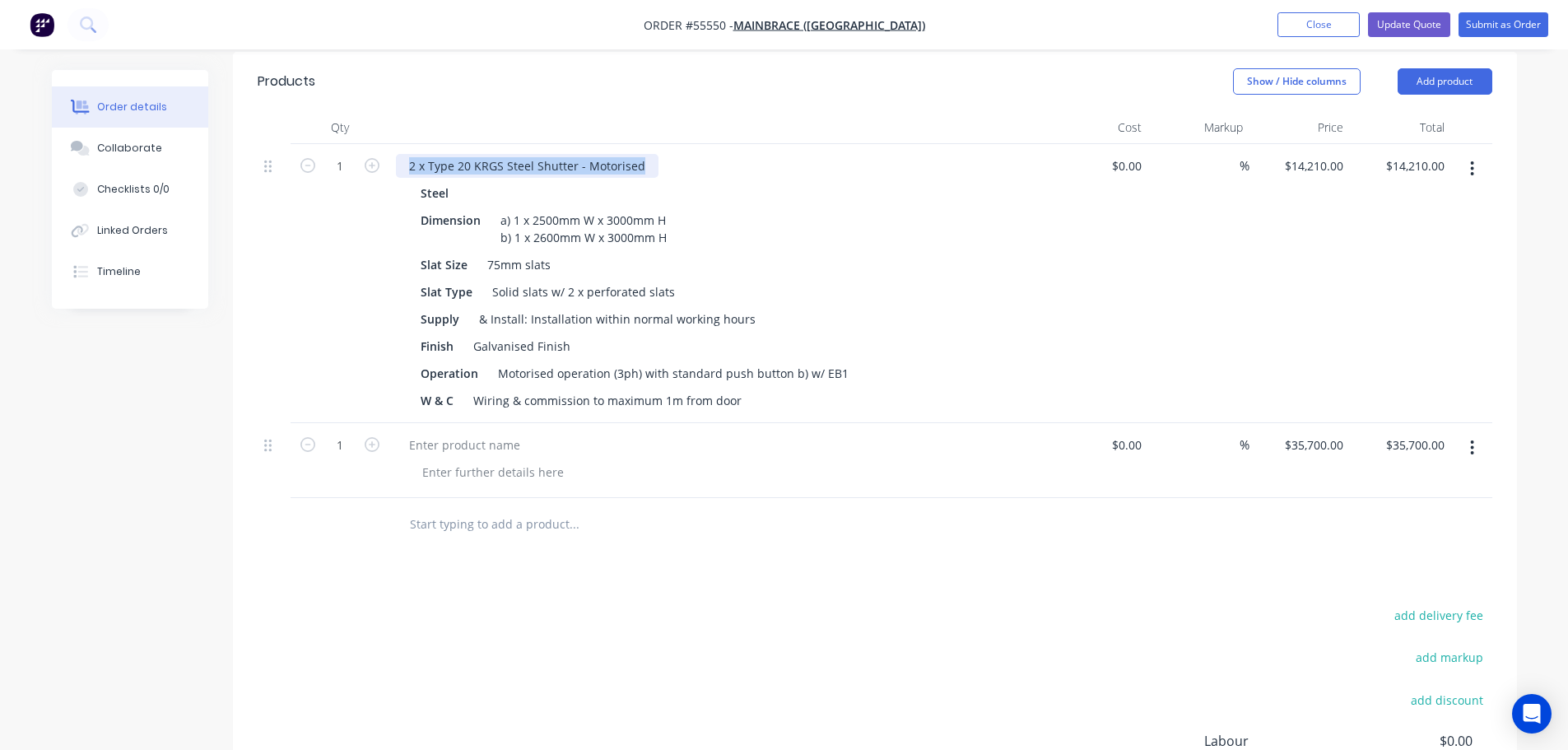
click at [399, 154] on div "2 x Type 20 KRGS Steel Shutter - Motorised" at bounding box center [527, 166] width 263 height 24
click at [422, 433] on div at bounding box center [465, 445] width 138 height 24
paste div
click at [414, 433] on div "2 x Type 20 KRGS Steel Shutter - Motorised" at bounding box center [527, 445] width 263 height 24
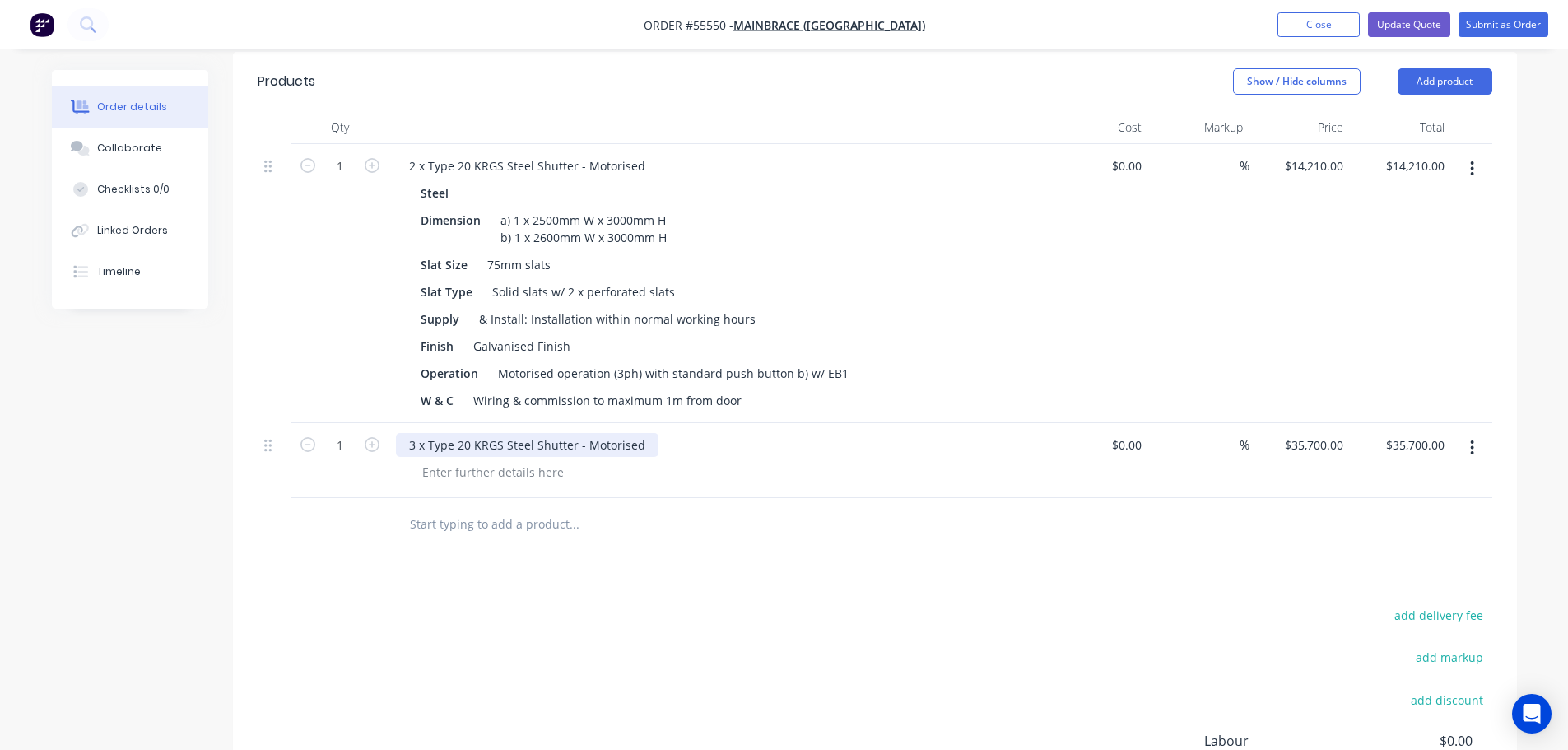
click at [641, 433] on div "3 x Type 20 KRGS Steel Shutter - Motorised" at bounding box center [527, 445] width 263 height 24
click at [469, 460] on div at bounding box center [493, 472] width 168 height 24
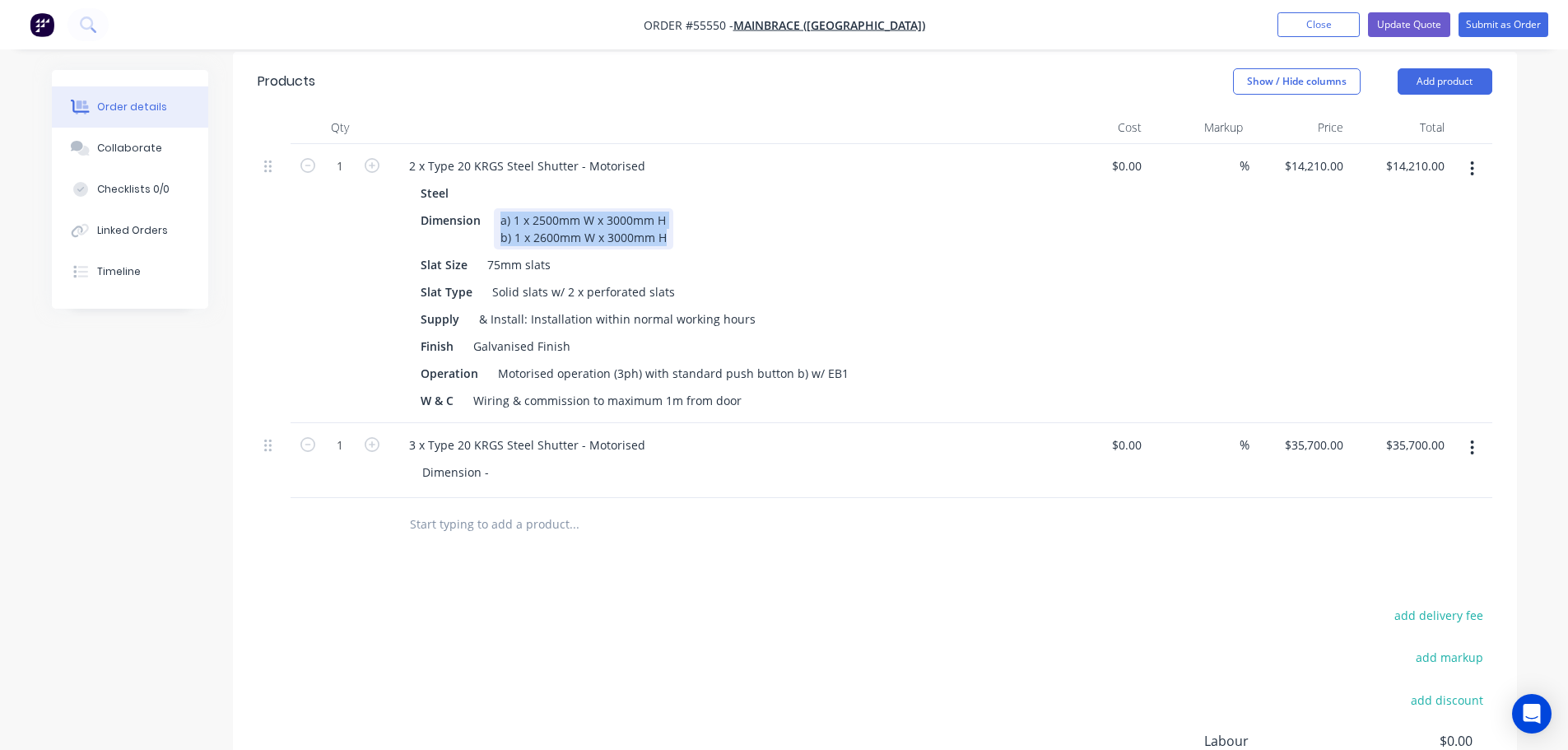
drag, startPoint x: 662, startPoint y: 209, endPoint x: 497, endPoint y: 194, distance: 165.7
click at [497, 208] on div "a) 1 x 2500mm W x 3000mm H b) 1 x 2600mm W x 3000mm H" at bounding box center [583, 229] width 179 height 41
click at [494, 460] on div "Dimension -" at bounding box center [455, 472] width 93 height 24
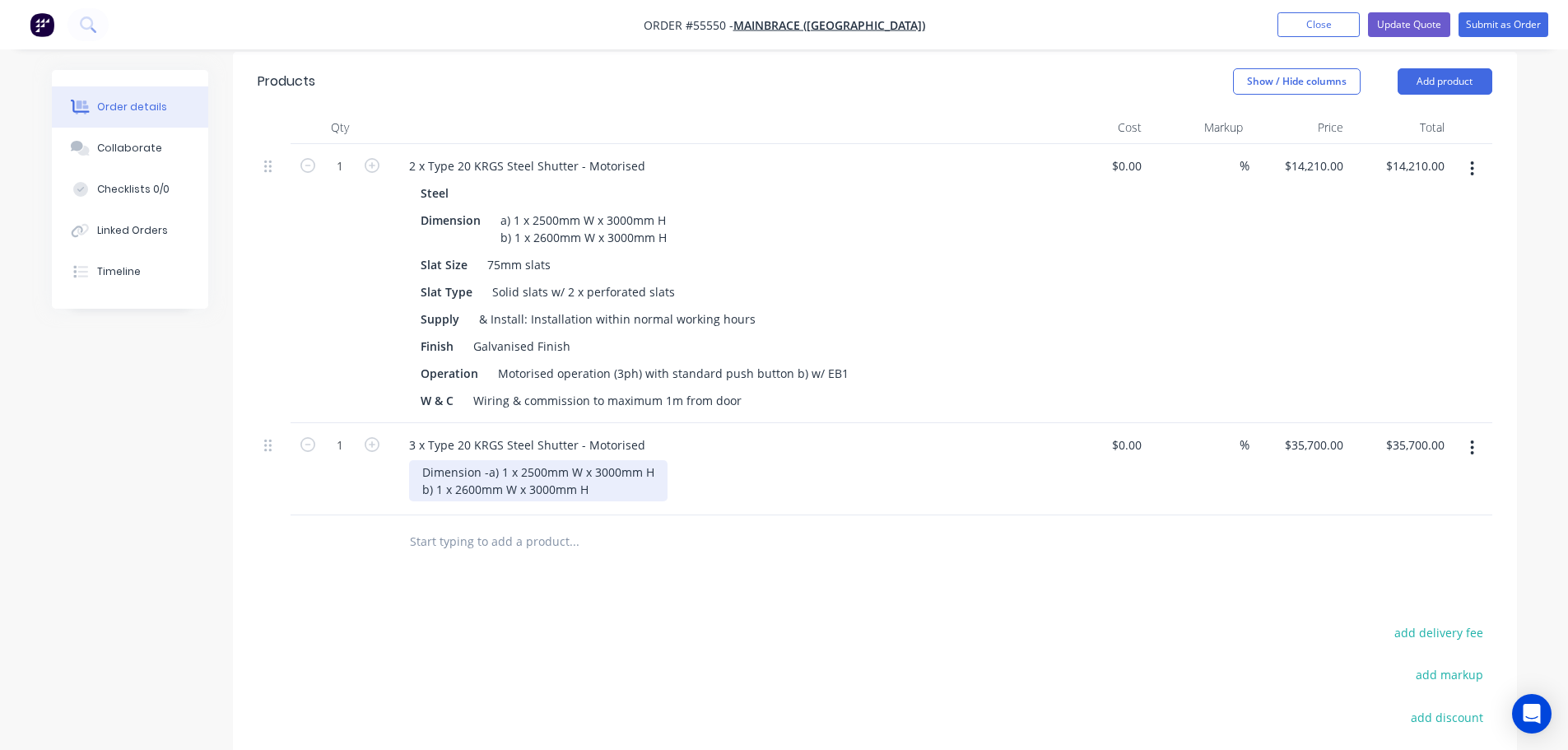
click at [488, 460] on div "Dimension -a) 1 x 2500mm W x 3000mm H b) 1 x 2600mm W x 3000mm H" at bounding box center [538, 481] width 259 height 41
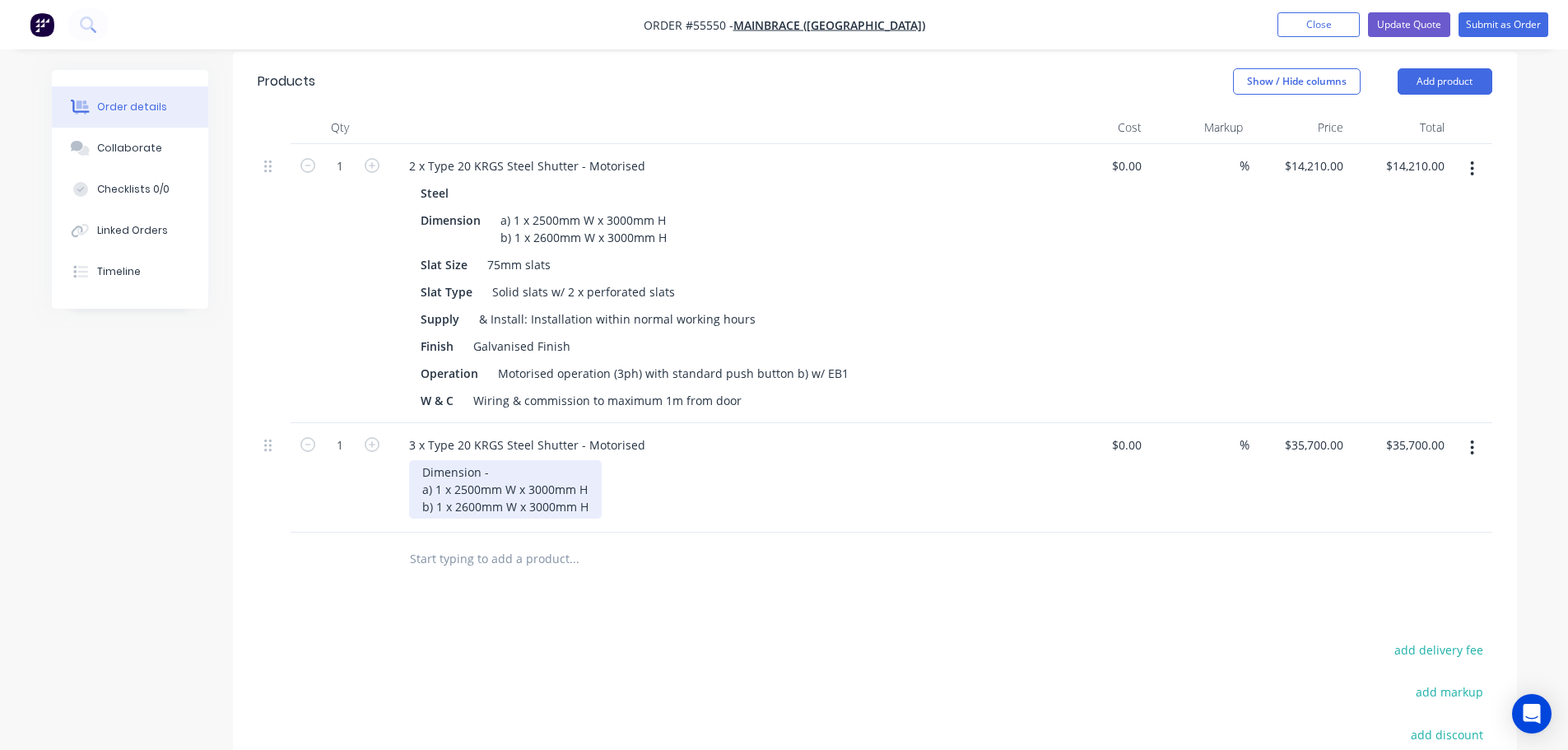
click at [588, 481] on div "Dimension - a) 1 x 2500mm W x 3000mm H b) 1 x 2600mm W x 3000mm H" at bounding box center [505, 489] width 192 height 58
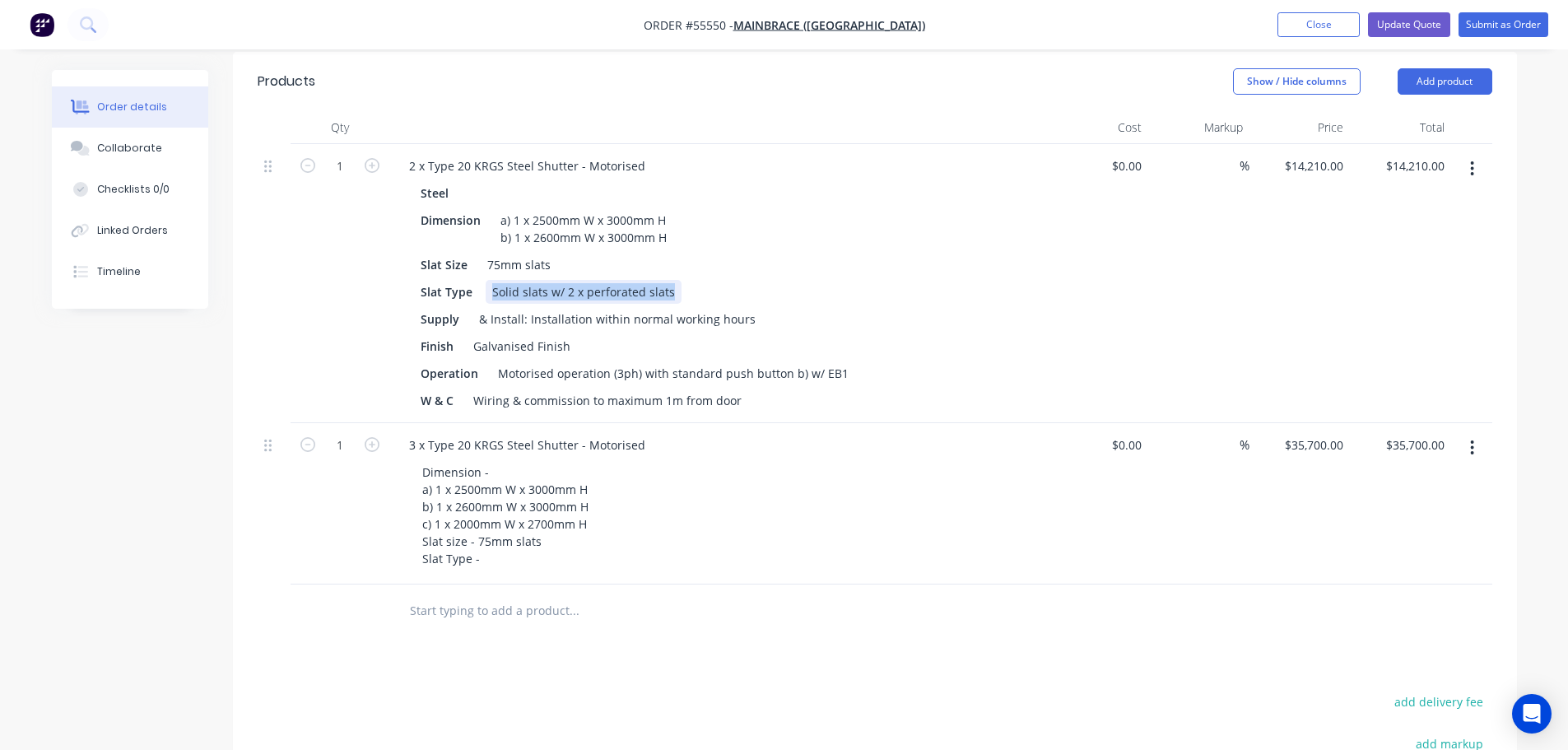
drag, startPoint x: 666, startPoint y: 262, endPoint x: 492, endPoint y: 268, distance: 174.1
click at [492, 280] on div "Solid slats w/ 2 x perforated slats" at bounding box center [583, 291] width 196 height 24
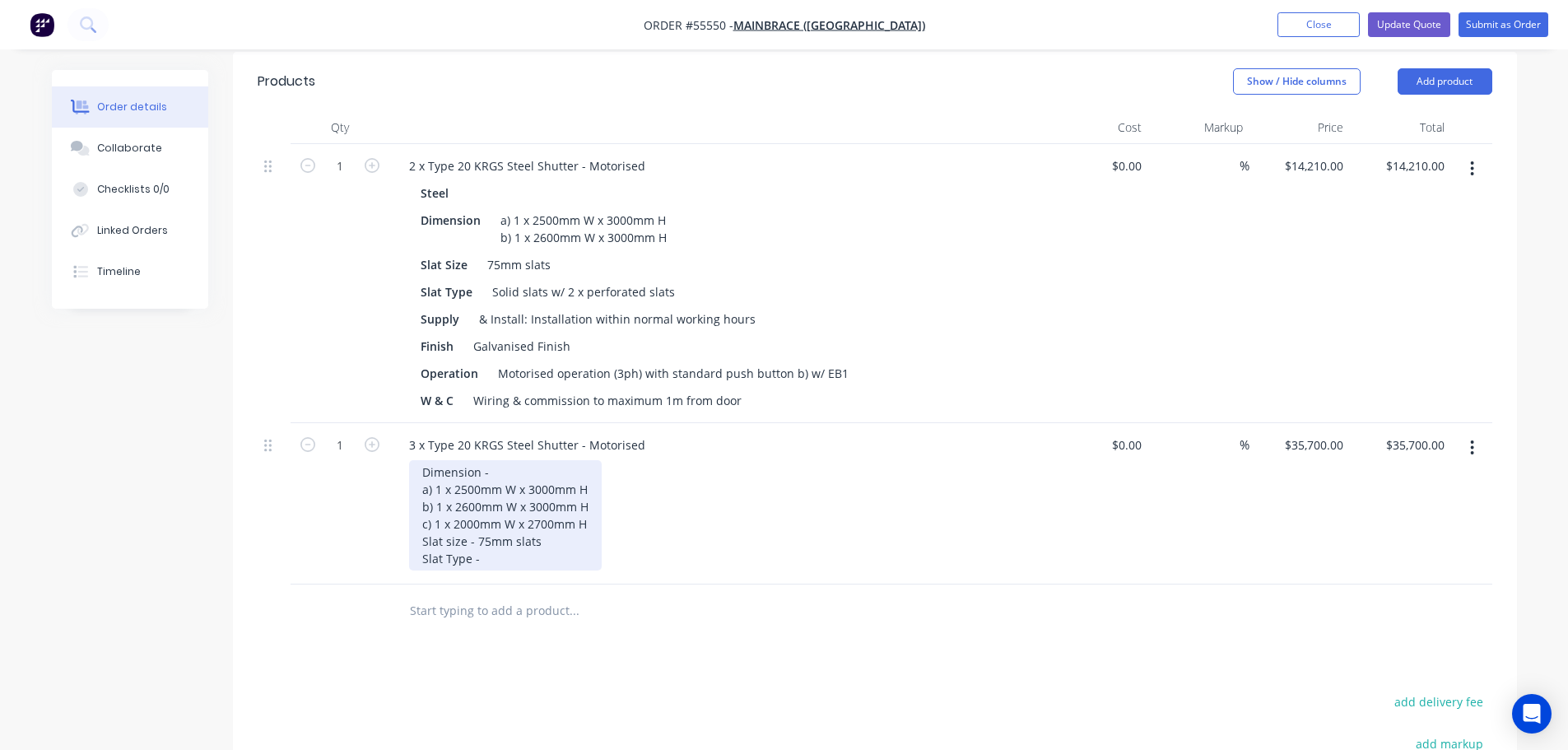
click at [488, 529] on div "Dimension - a) 1 x 2500mm W x 3000mm H b) 1 x 2600mm W x 3000mm H c) 1 x 2000mm…" at bounding box center [505, 515] width 192 height 110
click at [478, 528] on div "Dimension - a) 1 x 2500mm W x 3000mm H b) 1 x 2600mm W x 3000mm H c) 1 x 2000mm…" at bounding box center [542, 515] width 266 height 110
click at [664, 532] on div "Dimension - a) 1 x 2500mm W x 3000mm H b) 1 x 2600mm W x 3000mm H c) 1 x 2000mm…" at bounding box center [543, 515] width 270 height 110
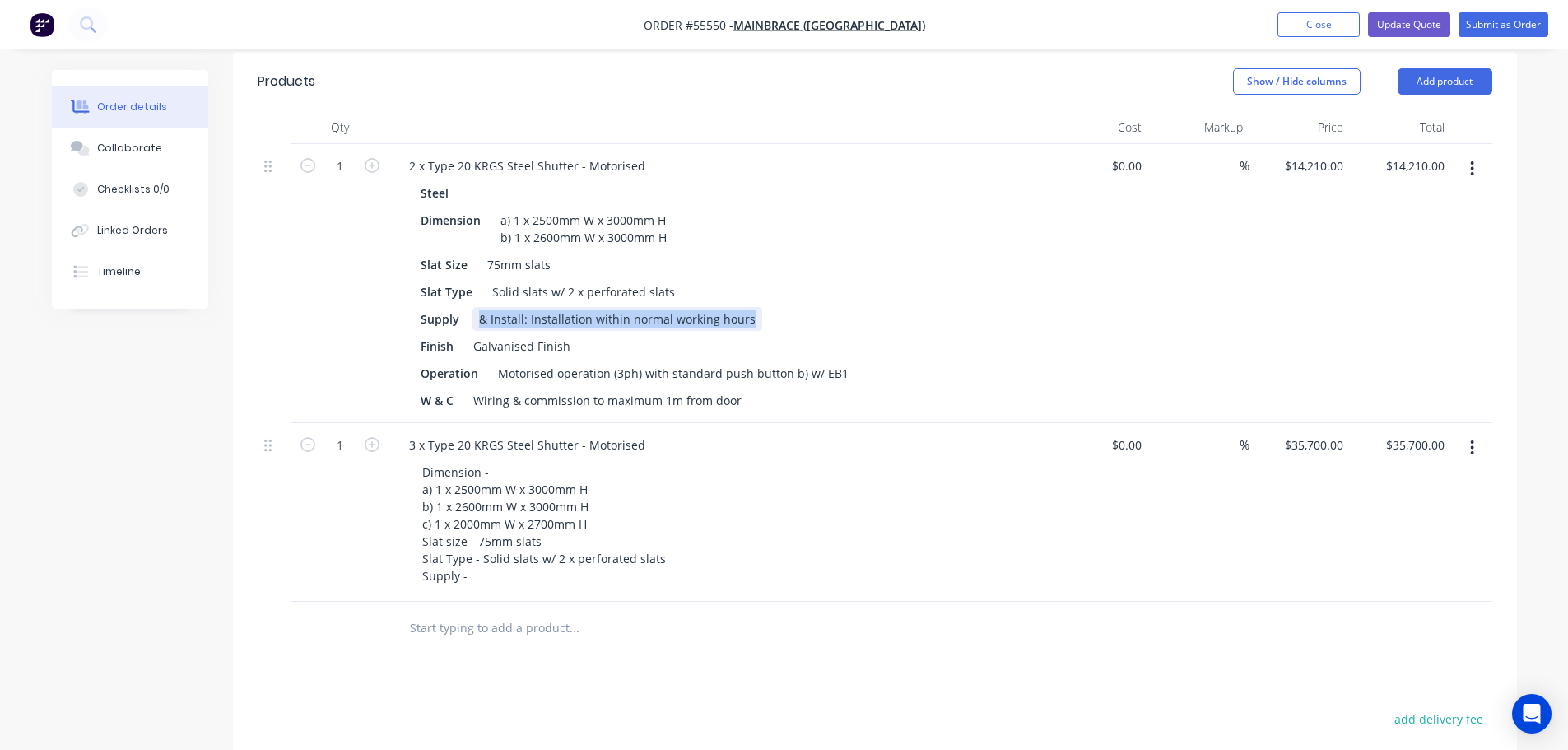
drag, startPoint x: 746, startPoint y: 288, endPoint x: 474, endPoint y: 297, distance: 272.1
click at [474, 307] on div "& Install: Installation within normal working hours" at bounding box center [617, 319] width 290 height 24
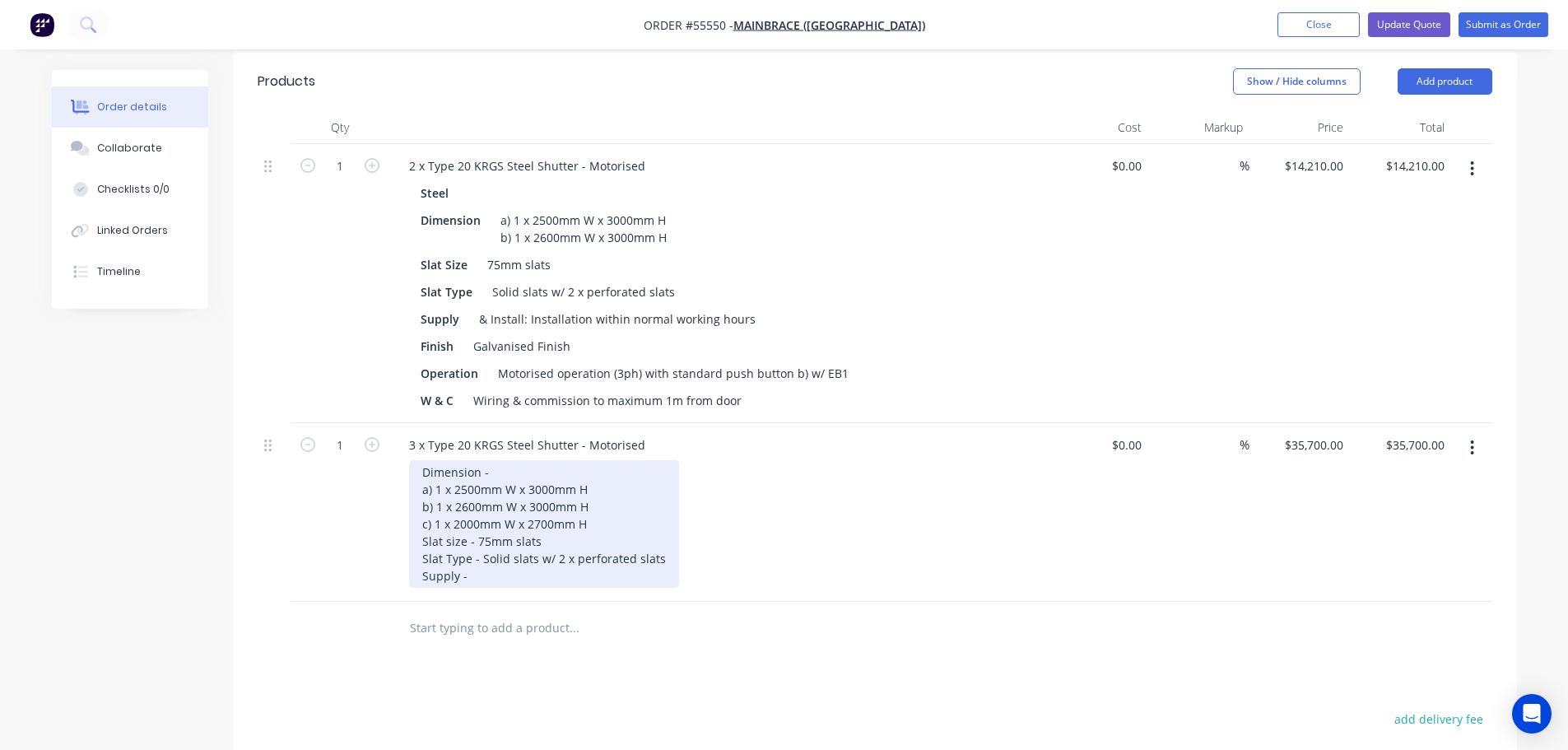
click at [475, 548] on div "Dimension - a) 1 x 2500mm W x 3000mm H b) 1 x 2600mm W x 3000mm H c) 1 x 2000mm…" at bounding box center [543, 524] width 270 height 128
click at [464, 546] on div "Dimension - a) 1 x 2500mm W x 3000mm H b) 1 x 2600mm W x 3000mm H c) 1 x 2000mm…" at bounding box center [583, 524] width 348 height 128
click at [743, 547] on div "Dimension - a) 1 x 2500mm W x 3000mm H b) 1 x 2600mm W x 3000mm H c) 1 x 2000mm…" at bounding box center [585, 524] width 352 height 128
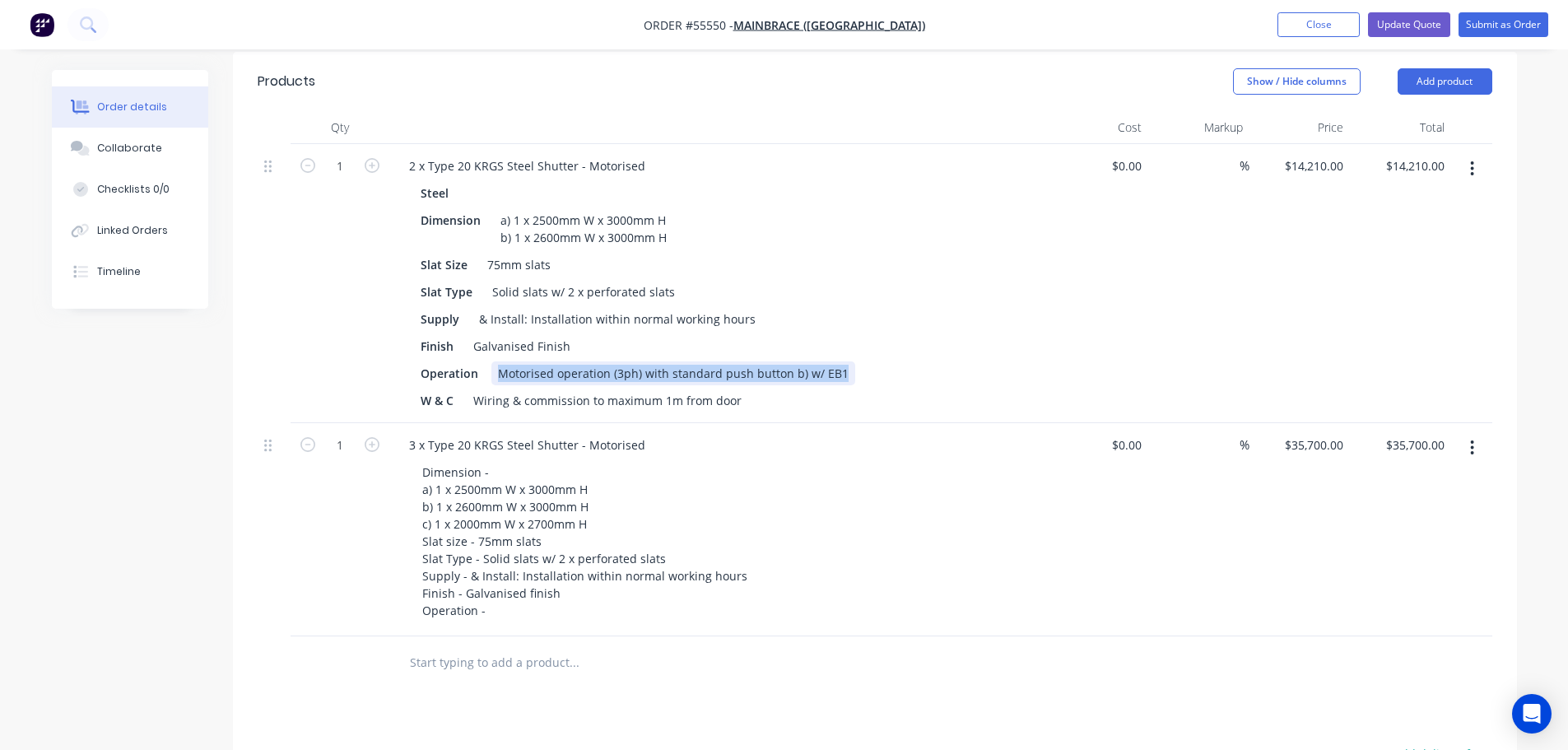
drag, startPoint x: 838, startPoint y: 343, endPoint x: 494, endPoint y: 353, distance: 344.1
click at [494, 362] on div "Motorised operation (3ph) with standard push button b) w/ EB1" at bounding box center [673, 373] width 364 height 24
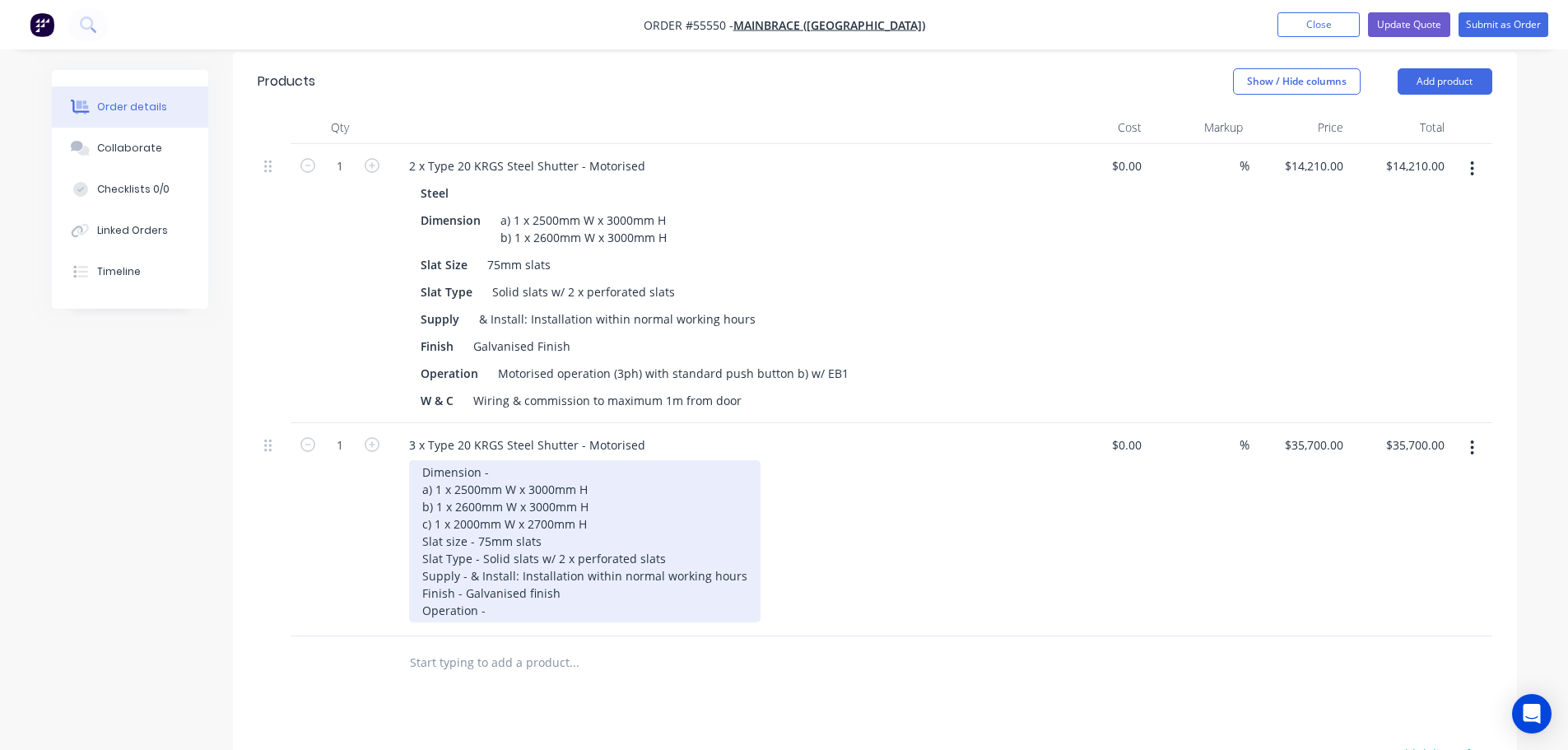
click at [489, 580] on div "Dimension - a) 1 x 2500mm W x 3000mm H b) 1 x 2600mm W x 3000mm H c) 1 x 2000mm…" at bounding box center [585, 541] width 352 height 162
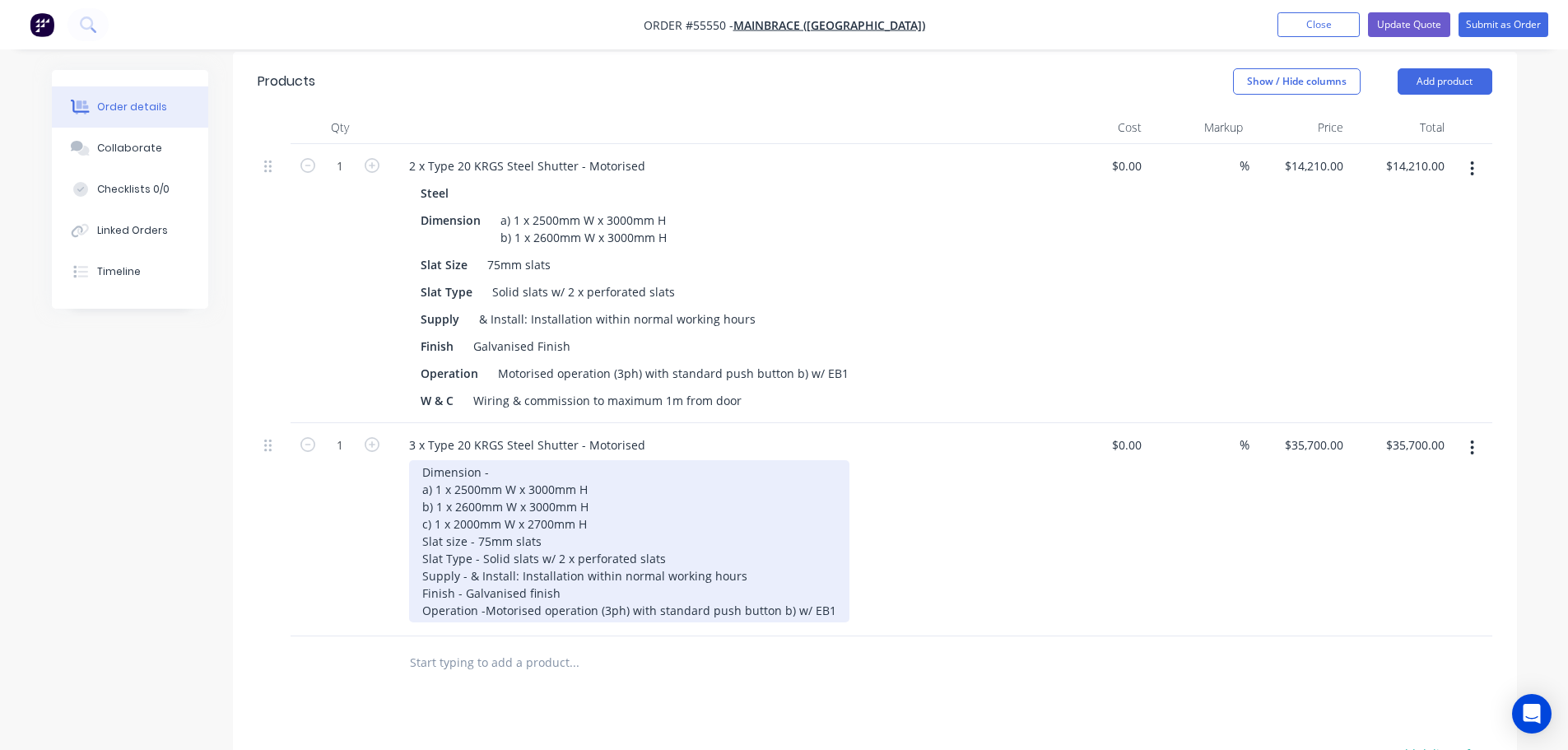
click at [484, 582] on div "Dimension - a) 1 x 2500mm W x 3000mm H b) 1 x 2600mm W x 3000mm H c) 1 x 2000mm…" at bounding box center [629, 541] width 441 height 162
drag, startPoint x: 787, startPoint y: 582, endPoint x: 811, endPoint y: 675, distance: 96.0
click at [787, 582] on div "Dimension - a) 1 x 2500mm W x 3000mm H b) 1 x 2600mm W x 3000mm H c) 1 x 2000mm…" at bounding box center [631, 541] width 444 height 162
click at [850, 587] on div "Dimension - a) 1 x 2500mm W x 3000mm H b) 1 x 2600mm W x 3000mm H c) 1 x 2000mm…" at bounding box center [637, 541] width 456 height 162
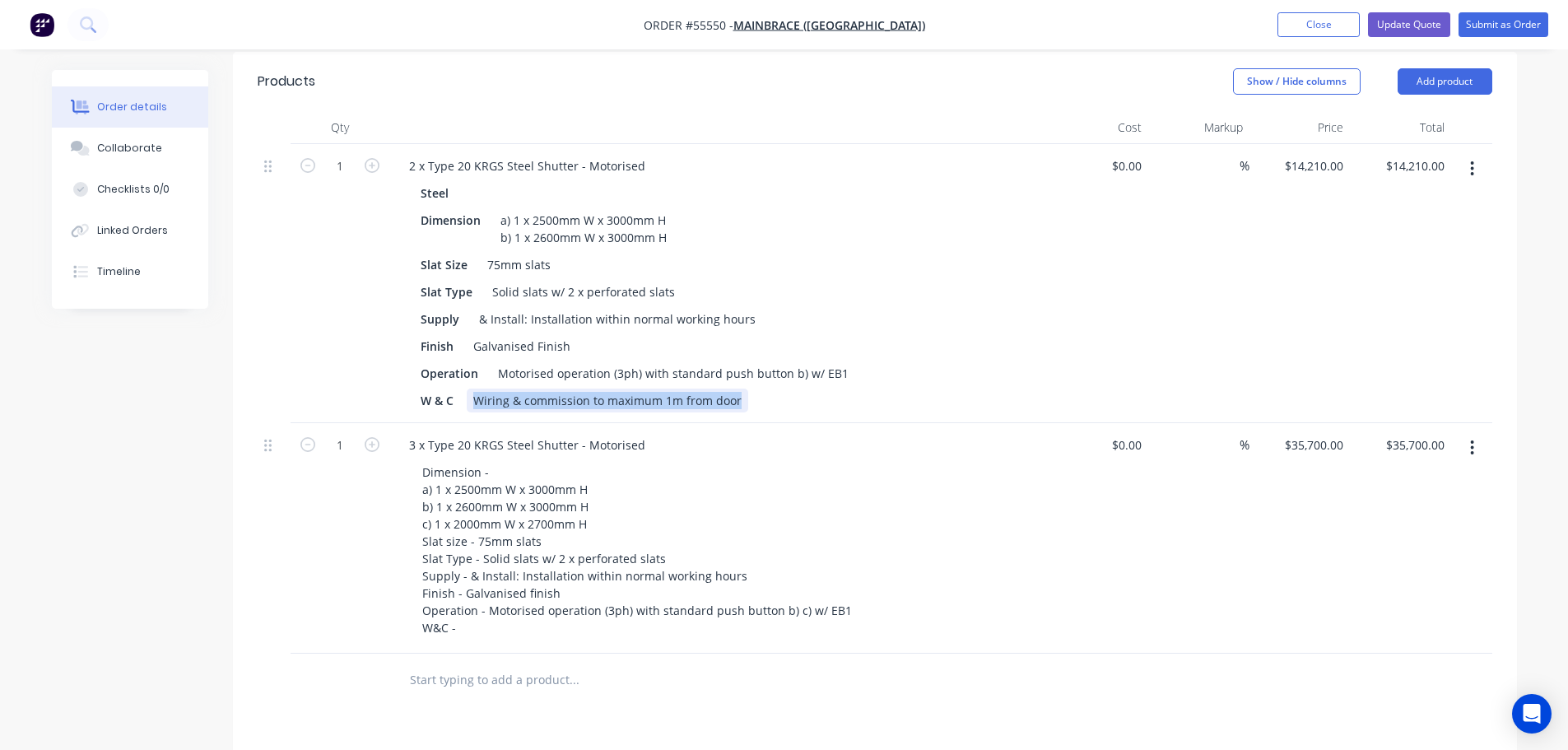
drag, startPoint x: 734, startPoint y: 373, endPoint x: 485, endPoint y: 374, distance: 249.0
click at [479, 388] on div "Wiring & commission to maximum 1m from door" at bounding box center [607, 400] width 281 height 24
click at [832, 423] on div "3 x Type 20 KRGS Steel Shutter - Motorised Dimension - a) 1 x 2500mm W x 3000mm…" at bounding box center [718, 538] width 659 height 231
drag, startPoint x: 738, startPoint y: 373, endPoint x: 466, endPoint y: 378, distance: 272.0
click at [467, 388] on div "Wiring & commission to maximum 1m from door" at bounding box center [607, 400] width 281 height 24
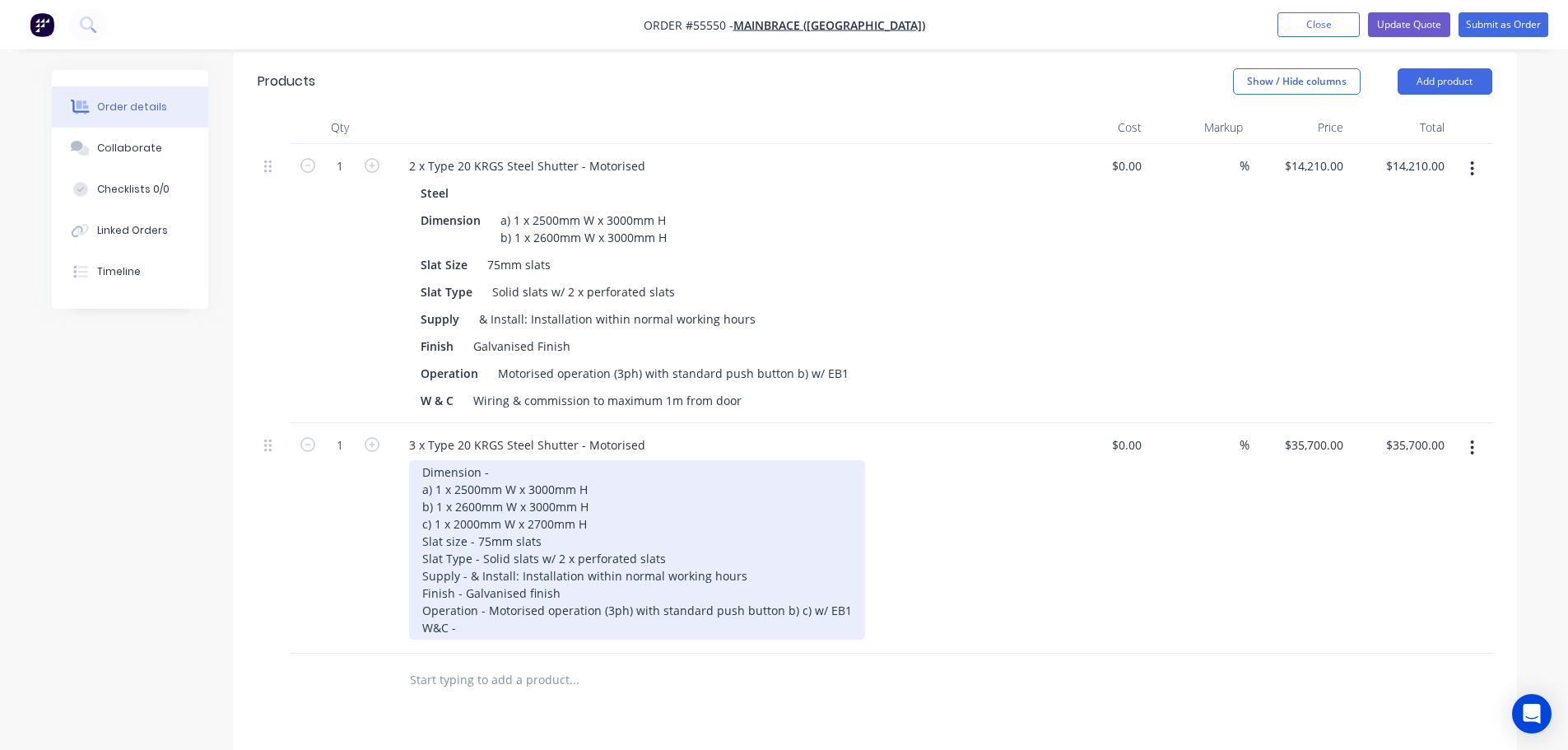
click at [465, 598] on div "Dimension - a) 1 x 2500mm W x 3000mm H b) 1 x 2600mm W x 3000mm H c) 1 x 2000mm…" at bounding box center [637, 550] width 456 height 179
click at [456, 598] on div "Dimension - a) 1 x 2500mm W x 3000mm H b) 1 x 2600mm W x 3000mm H c) 1 x 2000mm…" at bounding box center [637, 550] width 456 height 179
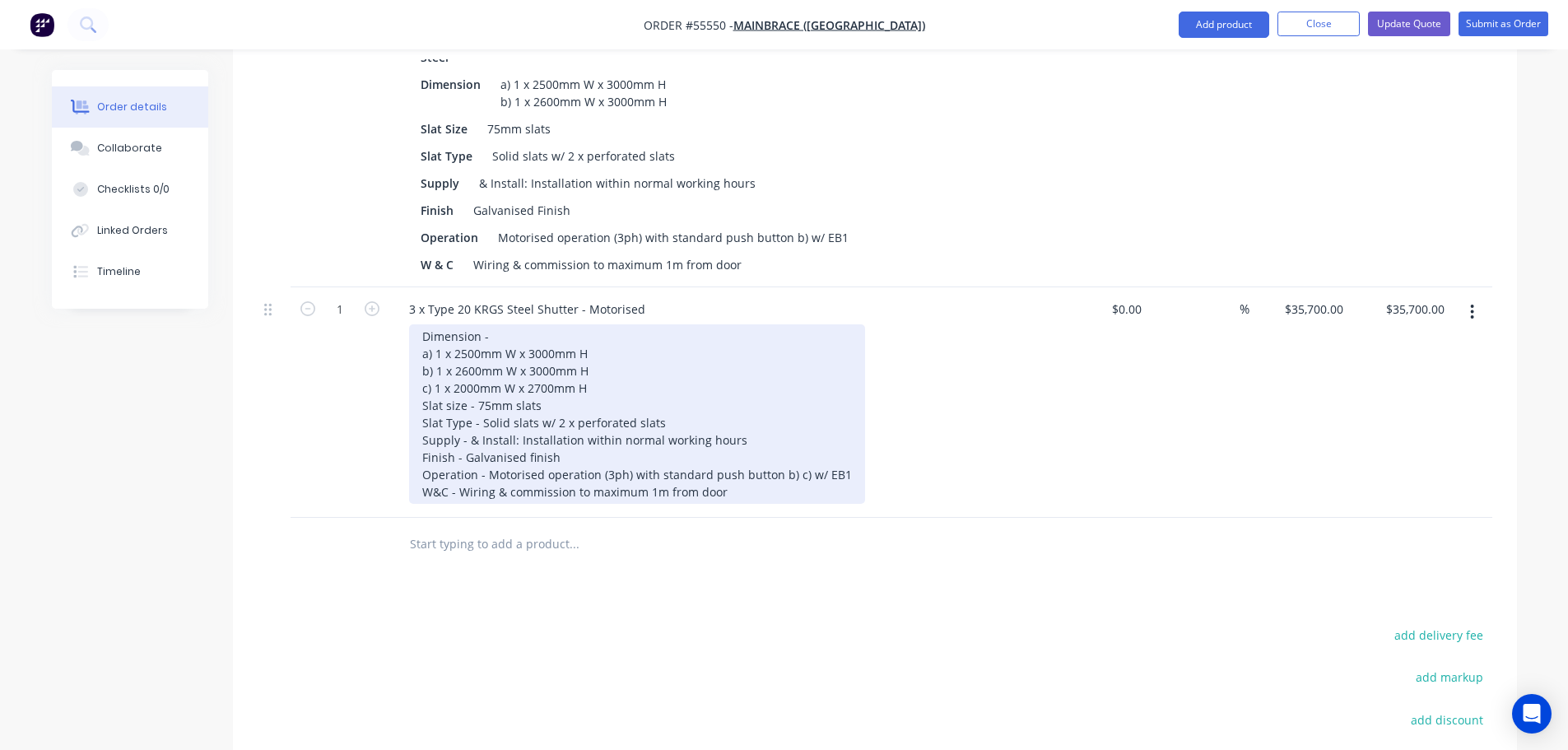
scroll to position [741, 0]
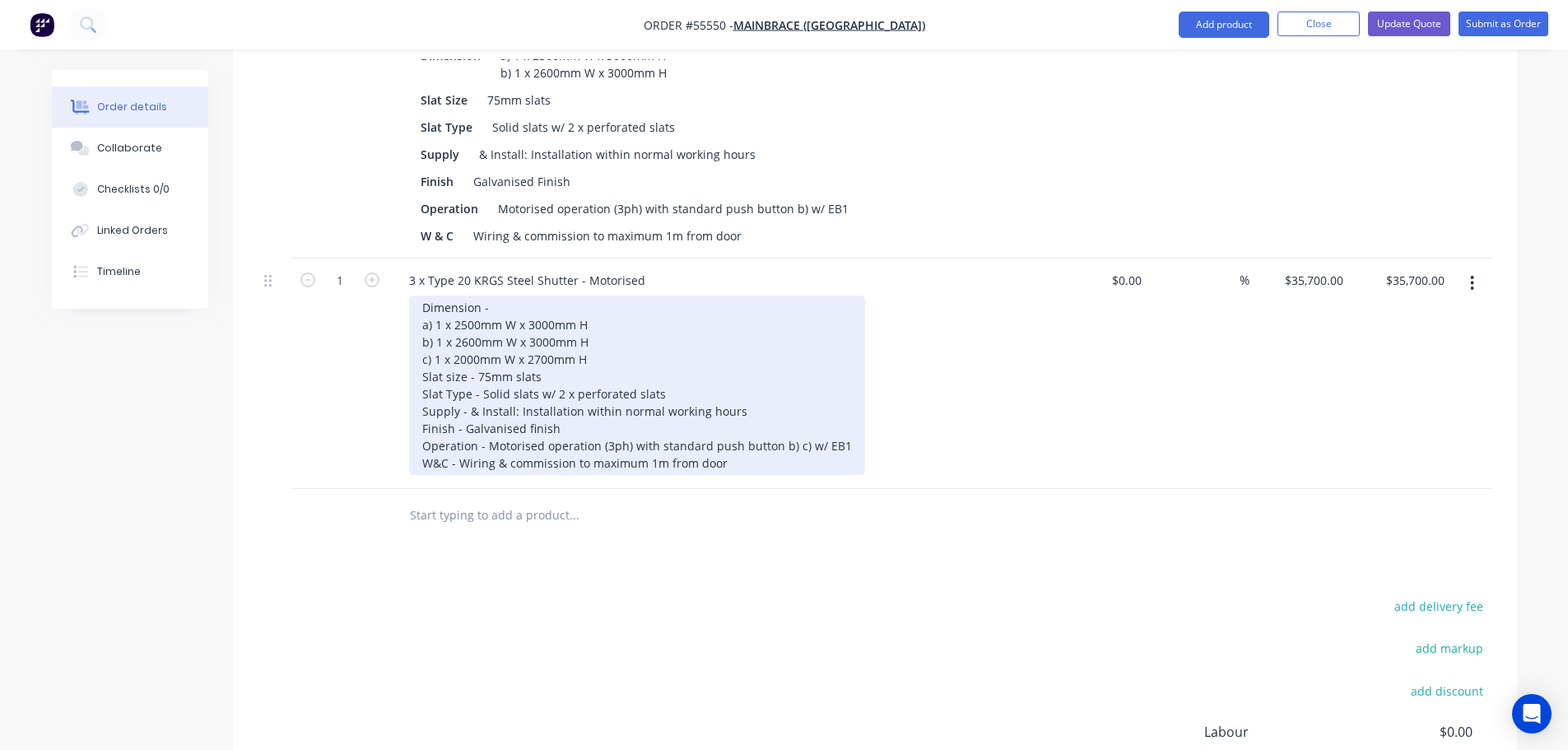
click at [724, 438] on div "Dimension - a) 1 x 2500mm W x 3000mm H b) 1 x 2600mm W x 3000mm H c) 1 x 2000mm…" at bounding box center [637, 385] width 456 height 179
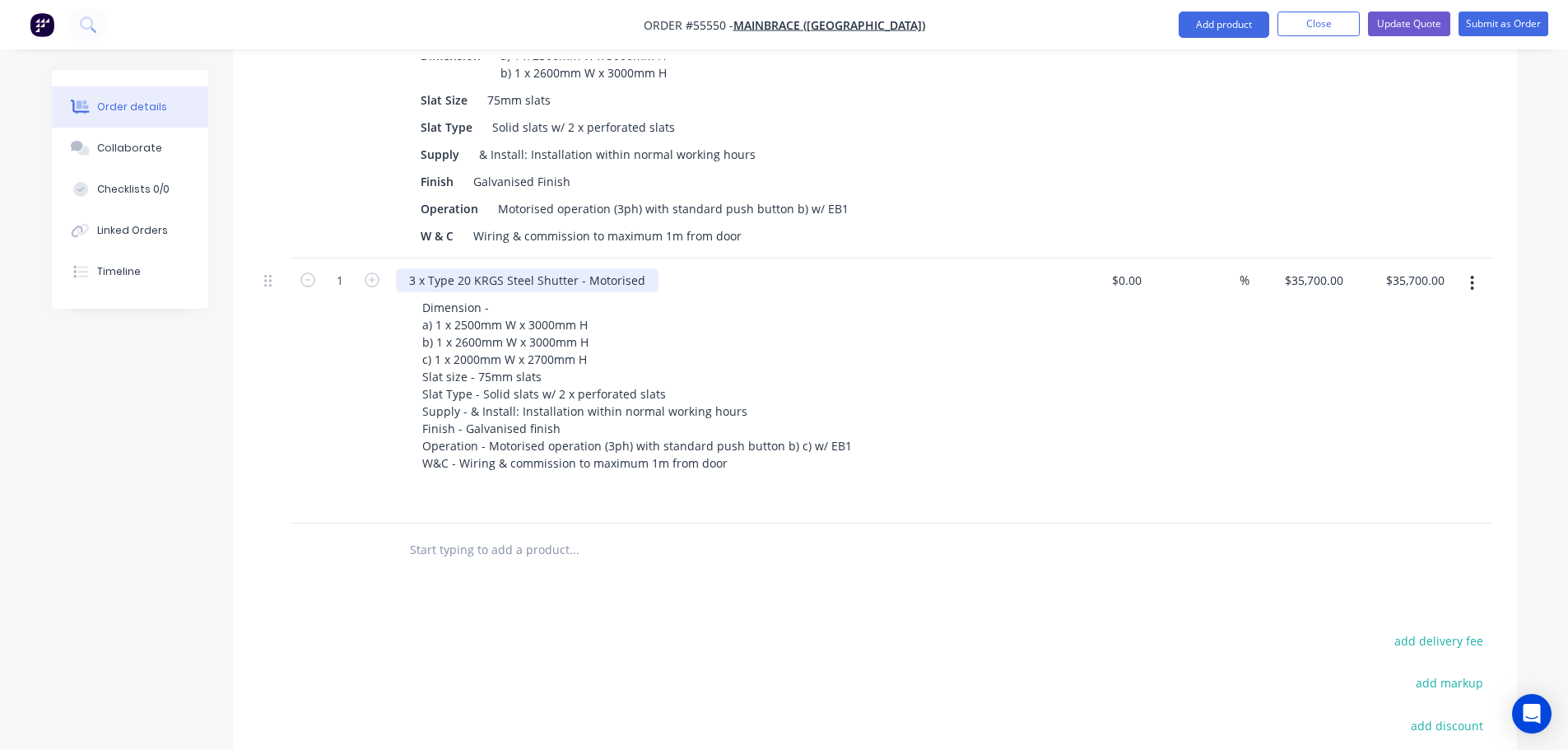
click at [408, 268] on div "3 x Type 20 KRGS Steel Shutter - Motorised" at bounding box center [527, 280] width 263 height 24
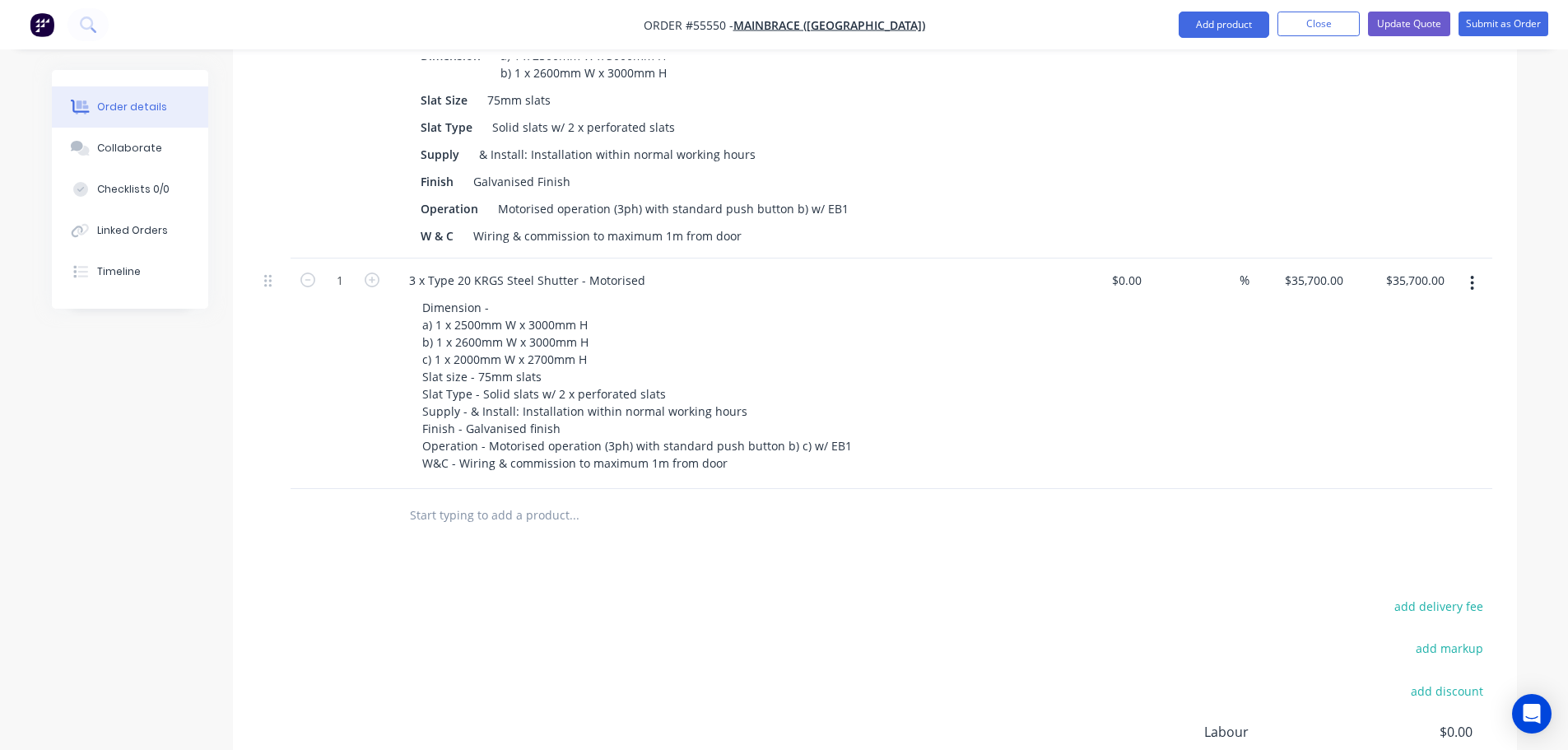
click at [424, 499] on input "text" at bounding box center [573, 515] width 329 height 33
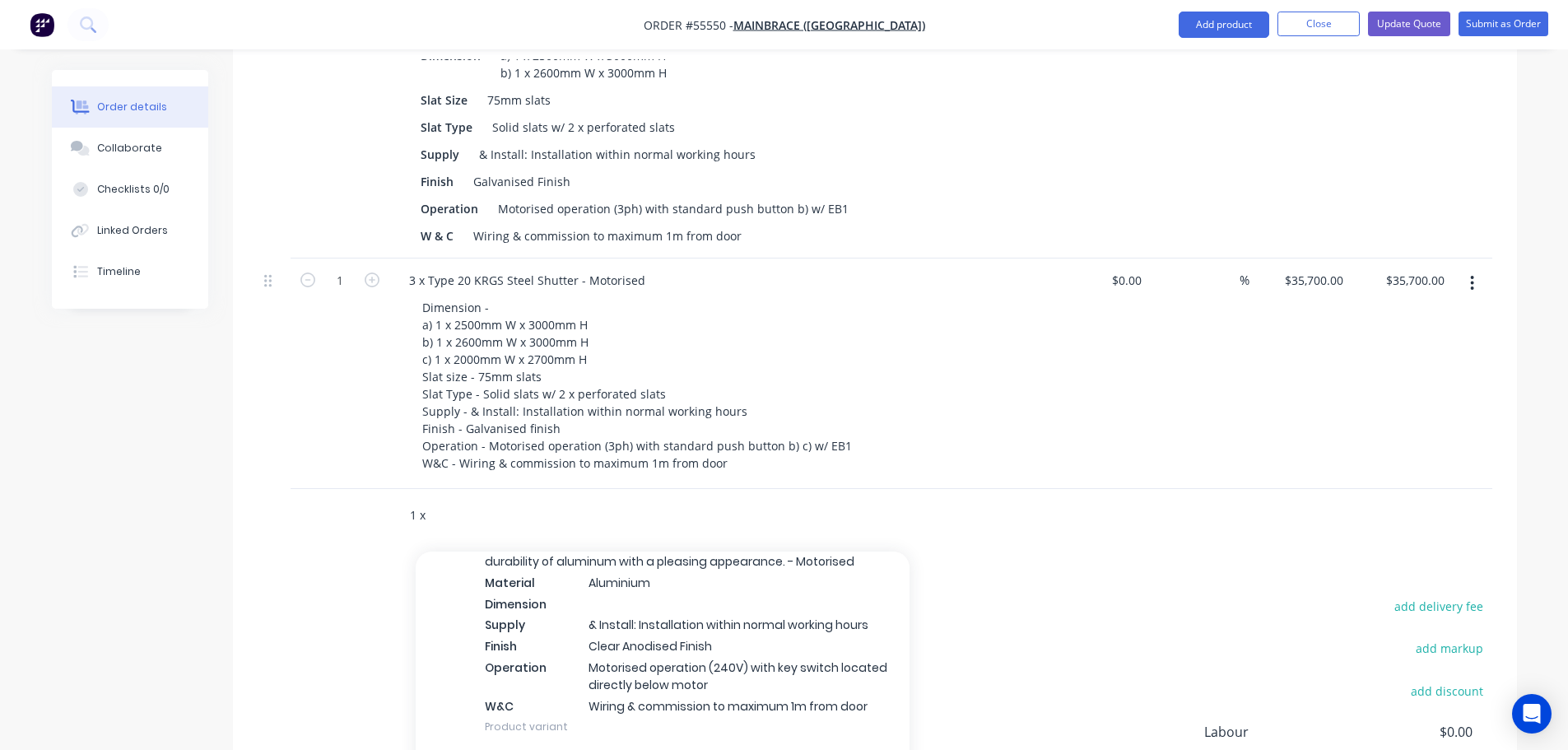
scroll to position [2963, 0]
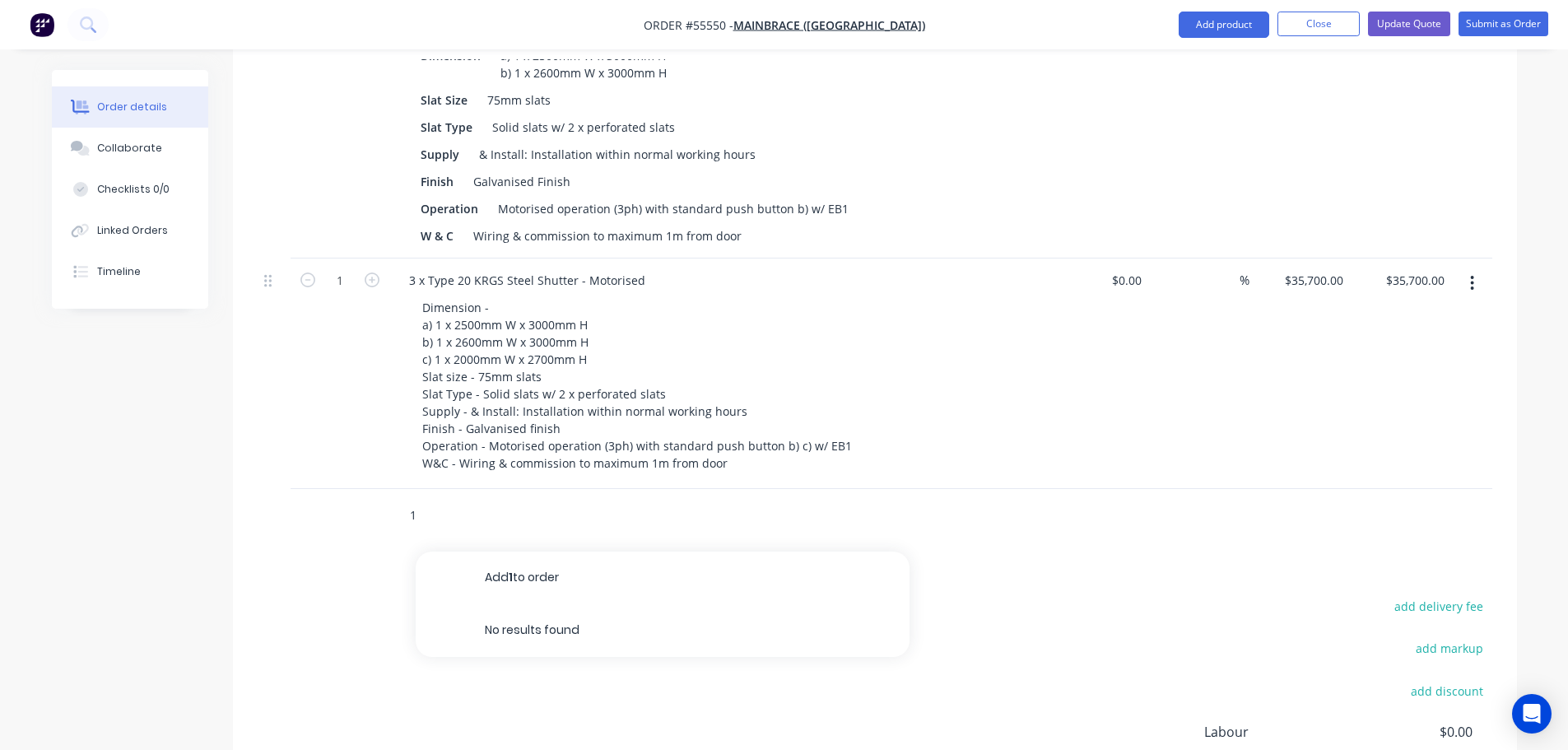
type input "1"
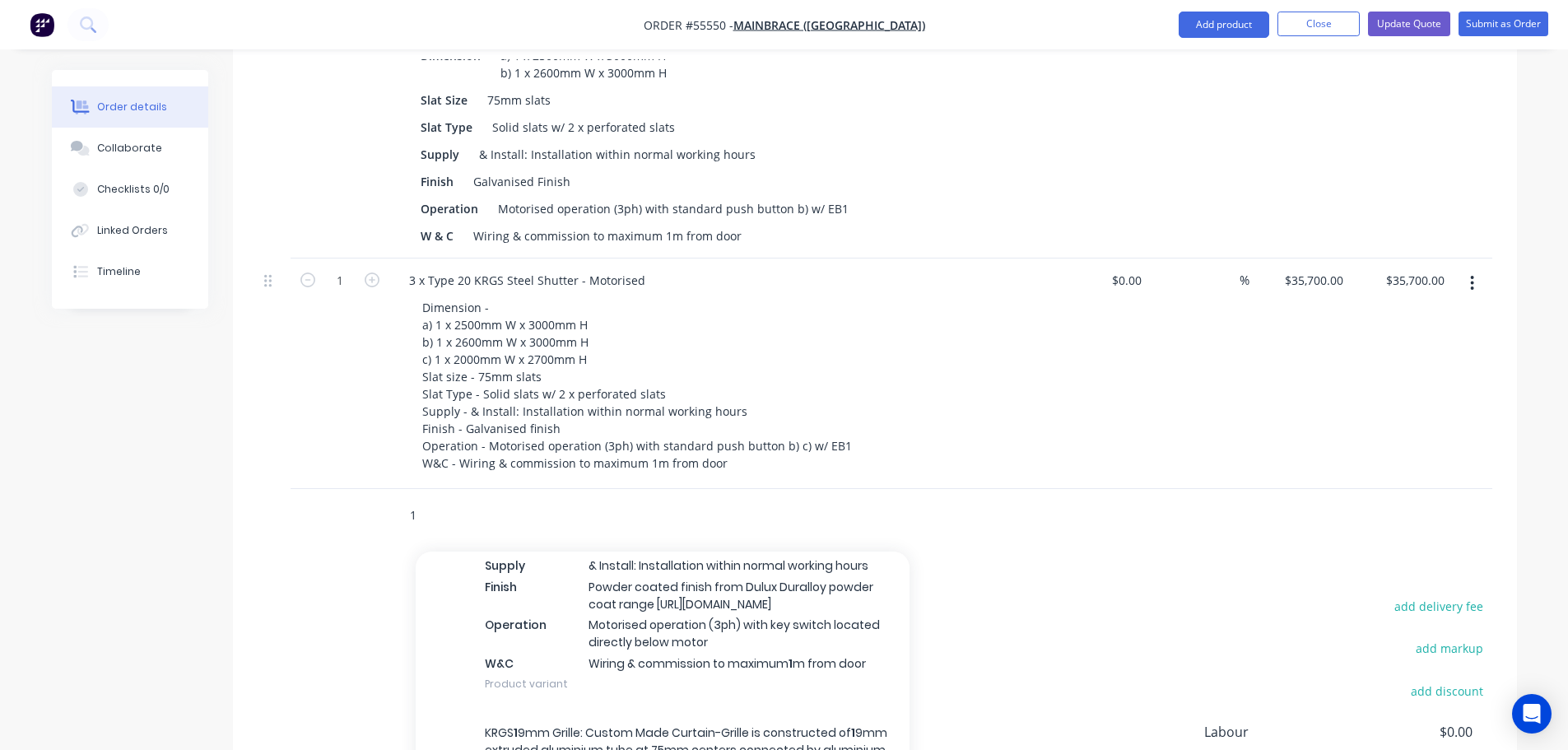
scroll to position [13912, 0]
type input "1"
click at [640, 446] on div "KRGS Series III: Curtain made of 93mm x 2mm Heavy Duty Aluminium Extruded Slats…" at bounding box center [662, 302] width 494 height 286
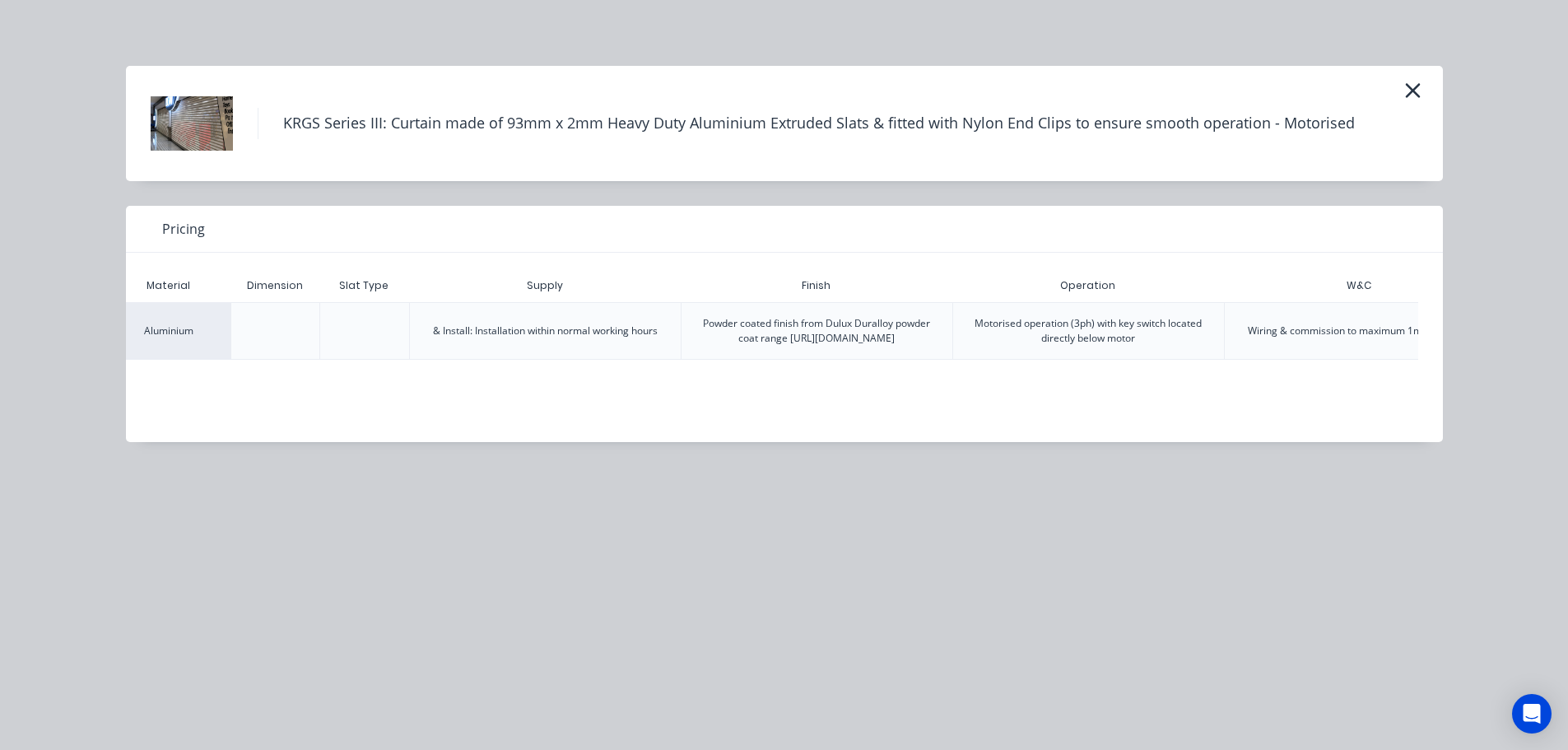
scroll to position [0, 321]
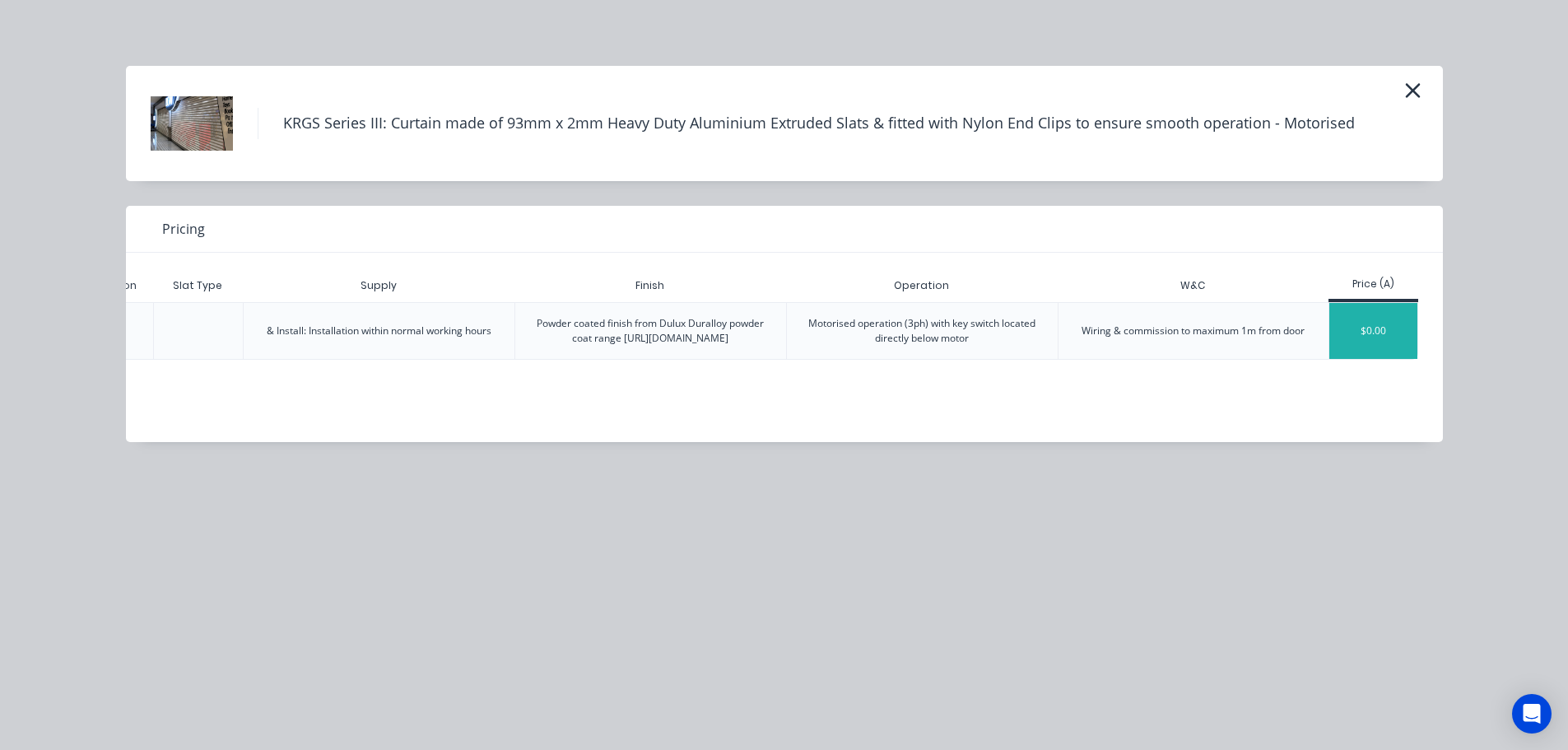
click at [1395, 336] on div "$0.00" at bounding box center [1374, 330] width 88 height 56
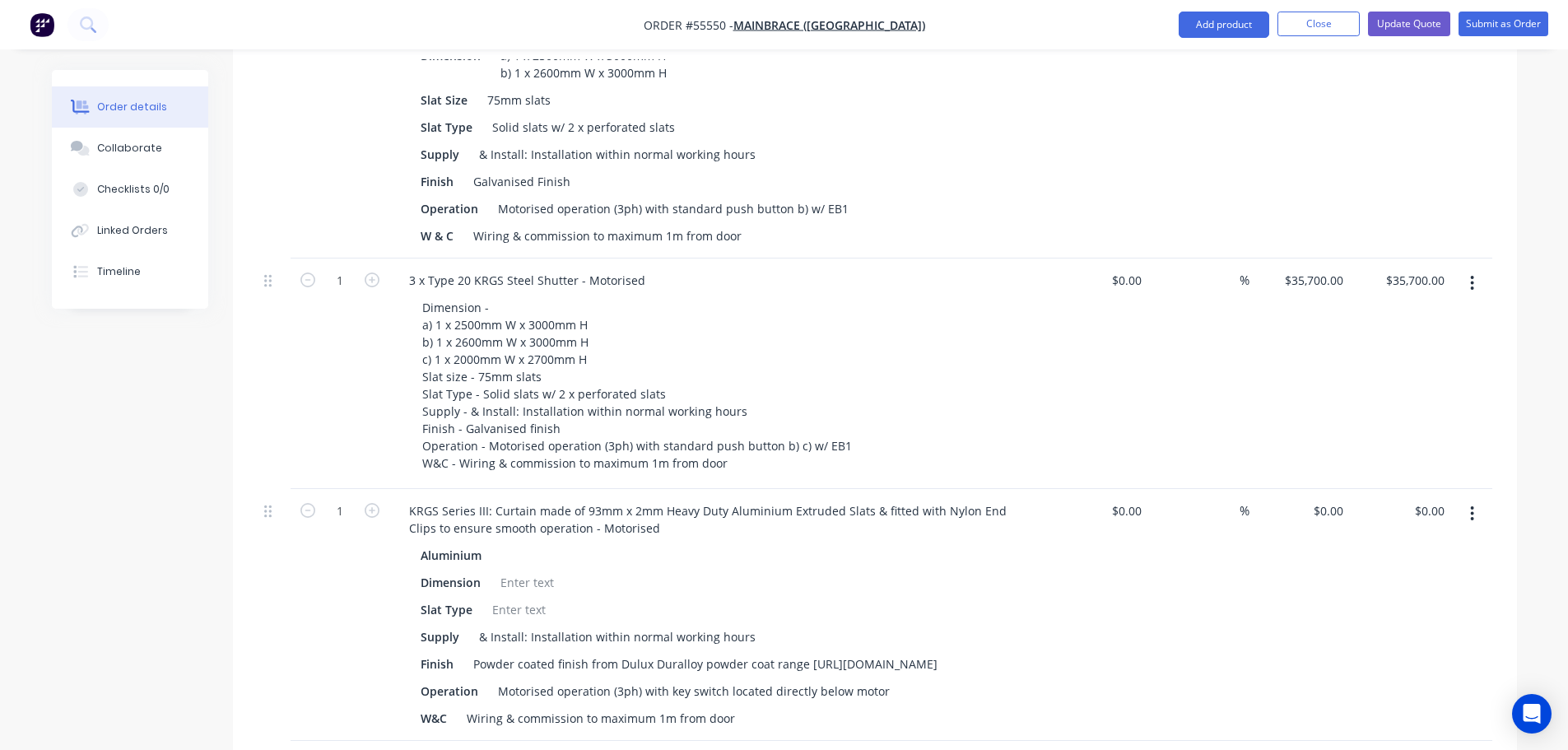
click at [1475, 499] on button "button" at bounding box center [1472, 514] width 39 height 30
click at [1136, 639] on div "$0.00 $0.00" at bounding box center [1098, 615] width 101 height 252
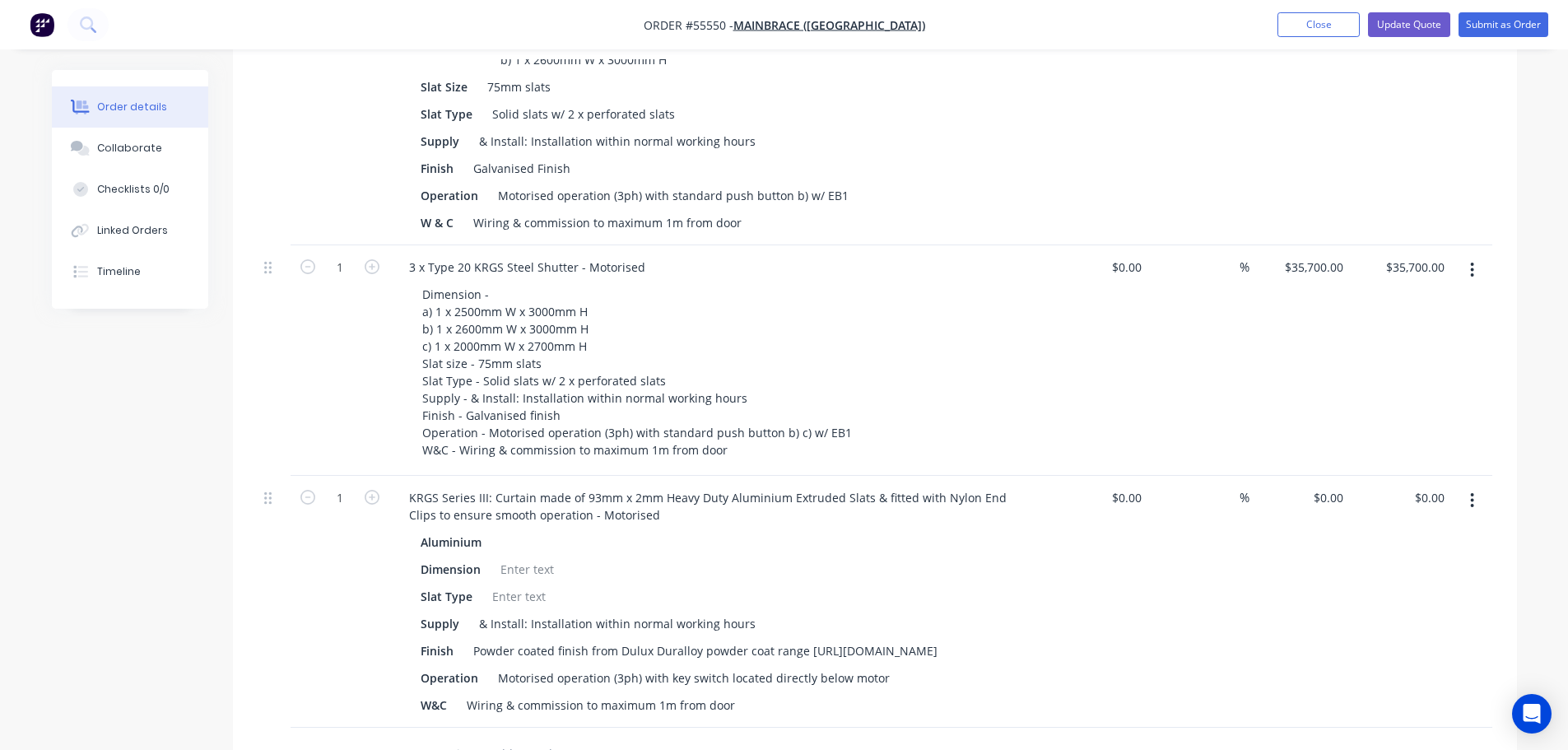
scroll to position [823, 0]
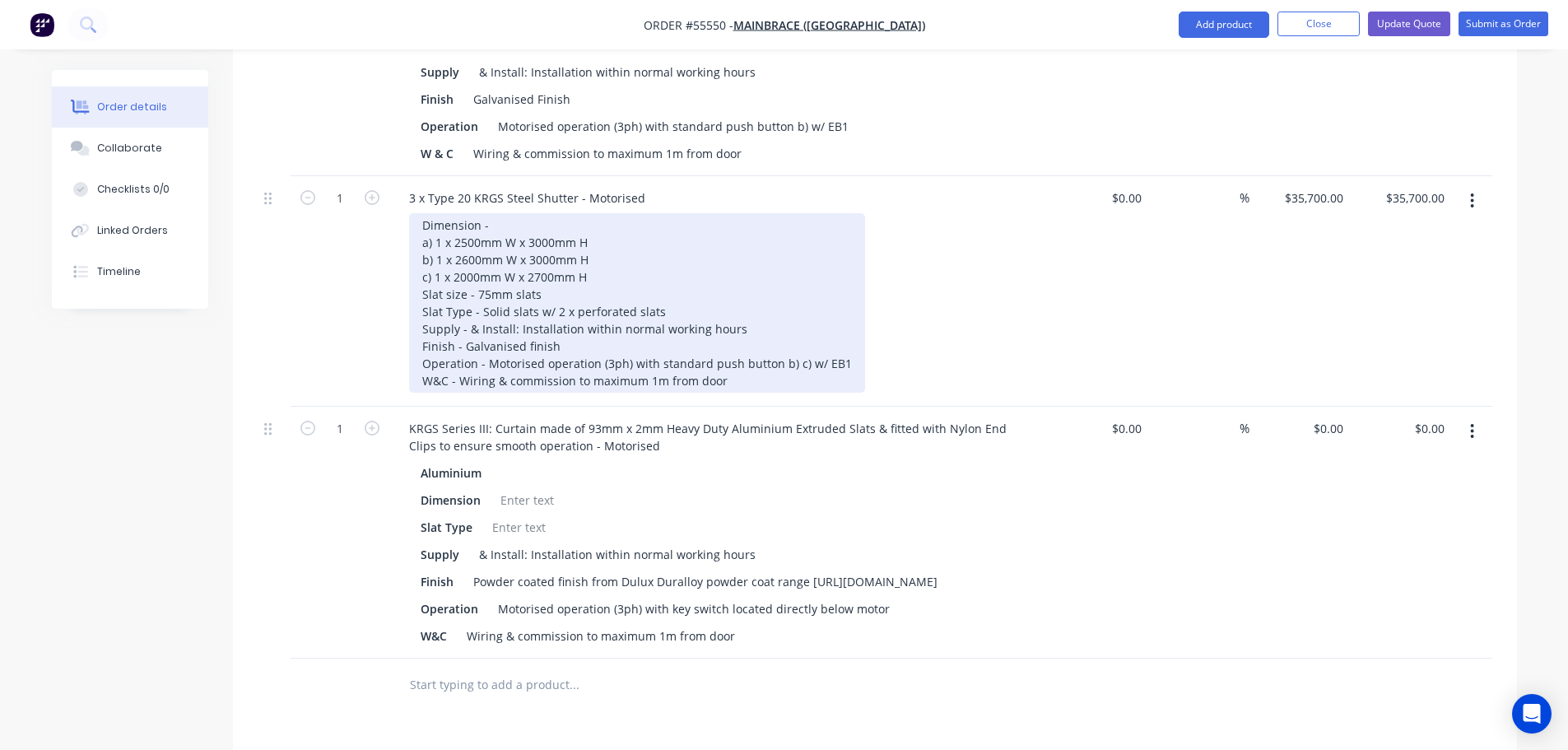
click at [728, 352] on div "Dimension - a) 1 x 2500mm W x 3000mm H b) 1 x 2600mm W x 3000mm H c) 1 x 2000mm…" at bounding box center [637, 303] width 456 height 179
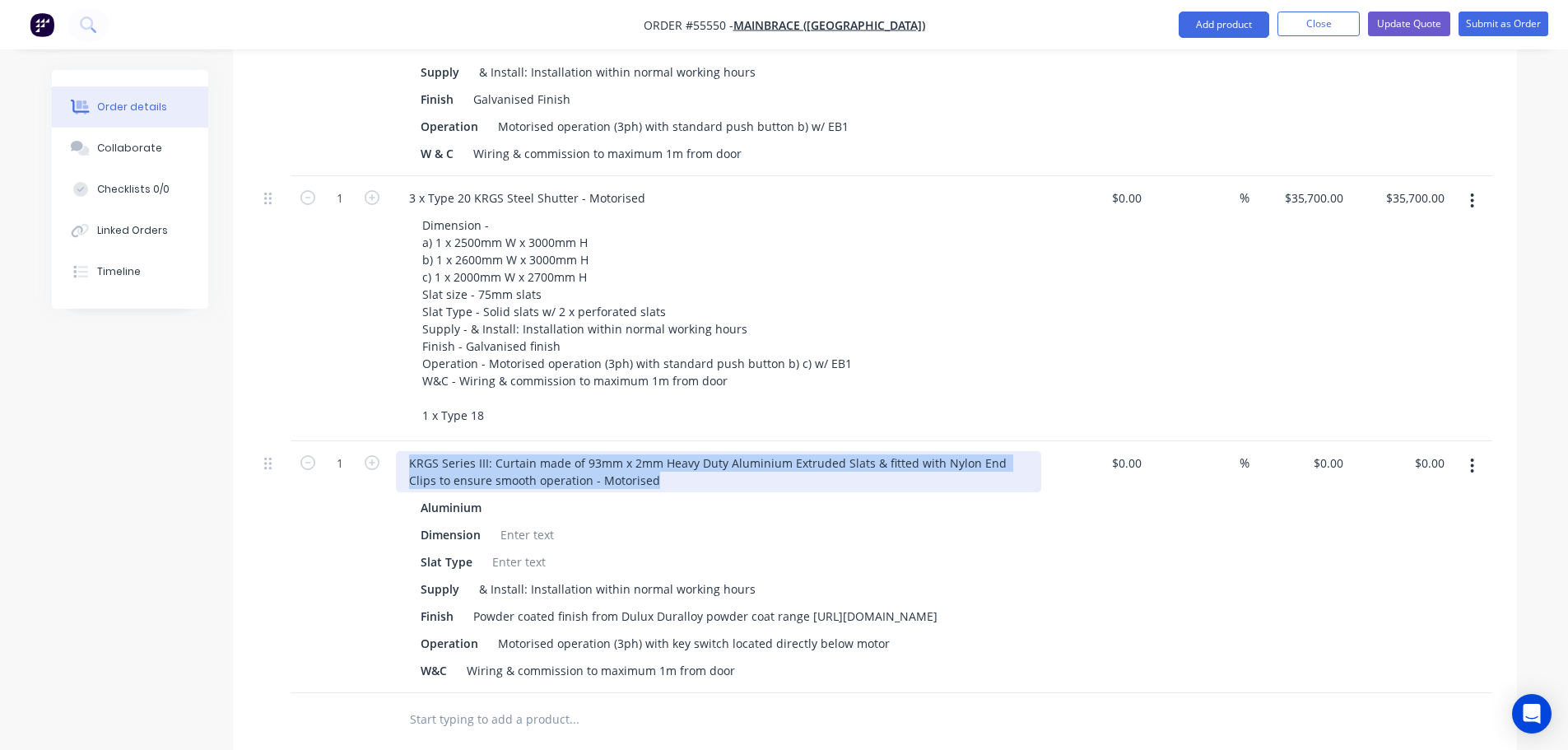
drag, startPoint x: 628, startPoint y: 453, endPoint x: 404, endPoint y: 439, distance: 224.4
click at [404, 451] on div "KRGS Series III: Curtain made of 93mm x 2mm Heavy Duty Aluminium Extruded Slats…" at bounding box center [718, 472] width 645 height 41
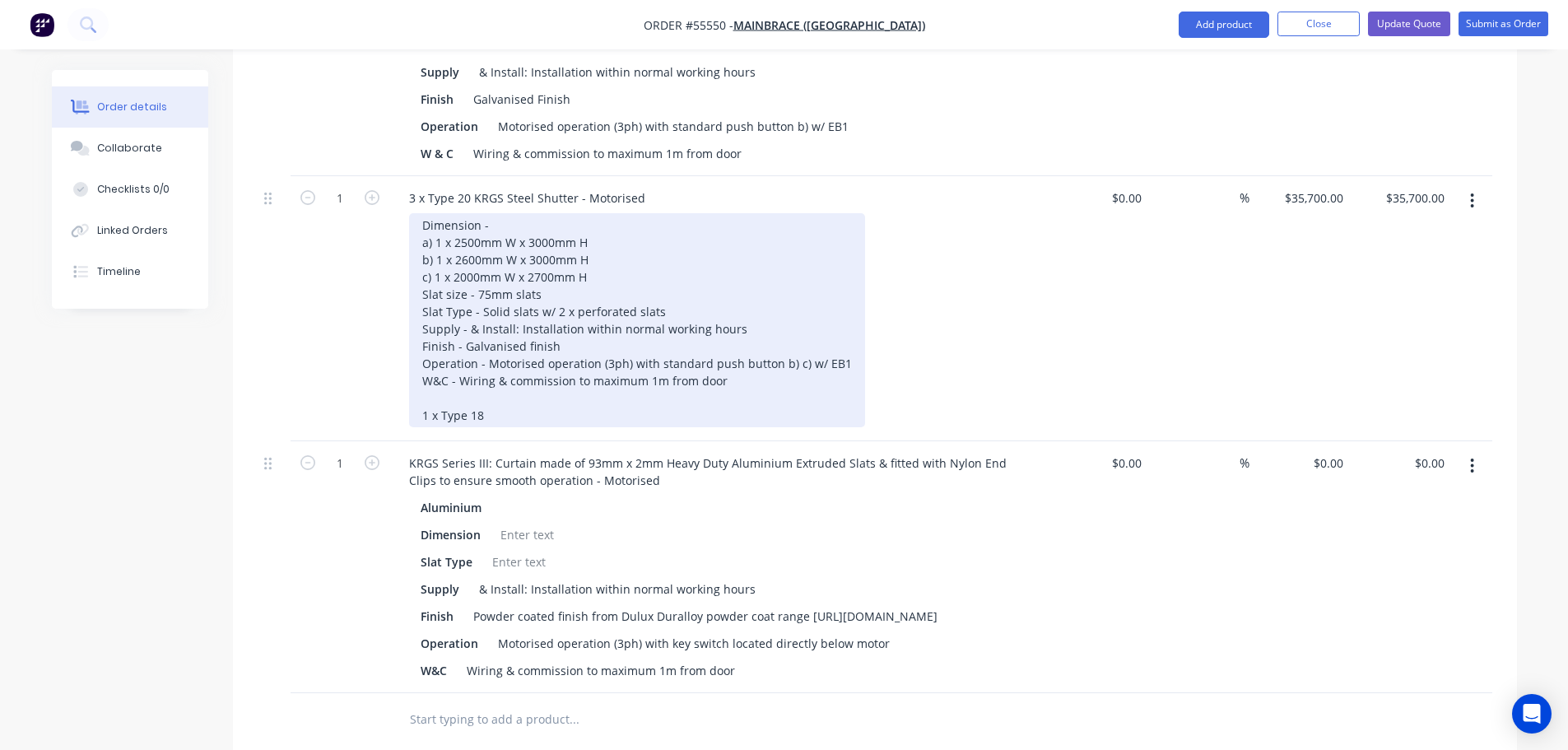
click at [489, 382] on div "Dimension - a) 1 x 2500mm W x 3000mm H b) 1 x 2600mm W x 3000mm H c) 1 x 2000mm…" at bounding box center [637, 320] width 456 height 214
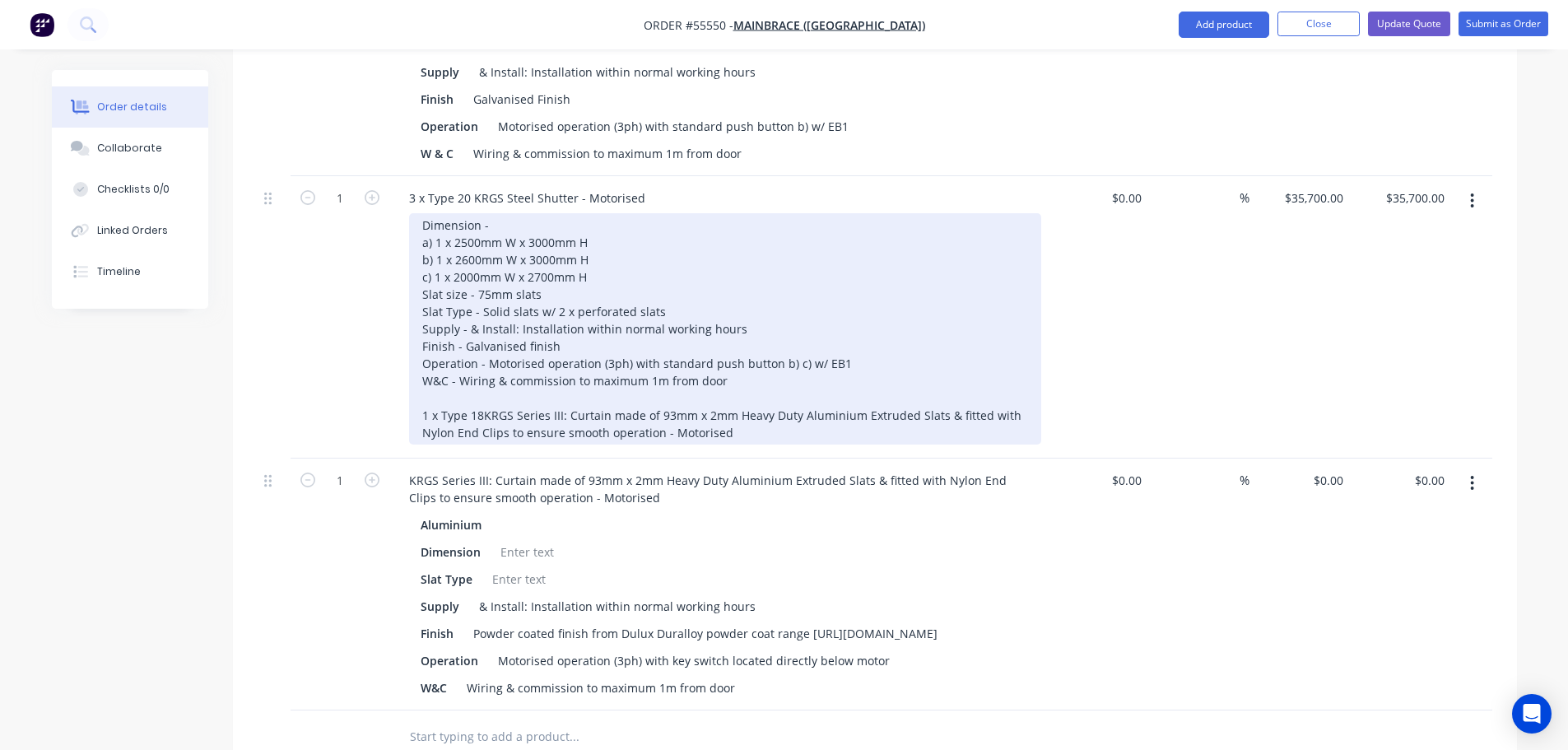
click at [484, 386] on div "Dimension - a) 1 x 2500mm W x 3000mm H b) 1 x 2600mm W x 3000mm H c) 1 x 2000mm…" at bounding box center [725, 329] width 632 height 231
click at [727, 403] on div "Dimension - a) 1 x 2500mm W x 3000mm H b) 1 x 2600mm W x 3000mm H c) 1 x 2000mm…" at bounding box center [725, 329] width 632 height 231
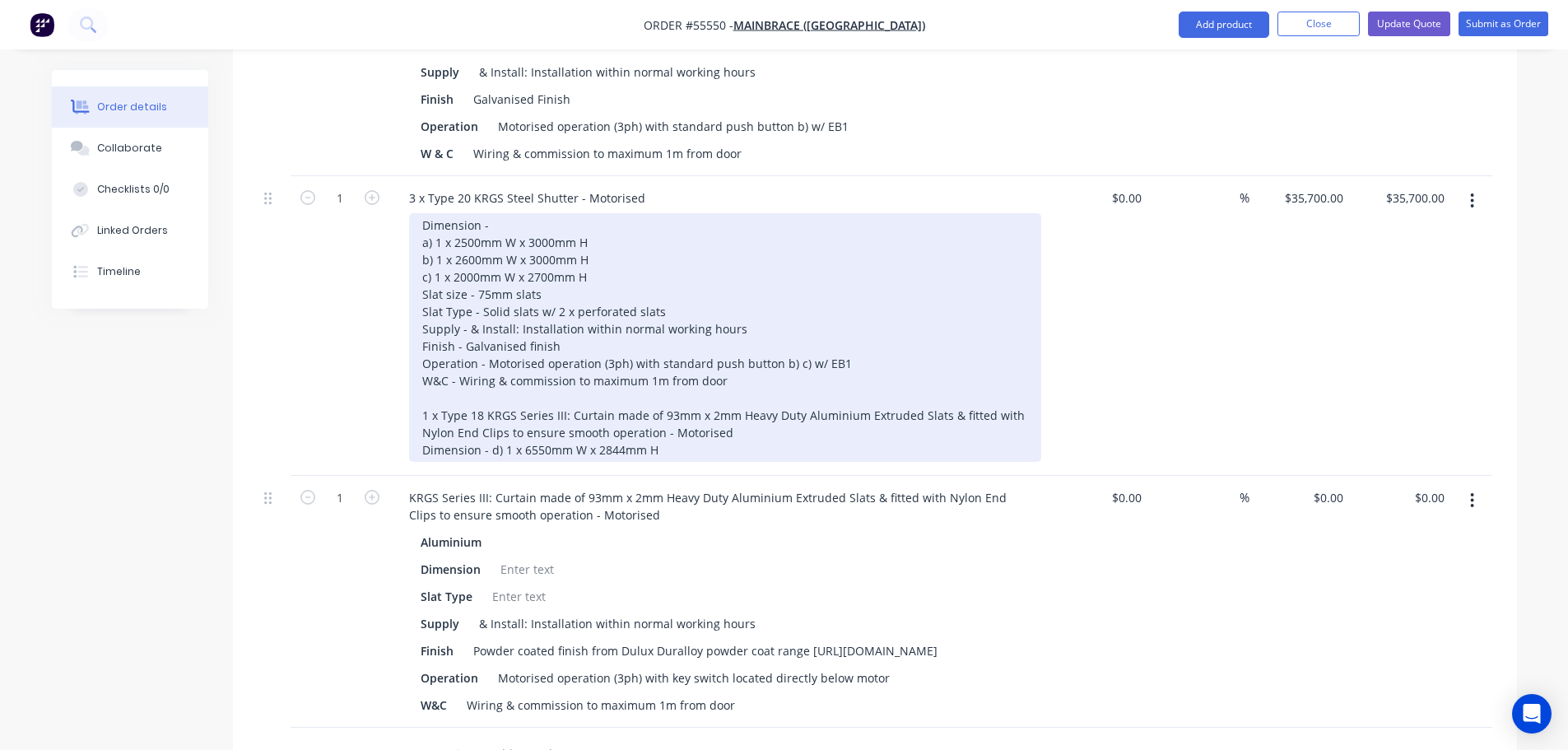
click at [489, 422] on div "Dimension - a) 1 x 2500mm W x 3000mm H b) 1 x 2600mm W x 3000mm H c) 1 x 2000mm…" at bounding box center [725, 338] width 632 height 249
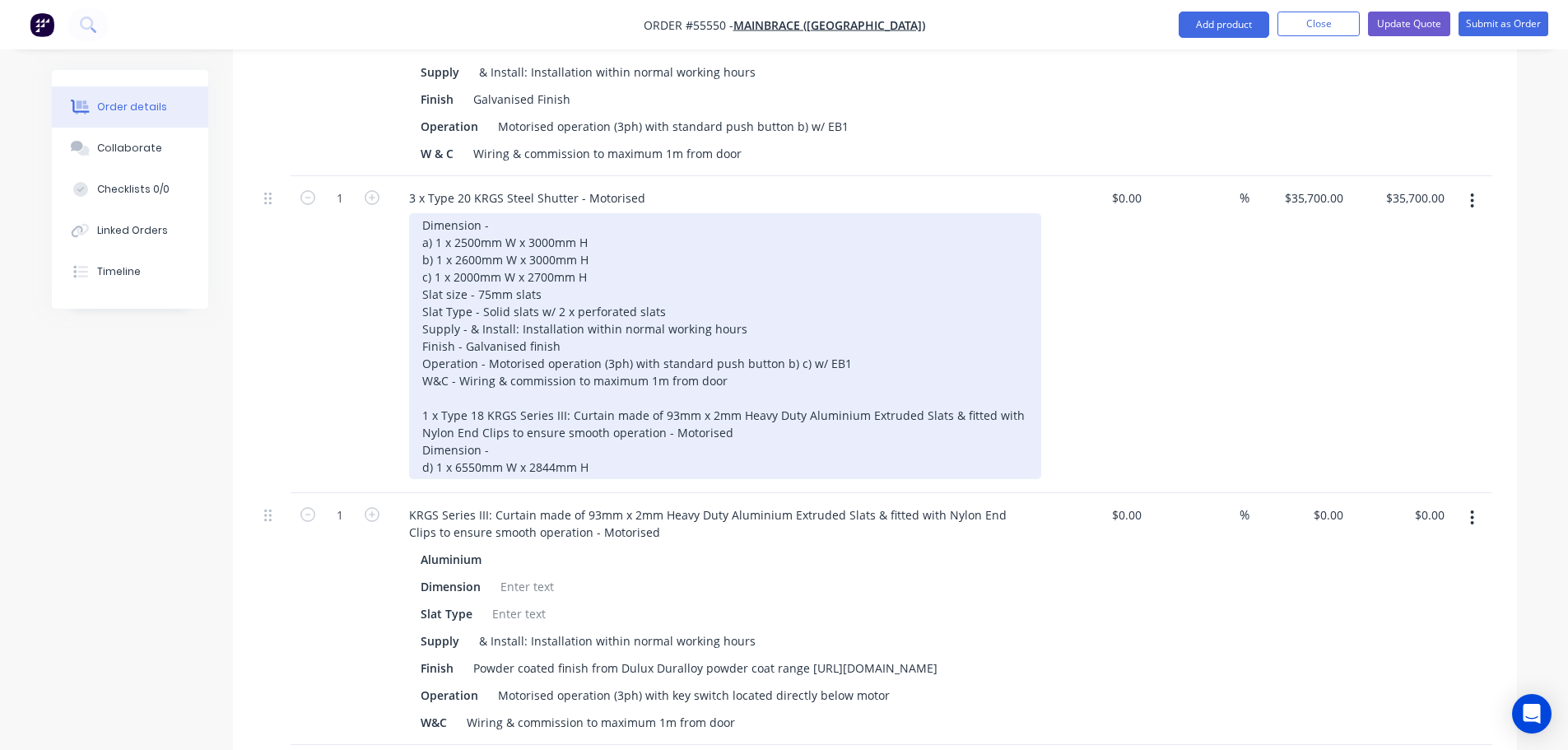
click at [596, 436] on div "Dimension - a) 1 x 2500mm W x 3000mm H b) 1 x 2600mm W x 3000mm H c) 1 x 2000mm…" at bounding box center [725, 346] width 632 height 266
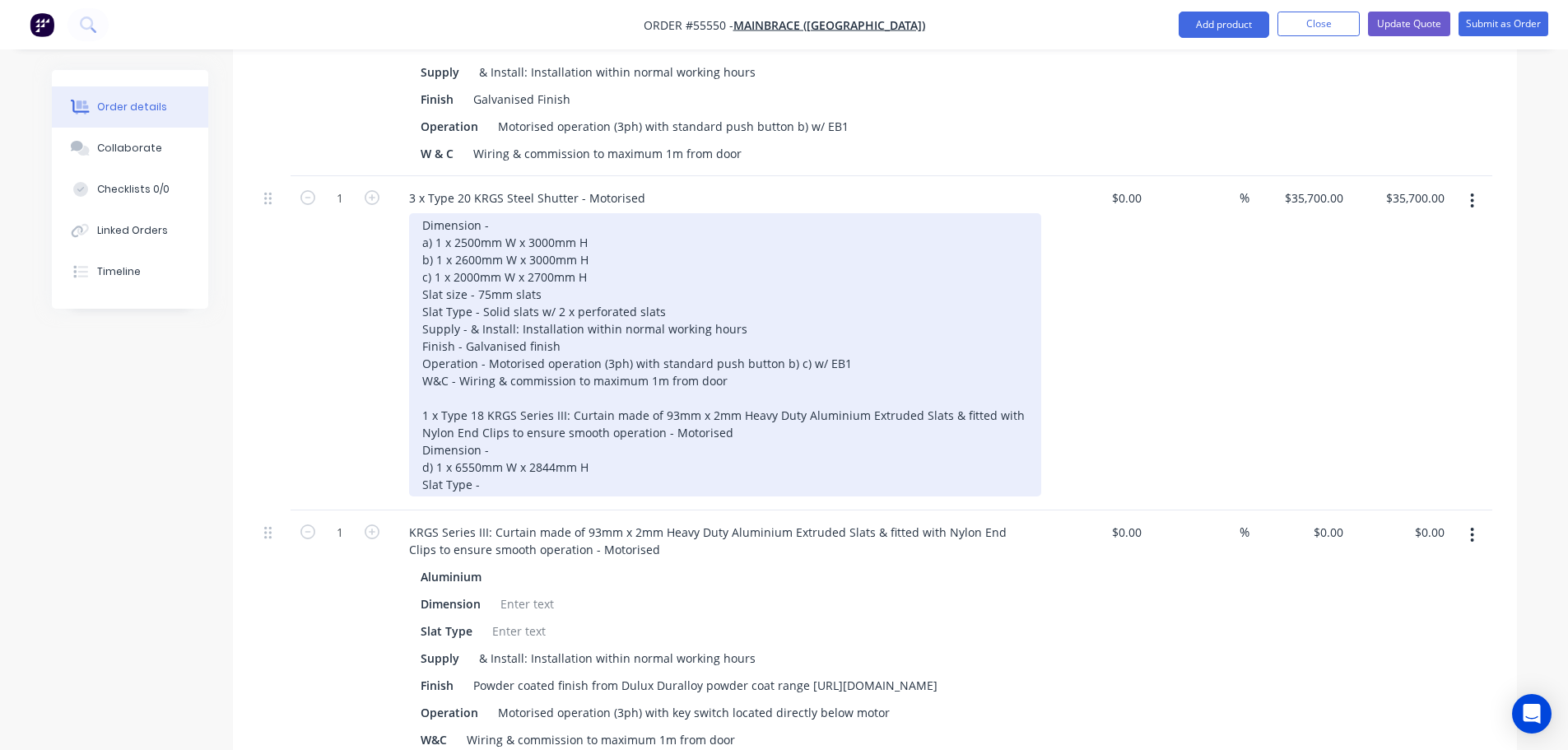
drag, startPoint x: 449, startPoint y: 265, endPoint x: 456, endPoint y: 290, distance: 26.0
click at [449, 265] on div "Dimension - a) 1 x 2500mm W x 3000mm H b) 1 x 2600mm W x 3000mm H c) 1 x 2000mm…" at bounding box center [725, 354] width 632 height 283
click at [482, 457] on div "Dimension - a) 1 x 2500mm W x 3000mm H b) 1 x 2600mm W x 3000mm H c) 1 x 2000mm…" at bounding box center [725, 354] width 632 height 283
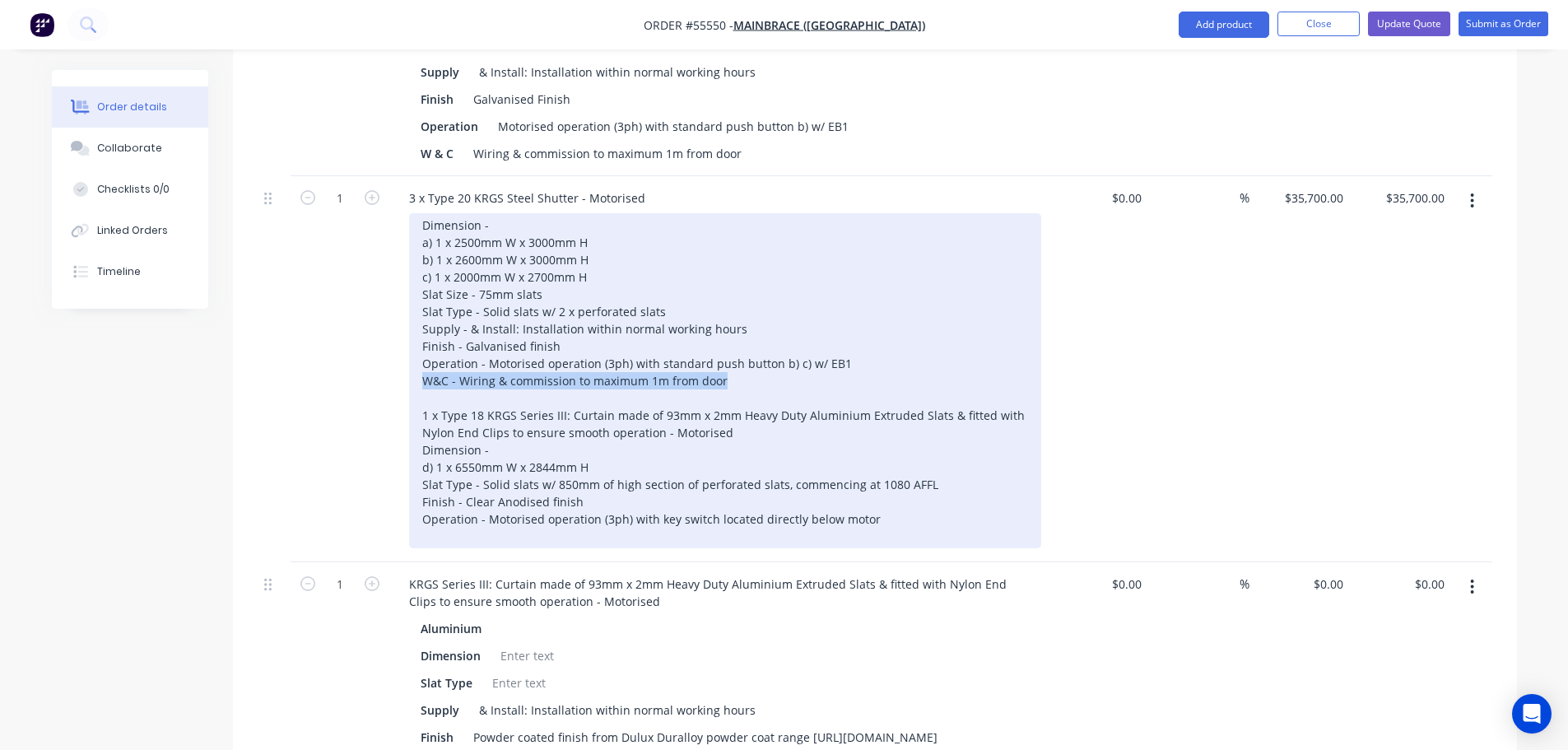
drag, startPoint x: 727, startPoint y: 348, endPoint x: 430, endPoint y: 358, distance: 297.2
click at [423, 358] on div "Dimension - a) 1 x 2500mm W x 3000mm H b) 1 x 2600mm W x 3000mm H c) 1 x 2000mm…" at bounding box center [725, 381] width 632 height 335
click at [870, 493] on div "Dimension - a) 1 x 2500mm W x 3000mm H b) 1 x 2600mm W x 3000mm H c) 1 x 2000mm…" at bounding box center [725, 381] width 632 height 335
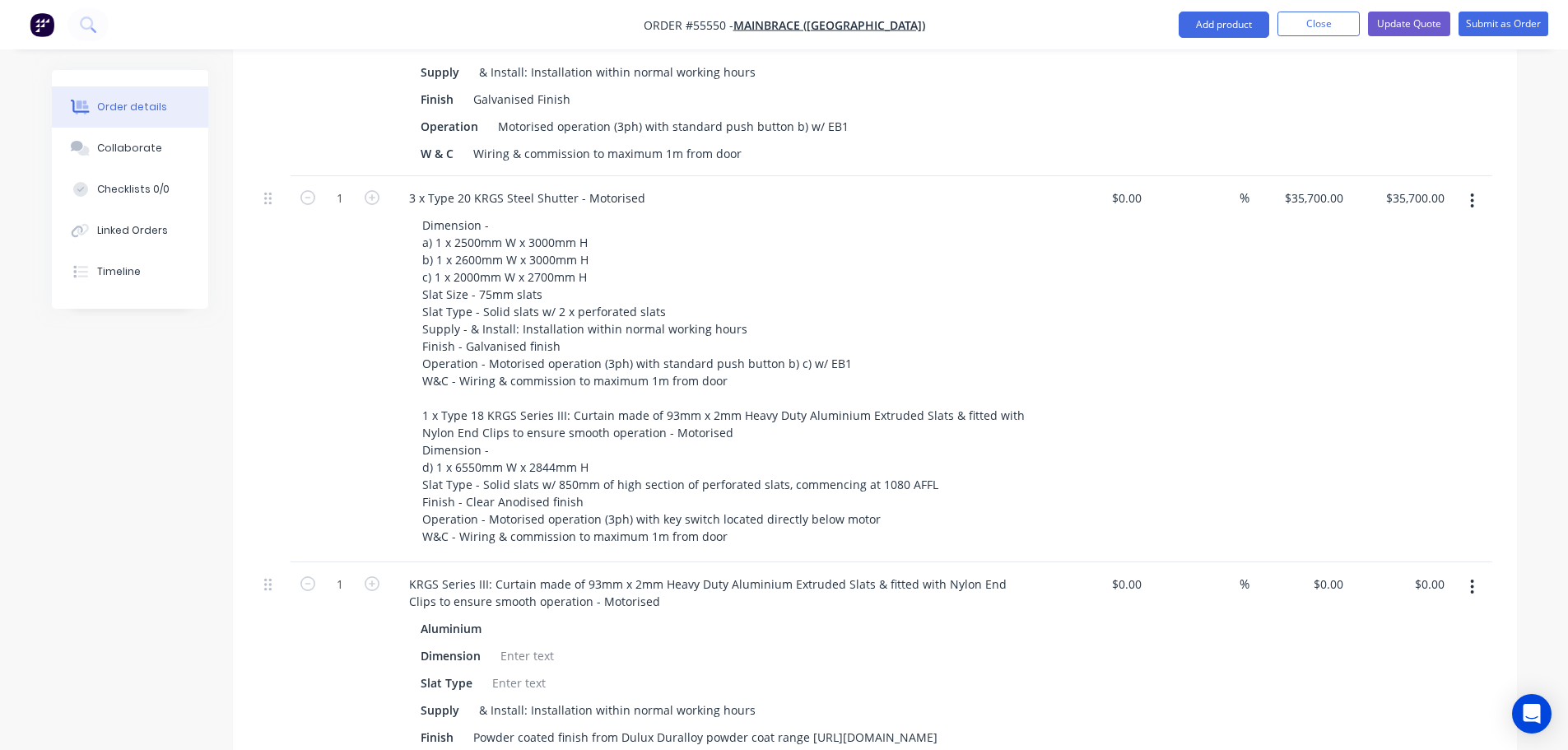
click at [1471, 577] on div at bounding box center [1472, 689] width 41 height 252
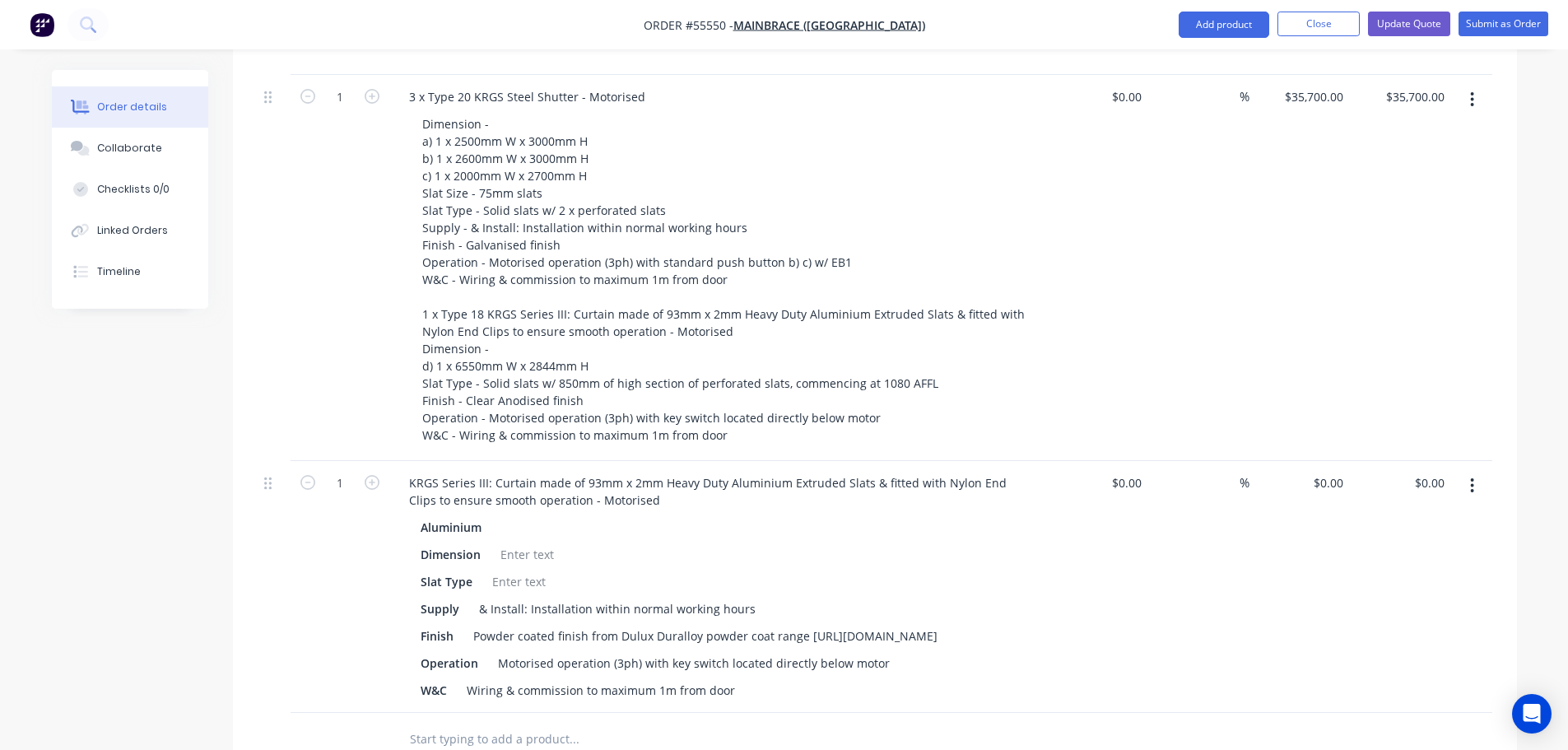
scroll to position [1070, 0]
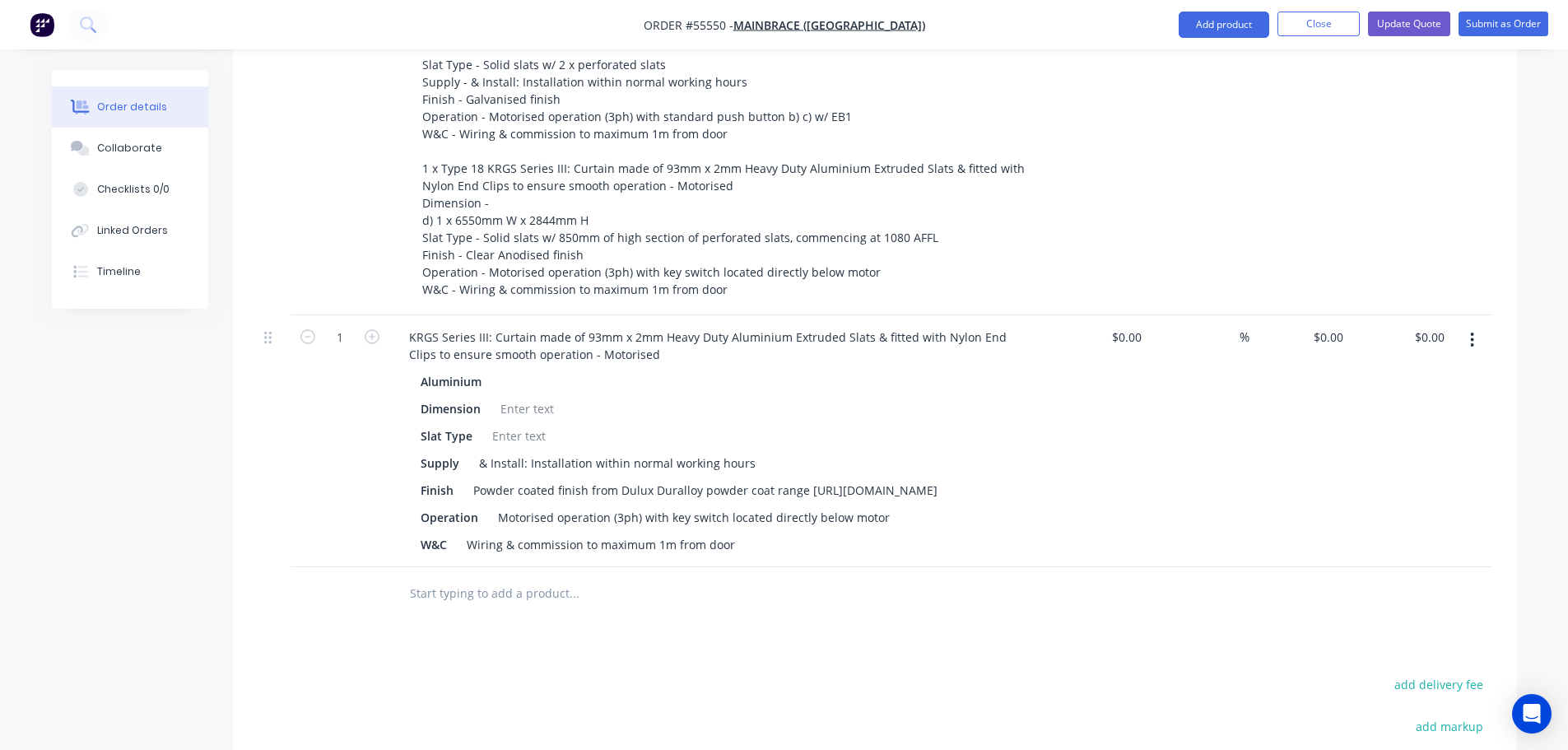
click at [1467, 325] on button "button" at bounding box center [1472, 340] width 39 height 30
click at [1366, 470] on div "Delete" at bounding box center [1414, 482] width 127 height 24
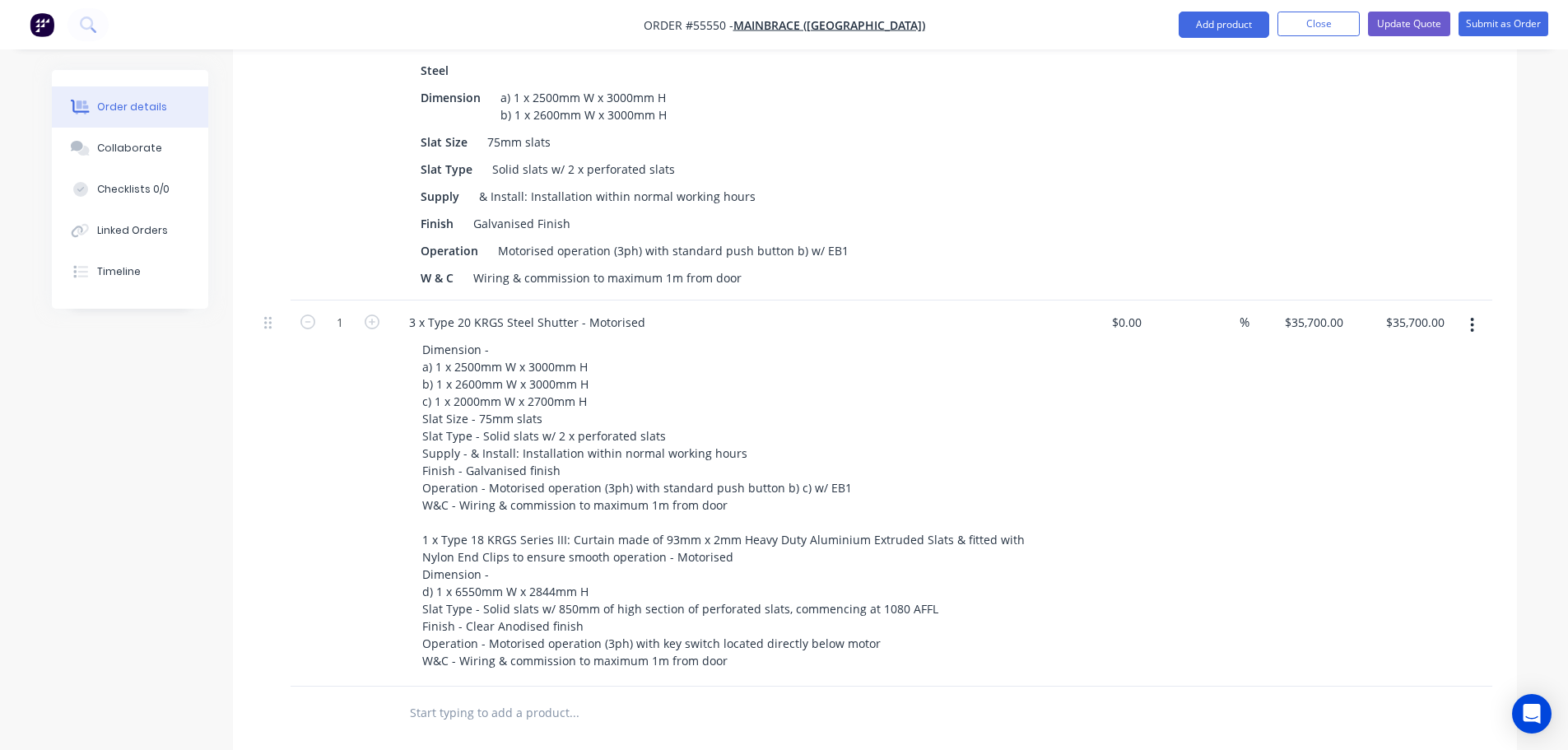
scroll to position [577, 0]
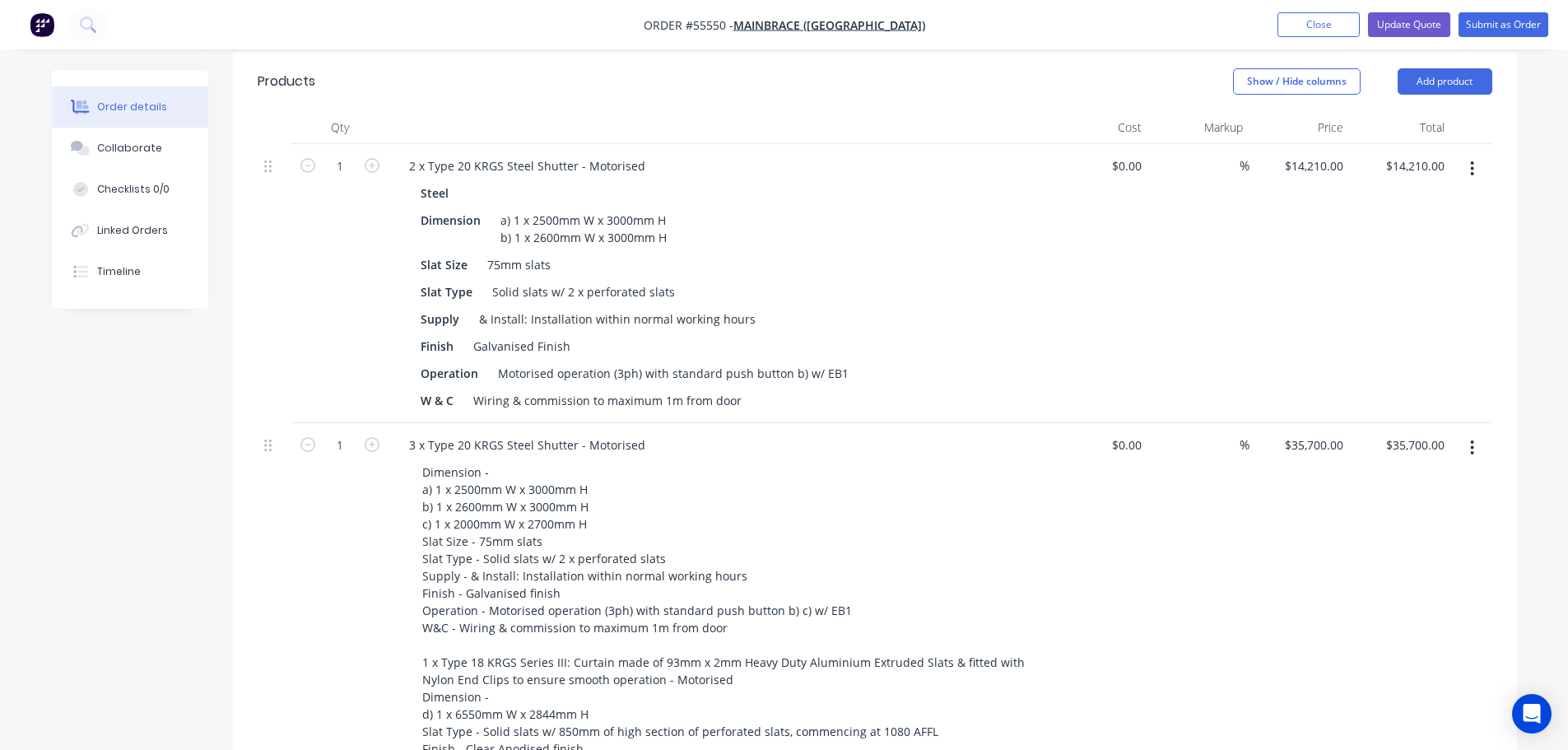
click at [1475, 154] on button "button" at bounding box center [1472, 169] width 39 height 30
click at [1369, 299] on div "Delete" at bounding box center [1414, 310] width 127 height 24
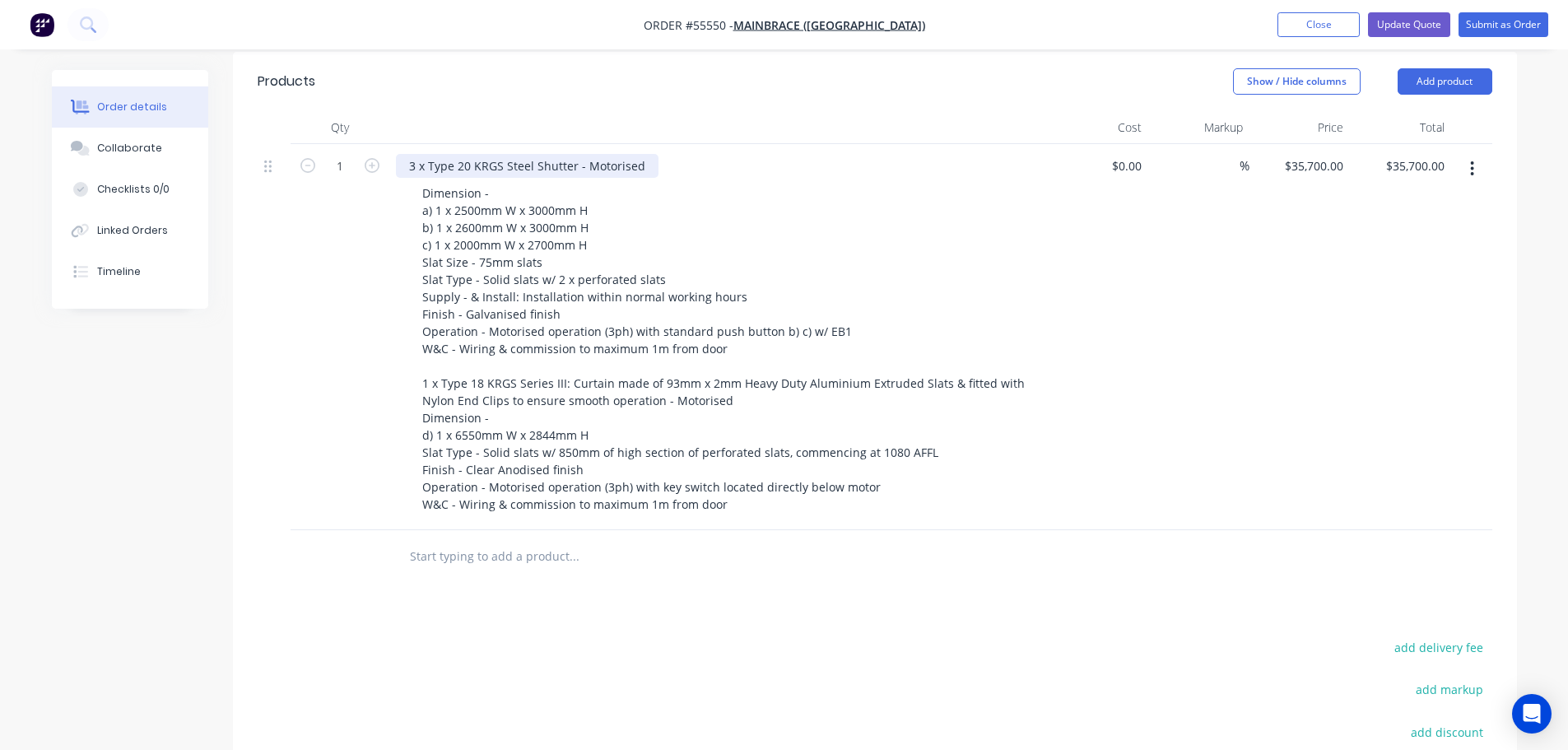
click at [411, 154] on div "3 x Type 20 KRGS Steel Shutter - Motorised" at bounding box center [527, 166] width 263 height 24
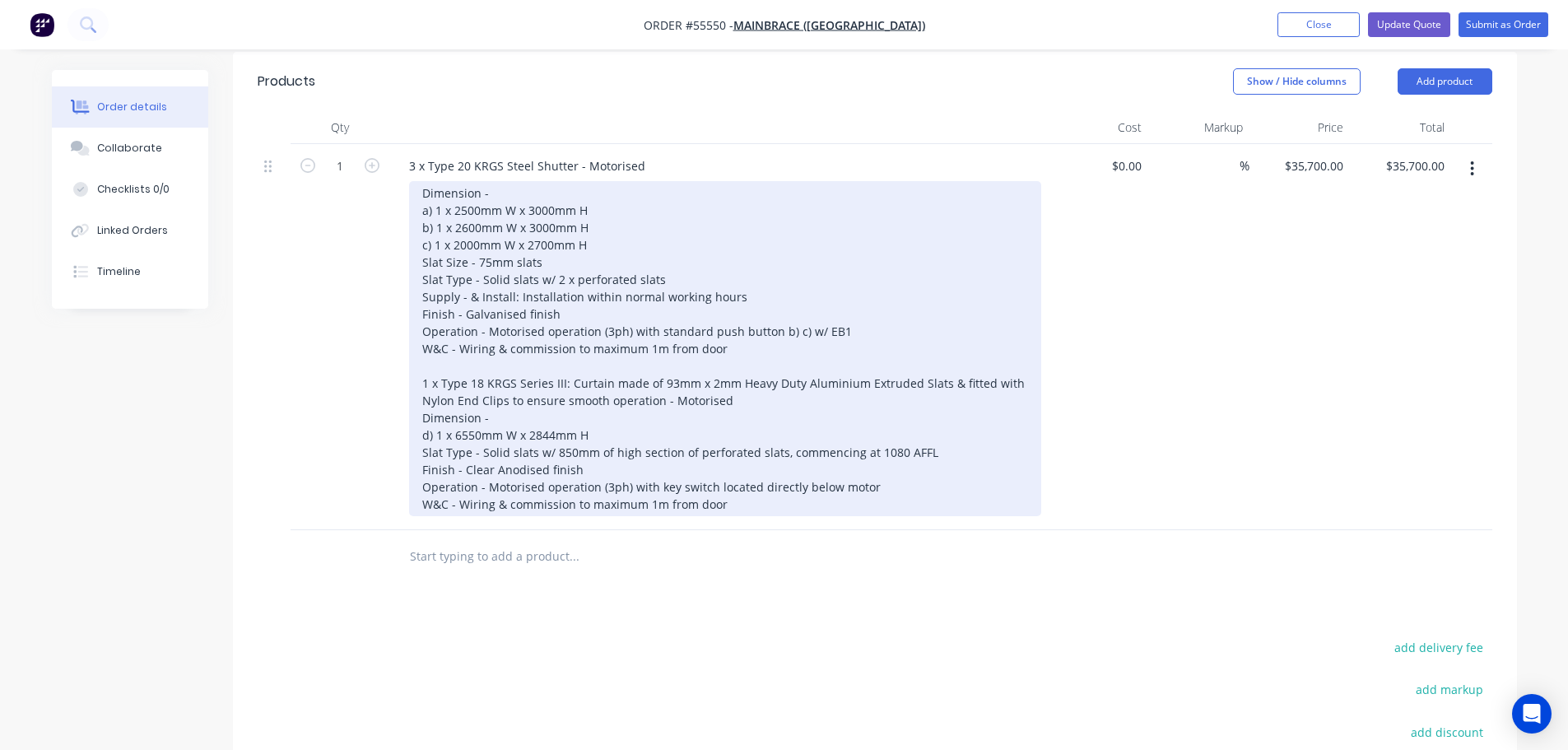
click at [724, 373] on div "Dimension - a) 1 x 2500mm W x 3000mm H b) 1 x 2600mm W x 3000mm H c) 1 x 2000mm…" at bounding box center [725, 348] width 632 height 335
click at [728, 374] on div "Dimension - a) 1 x 2500mm W x 3000mm H b) 1 x 2600mm W x 3000mm H c) 1 x 2000mm…" at bounding box center [725, 348] width 632 height 335
click at [737, 503] on div "Dimension - a) 1 x 2500mm W x 3000mm H b) 1 x 2600mm W x 3000mm H c) 1 x 2000mm…" at bounding box center [725, 348] width 632 height 335
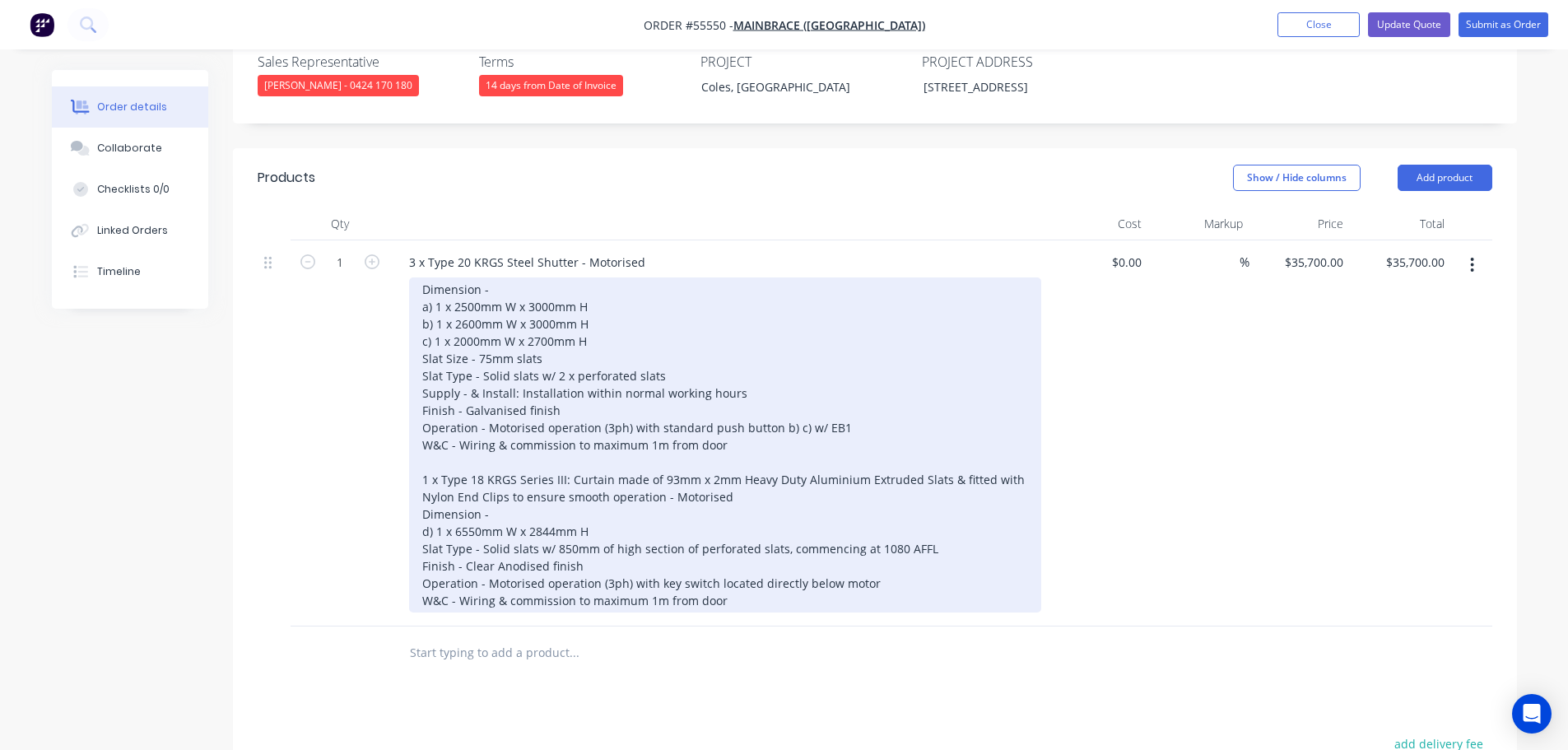
scroll to position [494, 0]
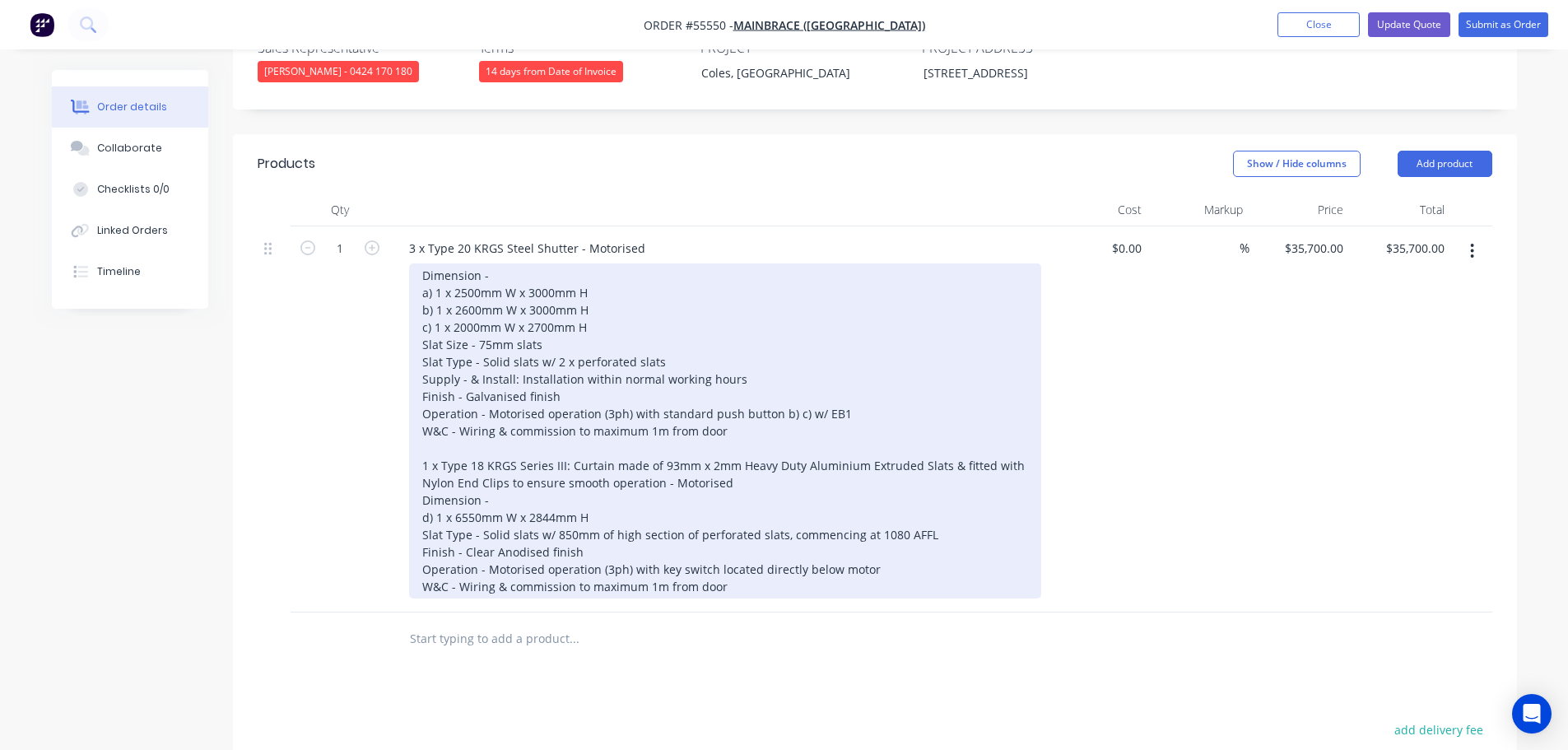
click at [660, 337] on div "Dimension - a) 1 x 2500mm W x 3000mm H b) 1 x 2600mm W x 3000mm H c) 1 x 2000mm…" at bounding box center [725, 431] width 632 height 335
click at [923, 522] on div "Dimension - a) 1 x 2500mm W x 3000mm H b) 1 x 2600mm W x 3000mm H c) 1 x 2000mm…" at bounding box center [725, 431] width 632 height 335
drag, startPoint x: 735, startPoint y: 348, endPoint x: 421, endPoint y: 346, distance: 314.0
click at [421, 346] on div "Dimension - a) 1 x 2500mm W x 3000mm H b) 1 x 2600mm W x 3000mm H c) 1 x 2000mm…" at bounding box center [725, 431] width 632 height 335
click at [421, 470] on div "Dimension - a) 1 x 2500mm W x 3000mm H b) 1 x 2600mm W x 3000mm H c) 1 x 2000mm…" at bounding box center [725, 431] width 632 height 335
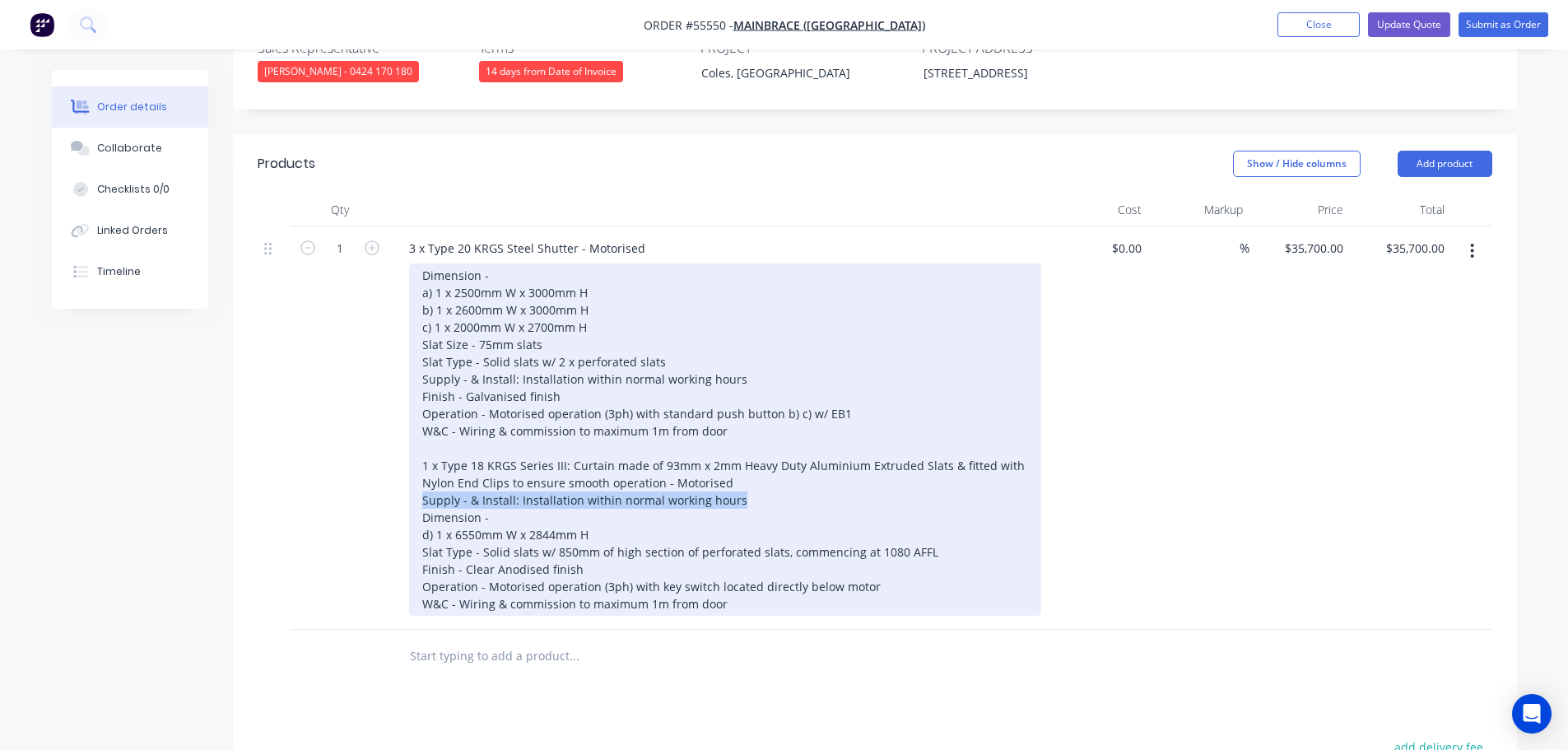
drag, startPoint x: 711, startPoint y: 470, endPoint x: 413, endPoint y: 471, distance: 298.0
click at [413, 471] on div "Dimension - a) 1 x 2500mm W x 3000mm H b) 1 x 2600mm W x 3000mm H c) 1 x 2000mm…" at bounding box center [725, 440] width 632 height 353
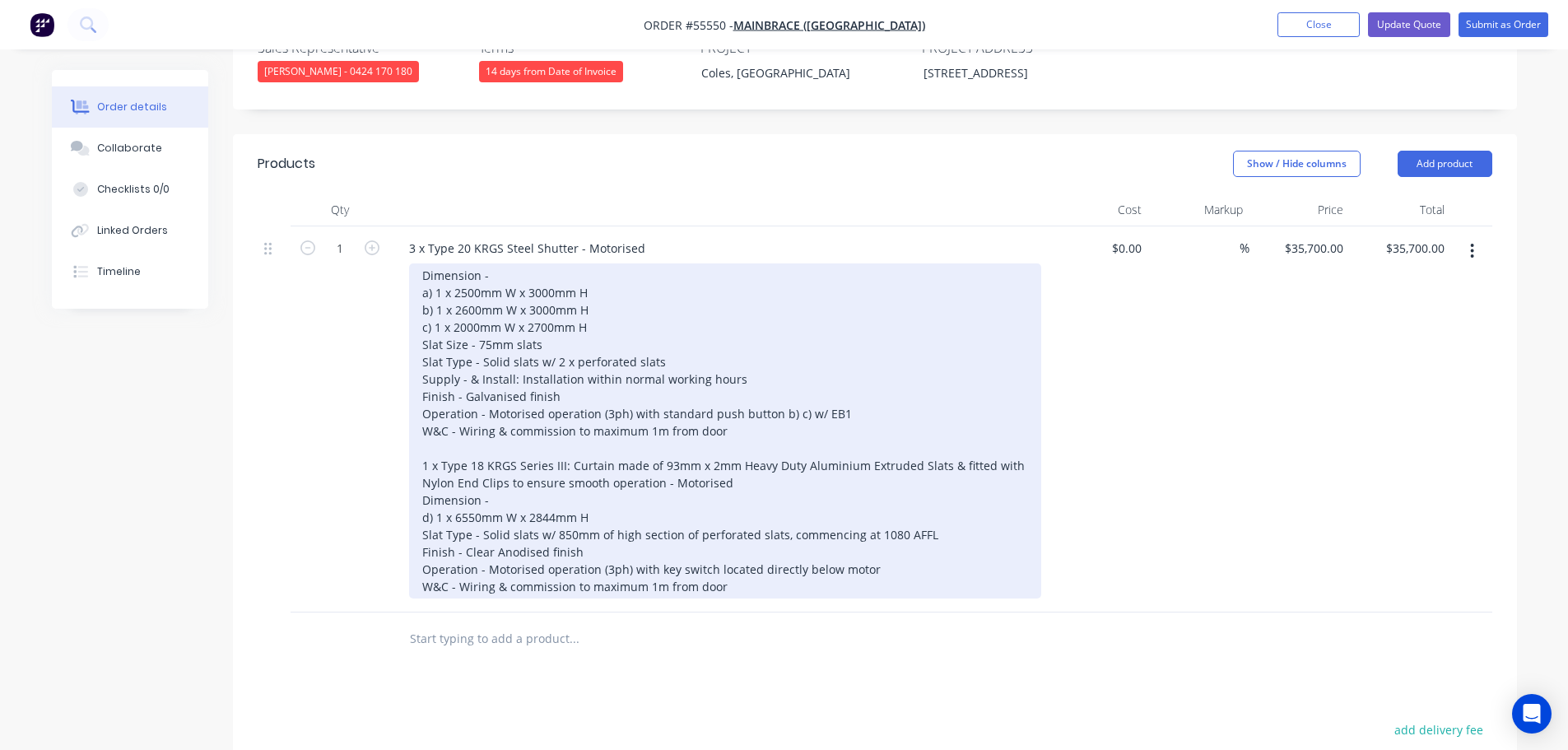
click at [421, 541] on div "Dimension - a) 1 x 2500mm W x 3000mm H b) 1 x 2600mm W x 3000mm H c) 1 x 2000mm…" at bounding box center [725, 431] width 632 height 335
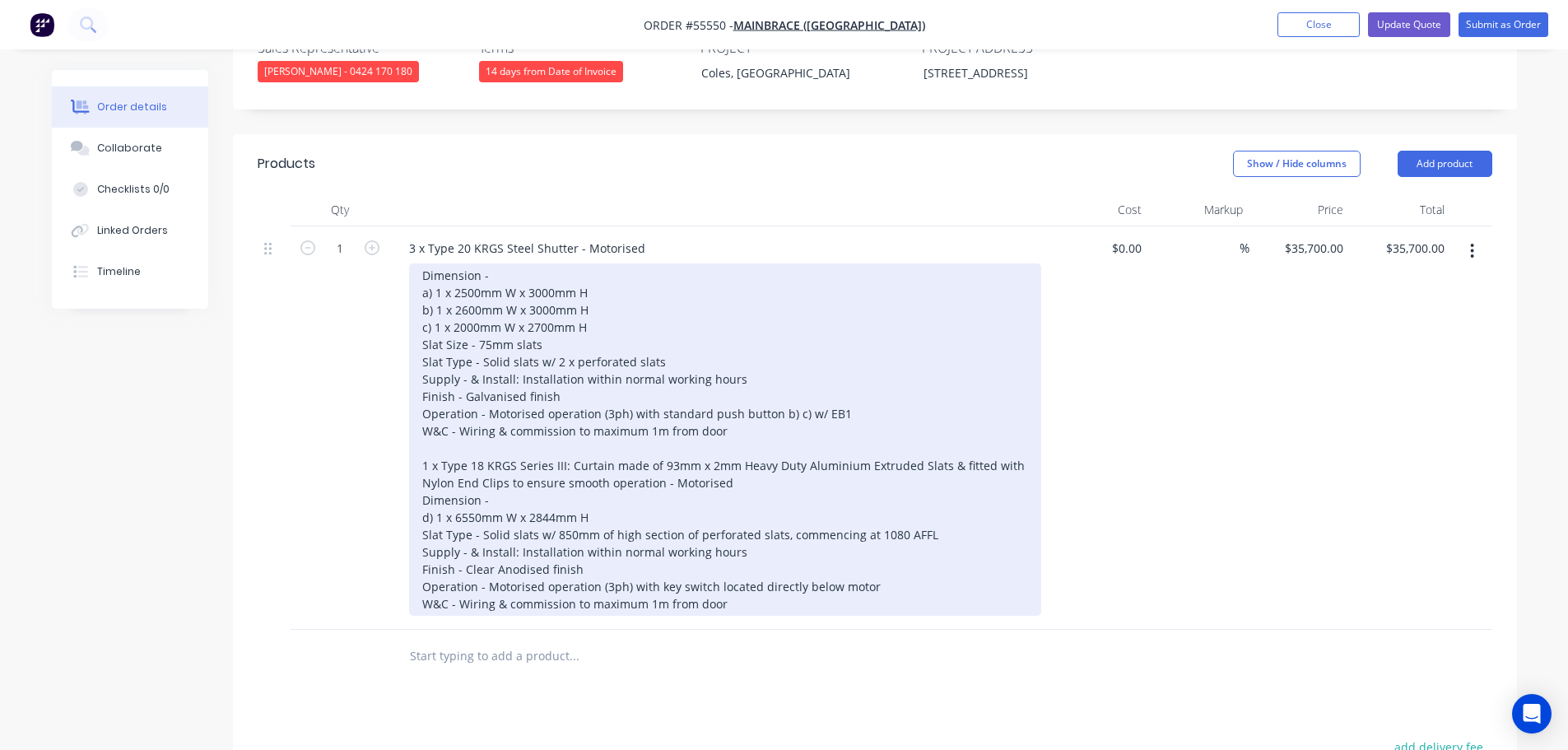
click at [881, 586] on div "Dimension - a) 1 x 2500mm W x 3000mm H b) 1 x 2600mm W x 3000mm H c) 1 x 2000mm…" at bounding box center [725, 440] width 632 height 353
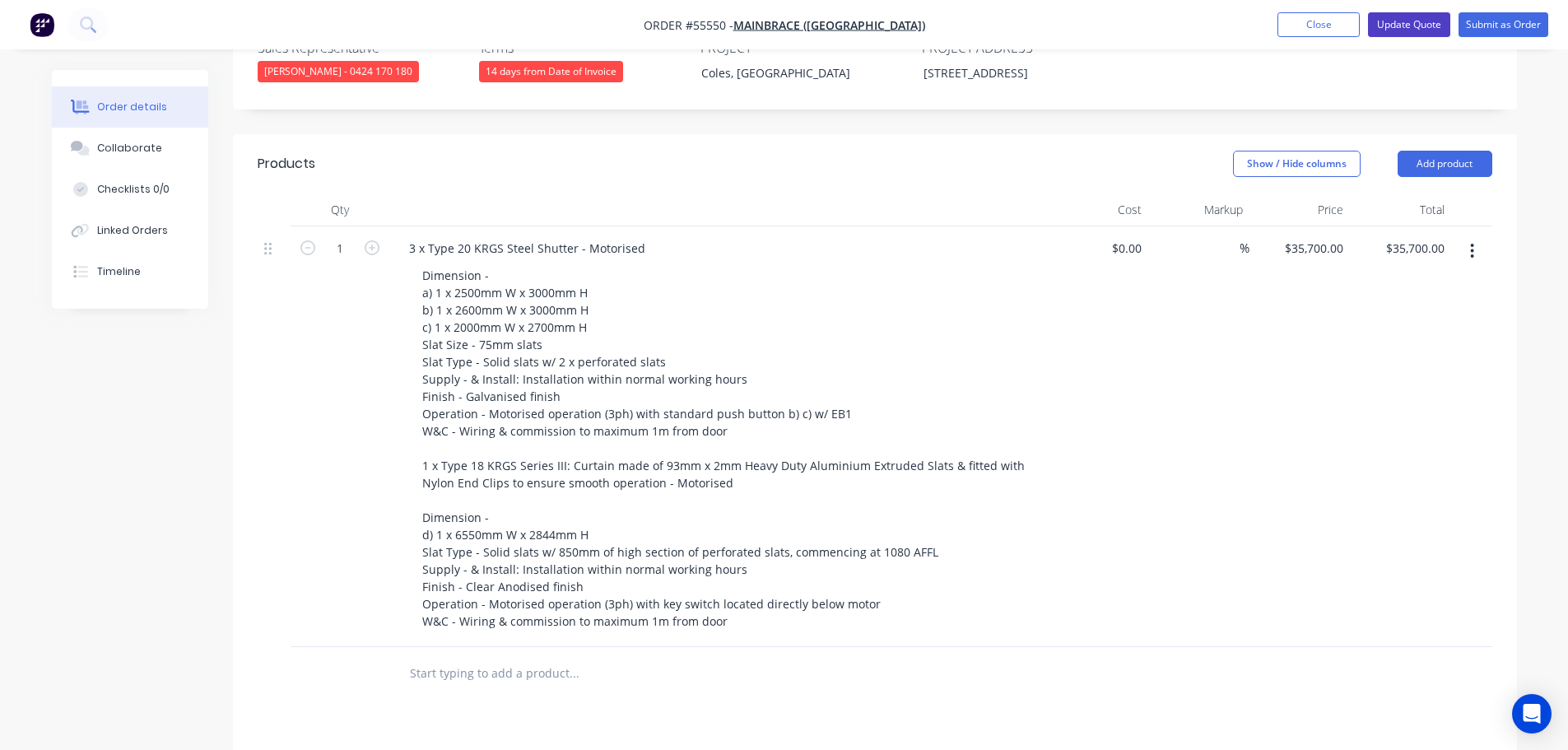
click at [1403, 27] on button "Update Quote" at bounding box center [1409, 25] width 82 height 25
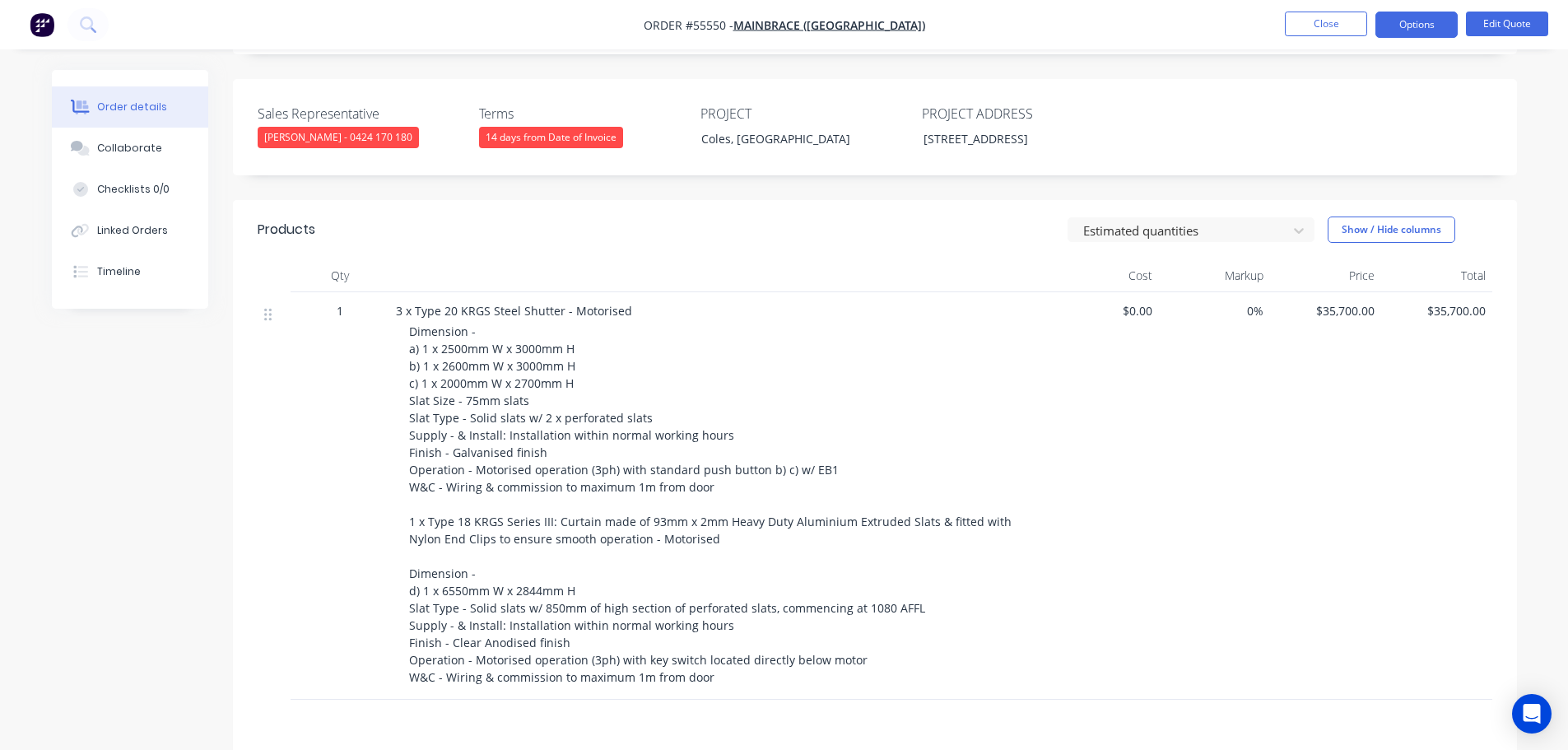
scroll to position [247, 0]
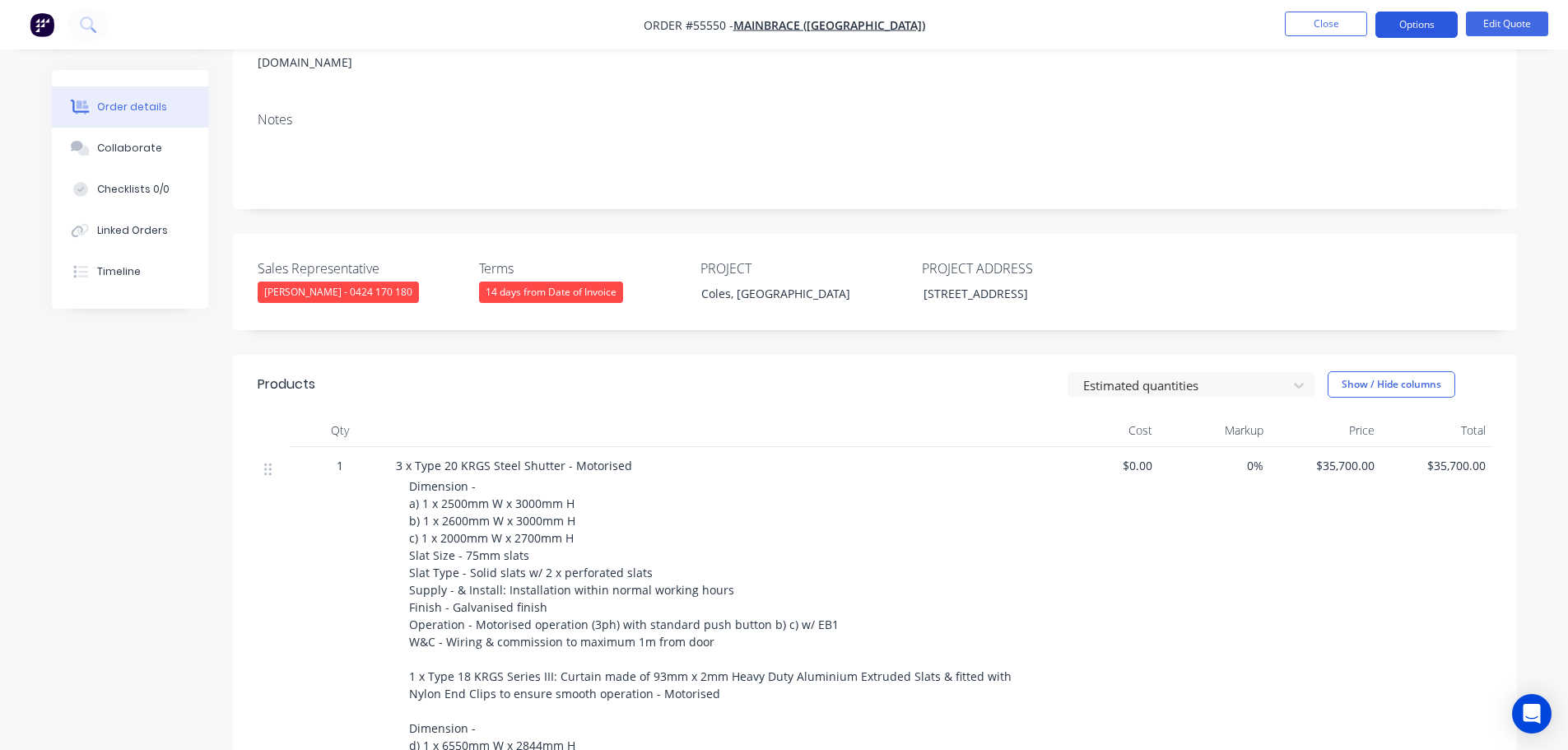
click at [1395, 24] on button "Options" at bounding box center [1416, 25] width 82 height 27
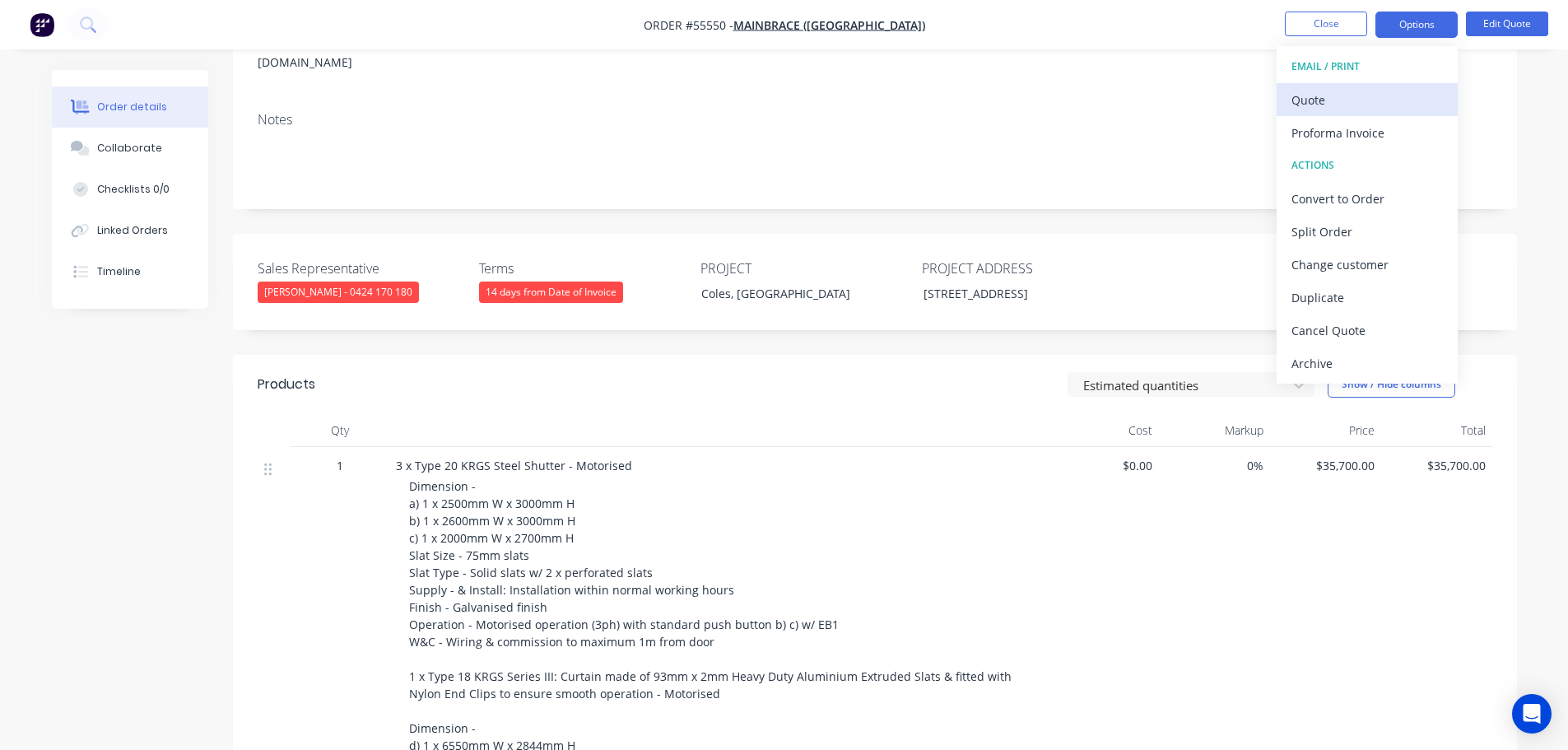
click at [1314, 103] on div "Quote" at bounding box center [1367, 100] width 152 height 24
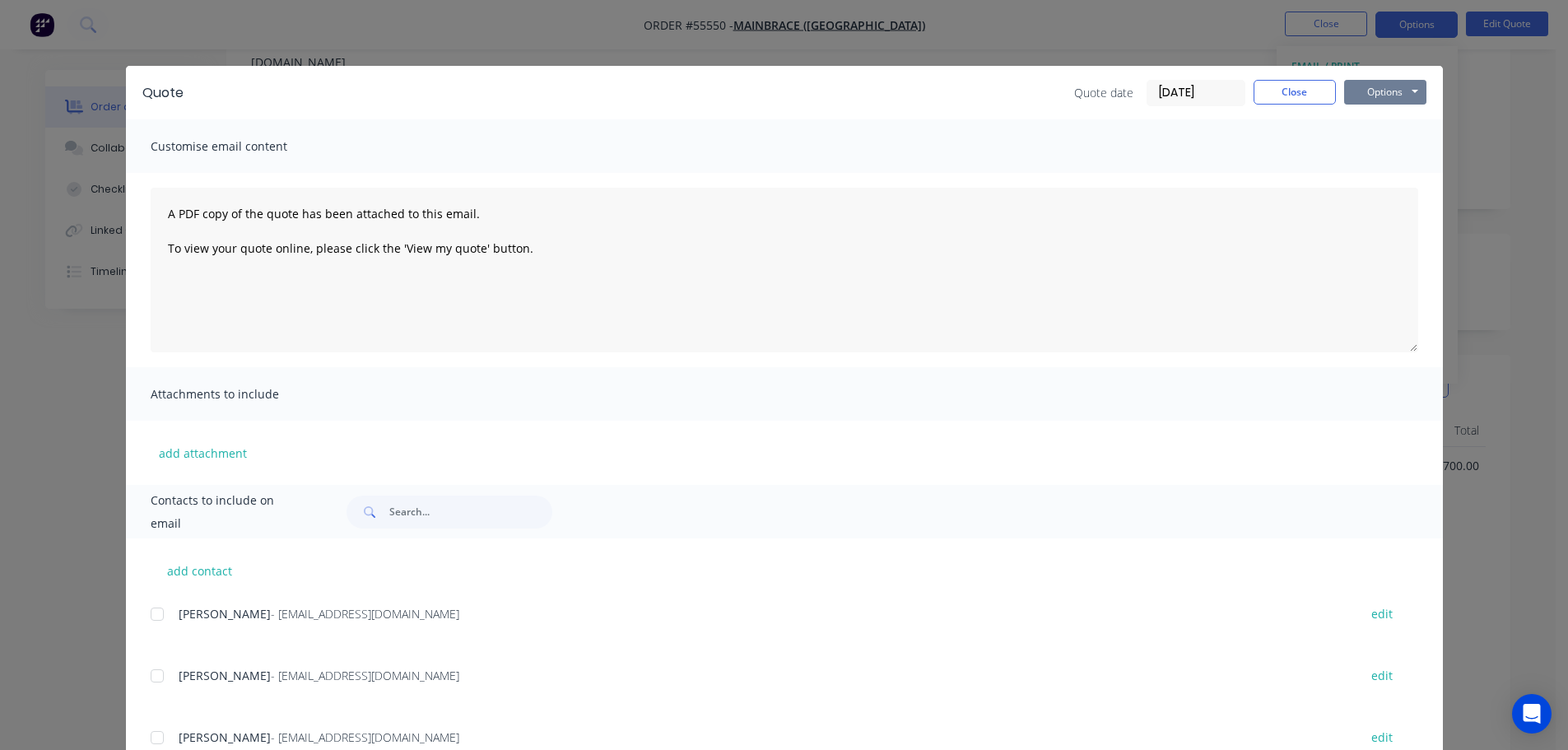
click at [1352, 98] on button "Options" at bounding box center [1385, 92] width 82 height 25
click at [1369, 149] on button "Print" at bounding box center [1396, 149] width 105 height 27
click at [1283, 88] on button "Close" at bounding box center [1294, 92] width 82 height 25
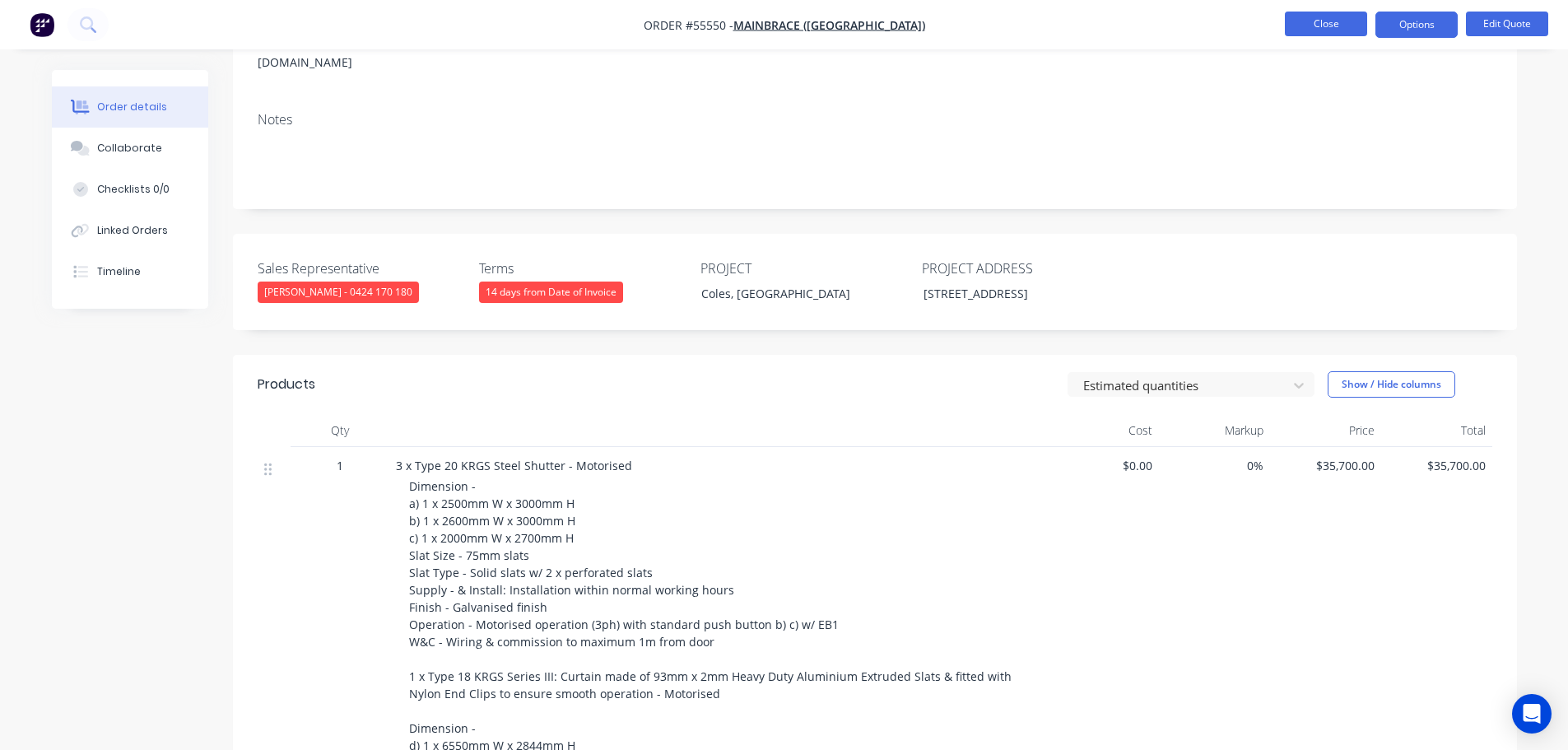
click at [1322, 25] on button "Close" at bounding box center [1326, 24] width 82 height 25
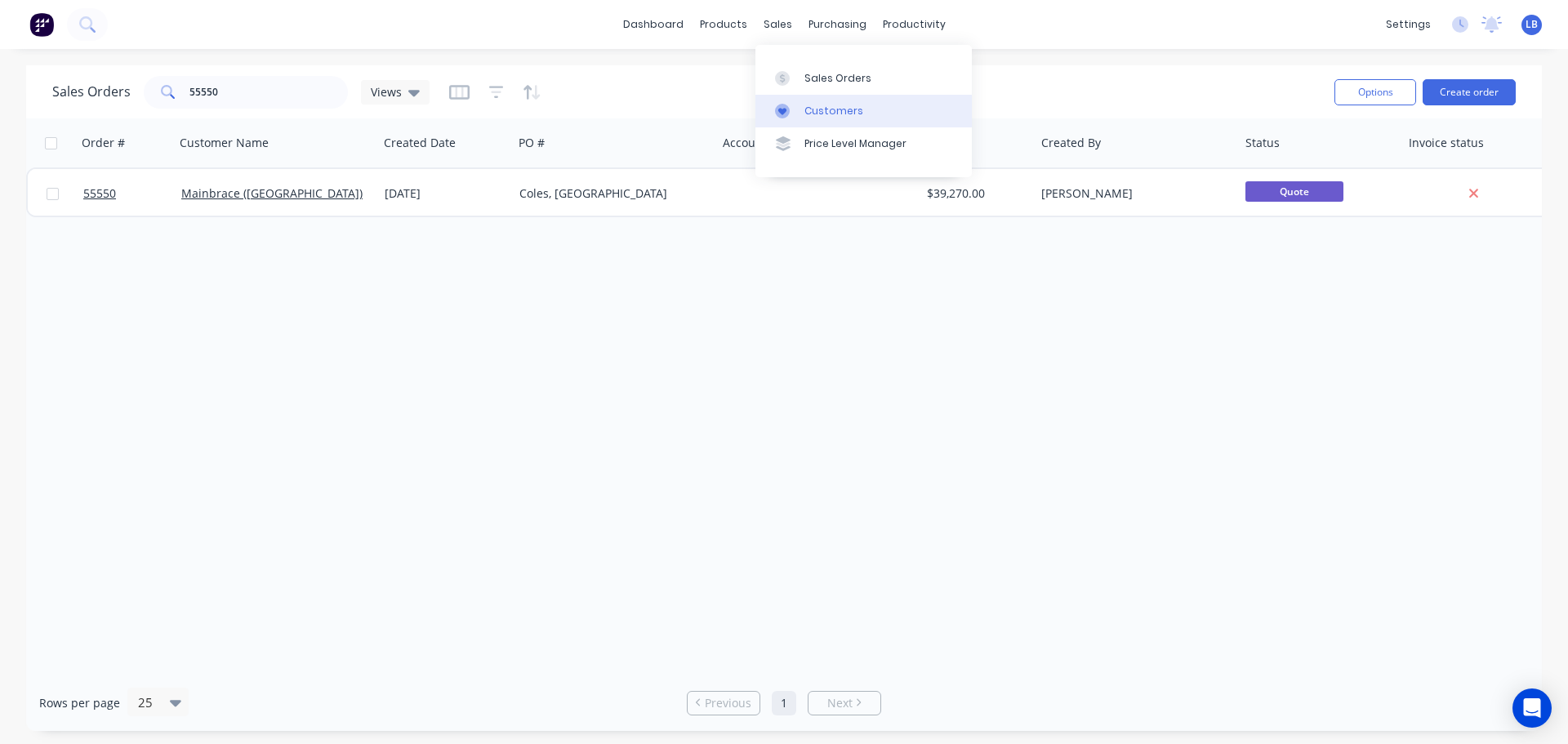
click at [845, 105] on div "Customers" at bounding box center [833, 111] width 58 height 15
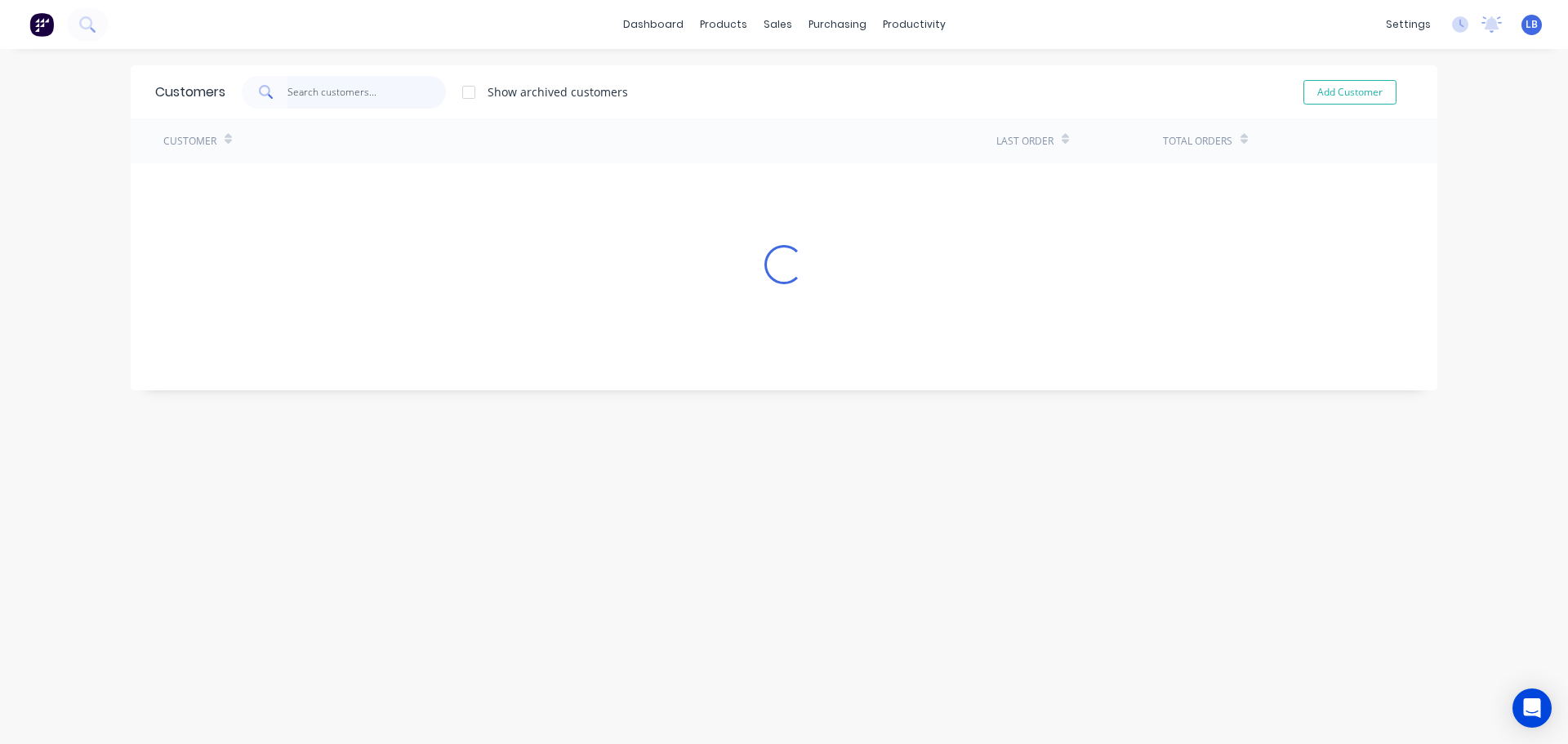
click at [341, 91] on input "text" at bounding box center [366, 92] width 159 height 33
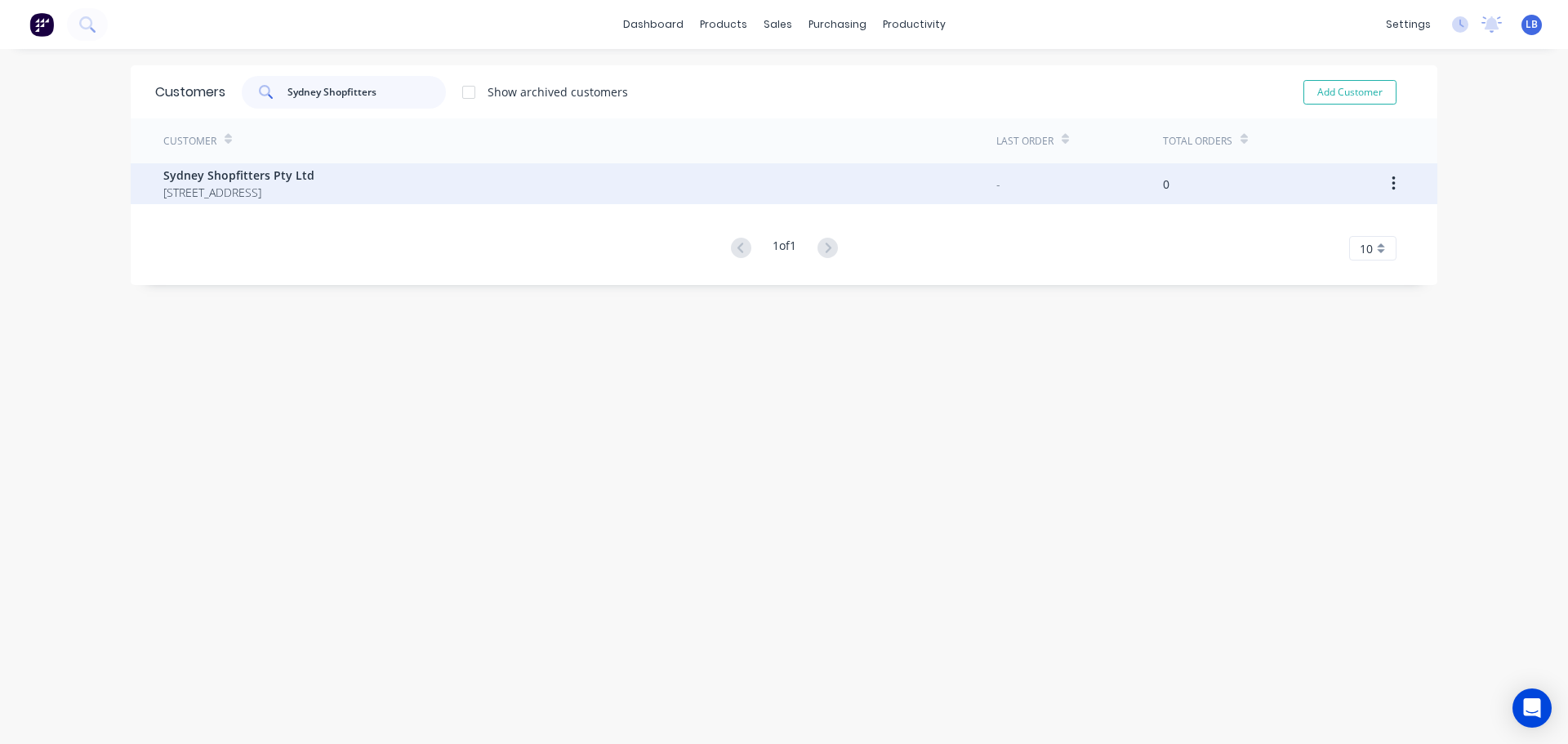
type input "Sydney Shopfitters"
click at [287, 174] on span "Sydney Shopfitters Pty Ltd" at bounding box center [239, 174] width 151 height 17
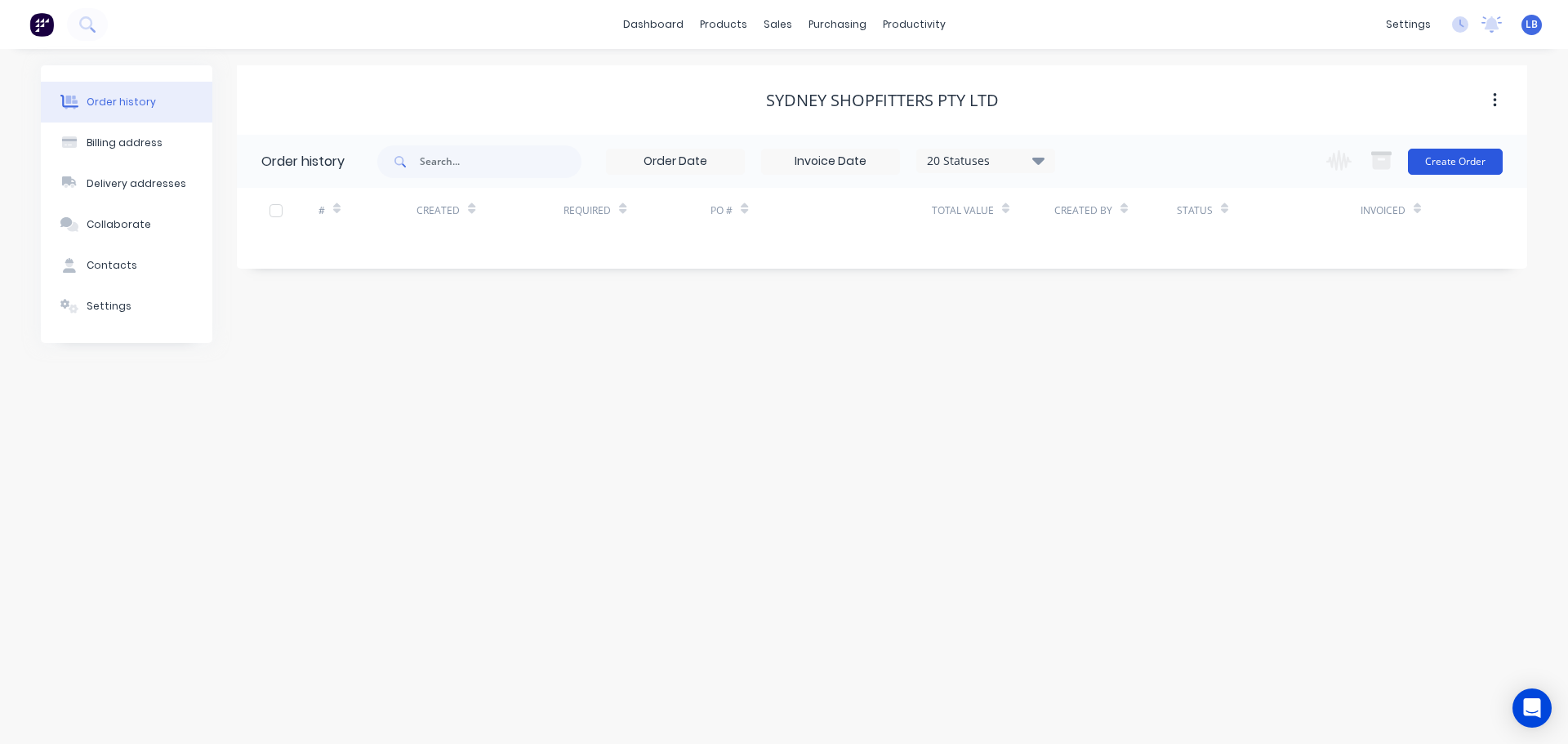
click at [1463, 165] on button "Create Order" at bounding box center [1455, 162] width 95 height 26
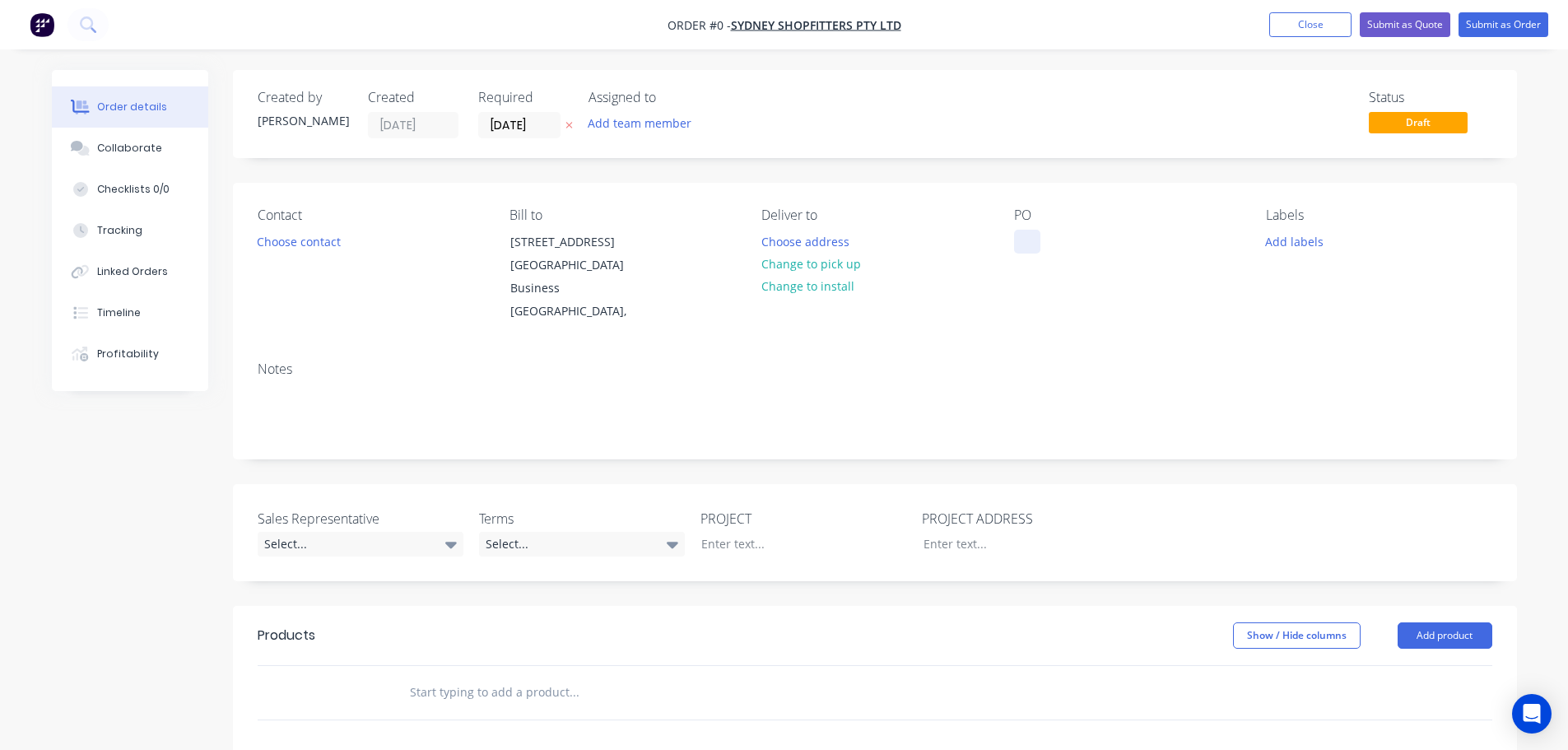
click at [1031, 241] on div at bounding box center [1027, 241] width 27 height 24
click at [1069, 247] on div "Cronulla NSW" at bounding box center [1108, 241] width 190 height 24
copy div "Cronulla NSW"
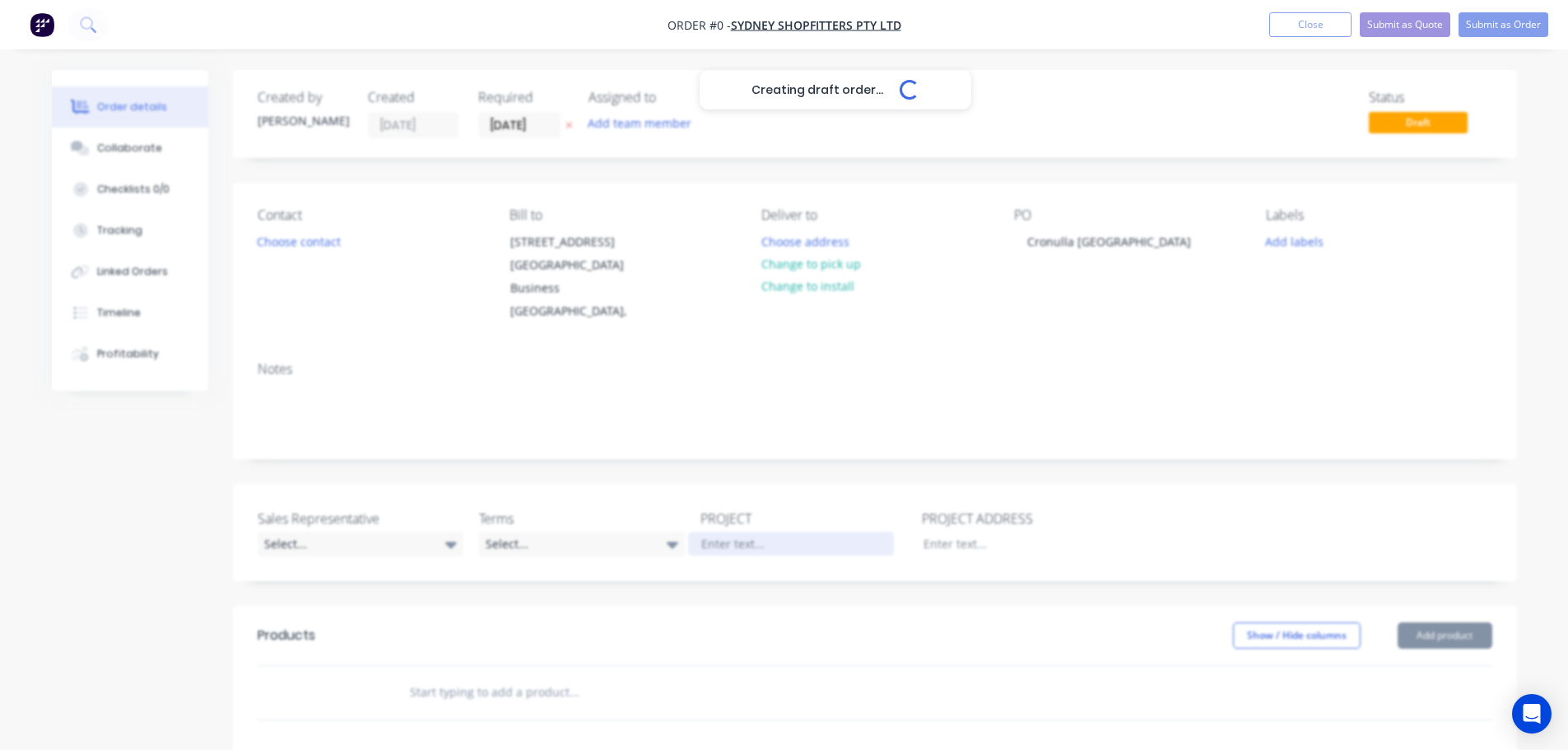
click at [722, 539] on div "Creating draft order... Loading... Order details Collaborate Checklists 0/0 Tra…" at bounding box center [785, 605] width 1498 height 1070
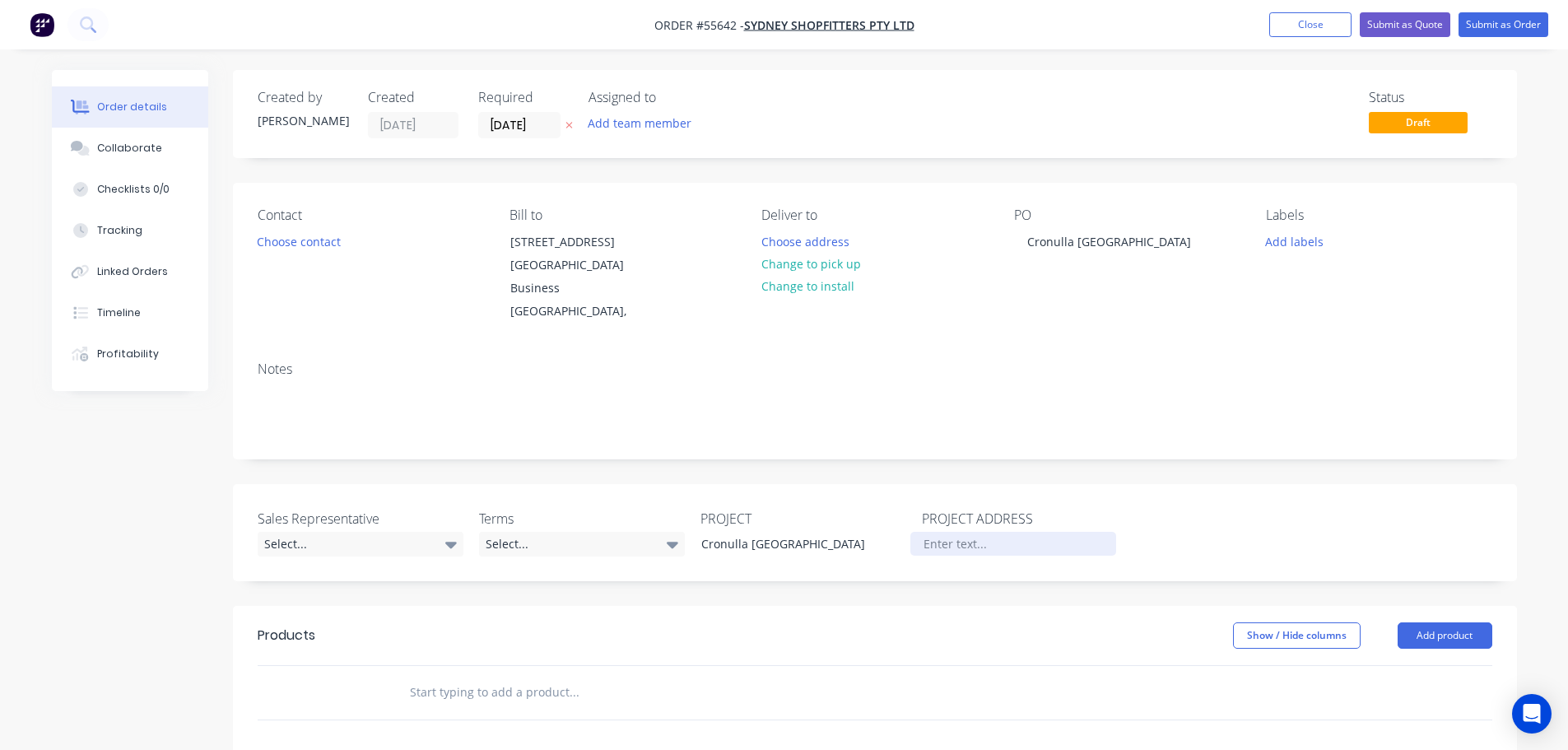
click at [925, 545] on div at bounding box center [1013, 543] width 206 height 24
paste div
click at [287, 244] on button "Choose contact" at bounding box center [299, 241] width 101 height 22
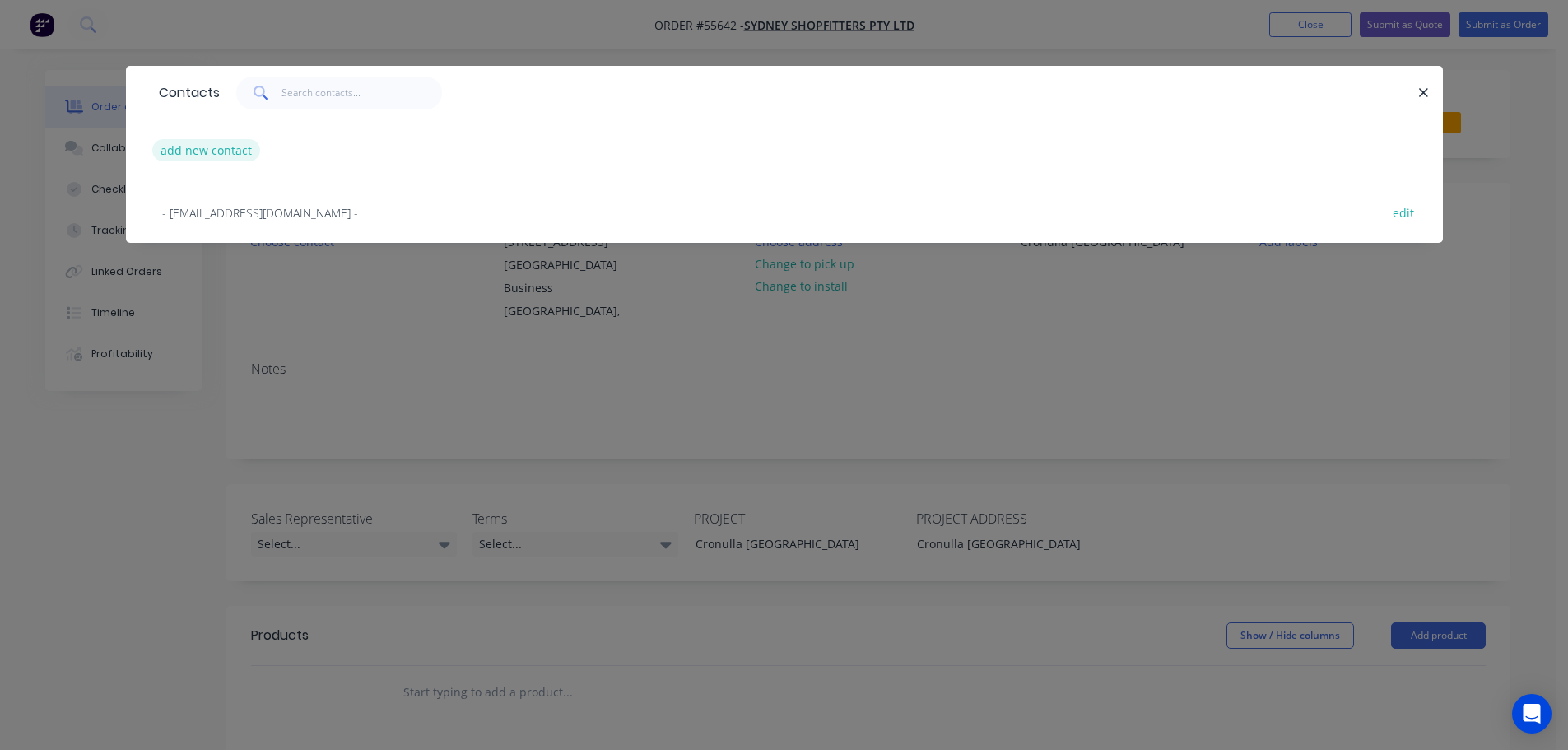
click at [181, 153] on button "add new contact" at bounding box center [207, 150] width 109 height 22
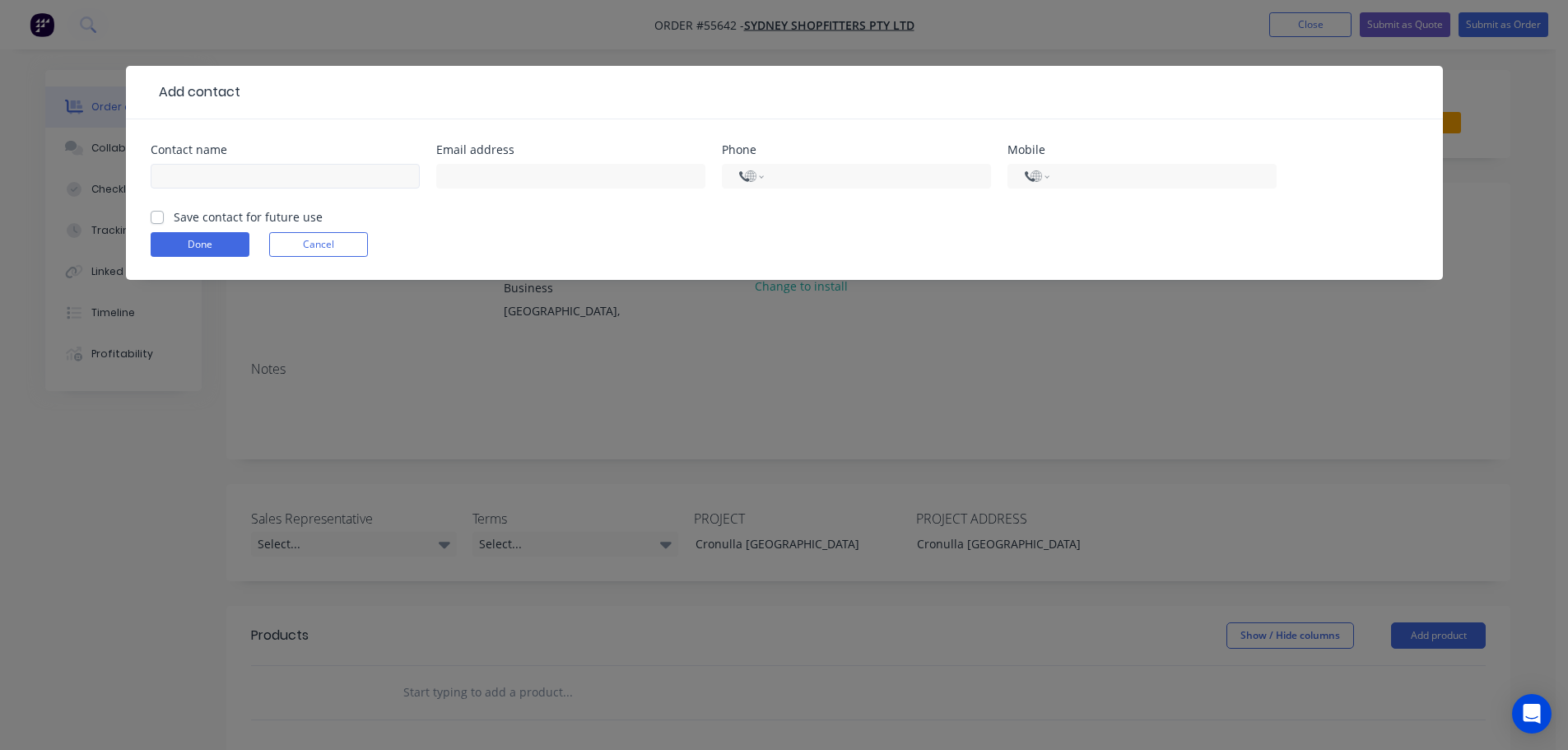
select select "AU"
drag, startPoint x: 175, startPoint y: 166, endPoint x: 187, endPoint y: 171, distance: 13.0
click at [175, 166] on input "text" at bounding box center [285, 176] width 269 height 25
type input "Mick"
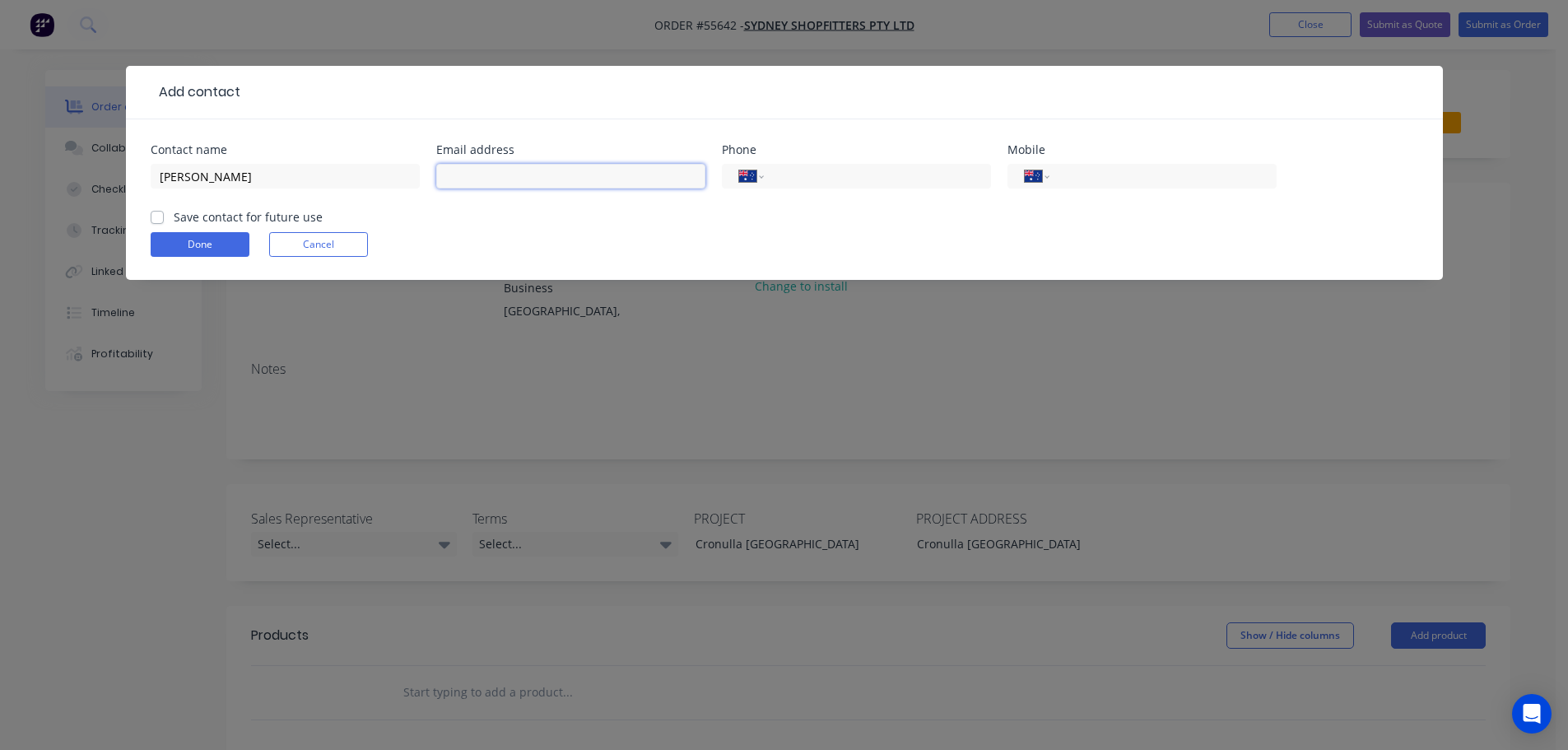
drag, startPoint x: 454, startPoint y: 174, endPoint x: 464, endPoint y: 195, distance: 23.3
click at [454, 174] on input "text" at bounding box center [571, 176] width 269 height 25
type input "mick@sydneyshopfitters.com.au"
click at [1144, 186] on div "International Afghanistan Åland Islands Albania Algeria American Samoa Andorra …" at bounding box center [1142, 176] width 269 height 25
drag, startPoint x: 1091, startPoint y: 172, endPoint x: 1107, endPoint y: 192, distance: 25.6
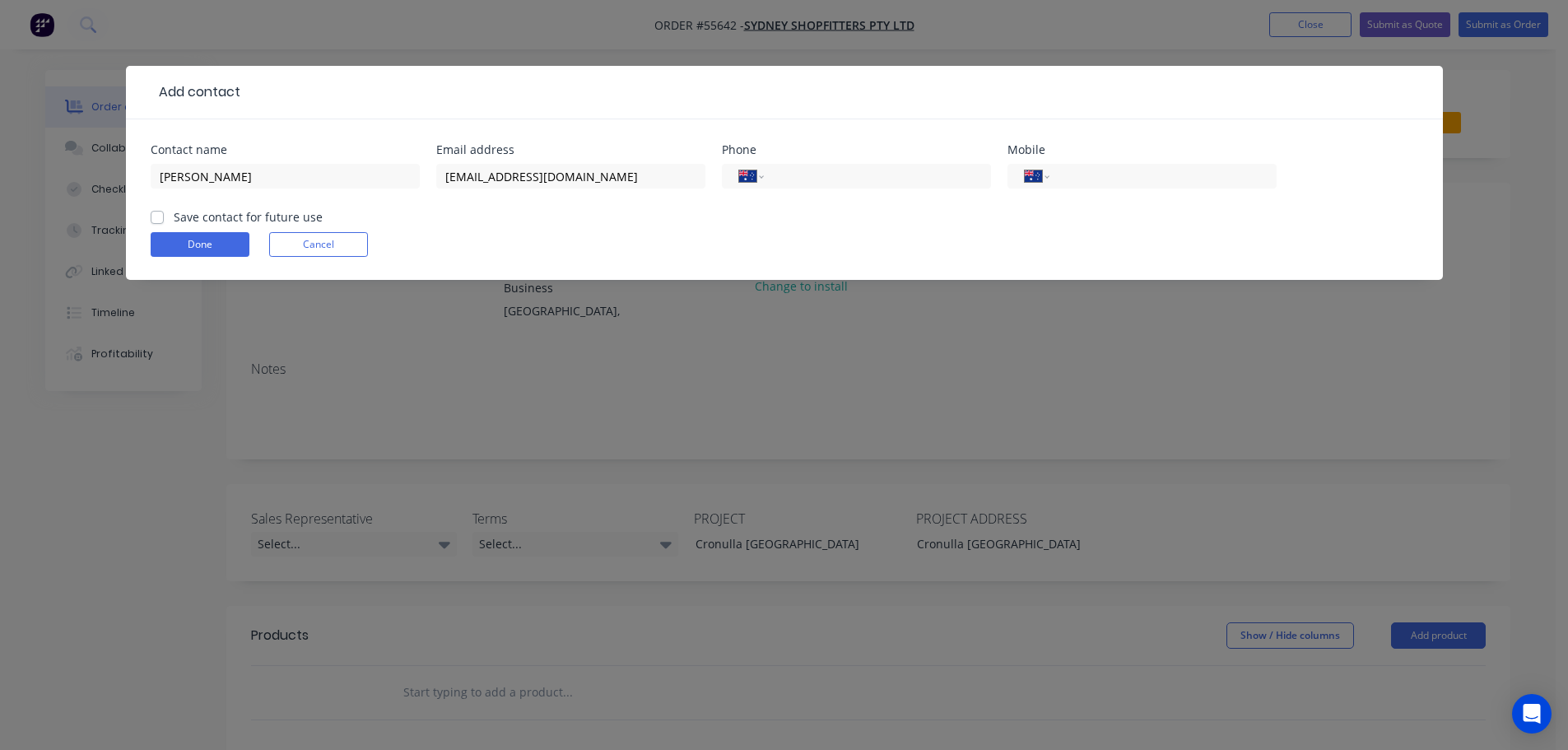
click at [1091, 172] on input "tel" at bounding box center [1160, 176] width 197 height 19
type input "0418 406 591"
click at [173, 213] on label "Save contact for future use" at bounding box center [248, 217] width 149 height 17
click at [159, 213] on input "Save contact for future use" at bounding box center [158, 216] width 13 height 16
checkbox input "true"
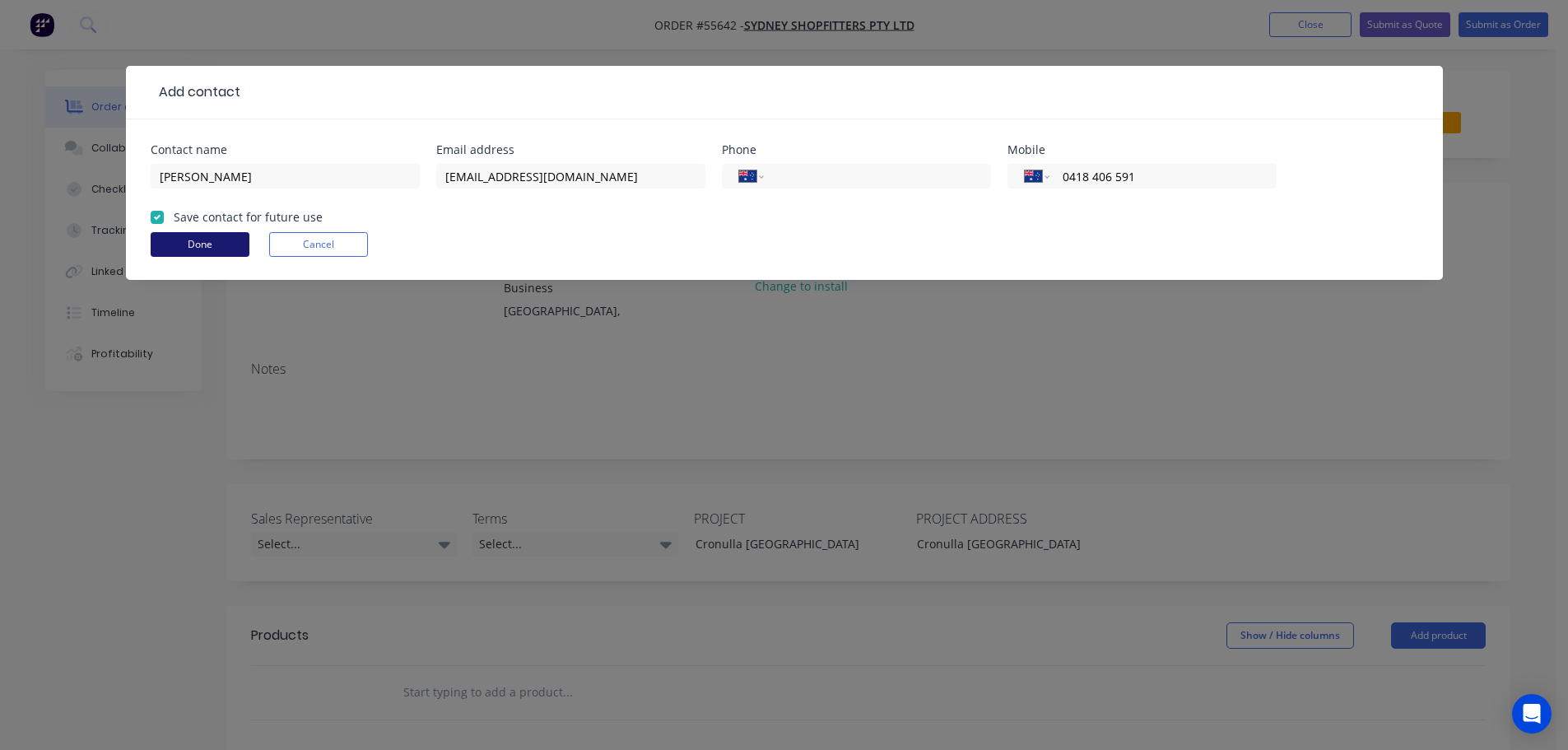
click at [165, 242] on button "Done" at bounding box center [200, 245] width 99 height 25
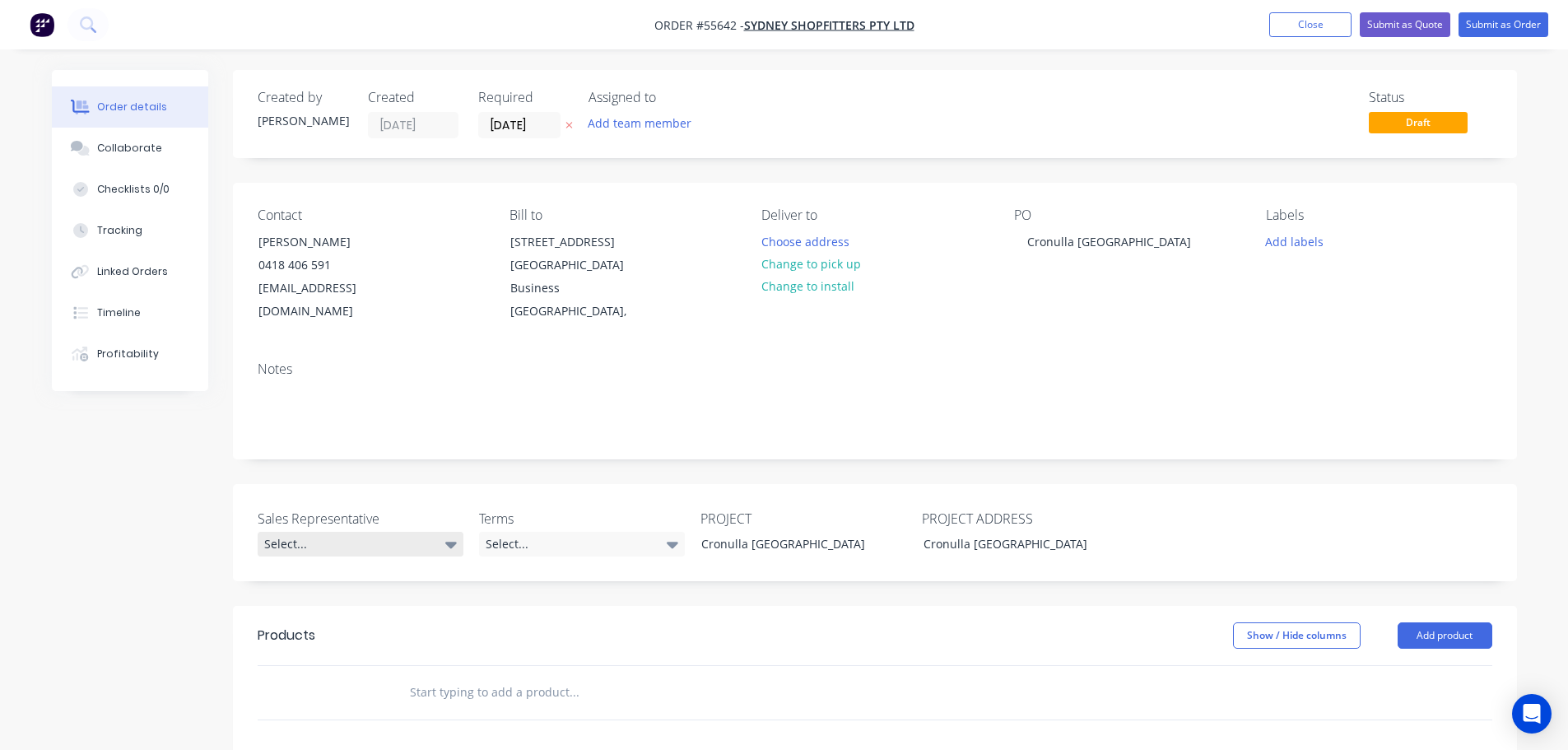
click at [299, 546] on div "Select..." at bounding box center [361, 544] width 206 height 25
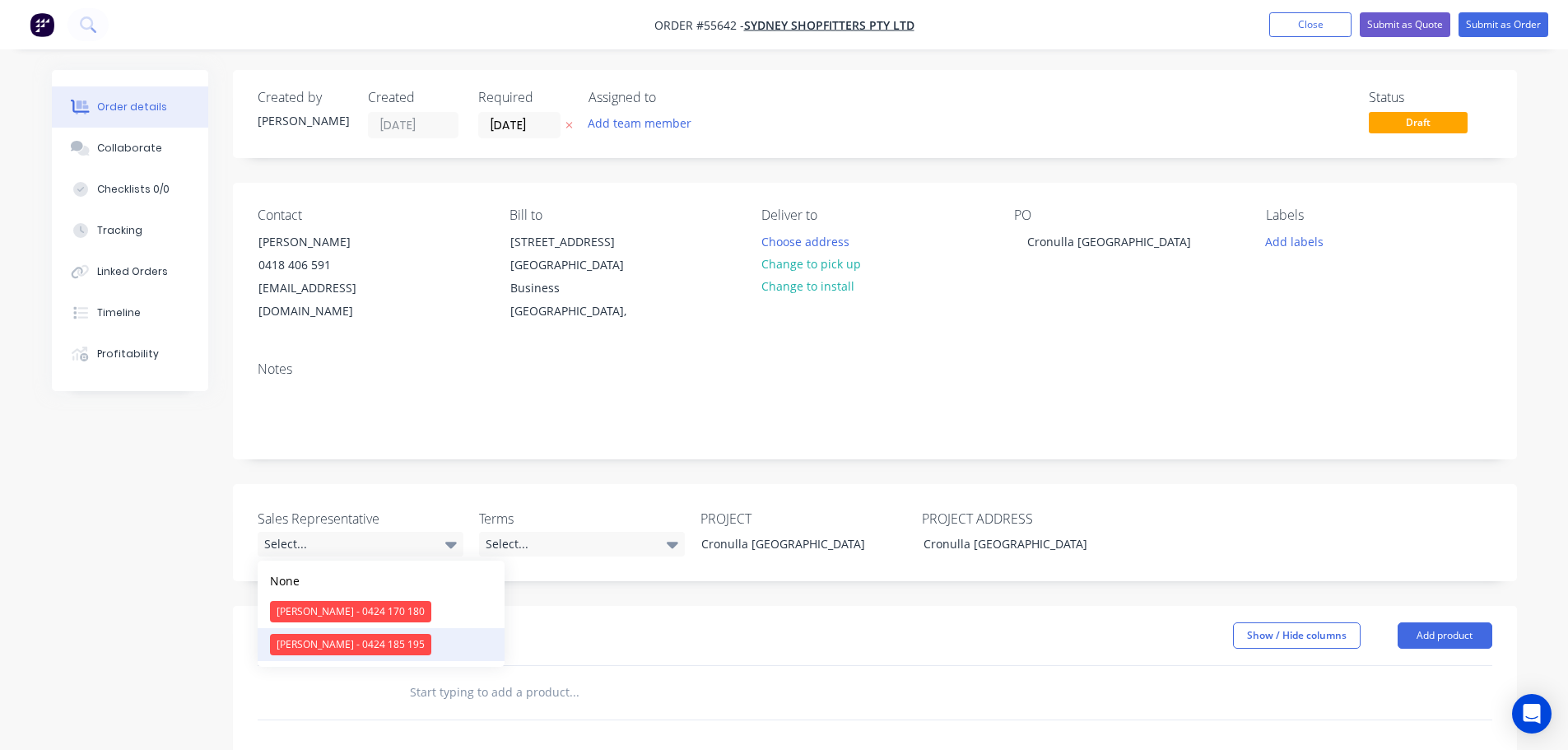
drag, startPoint x: 314, startPoint y: 647, endPoint x: 556, endPoint y: 563, distance: 256.2
click at [314, 646] on div "Drew Blackman - 0424 185 195" at bounding box center [350, 645] width 161 height 22
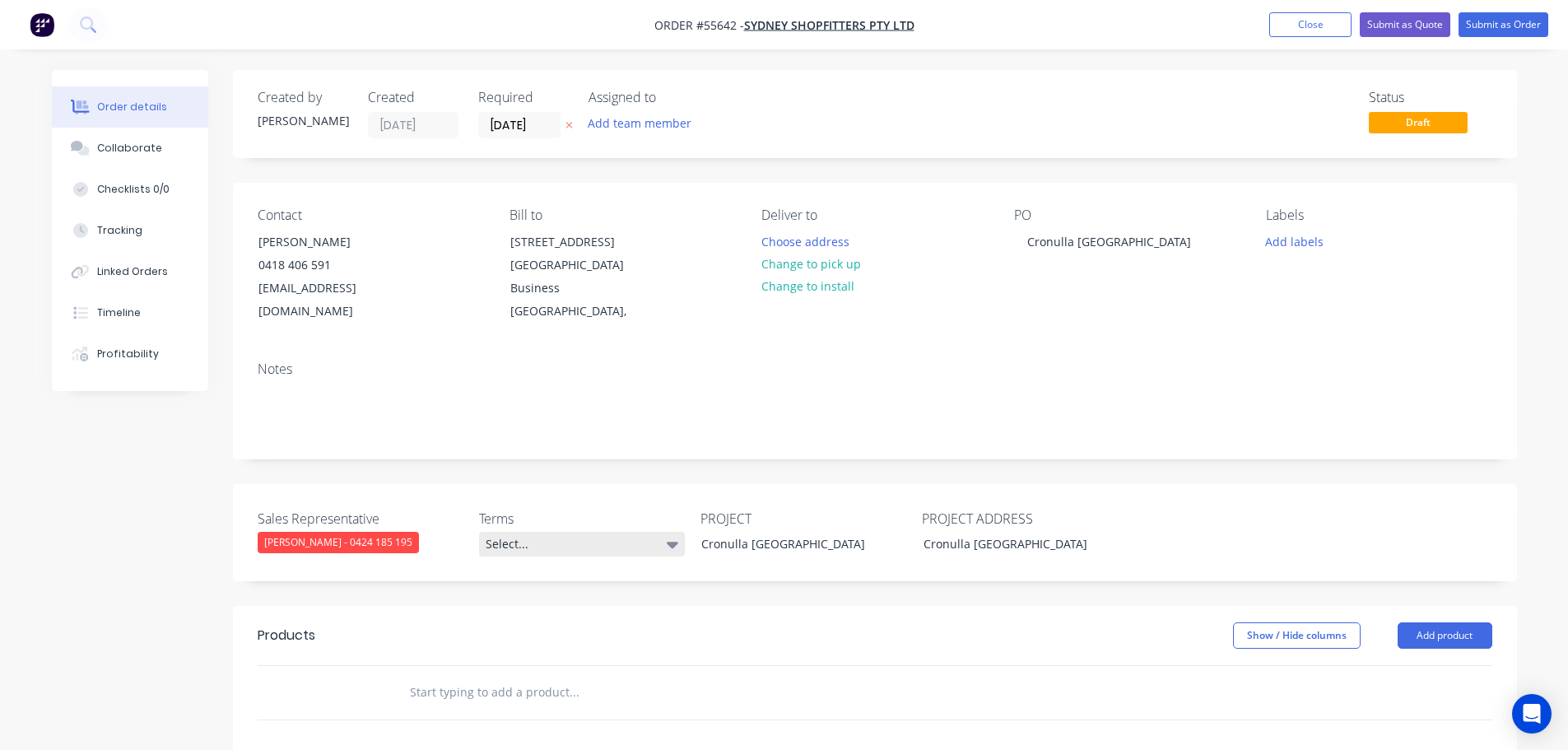
click at [596, 546] on div "Select..." at bounding box center [582, 544] width 206 height 25
click at [1324, 15] on button "Close" at bounding box center [1310, 25] width 82 height 25
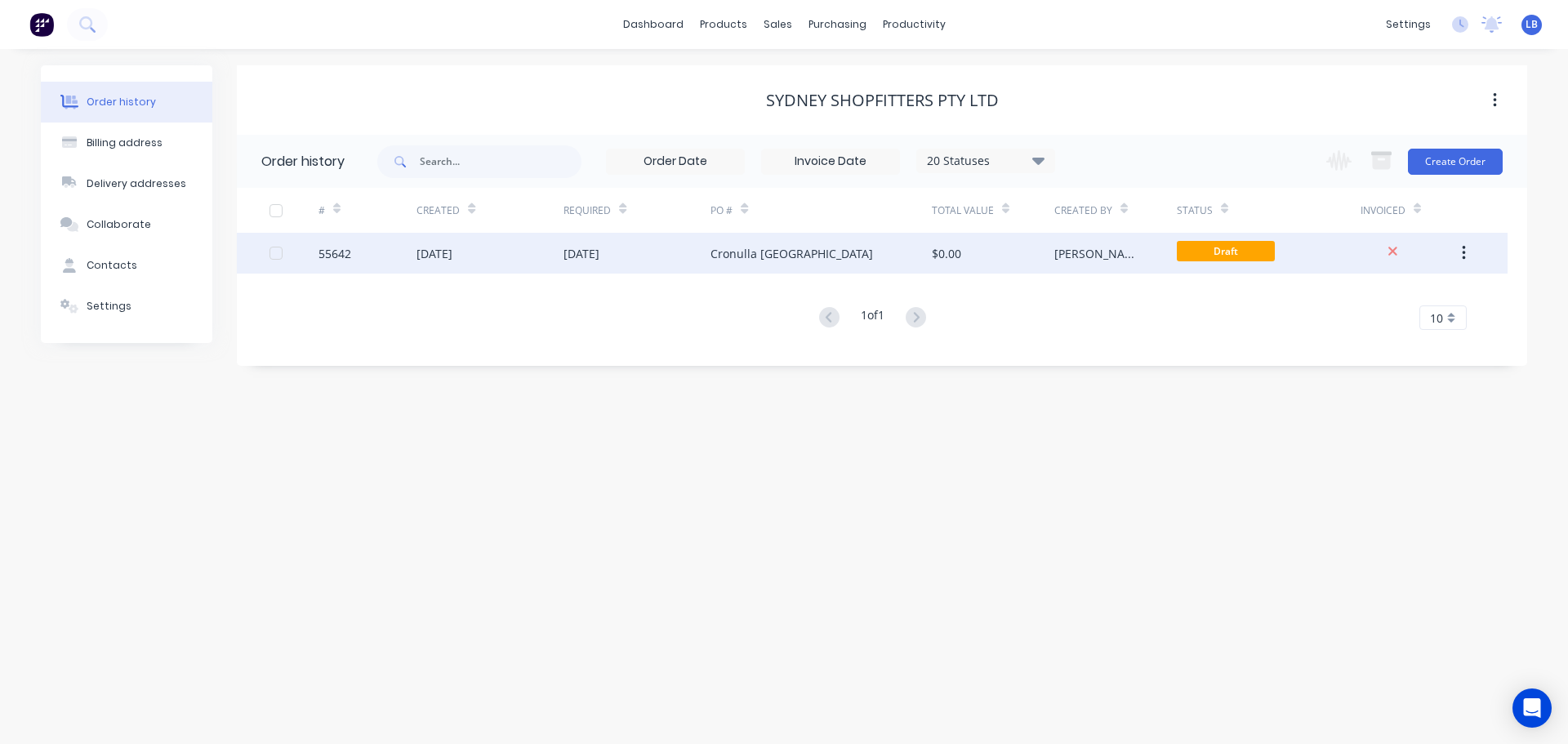
click at [345, 253] on div "55642" at bounding box center [335, 253] width 33 height 17
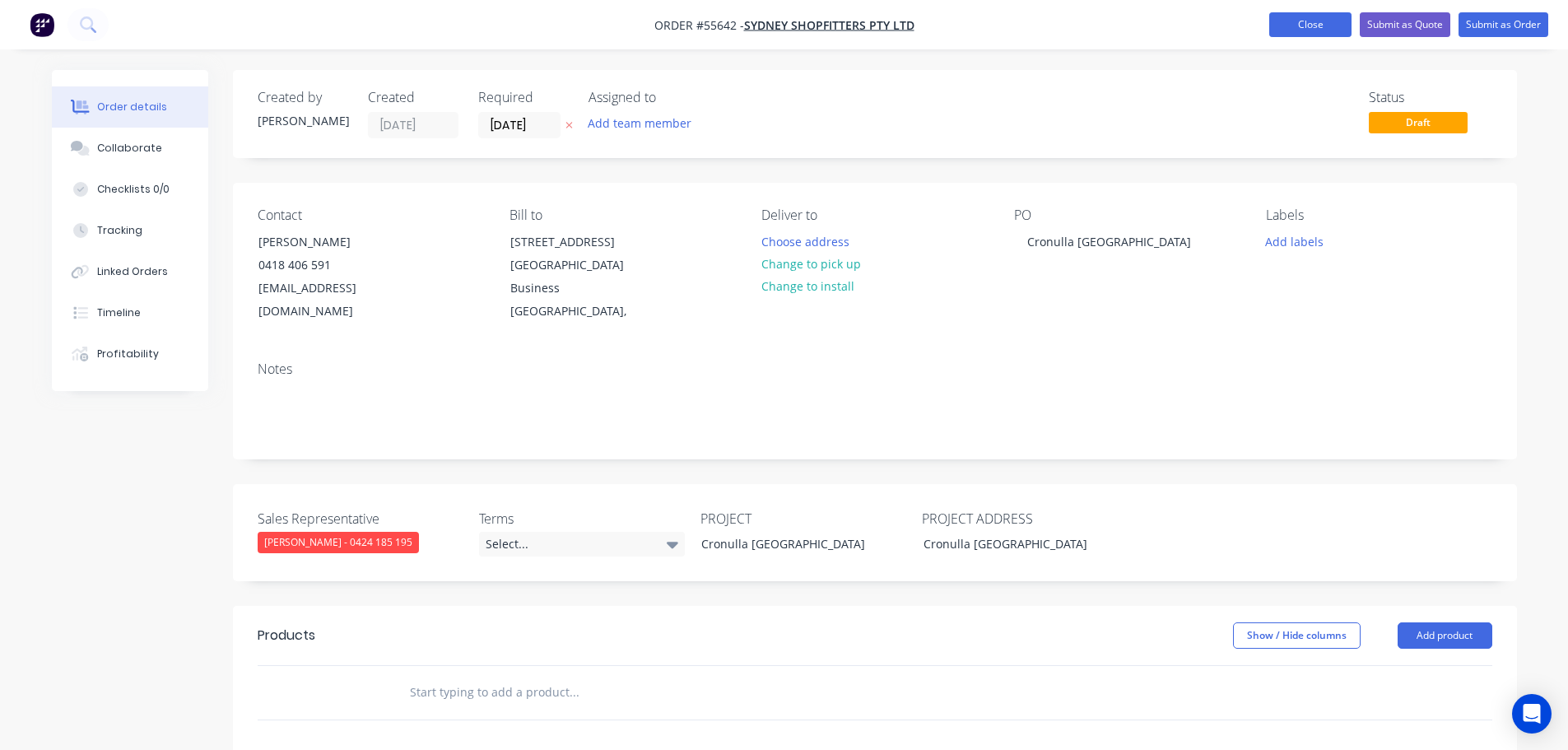
click at [1288, 27] on button "Close" at bounding box center [1310, 25] width 82 height 25
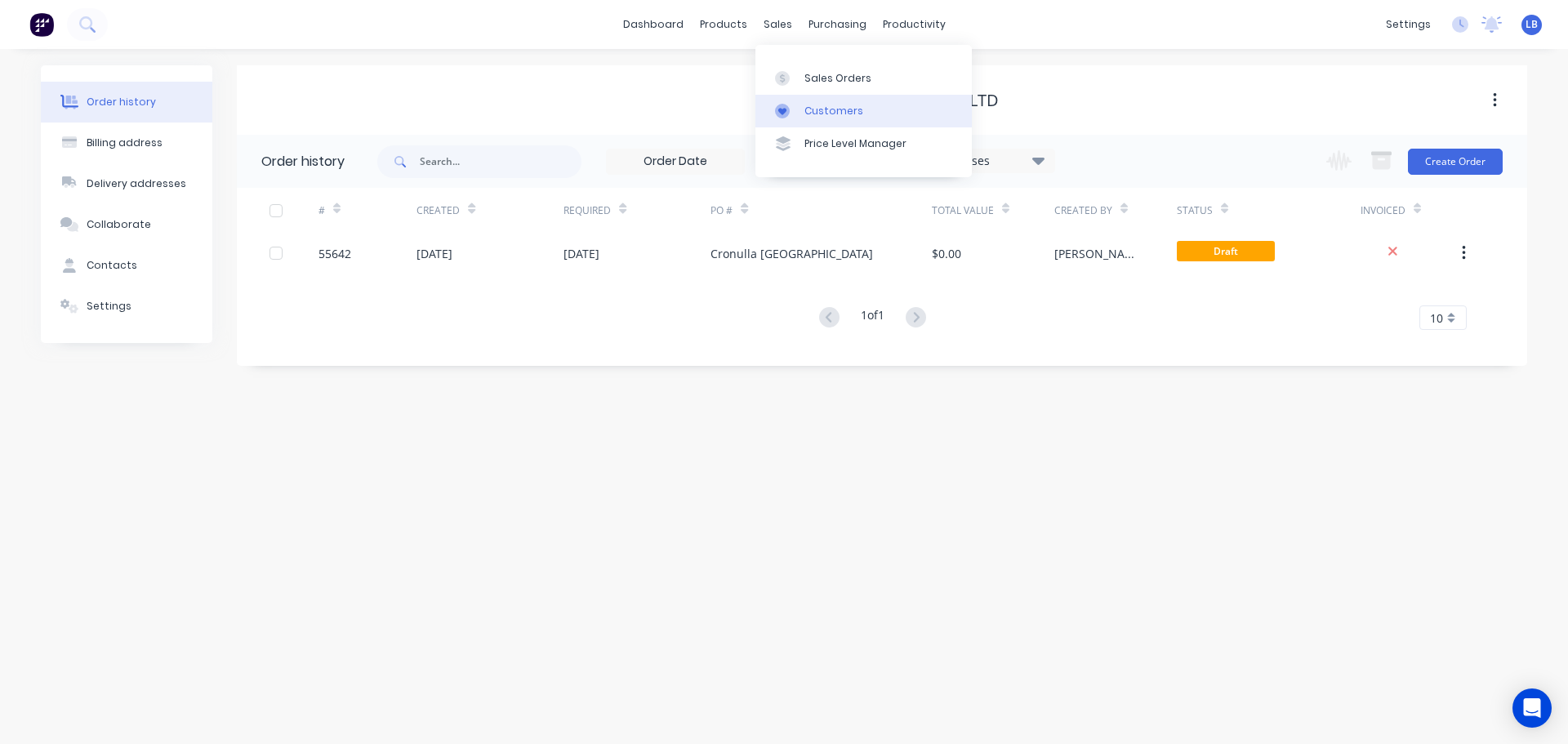
click at [840, 107] on div "Customers" at bounding box center [833, 111] width 58 height 15
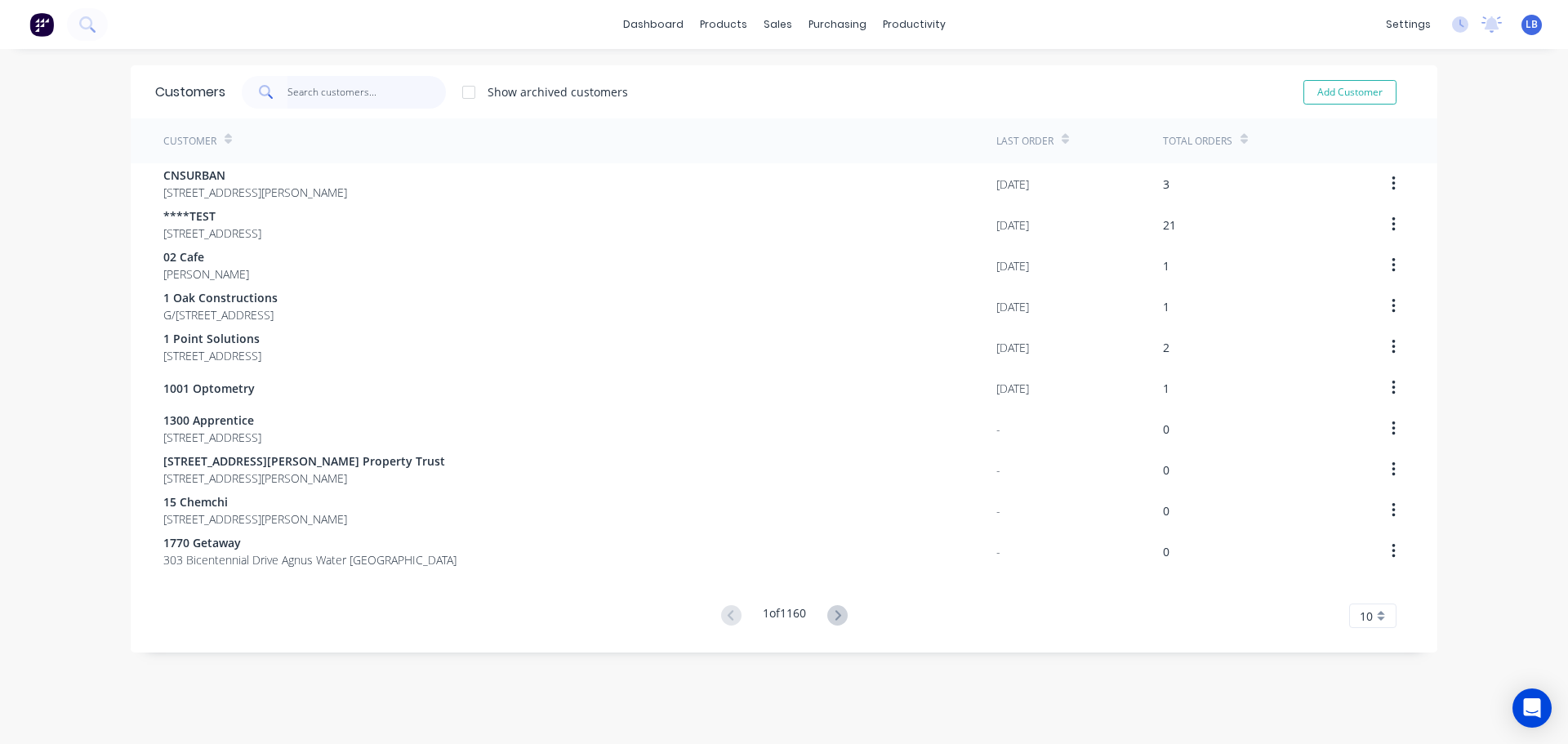
click at [297, 82] on input "text" at bounding box center [366, 92] width 159 height 33
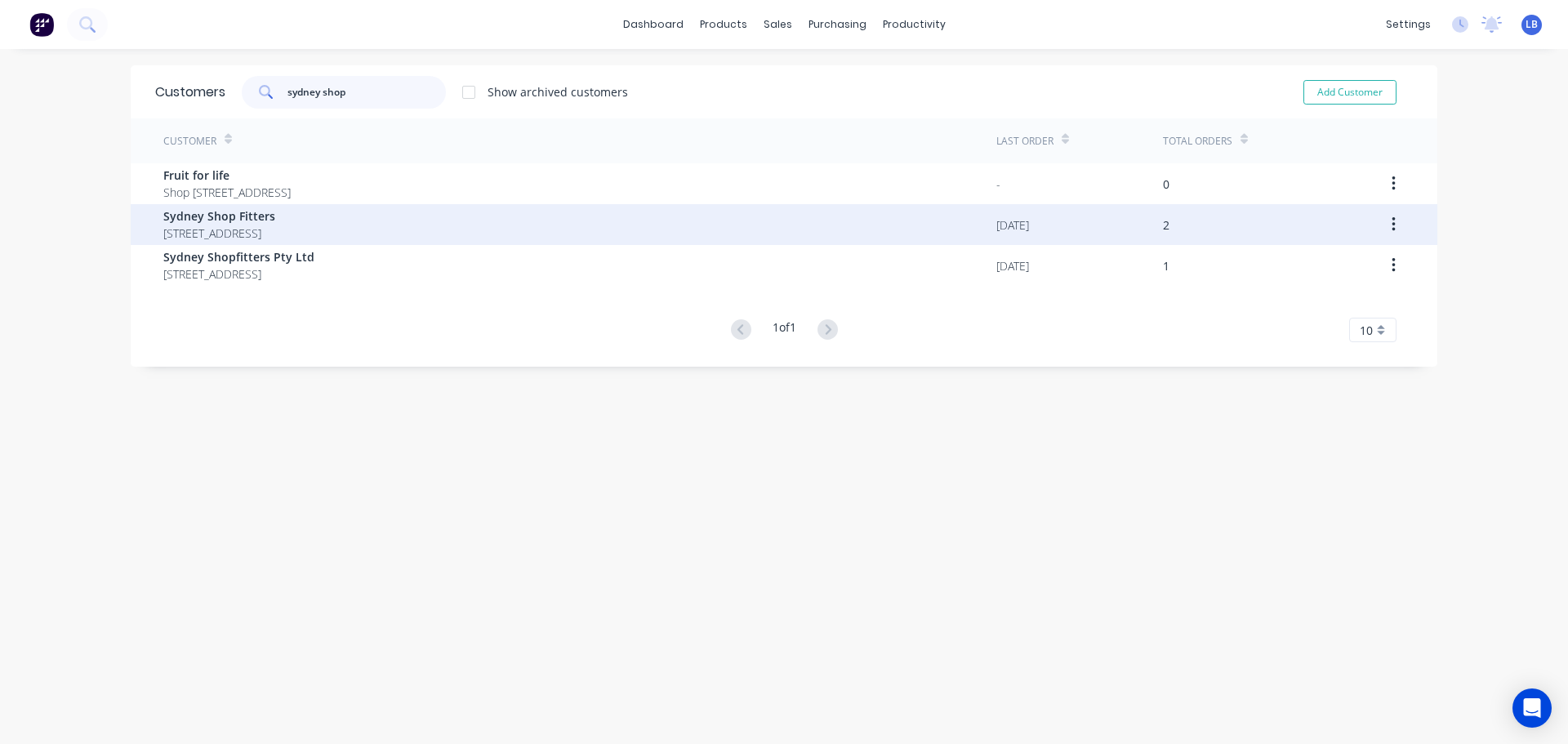
type input "sydney shop"
click at [275, 230] on span "Unit 34, 398 The Boulevarde Kirrawee New South Wales 2232" at bounding box center [219, 233] width 112 height 17
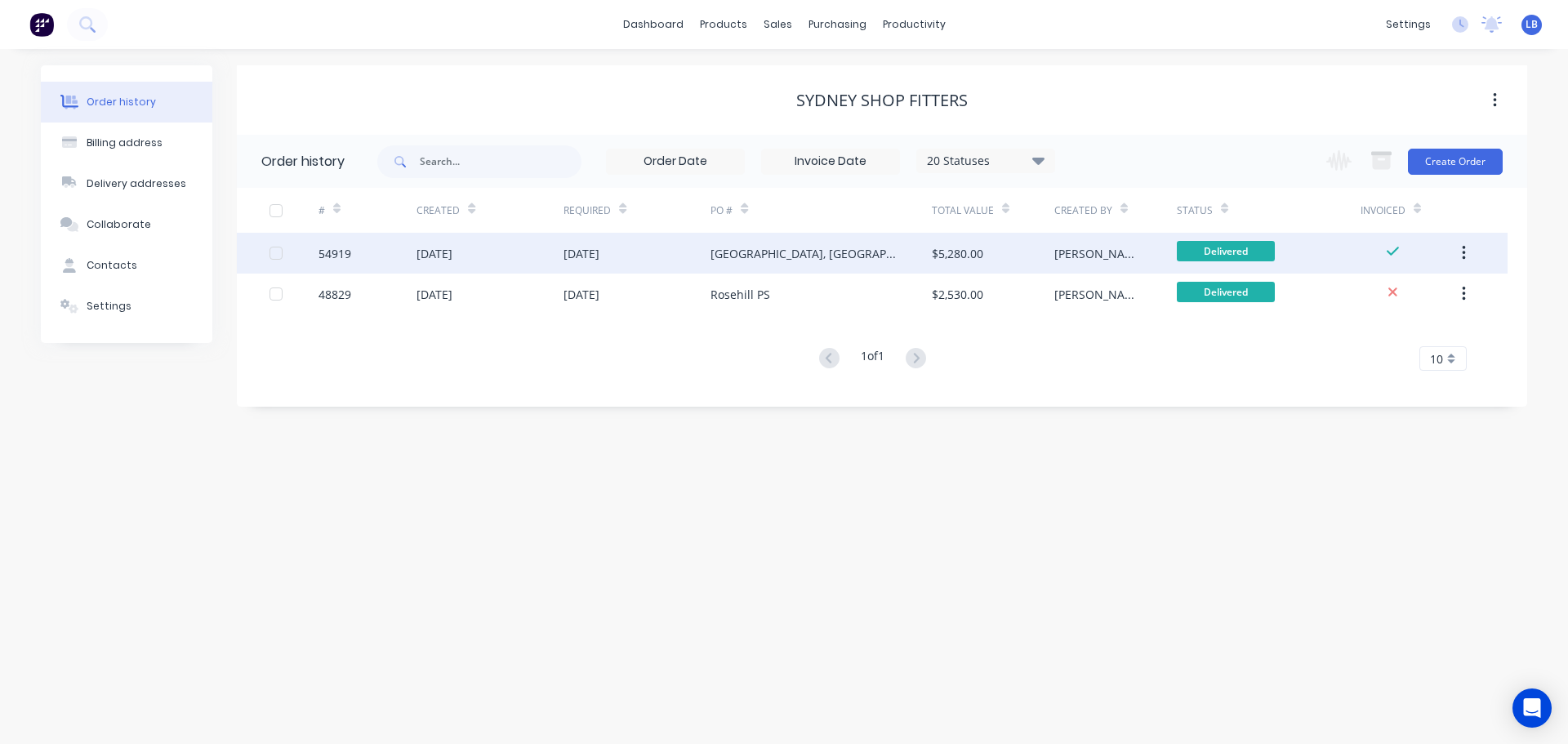
click at [346, 253] on div "54919" at bounding box center [335, 253] width 33 height 17
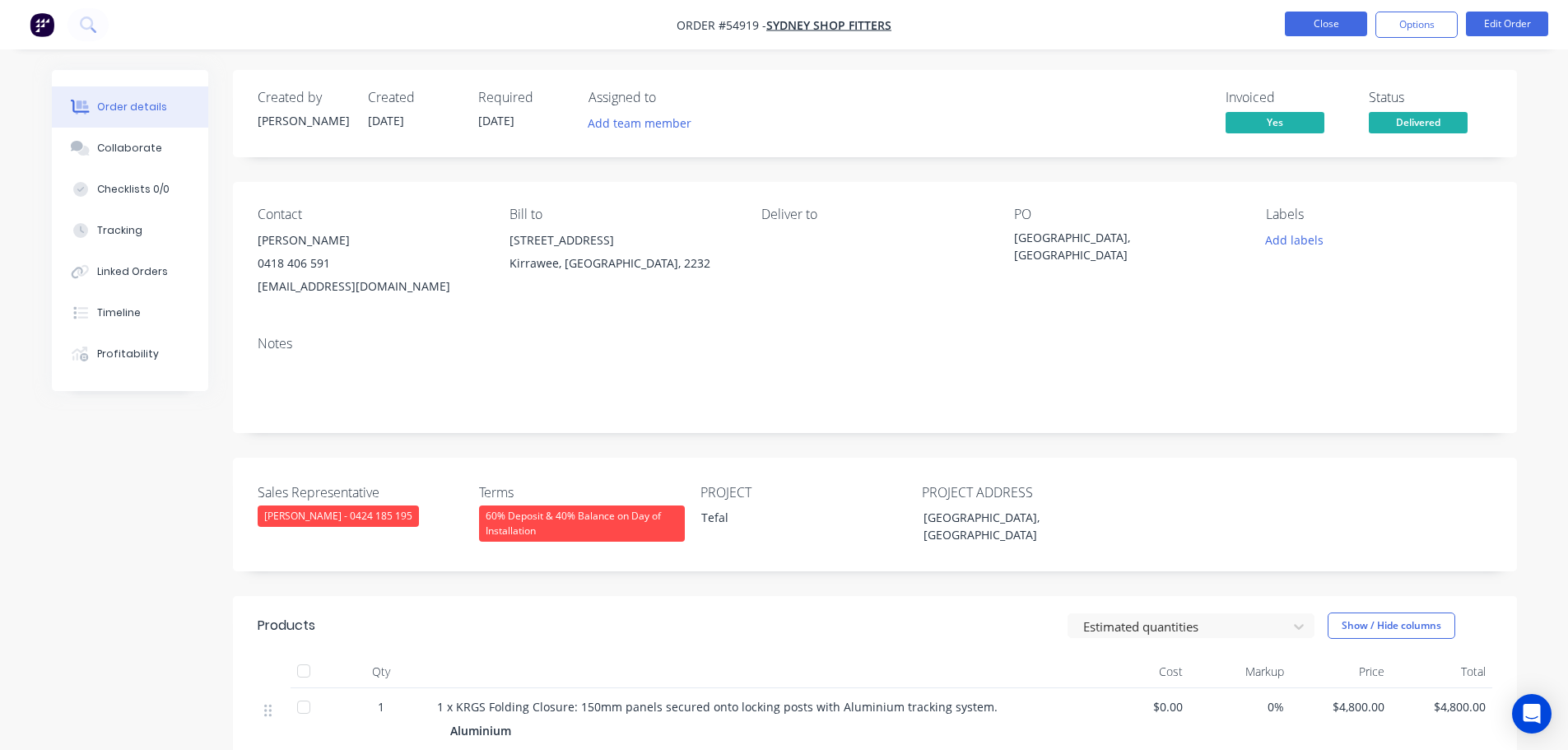
click at [1328, 20] on button "Close" at bounding box center [1326, 24] width 82 height 25
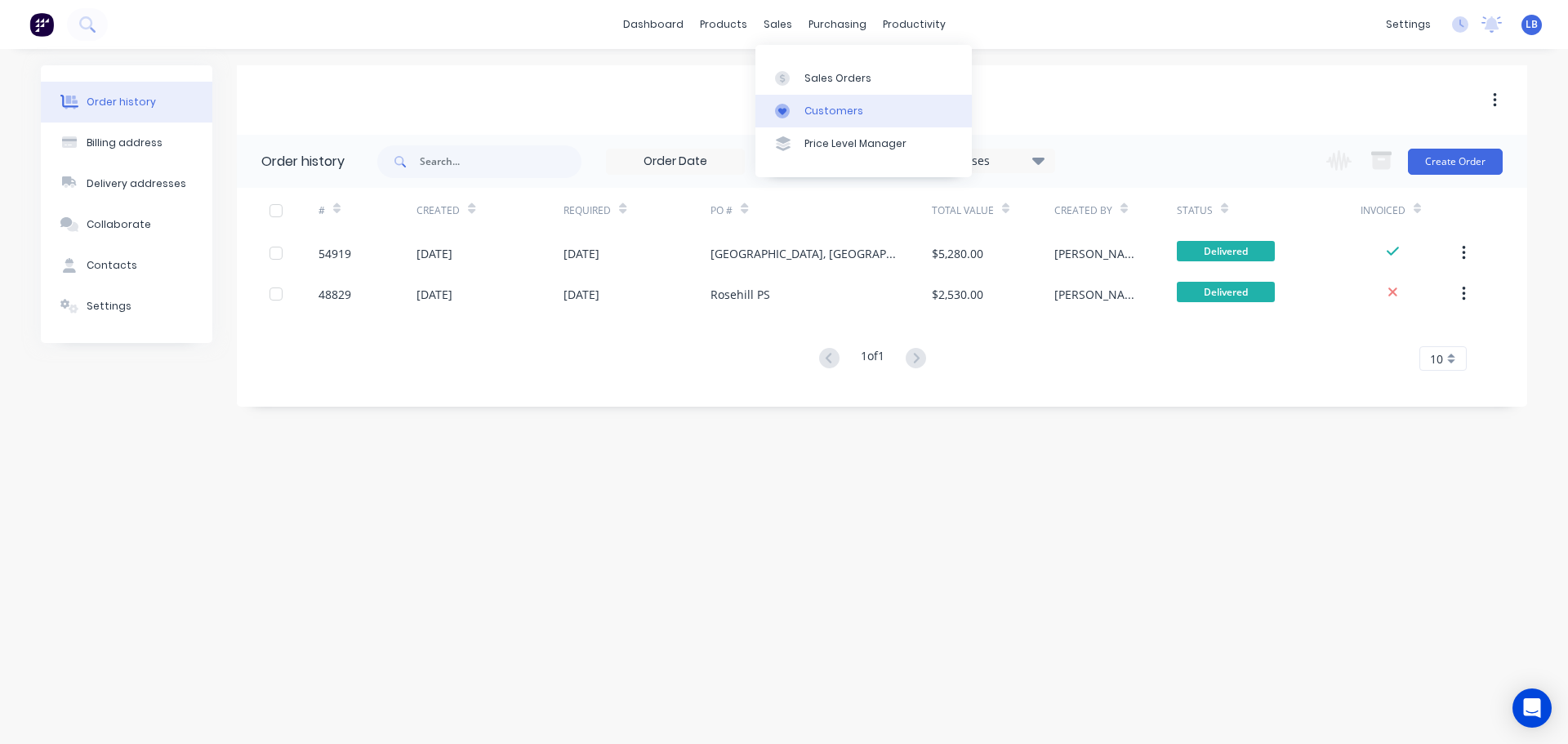
click at [833, 116] on div "Customers" at bounding box center [833, 111] width 58 height 15
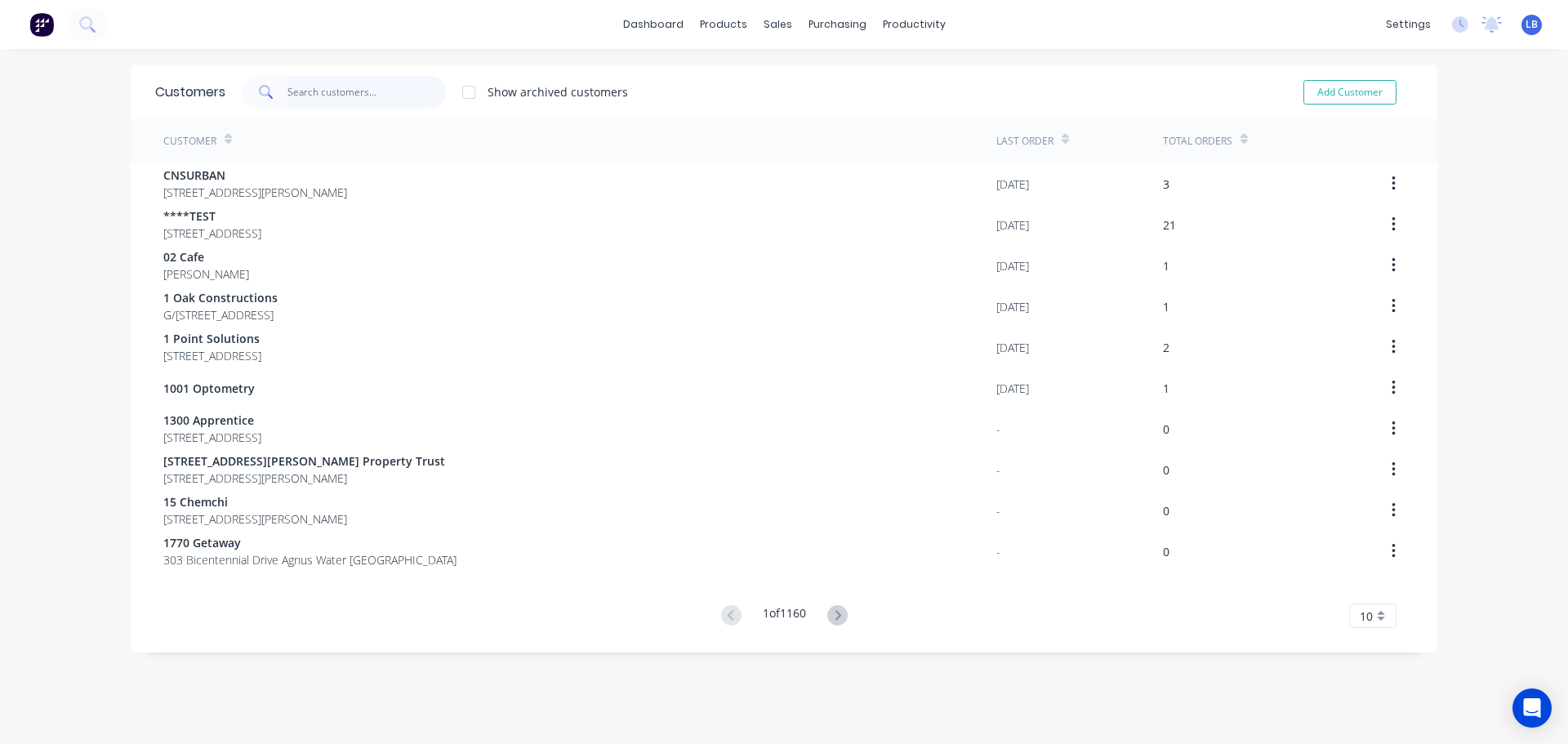
click at [352, 95] on input "text" at bounding box center [366, 92] width 159 height 33
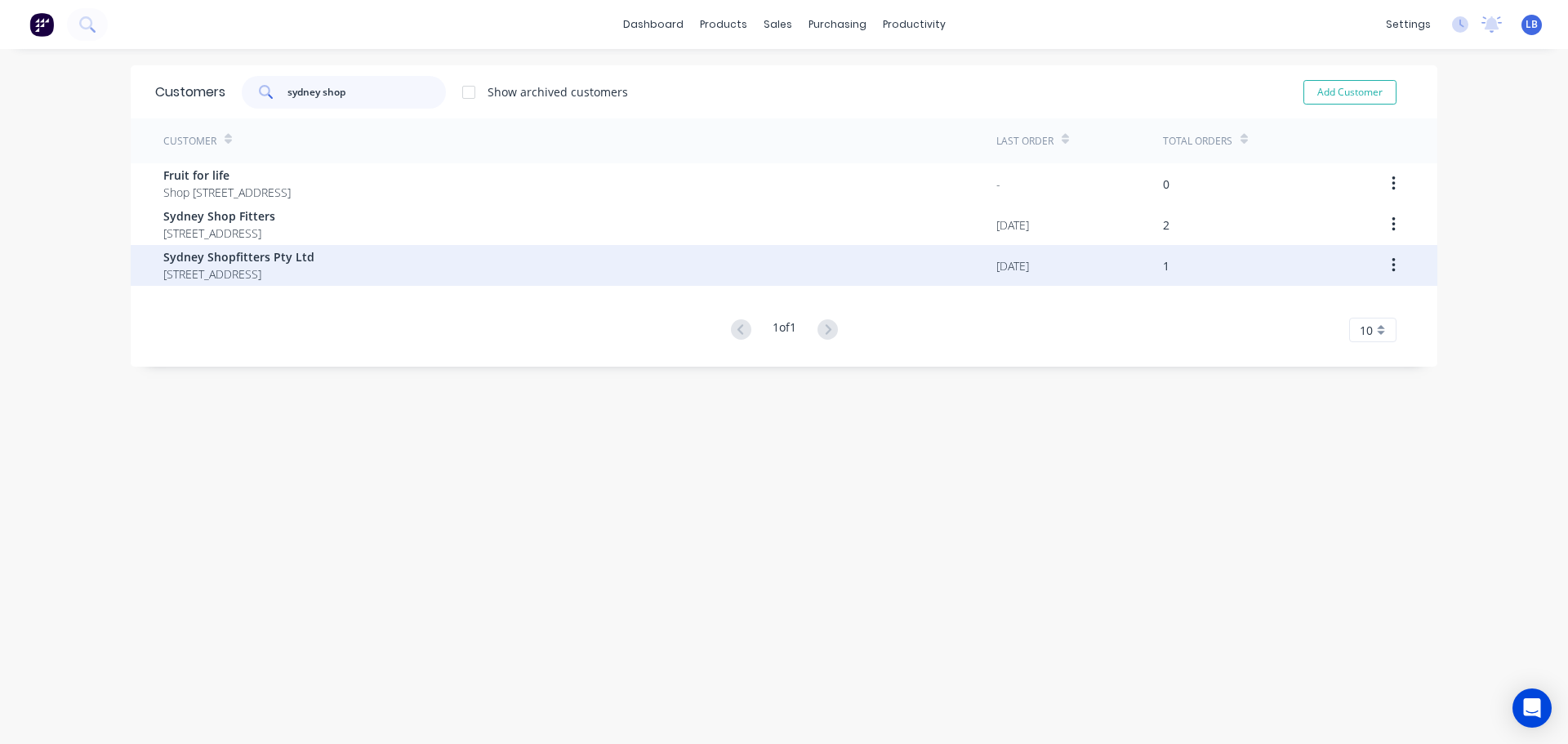
type input "sydney shop"
click at [263, 264] on span "Sydney Shopfitters Pty Ltd" at bounding box center [239, 257] width 151 height 17
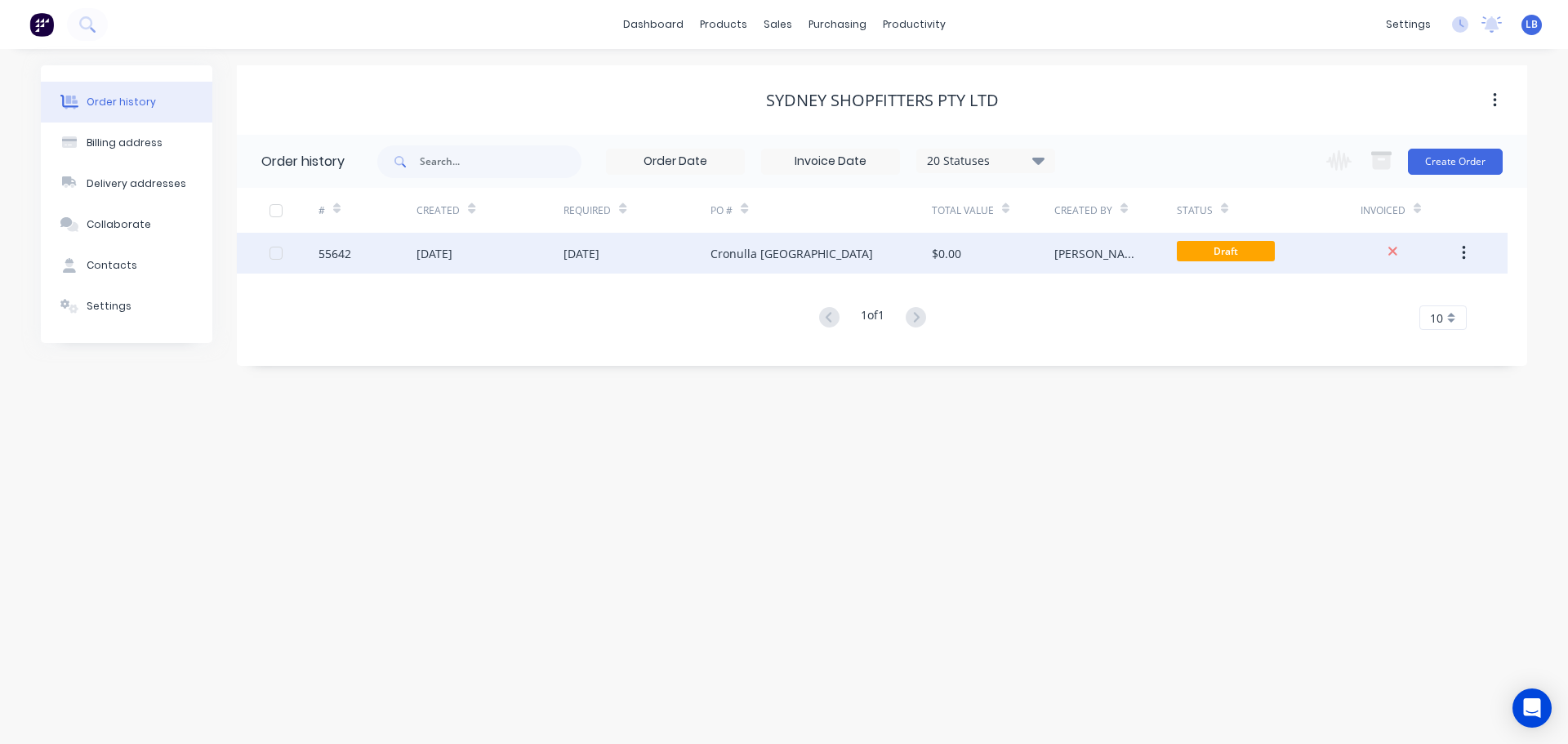
click at [1465, 253] on icon "button" at bounding box center [1463, 253] width 3 height 15
click at [1361, 330] on div "Duplicate" at bounding box center [1405, 328] width 126 height 24
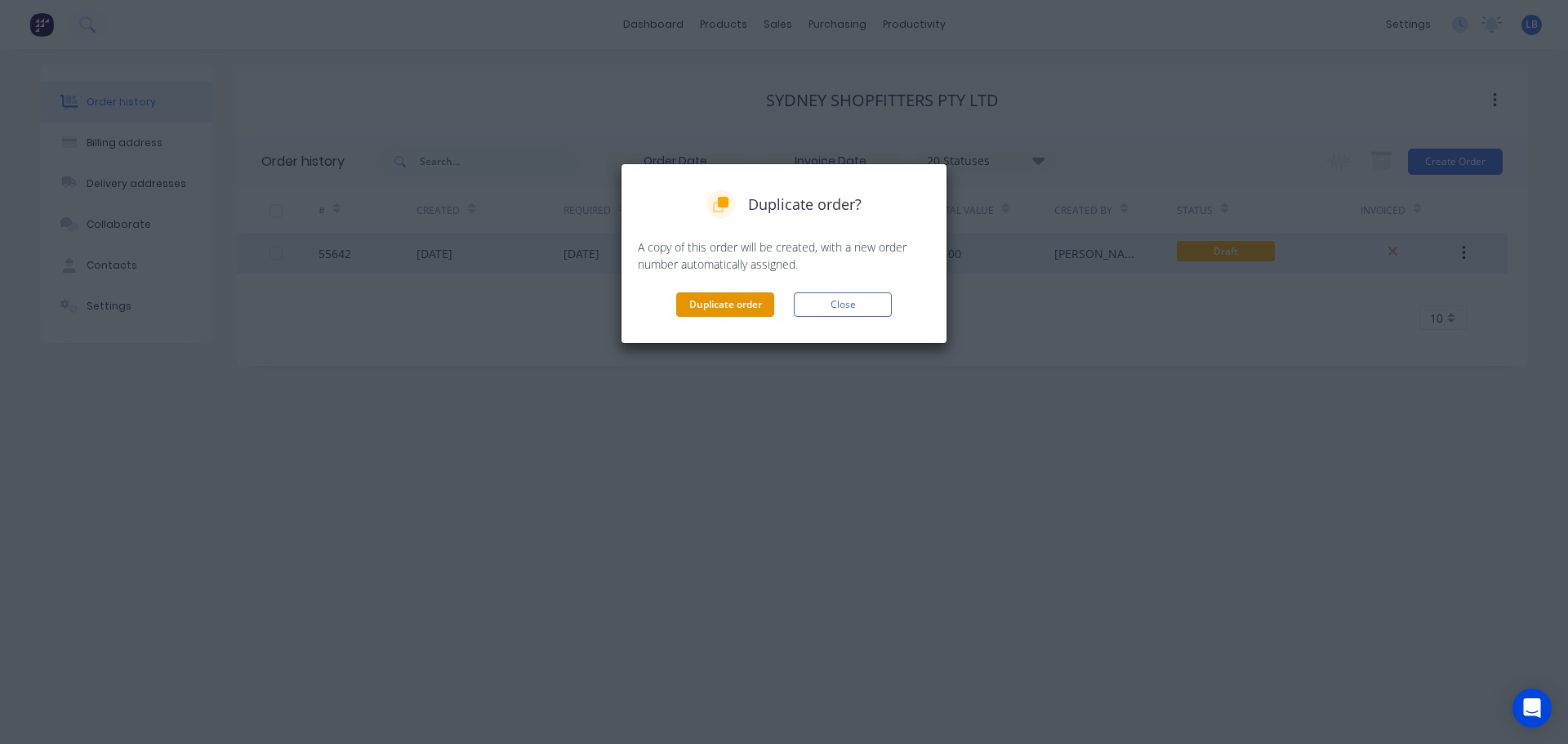
click at [739, 303] on button "Duplicate order" at bounding box center [725, 305] width 98 height 25
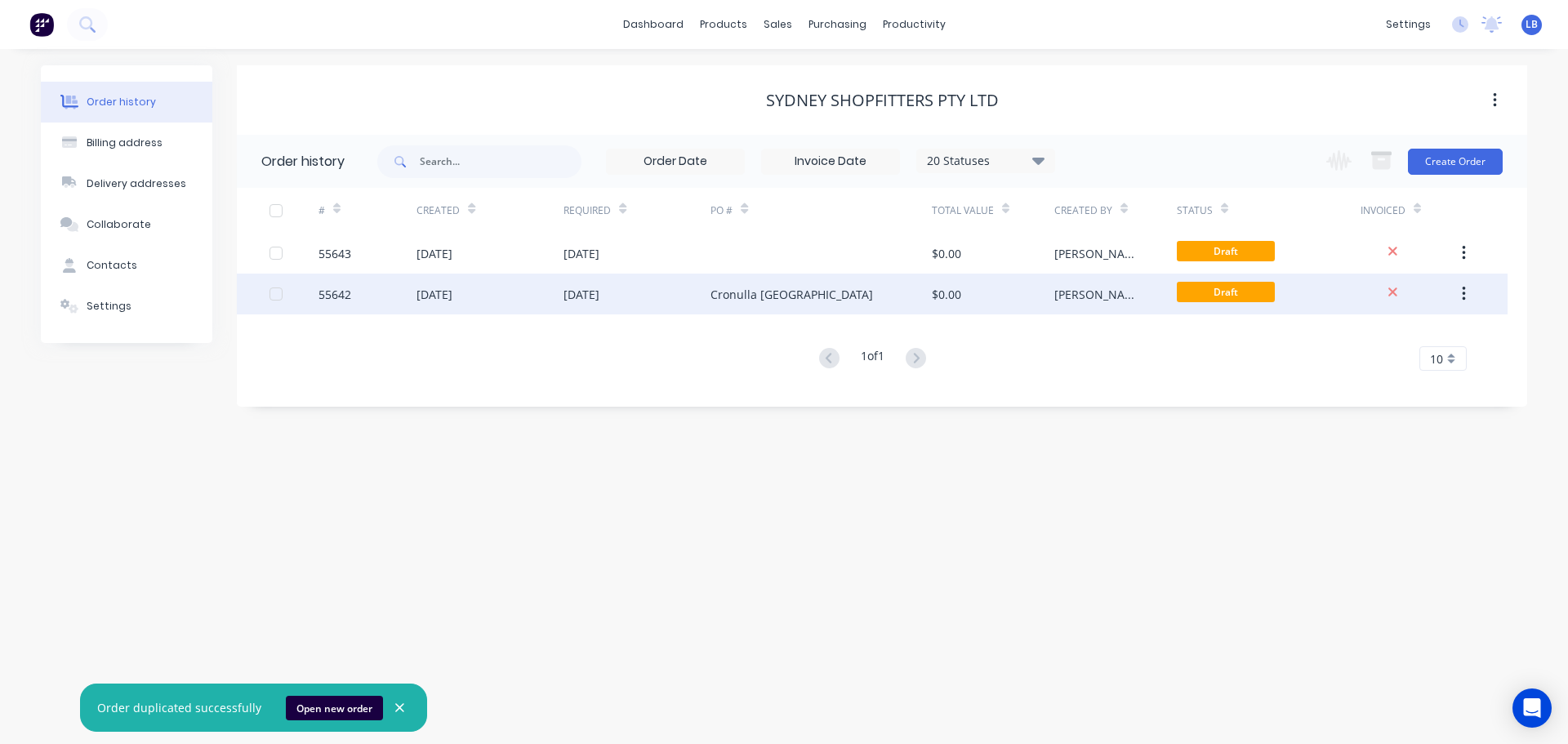
click at [1463, 293] on icon "button" at bounding box center [1463, 294] width 3 height 15
click at [1364, 331] on div "Archive" at bounding box center [1405, 337] width 126 height 24
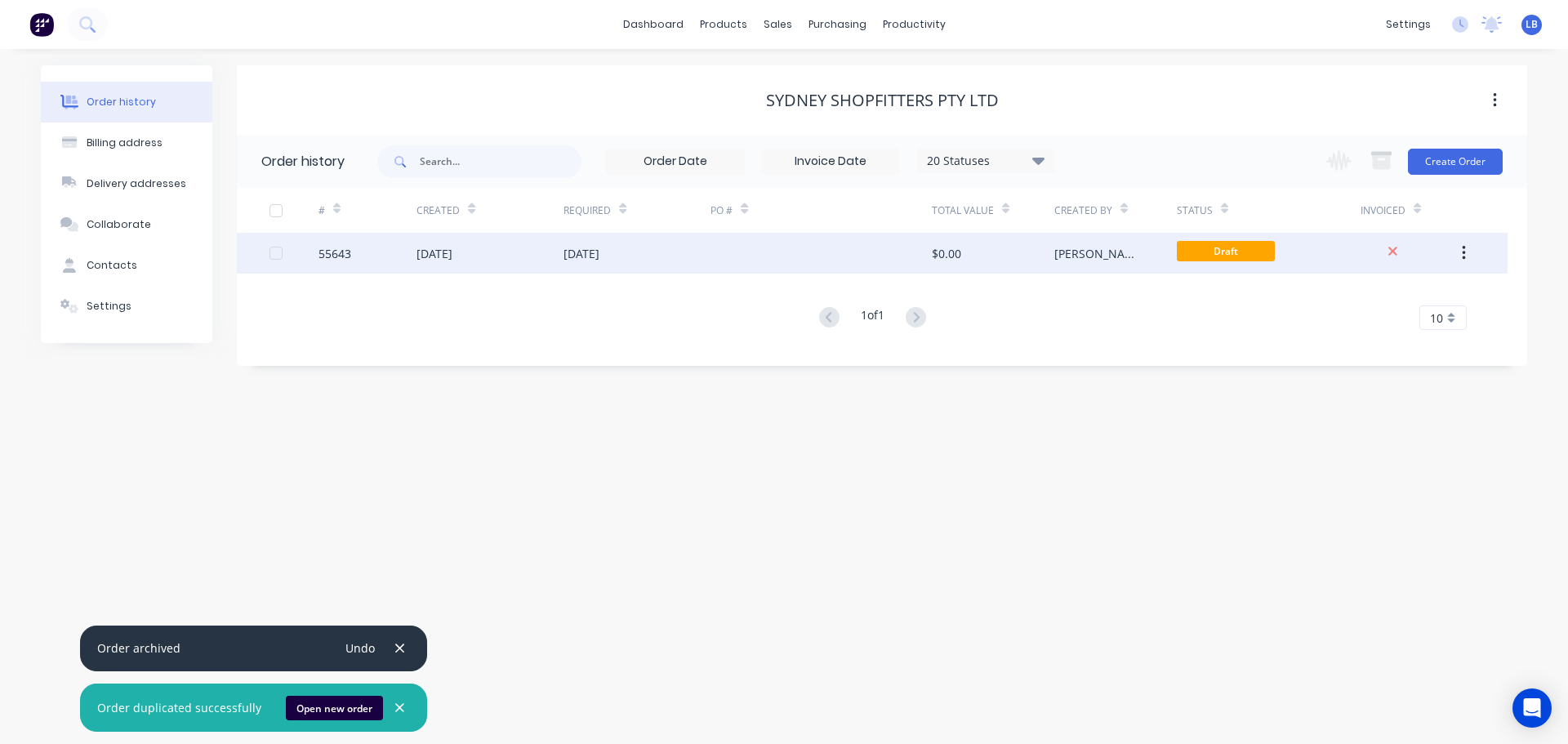
click at [1462, 253] on icon "button" at bounding box center [1463, 253] width 4 height 18
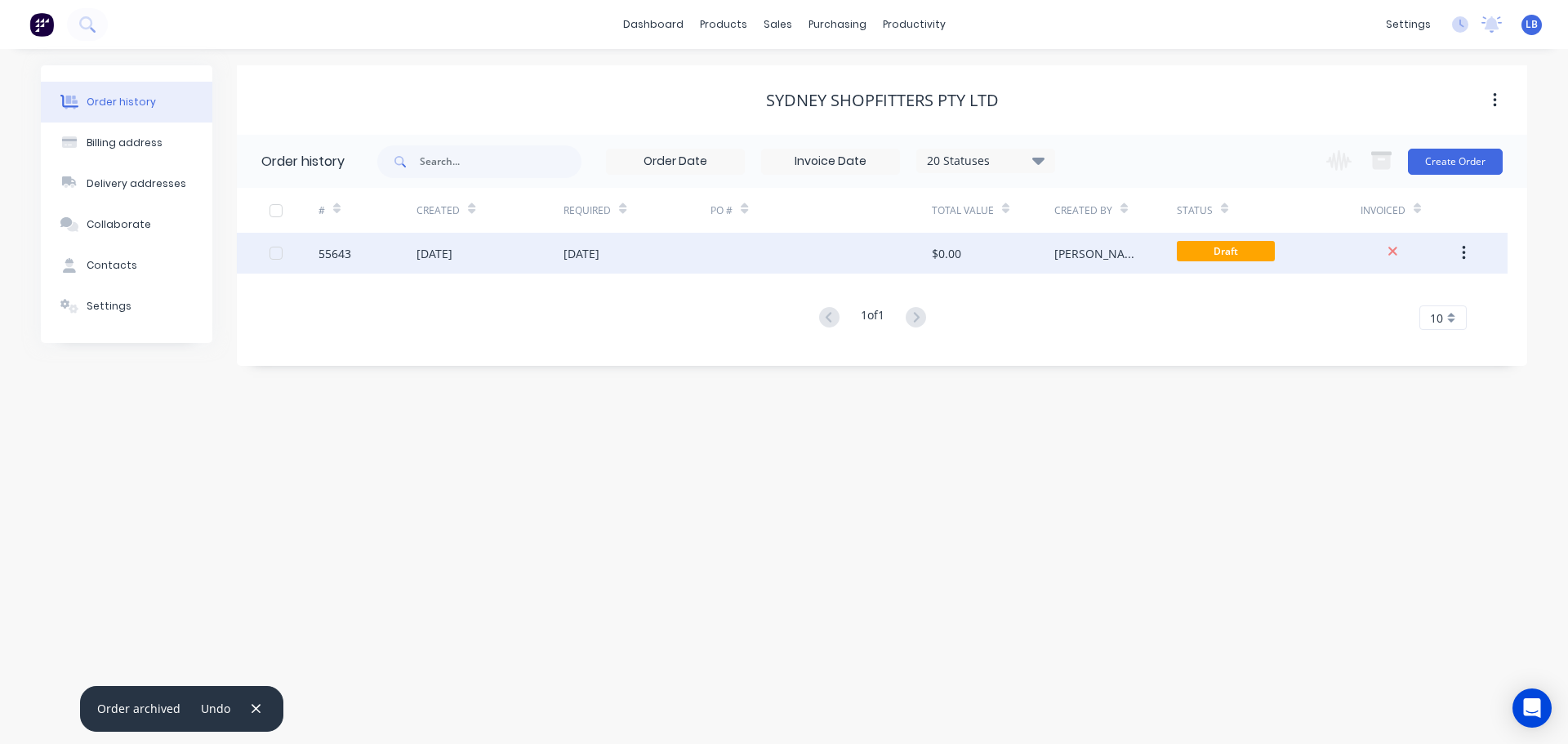
click at [1463, 258] on icon "button" at bounding box center [1463, 253] width 3 height 15
click at [1352, 294] on div "Archive" at bounding box center [1405, 295] width 126 height 24
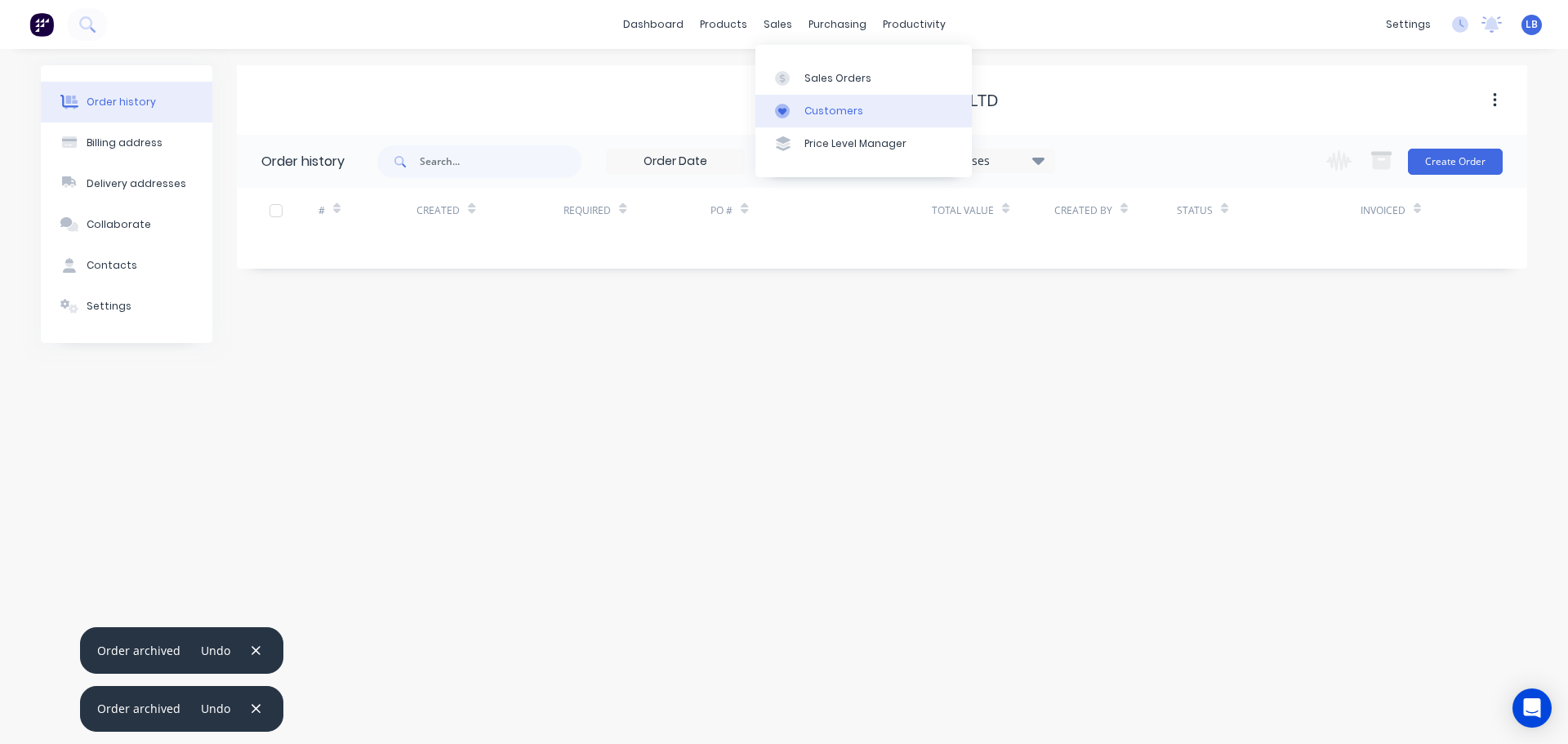
click at [836, 117] on div "Customers" at bounding box center [833, 111] width 58 height 15
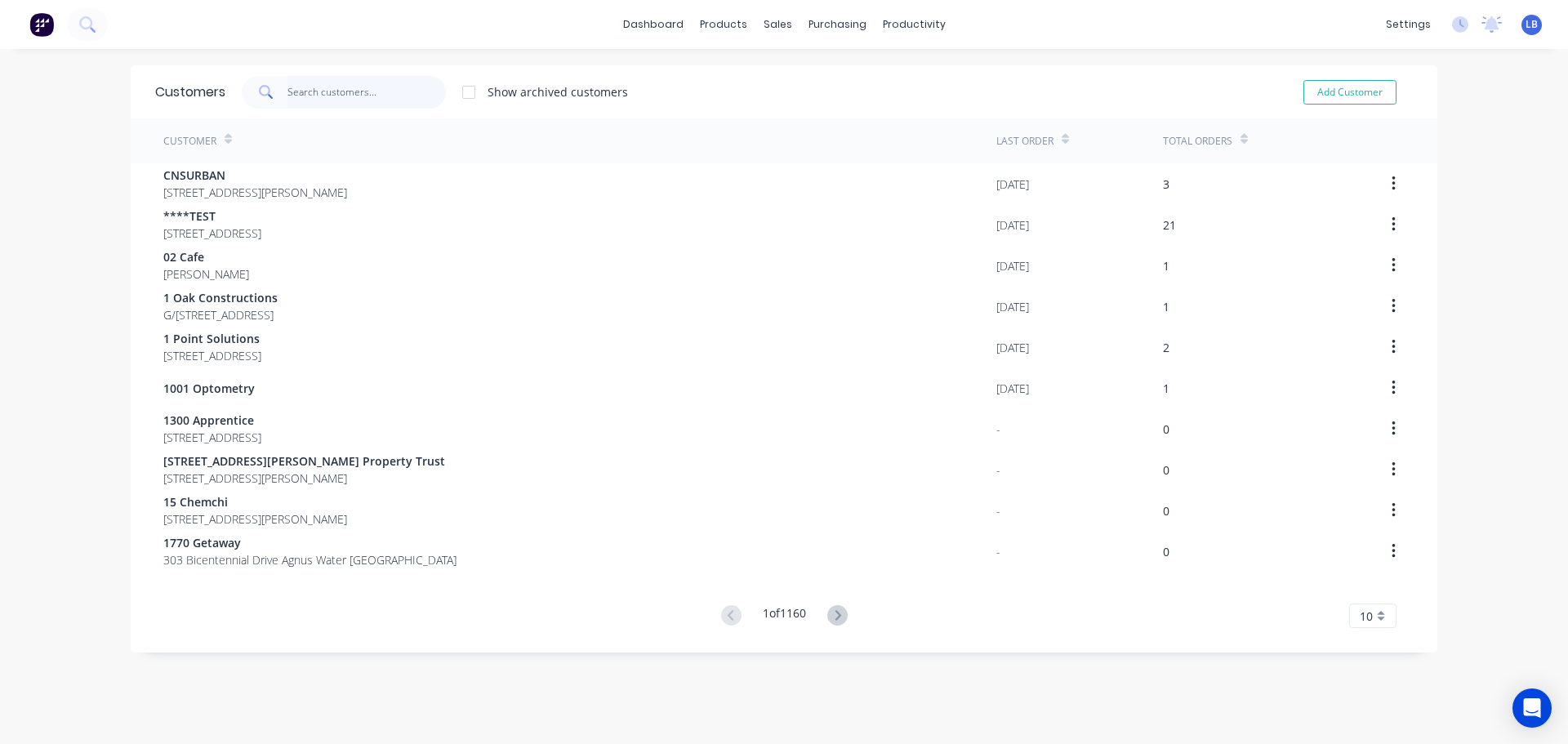
click at [305, 91] on input "text" at bounding box center [366, 92] width 159 height 33
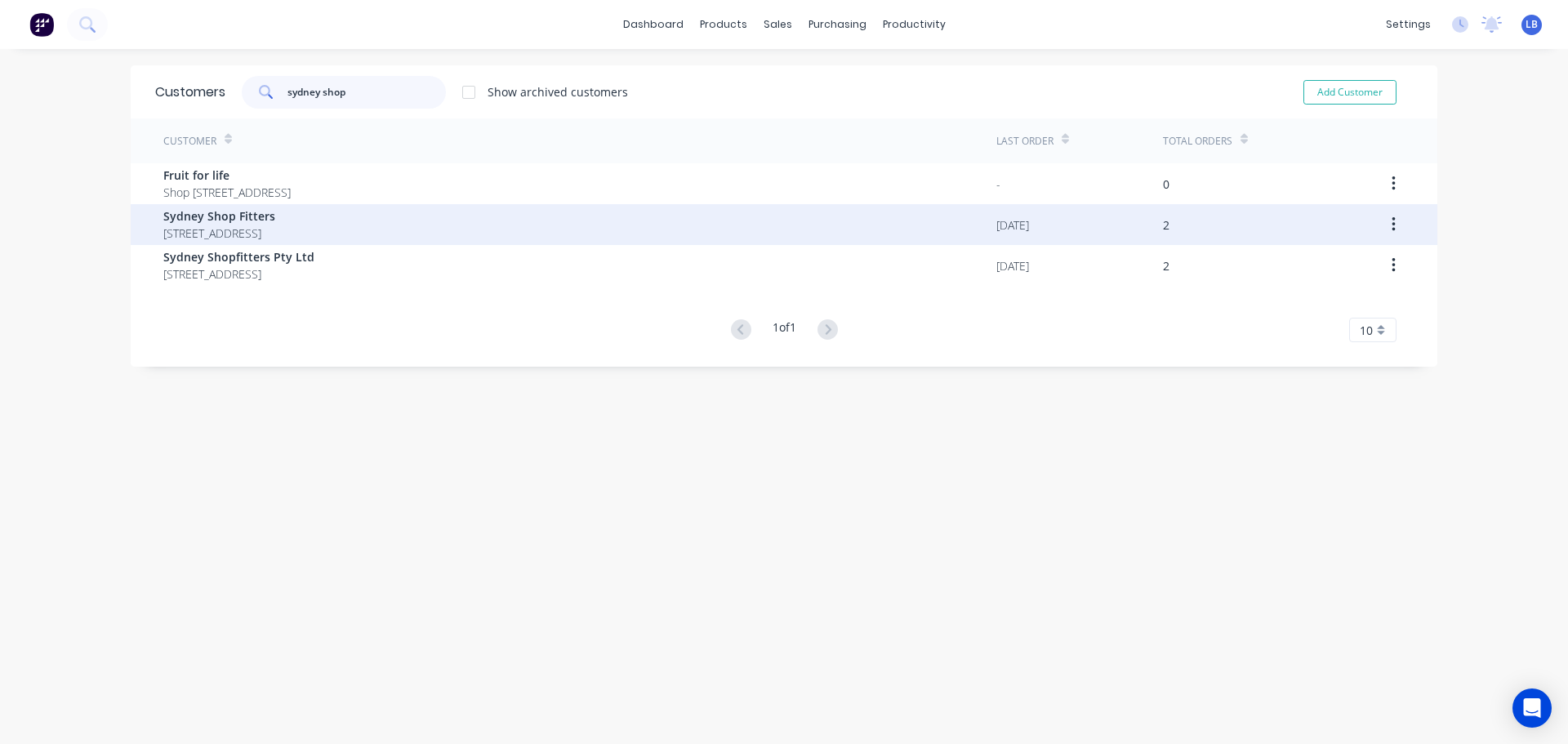
type input "sydney shop"
click at [207, 225] on span "Unit 34, 398 The Boulevarde Kirrawee New South Wales 2232" at bounding box center [219, 233] width 112 height 17
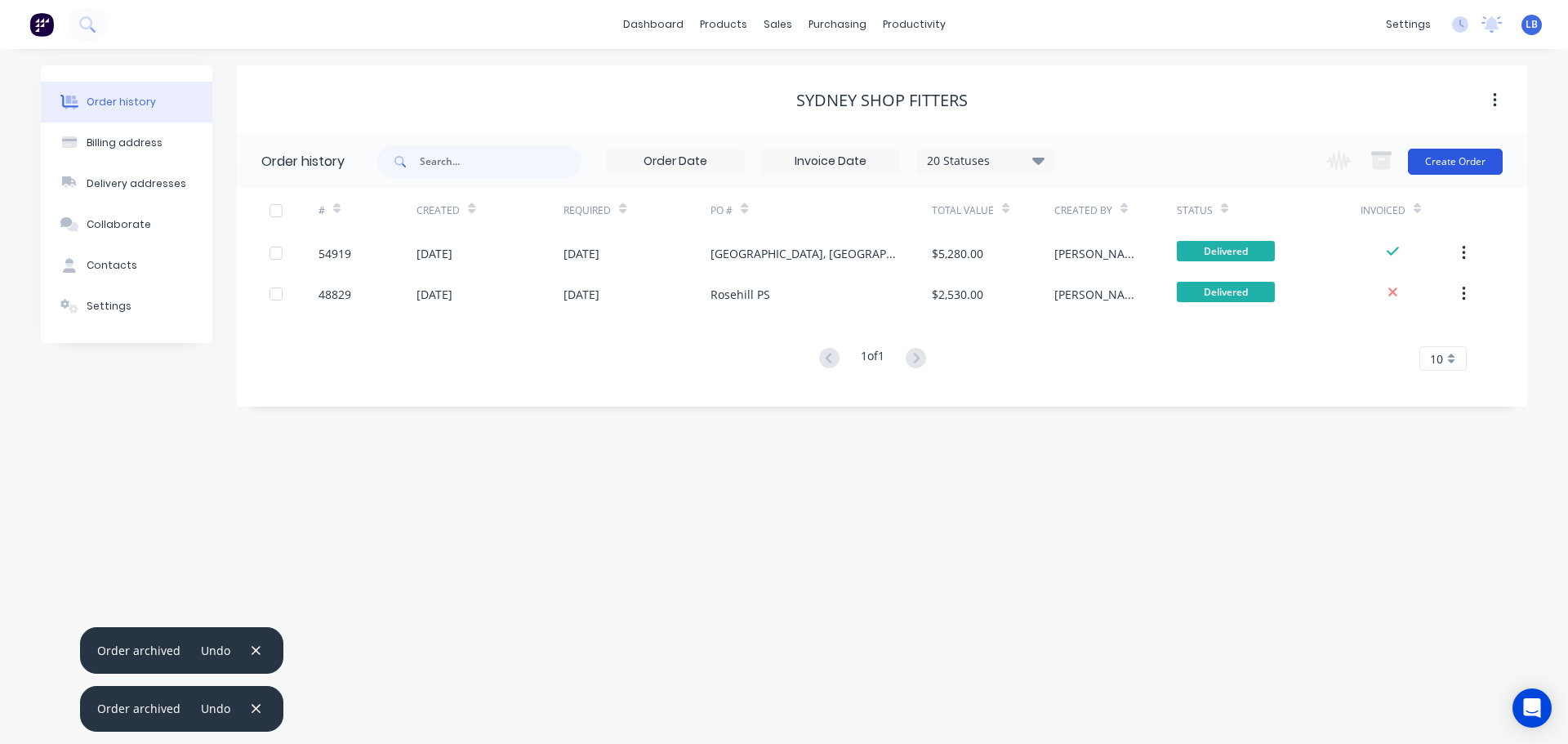
click at [1450, 170] on button "Create Order" at bounding box center [1455, 162] width 95 height 26
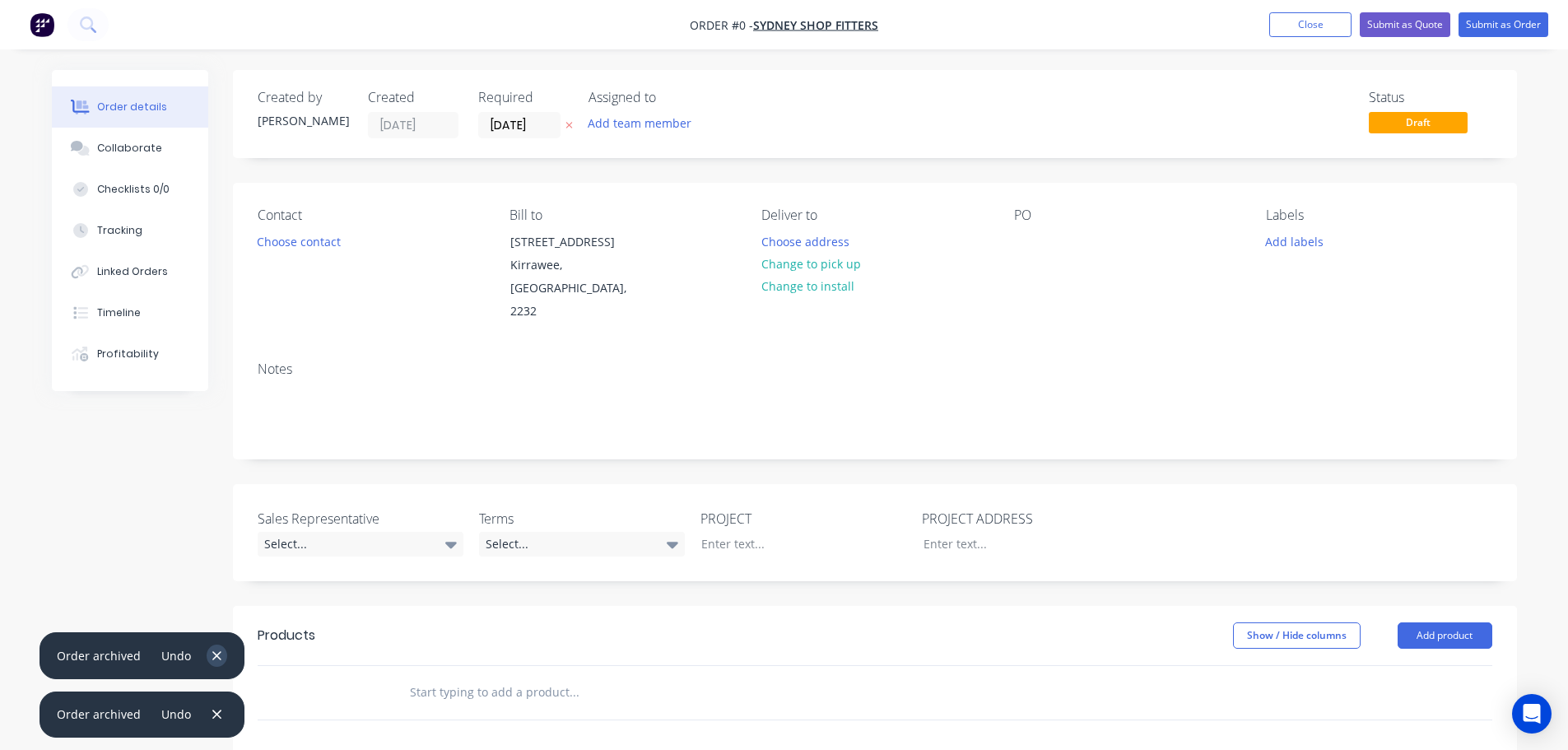
click at [217, 659] on icon "button" at bounding box center [217, 656] width 11 height 15
click at [212, 713] on icon "button" at bounding box center [217, 713] width 9 height 9
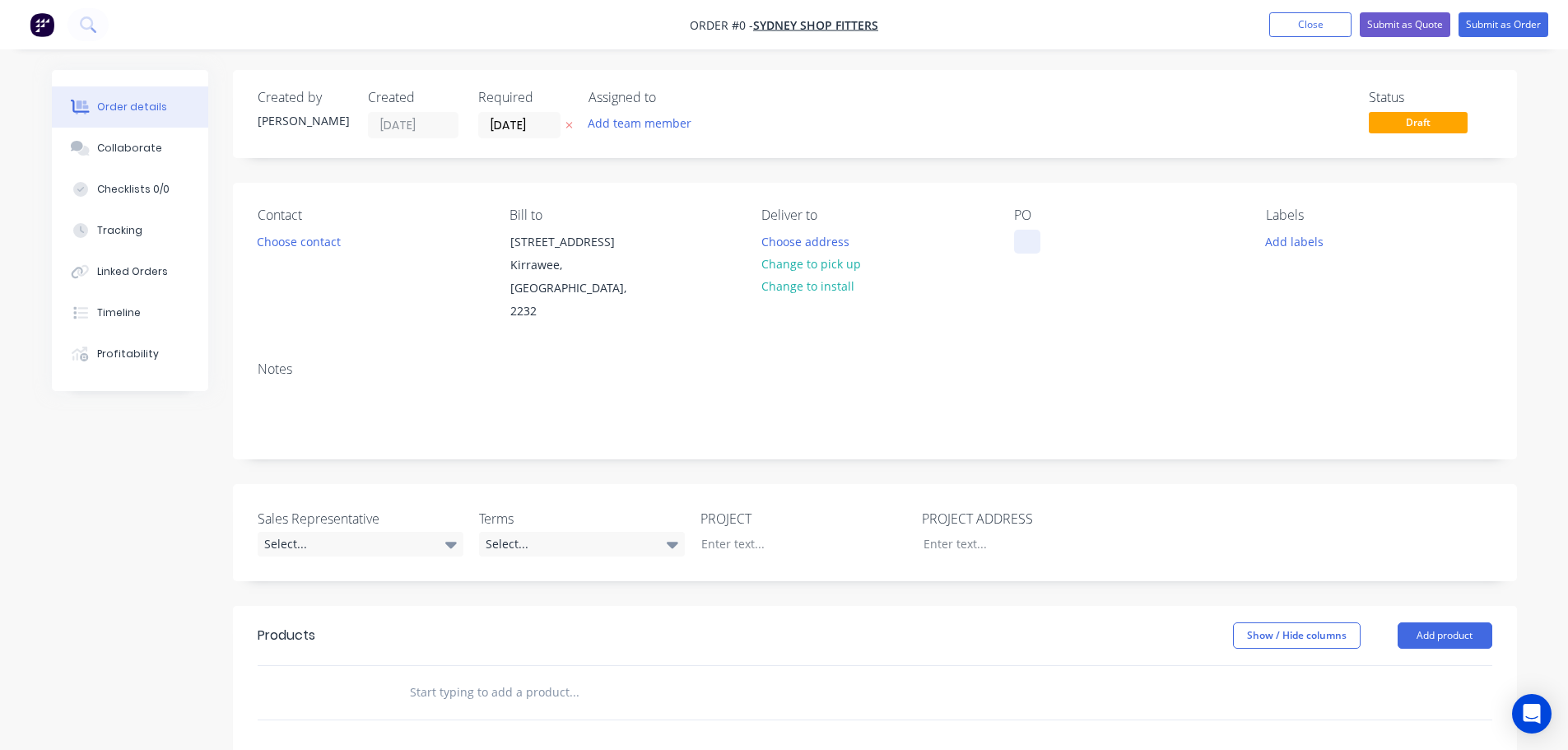
click at [1014, 241] on div at bounding box center [1027, 241] width 27 height 24
click at [1051, 243] on div "Cronulla NSW" at bounding box center [1108, 241] width 190 height 24
copy div "Cronulla NSW"
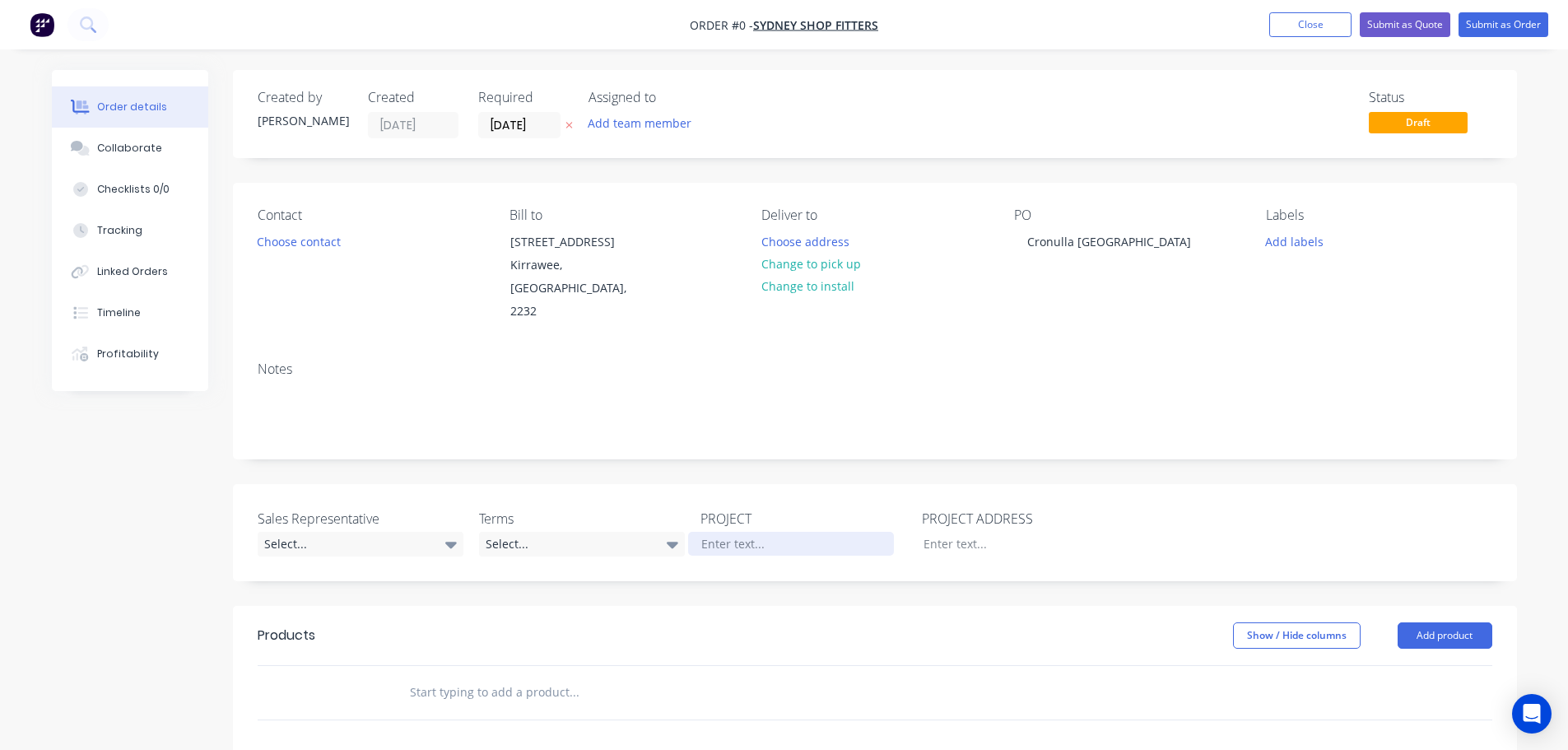
click at [737, 542] on div "Order details Collaborate Checklists 0/0 Tracking Linked Orders Timeline Profit…" at bounding box center [785, 605] width 1498 height 1070
click at [933, 543] on div at bounding box center [1013, 543] width 206 height 24
paste div
click at [291, 243] on button "Choose contact" at bounding box center [299, 241] width 101 height 22
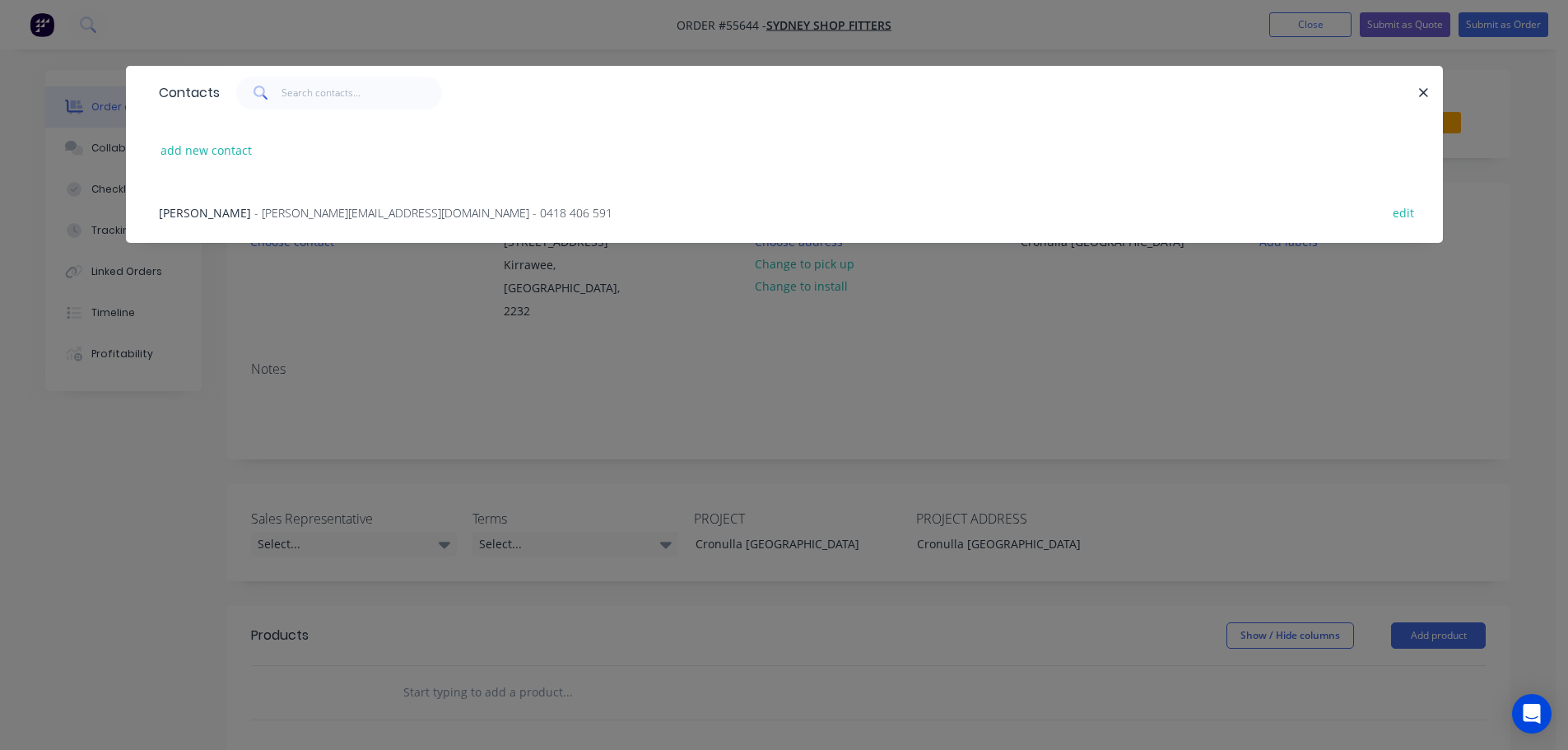
click at [211, 212] on span "Mick Attridge" at bounding box center [205, 212] width 92 height 16
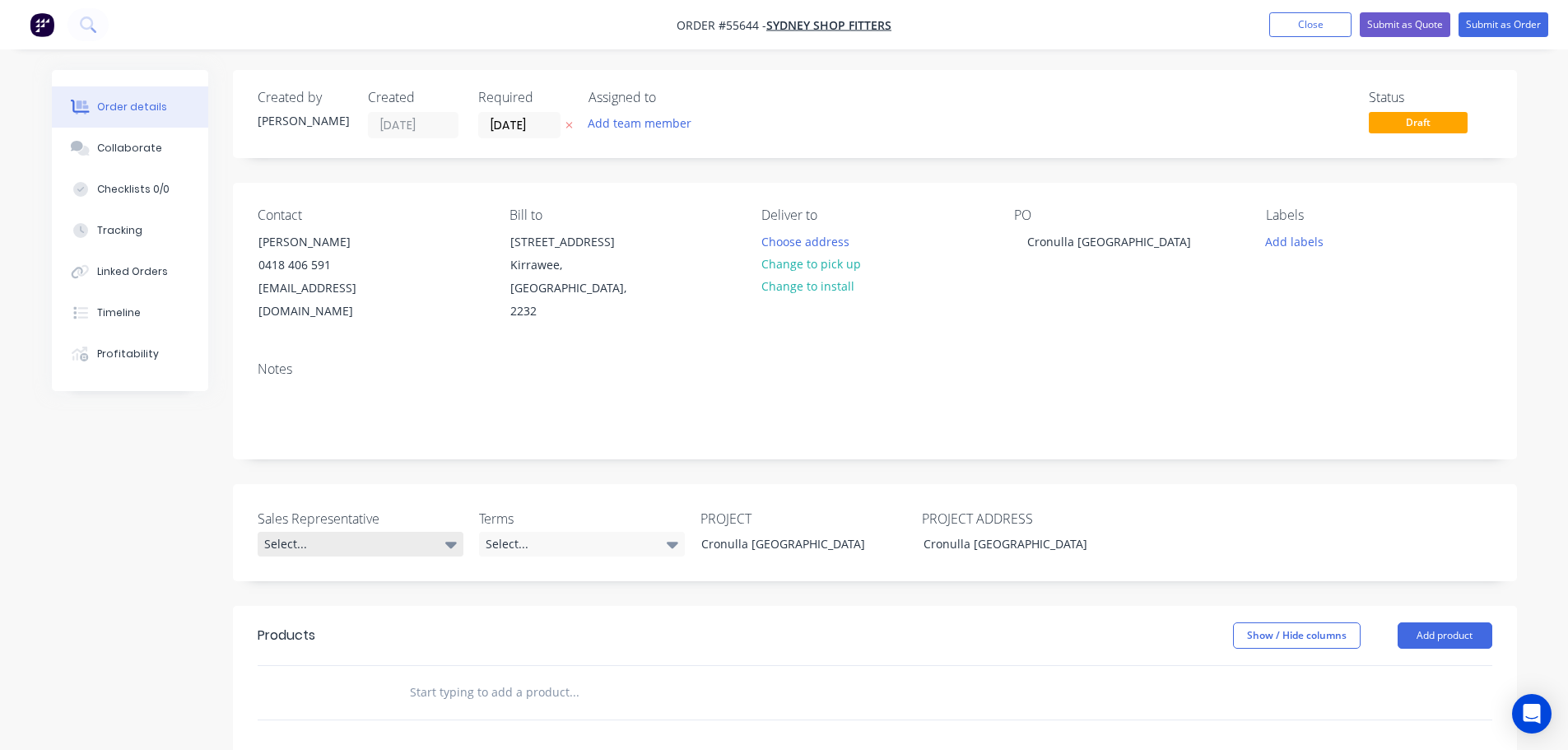
click at [285, 545] on div "Select..." at bounding box center [361, 544] width 206 height 25
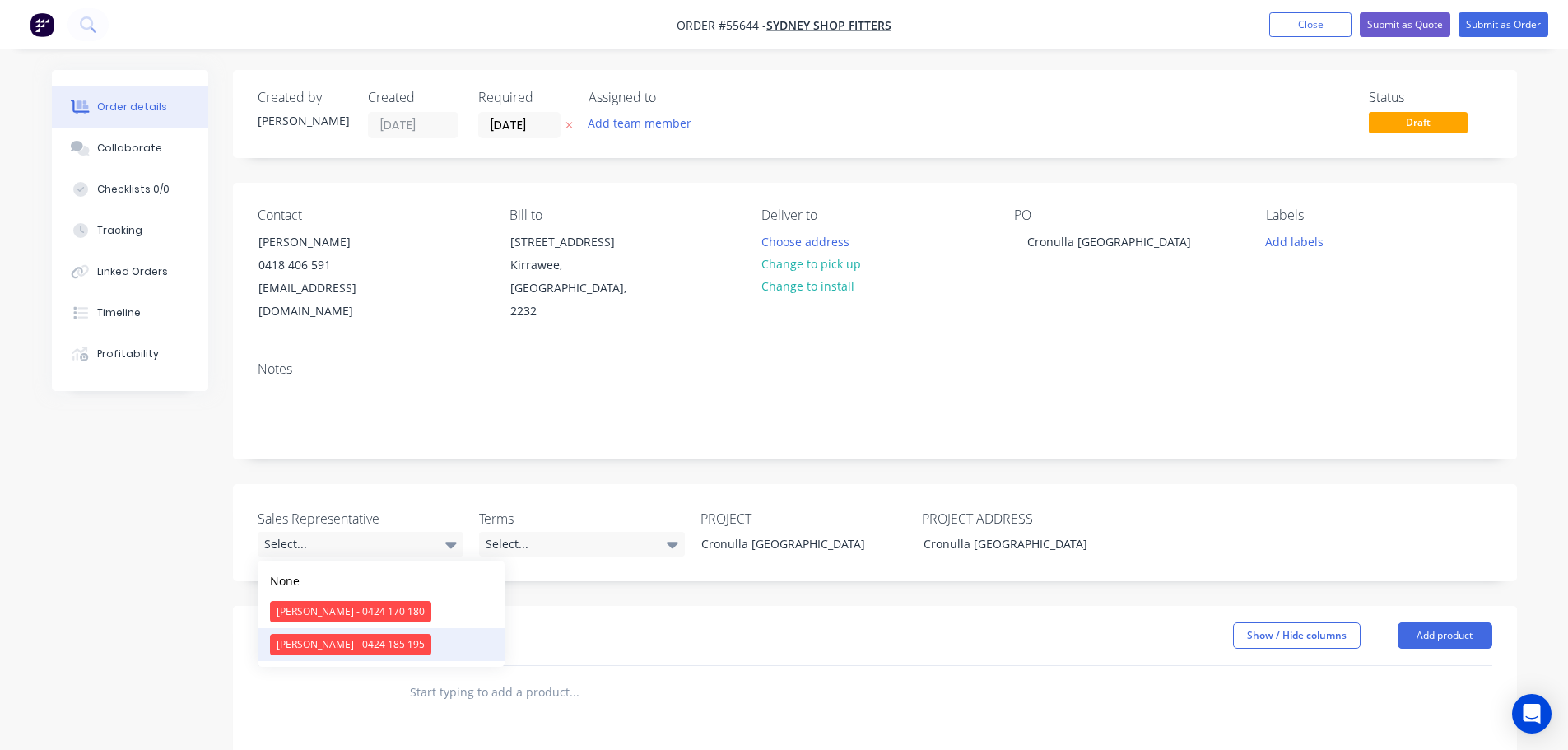
click at [303, 643] on div "Drew Blackman - 0424 185 195" at bounding box center [350, 645] width 161 height 22
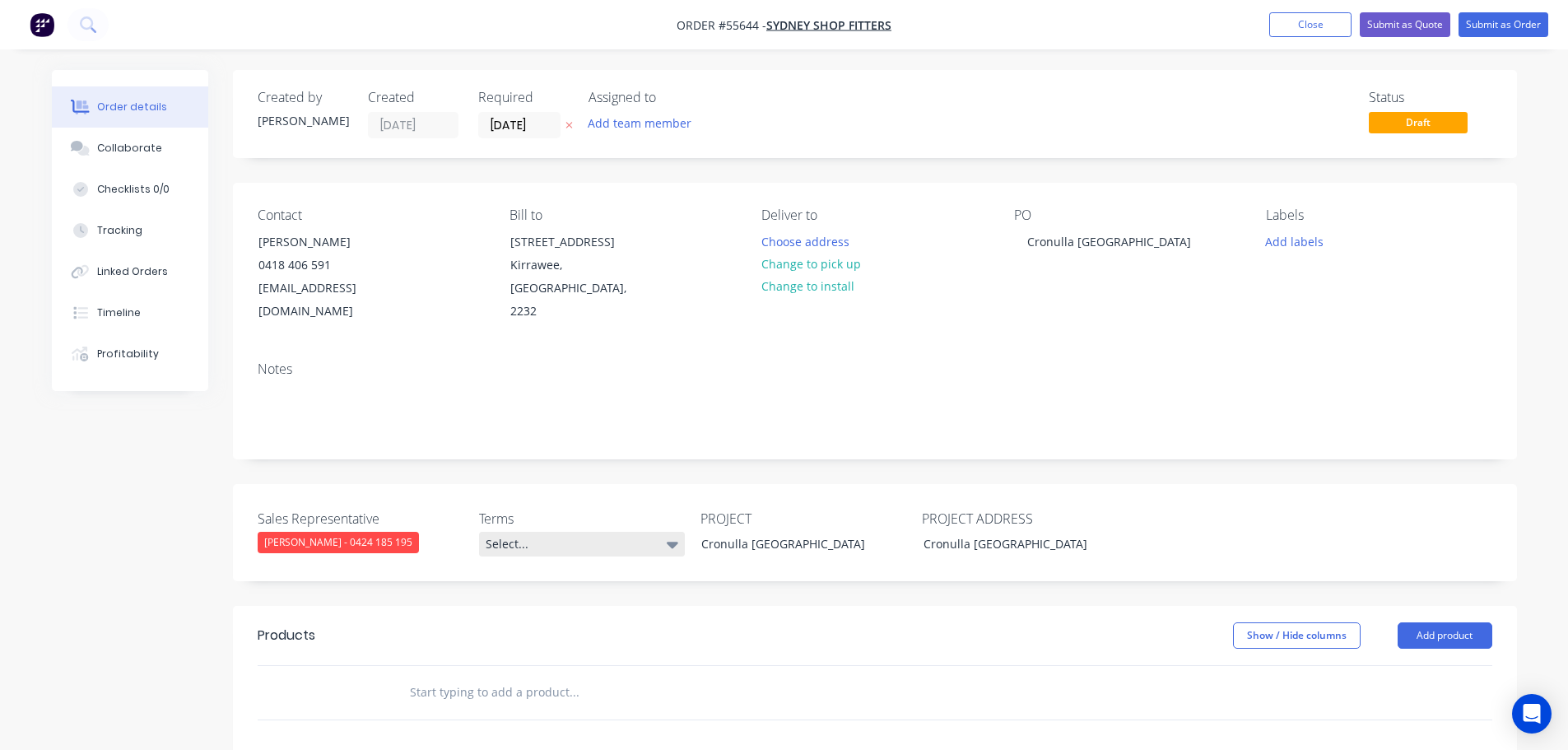
click at [551, 545] on div "Select..." at bounding box center [582, 544] width 206 height 25
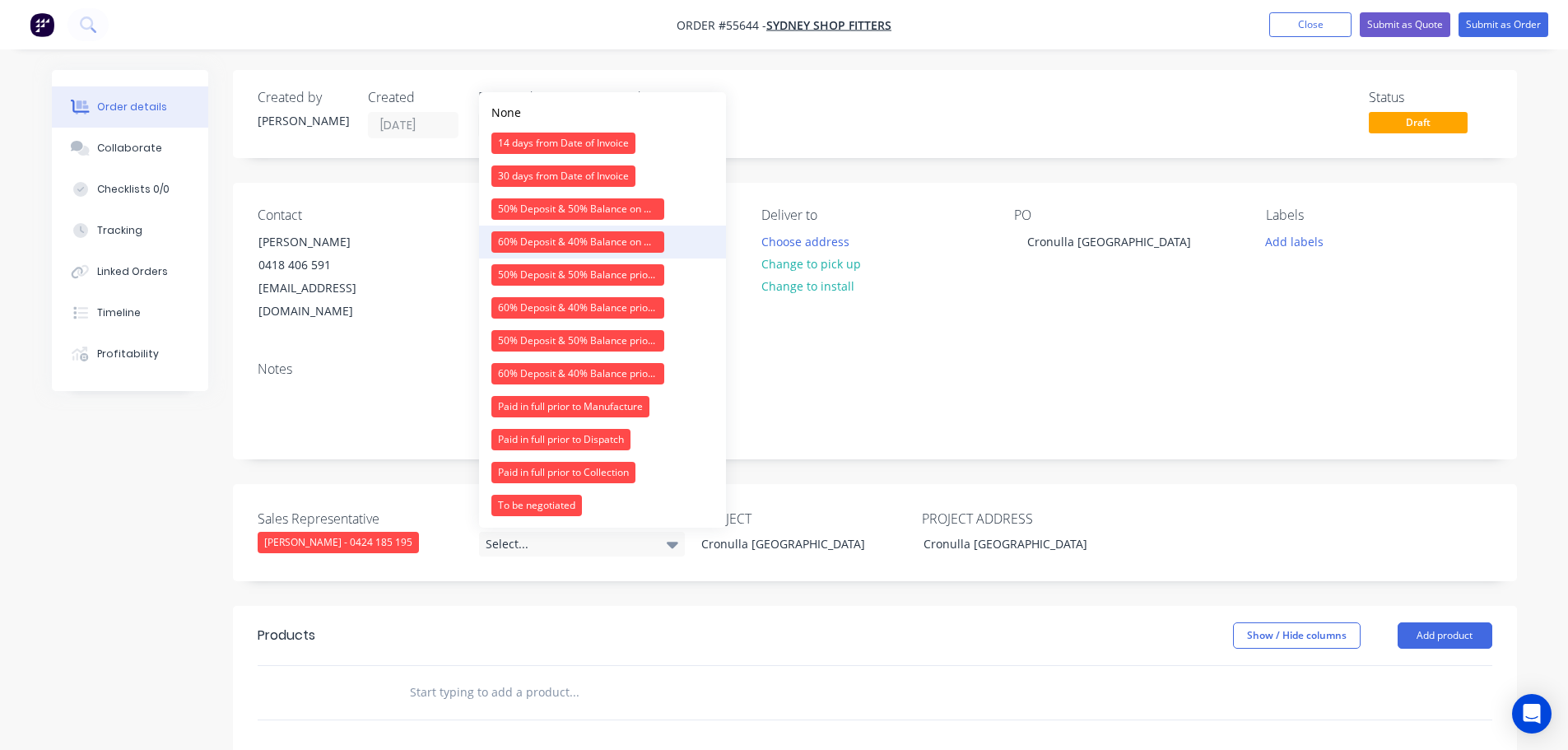
click at [544, 241] on div "60% Deposit & 40% Balance on Day of Installation" at bounding box center [577, 242] width 173 height 22
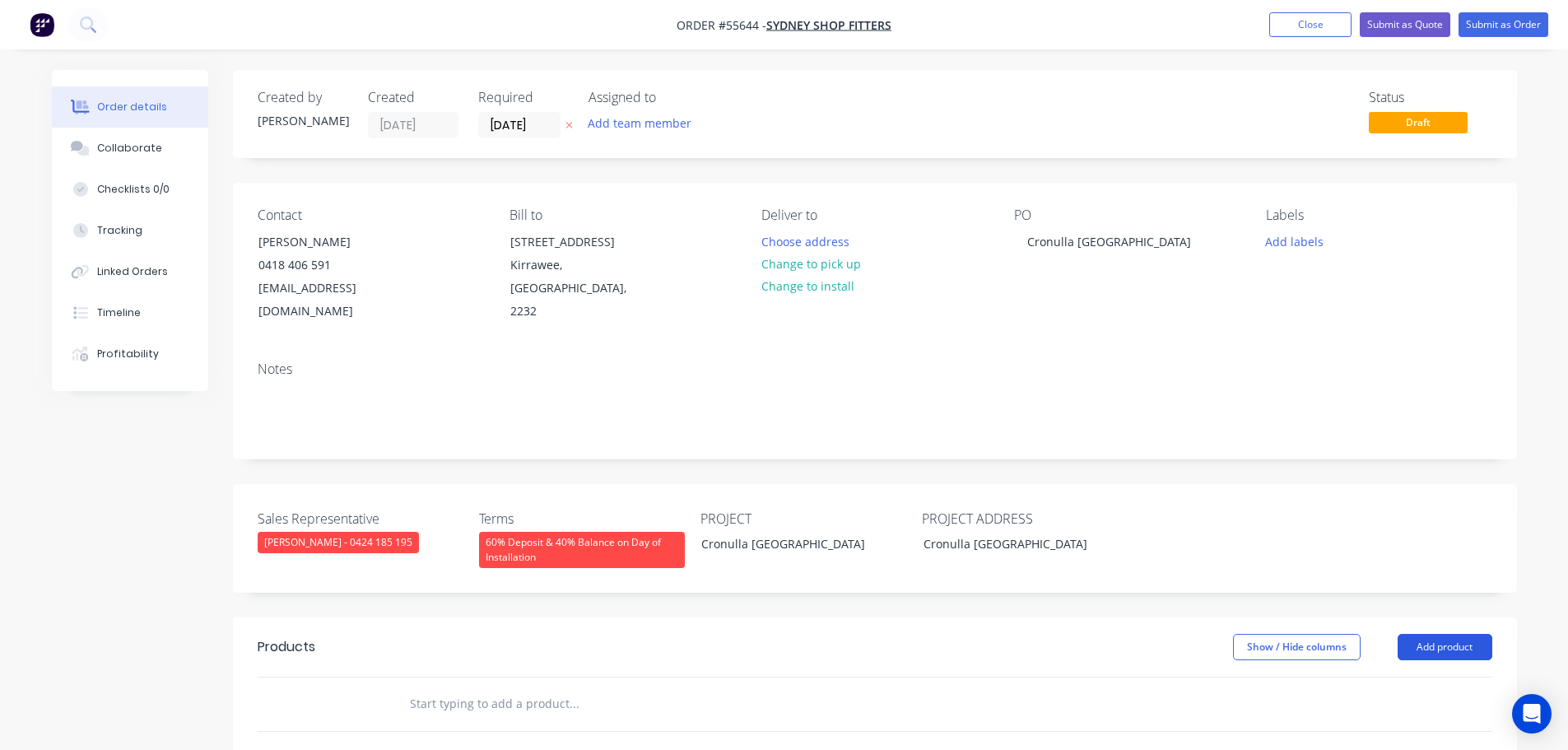
click at [1455, 643] on button "Add product" at bounding box center [1445, 647] width 95 height 27
click at [1395, 692] on div "Product catalogue" at bounding box center [1414, 689] width 127 height 24
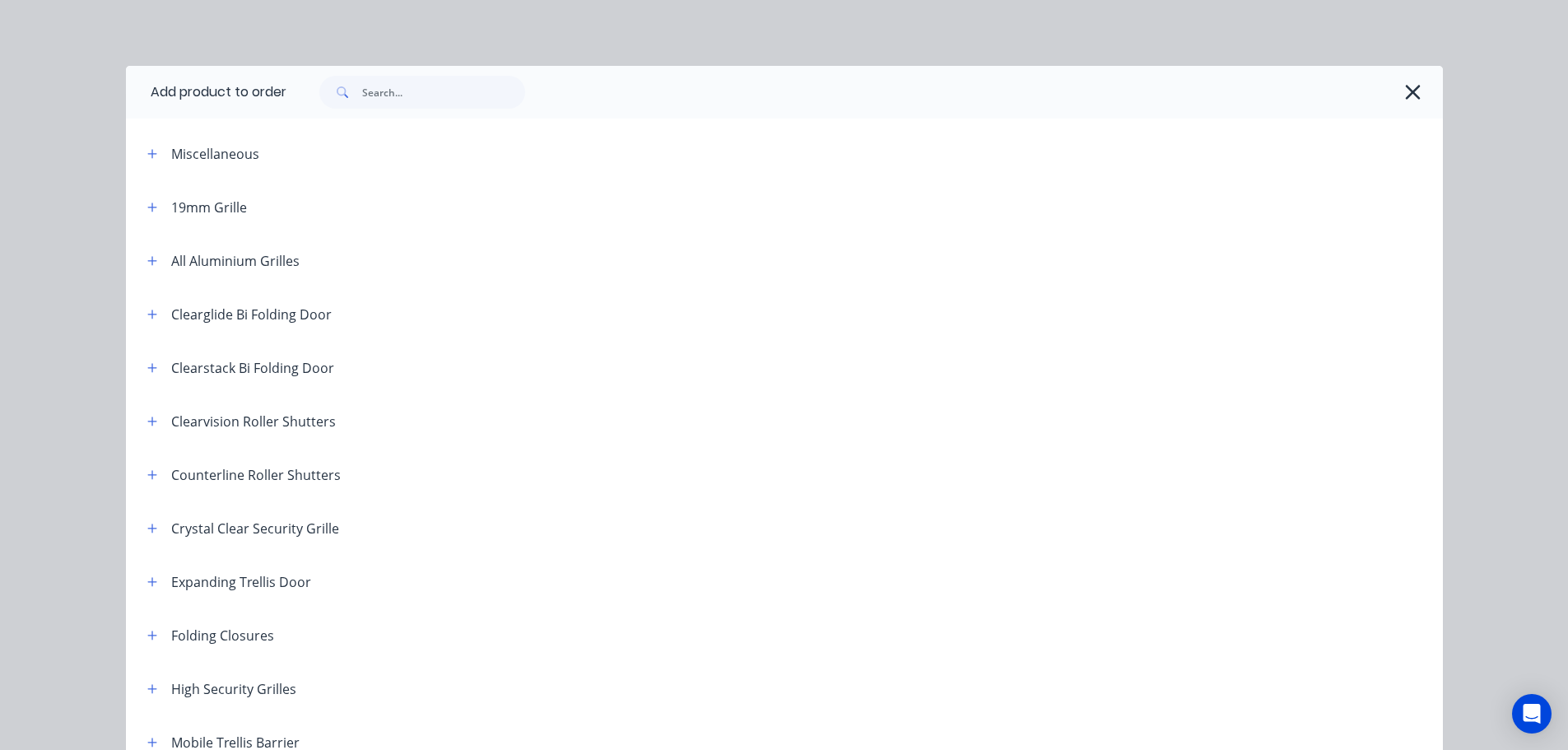
scroll to position [412, 0]
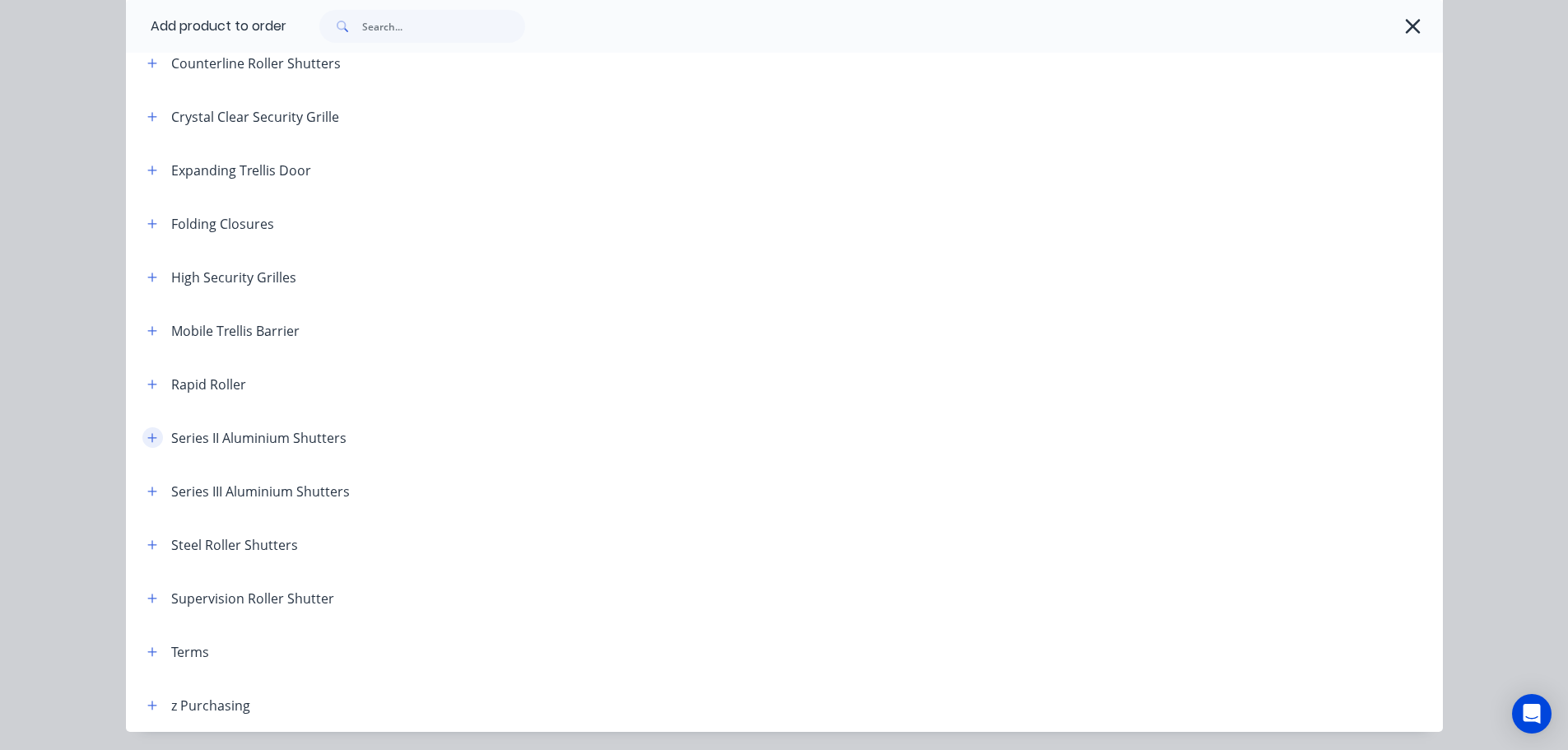
click at [148, 437] on icon "button" at bounding box center [152, 437] width 9 height 9
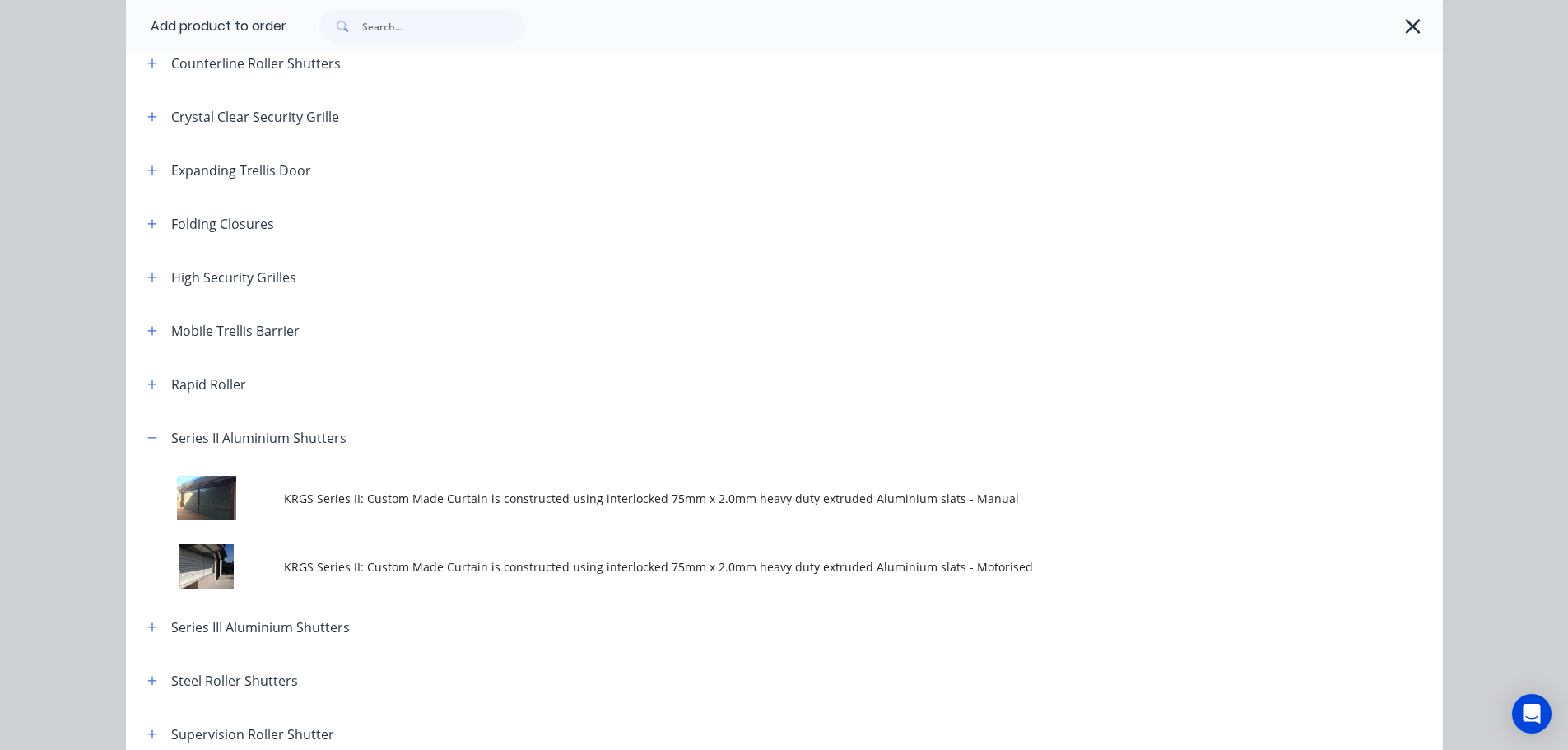
scroll to position [494, 0]
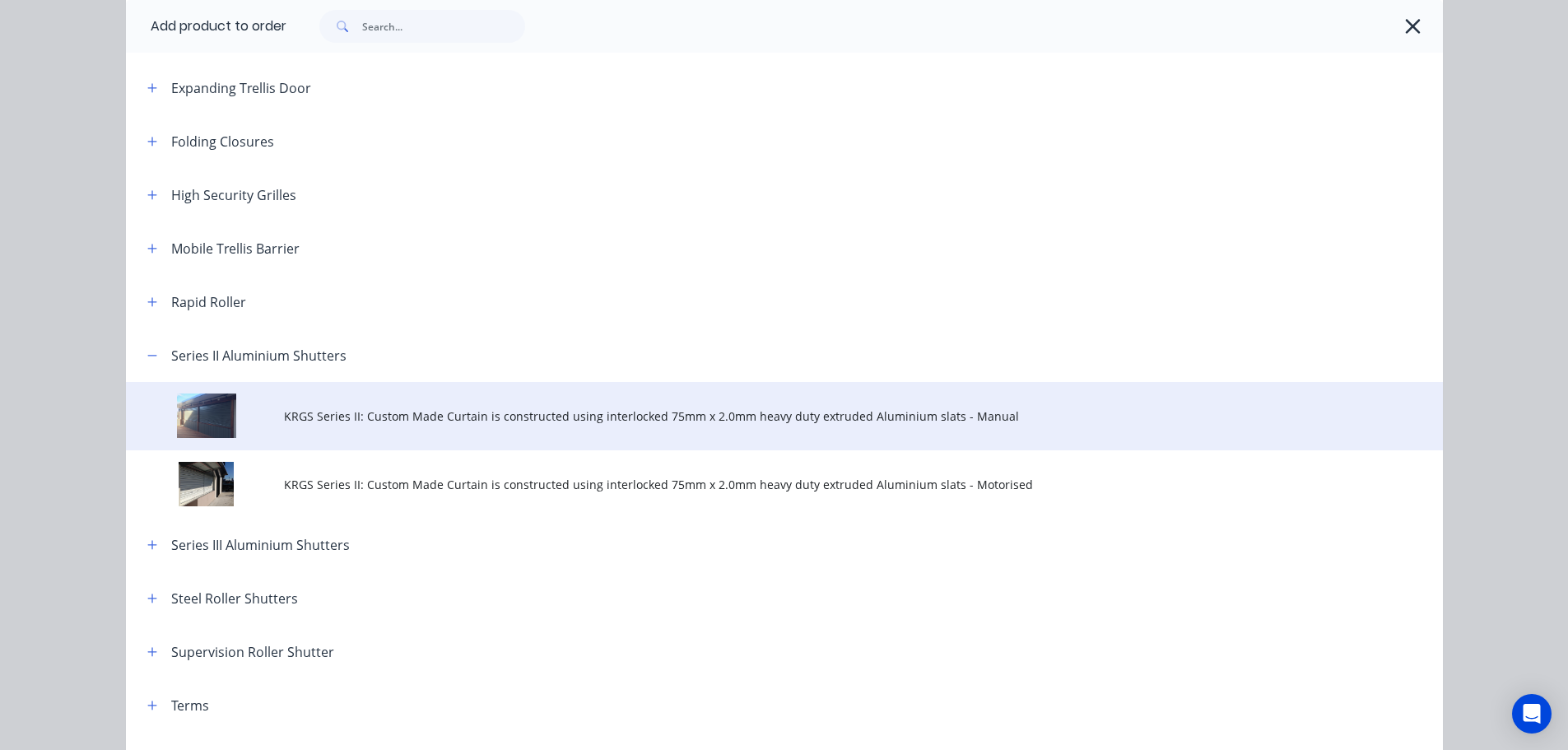
click at [584, 412] on span "KRGS Series II: Custom Made Curtain is constructed using interlocked 75mm x 2.0…" at bounding box center [747, 416] width 927 height 17
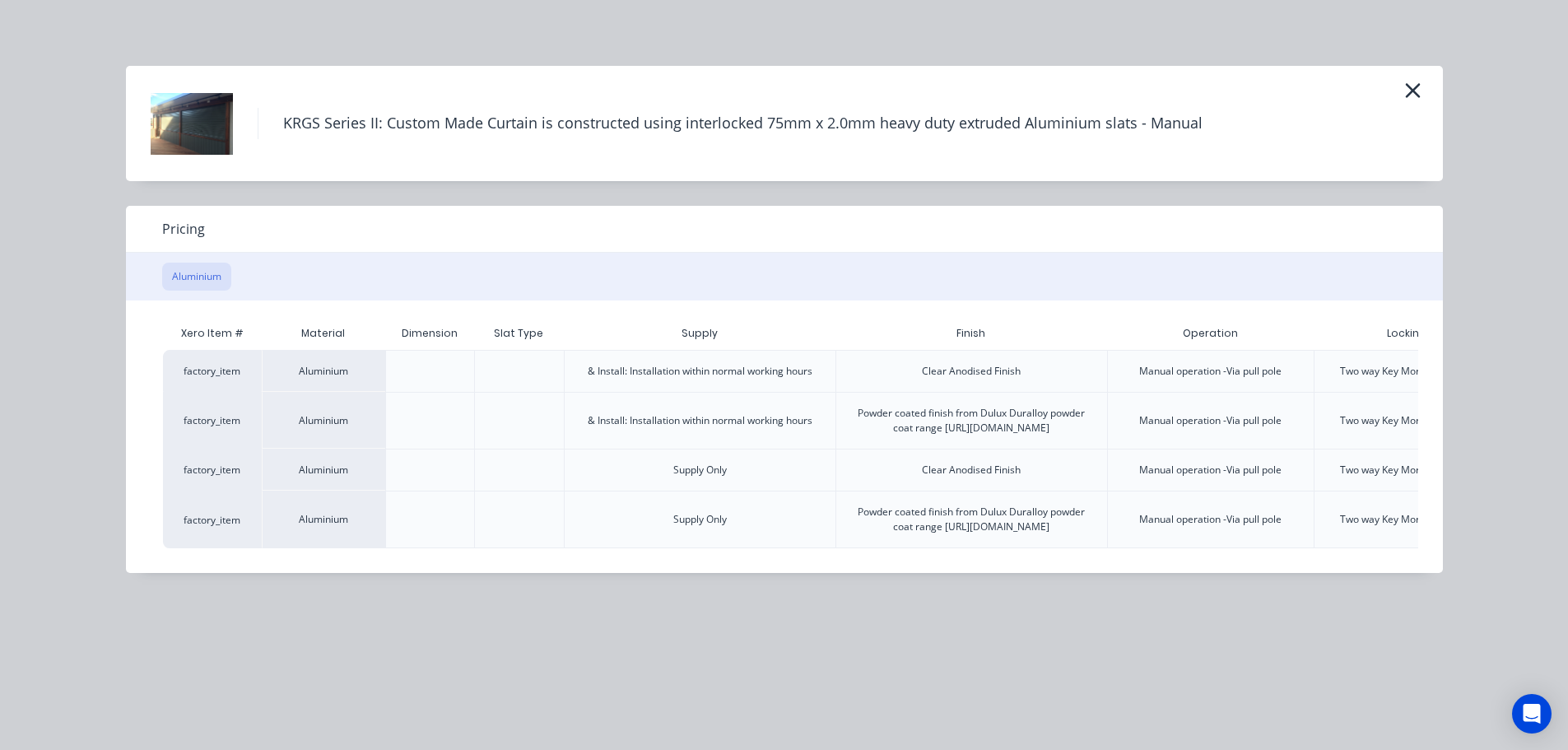
scroll to position [0, 170]
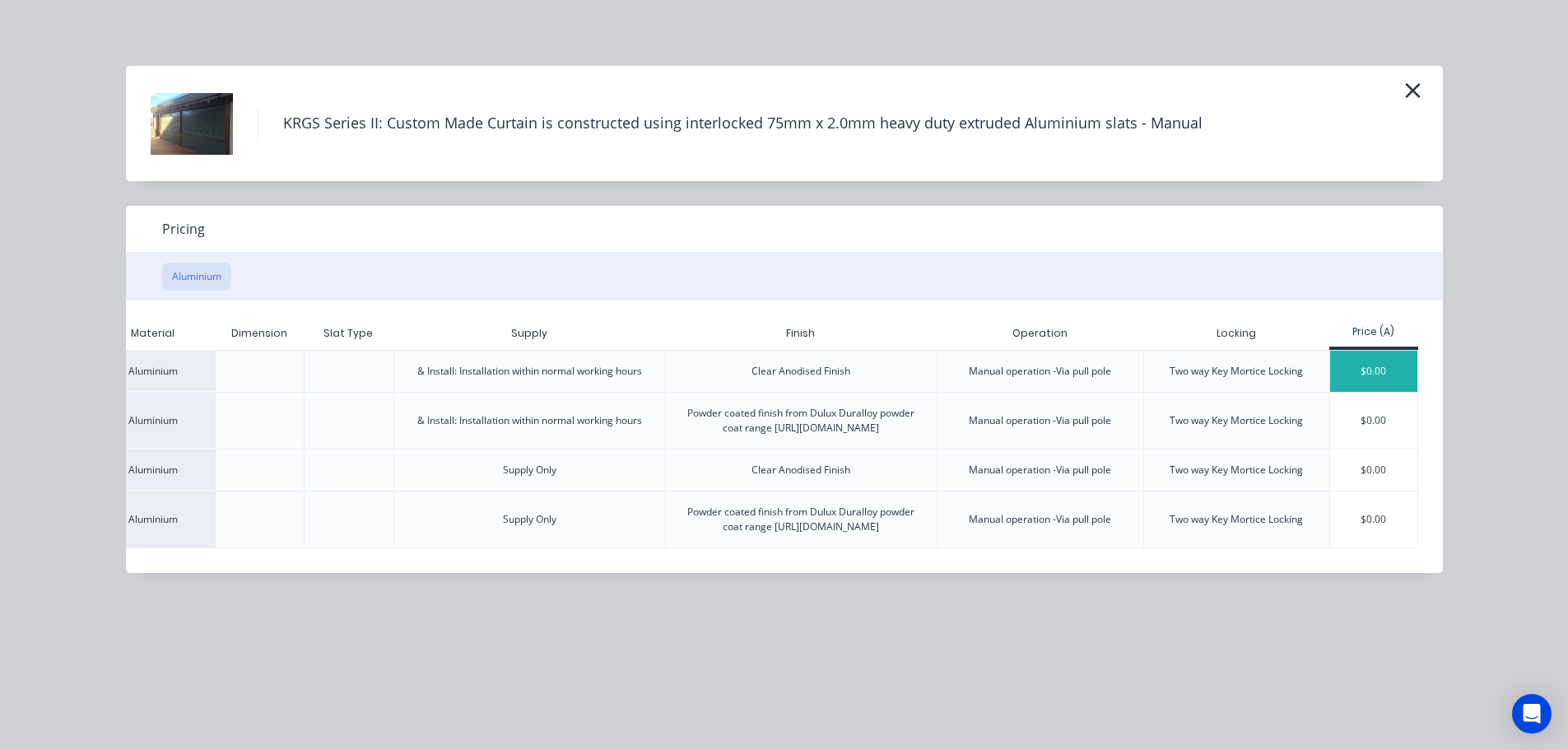
click at [1386, 376] on div "$0.00" at bounding box center [1374, 372] width 88 height 41
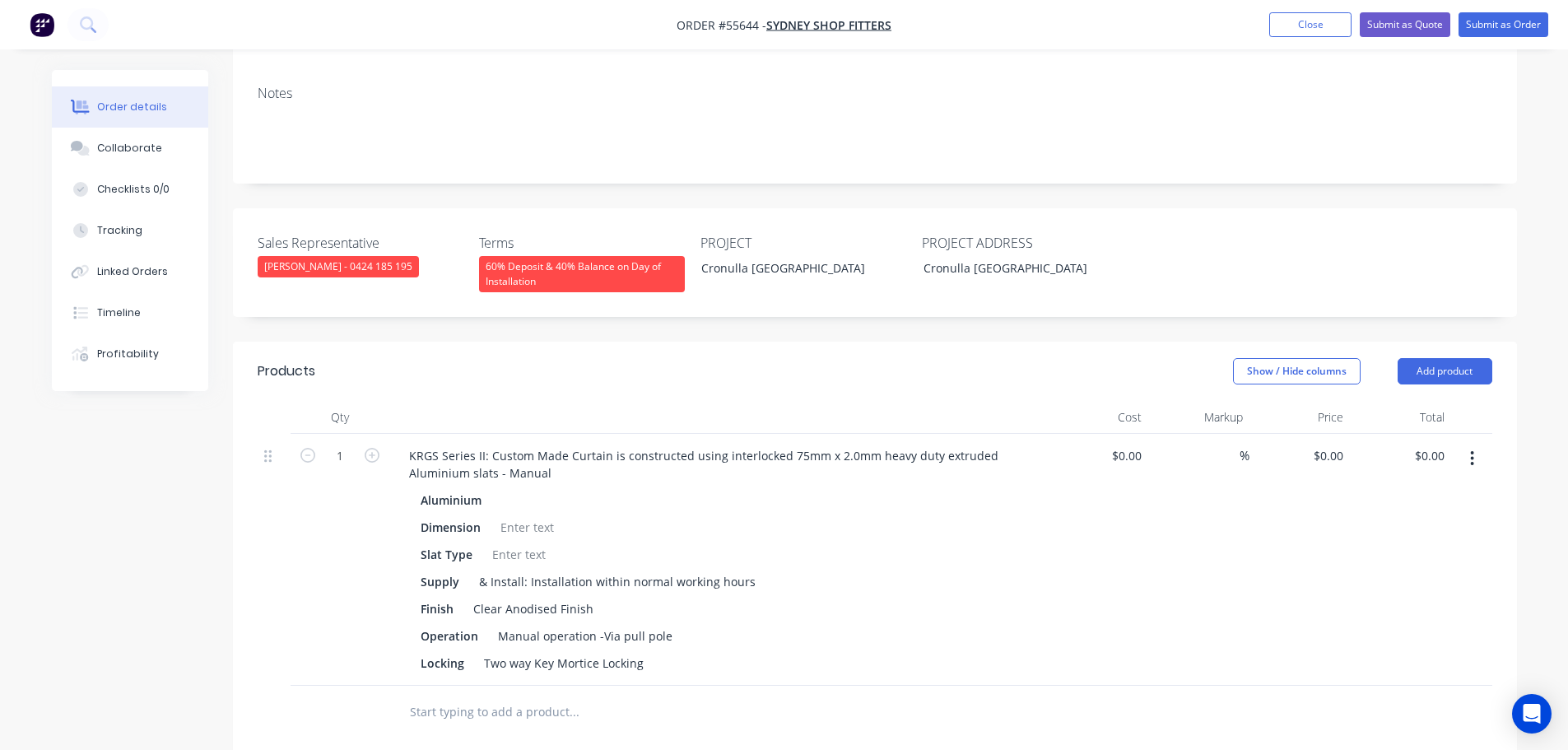
scroll to position [329, 0]
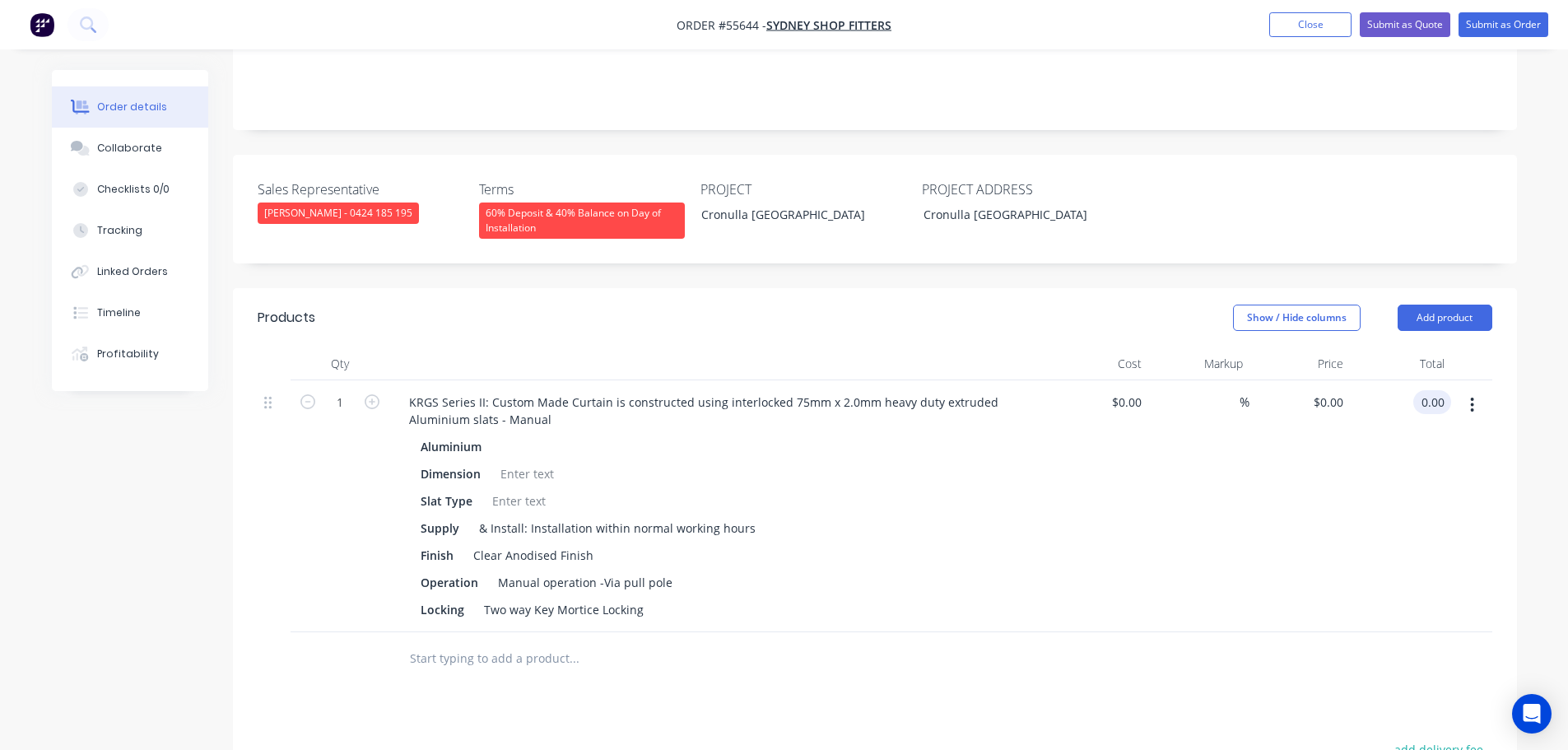
click at [1441, 402] on input "0.00" at bounding box center [1436, 402] width 32 height 24
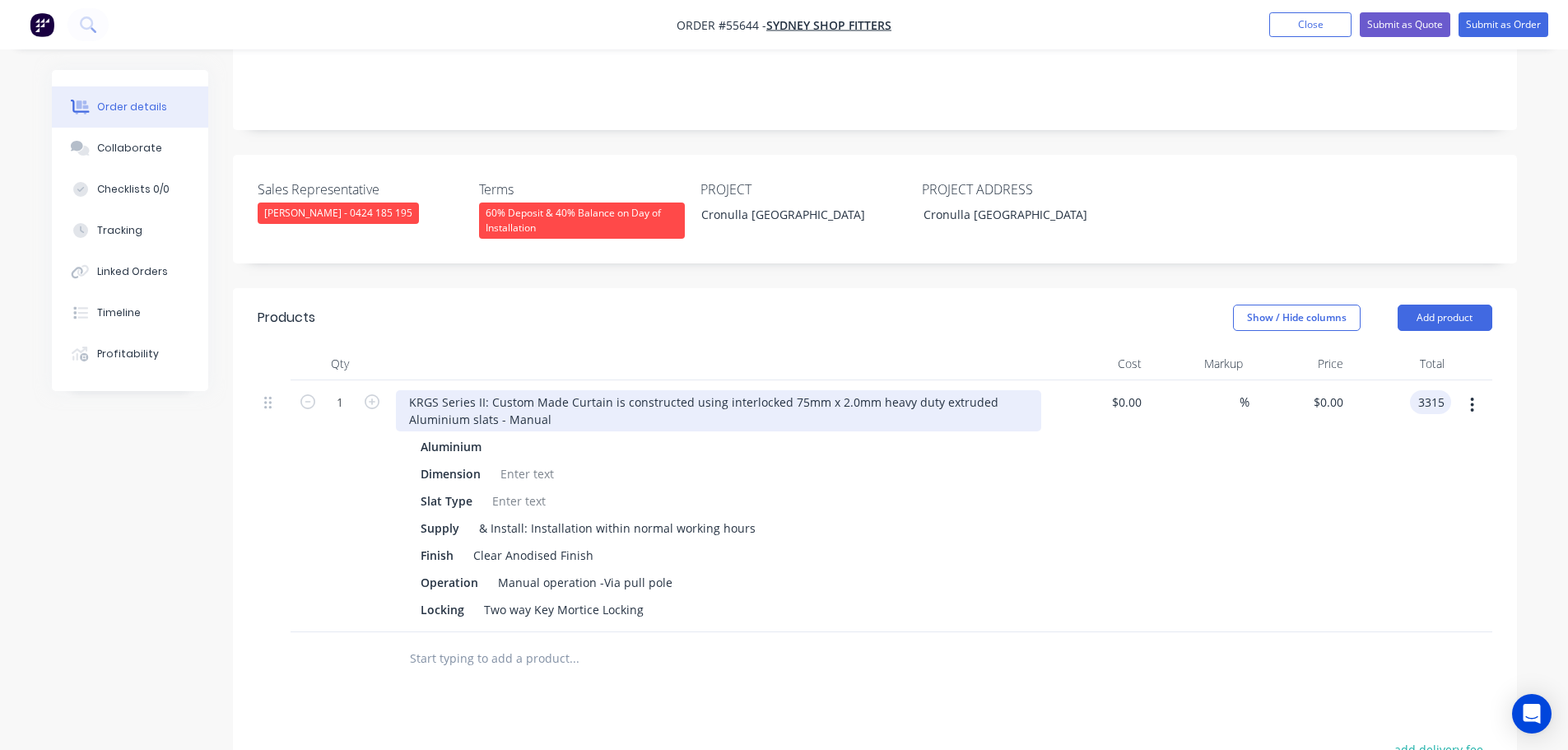
type input "3315"
type input "$3,315.00"
click at [401, 402] on div "KRGS Series II: Custom Made Curtain is constructed using interlocked 75mm x 2.0…" at bounding box center [718, 411] width 645 height 41
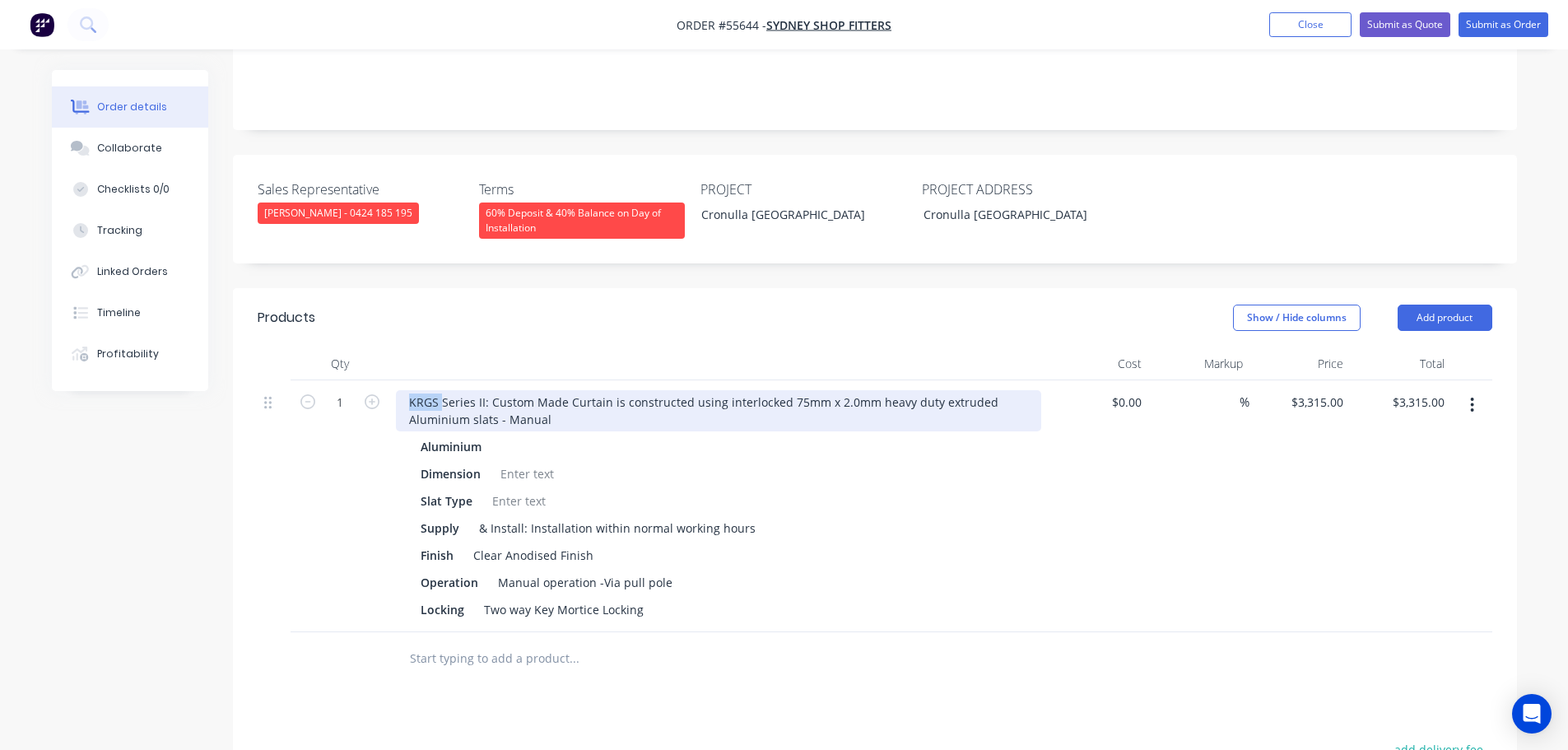
click at [396, 392] on div "KRGS Series II: Custom Made Curtain is constructed using interlocked 75mm x 2.0…" at bounding box center [718, 411] width 645 height 41
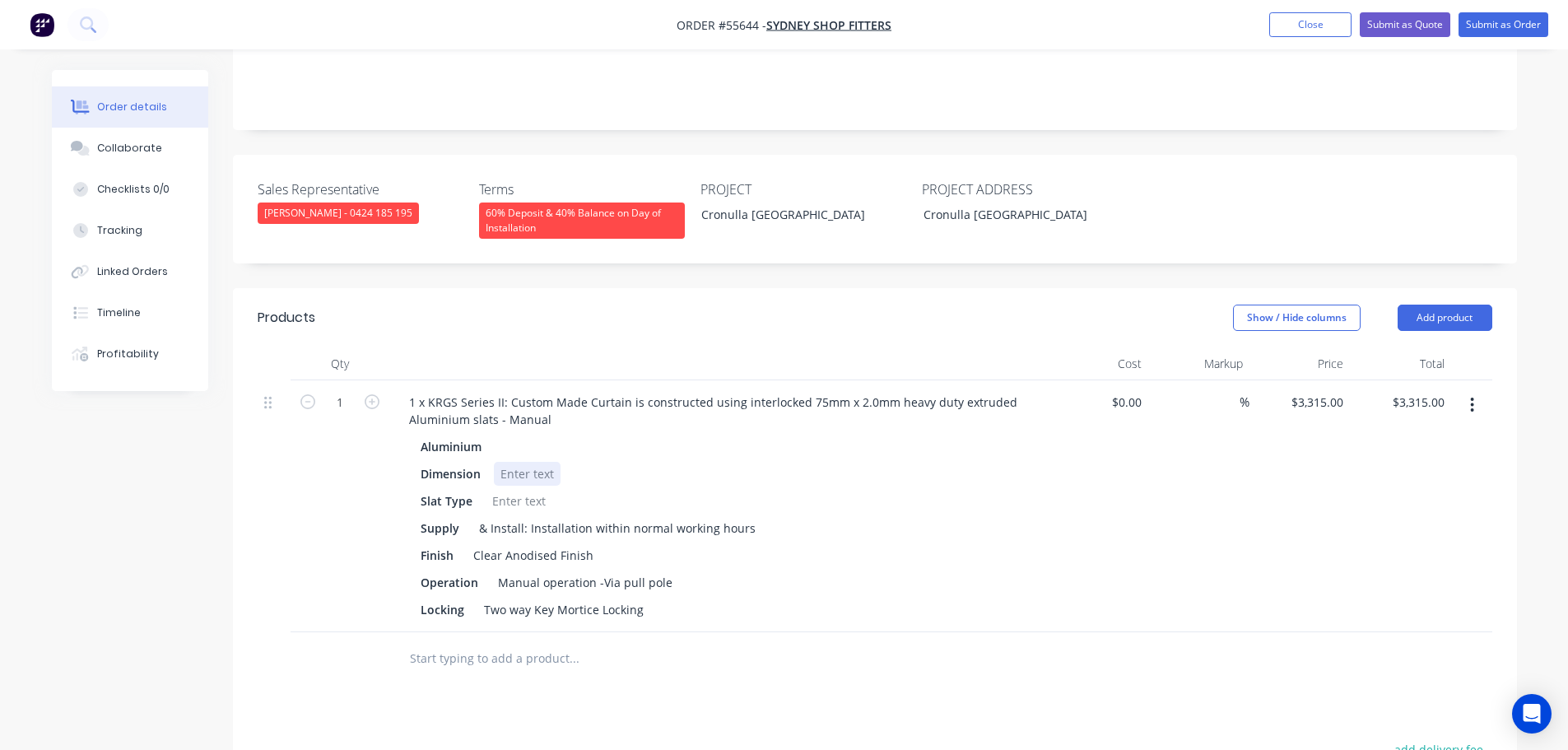
click at [517, 474] on div at bounding box center [527, 474] width 66 height 24
click at [498, 497] on div at bounding box center [519, 500] width 66 height 24
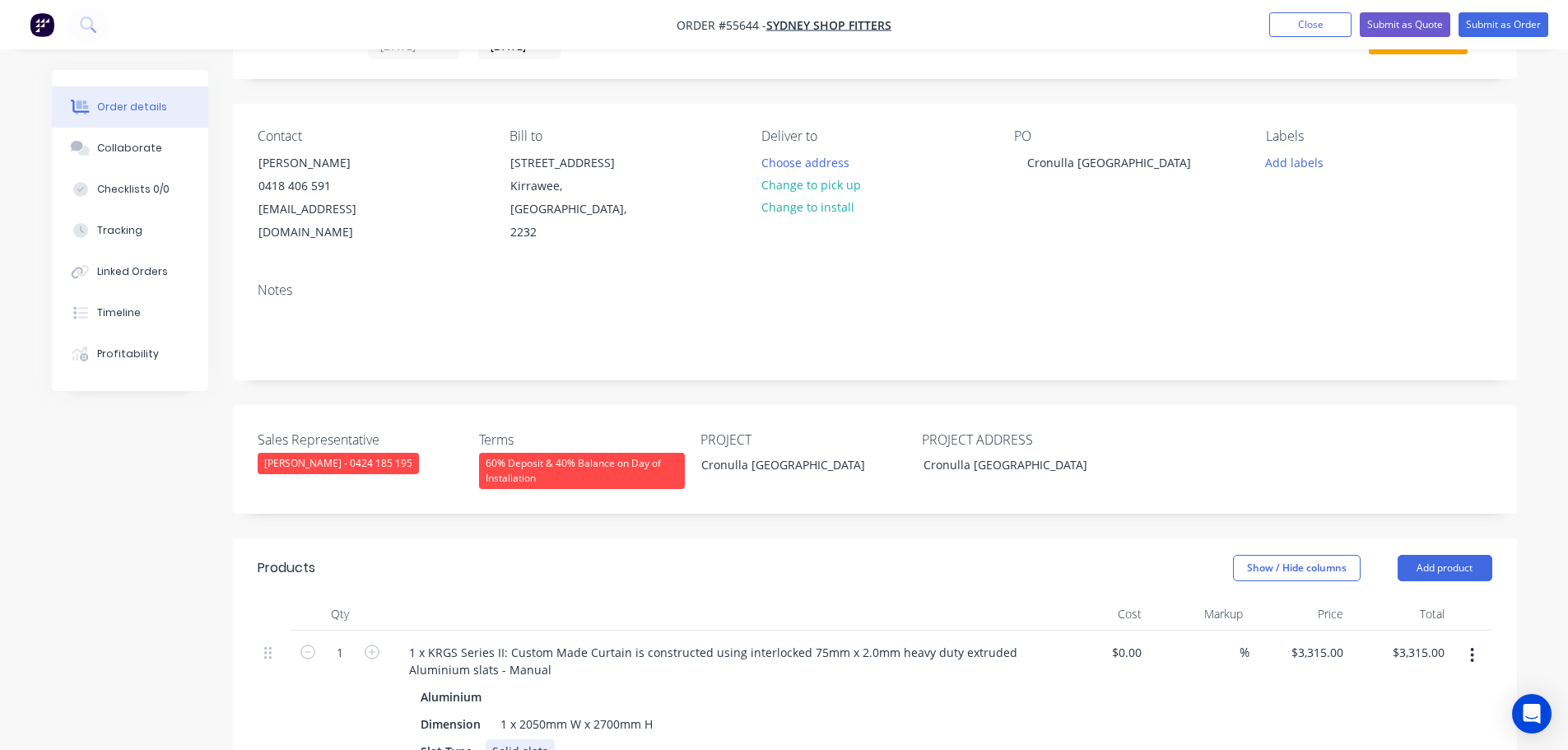
scroll to position [0, 0]
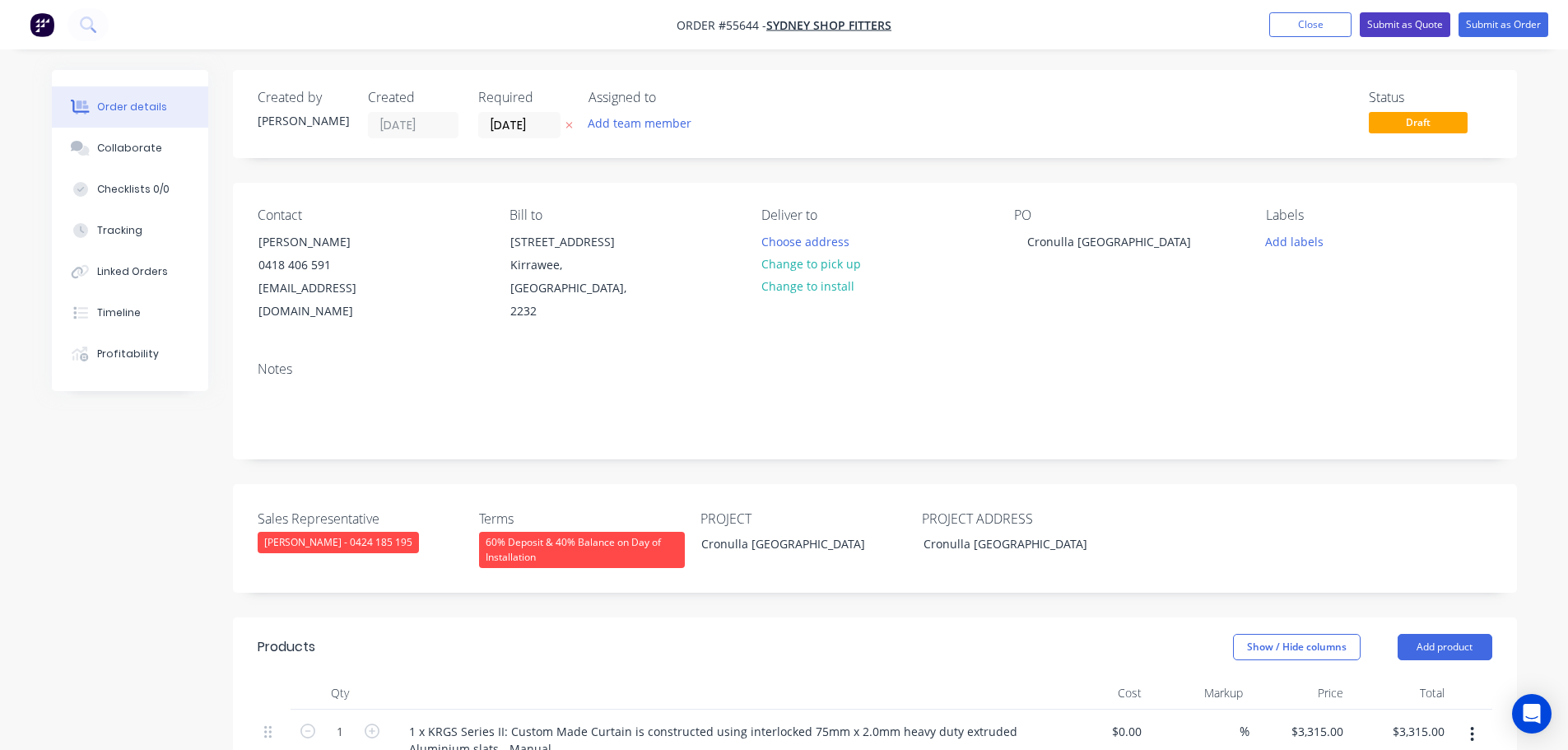
click at [1383, 21] on button "Submit as Quote" at bounding box center [1405, 25] width 90 height 25
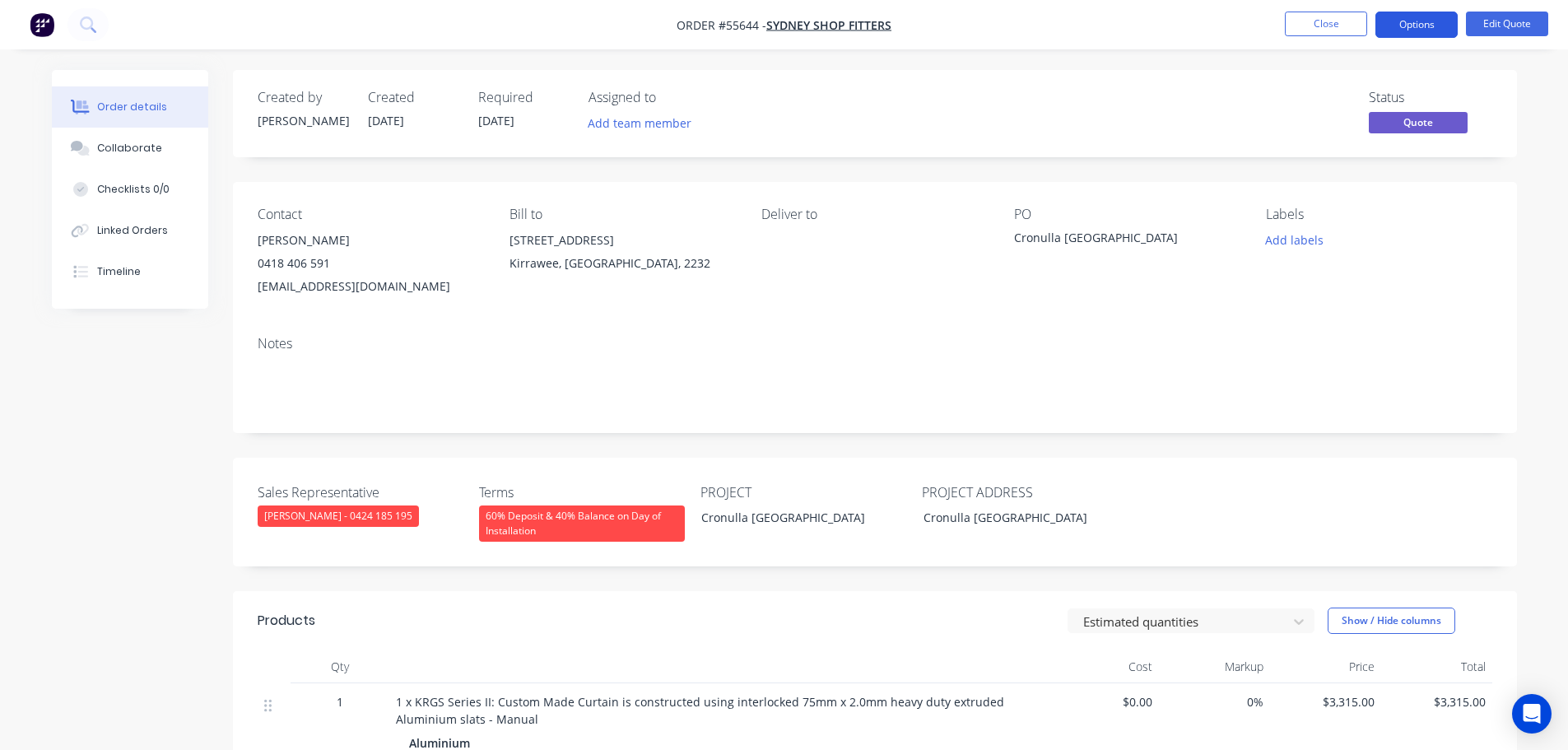
click at [1401, 23] on button "Options" at bounding box center [1416, 25] width 82 height 27
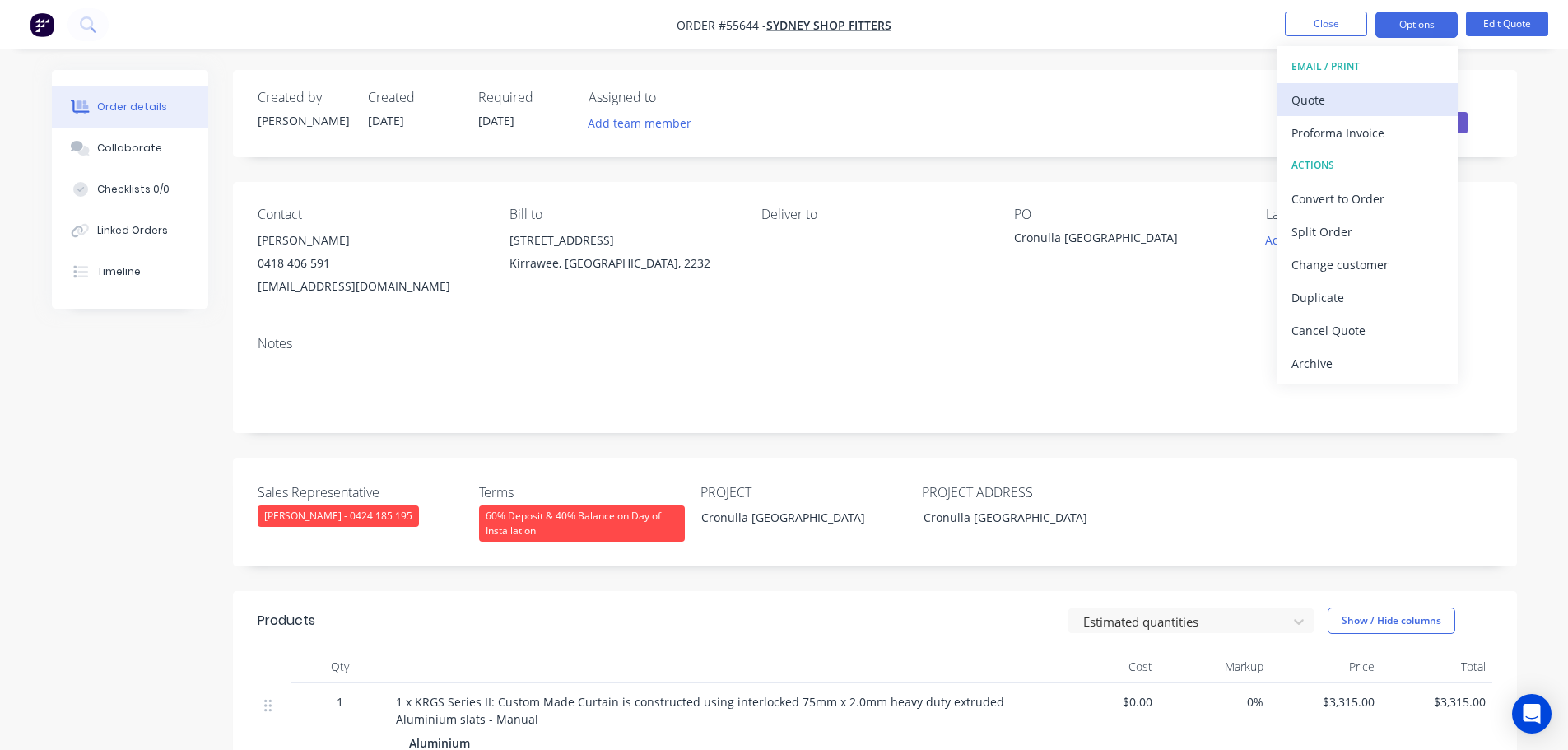
click at [1310, 106] on div "Quote" at bounding box center [1367, 100] width 152 height 24
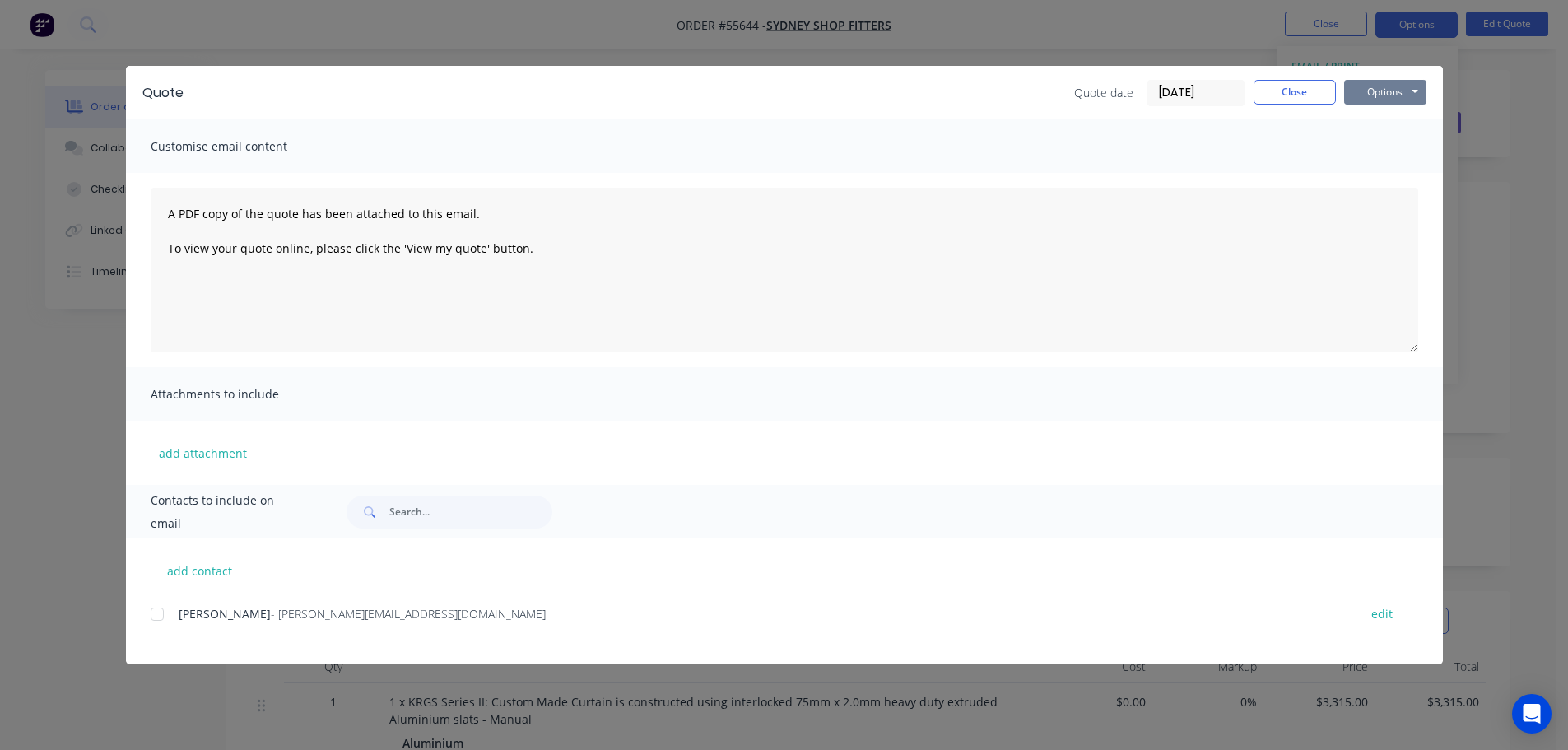
click at [1374, 87] on button "Options" at bounding box center [1385, 92] width 82 height 25
click at [1387, 146] on button "Print" at bounding box center [1396, 149] width 105 height 27
click at [1283, 93] on button "Close" at bounding box center [1294, 92] width 82 height 25
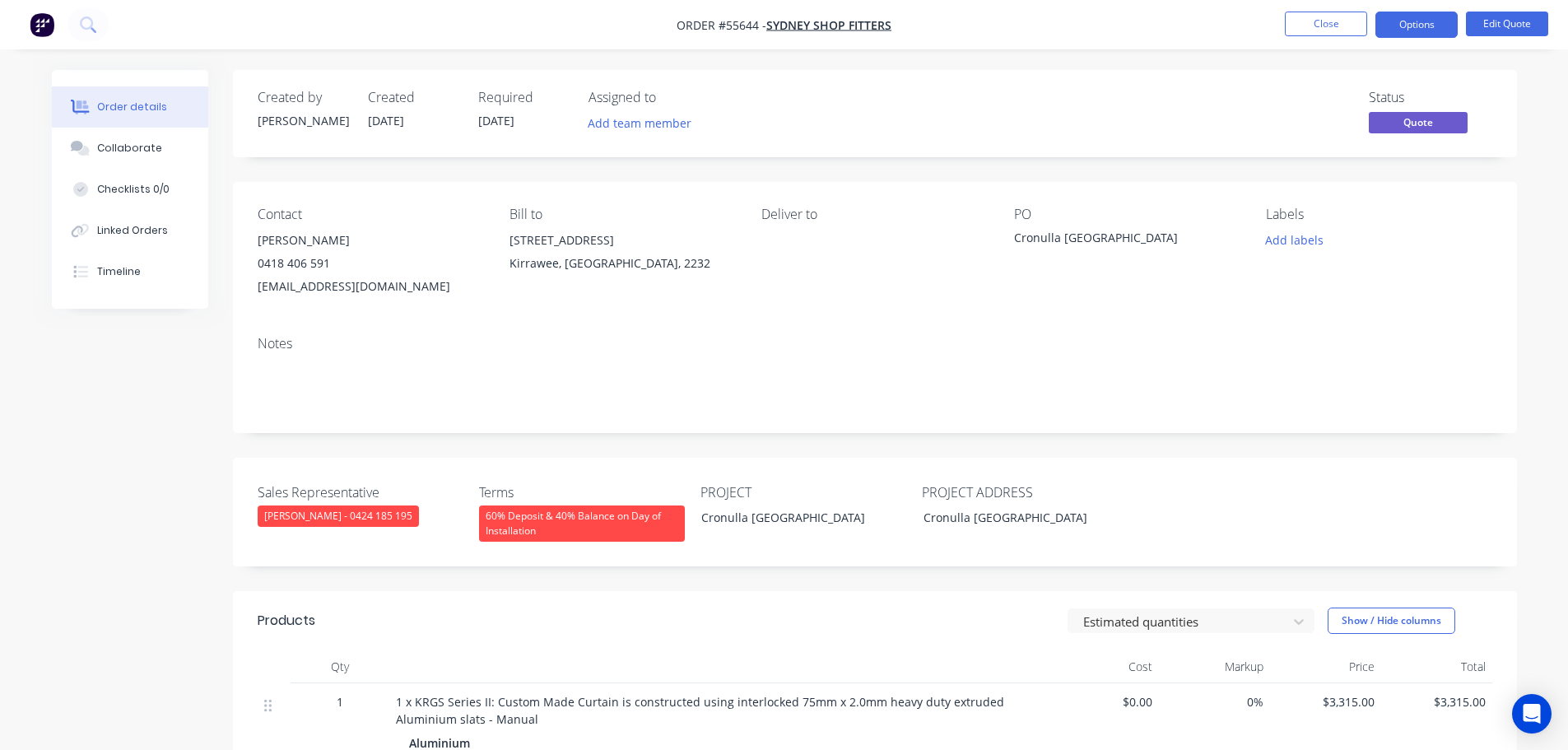
click at [363, 284] on div "mick@sydneyshopfitters.com.au" at bounding box center [371, 286] width 226 height 23
copy div "mick@sydneyshopfitters.com.au"
click at [1031, 238] on div "Cronulla NSW" at bounding box center [1117, 241] width 206 height 23
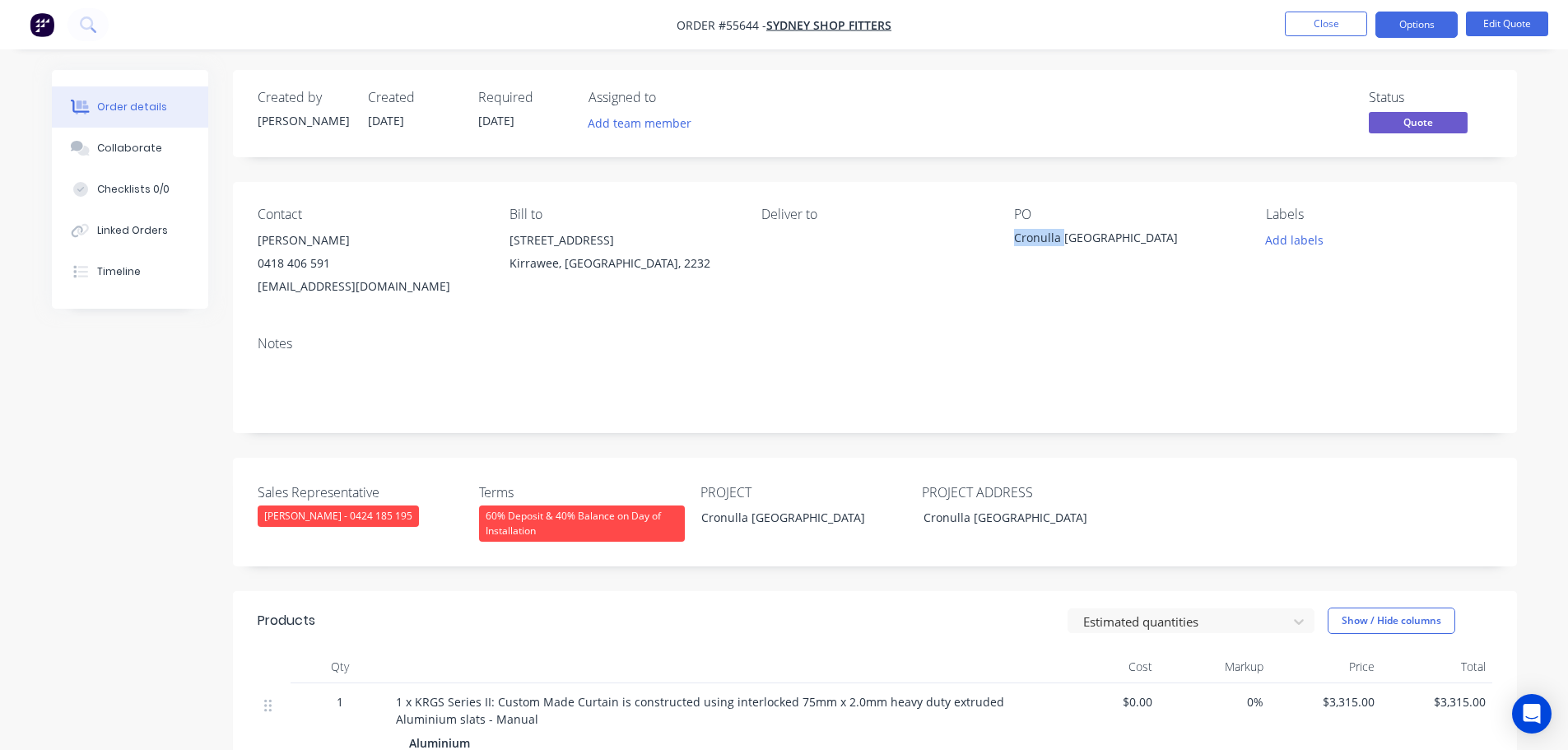
click at [1031, 238] on div "Cronulla NSW" at bounding box center [1117, 241] width 206 height 23
copy div "Cronulla NSW"
click at [330, 266] on span at bounding box center [330, 263] width 0 height 16
click at [1322, 30] on button "Close" at bounding box center [1326, 24] width 82 height 25
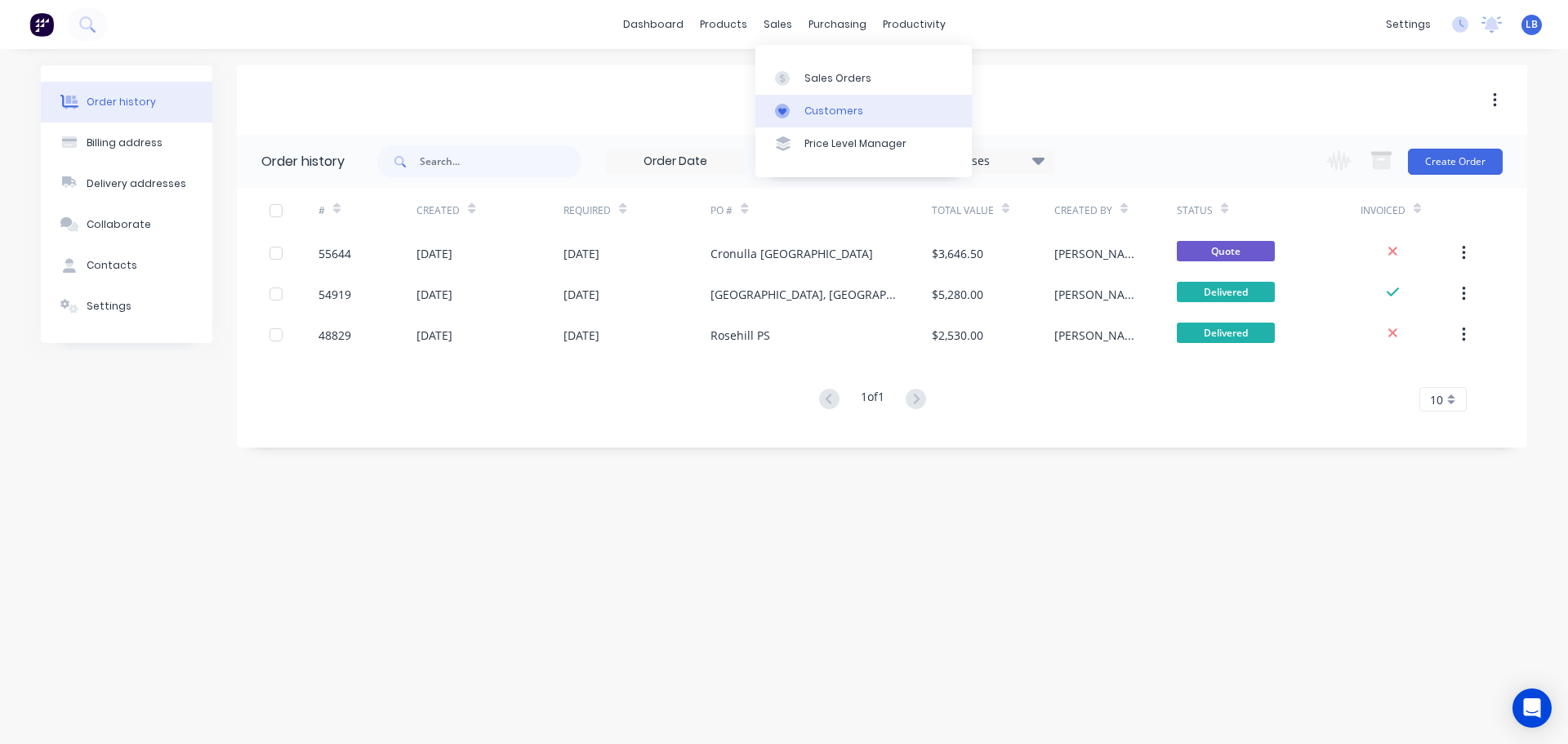
click at [831, 112] on div "Customers" at bounding box center [833, 111] width 58 height 15
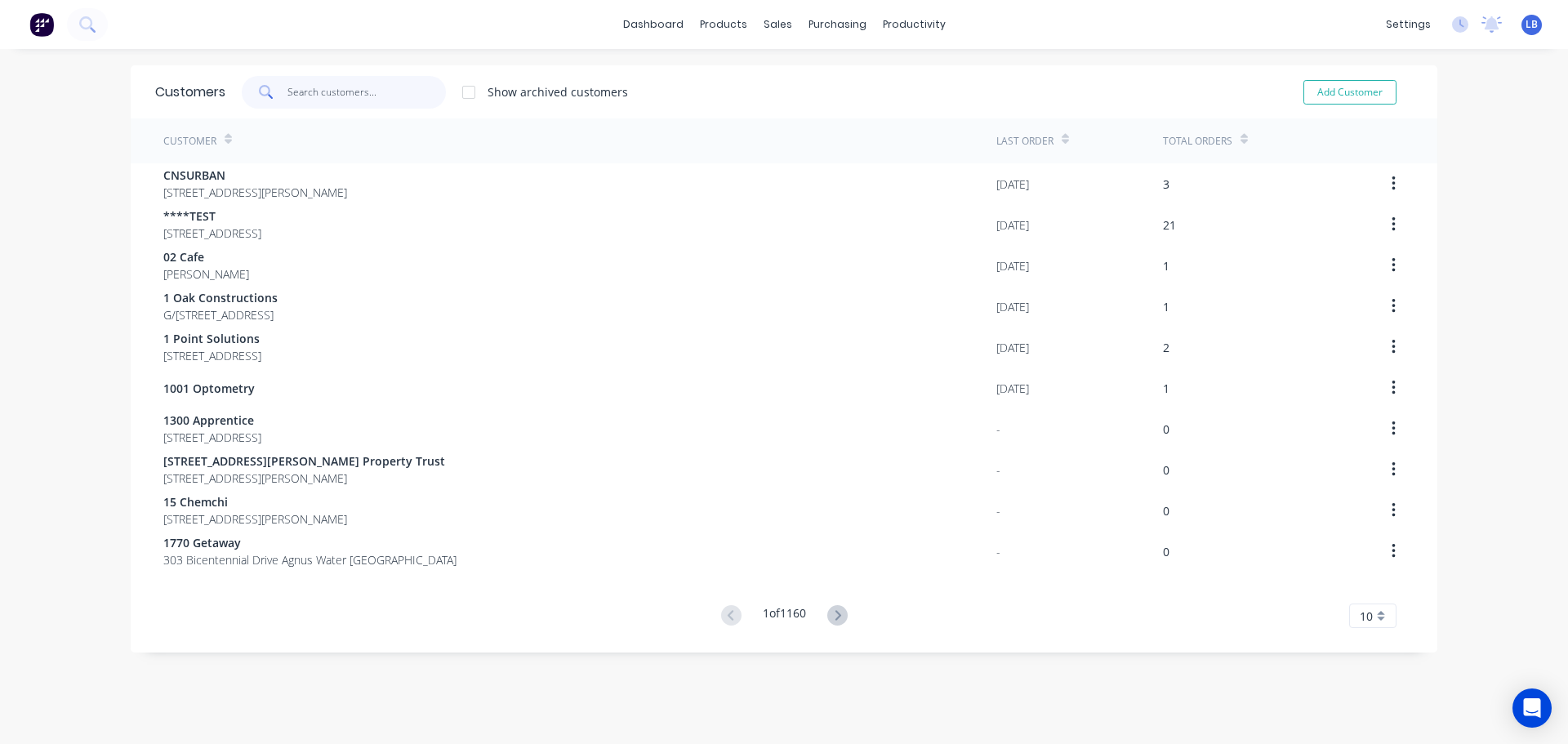
click at [320, 91] on input "text" at bounding box center [366, 92] width 159 height 33
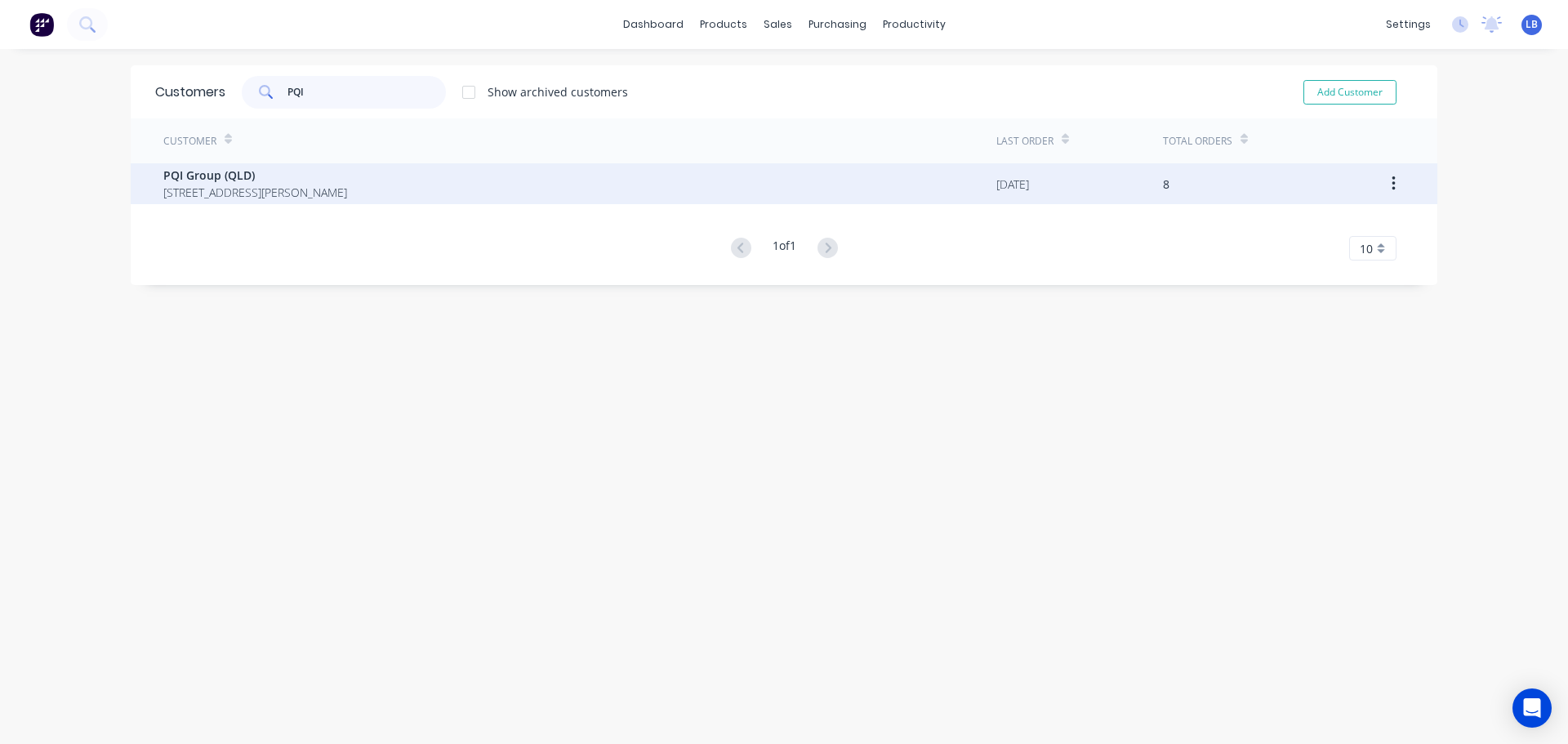
type input "PQI"
click at [203, 182] on span "PQI Group (QLD)" at bounding box center [254, 174] width 184 height 17
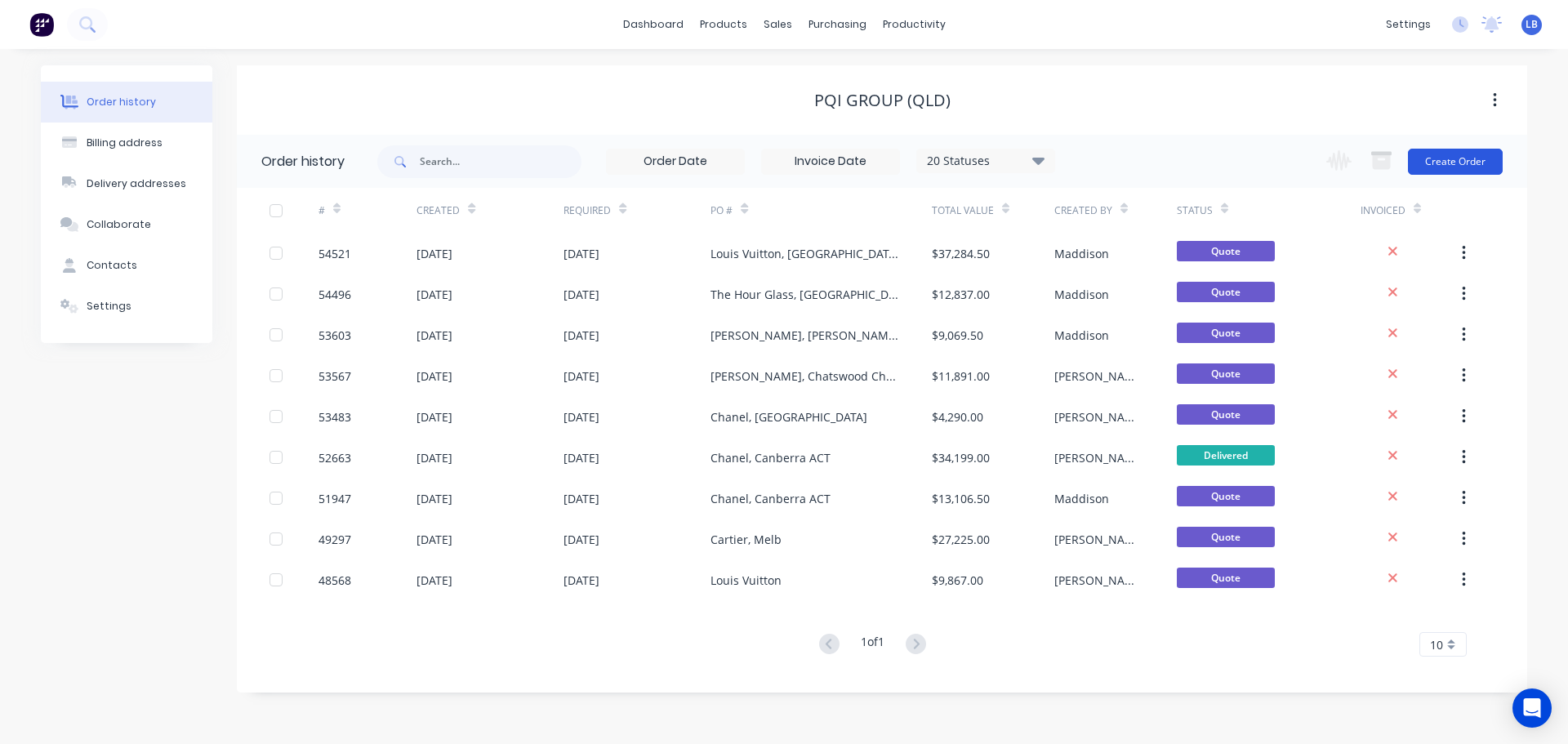
click at [1496, 161] on button "Create Order" at bounding box center [1455, 162] width 95 height 26
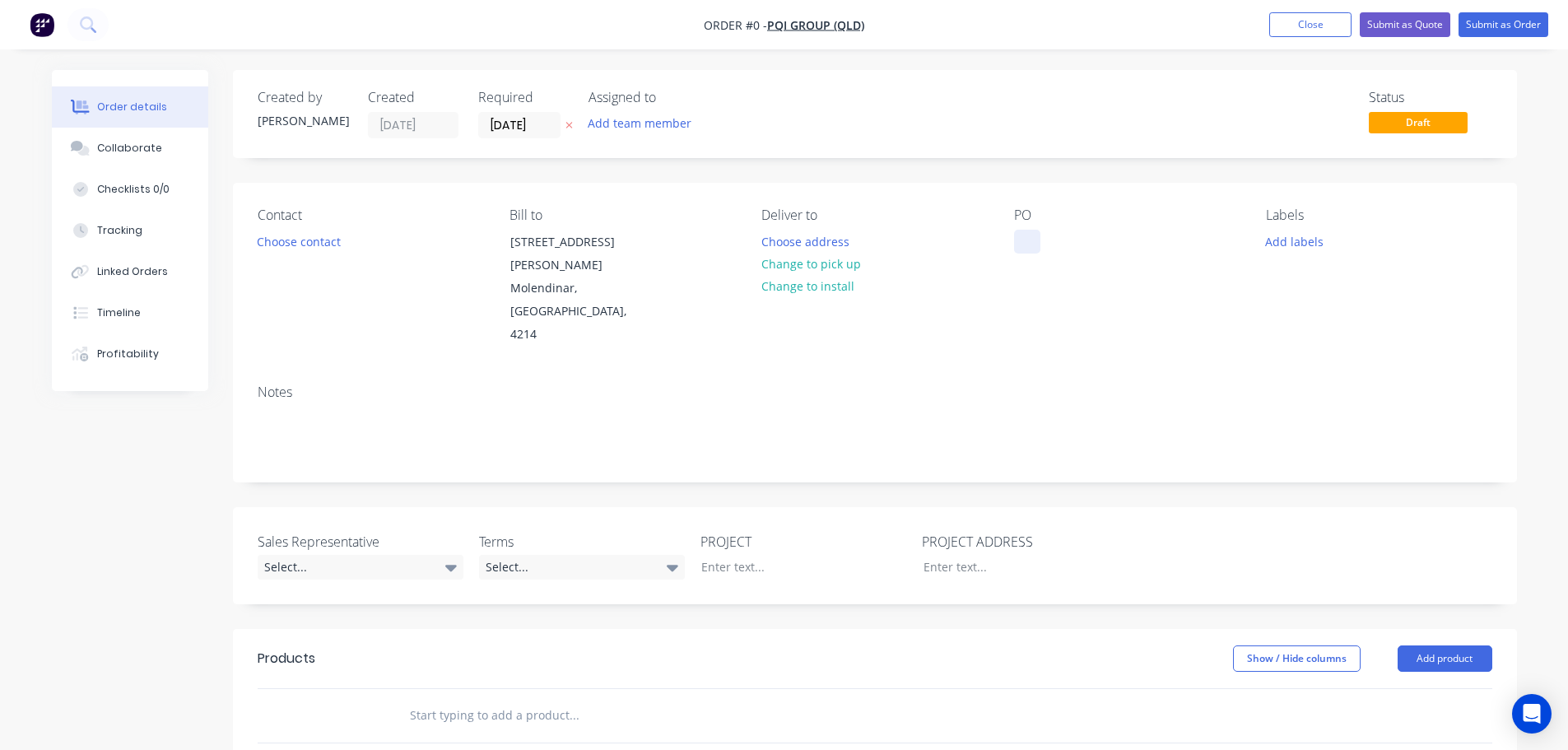
click at [1014, 237] on div at bounding box center [1027, 241] width 27 height 24
click at [1021, 241] on div at bounding box center [1027, 241] width 27 height 24
click at [1091, 248] on div "Louis Vuitton Temp Store, Russell St, Melbourne" at bounding box center [1117, 259] width 206 height 58
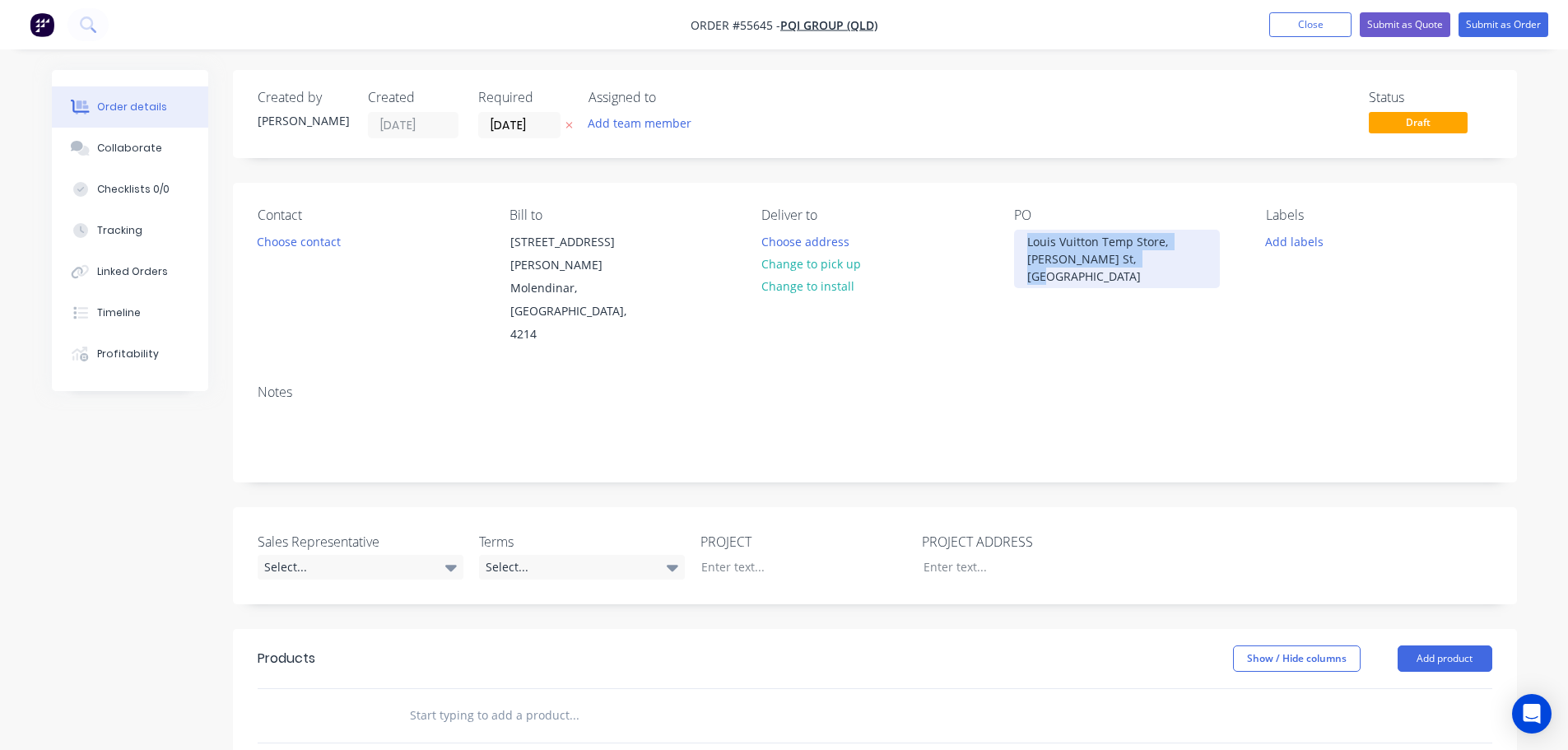
copy div "Louis Vuitton Temp Store, Russell St, Melbourne"
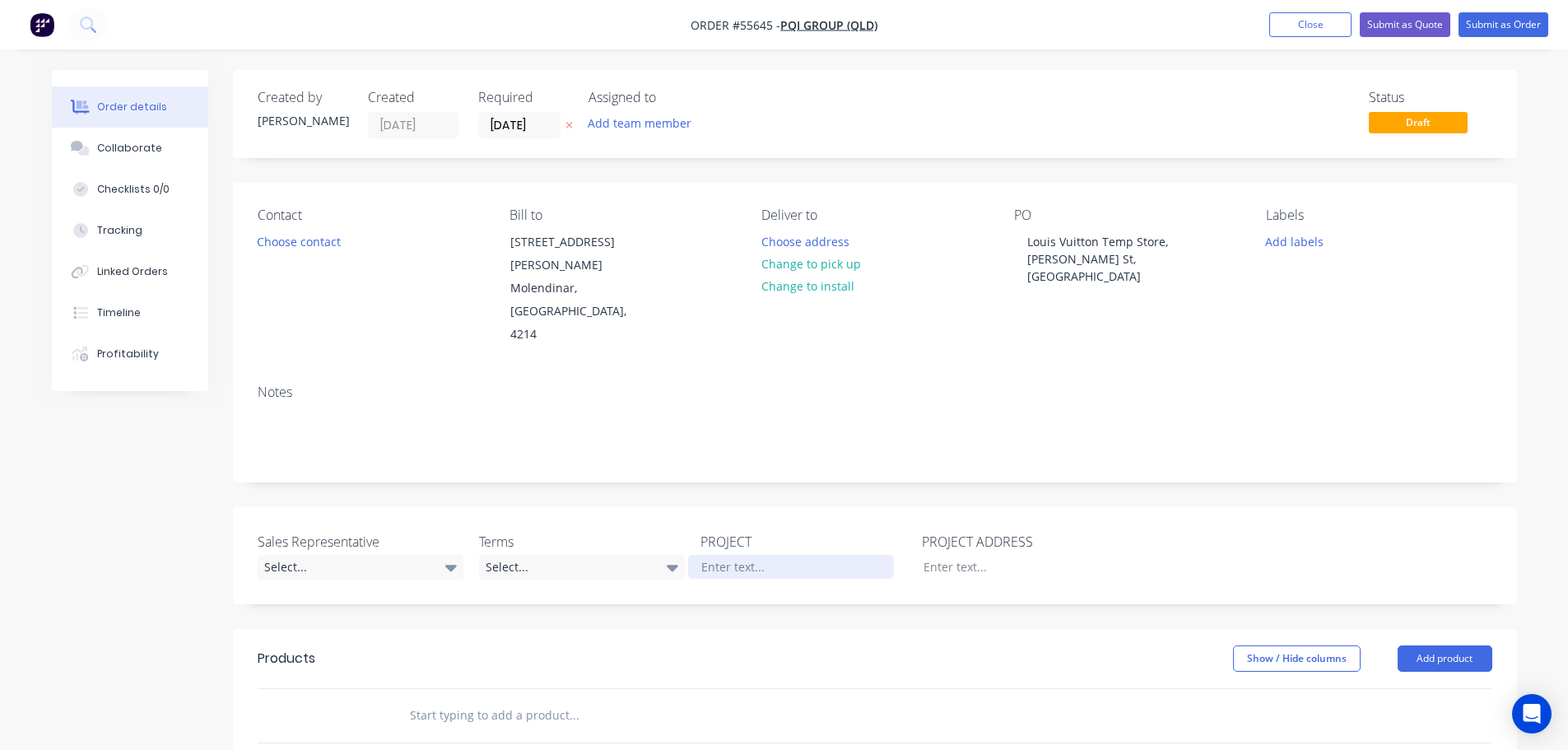
click at [713, 555] on div at bounding box center [791, 567] width 206 height 24
paste div
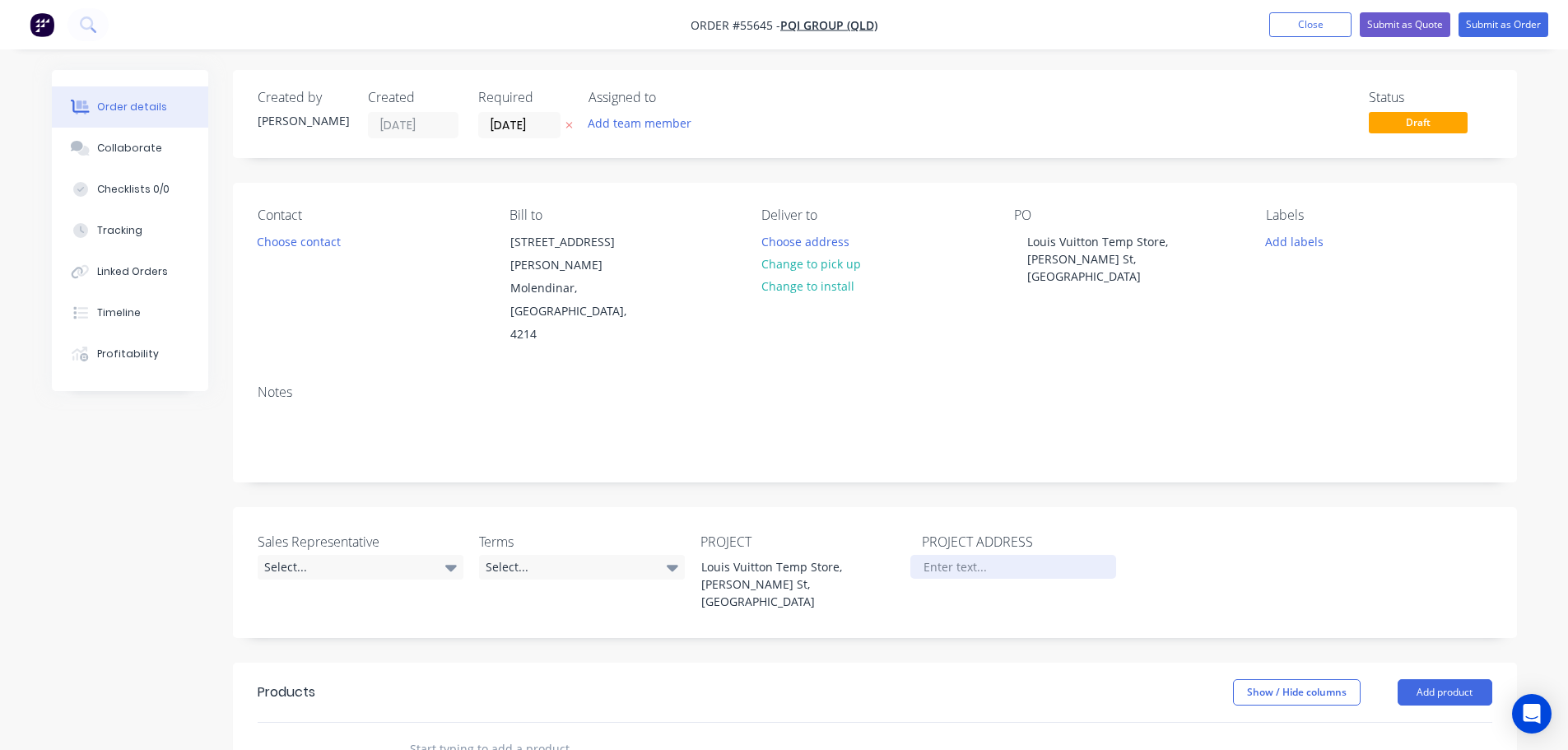
click at [933, 555] on div at bounding box center [1013, 567] width 206 height 24
paste div
click at [289, 249] on button "Choose contact" at bounding box center [299, 241] width 101 height 22
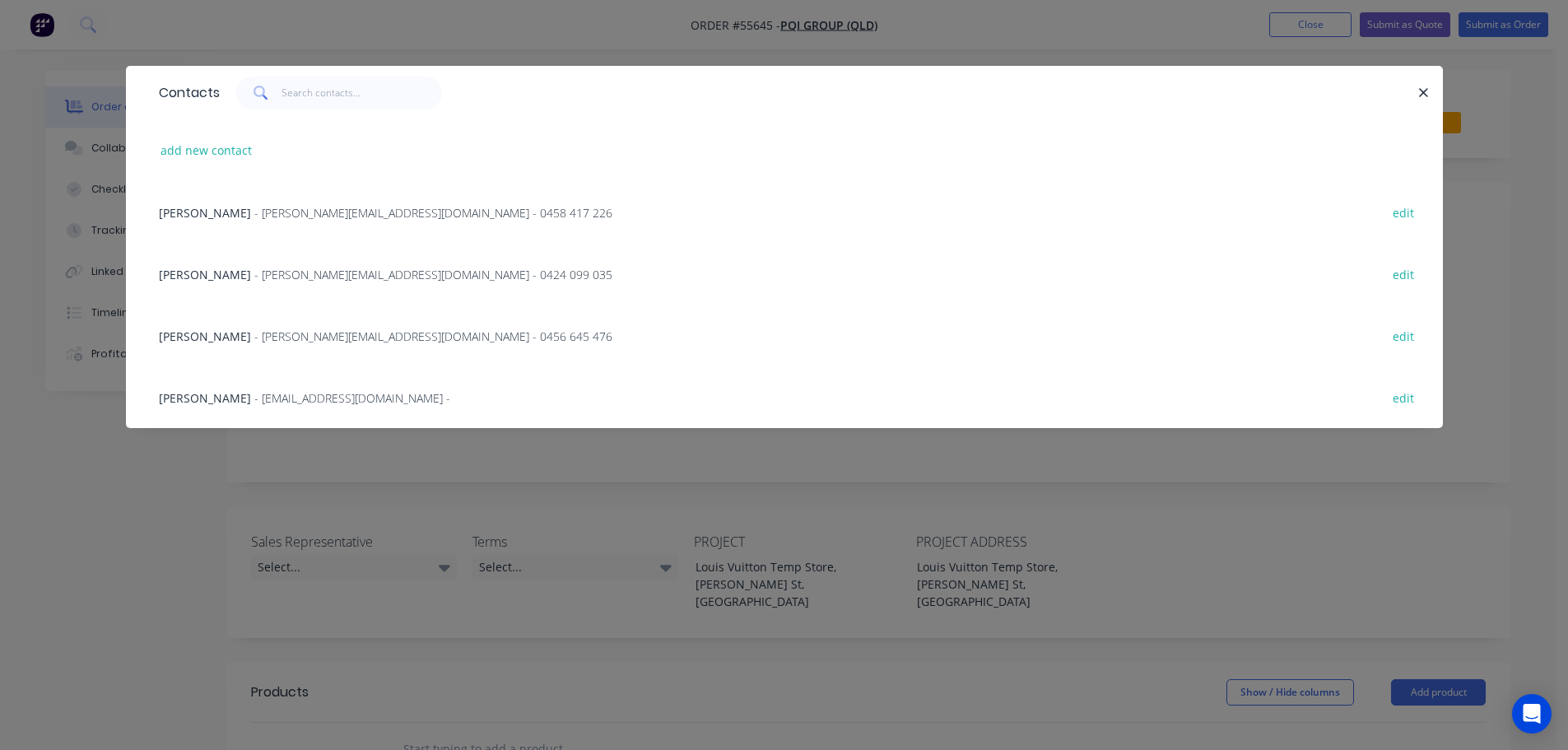
click at [266, 402] on span "- misaki@pqigroup.com.au -" at bounding box center [353, 397] width 196 height 16
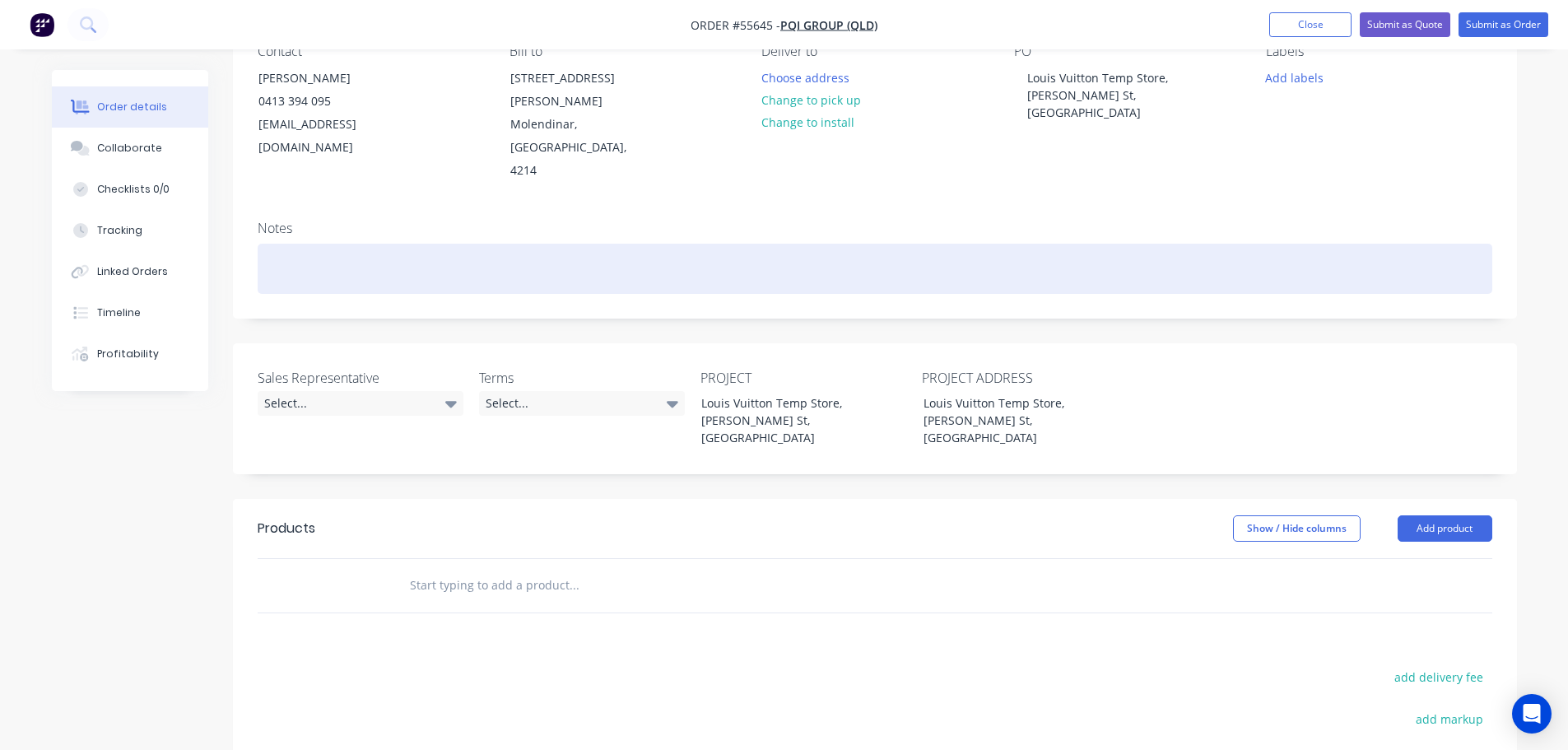
scroll to position [164, 0]
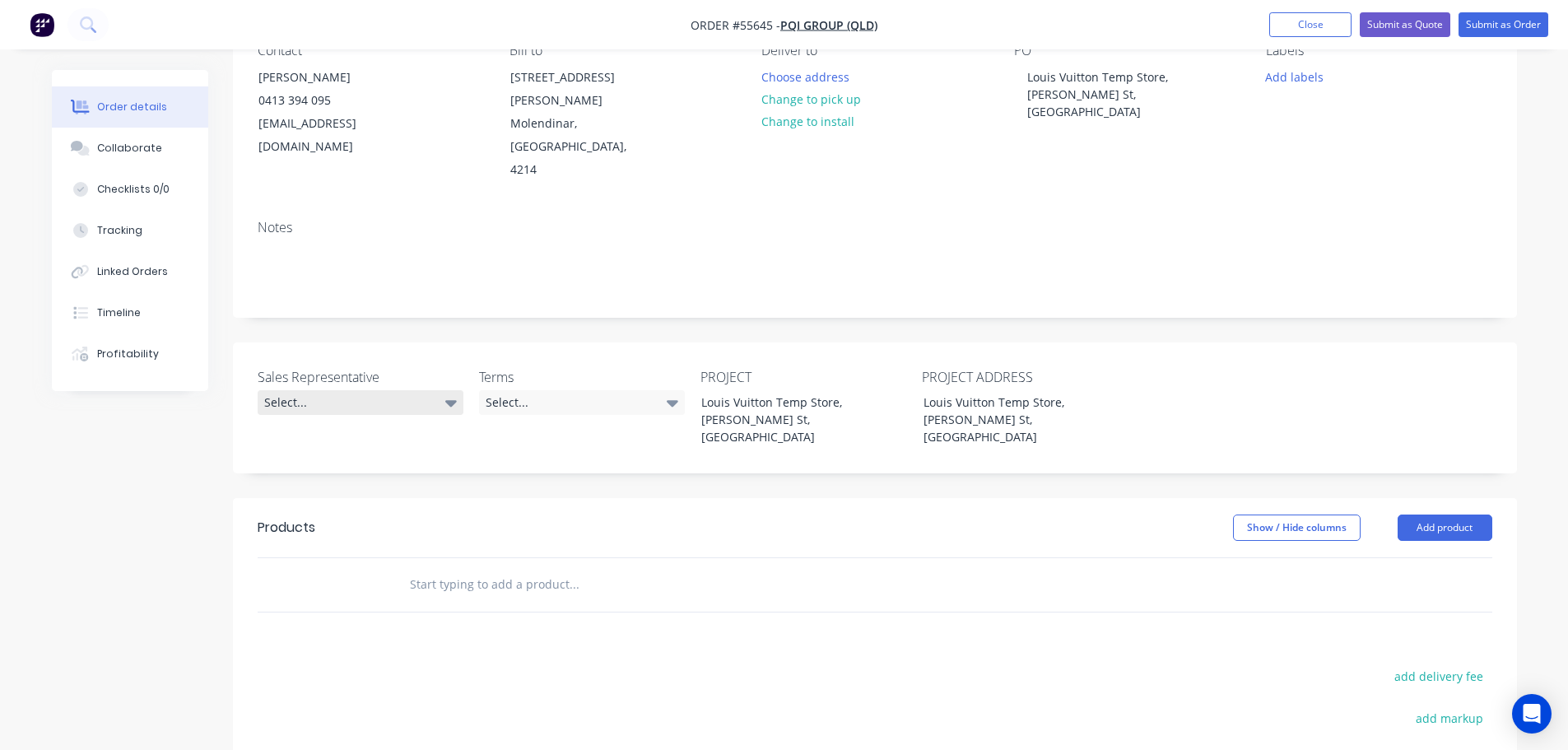
click at [330, 390] on div "Select..." at bounding box center [361, 402] width 206 height 25
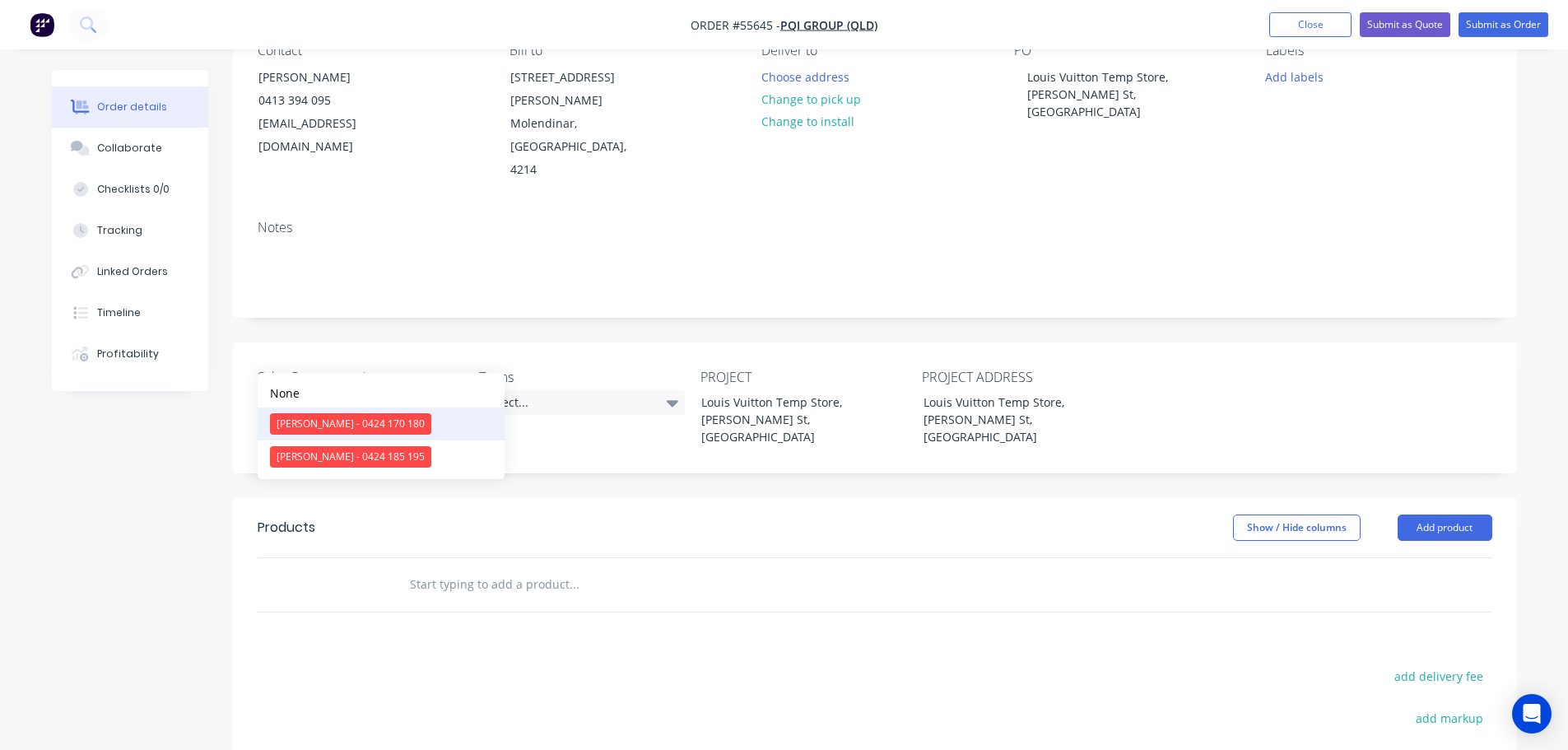
click at [315, 432] on div "Clayton Blackman - 0424 170 180" at bounding box center [350, 424] width 161 height 22
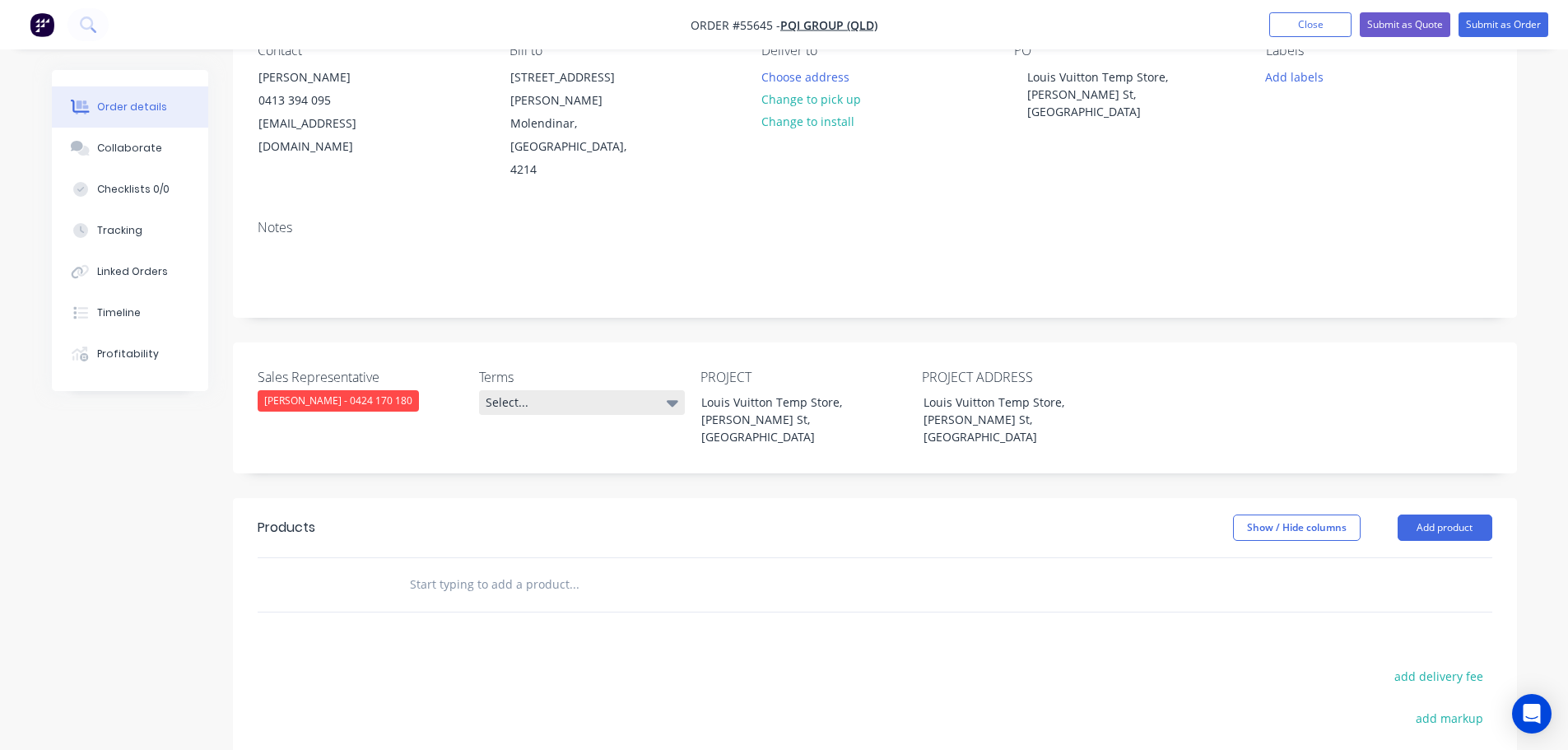
click at [535, 390] on div "Select..." at bounding box center [582, 402] width 206 height 25
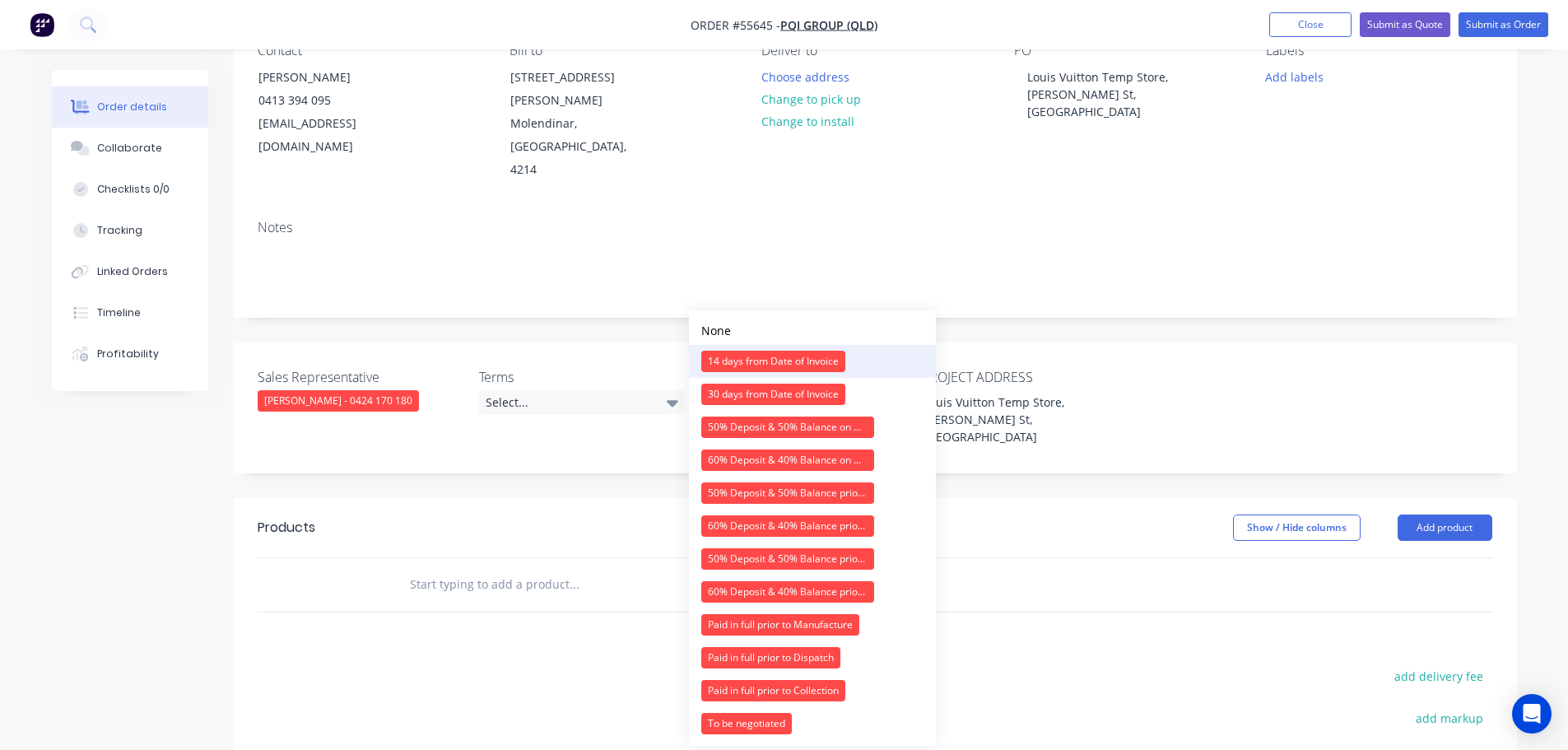
click at [726, 361] on div "14 days from Date of Invoice" at bounding box center [773, 362] width 144 height 22
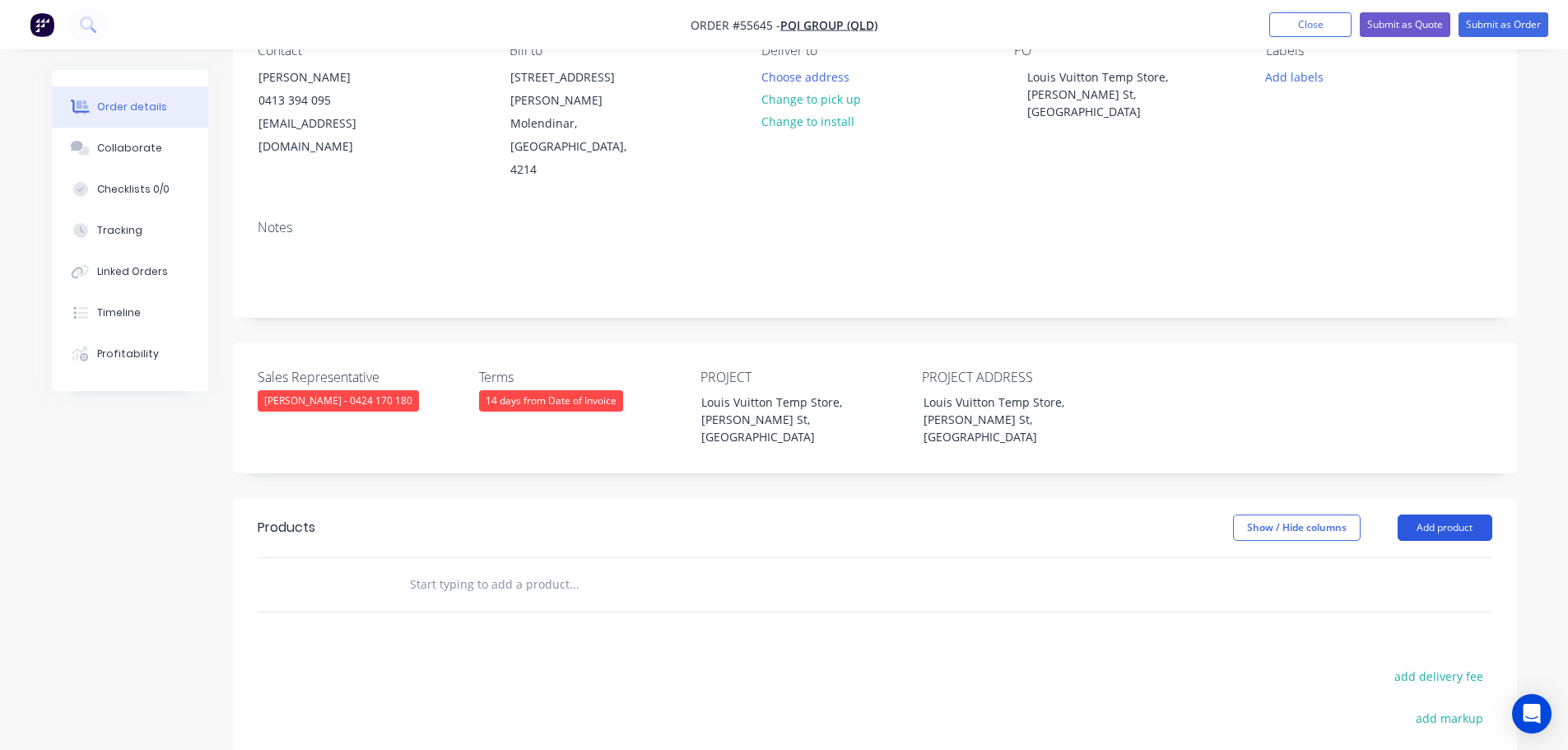
click at [1408, 514] on button "Add product" at bounding box center [1445, 528] width 95 height 27
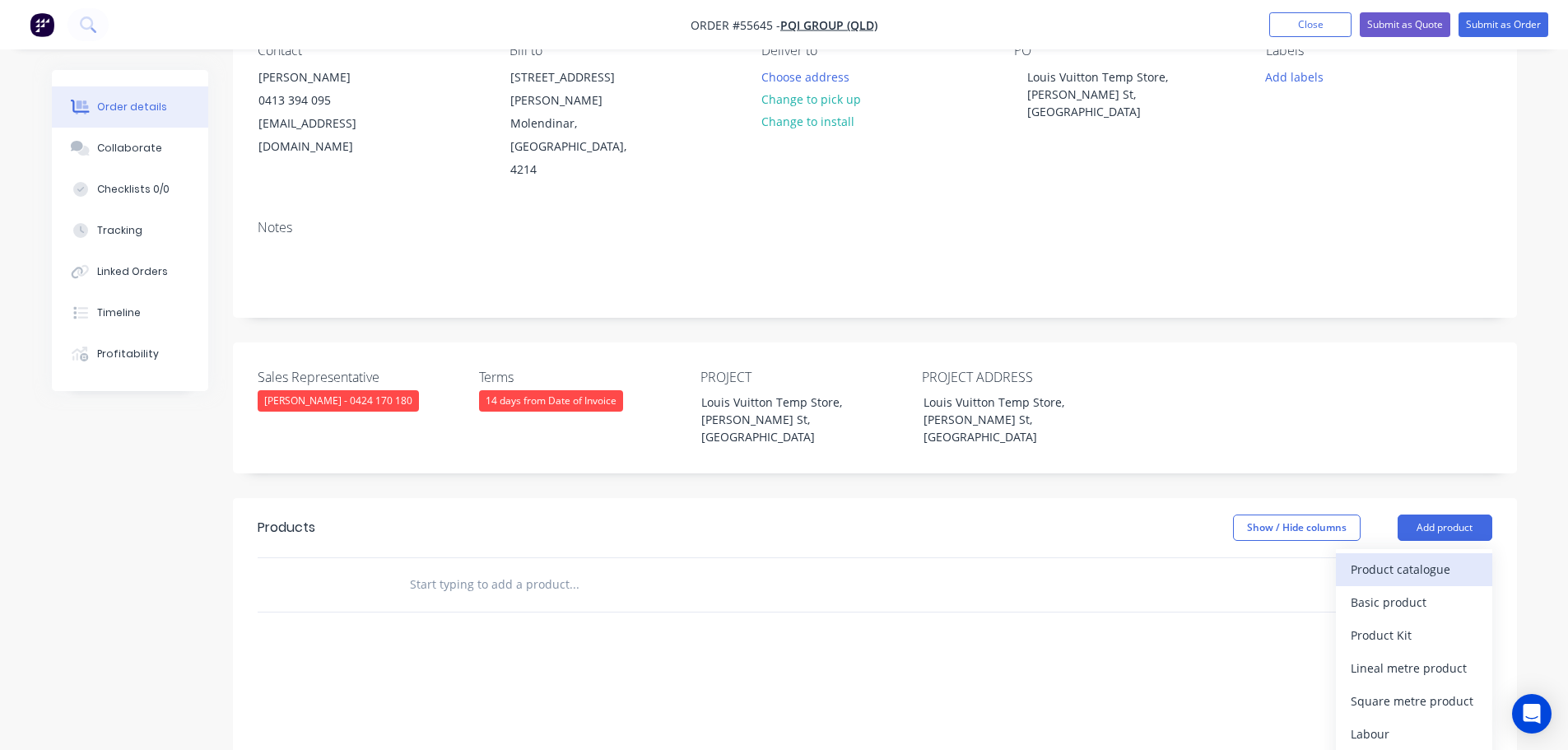
click at [1369, 558] on div "Product catalogue" at bounding box center [1414, 569] width 127 height 24
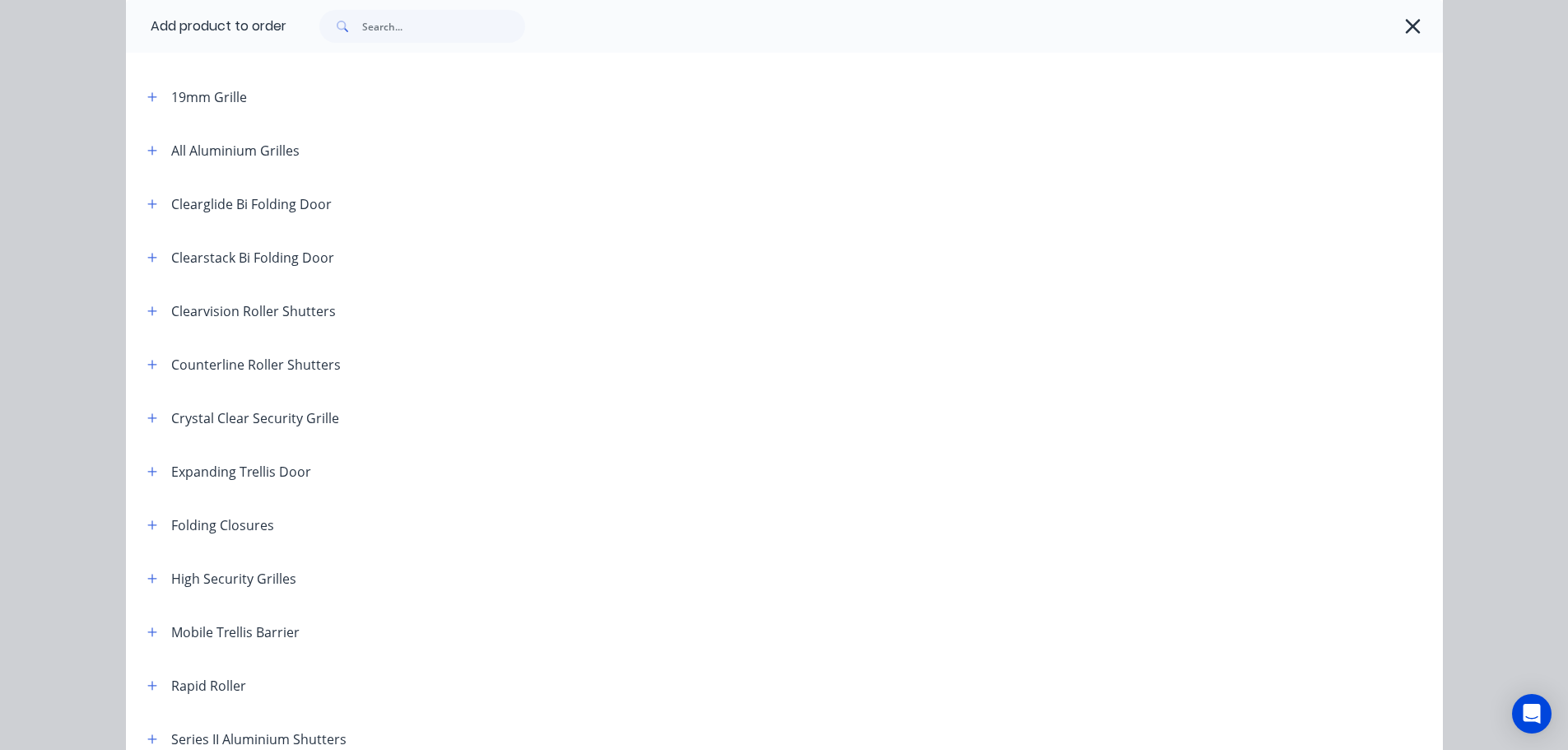
scroll to position [247, 0]
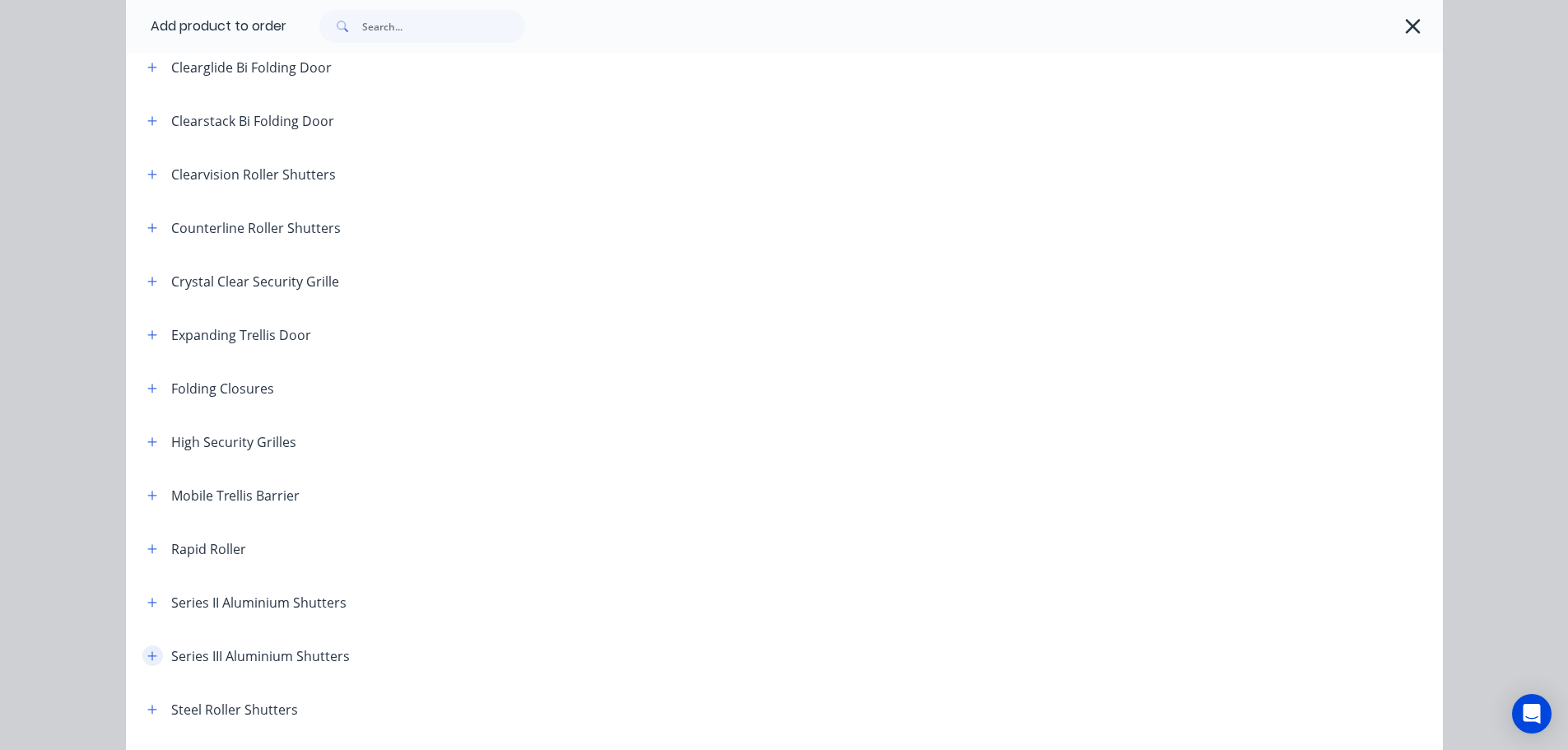
click at [148, 654] on icon "button" at bounding box center [153, 656] width 10 height 12
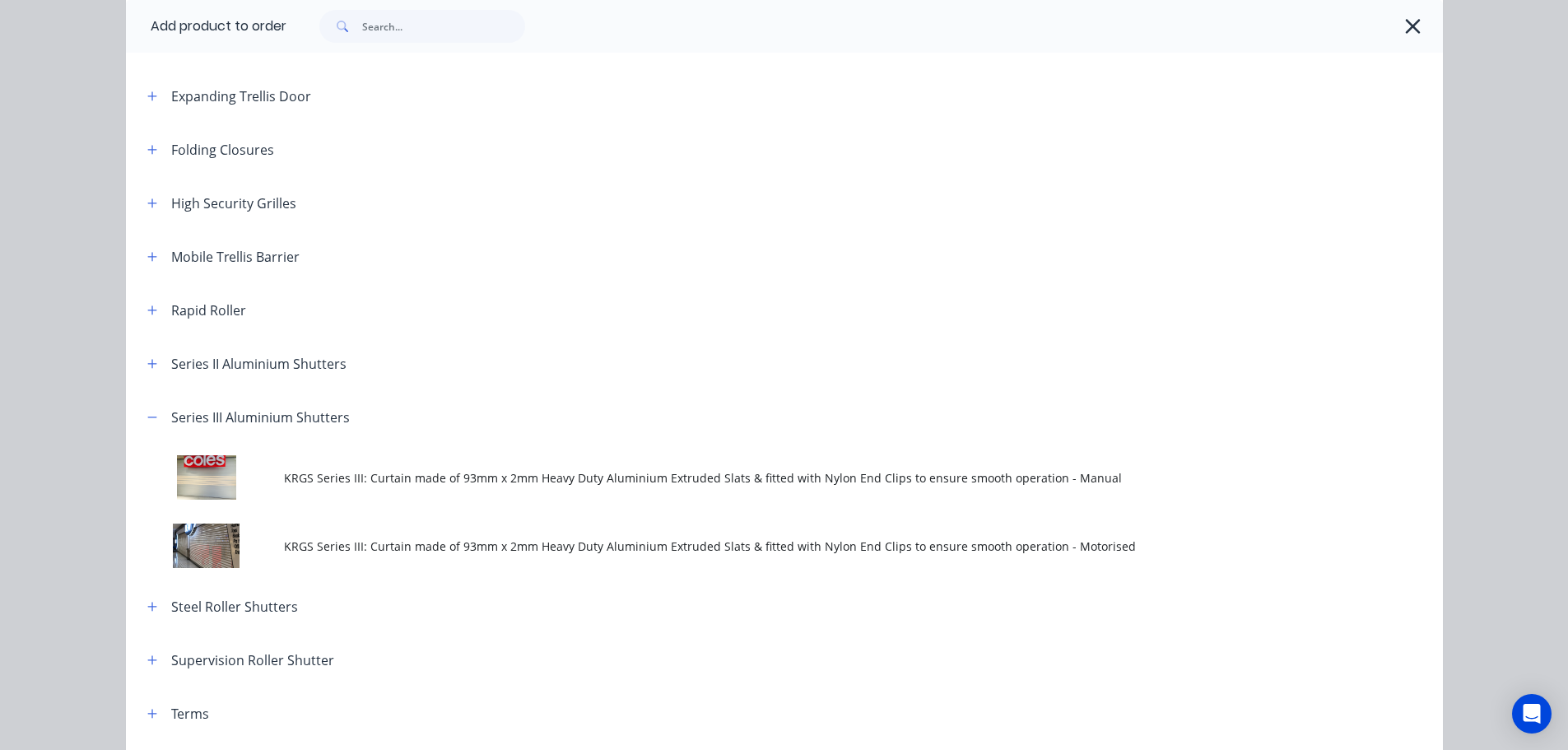
scroll to position [494, 0]
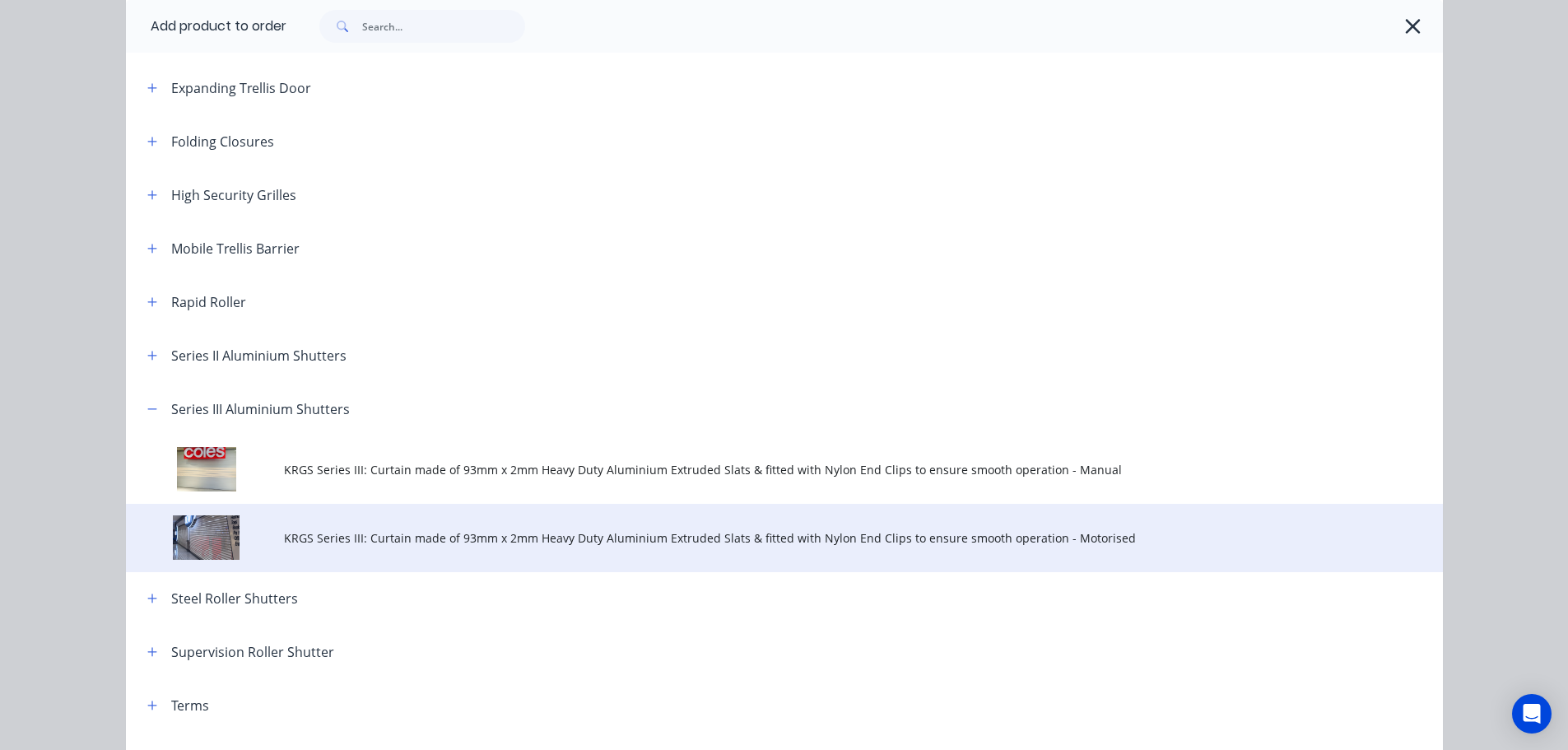
click at [535, 540] on span "KRGS Series III: Curtain made of 93mm x 2mm Heavy Duty Aluminium Extruded Slats…" at bounding box center [747, 538] width 927 height 17
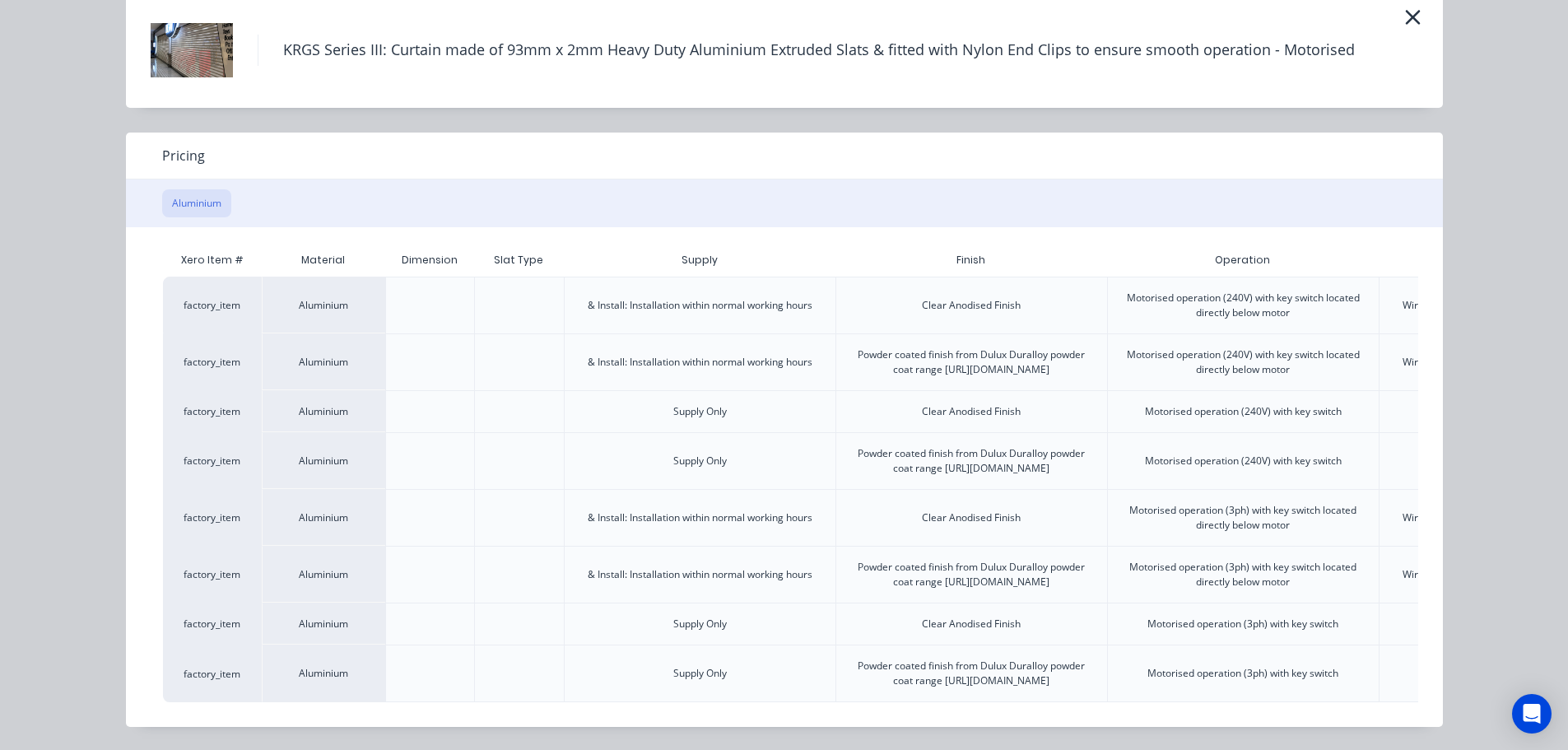
scroll to position [0, 321]
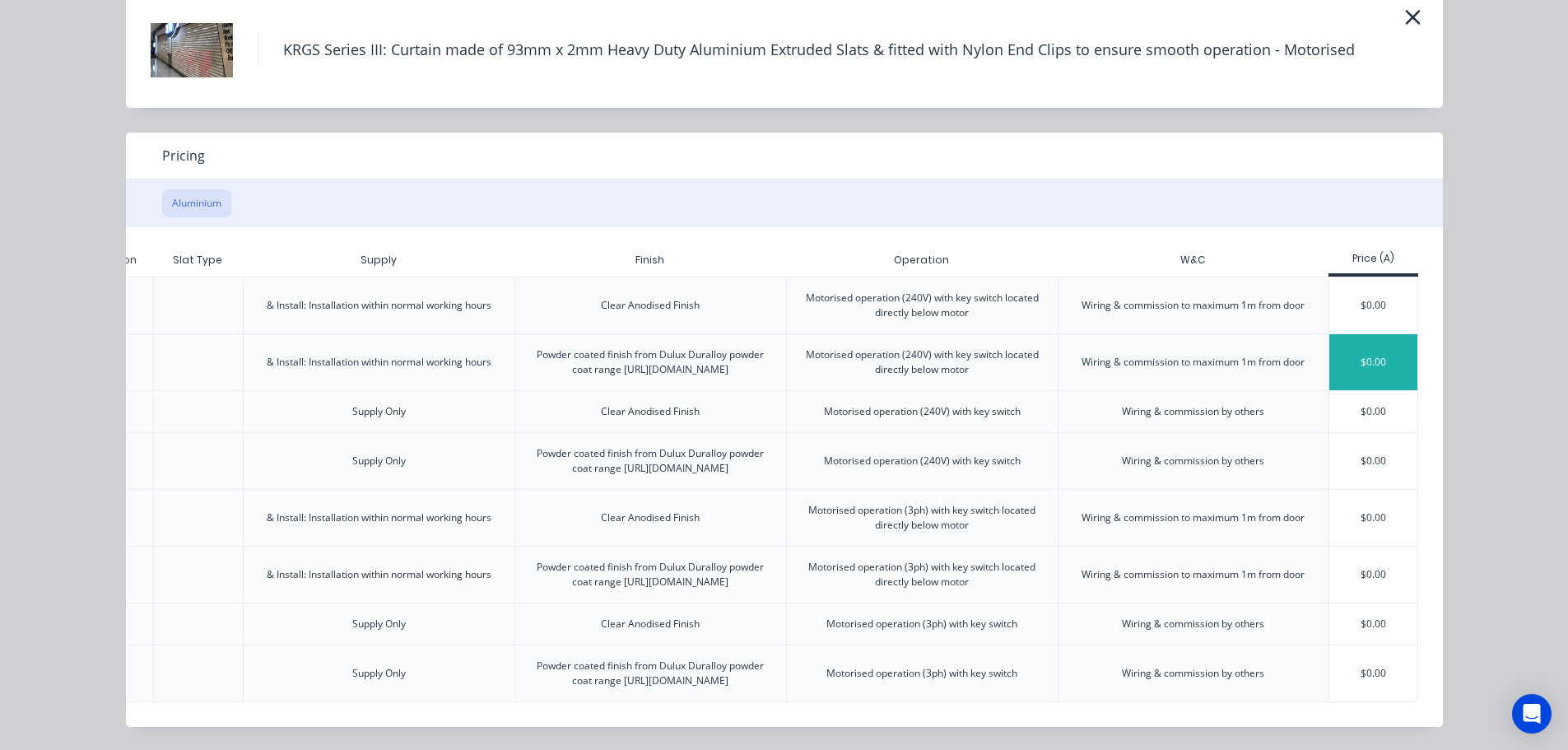
click at [1405, 334] on div "$0.00" at bounding box center [1374, 362] width 88 height 56
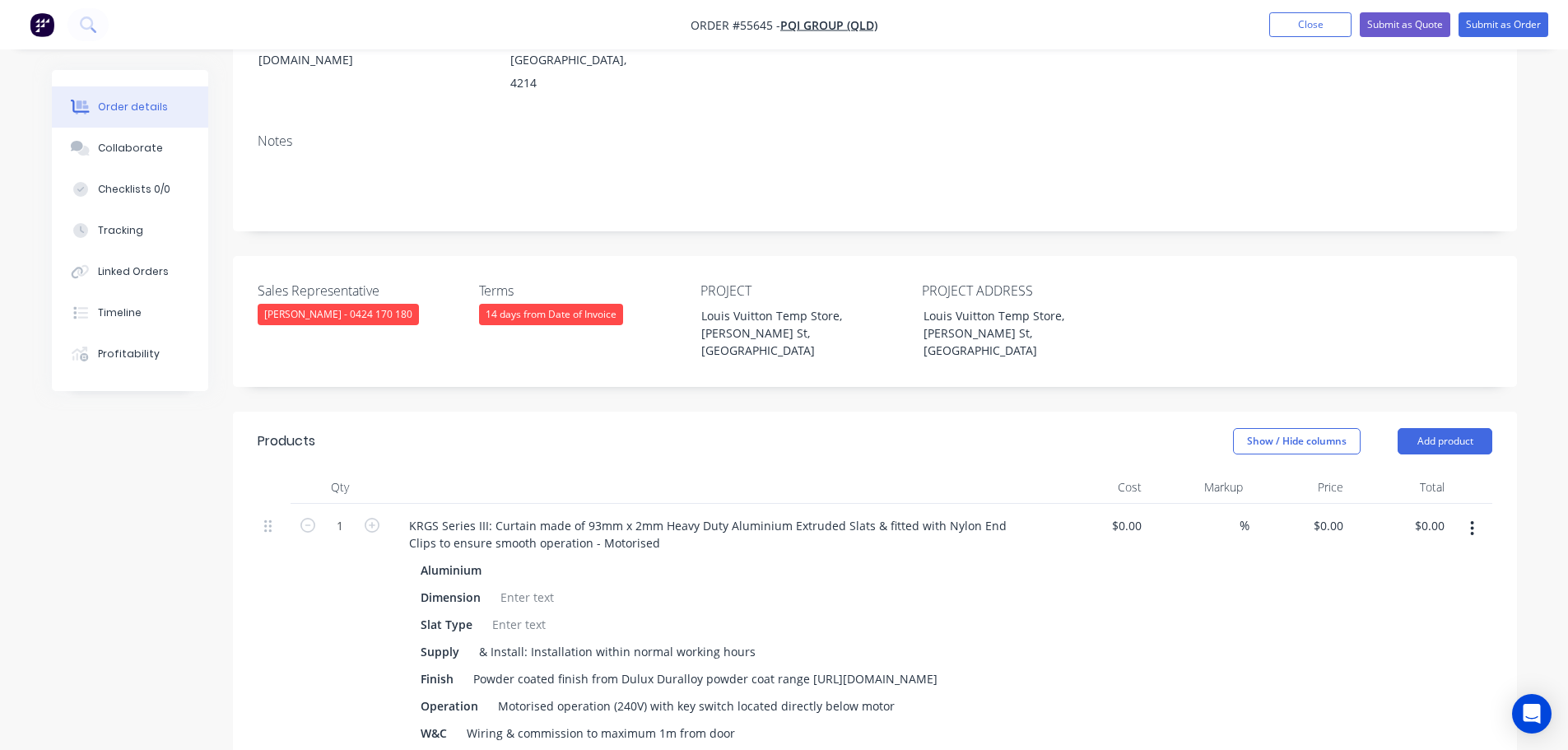
scroll to position [494, 0]
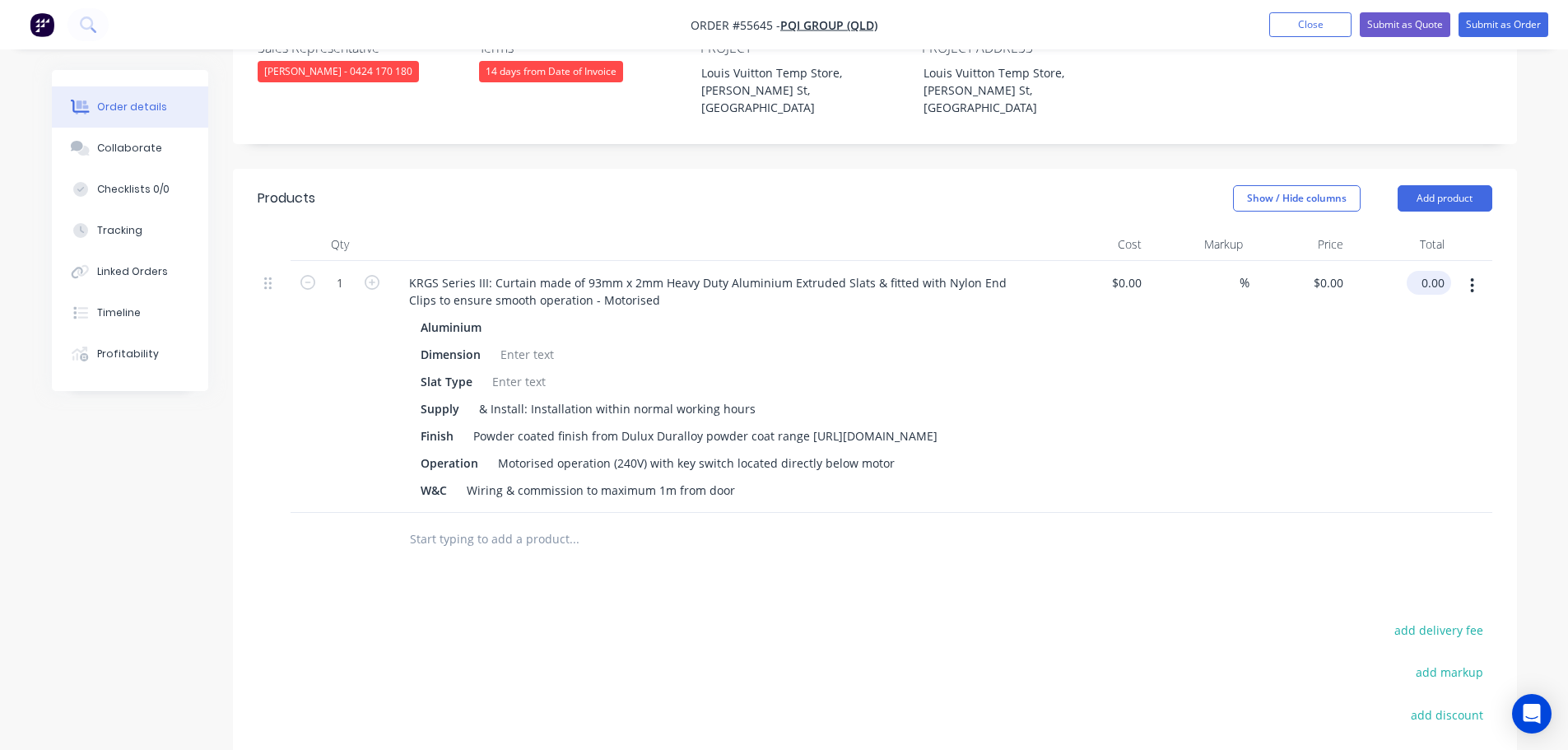
click at [1443, 270] on input "0.00" at bounding box center [1433, 282] width 38 height 24
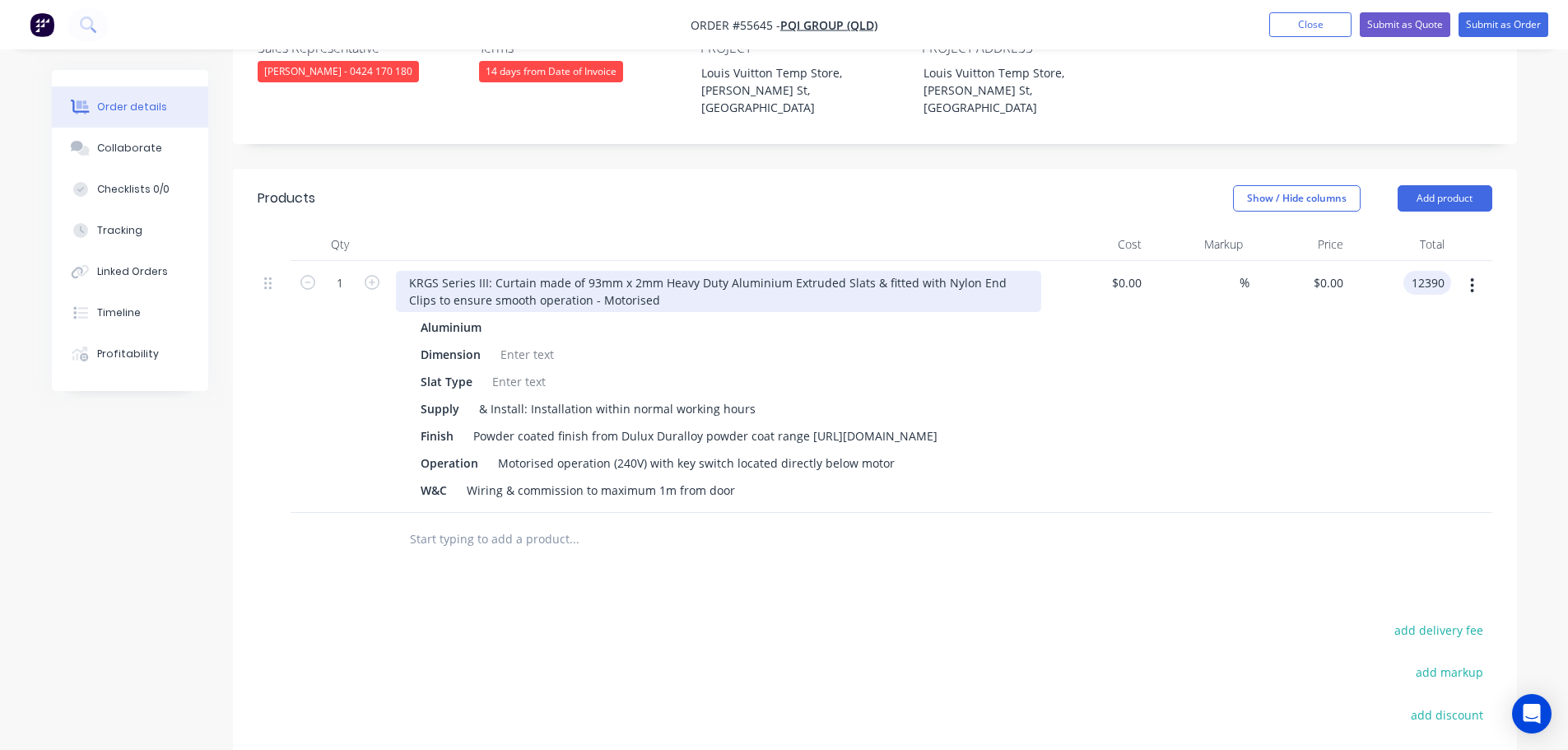
type input "12390"
type input "$12,390.00"
click at [406, 270] on div "KRGS Series III: Curtain made of 93mm x 2mm Heavy Duty Aluminium Extruded Slats…" at bounding box center [718, 291] width 645 height 41
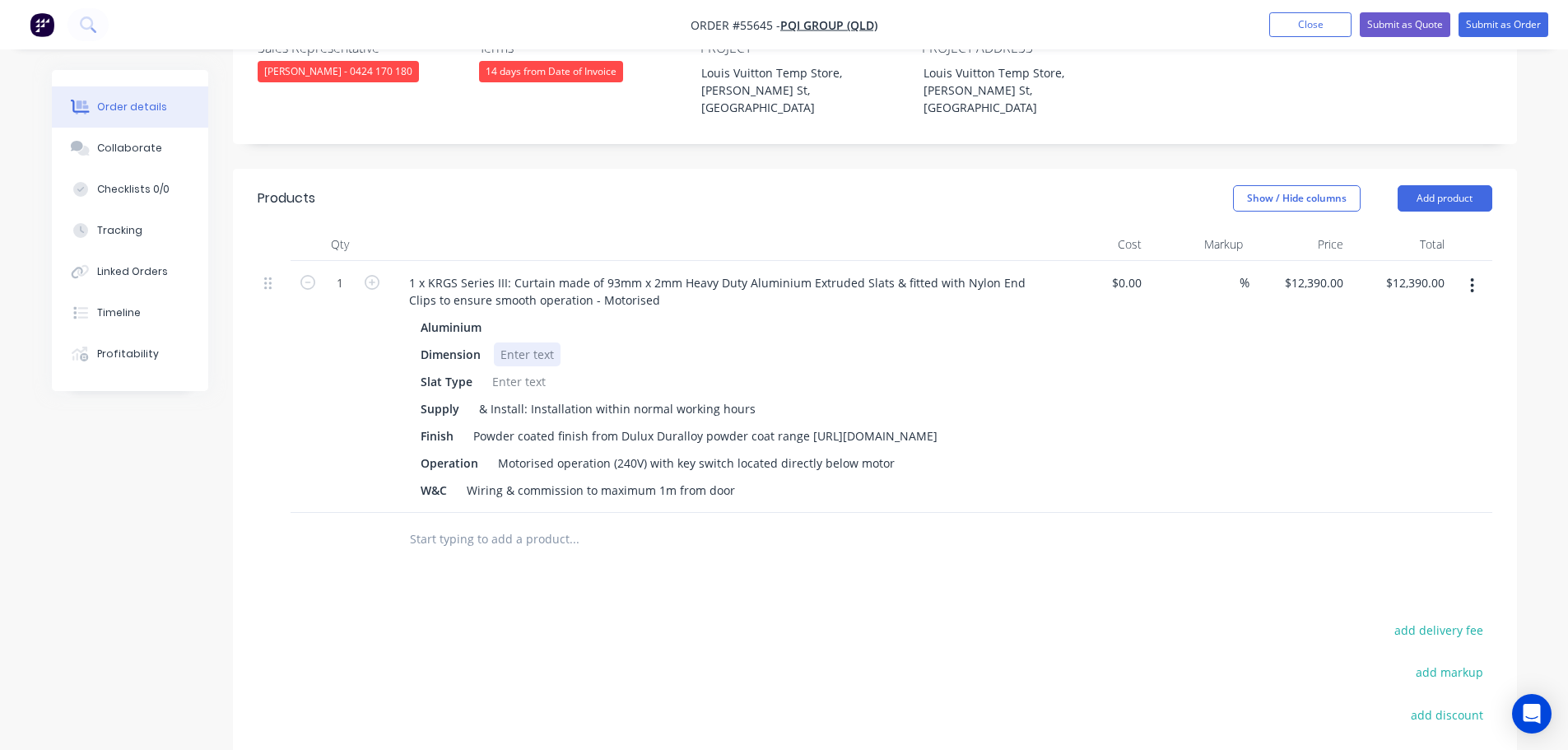
click at [509, 343] on div at bounding box center [527, 354] width 66 height 24
click at [519, 370] on div at bounding box center [519, 382] width 66 height 24
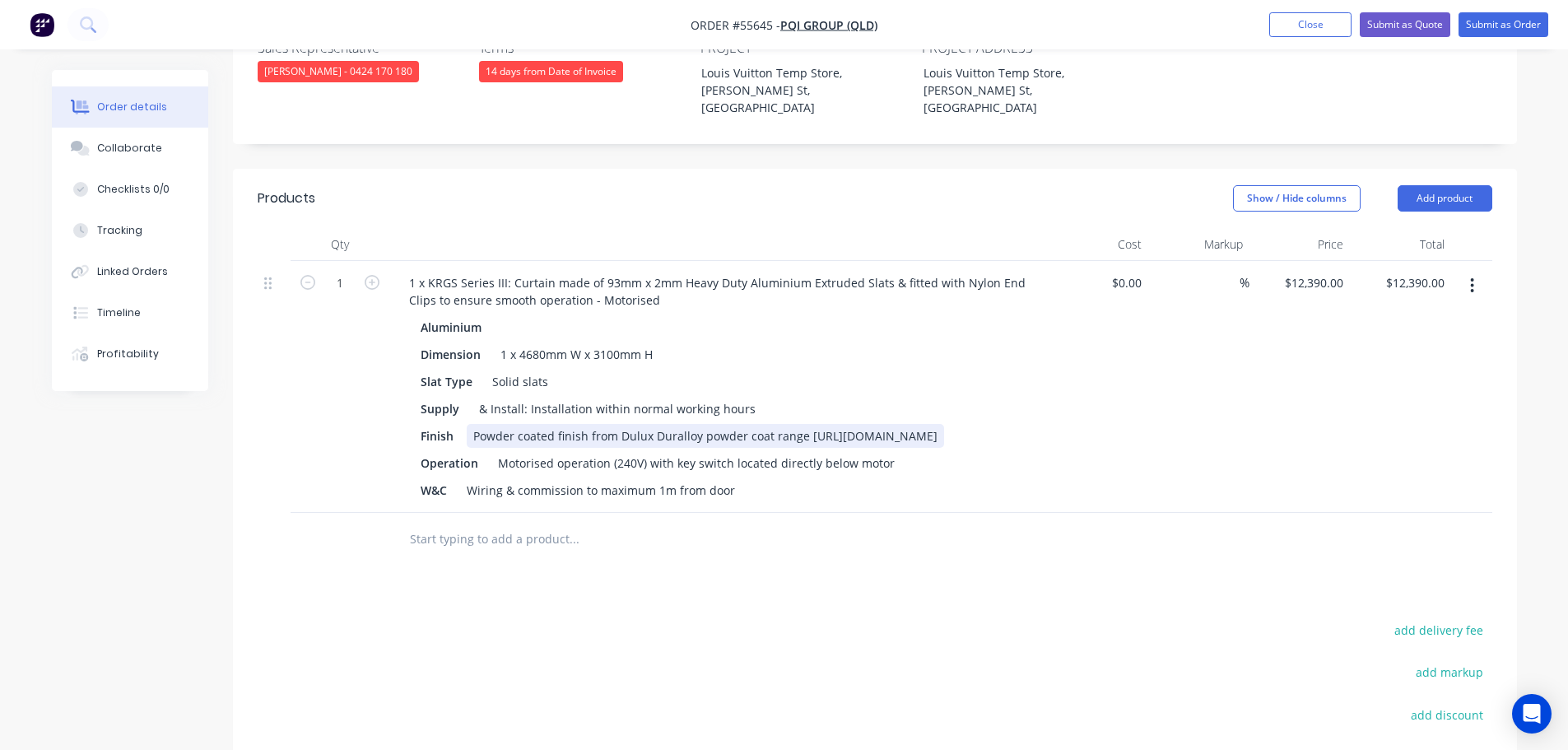
click at [818, 424] on div "Powder coated finish from Dulux Duralloy powder coat range https://duluxpowders…" at bounding box center [706, 436] width 478 height 24
click at [675, 451] on div "Motorised operation (240V) with key switch located directly below motor" at bounding box center [696, 463] width 410 height 24
drag, startPoint x: 738, startPoint y: 416, endPoint x: 738, endPoint y: 508, distance: 92.0
click at [738, 451] on div "Motorised operation (240V) with 2 key switch located directly below motor" at bounding box center [701, 463] width 420 height 24
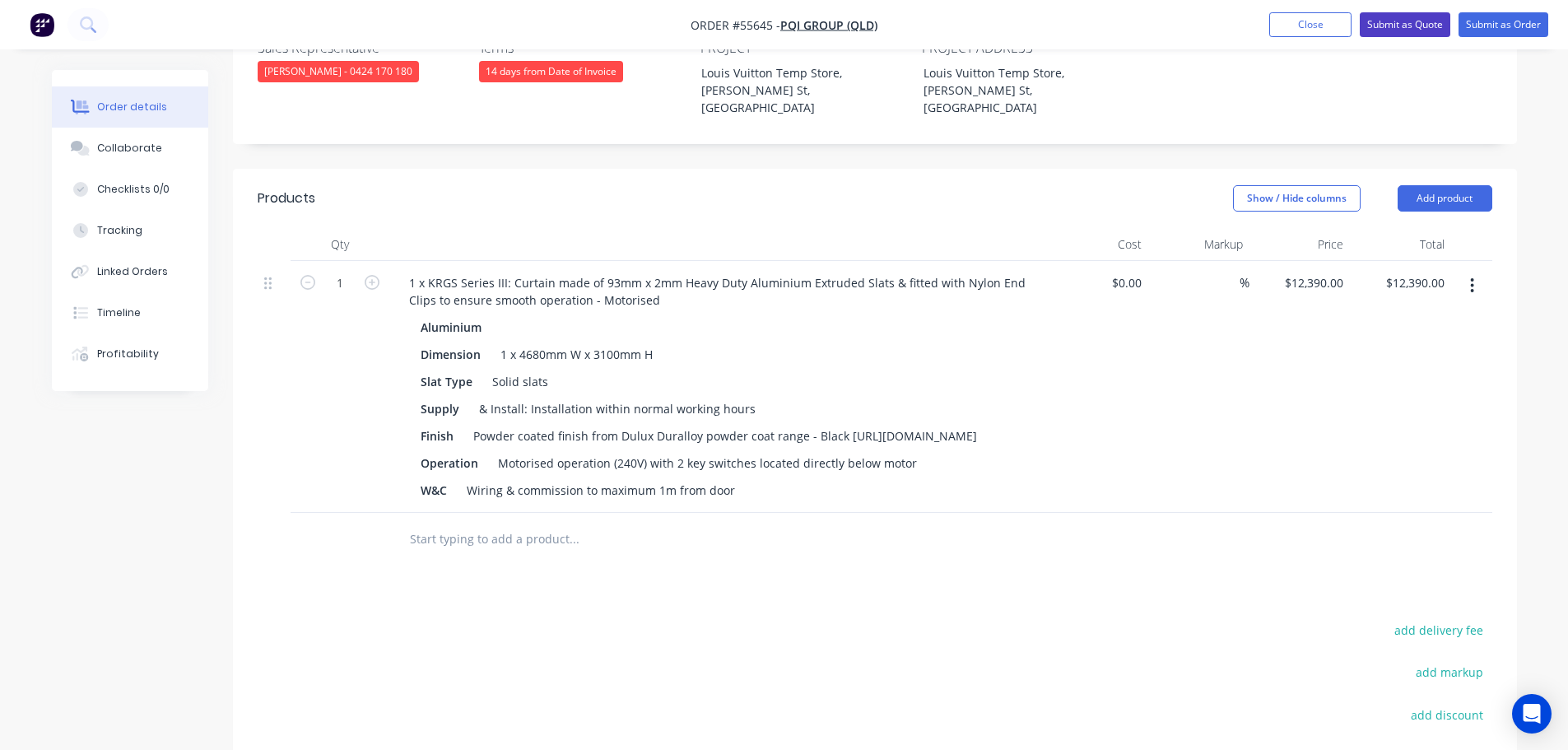
click at [1414, 27] on button "Submit as Quote" at bounding box center [1405, 25] width 90 height 25
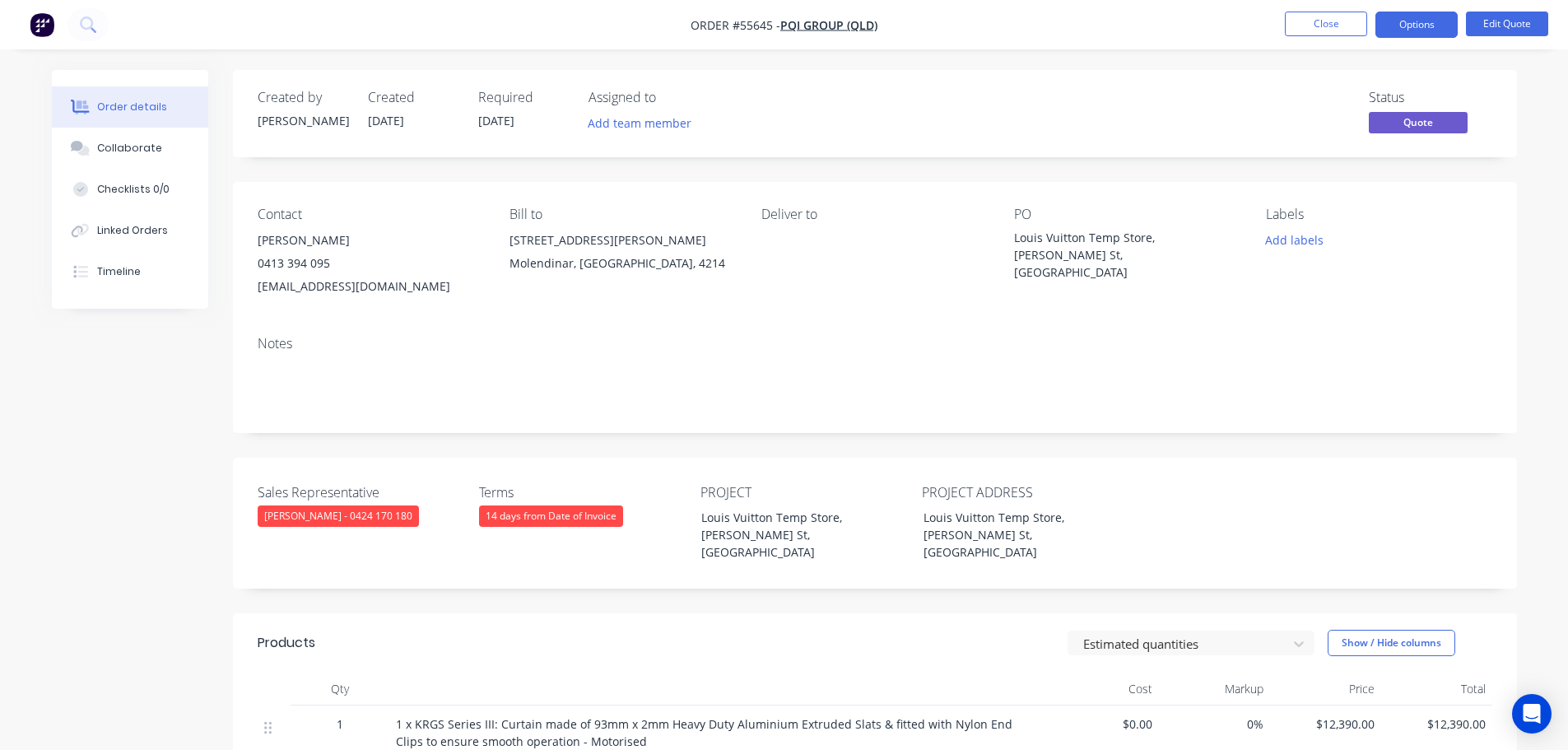
click at [1414, 27] on button "Options" at bounding box center [1416, 25] width 82 height 27
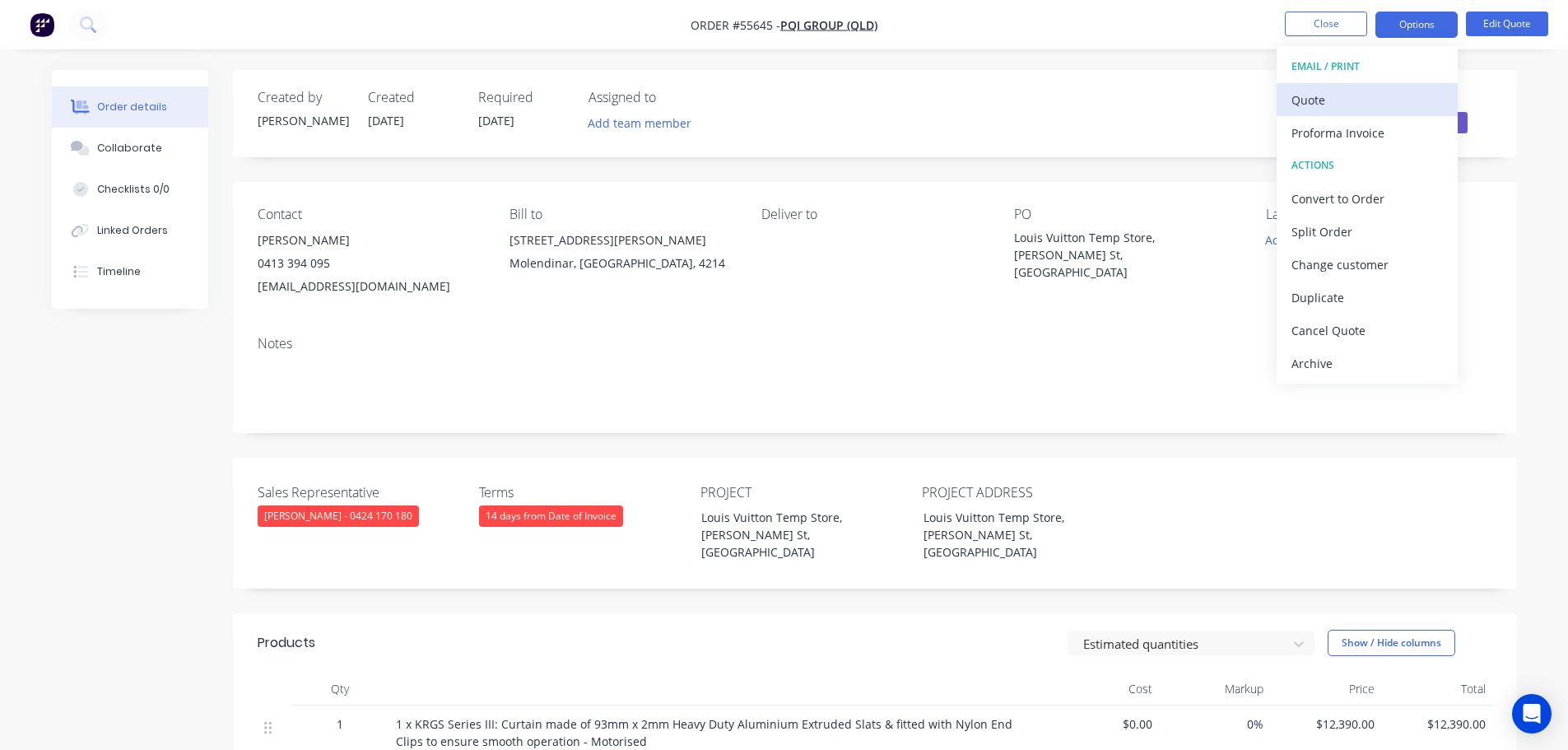
click at [1327, 100] on div "Quote" at bounding box center [1367, 100] width 152 height 24
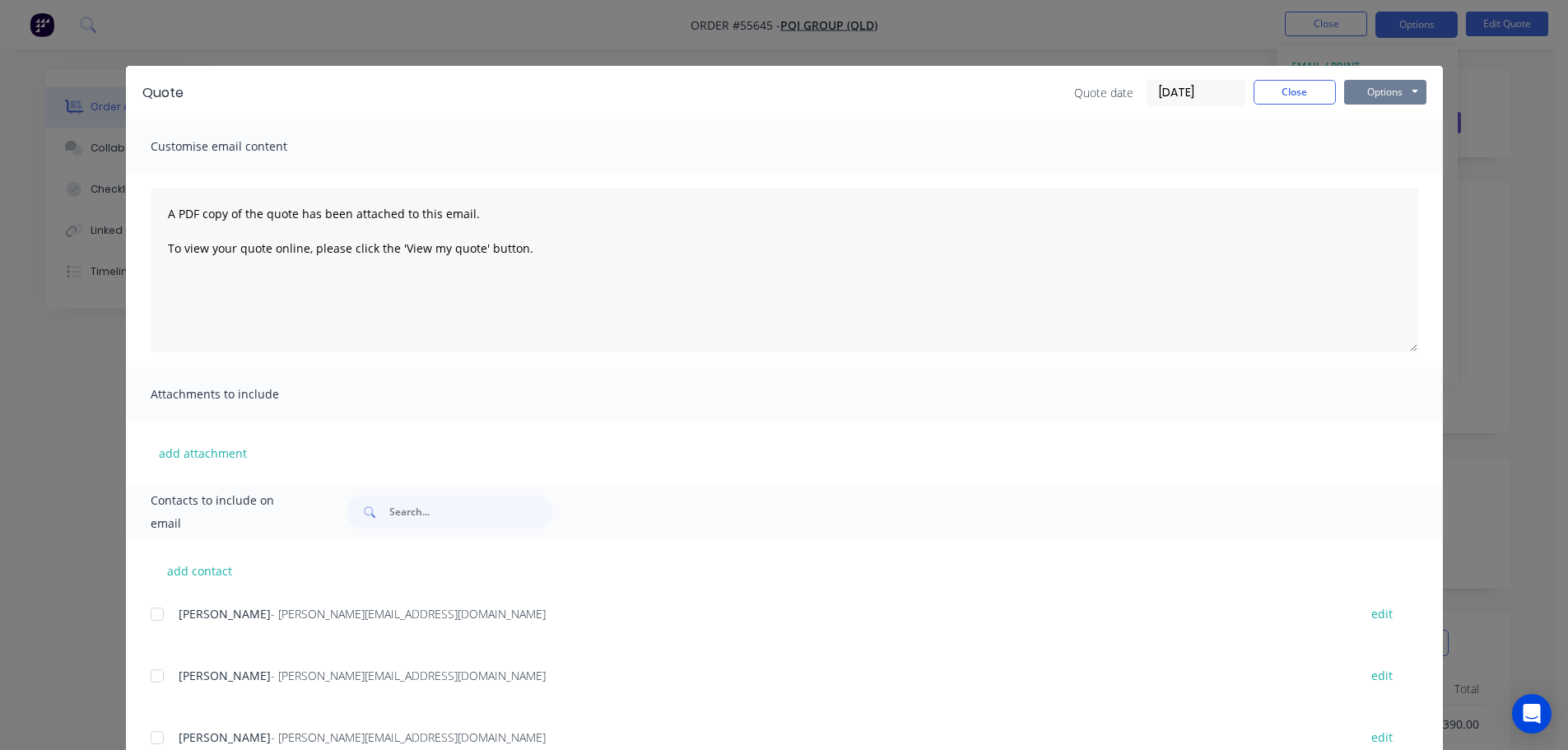
click at [1347, 101] on button "Options" at bounding box center [1385, 92] width 82 height 25
click at [1368, 153] on button "Print" at bounding box center [1396, 149] width 105 height 27
click at [1273, 95] on button "Close" at bounding box center [1294, 92] width 82 height 25
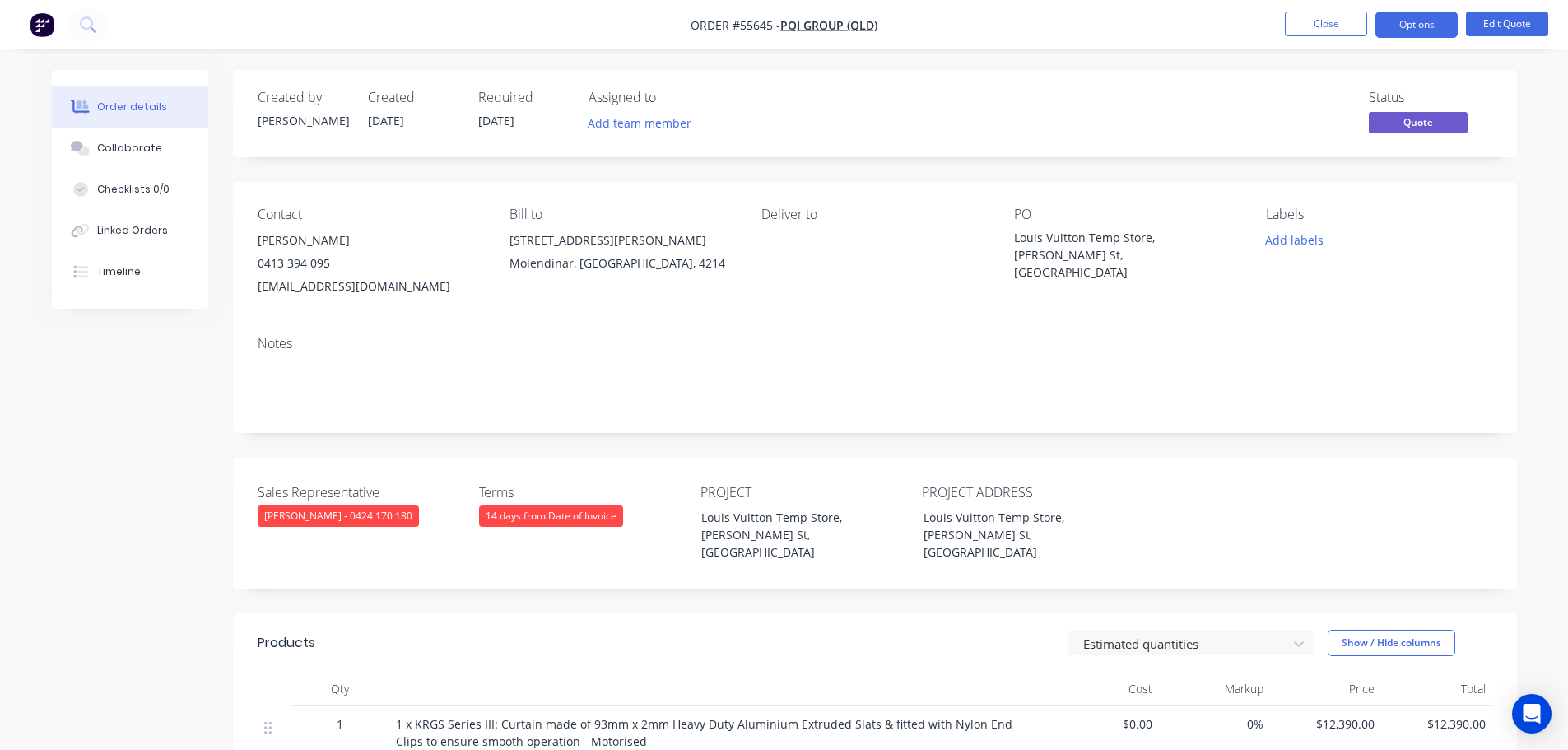
click at [302, 285] on div "misaki@pqigroup.com.au" at bounding box center [371, 286] width 226 height 23
copy div "misaki@pqigroup.com.au"
click at [1100, 236] on div "Louis Vuitton Temp Store, Russell St, Melbourne" at bounding box center [1117, 255] width 206 height 52
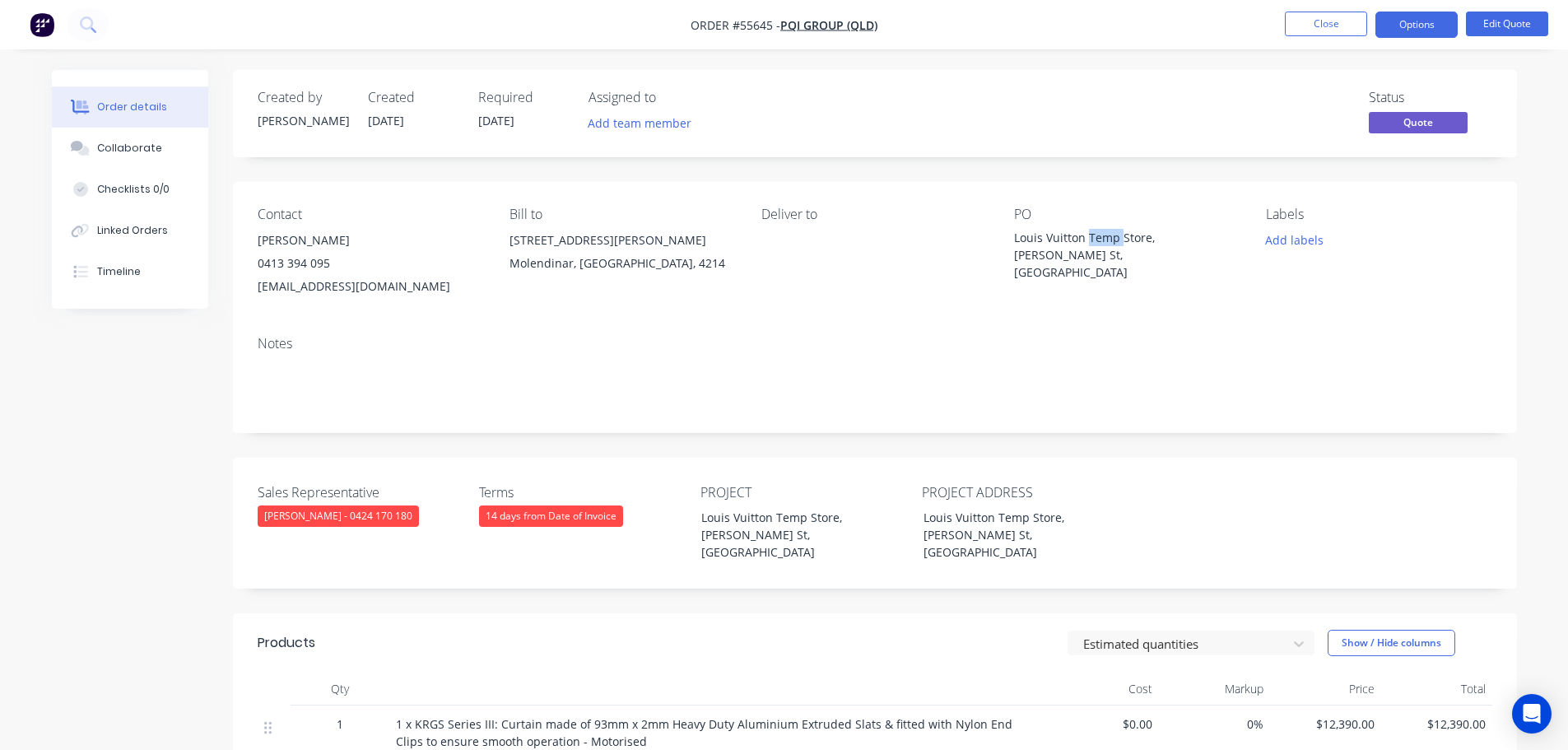
click at [1100, 236] on div "Louis Vuitton Temp Store, Russell St, Melbourne" at bounding box center [1117, 255] width 206 height 52
copy div "Louis Vuitton Temp Store, Russell St, Melbourne"
click at [330, 265] on span at bounding box center [330, 263] width 0 height 16
click at [1322, 25] on button "Close" at bounding box center [1326, 24] width 82 height 25
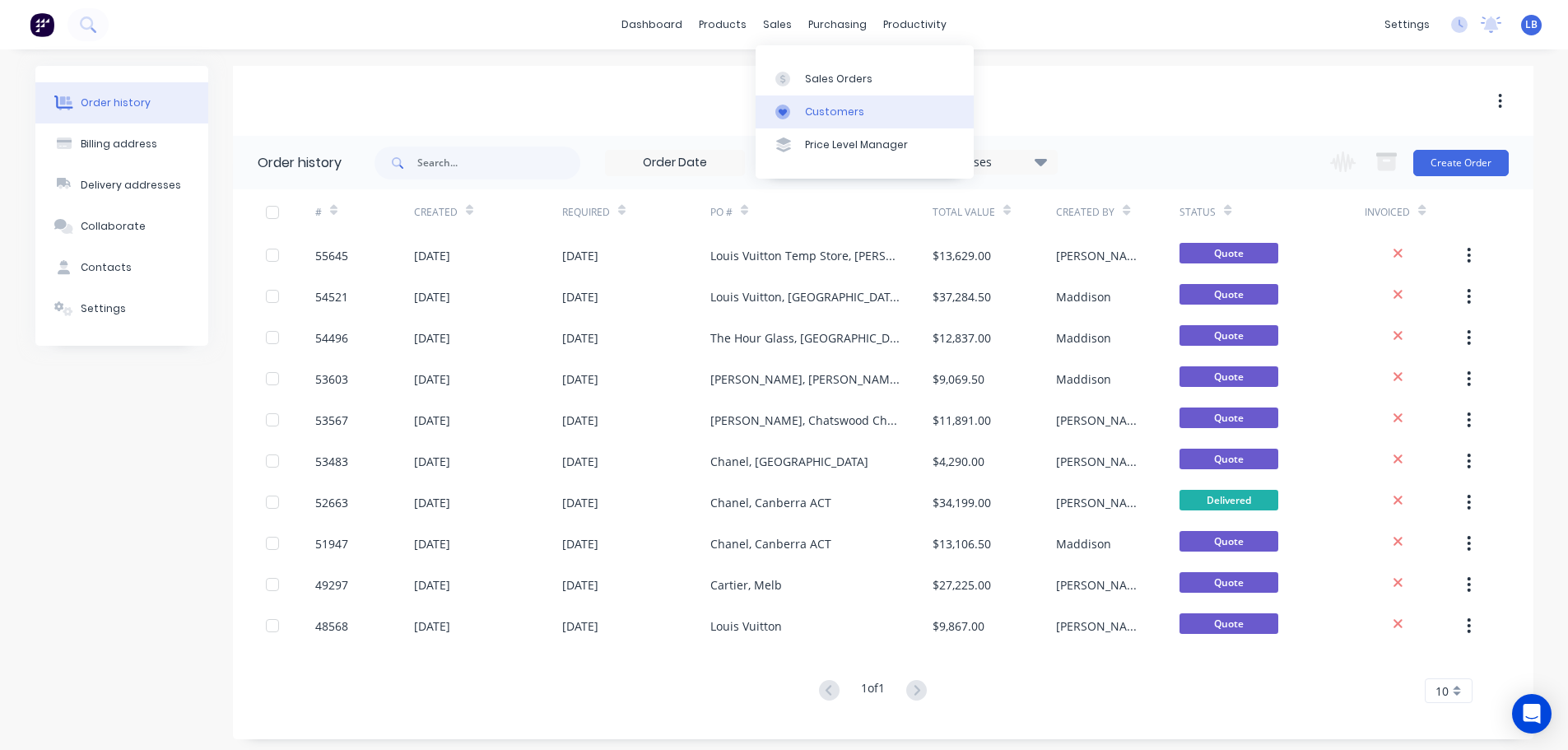
click at [833, 107] on div "Customers" at bounding box center [834, 112] width 59 height 15
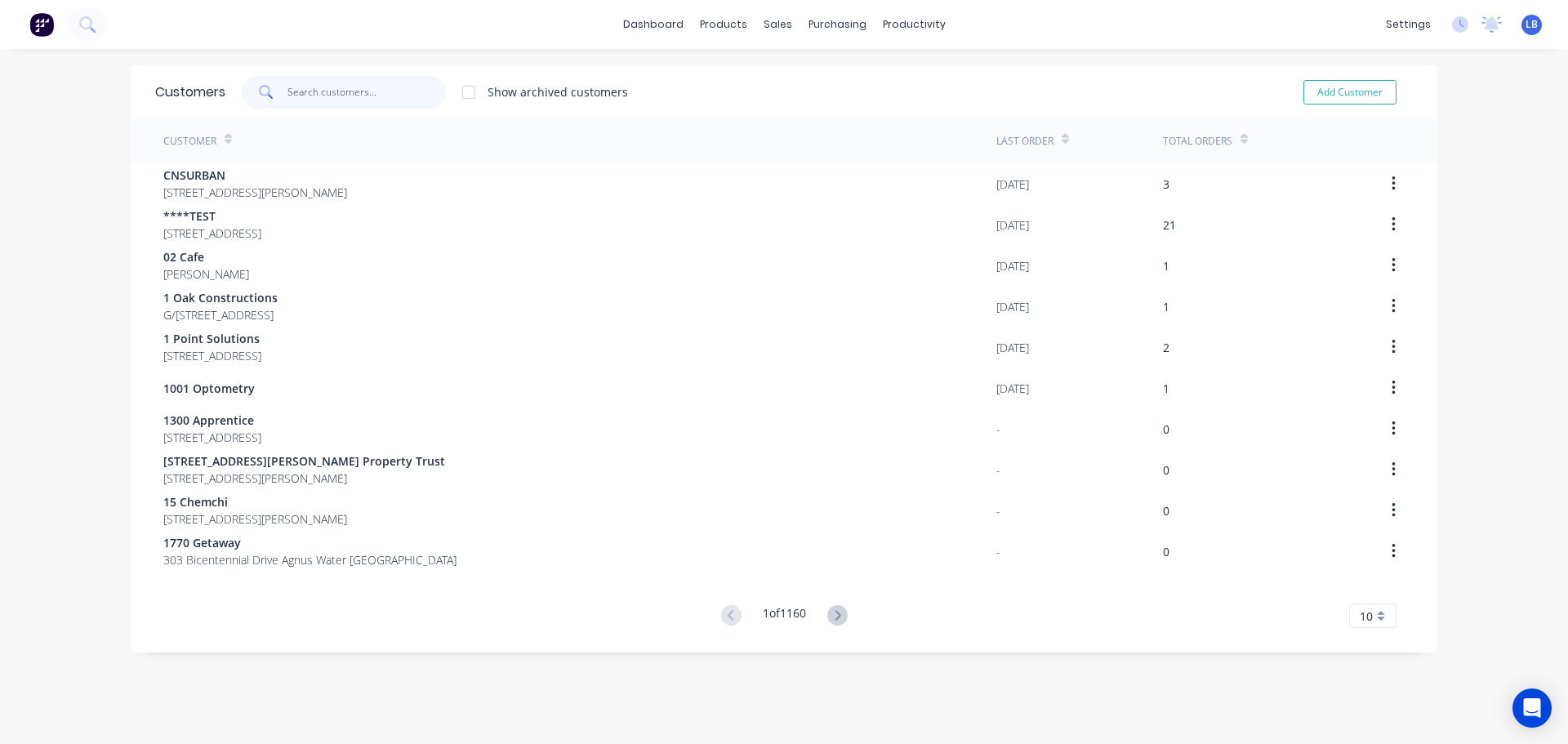
click at [333, 96] on input "text" at bounding box center [366, 92] width 159 height 33
drag, startPoint x: 290, startPoint y: 95, endPoint x: 331, endPoint y: 136, distance: 58.0
click at [290, 95] on input "text" at bounding box center [366, 92] width 159 height 33
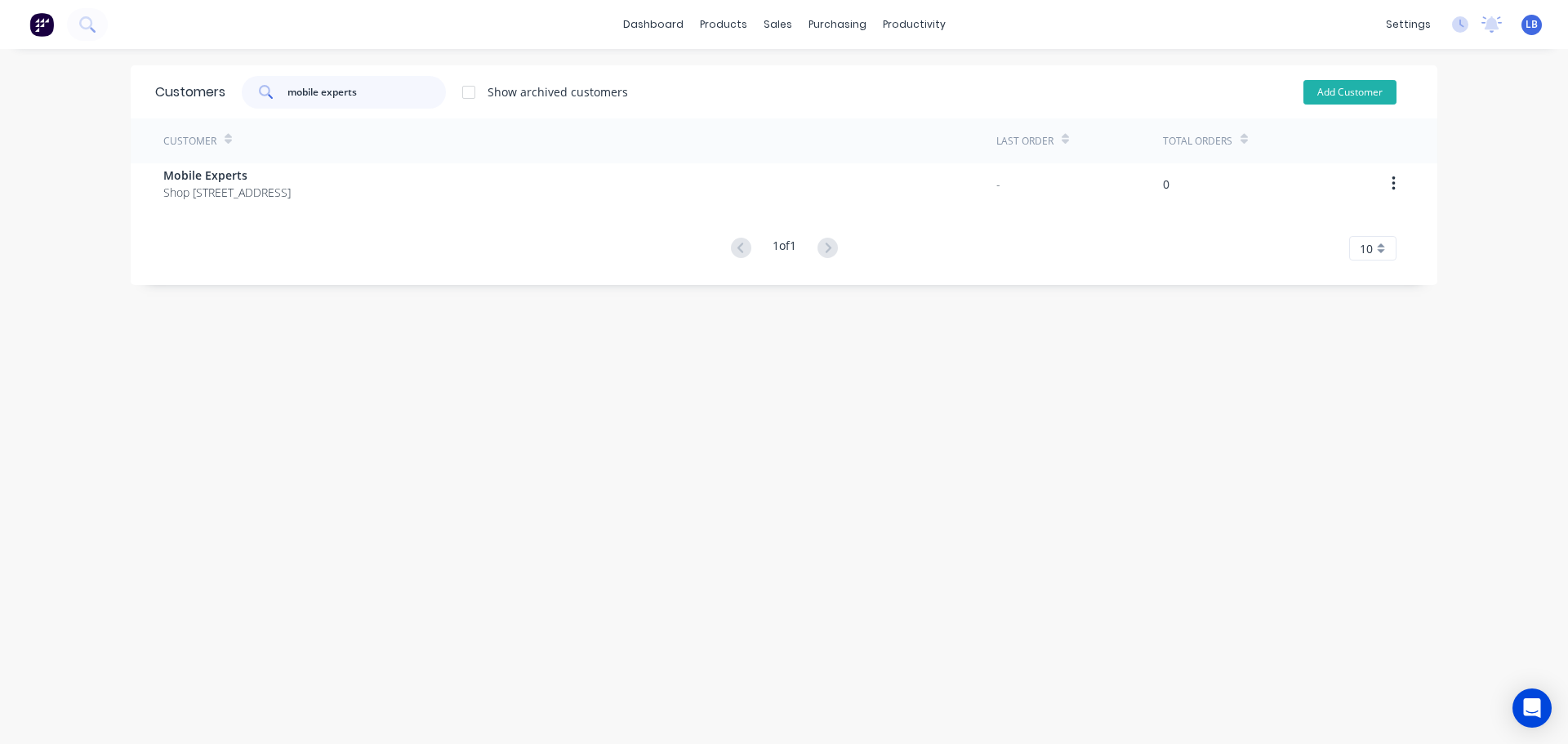
type input "mobile experts"
click at [1349, 93] on button "Add Customer" at bounding box center [1350, 92] width 93 height 25
select select "AU"
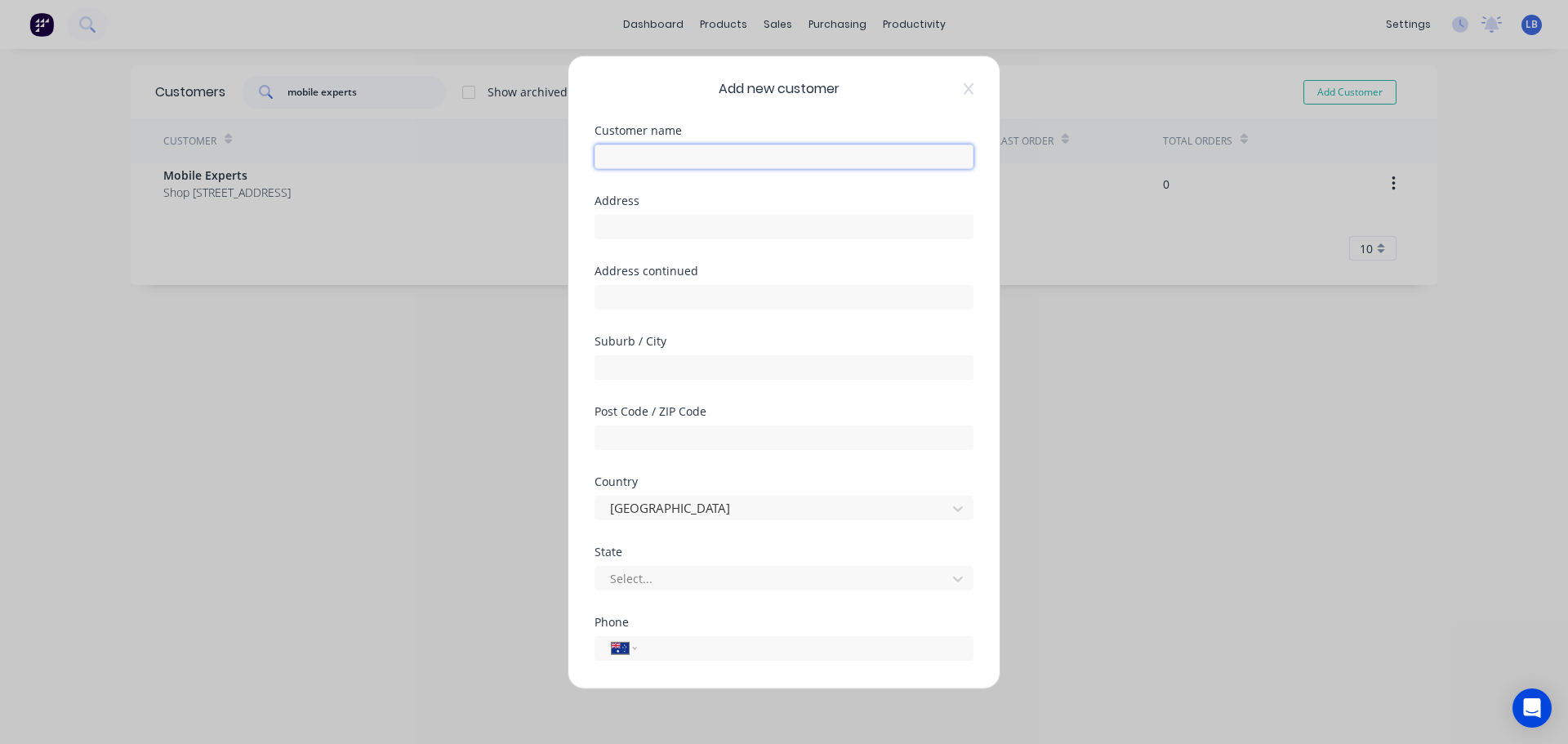
drag, startPoint x: 617, startPoint y: 158, endPoint x: 641, endPoint y: 187, distance: 37.6
click at [617, 158] on input "text" at bounding box center [784, 156] width 379 height 25
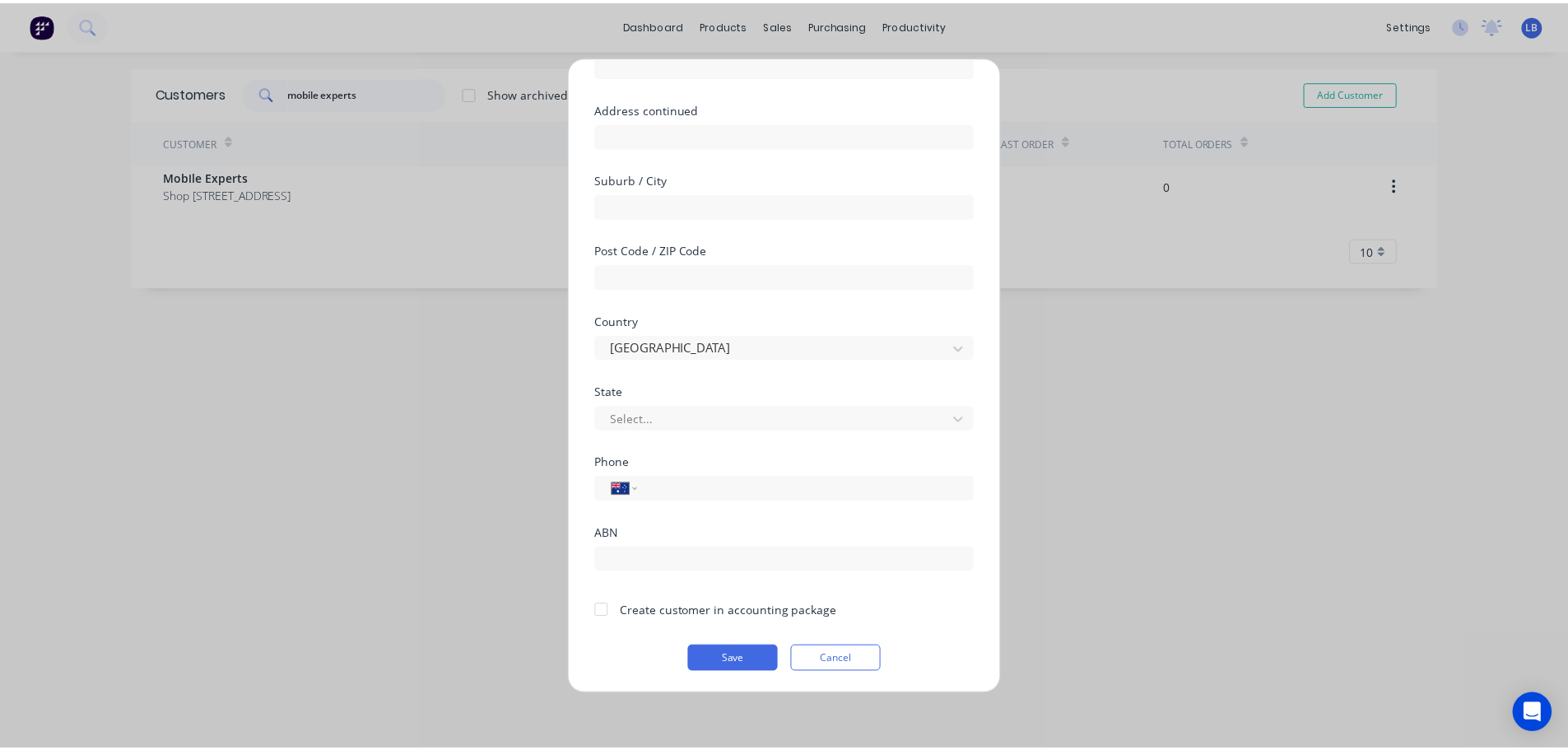
scroll to position [166, 0]
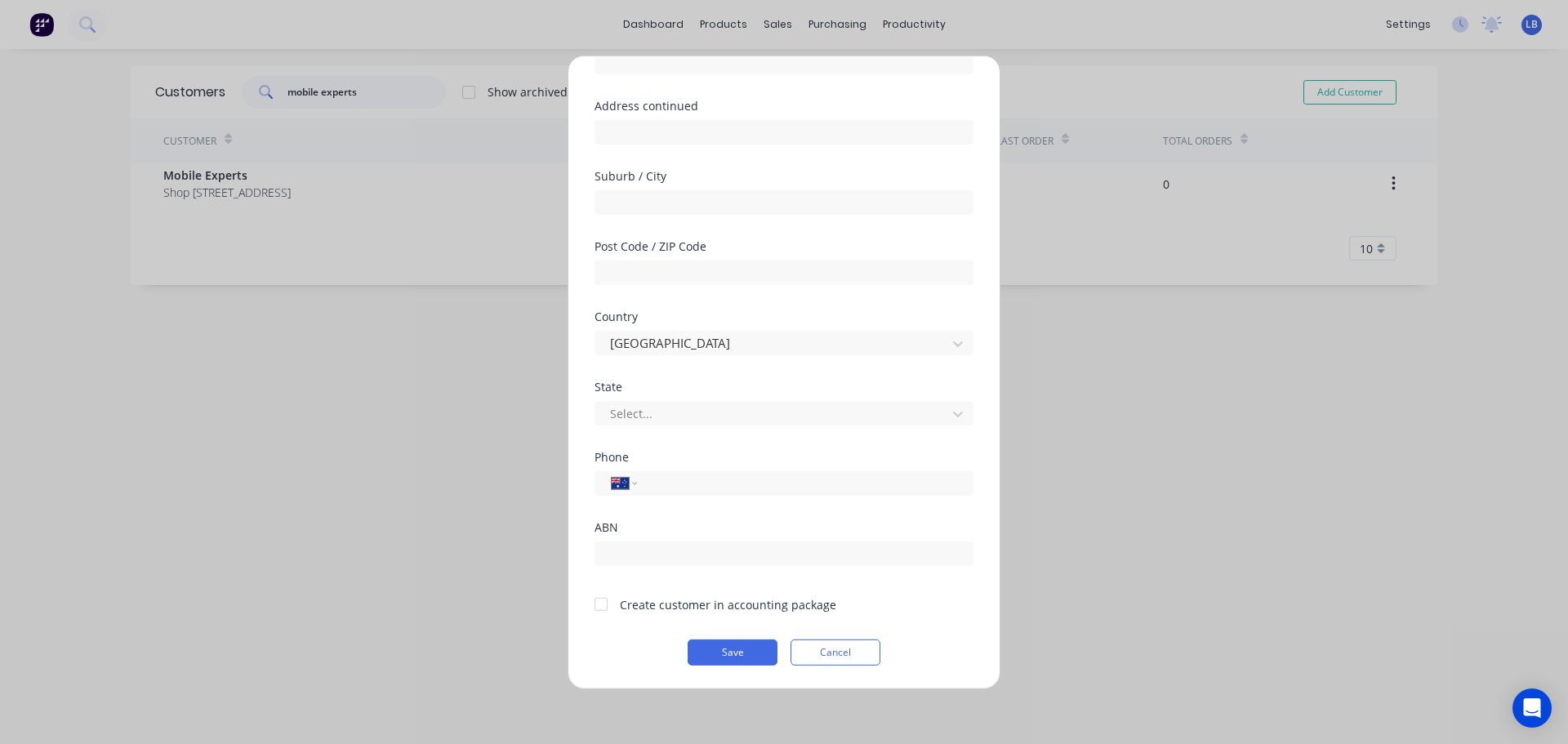
type input "Mobile Experts - Parramatta"
click at [607, 608] on div at bounding box center [601, 604] width 33 height 33
click at [709, 662] on button "Save" at bounding box center [732, 652] width 90 height 26
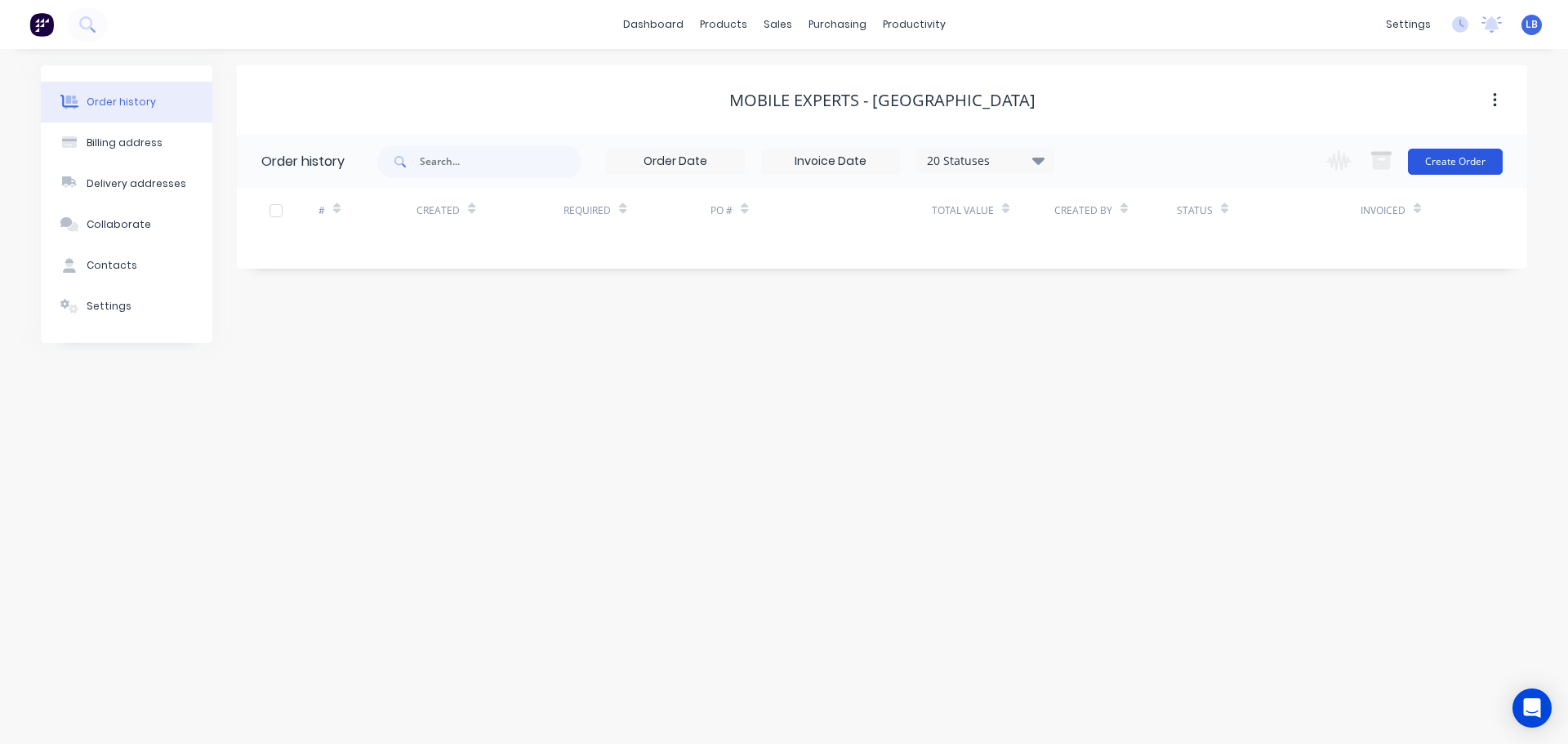
click at [1467, 166] on button "Create Order" at bounding box center [1455, 162] width 95 height 26
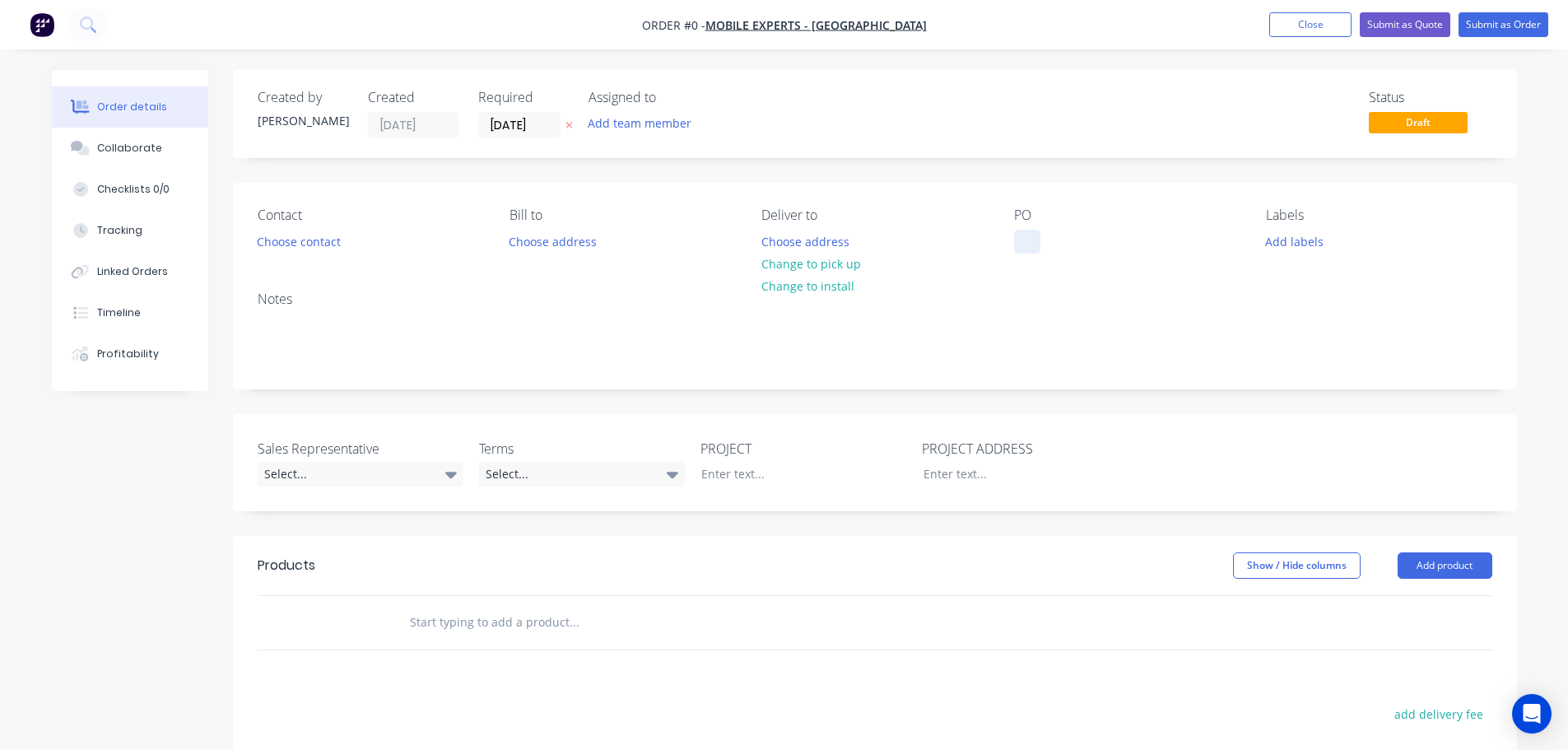
click at [1033, 236] on div at bounding box center [1027, 241] width 27 height 24
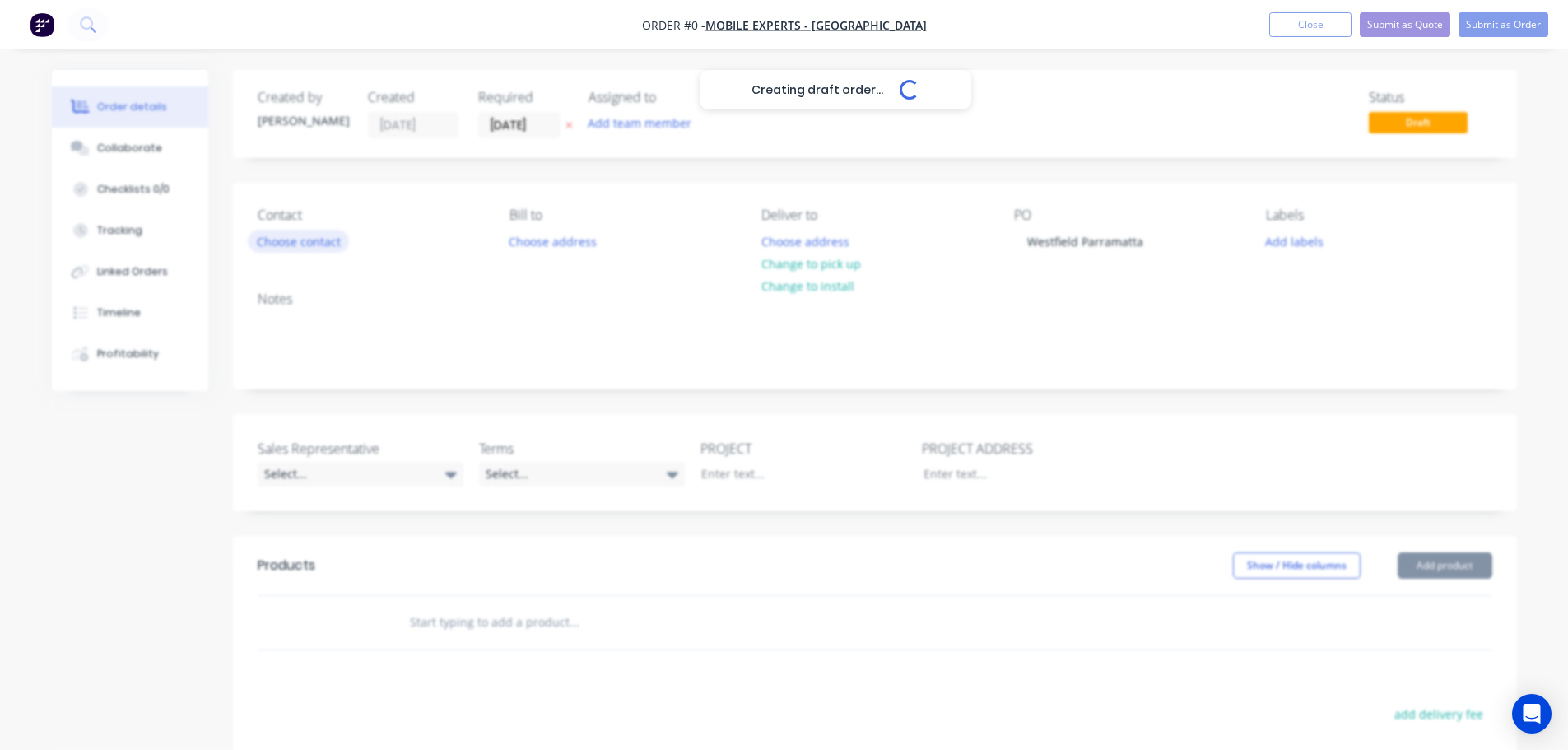
click at [284, 242] on div "Creating draft order... Loading... Order details Collaborate Checklists 0/0 Tra…" at bounding box center [785, 570] width 1498 height 1001
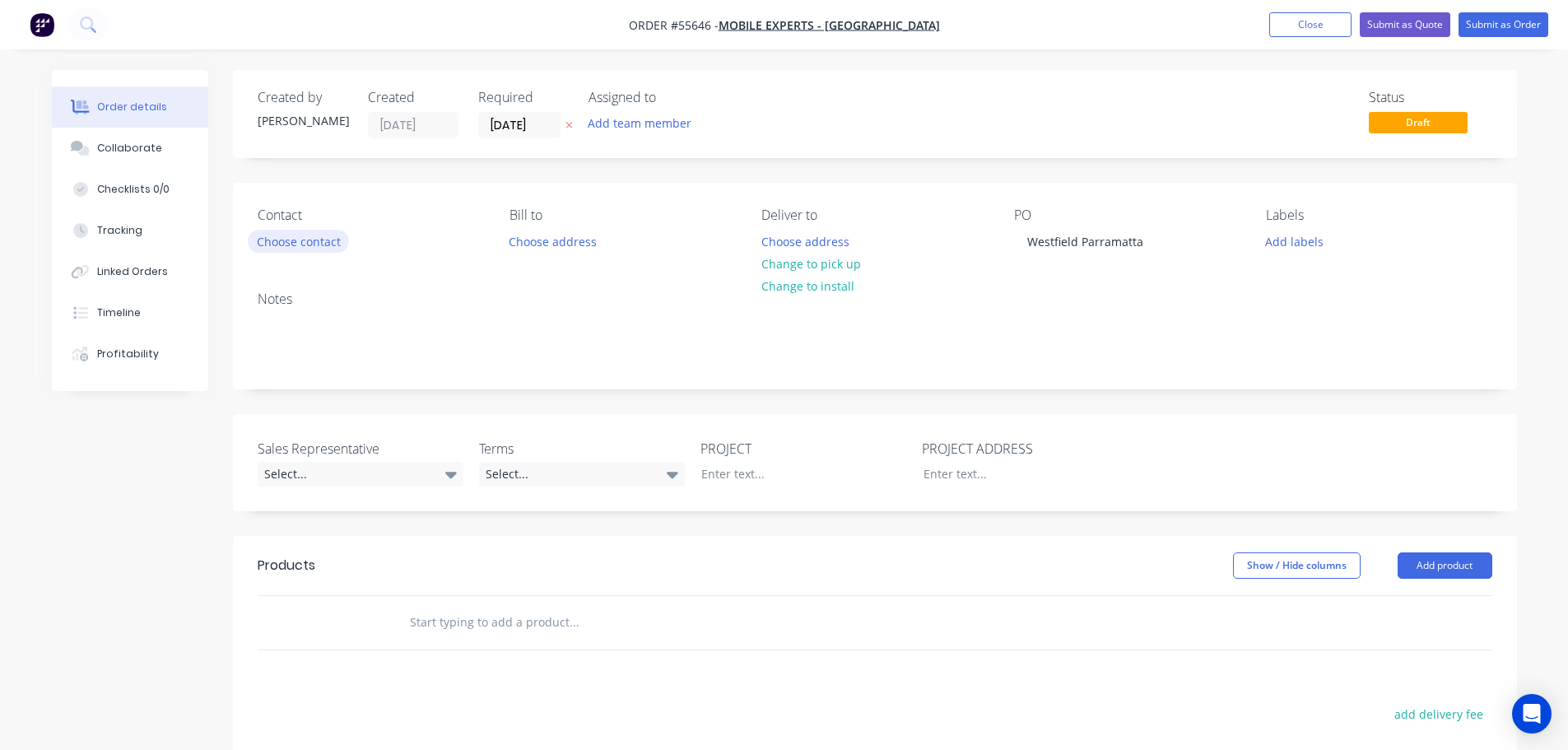
click at [284, 242] on button "Choose contact" at bounding box center [299, 241] width 101 height 22
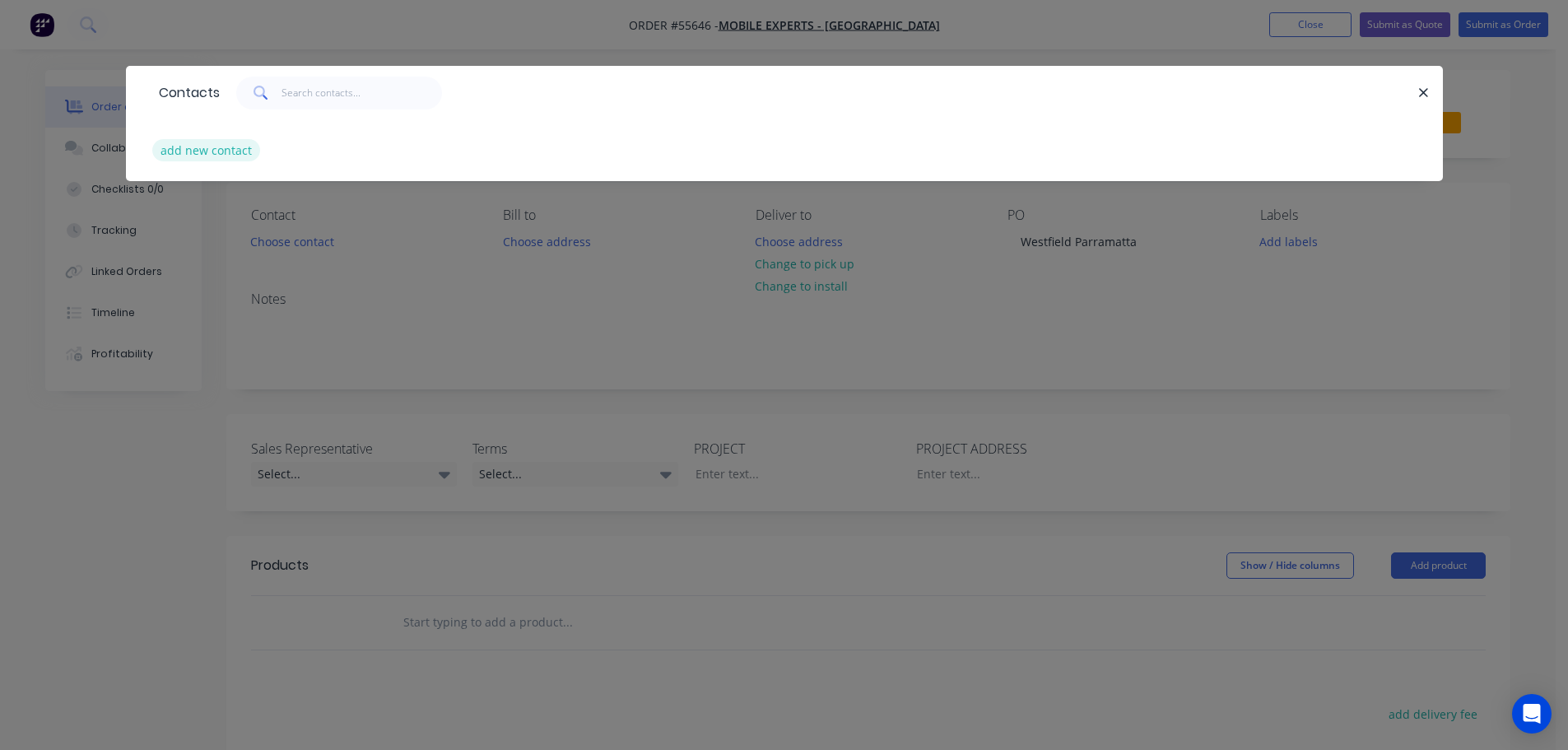
click at [175, 149] on button "add new contact" at bounding box center [207, 150] width 109 height 22
select select "AU"
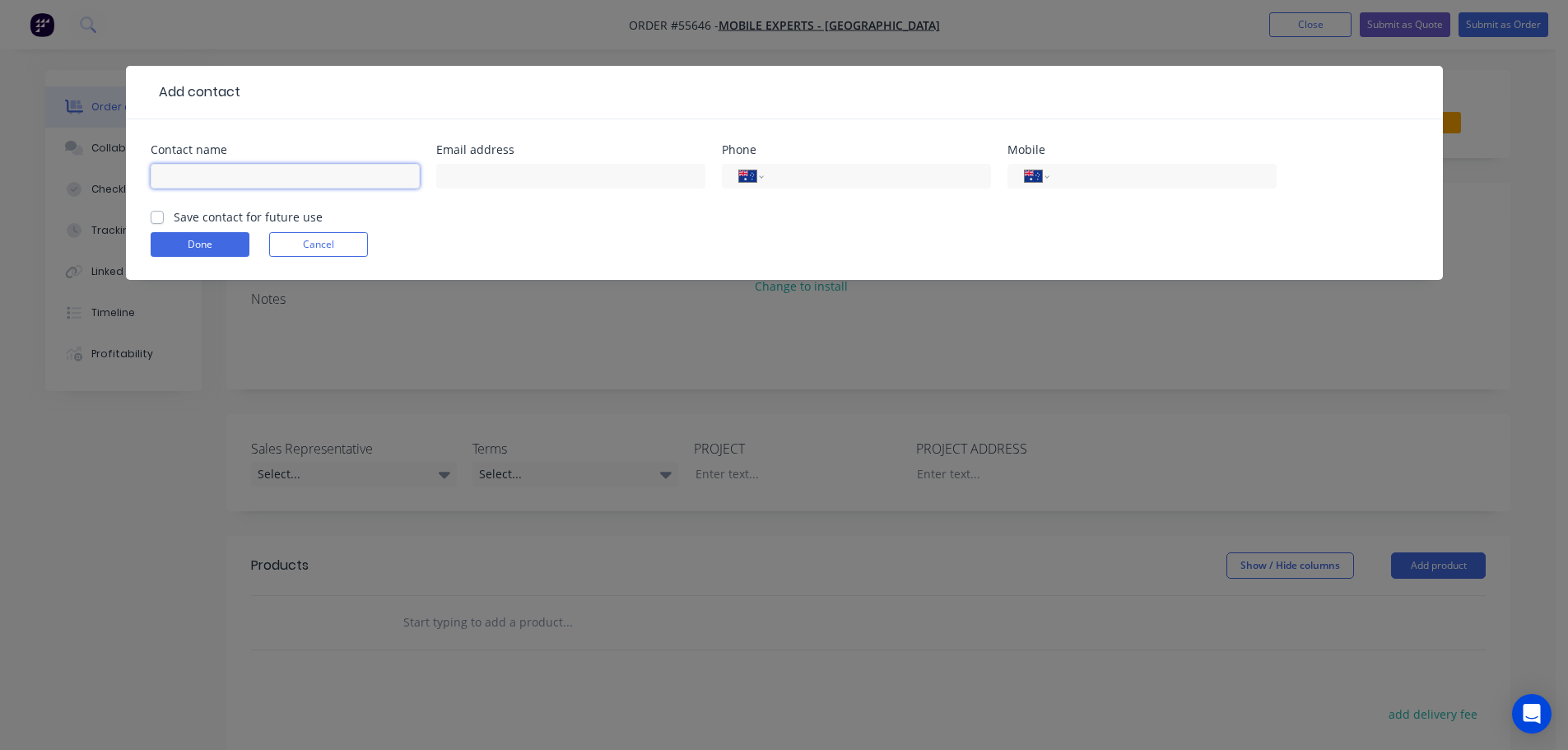
click at [169, 170] on input "text" at bounding box center [285, 176] width 269 height 25
type input "Nazim"
click at [461, 175] on input "text" at bounding box center [571, 176] width 269 height 25
type input "me.parramatta@mobile"
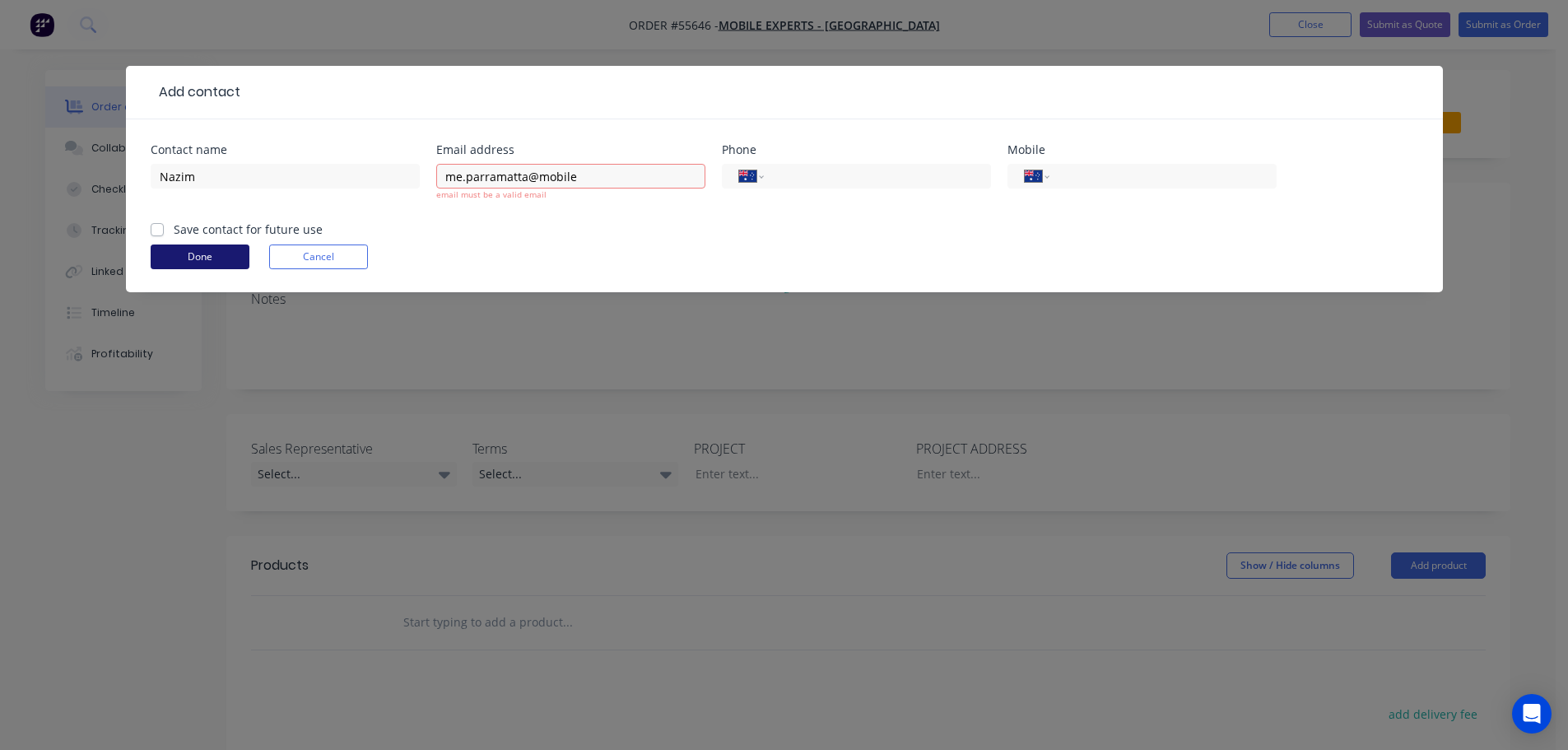
click at [229, 250] on button "Done" at bounding box center [200, 257] width 99 height 25
click at [310, 255] on button "Cancel" at bounding box center [318, 257] width 99 height 25
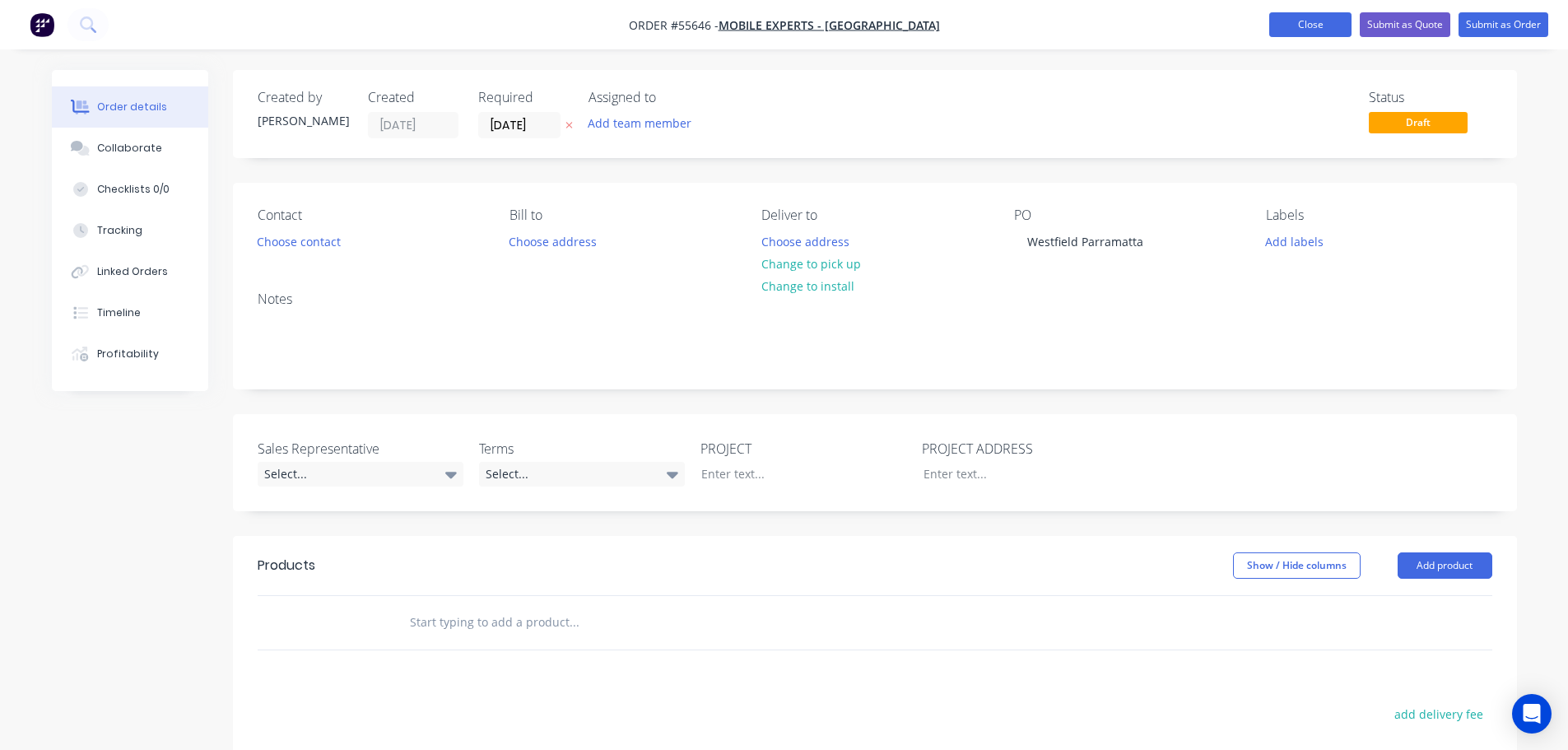
click at [1297, 26] on button "Close" at bounding box center [1310, 25] width 82 height 25
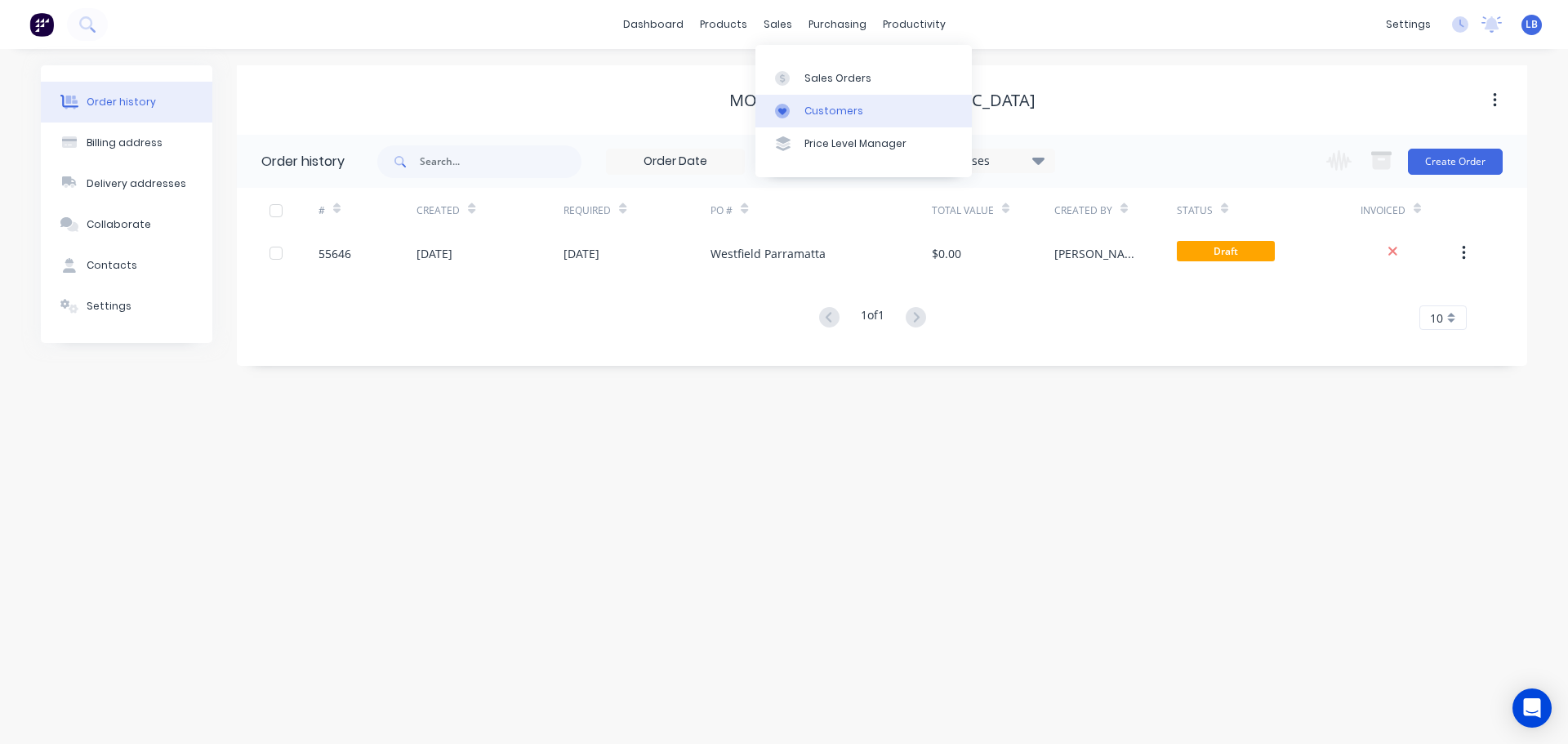
click at [820, 107] on div "Customers" at bounding box center [833, 111] width 58 height 15
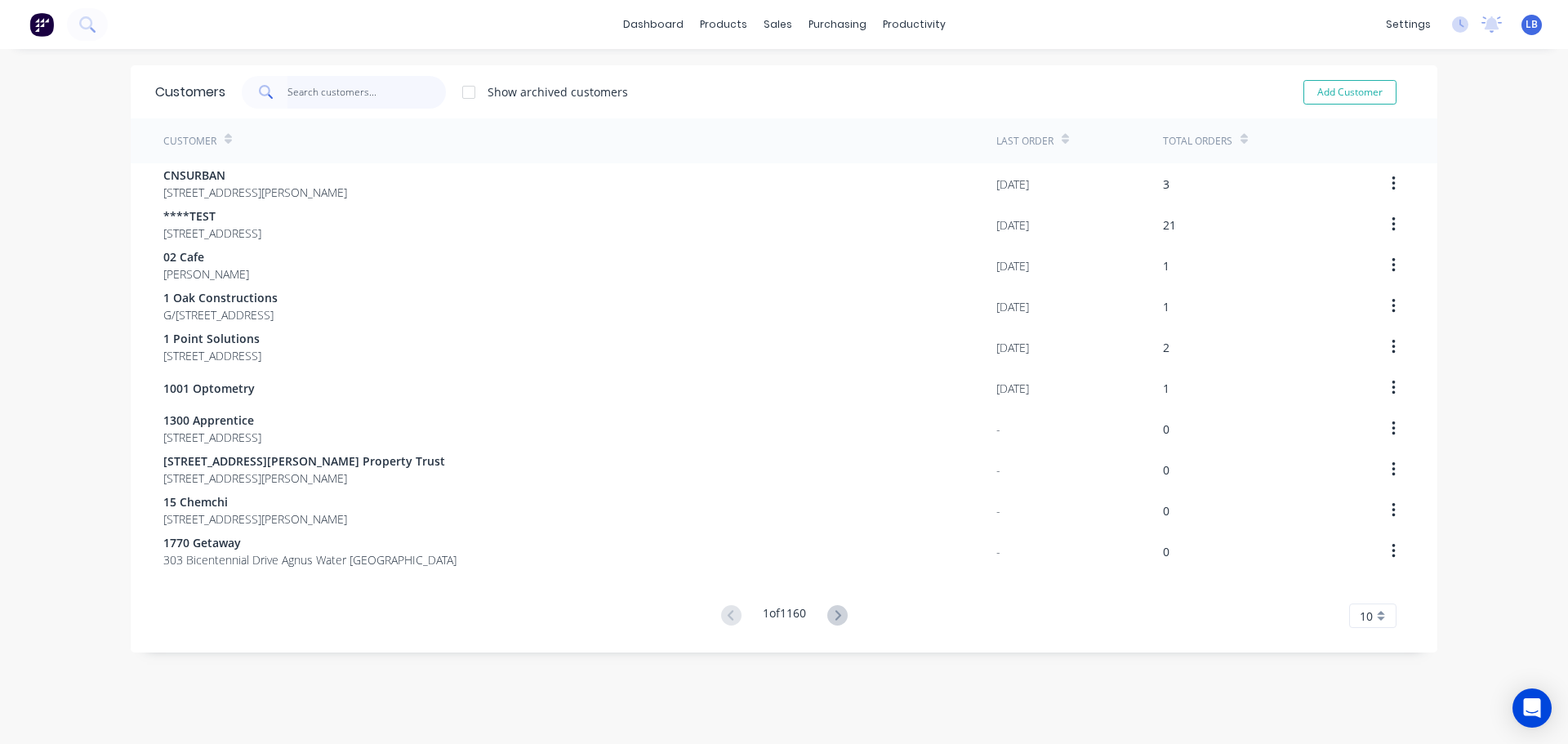
click at [327, 93] on input "text" at bounding box center [366, 92] width 159 height 33
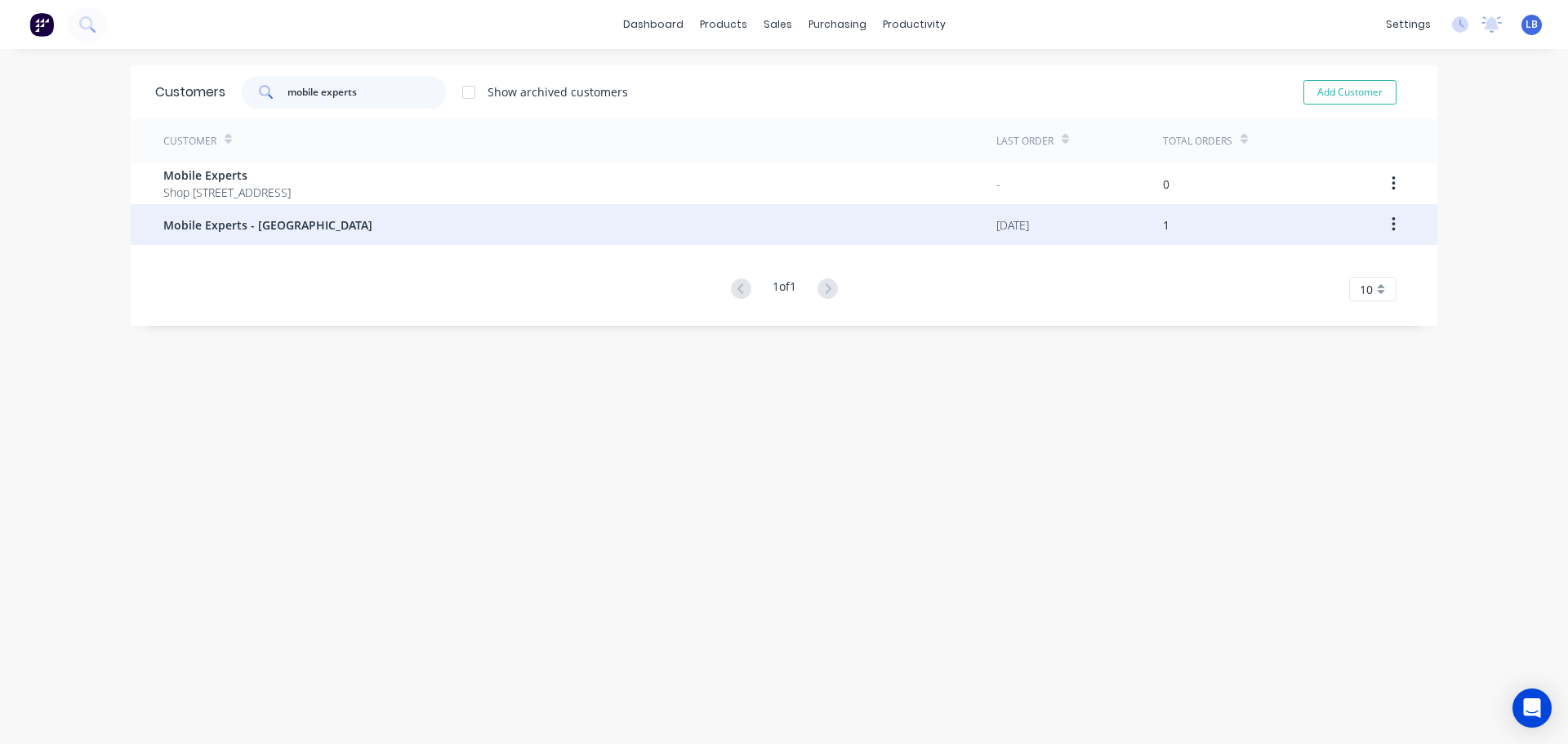
type input "mobile experts"
click at [250, 230] on span "Mobile Experts - Parramatta" at bounding box center [268, 225] width 209 height 17
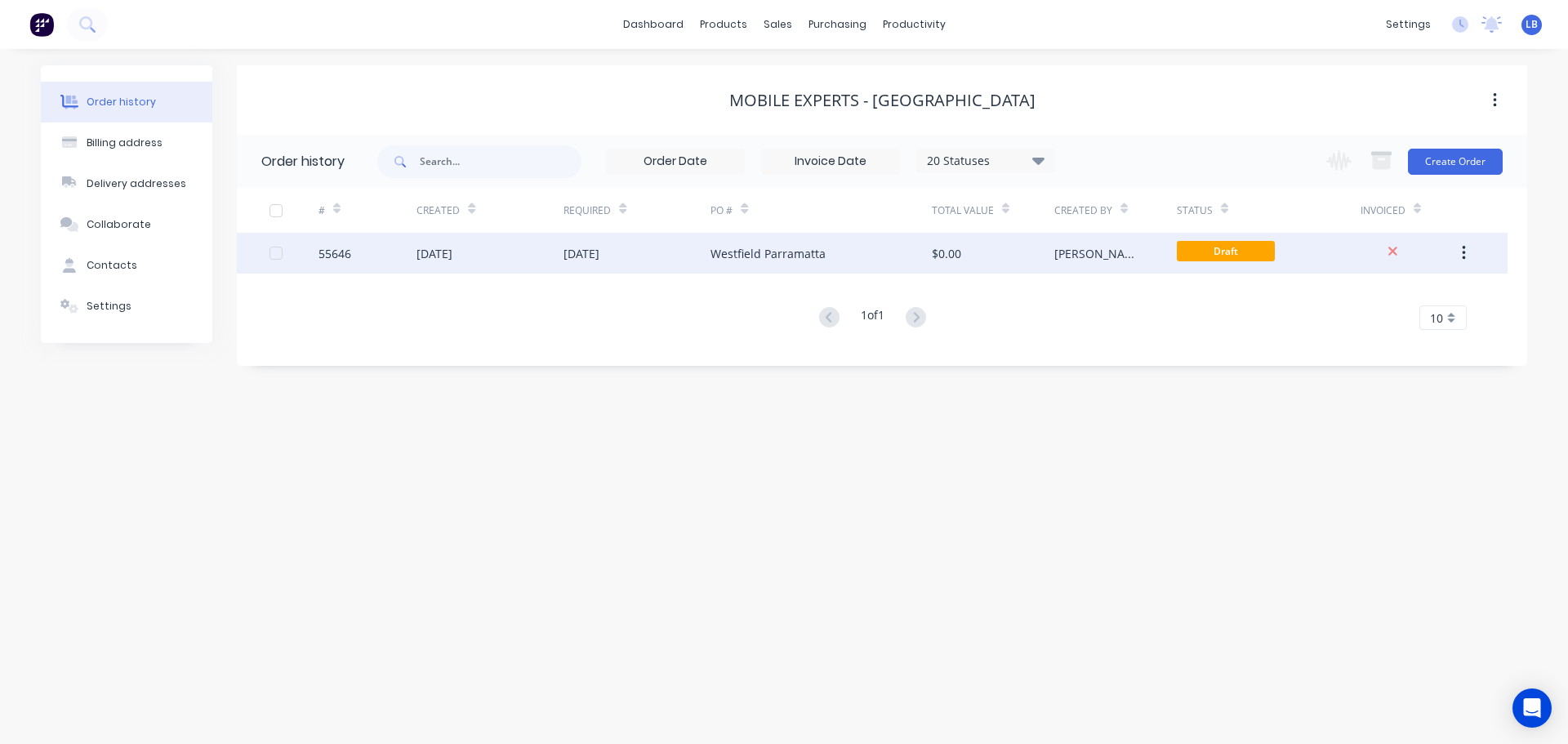
click at [332, 259] on div "55646" at bounding box center [335, 253] width 33 height 17
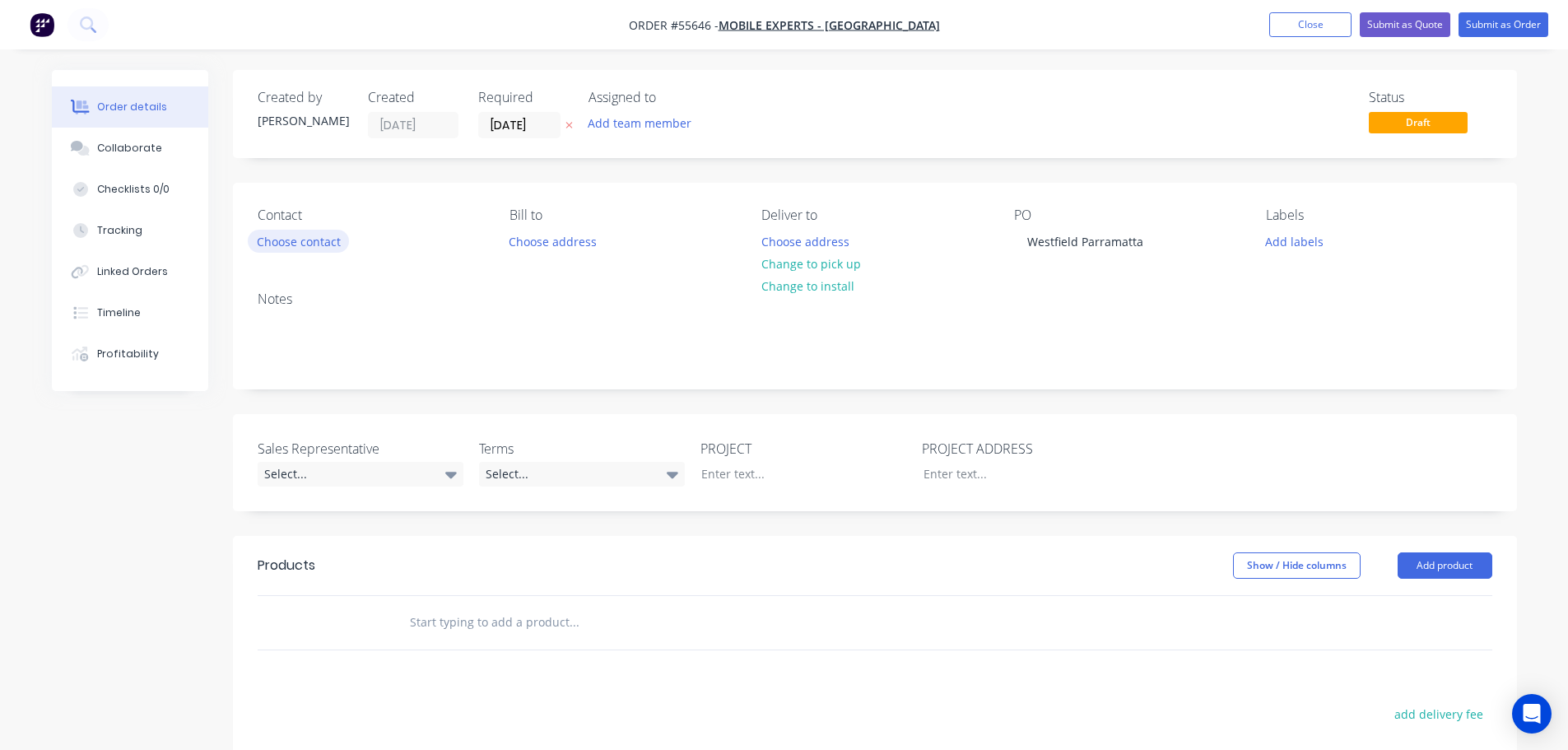
click at [303, 236] on button "Choose contact" at bounding box center [299, 241] width 101 height 22
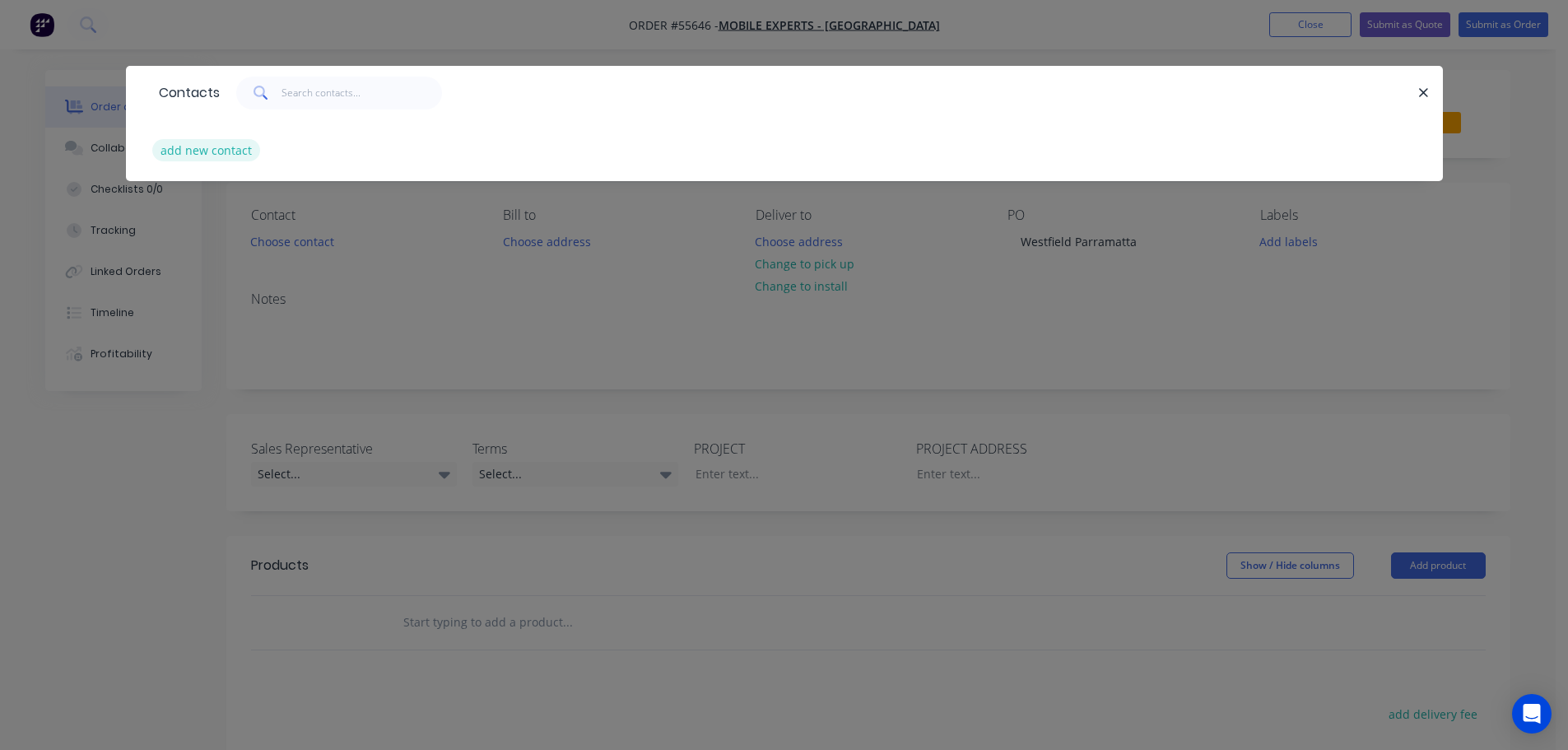
click at [217, 152] on button "add new contact" at bounding box center [207, 150] width 109 height 22
select select "AU"
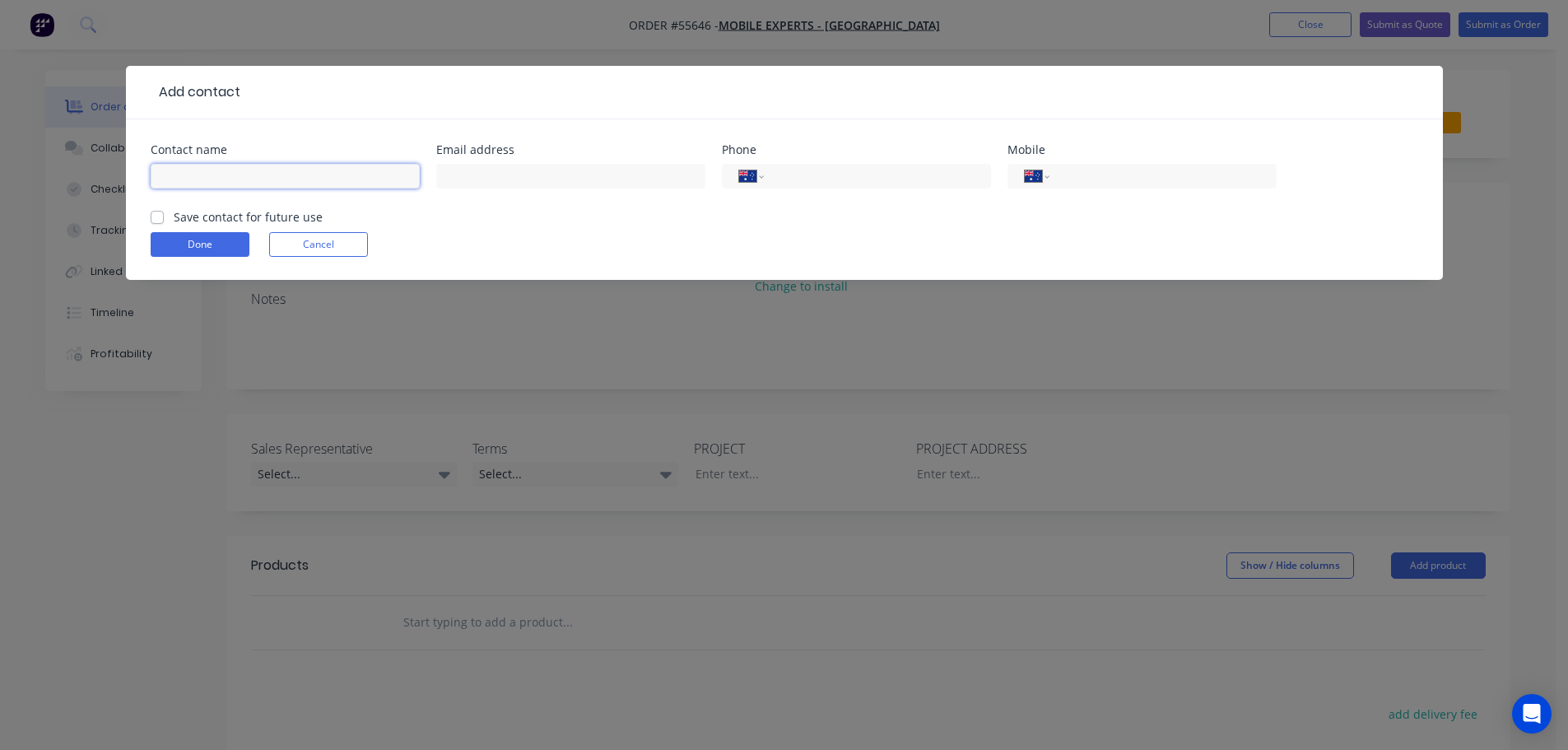
click at [197, 171] on input "text" at bounding box center [285, 176] width 269 height 25
type input "Nazim"
click at [494, 182] on input "text" at bounding box center [571, 176] width 269 height 25
click at [1121, 172] on input "tel" at bounding box center [1160, 176] width 197 height 19
type input "0413 606 662"
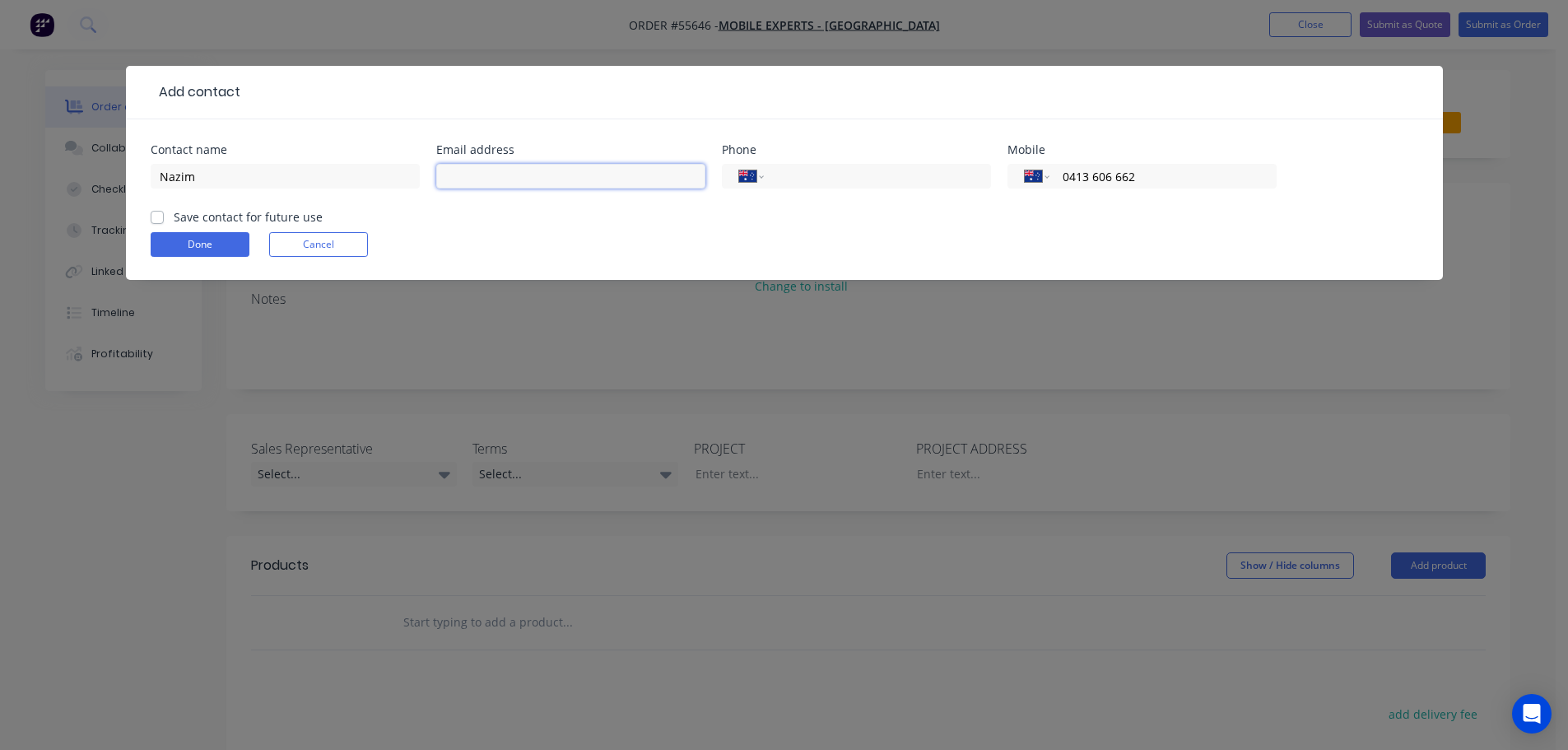
drag, startPoint x: 475, startPoint y: 178, endPoint x: 471, endPoint y: 193, distance: 15.5
click at [475, 178] on input "text" at bounding box center [571, 176] width 269 height 25
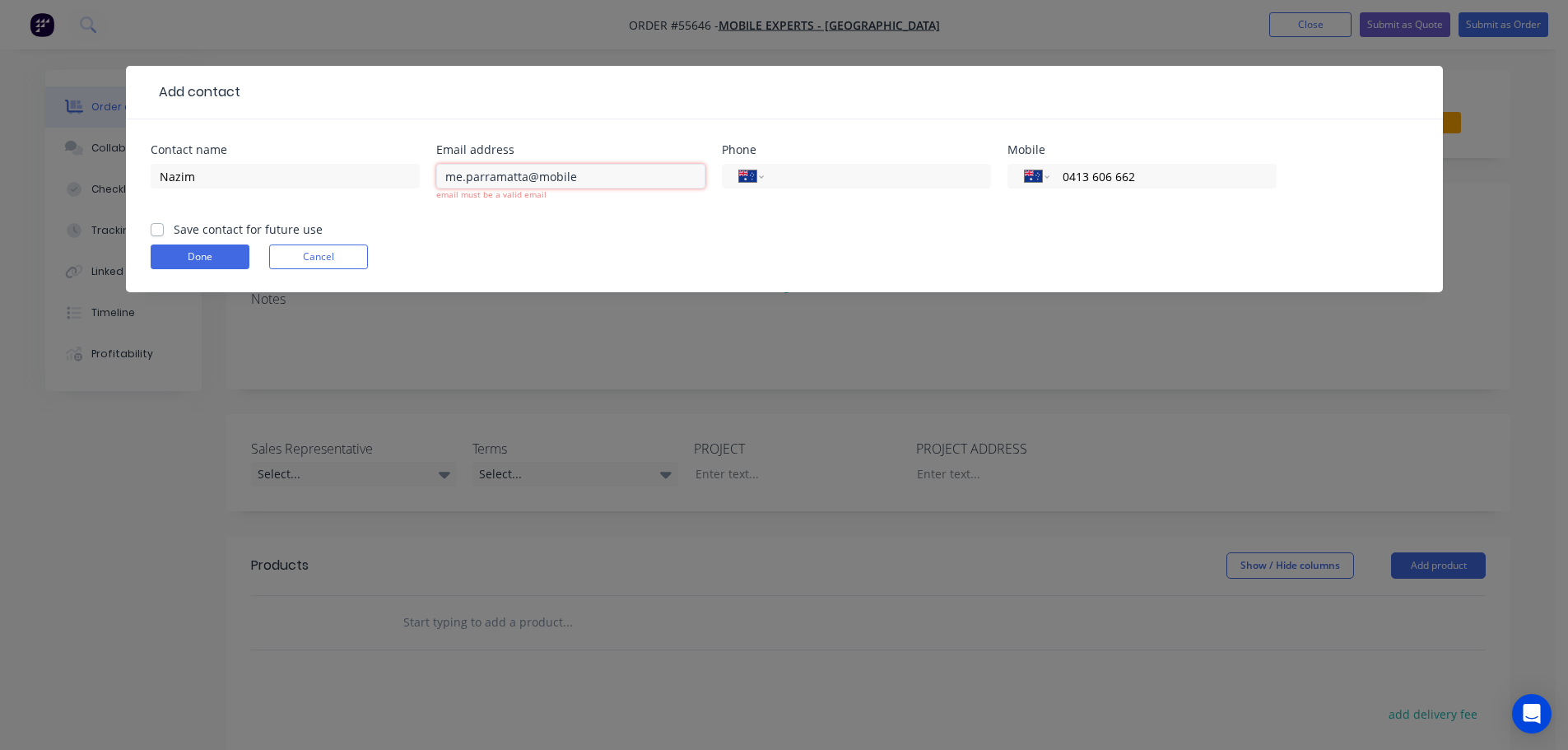
click at [578, 179] on input "me.parramatta@mobile" at bounding box center [571, 176] width 269 height 25
click at [154, 230] on form "Contact name Nazim Email address me.parramatta@mobile-experts.com.au email must…" at bounding box center [785, 218] width 1268 height 149
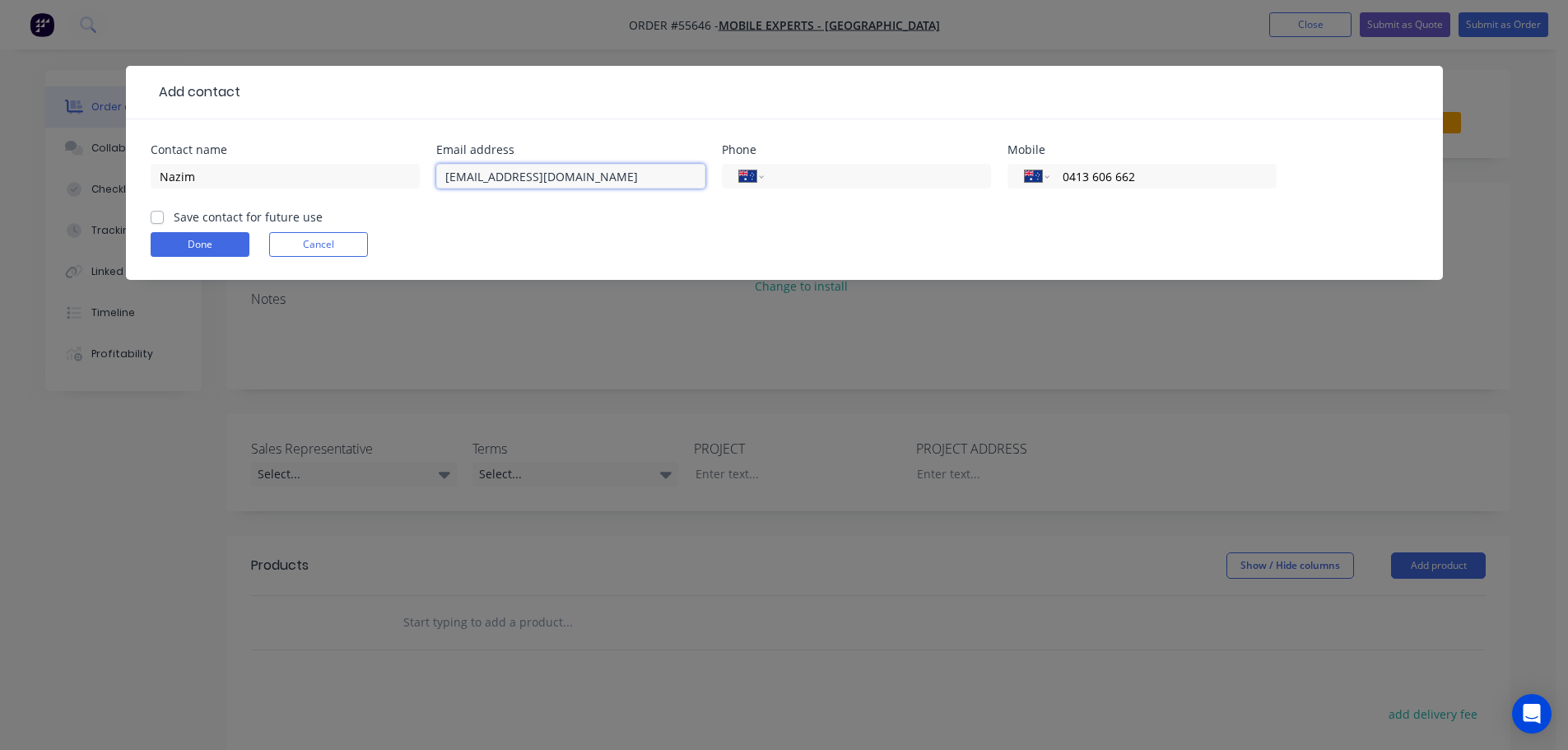
click at [465, 181] on input "me.parramatta@mobile-experts.com.au" at bounding box center [571, 176] width 269 height 25
click at [451, 178] on input "parramatta@mobile-experts.com.au" at bounding box center [571, 176] width 269 height 25
type input "Parramatta@mobile-experts.com.au"
click at [173, 216] on label "Save contact for future use" at bounding box center [248, 217] width 149 height 17
click at [156, 216] on input "Save contact for future use" at bounding box center [158, 216] width 13 height 16
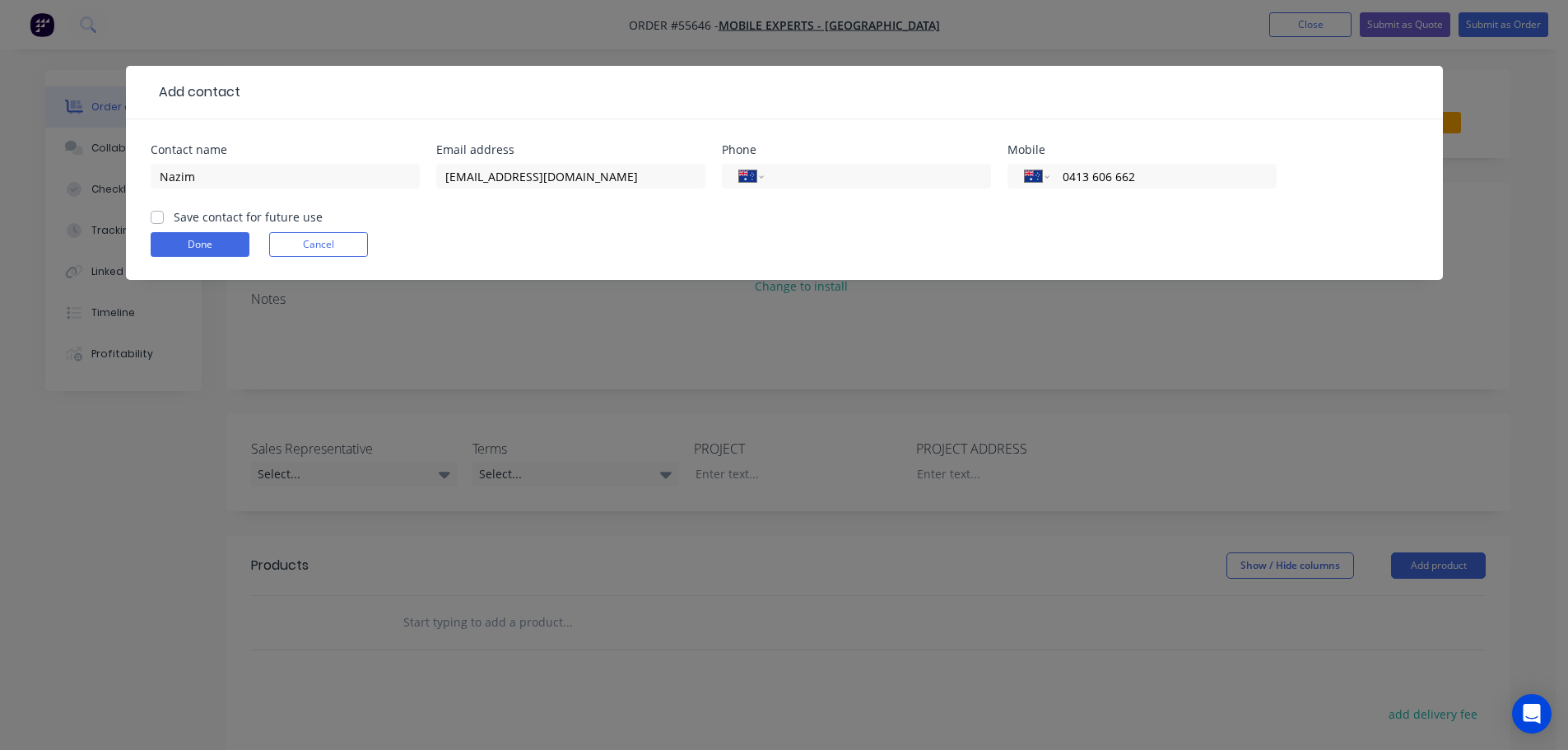
checkbox input "true"
click at [166, 256] on button "Done" at bounding box center [200, 245] width 99 height 25
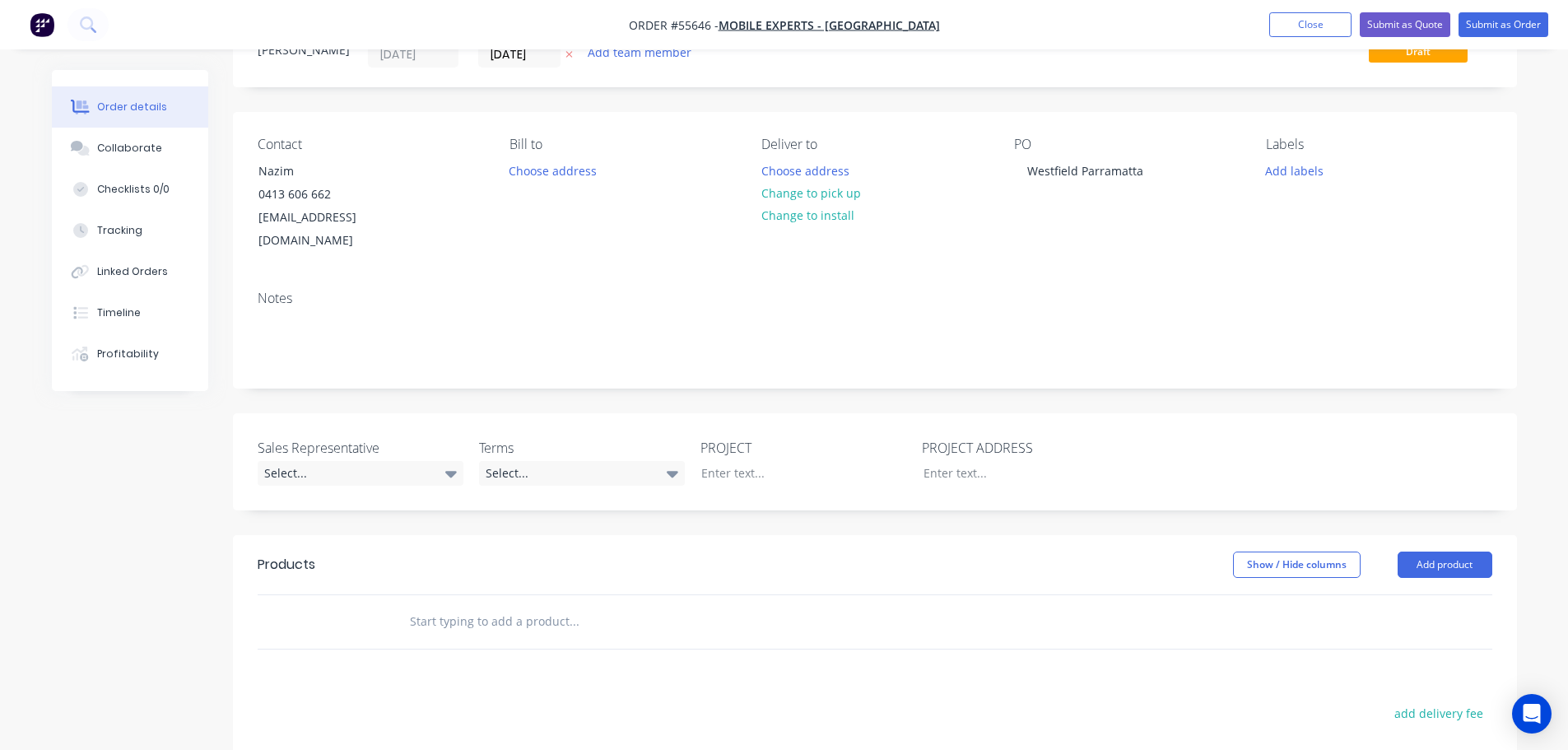
scroll to position [164, 0]
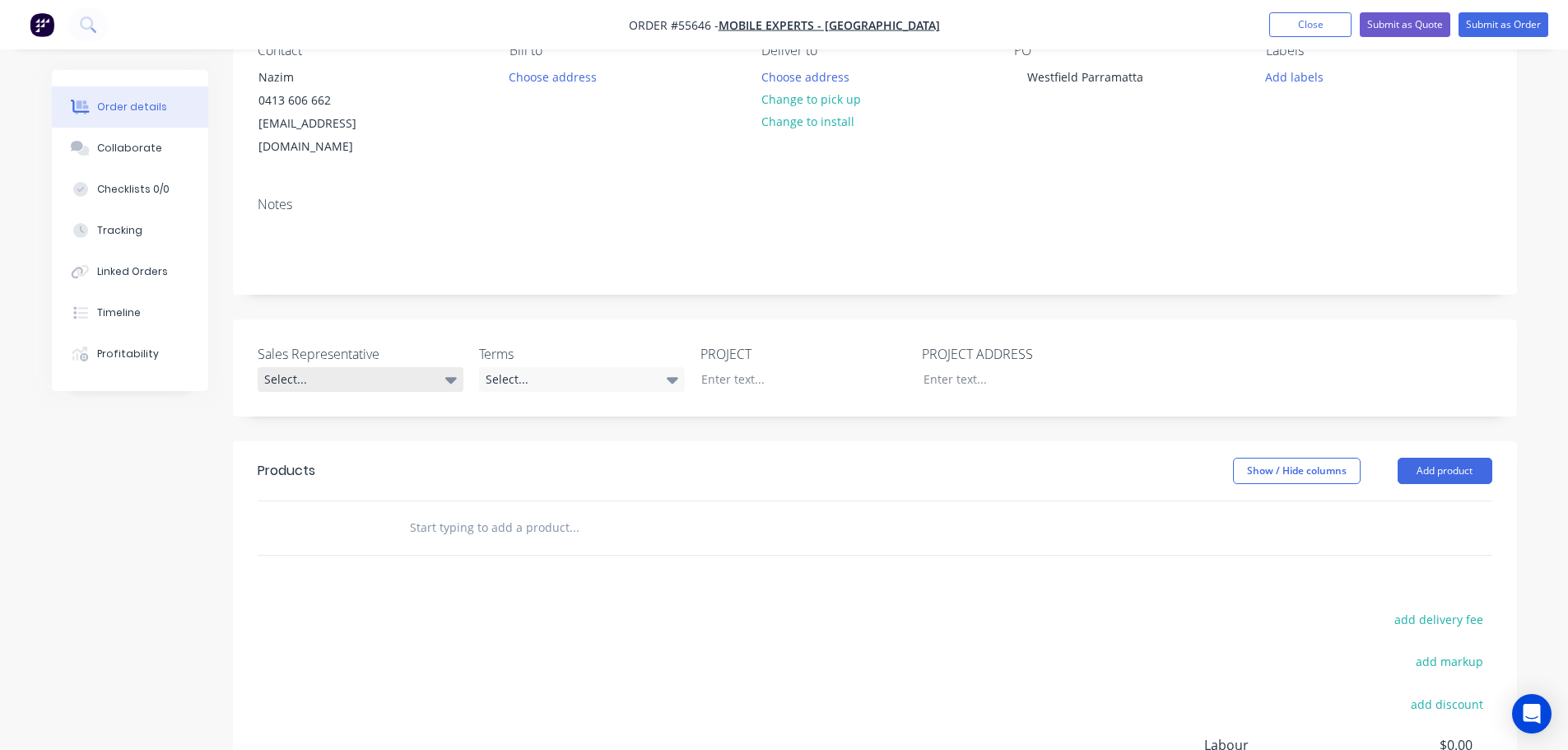
click at [302, 380] on div "Select..." at bounding box center [361, 380] width 206 height 25
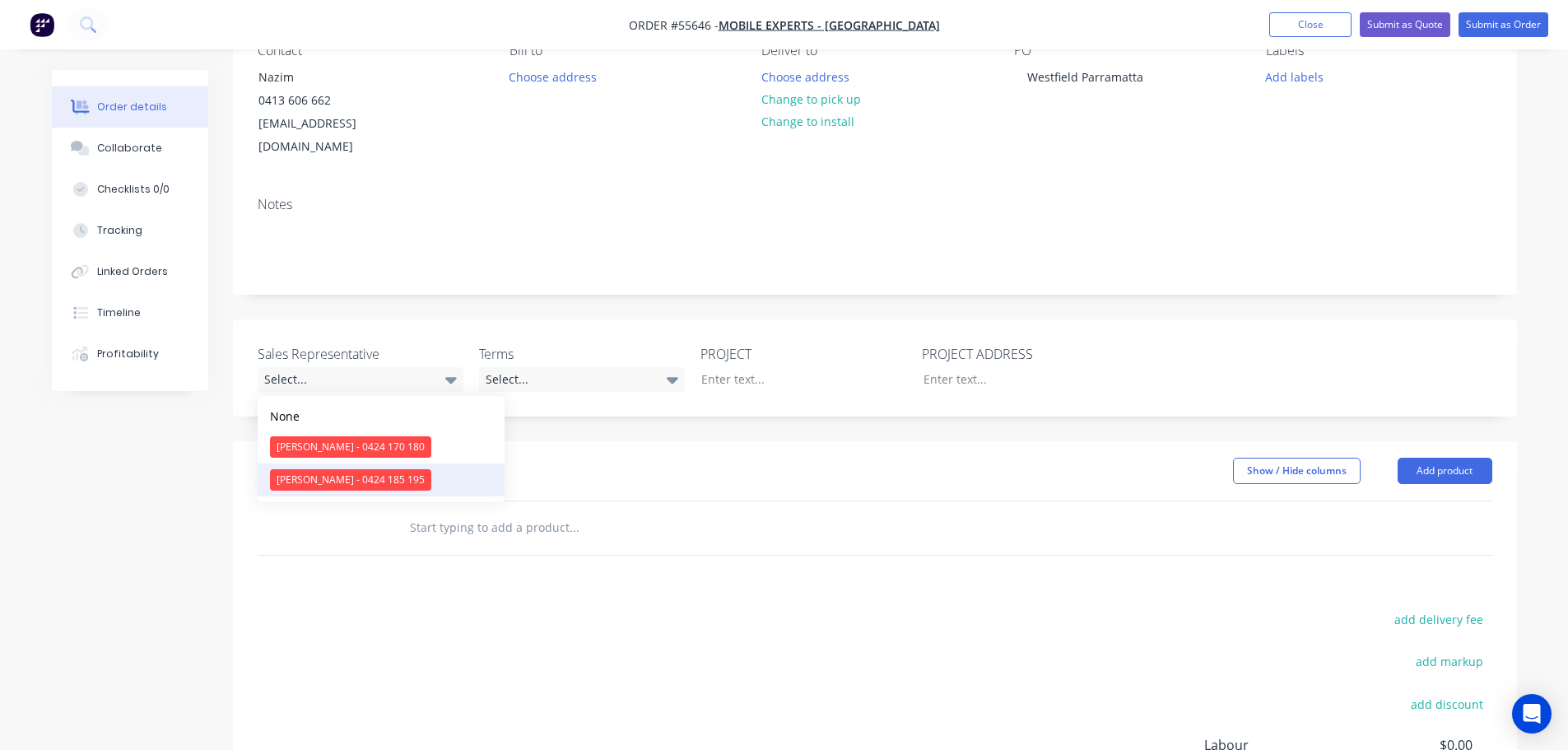
click at [309, 476] on div "Drew Blackman - 0424 185 195" at bounding box center [350, 480] width 161 height 22
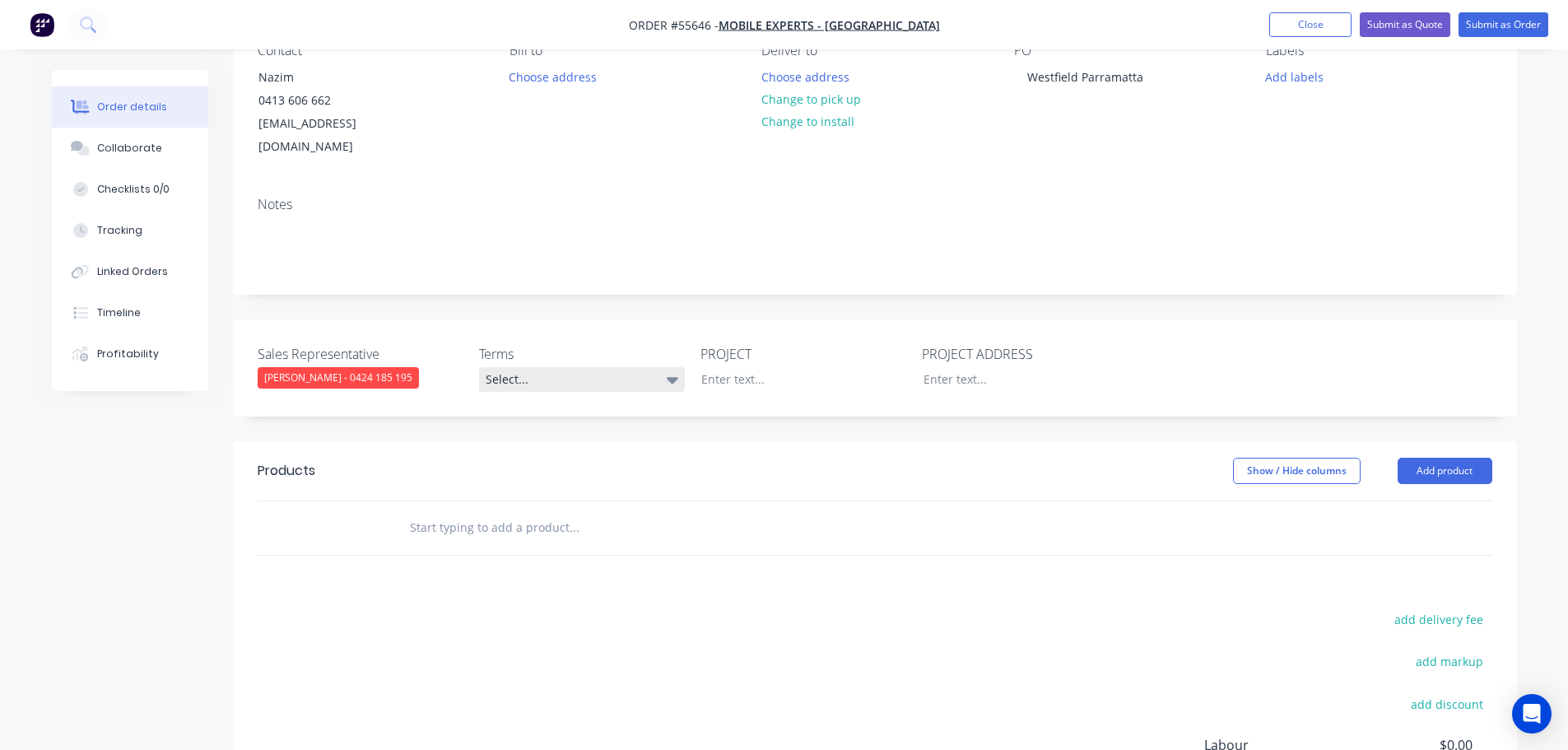
click at [577, 382] on div "Select..." at bounding box center [582, 380] width 206 height 25
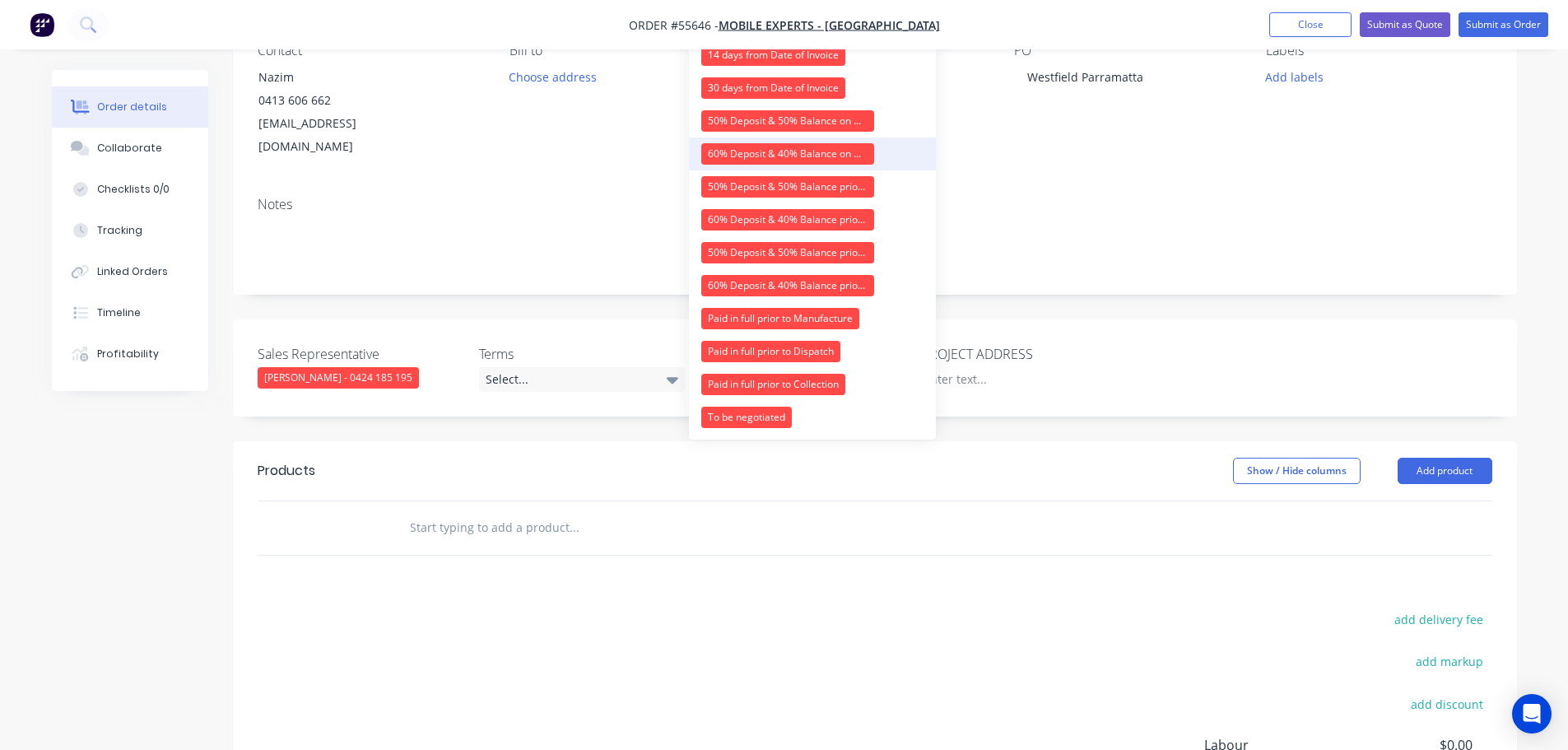
click at [736, 147] on div "60% Deposit & 40% Balance on Day of Installation" at bounding box center [787, 154] width 173 height 22
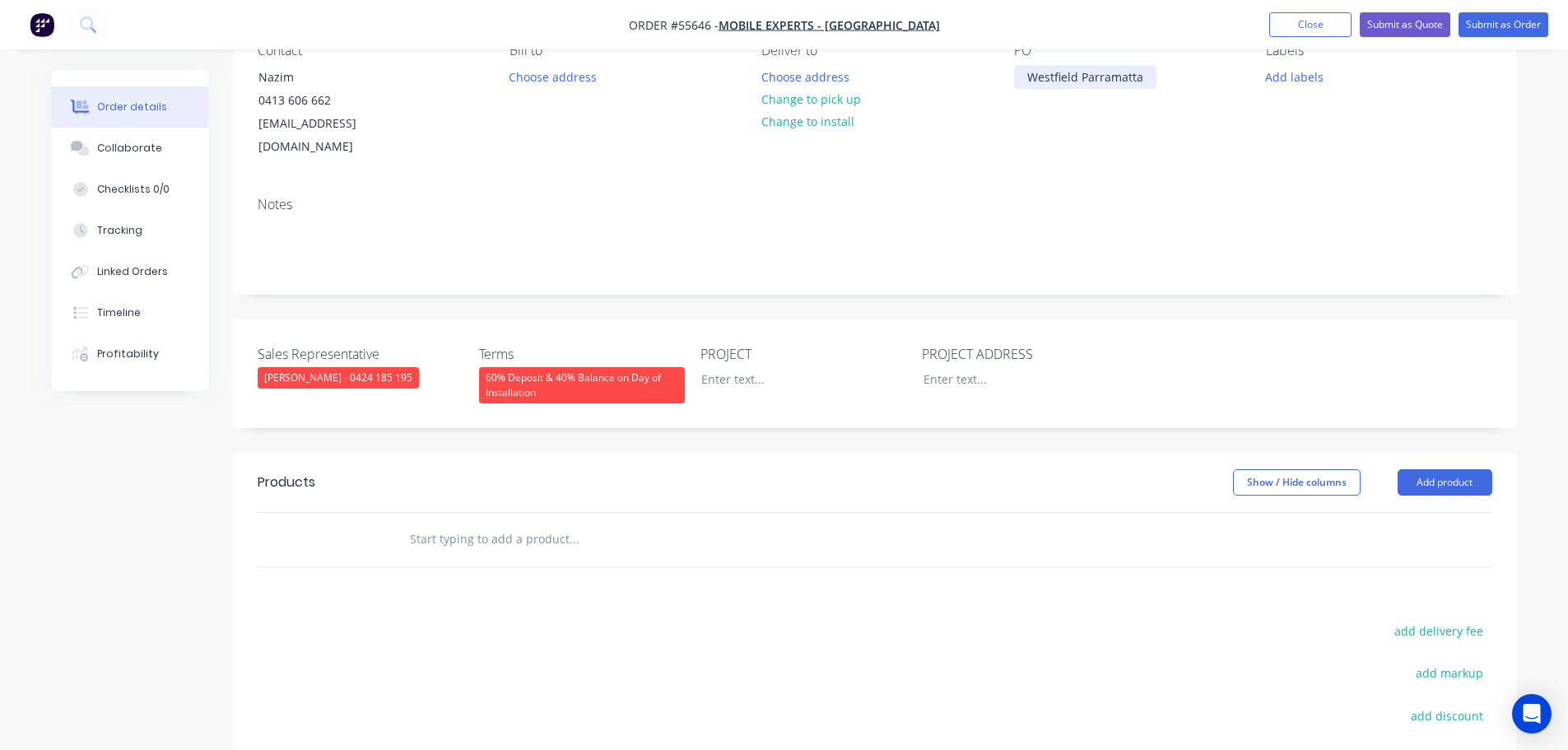
click at [1081, 82] on div "Westfield Parramatta" at bounding box center [1085, 76] width 143 height 24
copy div "Westfield Parramatta"
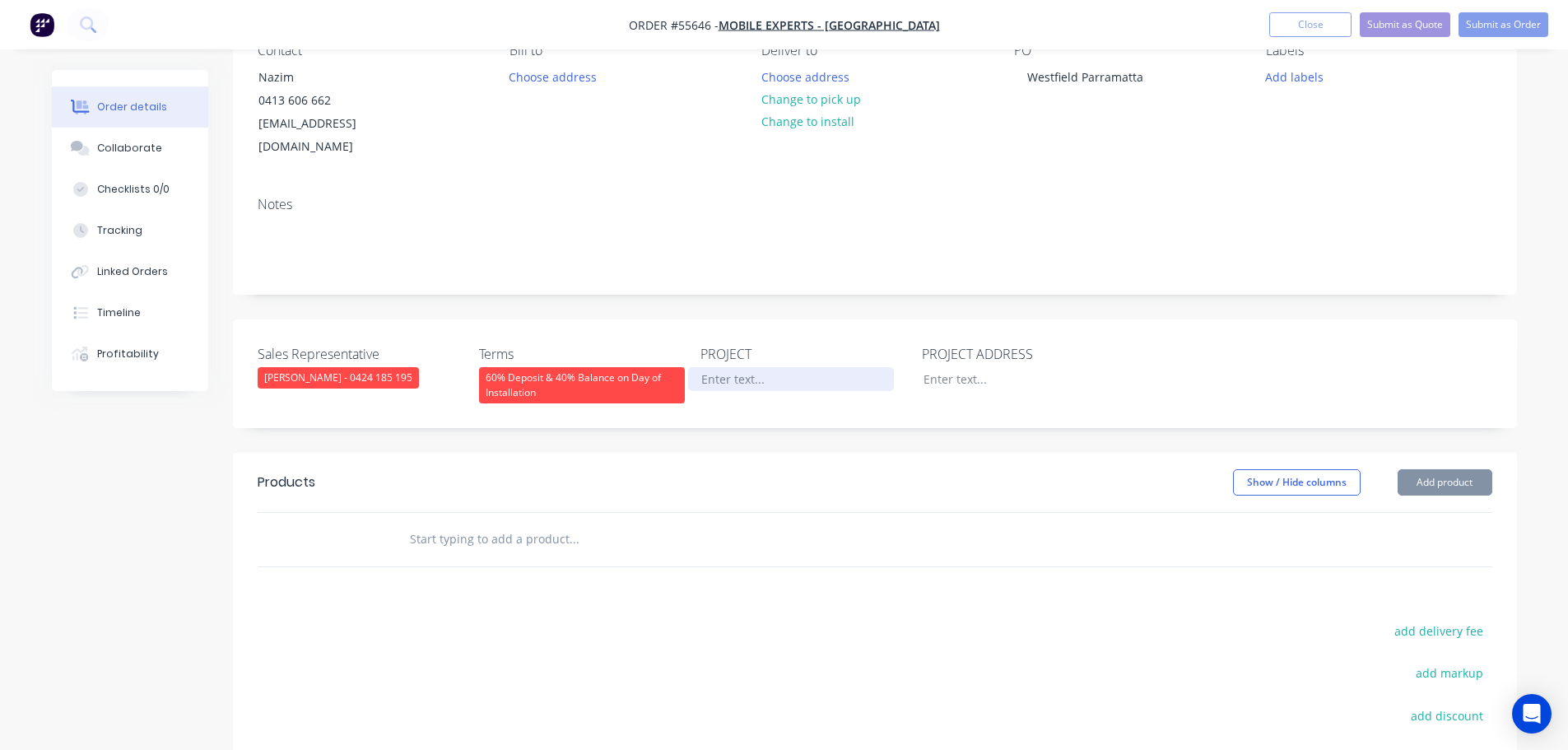
click at [708, 376] on div at bounding box center [791, 379] width 206 height 24
paste div
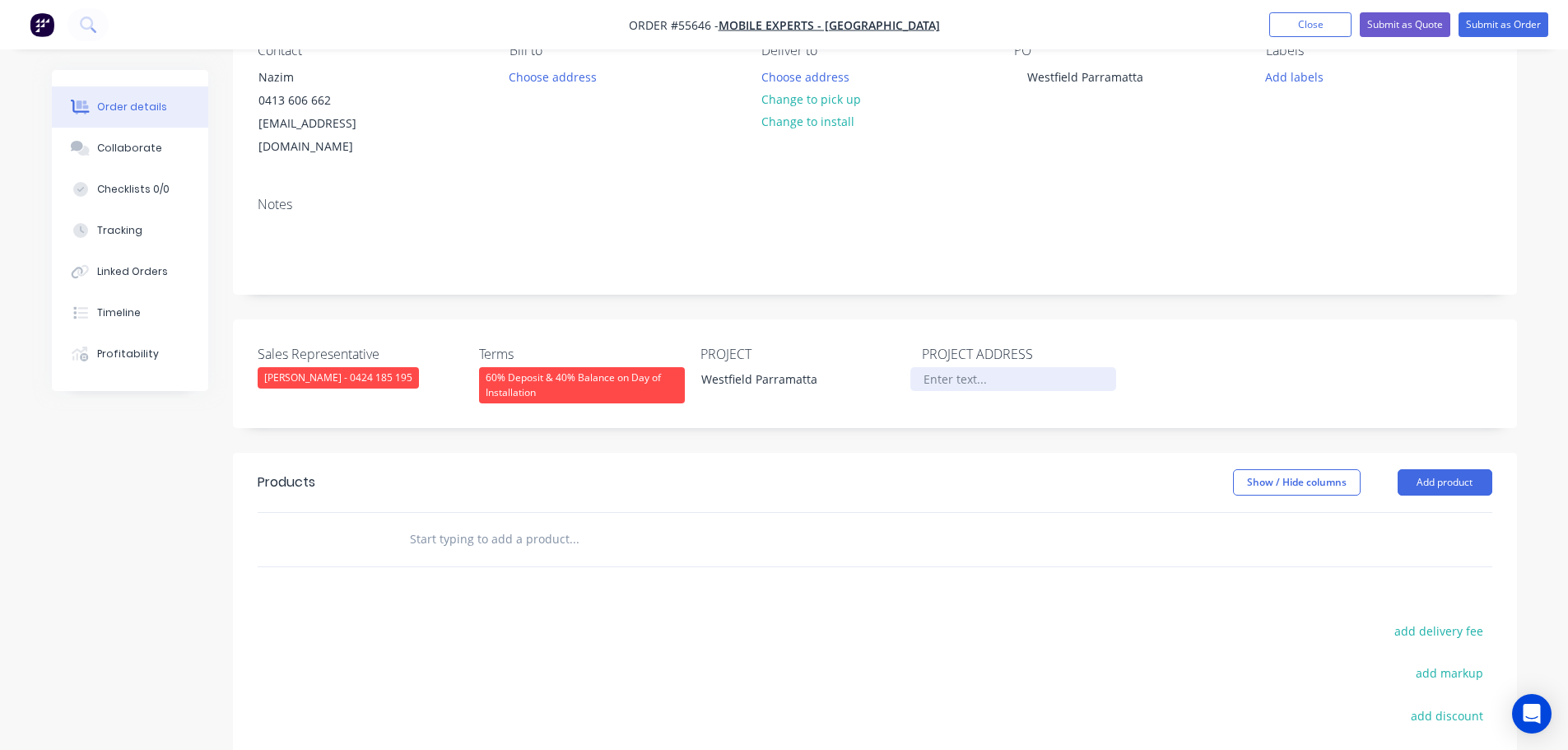
click at [939, 382] on div at bounding box center [1013, 379] width 206 height 24
paste div
click at [1400, 483] on button "Add product" at bounding box center [1445, 483] width 95 height 27
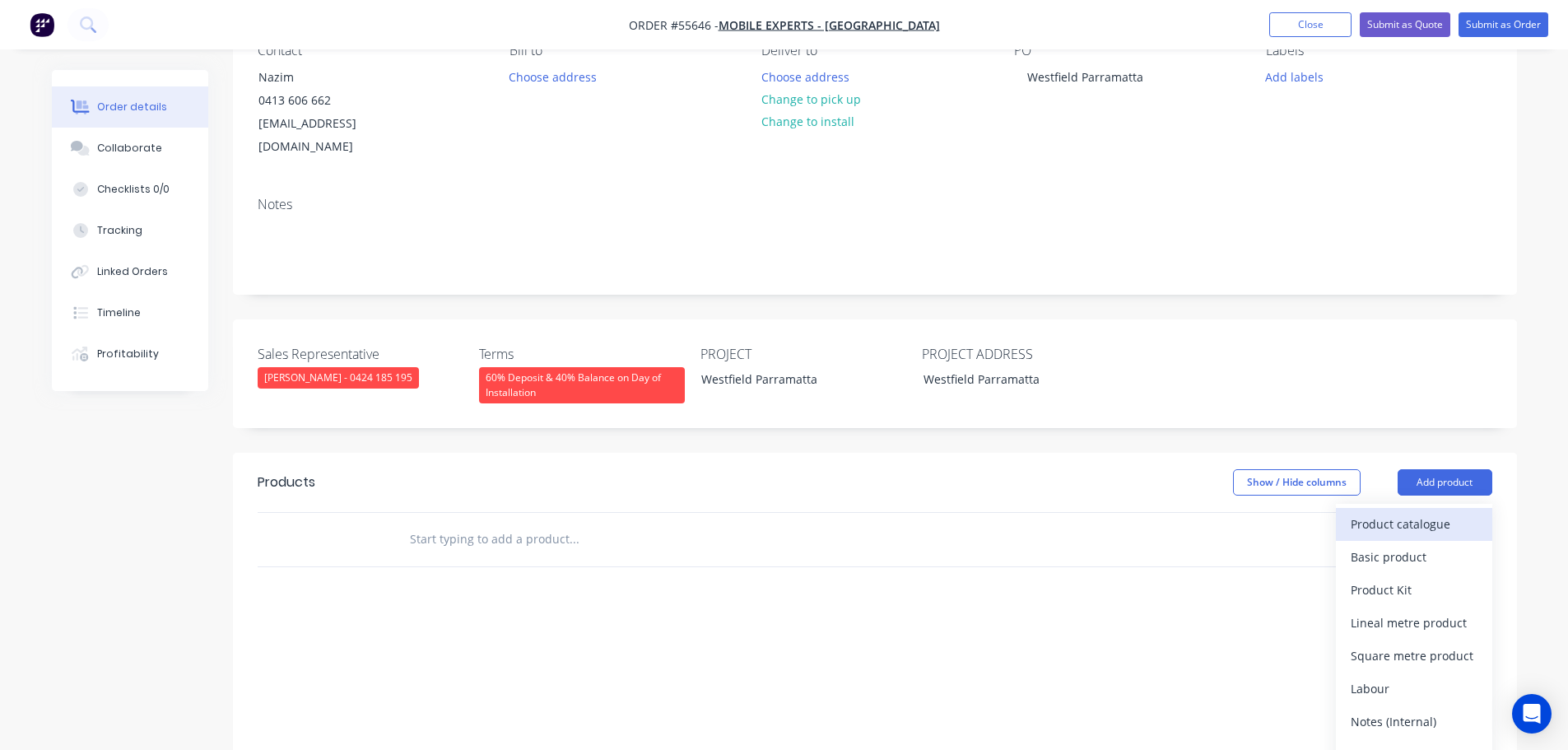
click at [1396, 529] on div "Product catalogue" at bounding box center [1414, 524] width 127 height 24
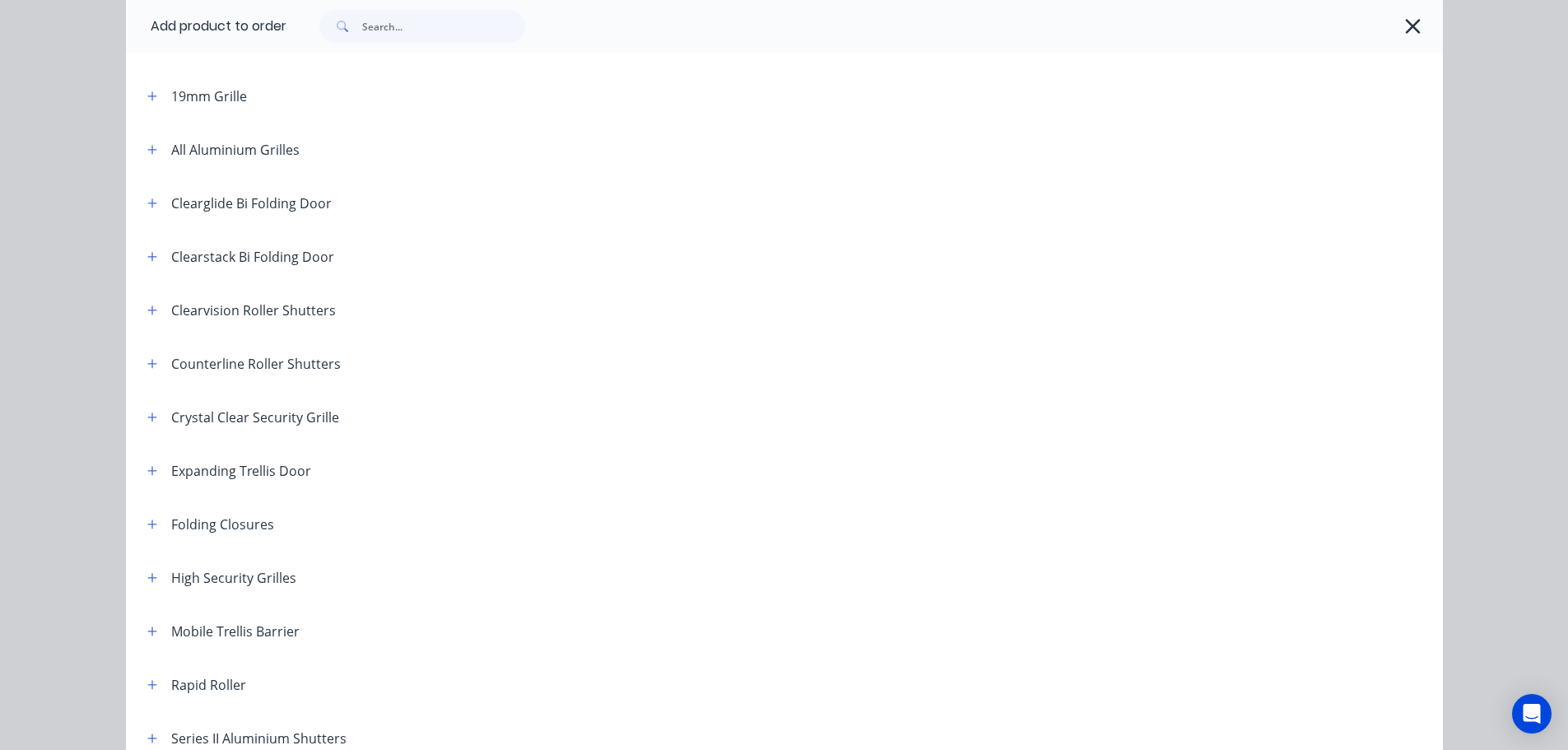
scroll to position [329, 0]
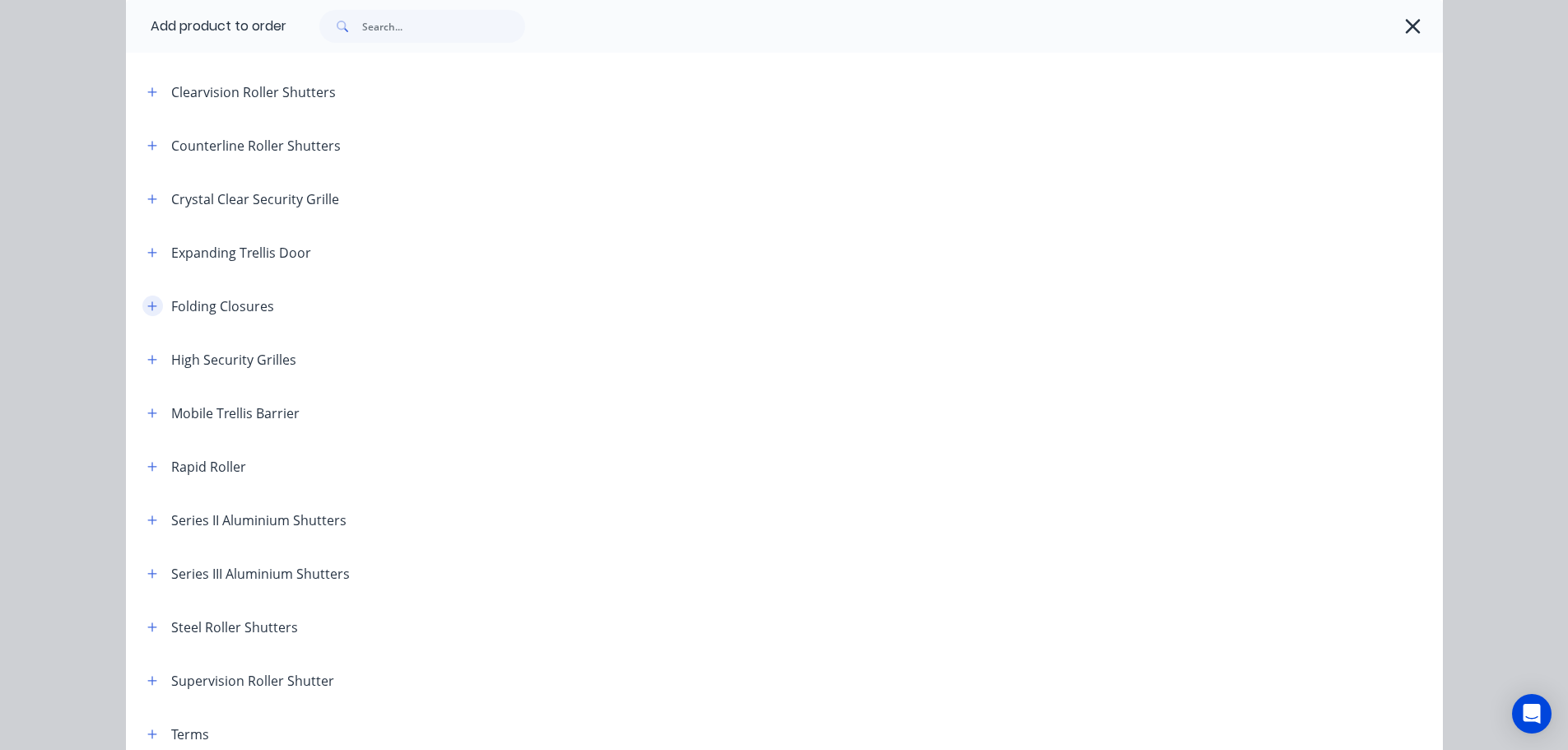
click at [148, 309] on icon "button" at bounding box center [152, 305] width 9 height 9
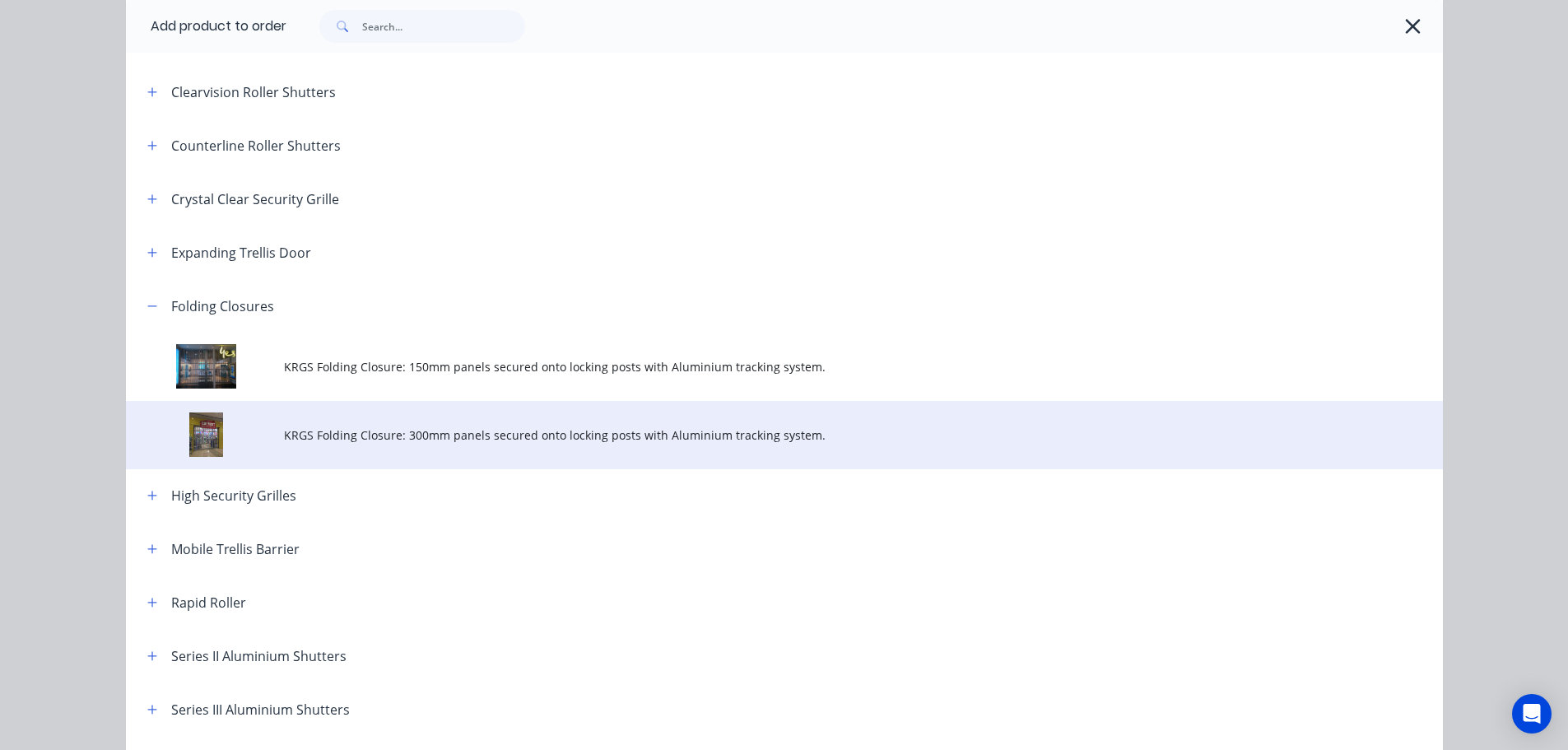
click at [446, 442] on span "KRGS Folding Closure: 300mm panels secured onto locking posts with Aluminium tr…" at bounding box center [747, 435] width 927 height 17
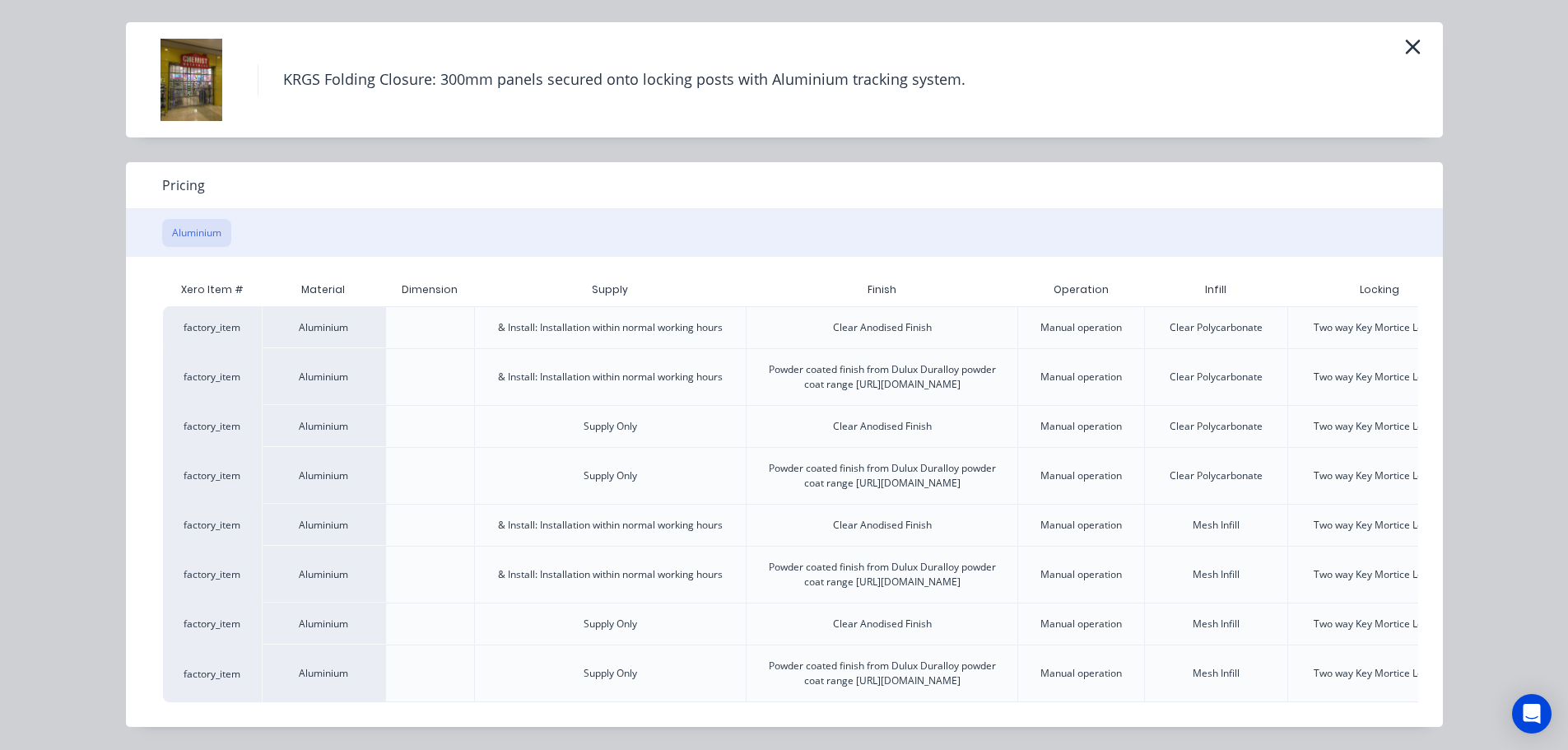
scroll to position [0, 144]
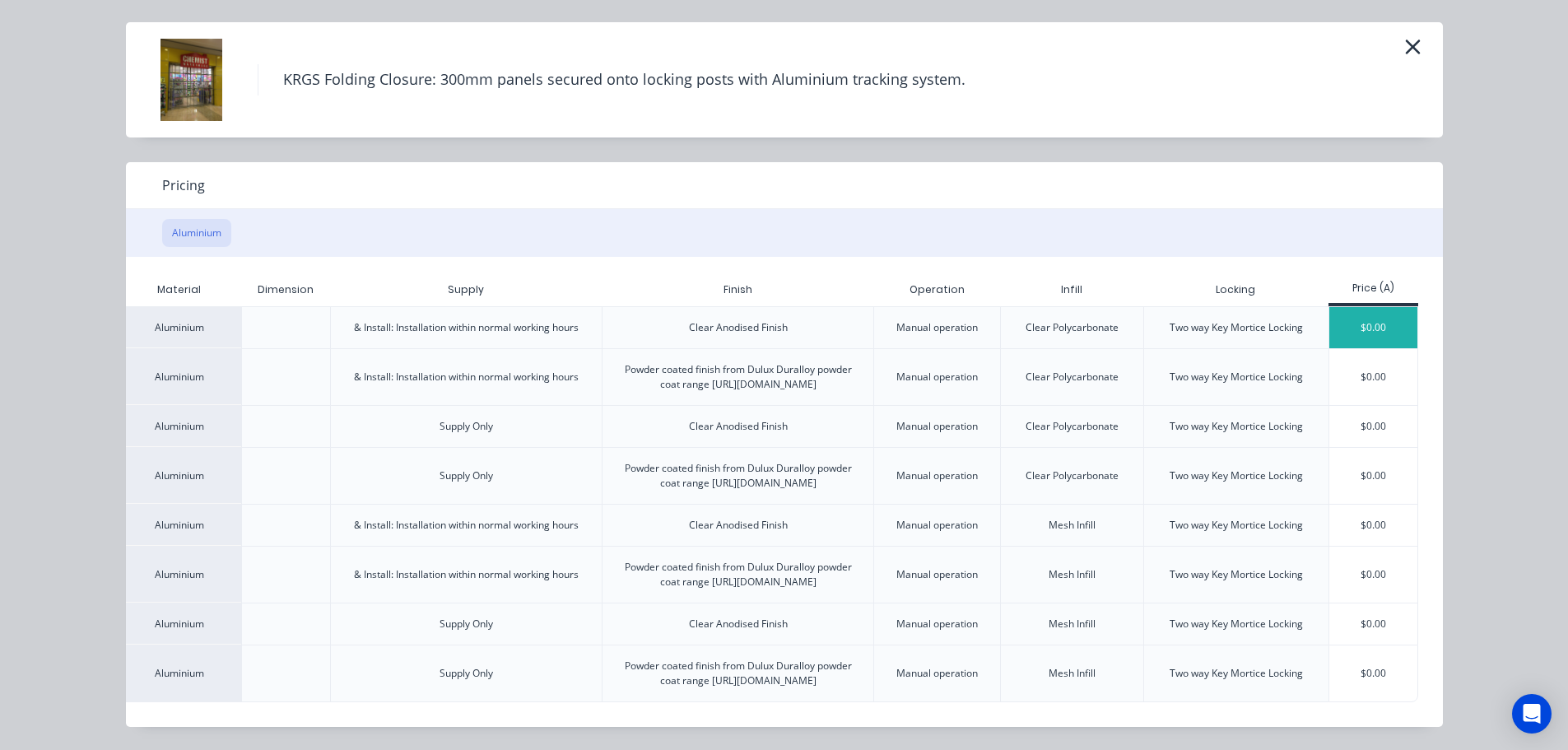
click at [1356, 307] on div "$0.00" at bounding box center [1374, 328] width 88 height 41
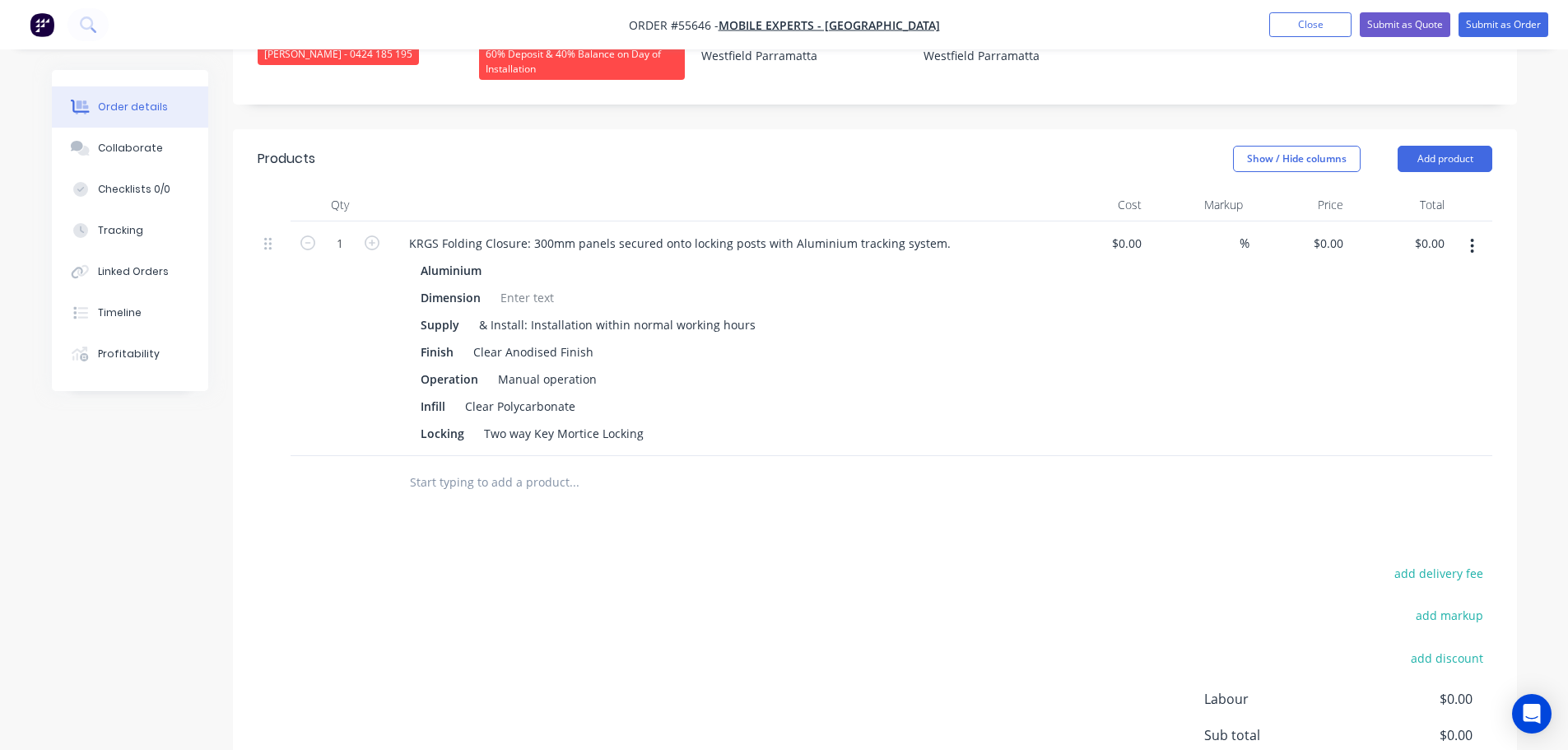
scroll to position [494, 0]
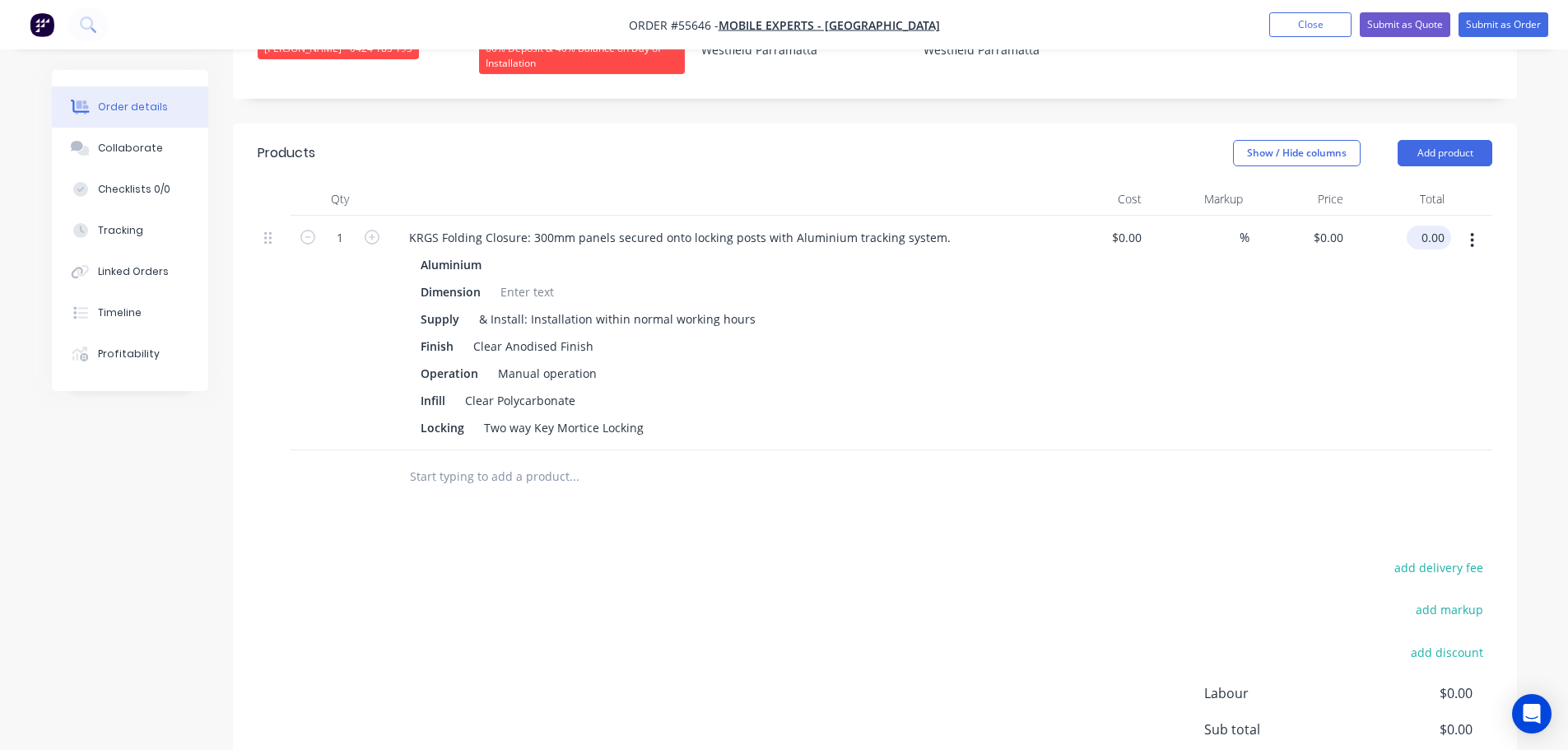
click at [1445, 236] on input "0.00" at bounding box center [1433, 237] width 38 height 24
type input "11080"
type input "$11,080.00"
click at [406, 230] on div "KRGS Folding Closure: 300mm panels secured onto locking posts with Aluminium tr…" at bounding box center [679, 237] width 568 height 24
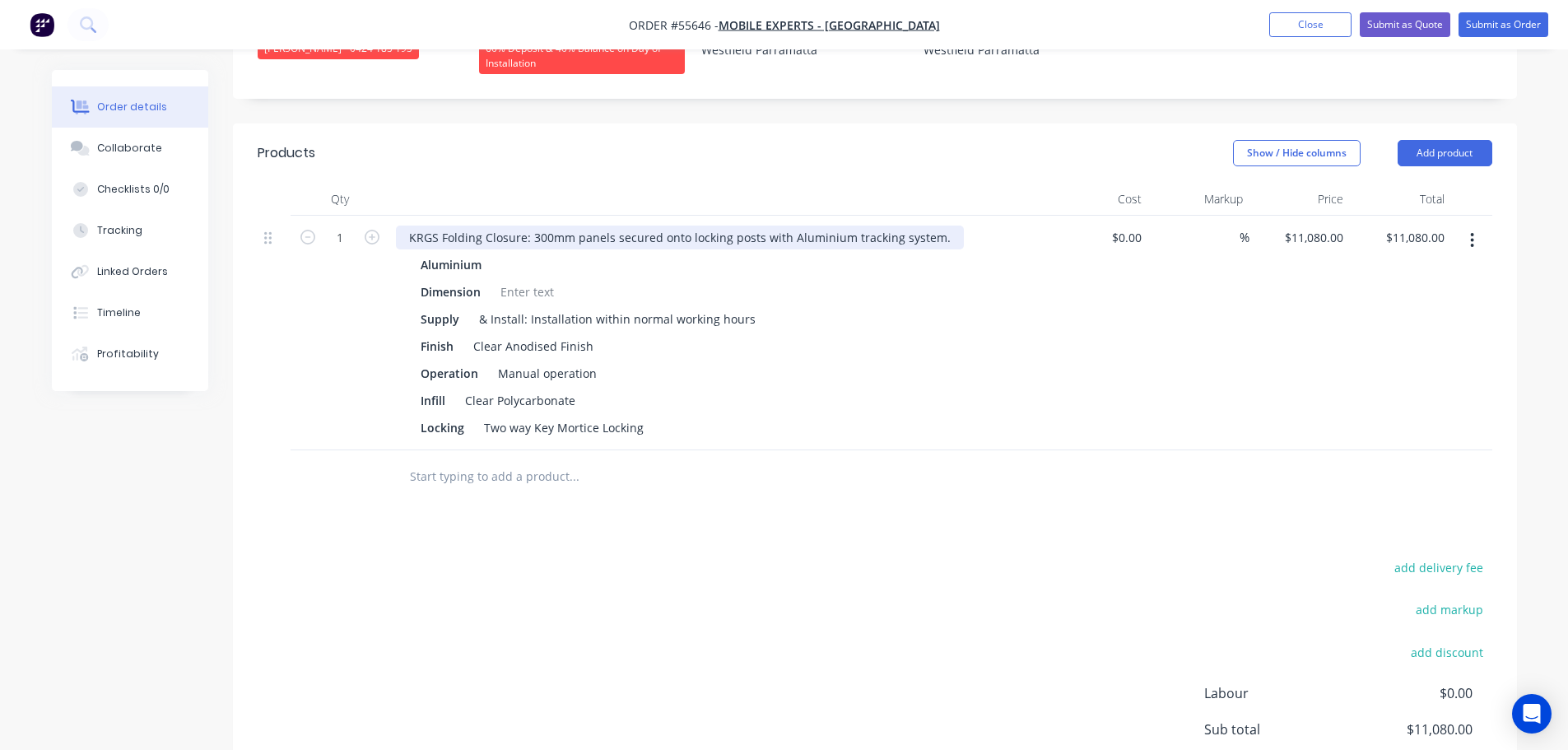
click at [406, 236] on div "KRGS Folding Closure: 300mm panels secured onto locking posts with Aluminium tr…" at bounding box center [679, 237] width 568 height 24
click at [524, 285] on div at bounding box center [527, 291] width 66 height 24
click at [1383, 22] on button "Submit as Quote" at bounding box center [1405, 25] width 90 height 25
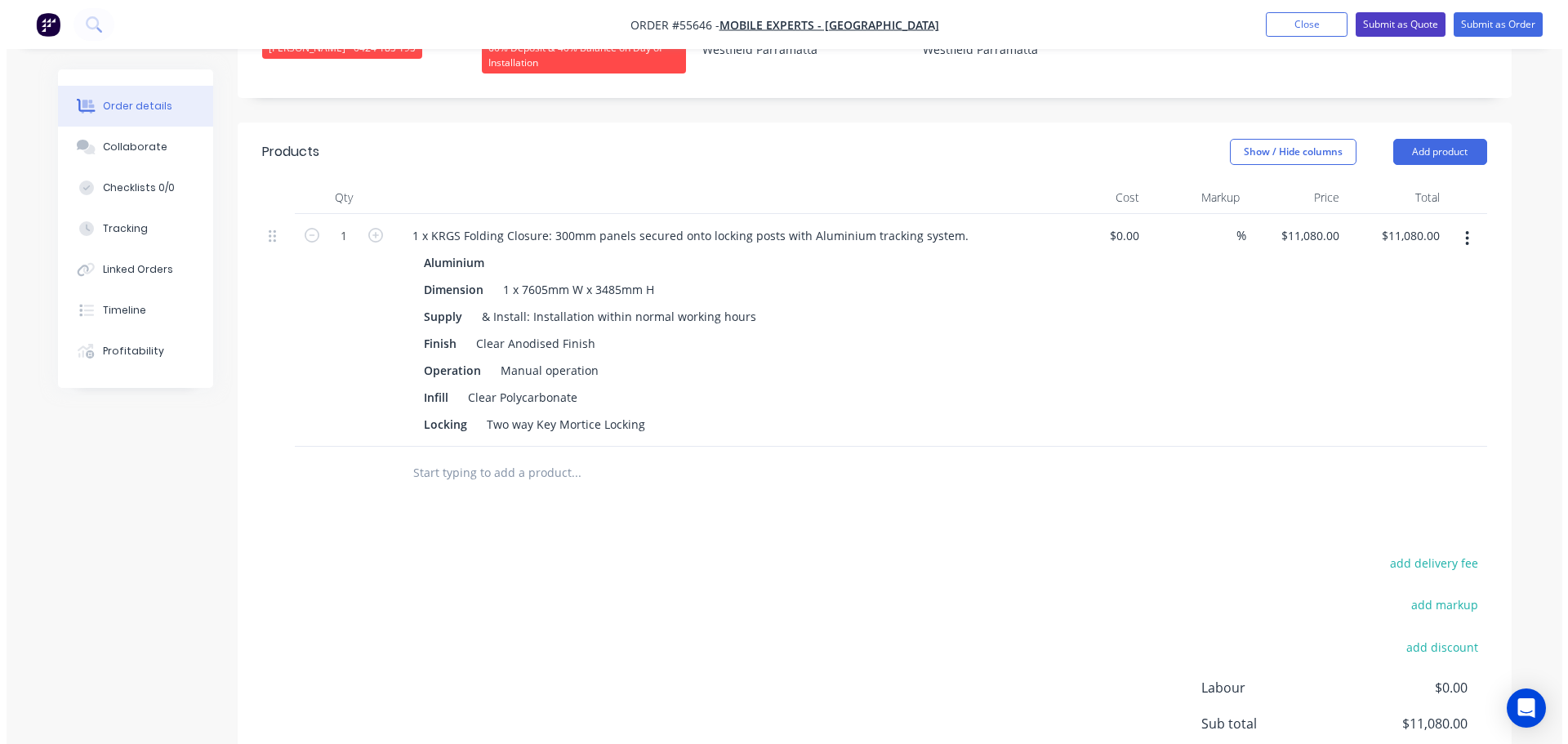
scroll to position [0, 0]
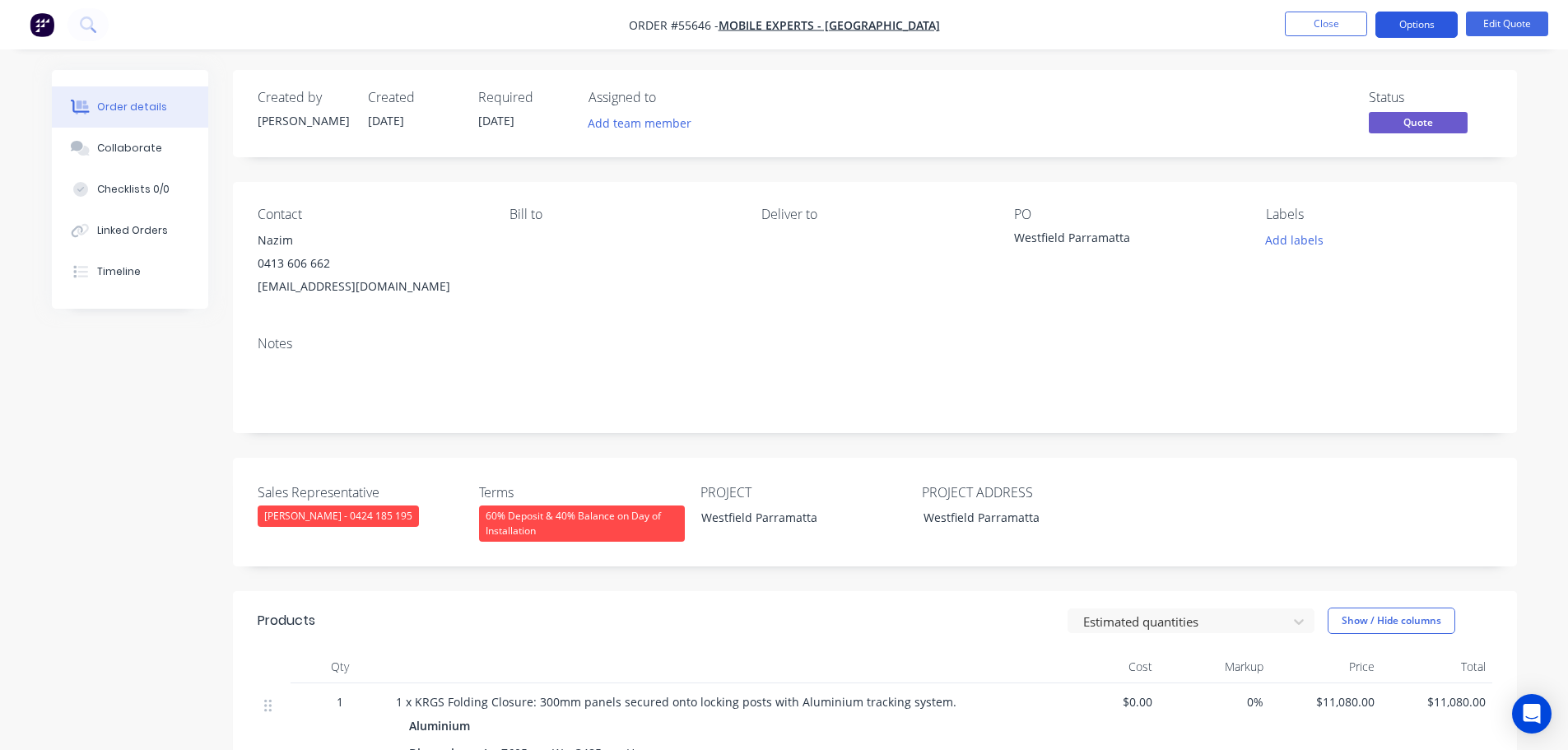
click at [1396, 29] on button "Options" at bounding box center [1416, 25] width 82 height 27
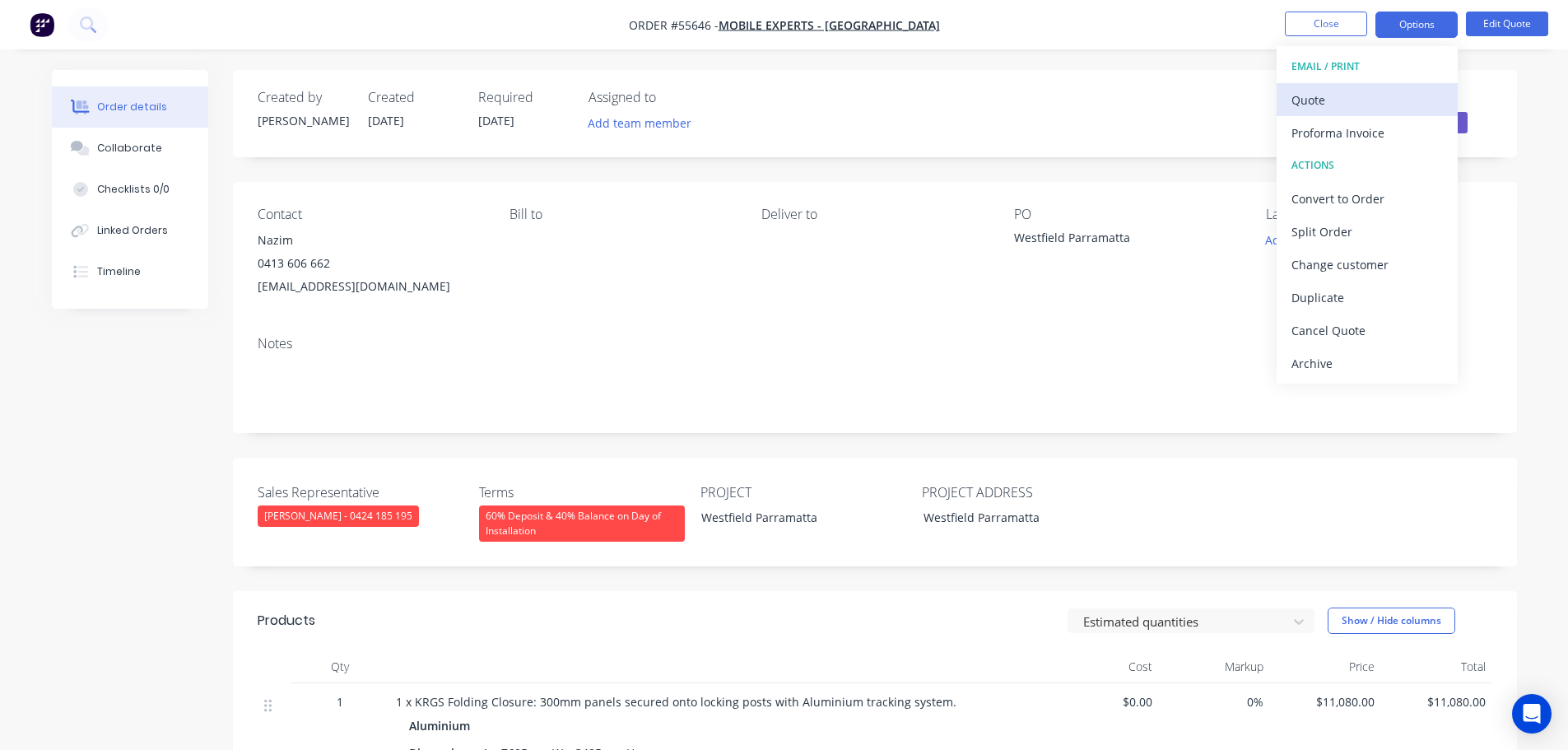
click at [1308, 110] on div "Quote" at bounding box center [1367, 100] width 152 height 24
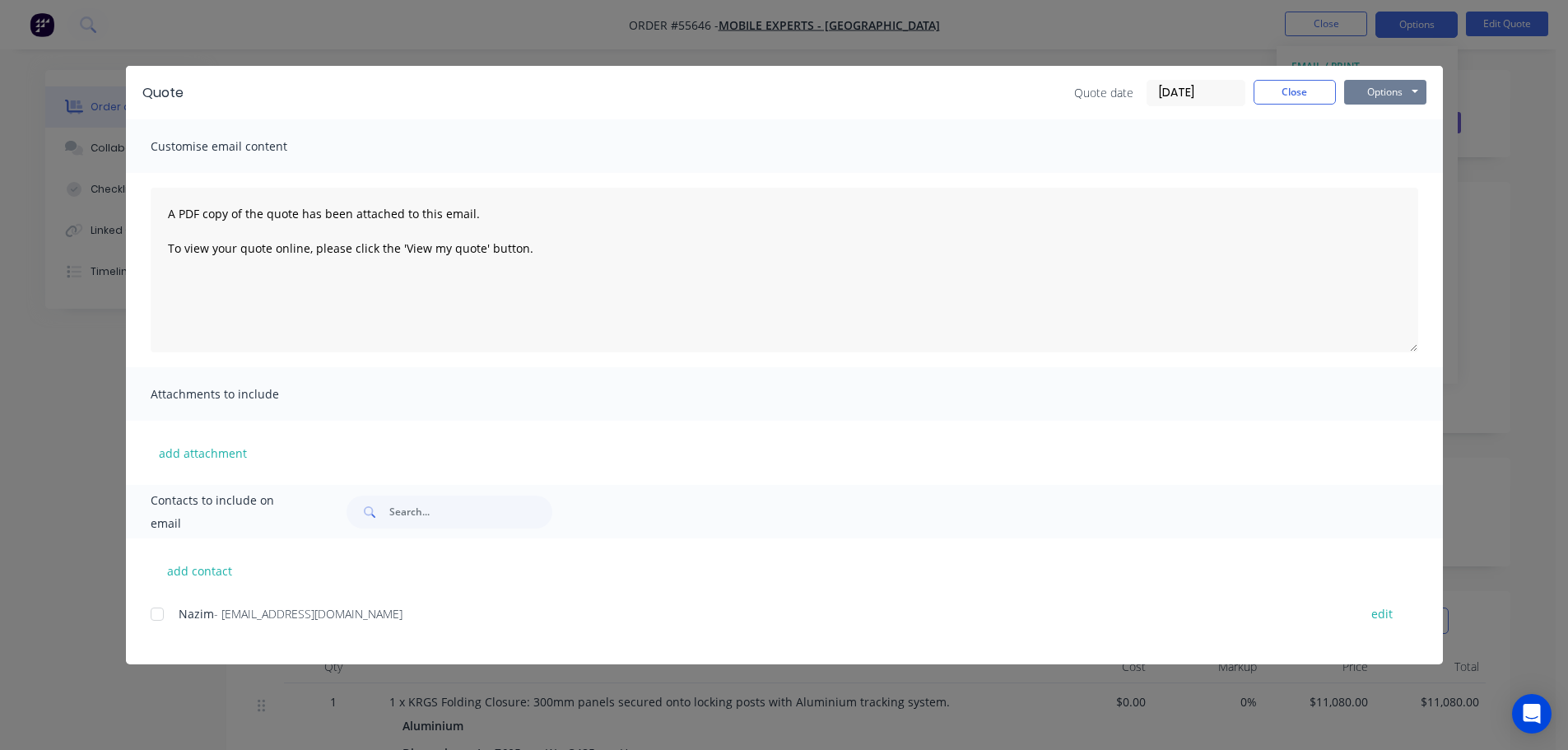
click at [1360, 95] on button "Options" at bounding box center [1385, 92] width 82 height 25
click at [1376, 158] on button "Print" at bounding box center [1396, 149] width 105 height 27
click at [1285, 96] on button "Close" at bounding box center [1294, 92] width 82 height 25
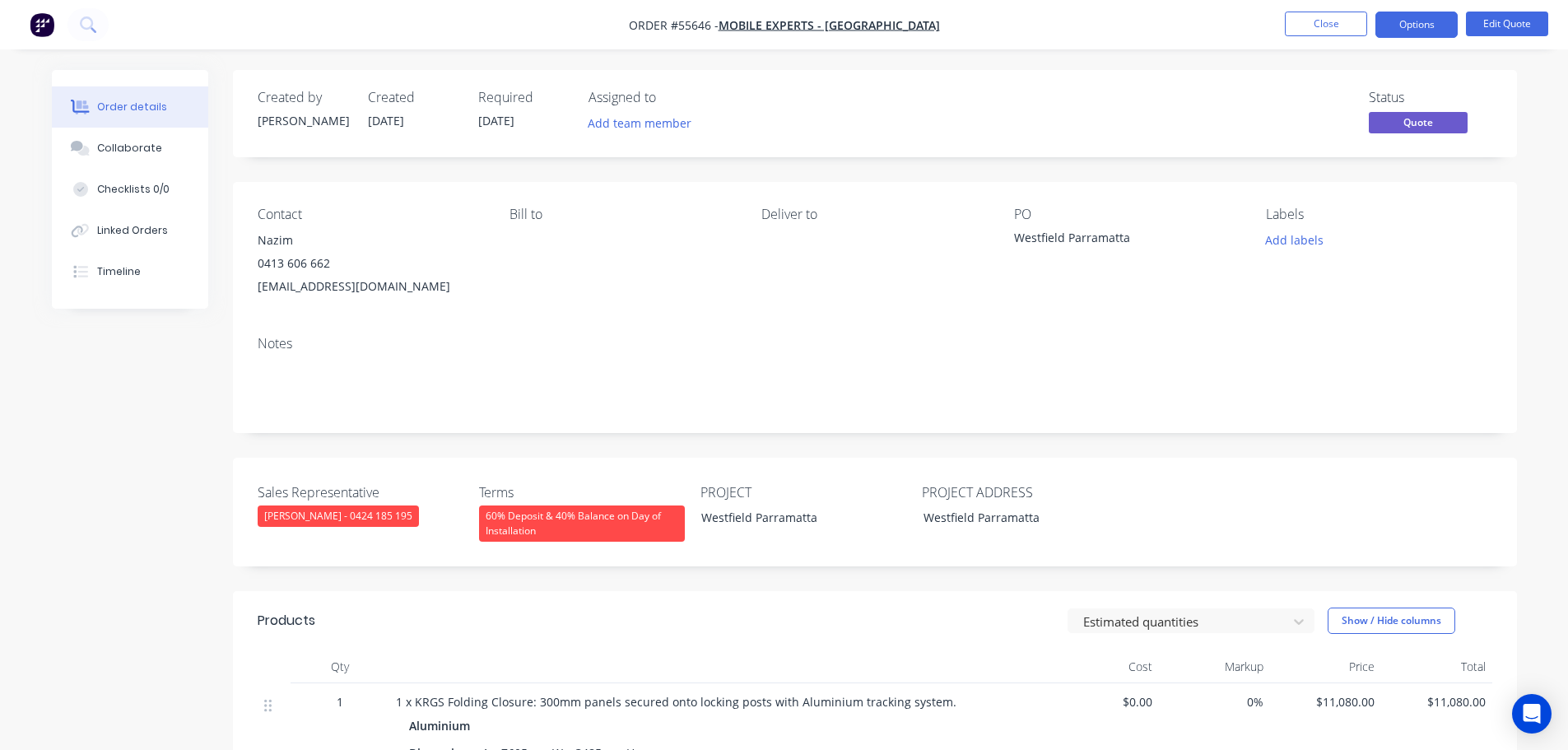
click at [357, 287] on div "Parramatta@mobile-experts.com.au" at bounding box center [371, 286] width 226 height 23
copy div "Parramatta@mobile-experts.com.au"
click at [1061, 239] on div "Westfield Parramatta" at bounding box center [1117, 241] width 206 height 23
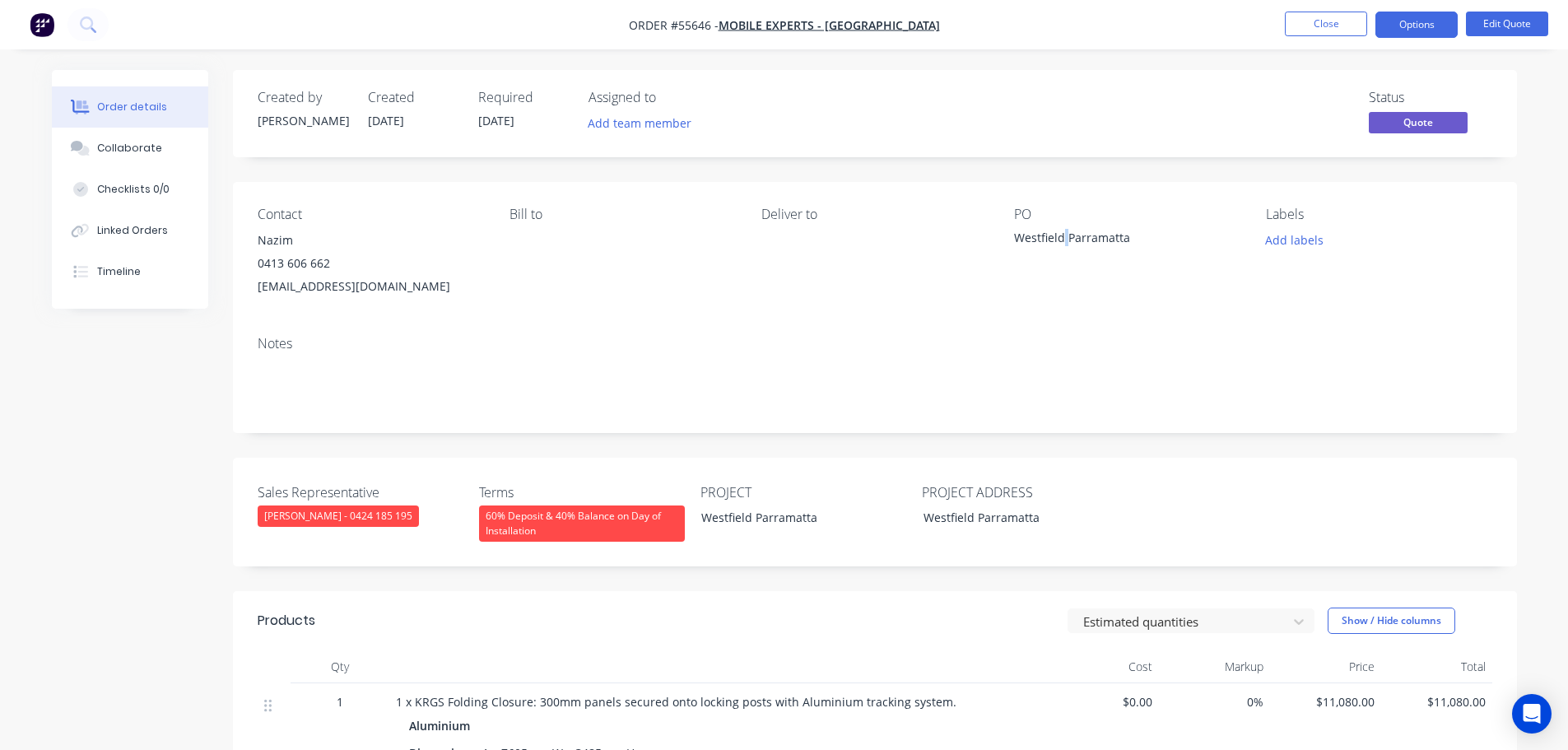
click at [1061, 239] on div "Westfield Parramatta" at bounding box center [1117, 241] width 206 height 23
copy div "Westfield Parramatta"
click at [330, 261] on span at bounding box center [330, 263] width 0 height 16
click at [1316, 27] on button "Close" at bounding box center [1326, 24] width 82 height 25
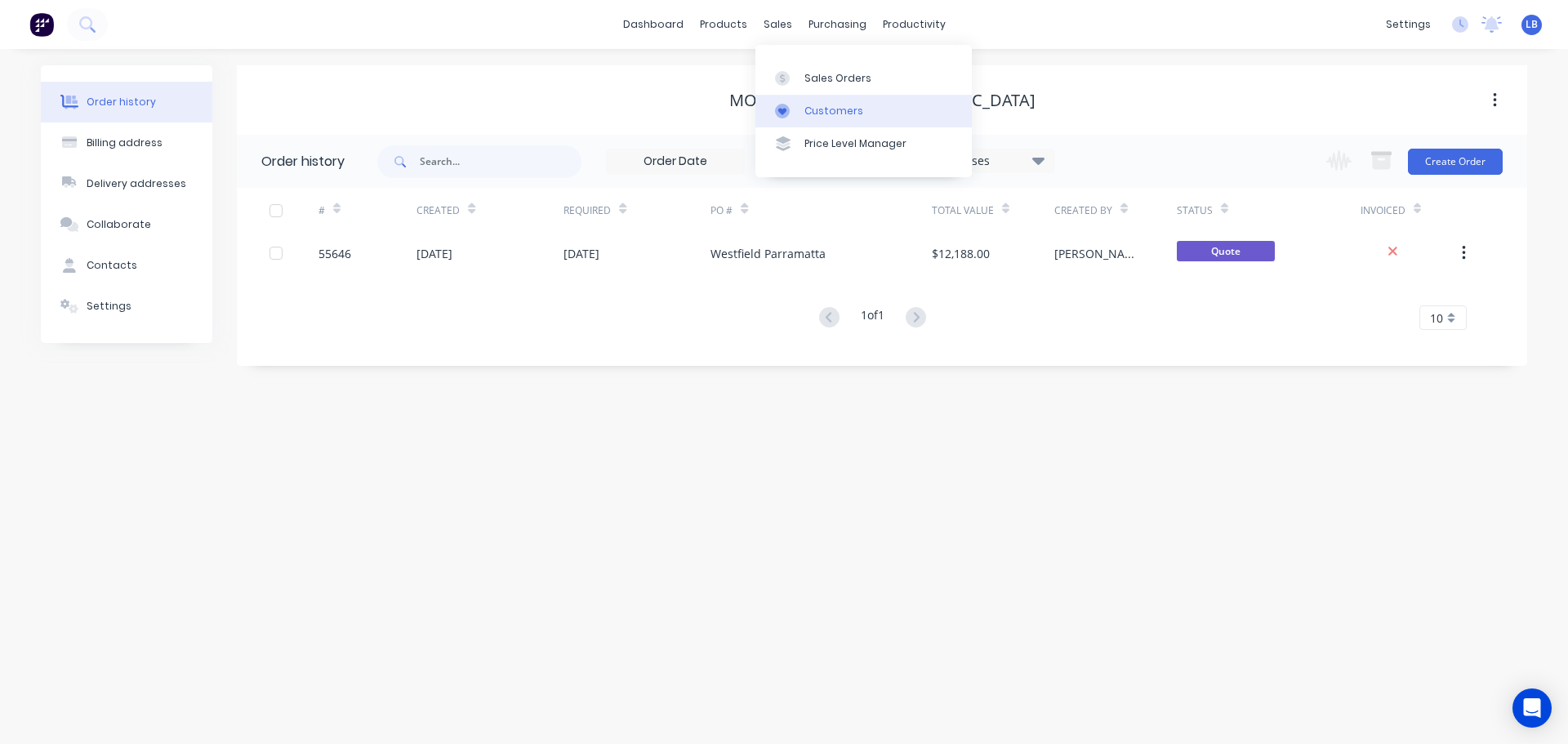
click at [827, 109] on div "Customers" at bounding box center [833, 111] width 58 height 15
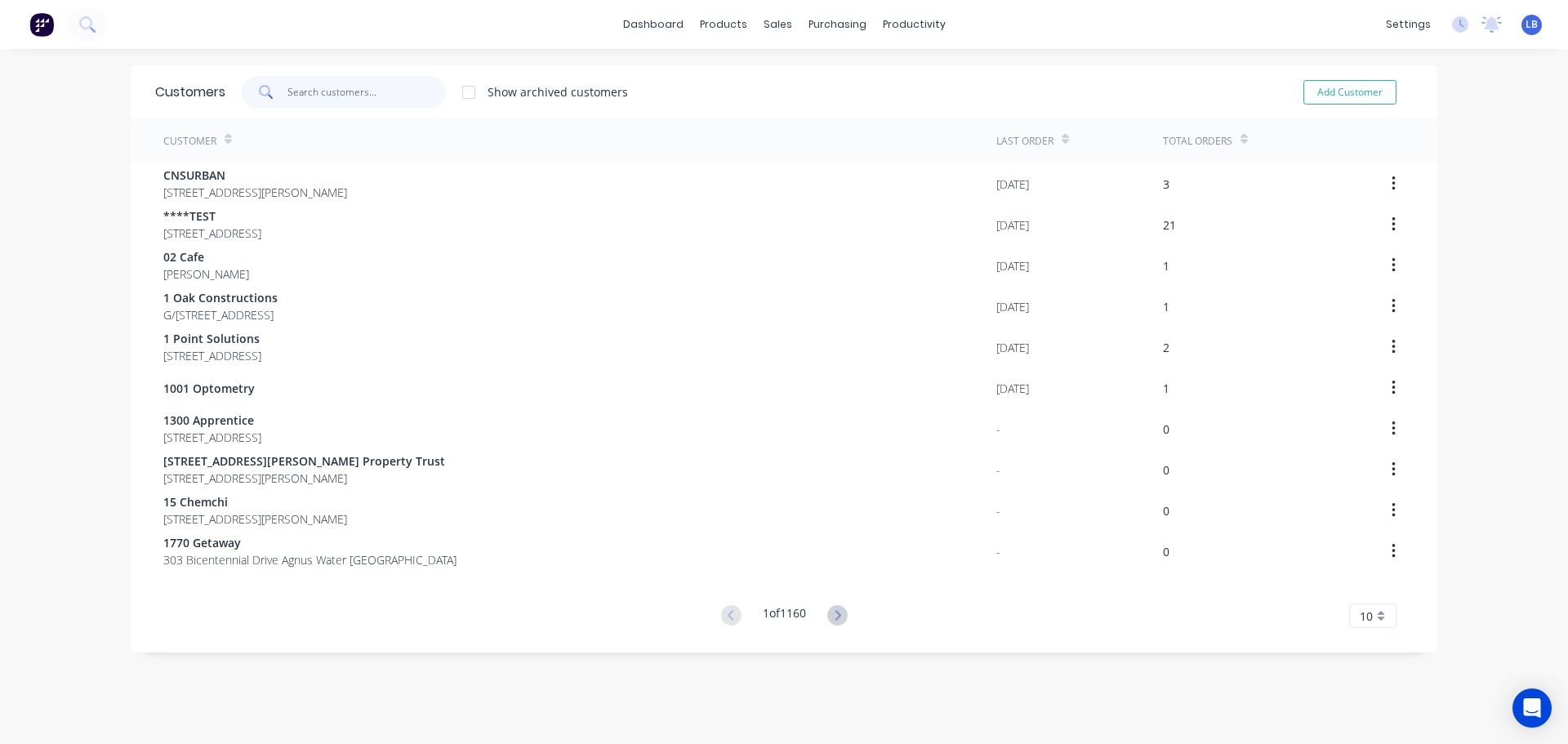
click at [315, 95] on input "text" at bounding box center [366, 92] width 159 height 33
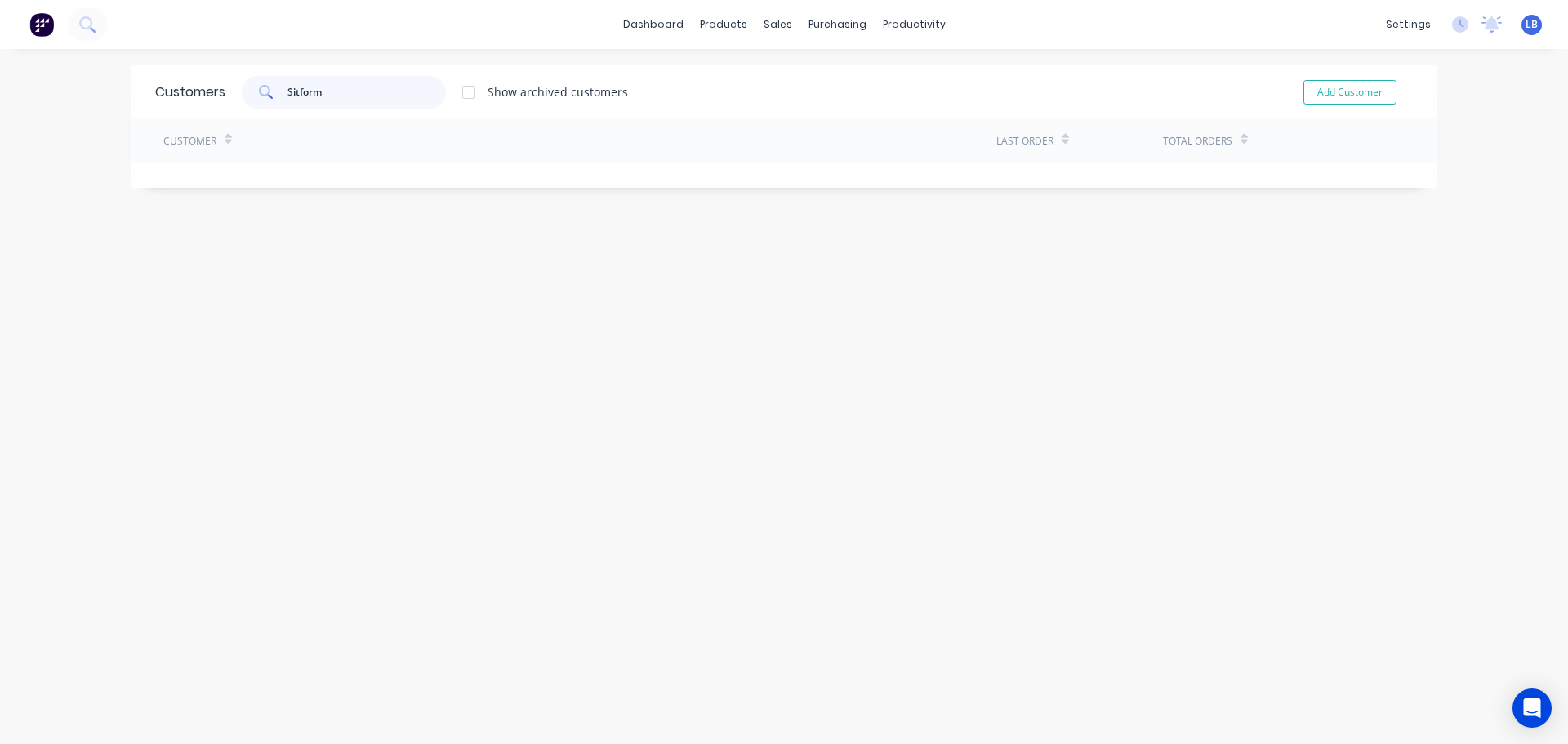
click at [295, 91] on input "Sitform" at bounding box center [366, 92] width 159 height 33
type input "Sitv form"
click at [1304, 99] on button "Add Customer" at bounding box center [1350, 92] width 93 height 25
select select "AU"
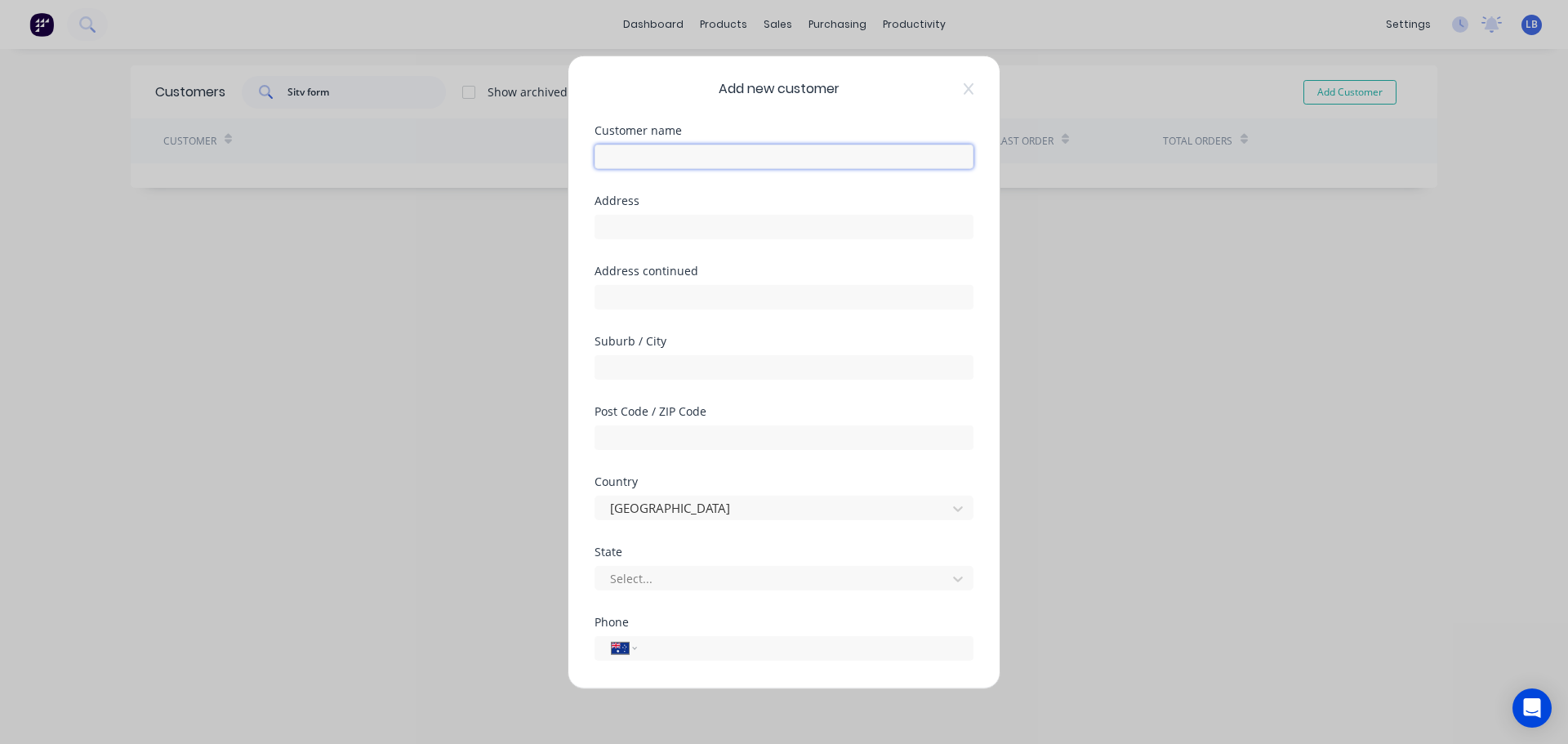
click at [638, 160] on input "text" at bounding box center [784, 156] width 379 height 25
click at [618, 226] on input "text" at bounding box center [784, 226] width 379 height 25
click at [665, 163] on input "Sitform" at bounding box center [784, 156] width 379 height 25
type input "Sitform Commercial Interiors"
drag, startPoint x: 614, startPoint y: 234, endPoint x: 624, endPoint y: 243, distance: 13.5
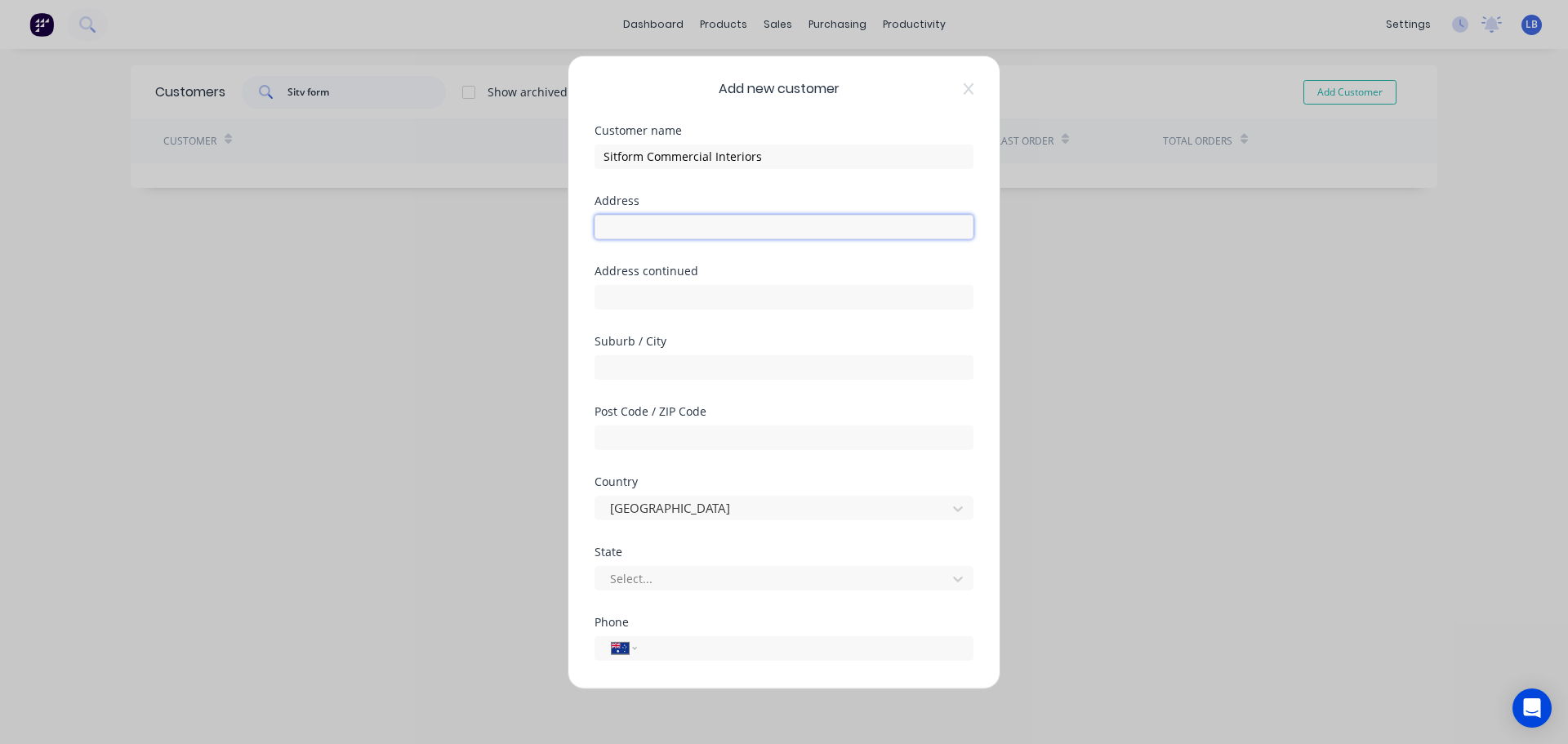
click at [614, 234] on input "text" at bounding box center [784, 226] width 379 height 25
type input "Unit 8/8 Jullian Close"
click at [614, 372] on input "text" at bounding box center [784, 367] width 379 height 25
type input "Banksmeadow"
drag, startPoint x: 607, startPoint y: 441, endPoint x: 672, endPoint y: 523, distance: 104.6
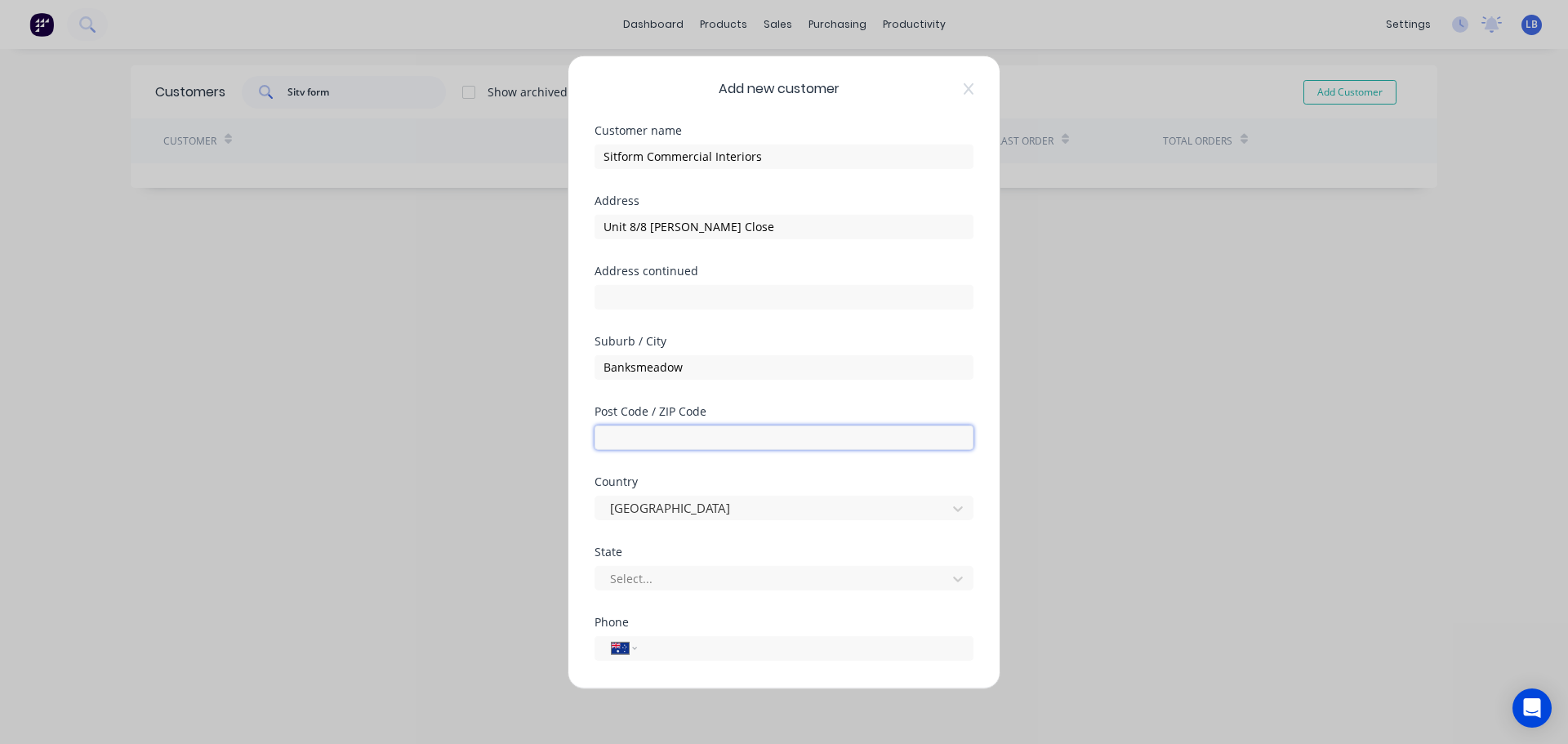
click at [607, 441] on input "text" at bounding box center [784, 437] width 379 height 25
type input "2019"
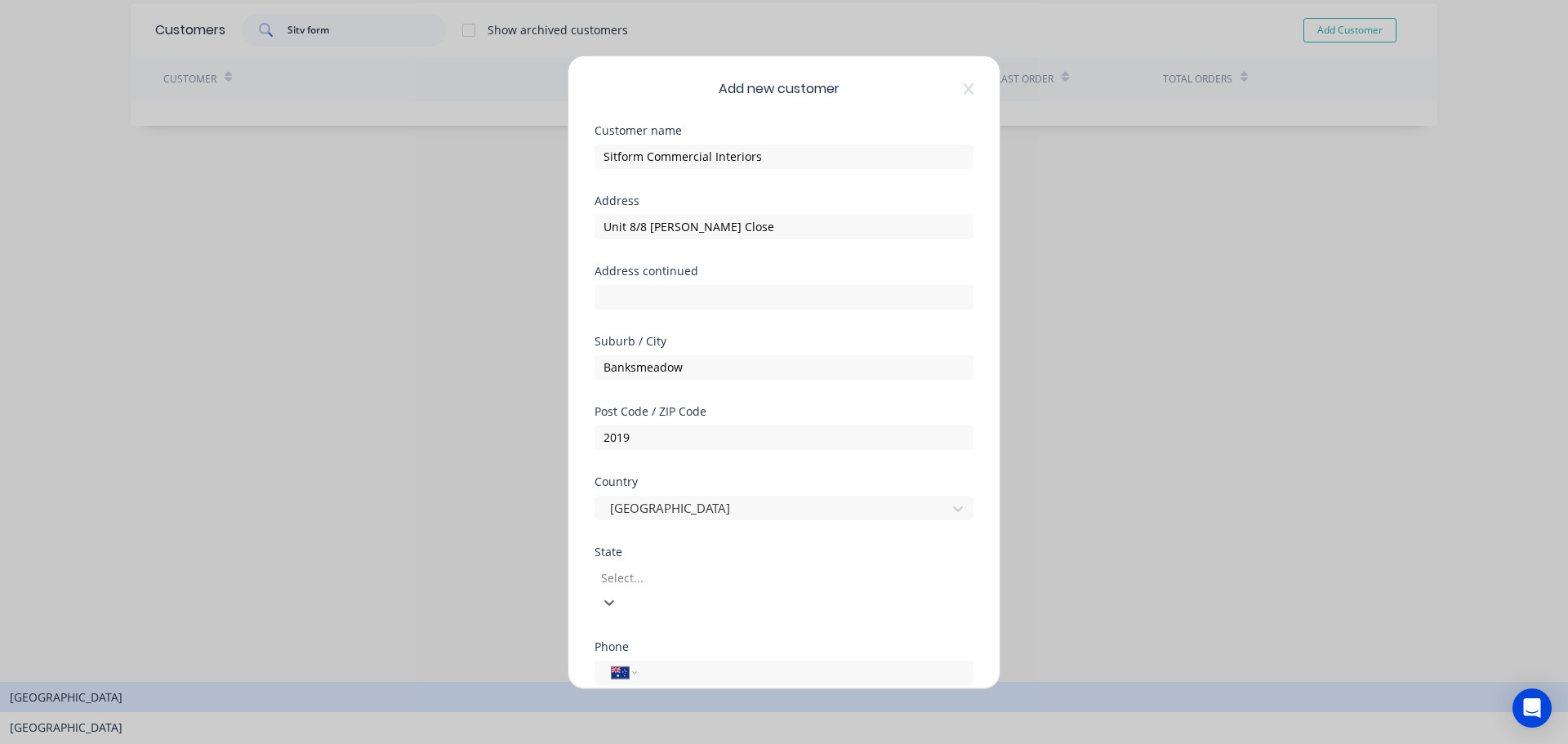
click at [649, 581] on div at bounding box center [717, 578] width 235 height 21
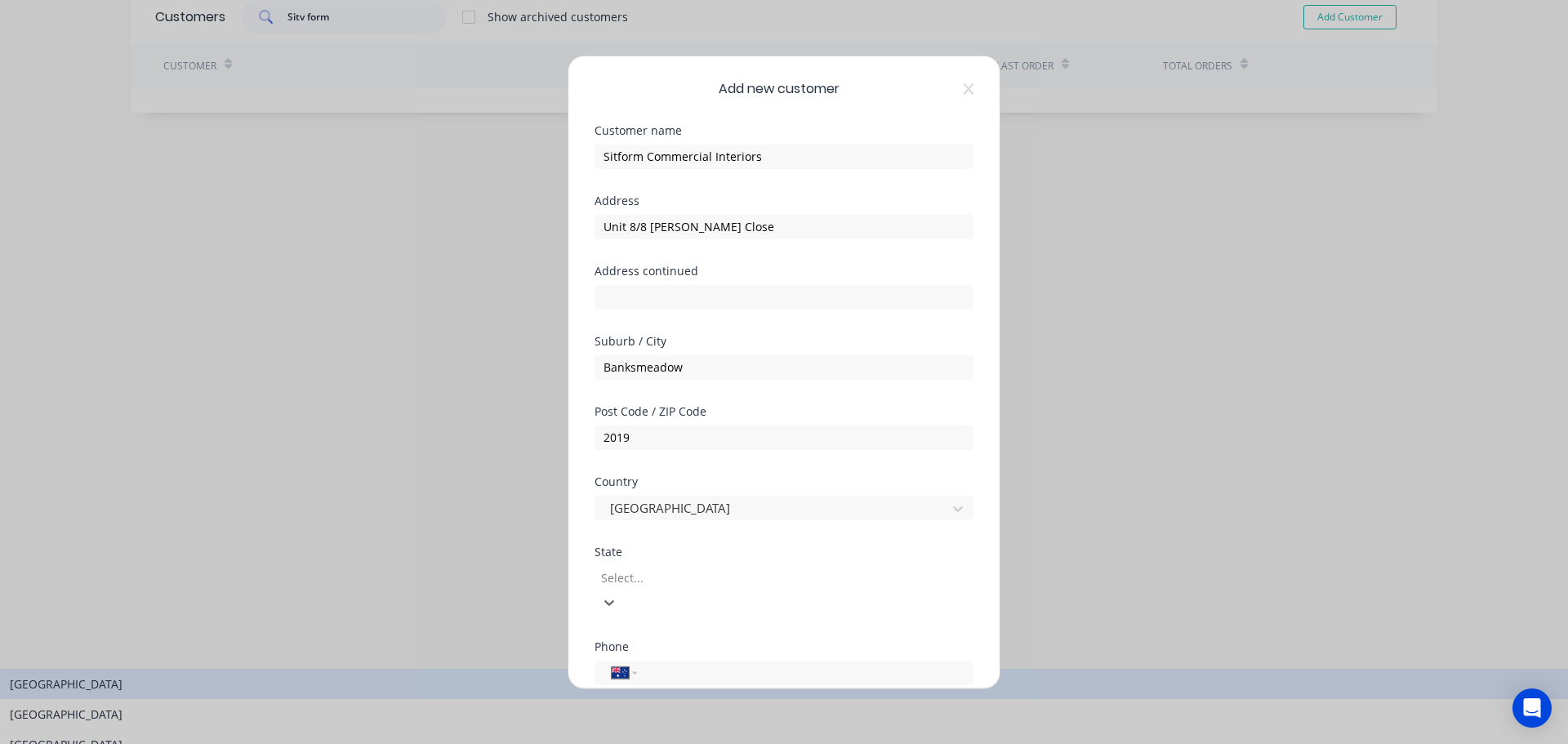
scroll to position [79, 0]
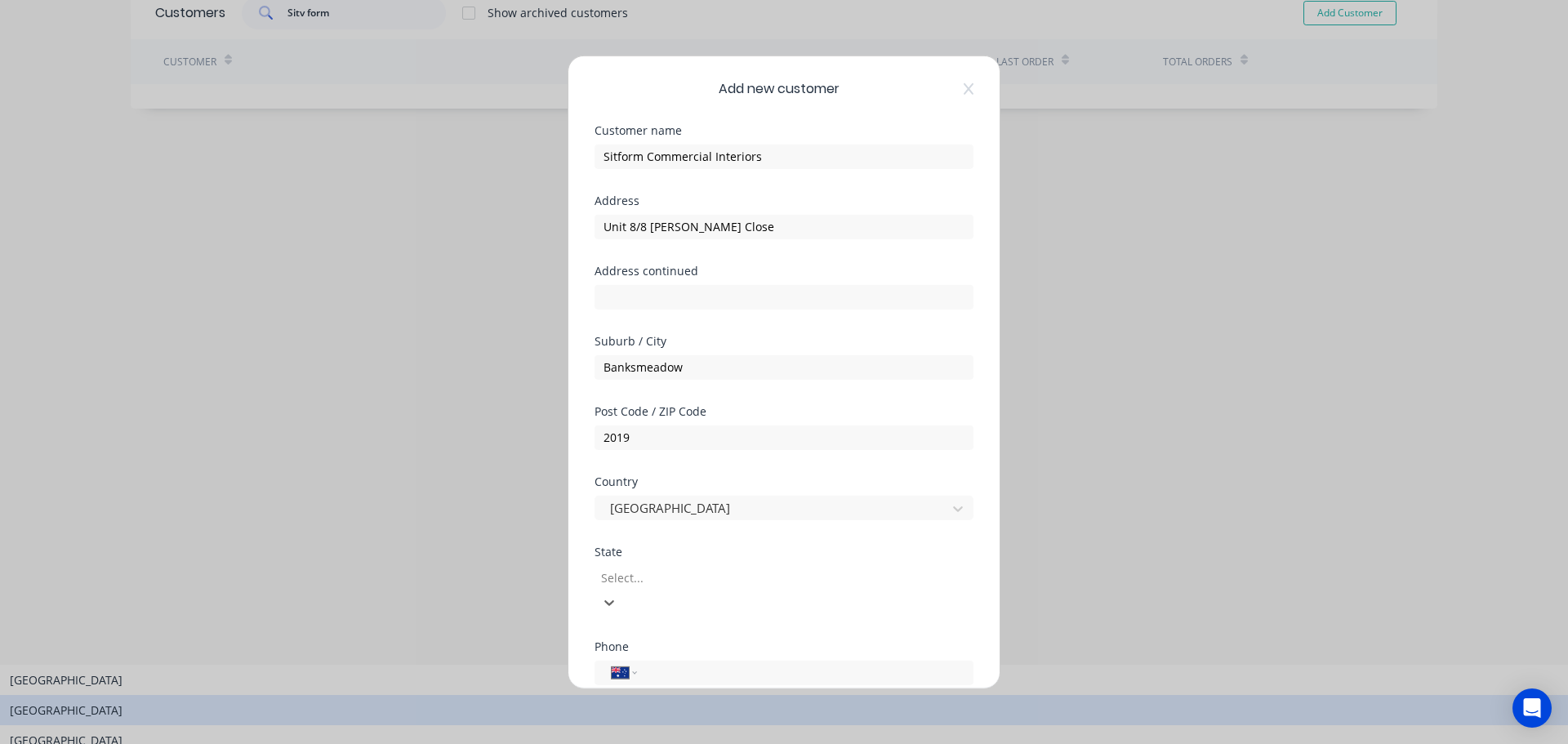
click at [649, 695] on div "New South Wales" at bounding box center [784, 709] width 1568 height 30
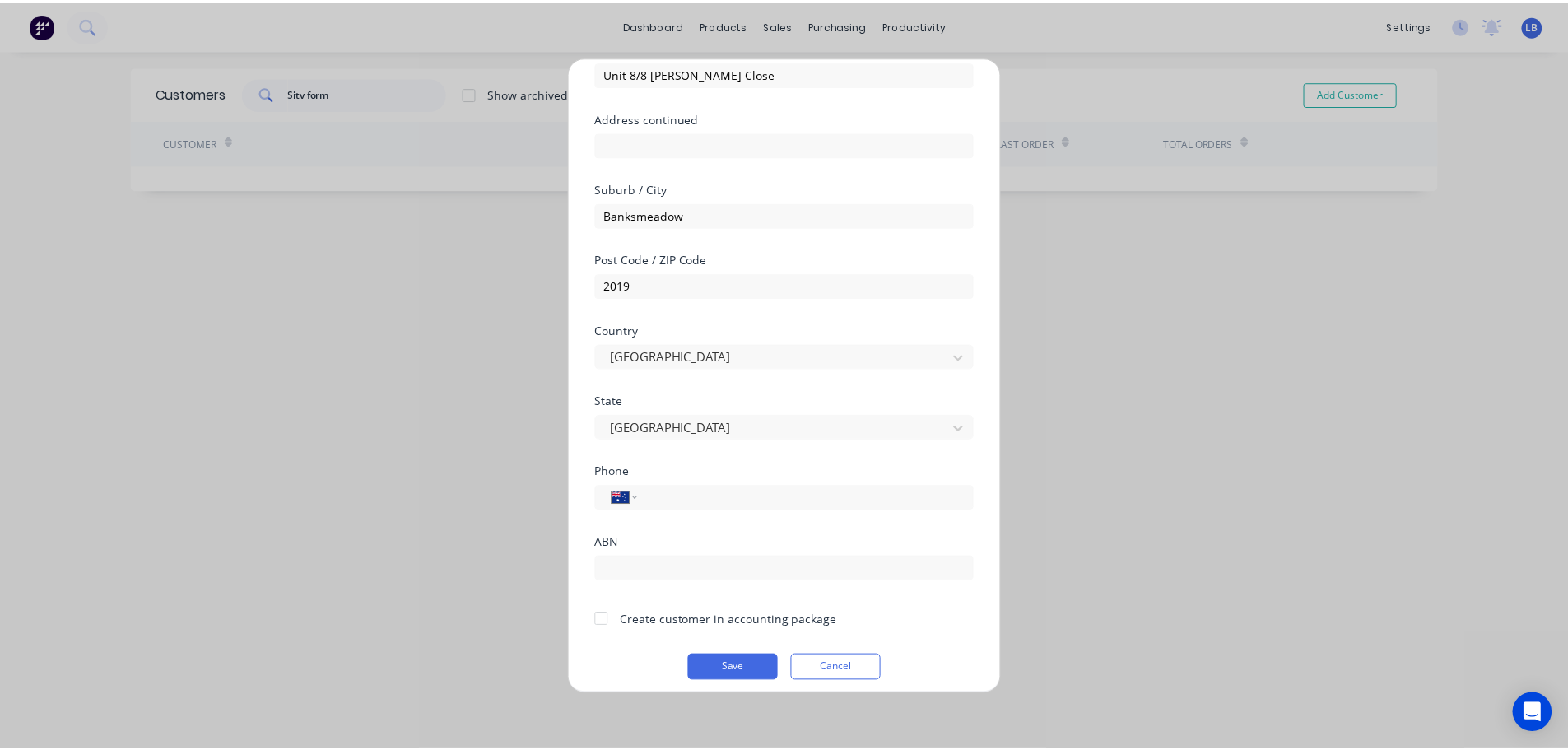
scroll to position [166, 0]
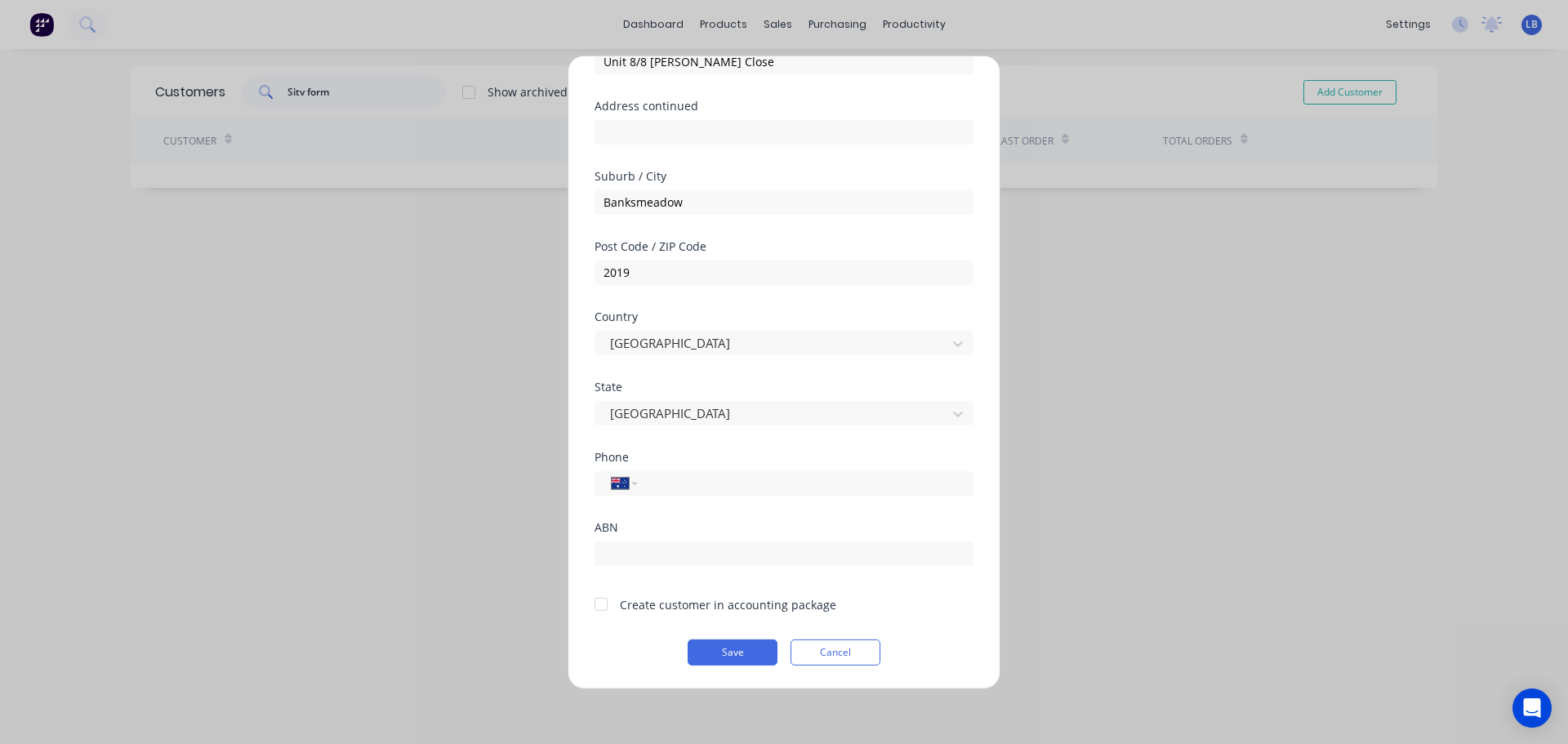
click at [588, 601] on div at bounding box center [601, 604] width 33 height 33
click at [713, 650] on button "Save" at bounding box center [732, 652] width 90 height 26
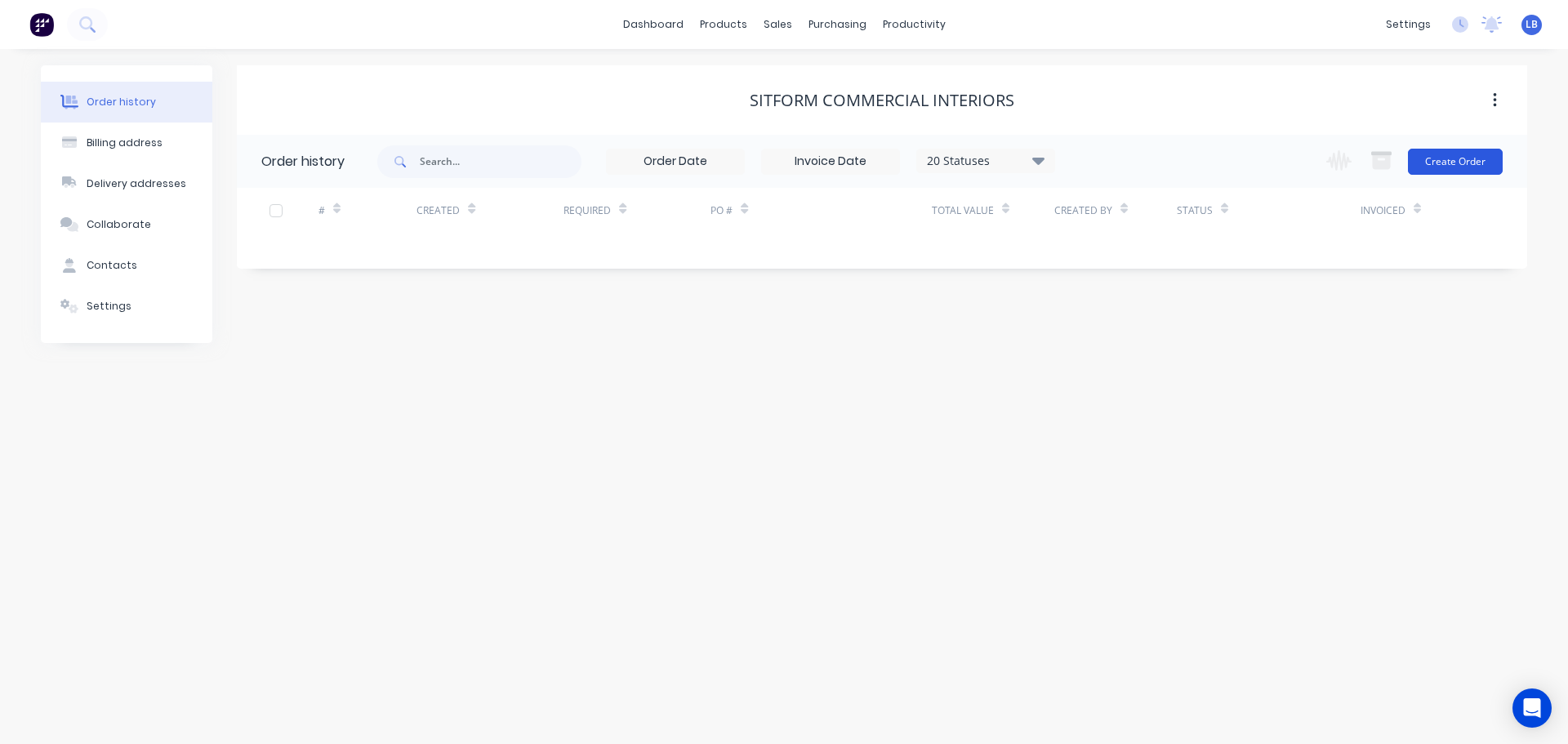
click at [1471, 160] on button "Create Order" at bounding box center [1455, 162] width 95 height 26
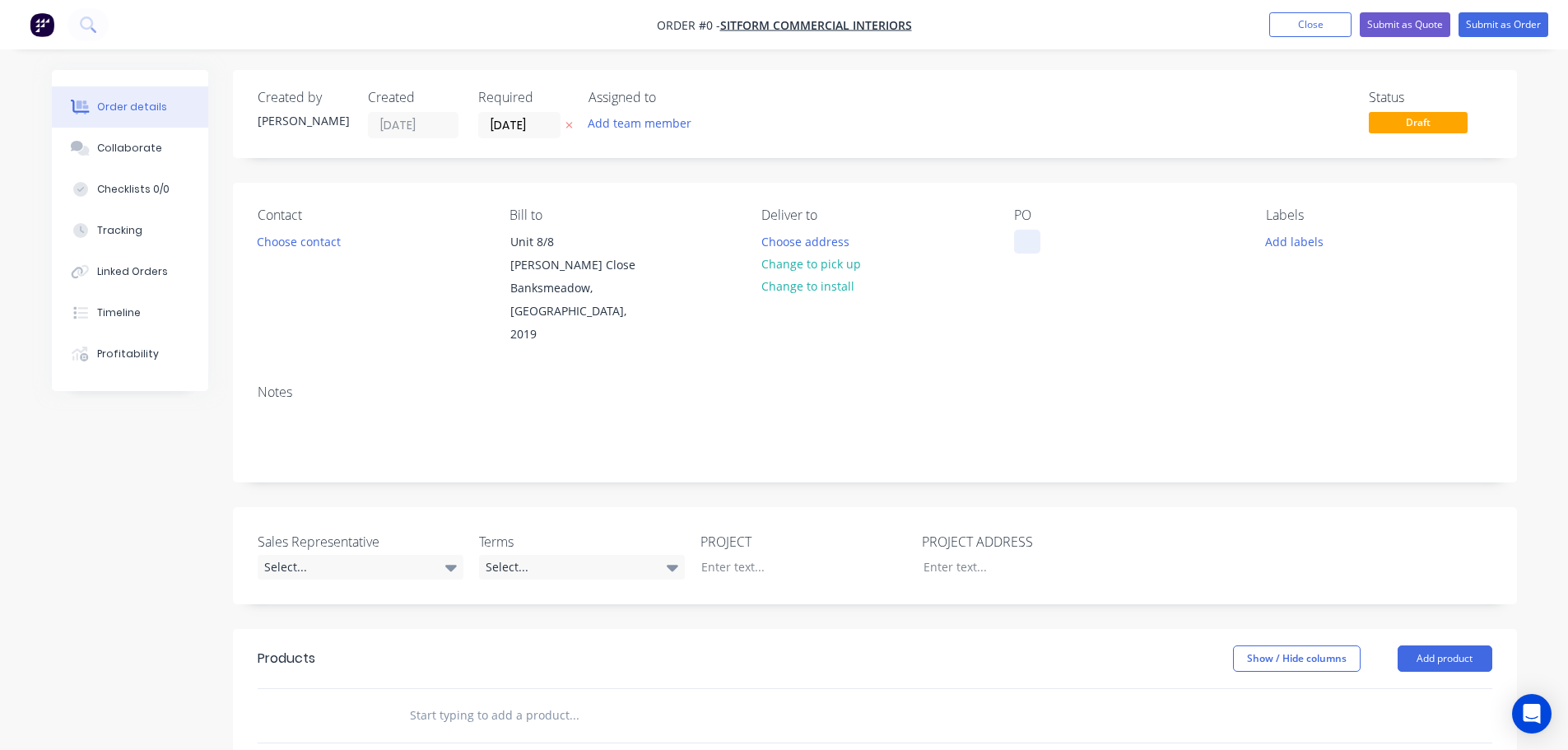
click at [1025, 241] on div at bounding box center [1027, 241] width 27 height 24
click at [1073, 237] on div "Butcher, Carnes Hill" at bounding box center [1098, 241] width 168 height 24
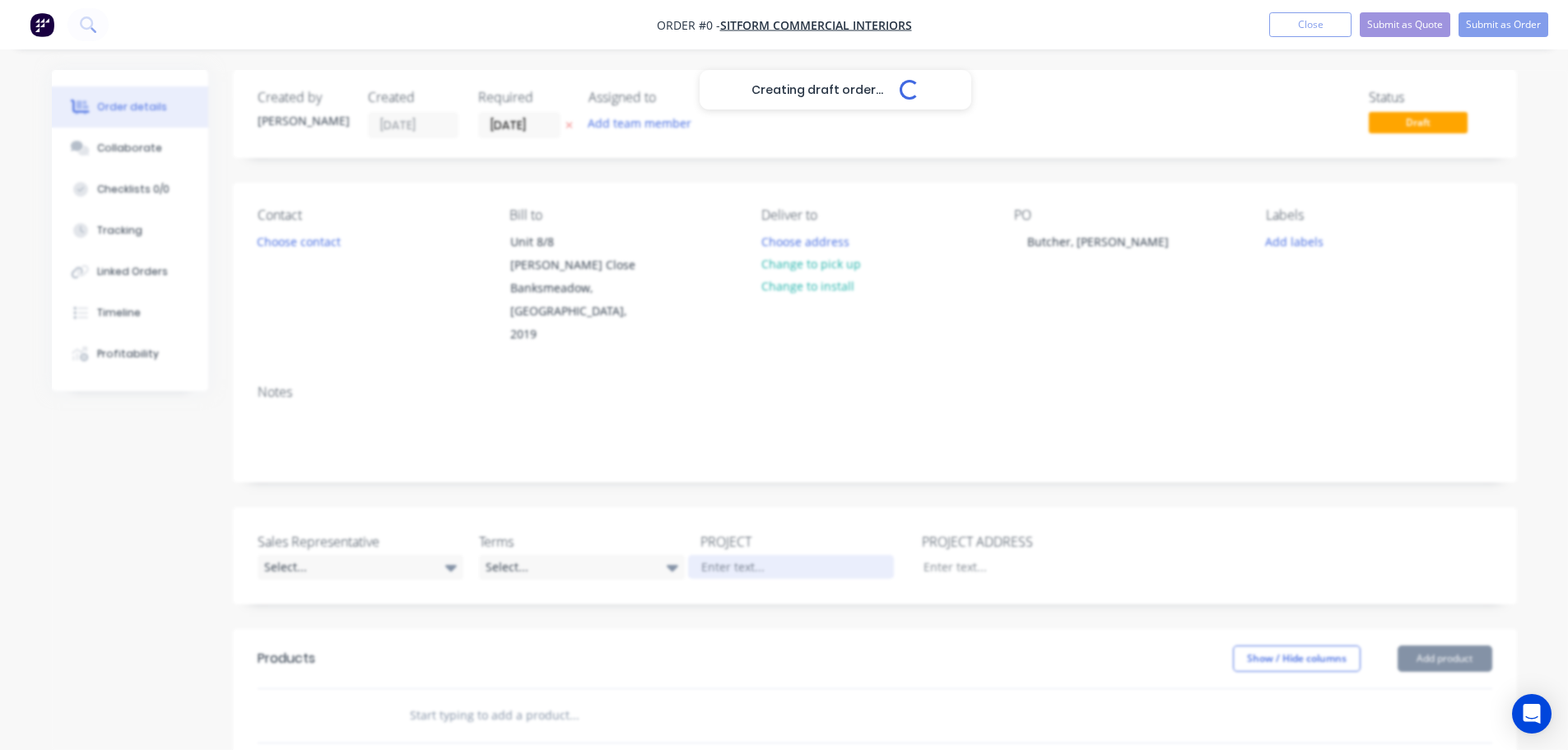
click at [718, 520] on div "Creating draft order... Loading... Order details Collaborate Checklists 0/0 Tra…" at bounding box center [785, 616] width 1498 height 1093
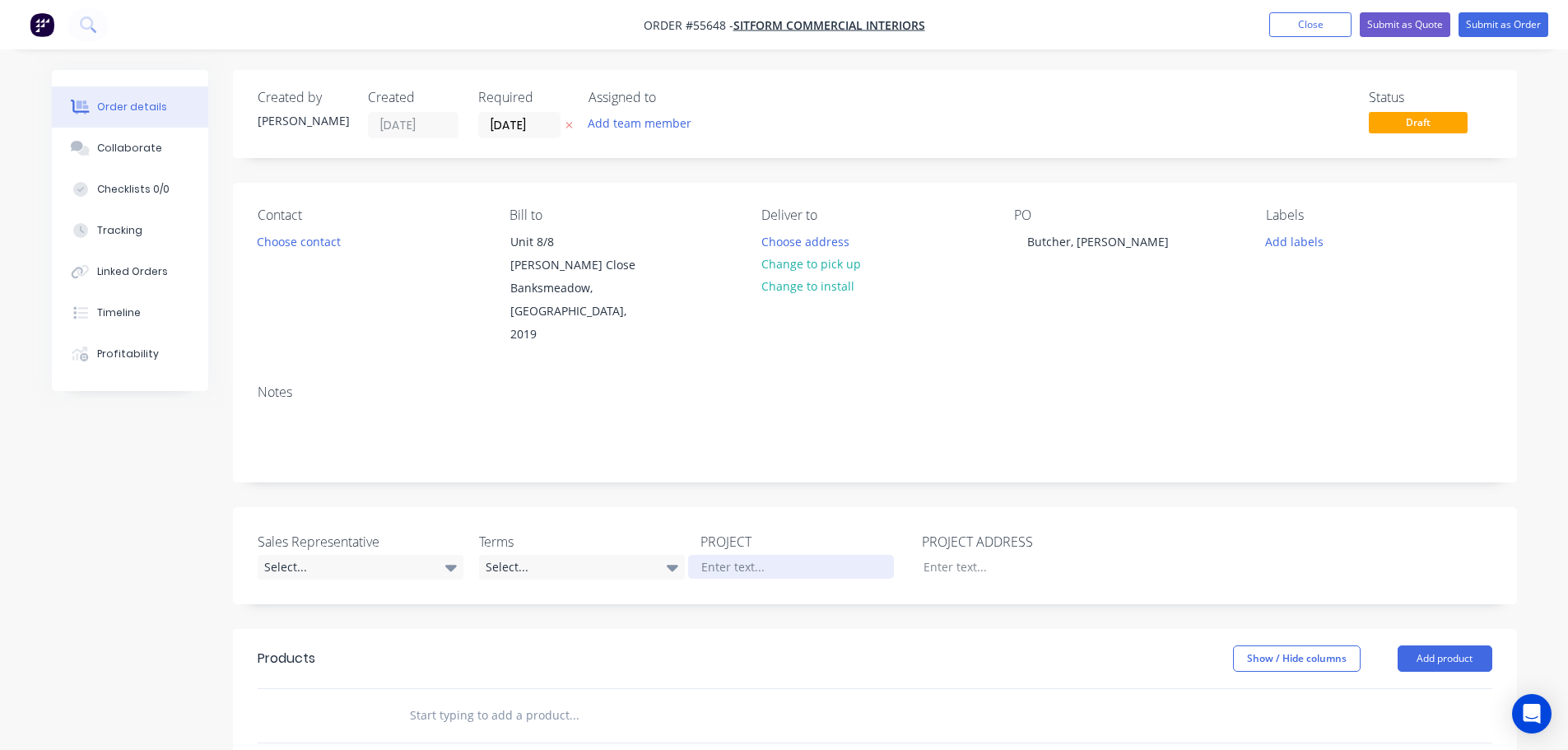
click at [718, 555] on div at bounding box center [791, 567] width 206 height 24
paste div
click at [932, 555] on div at bounding box center [1013, 567] width 206 height 24
paste div
click at [1294, 18] on button "Close" at bounding box center [1310, 25] width 82 height 25
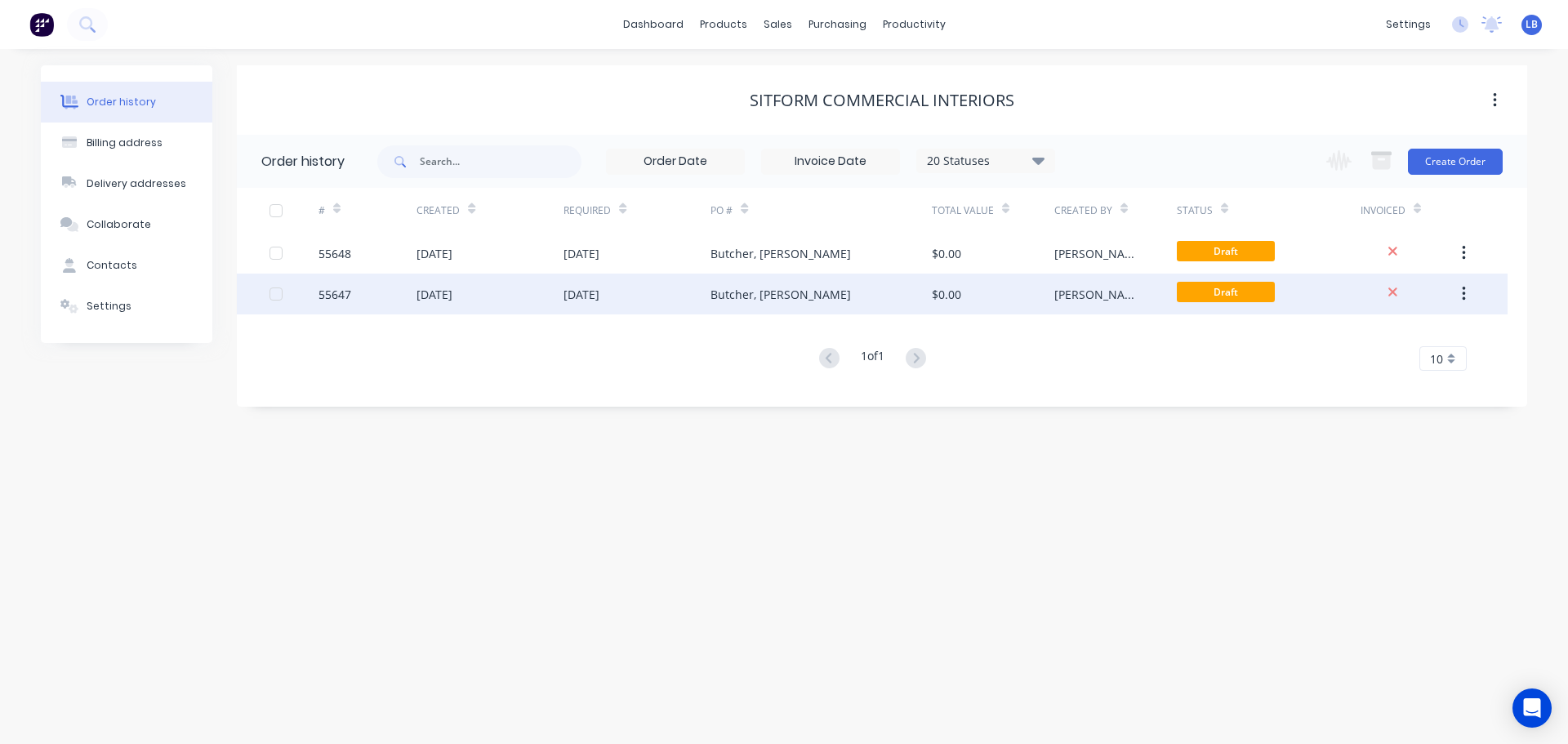
click at [1462, 293] on icon "button" at bounding box center [1463, 294] width 4 height 18
click at [1358, 342] on div "Archive" at bounding box center [1405, 337] width 126 height 24
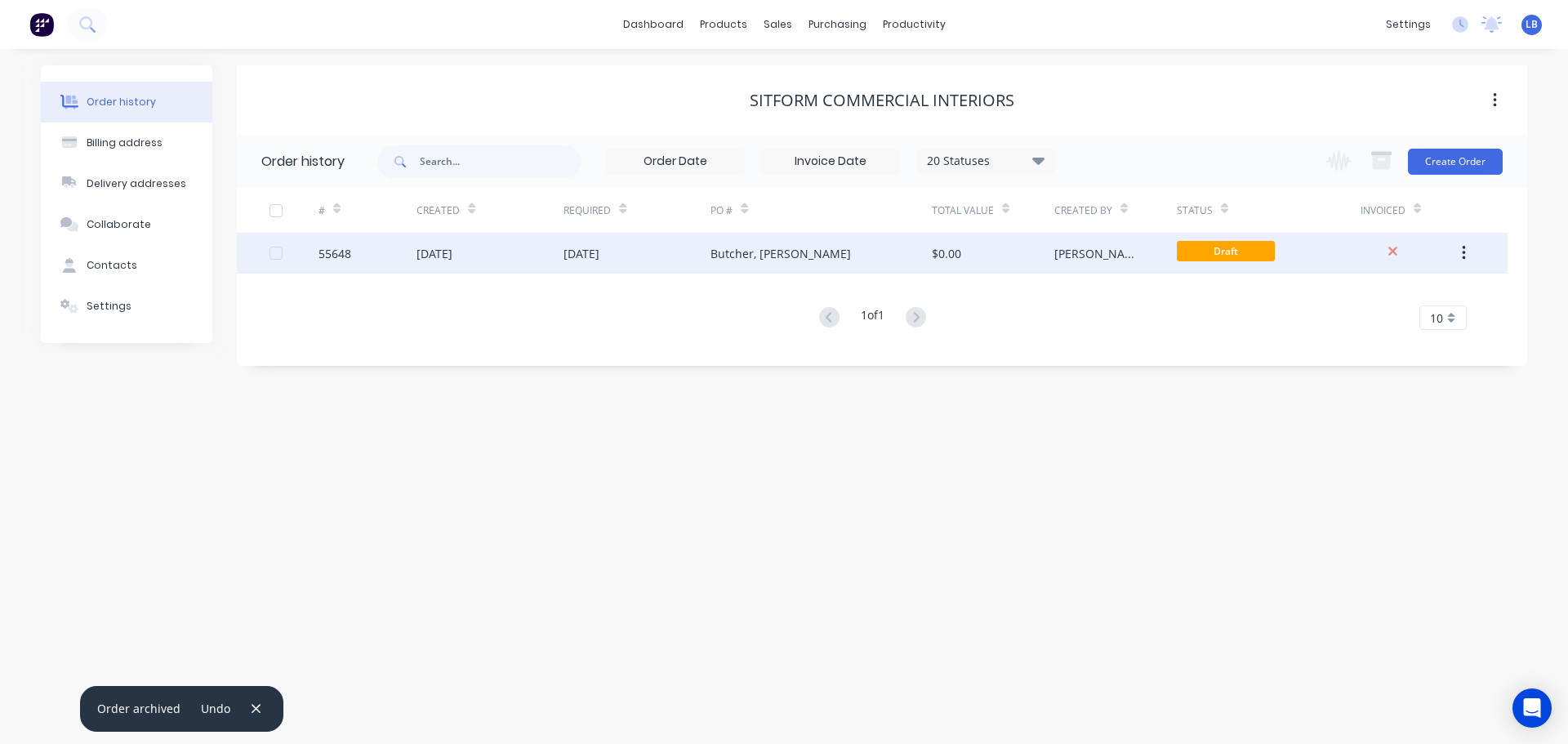
click at [351, 253] on div "55648" at bounding box center [335, 253] width 33 height 17
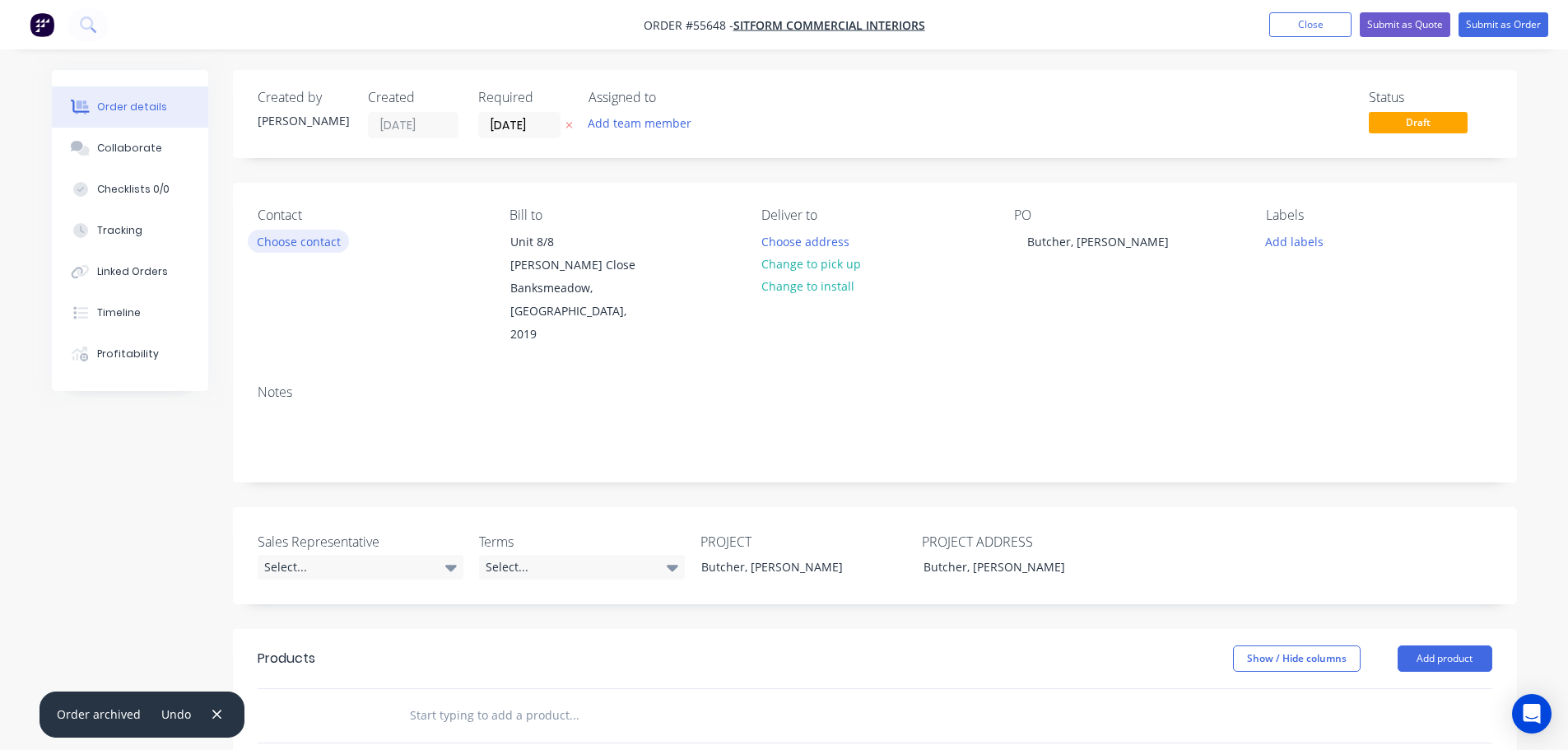
click at [281, 248] on button "Choose contact" at bounding box center [299, 241] width 101 height 22
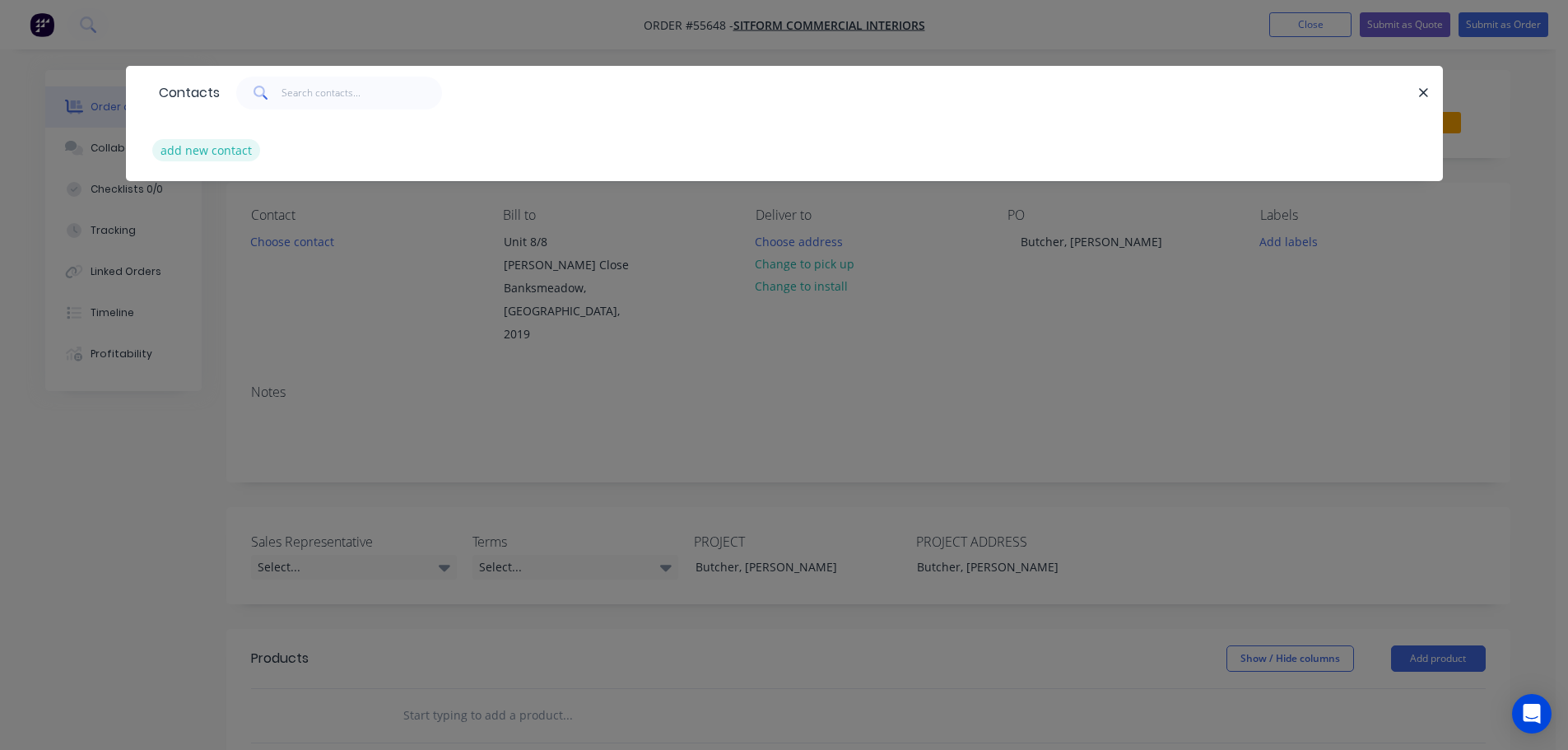
click at [201, 154] on button "add new contact" at bounding box center [207, 150] width 109 height 22
select select "AU"
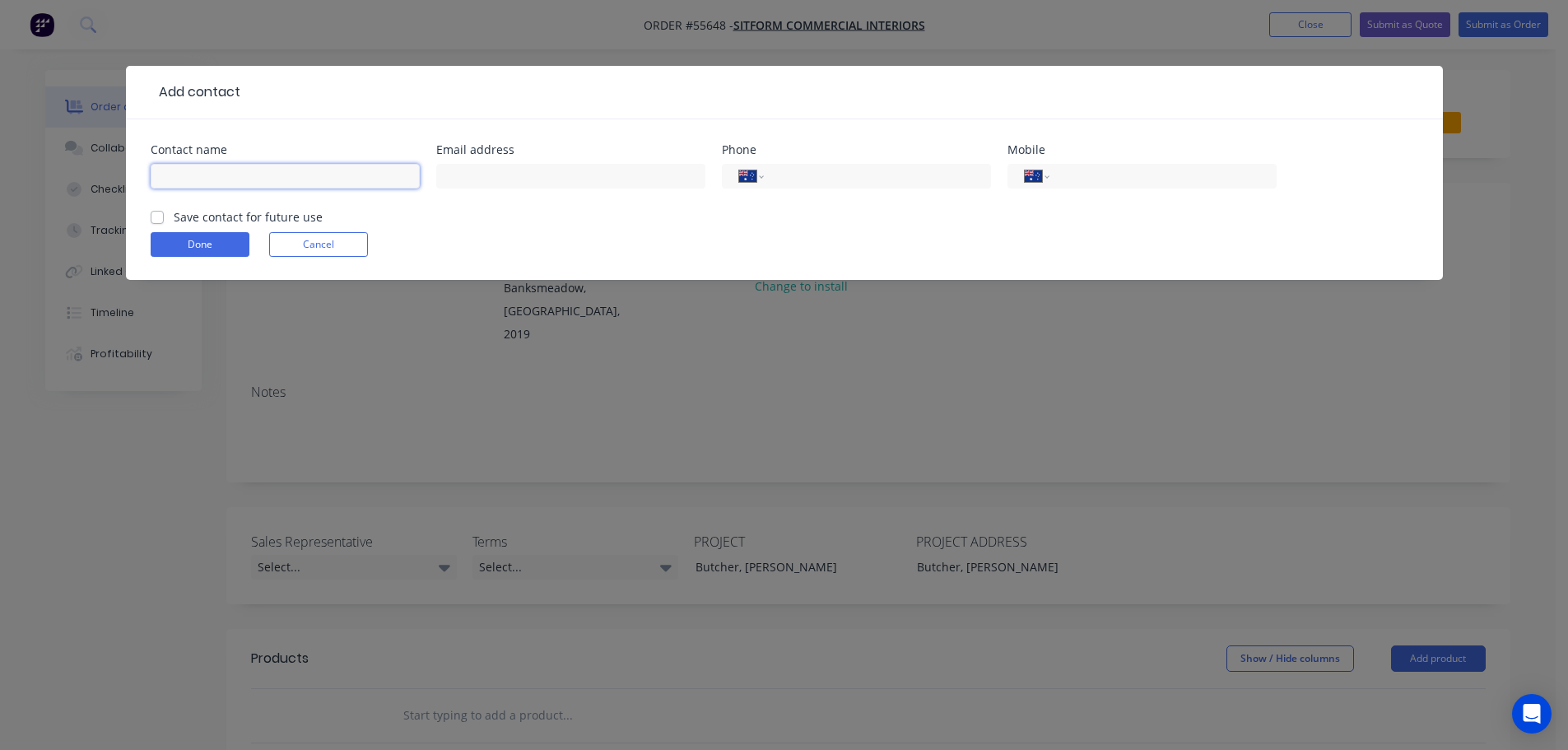
click at [185, 173] on input "text" at bounding box center [285, 176] width 269 height 25
type input "Chloe"
click at [451, 176] on input "text" at bounding box center [571, 176] width 269 height 25
type input "chloe@sitform.com.au"
click at [857, 177] on input "tel" at bounding box center [874, 176] width 197 height 19
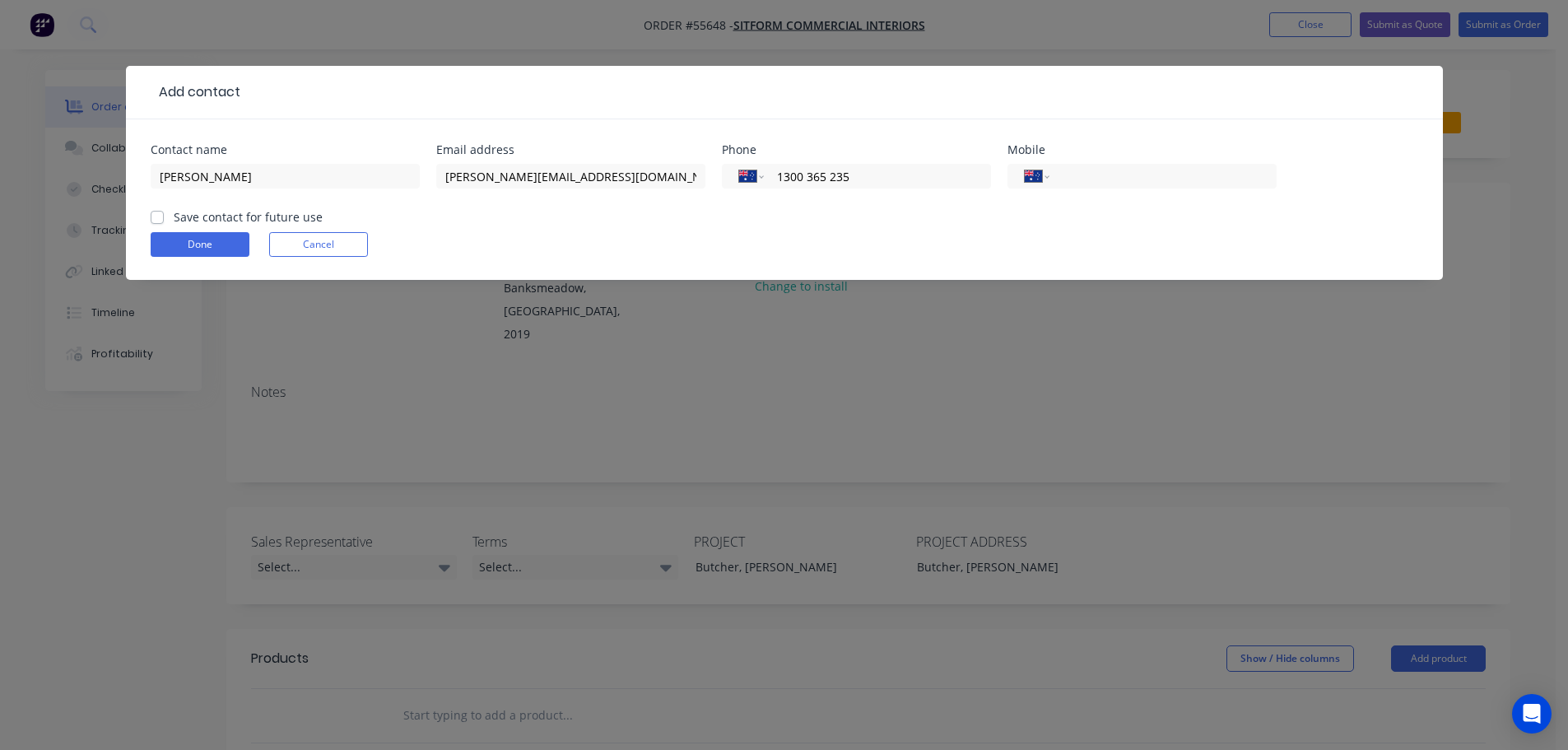
type input "1300 365 235"
click at [173, 218] on label "Save contact for future use" at bounding box center [248, 217] width 149 height 17
click at [157, 218] on input "Save contact for future use" at bounding box center [158, 216] width 13 height 16
checkbox input "true"
click at [178, 241] on button "Done" at bounding box center [200, 245] width 99 height 25
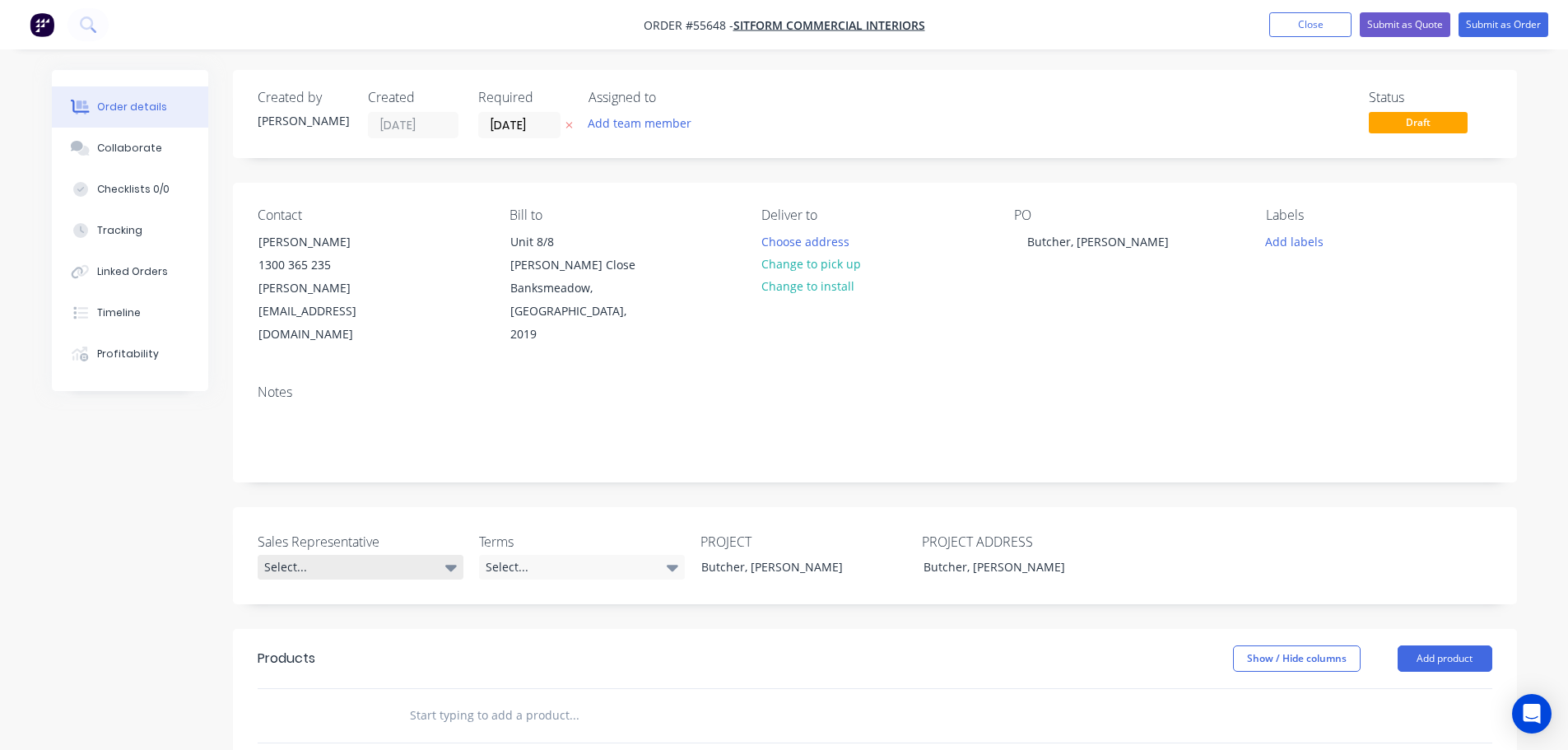
click at [304, 555] on div "Select..." at bounding box center [361, 567] width 206 height 25
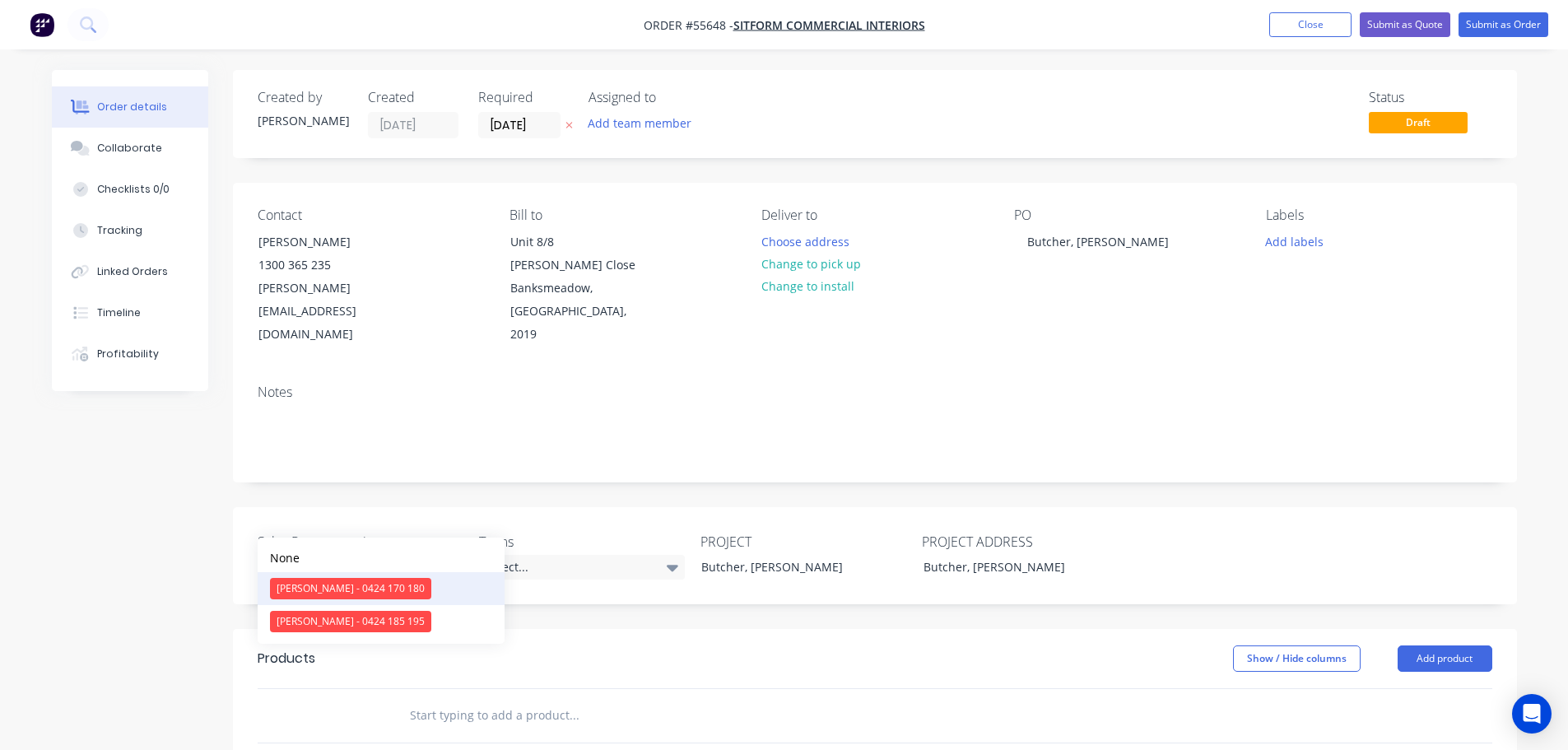
click at [312, 587] on div "Clayton Blackman - 0424 170 180" at bounding box center [350, 589] width 161 height 22
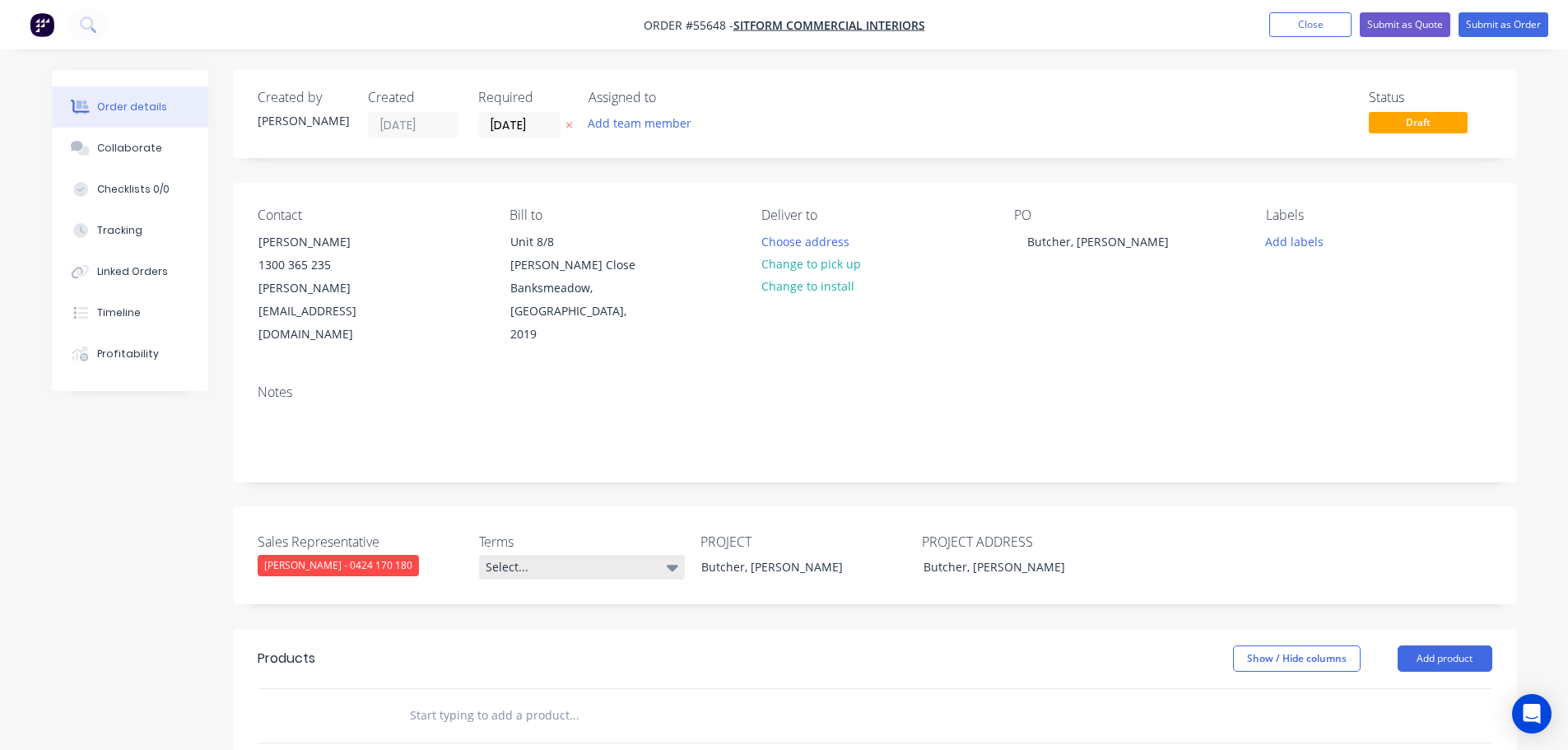
click at [527, 555] on div "Select..." at bounding box center [582, 567] width 206 height 25
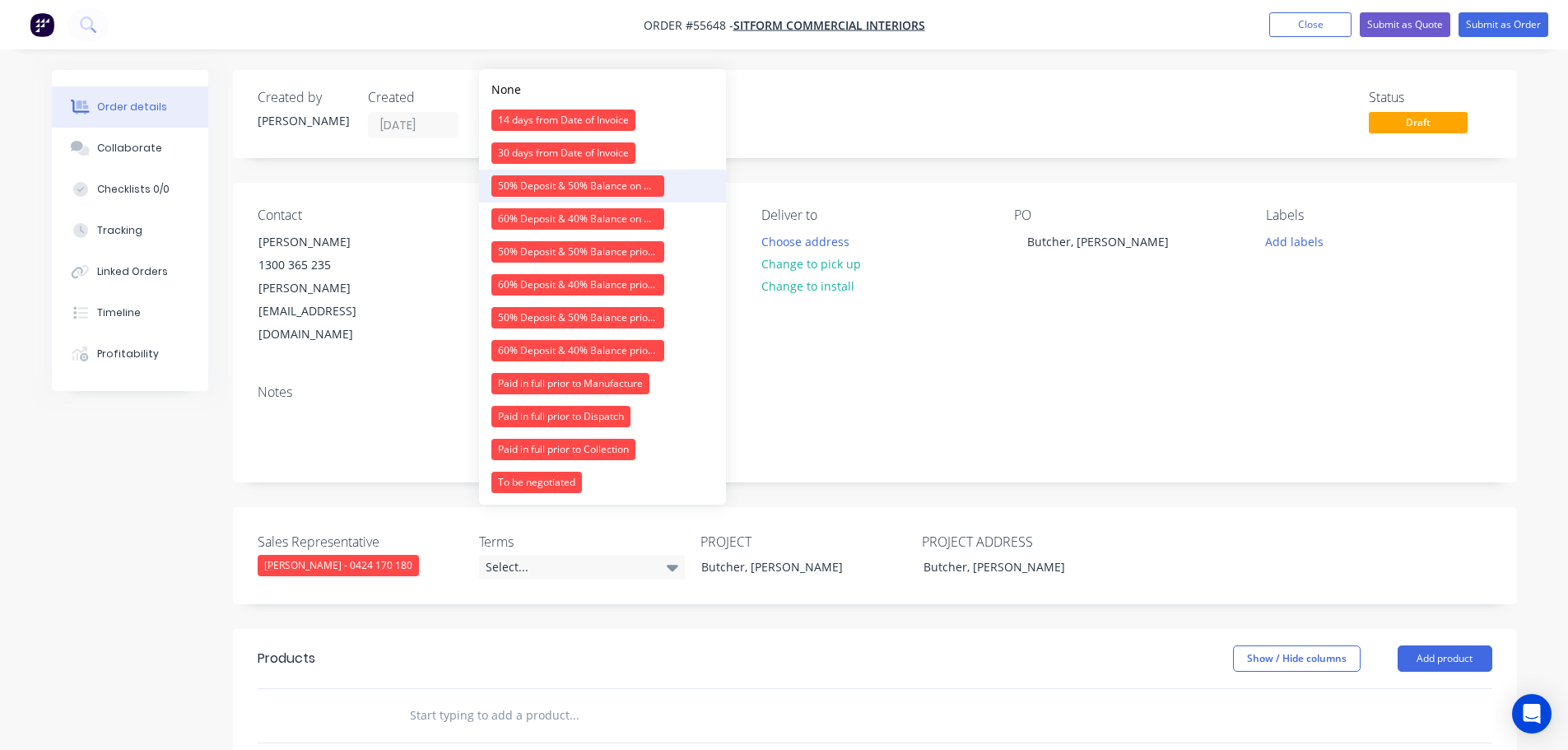
click at [553, 188] on div "50% Deposit & 50% Balance on Day of Installation" at bounding box center [577, 186] width 173 height 22
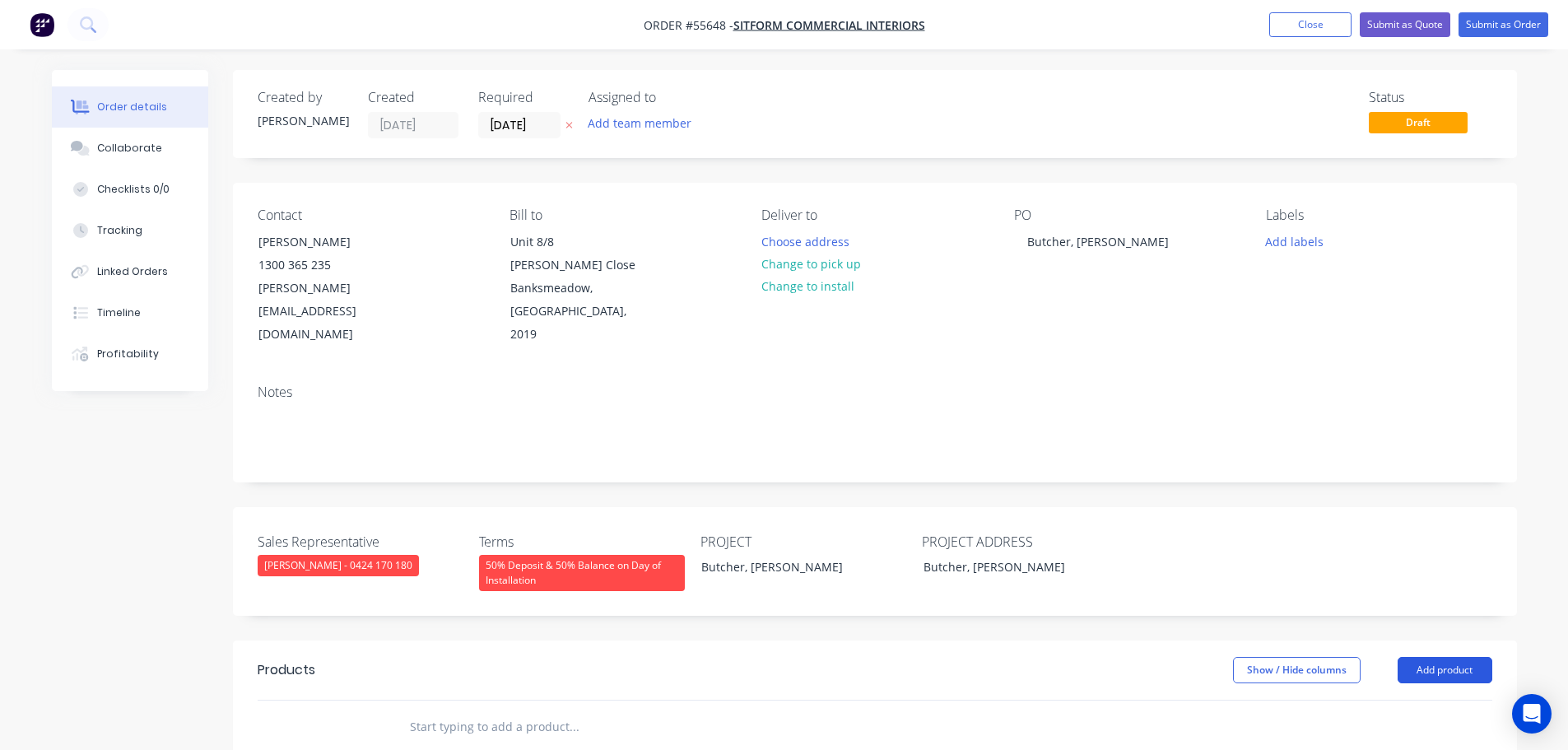
click at [1448, 657] on button "Add product" at bounding box center [1445, 670] width 95 height 27
click at [1412, 699] on div "Product catalogue" at bounding box center [1414, 711] width 127 height 24
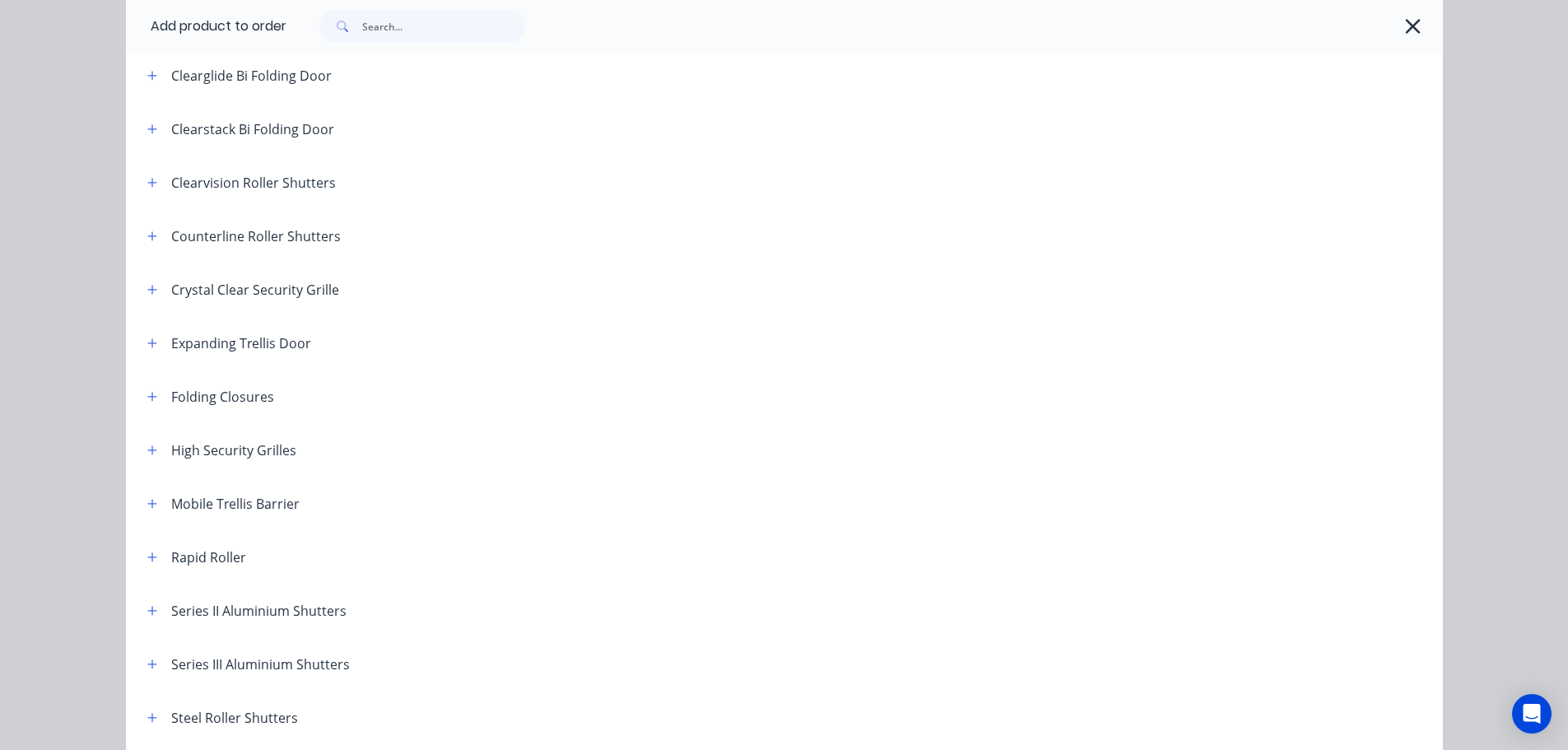
scroll to position [247, 0]
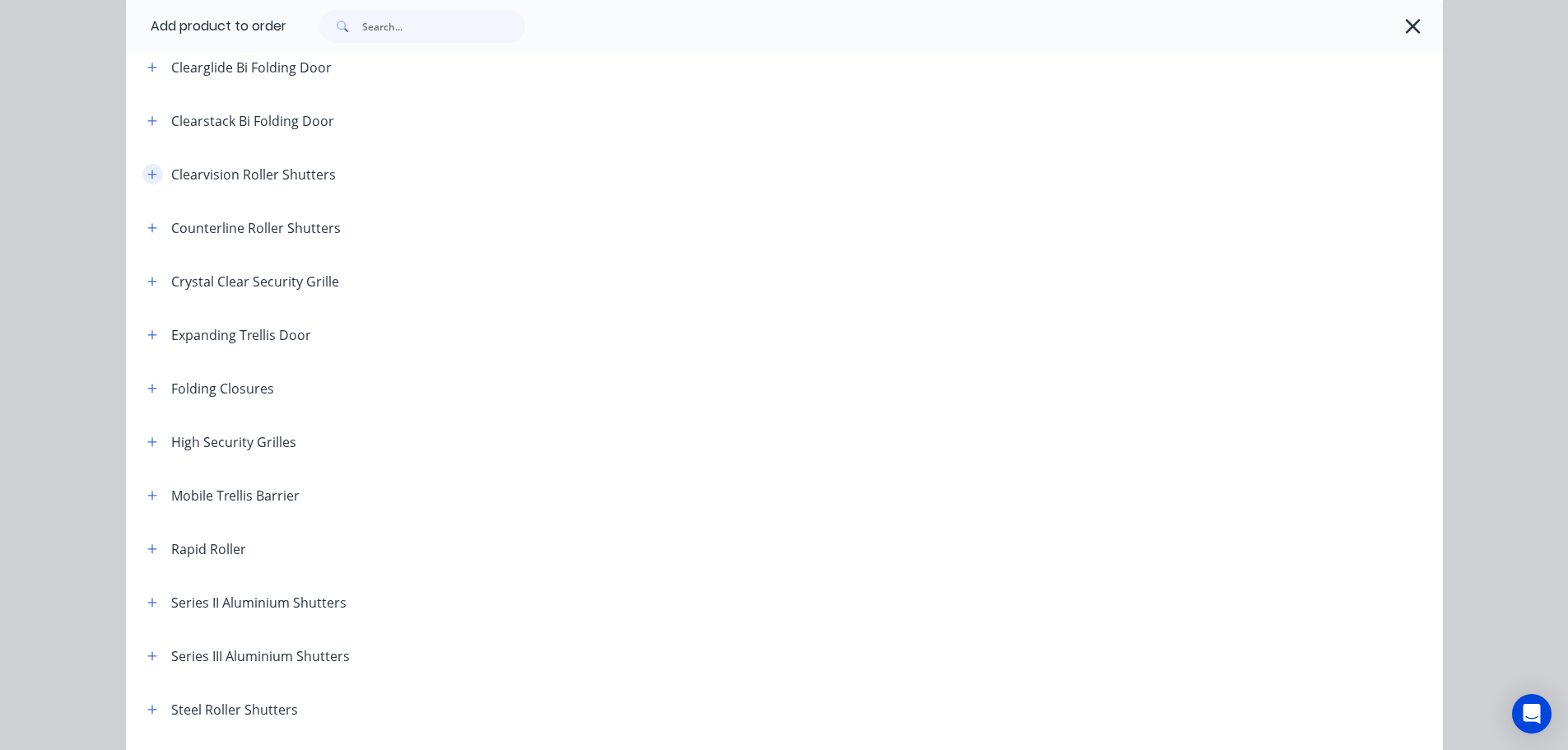
click at [143, 174] on button "button" at bounding box center [153, 173] width 21 height 21
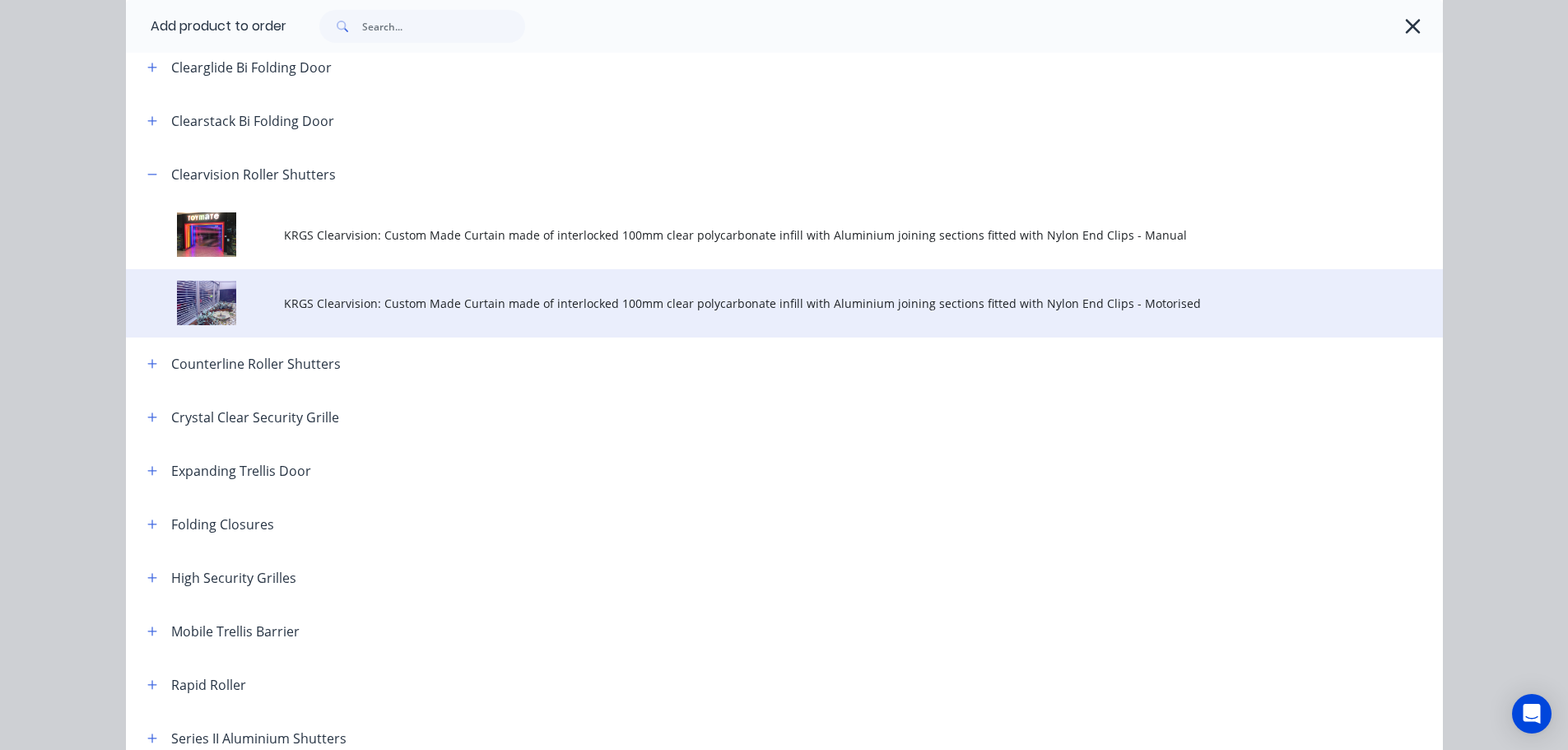
click at [528, 289] on td "KRGS Clearvision: Custom Made Curtain made of interlocked 100mm clear polycarbo…" at bounding box center [863, 303] width 1159 height 68
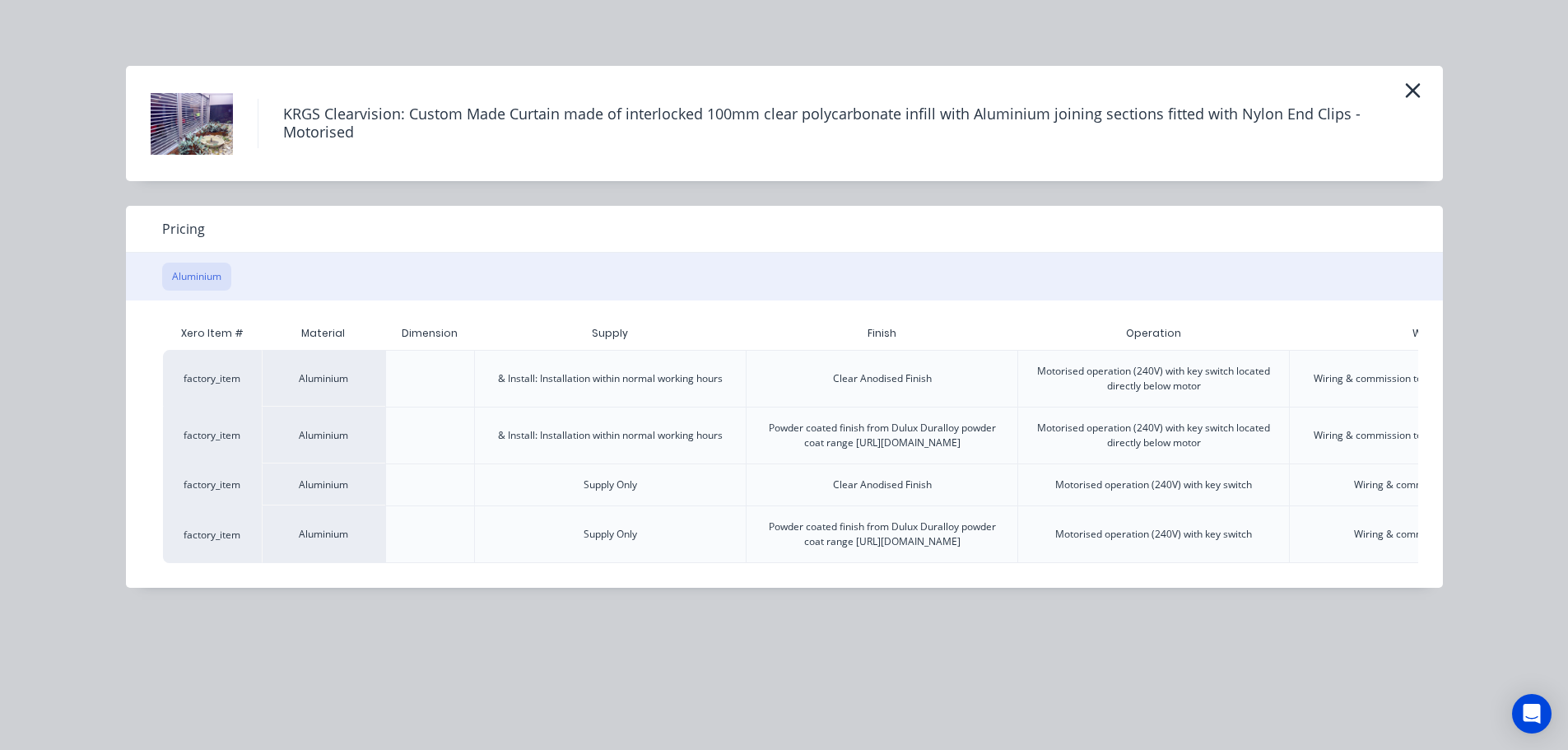
scroll to position [0, 231]
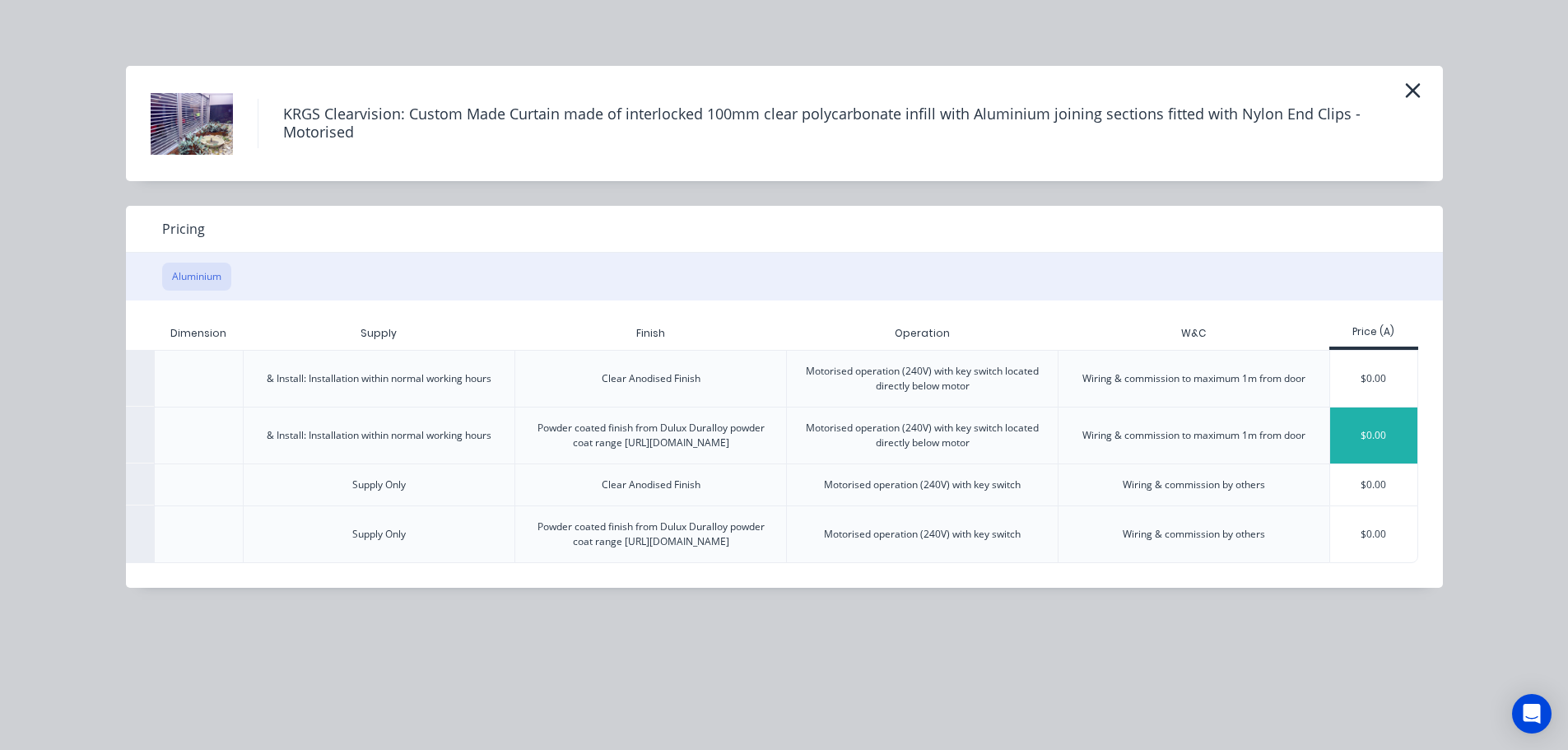
click at [1373, 450] on div "$0.00" at bounding box center [1374, 435] width 88 height 56
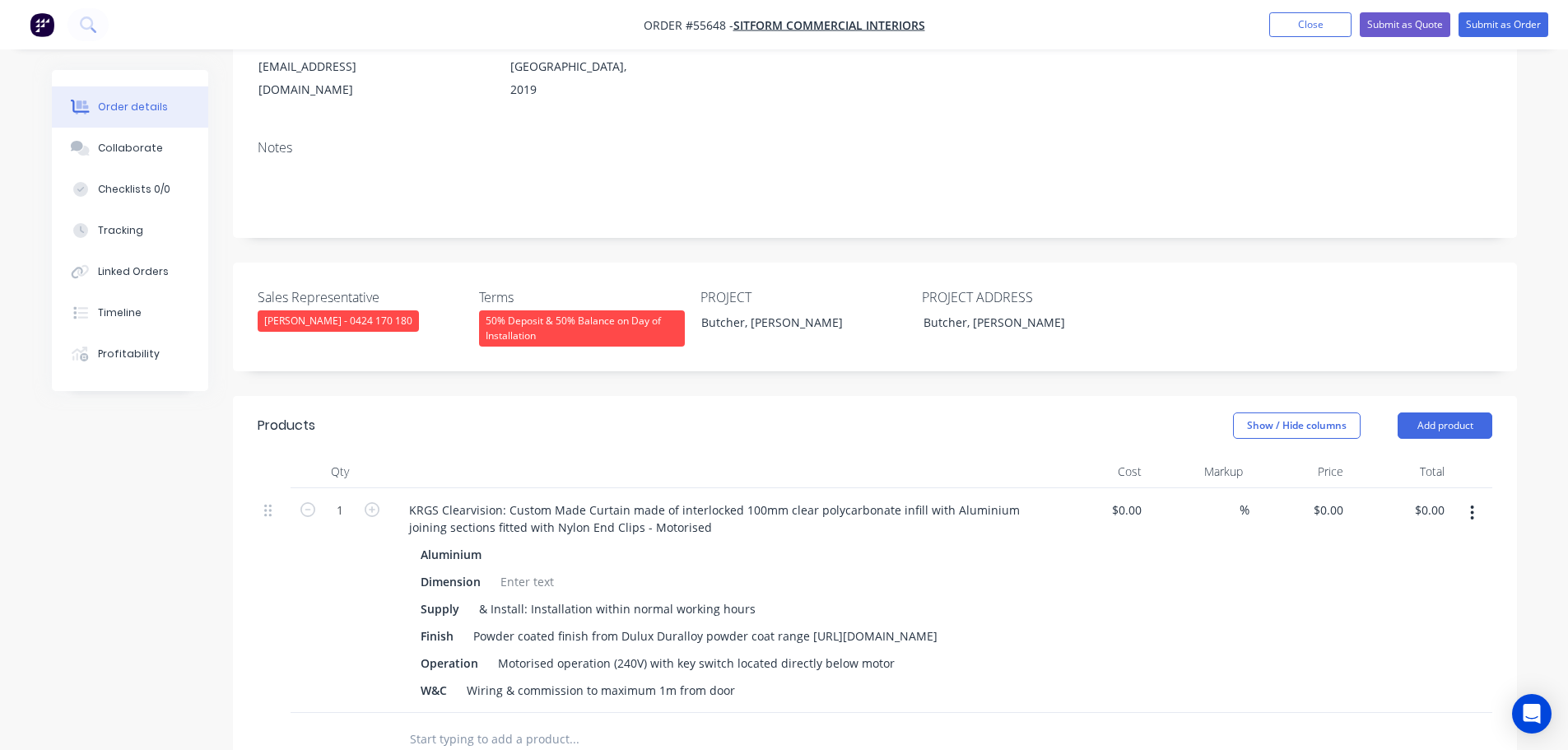
scroll to position [247, 0]
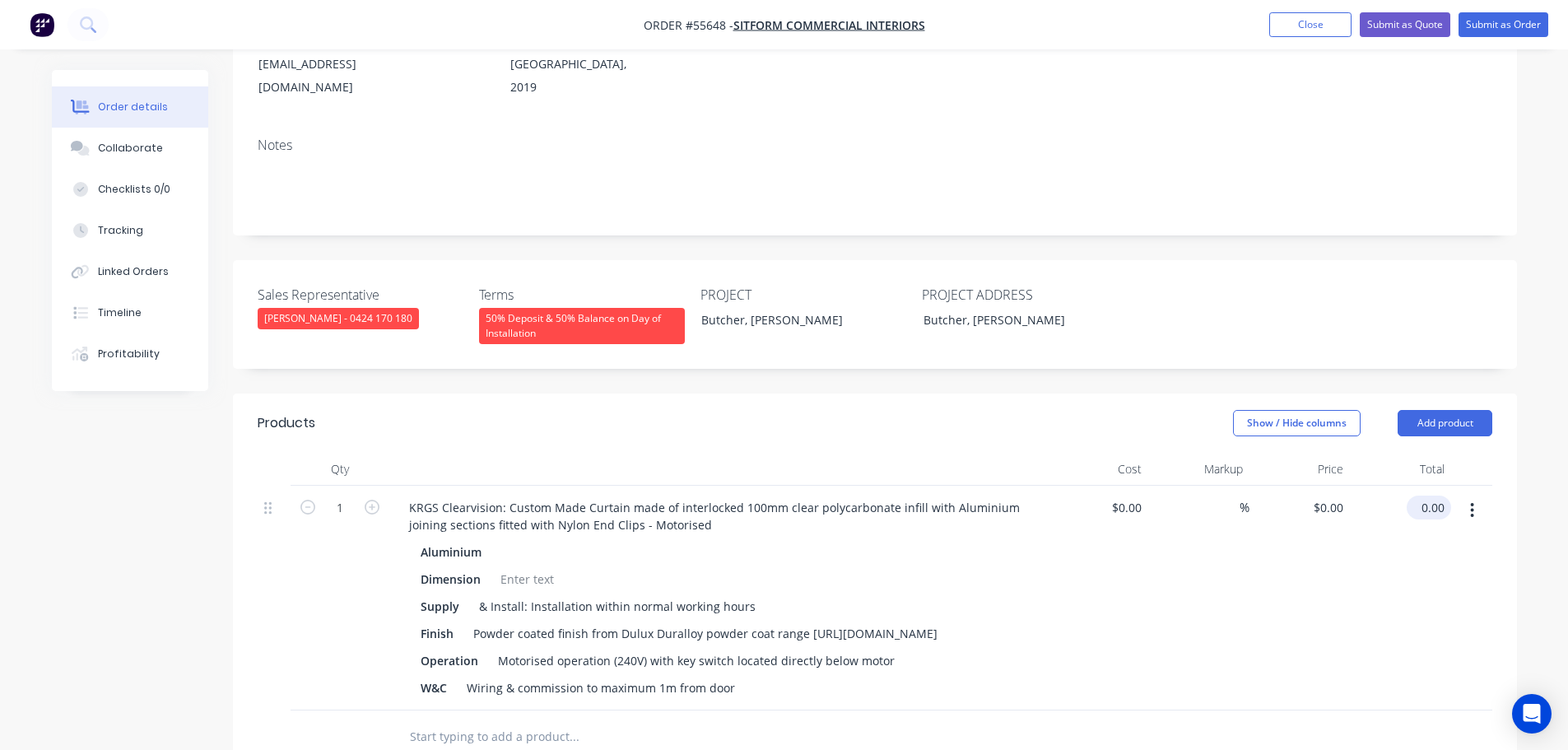
click at [1449, 495] on input "0.00" at bounding box center [1433, 507] width 38 height 24
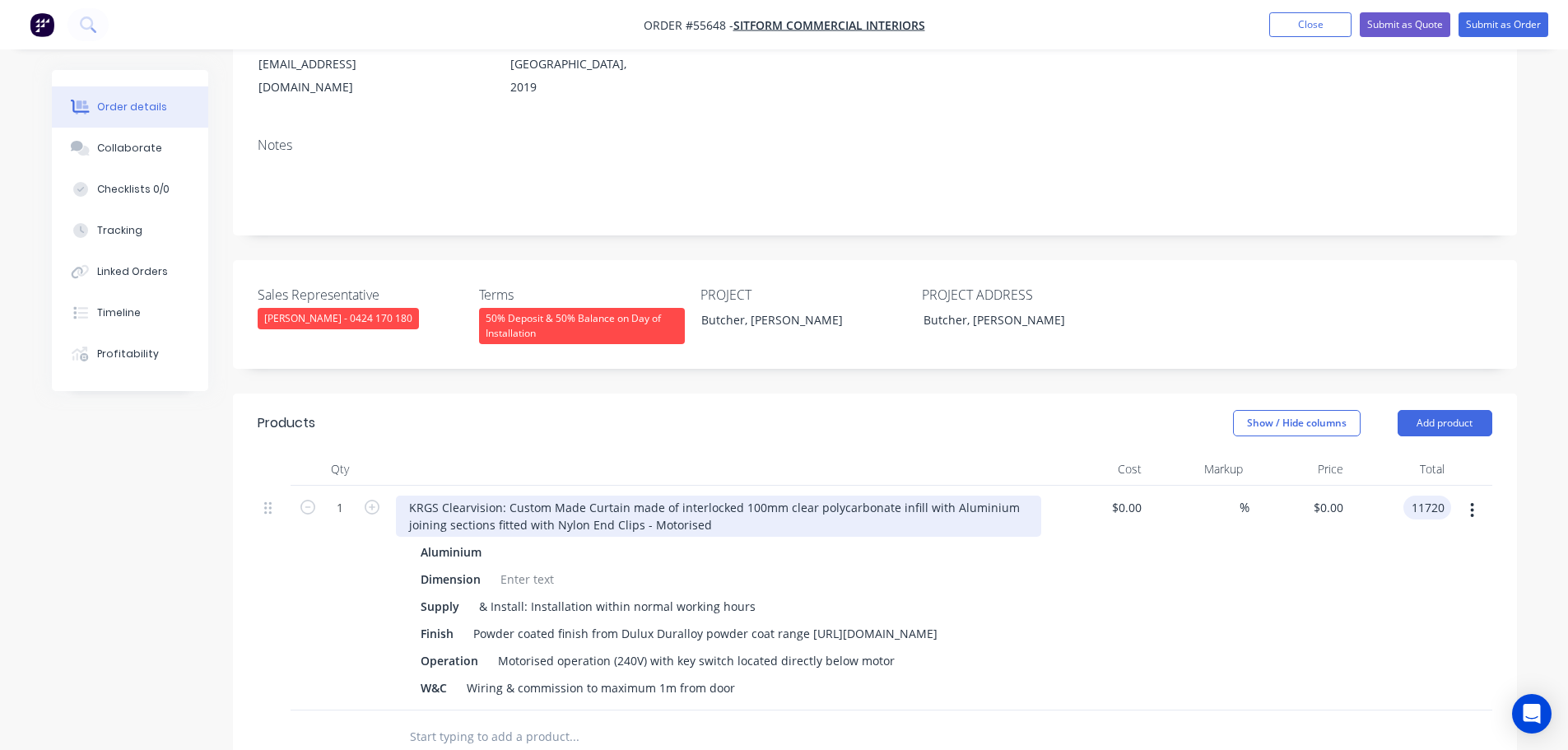
type input "11720"
type input "$11,720.00"
click at [406, 495] on div "KRGS Clearvision: Custom Made Curtain made of interlocked 100mm clear polycarbo…" at bounding box center [718, 516] width 645 height 41
click at [401, 495] on div "KRGS Clearvision: Custom Made Curtain made of interlocked 100mm clear polycarbo…" at bounding box center [718, 516] width 645 height 41
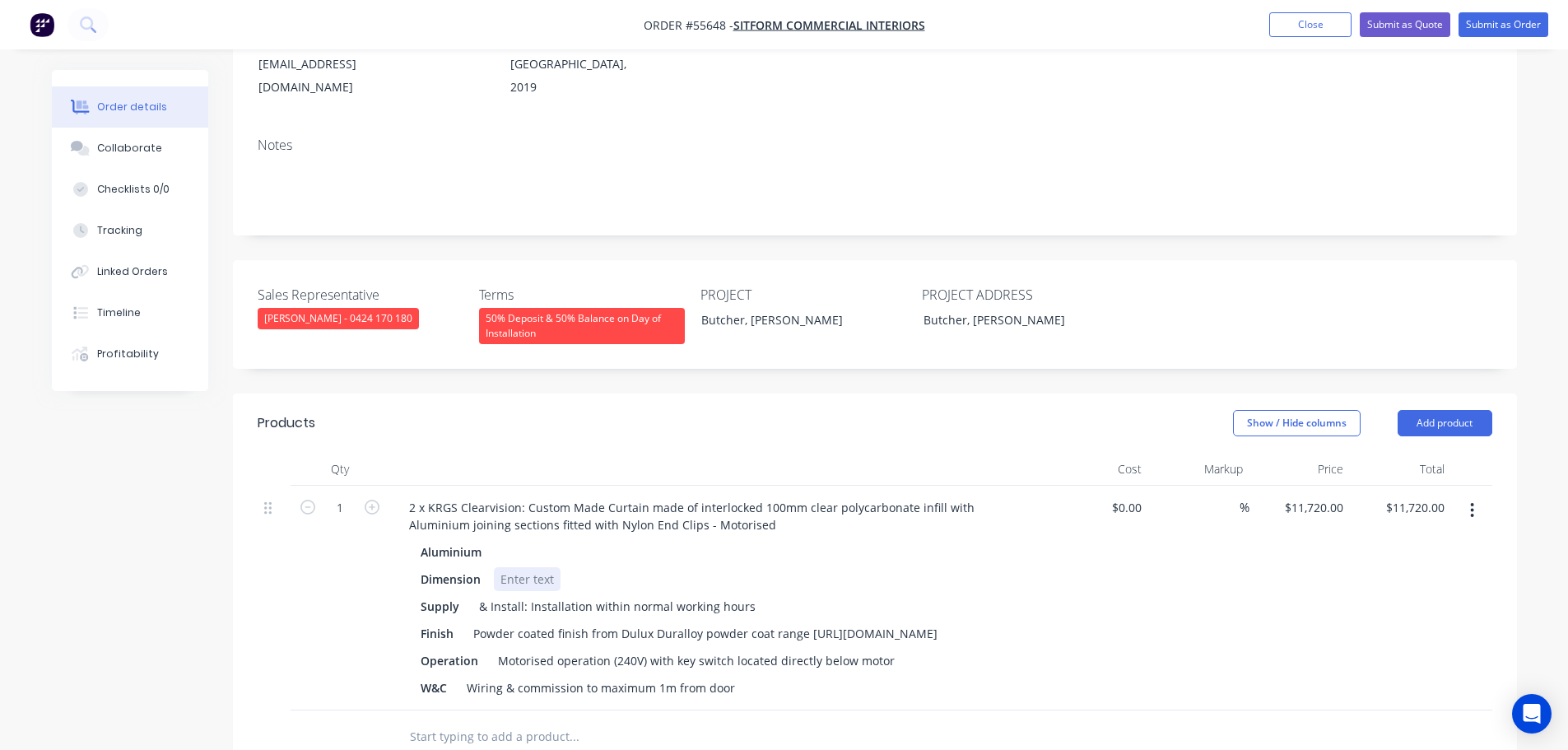
click at [531, 567] on div at bounding box center [527, 579] width 66 height 24
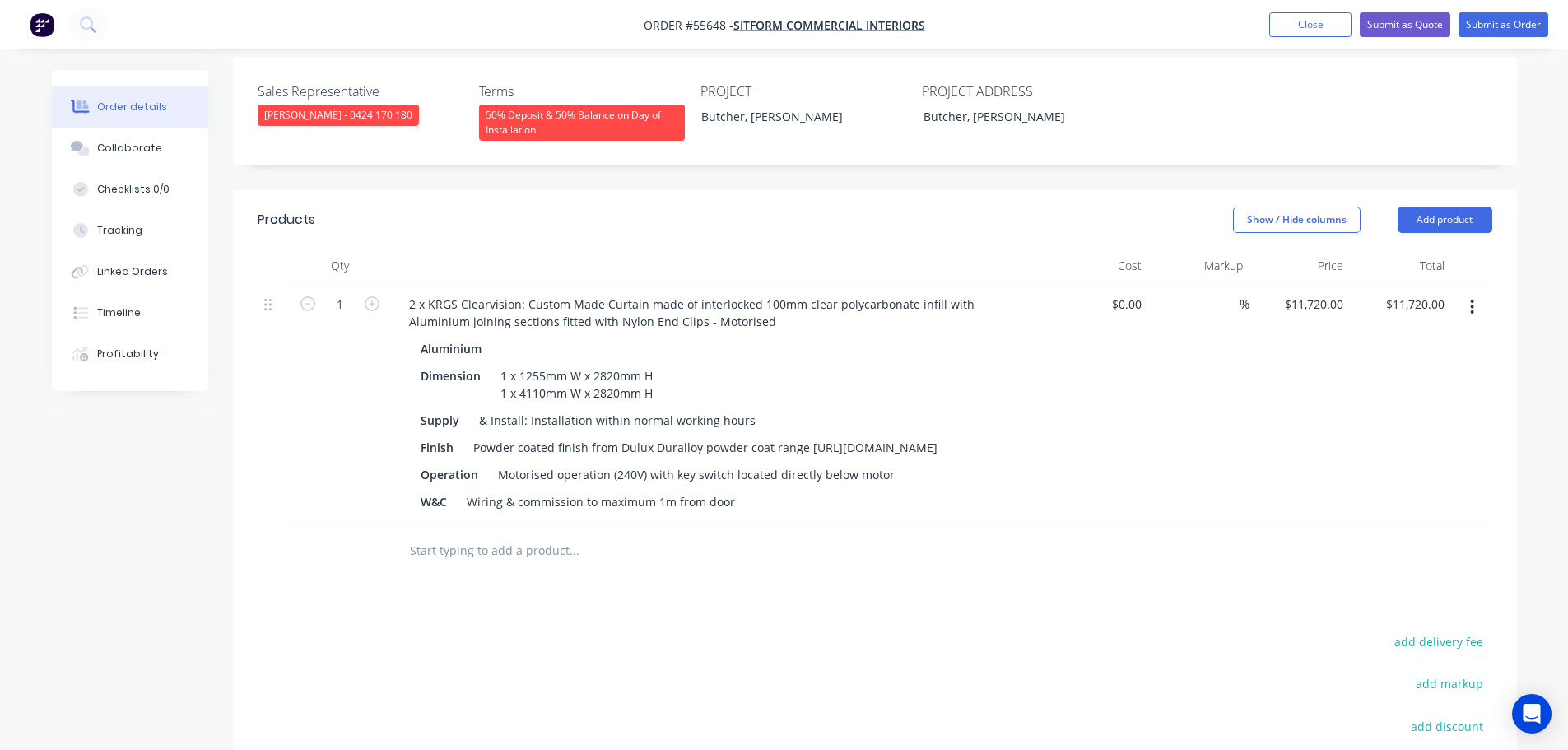
scroll to position [494, 0]
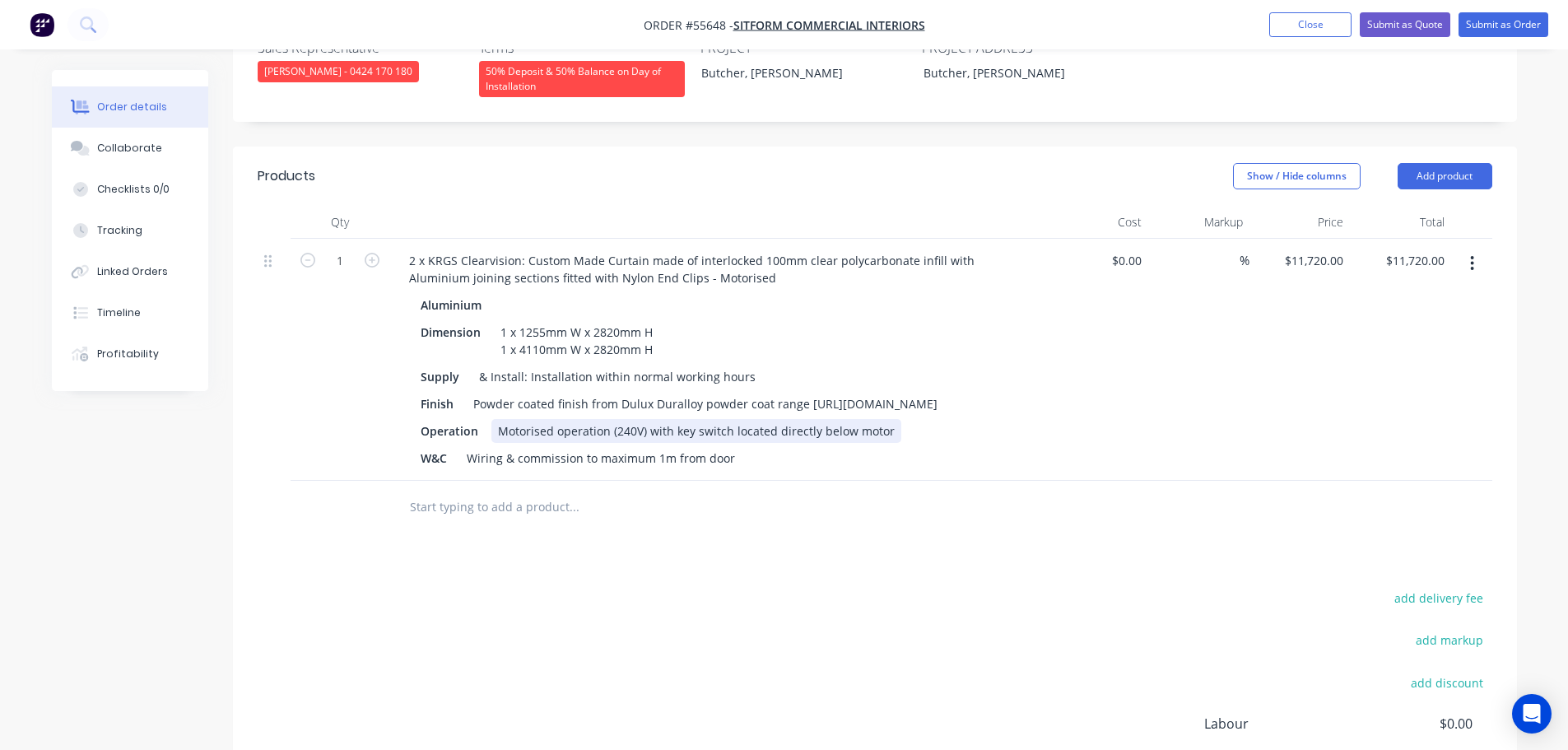
click at [672, 419] on div "Motorised operation (240V) with key switch located directly below motor" at bounding box center [696, 431] width 410 height 24
click at [735, 419] on div "Motorised operation (240V) with 3 key switch located directly below motor" at bounding box center [701, 431] width 420 height 24
click at [1390, 27] on button "Submit as Quote" at bounding box center [1405, 25] width 90 height 25
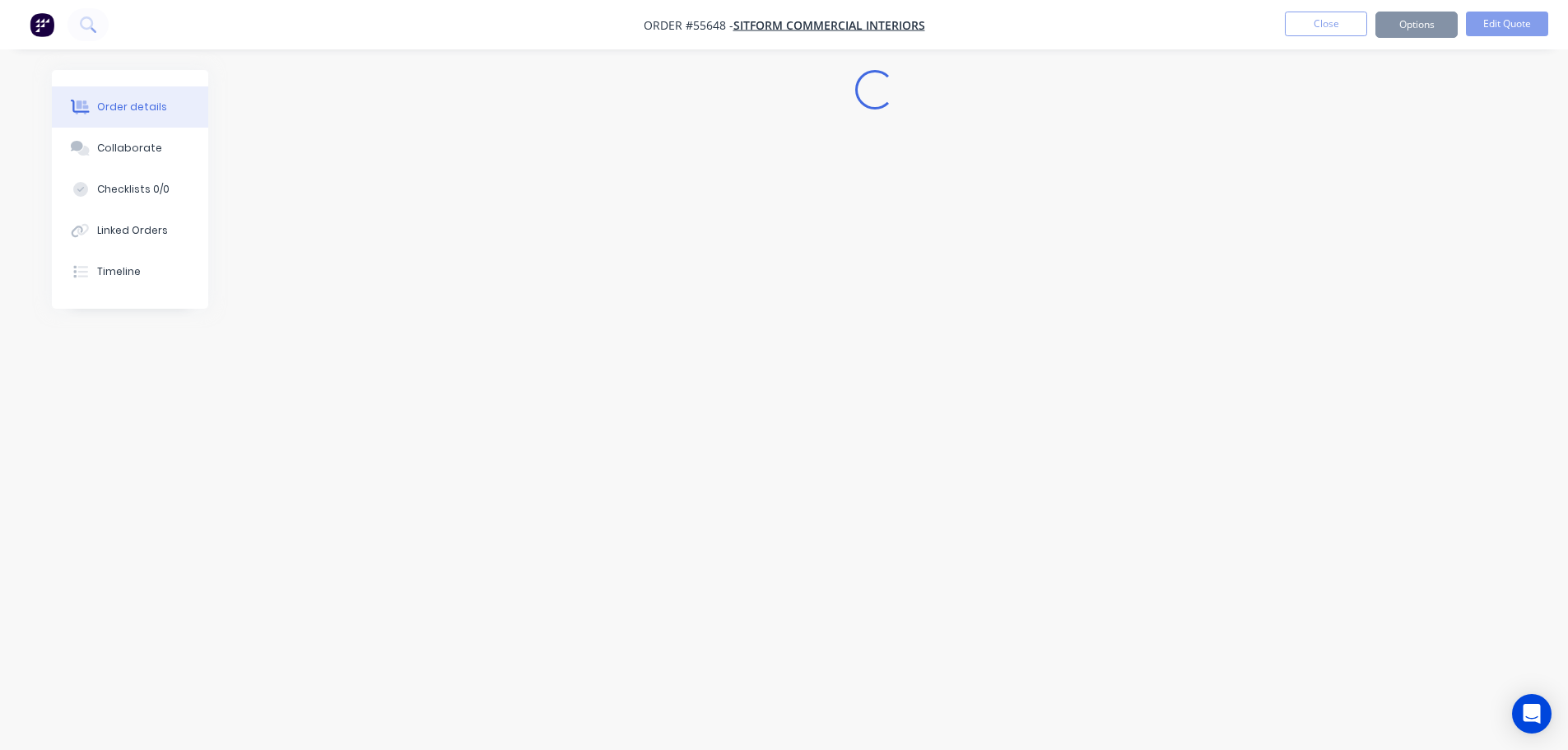
scroll to position [0, 0]
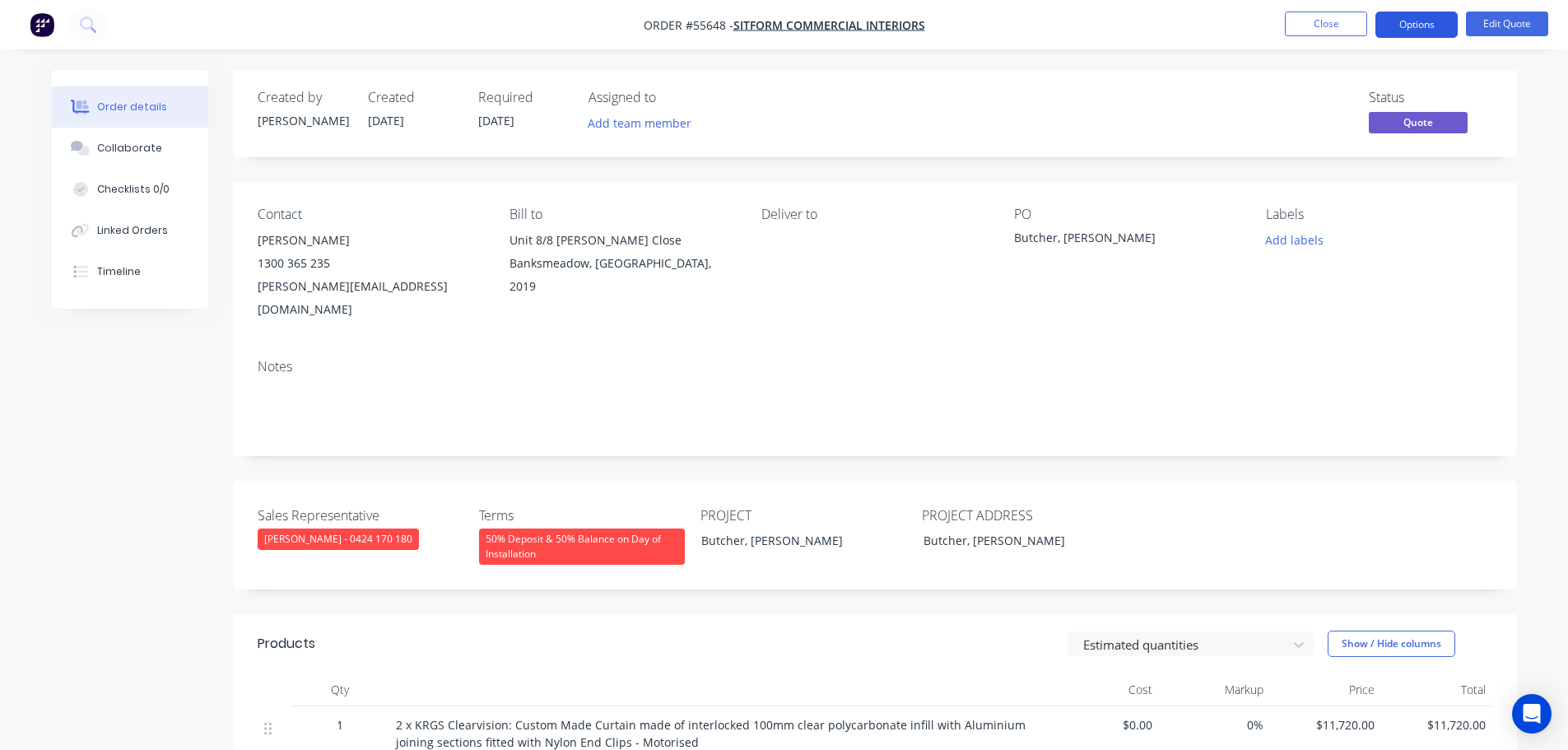
click at [1391, 27] on button "Options" at bounding box center [1416, 25] width 82 height 27
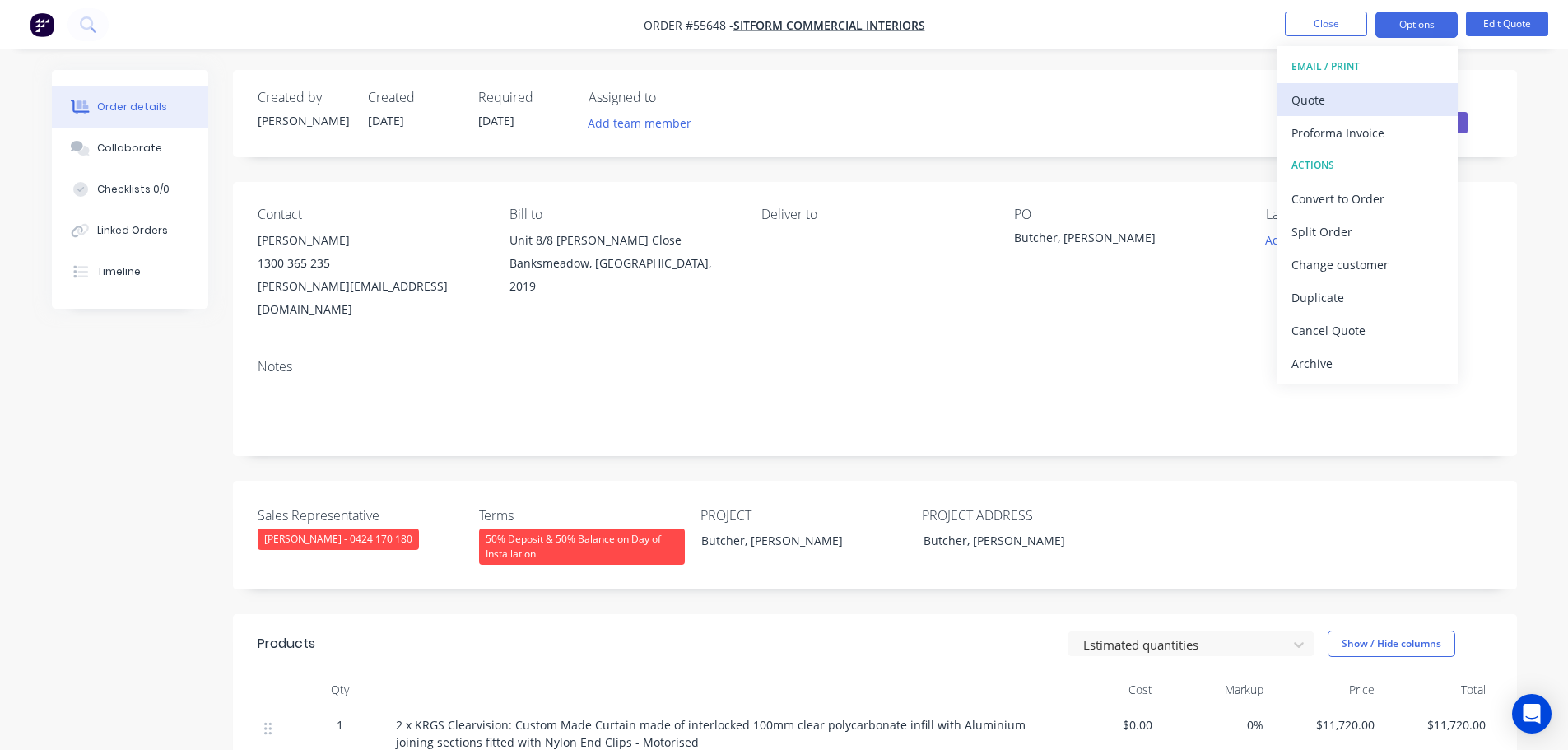
click at [1328, 100] on div "Quote" at bounding box center [1367, 100] width 152 height 24
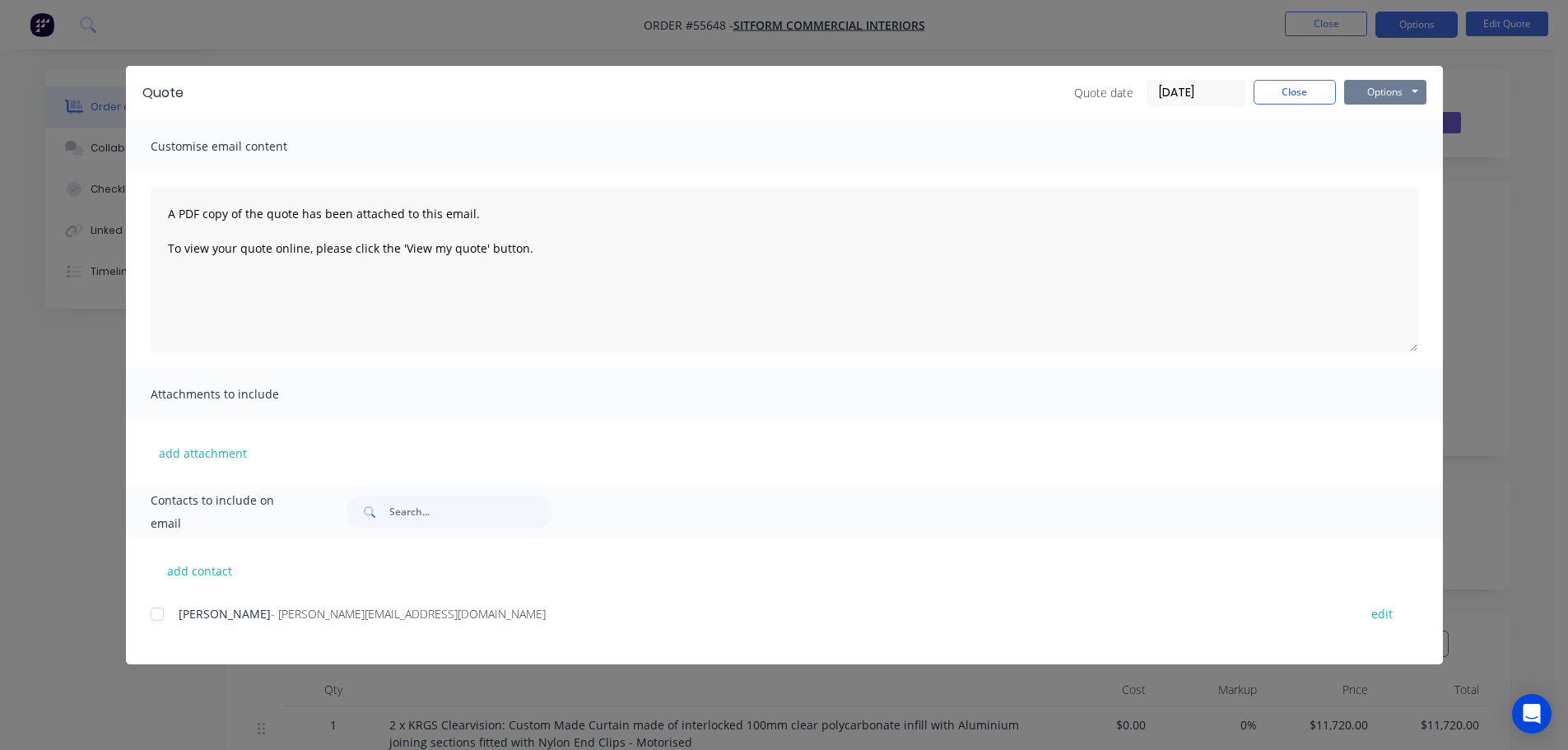
click at [1390, 92] on button "Options" at bounding box center [1385, 92] width 82 height 25
click at [1389, 158] on button "Print" at bounding box center [1396, 149] width 105 height 27
click at [1311, 86] on button "Close" at bounding box center [1294, 92] width 82 height 25
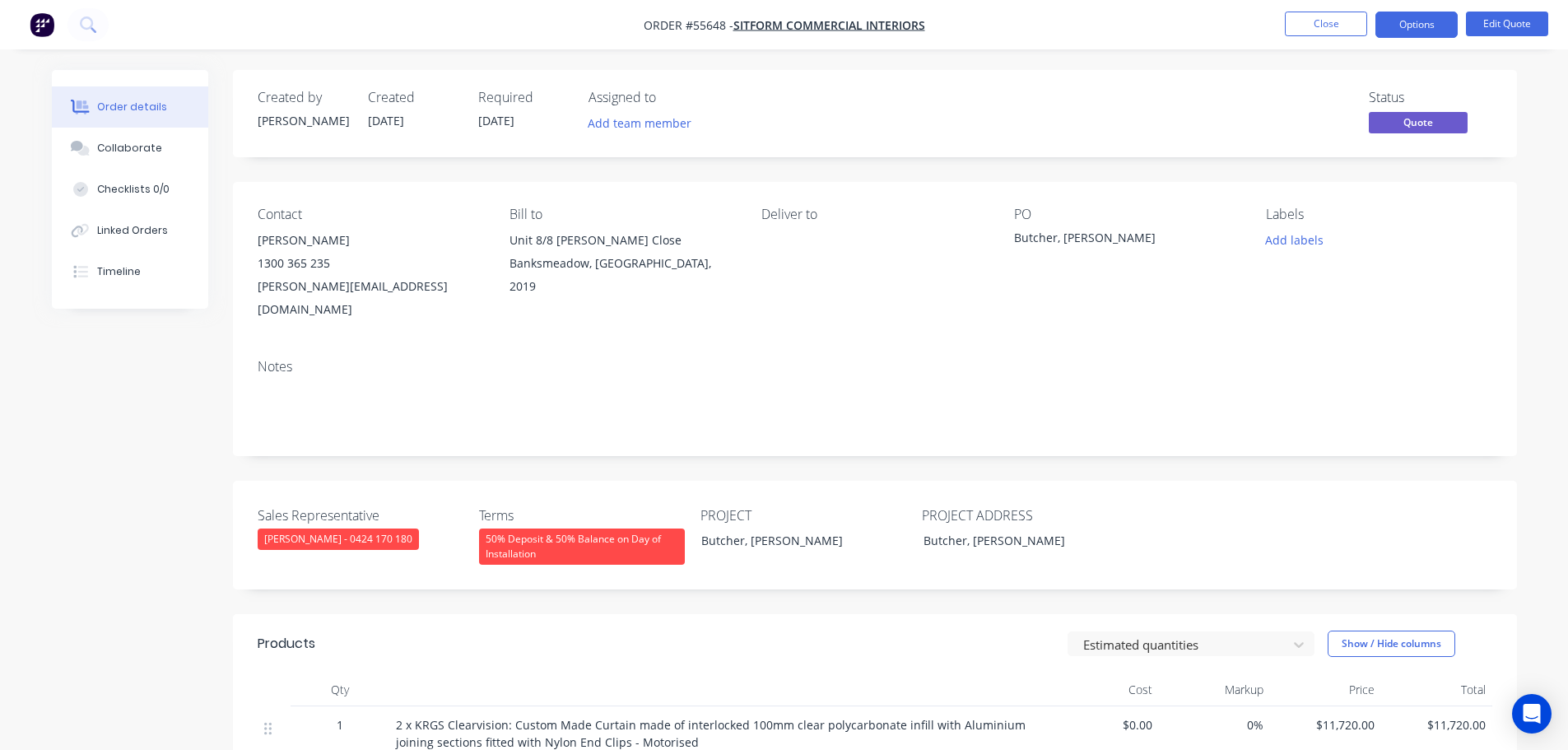
click at [287, 290] on div "chloe@sitform.com.au" at bounding box center [371, 298] width 226 height 46
click at [1078, 237] on div "Butcher, Carnes Hill" at bounding box center [1117, 241] width 206 height 23
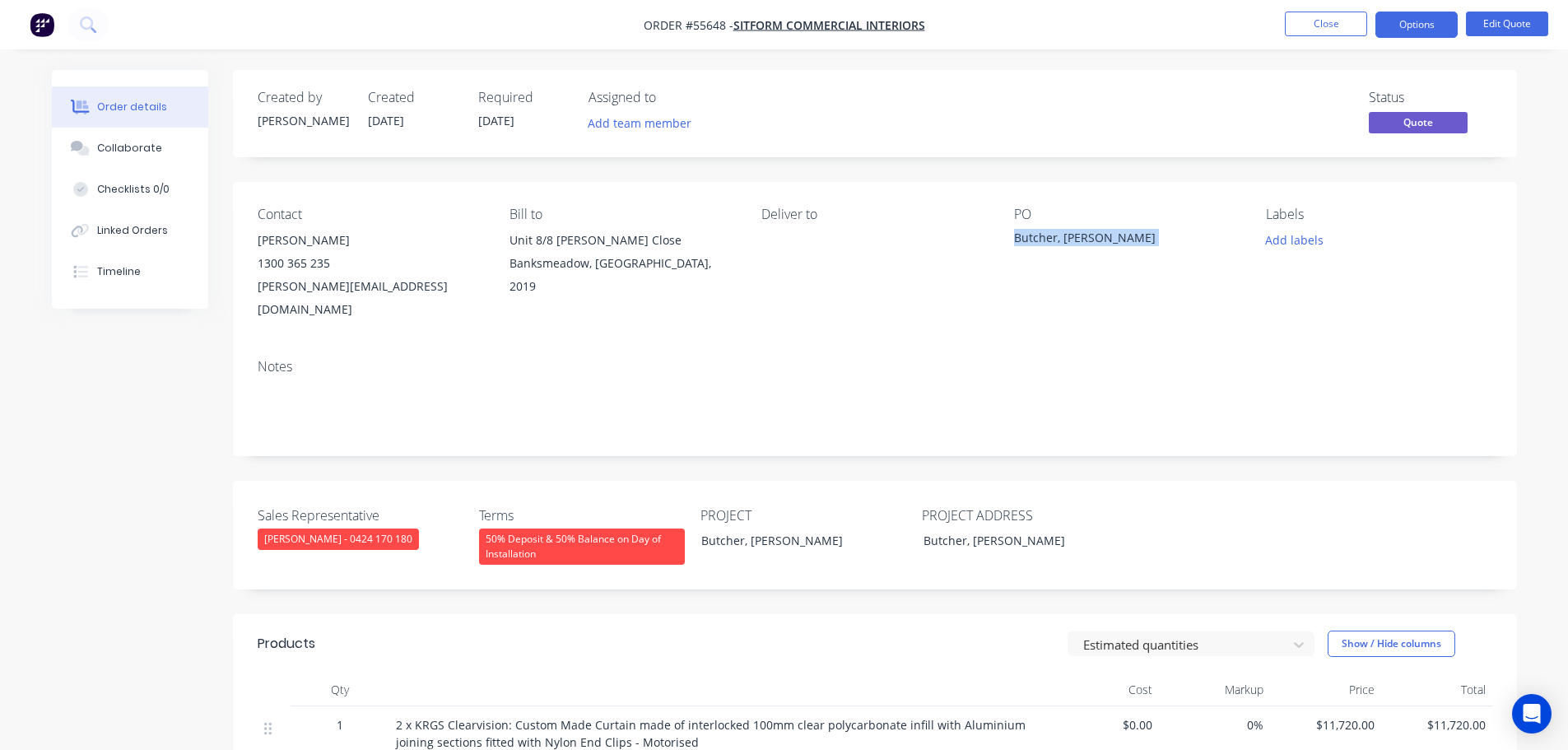
click at [1078, 237] on div "Butcher, Carnes Hill" at bounding box center [1117, 241] width 206 height 23
click at [1339, 35] on button "Close" at bounding box center [1326, 24] width 82 height 25
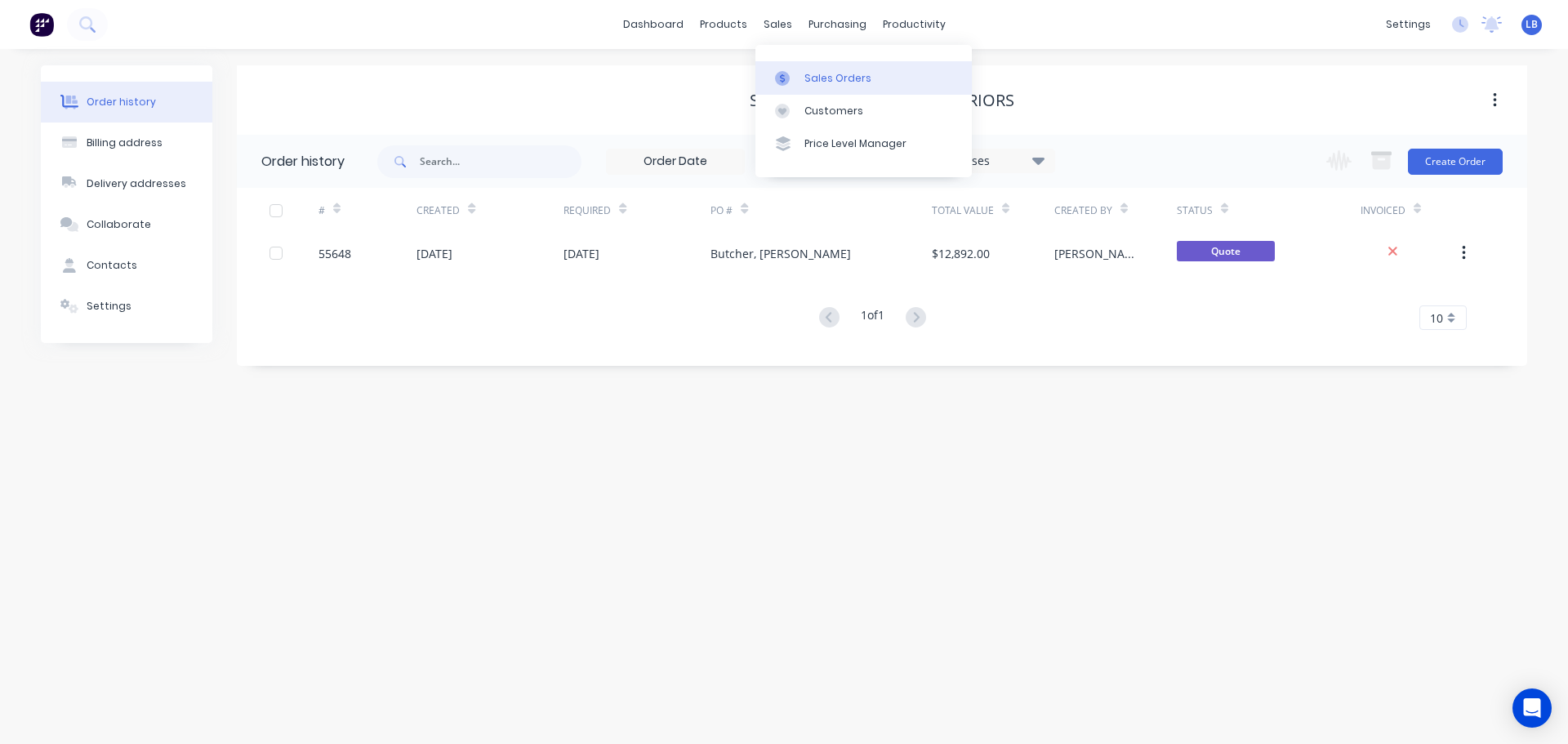
click at [844, 83] on div "Sales Orders" at bounding box center [837, 78] width 67 height 15
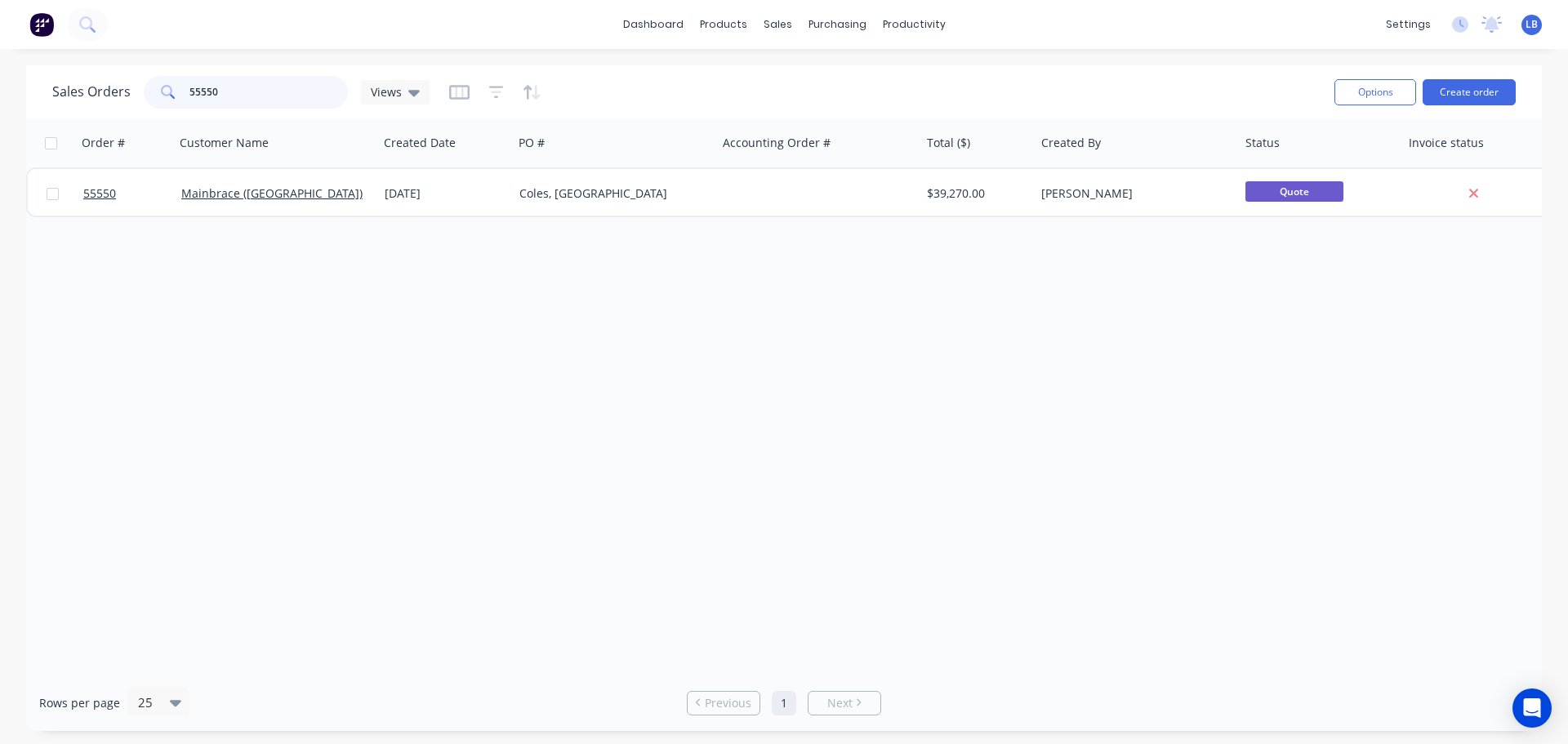
drag, startPoint x: 238, startPoint y: 88, endPoint x: 136, endPoint y: 100, distance: 102.7
click at [136, 100] on div "Sales Orders 55550 Views" at bounding box center [241, 92] width 377 height 33
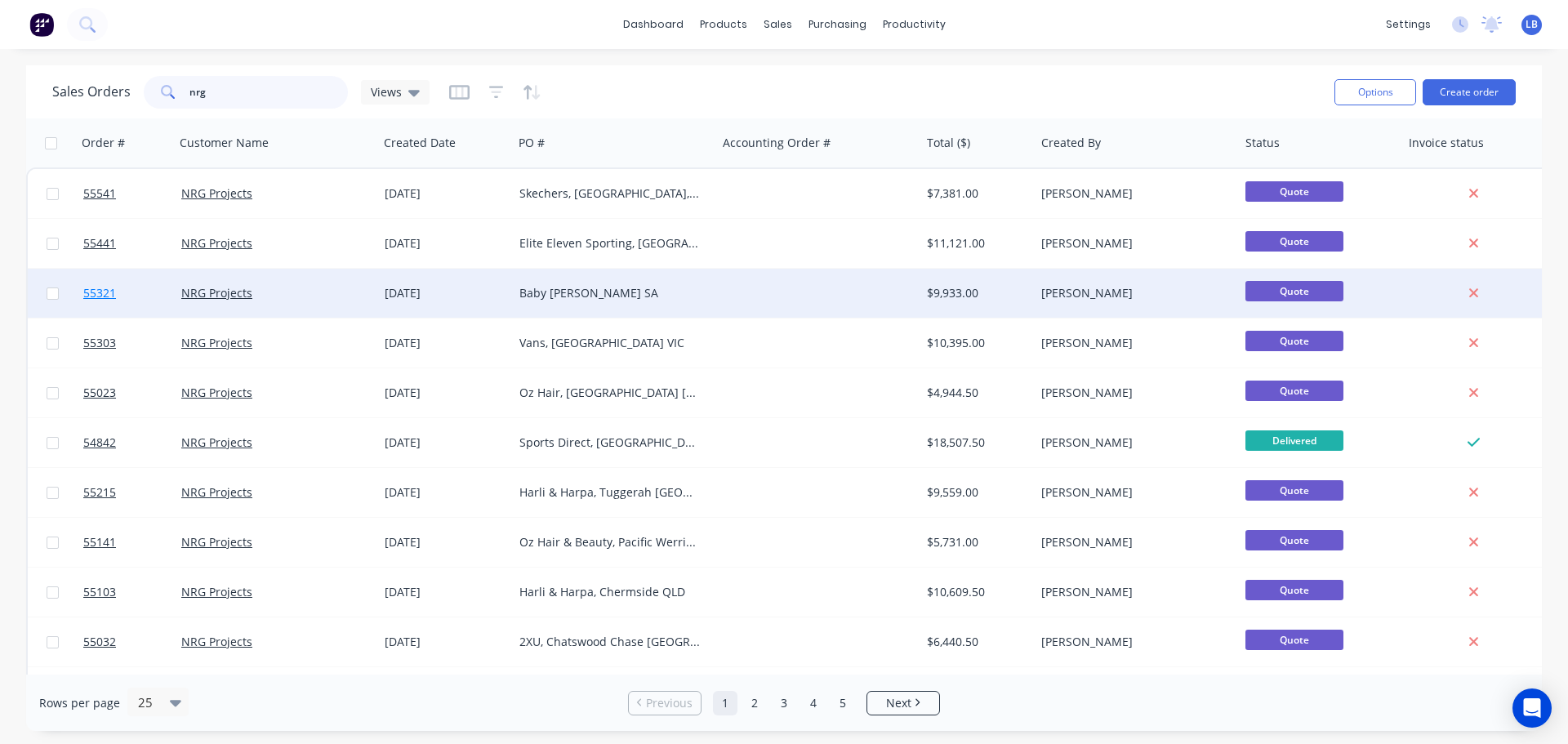
type input "nrg"
click at [99, 300] on span "55321" at bounding box center [100, 293] width 33 height 16
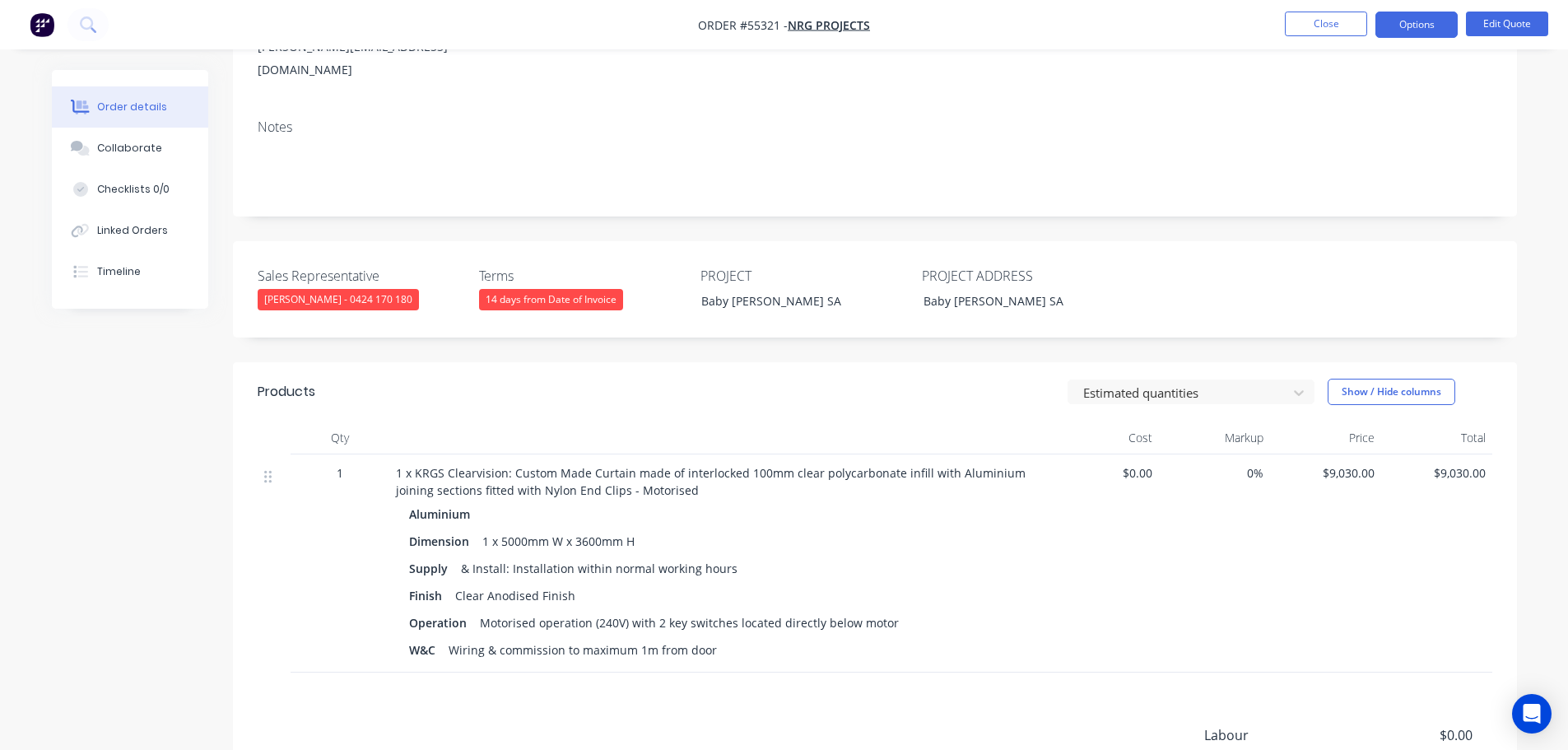
scroll to position [247, 0]
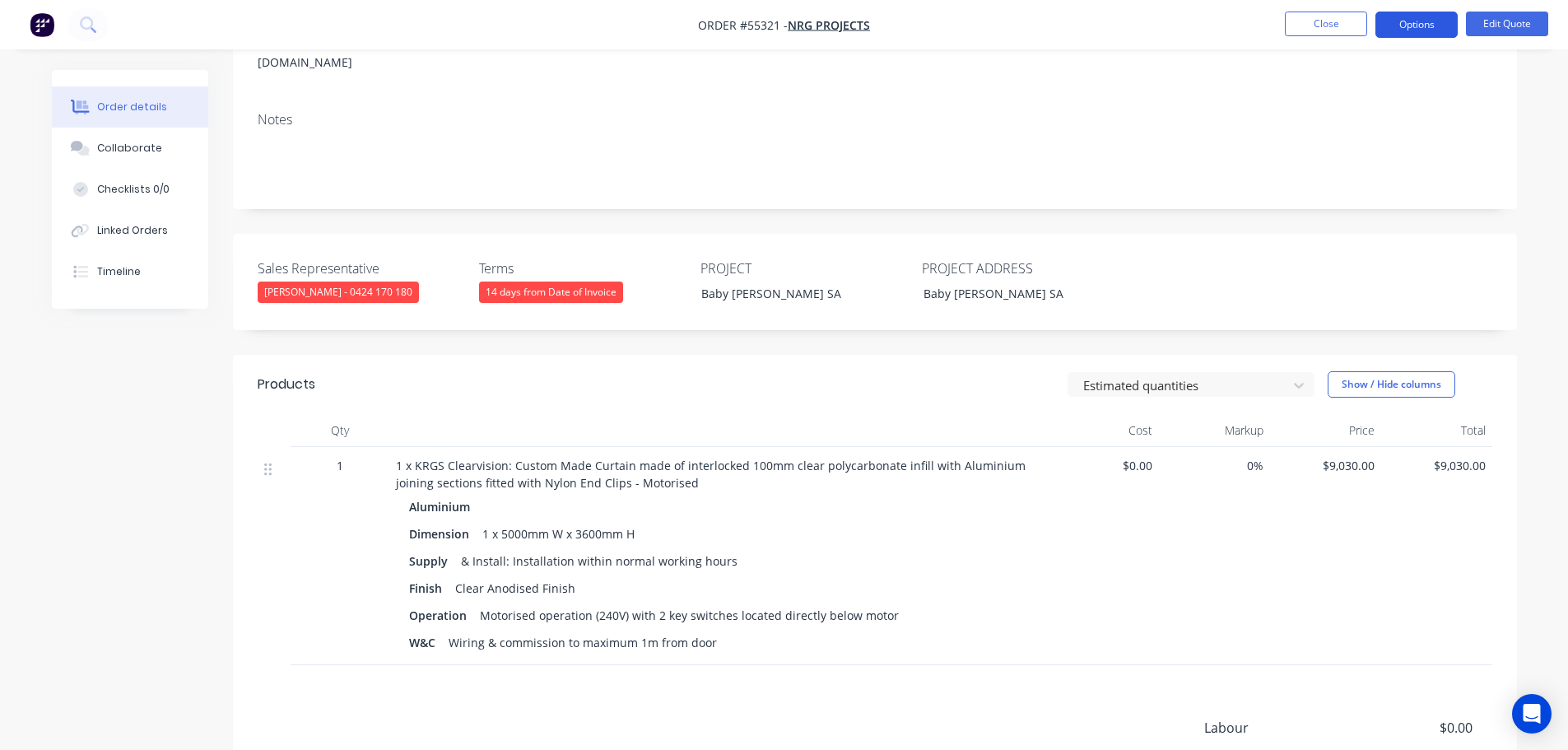
click at [1416, 29] on button "Options" at bounding box center [1416, 25] width 82 height 27
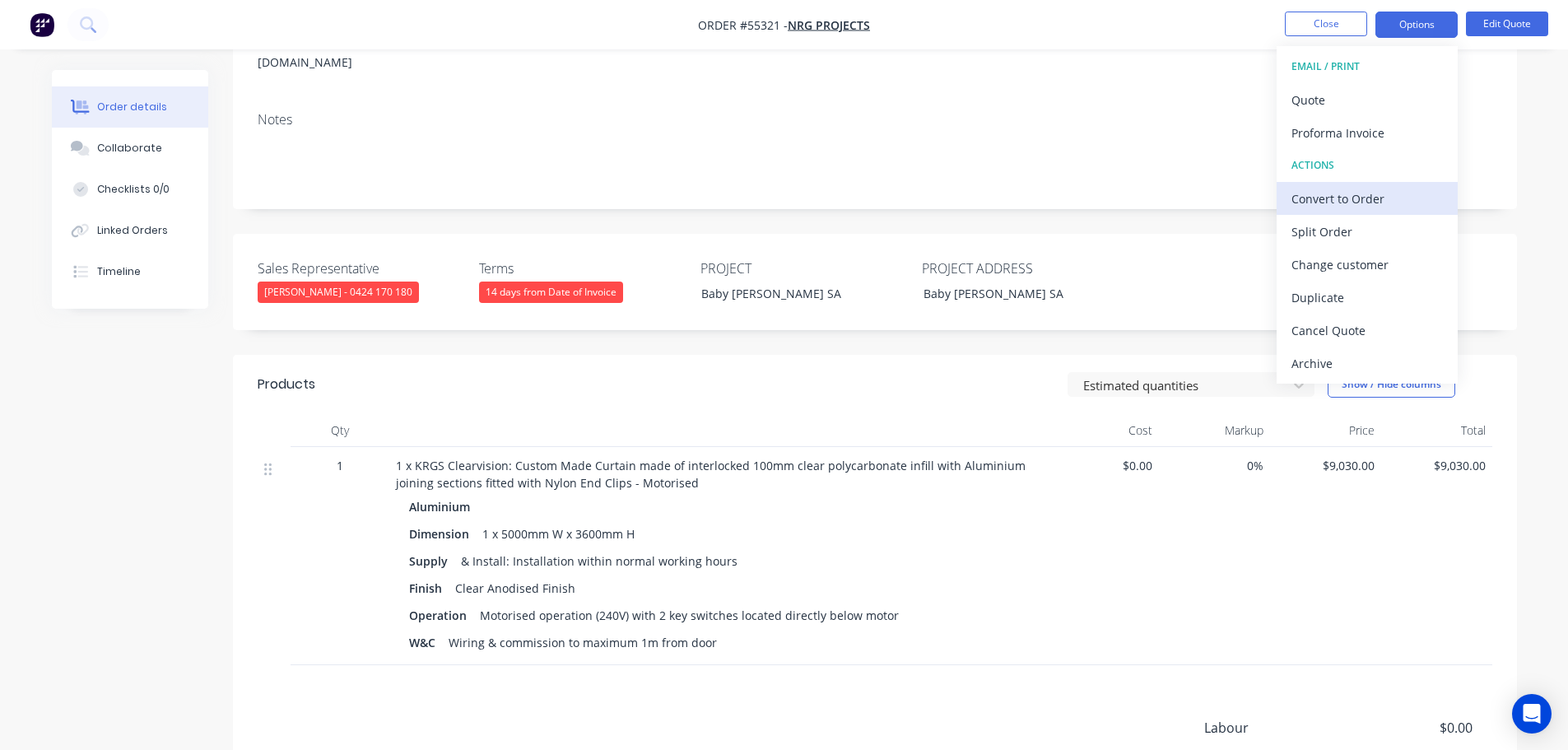
click at [1321, 196] on div "Convert to Order" at bounding box center [1367, 198] width 152 height 24
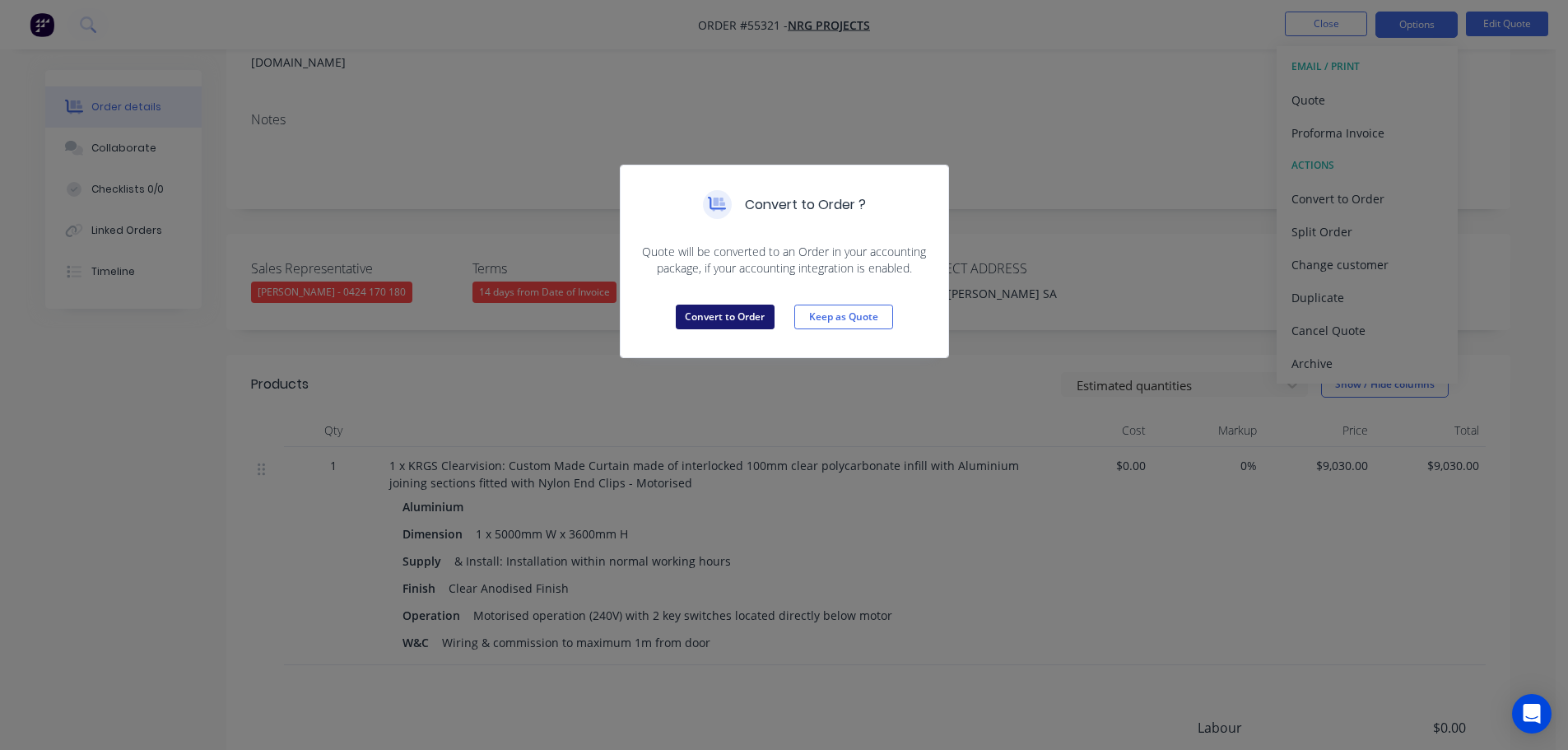
click at [704, 320] on button "Convert to Order" at bounding box center [725, 317] width 99 height 25
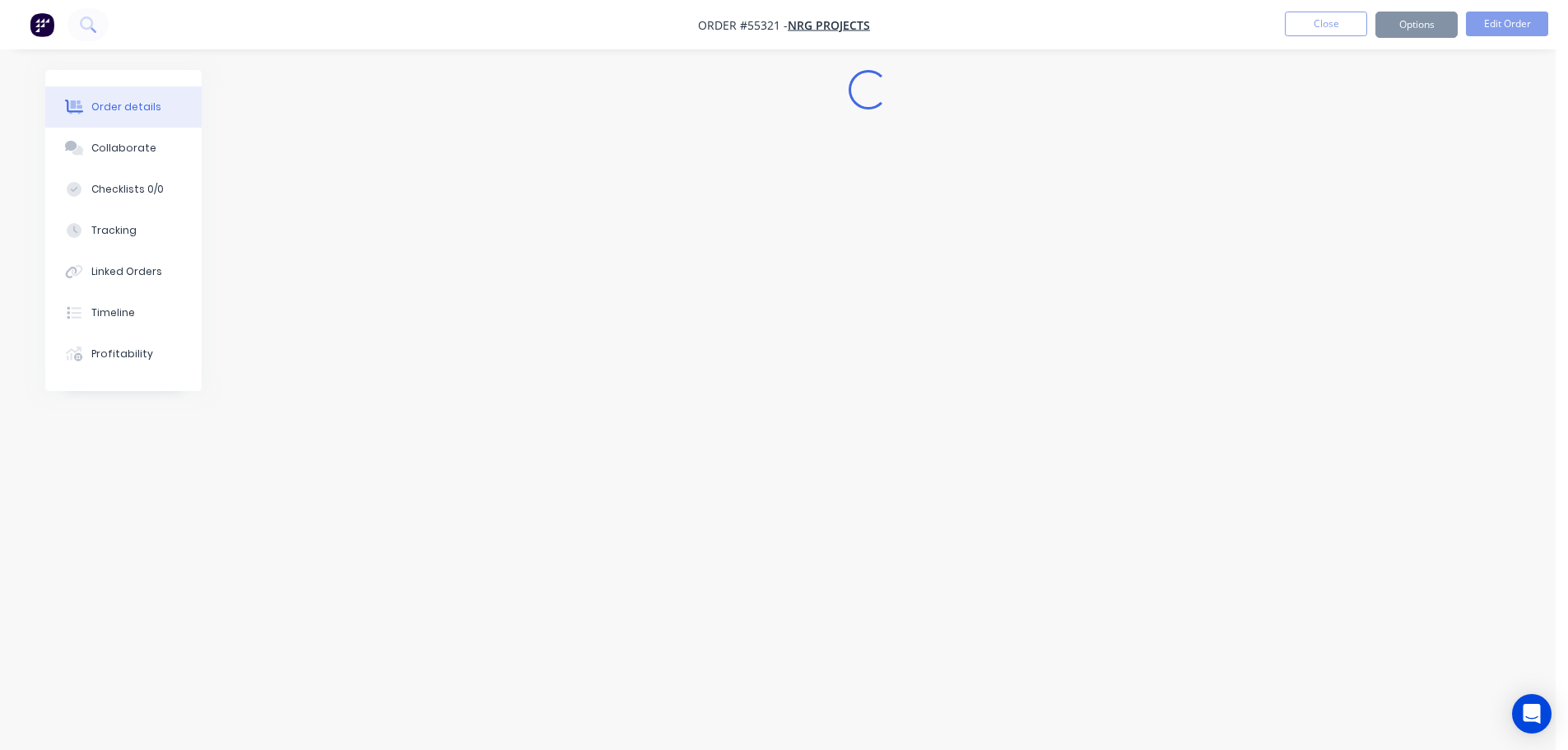
scroll to position [0, 0]
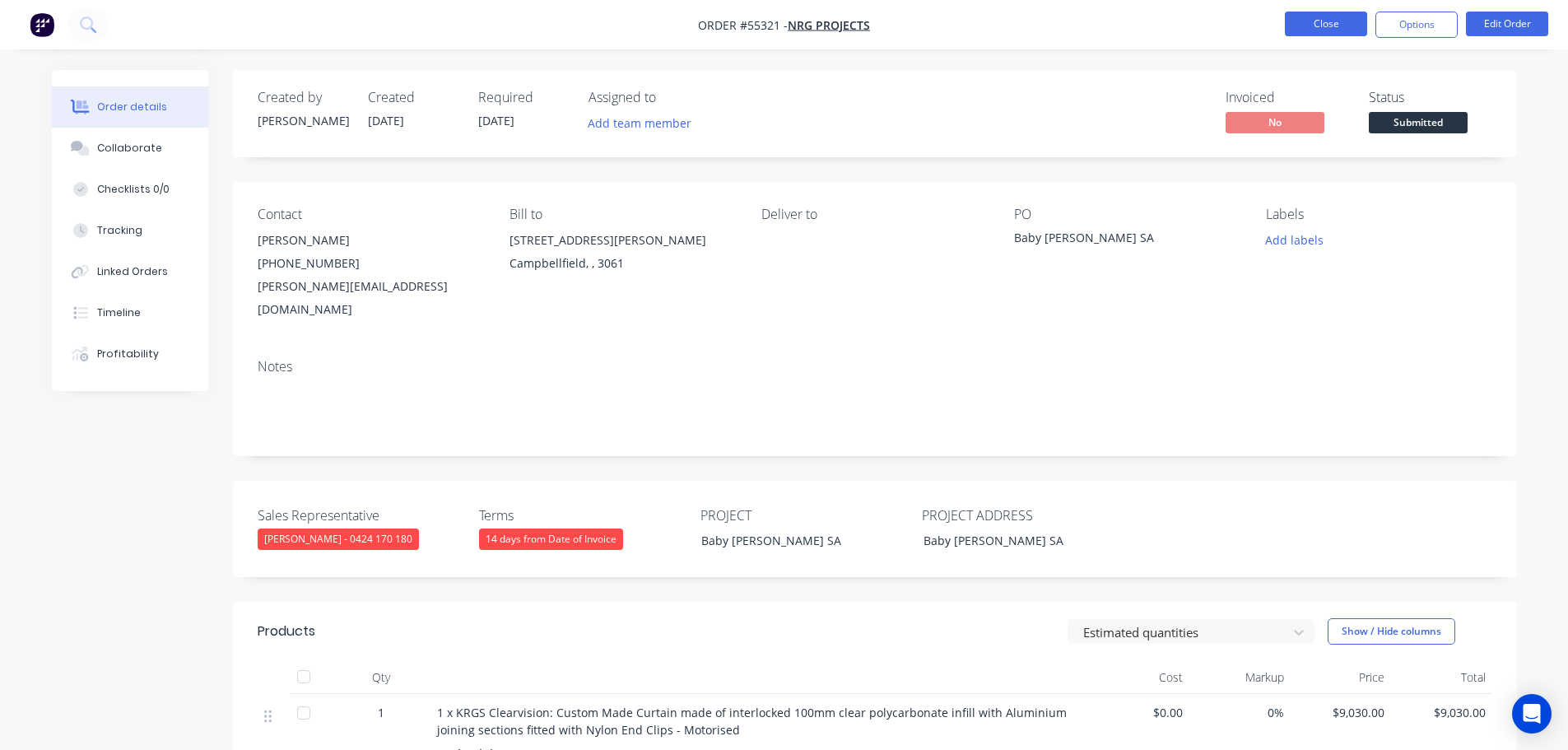
click at [1309, 26] on button "Close" at bounding box center [1326, 24] width 82 height 25
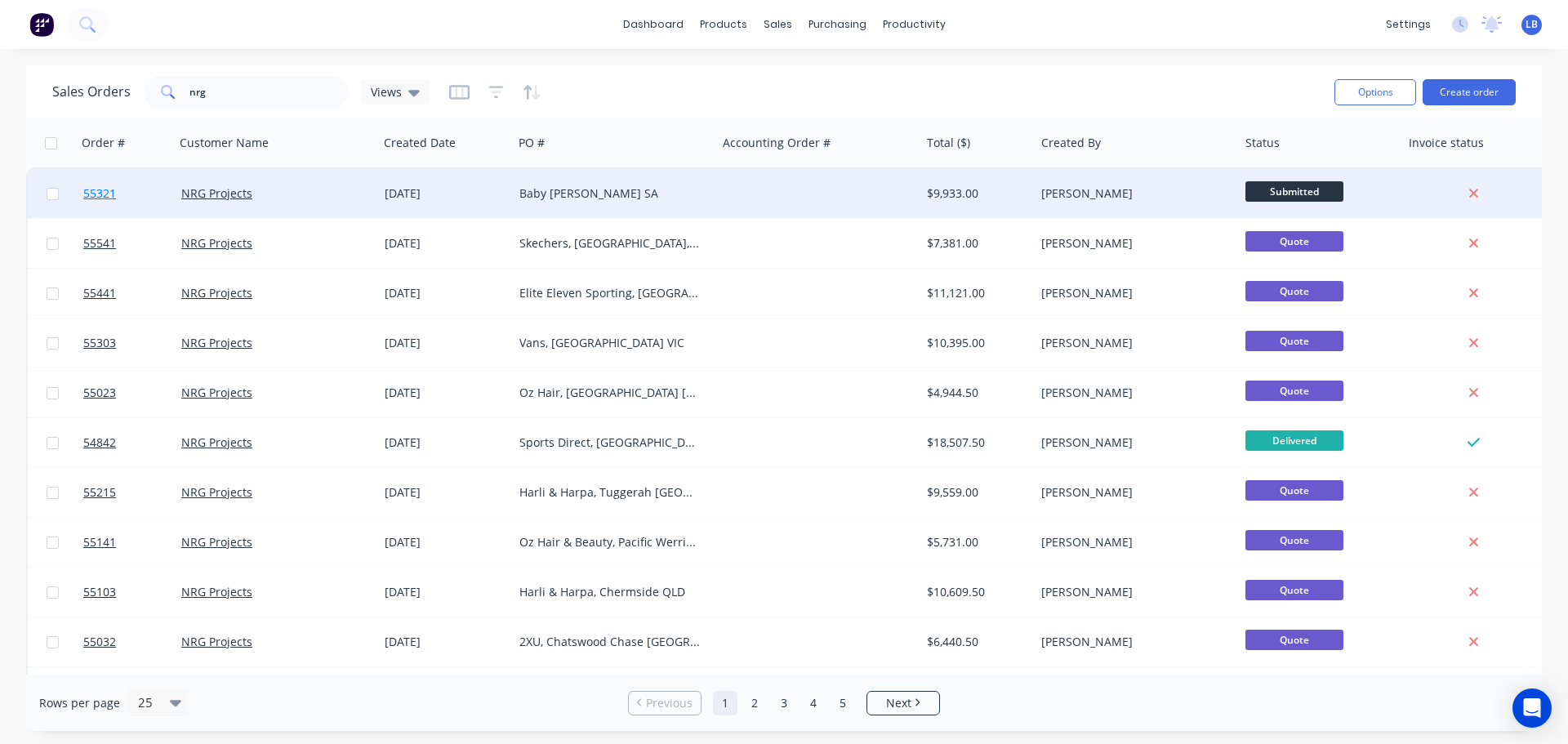
click at [93, 193] on span "55321" at bounding box center [100, 193] width 33 height 16
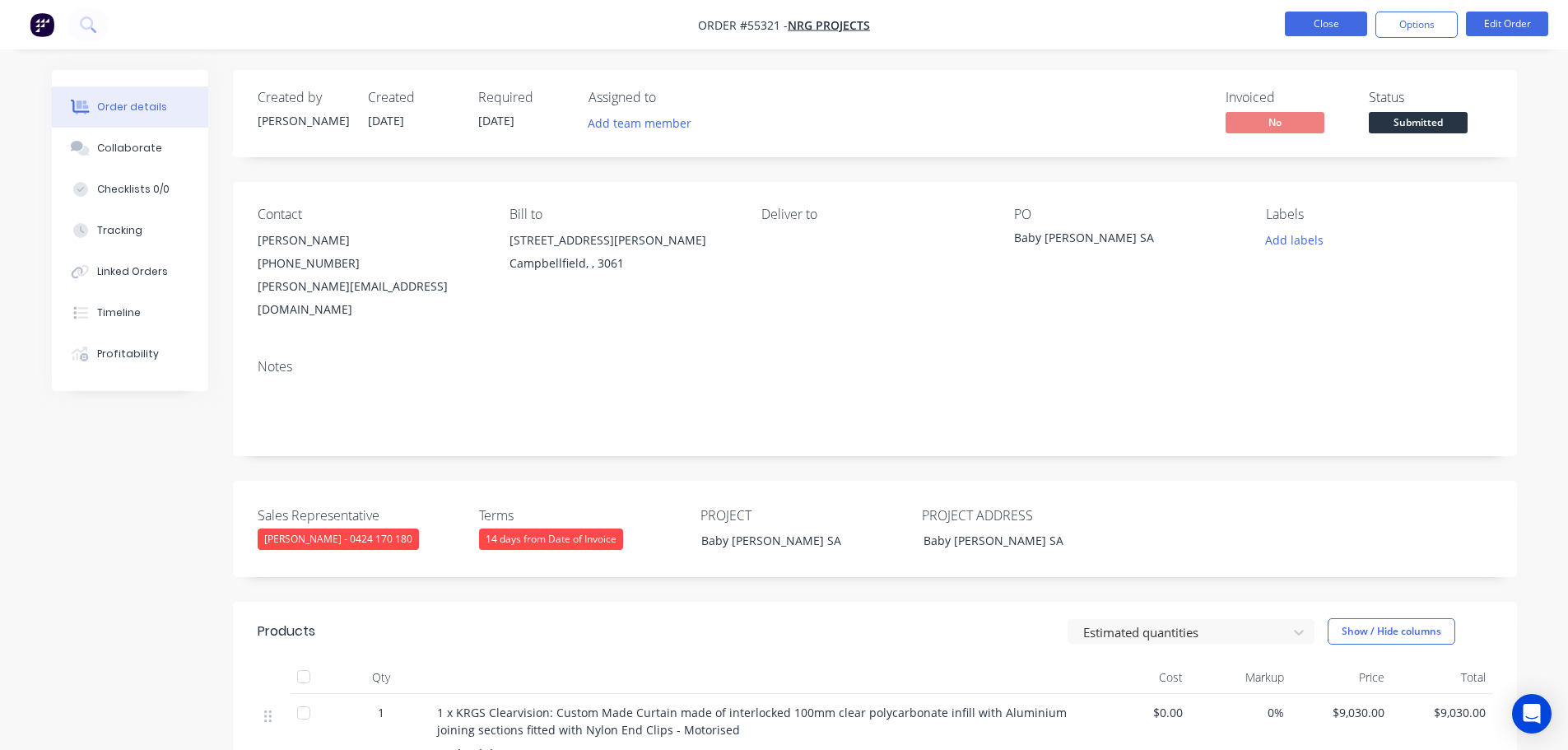
click at [1329, 34] on button "Close" at bounding box center [1326, 24] width 82 height 25
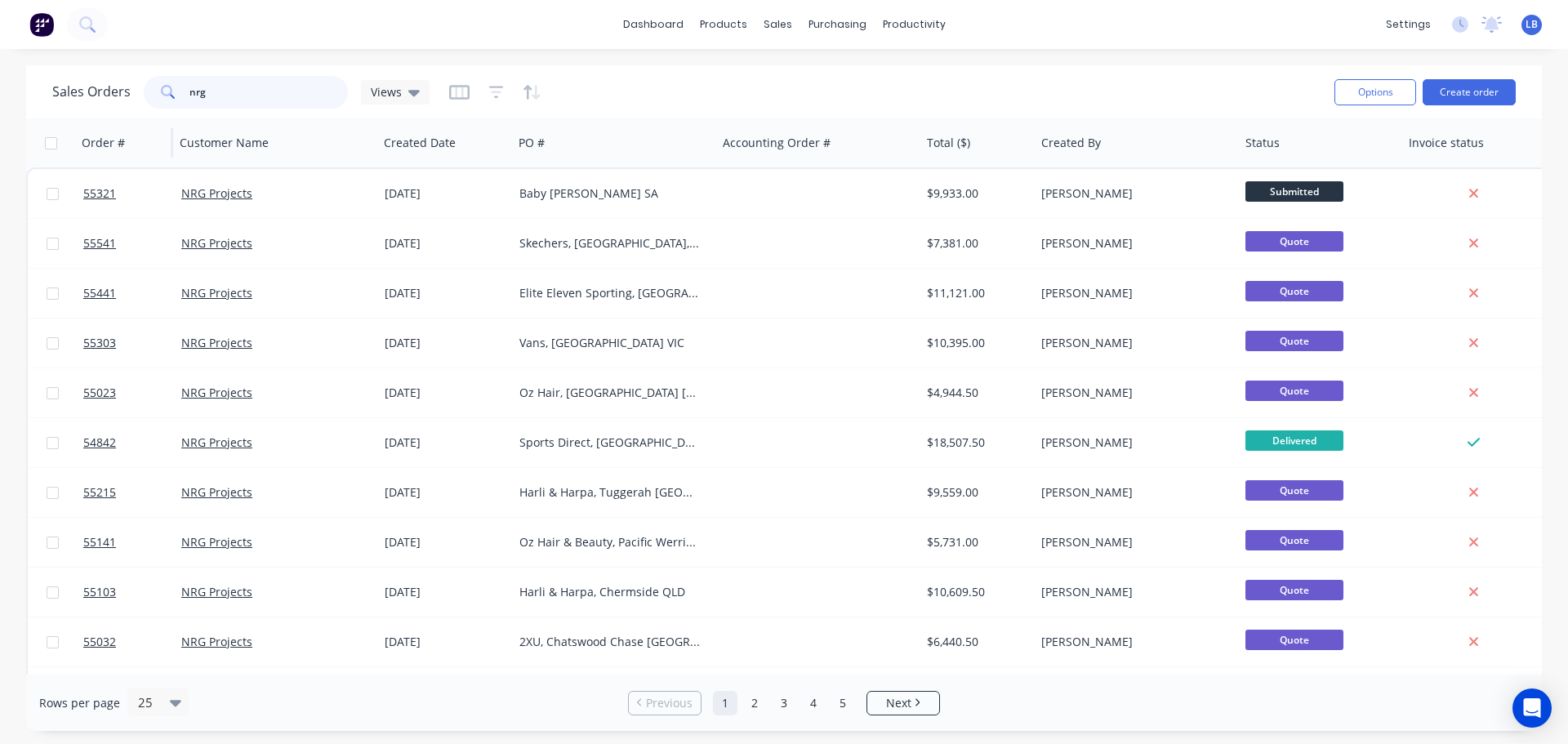
drag, startPoint x: 204, startPoint y: 88, endPoint x: 170, endPoint y: 123, distance: 48.8
click at [170, 123] on div "Sales Orders nrg Views Options Create order Order # Customer Name Created Date …" at bounding box center [784, 398] width 1516 height 666
type input "jd sports"
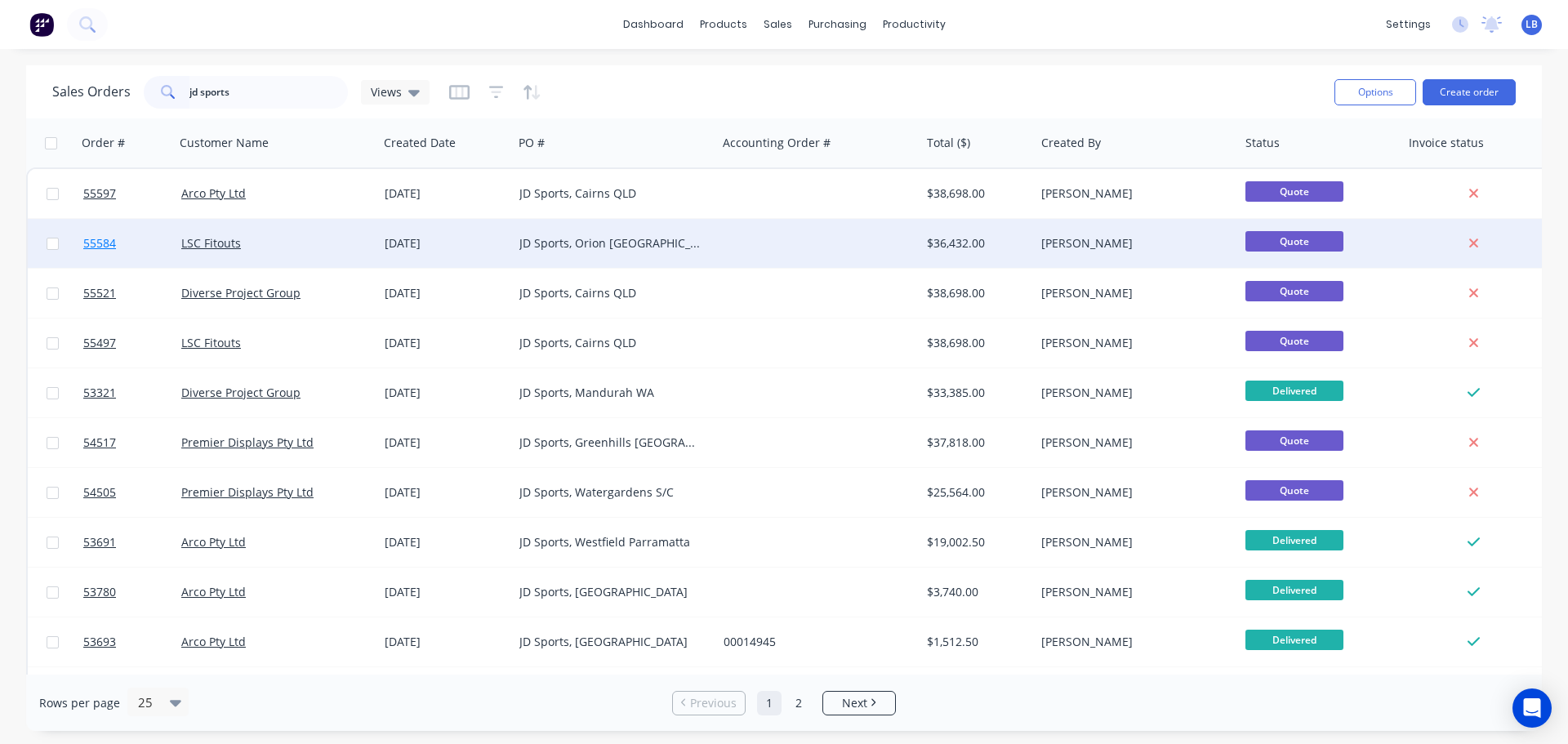
click at [105, 245] on span "55584" at bounding box center [100, 244] width 33 height 16
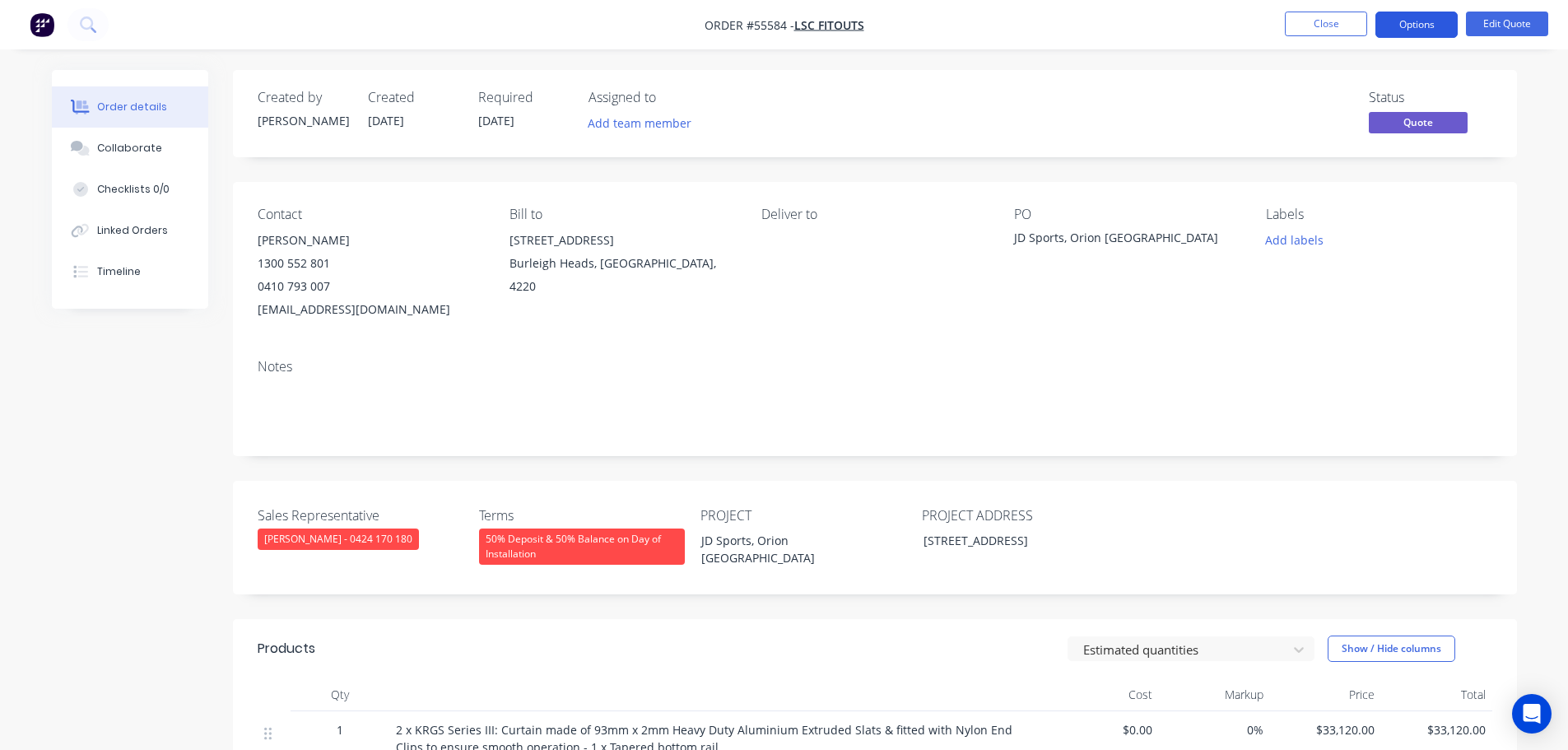
click at [1415, 28] on button "Options" at bounding box center [1416, 25] width 82 height 27
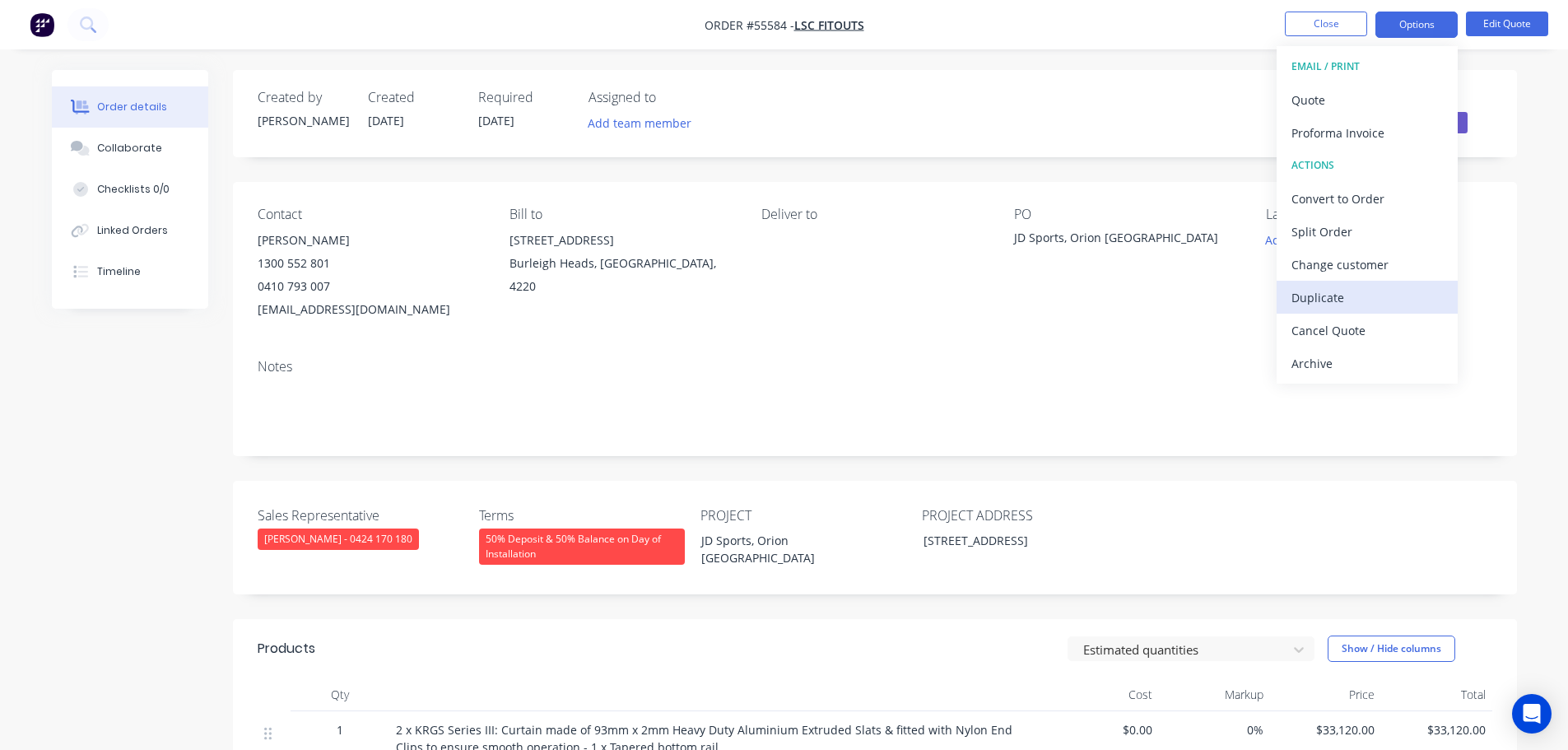
click at [1322, 308] on div "Duplicate" at bounding box center [1367, 297] width 152 height 24
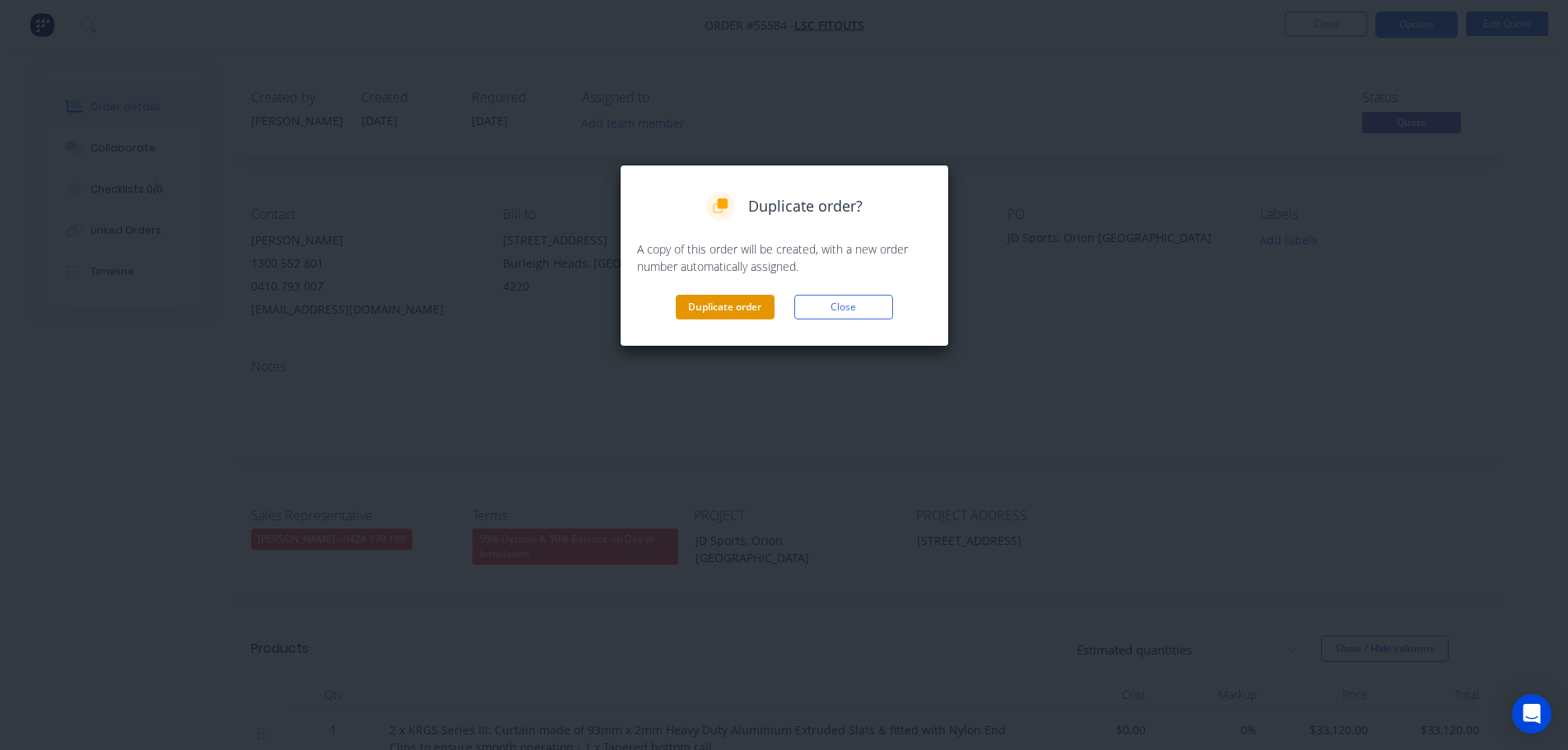
click at [710, 314] on button "Duplicate order" at bounding box center [725, 307] width 99 height 25
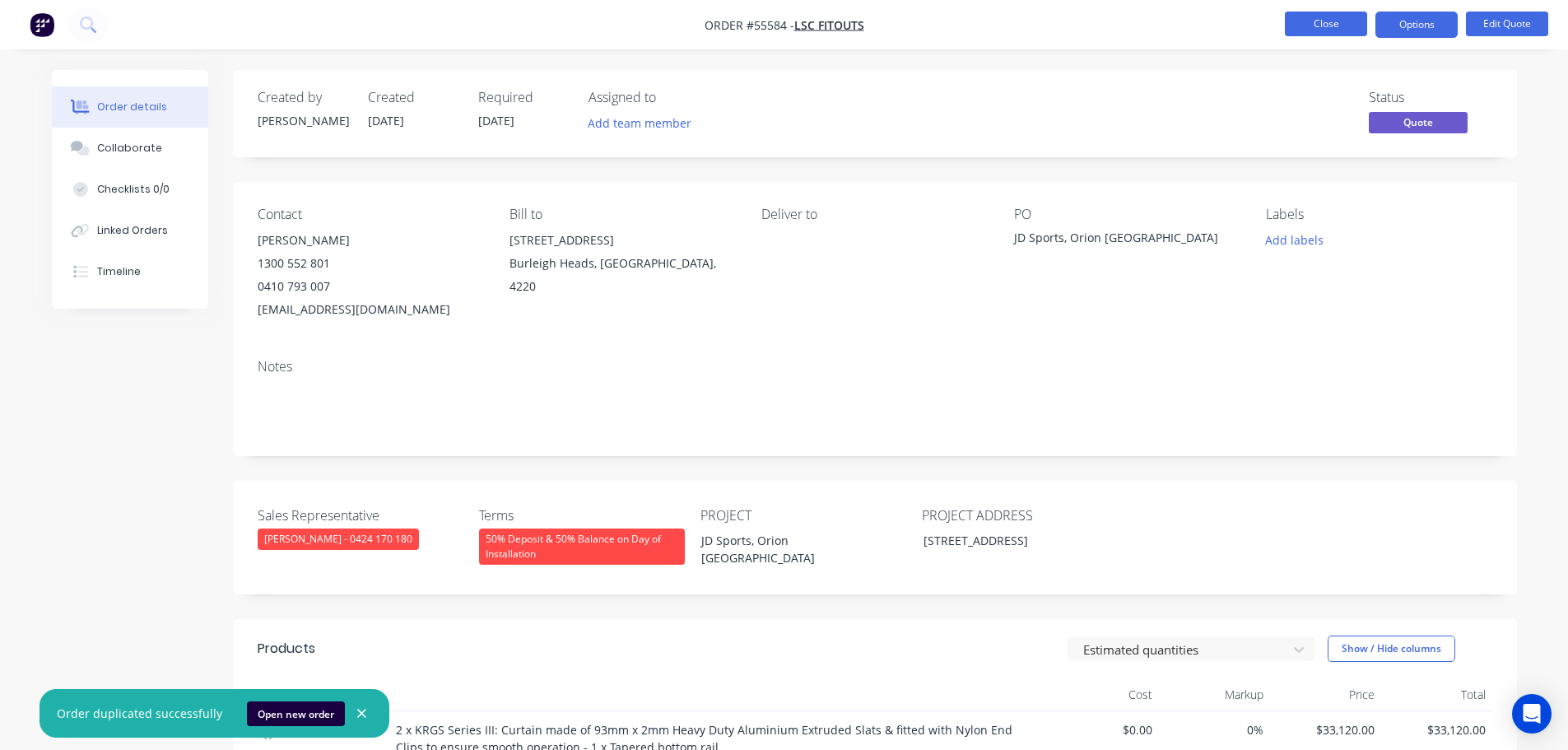
click at [1293, 32] on button "Close" at bounding box center [1326, 24] width 82 height 25
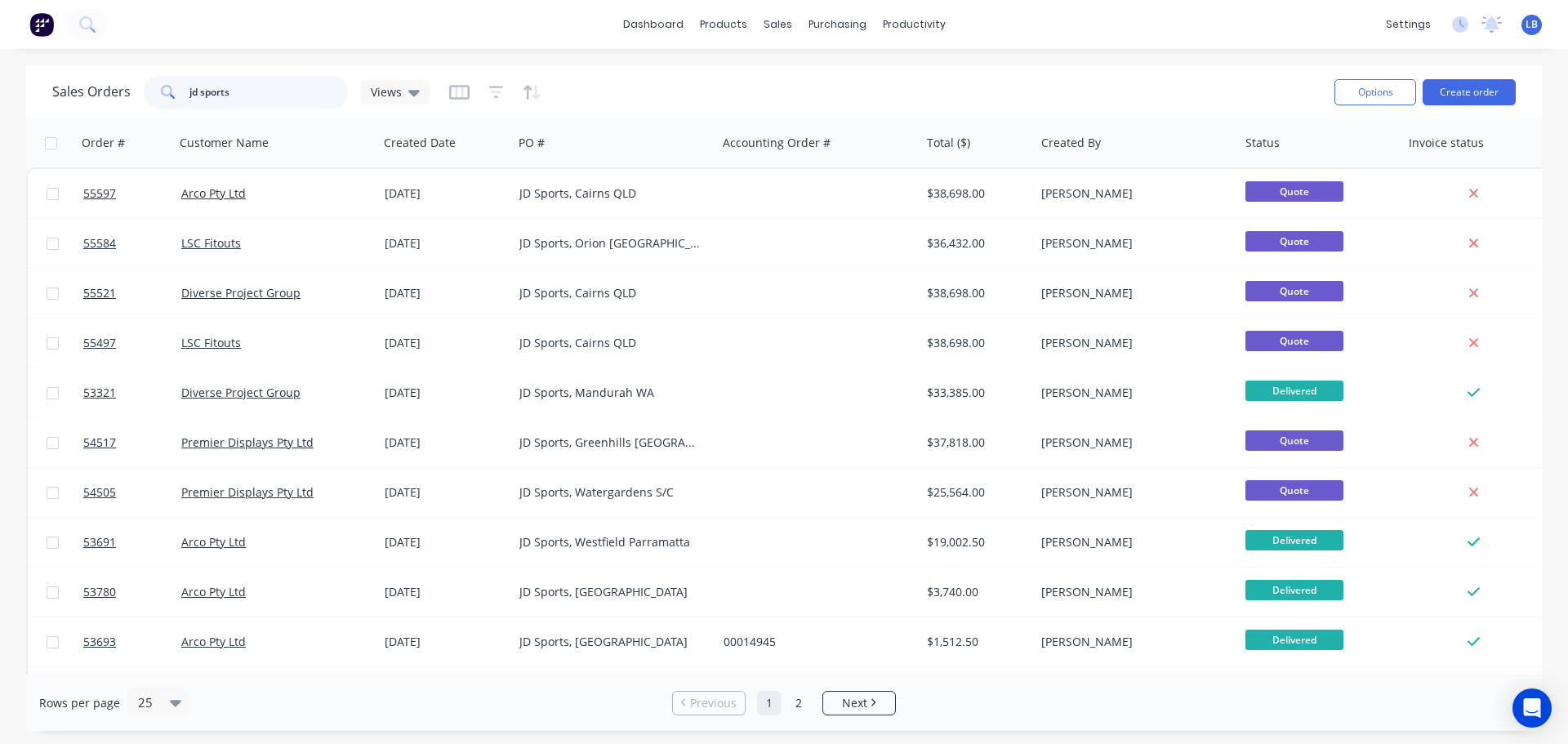
drag, startPoint x: 230, startPoint y: 95, endPoint x: 156, endPoint y: 114, distance: 76.4
click at [156, 114] on div "Sales Orders jd sports Views Options Create order" at bounding box center [784, 91] width 1516 height 53
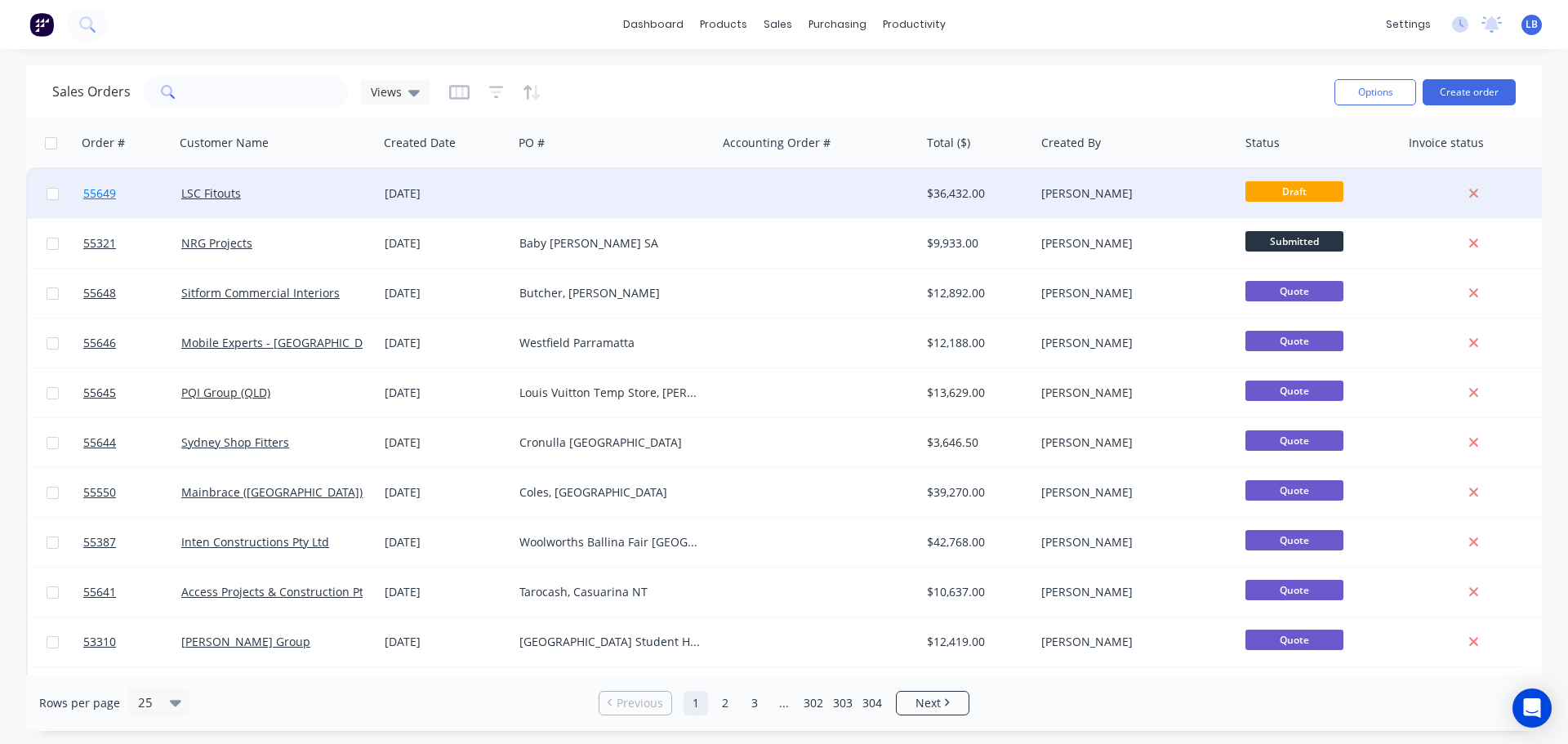
click at [95, 200] on span "55649" at bounding box center [100, 193] width 33 height 16
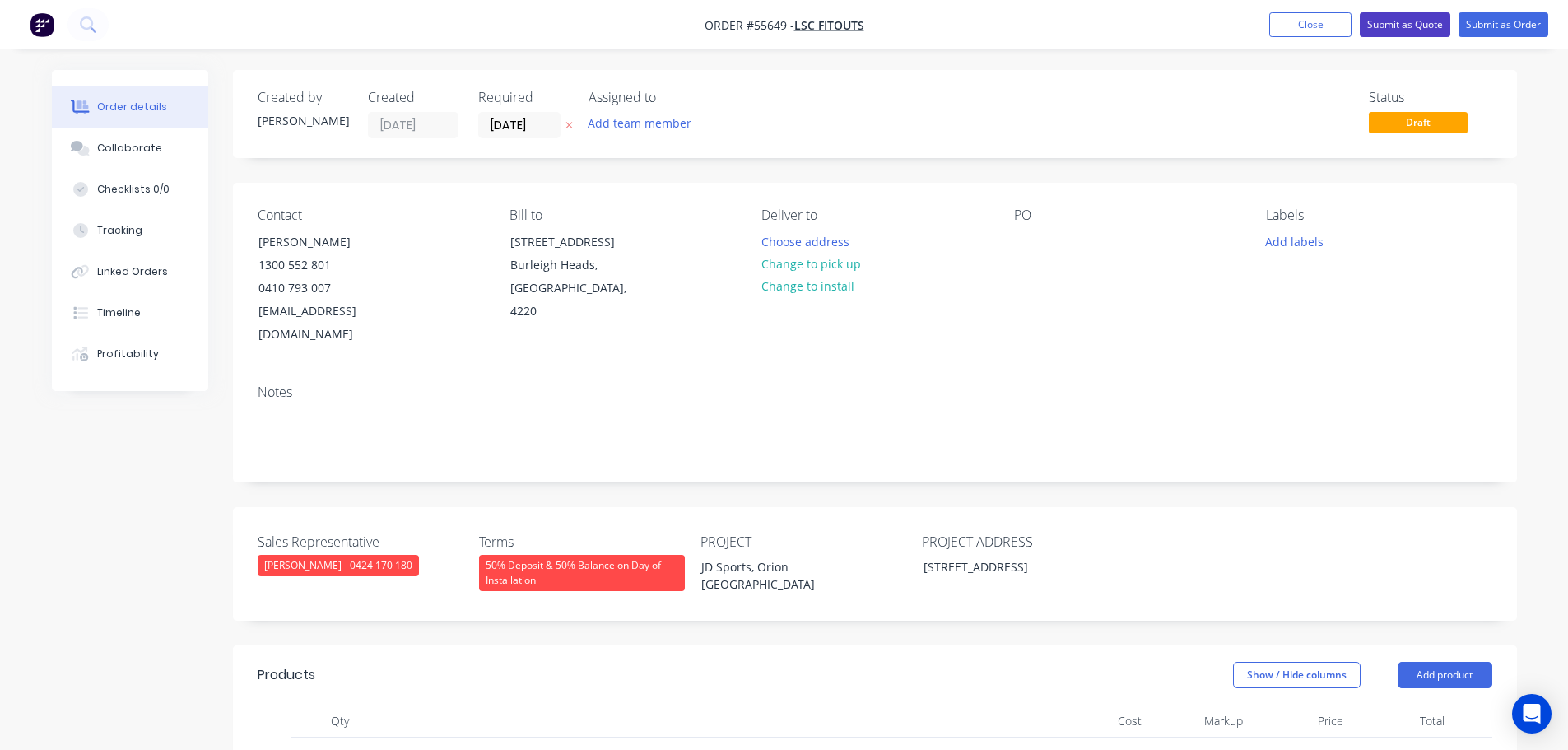
click at [1415, 21] on button "Submit as Quote" at bounding box center [1405, 25] width 90 height 25
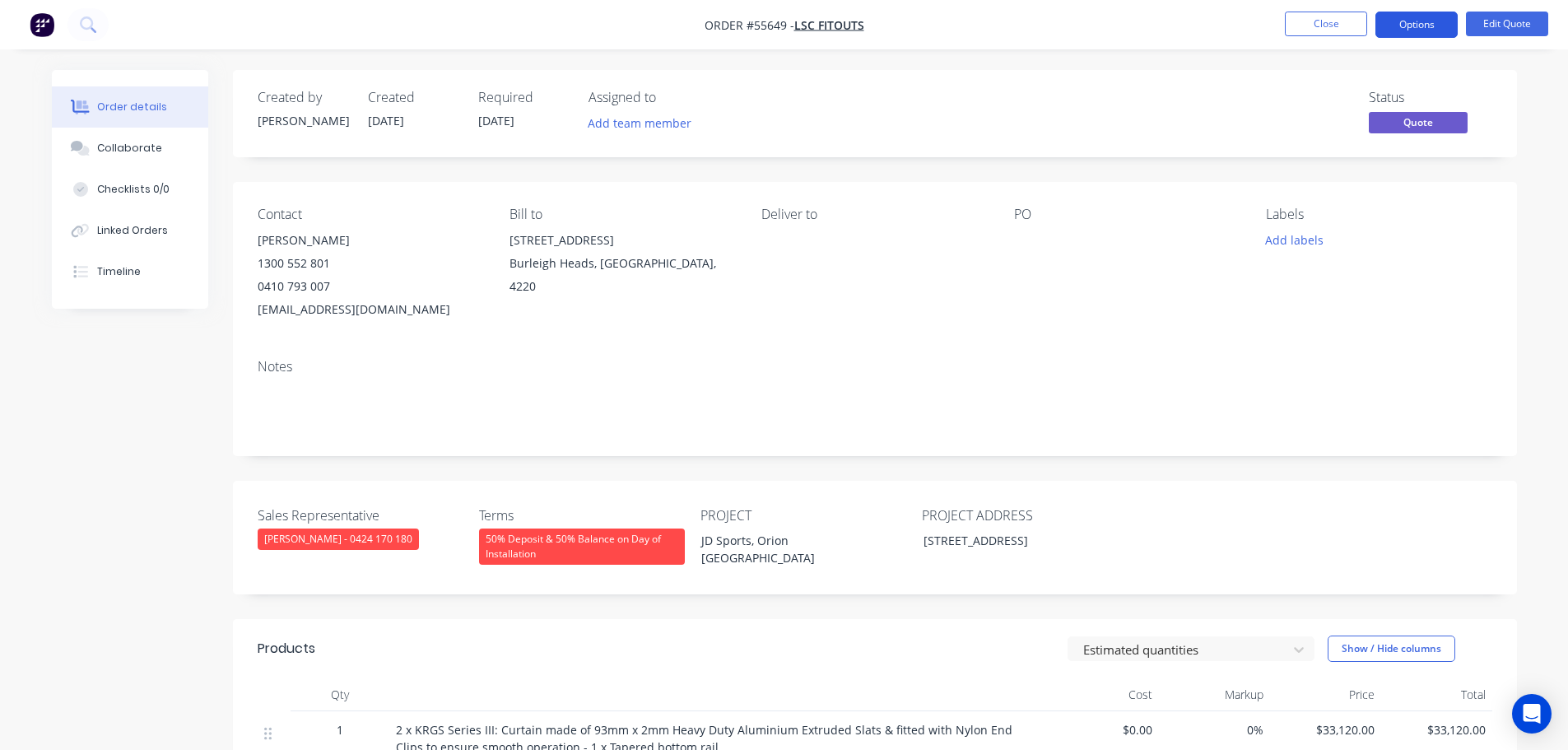
click at [1401, 28] on button "Options" at bounding box center [1416, 25] width 82 height 27
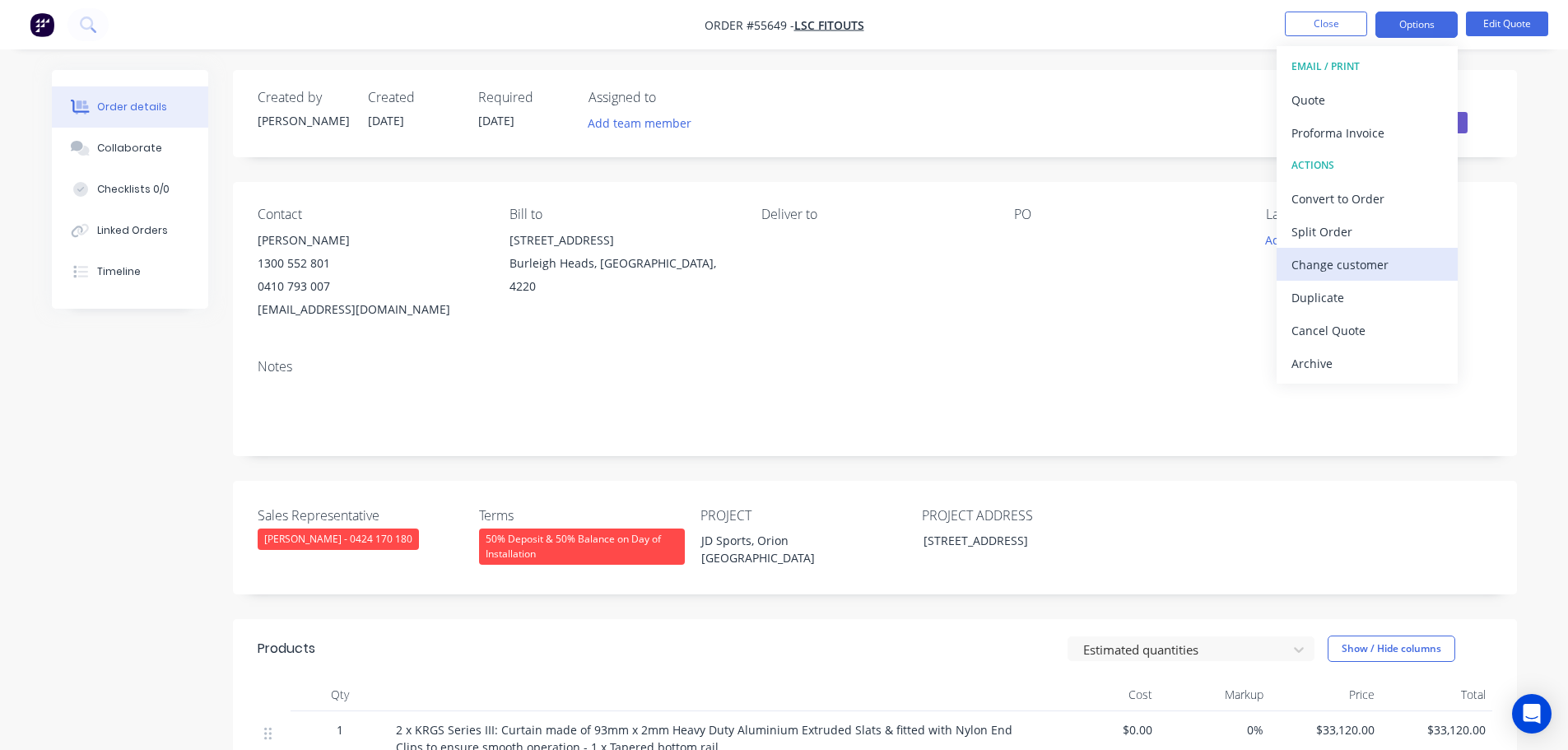
click at [1322, 270] on div "Change customer" at bounding box center [1367, 265] width 152 height 24
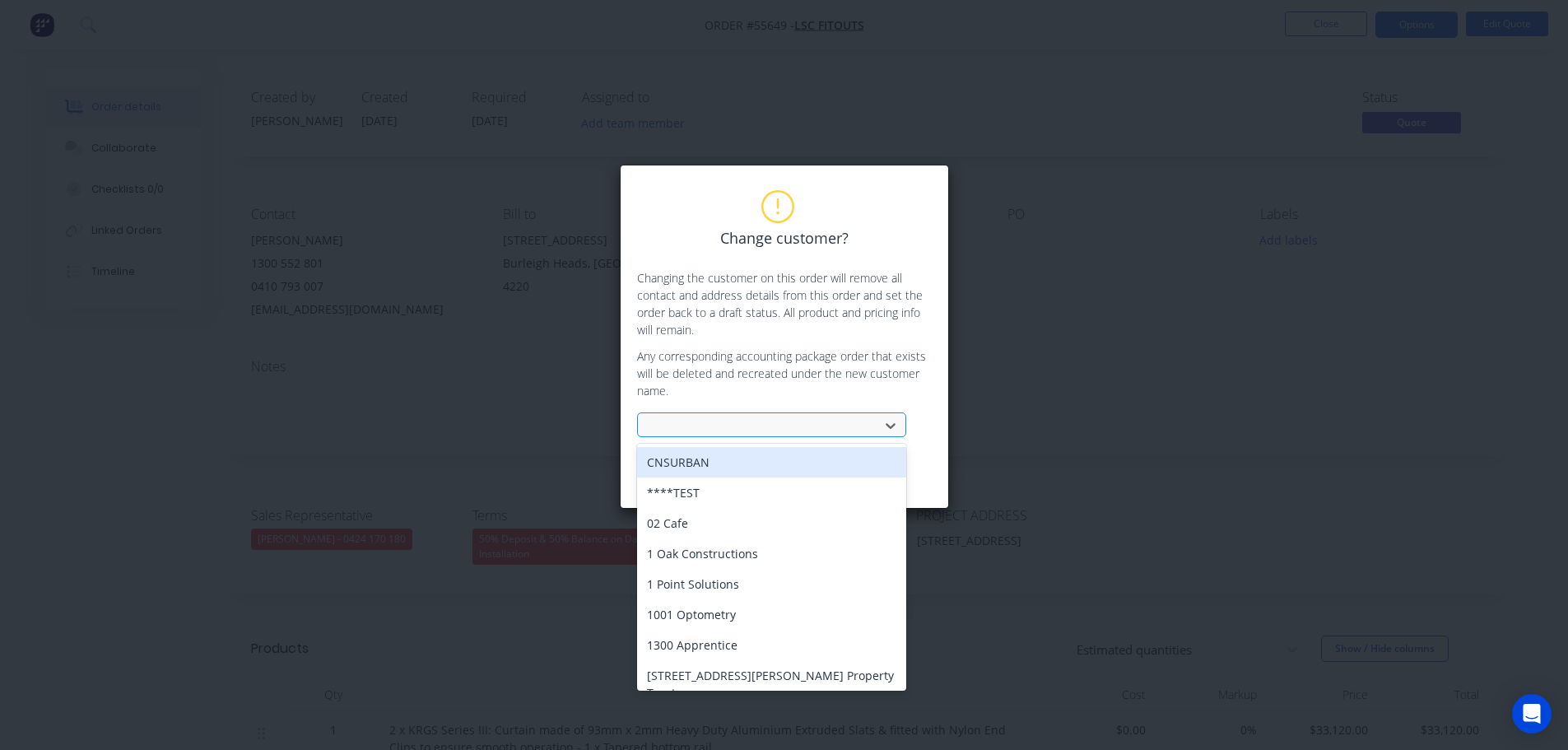
click at [687, 421] on div at bounding box center [761, 426] width 220 height 21
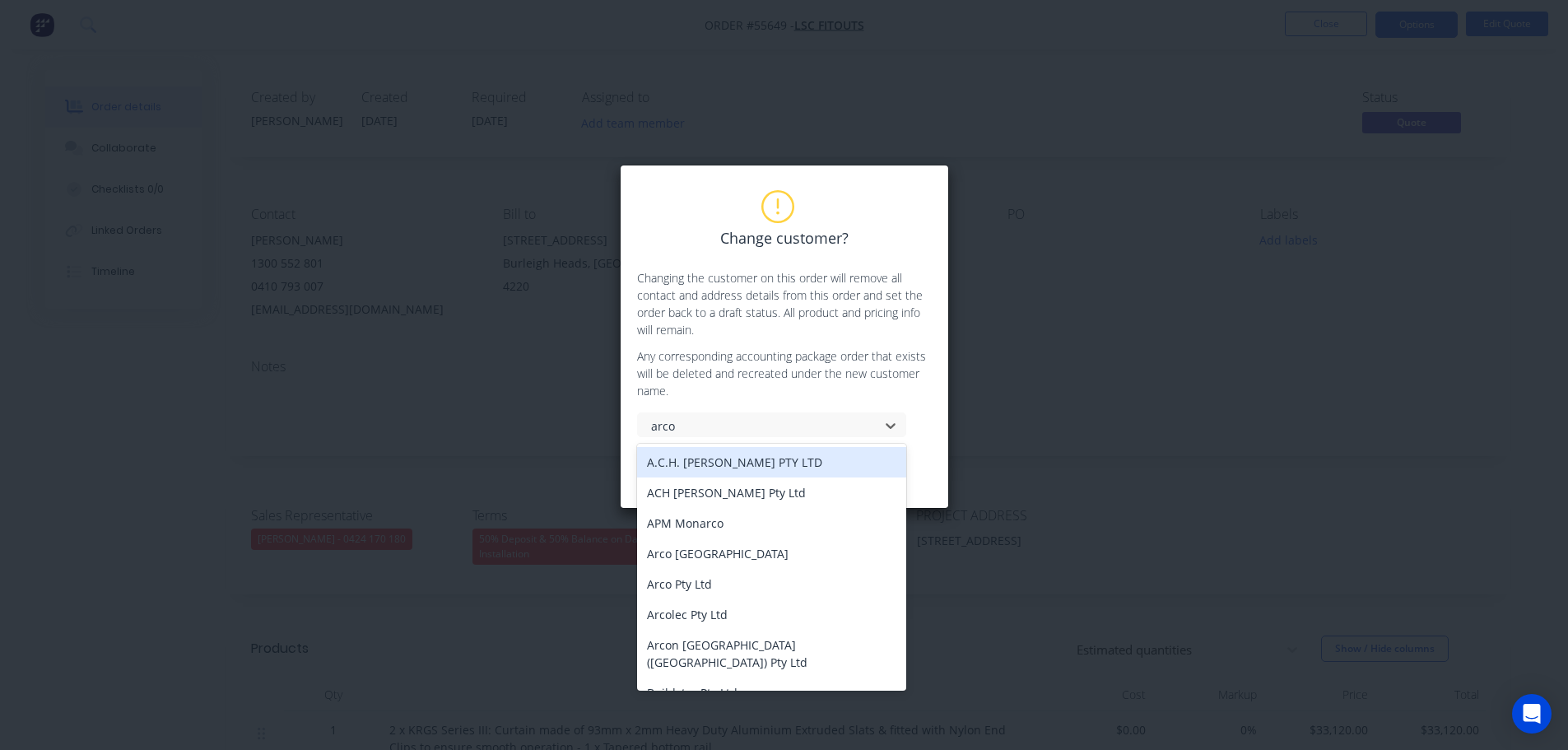
type input "arco"
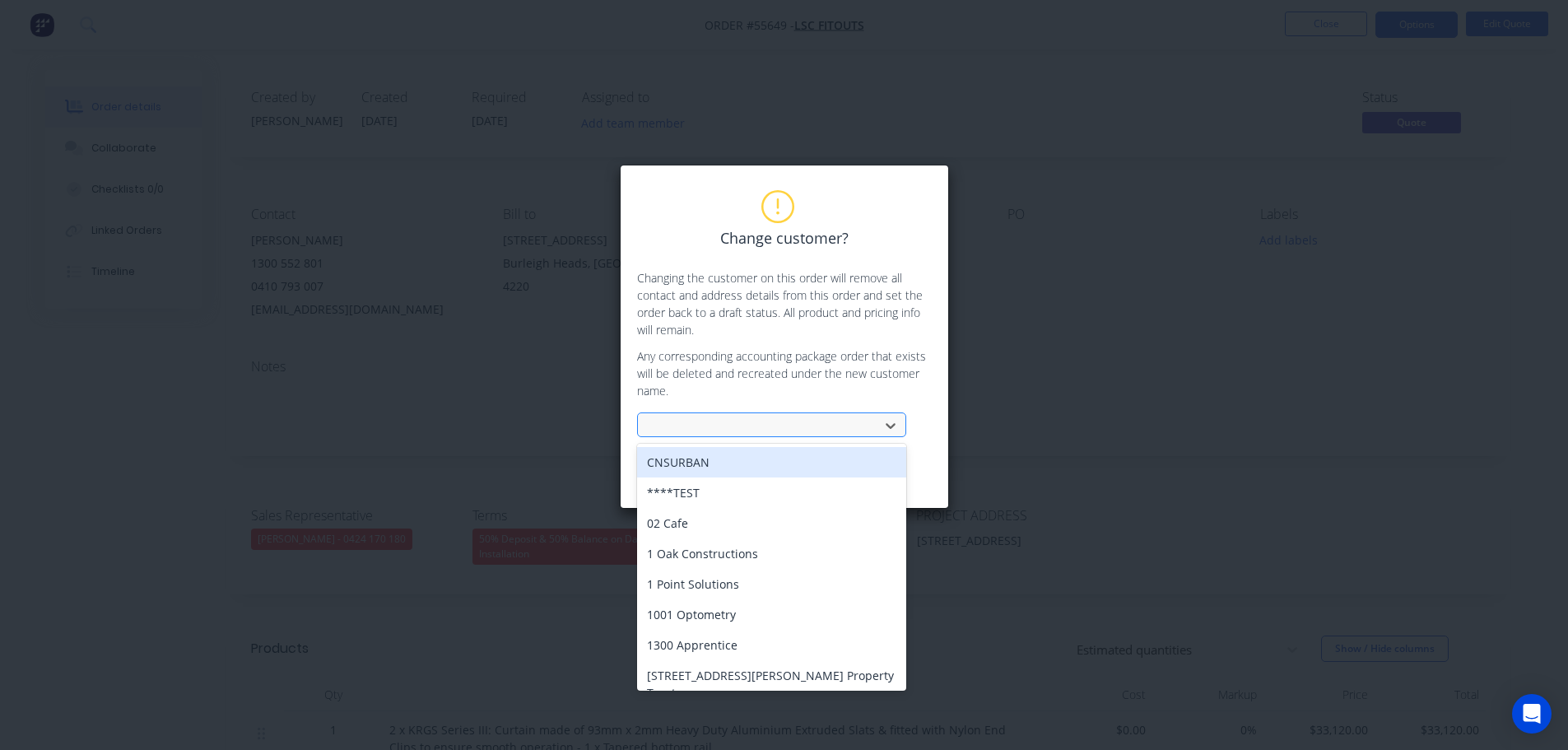
click at [666, 423] on div at bounding box center [761, 426] width 220 height 21
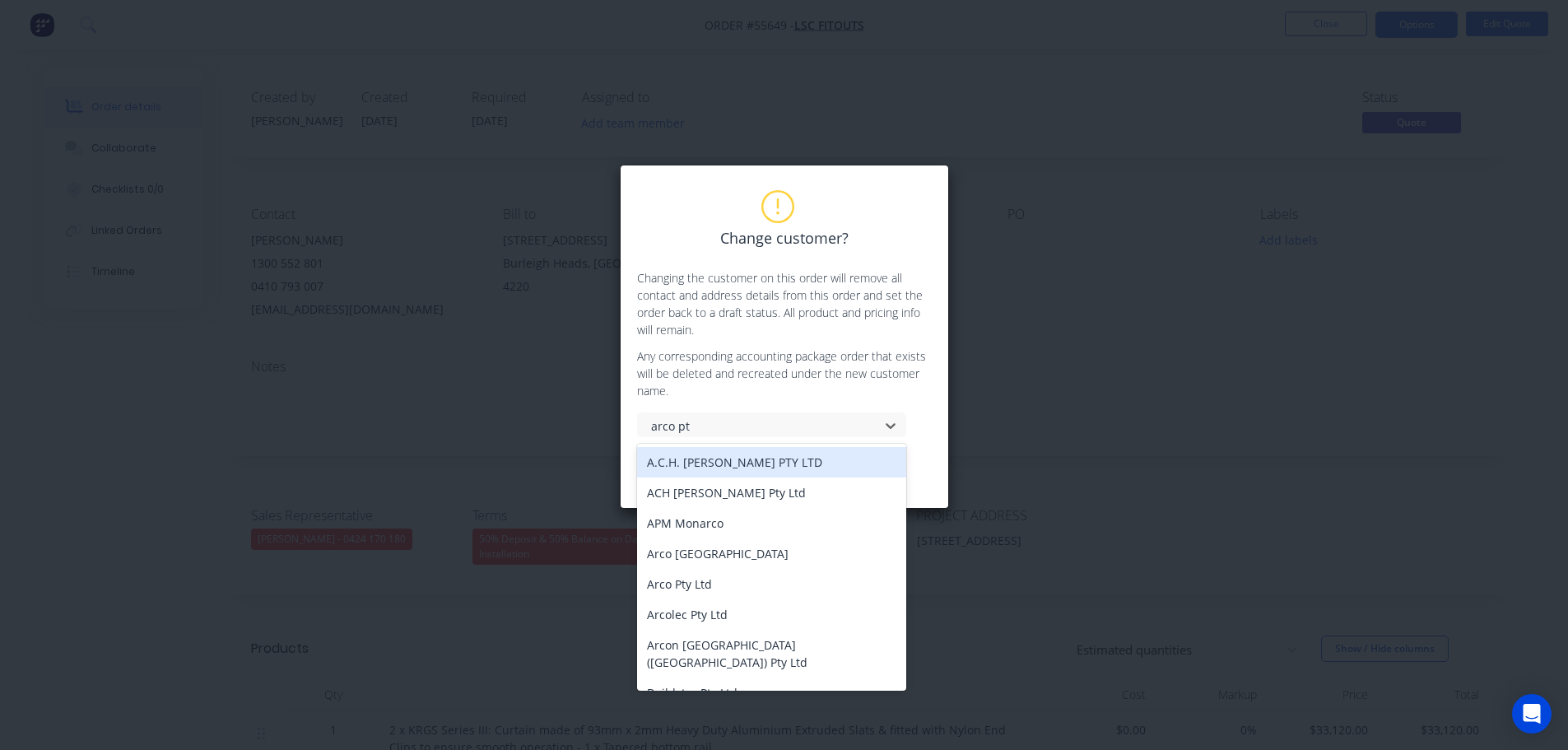
type input "arco pty"
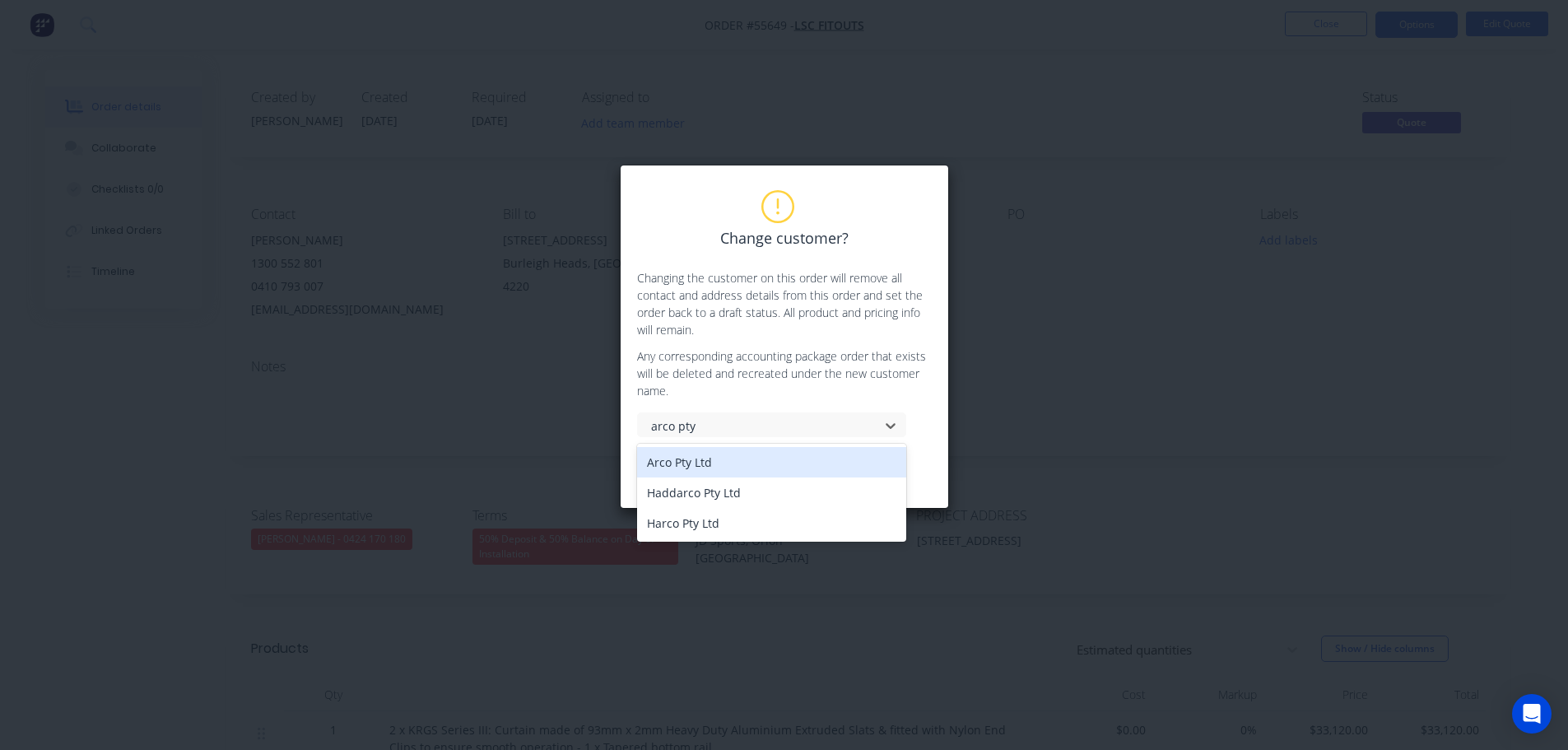
click at [686, 468] on div "Arco Pty Ltd" at bounding box center [772, 462] width 269 height 31
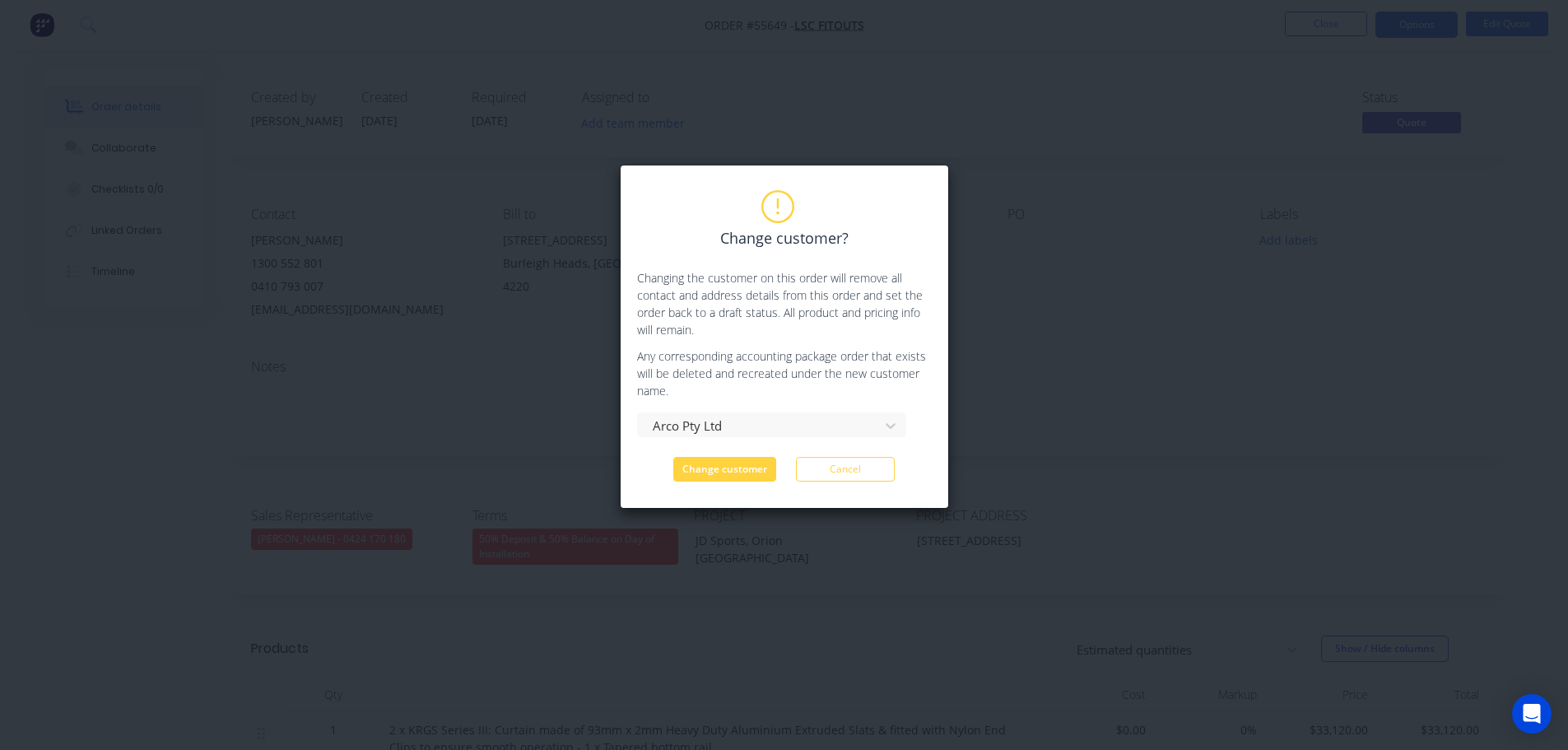
click at [686, 468] on button "Change customer" at bounding box center [725, 470] width 103 height 25
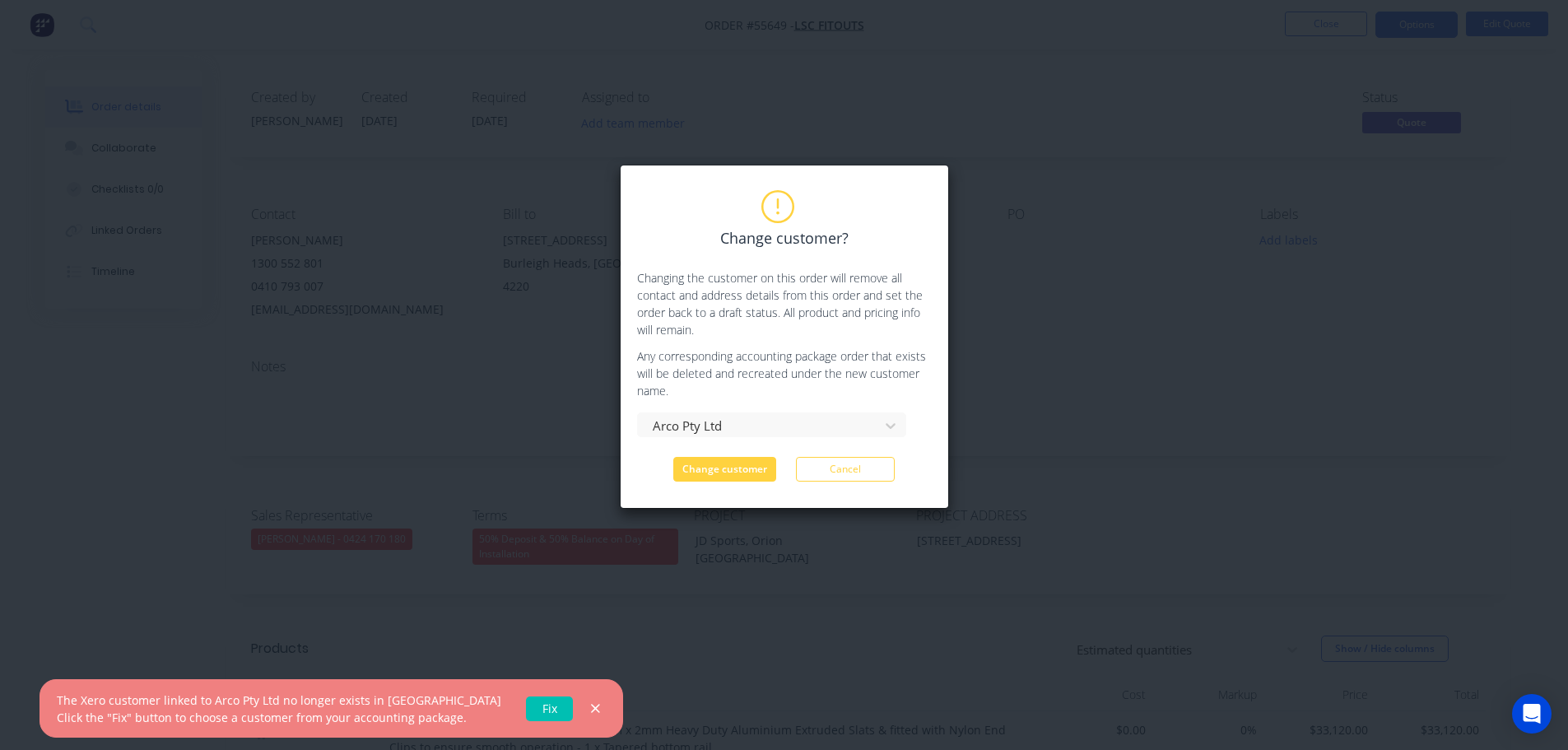
click at [526, 712] on link "Fix" at bounding box center [549, 709] width 47 height 25
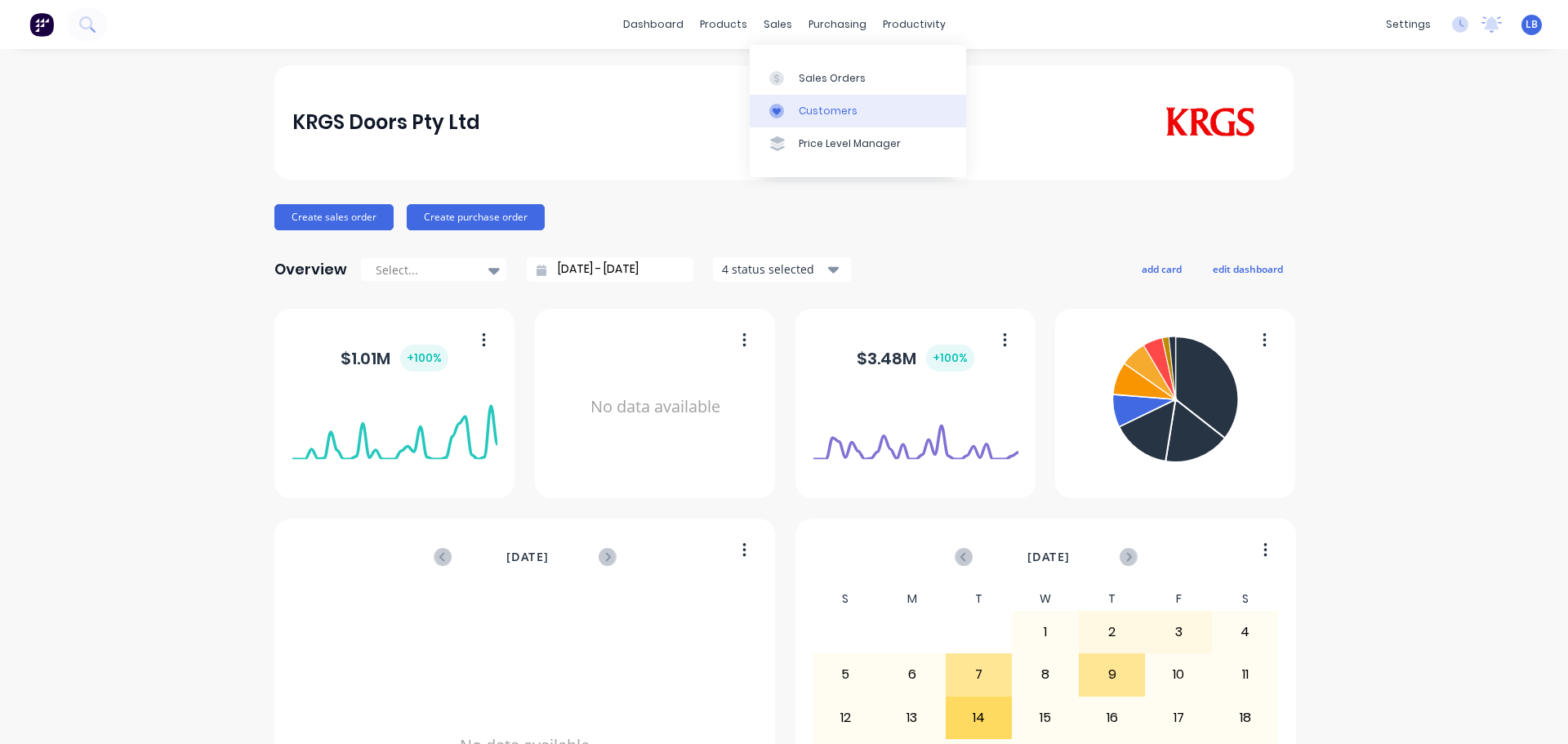
drag, startPoint x: 830, startPoint y: 109, endPoint x: 816, endPoint y: 110, distance: 14.0
click at [830, 109] on div "Customers" at bounding box center [827, 111] width 58 height 15
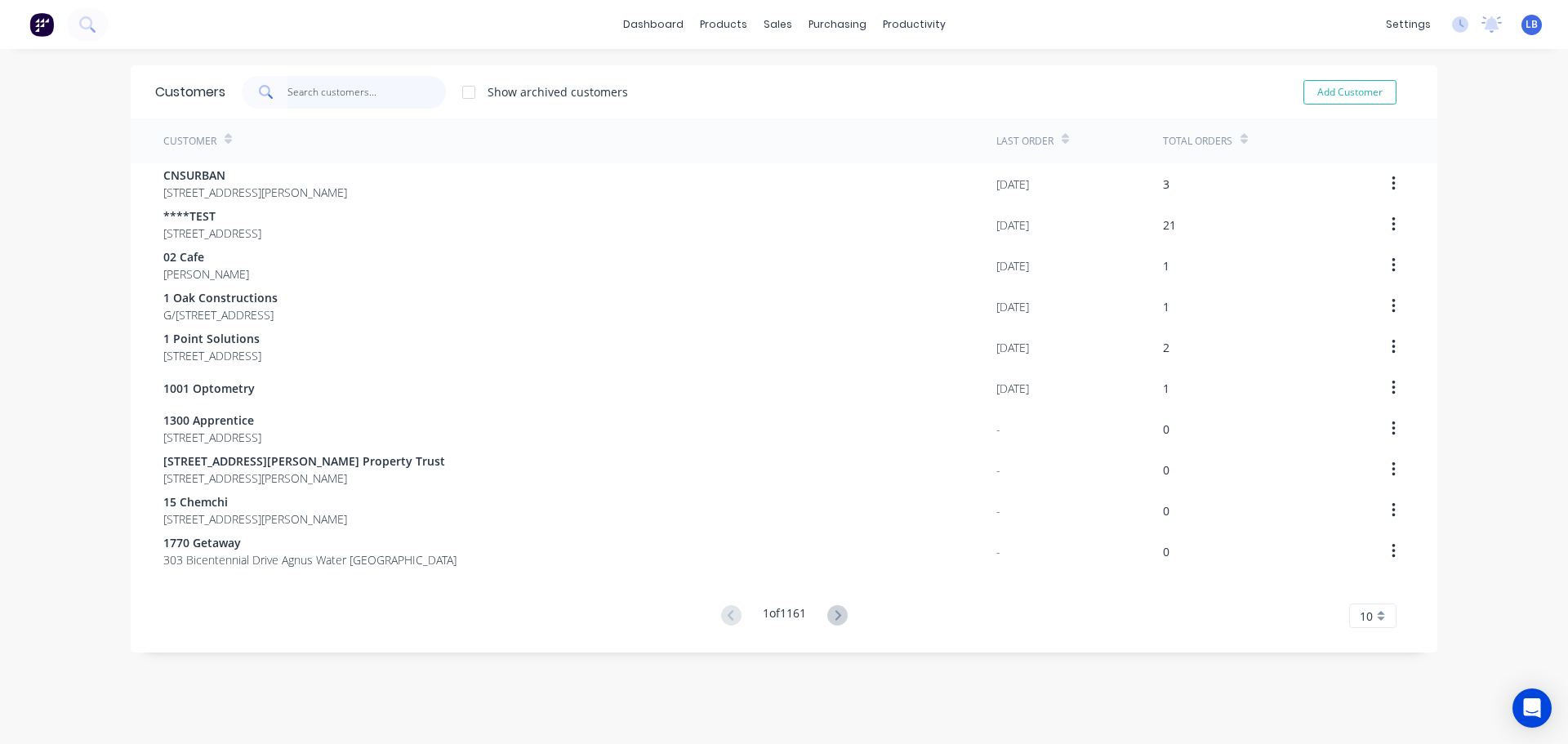
click at [367, 99] on input "text" at bounding box center [366, 92] width 159 height 33
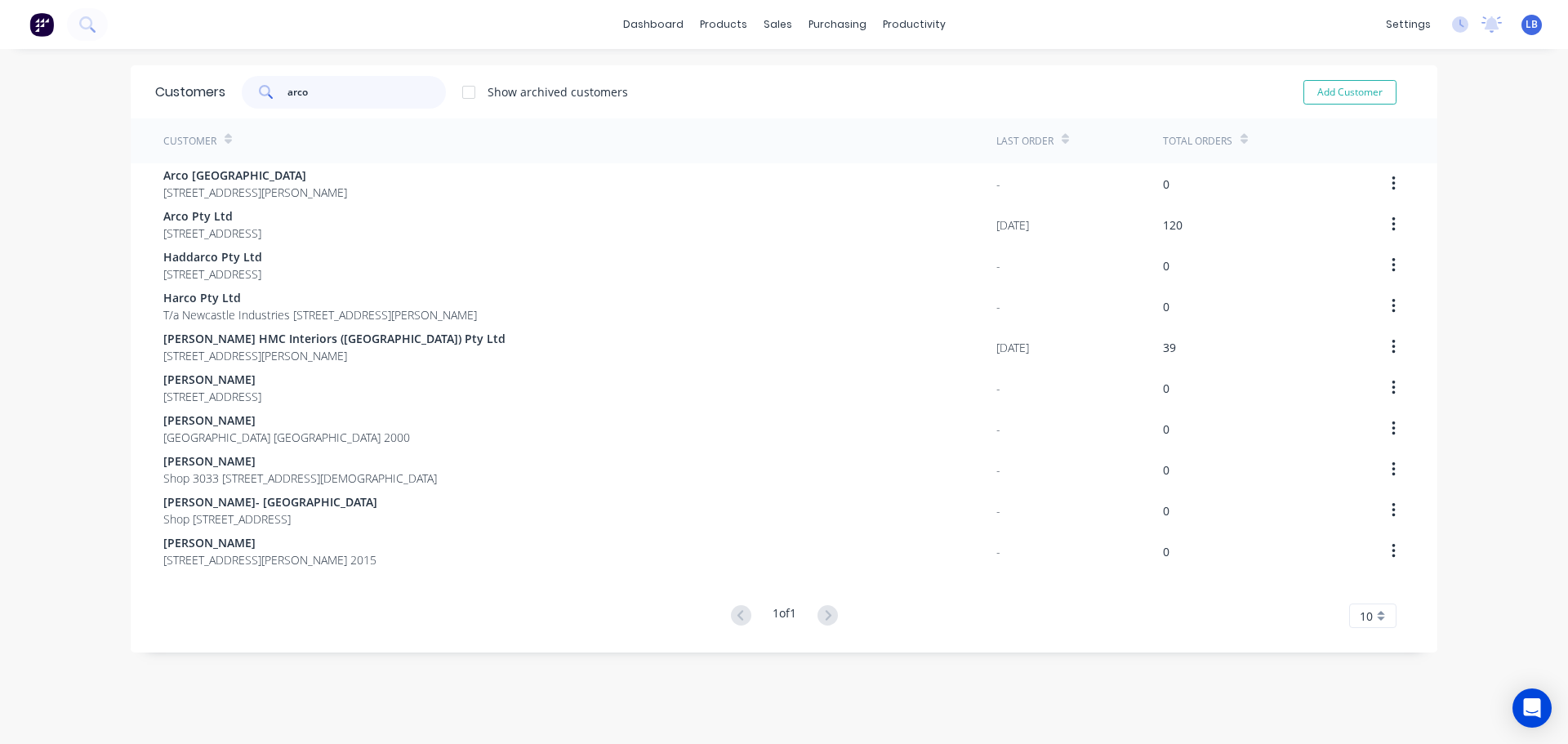
type input "arco"
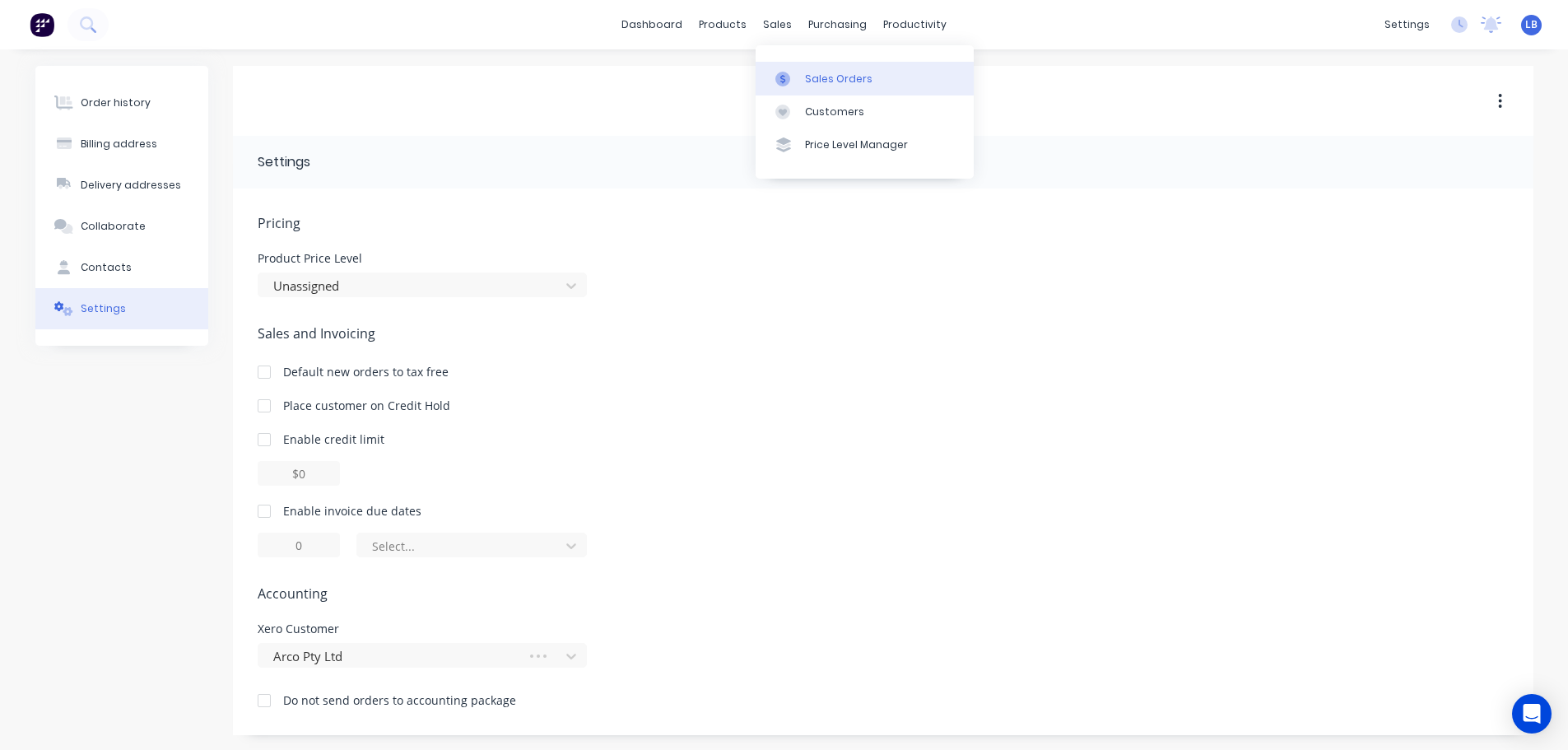
click at [831, 84] on div "Sales Orders" at bounding box center [838, 79] width 67 height 15
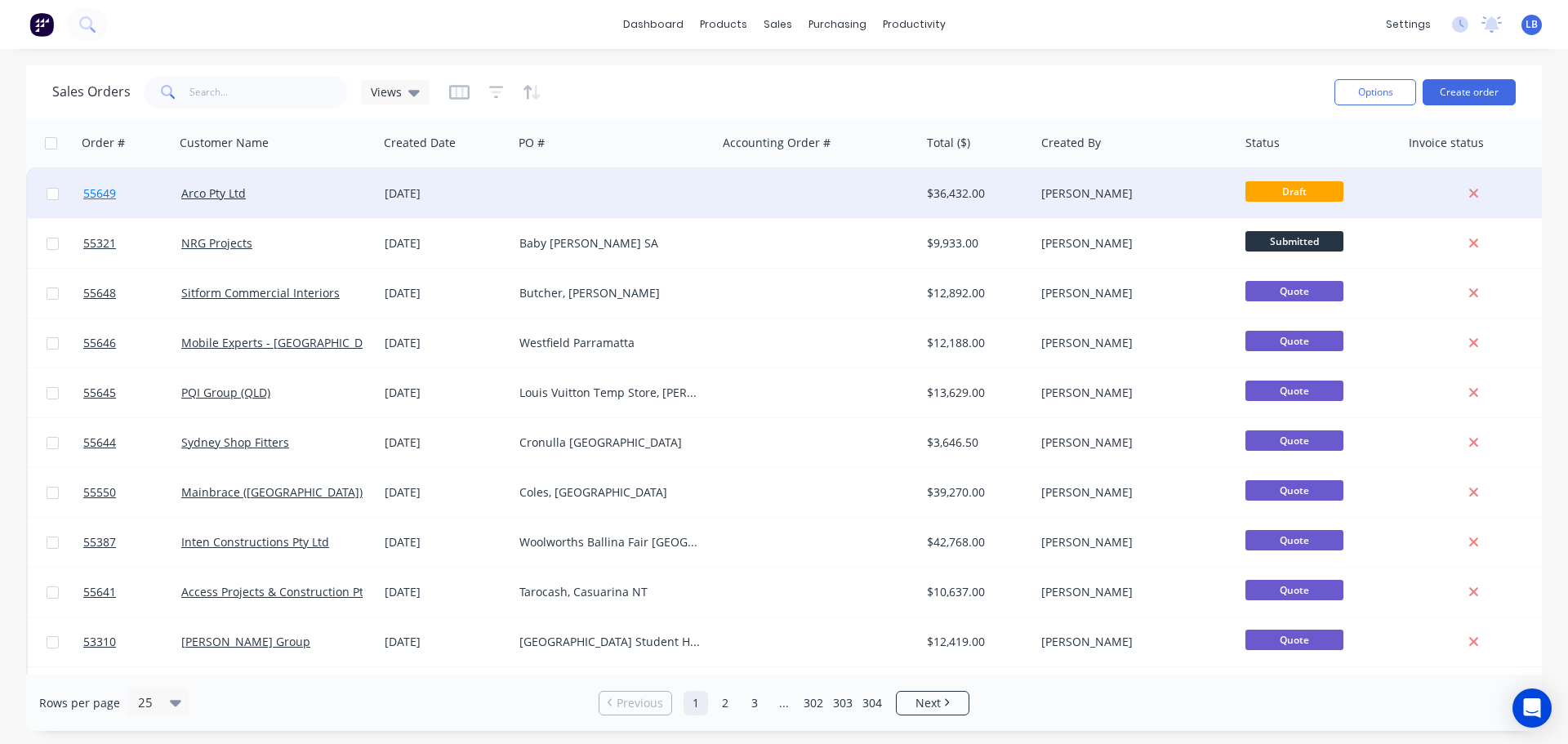
click at [100, 193] on span "55649" at bounding box center [100, 193] width 33 height 16
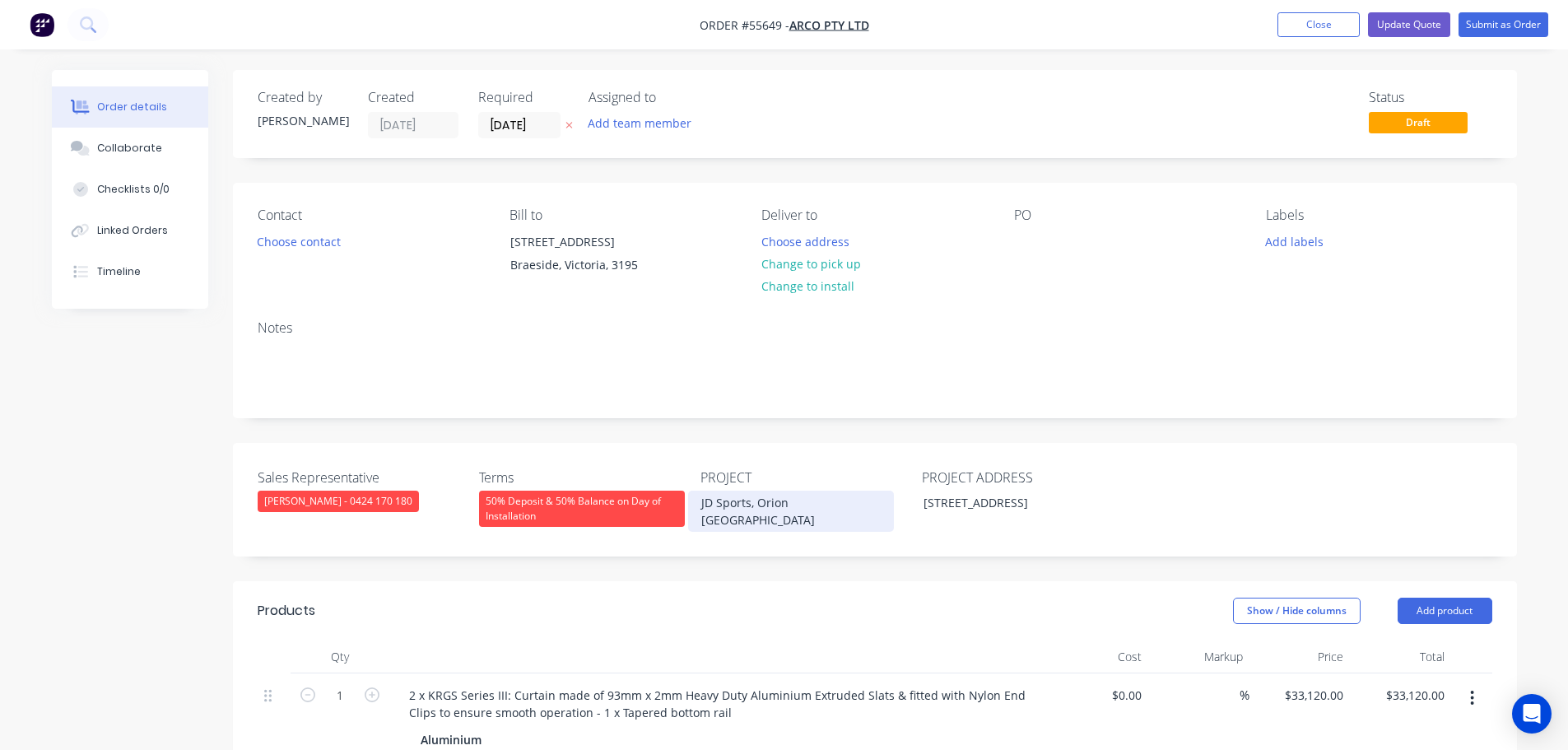
click at [786, 505] on div "JD Sports, Orion Springfield Central QLD" at bounding box center [791, 511] width 206 height 41
click at [786, 505] on div "JD Sports, Orion [GEOGRAPHIC_DATA]" at bounding box center [791, 511] width 206 height 41
copy div "JD Sports, Orion [GEOGRAPHIC_DATA]"
click at [1027, 240] on div at bounding box center [1027, 241] width 27 height 24
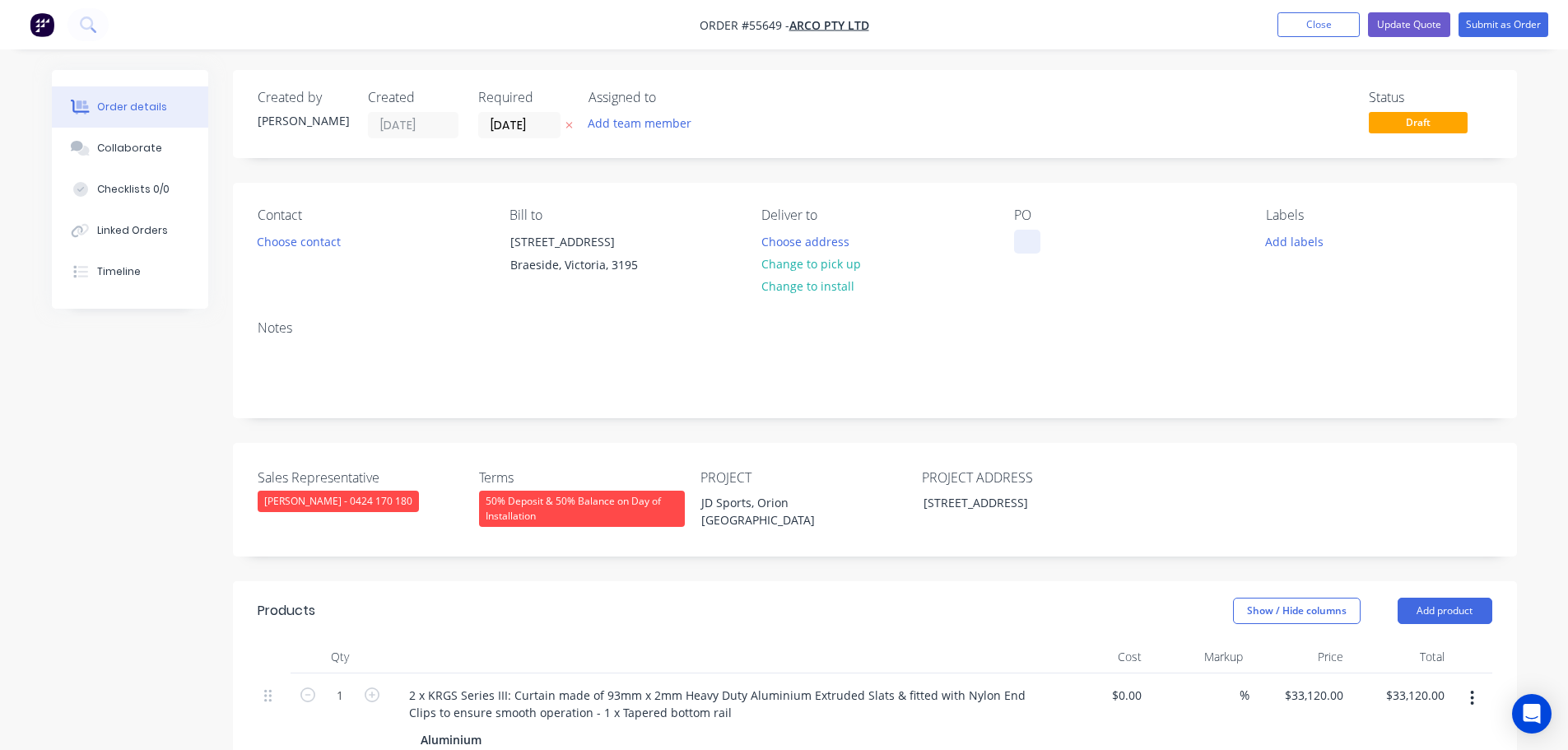
paste div
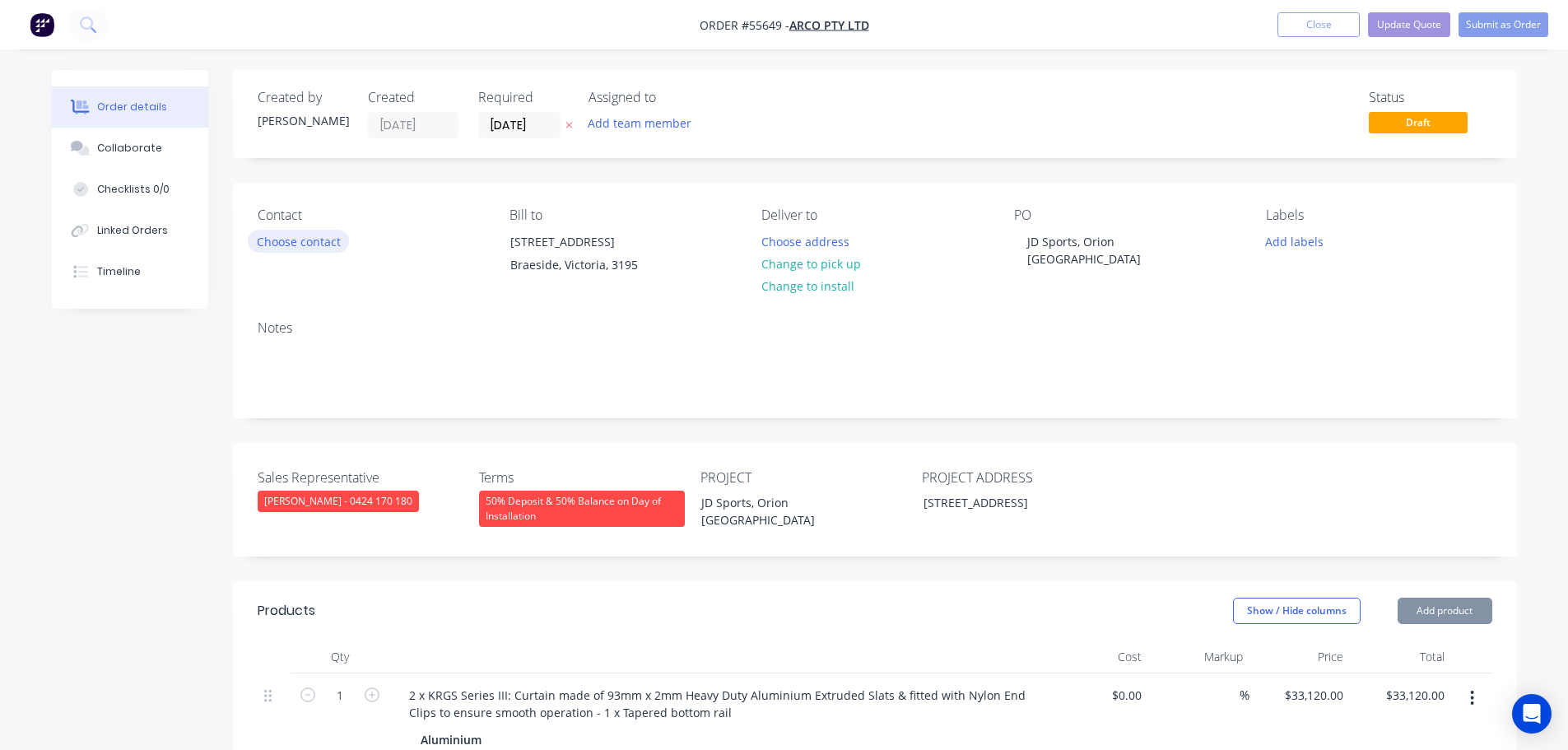
click at [300, 238] on button "Choose contact" at bounding box center [299, 241] width 101 height 22
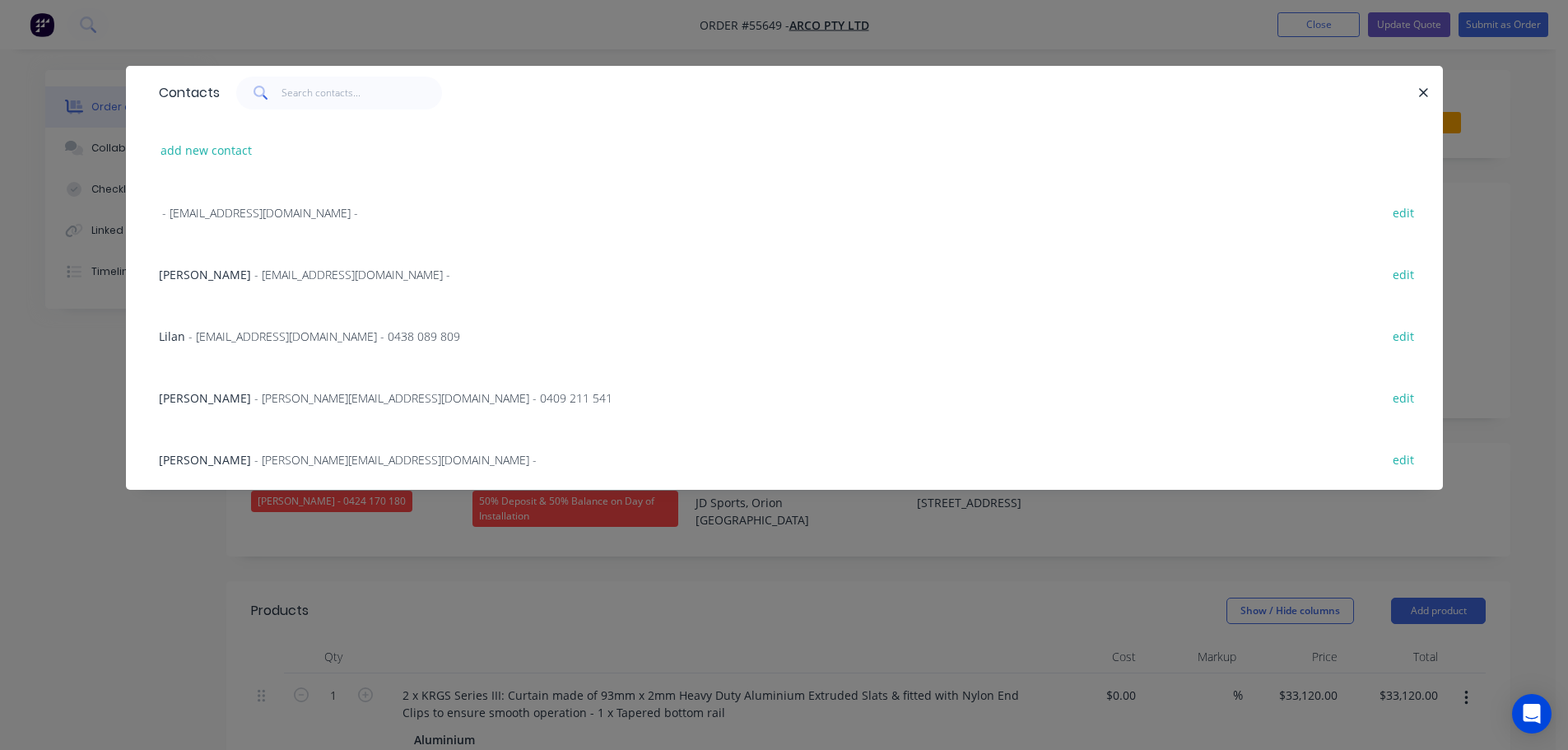
click at [255, 455] on span "- tony.v@arco.com.au -" at bounding box center [396, 460] width 282 height 16
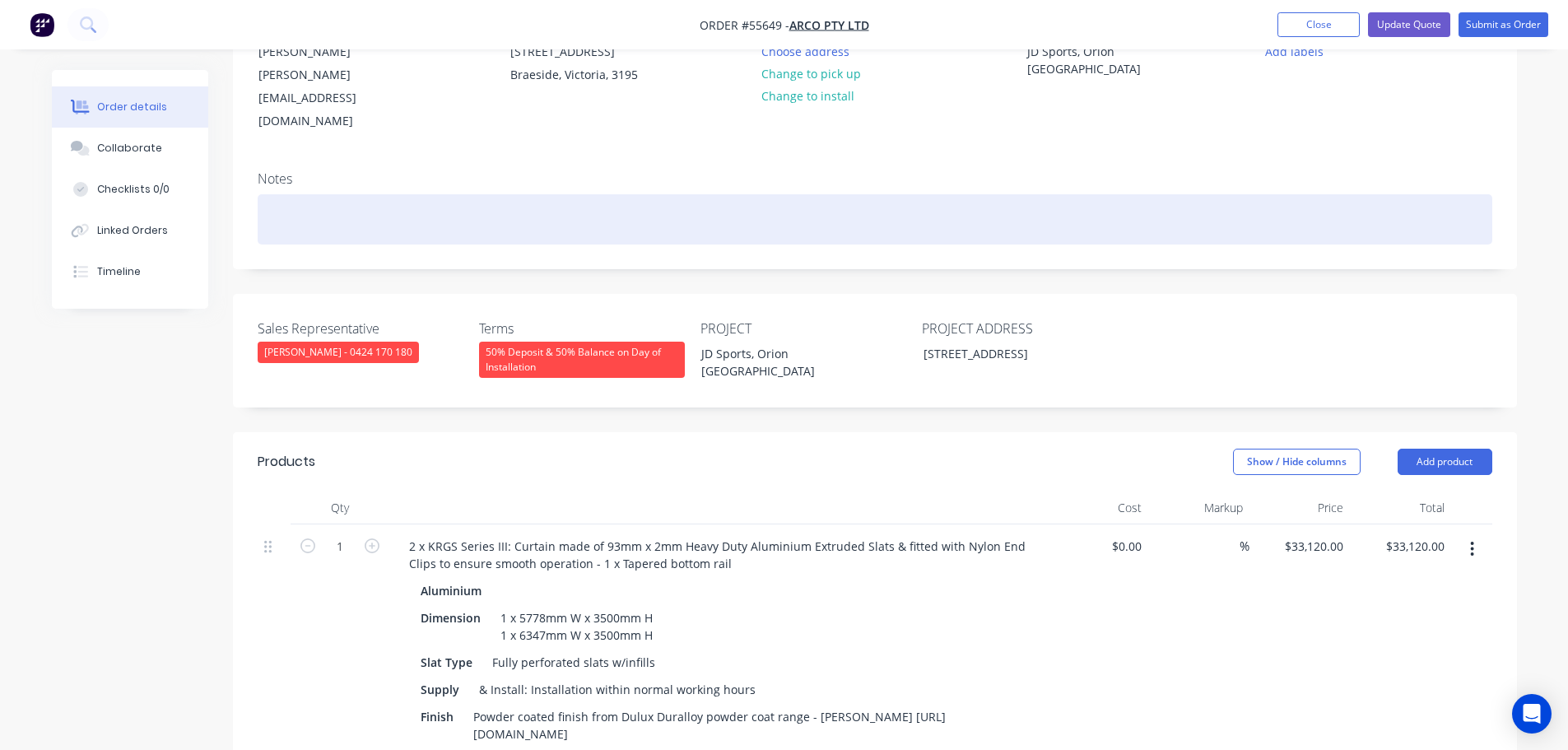
scroll to position [164, 0]
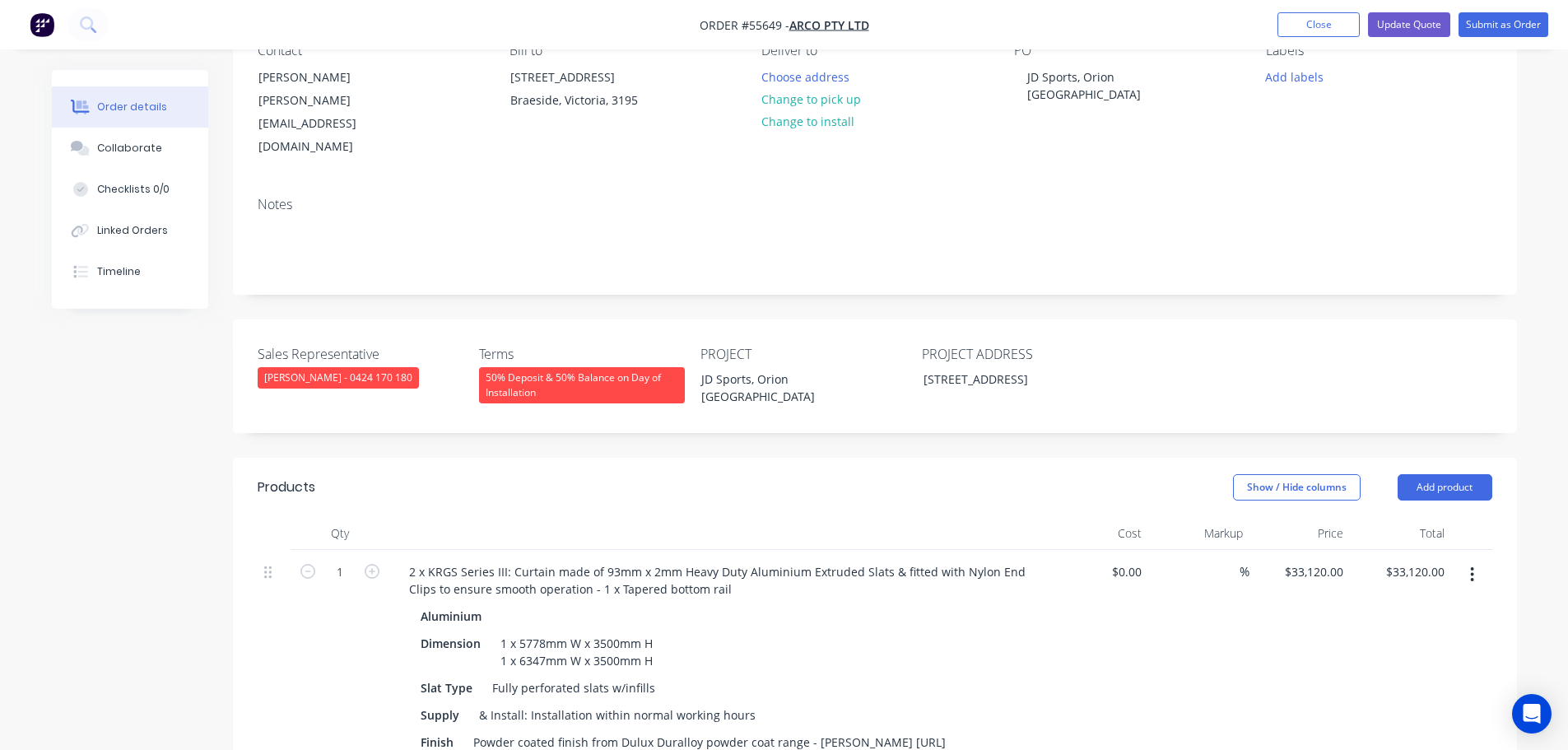
click at [608, 368] on div "50% Deposit & 50% Balance on Day of Installation" at bounding box center [582, 386] width 206 height 37
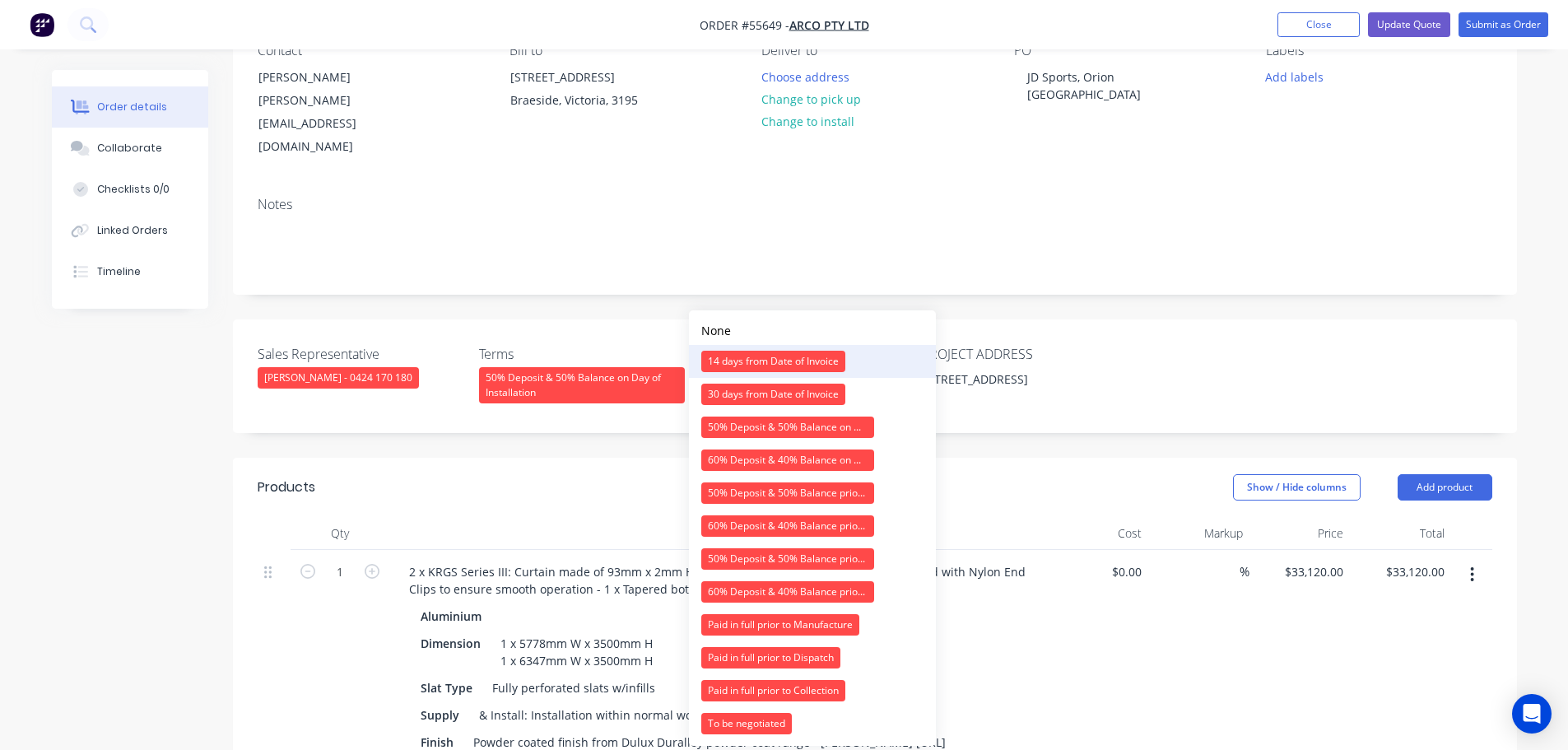
click at [738, 368] on div "14 days from Date of Invoice" at bounding box center [773, 362] width 144 height 22
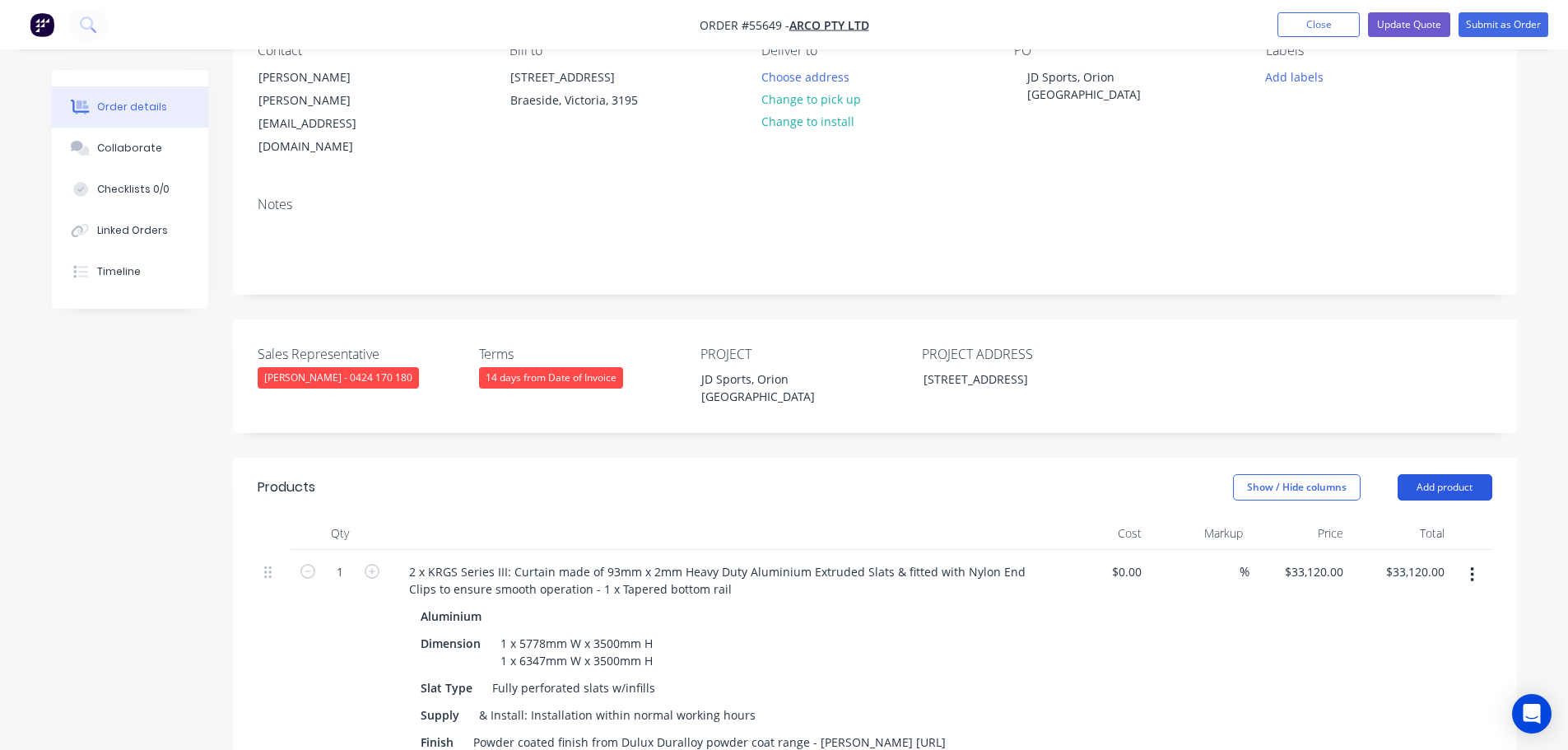
click at [1454, 475] on button "Add product" at bounding box center [1445, 488] width 95 height 27
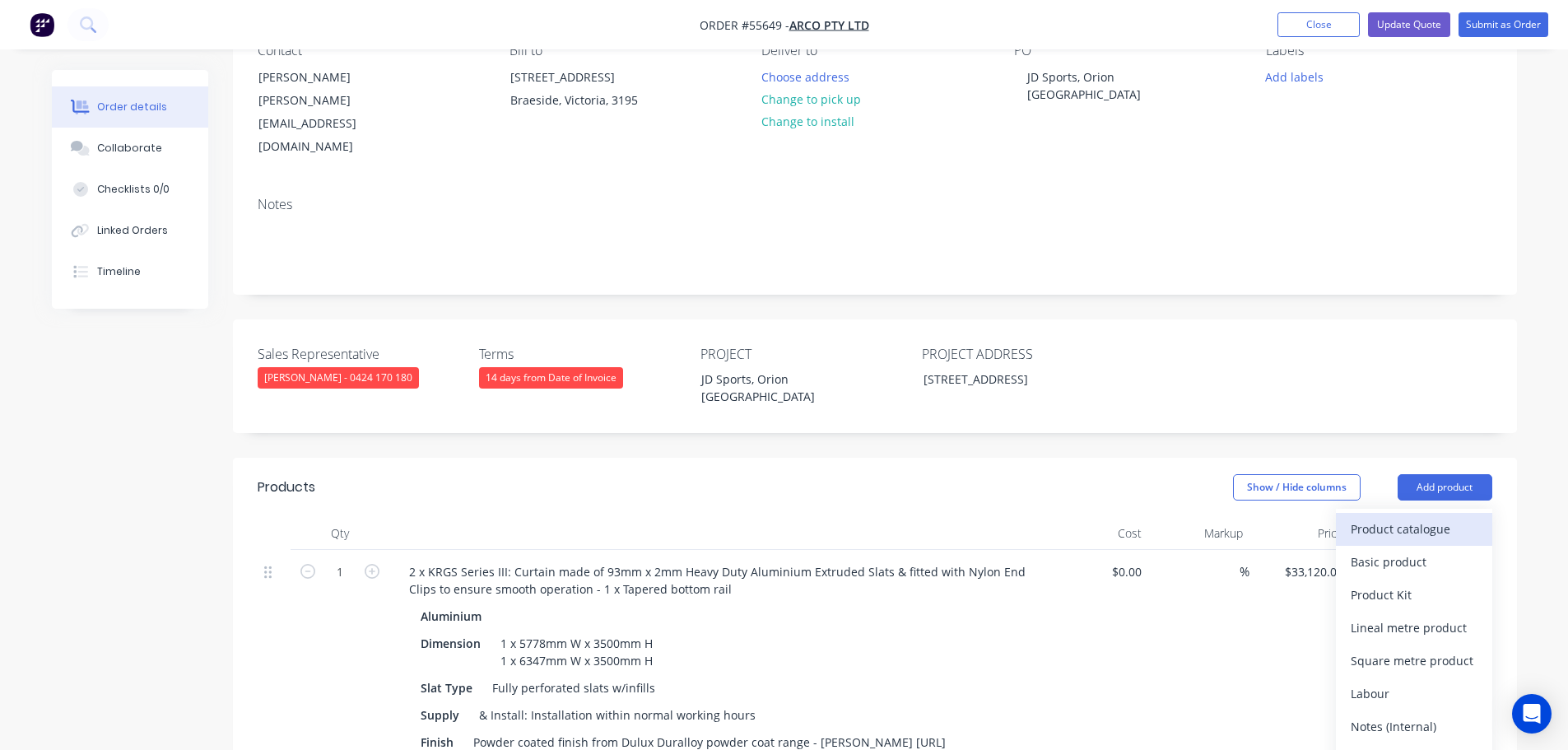
click at [1397, 517] on div "Product catalogue" at bounding box center [1414, 528] width 127 height 24
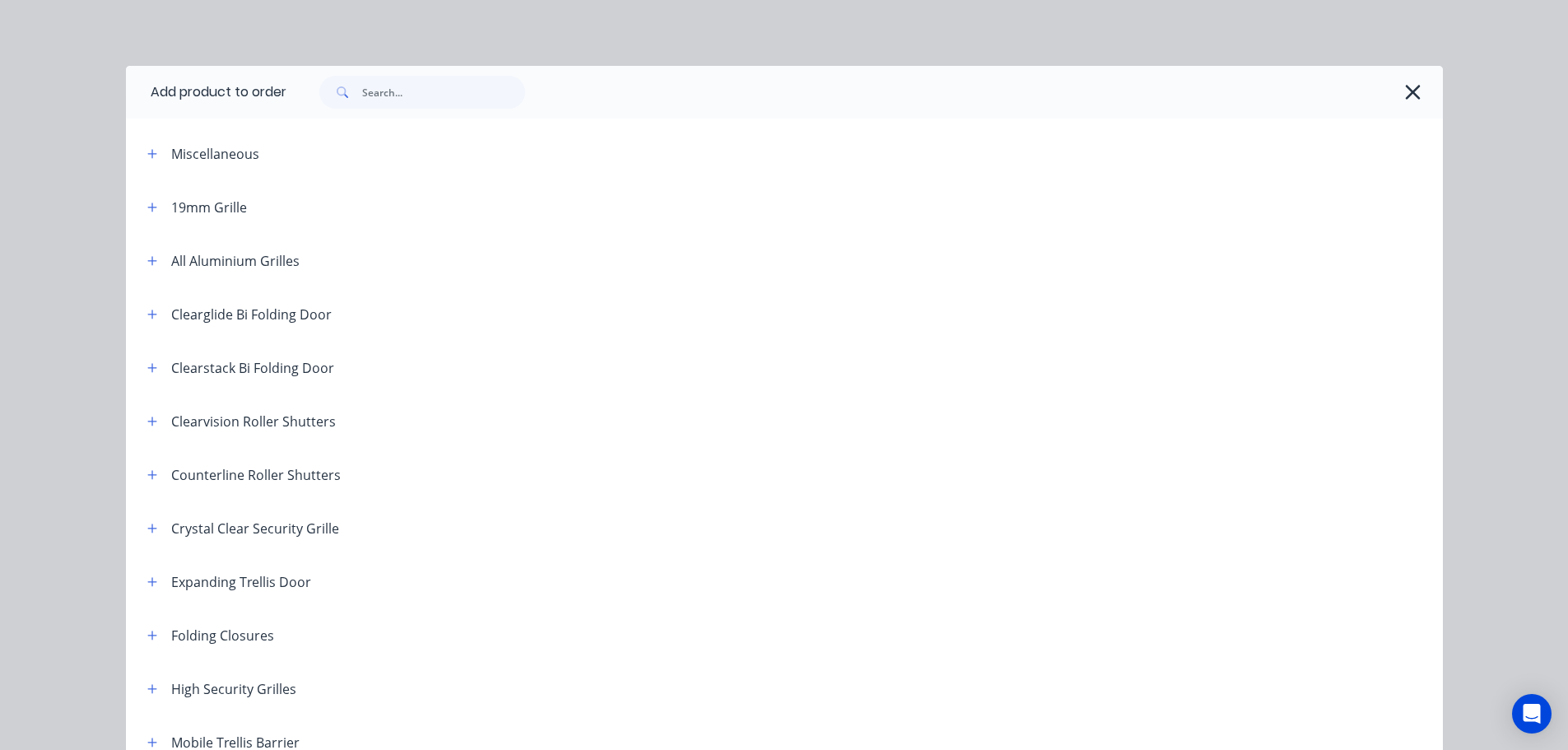
drag, startPoint x: 1406, startPoint y: 90, endPoint x: 1412, endPoint y: 119, distance: 29.6
click at [1406, 90] on icon "button" at bounding box center [1414, 92] width 15 height 15
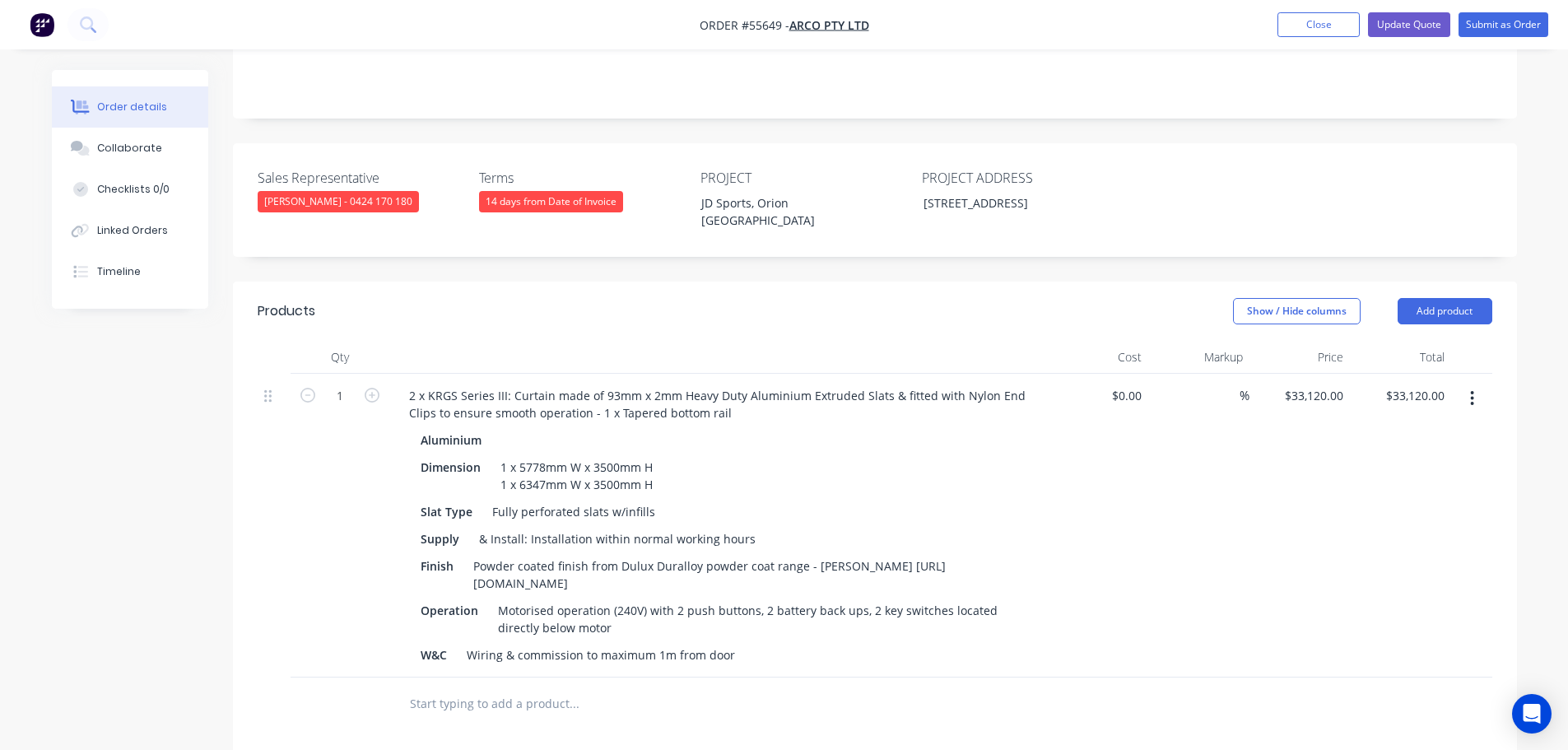
scroll to position [82, 0]
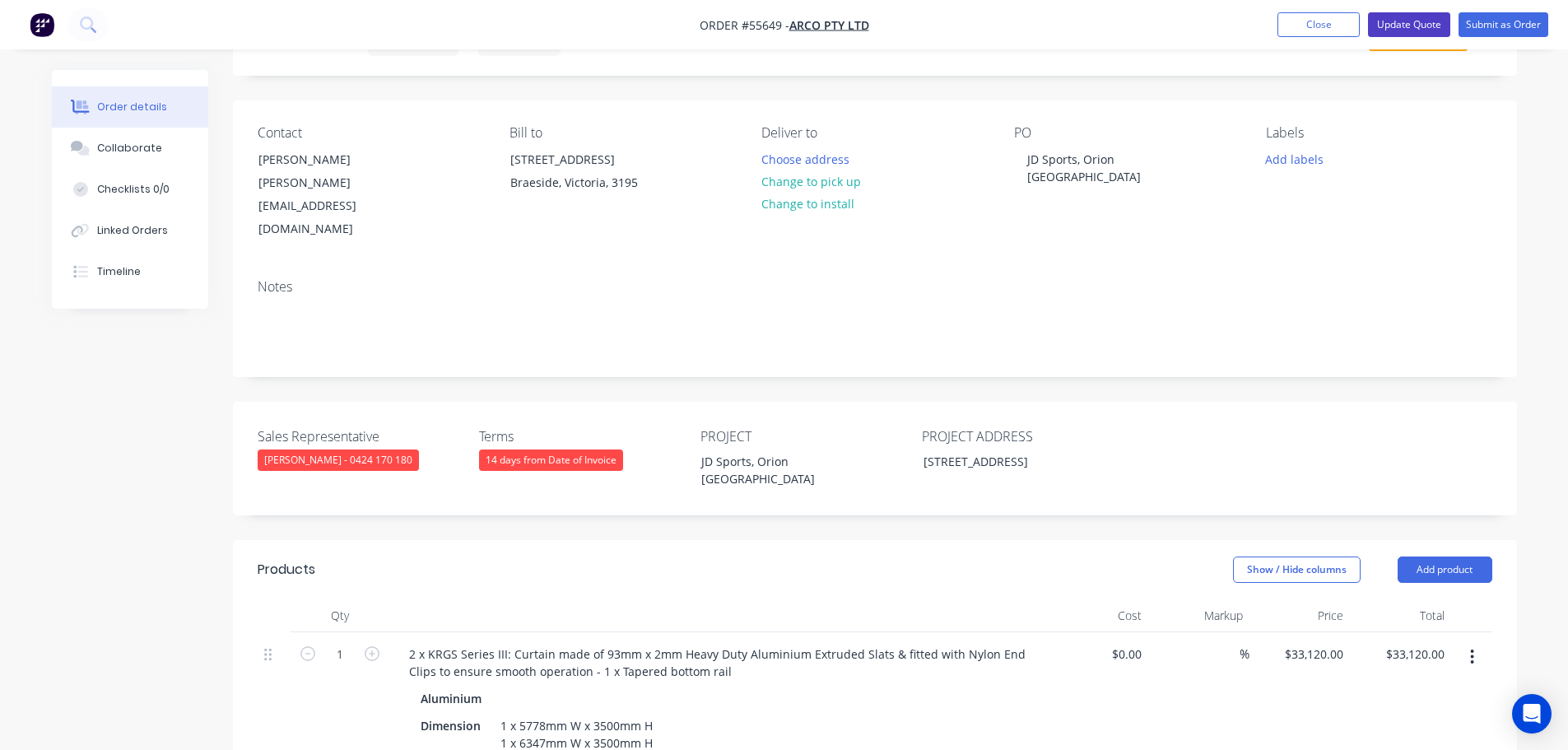
click at [1385, 26] on button "Update Quote" at bounding box center [1409, 25] width 82 height 25
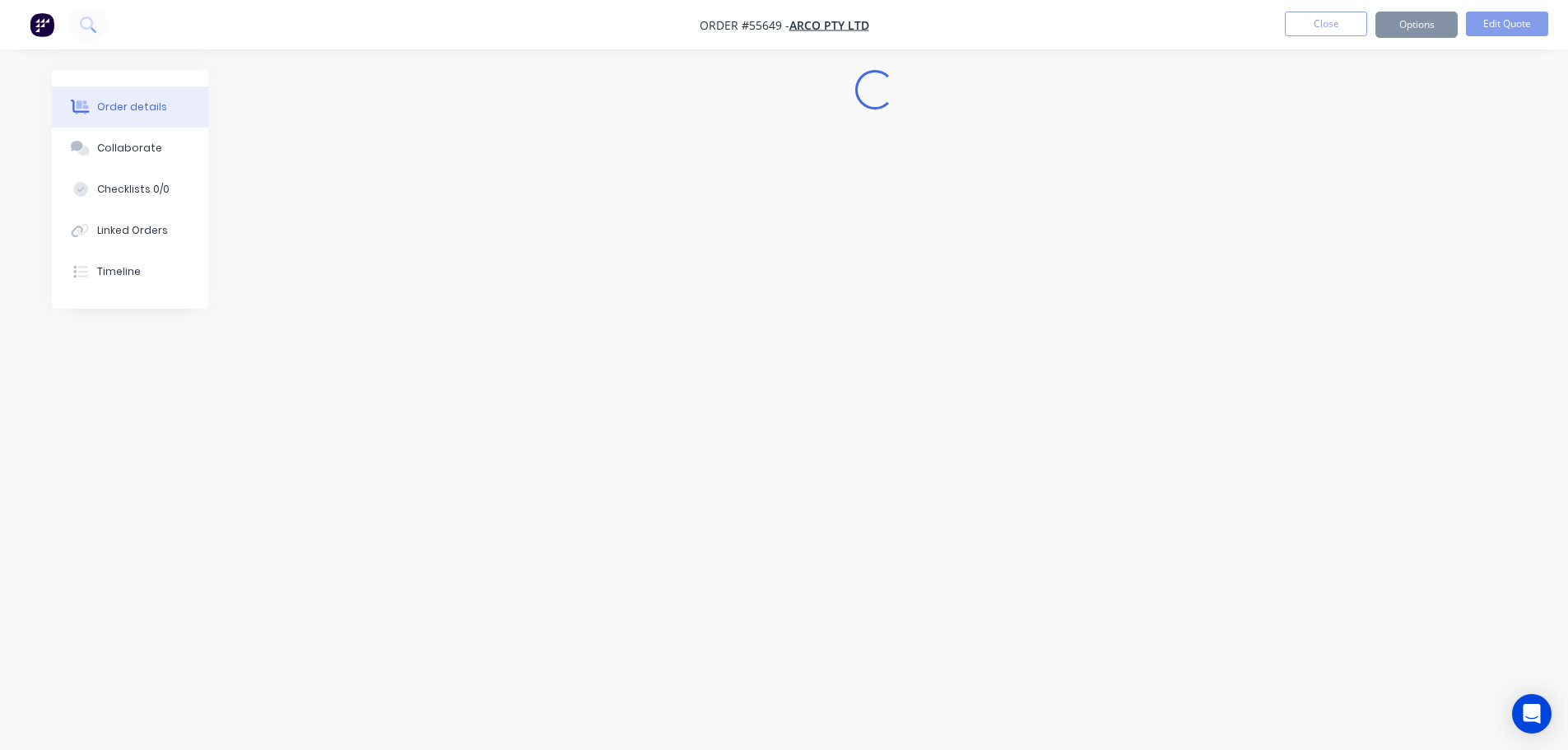
scroll to position [0, 0]
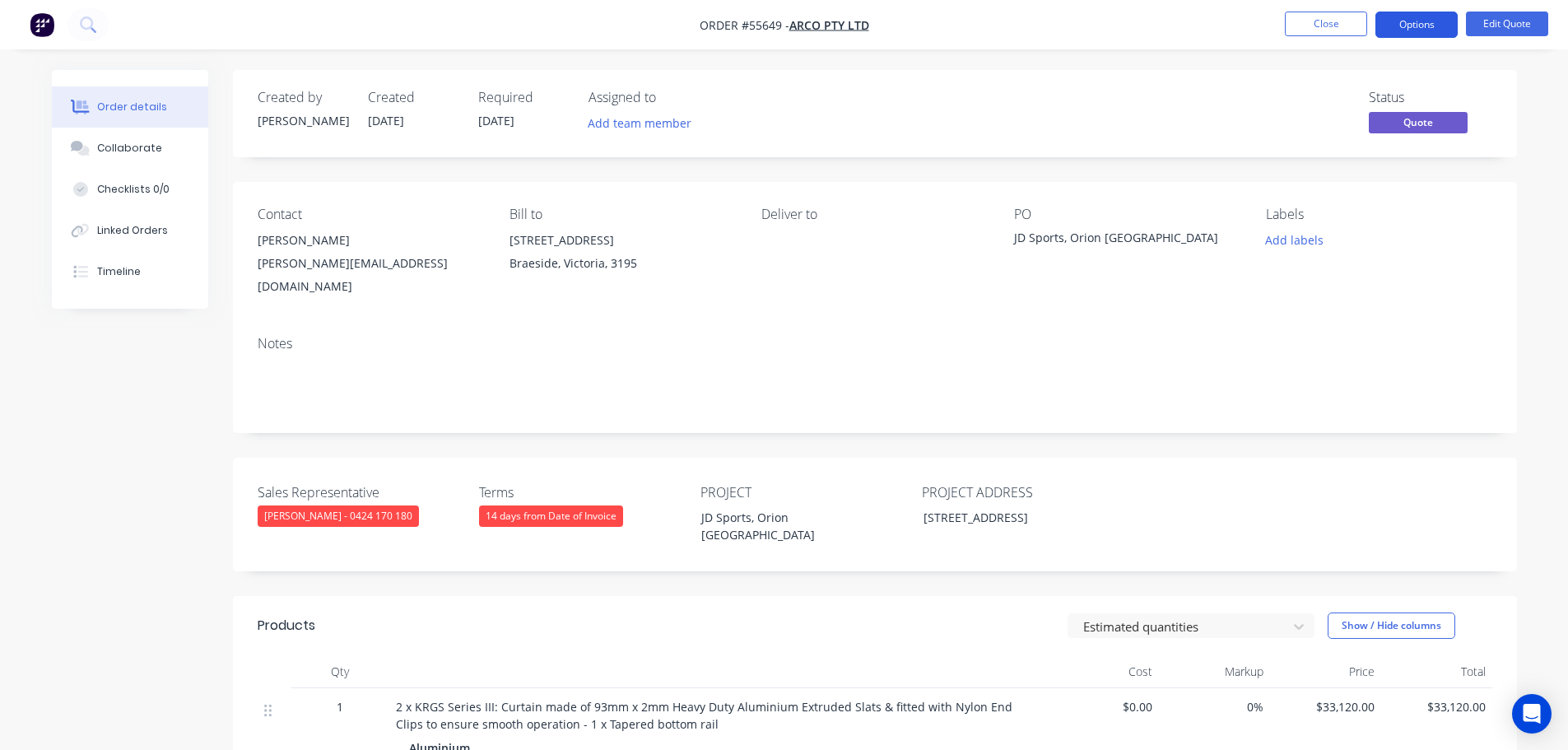
click at [1407, 19] on button "Options" at bounding box center [1416, 25] width 82 height 27
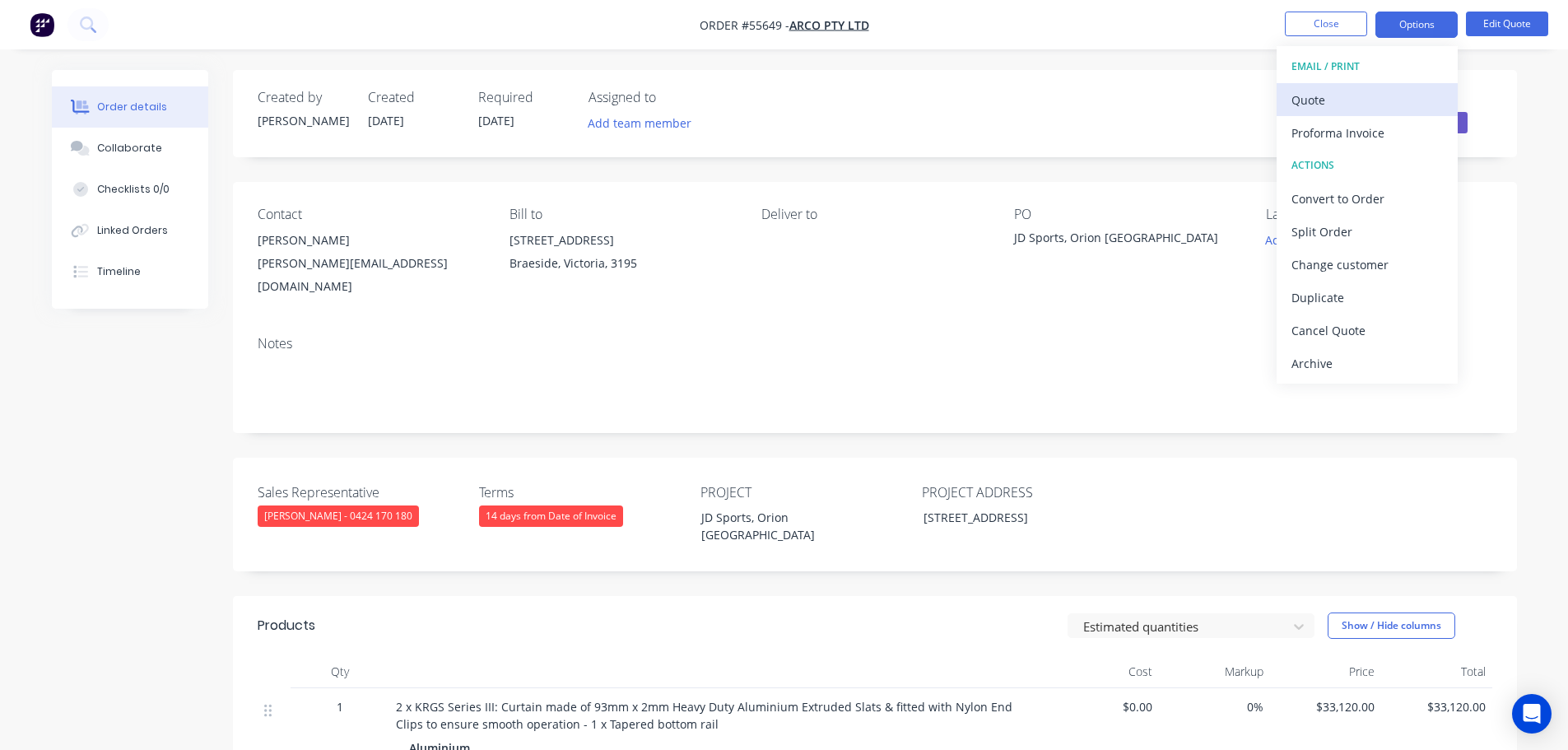
click at [1332, 103] on div "Quote" at bounding box center [1367, 100] width 152 height 24
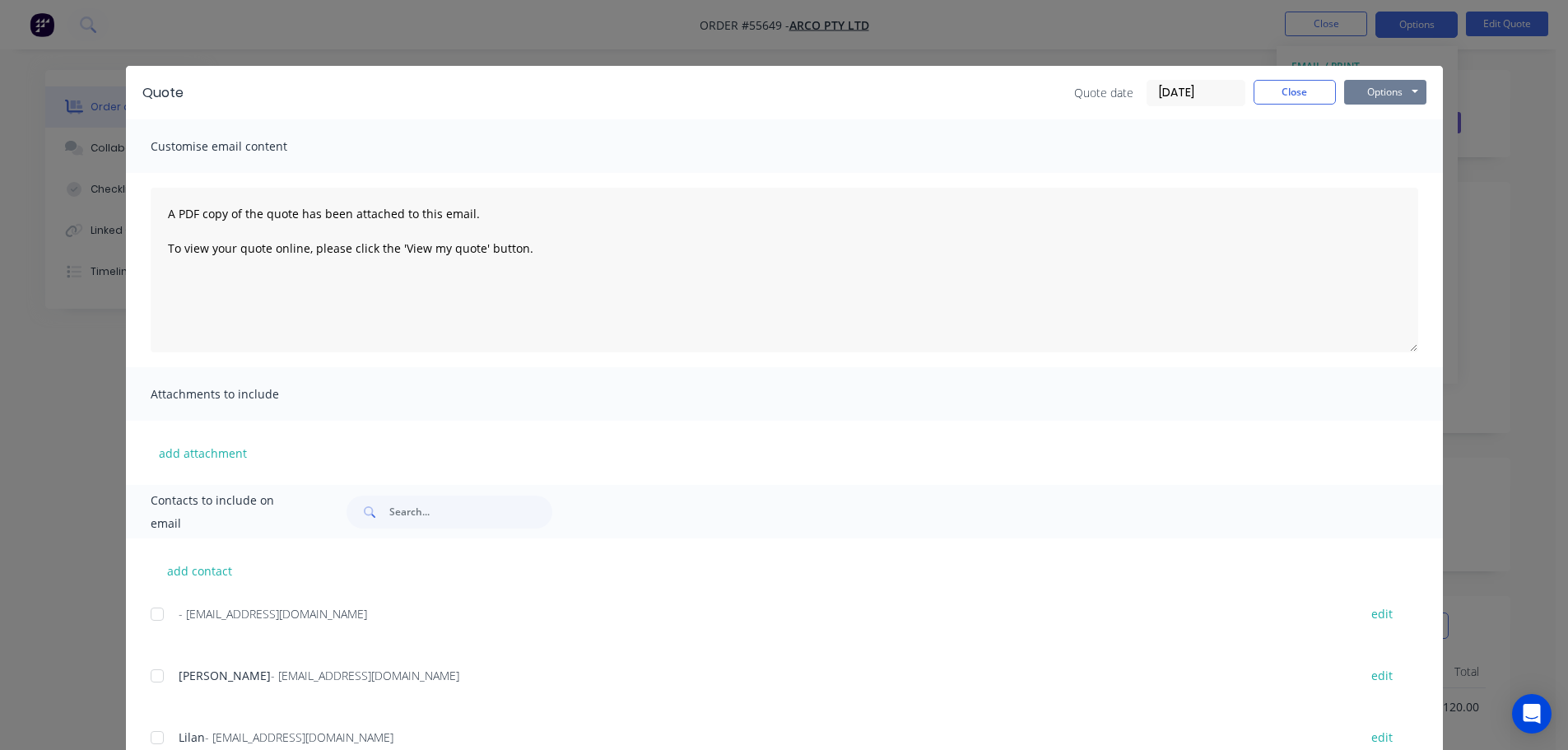
click at [1369, 96] on button "Options" at bounding box center [1385, 92] width 82 height 25
click at [1375, 154] on button "Print" at bounding box center [1396, 149] width 105 height 27
click at [1298, 90] on button "Close" at bounding box center [1294, 92] width 82 height 25
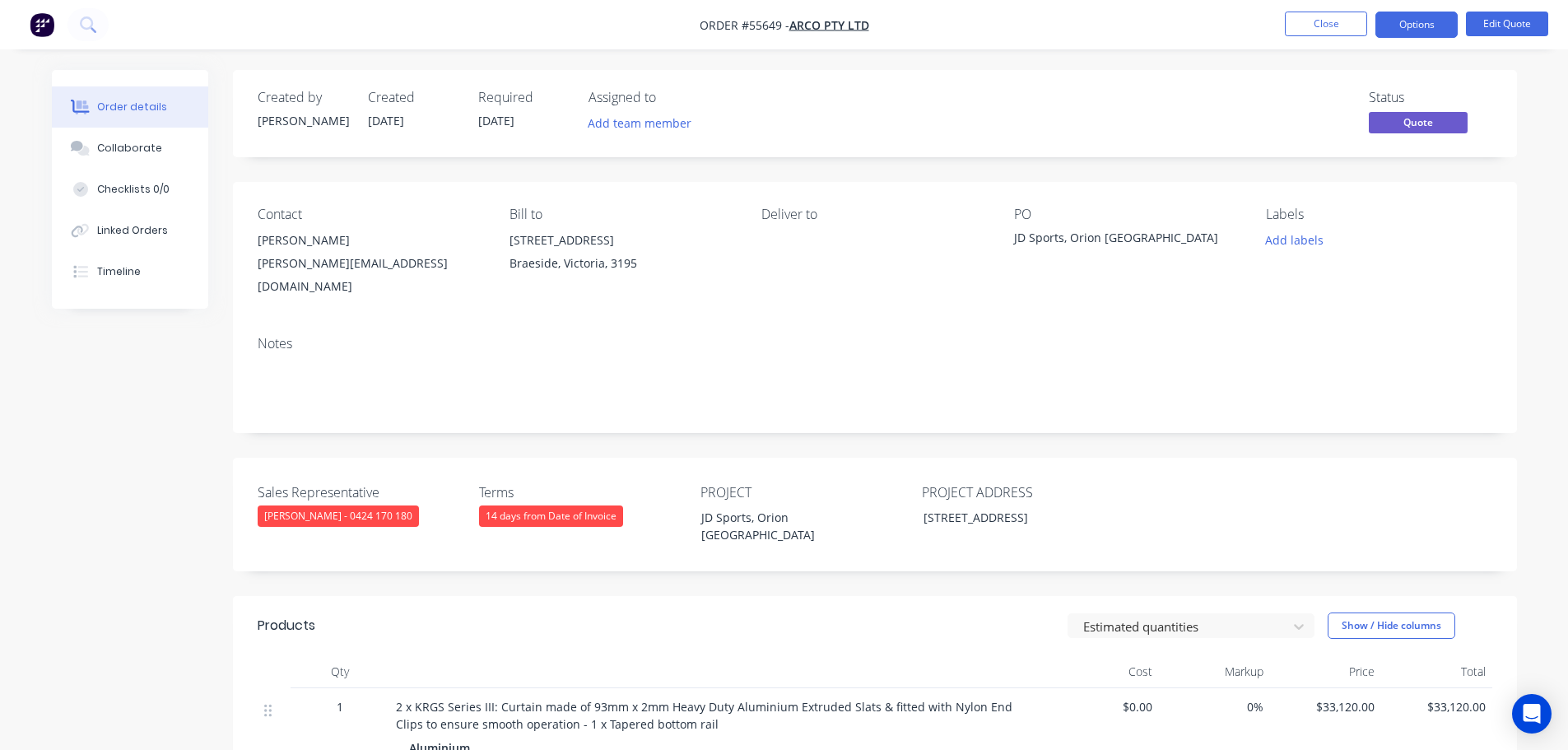
click at [327, 265] on div "tony.v@arco.com.au" at bounding box center [371, 275] width 226 height 46
copy div "tony.v@arco.com.au"
click at [1108, 241] on div "JD Sports, Orion Springfield Central QLD" at bounding box center [1117, 241] width 206 height 23
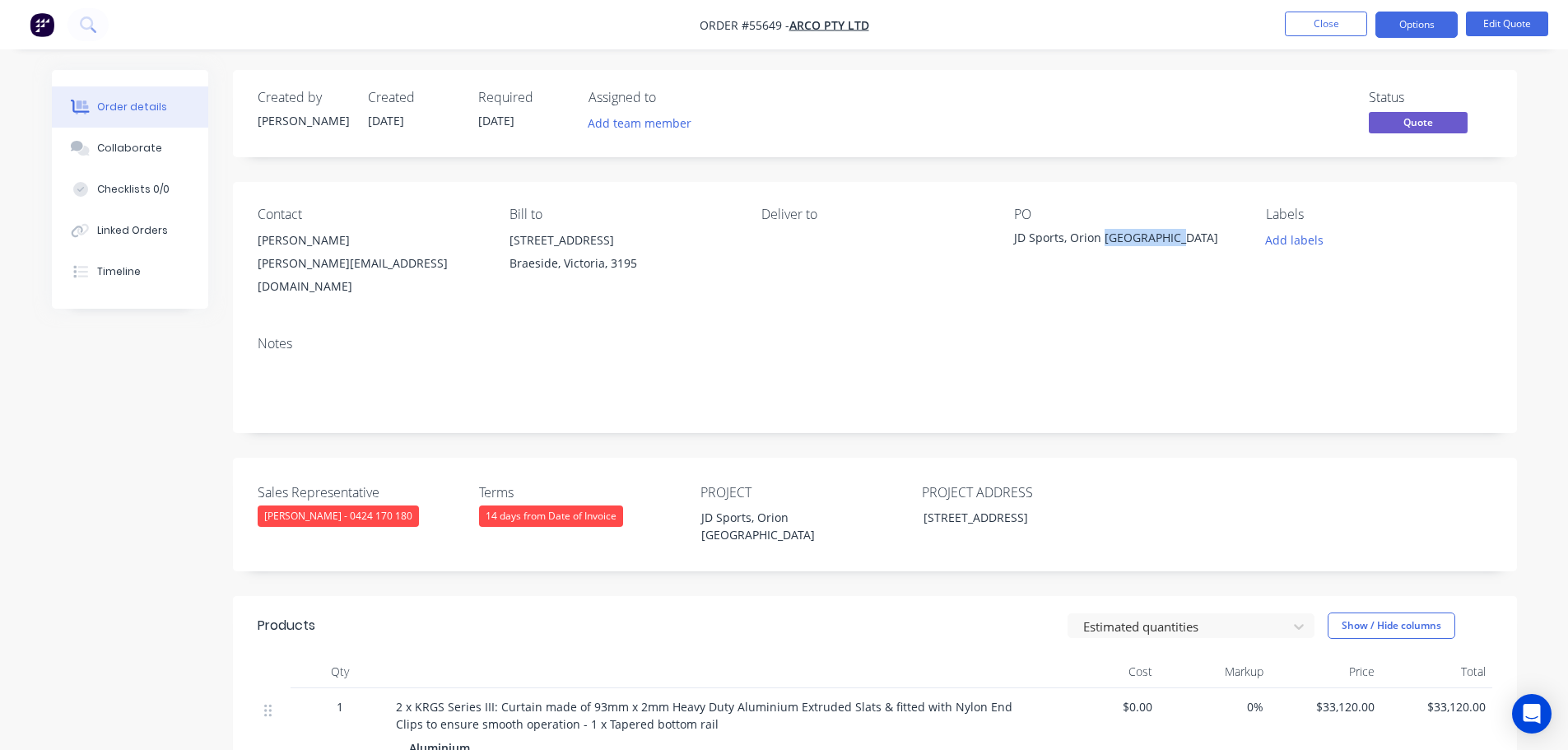
click at [1108, 241] on div "JD Sports, Orion Springfield Central QLD" at bounding box center [1117, 241] width 206 height 23
copy div "JD Sports, Orion Springfield Central QLD"
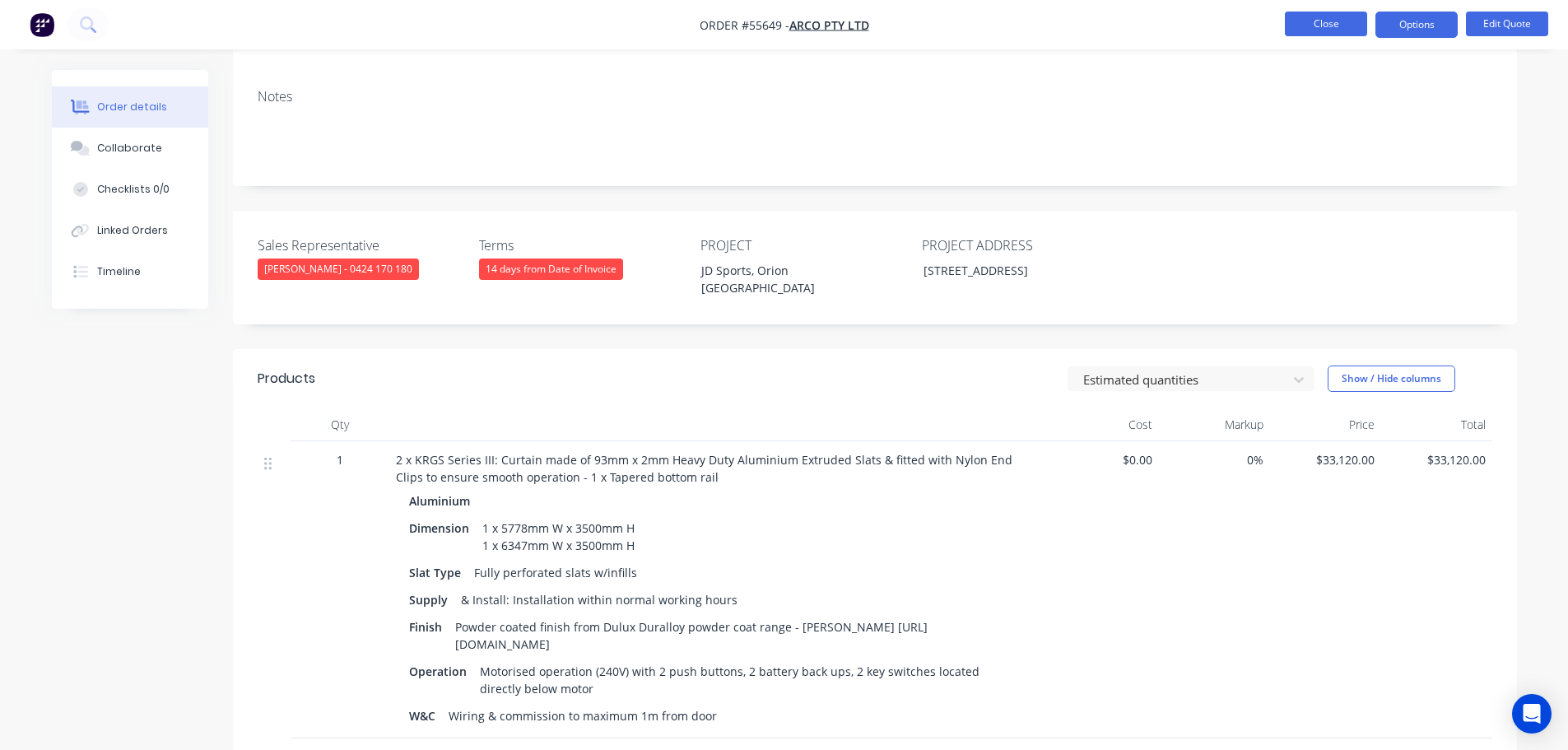
click at [1332, 30] on button "Close" at bounding box center [1326, 24] width 82 height 25
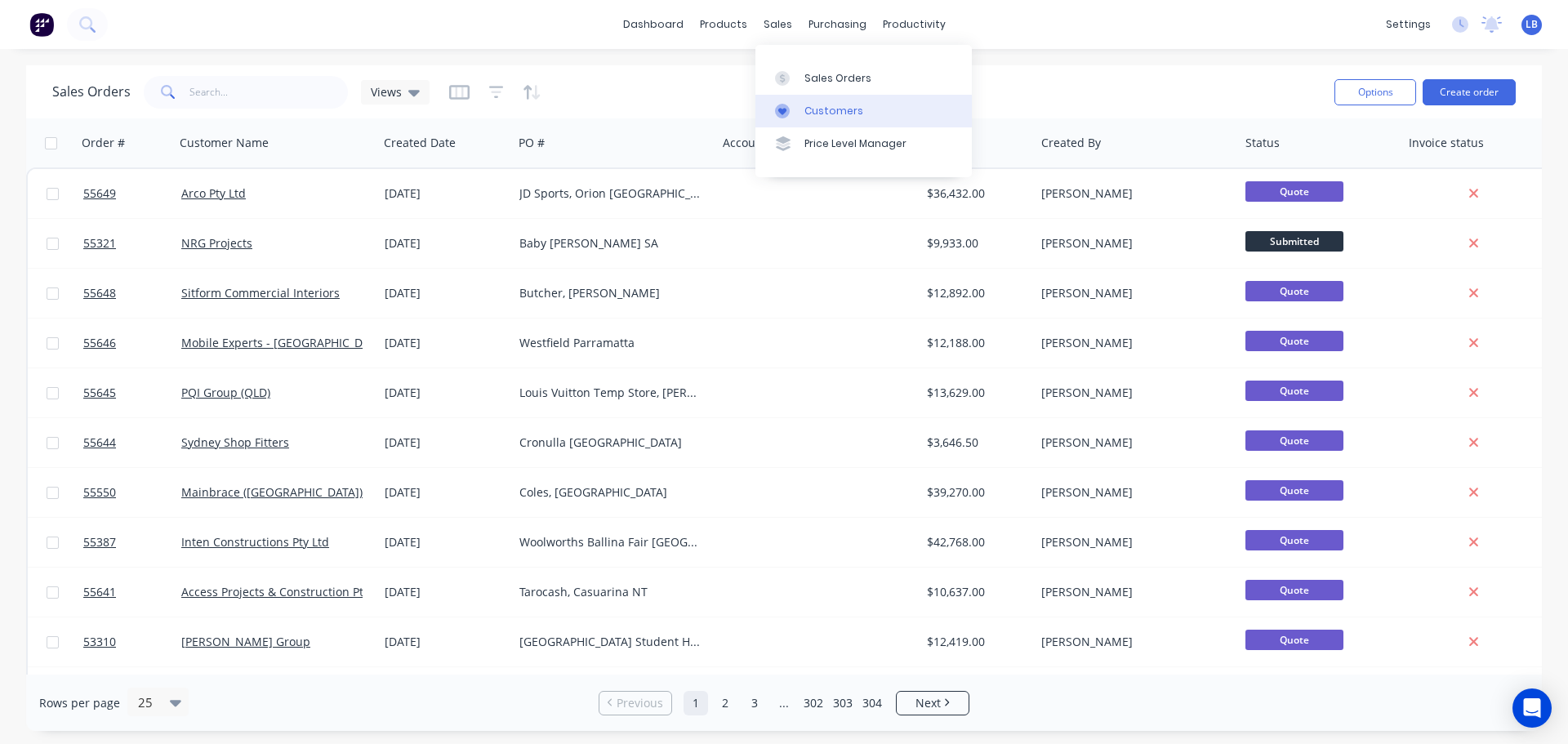
click at [849, 109] on div "Customers" at bounding box center [833, 111] width 58 height 15
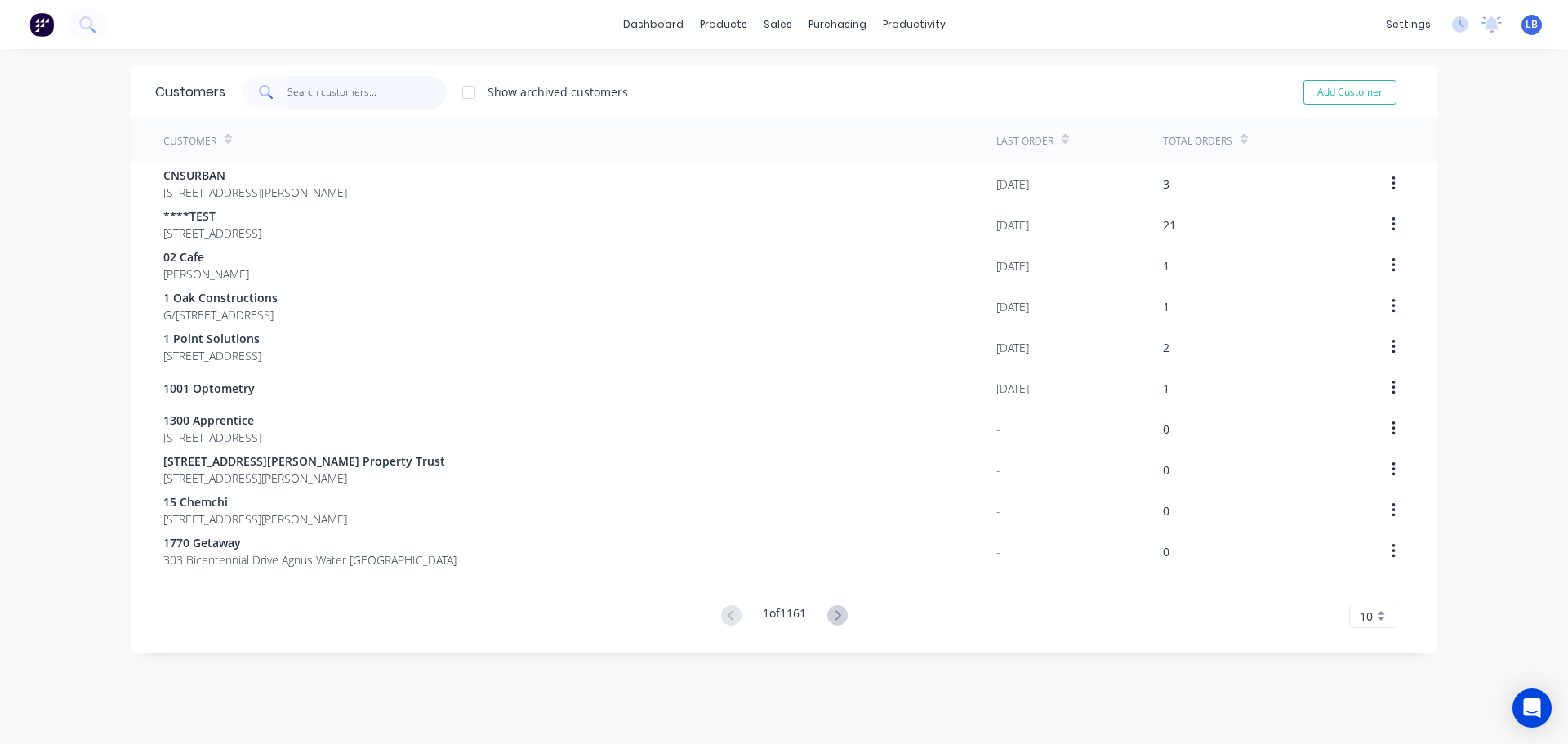
click at [311, 95] on input "text" at bounding box center [366, 92] width 159 height 33
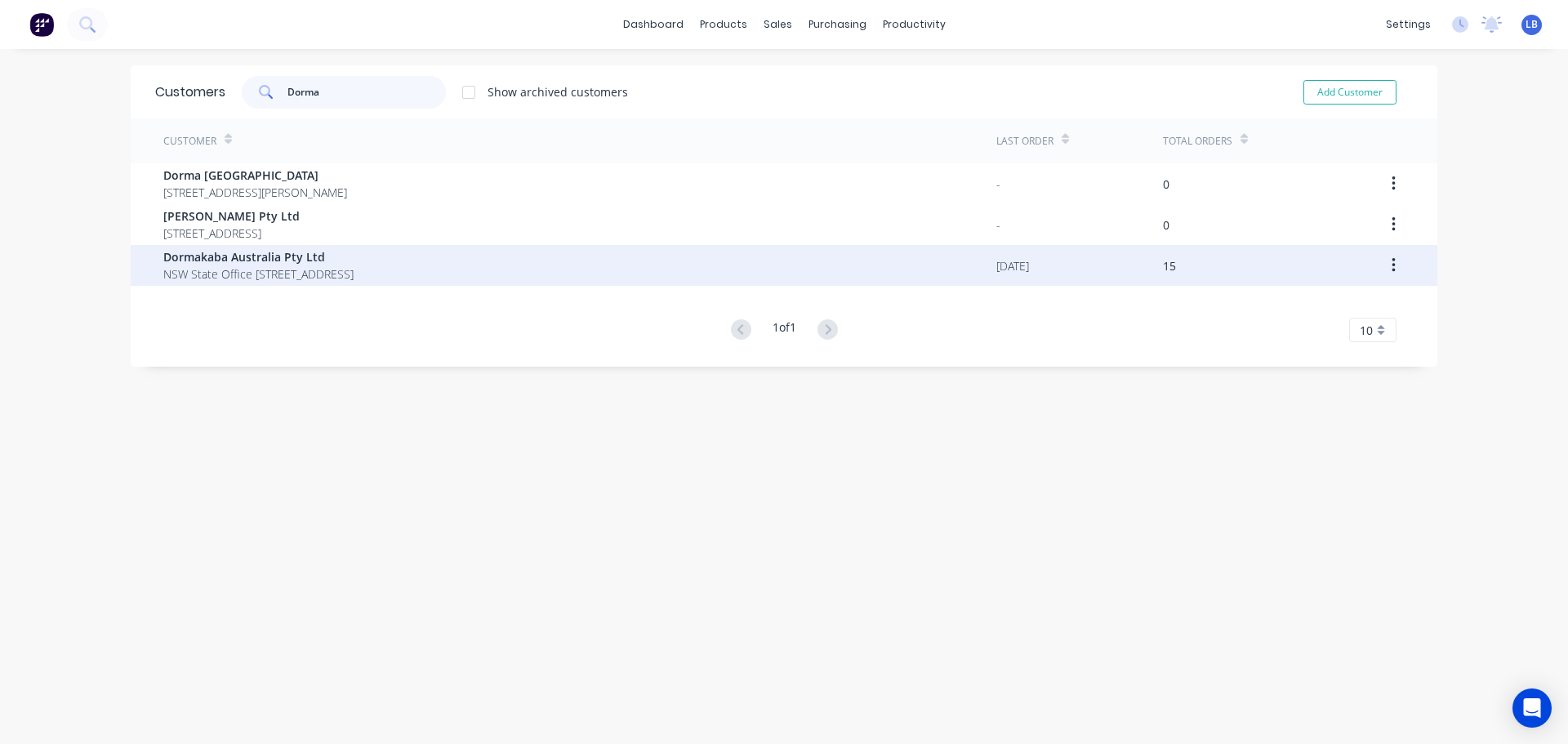
type input "Dorma"
click at [280, 265] on span "NSW State Office Unit 10, Block R Regents Park New South Wales 2143" at bounding box center [258, 273] width 190 height 17
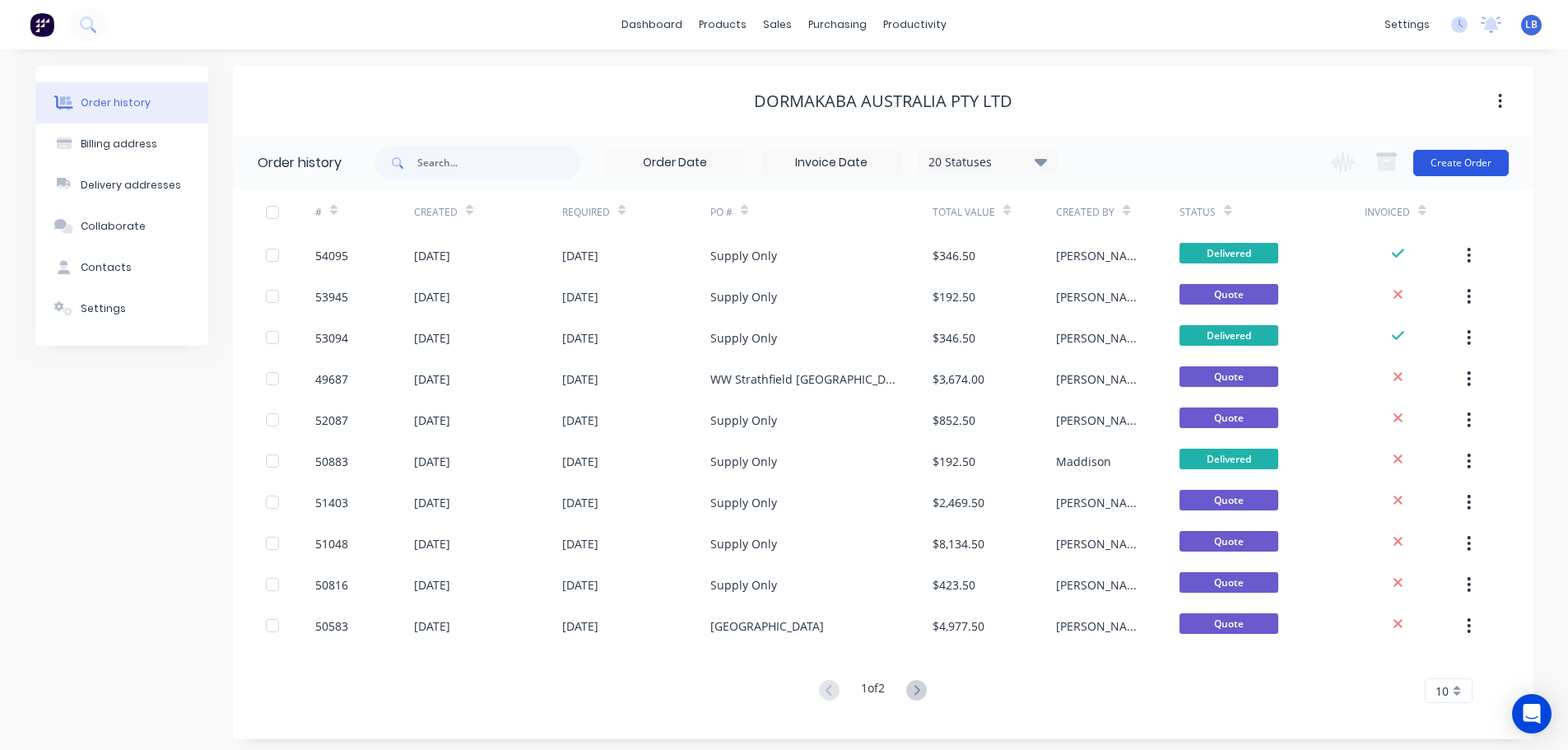
click at [1454, 167] on button "Create Order" at bounding box center [1461, 163] width 95 height 27
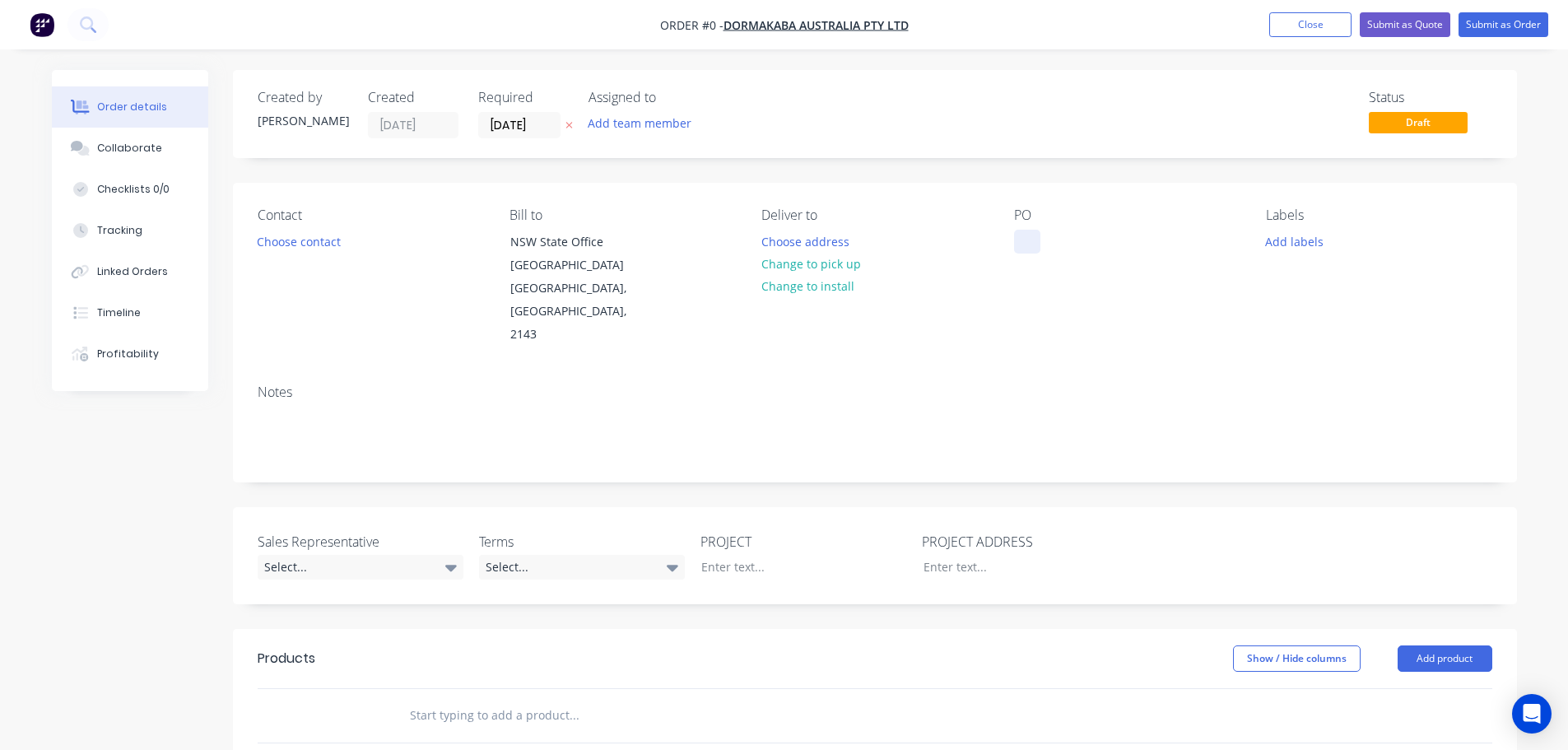
click at [1027, 251] on div at bounding box center [1027, 241] width 27 height 24
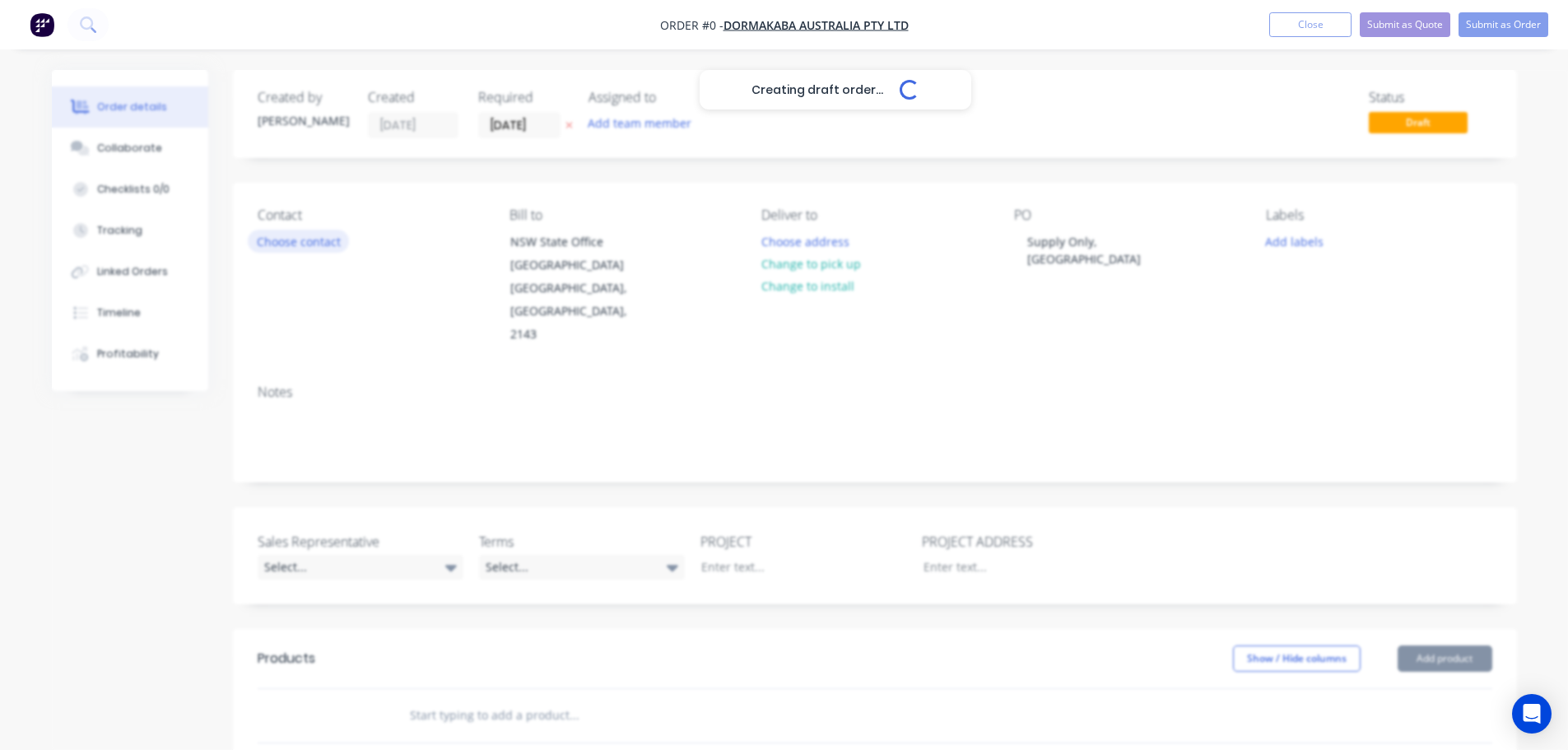
click at [276, 244] on div "Creating draft order... Loading... Order details Collaborate Checklists 0/0 Tra…" at bounding box center [785, 616] width 1498 height 1093
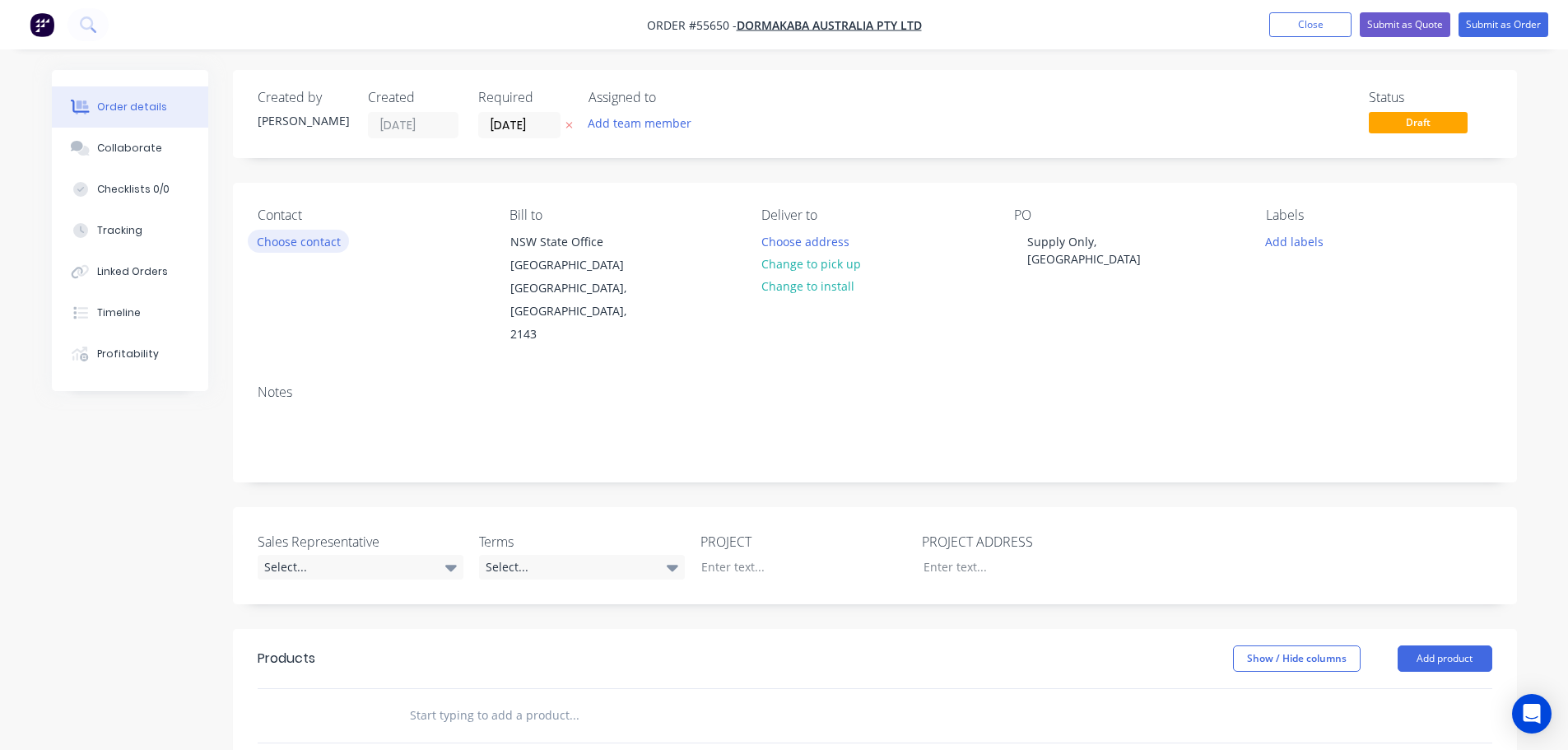
click at [276, 244] on button "Choose contact" at bounding box center [299, 241] width 101 height 22
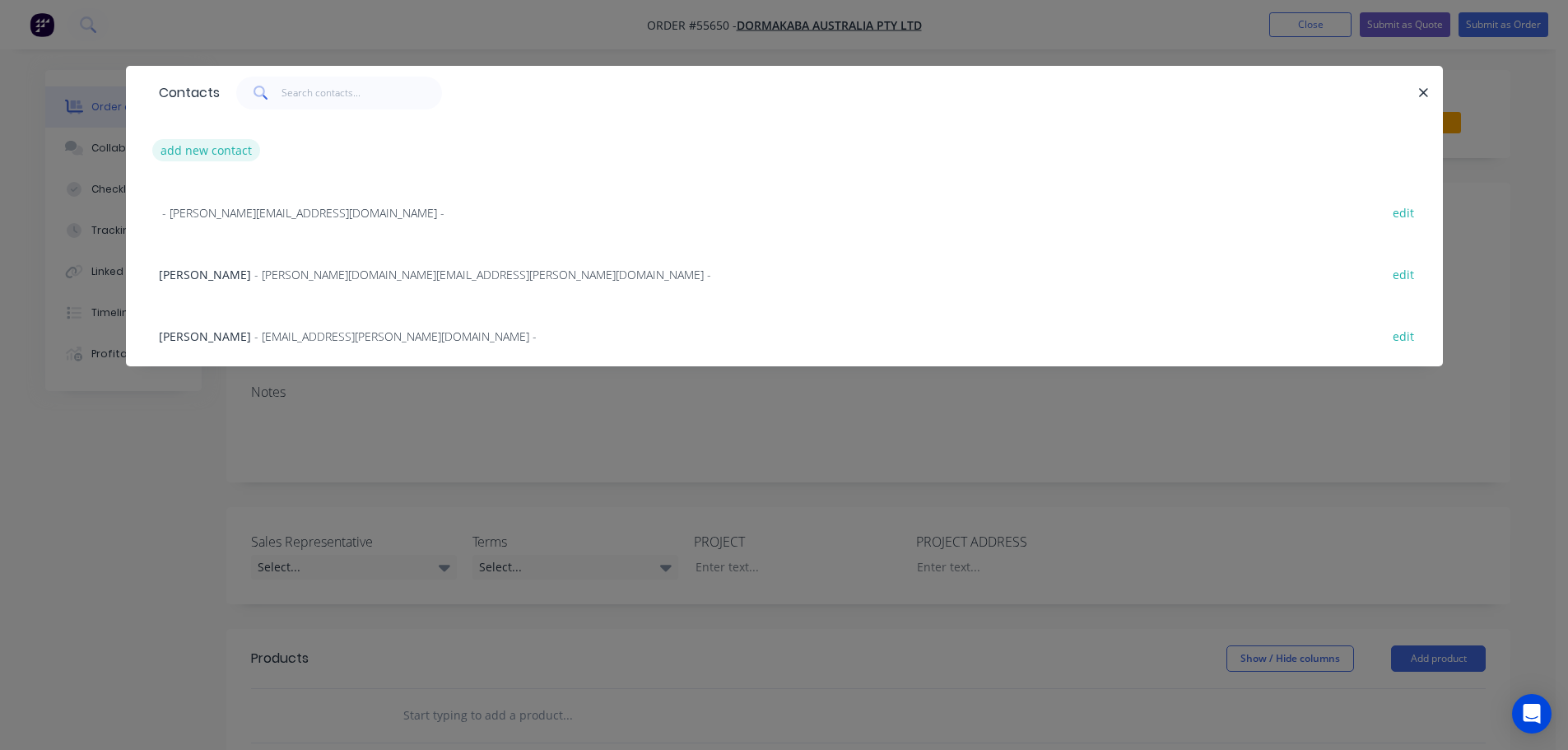
click at [202, 152] on button "add new contact" at bounding box center [207, 150] width 109 height 22
select select "AU"
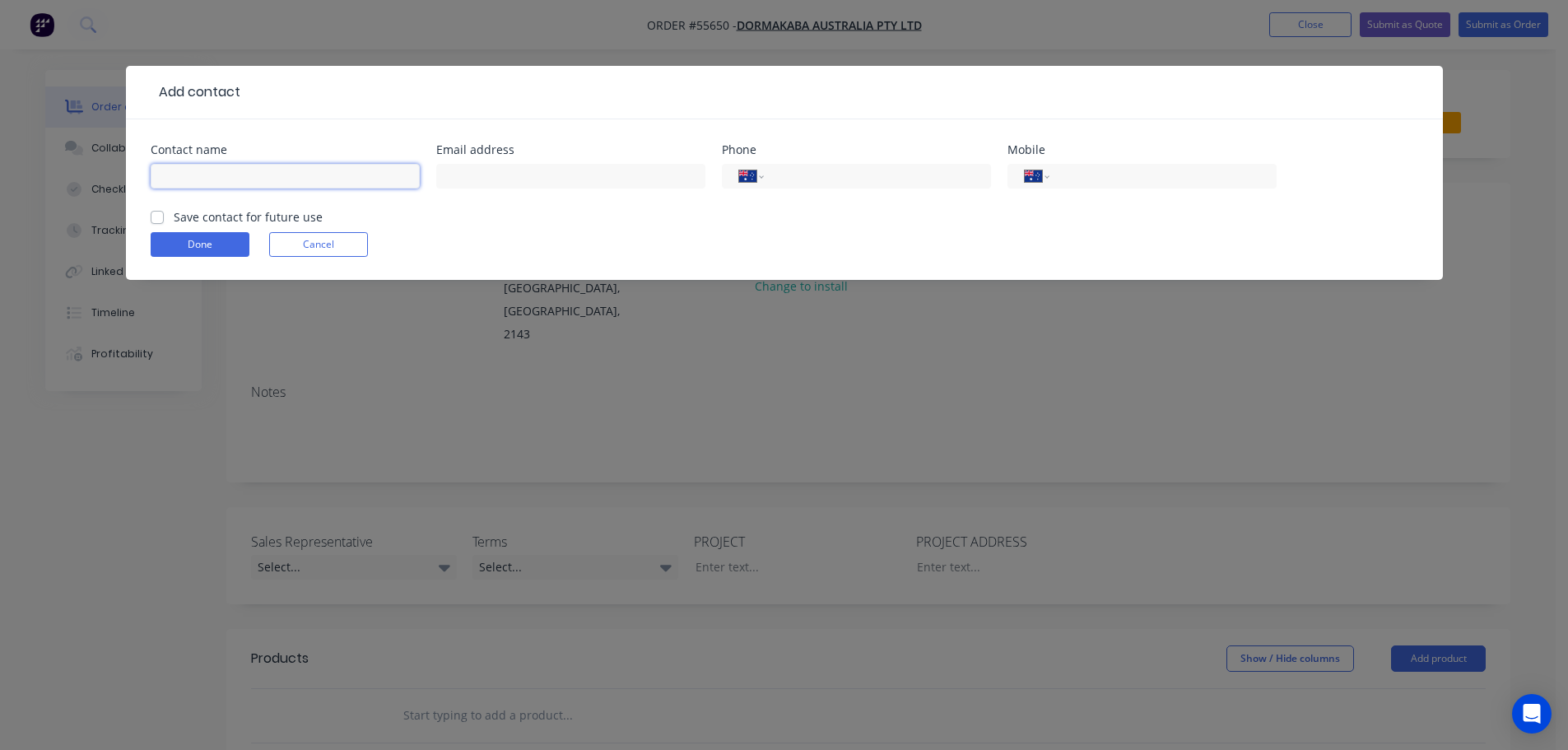
drag, startPoint x: 163, startPoint y: 173, endPoint x: 181, endPoint y: 183, distance: 20.6
click at [163, 173] on input "text" at bounding box center [285, 176] width 269 height 25
click at [203, 174] on input "Sharni Shrimpton@dormakaba.com" at bounding box center [285, 176] width 269 height 25
click at [197, 177] on input "Sharni shrimpton@dormakaba.com" at bounding box center [285, 176] width 269 height 25
click at [203, 174] on input "Sharni shrimpton@dormakaba.com" at bounding box center [285, 176] width 269 height 25
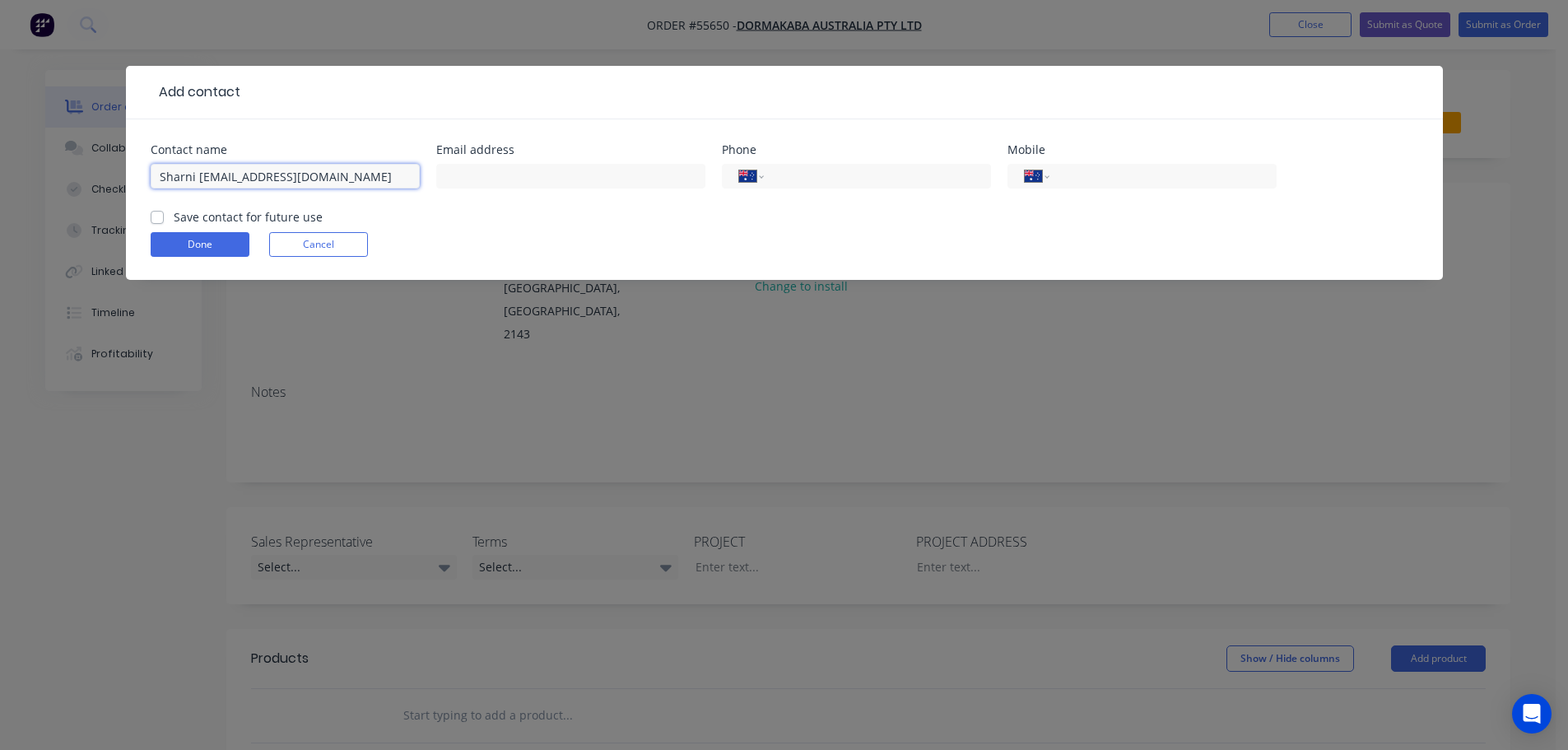
drag, startPoint x: 357, startPoint y: 180, endPoint x: 153, endPoint y: 183, distance: 204.0
click at [153, 183] on input "Sharni Shrimpton@dormakaba.com" at bounding box center [285, 176] width 269 height 25
type input "Sharni Shrimpton@dormakaba.com"
click at [462, 171] on input "text" at bounding box center [571, 176] width 269 height 25
paste input "Sharni Shrimpton@dormakaba.com"
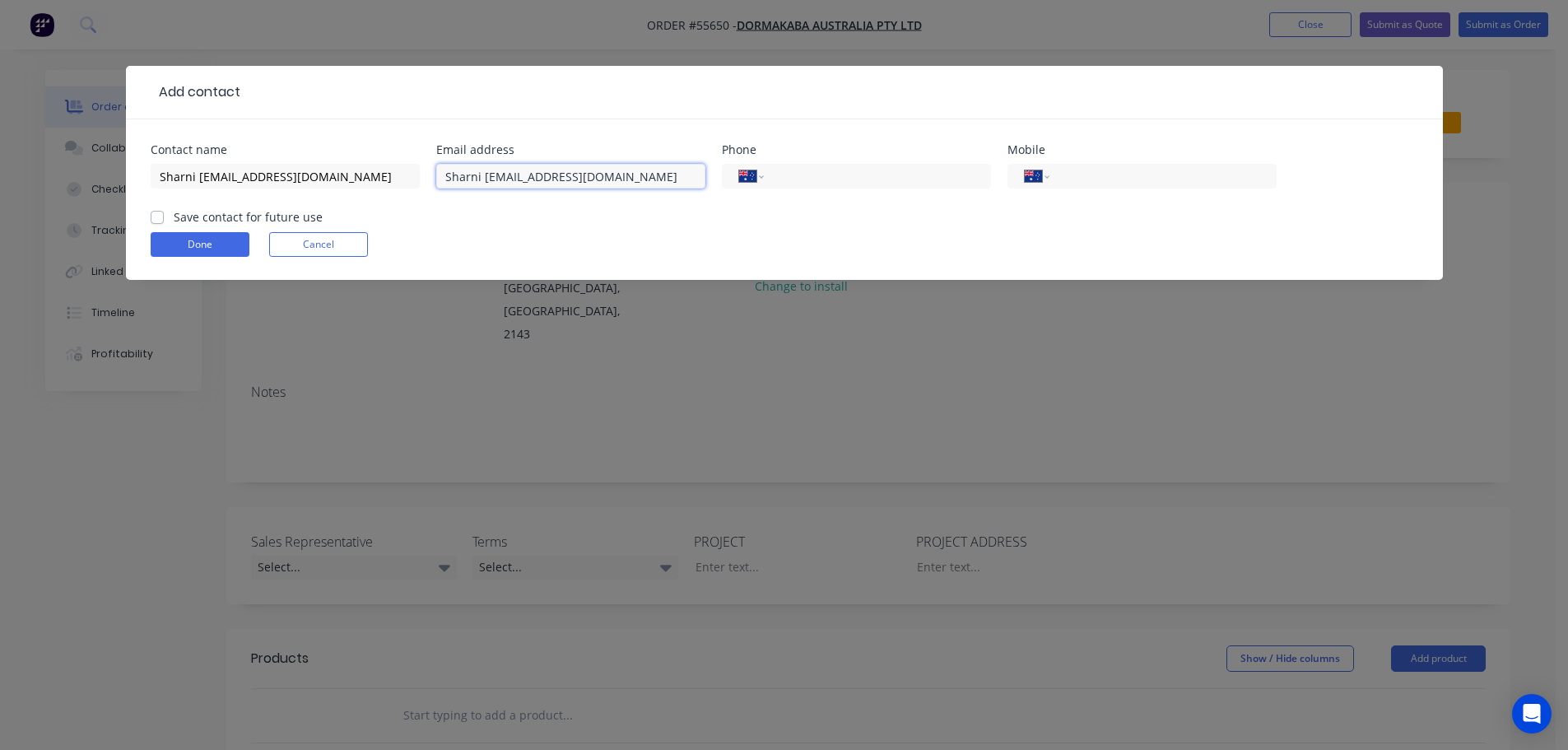
click at [489, 175] on input "Sharni Shrimpton@dormakaba.com" at bounding box center [571, 176] width 269 height 25
click at [451, 178] on input "Sharnishrimpton@dormakaba.com" at bounding box center [571, 176] width 269 height 25
click at [479, 176] on input "sharnishrimpton@dormakaba.com" at bounding box center [571, 176] width 269 height 25
click at [660, 181] on input "sharni.shrimpton@dormakaba.com" at bounding box center [571, 176] width 269 height 25
type input "sharni.shrimpton@dormakaba.com"
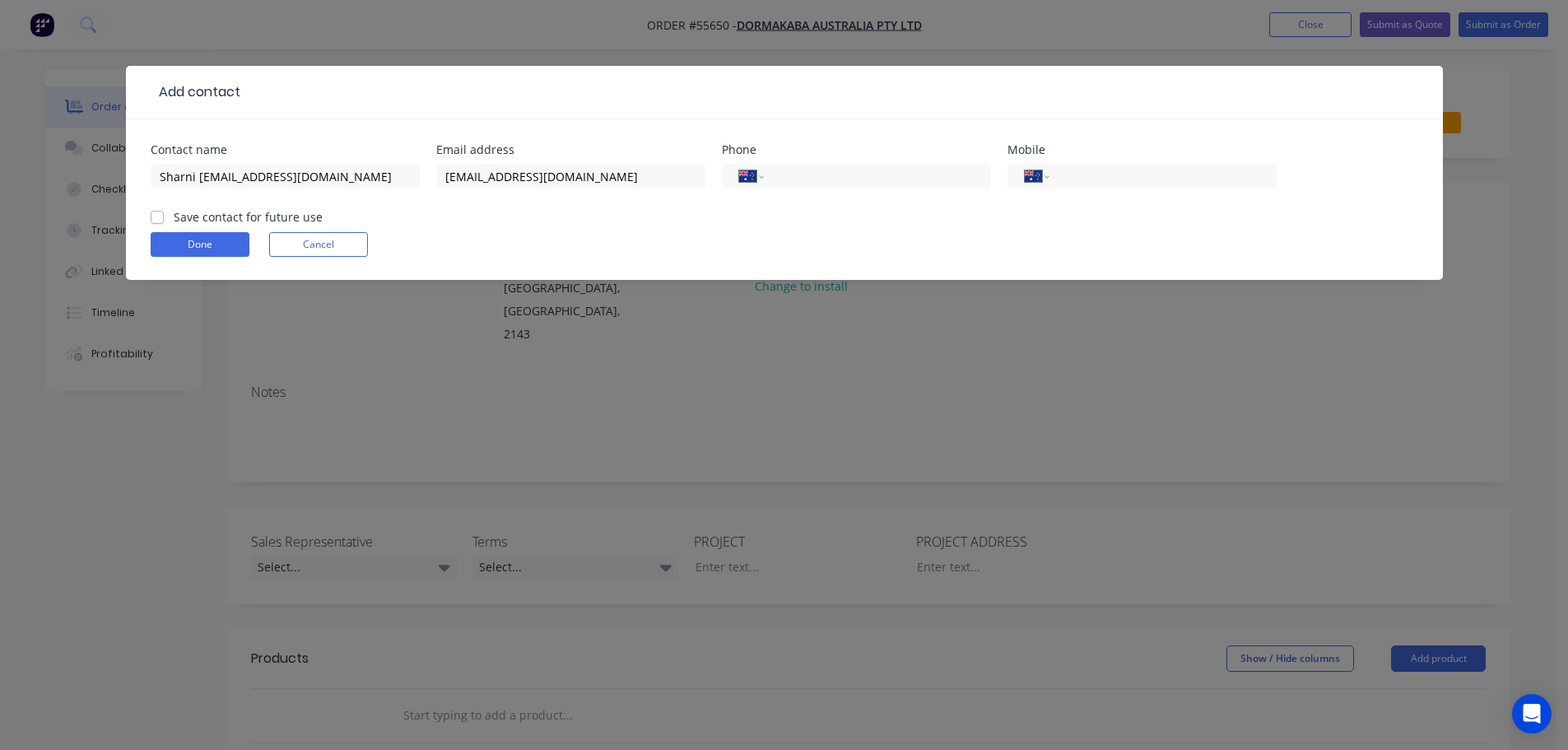
click at [173, 216] on label "Save contact for future use" at bounding box center [248, 217] width 149 height 17
click at [160, 216] on input "Save contact for future use" at bounding box center [158, 216] width 13 height 16
checkbox input "true"
click at [183, 250] on button "Done" at bounding box center [200, 245] width 99 height 25
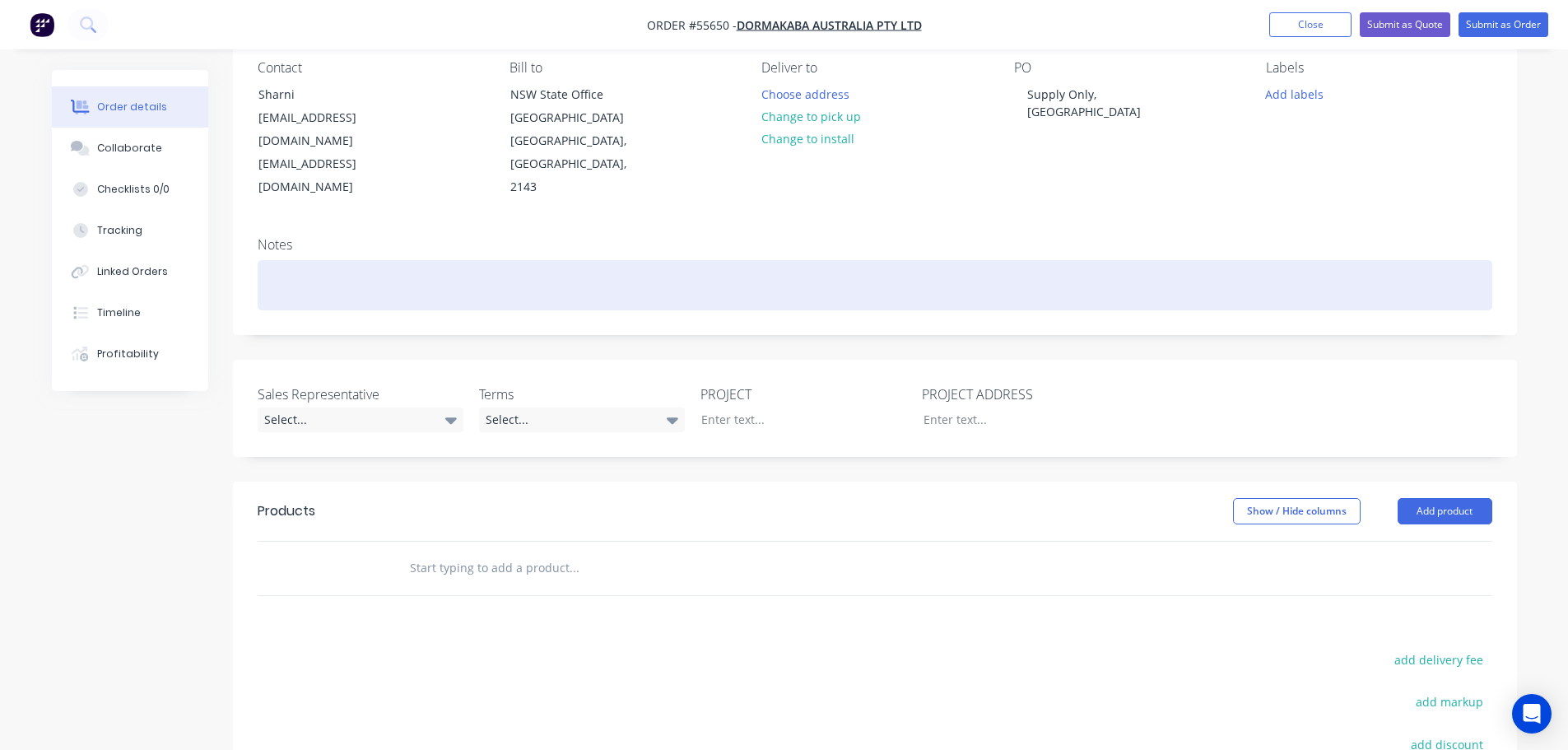
scroll to position [164, 0]
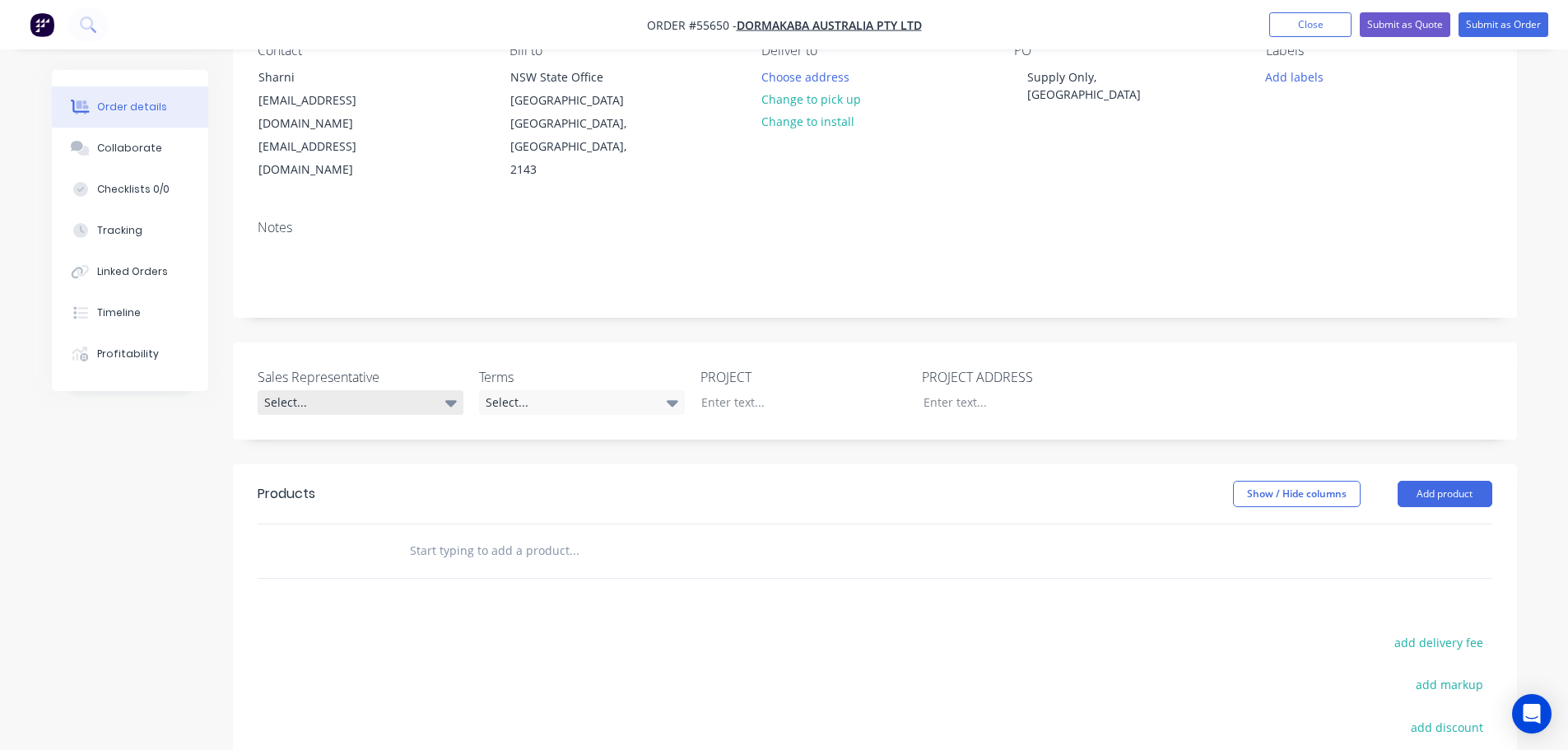
click at [320, 390] on div "Select..." at bounding box center [361, 402] width 206 height 25
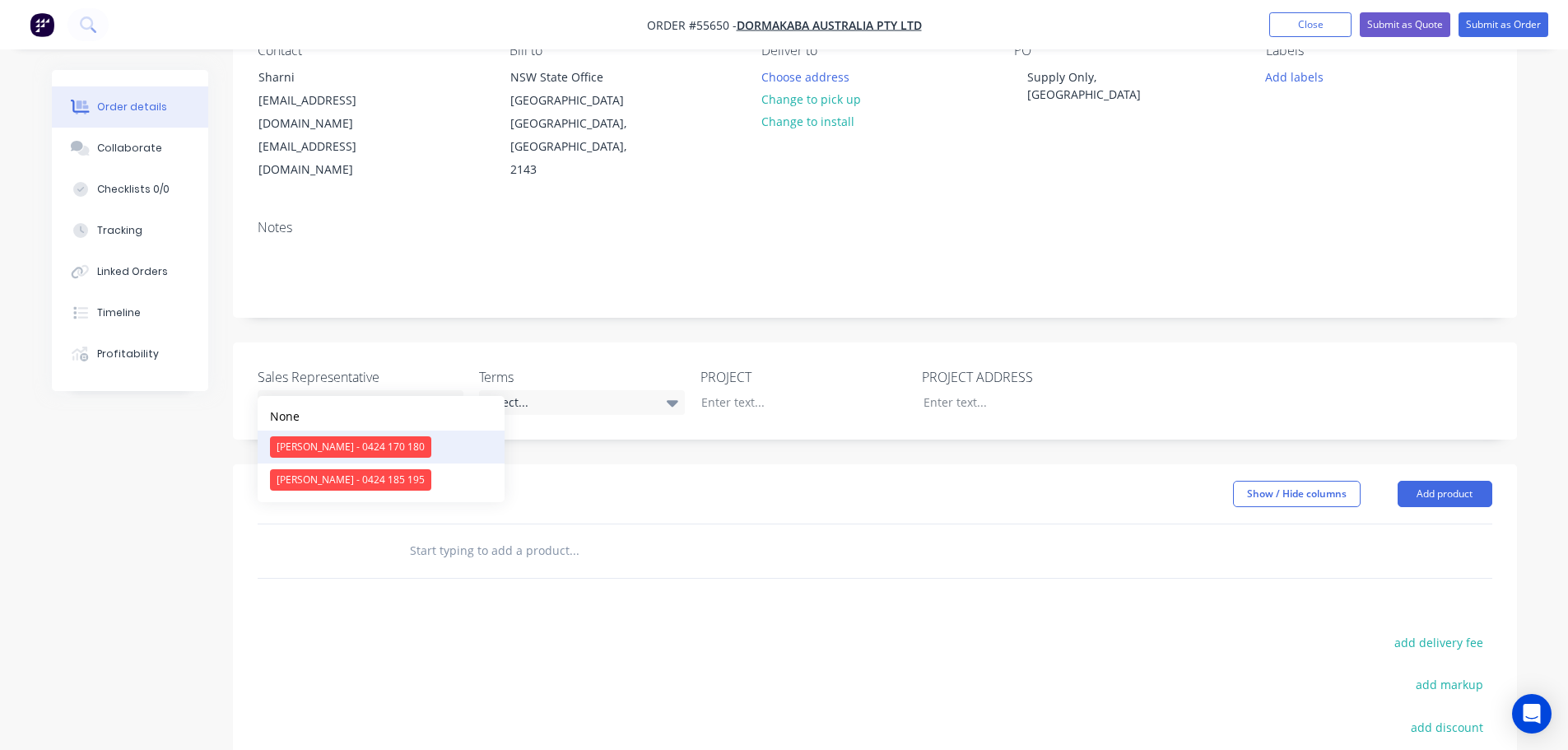
click at [319, 443] on div "Clayton Blackman - 0424 170 180" at bounding box center [350, 447] width 161 height 22
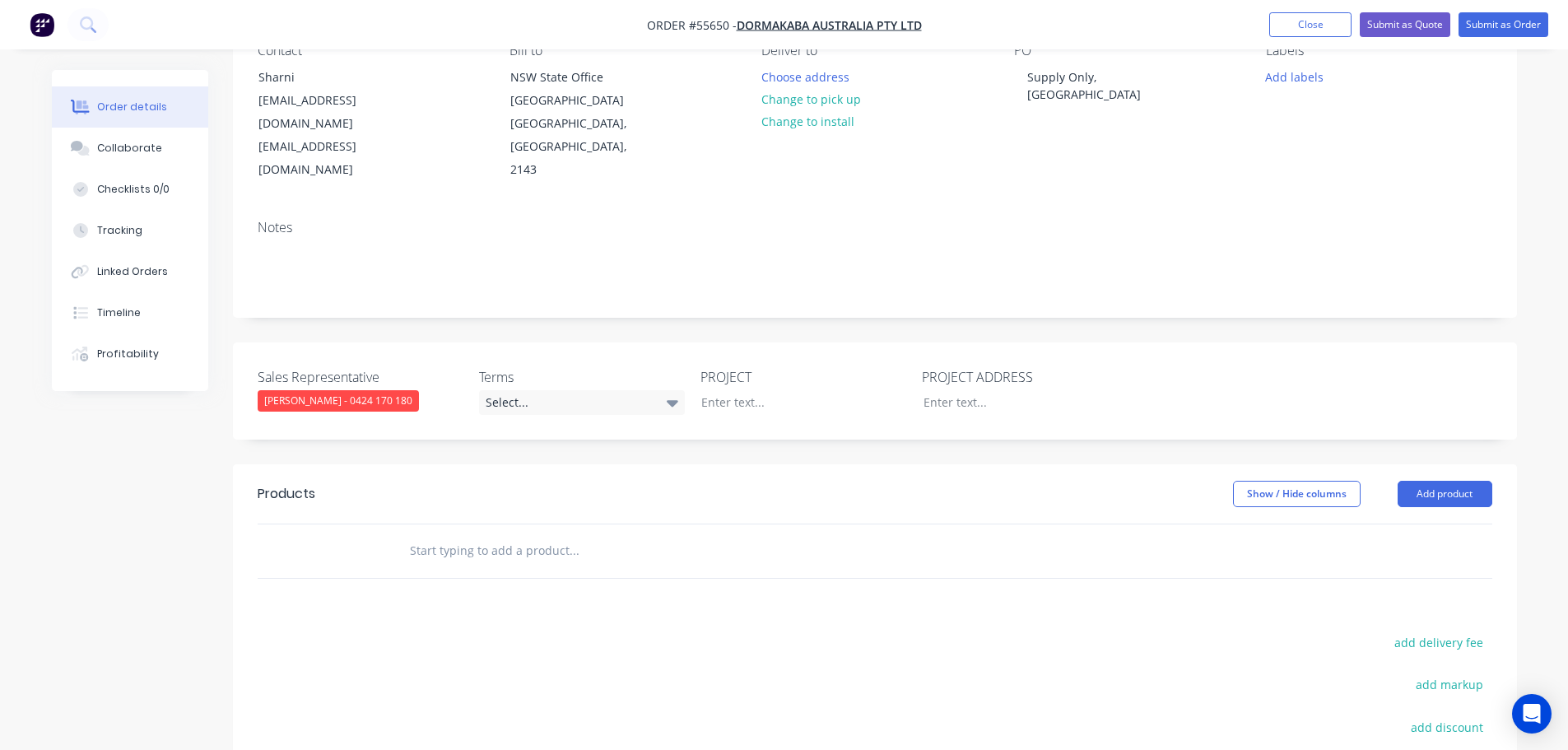
click at [325, 390] on div "Clayton Blackman - 0424 170 180" at bounding box center [338, 401] width 161 height 22
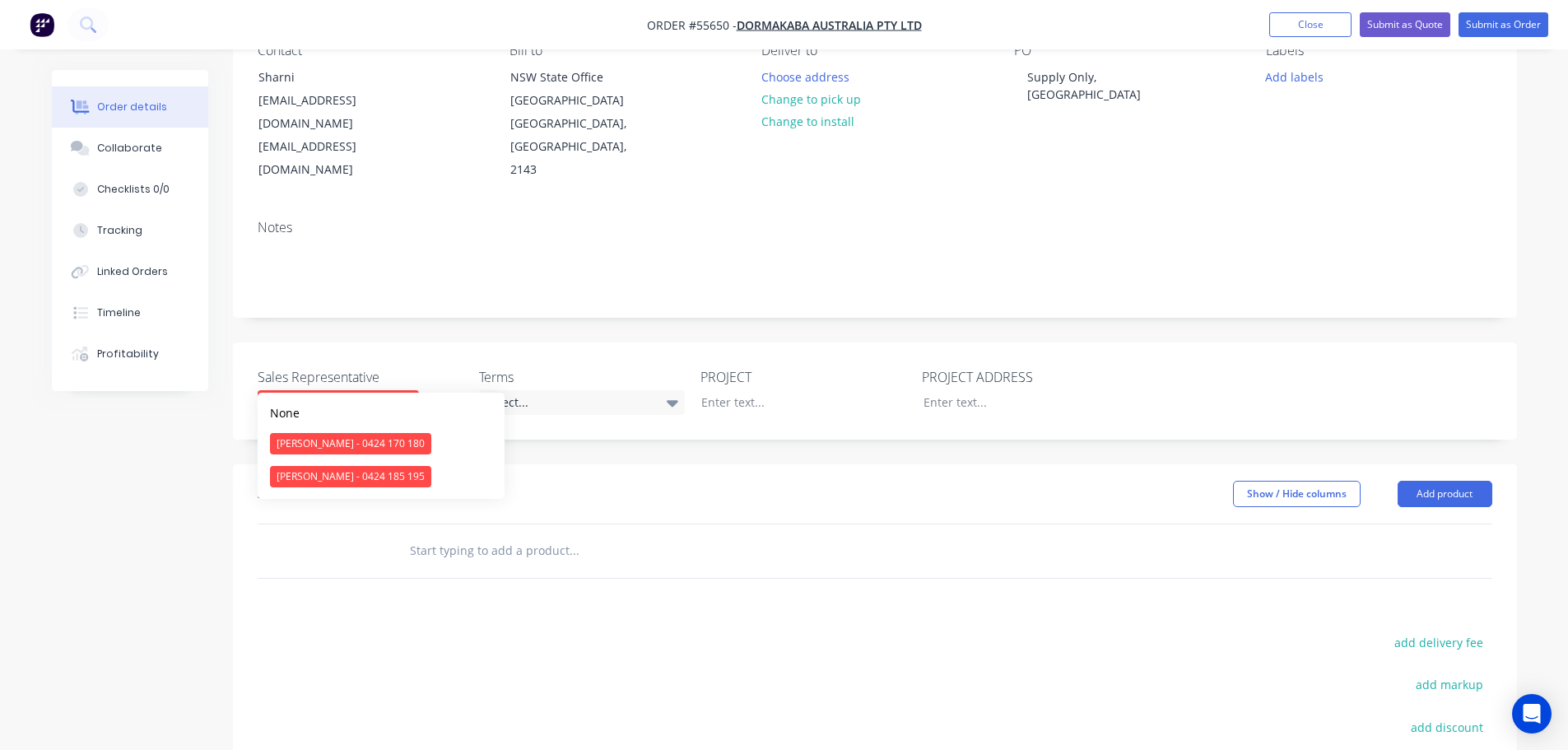
drag, startPoint x: 316, startPoint y: 470, endPoint x: 446, endPoint y: 432, distance: 135.4
click at [324, 467] on div "Drew Blackman - 0424 185 195" at bounding box center [350, 477] width 161 height 22
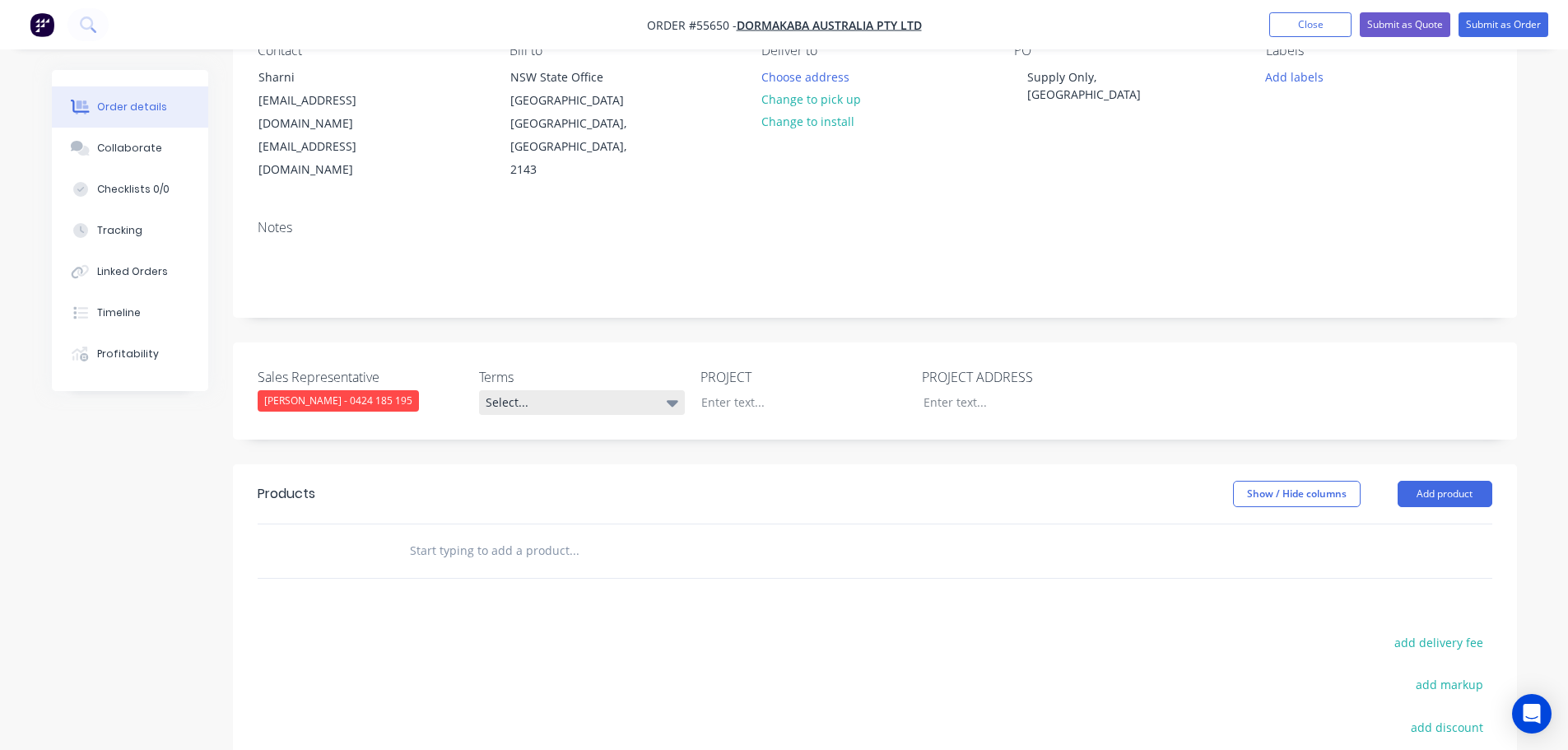
click at [606, 390] on div "Select..." at bounding box center [582, 402] width 206 height 25
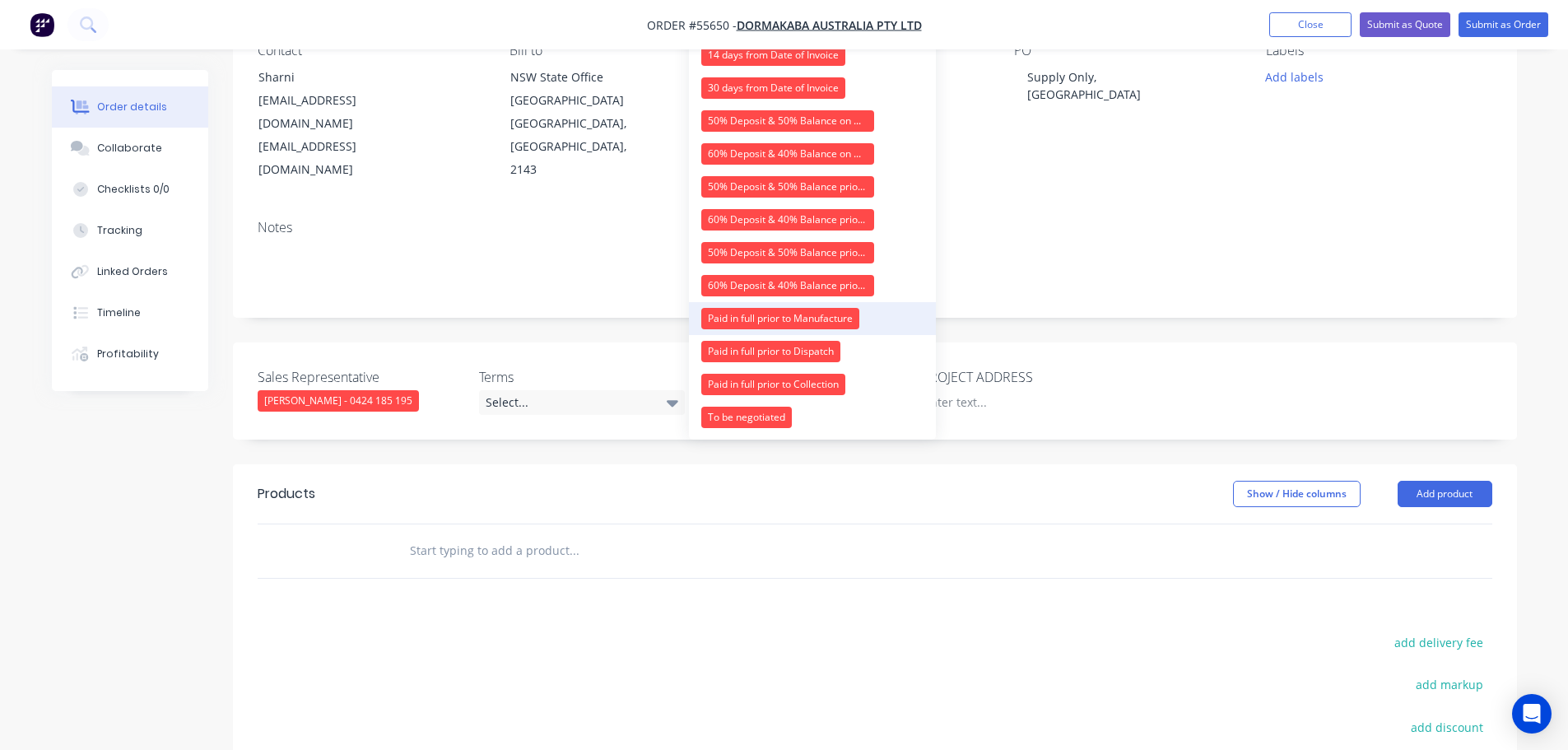
click at [774, 320] on div "Paid in full prior to Manufacture" at bounding box center [780, 319] width 158 height 22
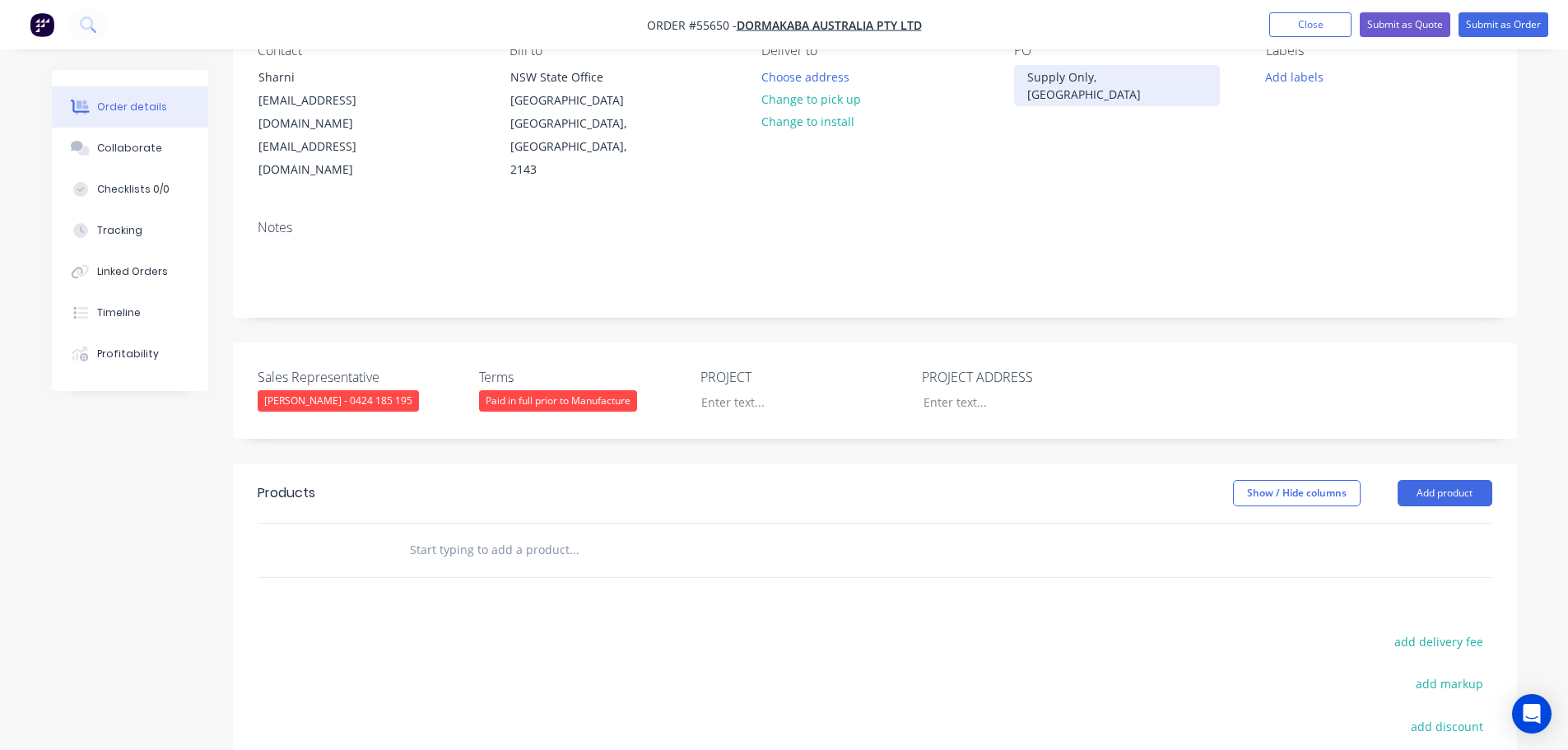
click at [1096, 77] on div "Supply Only, Newcastle" at bounding box center [1117, 85] width 206 height 41
copy div "Supply Only, Newcastle"
click at [716, 390] on div at bounding box center [791, 402] width 206 height 24
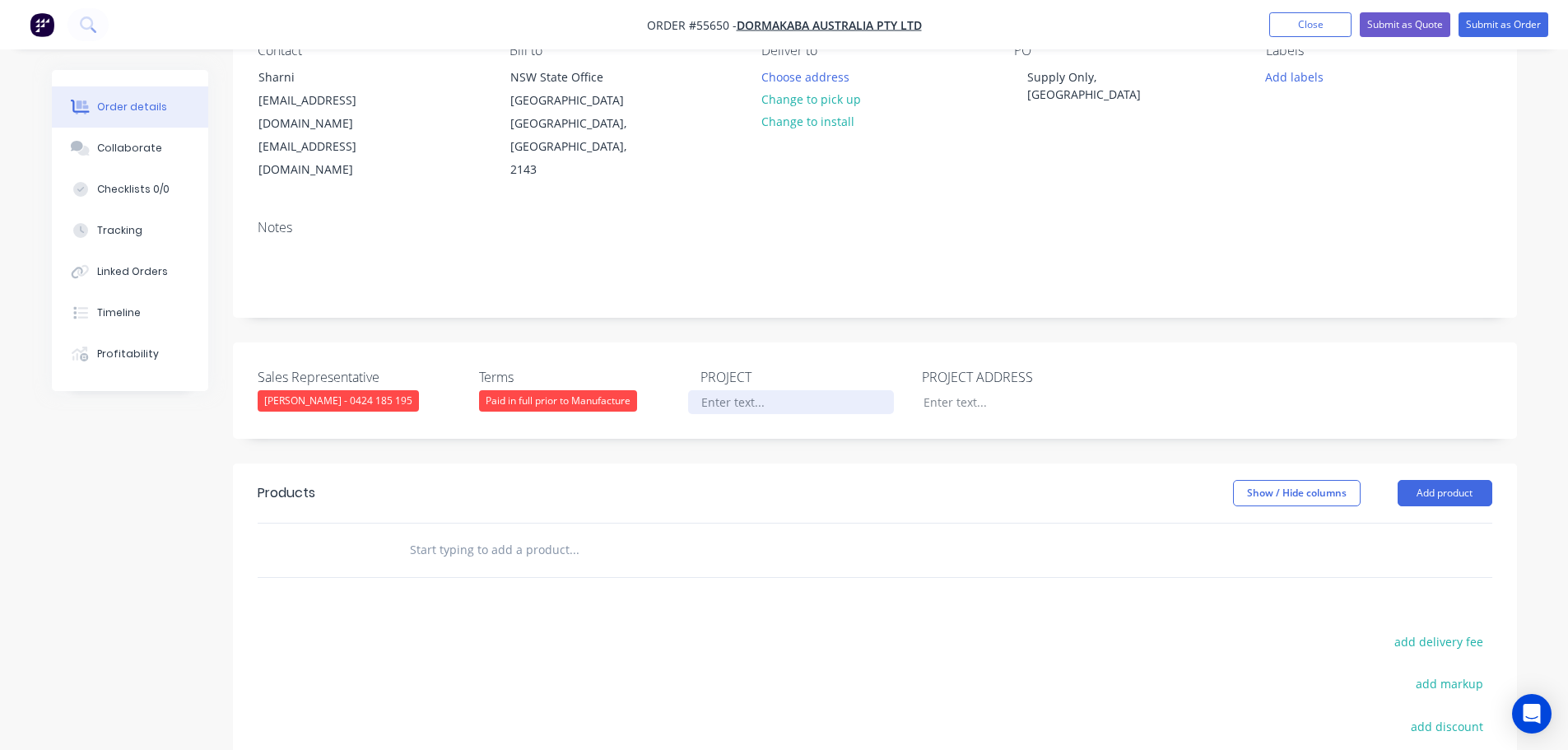
paste div
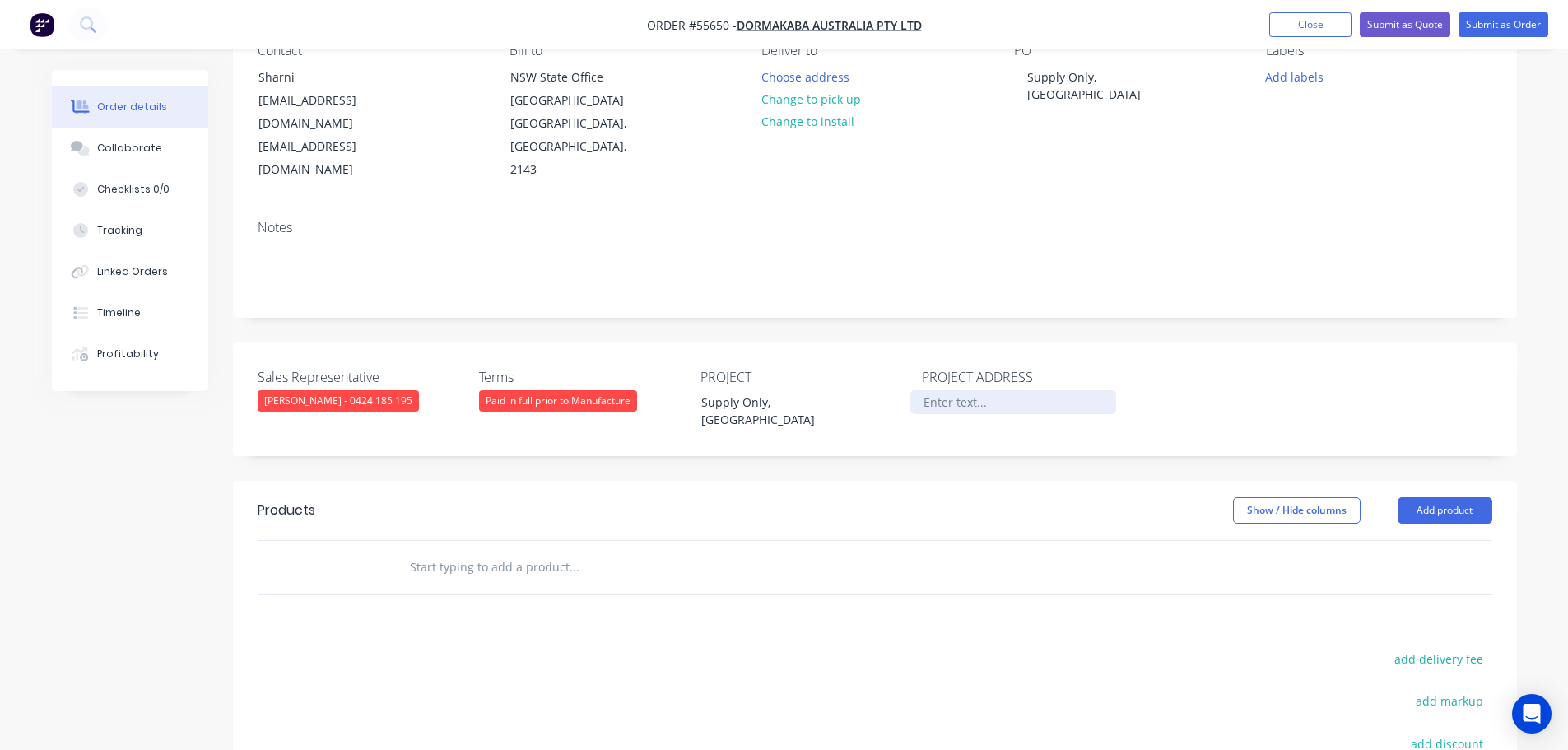
click at [944, 390] on div at bounding box center [1013, 402] width 206 height 24
paste div
click at [995, 390] on div "Supply Only, Newcastle" at bounding box center [1013, 411] width 206 height 41
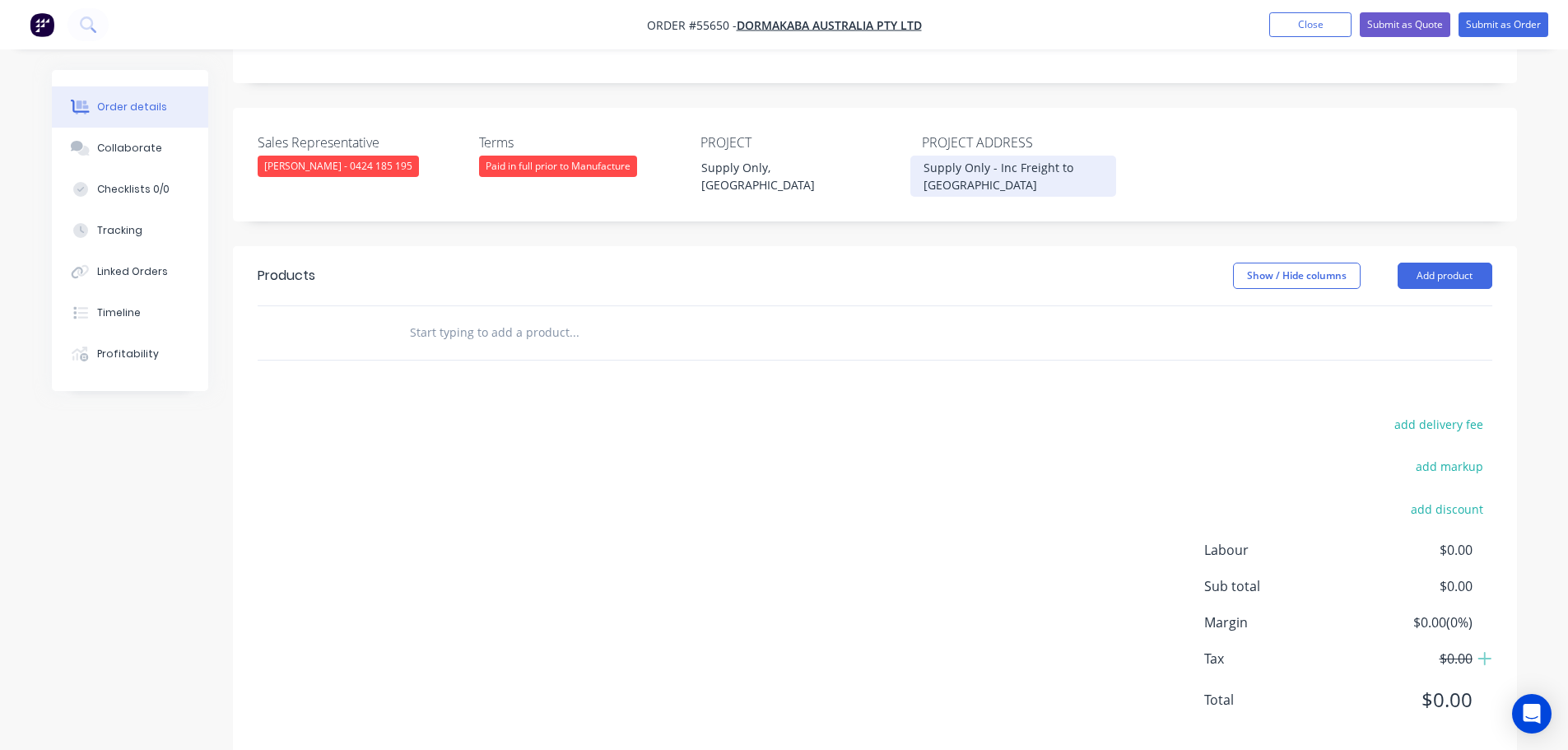
scroll to position [407, 0]
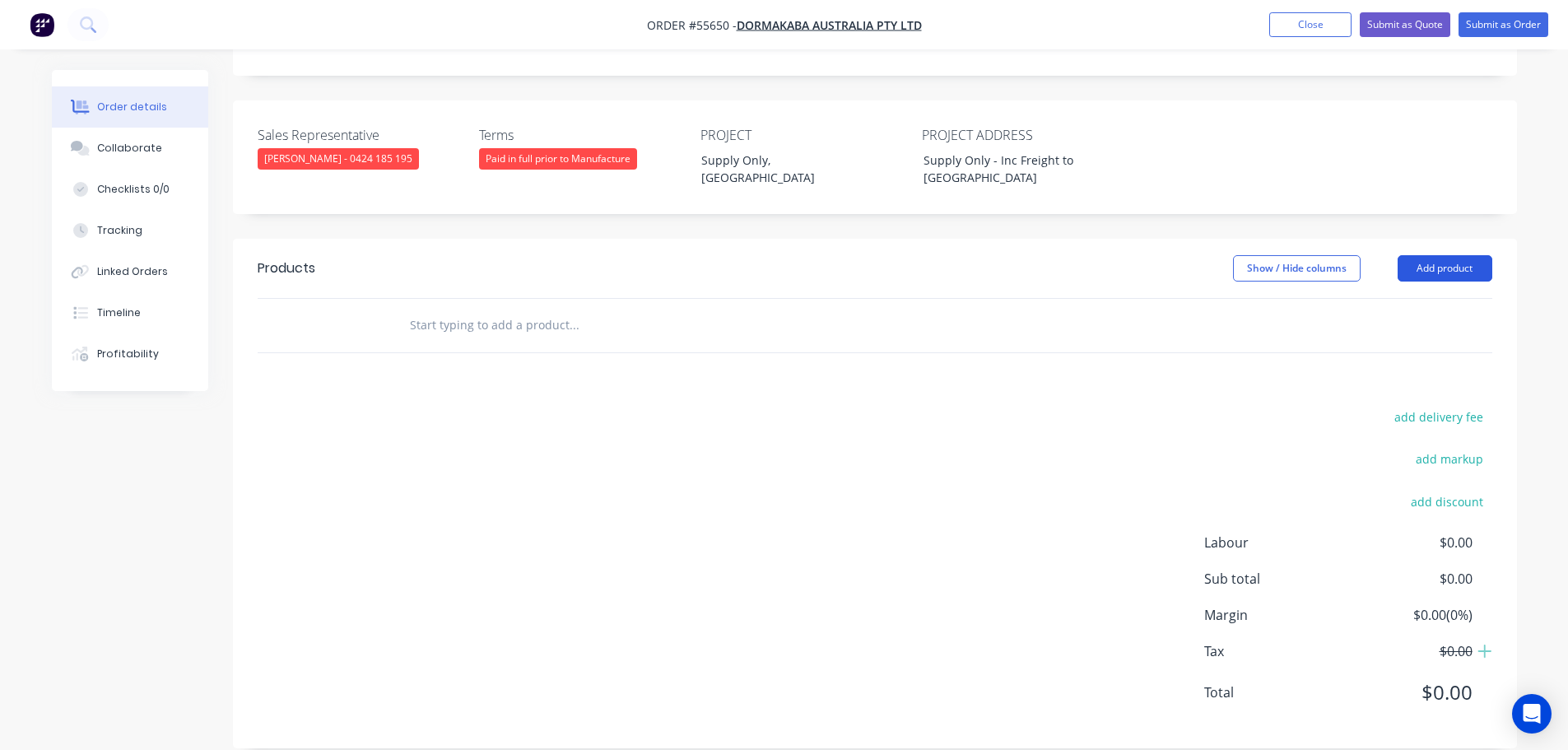
click at [1434, 256] on button "Add product" at bounding box center [1445, 269] width 95 height 27
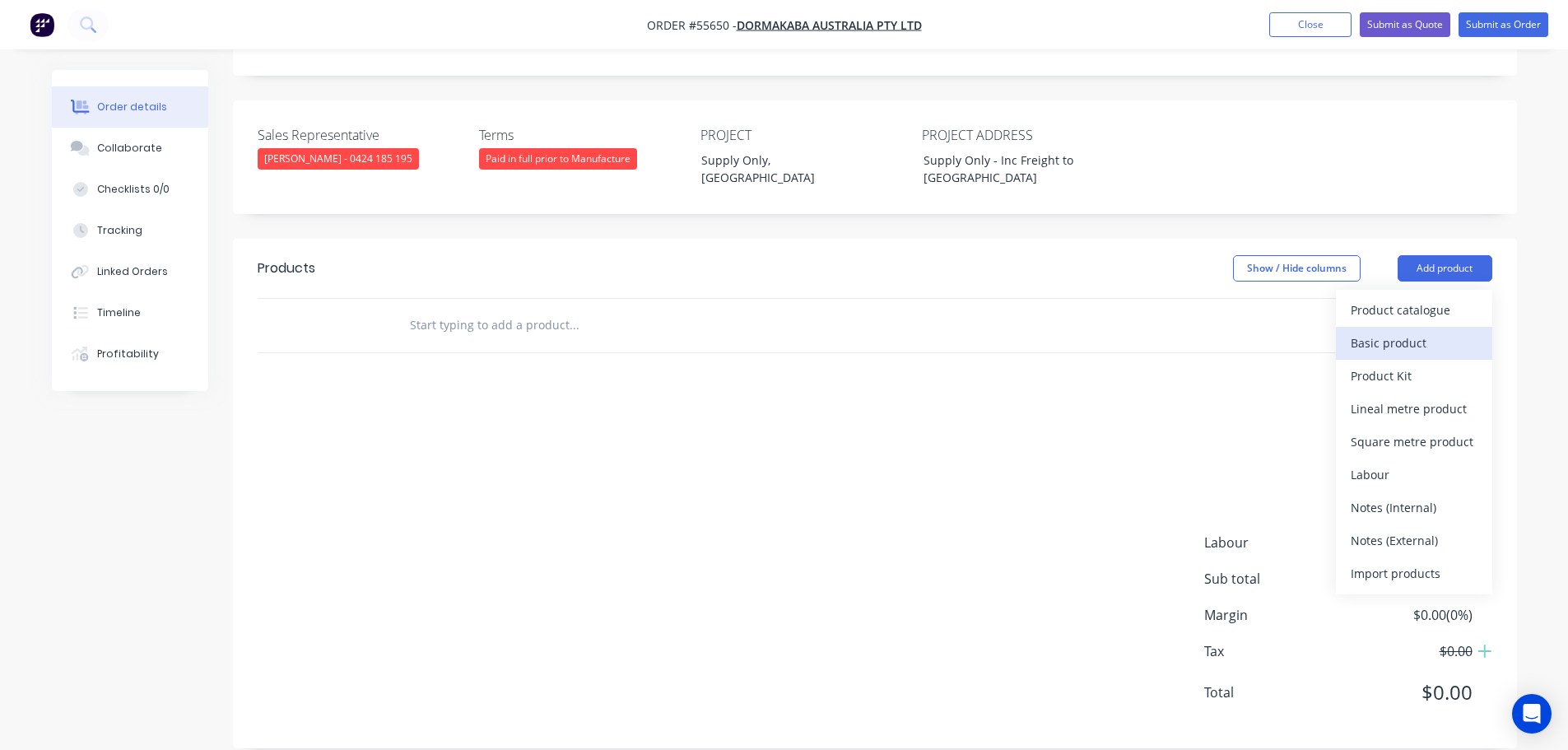
click at [1383, 331] on div "Basic product" at bounding box center [1414, 343] width 127 height 24
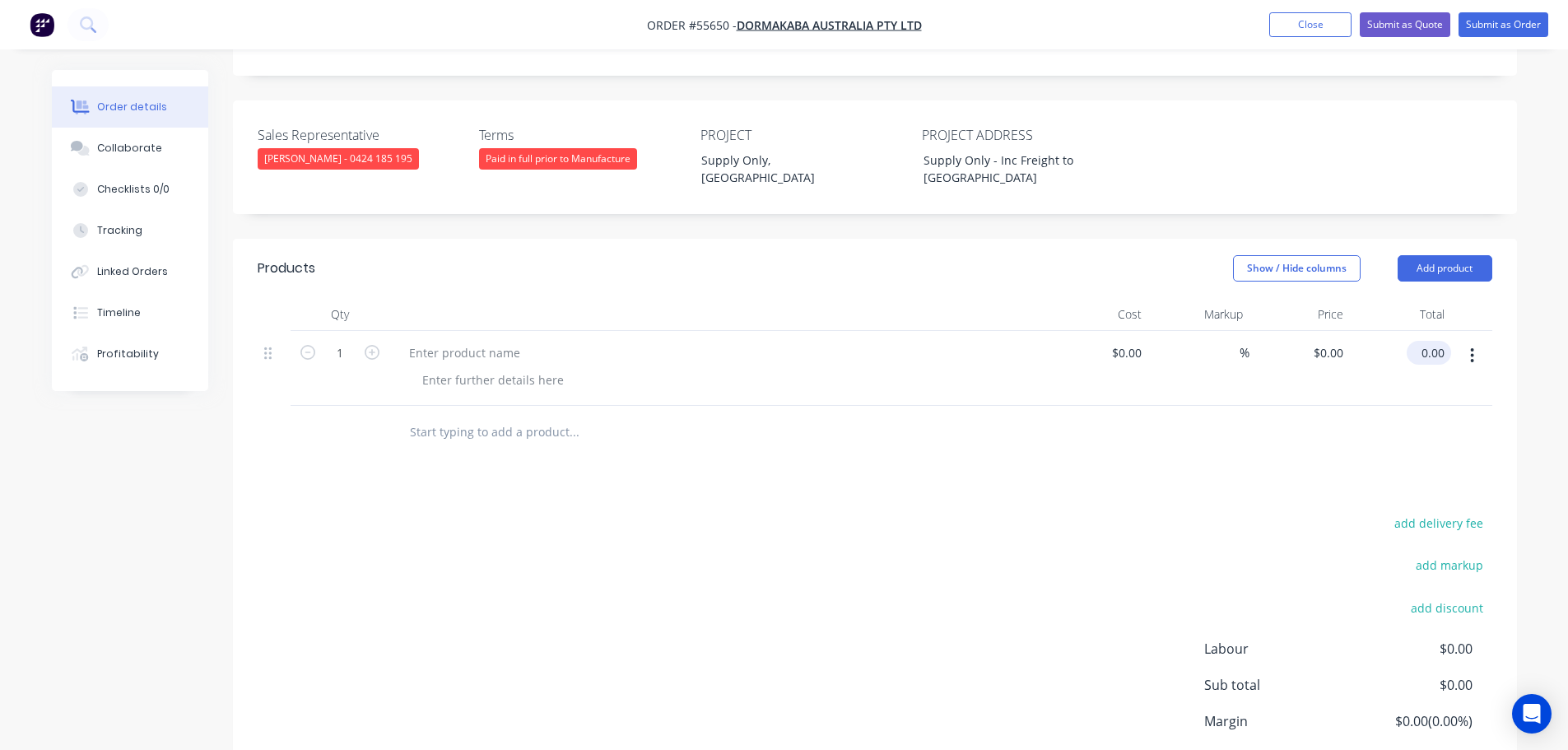
click at [1434, 341] on input "0.00" at bounding box center [1433, 353] width 38 height 24
type input "1350"
type input "$1,350.00"
click at [446, 341] on div at bounding box center [465, 353] width 138 height 24
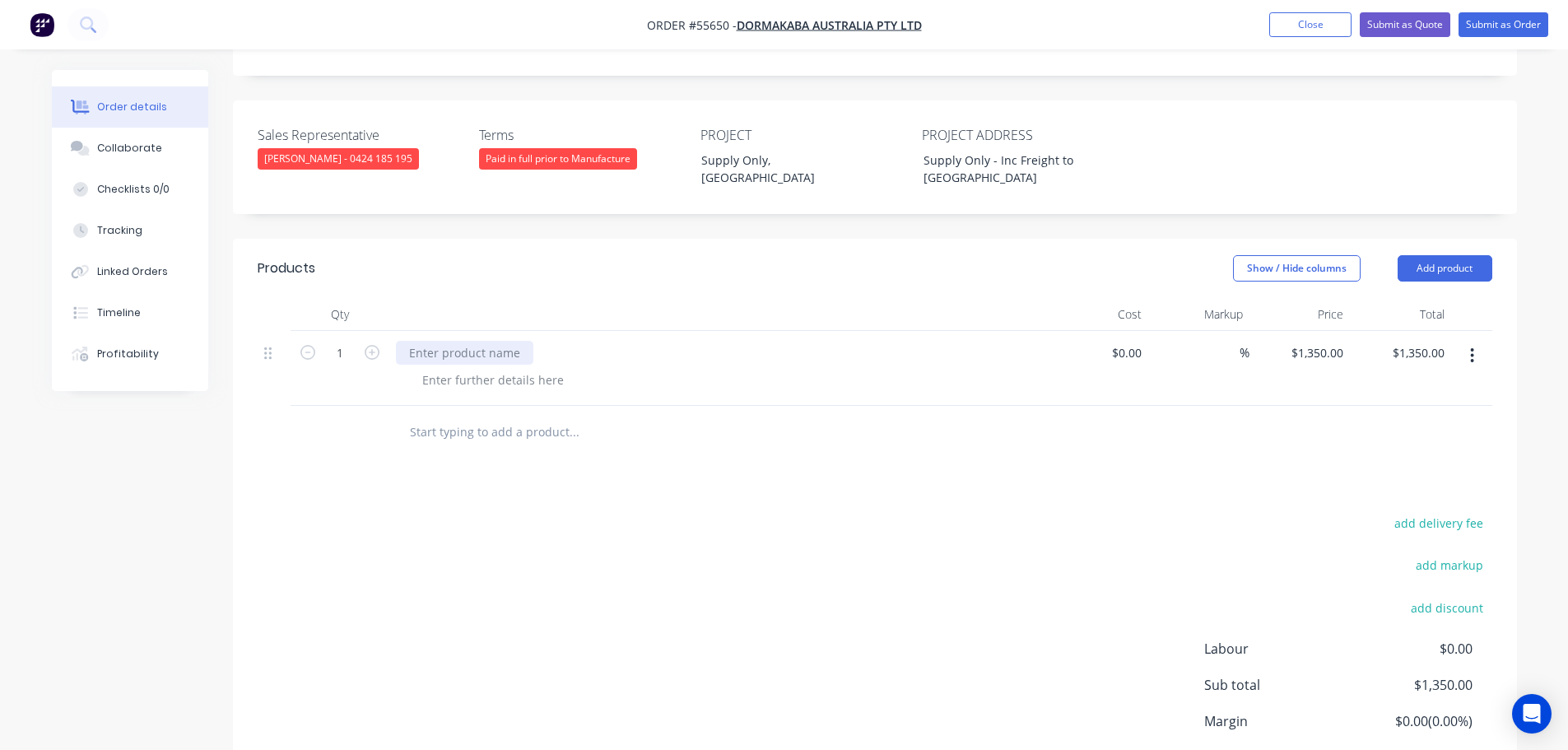
click at [446, 341] on div at bounding box center [465, 353] width 138 height 24
click at [512, 368] on div at bounding box center [493, 380] width 168 height 24
click at [499, 368] on div at bounding box center [493, 380] width 168 height 24
click at [477, 368] on div "1 x Motore to suit Series III shutter" at bounding box center [517, 380] width 217 height 24
drag, startPoint x: 479, startPoint y: 356, endPoint x: 478, endPoint y: 370, distance: 14.0
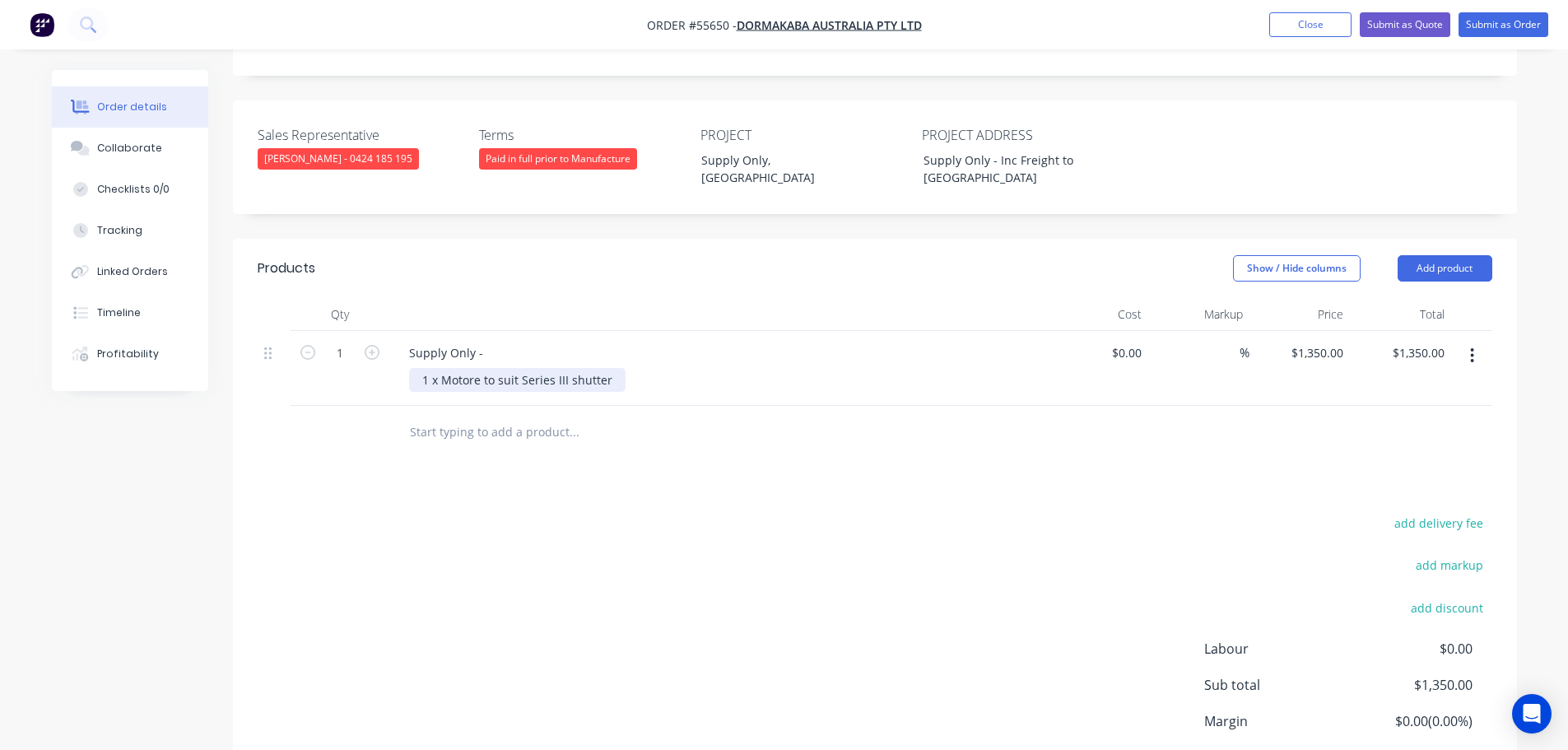
click at [479, 368] on div "1 x Motore to suit Series III shutter" at bounding box center [517, 380] width 217 height 24
click at [1400, 26] on button "Submit as Quote" at bounding box center [1405, 25] width 90 height 25
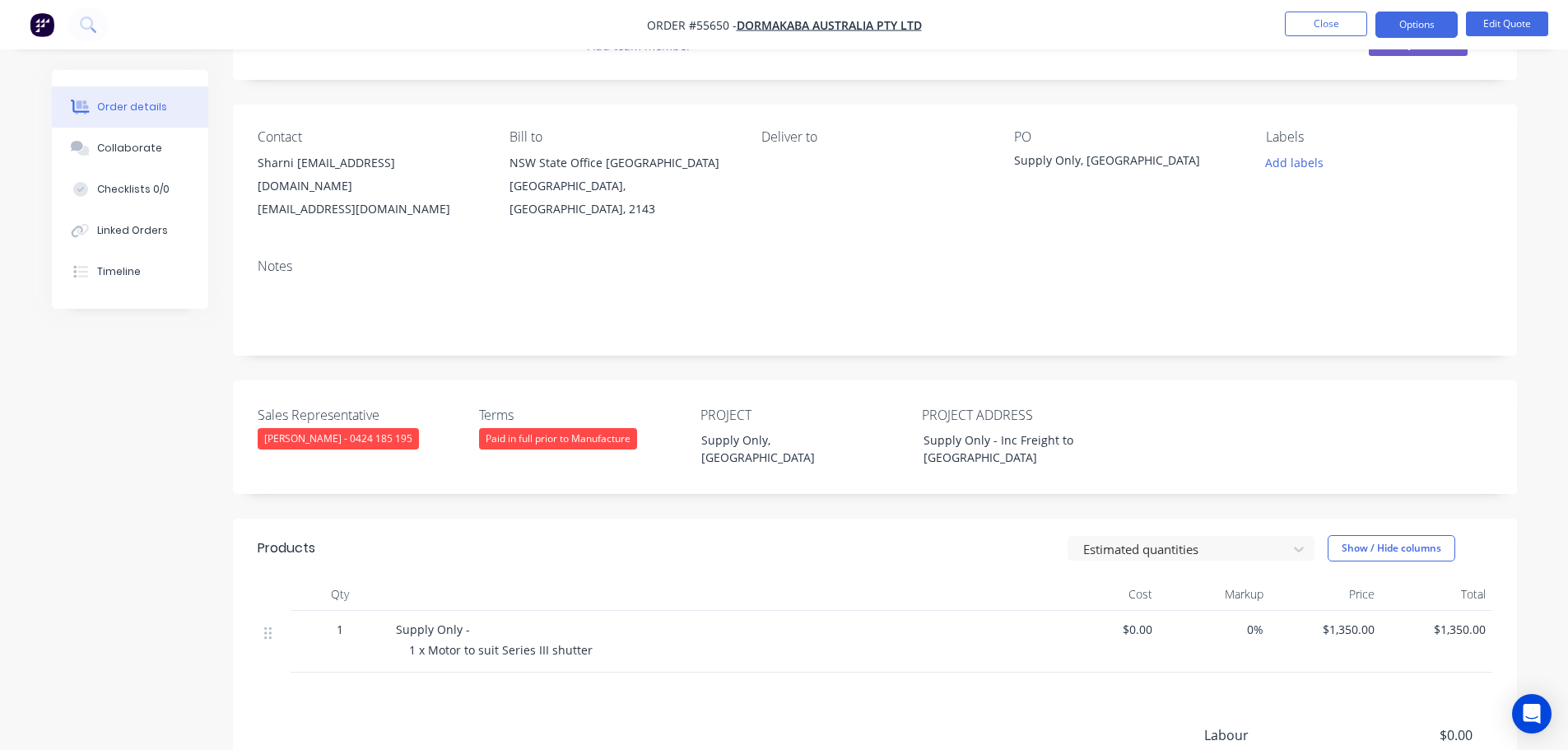
scroll to position [30, 0]
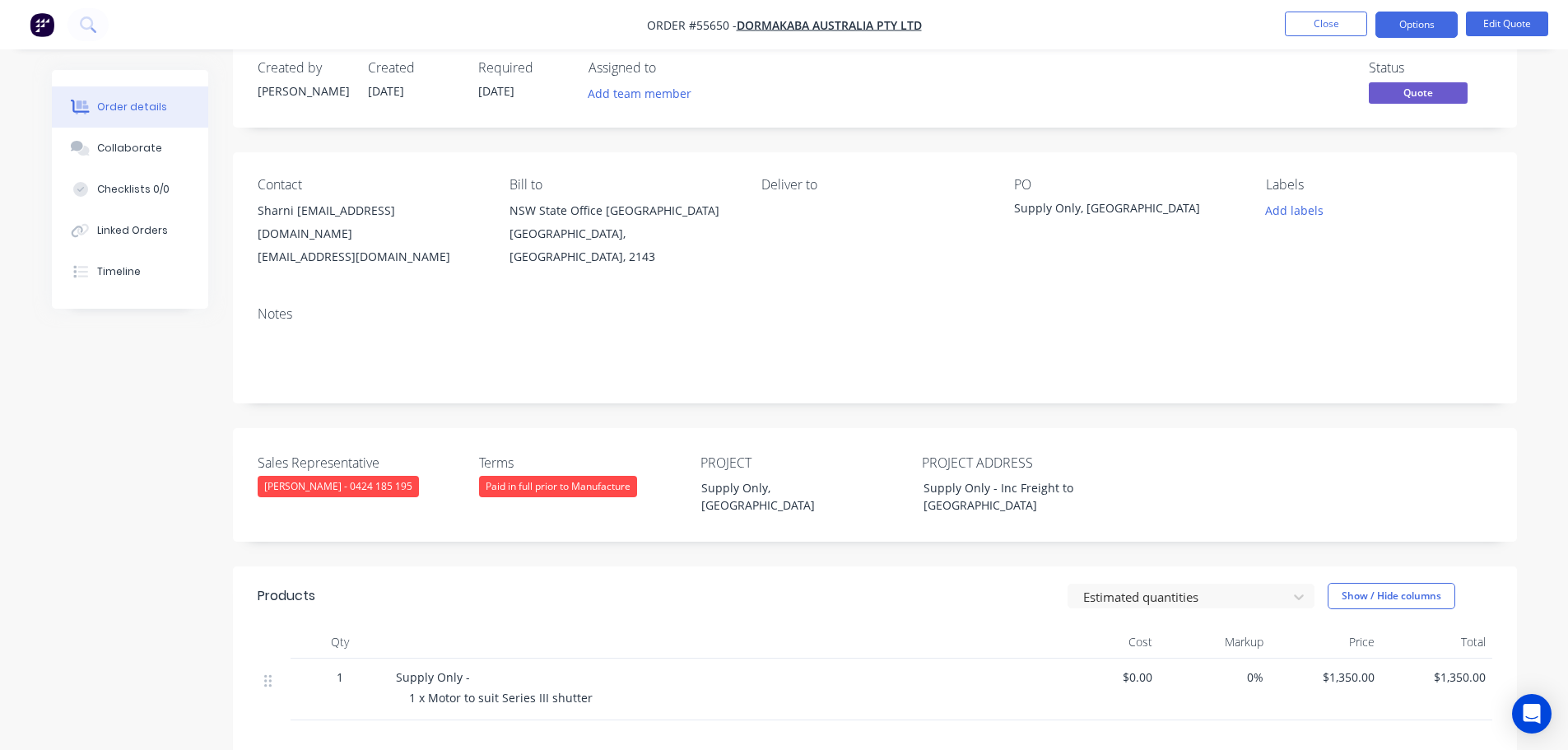
click at [562, 476] on div "Paid in full prior to Manufacture" at bounding box center [558, 487] width 158 height 22
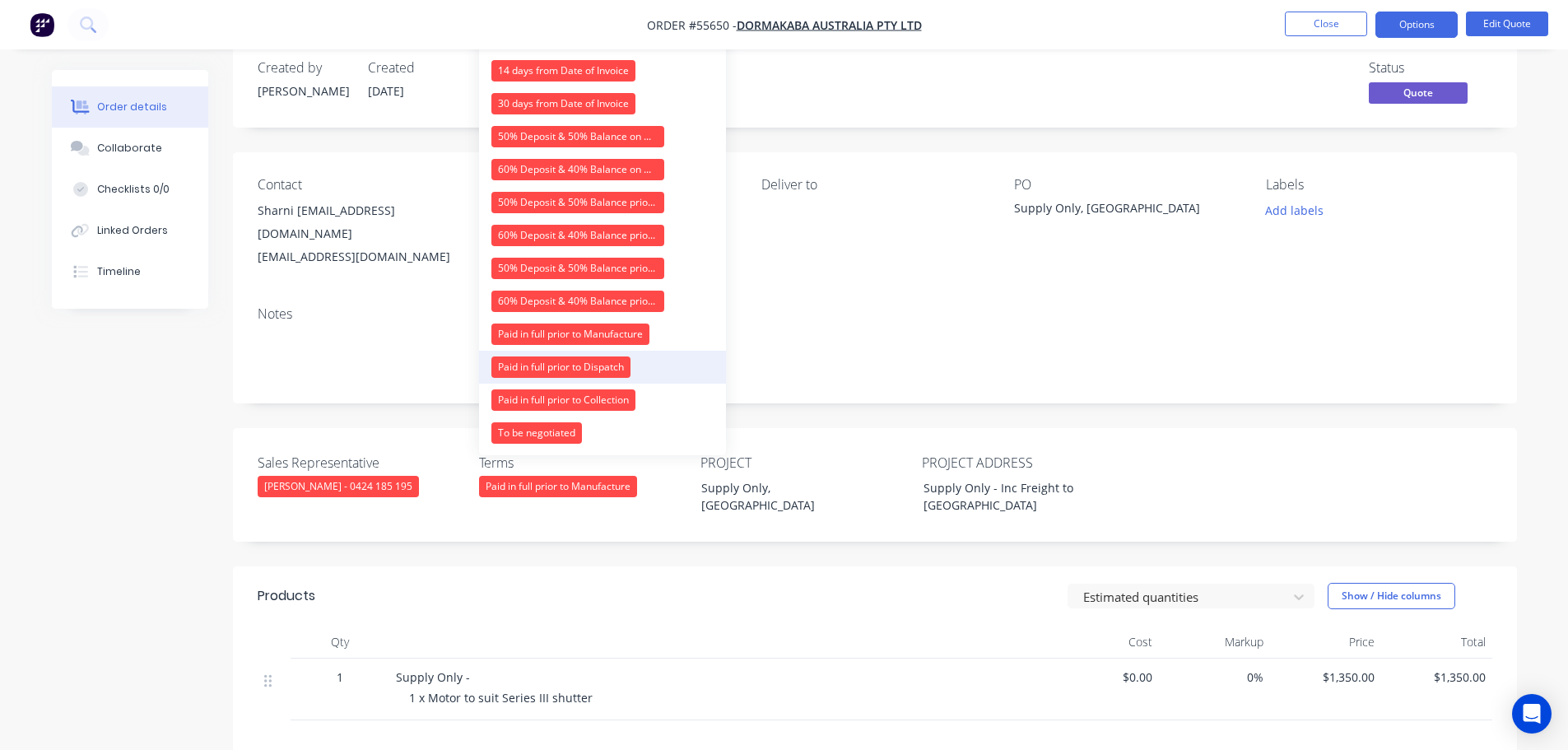
click at [556, 369] on div "Paid in full prior to Dispatch" at bounding box center [561, 368] width 139 height 22
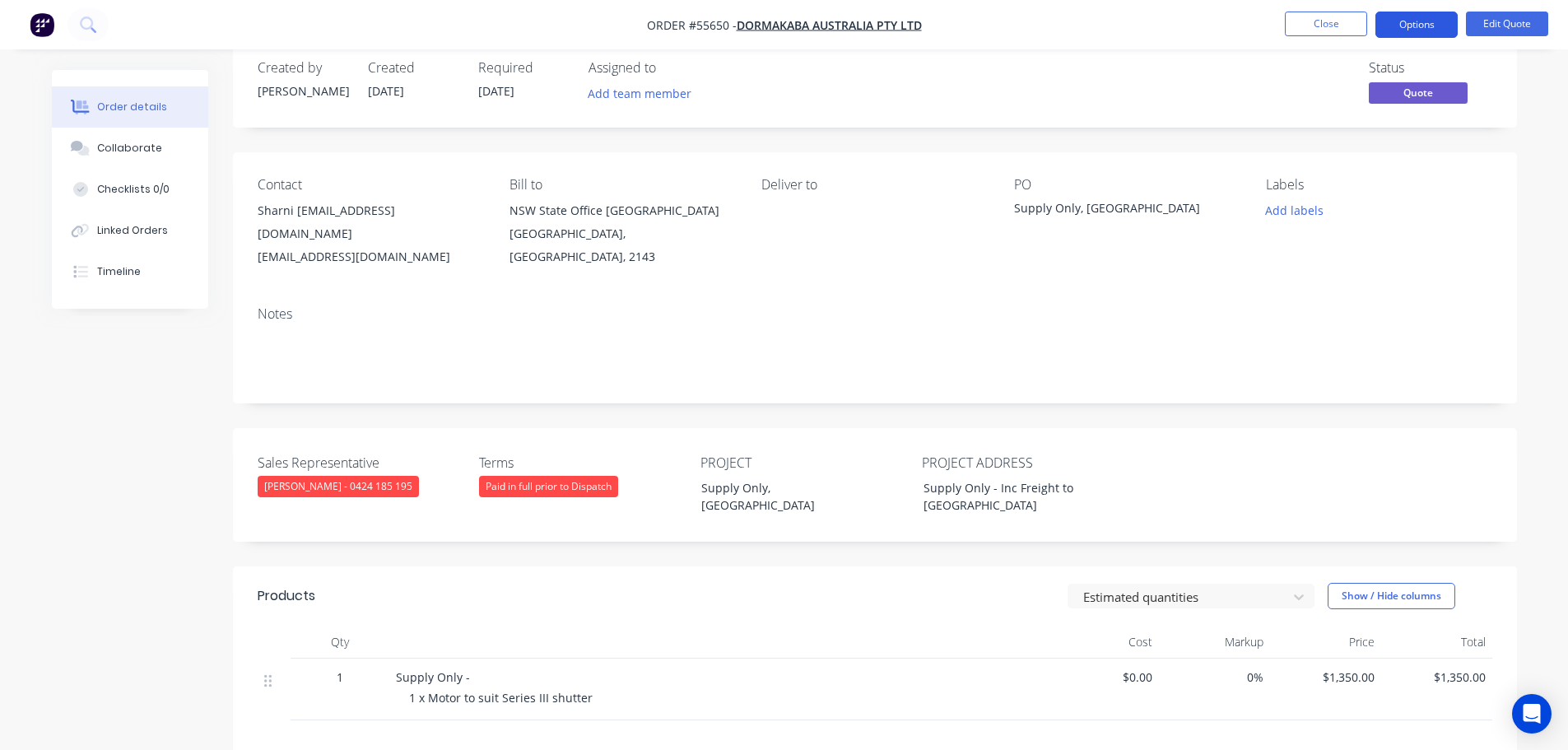
click at [1419, 21] on button "Options" at bounding box center [1416, 25] width 82 height 27
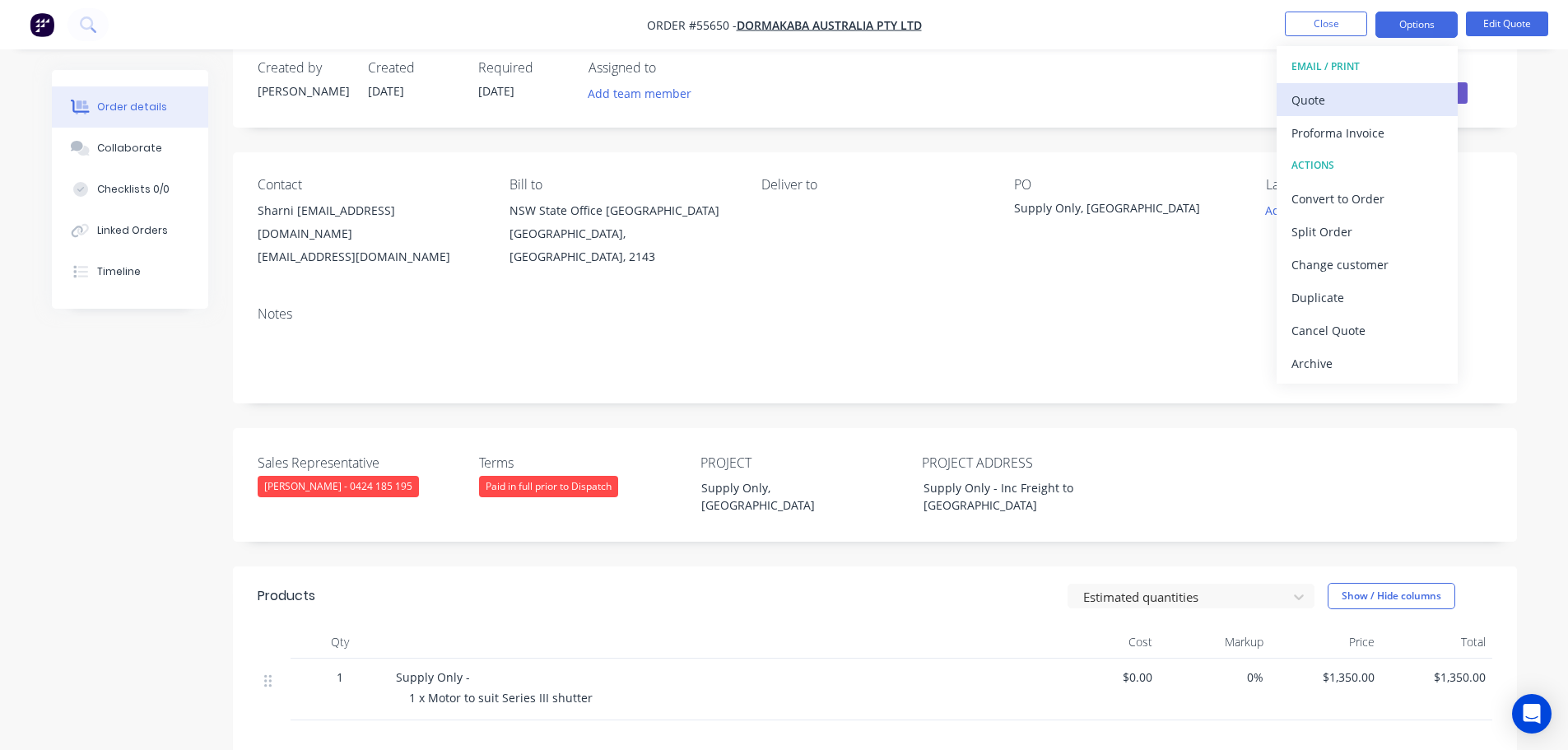
click at [1312, 105] on div "Quote" at bounding box center [1367, 100] width 152 height 24
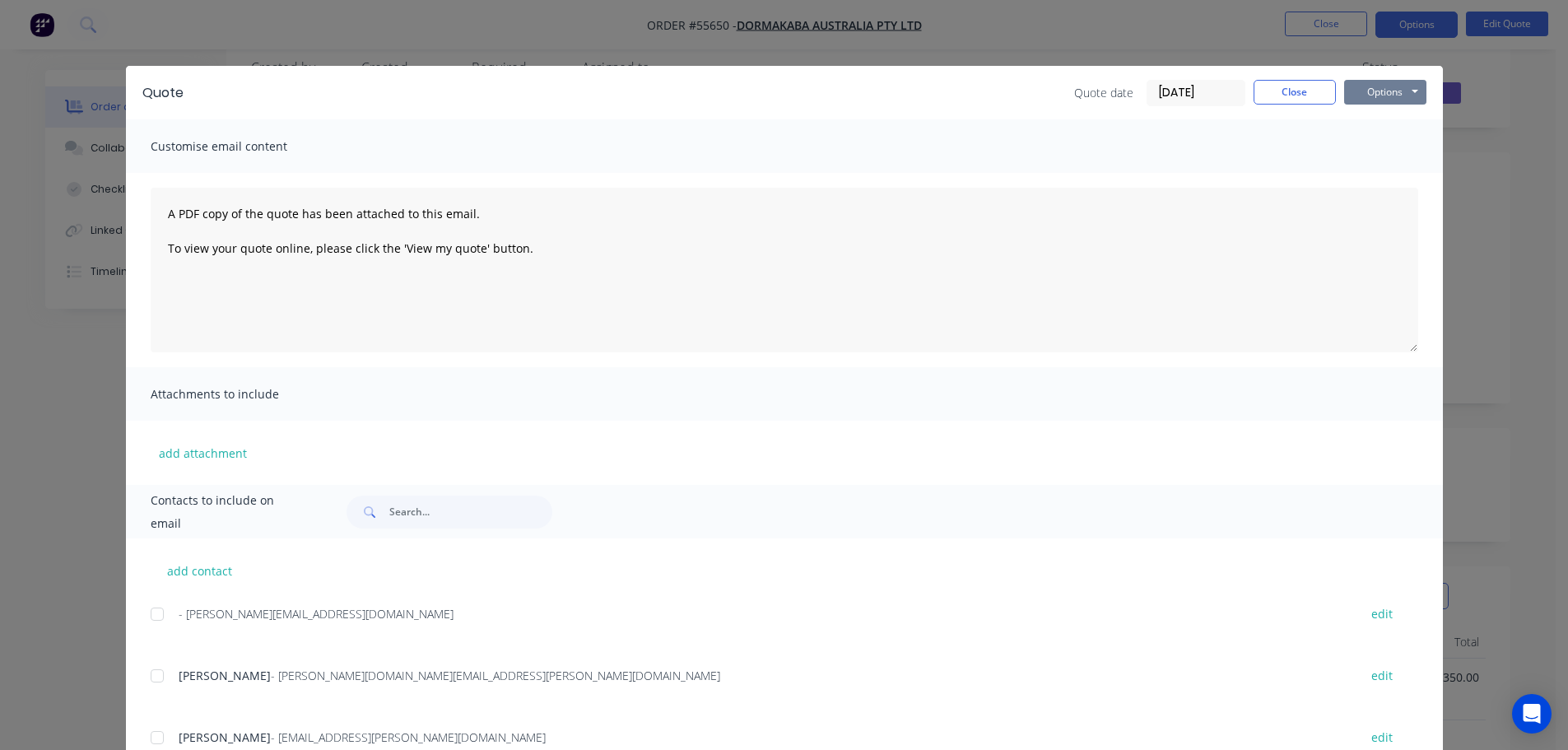
click at [1378, 96] on button "Options" at bounding box center [1385, 92] width 82 height 25
click at [1380, 153] on button "Print" at bounding box center [1396, 149] width 105 height 27
click at [1329, 95] on button "Close" at bounding box center [1294, 92] width 82 height 25
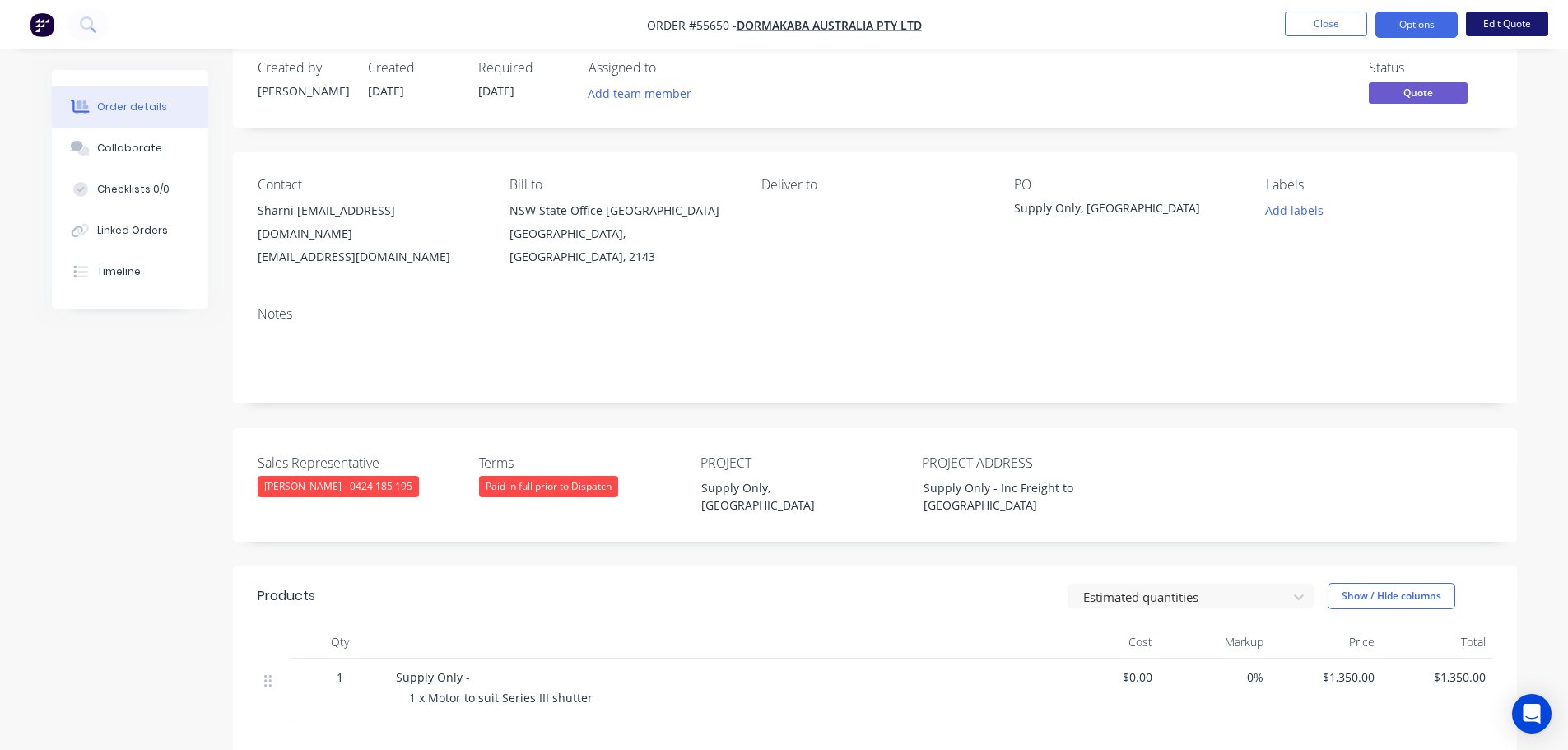
click at [1507, 21] on button "Edit Quote" at bounding box center [1507, 24] width 82 height 25
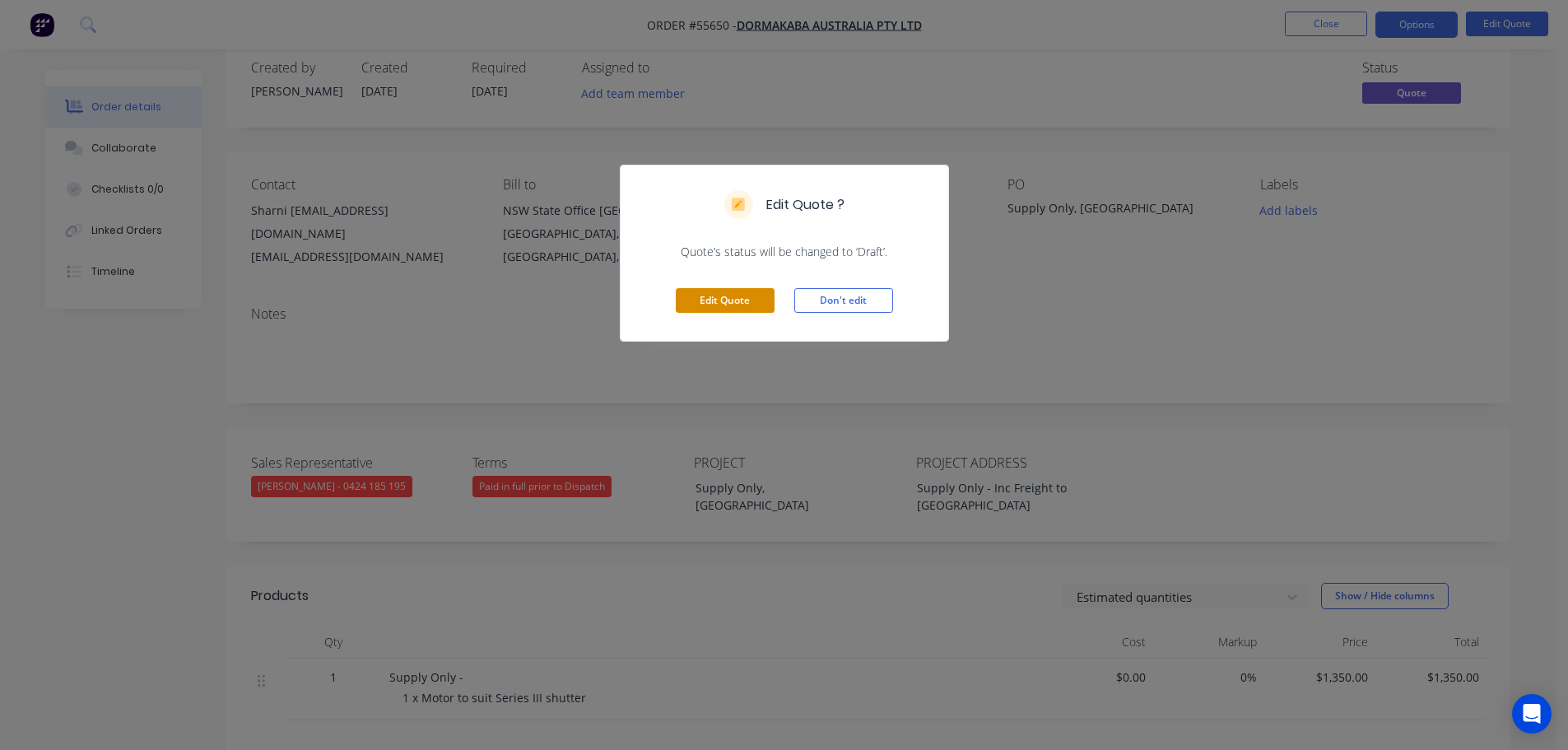
click at [714, 300] on button "Edit Quote" at bounding box center [725, 300] width 99 height 25
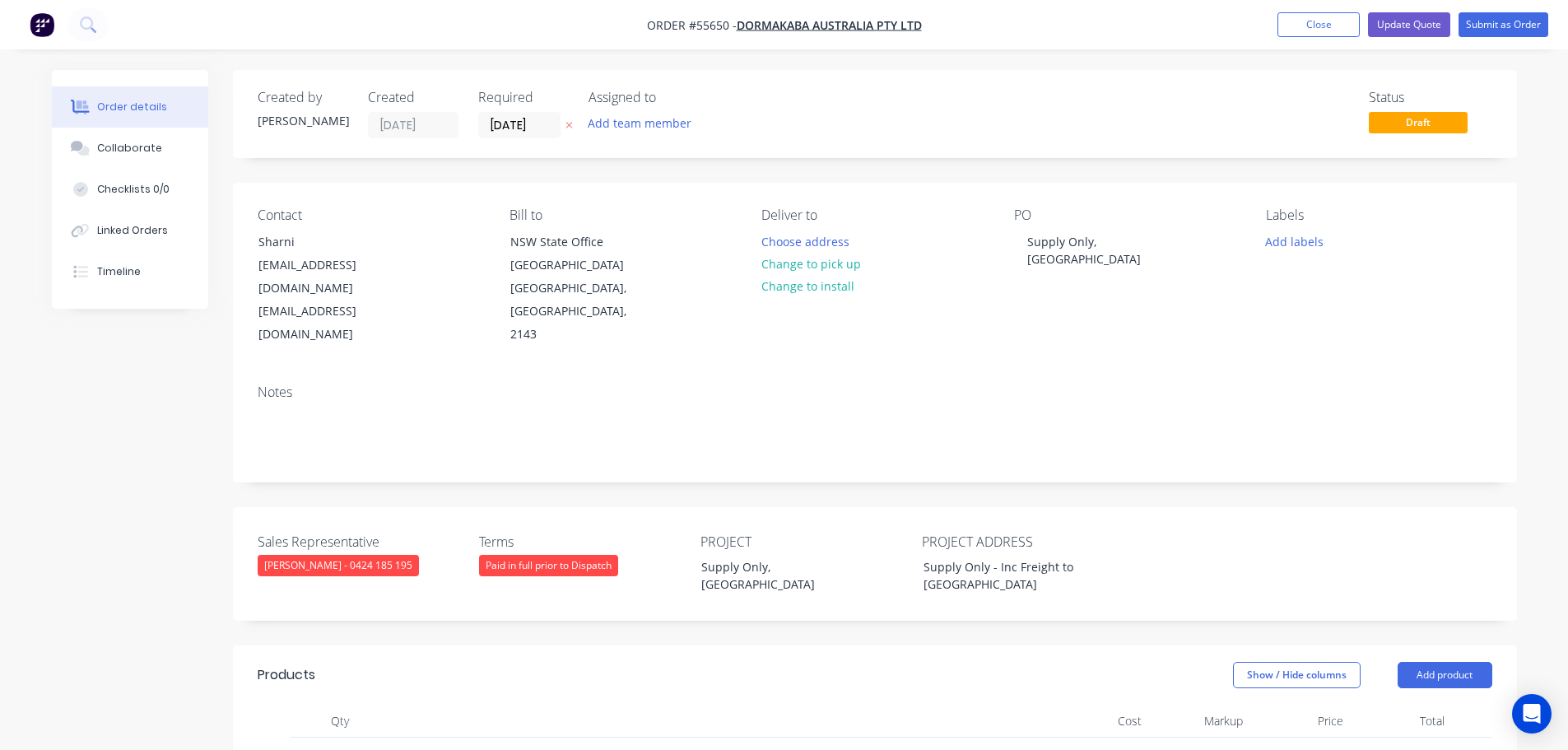
click at [411, 263] on div "Contact Sharni Shrimpton@dormakaba.com sharni.shrimpton@dormakaba.com" at bounding box center [371, 277] width 226 height 139
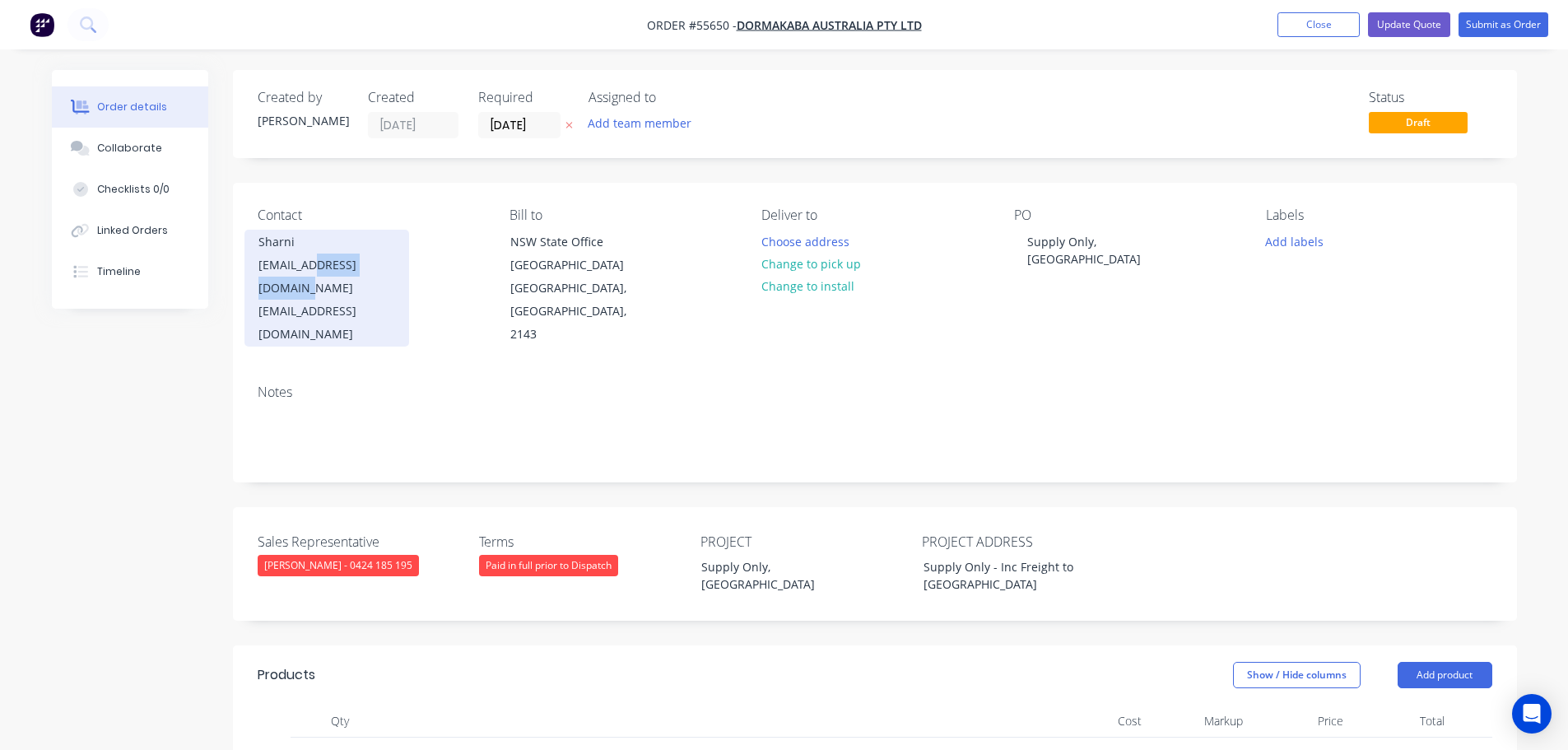
drag, startPoint x: 412, startPoint y: 263, endPoint x: 319, endPoint y: 265, distance: 93.0
click at [319, 265] on div "Contact Sharni Shrimpton@dormakaba.com sharni.shrimpton@dormakaba.com" at bounding box center [371, 277] width 226 height 139
click at [428, 264] on div "Contact Sharni Shrimpton@dormakaba.com sharni.shrimpton@dormakaba.com" at bounding box center [371, 277] width 226 height 139
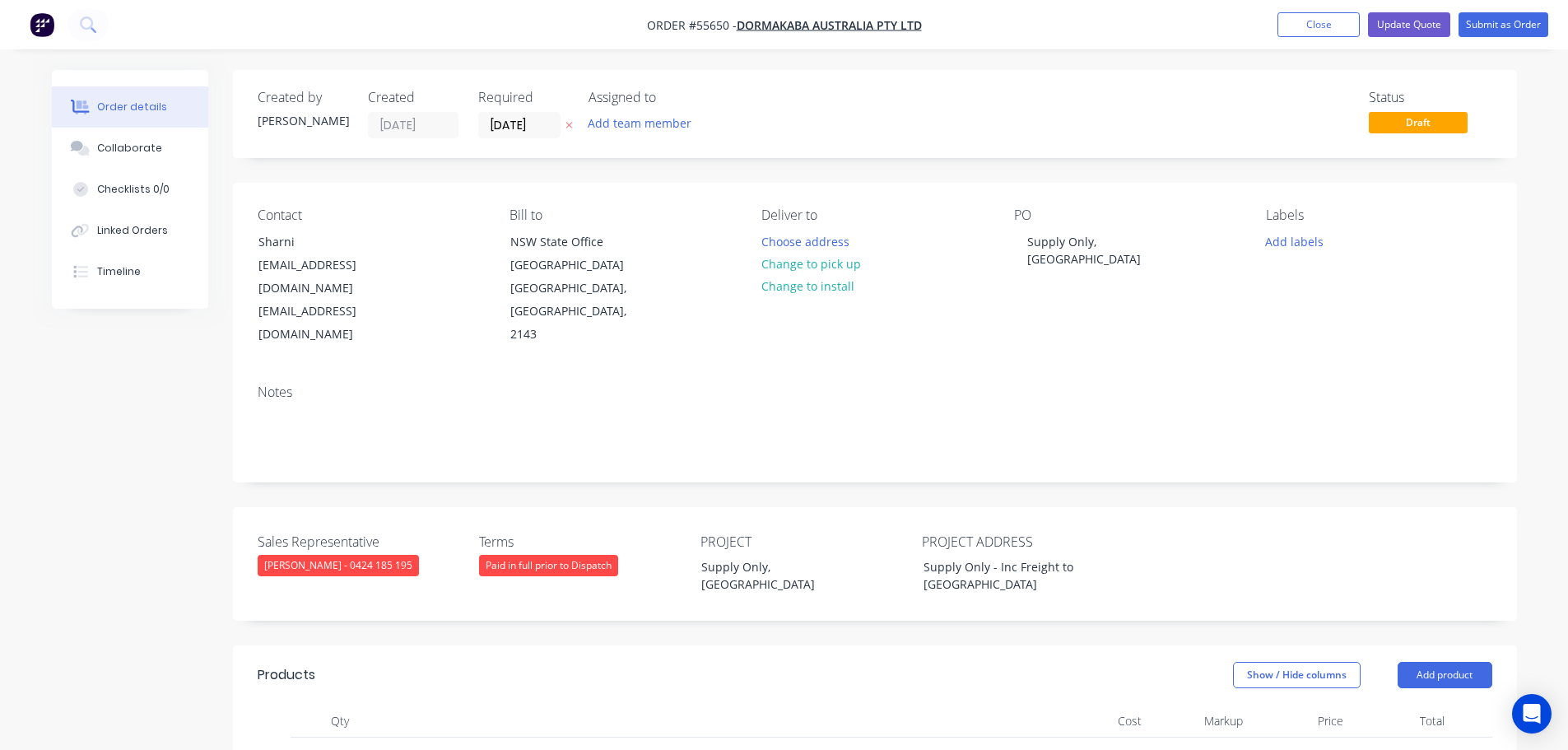
click at [409, 262] on div "Contact Sharni Shrimpton@dormakaba.com sharni.shrimpton@dormakaba.com" at bounding box center [371, 277] width 226 height 139
click at [409, 263] on div "Contact Sharni Shrimpton@dormakaba.com sharni.shrimpton@dormakaba.com" at bounding box center [371, 277] width 226 height 139
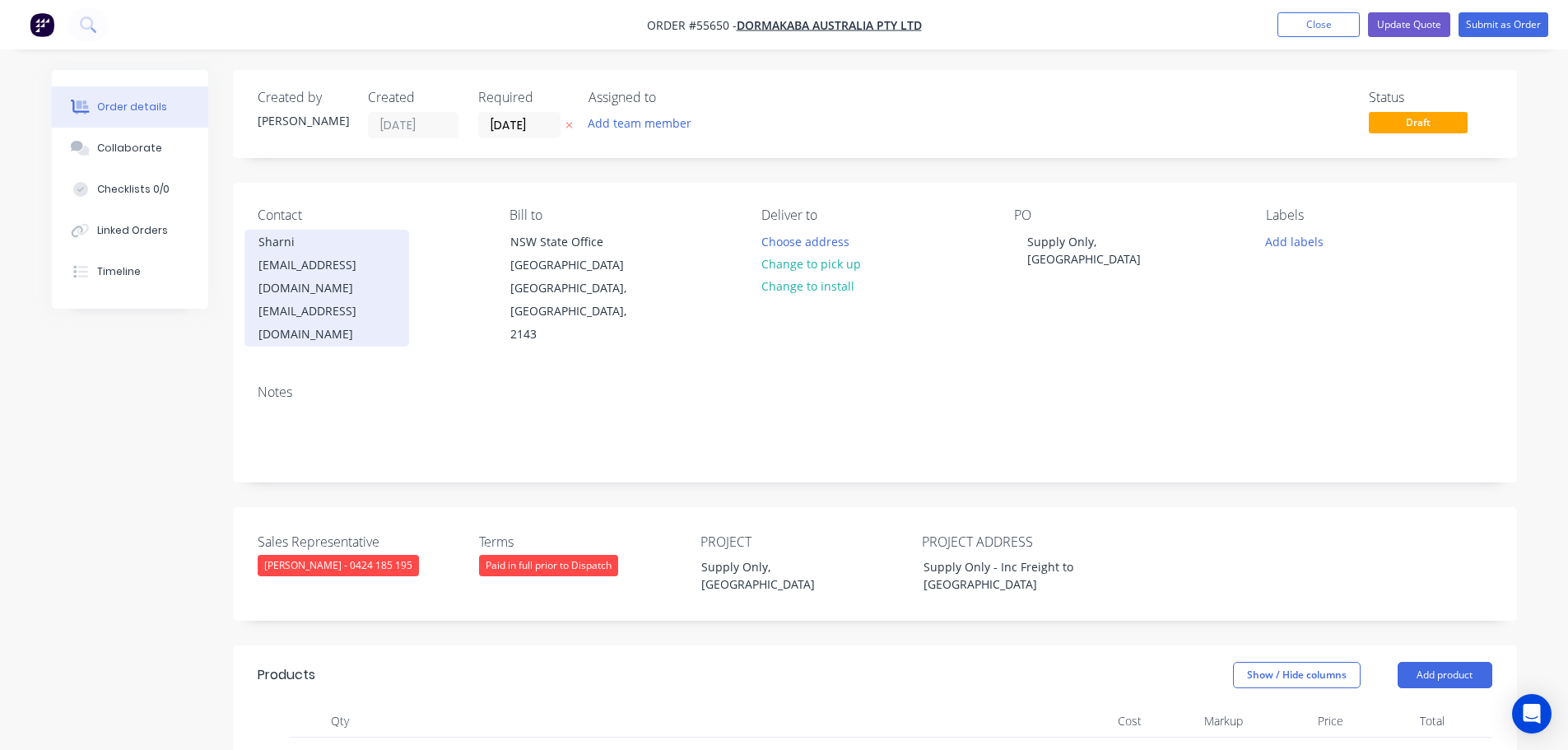
click at [275, 244] on div "Sharni Shrimpton@dormakaba.com" at bounding box center [327, 265] width 137 height 69
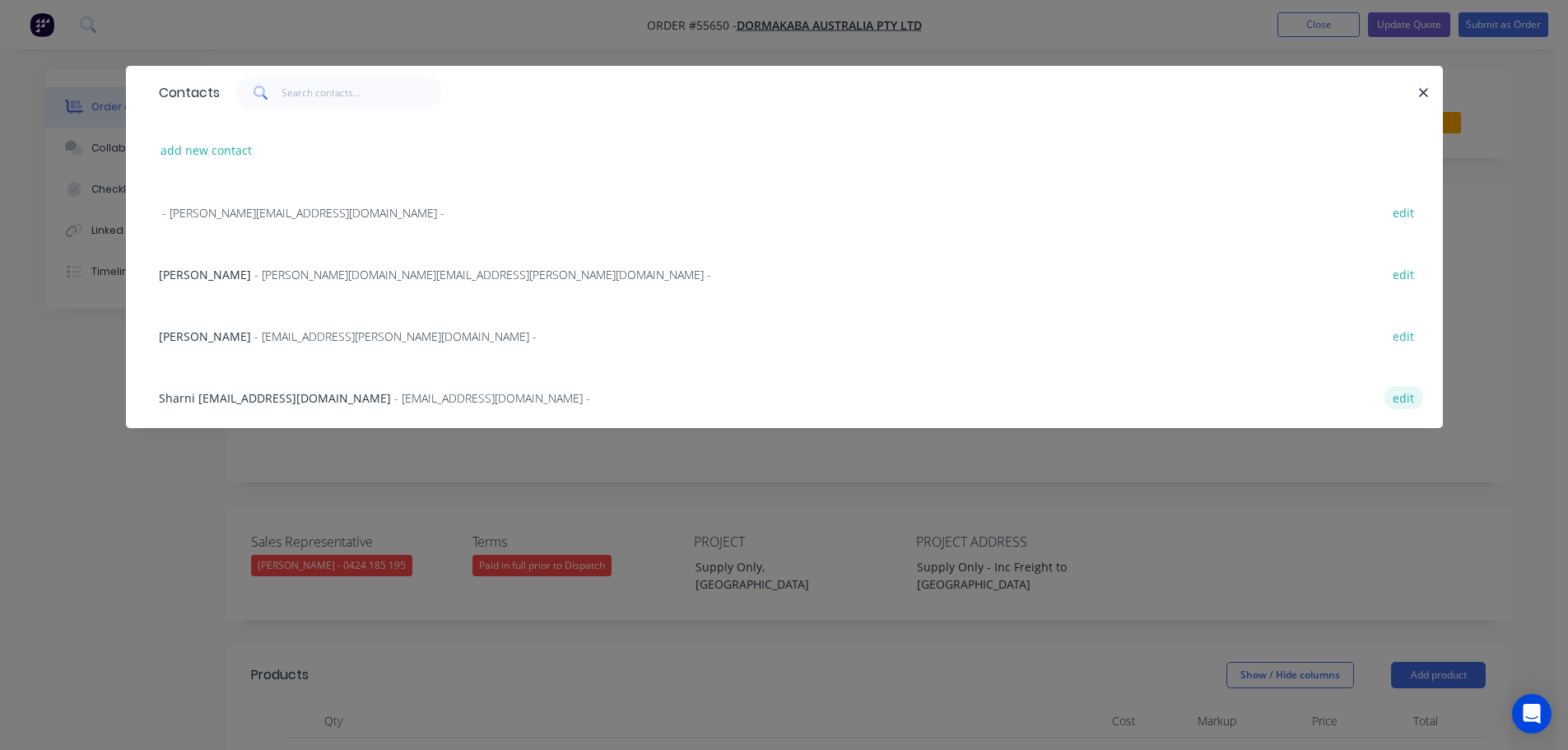
click at [1392, 394] on button "edit" at bounding box center [1404, 397] width 39 height 22
select select "AU"
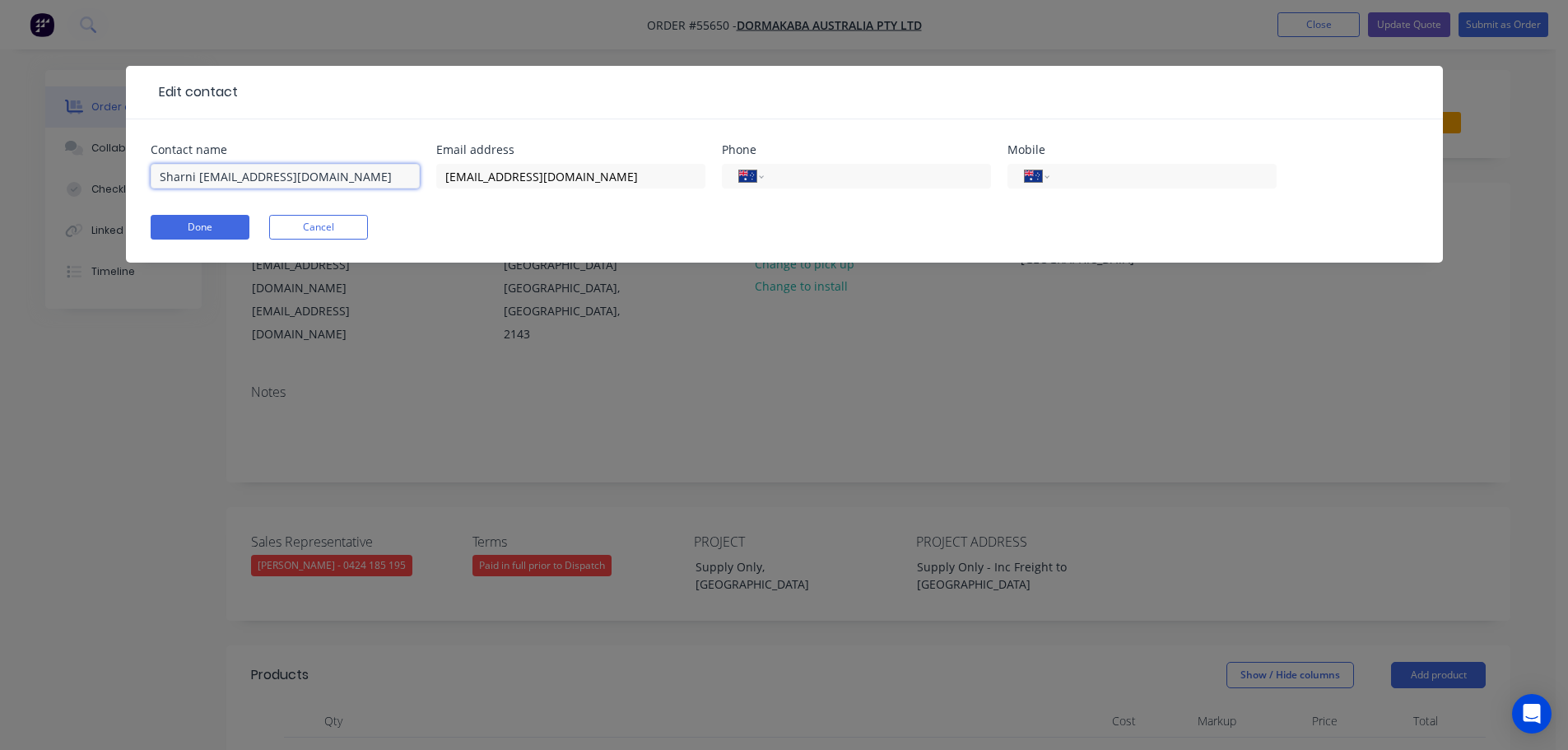
click at [354, 176] on input "Sharni Shrimpton@dormakaba.com" at bounding box center [285, 176] width 269 height 25
type input "Sharni Shrimpton"
click at [515, 212] on form "Contact name Sharni Shrimpton Email address sharni.shrimpton@dormakaba.com Phon…" at bounding box center [785, 203] width 1268 height 119
click at [179, 226] on button "Done" at bounding box center [200, 227] width 99 height 25
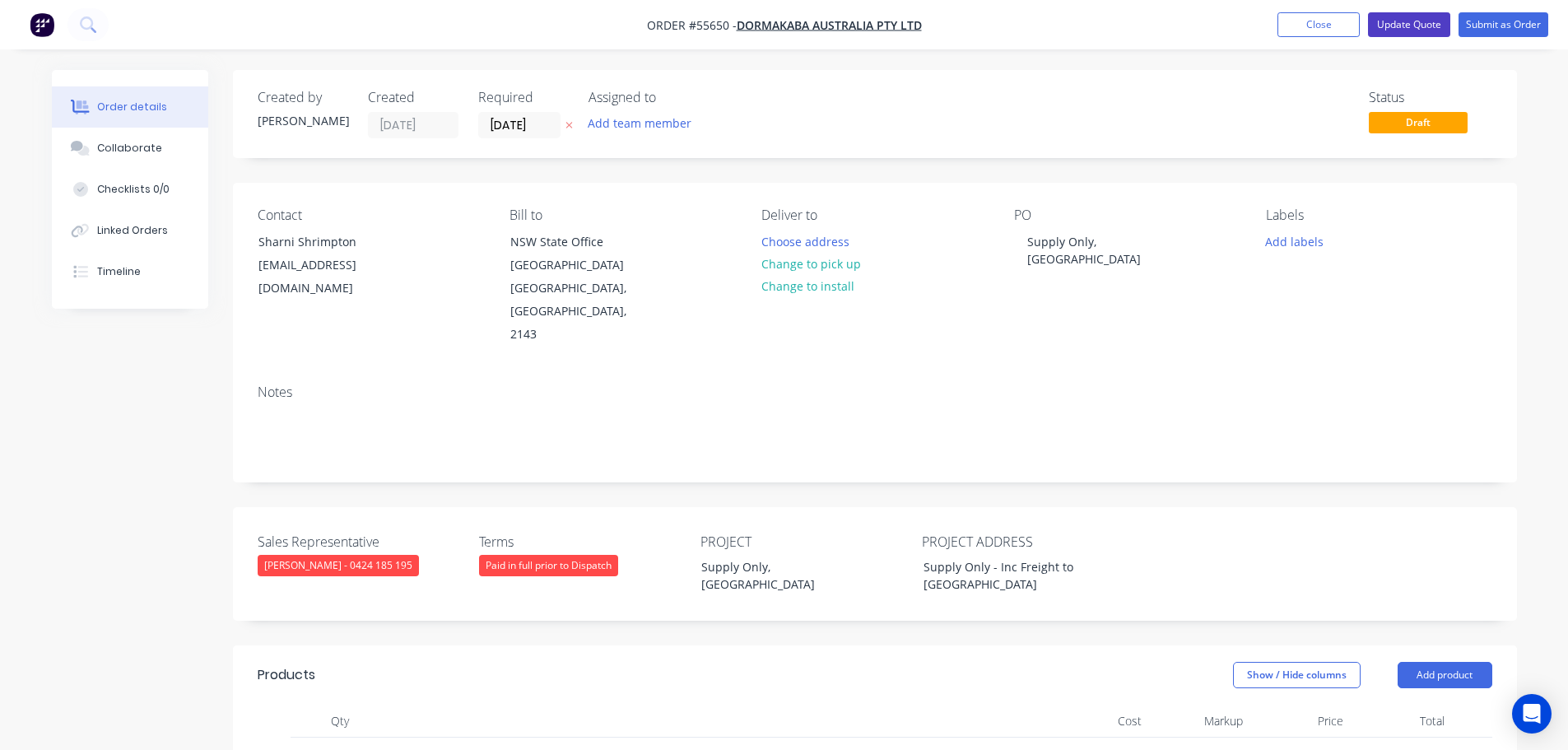
click at [1378, 36] on button "Update Quote" at bounding box center [1409, 25] width 82 height 25
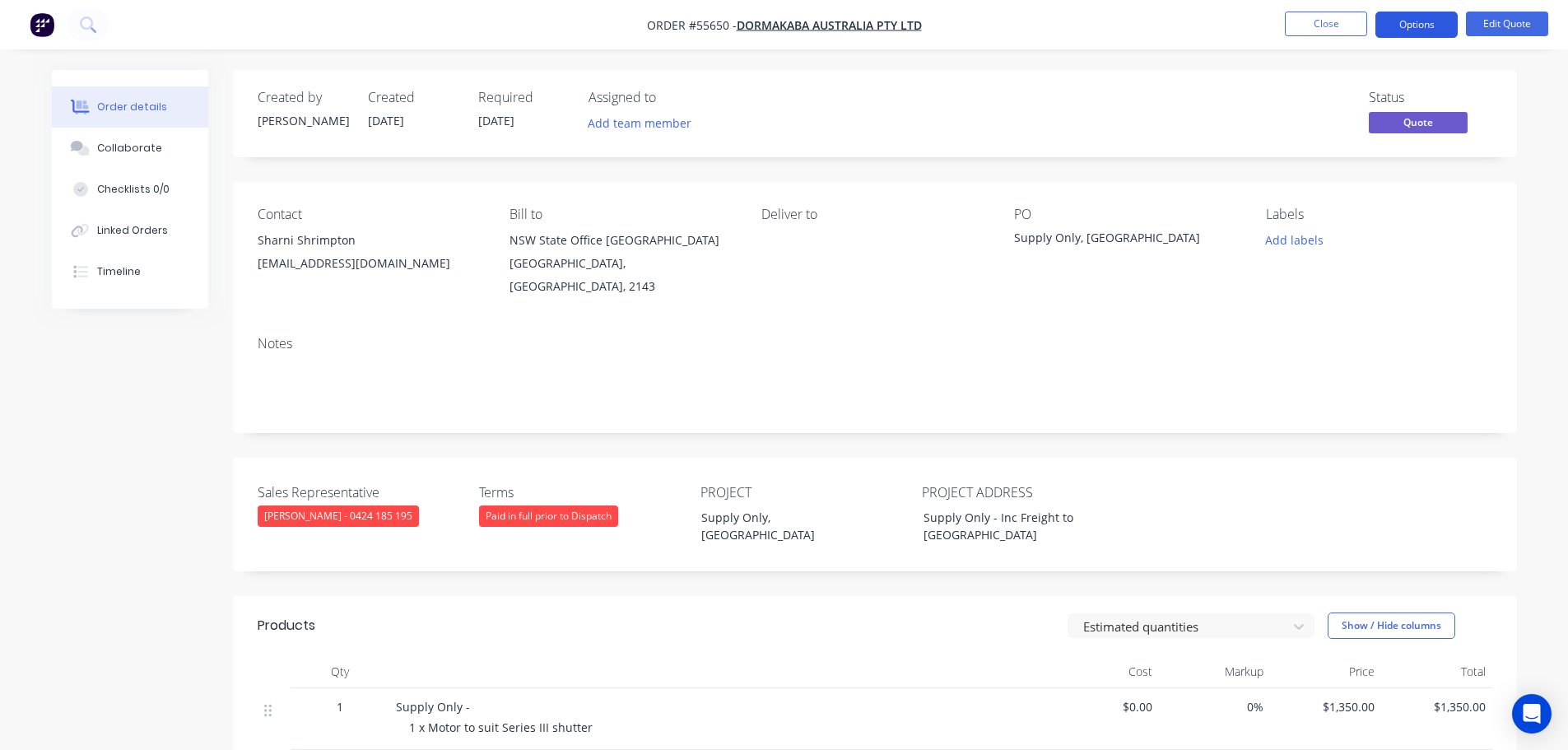
click at [1407, 32] on button "Options" at bounding box center [1416, 25] width 82 height 27
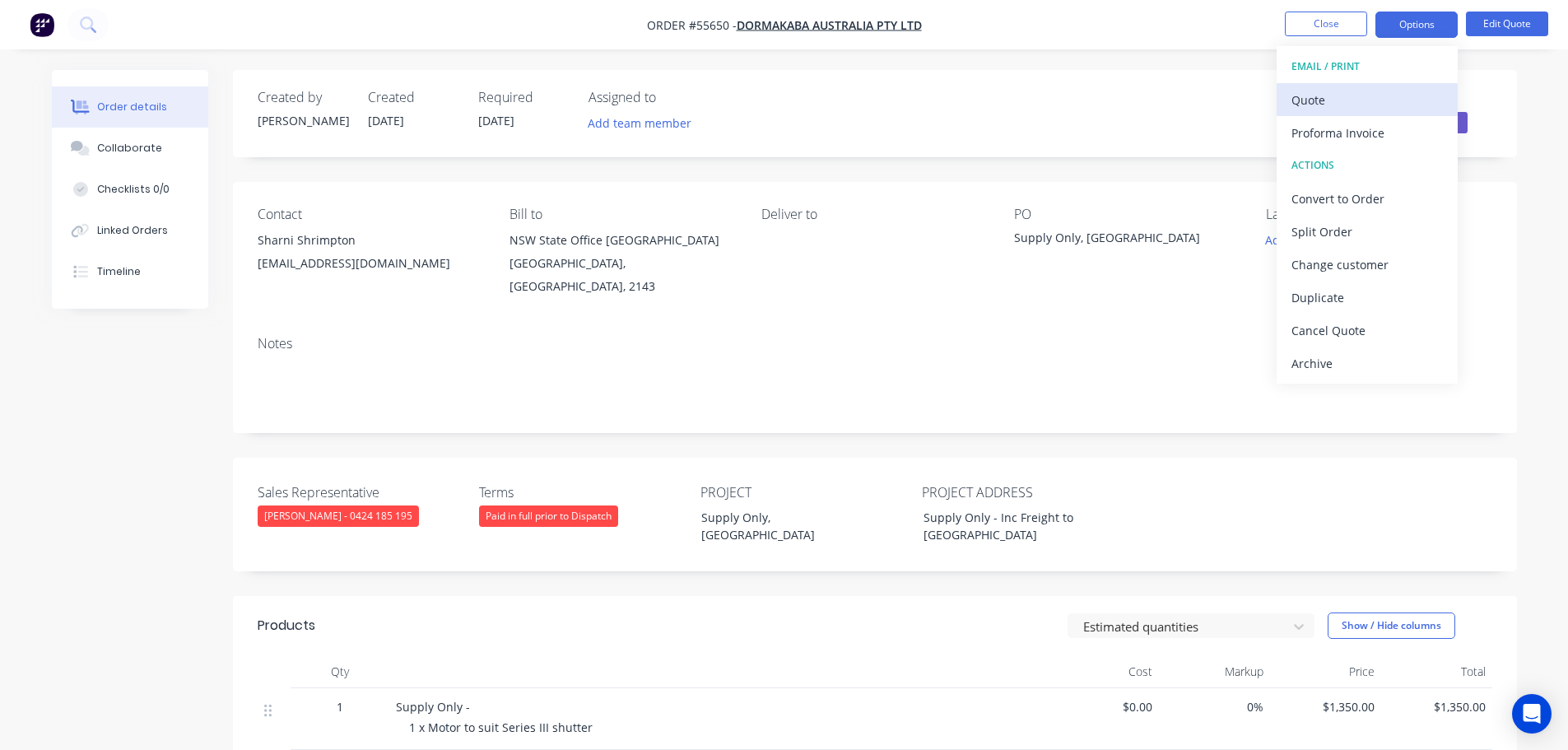
click at [1318, 112] on button "Quote" at bounding box center [1367, 100] width 181 height 33
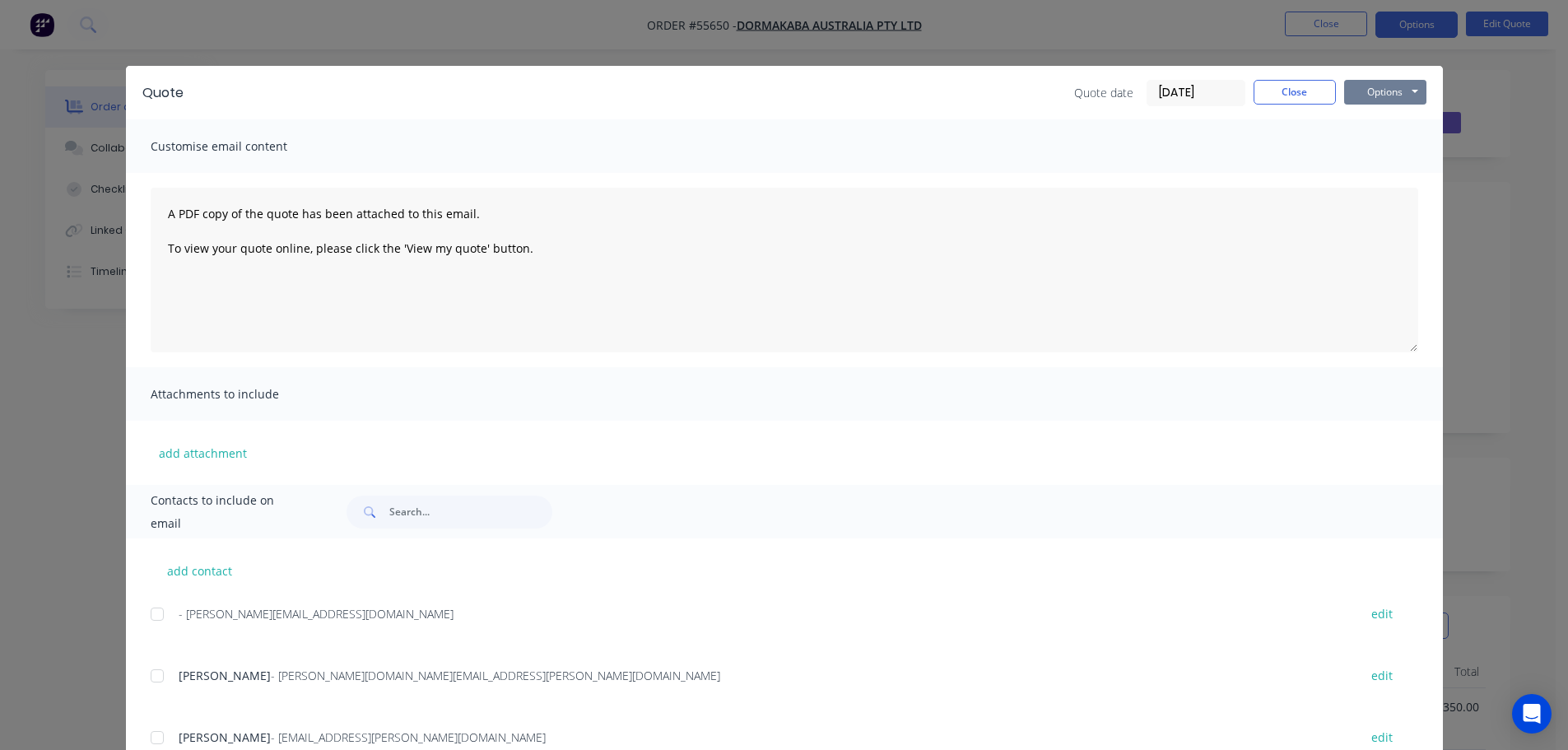
click at [1352, 99] on button "Options" at bounding box center [1385, 92] width 82 height 25
click at [1365, 147] on button "Print" at bounding box center [1396, 149] width 105 height 27
click at [1269, 90] on button "Close" at bounding box center [1294, 92] width 82 height 25
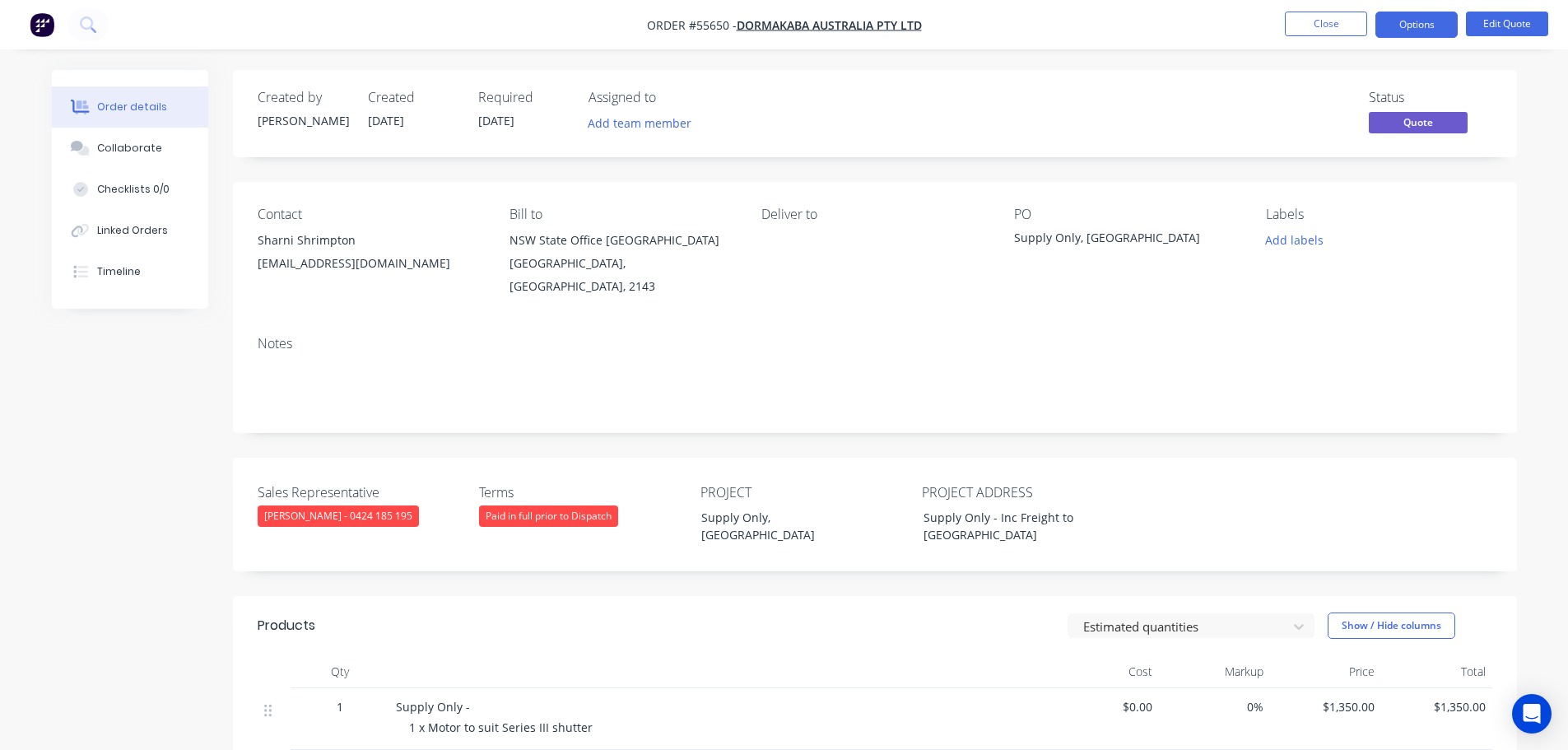
click at [312, 261] on div "sharni.shrimpton@dormakaba.com" at bounding box center [371, 264] width 226 height 23
copy div "sharni.shrimpton@dormakaba.com"
click at [1091, 236] on div "Supply Only, Newcastle" at bounding box center [1117, 241] width 206 height 23
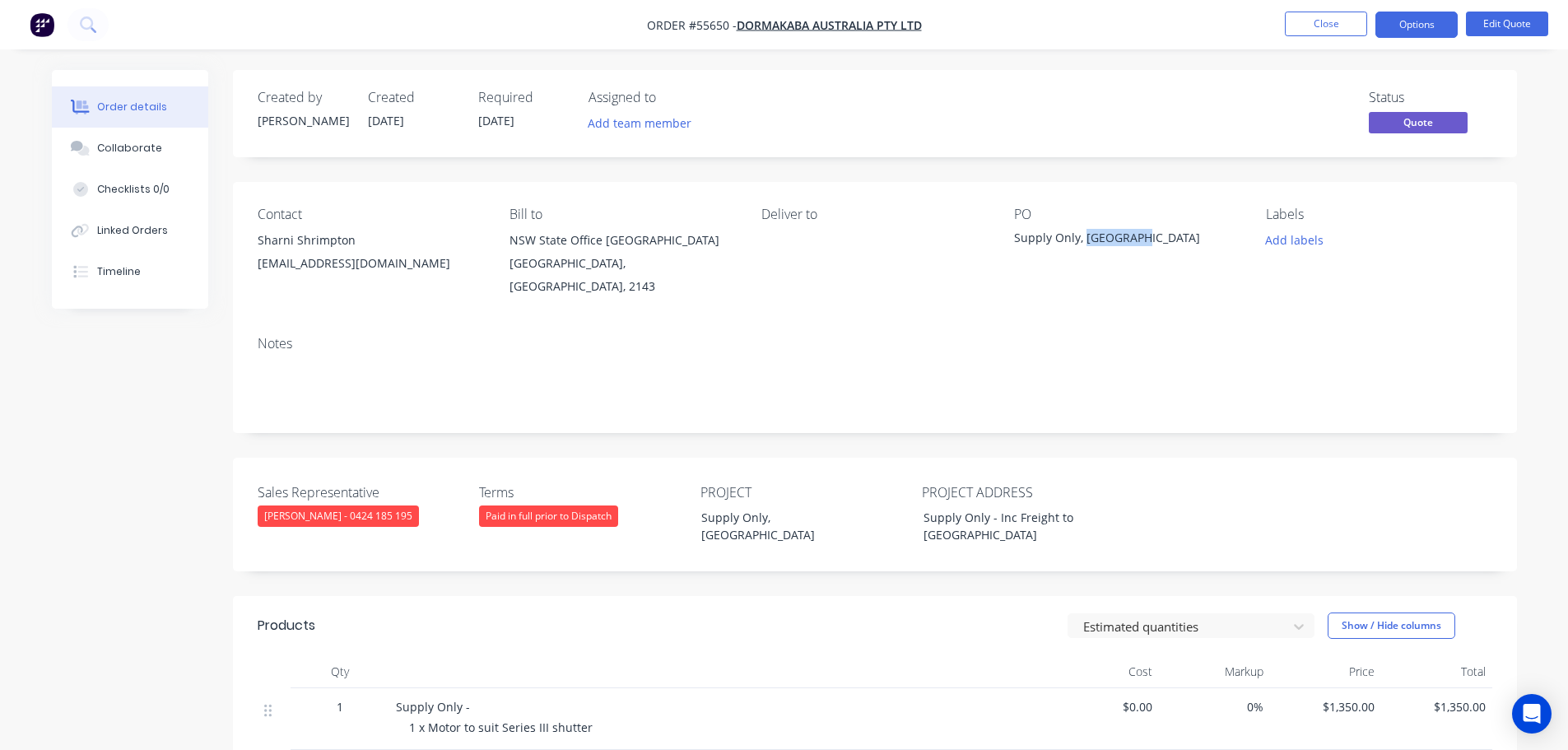
click at [1091, 236] on div "Supply Only, Newcastle" at bounding box center [1117, 241] width 206 height 23
copy div "Supply Only, Newcastle"
click at [1307, 27] on button "Close" at bounding box center [1326, 24] width 82 height 25
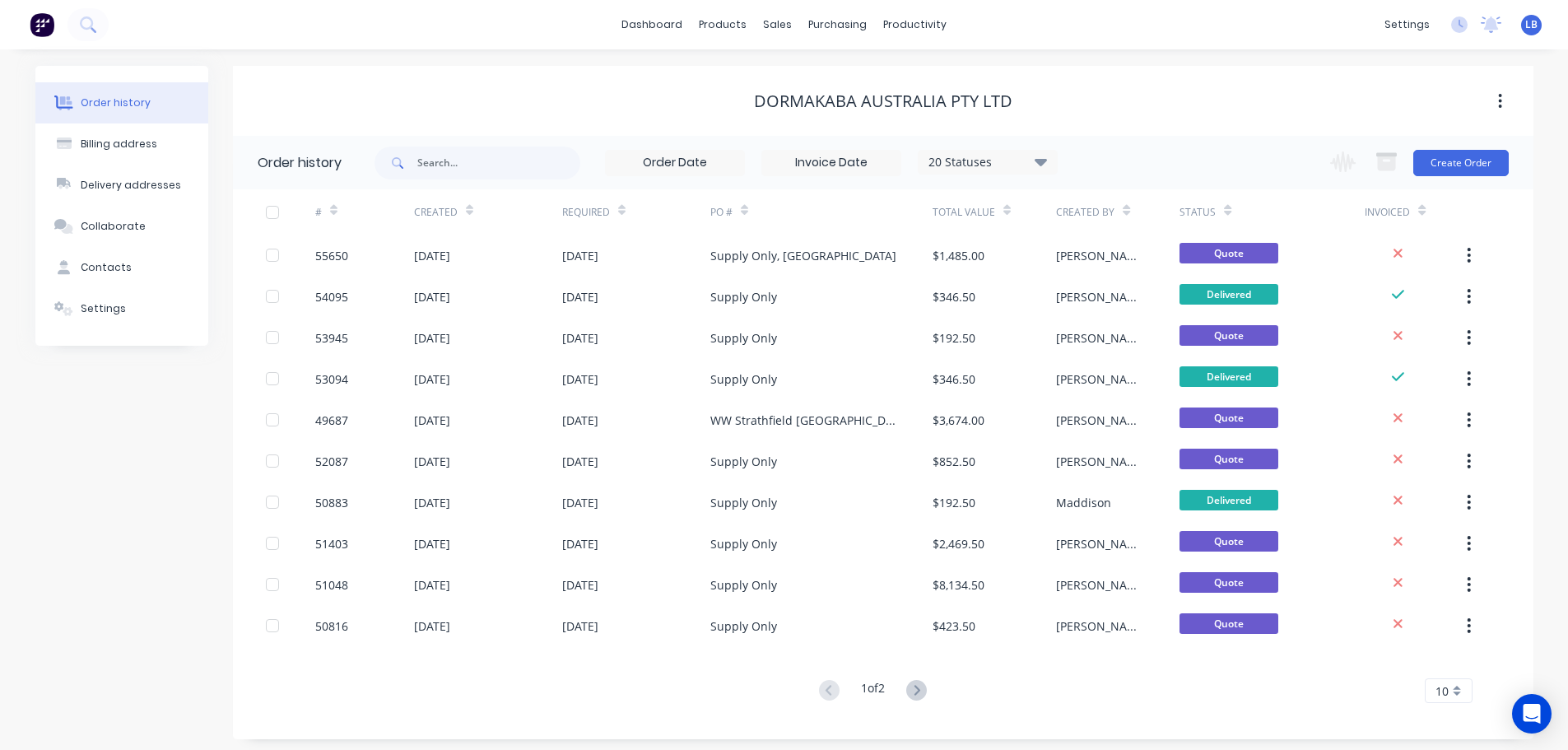
click at [1545, 25] on div "settings No new notifications Mark all as read You have no notifications LB KRG…" at bounding box center [1472, 25] width 192 height 25
click at [1529, 25] on span "LB" at bounding box center [1531, 25] width 12 height 15
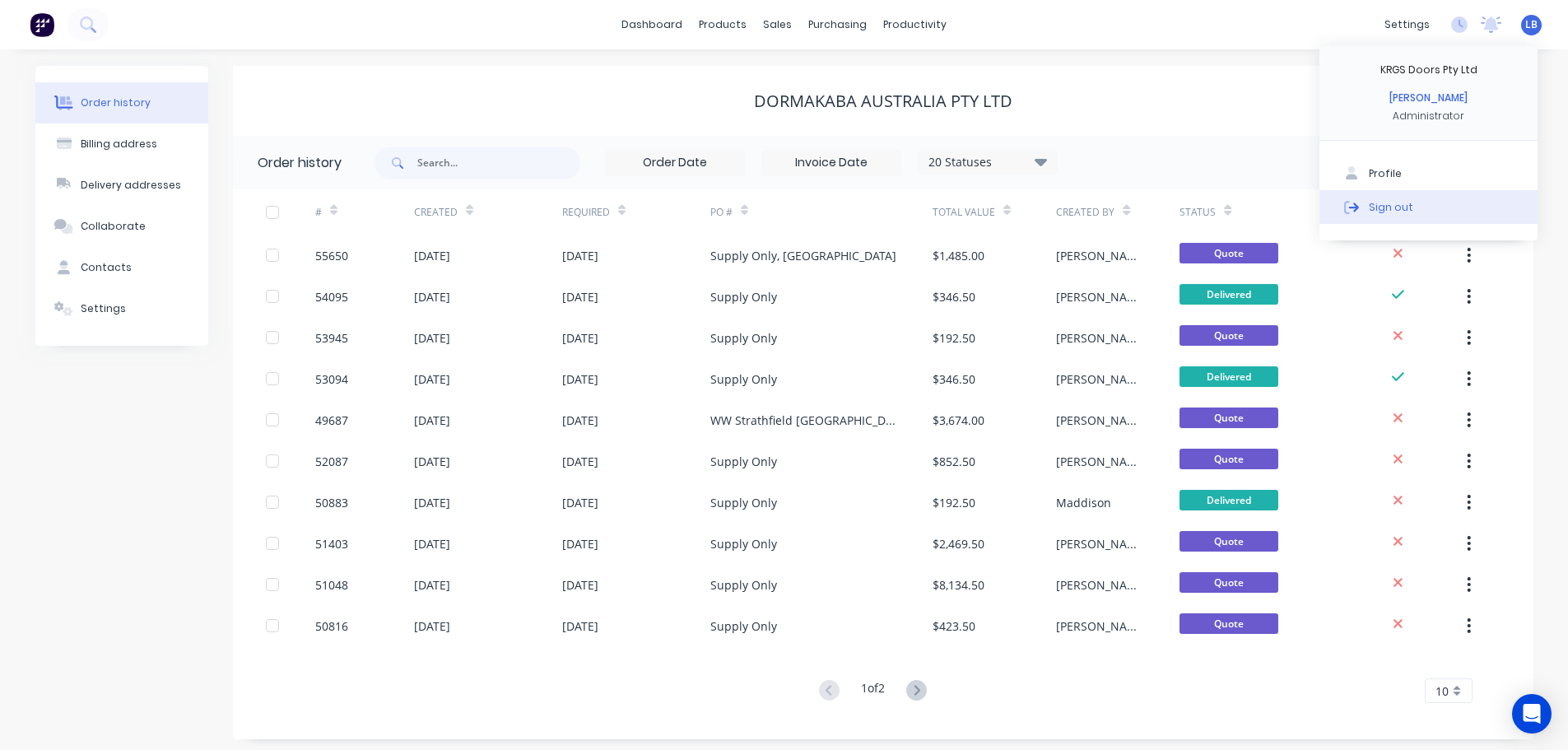
click at [1381, 207] on div "Sign out" at bounding box center [1391, 207] width 45 height 15
